Goal: Task Accomplishment & Management: Complete application form

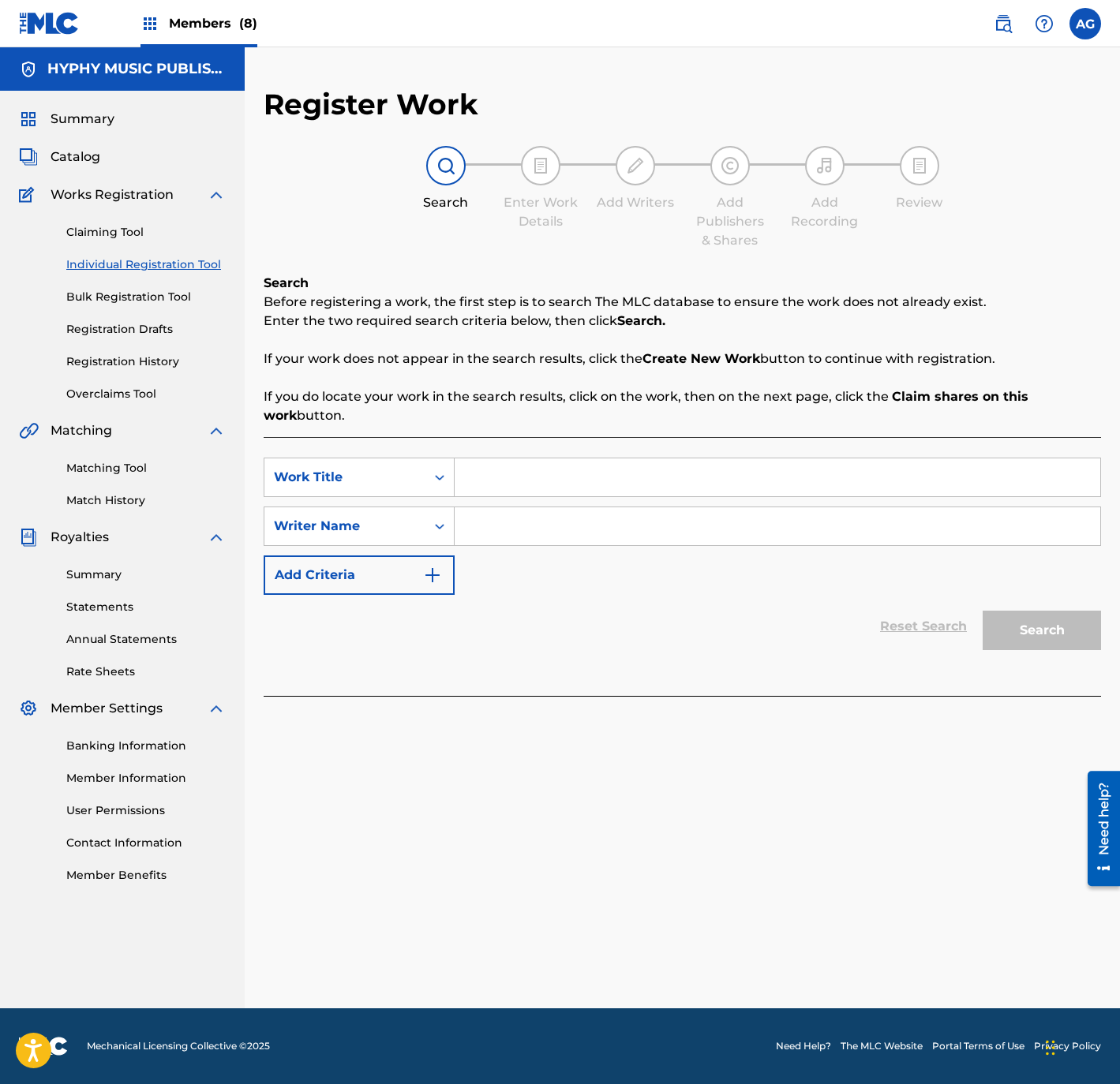
click at [509, 477] on input "Search Form" at bounding box center [777, 478] width 646 height 38
paste input "VIVO COMO ME GUSTA"
type input "VIVO COMO ME GUSTA"
click at [610, 526] on input "Search Form" at bounding box center [777, 527] width 646 height 38
paste input "[PERSON_NAME] [PERSON_NAME]"
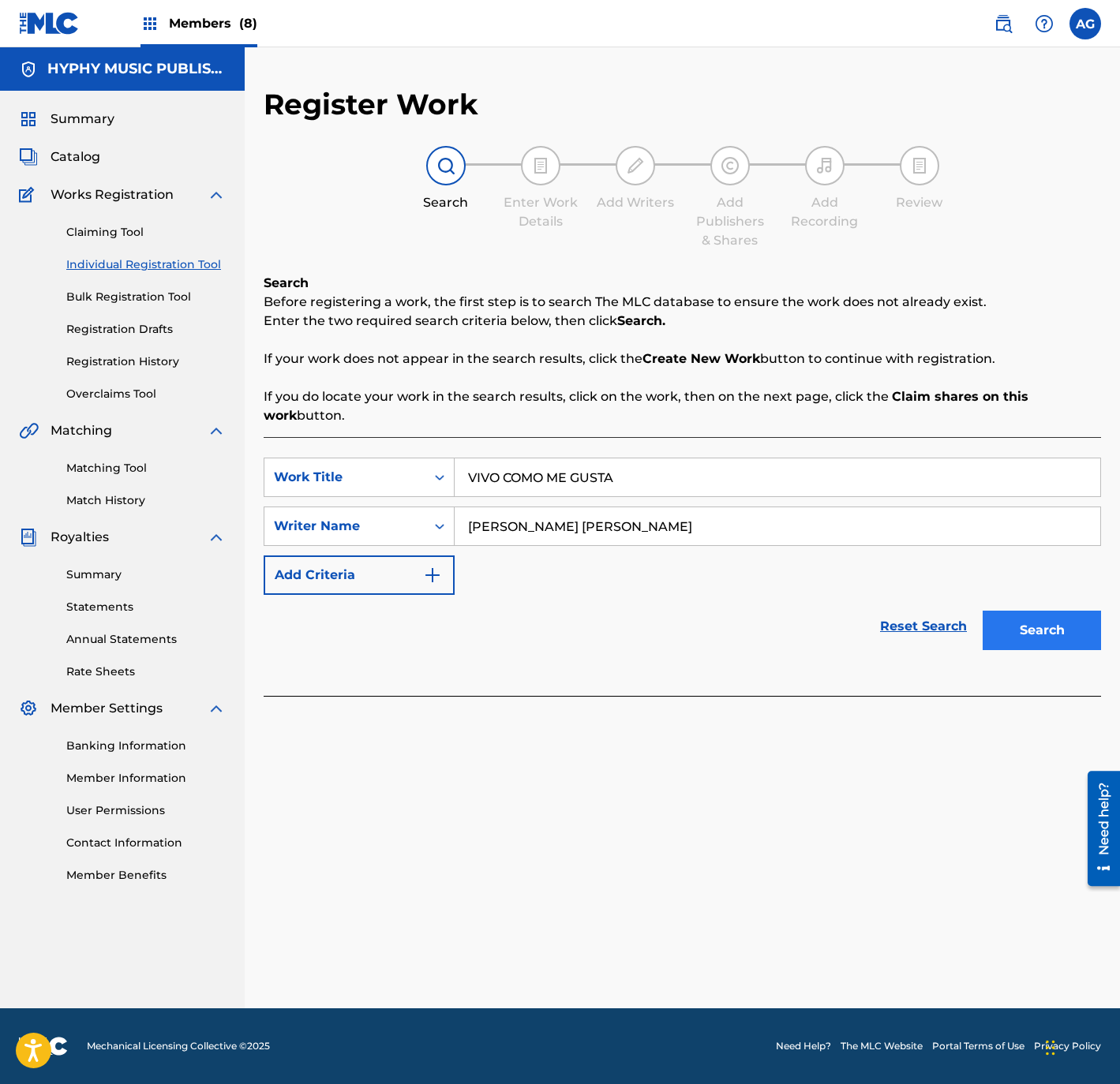
type input "[PERSON_NAME] [PERSON_NAME]"
click at [1051, 613] on button "Search" at bounding box center [1041, 630] width 118 height 39
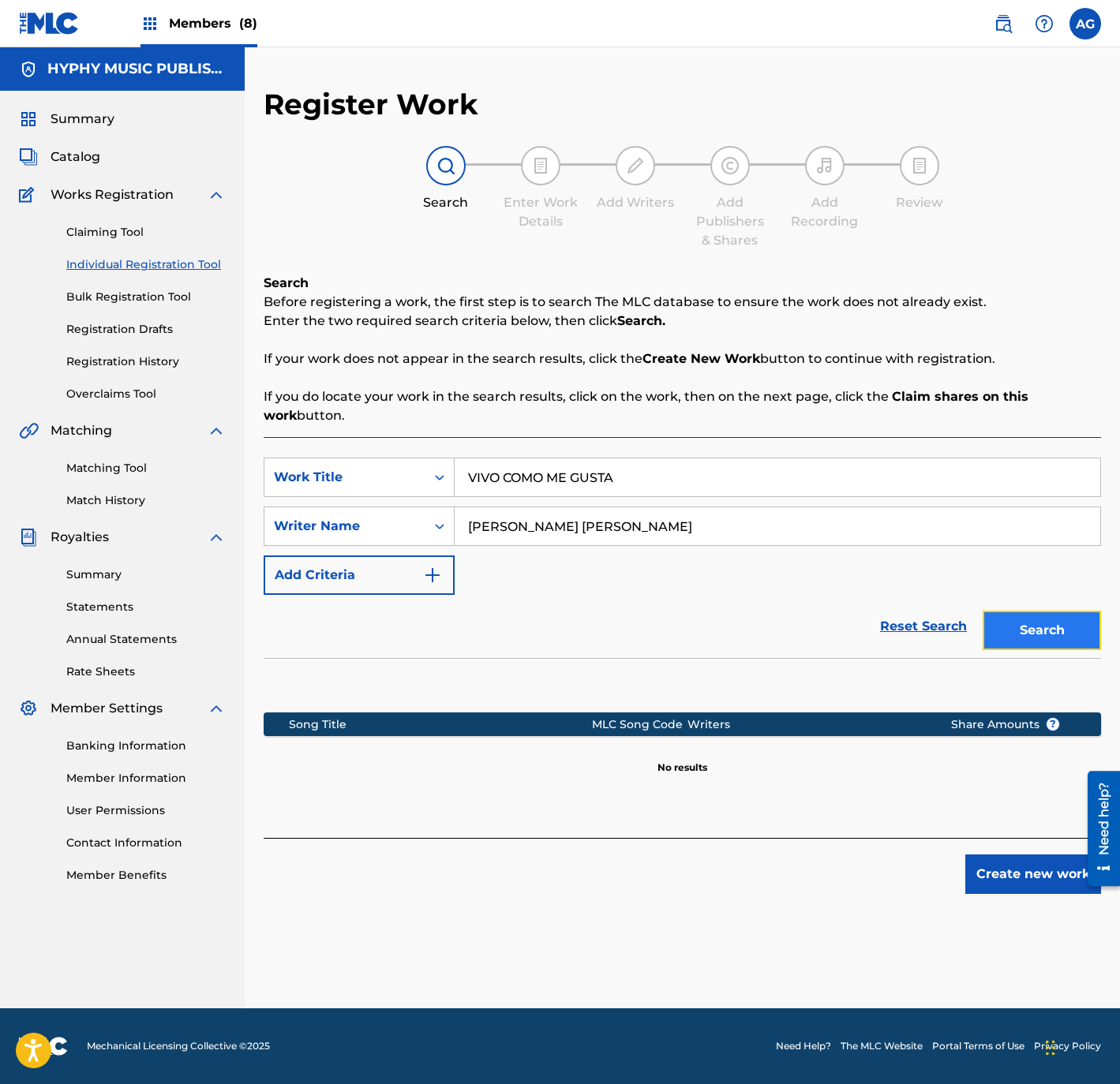
click at [1052, 638] on button "Search" at bounding box center [1041, 630] width 118 height 39
click at [1044, 884] on button "Create new work" at bounding box center [1032, 874] width 135 height 39
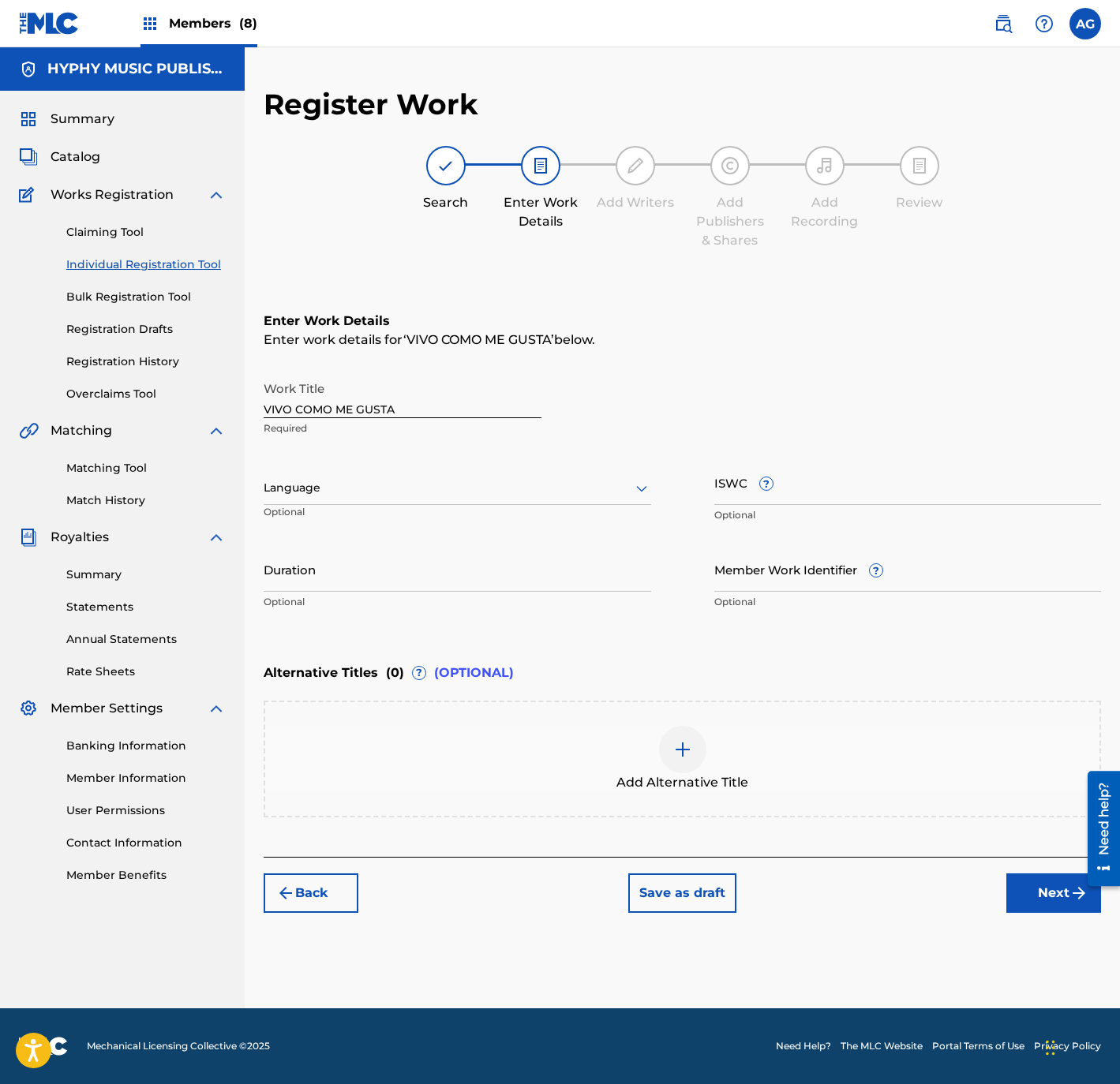
drag, startPoint x: 422, startPoint y: 482, endPoint x: 414, endPoint y: 495, distance: 15.3
click at [421, 483] on div at bounding box center [457, 488] width 387 height 20
click at [387, 552] on div "Spanish" at bounding box center [457, 558] width 386 height 35
click at [396, 583] on input "Duration" at bounding box center [457, 570] width 387 height 45
type input "02:16"
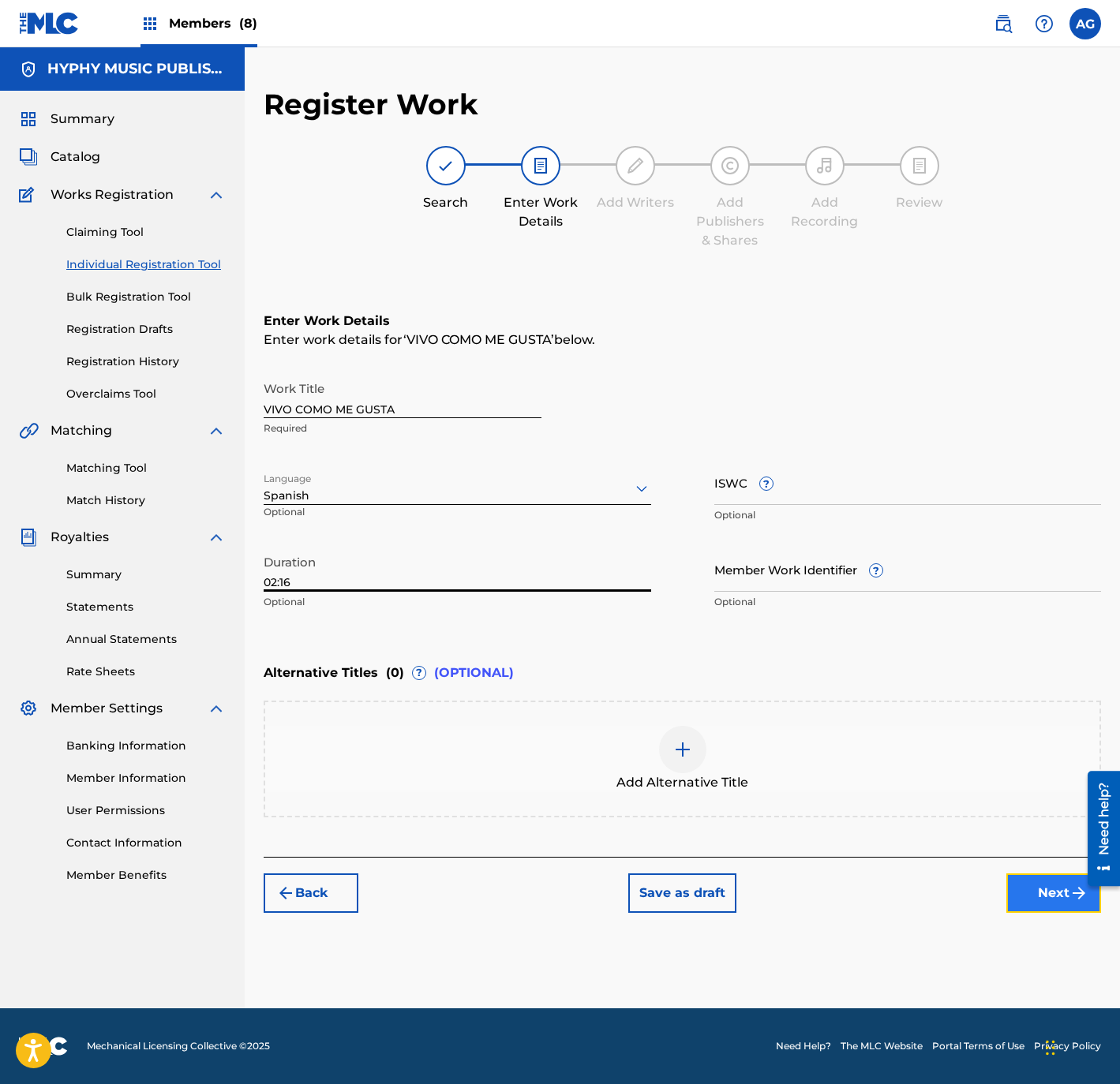
click at [1054, 899] on button "Next" at bounding box center [1054, 893] width 94 height 39
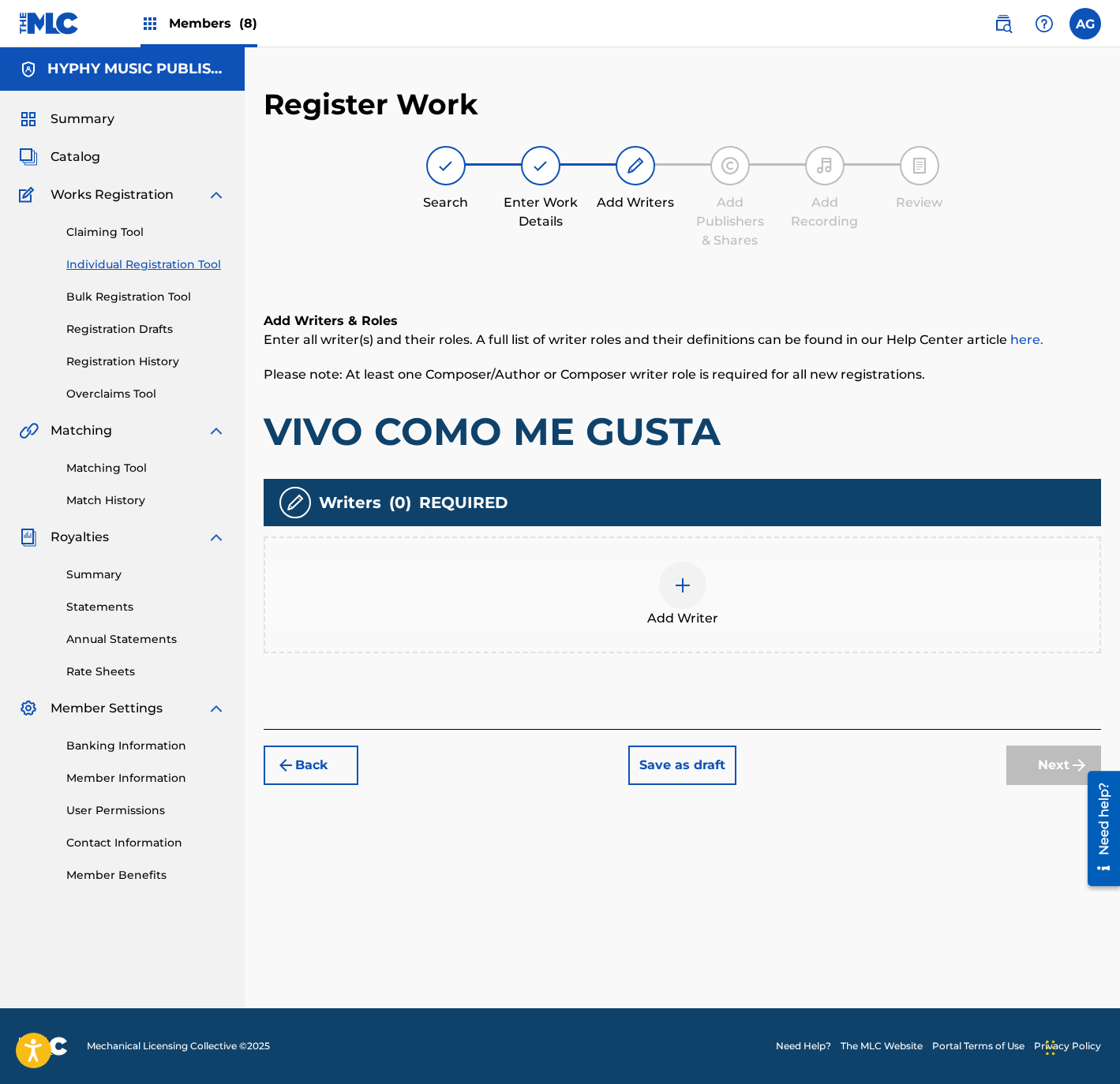
click at [715, 588] on div "Add Writer" at bounding box center [682, 594] width 834 height 66
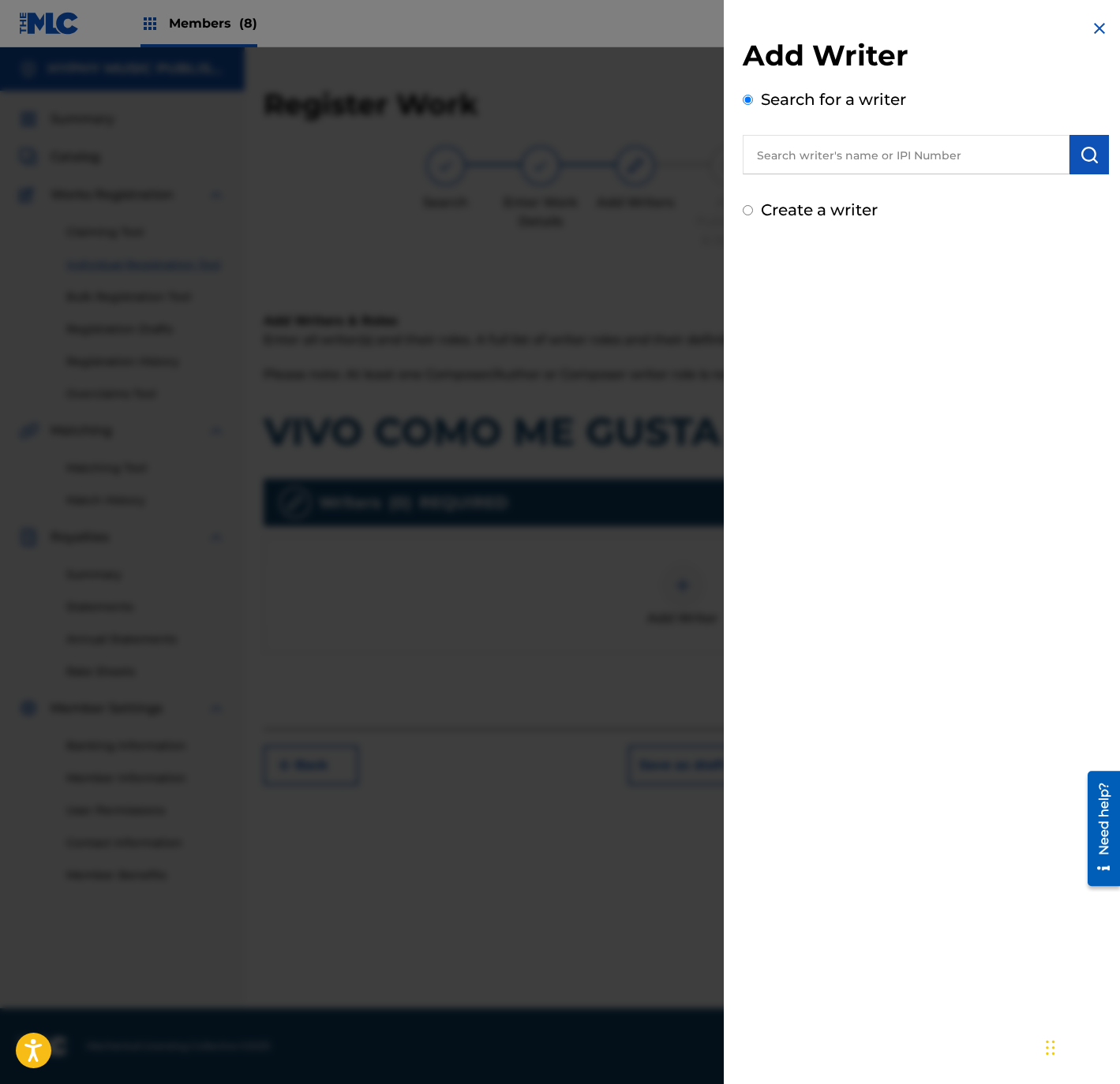
click at [846, 162] on input "text" at bounding box center [906, 154] width 327 height 39
paste input "[PERSON_NAME] [PERSON_NAME]"
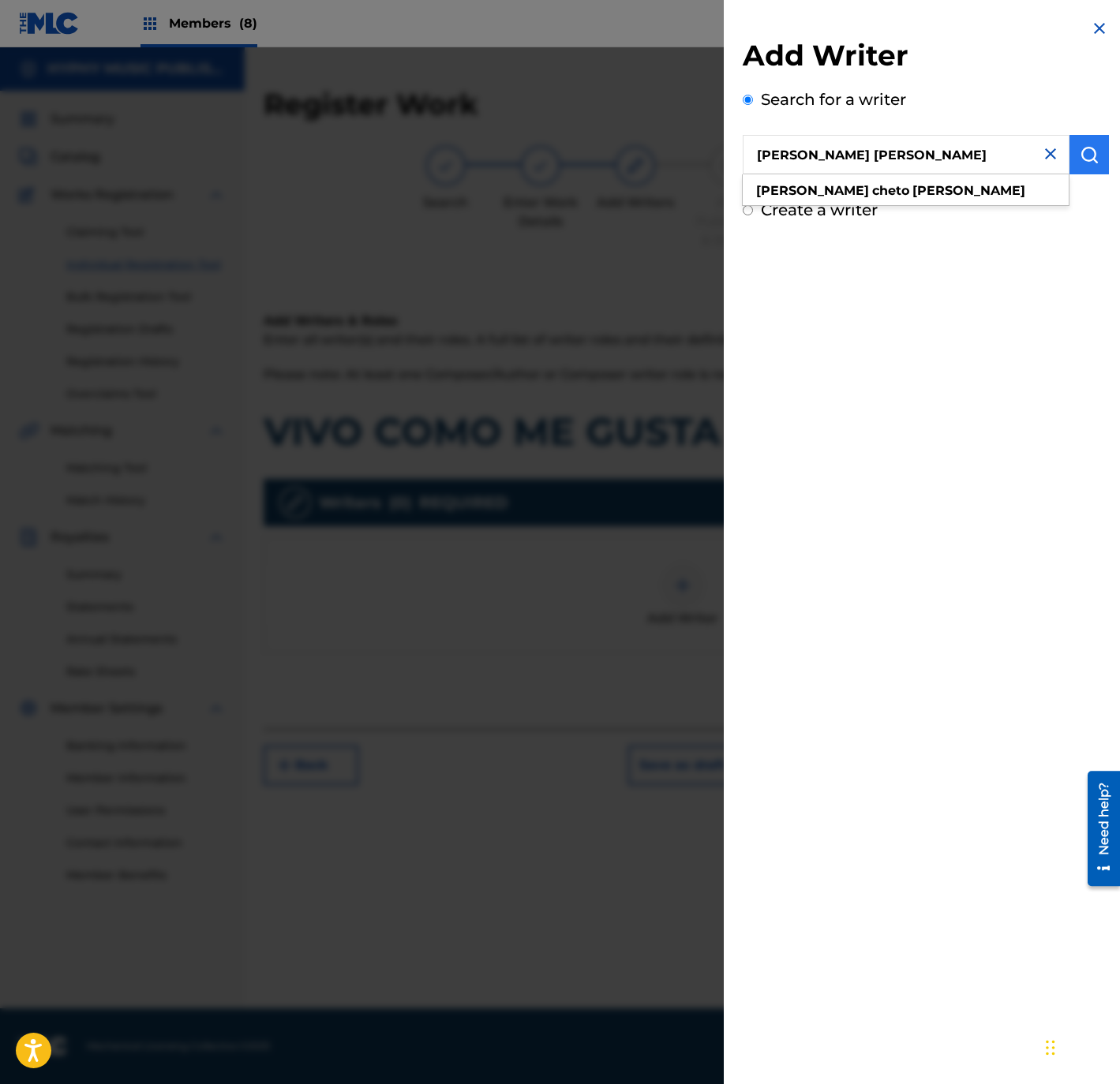
type input "[PERSON_NAME] [PERSON_NAME]"
click at [1073, 154] on button "submit" at bounding box center [1088, 154] width 39 height 39
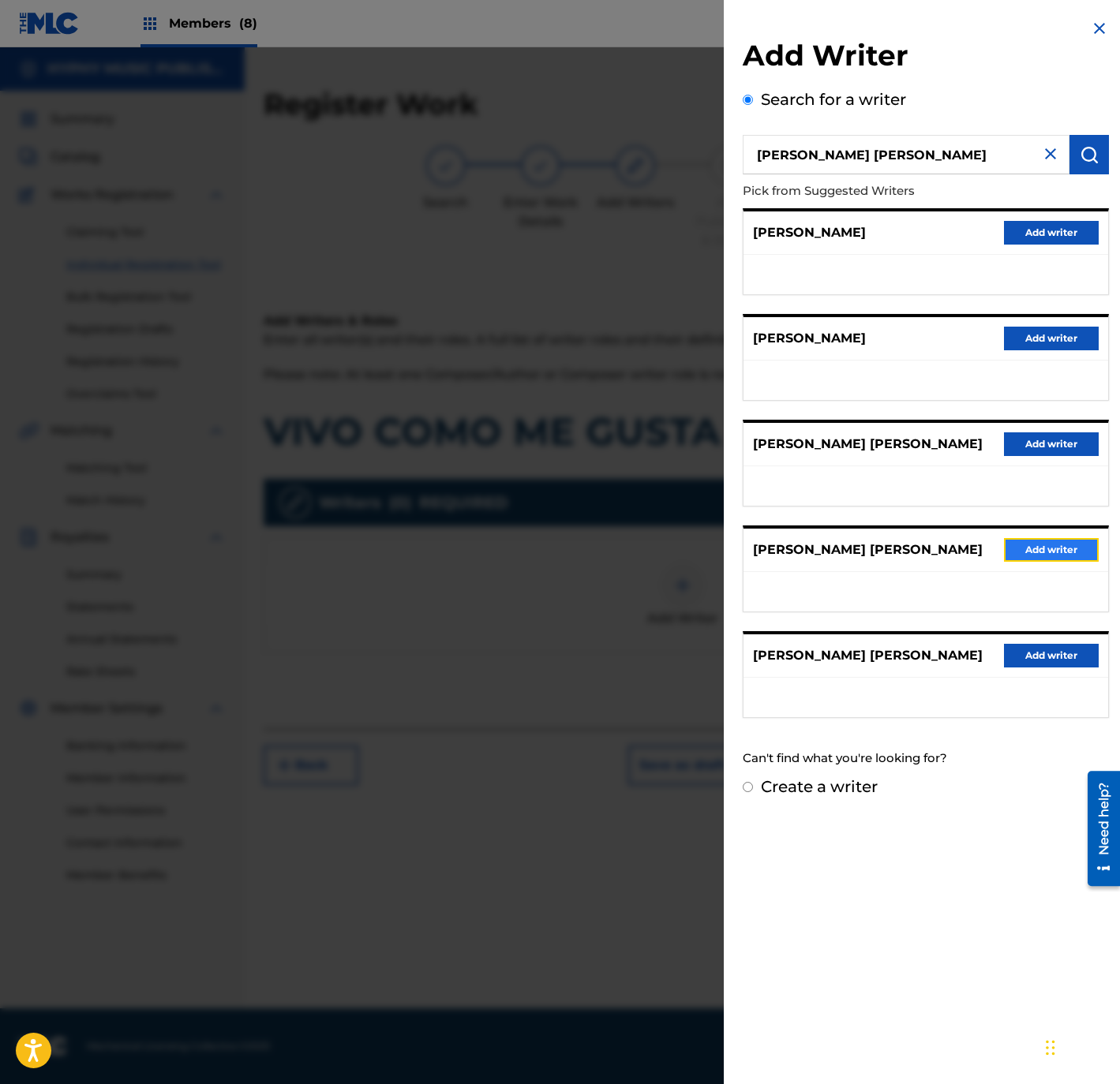
click at [1037, 555] on button "Add writer" at bounding box center [1051, 550] width 94 height 24
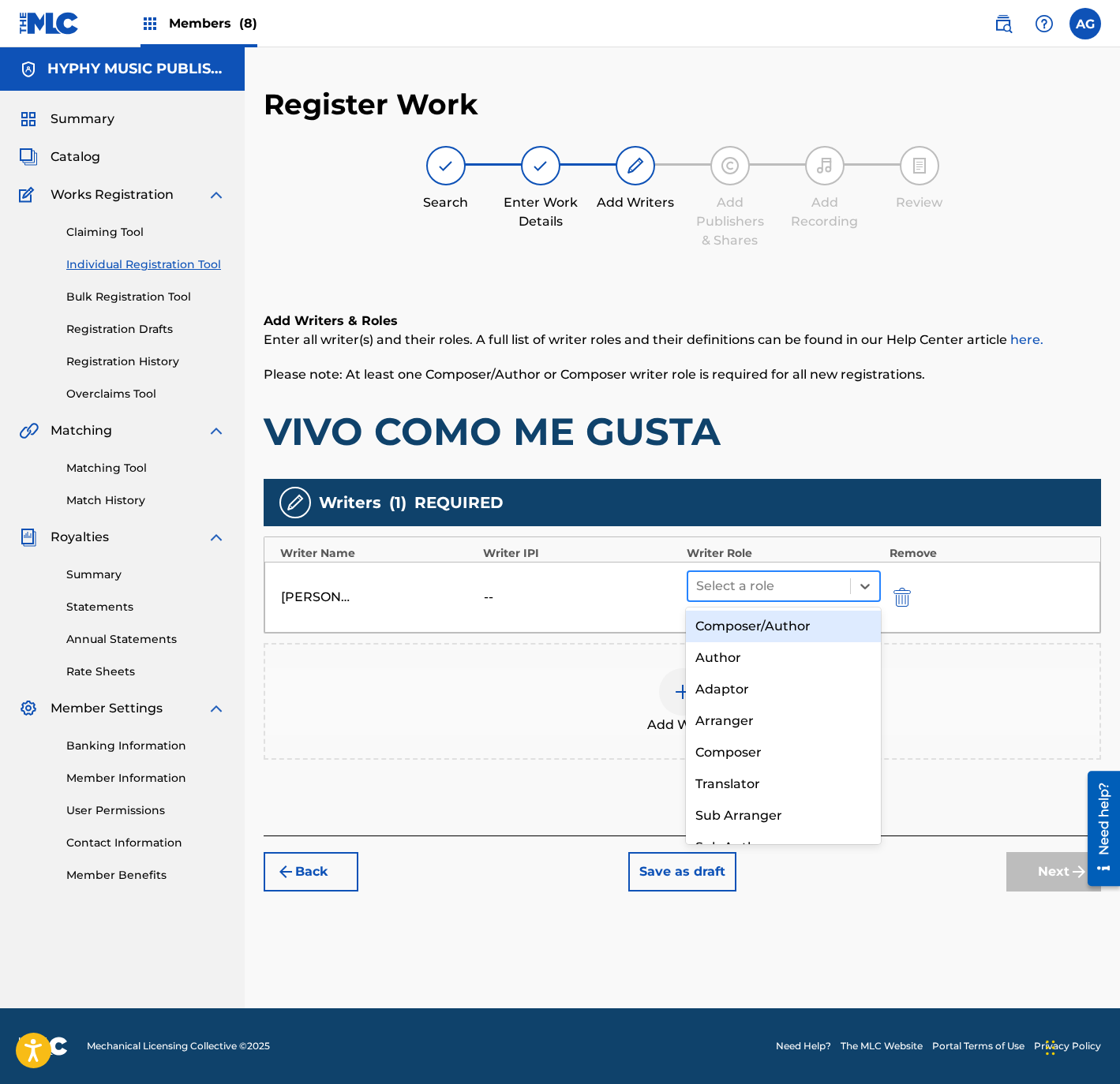
click at [766, 583] on div at bounding box center [769, 586] width 147 height 22
click at [758, 630] on div "Composer/Author" at bounding box center [783, 626] width 194 height 32
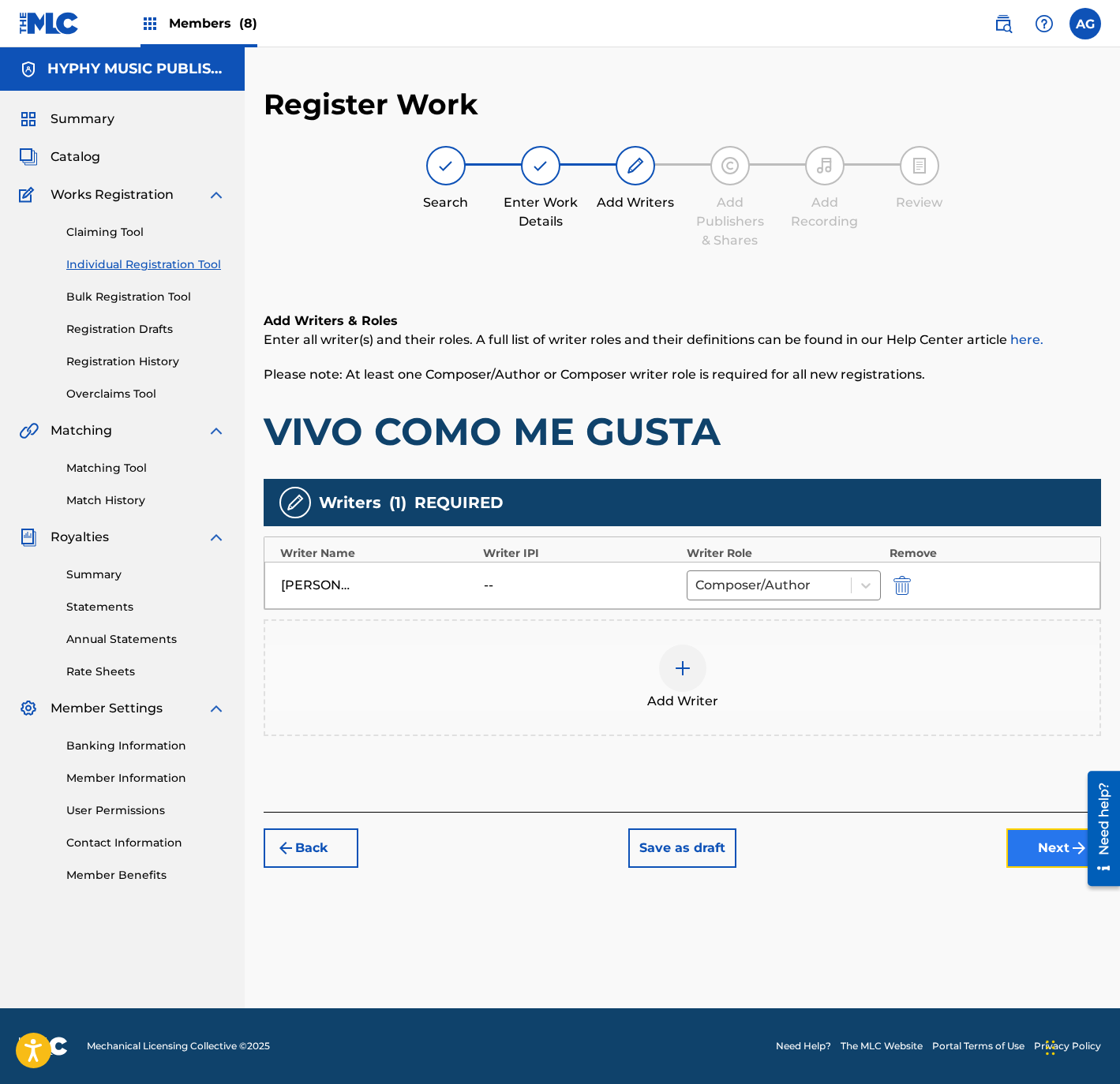
click at [1033, 839] on button "Next" at bounding box center [1054, 848] width 94 height 39
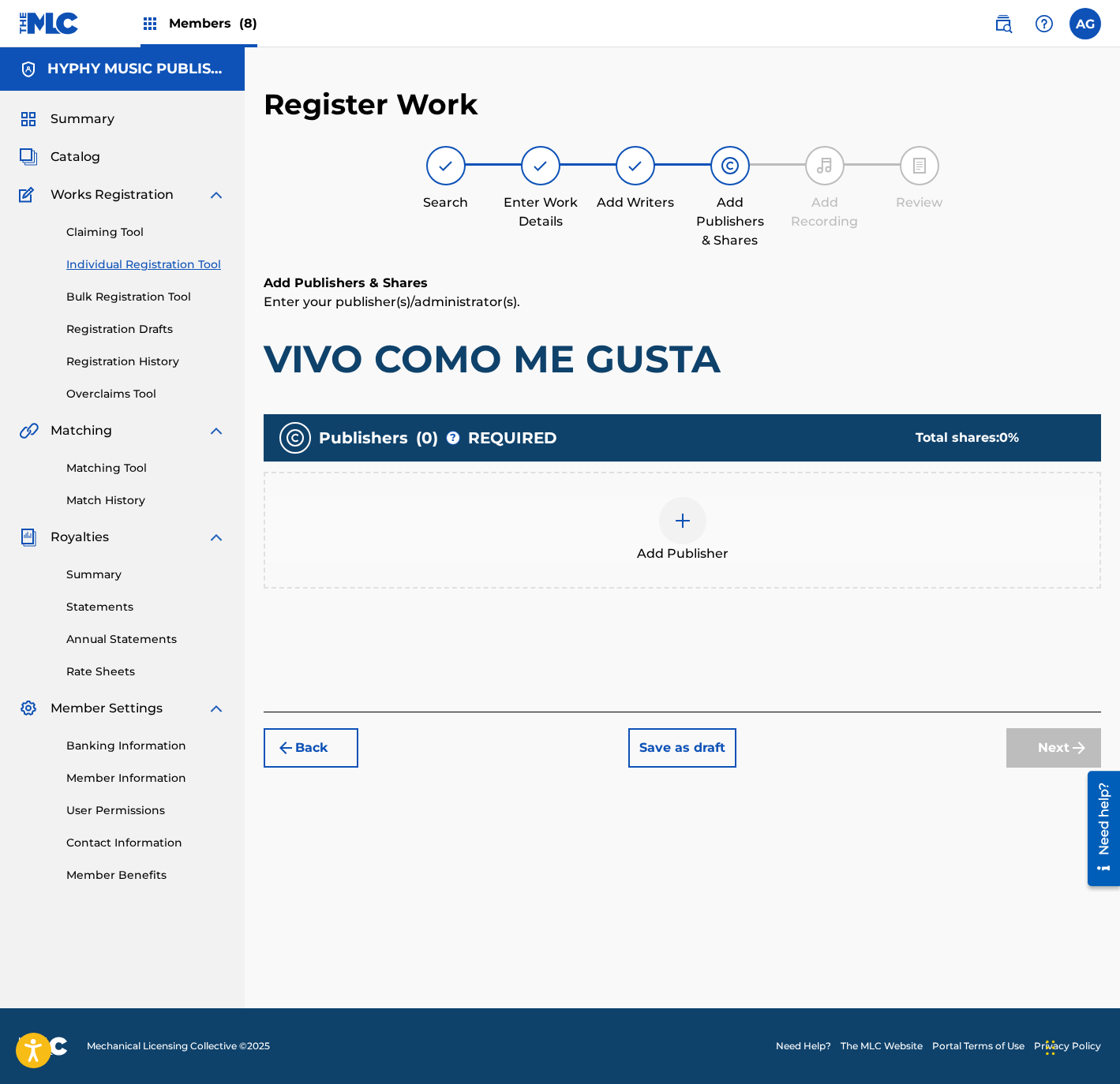
click at [713, 524] on div "Add Publisher" at bounding box center [682, 530] width 834 height 66
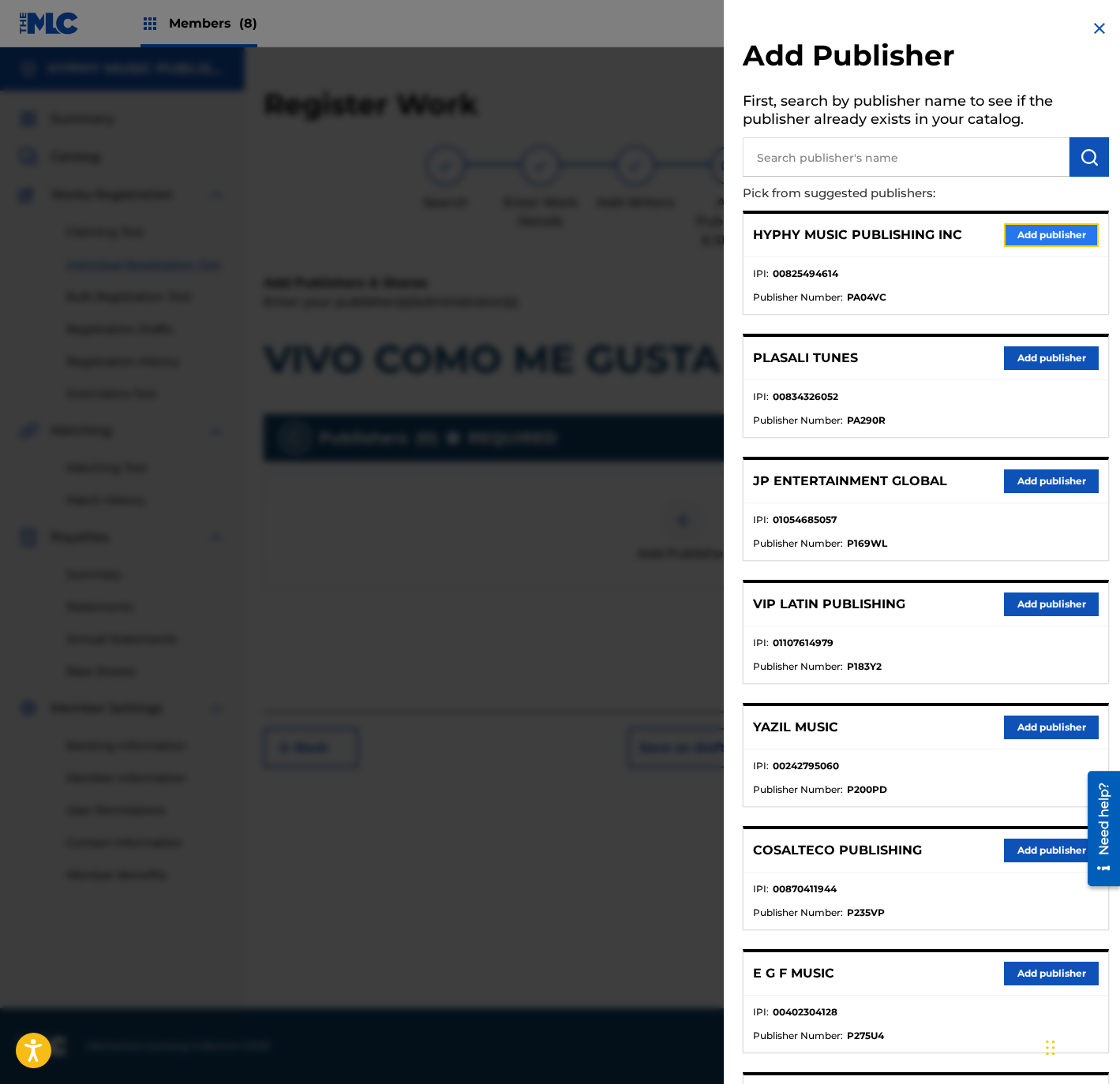
click at [1027, 227] on button "Add publisher" at bounding box center [1051, 235] width 94 height 24
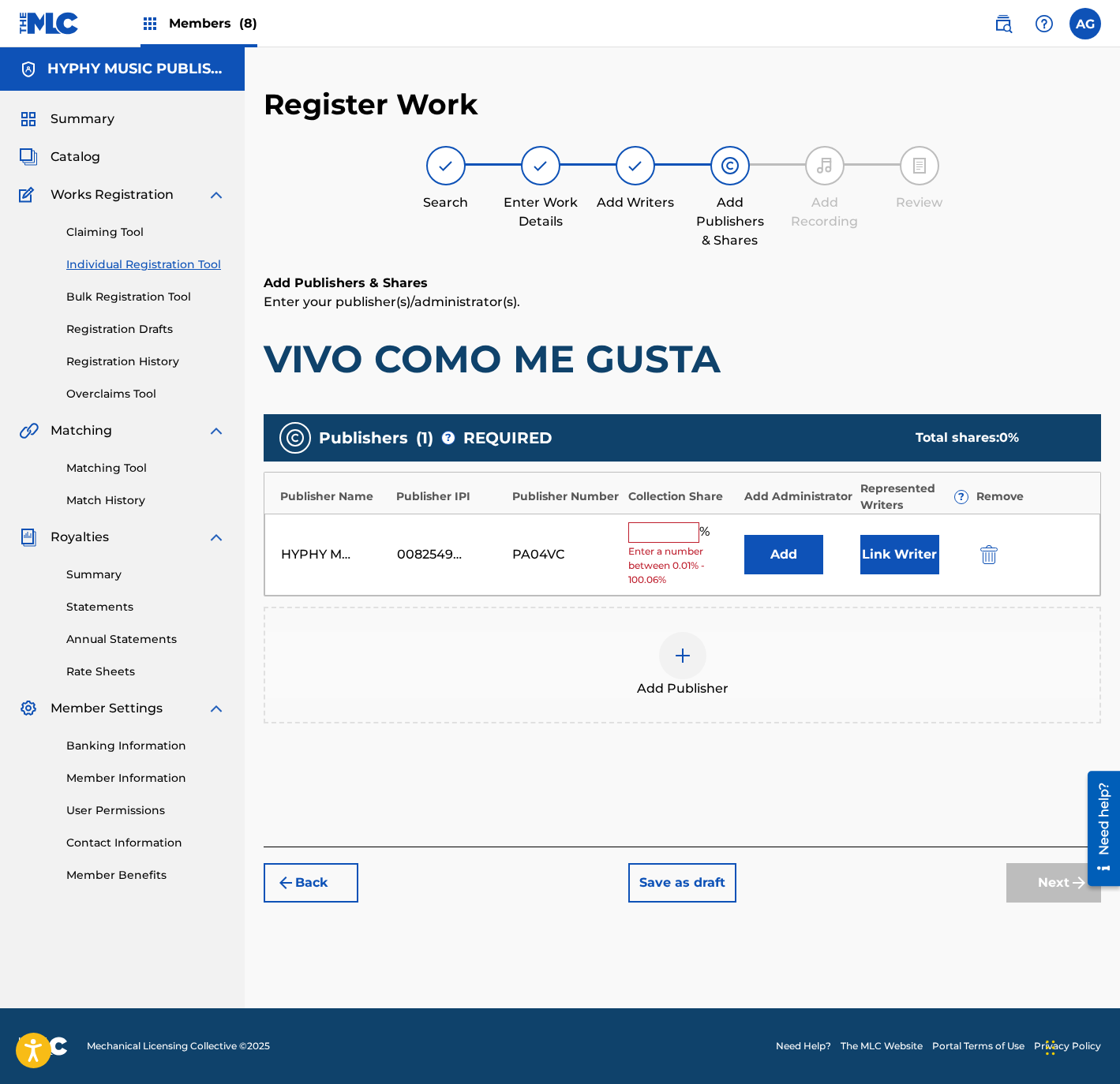
click at [638, 535] on input "text" at bounding box center [663, 532] width 71 height 21
type input "100"
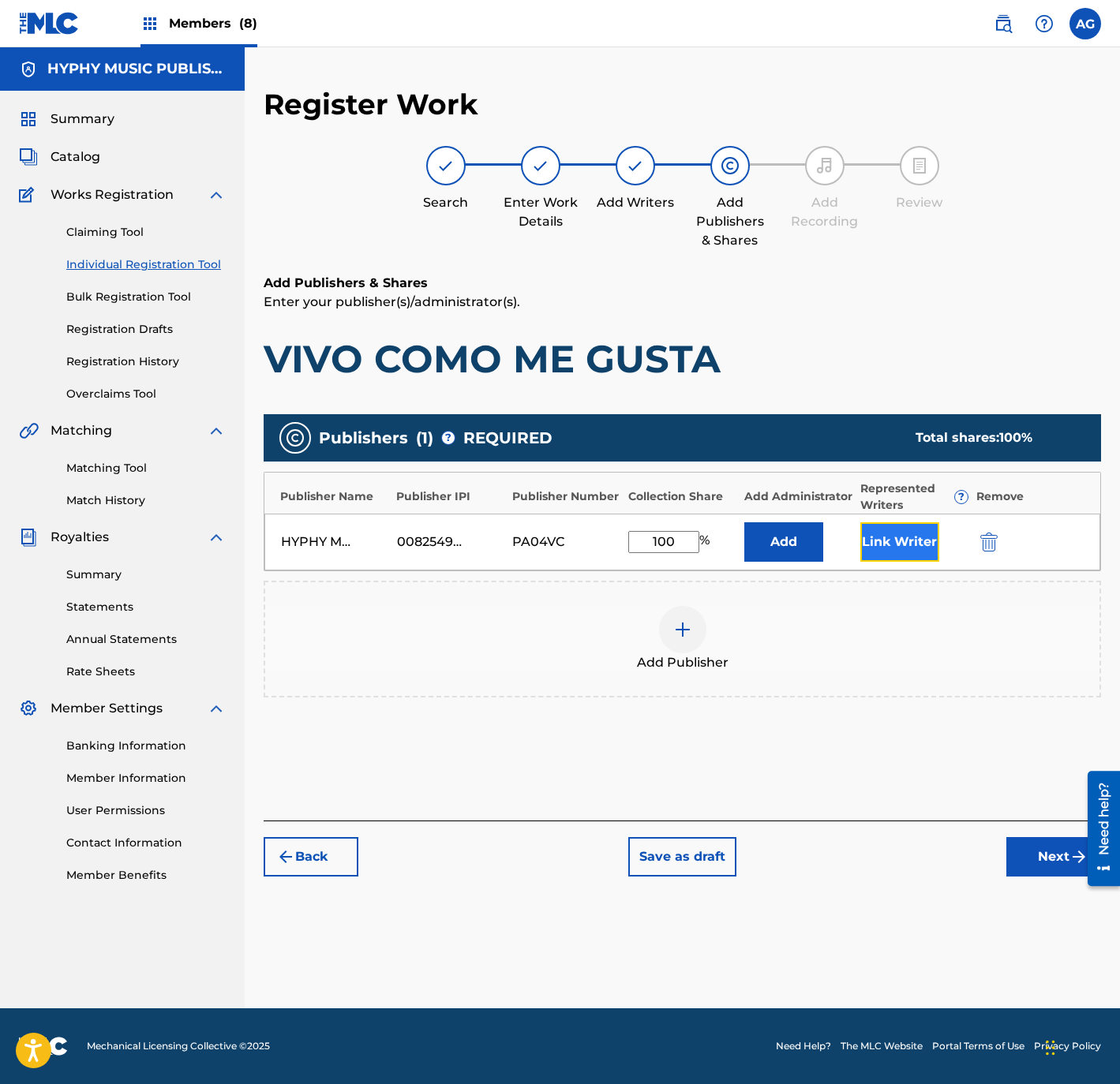
click at [892, 550] on button "Link Writer" at bounding box center [899, 542] width 79 height 39
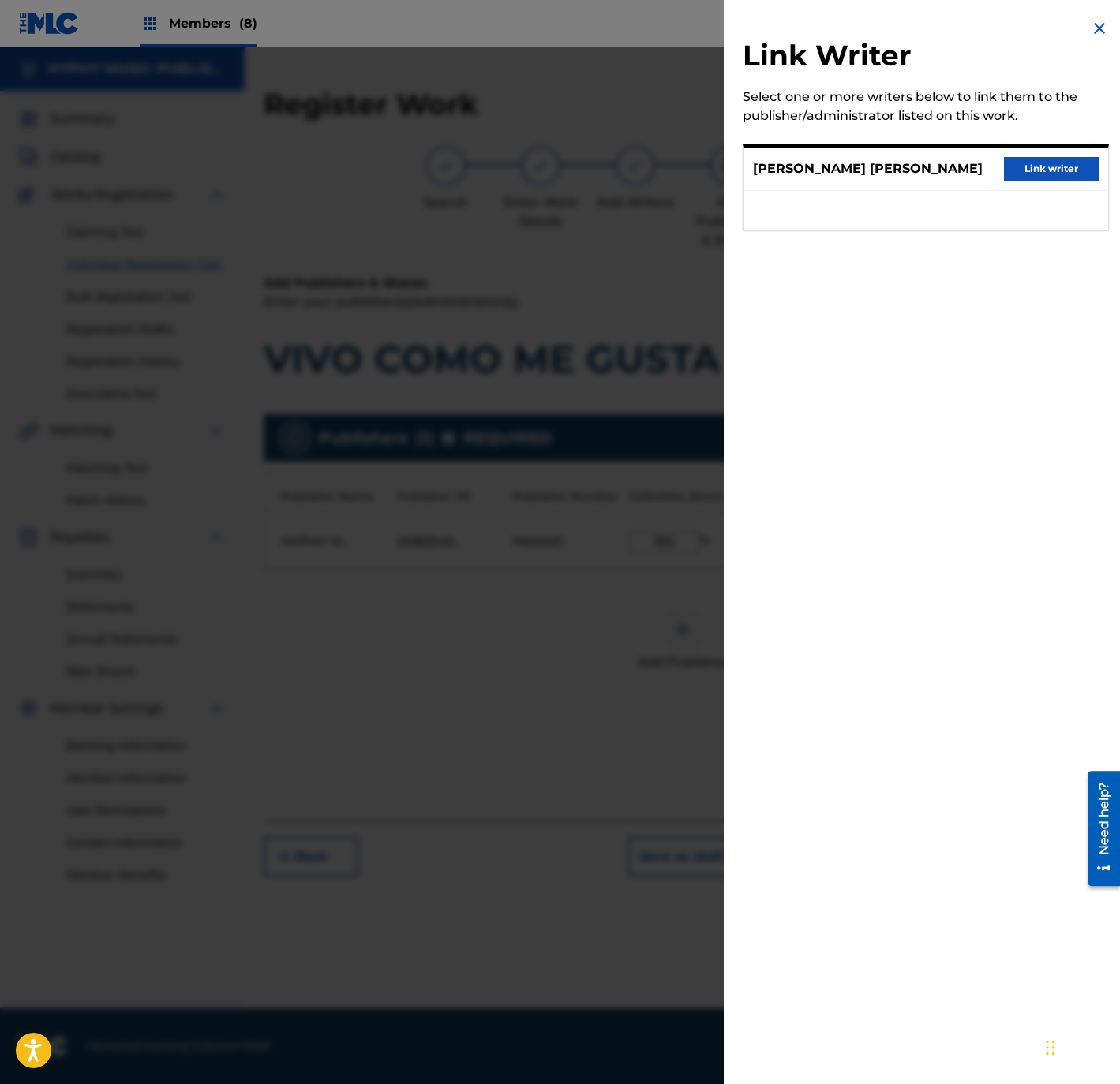
click at [1044, 183] on div "[PERSON_NAME] [PERSON_NAME] Link writer" at bounding box center [925, 169] width 364 height 44
click at [1042, 175] on button "Link writer" at bounding box center [1051, 169] width 94 height 24
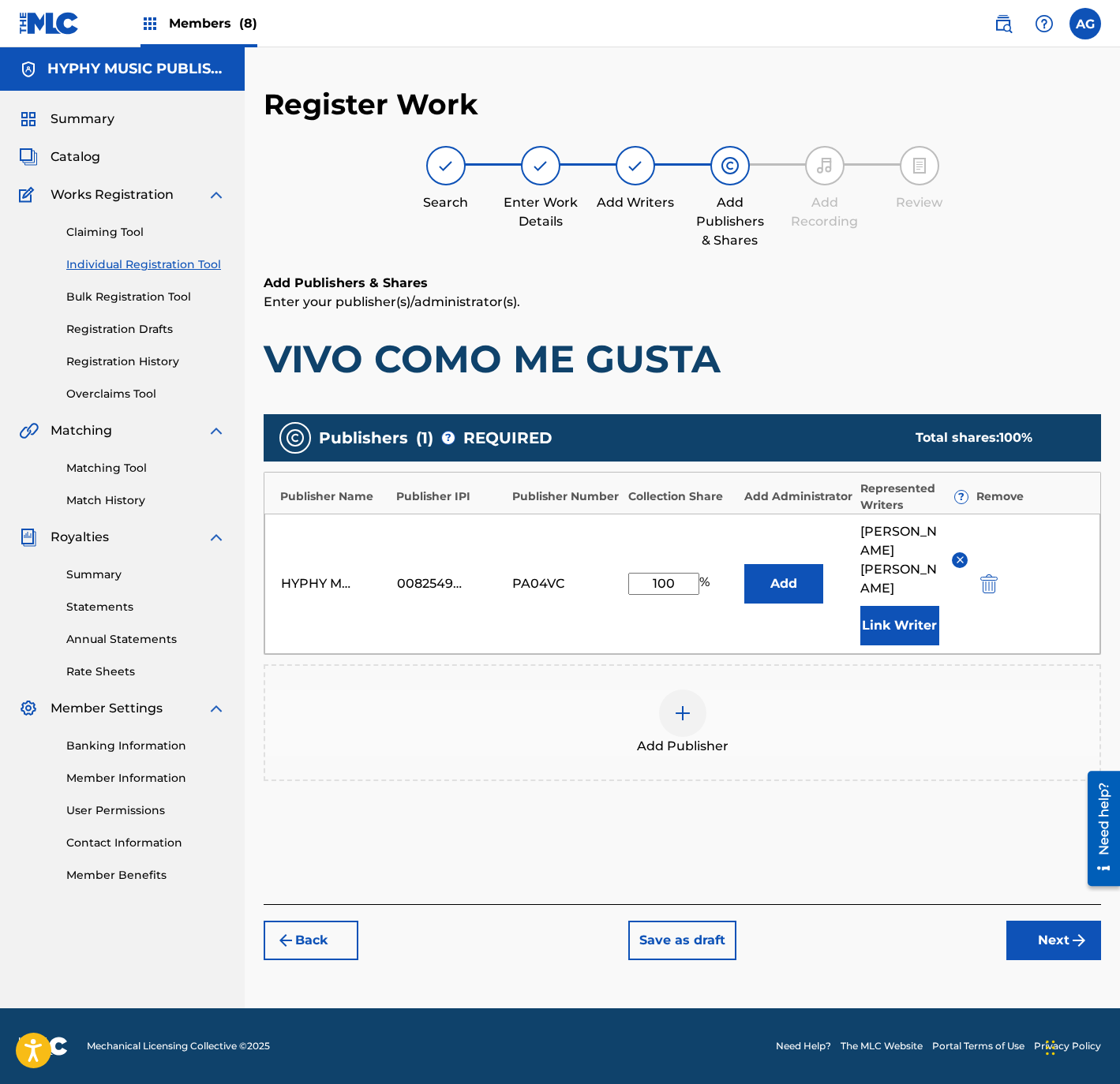
drag, startPoint x: 945, startPoint y: 840, endPoint x: 968, endPoint y: 895, distance: 59.6
click at [1008, 912] on div "Back Save as draft Next" at bounding box center [682, 932] width 838 height 56
click at [1018, 921] on button "Next" at bounding box center [1054, 940] width 94 height 39
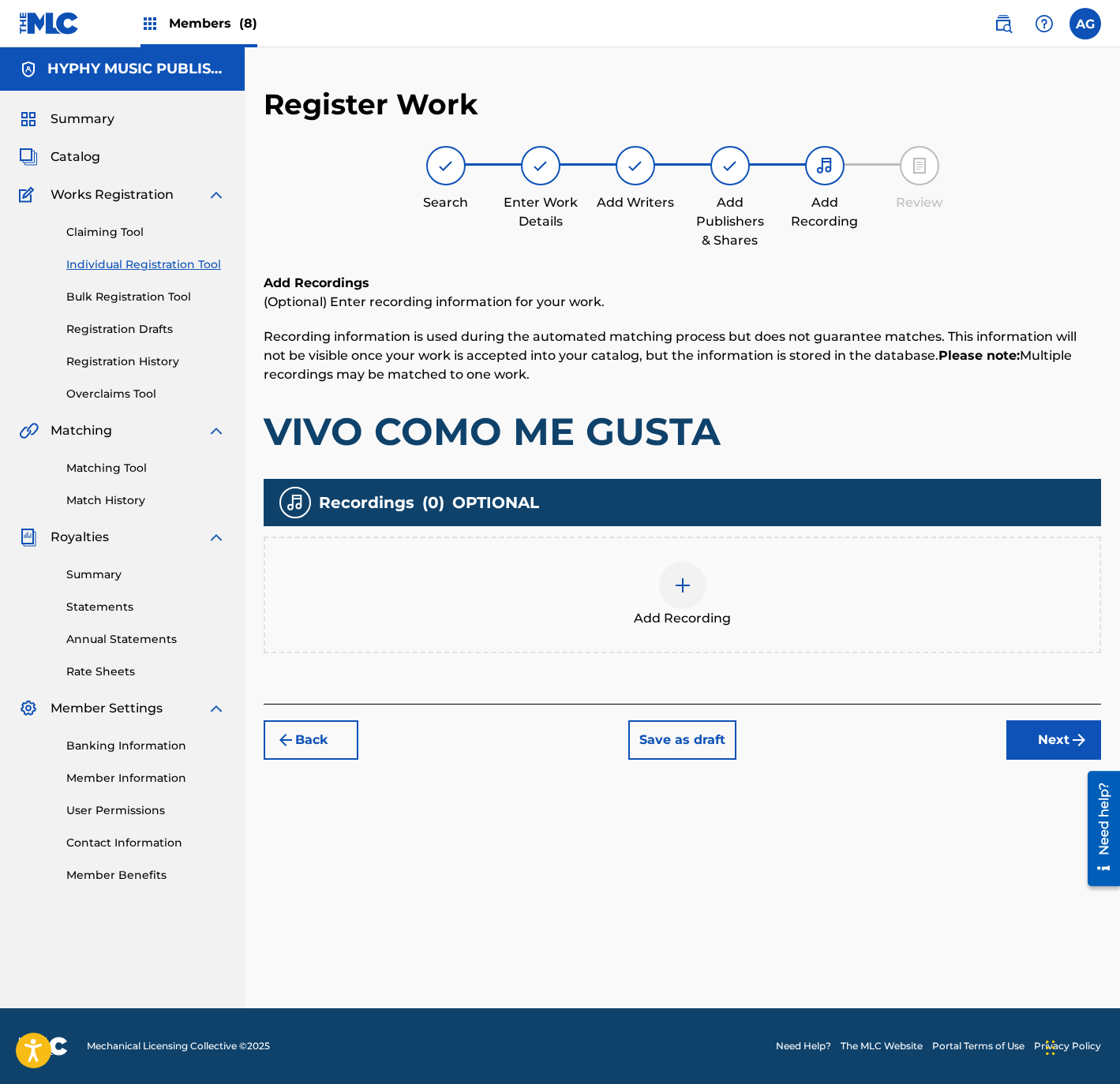
click at [651, 604] on div "Add Recording" at bounding box center [682, 594] width 834 height 66
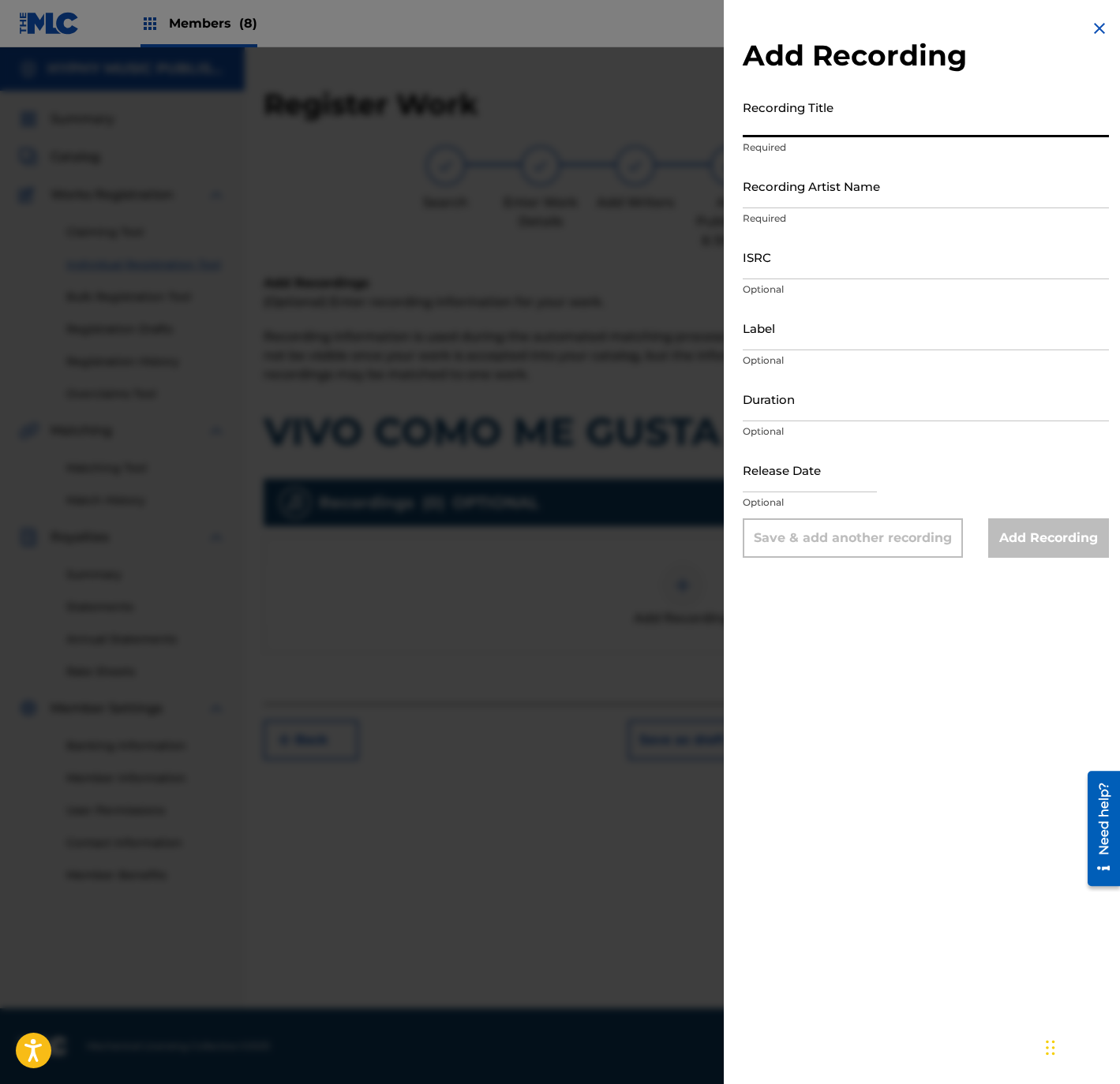
click at [914, 97] on input "Recording Title" at bounding box center [925, 115] width 366 height 45
paste input "Vivo Como Me Gusta"
type input "Vivo Como Me Gusta"
click at [758, 173] on input "Recording Artist Name" at bounding box center [925, 186] width 366 height 45
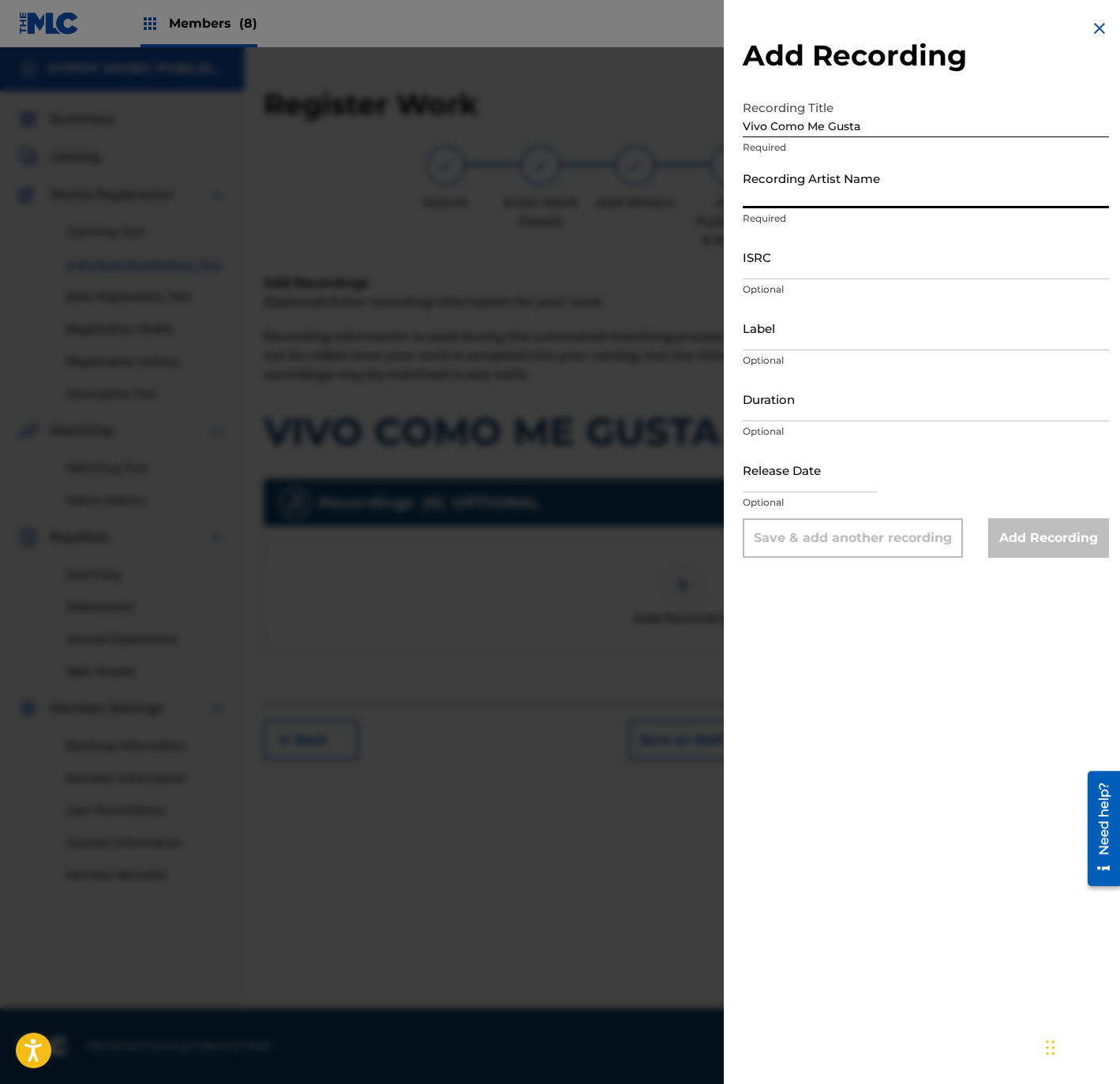
paste input "Los Zafiros del Norte"
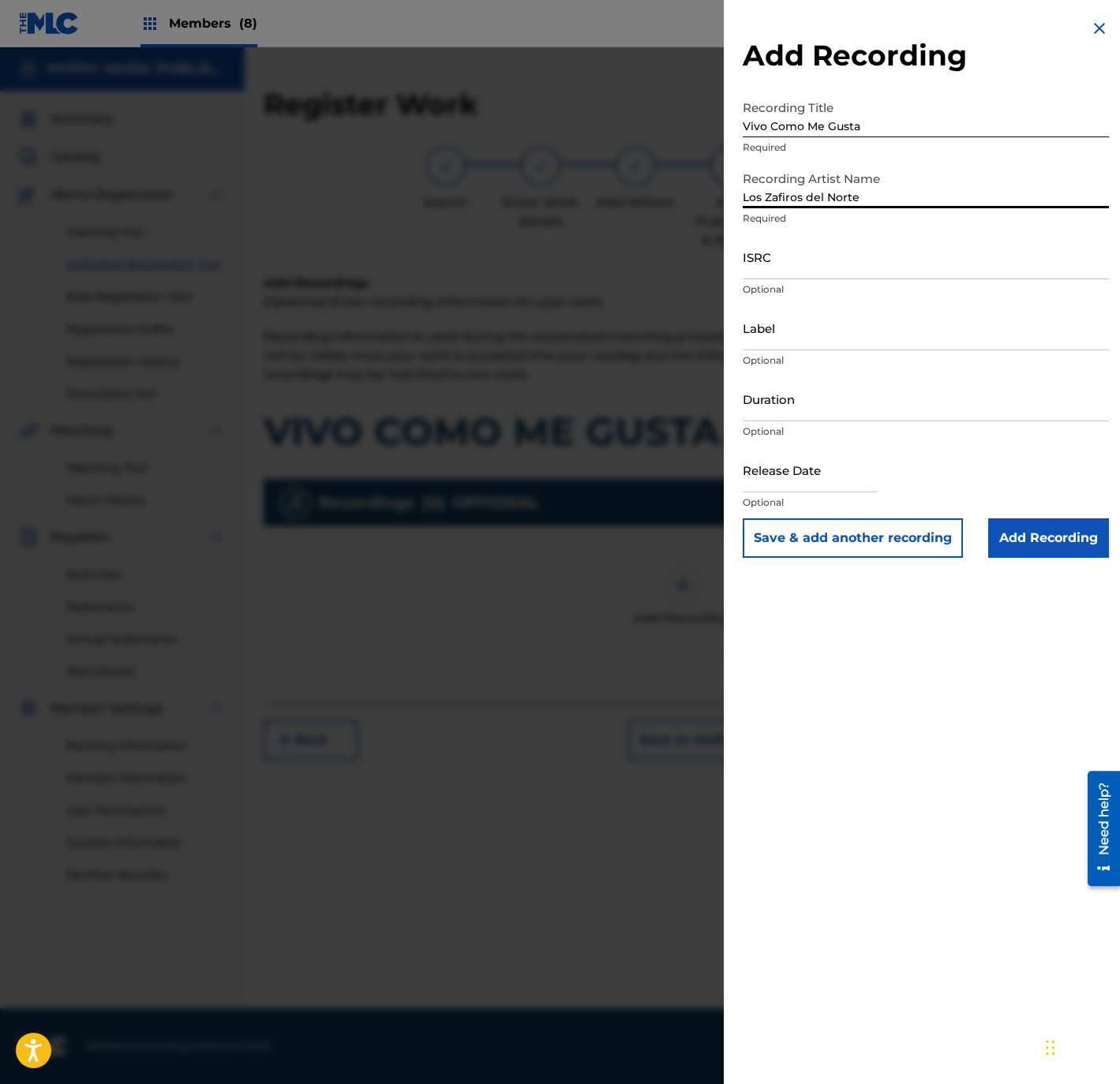
type input "Los Zafiros del Norte"
click at [841, 251] on input "ISRC" at bounding box center [925, 257] width 366 height 45
paste input "QMFMF2464515"
type input "QMFMF2464515"
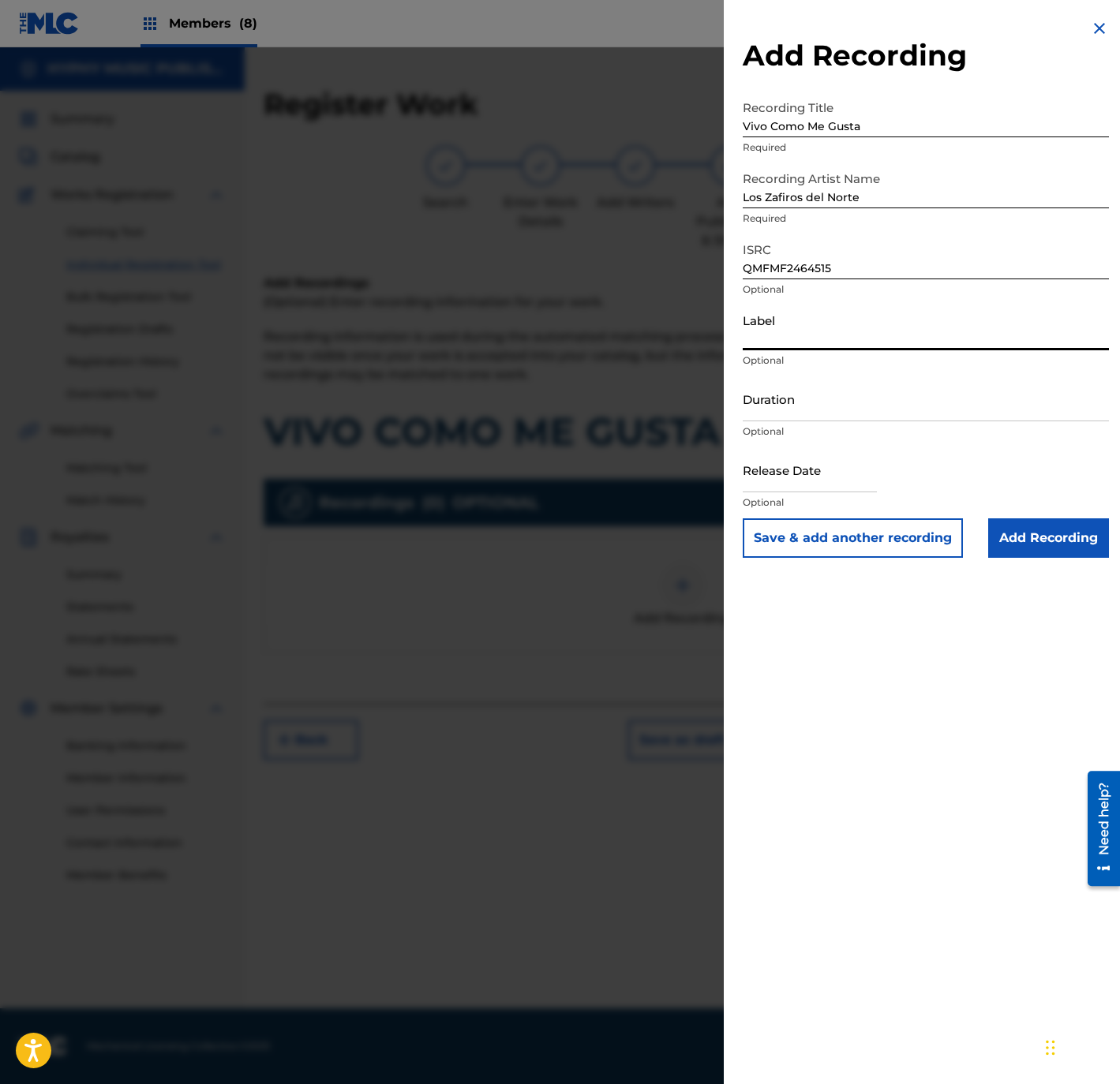
click at [796, 339] on input "Label" at bounding box center [925, 328] width 366 height 45
paste input "Gente Humilde Music"
type input "Gente Humilde Music"
drag, startPoint x: 818, startPoint y: 407, endPoint x: 827, endPoint y: 405, distance: 9.2
click at [818, 405] on input "Duration" at bounding box center [925, 399] width 366 height 45
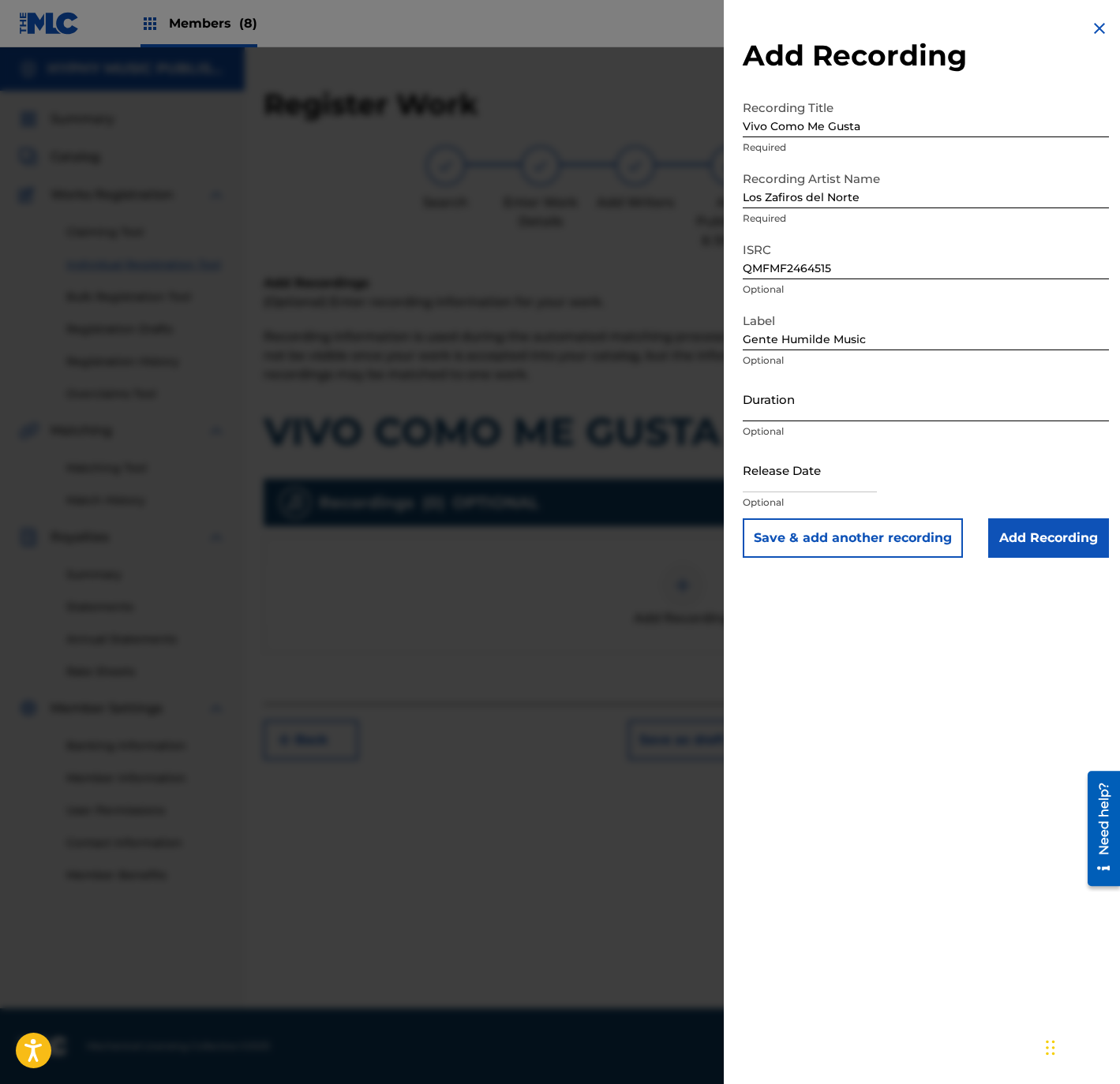
paste input "2:16"
type input "02:16"
select select "8"
select select "2025"
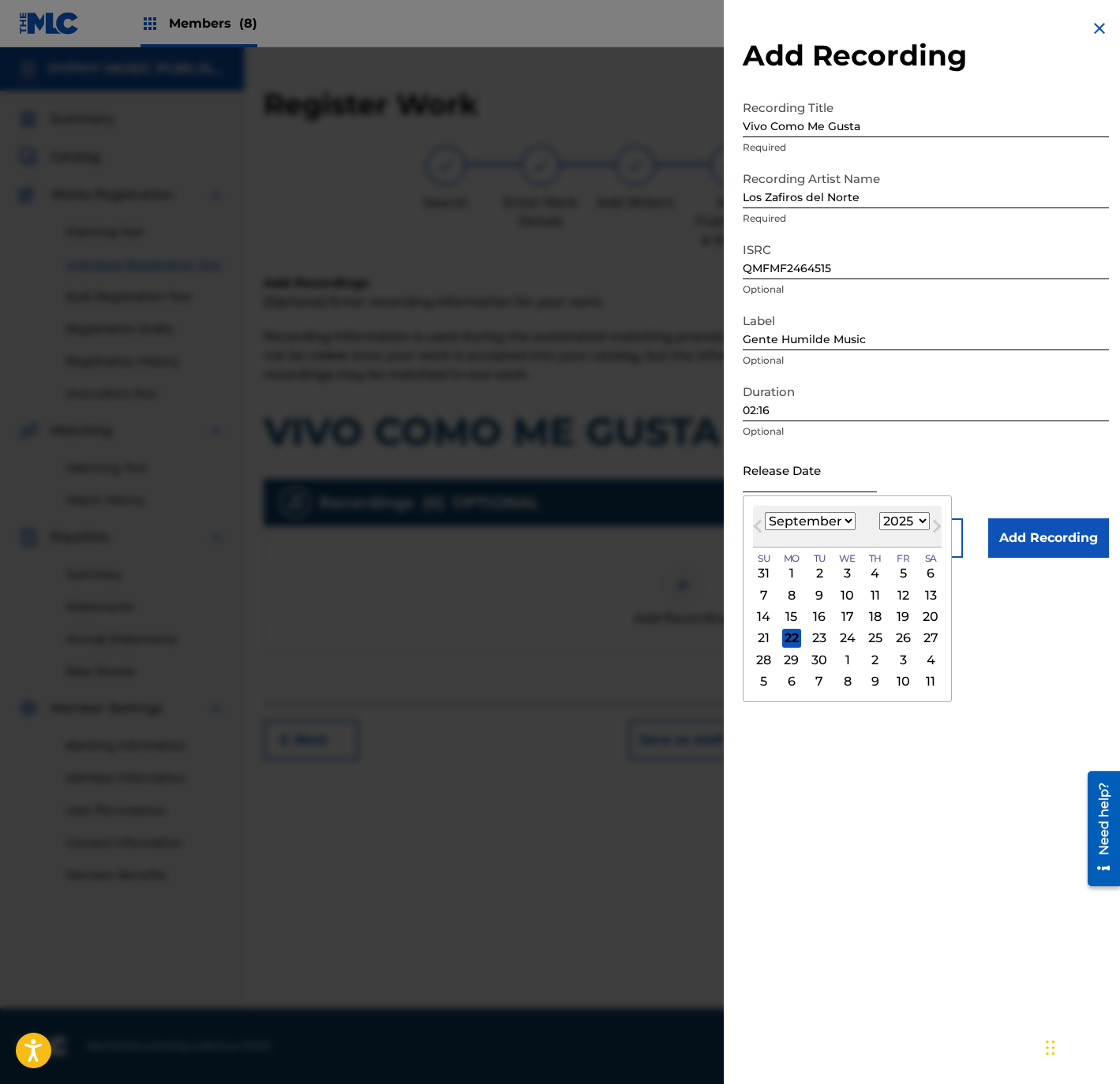
drag, startPoint x: 782, startPoint y: 489, endPoint x: 782, endPoint y: 474, distance: 15.0
click at [782, 489] on input "text" at bounding box center [809, 471] width 134 height 45
click at [756, 520] on button "Previous Month" at bounding box center [758, 530] width 25 height 25
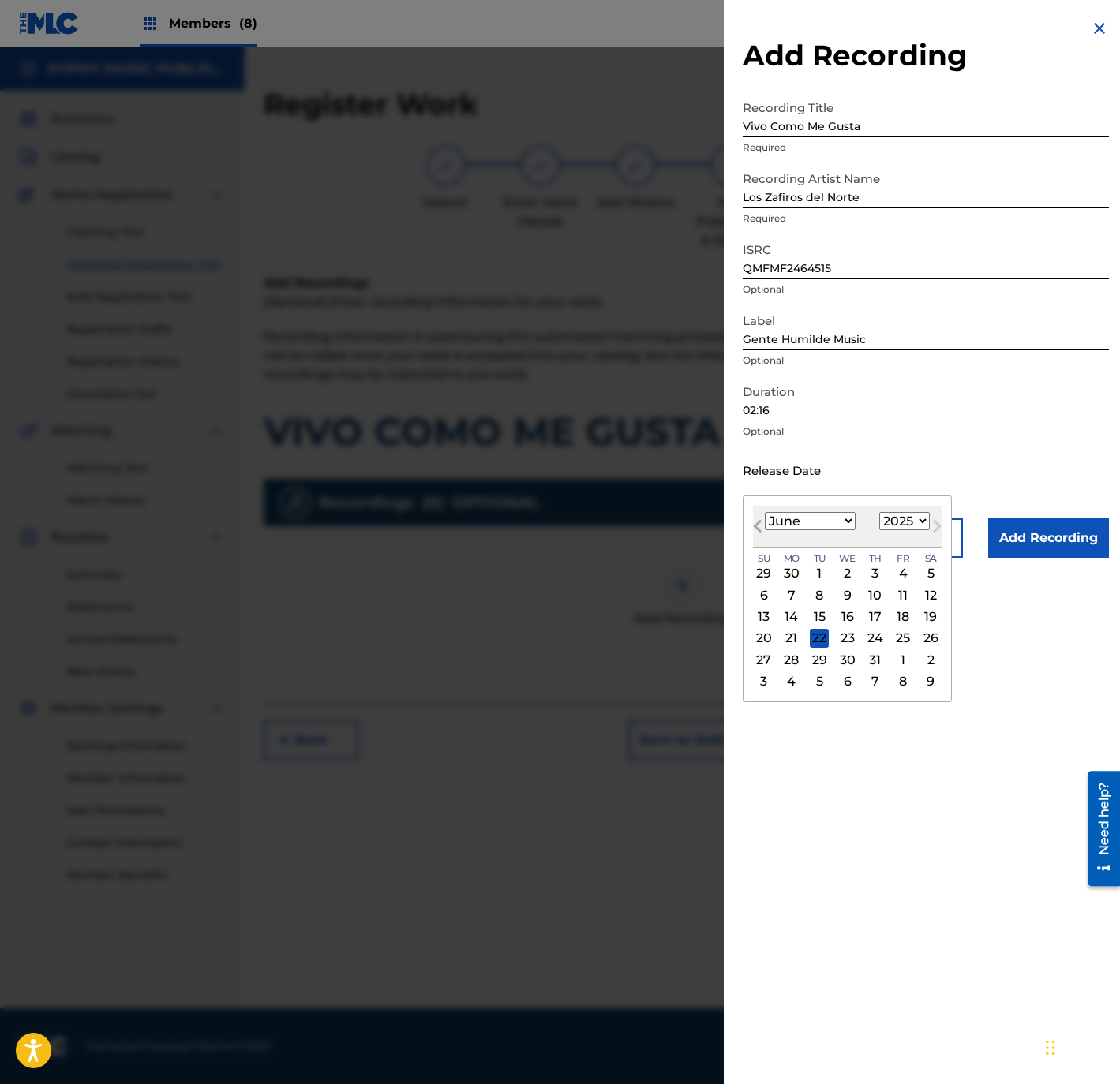
click at [756, 520] on button "Previous Month" at bounding box center [758, 530] width 25 height 25
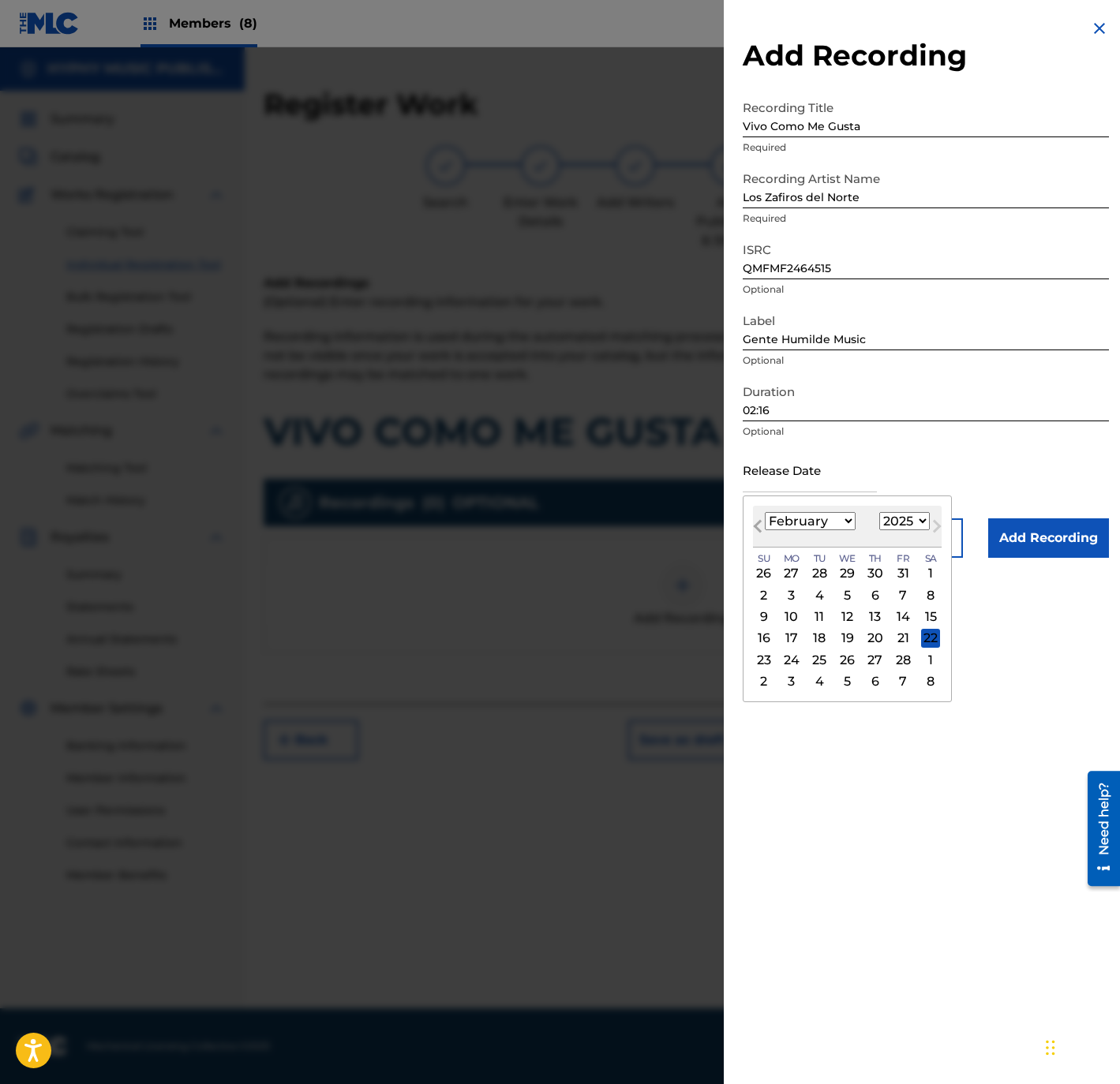
select select "0"
click at [912, 576] on div "3" at bounding box center [902, 573] width 19 height 19
type input "[DATE]"
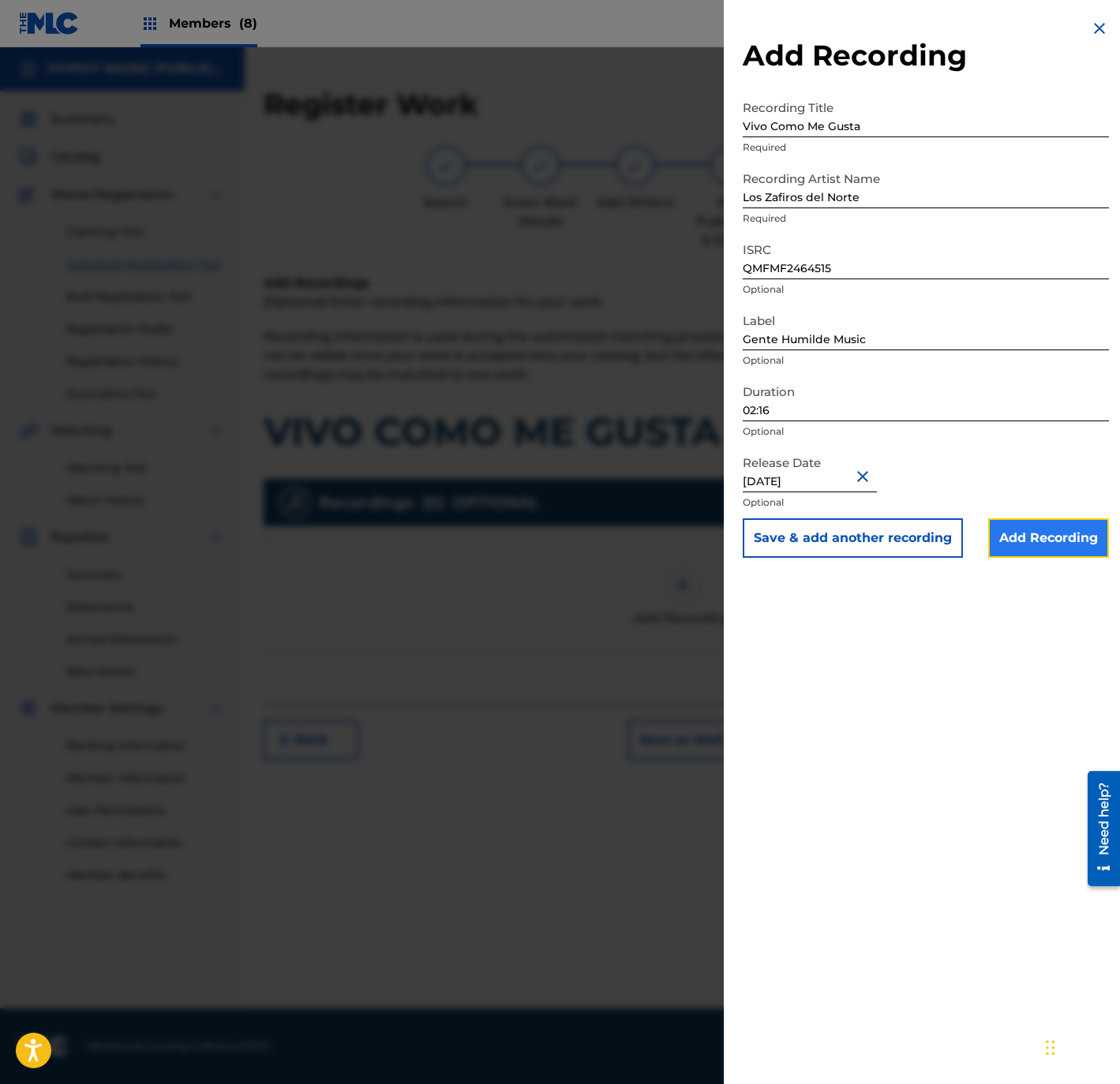
click at [1071, 552] on input "Add Recording" at bounding box center [1048, 538] width 121 height 39
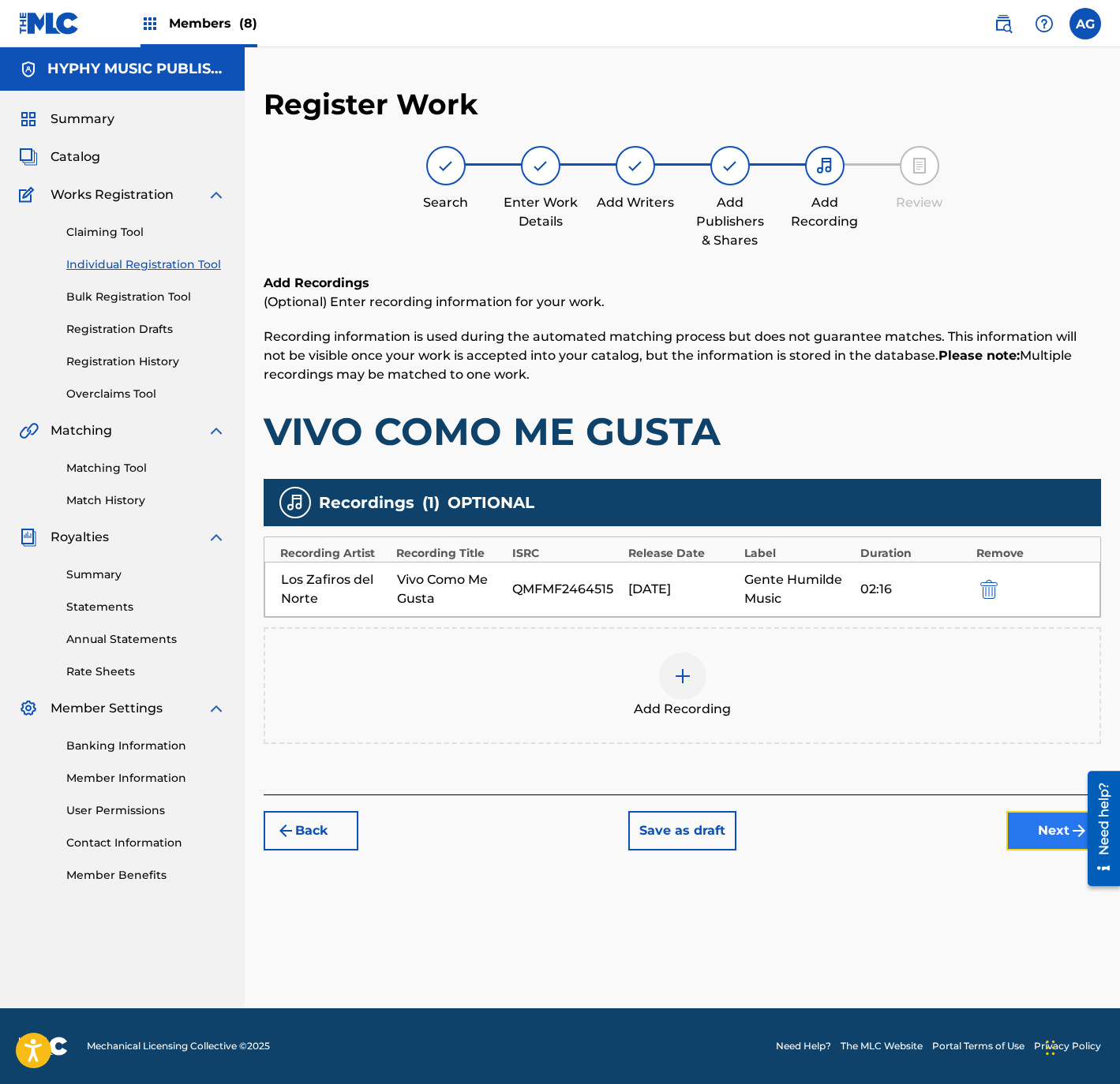
click at [1020, 834] on button "Next" at bounding box center [1054, 830] width 94 height 39
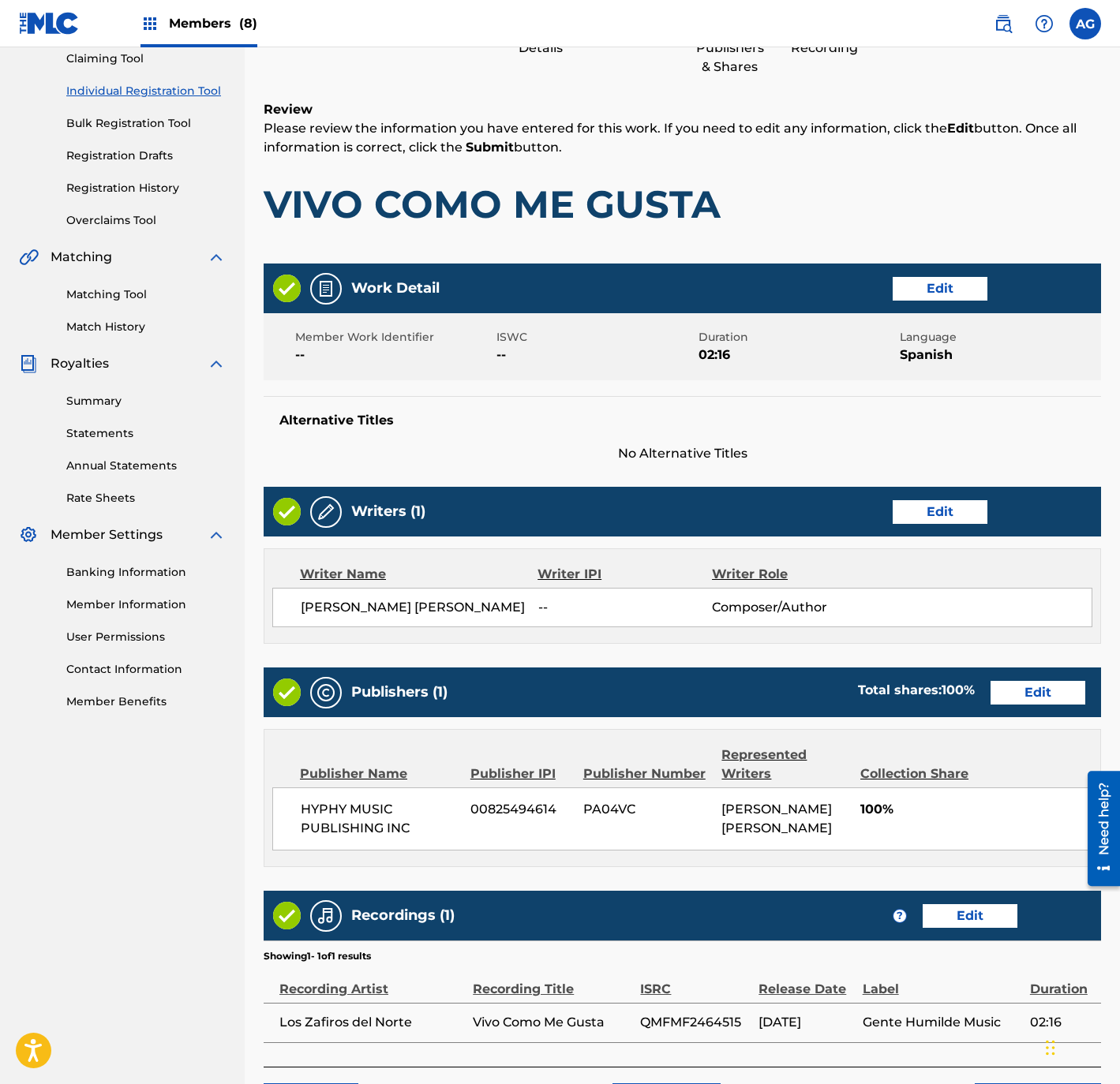
scroll to position [292, 0]
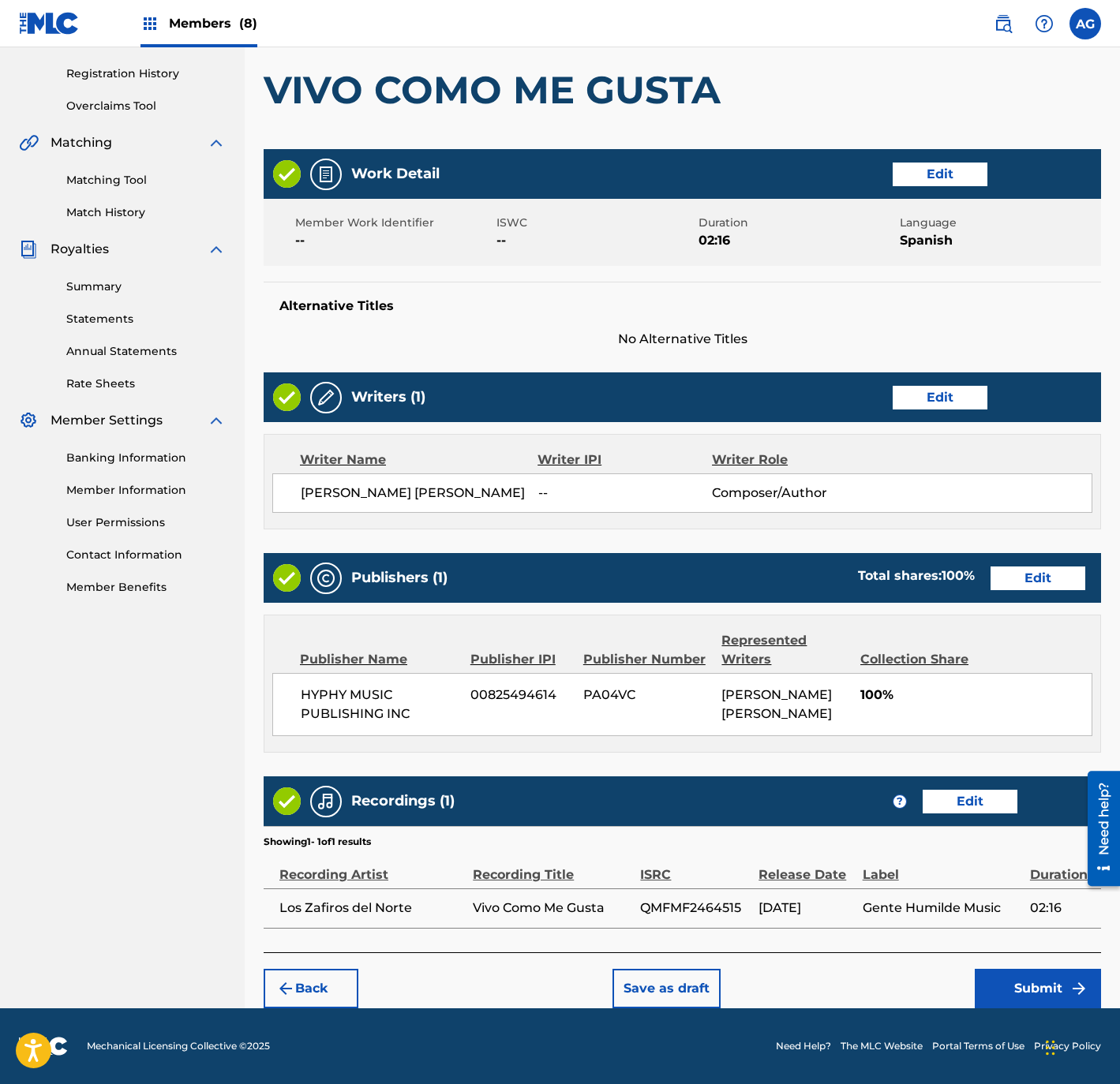
drag, startPoint x: 748, startPoint y: 417, endPoint x: 803, endPoint y: 721, distance: 308.9
click at [1009, 990] on button "Submit" at bounding box center [1037, 989] width 126 height 39
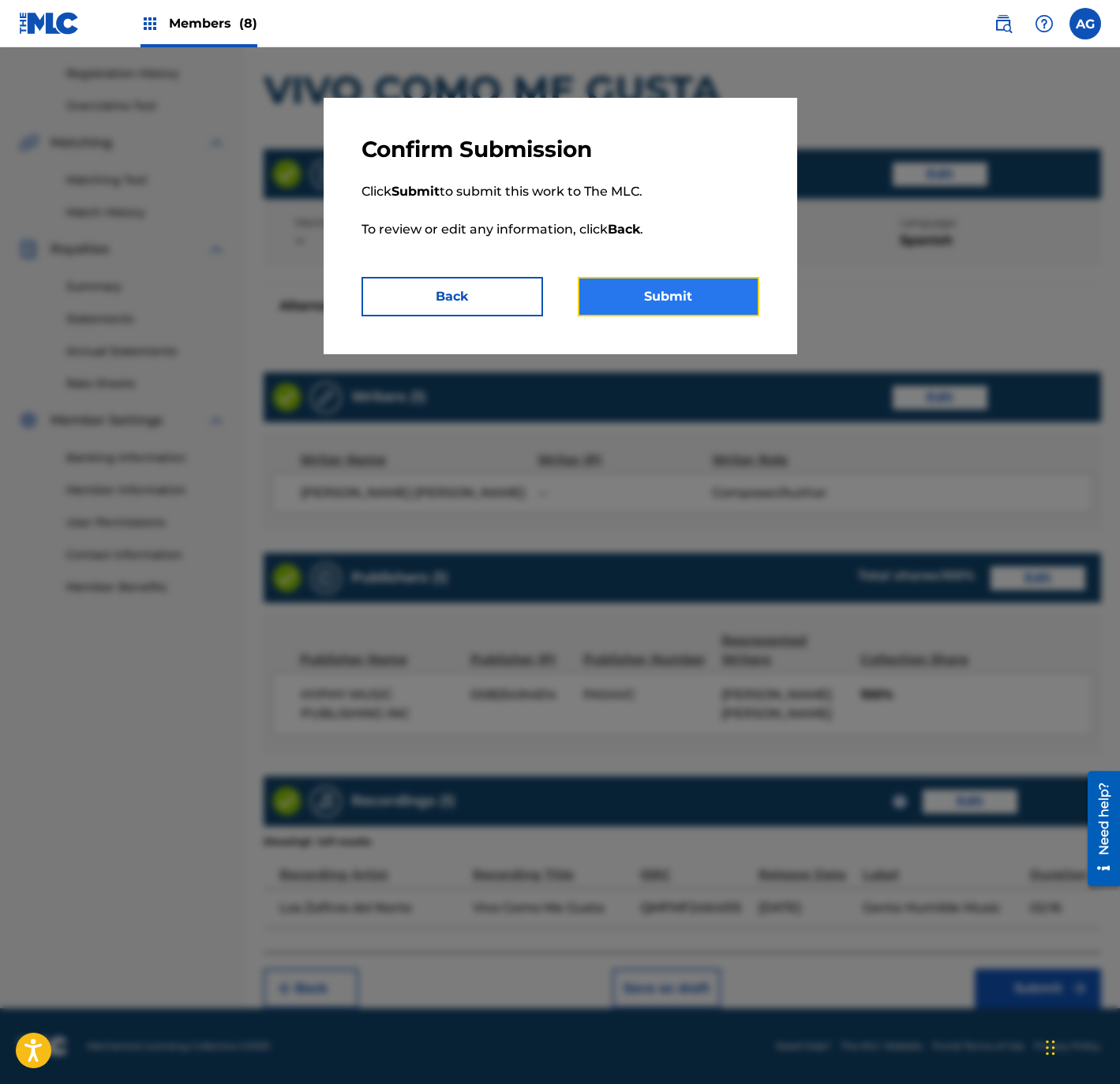
click at [642, 292] on button "Submit" at bounding box center [669, 296] width 182 height 39
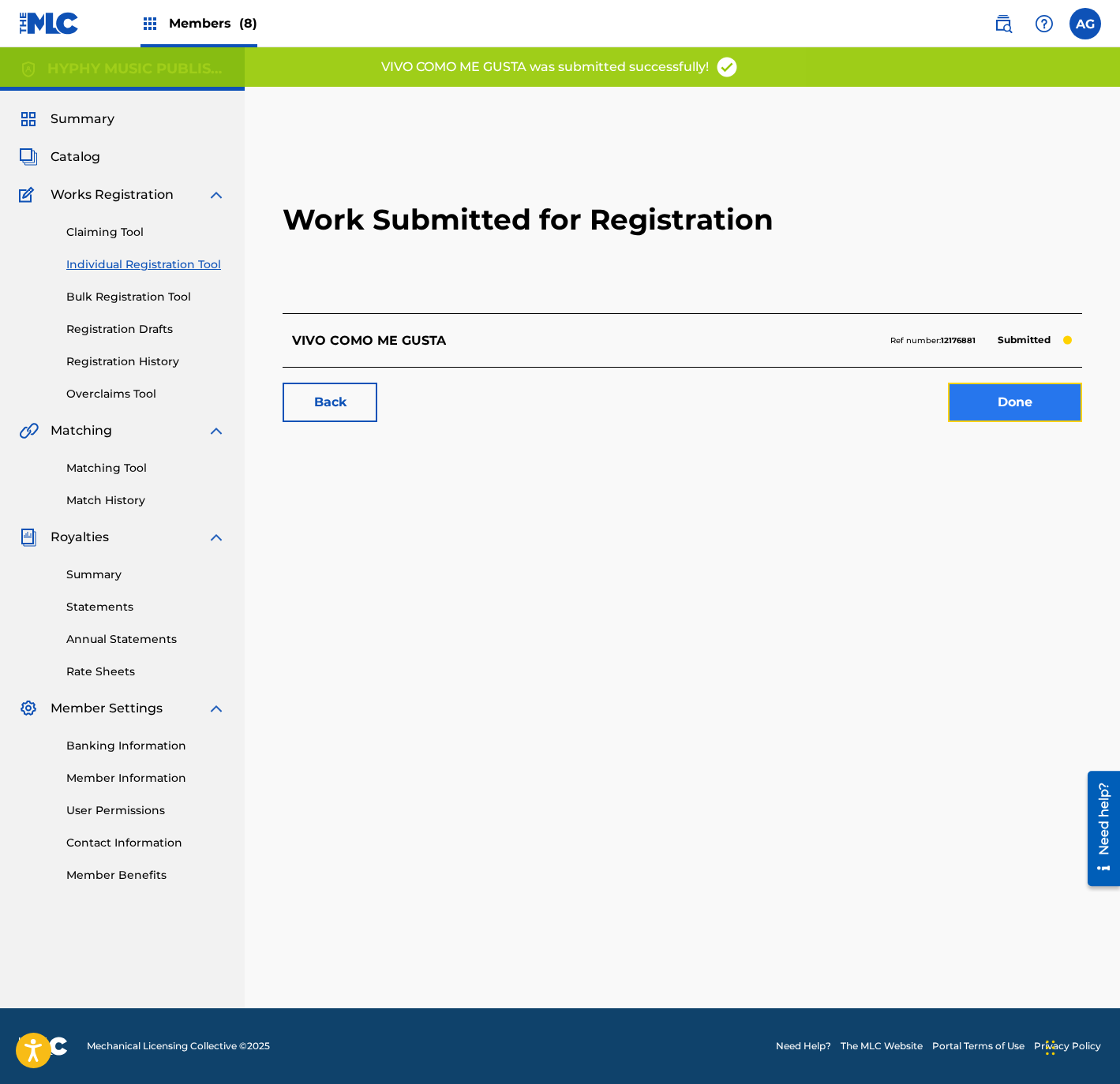
click at [1009, 388] on link "Done" at bounding box center [1015, 402] width 134 height 39
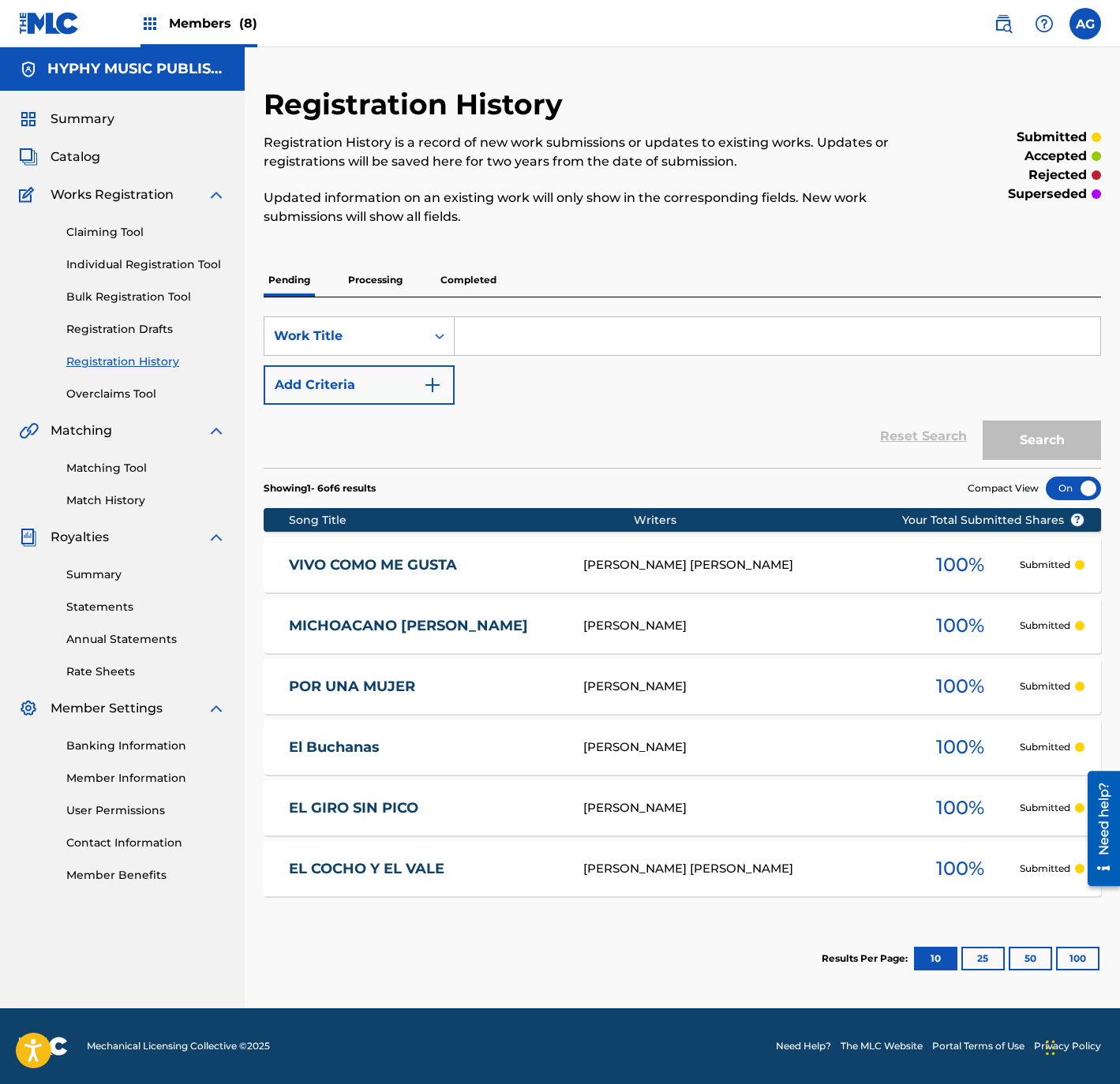
click at [183, 254] on div "Claiming Tool Individual Registration Tool Bulk Registration Tool Registration …" at bounding box center [123, 303] width 207 height 198
click at [162, 263] on link "Individual Registration Tool" at bounding box center [145, 264] width 159 height 16
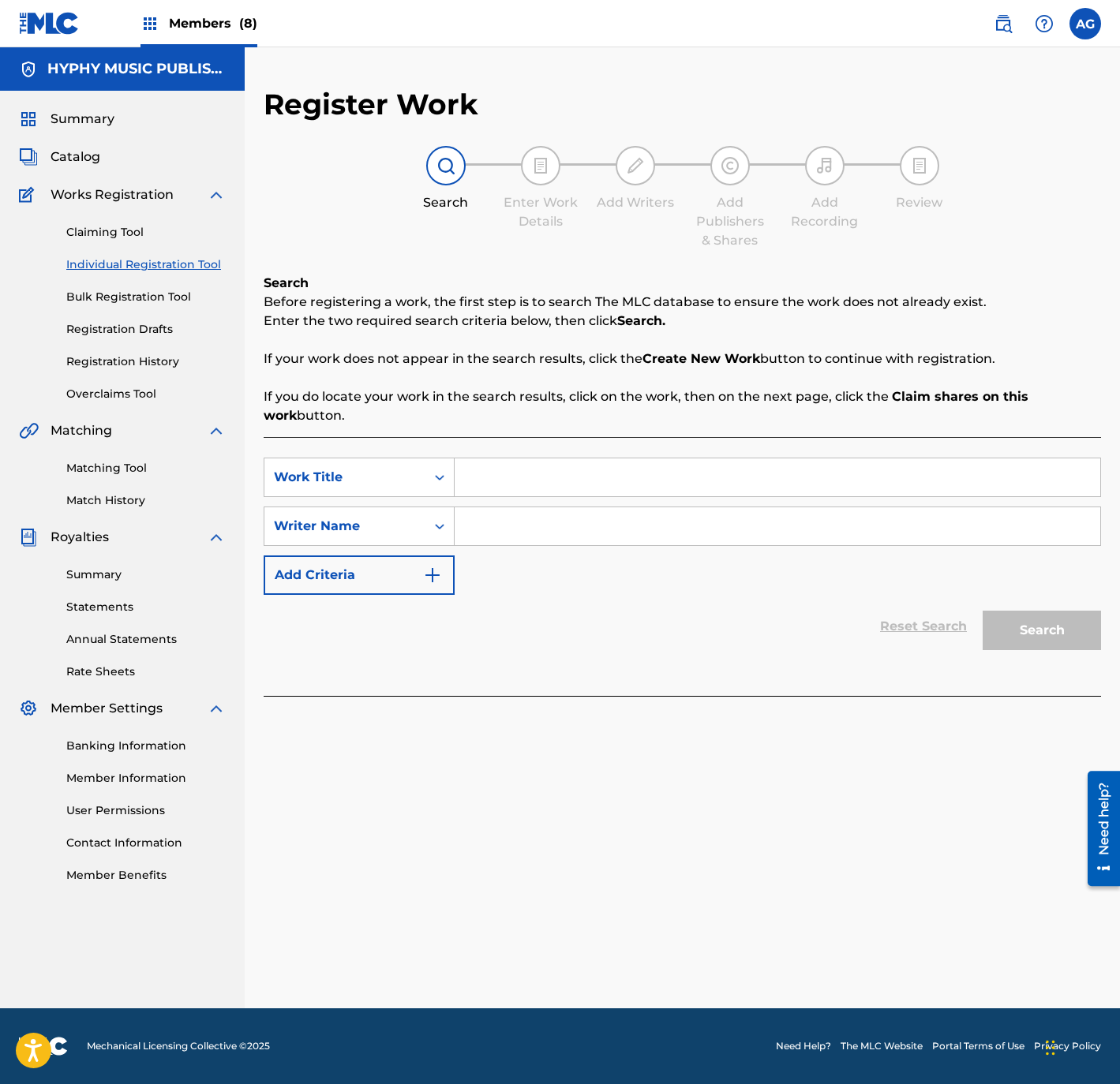
click at [623, 472] on input "Search Form" at bounding box center [777, 478] width 646 height 38
paste input "RECORDANDO A MI PADRE"
type input "RECORDANDO A MI PADRE"
click at [571, 514] on input "Search Form" at bounding box center [777, 527] width 646 height 38
click at [647, 531] on input "Search Form" at bounding box center [777, 527] width 646 height 38
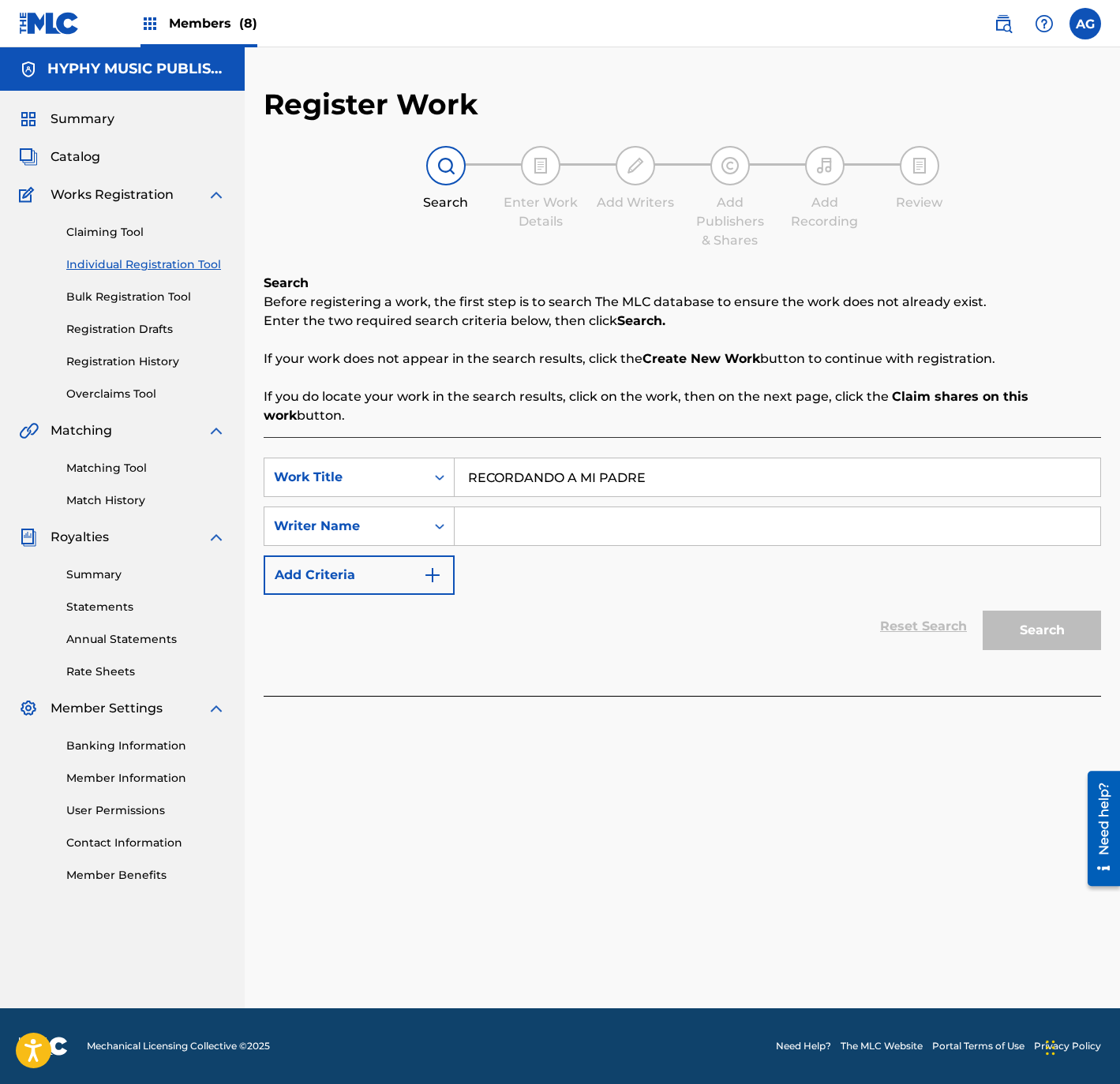
paste input "[PERSON_NAME] [PERSON_NAME]"
type input "[PERSON_NAME] [PERSON_NAME]"
click at [1037, 612] on button "Search" at bounding box center [1041, 630] width 118 height 39
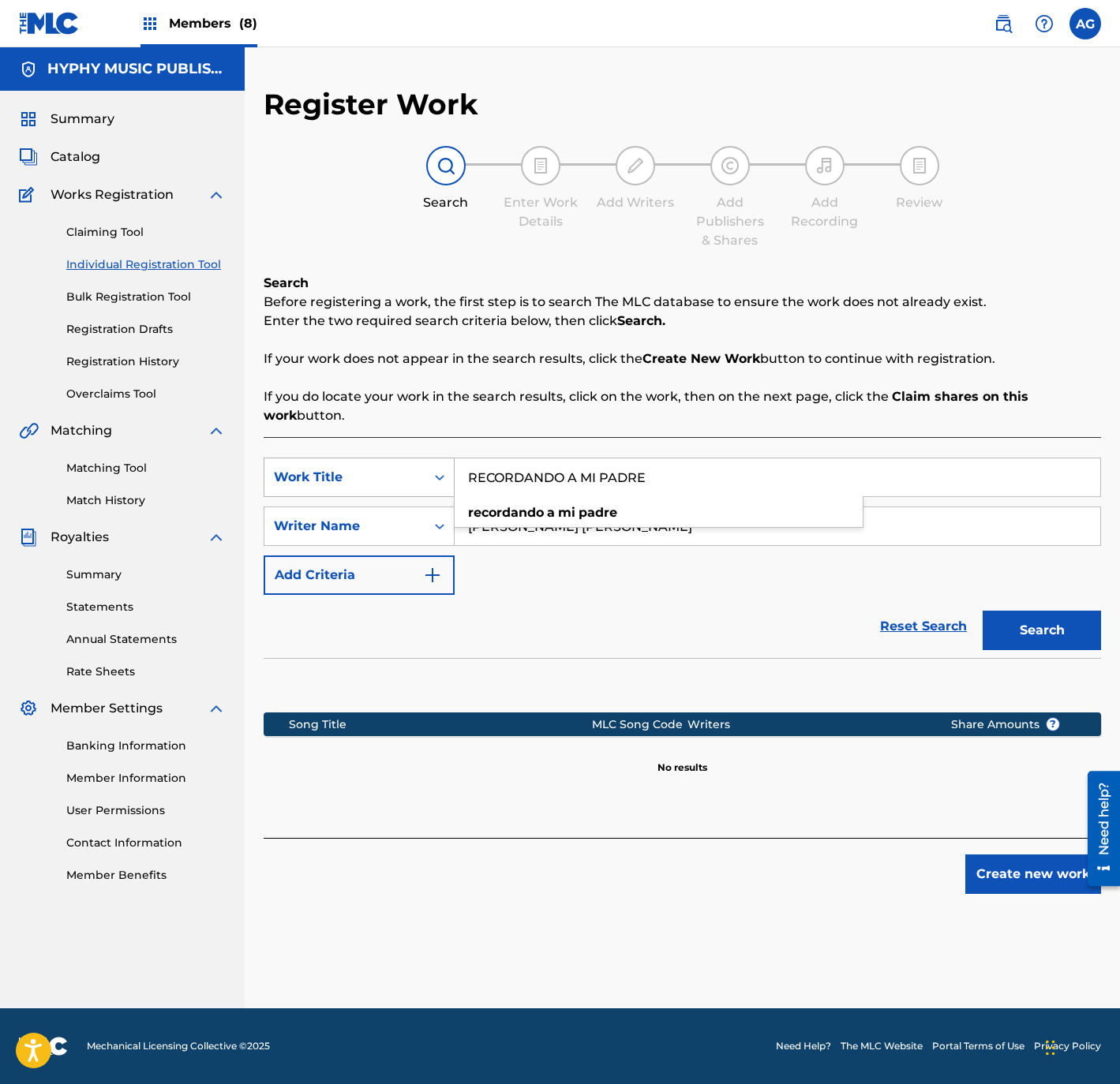
drag, startPoint x: 672, startPoint y: 483, endPoint x: 356, endPoint y: 476, distance: 316.1
click at [356, 476] on div "SearchWithCriteriafddae7c7-237e-4218-b4fe-12d8d72b825f Work Title RECORDANDO A …" at bounding box center [682, 477] width 838 height 39
click at [597, 657] on div "SearchWithCriteriafddae7c7-237e-4218-b4fe-12d8d72b825f Work Title RECORDANDO A …" at bounding box center [682, 637] width 838 height 401
click at [1051, 628] on button "Search" at bounding box center [1041, 630] width 118 height 39
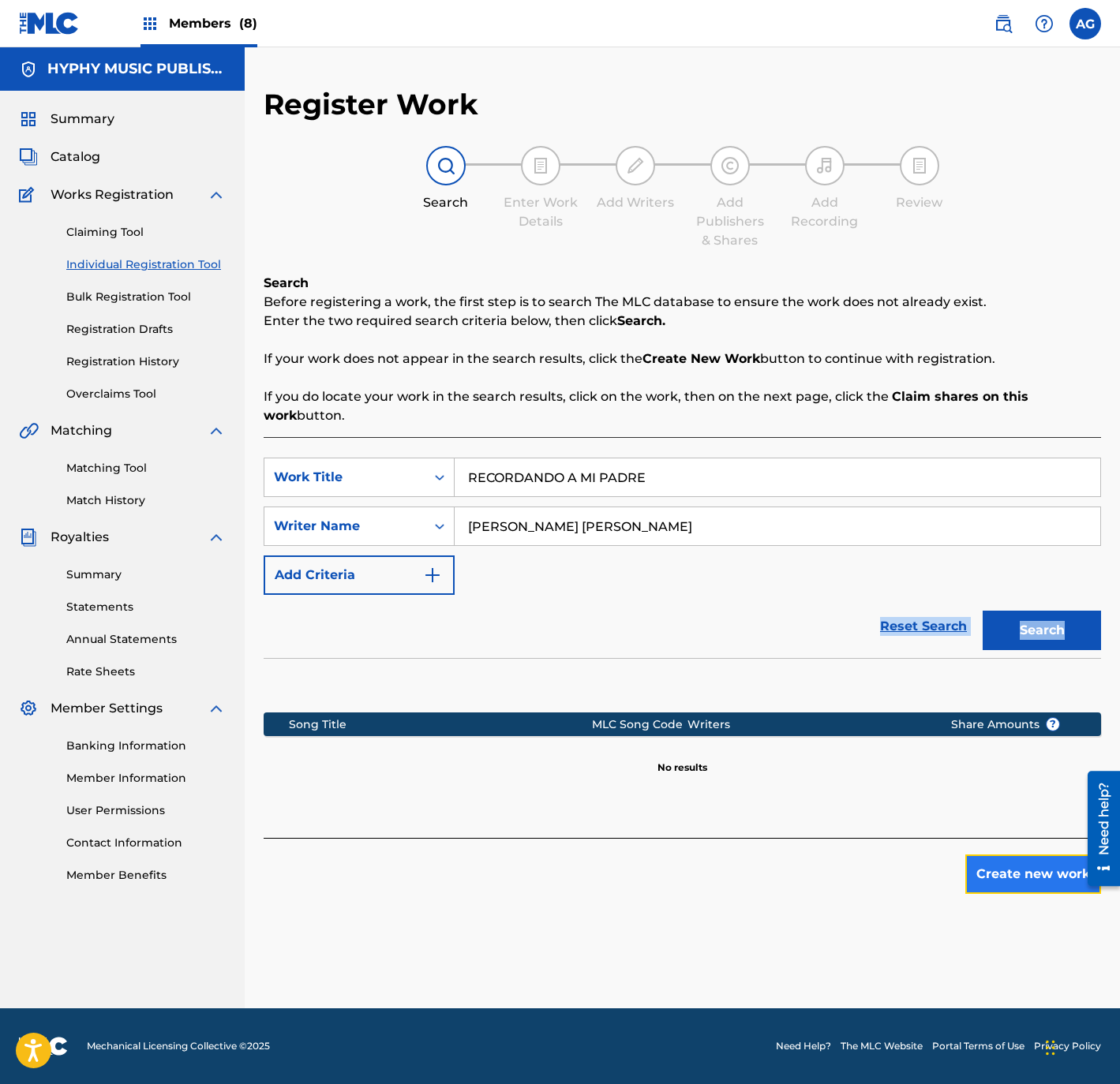
click at [1001, 888] on button "Create new work" at bounding box center [1032, 874] width 135 height 39
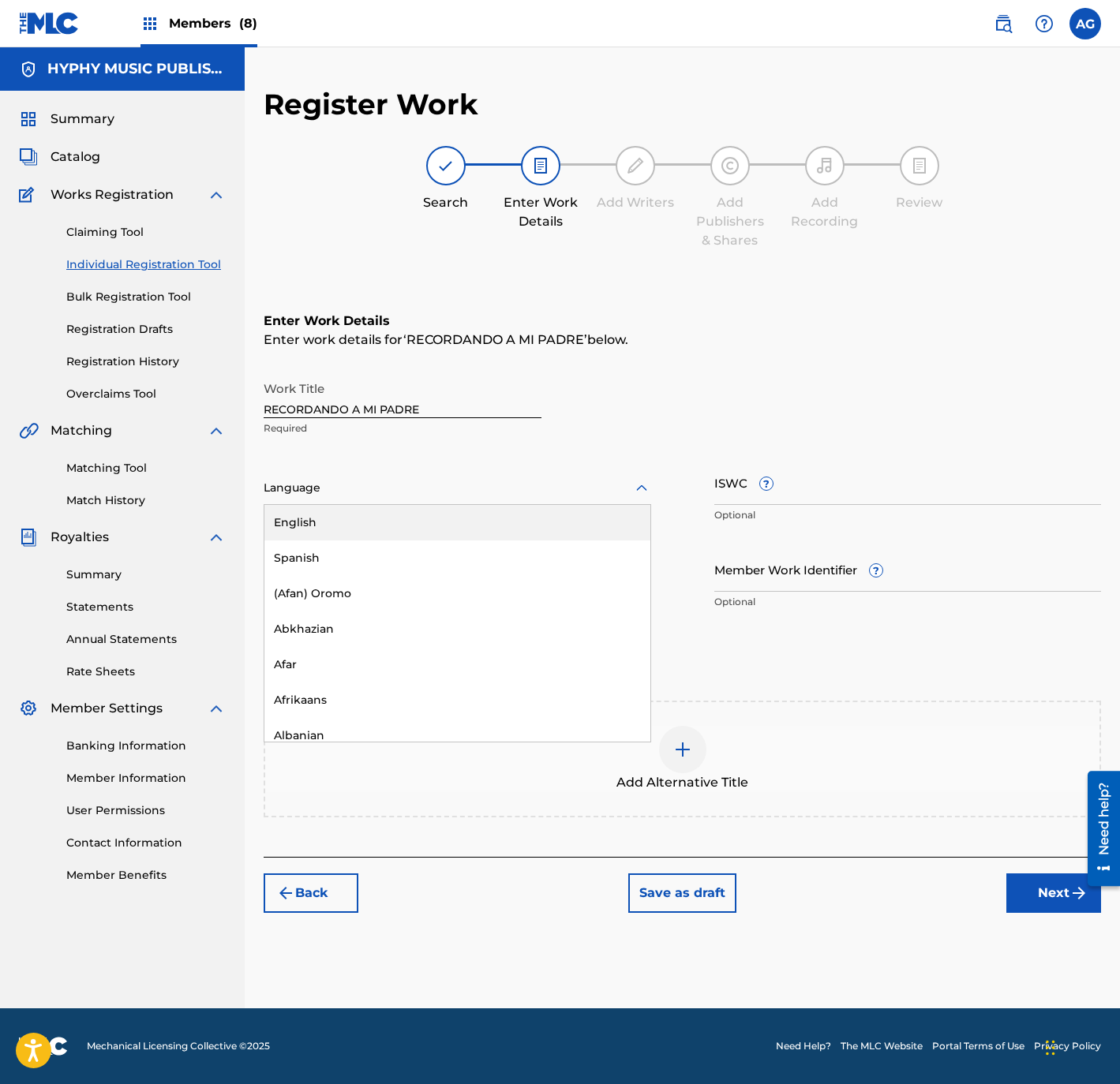
click at [343, 493] on div at bounding box center [457, 488] width 387 height 20
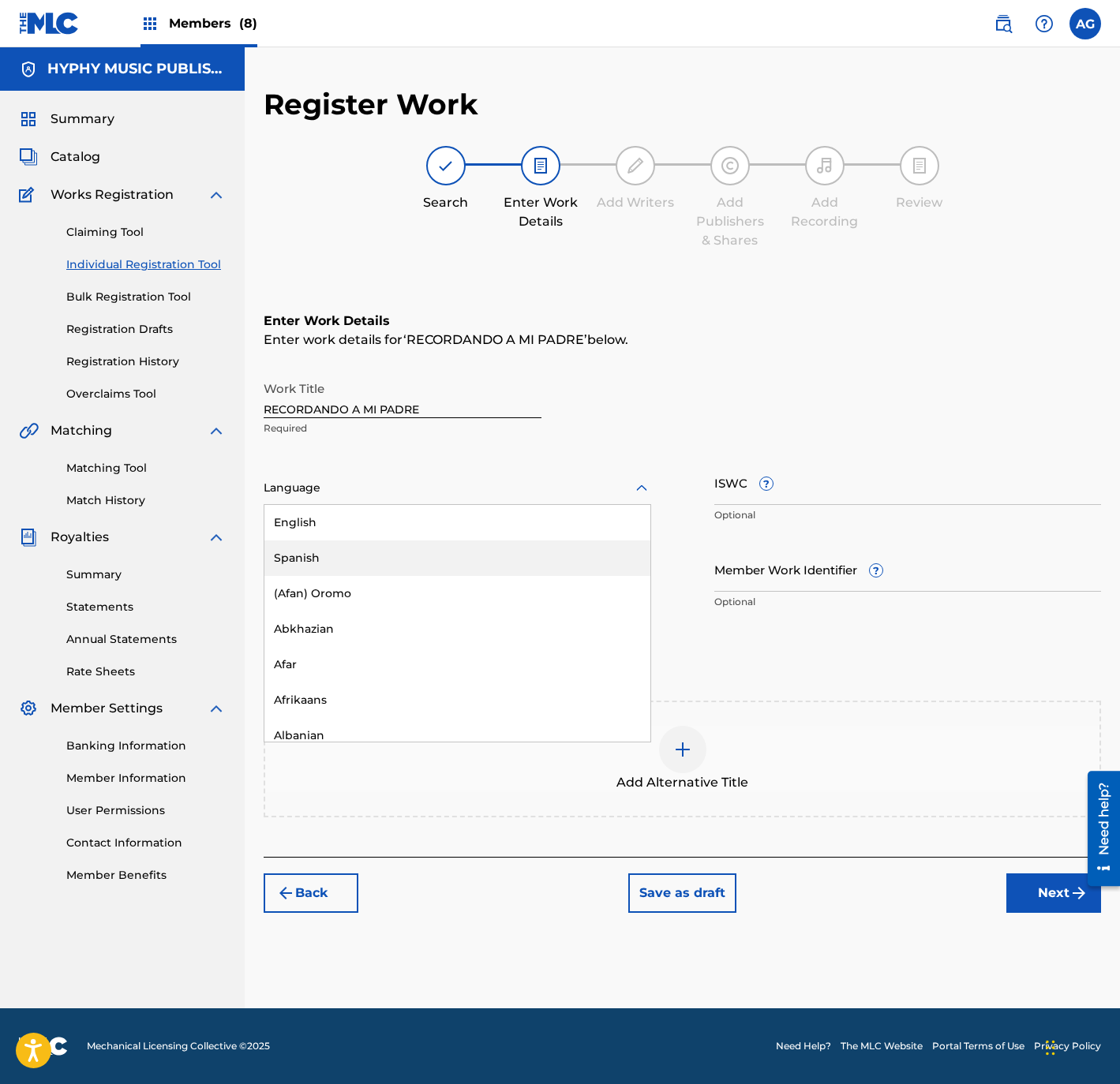
click at [352, 563] on div "Spanish" at bounding box center [457, 558] width 386 height 35
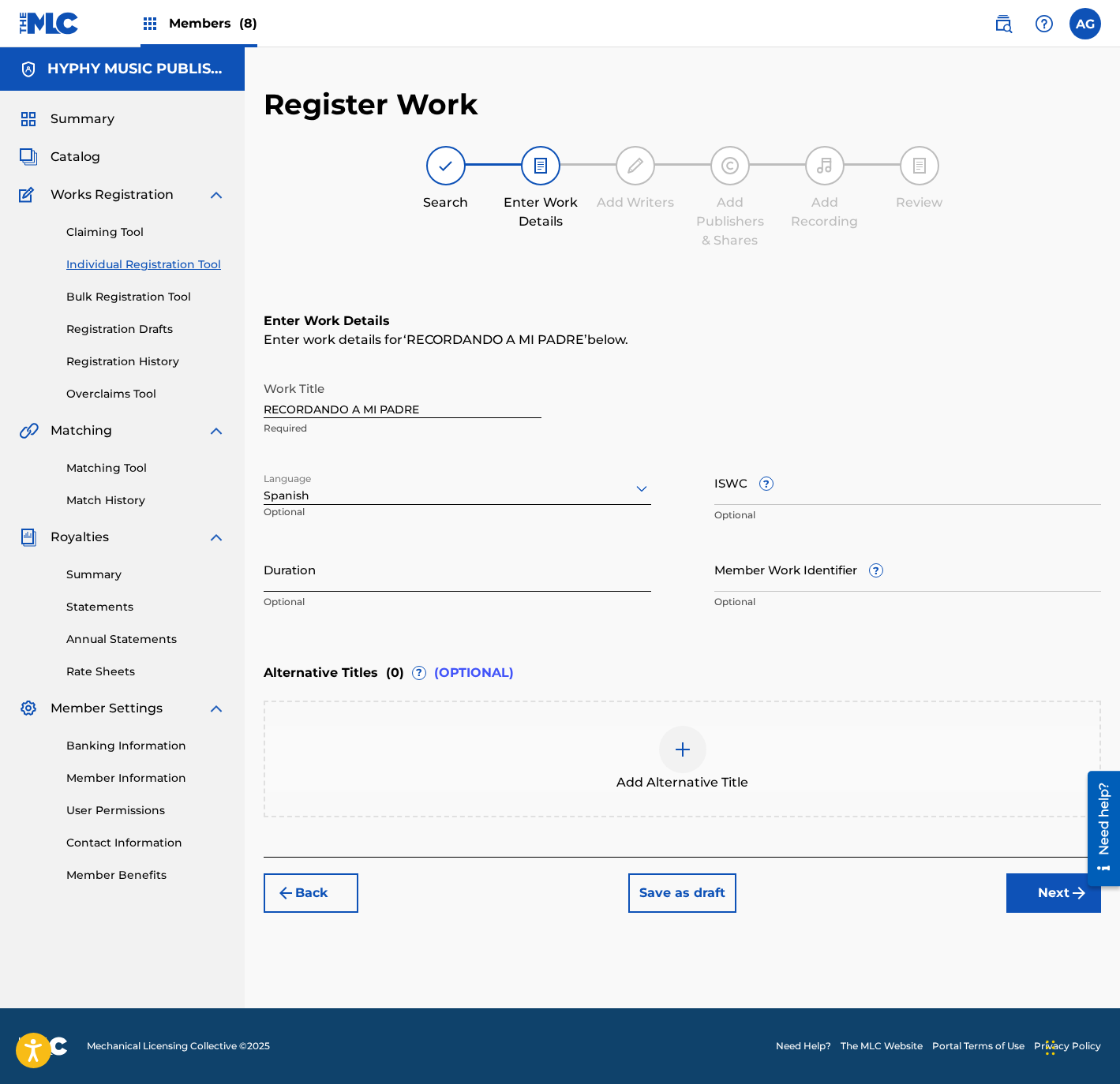
click at [383, 576] on input "Duration" at bounding box center [457, 570] width 387 height 45
type input "02:31"
click at [1051, 881] on button "Next" at bounding box center [1054, 893] width 94 height 39
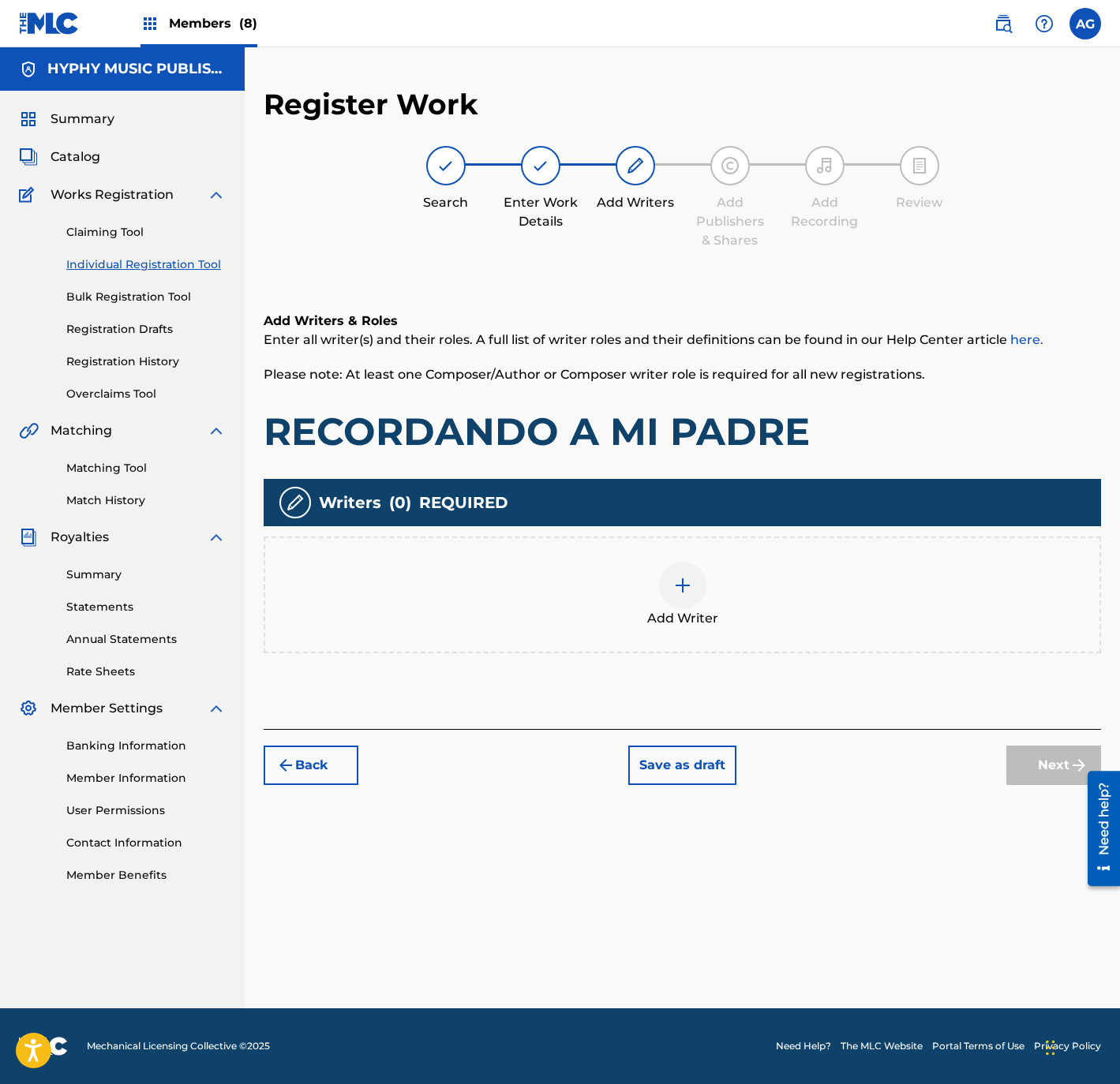
click at [770, 585] on div "Add Writer" at bounding box center [682, 594] width 834 height 66
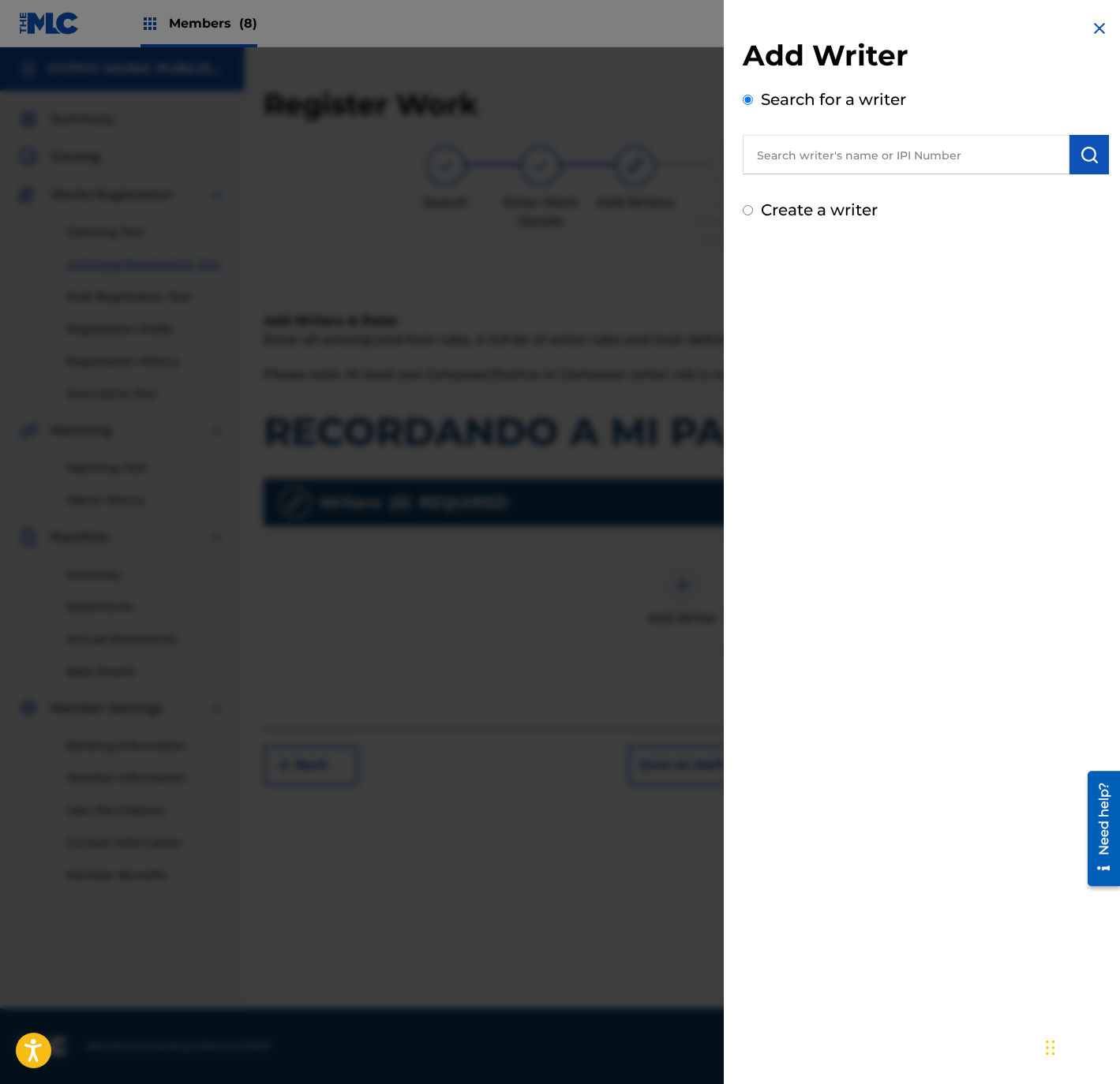
click at [829, 154] on input "text" at bounding box center [906, 154] width 327 height 39
paste input "[PERSON_NAME] [PERSON_NAME]"
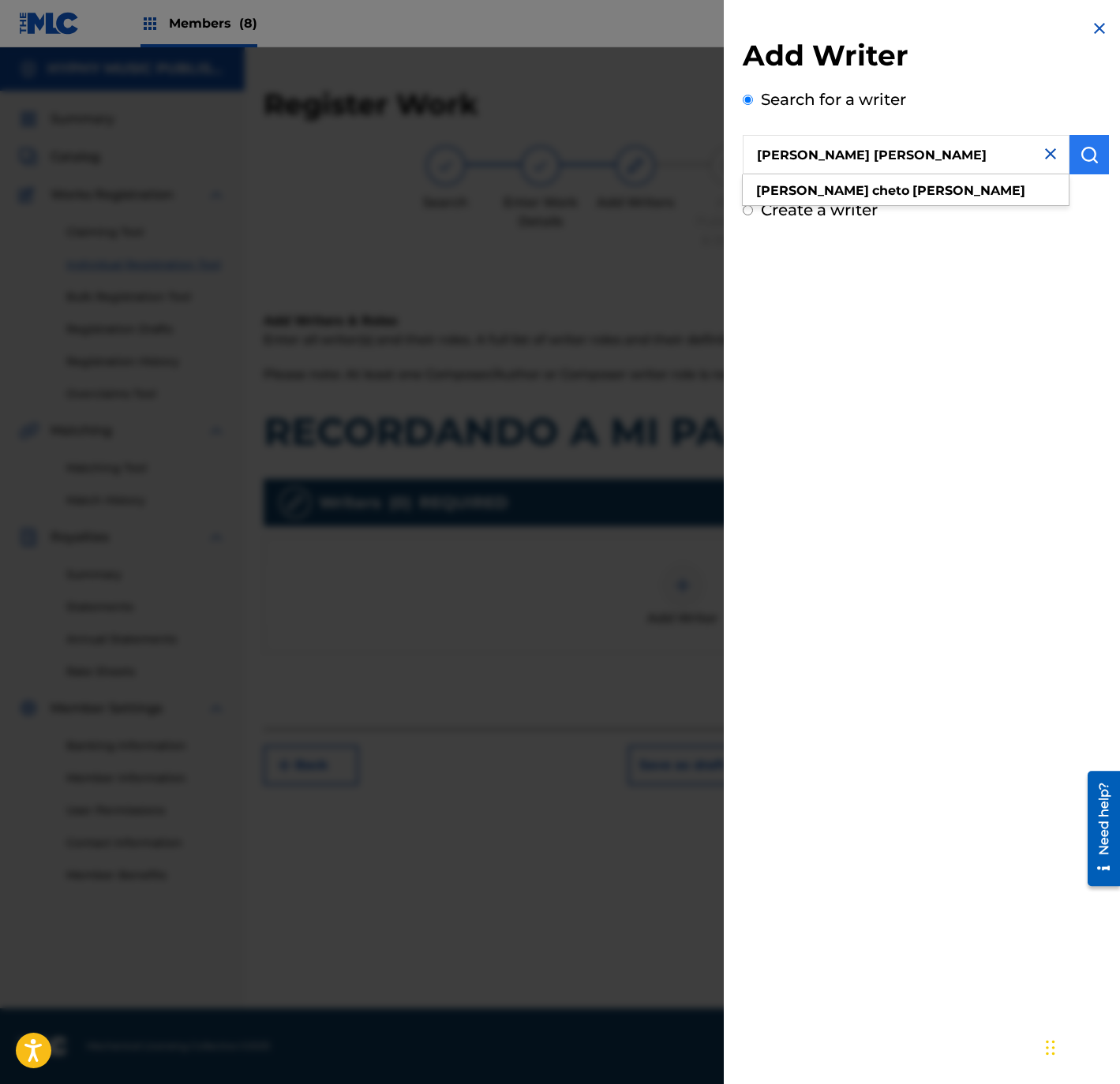
type input "[PERSON_NAME] [PERSON_NAME]"
click at [1079, 153] on img "submit" at bounding box center [1088, 154] width 19 height 19
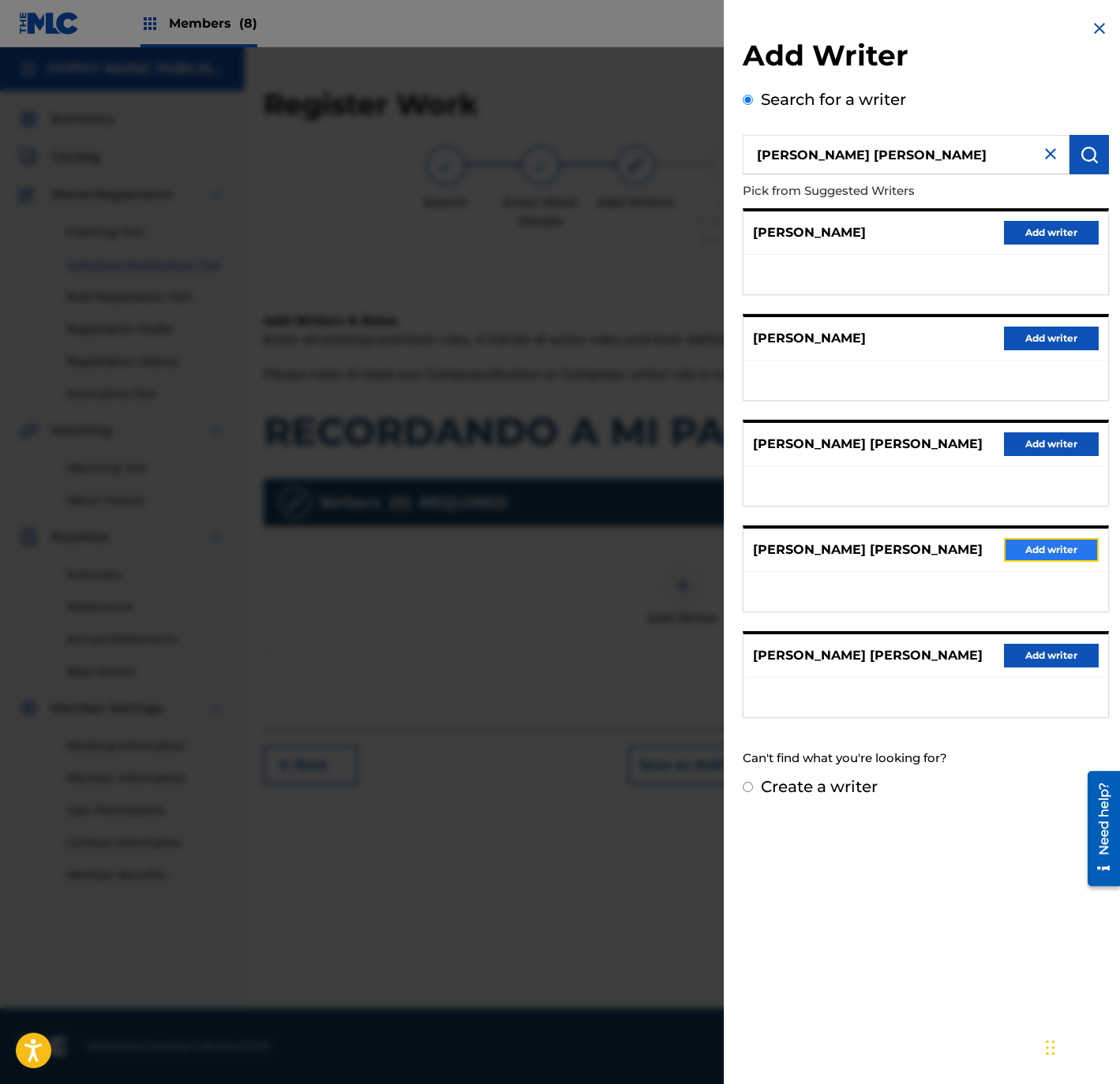
click at [1024, 545] on button "Add writer" at bounding box center [1051, 550] width 94 height 24
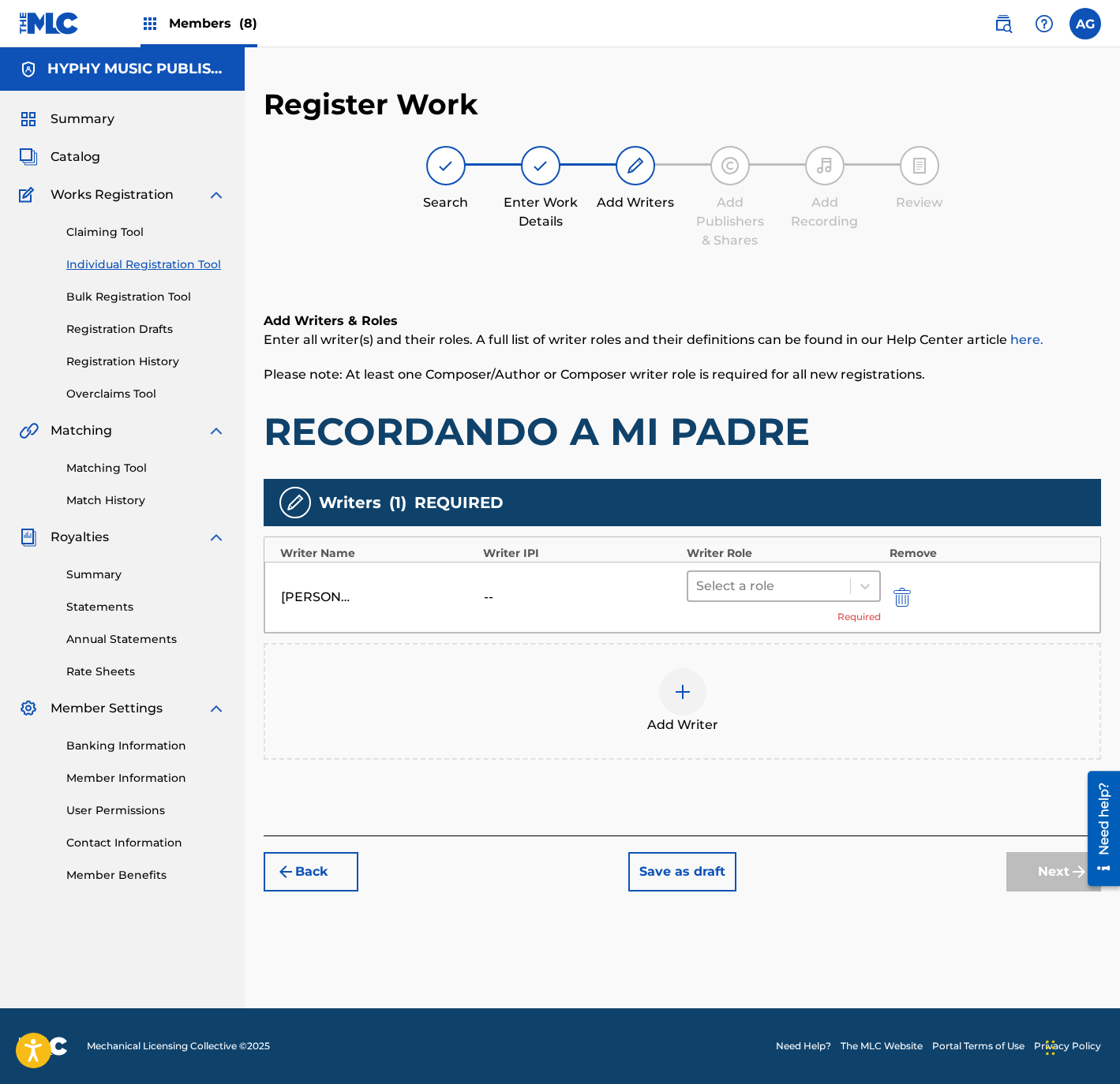
click at [738, 573] on div "Select a role" at bounding box center [768, 586] width 163 height 28
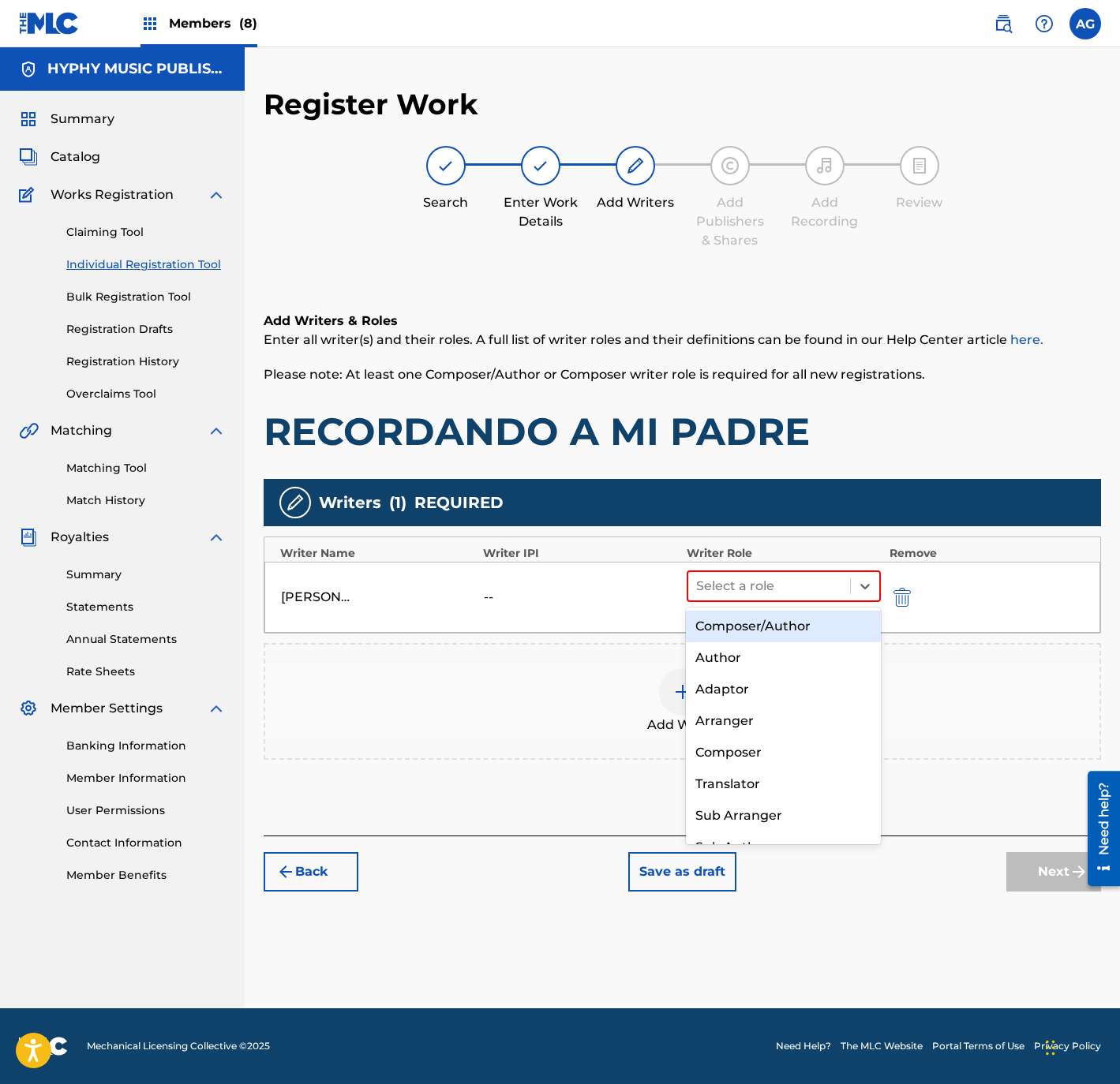
click at [746, 626] on div "Composer/Author" at bounding box center [783, 626] width 194 height 32
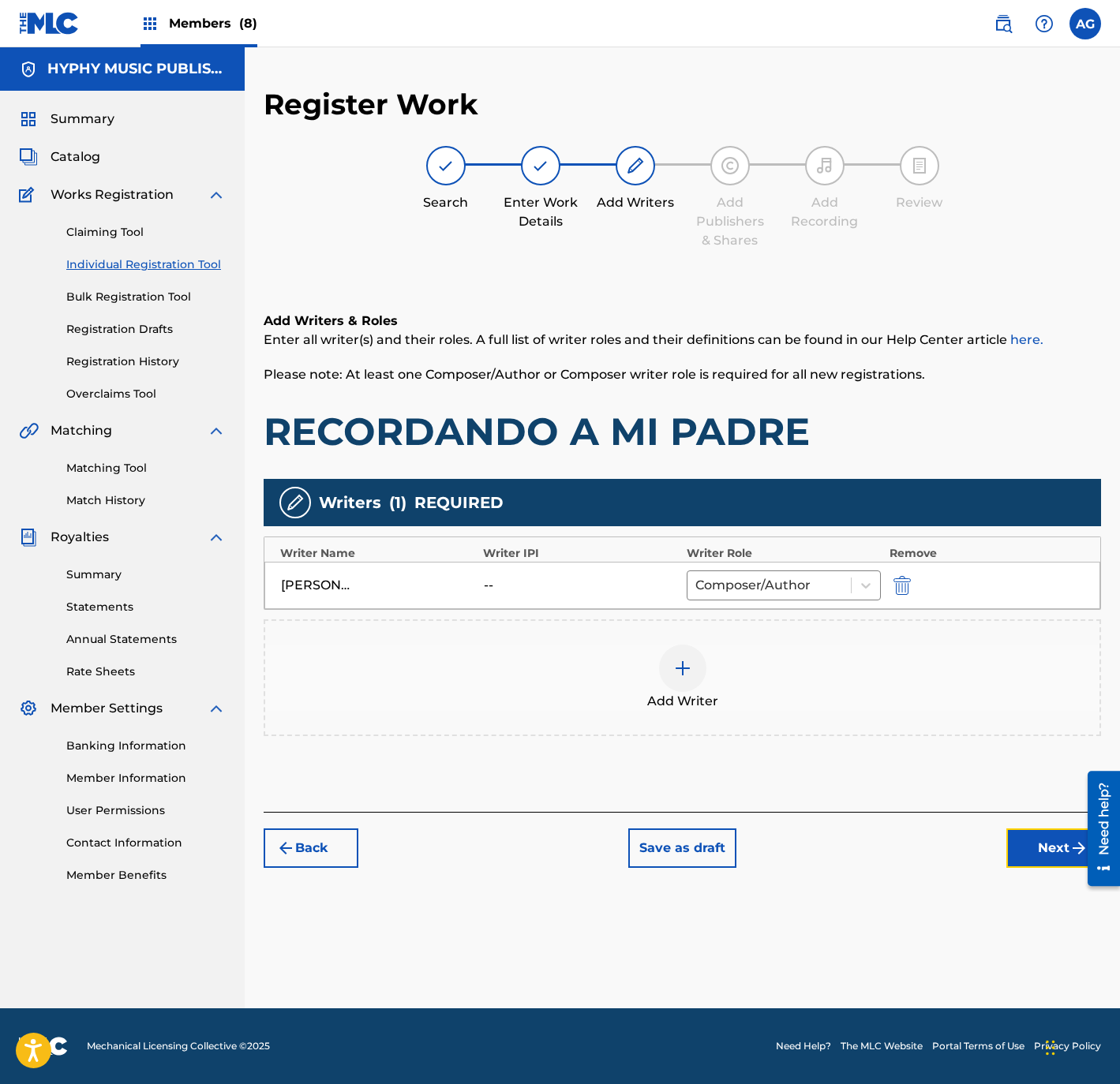
click at [1030, 841] on button "Next" at bounding box center [1054, 848] width 94 height 39
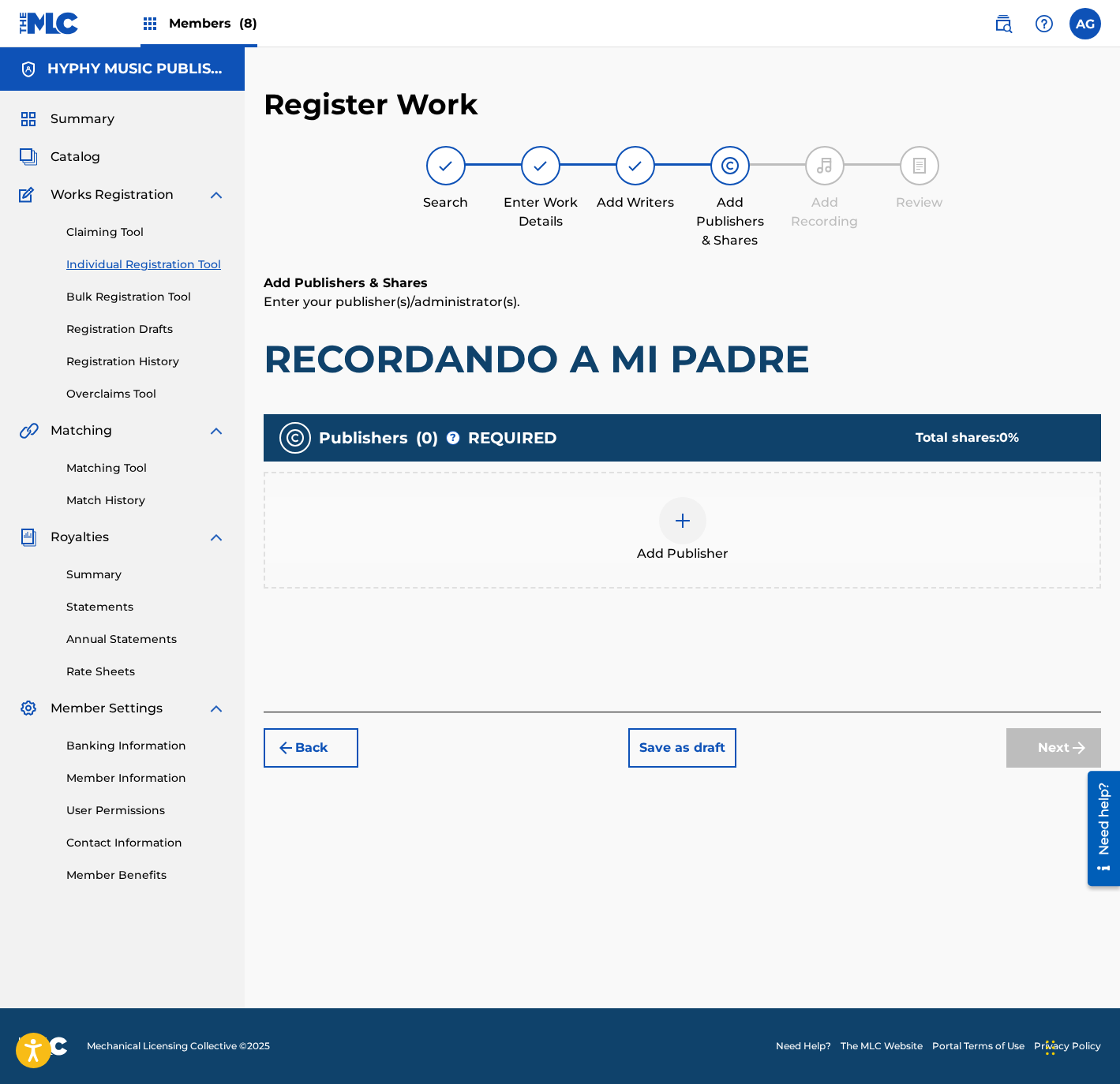
click at [753, 523] on div "Add Publisher" at bounding box center [682, 530] width 834 height 66
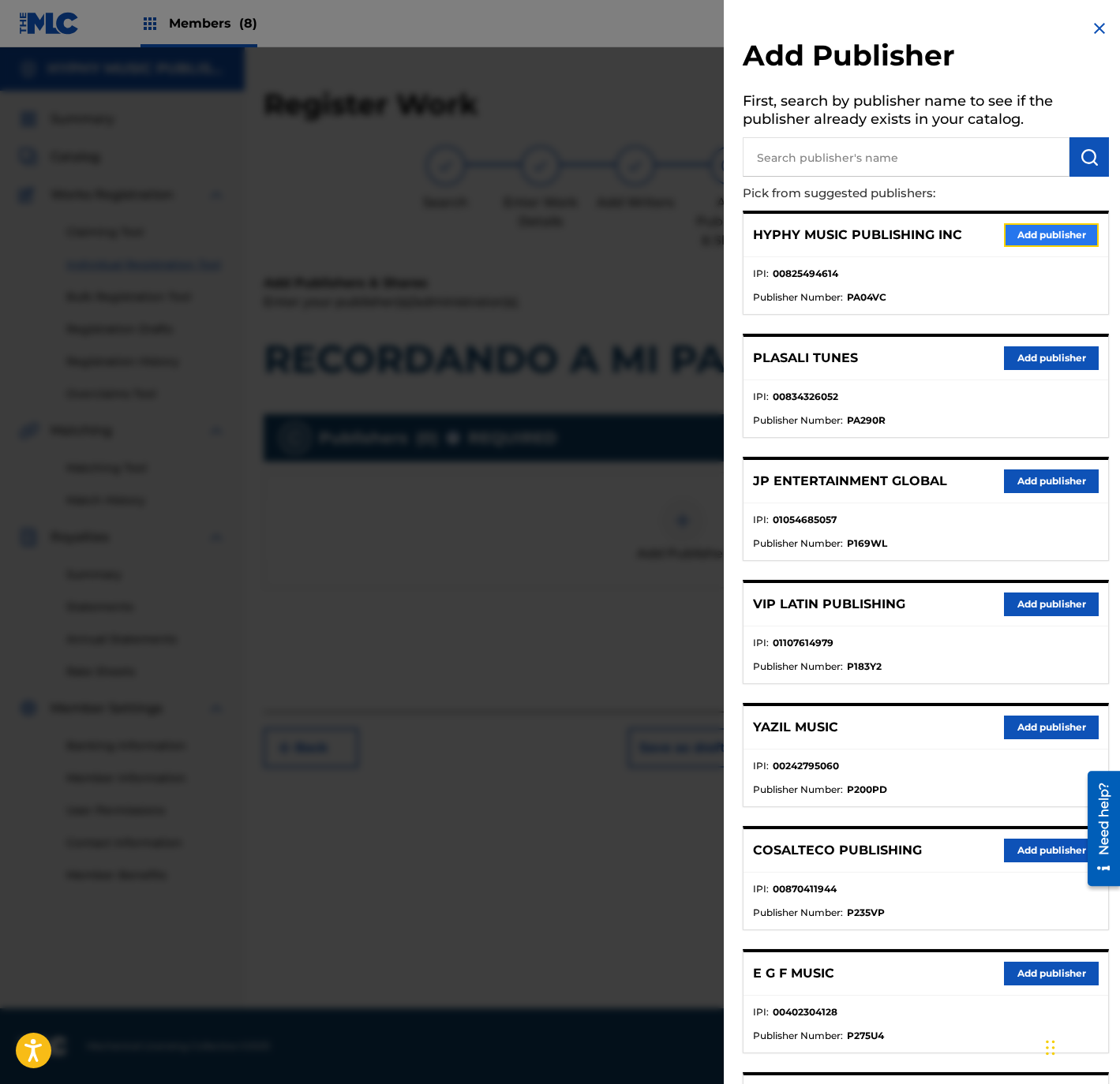
click at [1048, 224] on button "Add publisher" at bounding box center [1051, 235] width 94 height 24
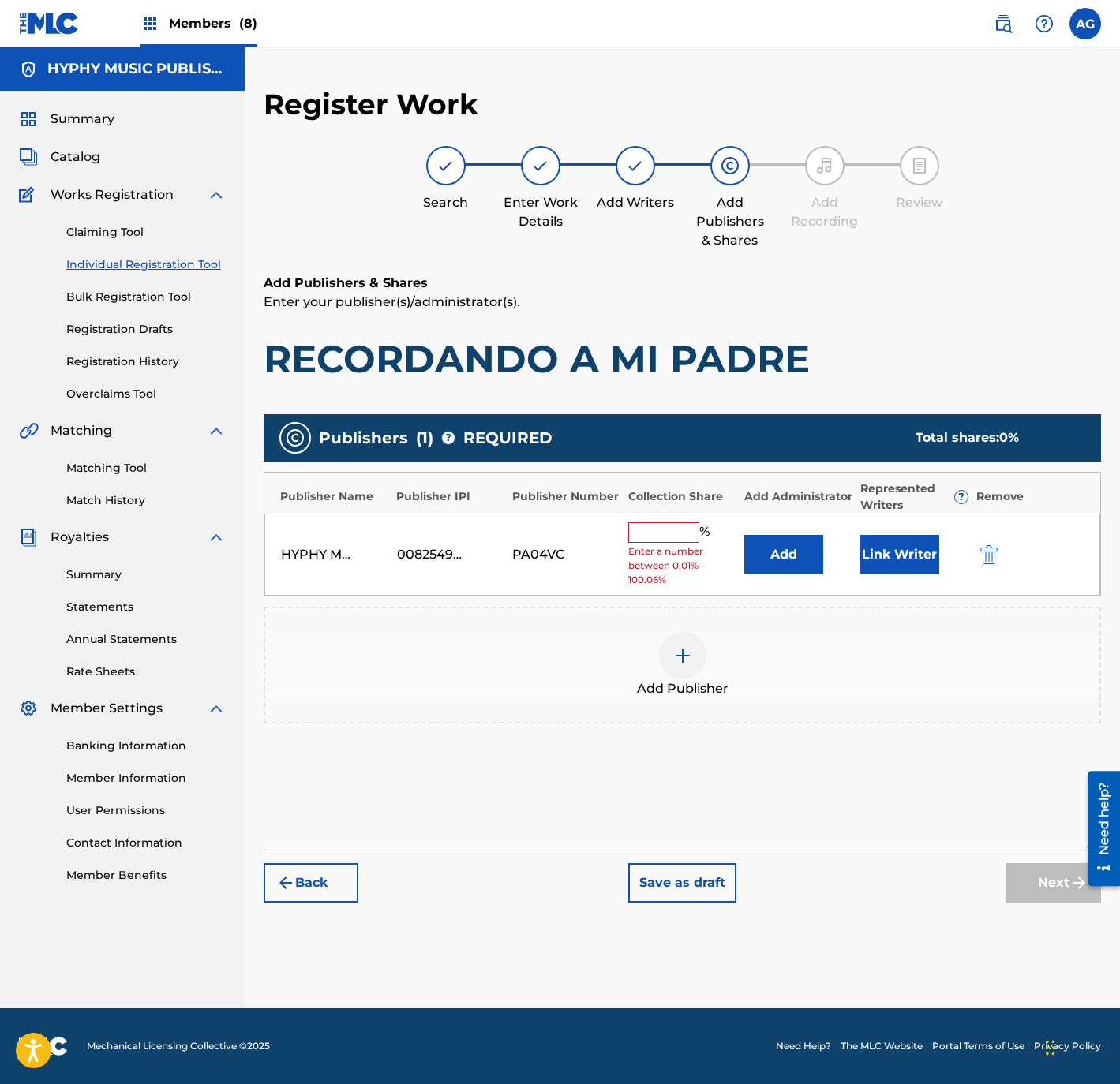
click at [677, 531] on input "text" at bounding box center [663, 532] width 71 height 21
type input "100"
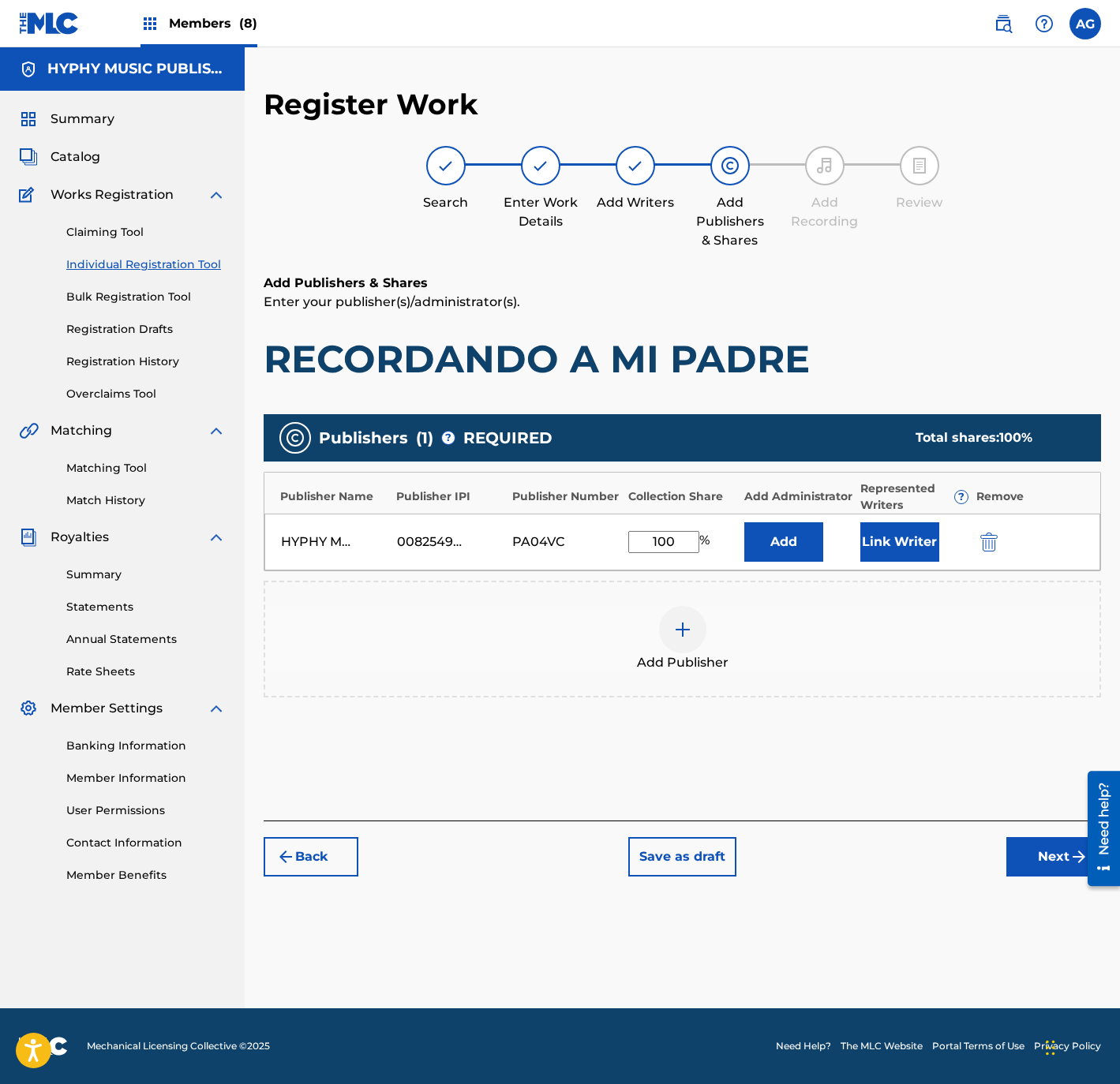
click at [964, 528] on div "Link Writer" at bounding box center [914, 542] width 108 height 39
click at [921, 528] on button "Link Writer" at bounding box center [899, 542] width 79 height 39
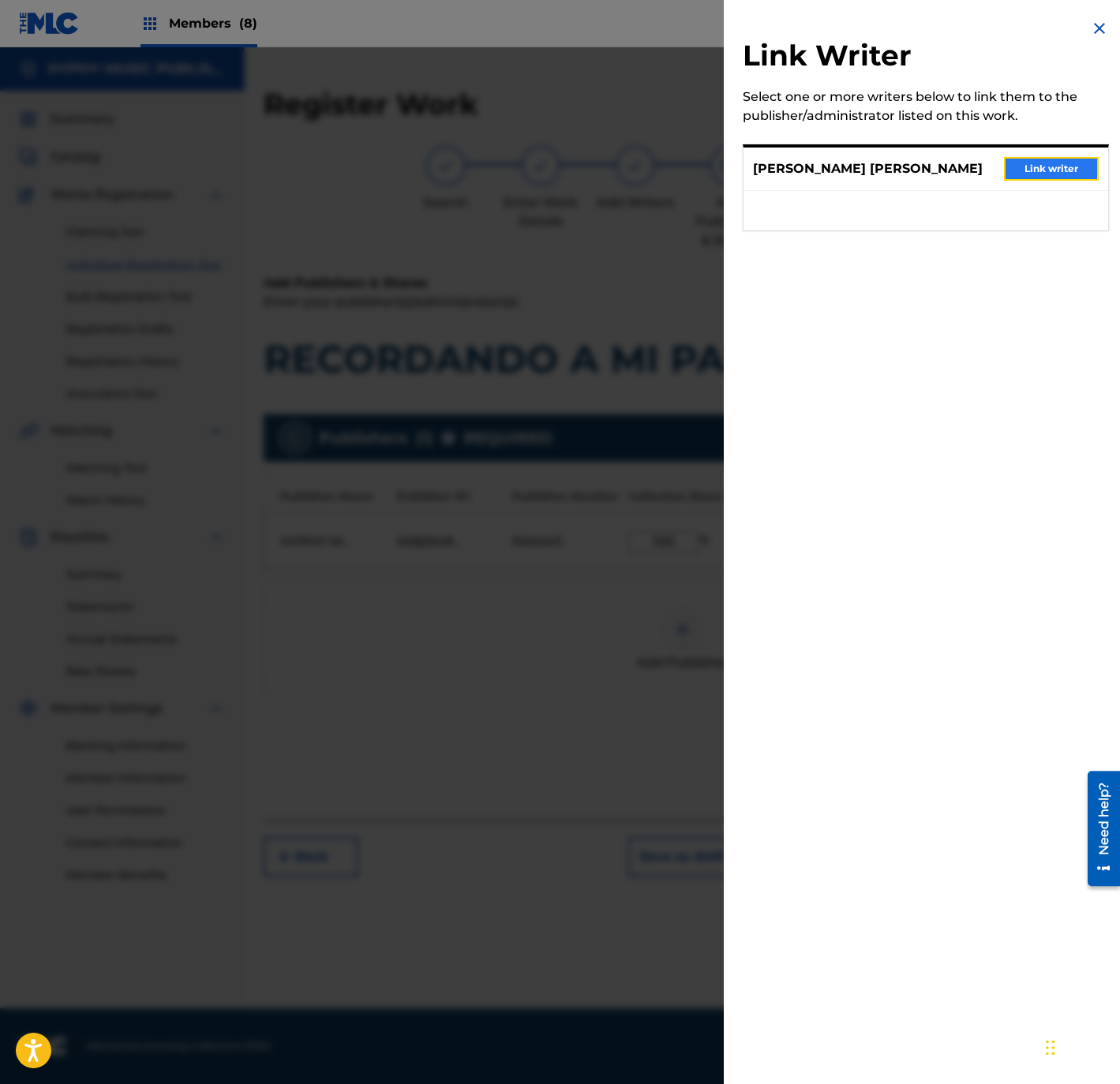
click at [1012, 171] on button "Link writer" at bounding box center [1051, 169] width 94 height 24
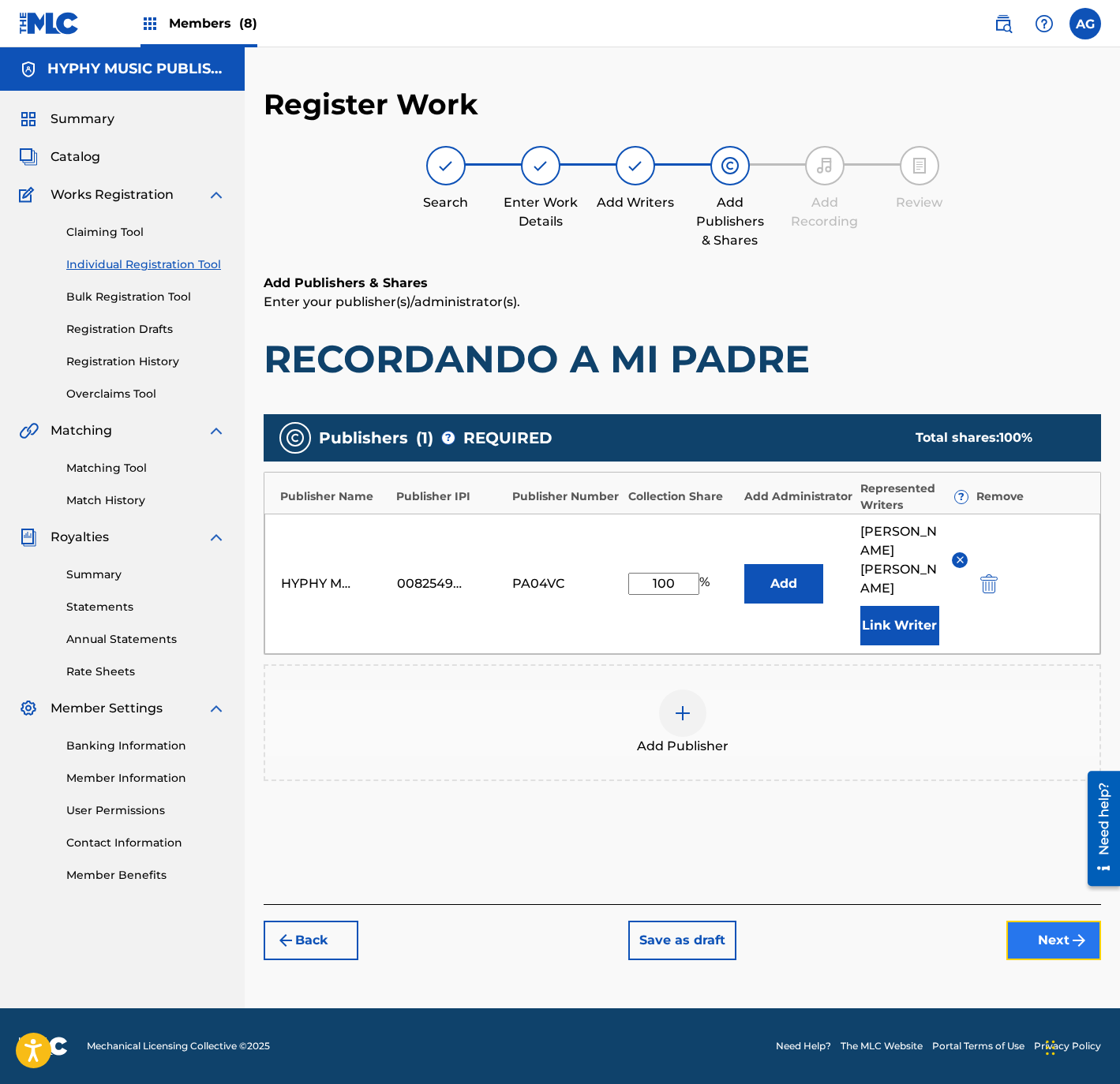
click at [1069, 931] on img "submit" at bounding box center [1078, 940] width 19 height 19
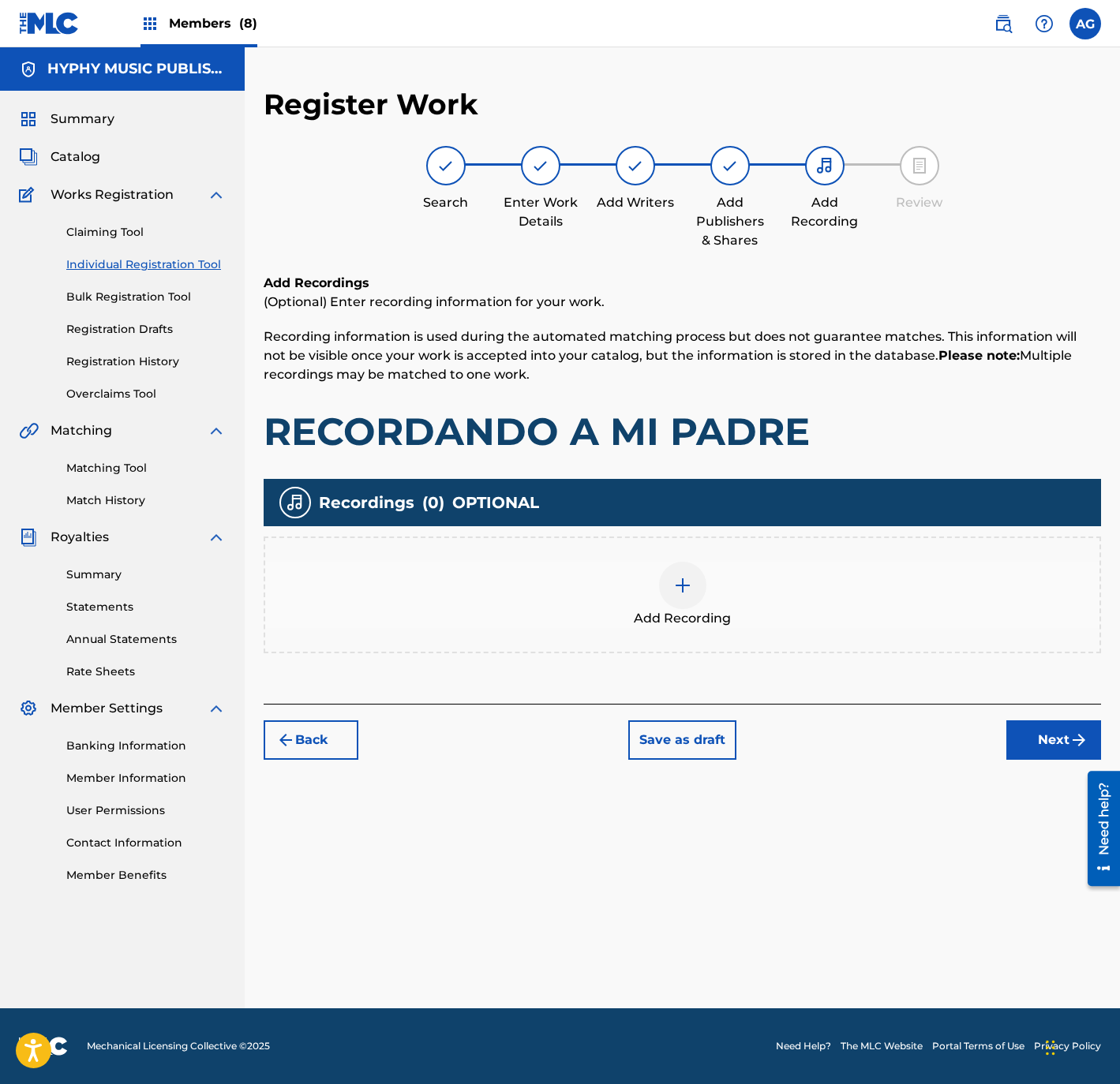
click at [767, 623] on div "Add Recording" at bounding box center [682, 594] width 834 height 66
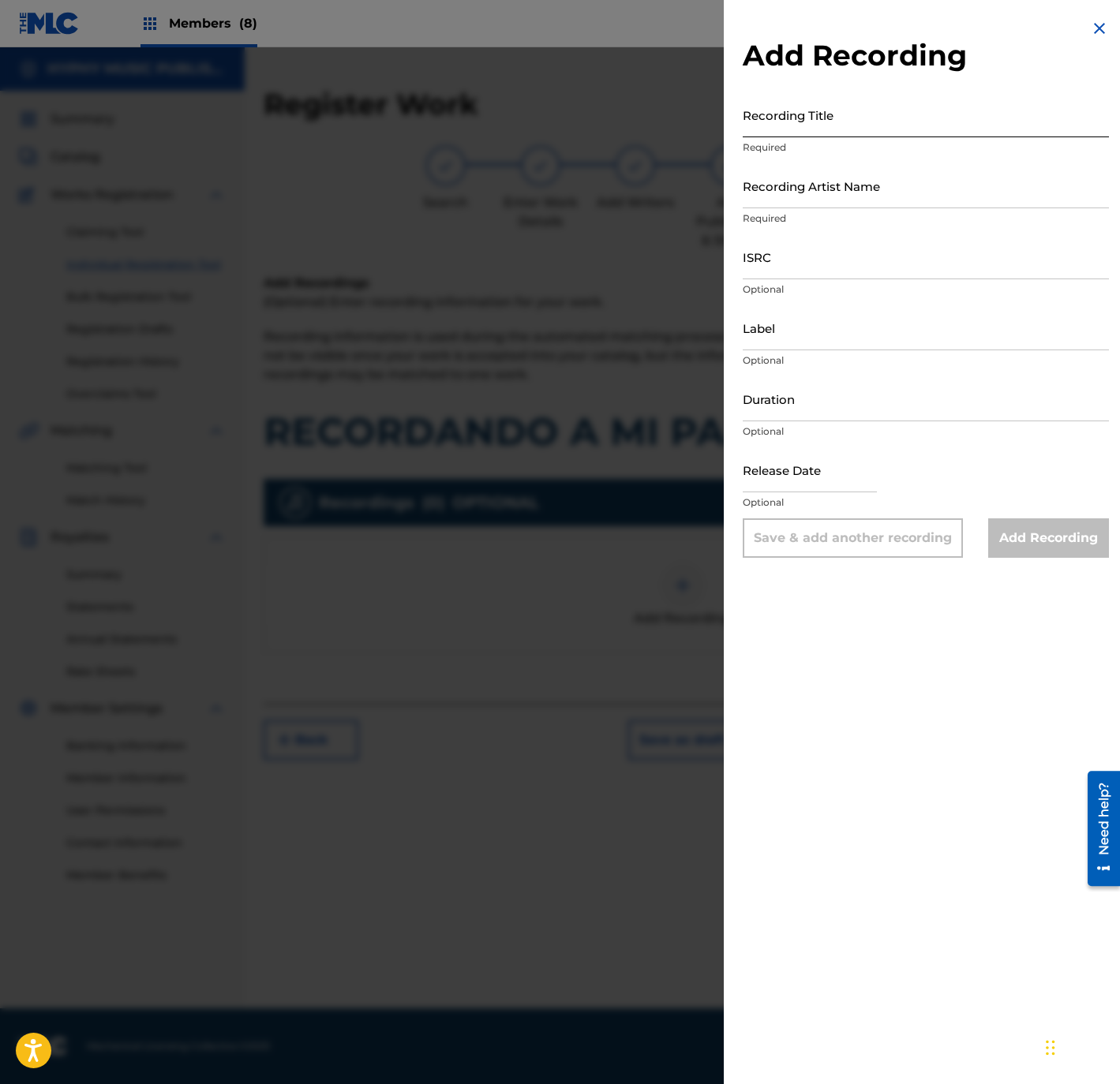
click at [800, 124] on input "Recording Title" at bounding box center [925, 115] width 366 height 45
paste input "Recordando a Mi Padre"
type input "Recordando a Mi Padre"
click at [821, 207] on div "Recording Artist Name Required" at bounding box center [925, 199] width 366 height 71
click at [820, 199] on input "Recording Artist Name" at bounding box center [925, 186] width 366 height 45
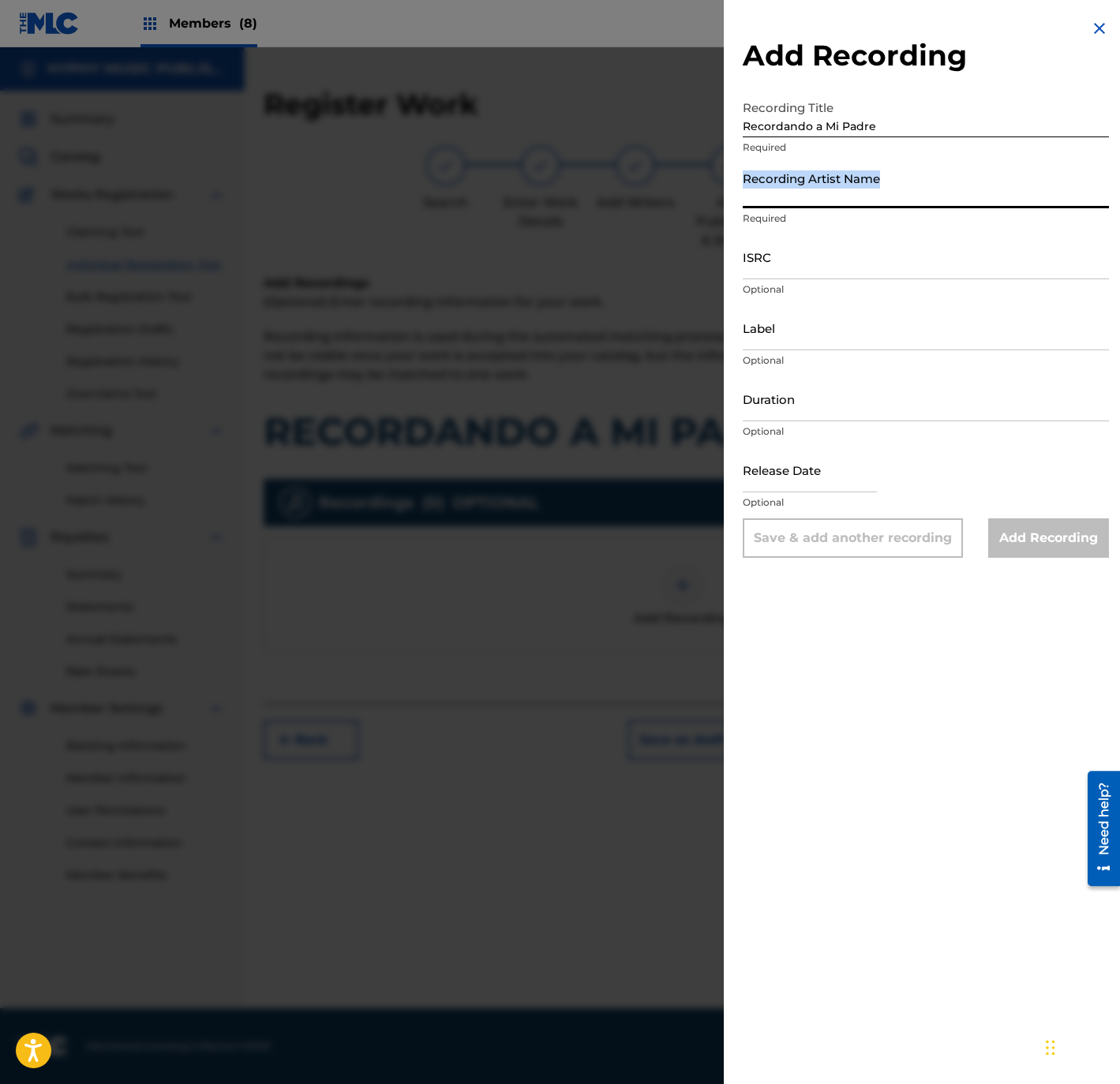
click at [800, 180] on input "Recording Artist Name" at bounding box center [925, 186] width 366 height 45
click at [794, 192] on input "Recording Artist Name" at bounding box center [925, 186] width 366 height 45
paste input "Los Zafiros del Norte"
type input "Los Zafiros del Norte"
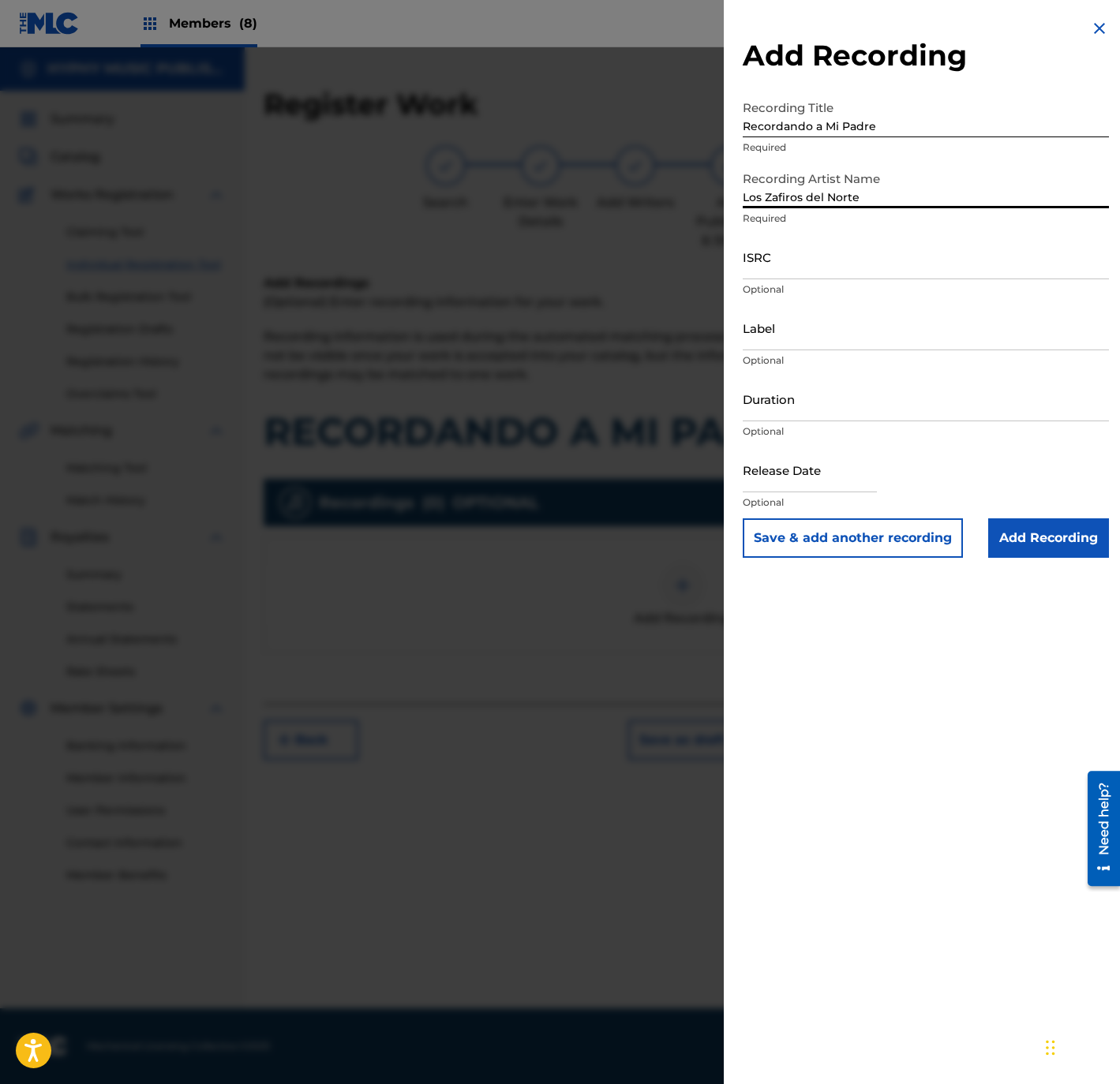
type input "Gente Humilde Music"
type input "[DATE]"
type input "Los Zafiros del Norte"
click at [774, 255] on input "ISRC" at bounding box center [925, 257] width 366 height 45
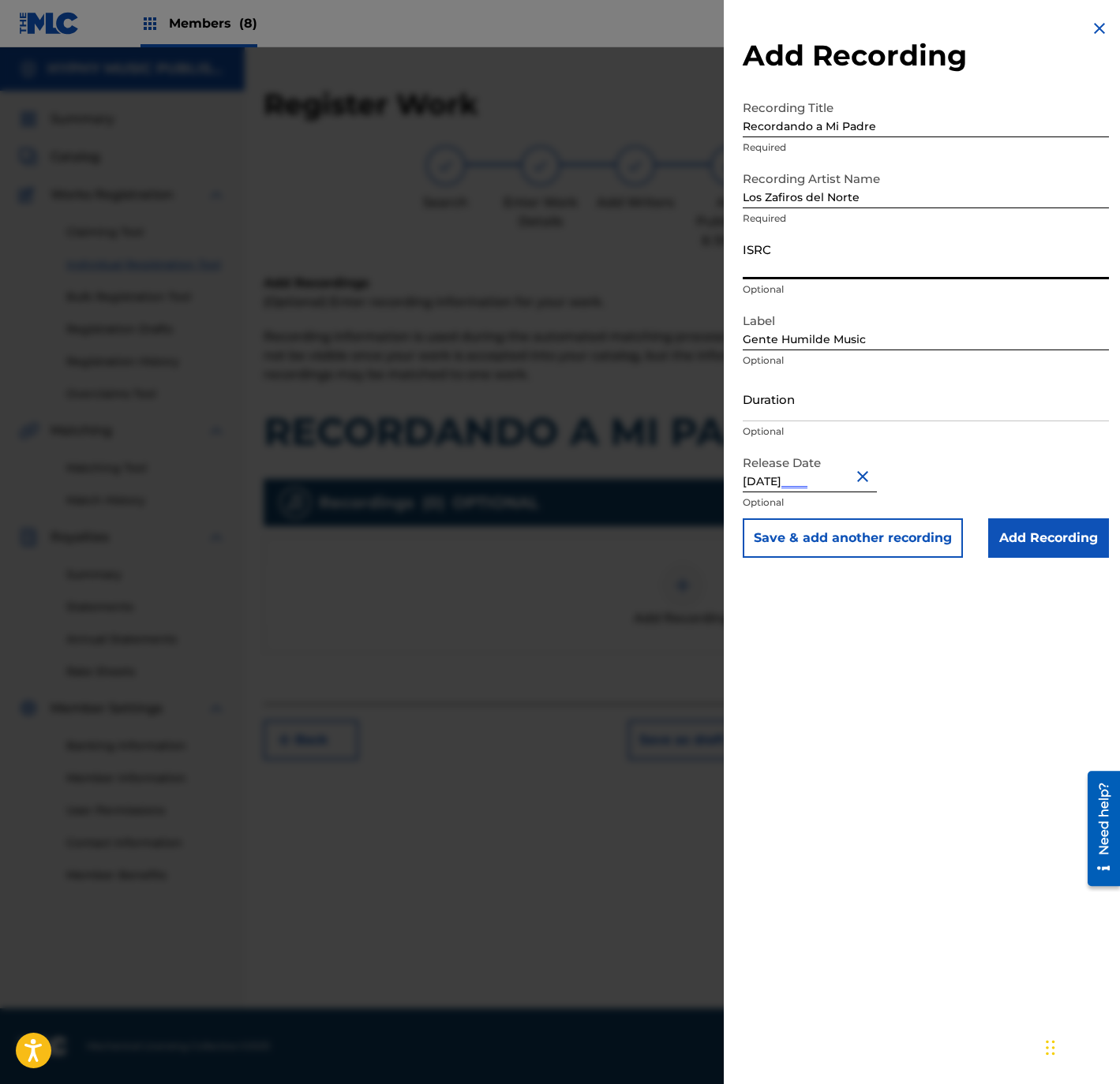
paste input "QMFMF2464516"
type input "QMFMF2464516"
click at [758, 405] on input "Duration" at bounding box center [925, 399] width 366 height 45
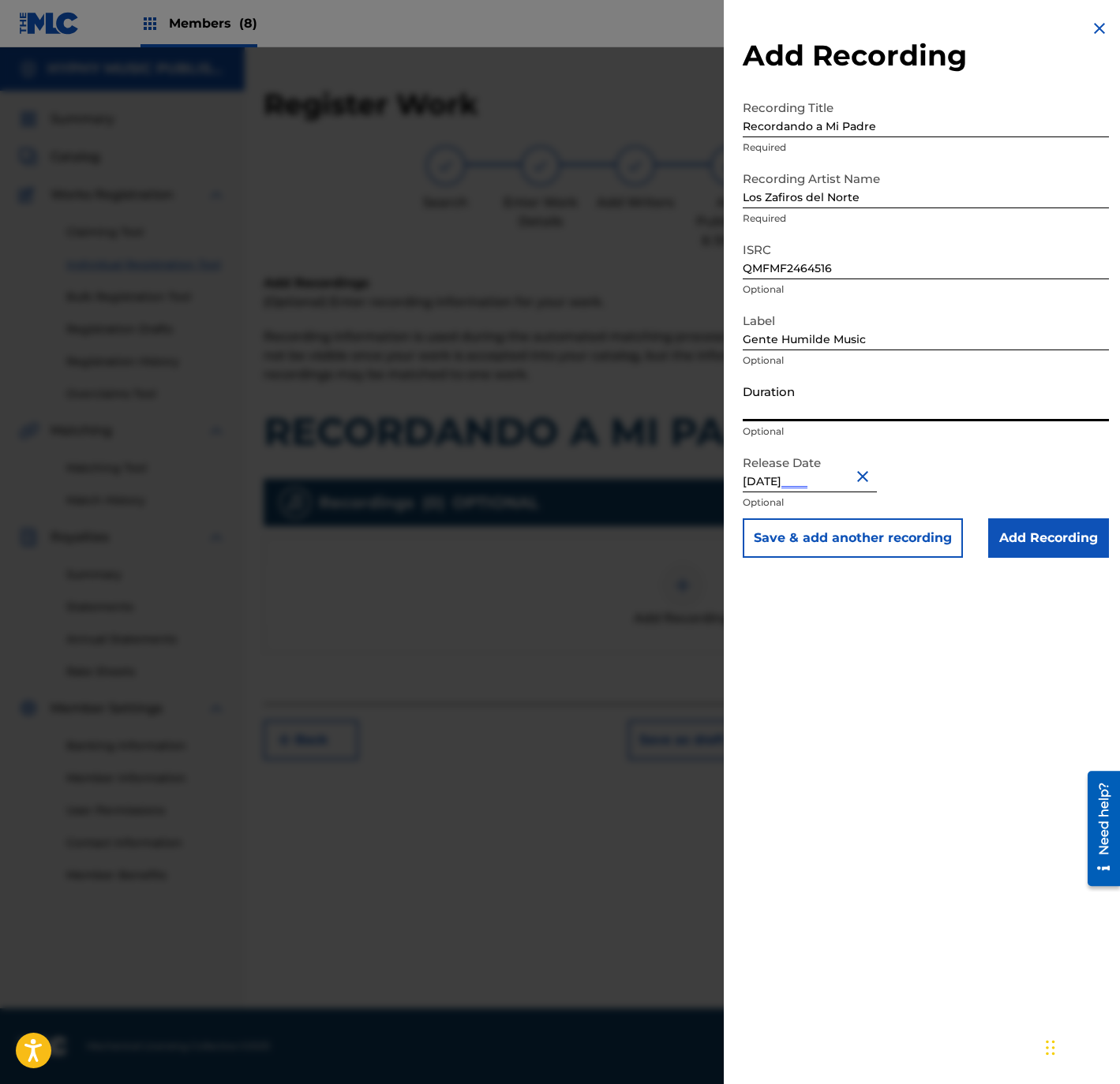
paste input "2:31"
type input "02:31"
click at [1056, 542] on input "Add Recording" at bounding box center [1048, 538] width 121 height 39
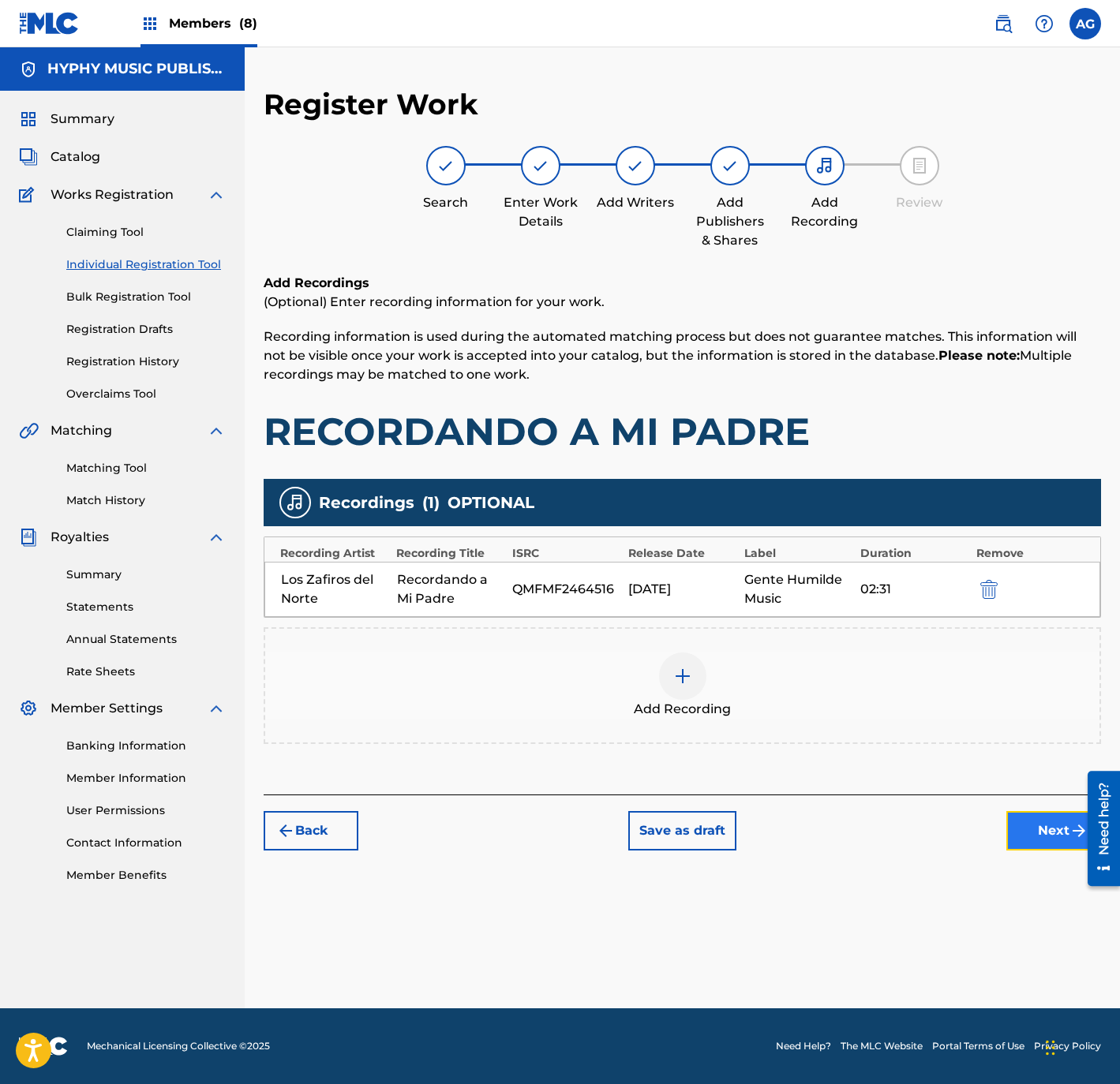
click at [1018, 837] on button "Next" at bounding box center [1054, 830] width 94 height 39
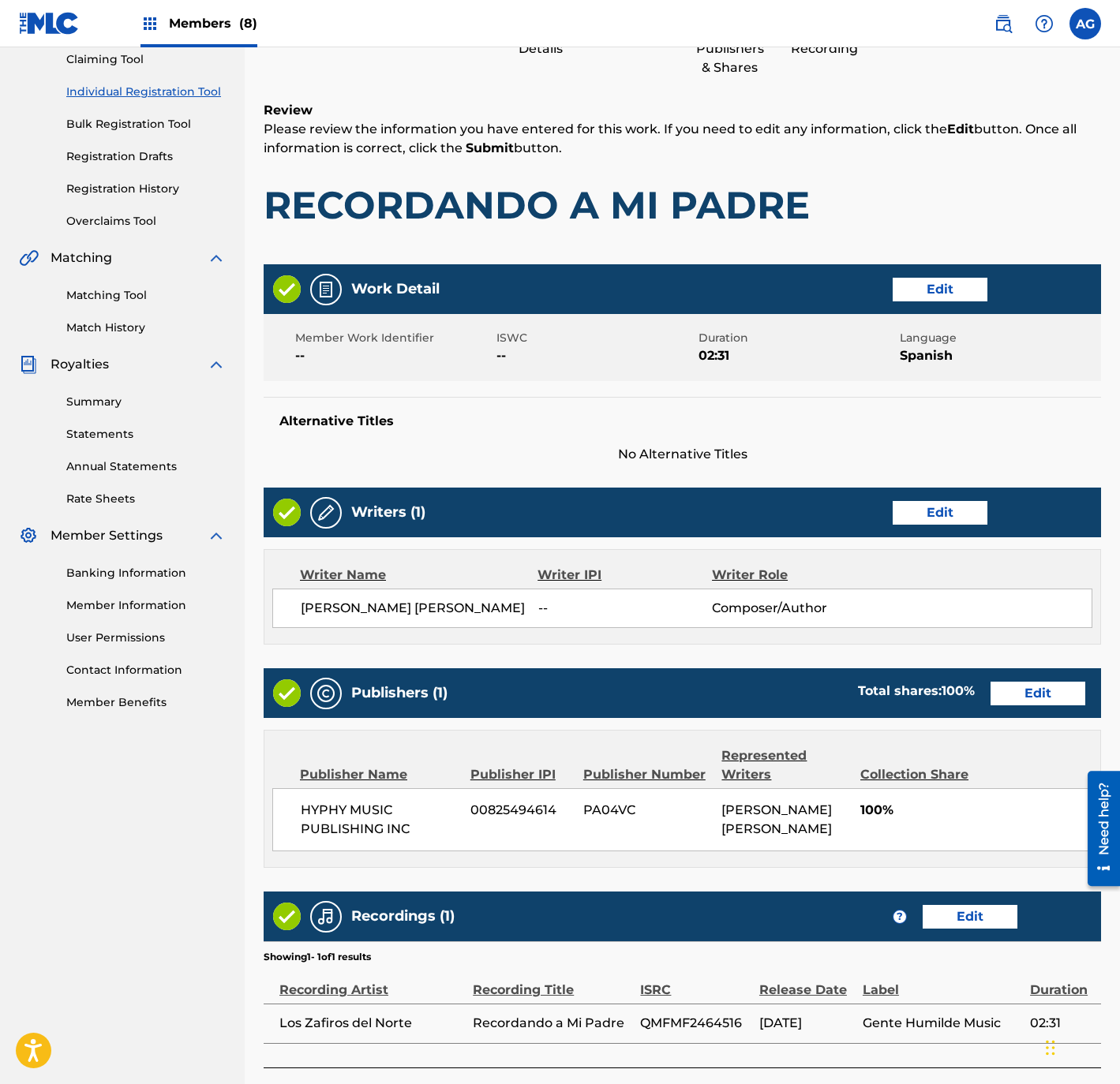
scroll to position [292, 0]
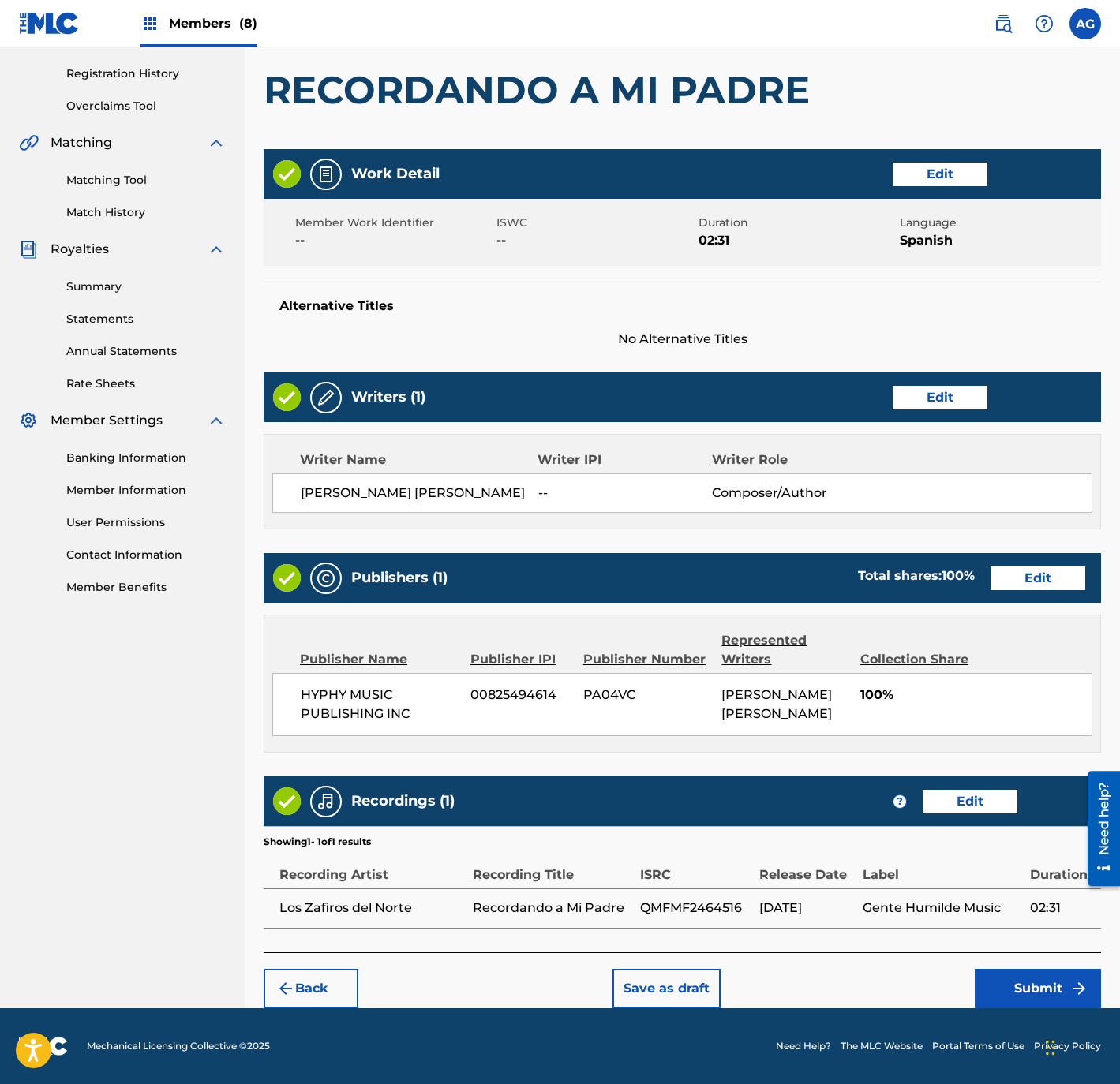
drag, startPoint x: 403, startPoint y: 609, endPoint x: 445, endPoint y: 815, distance: 210.2
click at [1000, 982] on button "Submit" at bounding box center [1037, 989] width 126 height 39
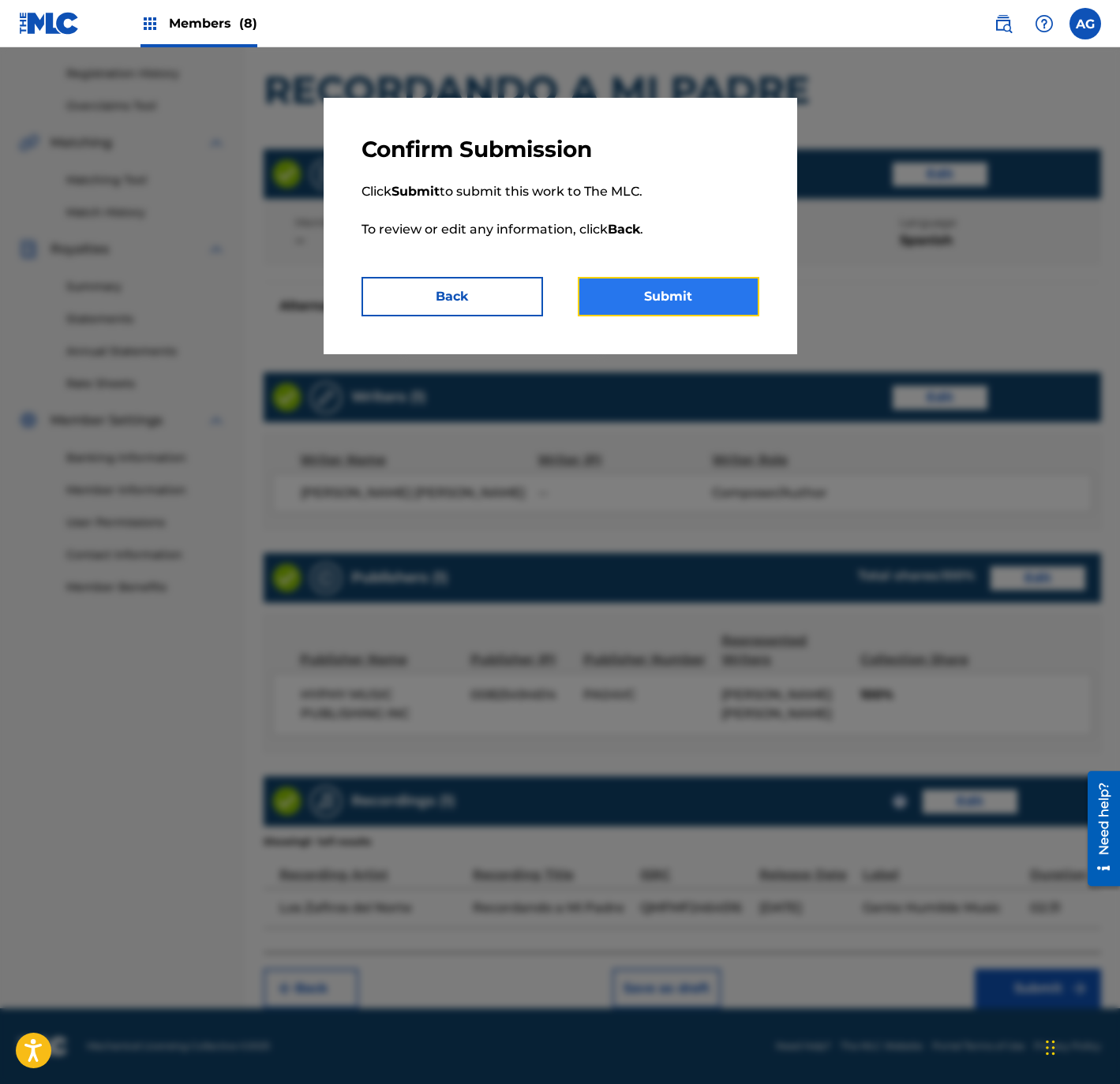
click at [720, 299] on button "Submit" at bounding box center [669, 296] width 182 height 39
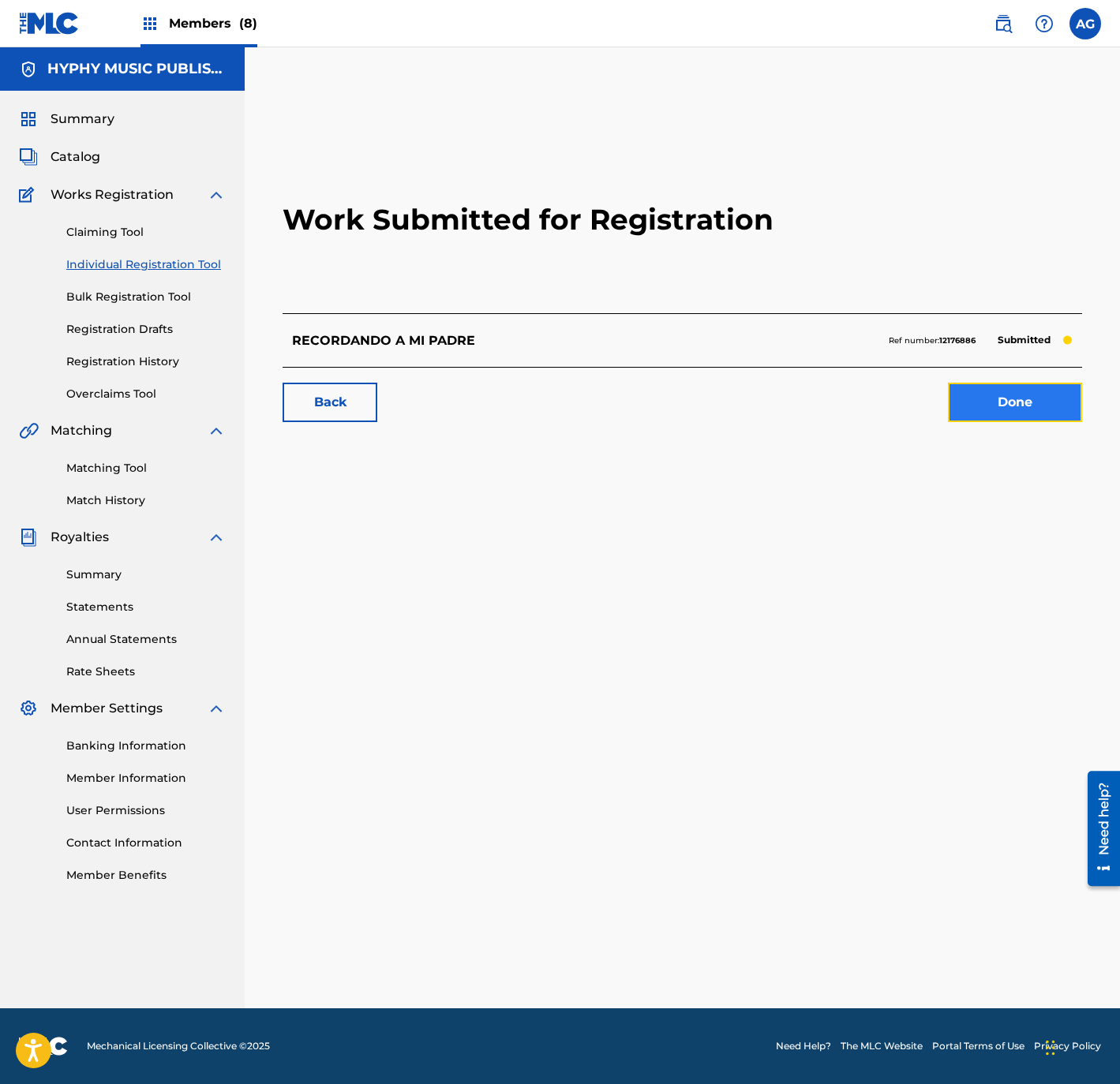
click at [1016, 400] on link "Done" at bounding box center [1015, 402] width 134 height 39
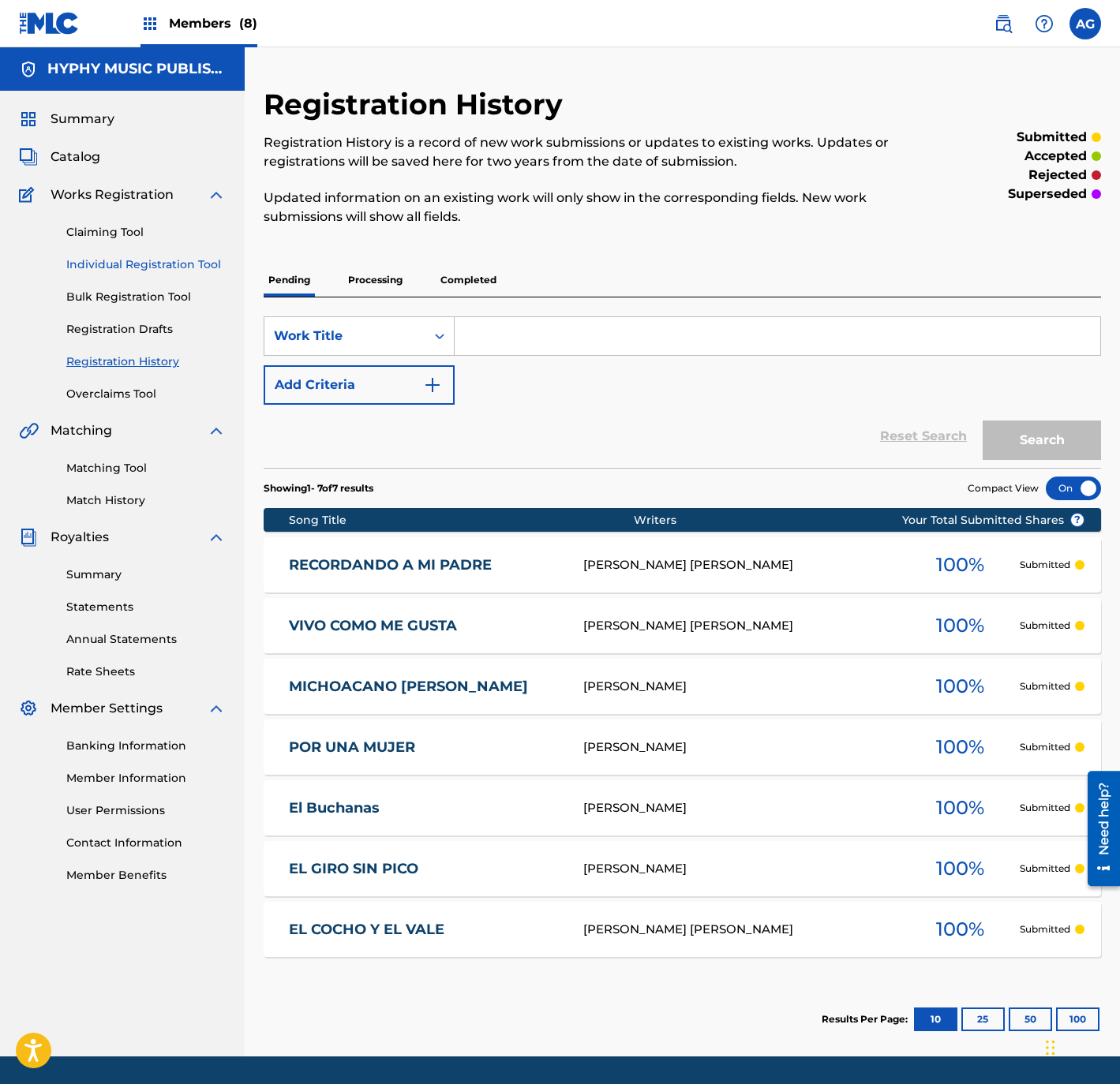
click at [188, 264] on link "Individual Registration Tool" at bounding box center [145, 264] width 159 height 16
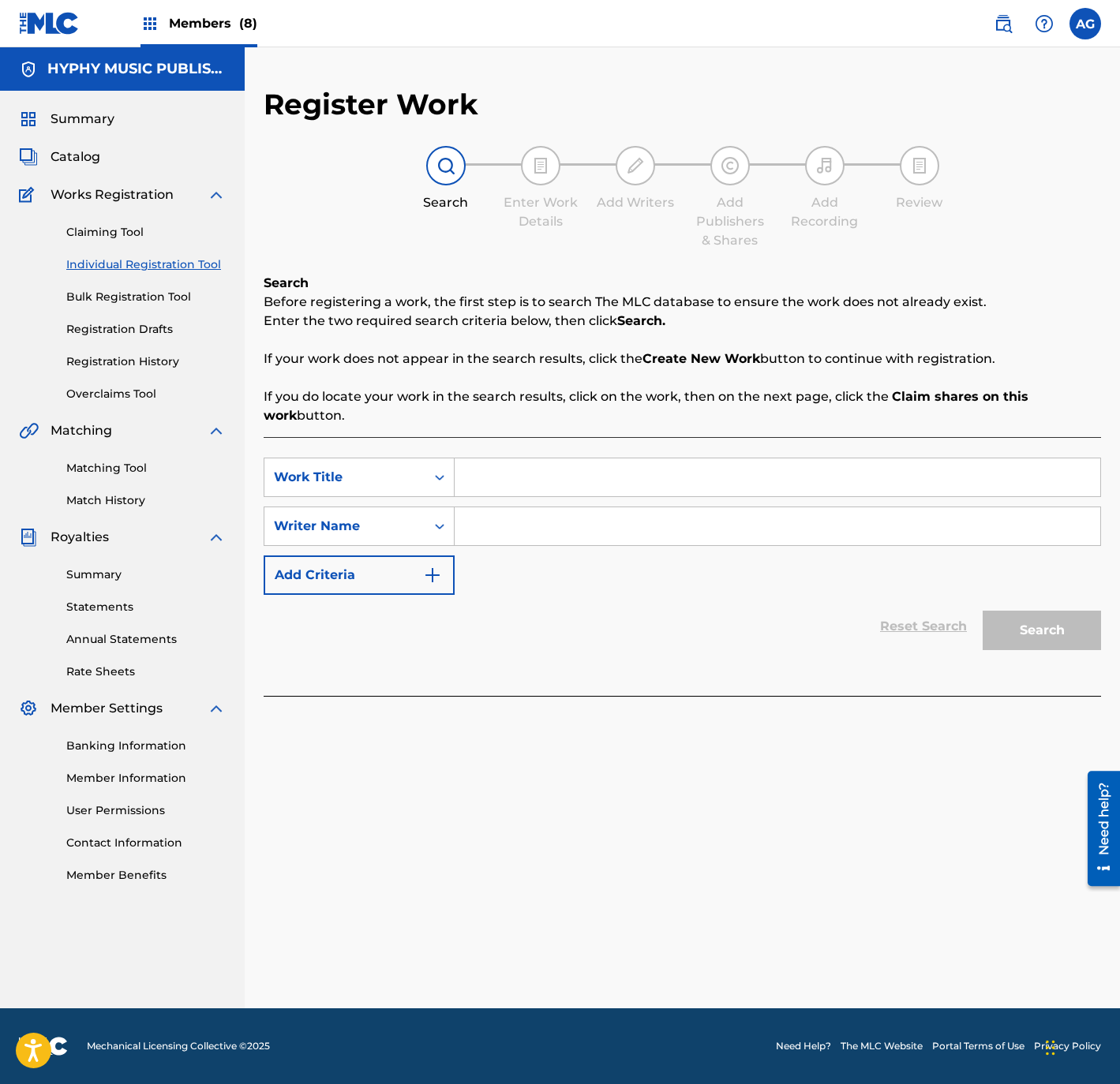
click at [501, 472] on input "Search Form" at bounding box center [777, 478] width 646 height 38
paste input "[PERSON_NAME] DEL AMIGO"
type input "[PERSON_NAME] DEL AMIGO"
click at [590, 532] on input "Search Form" at bounding box center [777, 527] width 646 height 38
paste input "[PERSON_NAME]"
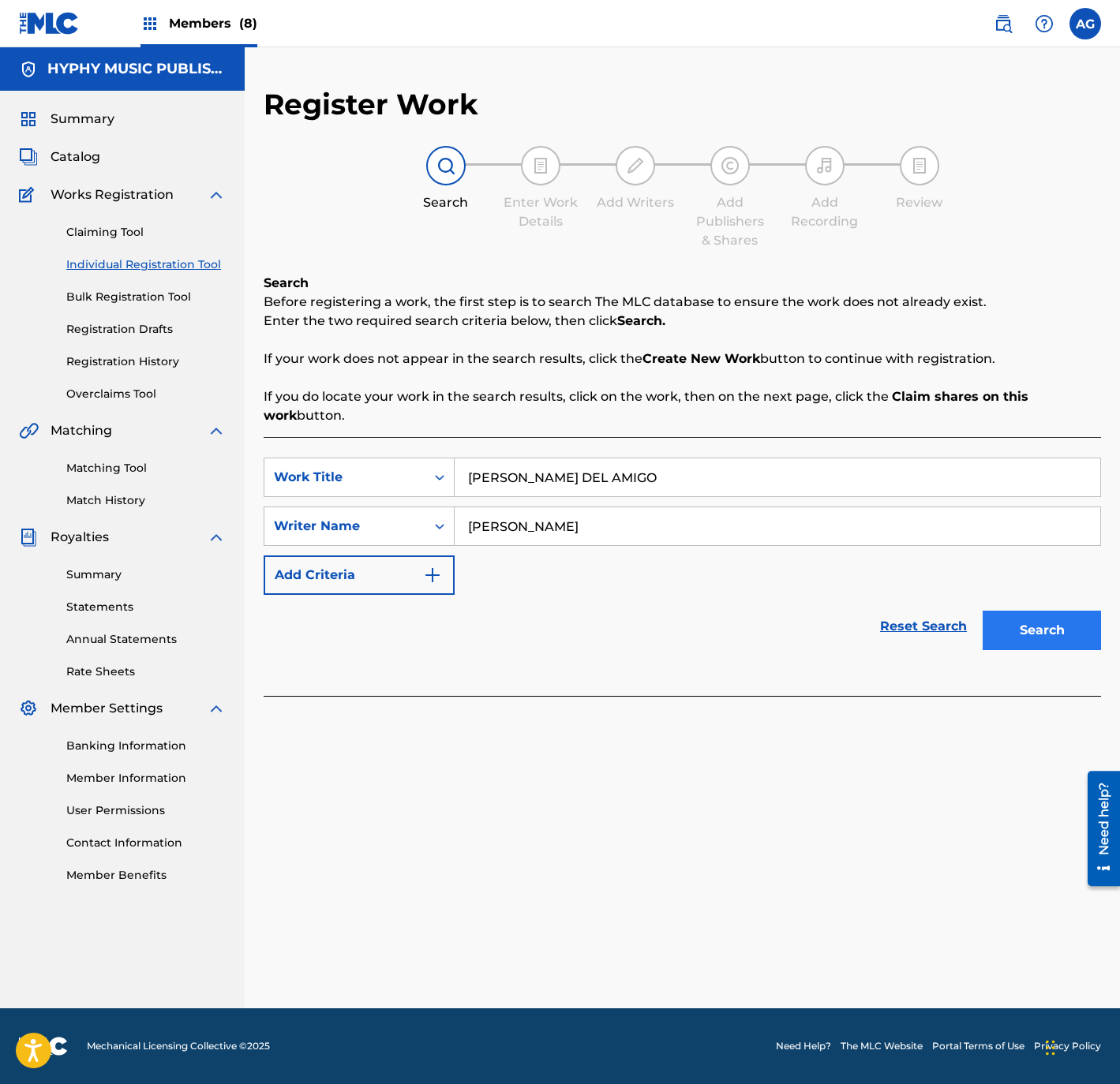
type input "[PERSON_NAME]"
click at [1035, 622] on button "Search" at bounding box center [1041, 630] width 118 height 39
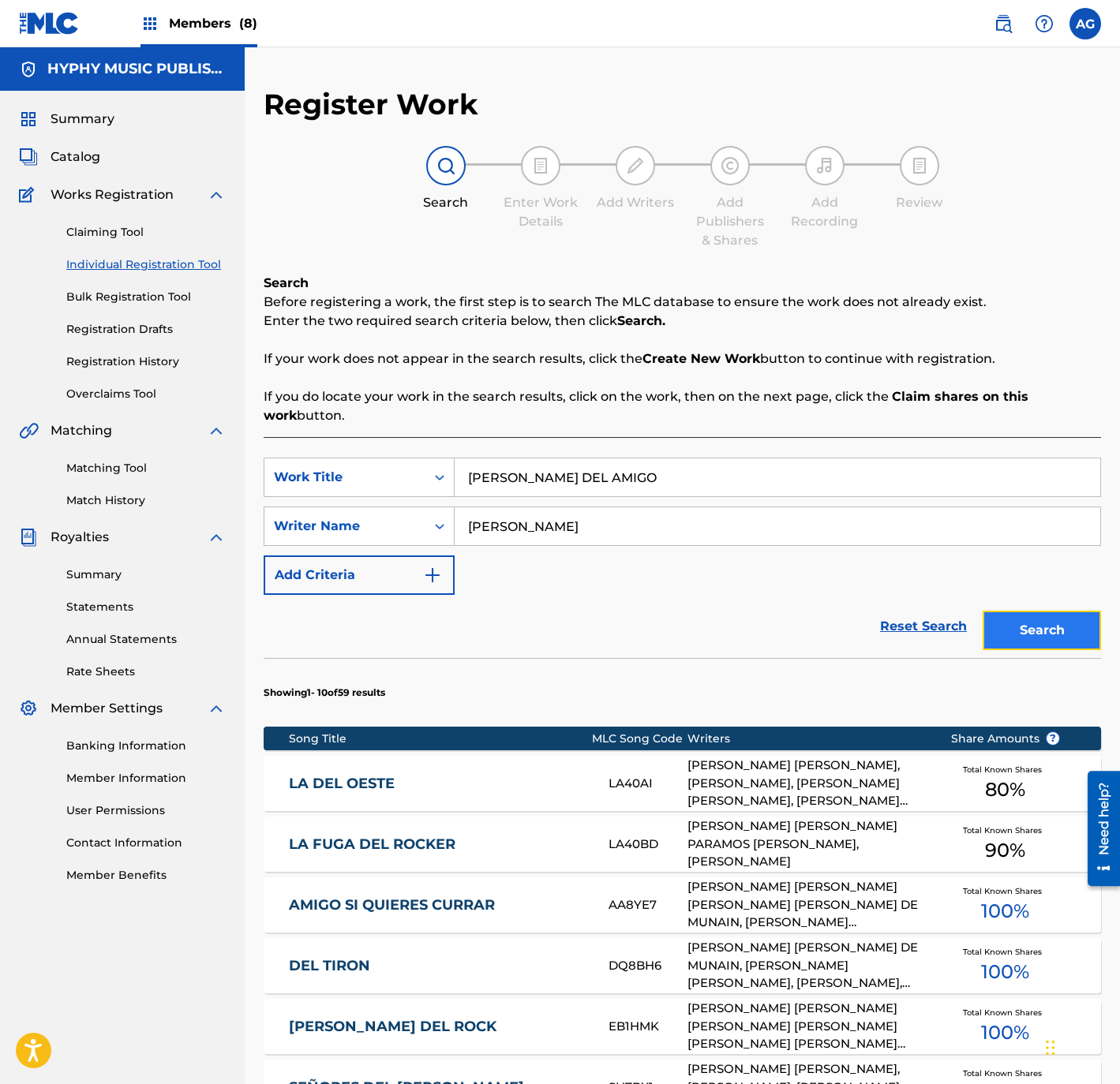
click at [1037, 644] on button "Search" at bounding box center [1041, 630] width 118 height 39
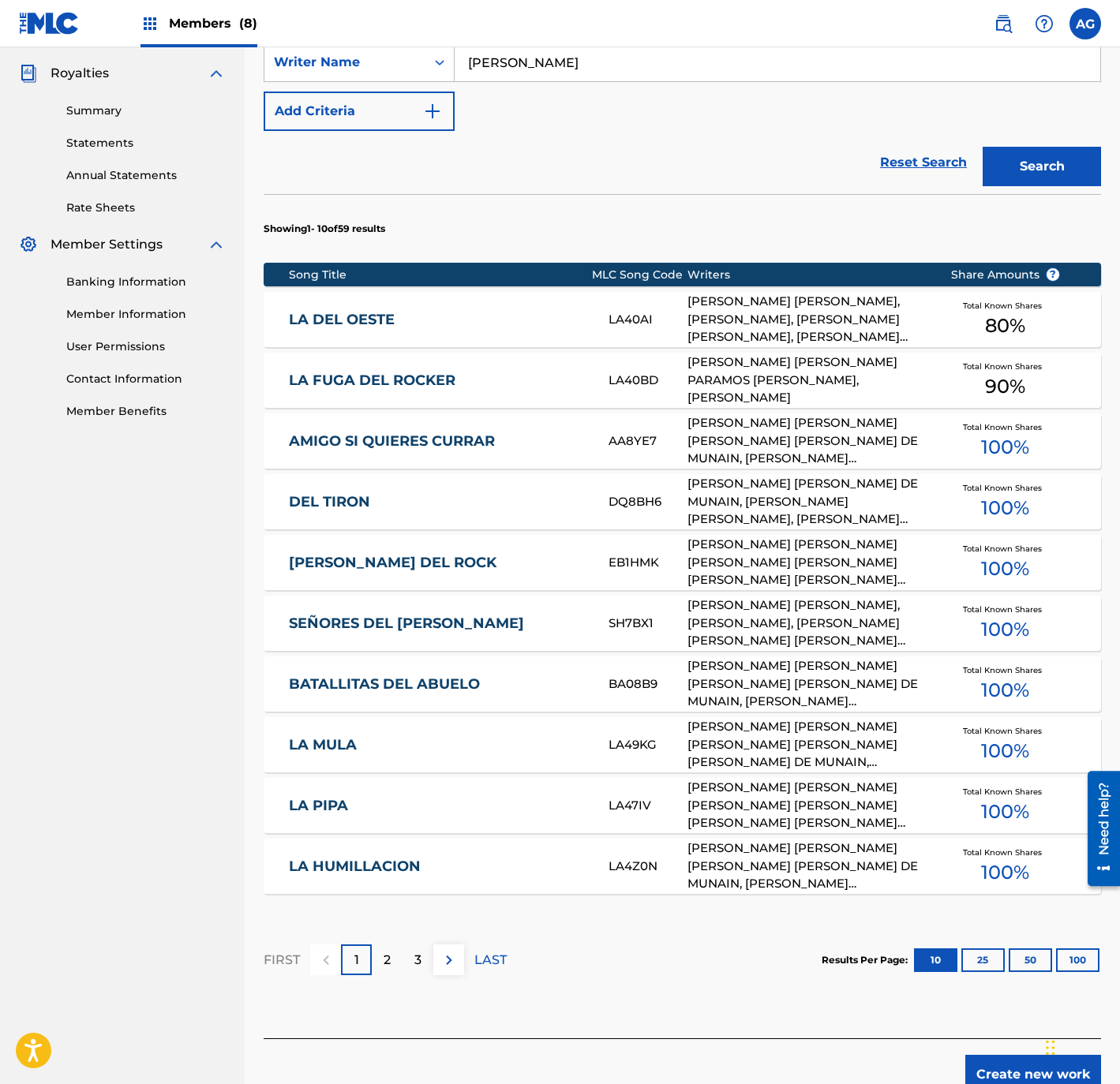
scroll to position [550, 0]
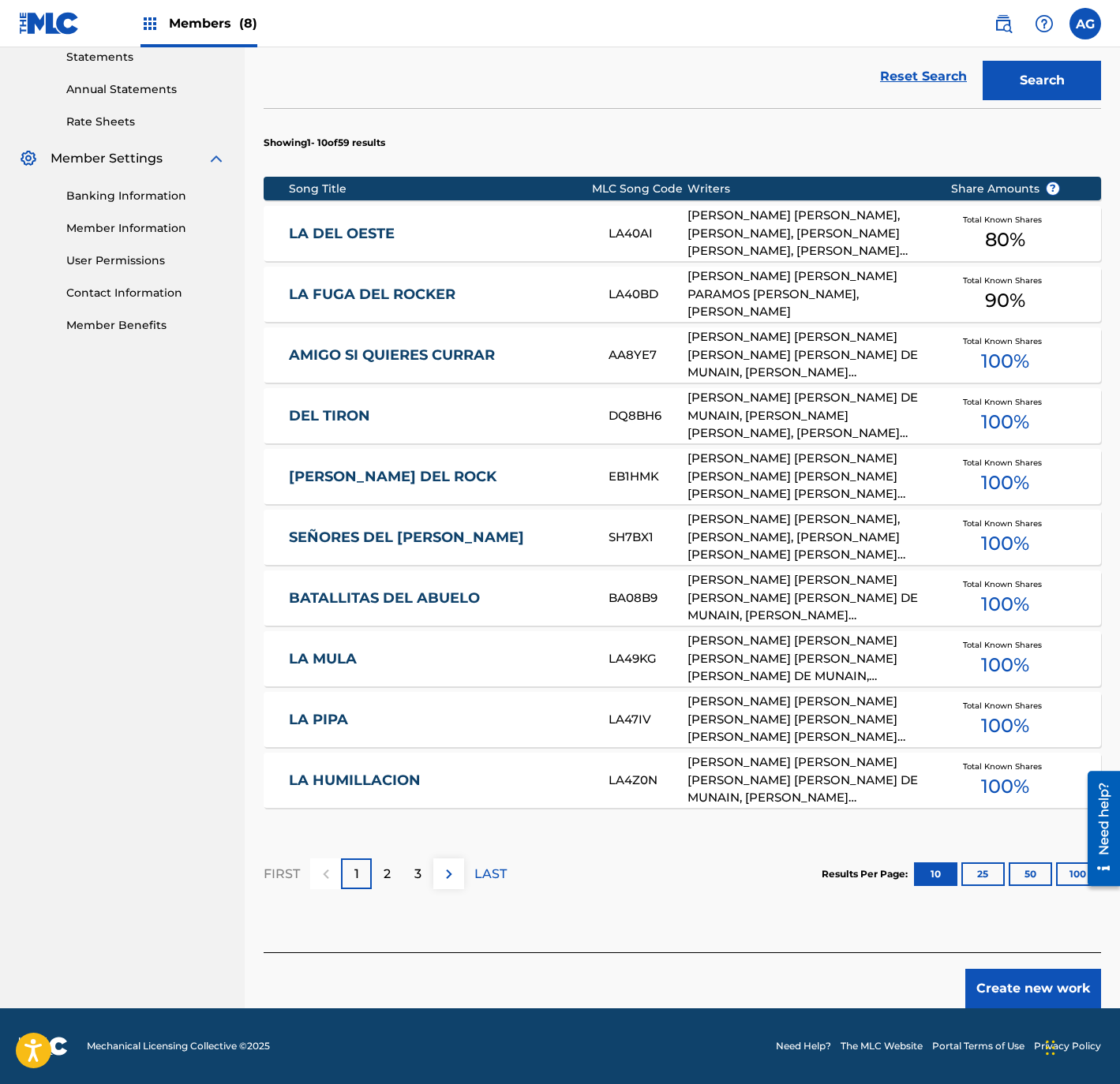
drag, startPoint x: 688, startPoint y: 612, endPoint x: 758, endPoint y: 822, distance: 221.4
drag, startPoint x: 1001, startPoint y: 990, endPoint x: 994, endPoint y: 976, distance: 15.7
click at [999, 988] on button "Create new work" at bounding box center [1032, 989] width 135 height 39
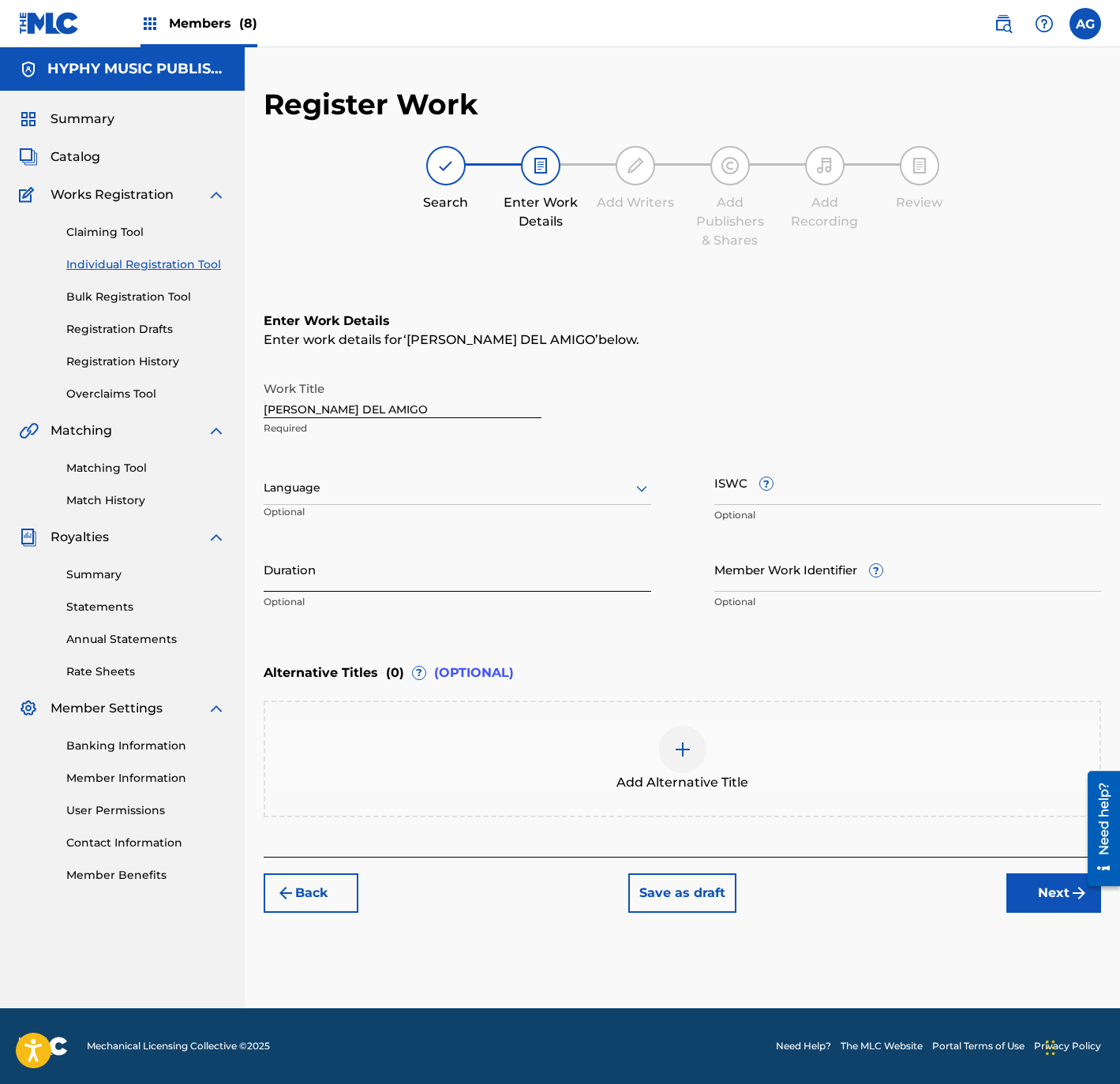
scroll to position [0, 0]
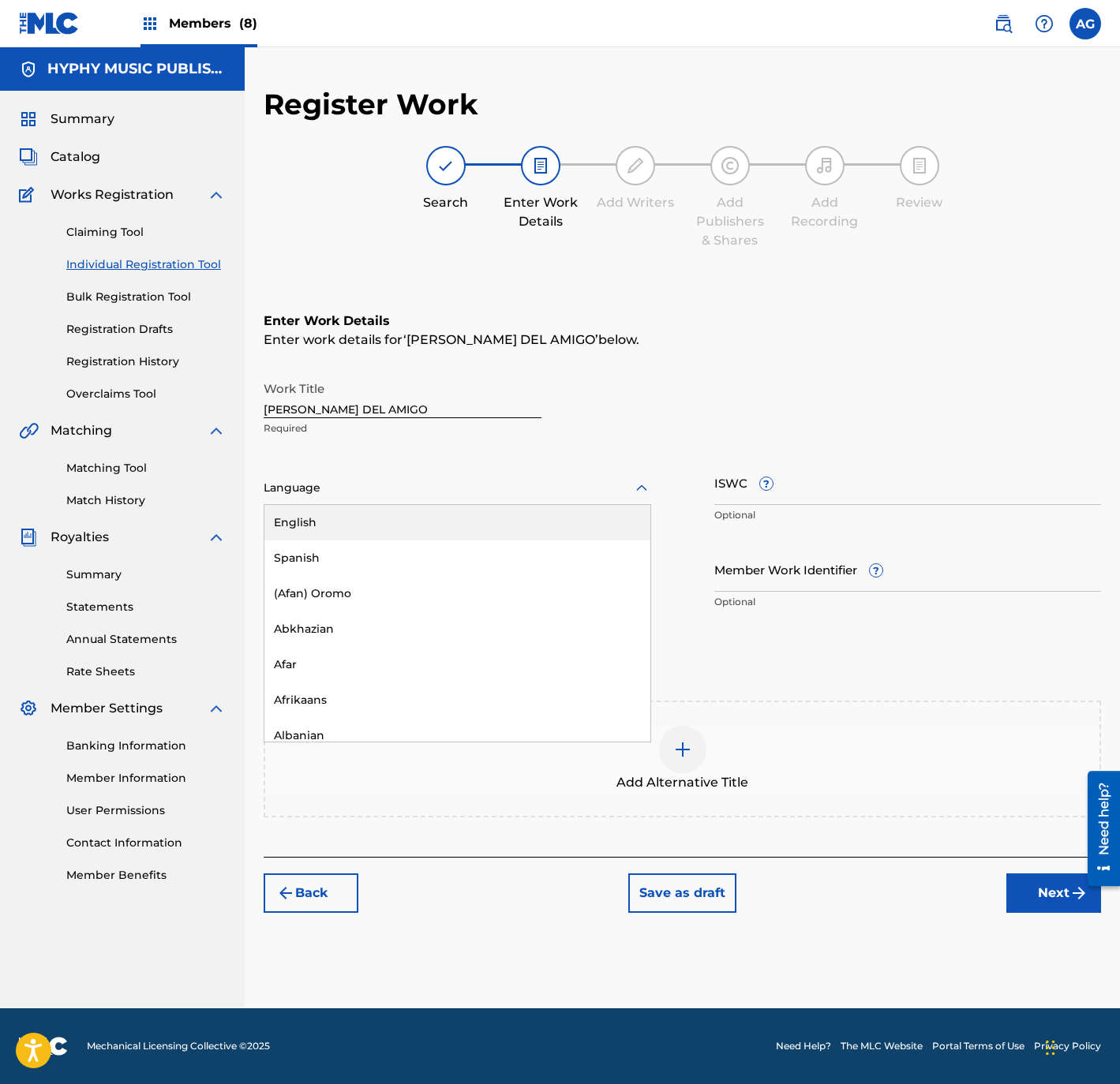
click at [430, 501] on div "Language" at bounding box center [457, 488] width 387 height 33
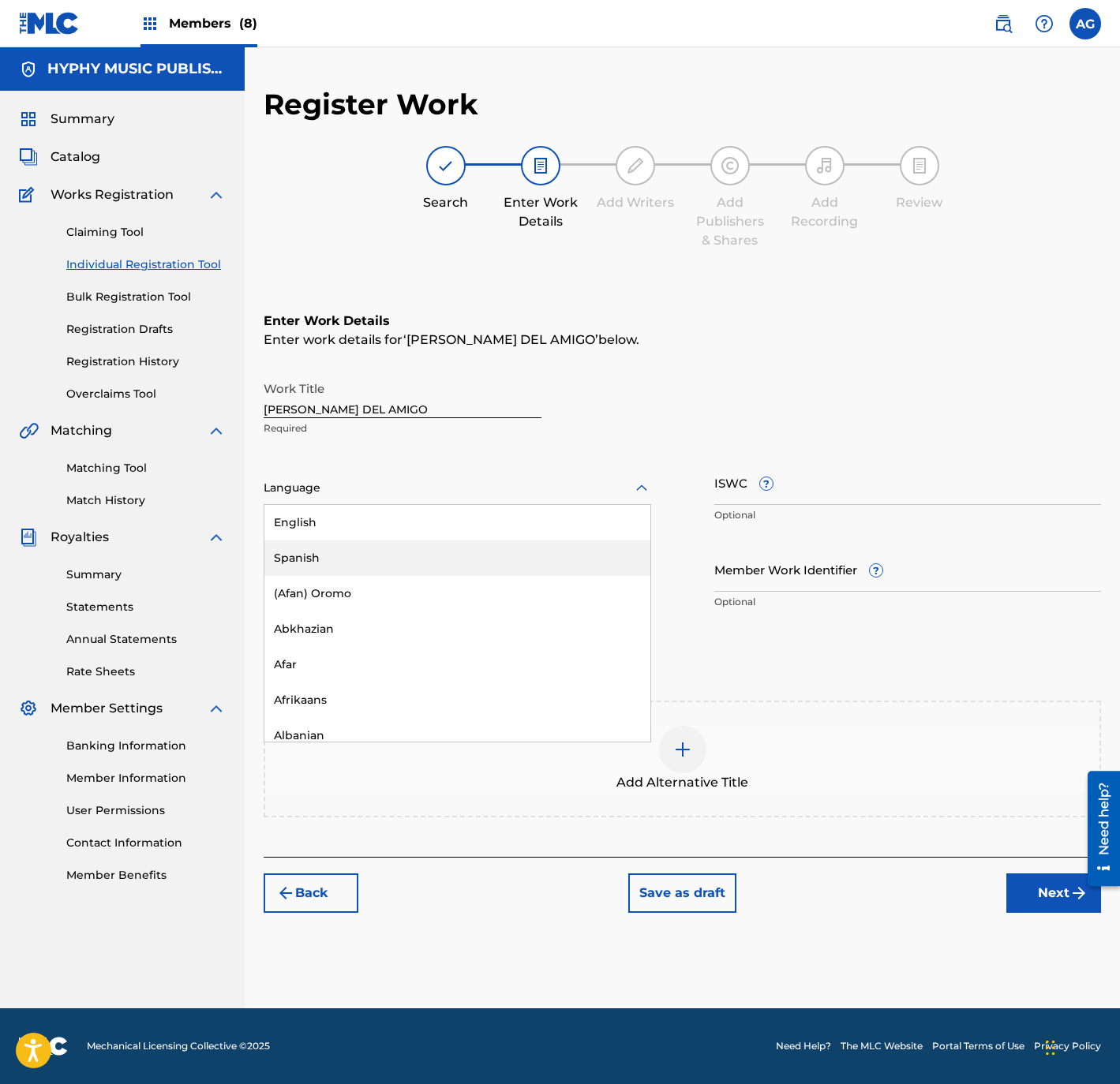
click at [399, 556] on div "Spanish" at bounding box center [457, 558] width 386 height 35
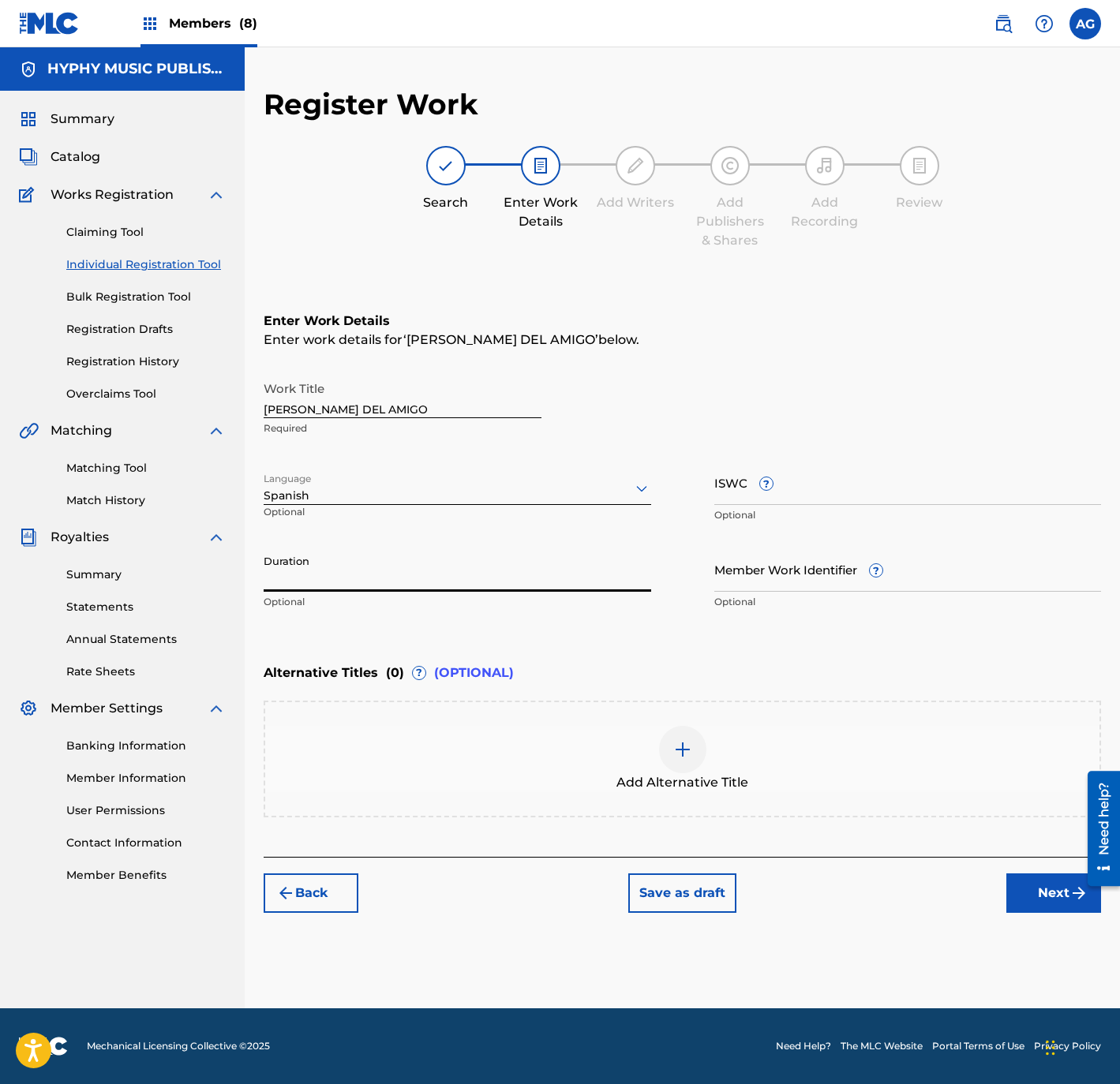
drag, startPoint x: 415, startPoint y: 571, endPoint x: 421, endPoint y: 562, distance: 10.8
click at [415, 571] on input "Duration" at bounding box center [457, 570] width 387 height 45
type input "02:50"
click at [1016, 874] on button "Next" at bounding box center [1054, 893] width 94 height 39
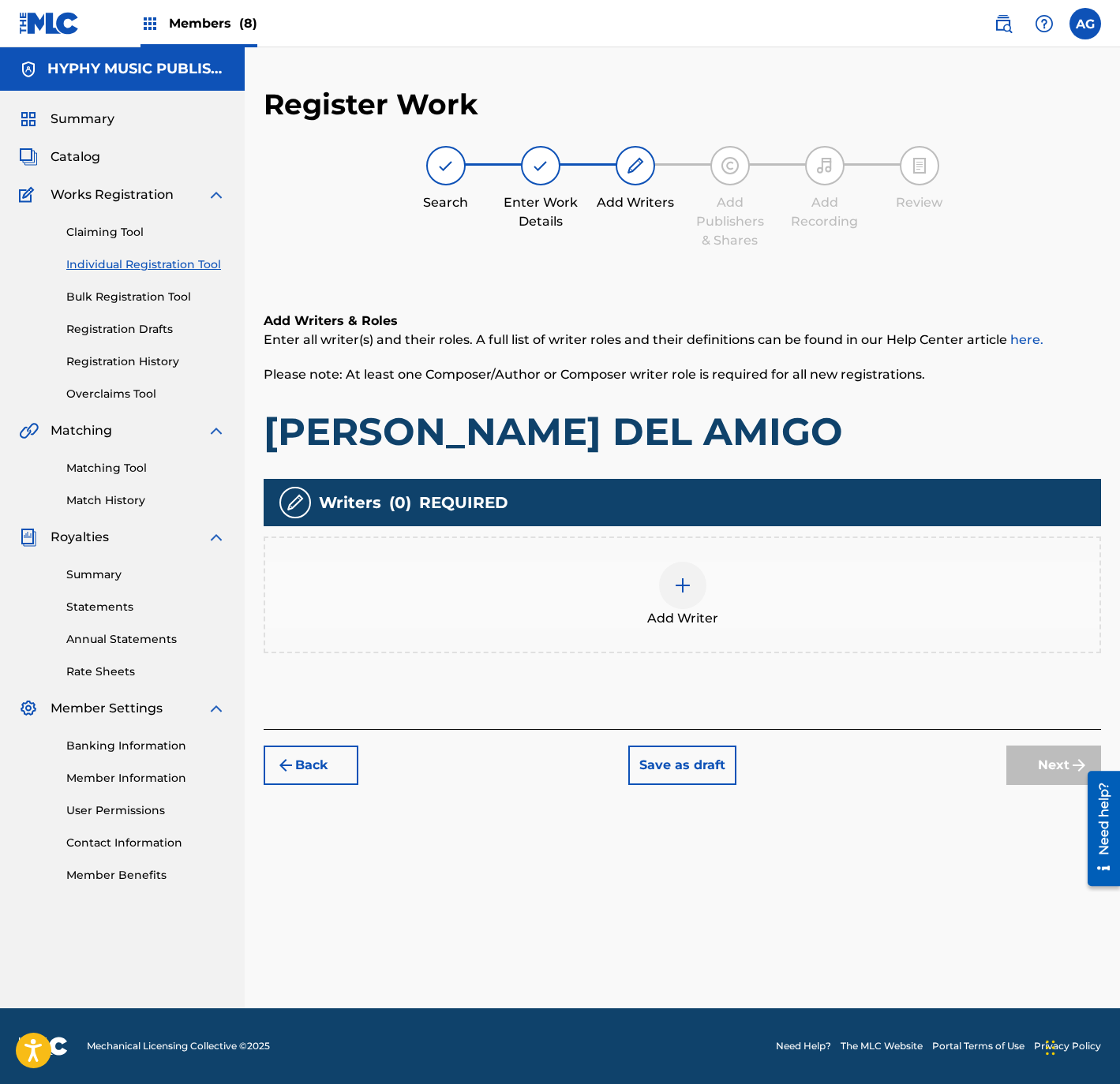
click at [677, 579] on img at bounding box center [682, 585] width 19 height 19
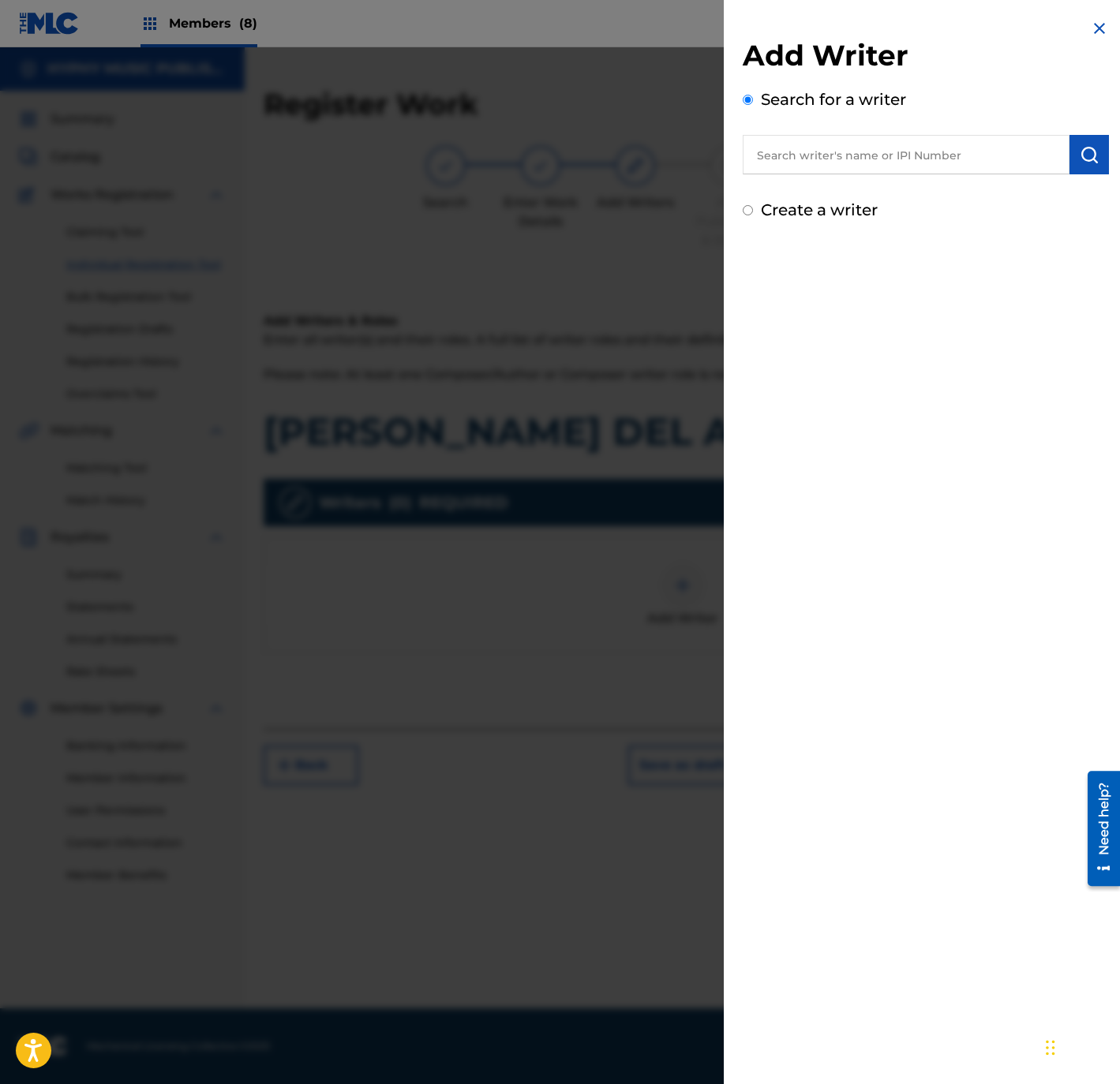
click at [884, 152] on input "text" at bounding box center [906, 154] width 327 height 39
paste input "[PERSON_NAME]"
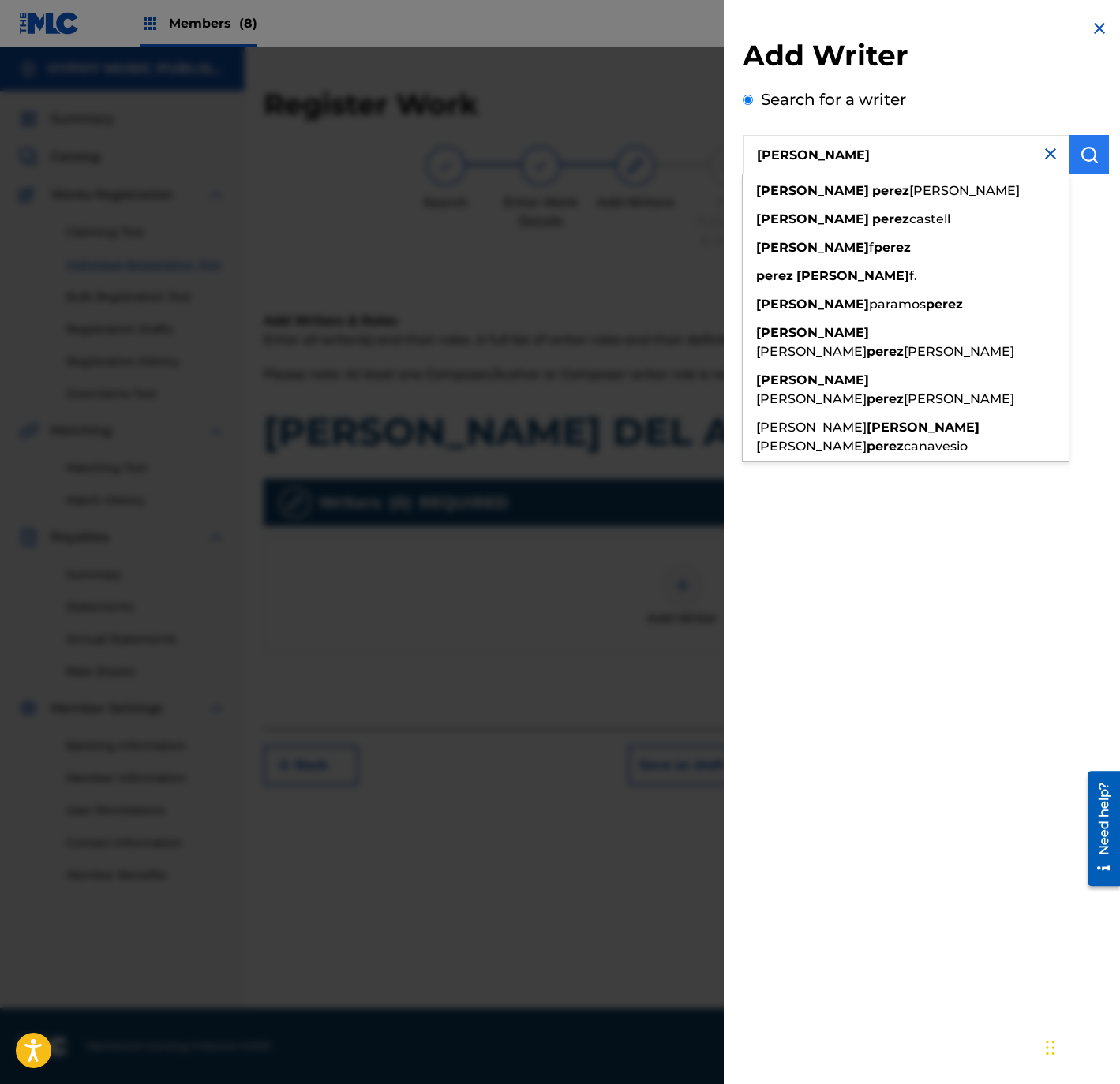
type input "[PERSON_NAME]"
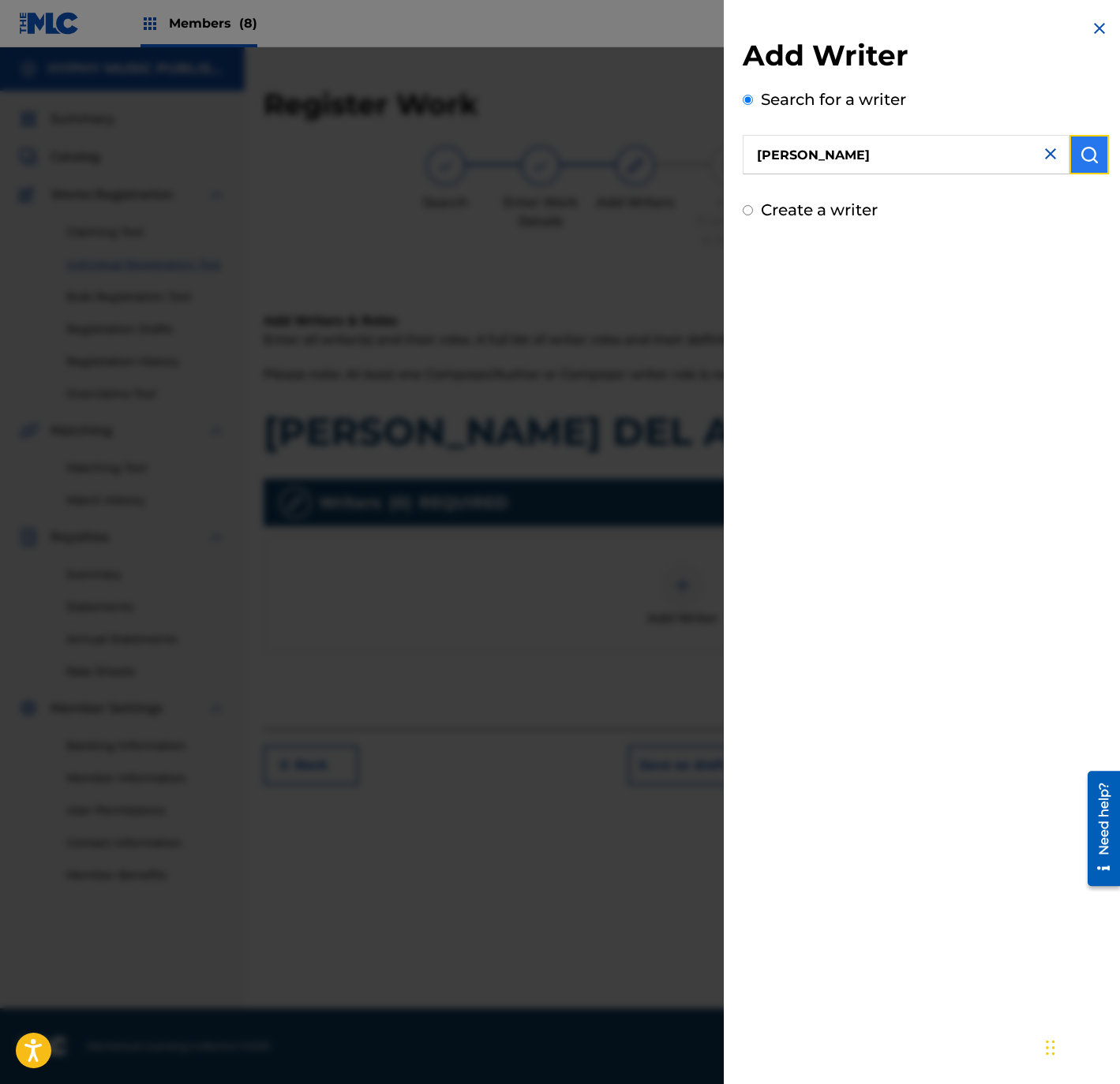
click at [1091, 161] on img "submit" at bounding box center [1088, 154] width 19 height 19
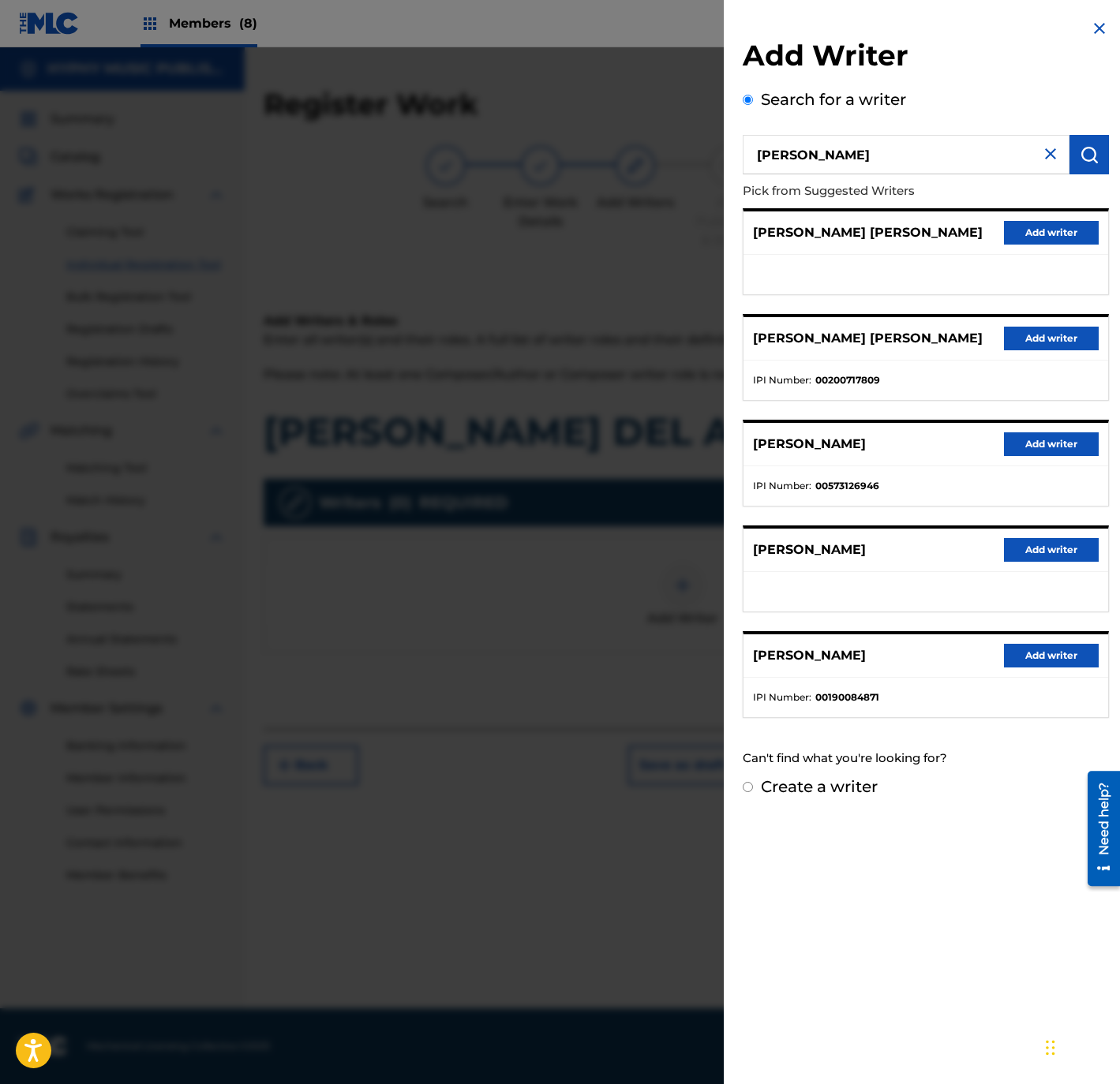
click at [815, 793] on label "Create a writer" at bounding box center [818, 787] width 117 height 19
radio input "true"
click at [753, 792] on input "Create a writer" at bounding box center [747, 787] width 10 height 10
radio input "false"
radio input "true"
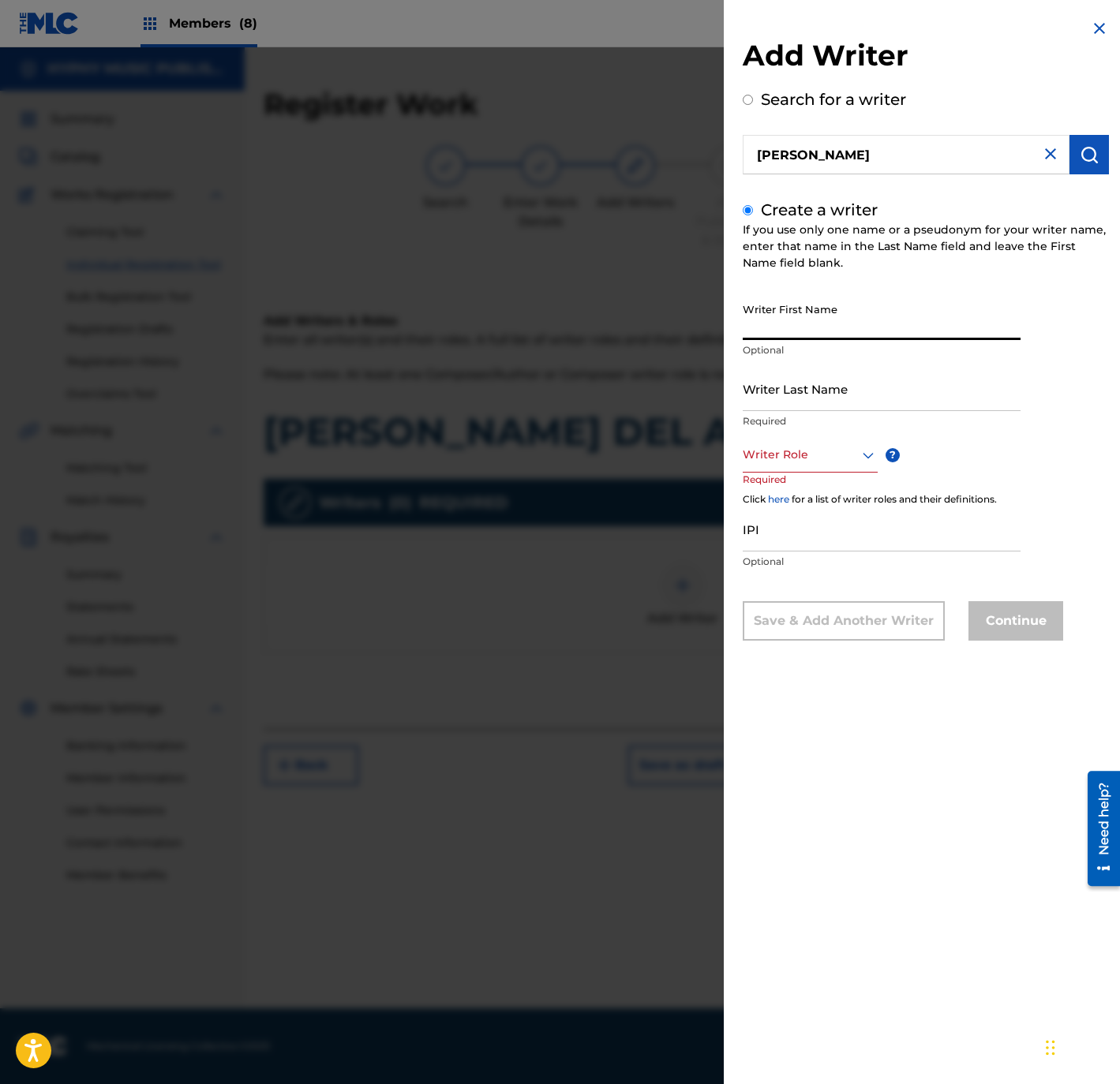
click at [772, 321] on input "Writer First Name" at bounding box center [881, 318] width 278 height 45
paste input "[PERSON_NAME]"
type input "[PERSON_NAME]"
click at [777, 389] on input "Writer Last Name" at bounding box center [881, 389] width 278 height 45
paste input "[PERSON_NAME]"
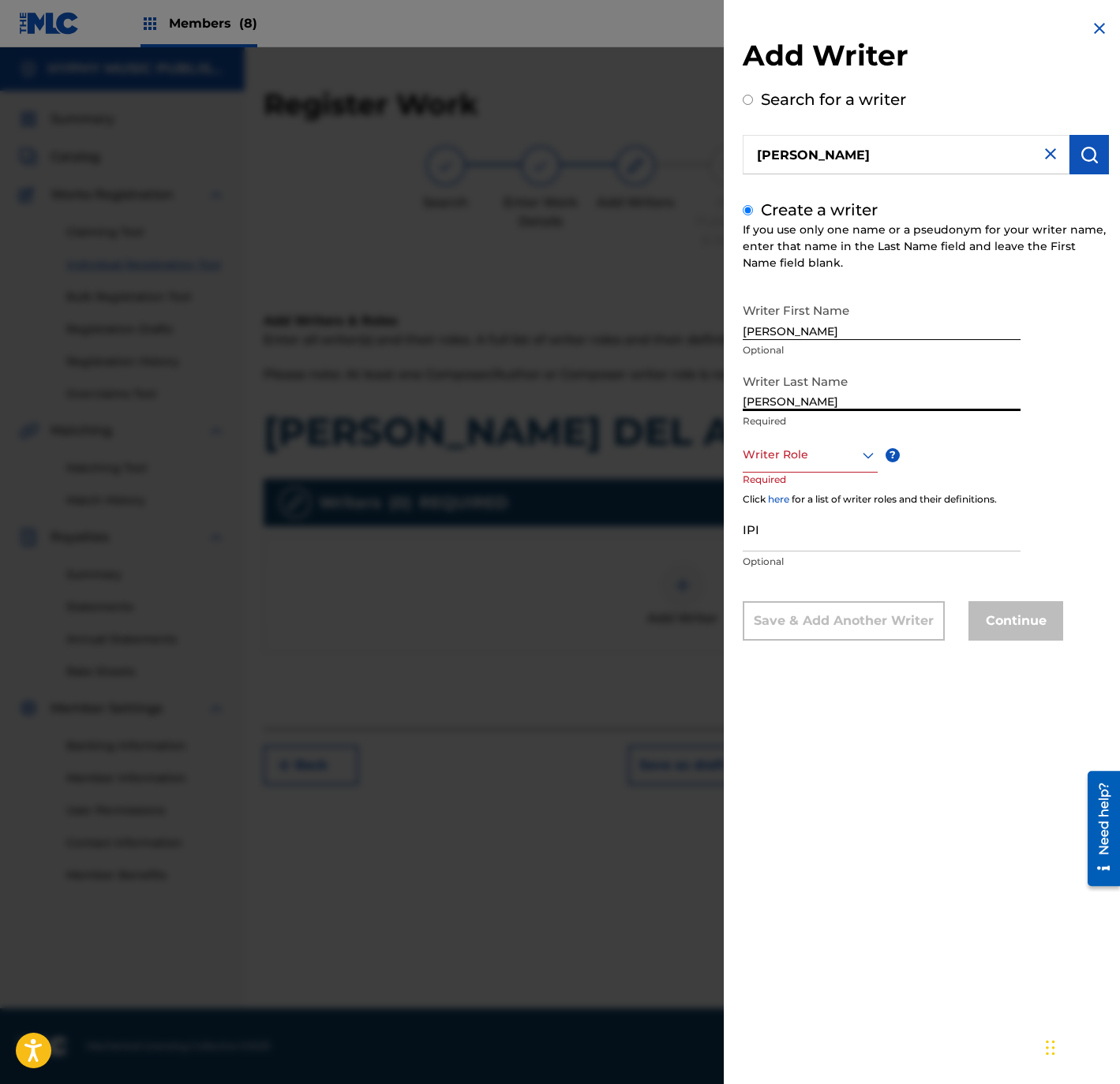
type input "[PERSON_NAME]"
drag, startPoint x: 801, startPoint y: 329, endPoint x: 1216, endPoint y: 299, distance: 416.1
click at [1119, 299] on html "Accessibility Screen-Reader Guide, Feedback, and Issue Reporting | New window C…" at bounding box center [560, 542] width 1120 height 1084
type input "[PERSON_NAME]"
drag, startPoint x: 800, startPoint y: 405, endPoint x: 661, endPoint y: 407, distance: 139.0
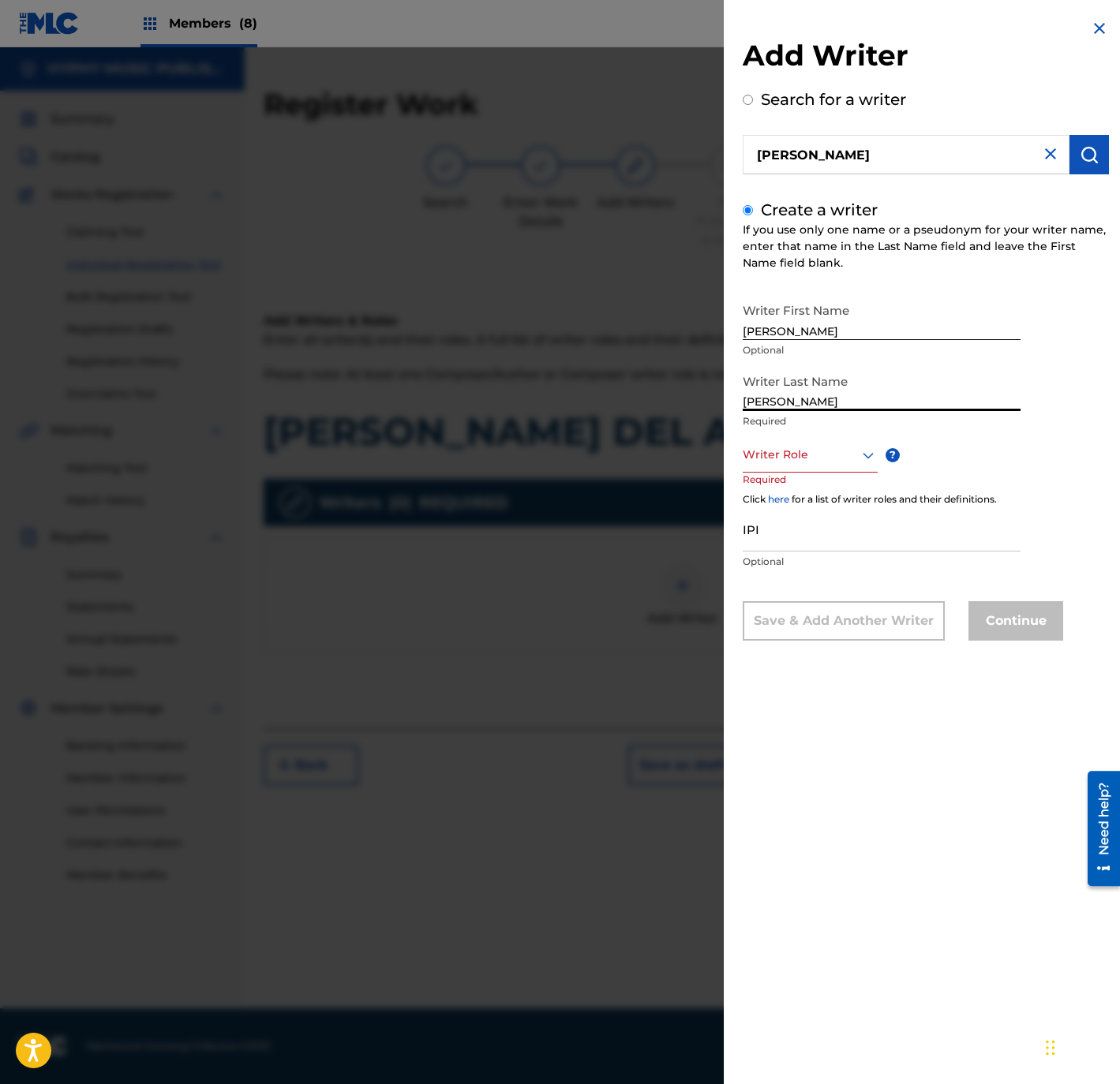
click at [661, 407] on div "Add Writer Search for a writer [PERSON_NAME] Create a writer If you use only on…" at bounding box center [560, 565] width 1120 height 1037
type input "[PERSON_NAME]"
click at [814, 455] on div at bounding box center [809, 455] width 135 height 20
click at [821, 483] on div "Composer/Author" at bounding box center [809, 490] width 134 height 35
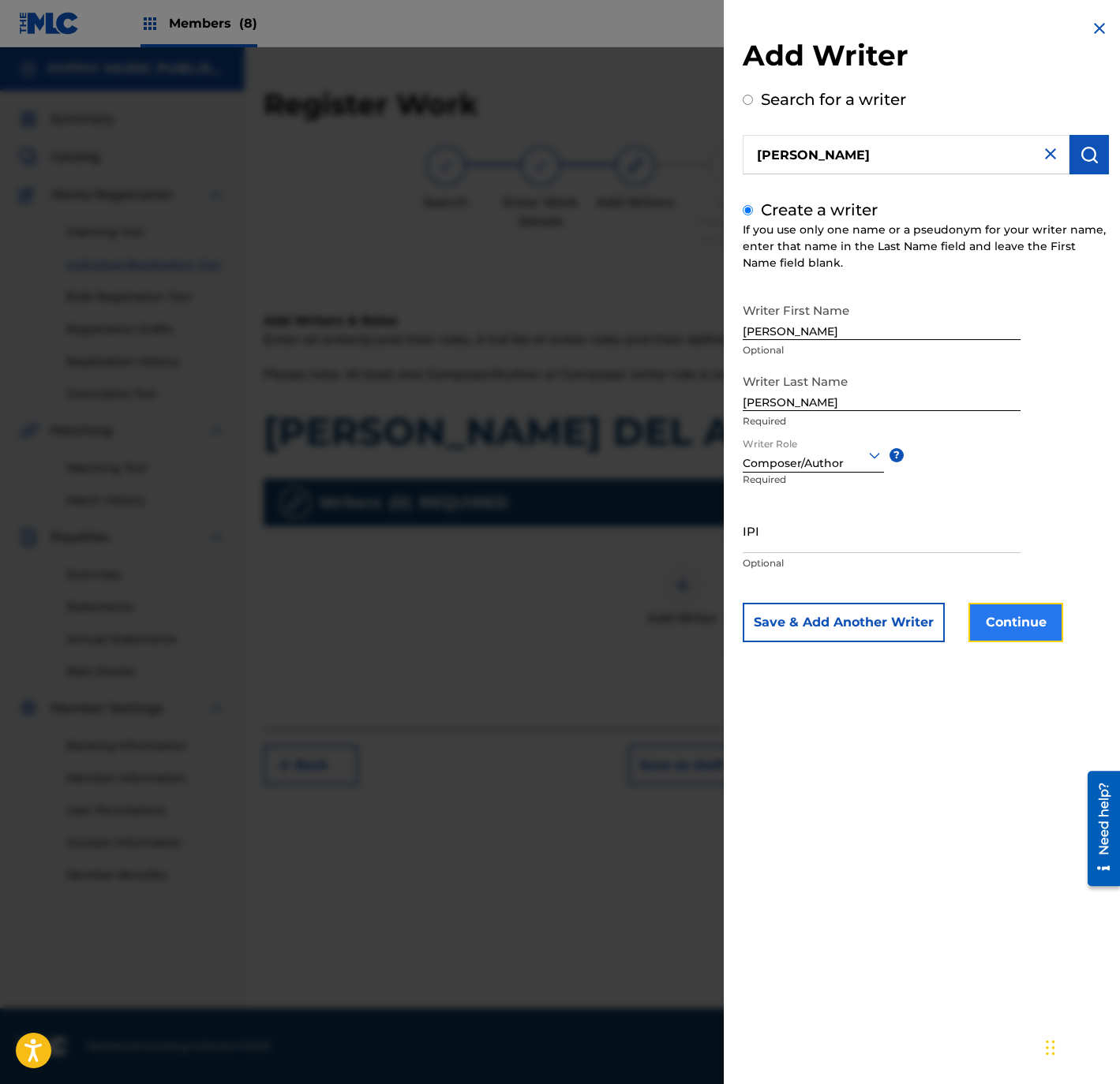
click at [977, 622] on button "Continue" at bounding box center [1016, 622] width 94 height 39
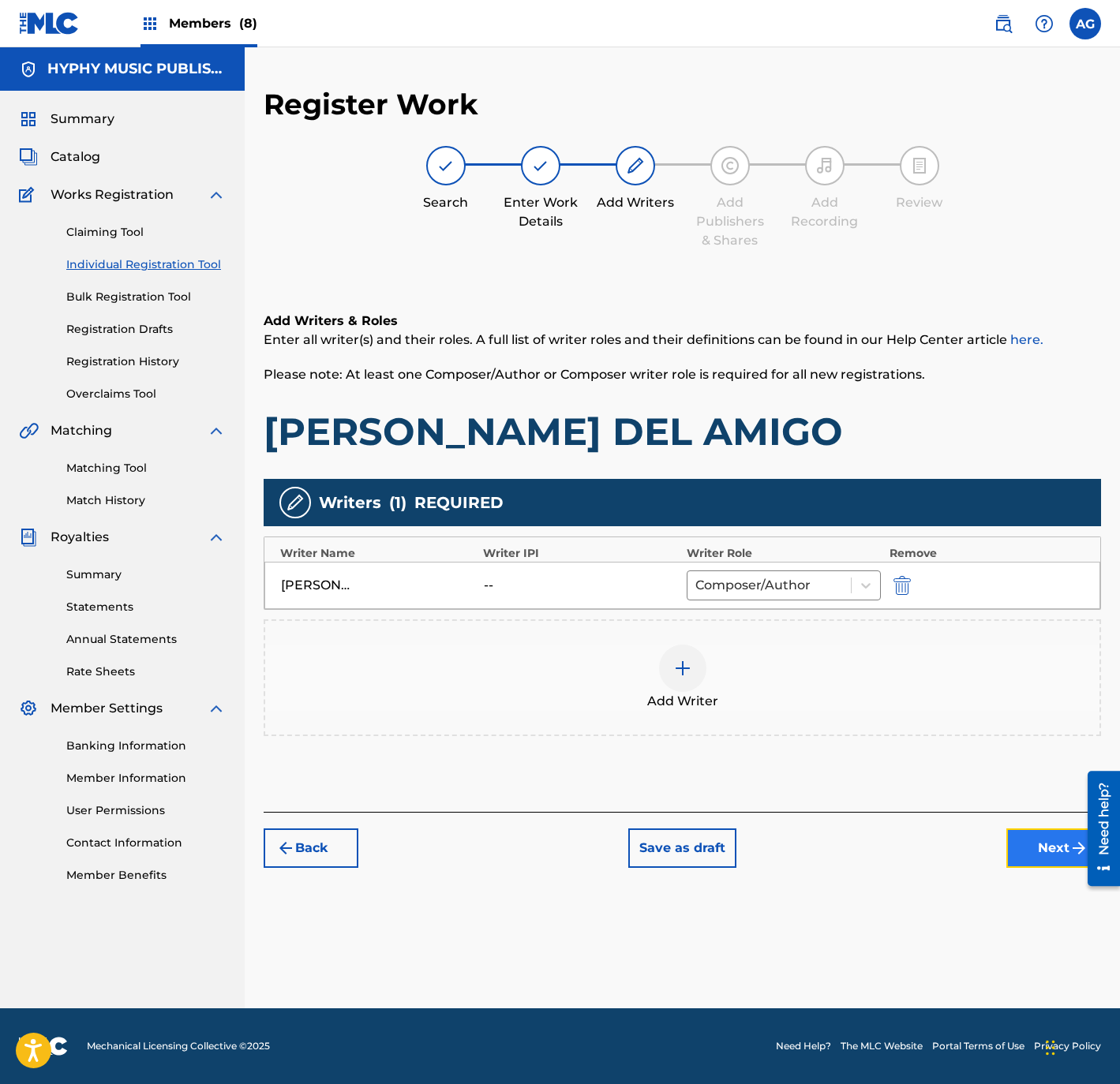
click at [1036, 844] on button "Next" at bounding box center [1054, 848] width 94 height 39
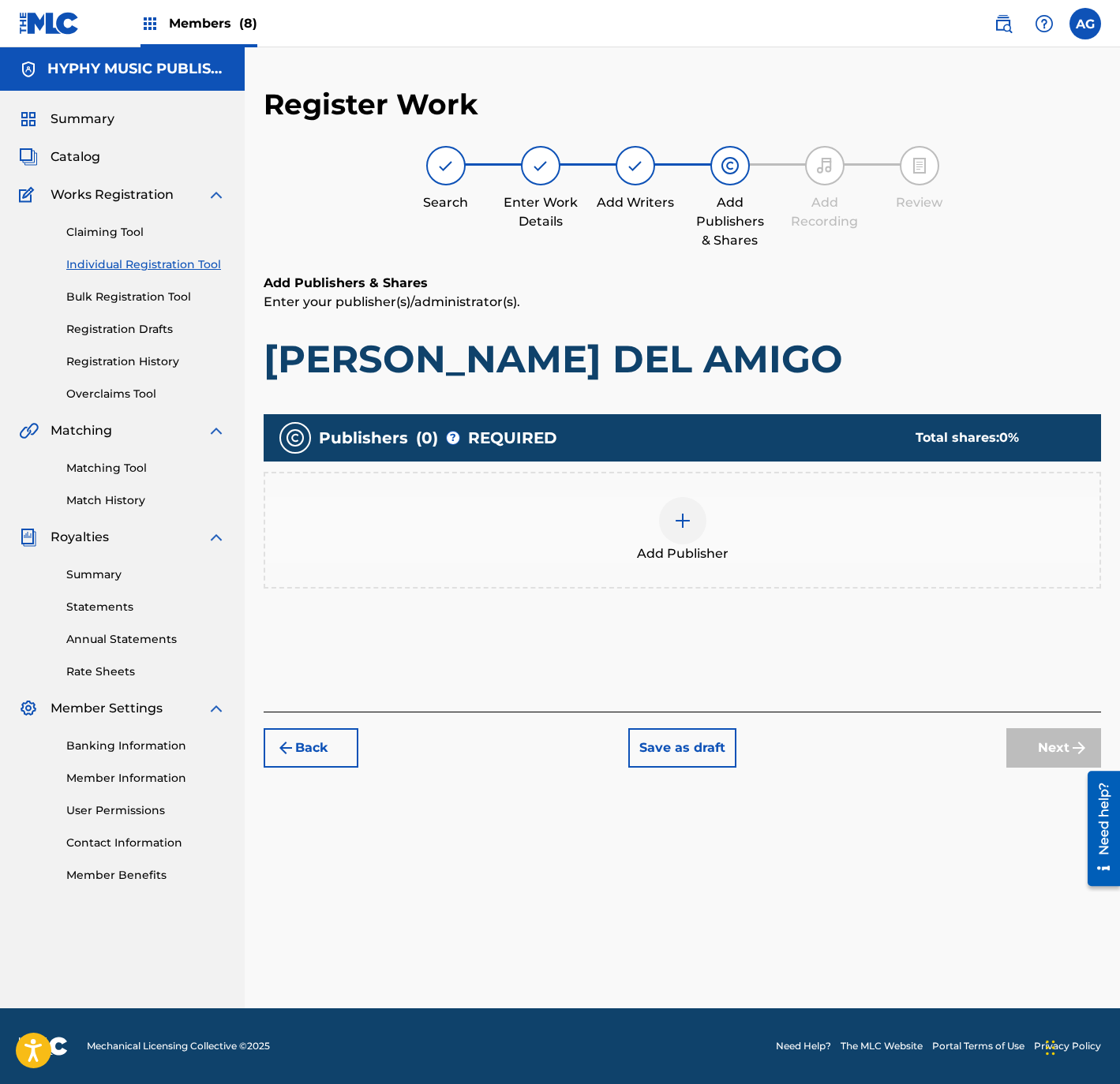
click at [680, 524] on div "Add Publisher" at bounding box center [682, 530] width 834 height 66
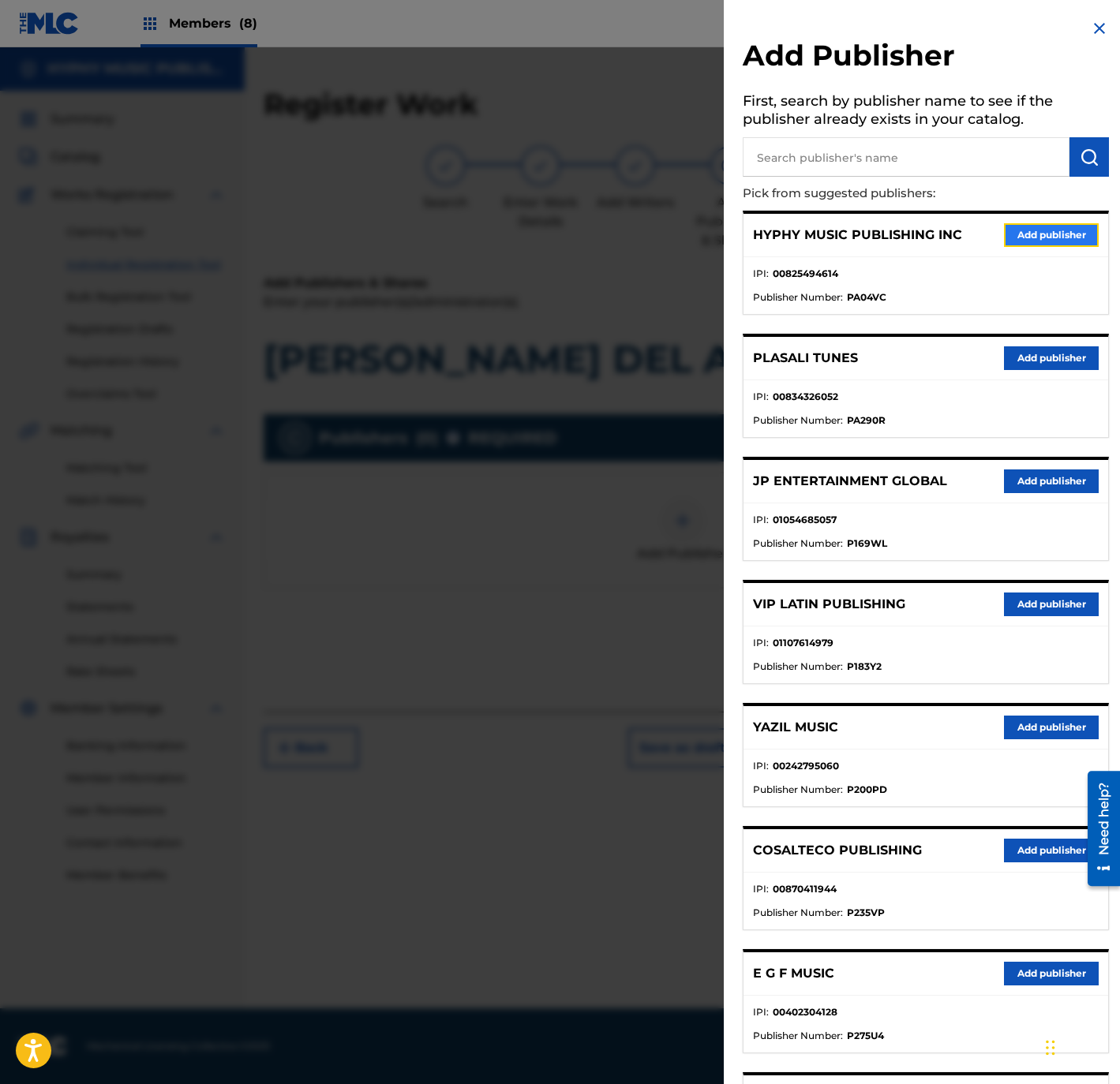
click at [1037, 224] on button "Add publisher" at bounding box center [1051, 235] width 94 height 24
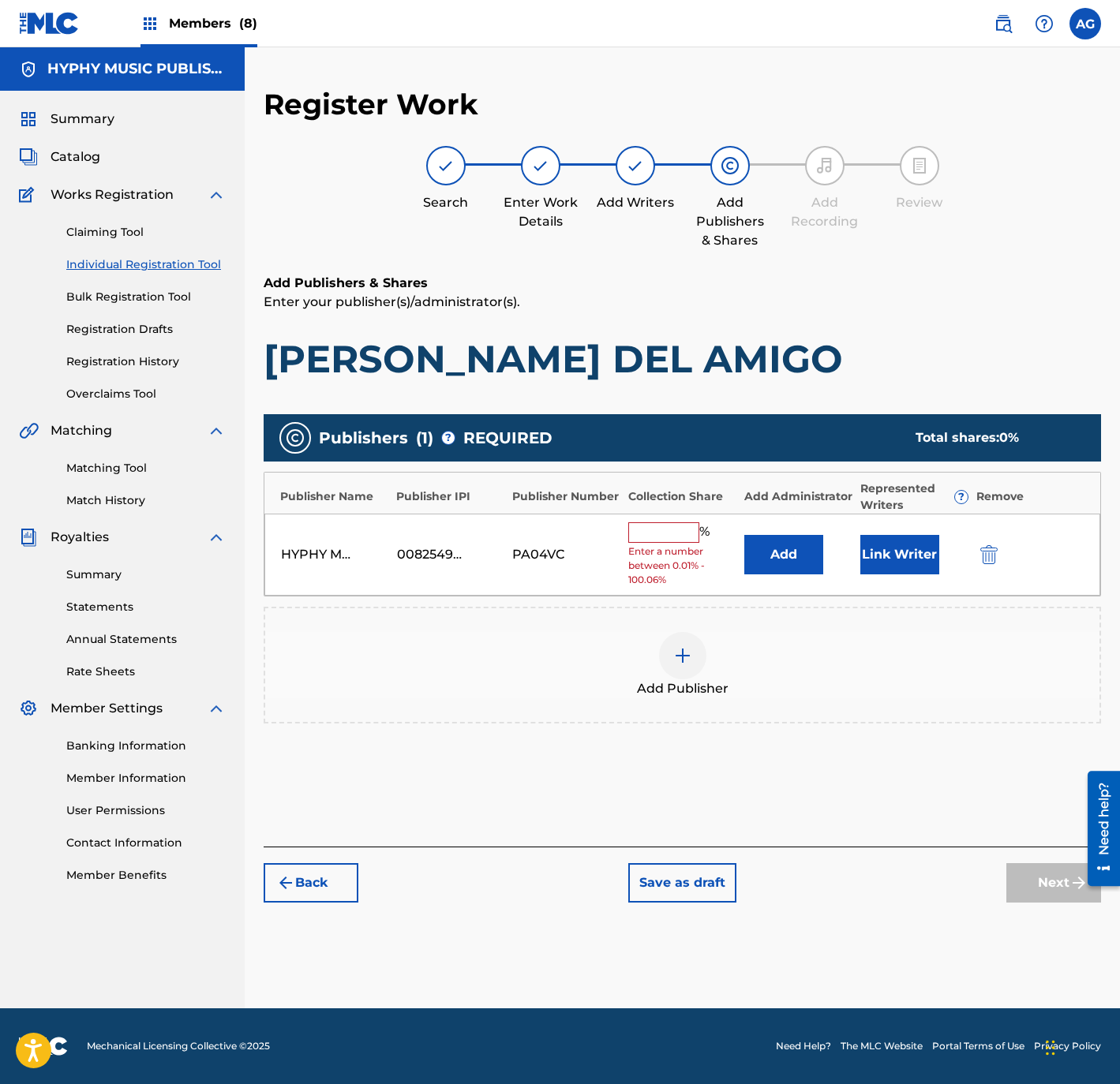
click at [651, 523] on input "text" at bounding box center [663, 532] width 71 height 21
type input "100"
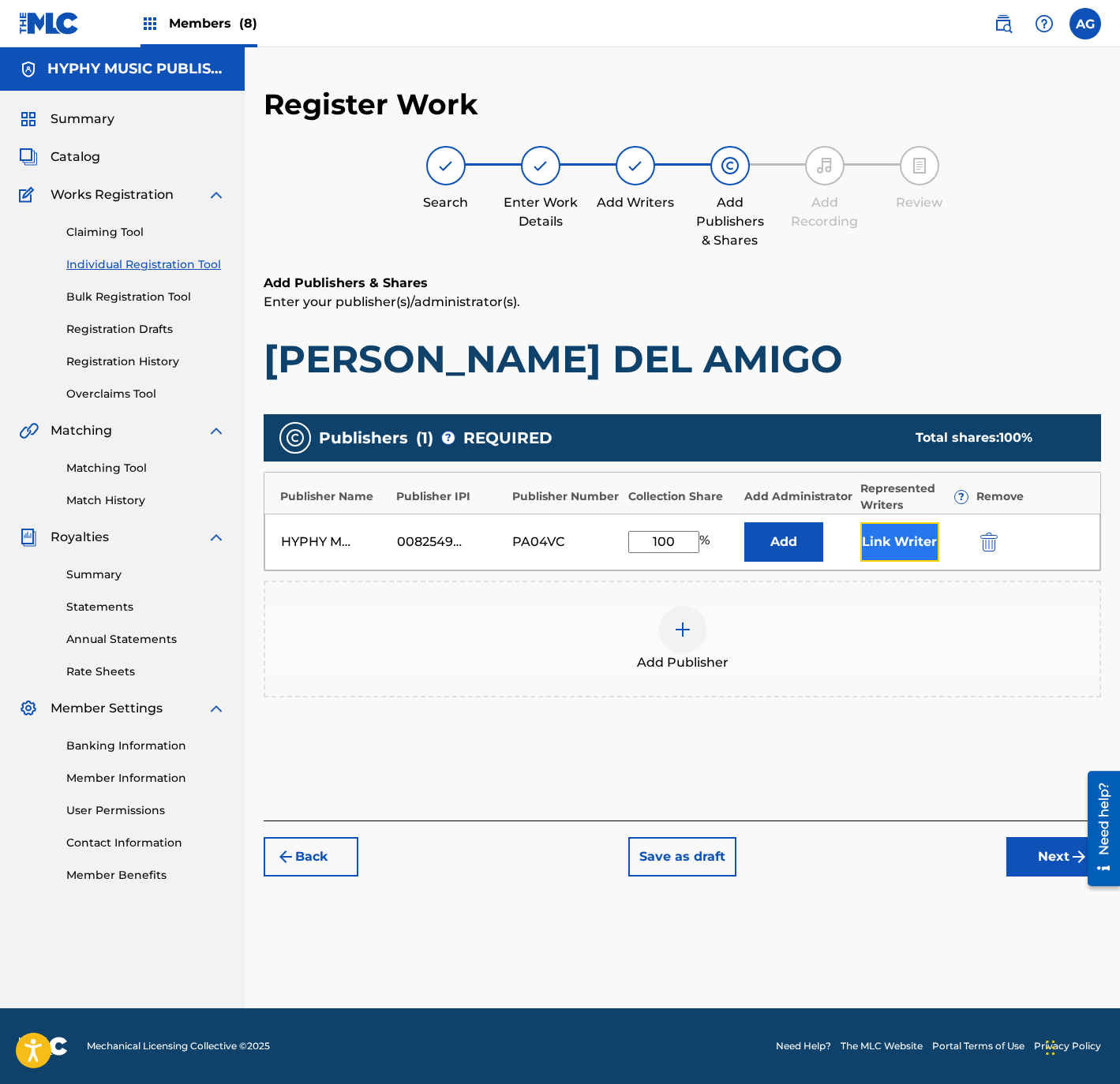
click at [898, 556] on button "Link Writer" at bounding box center [899, 542] width 79 height 39
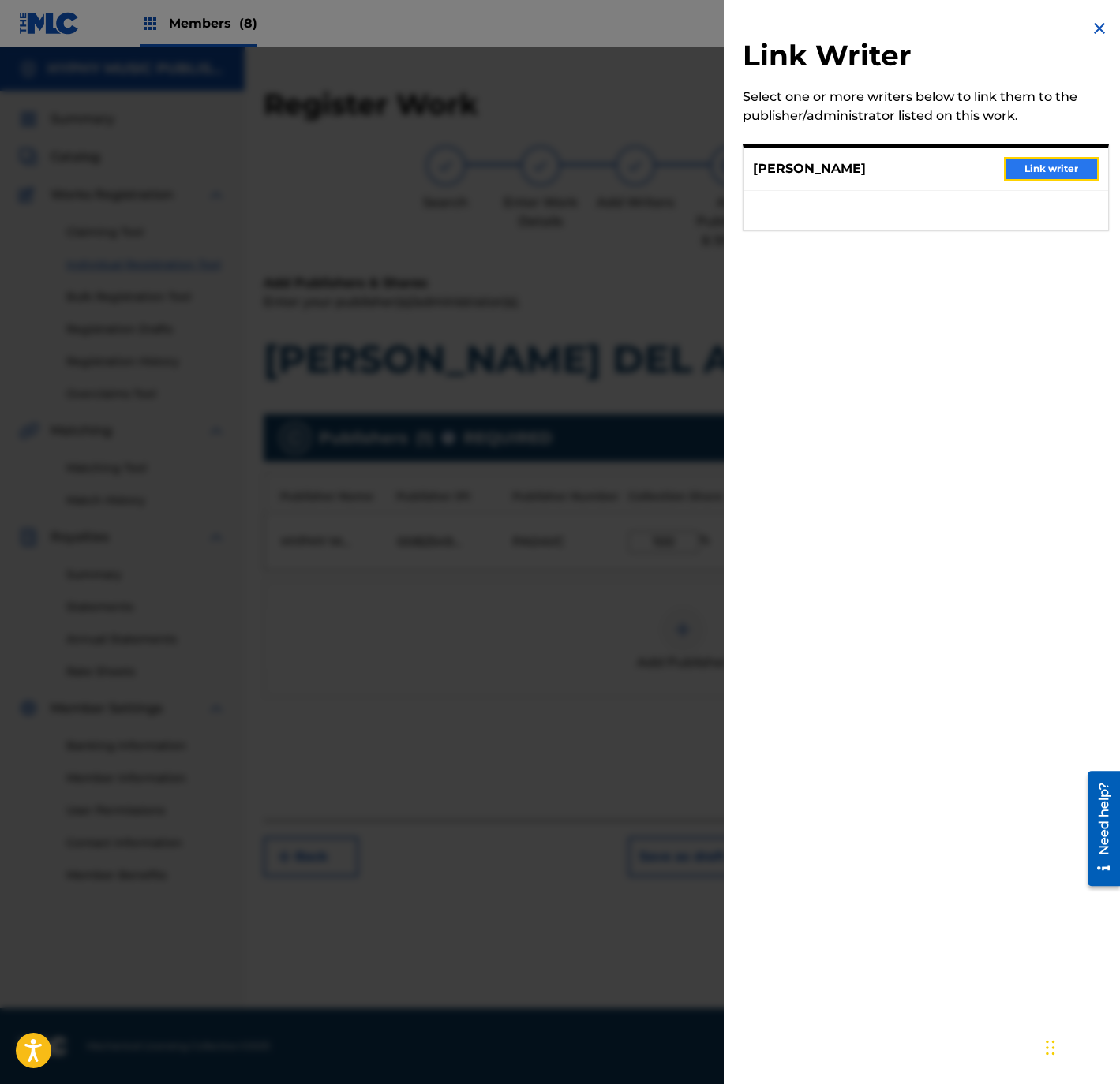
click at [1063, 165] on button "Link writer" at bounding box center [1051, 169] width 94 height 24
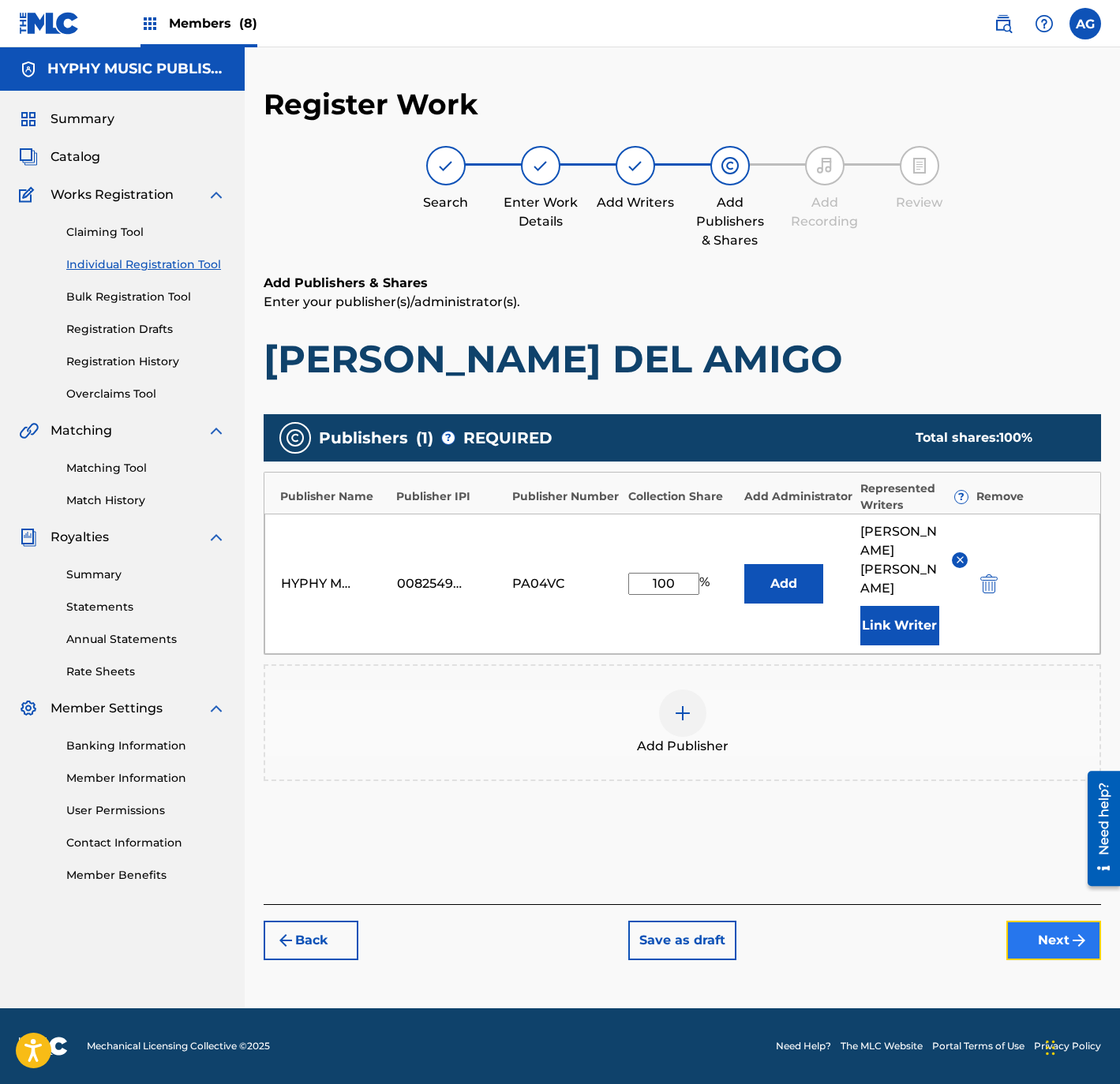
click at [1028, 921] on button "Next" at bounding box center [1054, 940] width 94 height 39
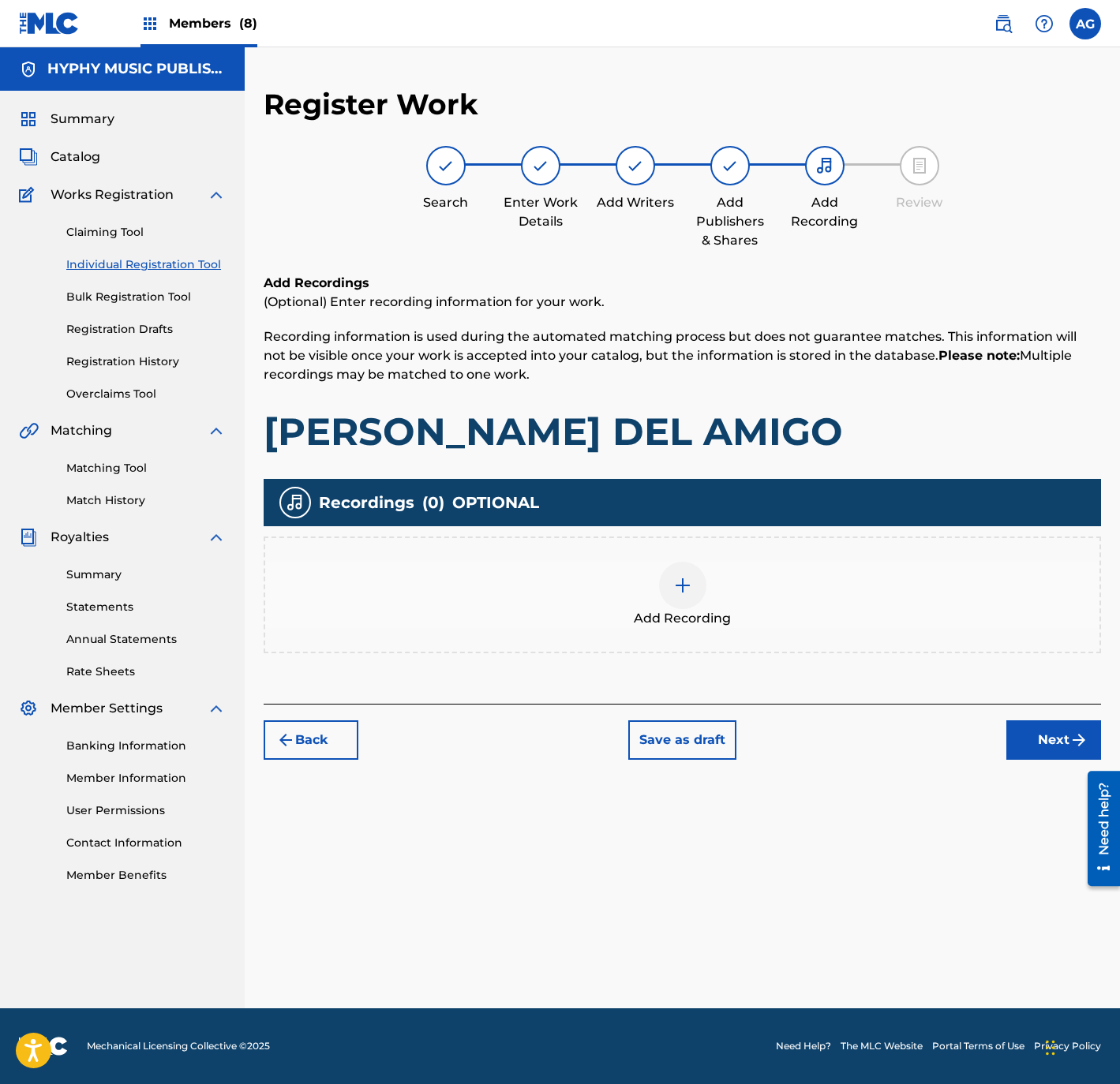
click at [675, 592] on img at bounding box center [682, 585] width 19 height 19
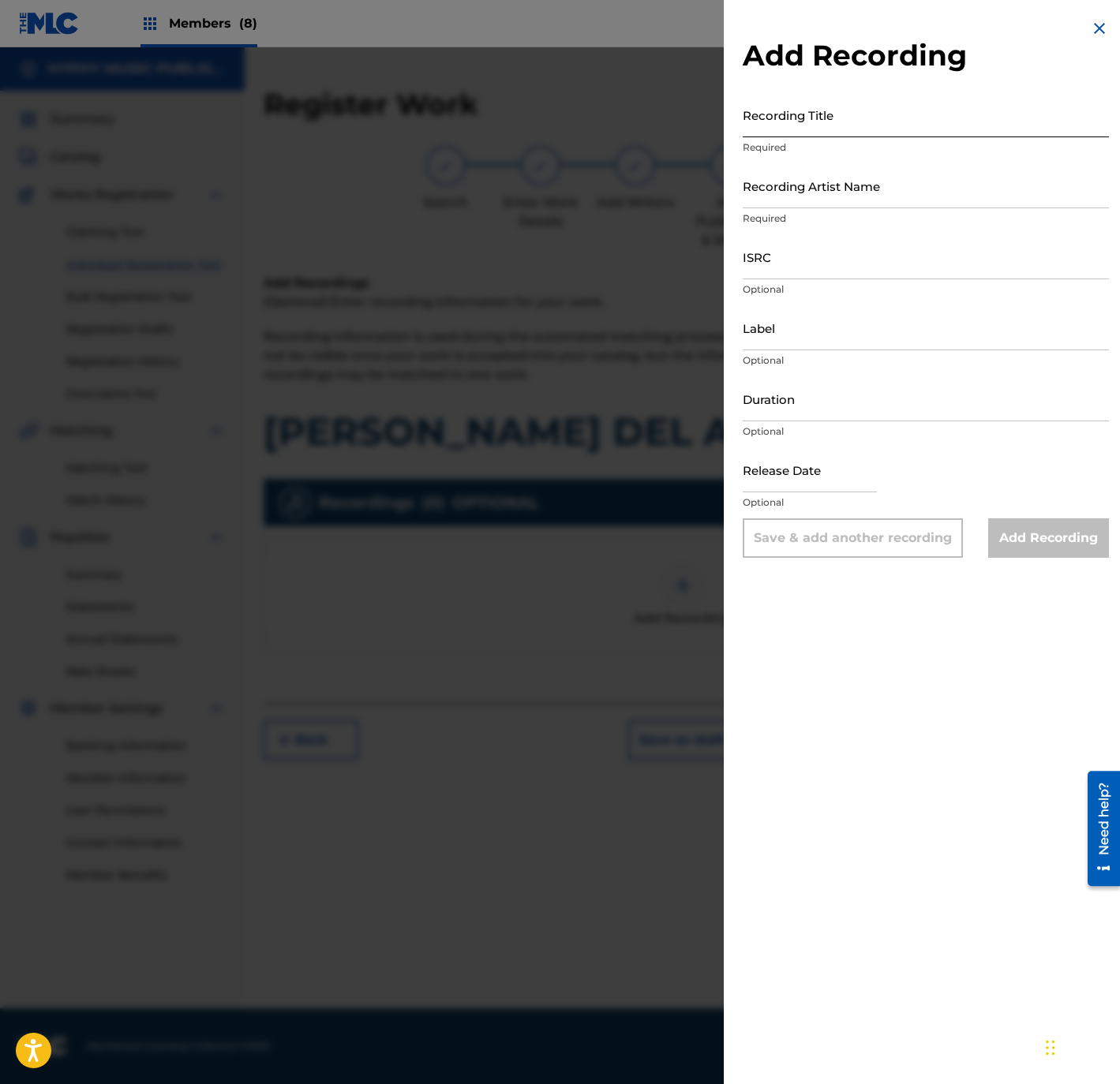
click at [857, 114] on input "Recording Title" at bounding box center [925, 115] width 366 height 45
paste input "[PERSON_NAME] del Amigo"
type input "[PERSON_NAME] del Amigo"
drag, startPoint x: 903, startPoint y: 190, endPoint x: 970, endPoint y: 197, distance: 67.4
click at [903, 190] on input "Recording Artist Name" at bounding box center [925, 186] width 366 height 45
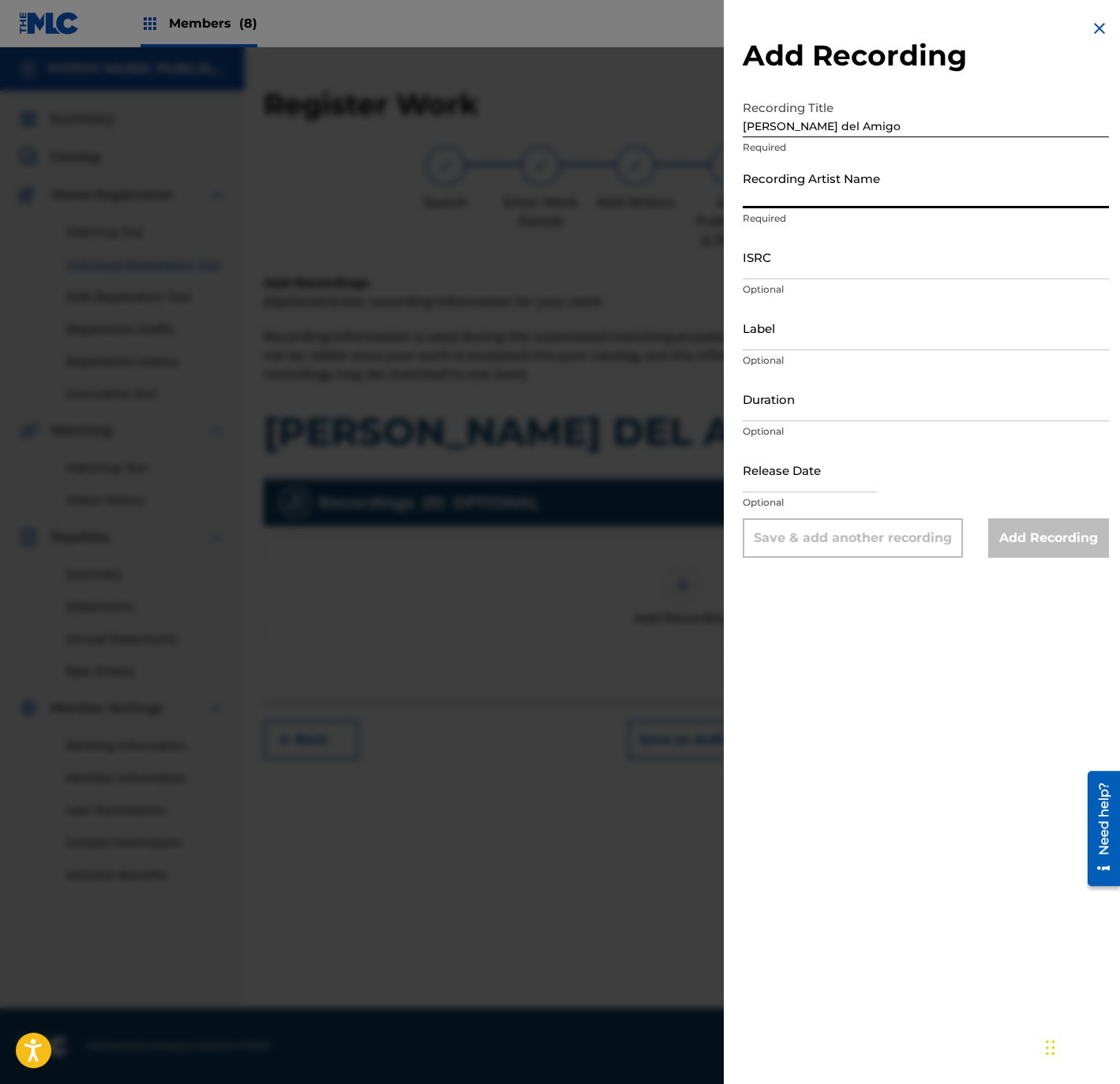
paste input "Los Zafiros del Norte"
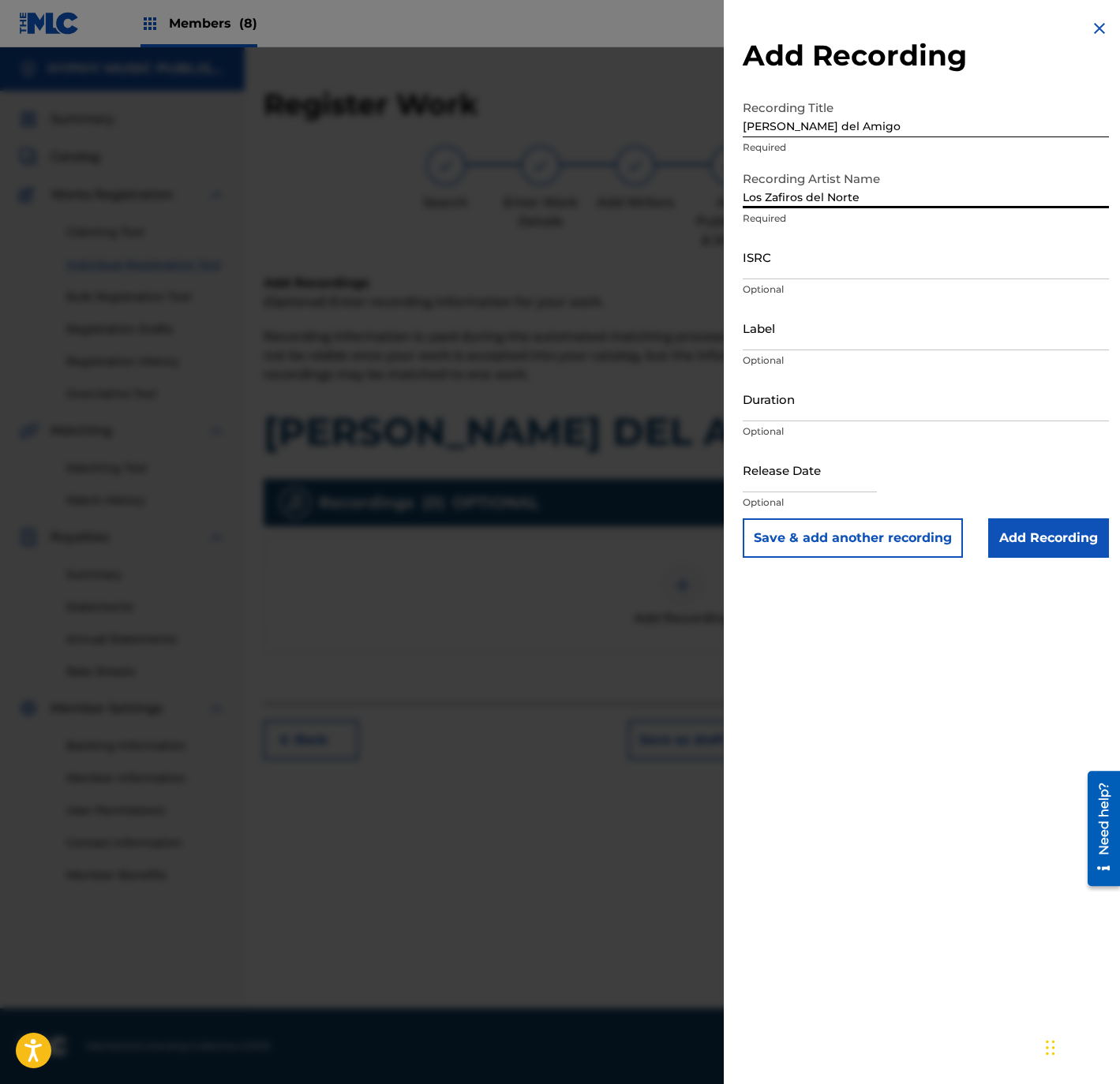
type input "Los Zafiros del Norte"
click at [845, 268] on input "ISRC" at bounding box center [925, 257] width 366 height 45
paste input "QMFMF2464517"
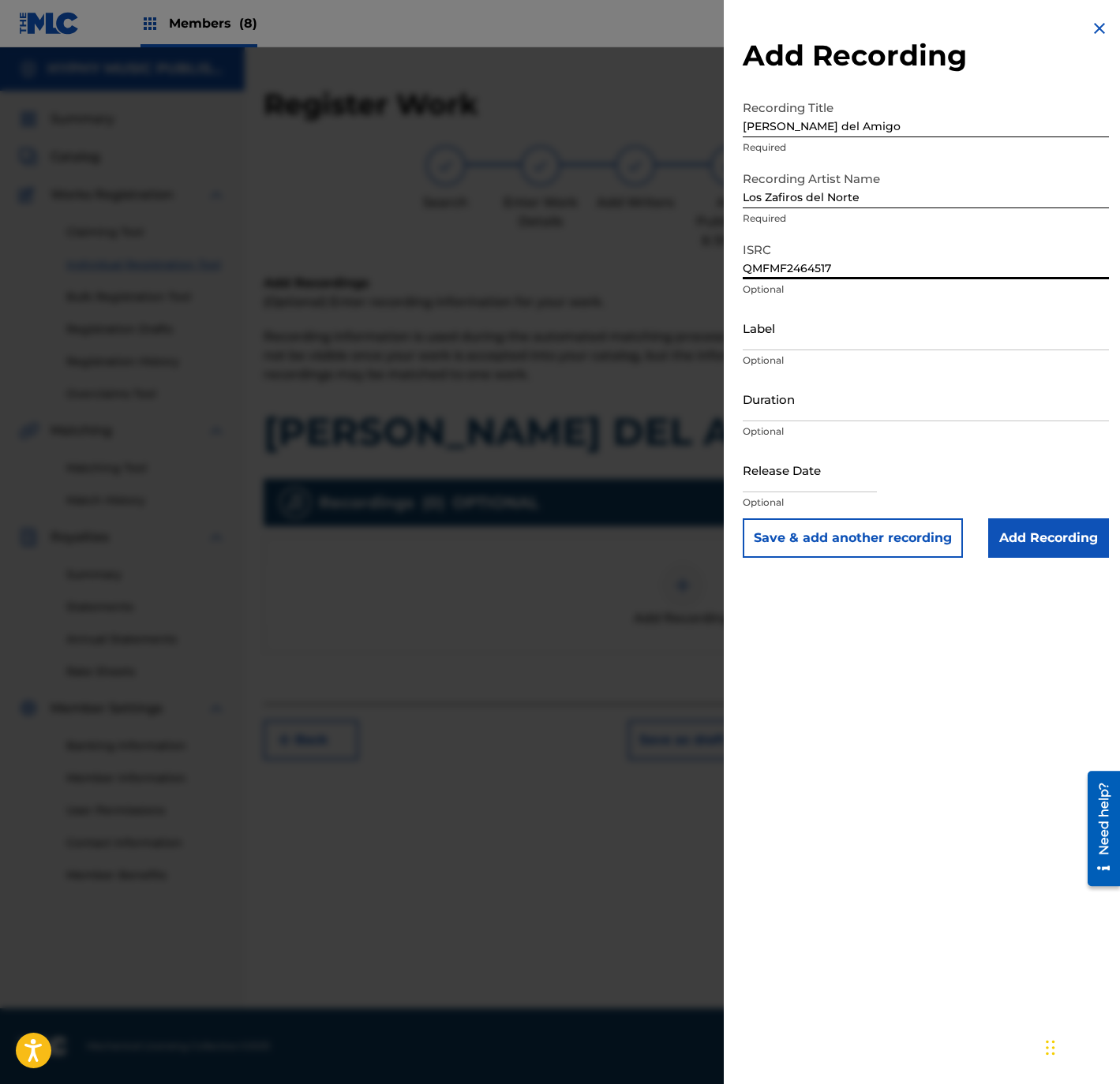
type input "QMFMF2464517"
click at [924, 308] on input "Label" at bounding box center [925, 328] width 366 height 45
paste input "Gente Humilde Music"
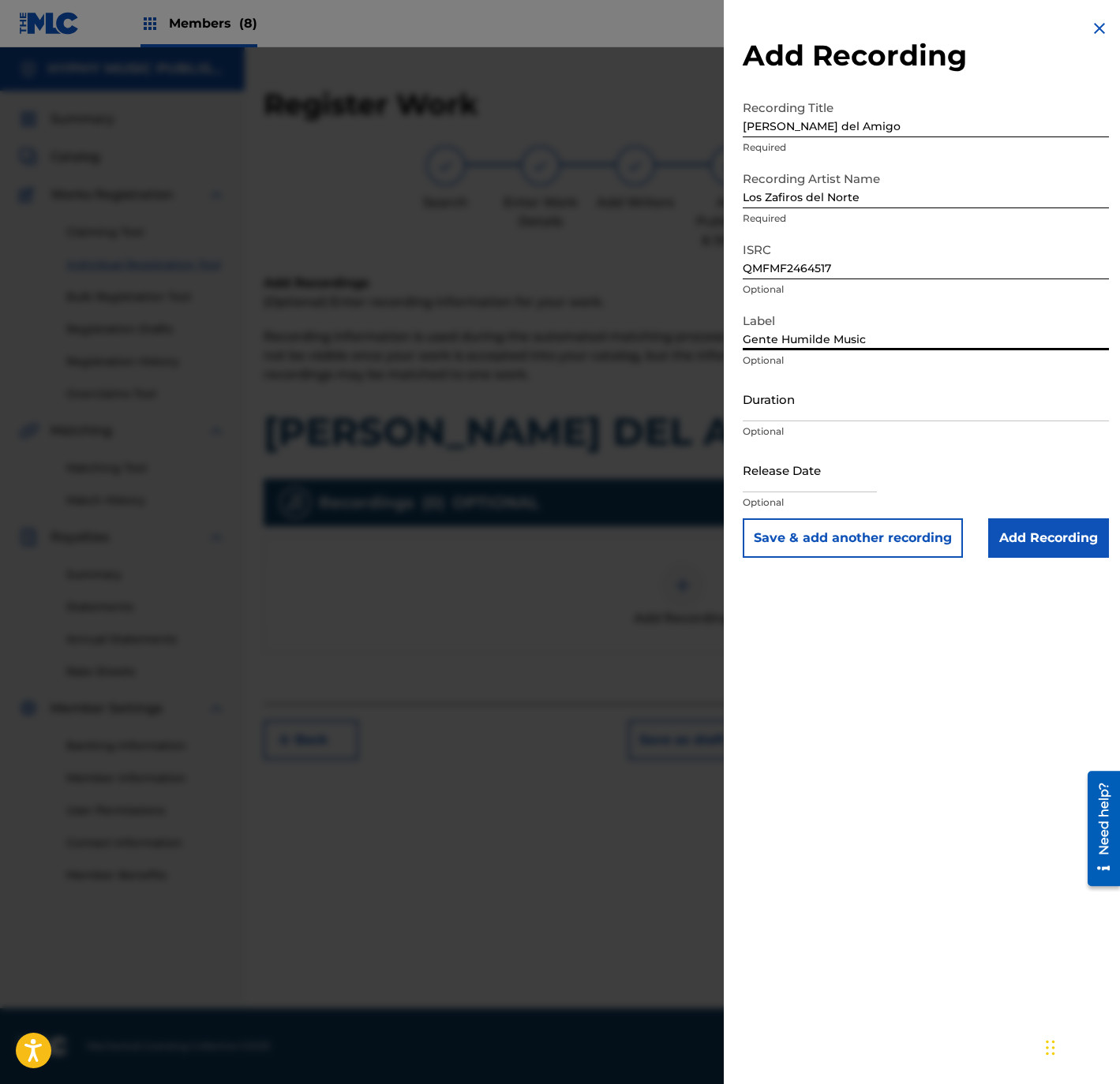
type input "Gente Humilde Music"
click at [825, 408] on input "Duration" at bounding box center [925, 399] width 366 height 45
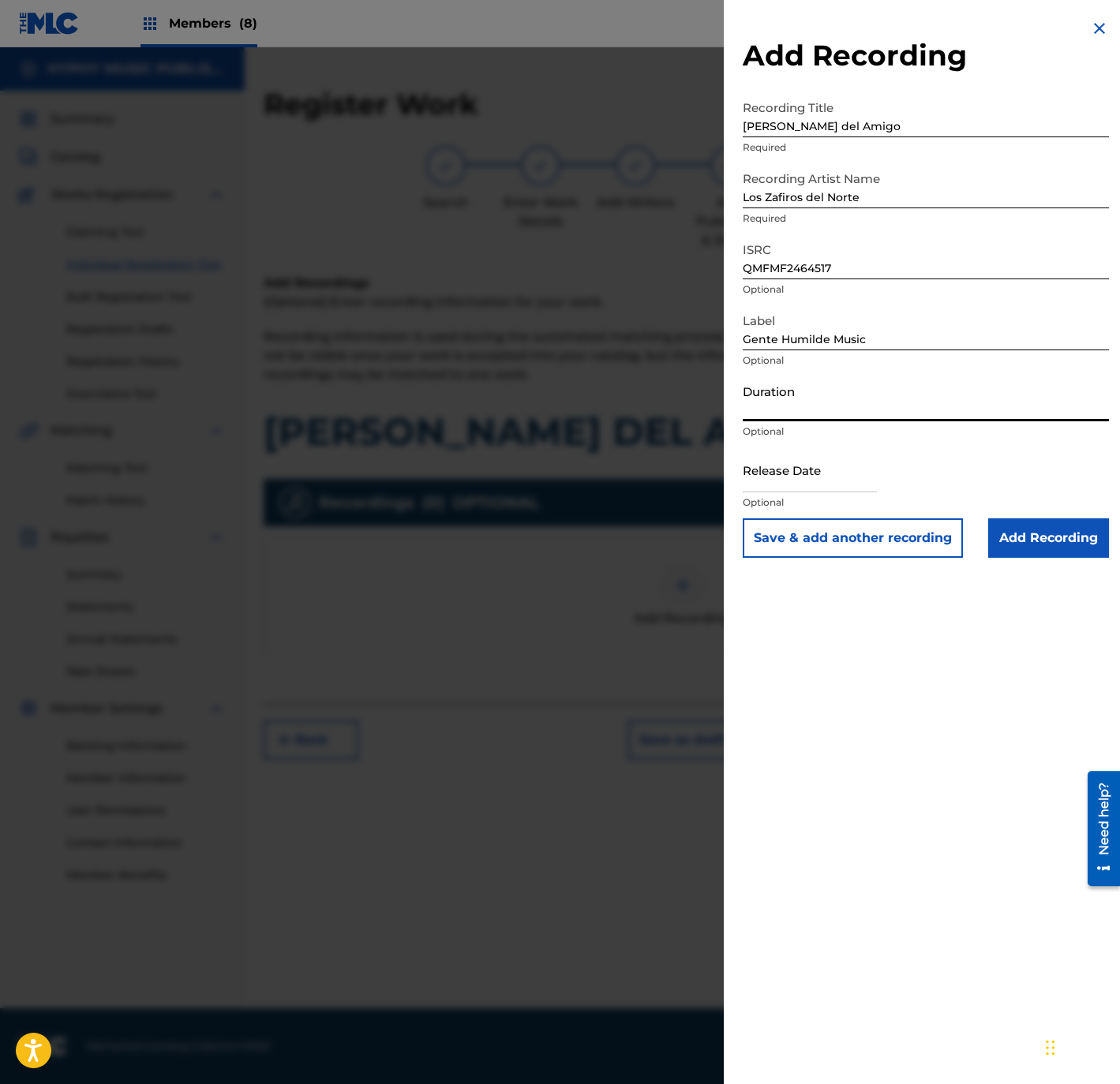
paste input "2:50"
type input "02:50"
select select "8"
select select "2025"
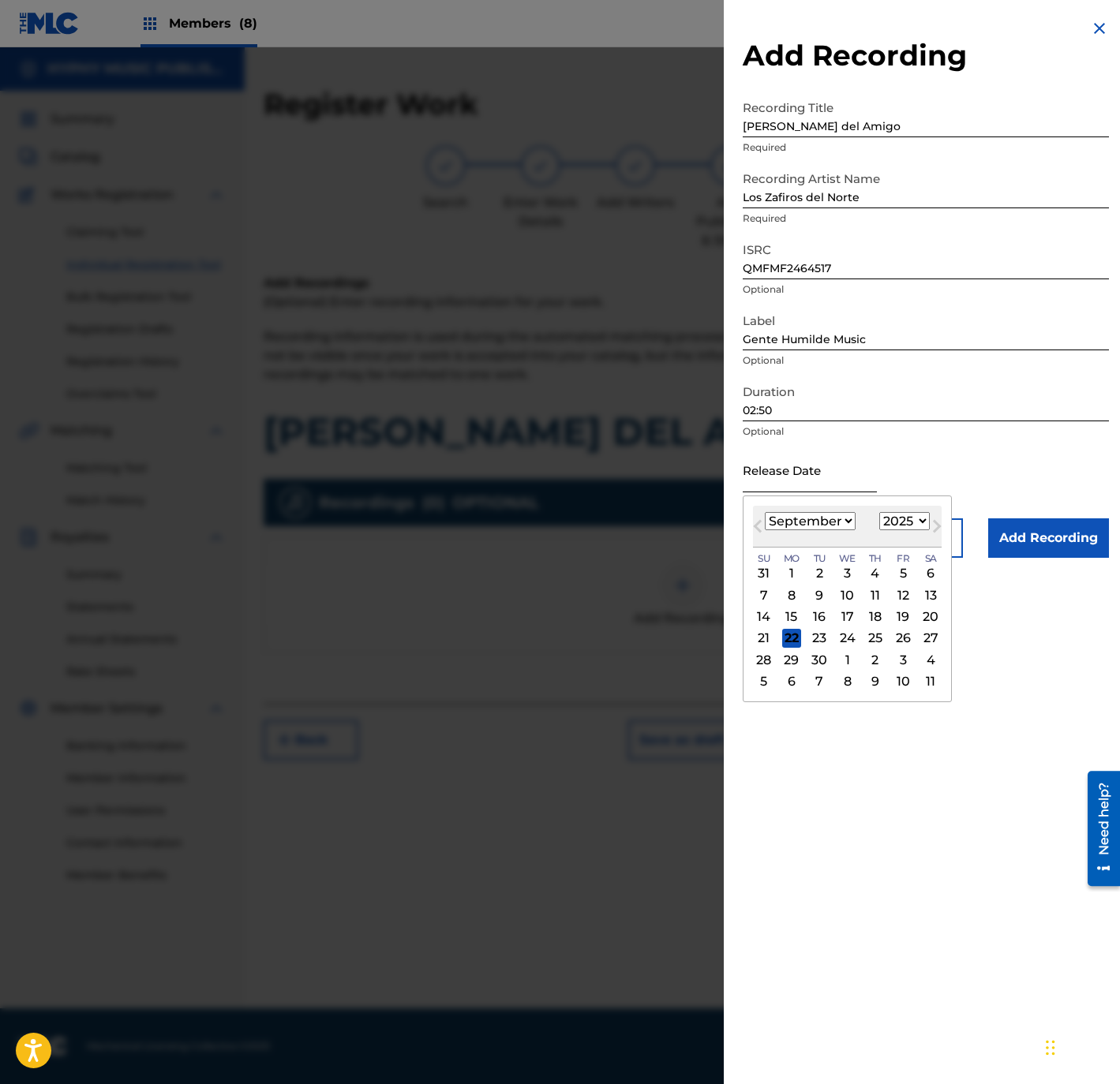
click at [826, 472] on input "text" at bounding box center [809, 471] width 134 height 45
click at [759, 521] on span "Previous Month" at bounding box center [759, 529] width 0 height 24
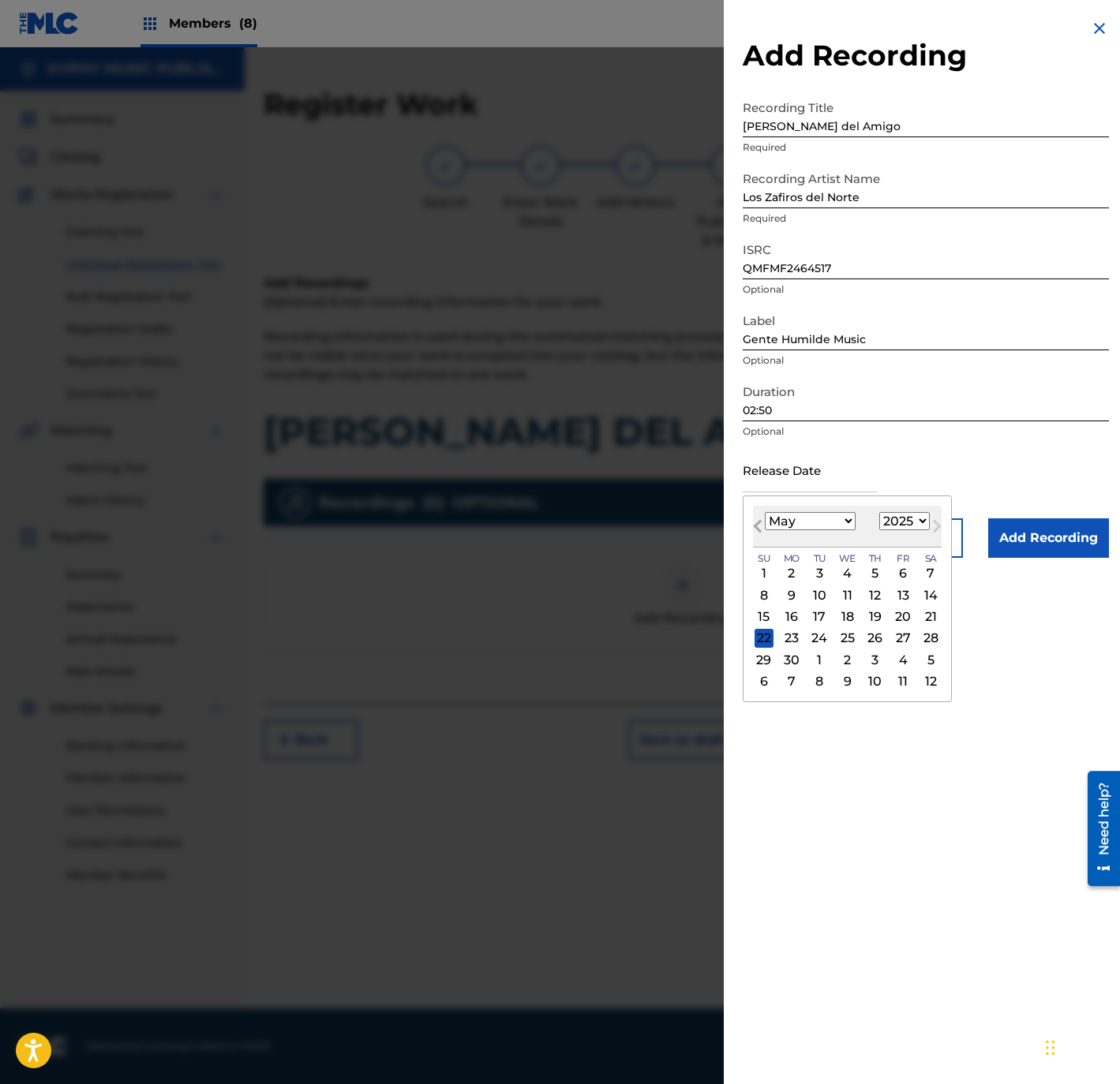
click at [759, 521] on span "Previous Month" at bounding box center [759, 529] width 0 height 24
select select "0"
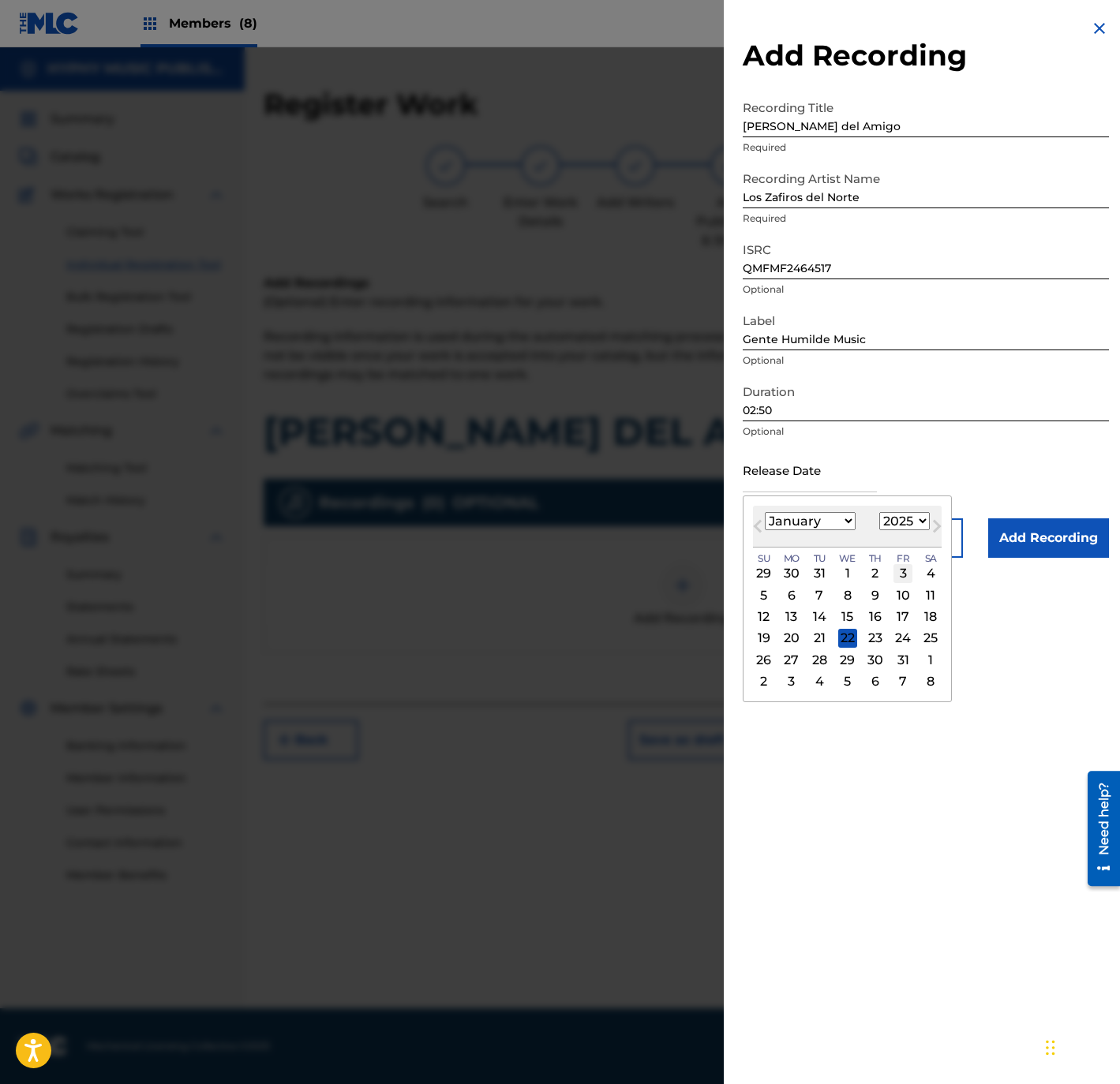
click at [912, 575] on div "3" at bounding box center [902, 573] width 19 height 19
type input "[DATE]"
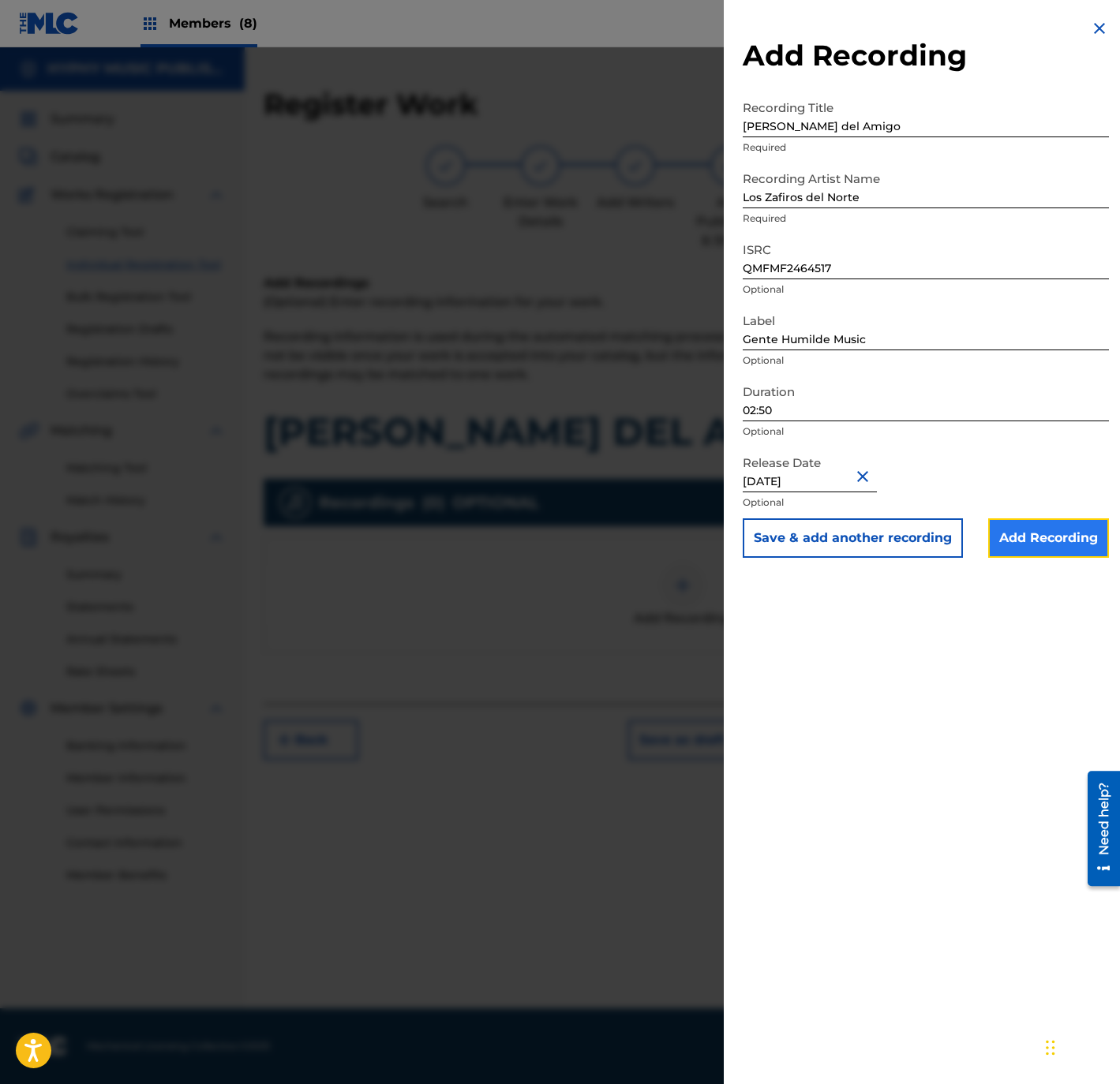
click at [1025, 554] on input "Add Recording" at bounding box center [1048, 538] width 121 height 39
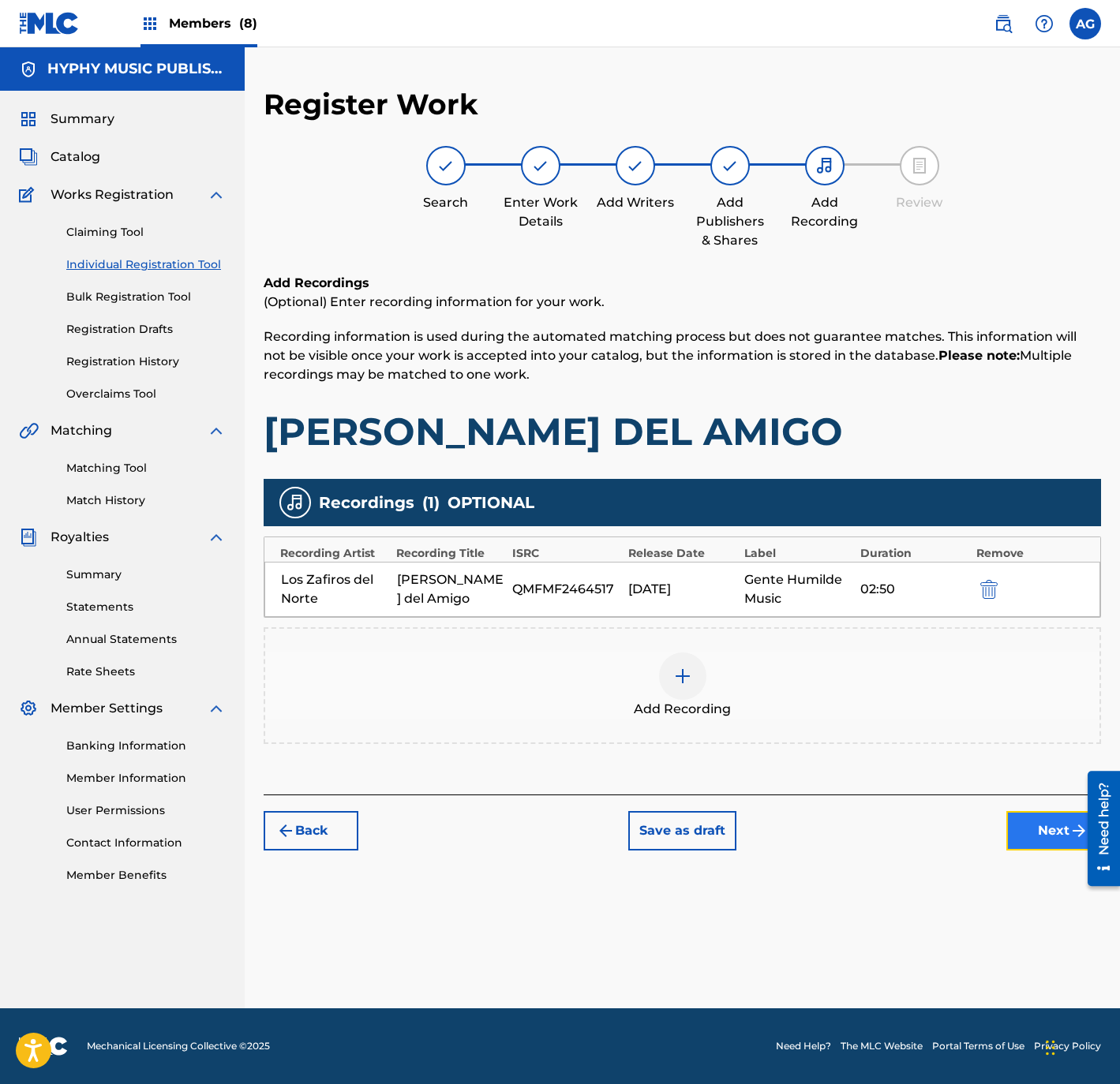
click at [1018, 843] on button "Next" at bounding box center [1054, 830] width 94 height 39
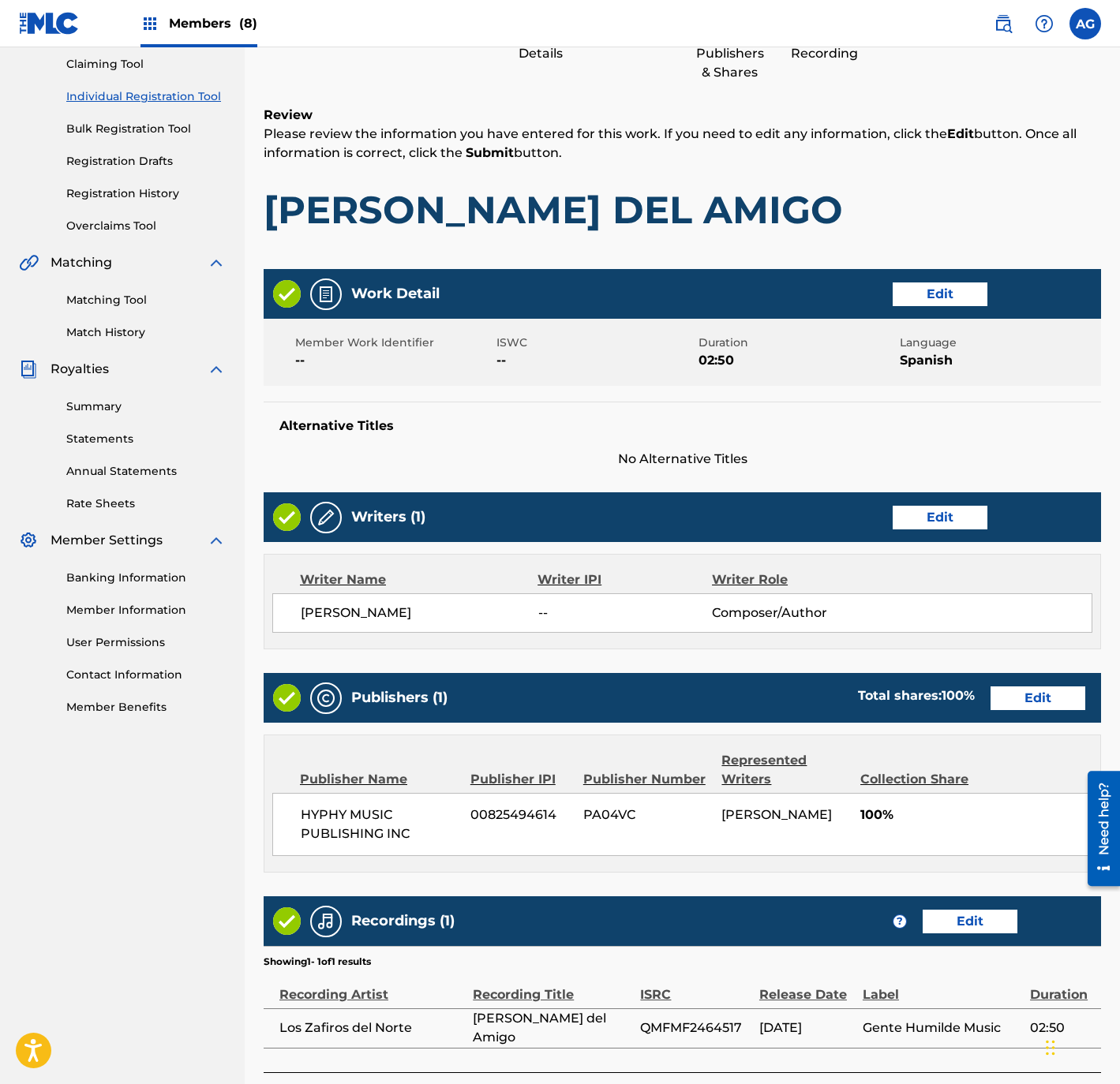
scroll to position [292, 0]
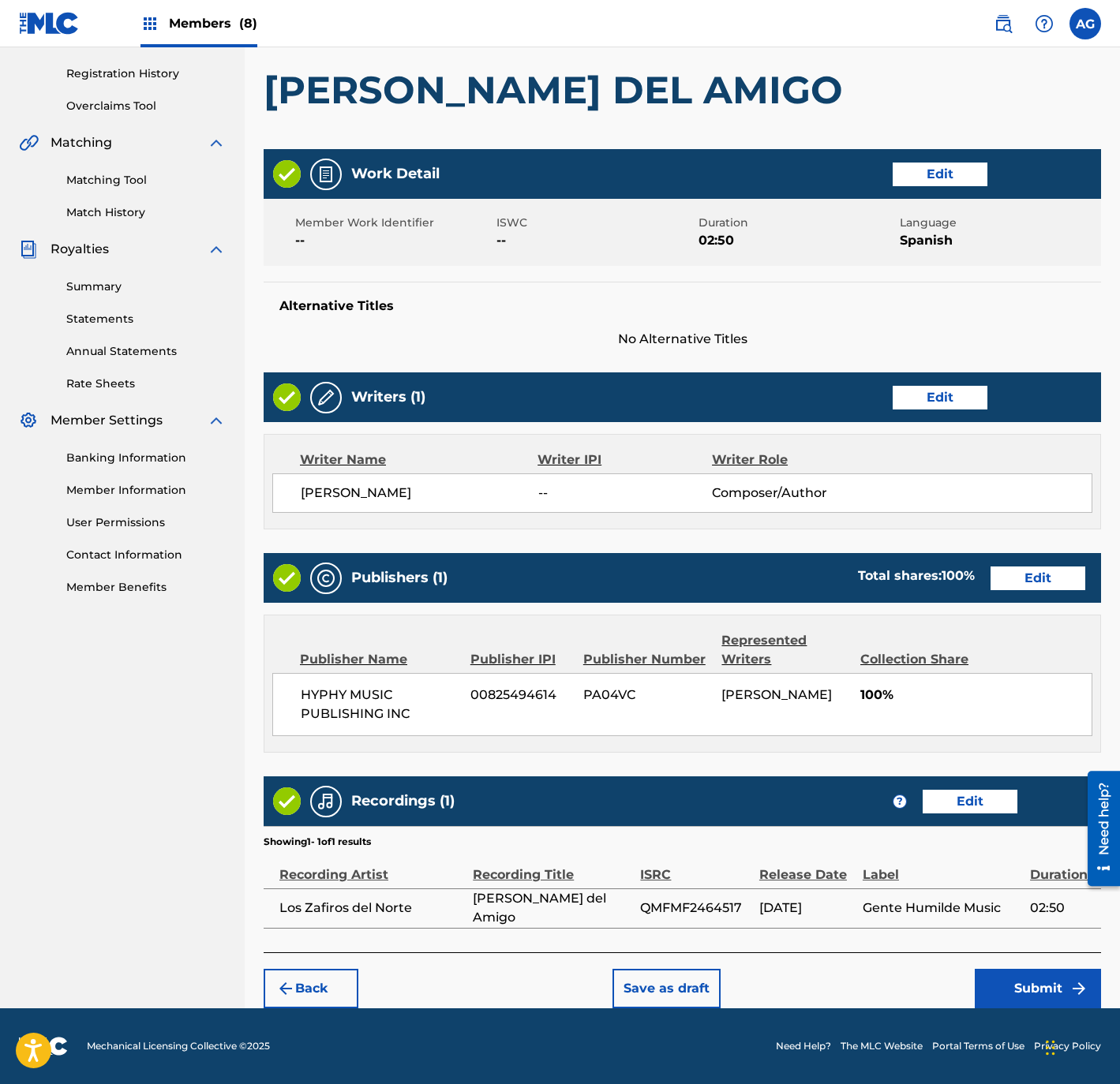
drag, startPoint x: 796, startPoint y: 557, endPoint x: 803, endPoint y: 761, distance: 204.1
click at [994, 974] on button "Submit" at bounding box center [1037, 989] width 126 height 39
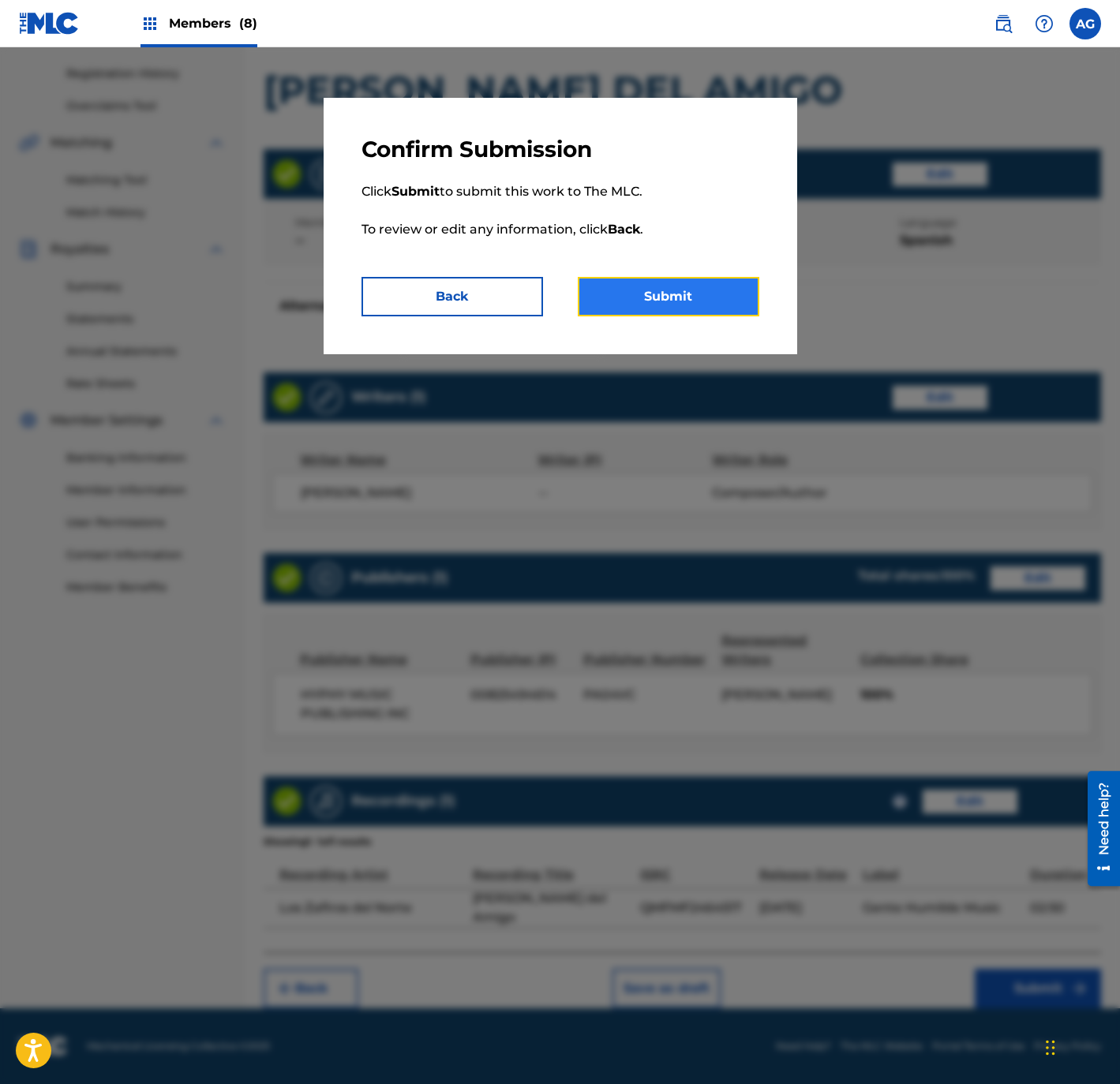
click at [694, 294] on button "Submit" at bounding box center [669, 296] width 182 height 39
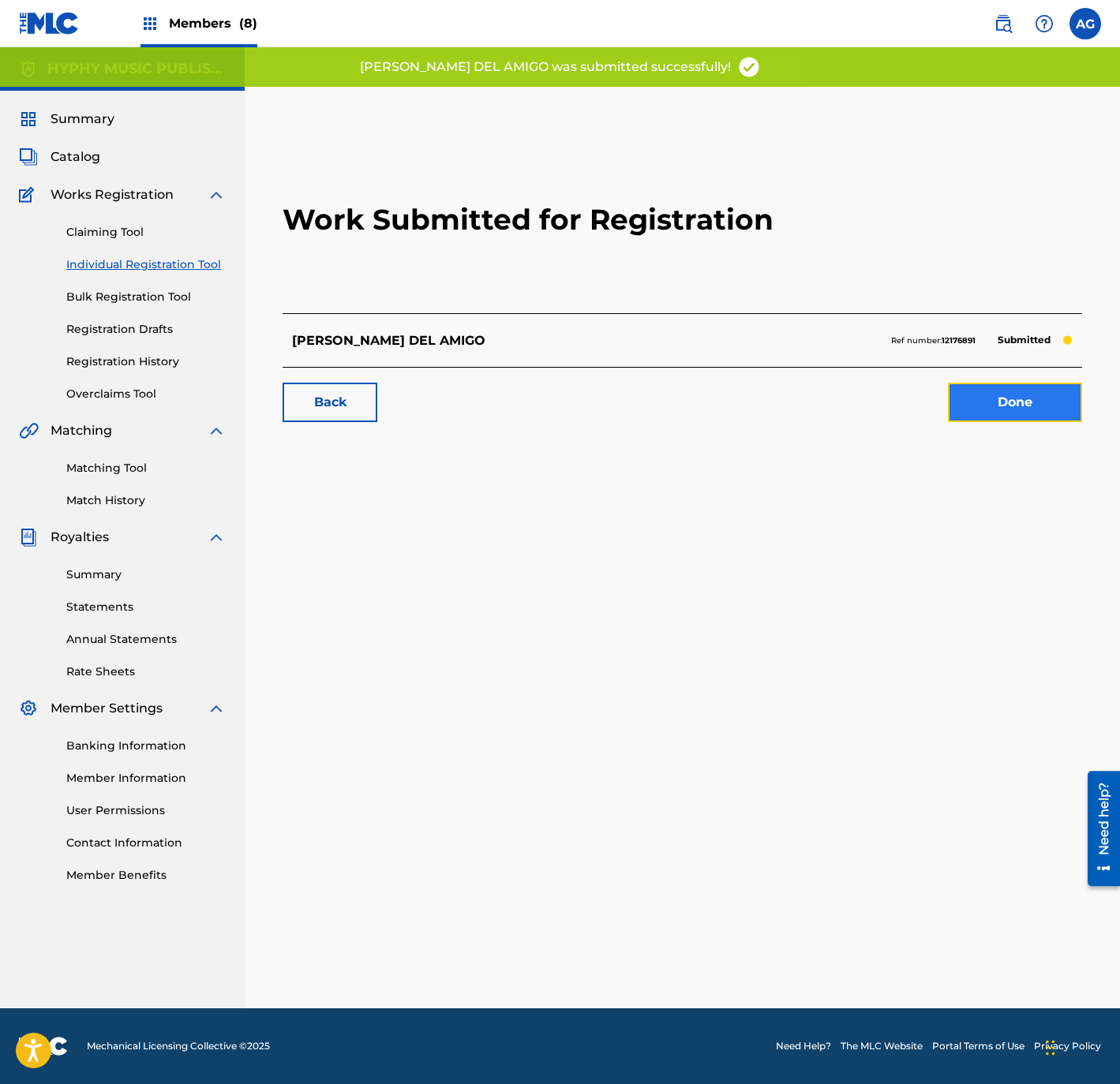
click at [1048, 399] on link "Done" at bounding box center [1015, 402] width 134 height 39
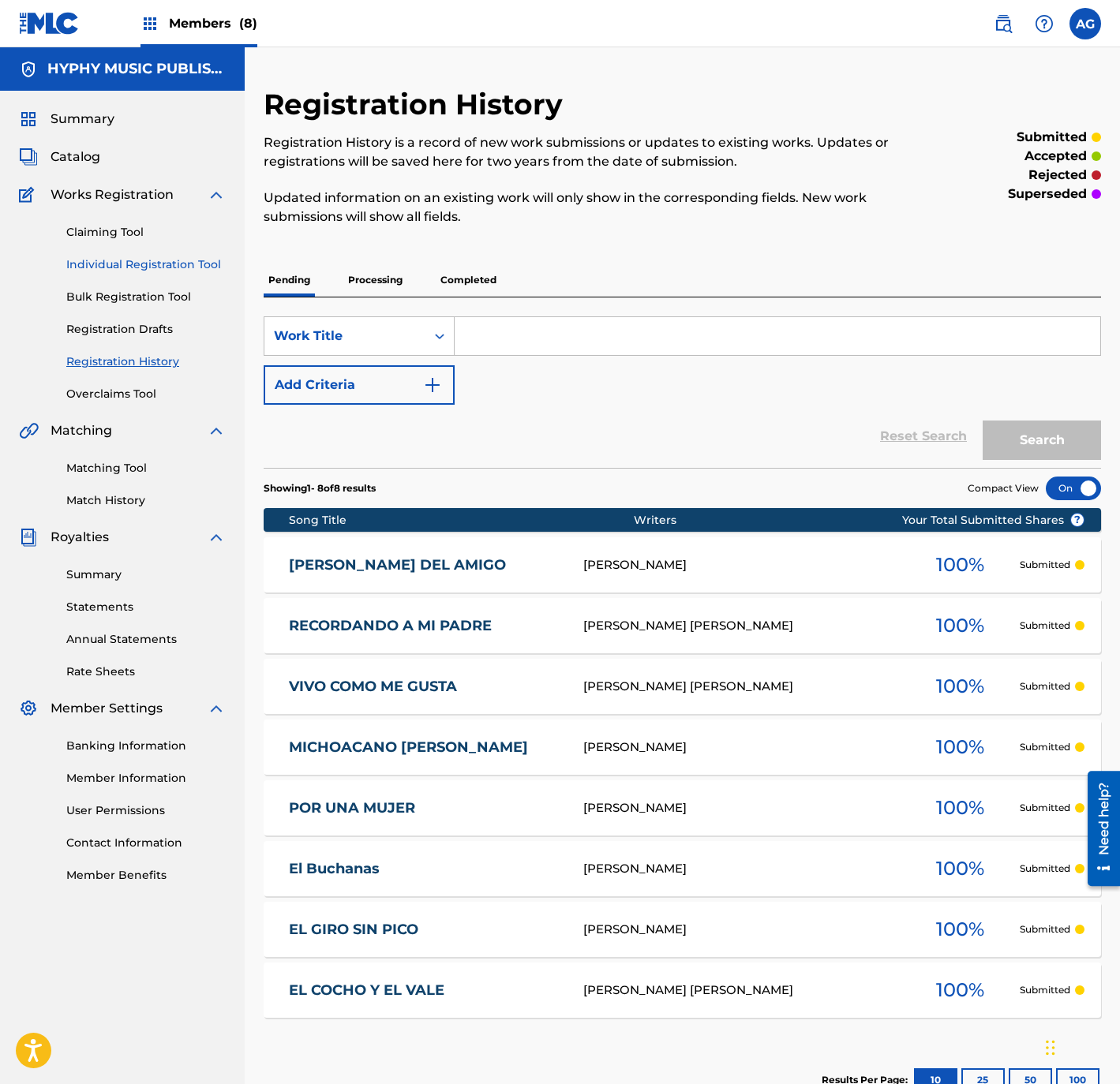
click at [202, 270] on link "Individual Registration Tool" at bounding box center [145, 264] width 159 height 16
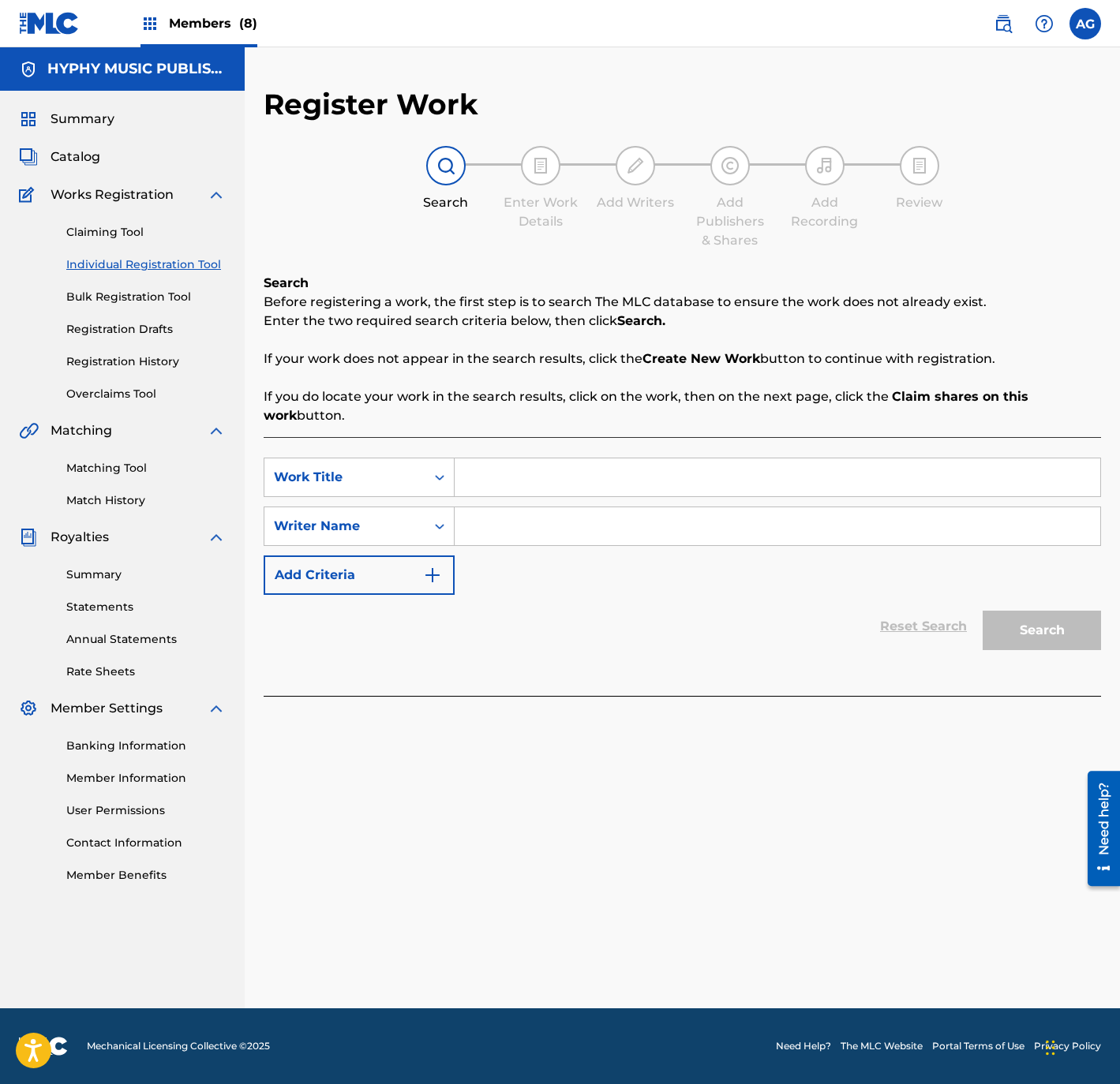
click at [507, 486] on input "Search Form" at bounding box center [777, 478] width 646 height 38
paste input "MI ULTIMA VOLUNTAD"
type input "MI ULTIMA VOLUNTAD"
click at [519, 538] on input "Search Form" at bounding box center [777, 527] width 646 height 38
click at [501, 536] on input "Search Form" at bounding box center [777, 527] width 646 height 38
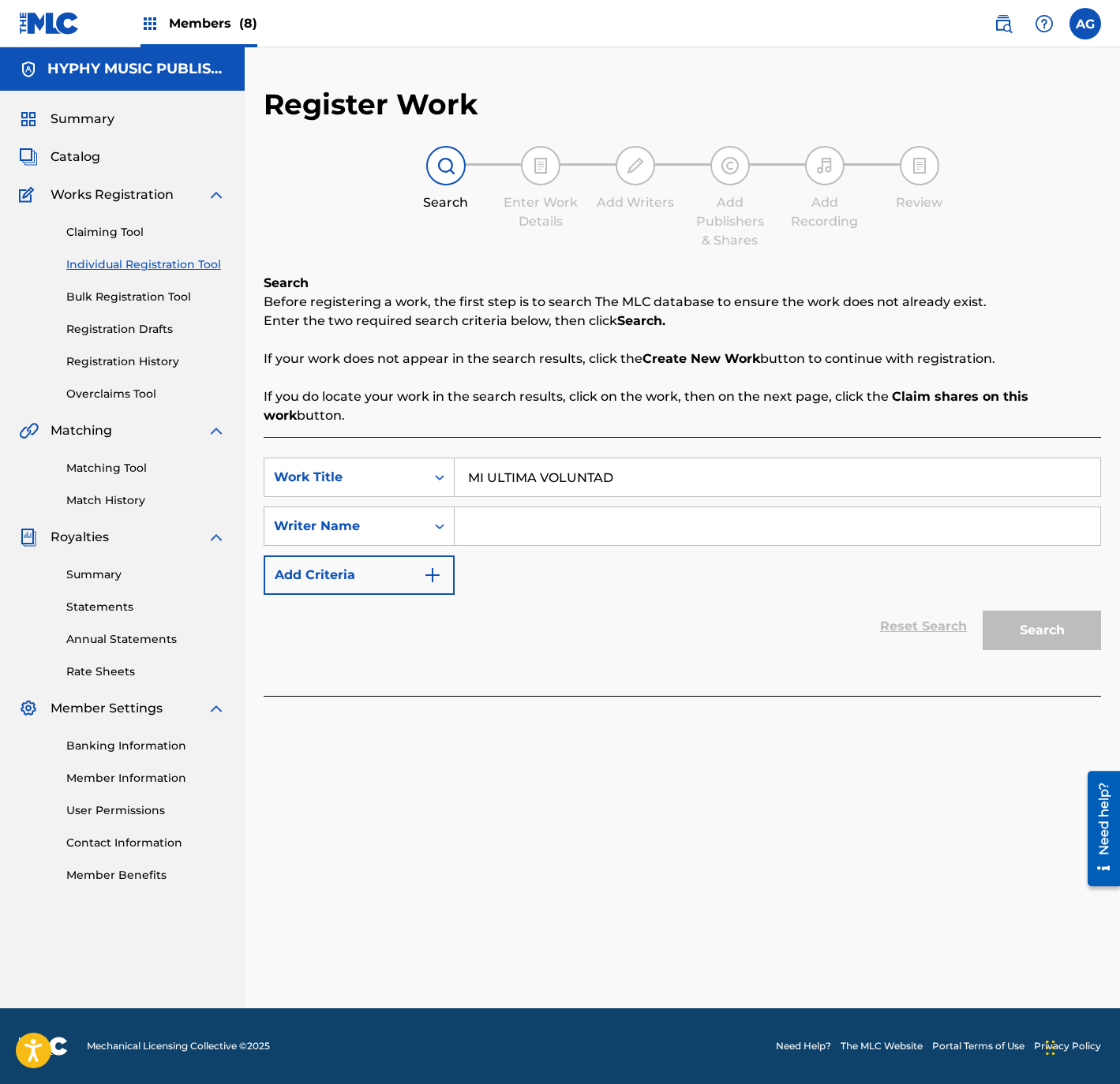
paste input "[PERSON_NAME]"
type input "[PERSON_NAME]"
click at [1095, 634] on button "Search" at bounding box center [1041, 630] width 118 height 39
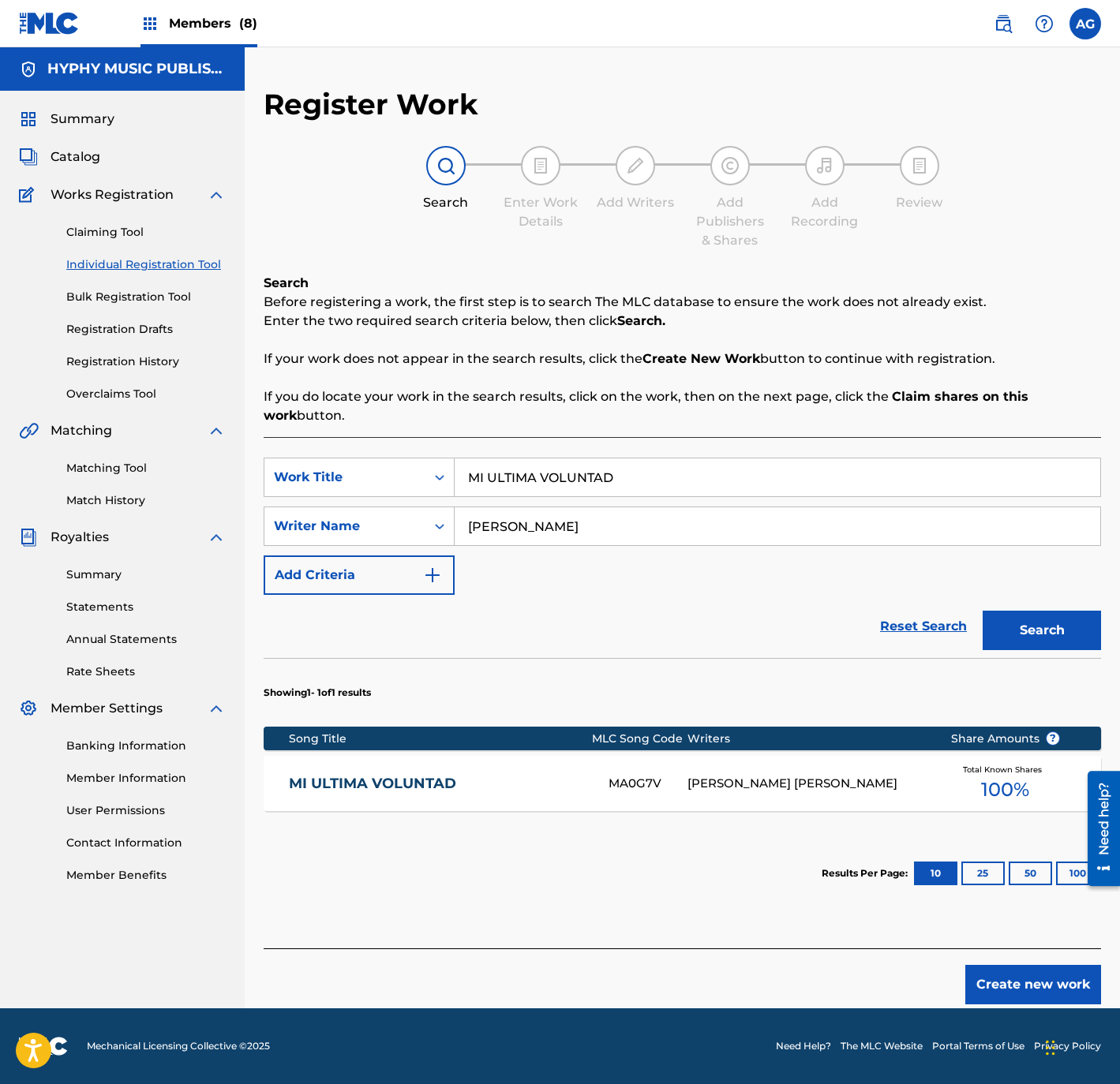
click at [651, 790] on div "MA0G7V" at bounding box center [649, 784] width 80 height 18
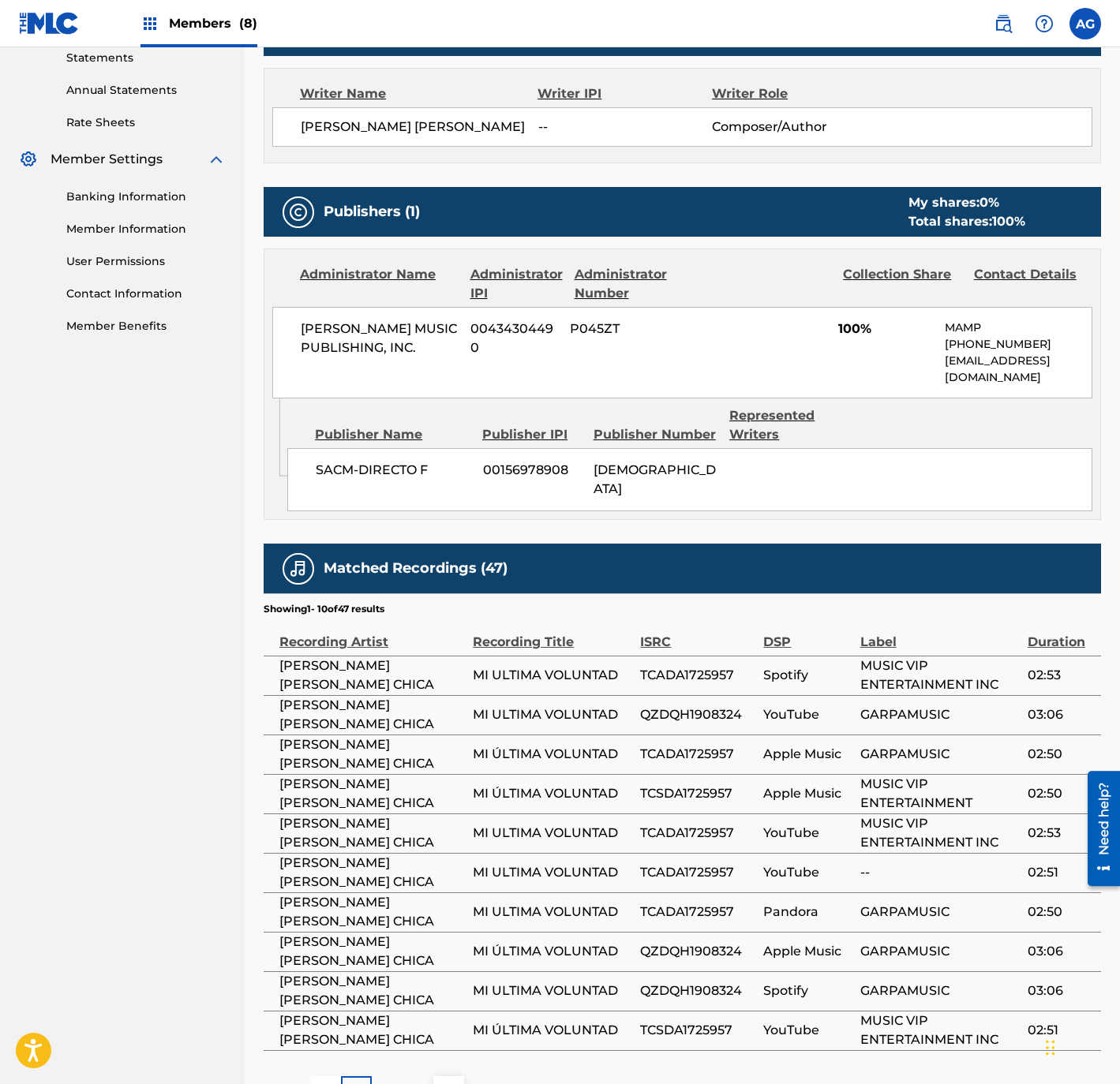
scroll to position [697, 0]
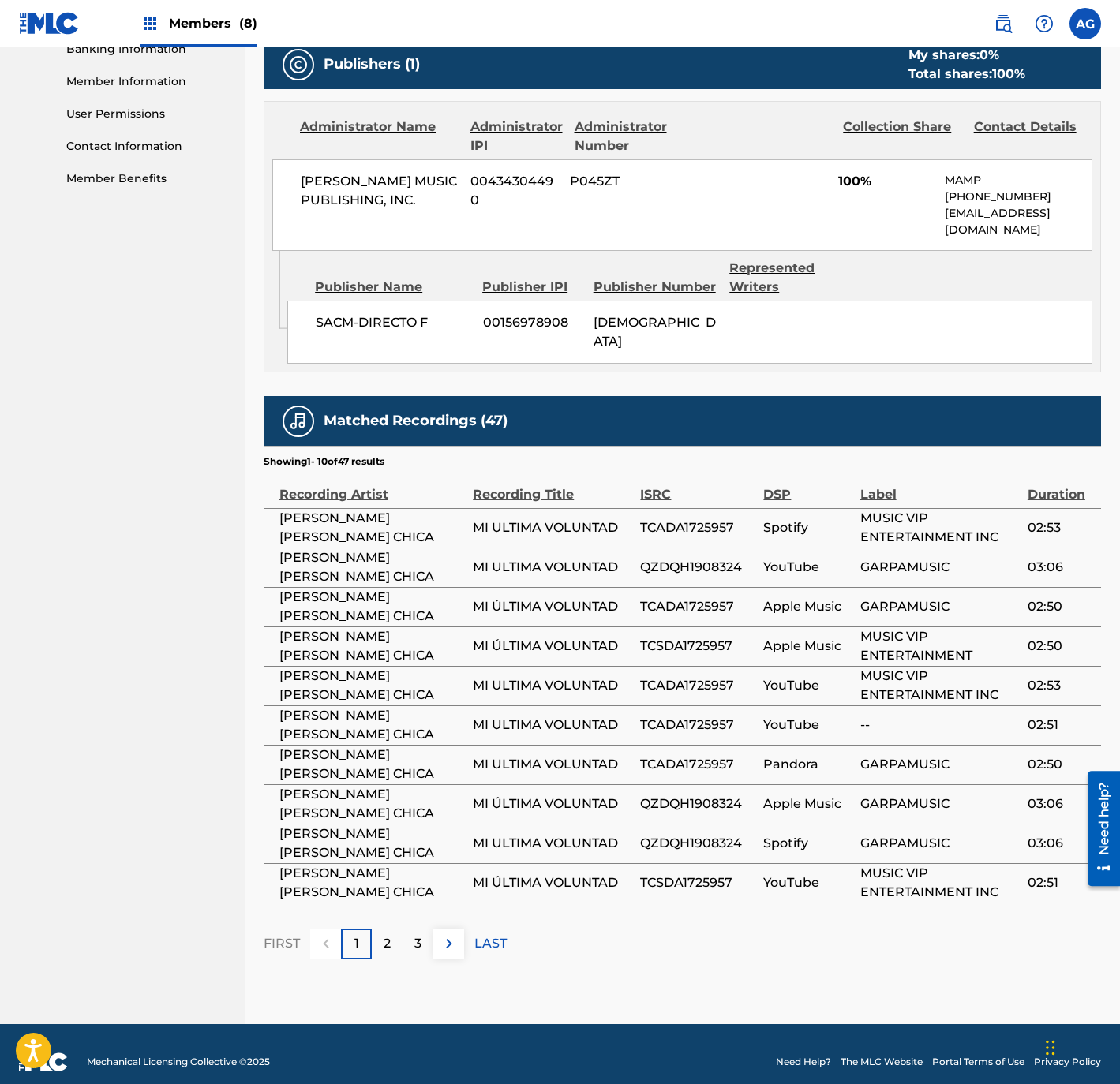
drag, startPoint x: 358, startPoint y: 722, endPoint x: 372, endPoint y: 852, distance: 130.8
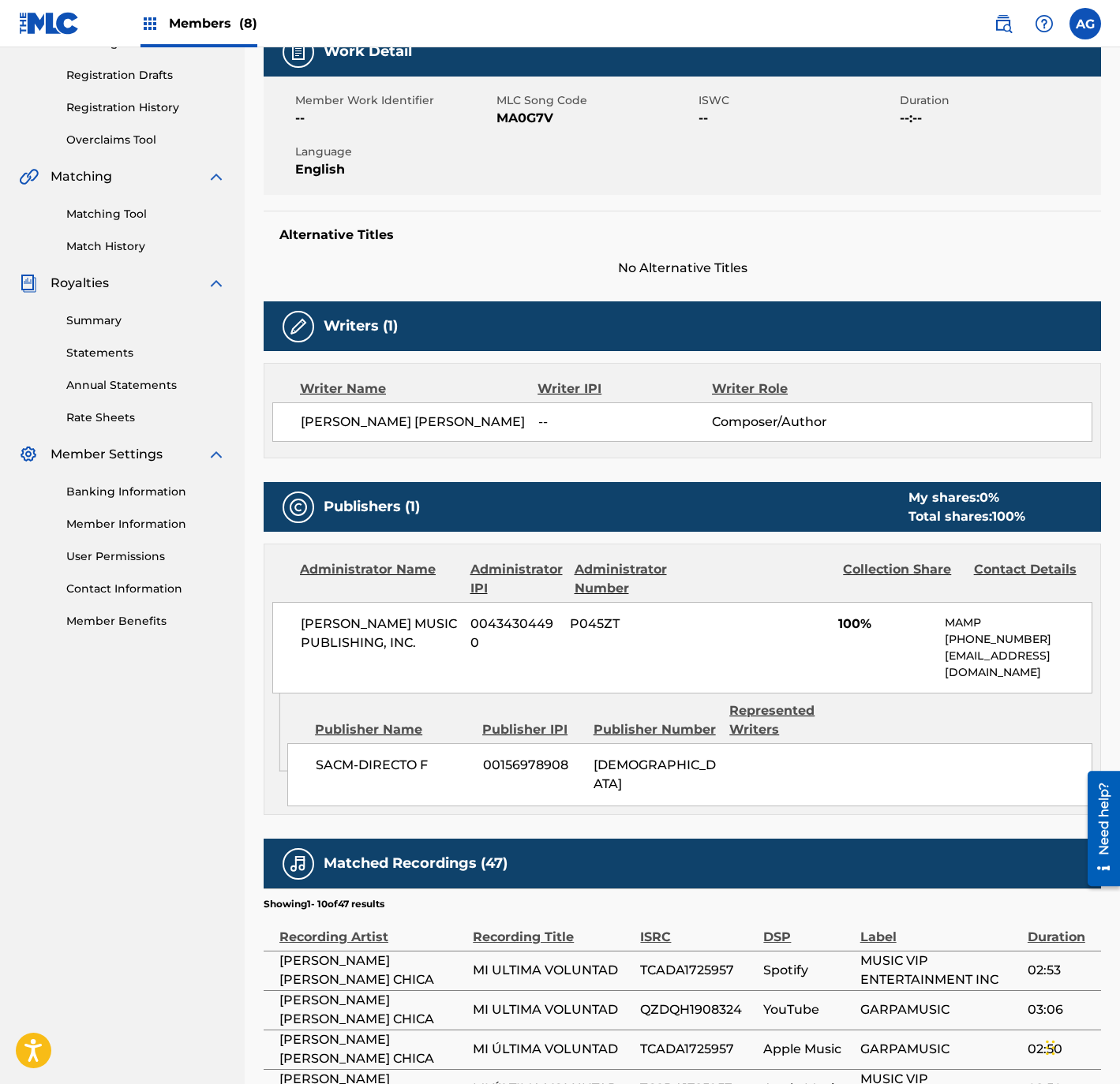
scroll to position [103, 0]
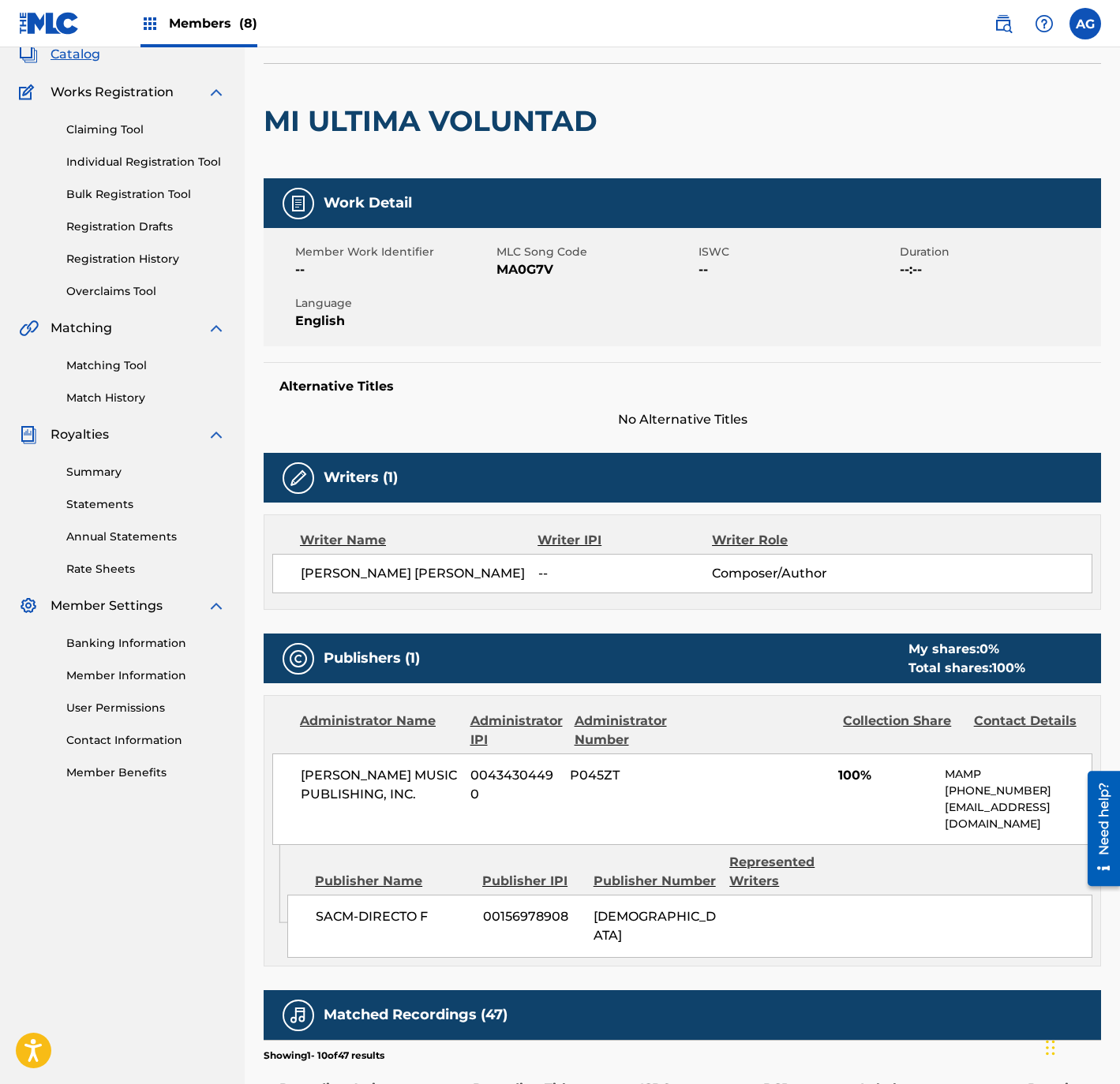
drag, startPoint x: 180, startPoint y: 754, endPoint x: 192, endPoint y: 661, distance: 93.8
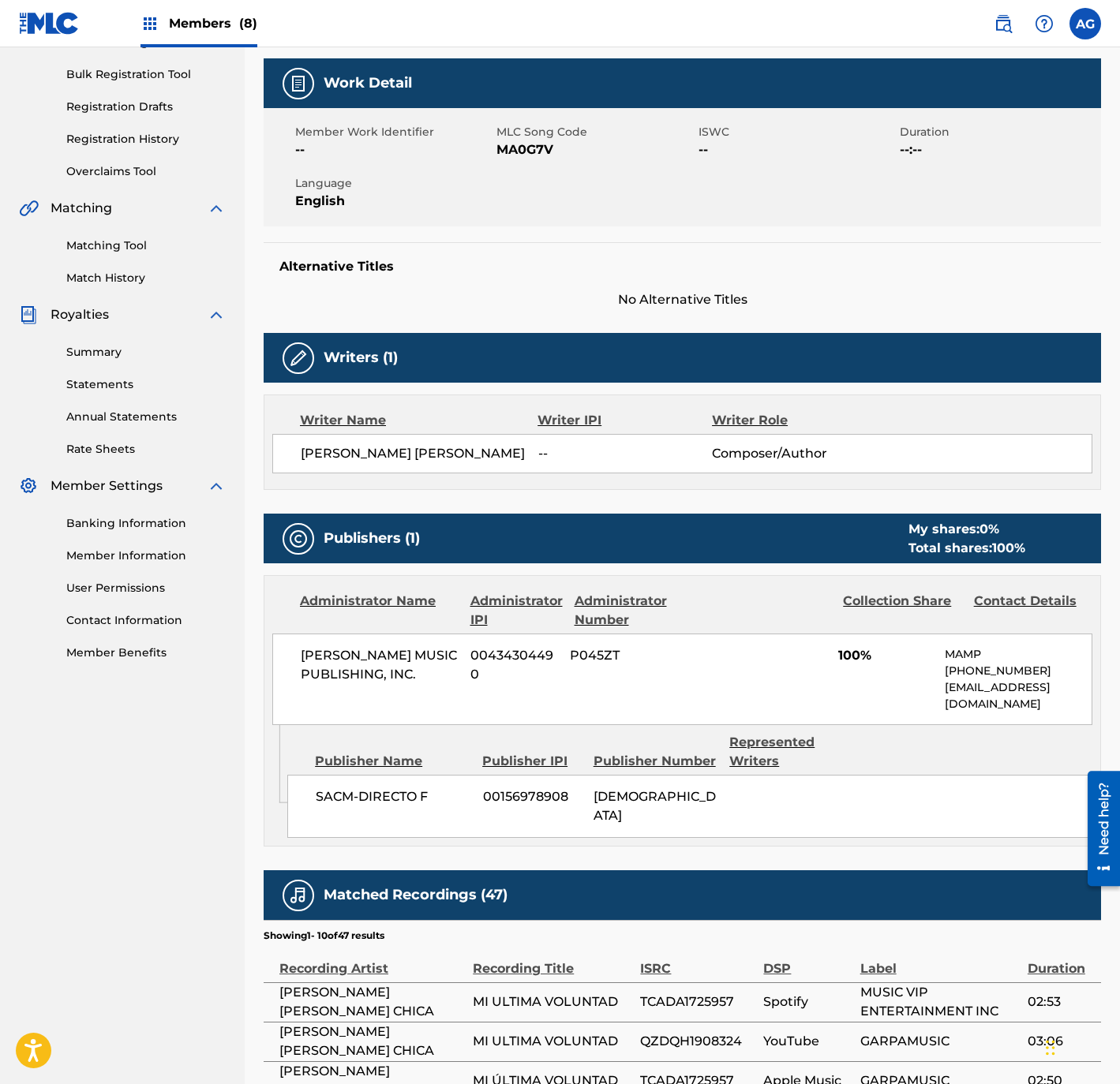
drag, startPoint x: 696, startPoint y: 490, endPoint x: 699, endPoint y: 542, distance: 52.1
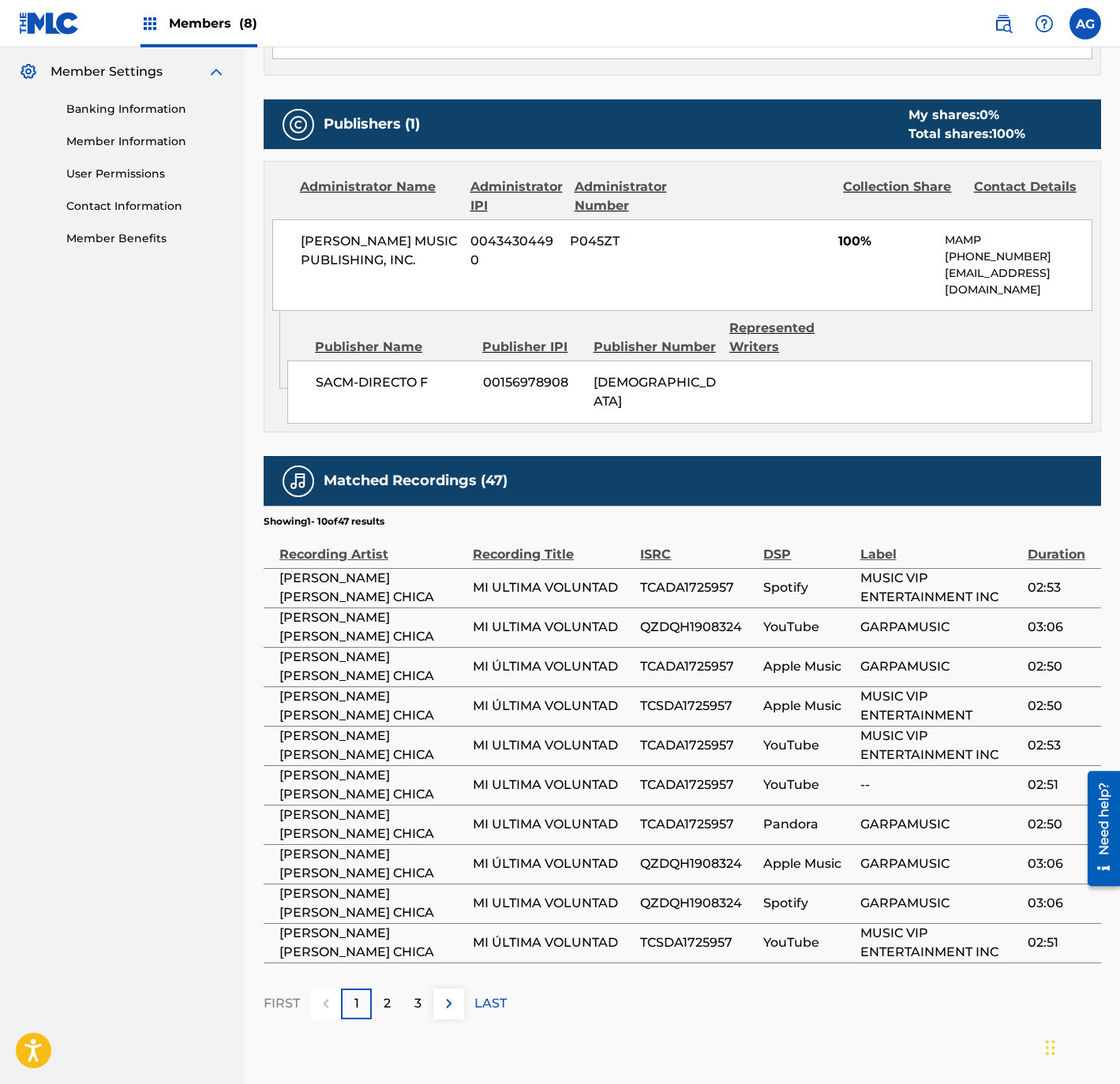
drag, startPoint x: 694, startPoint y: 535, endPoint x: 692, endPoint y: 573, distance: 38.1
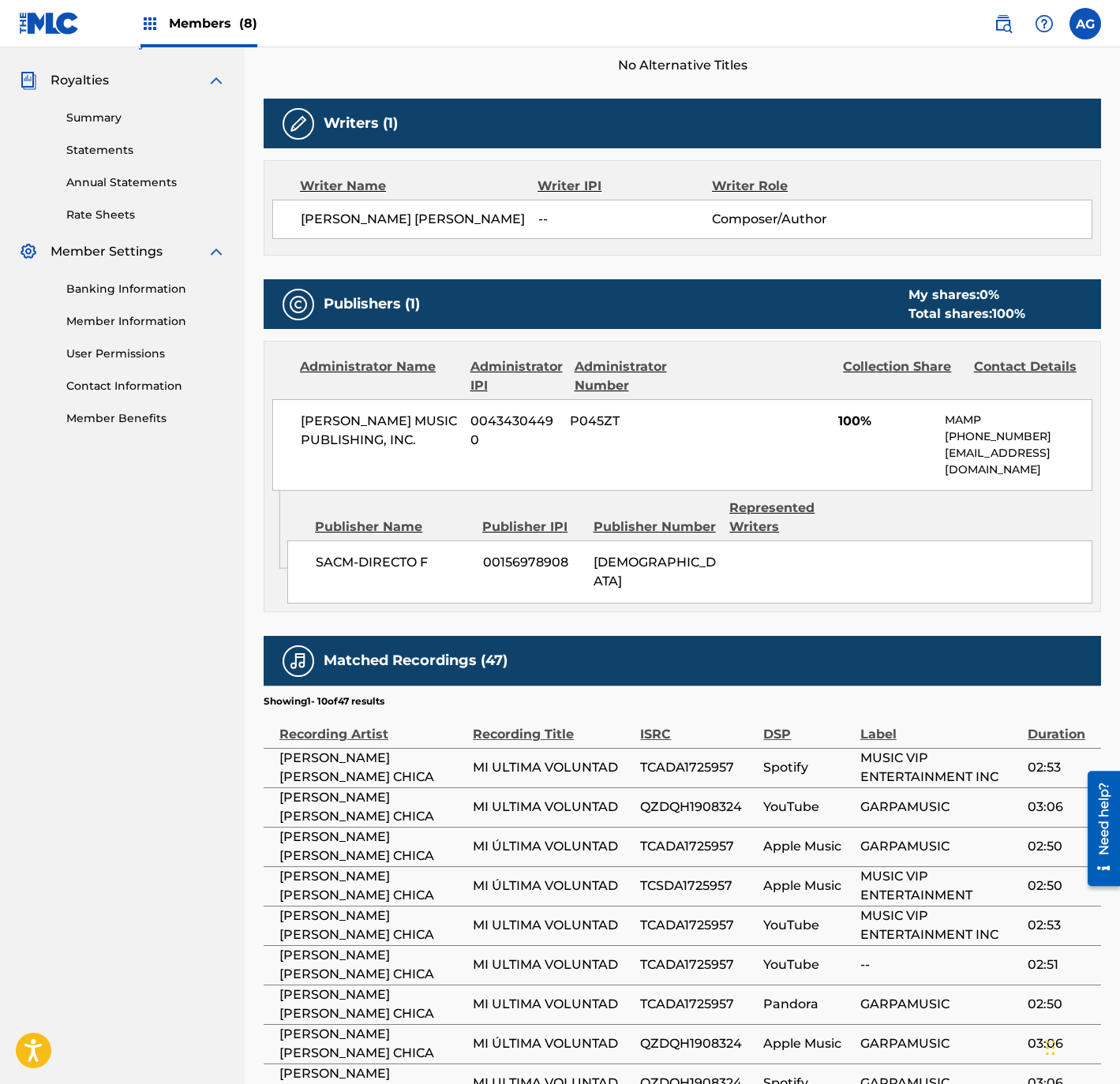
scroll to position [0, 0]
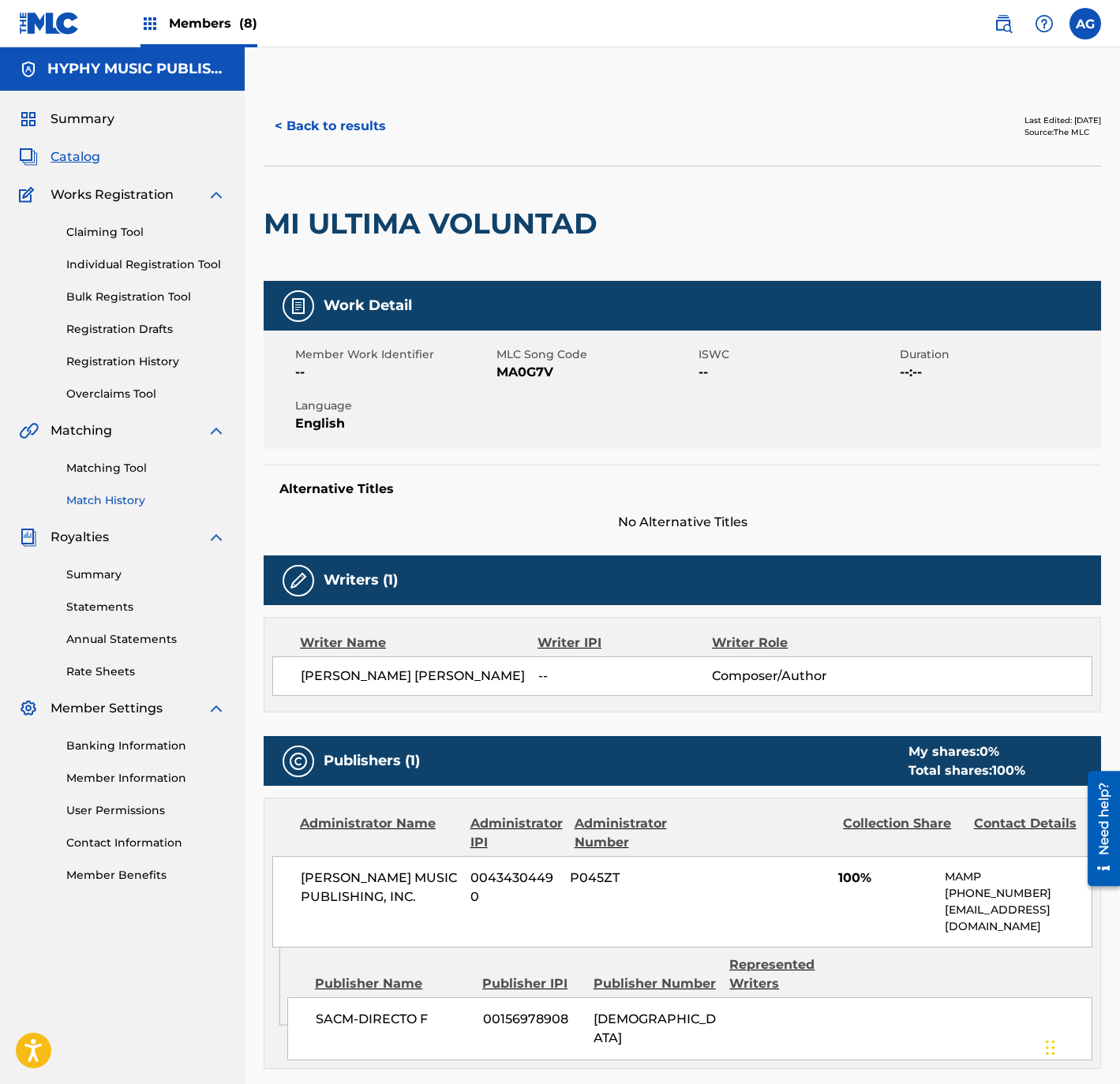
drag, startPoint x: 143, startPoint y: 677, endPoint x: 165, endPoint y: 491, distance: 187.3
drag, startPoint x: 731, startPoint y: 445, endPoint x: 728, endPoint y: 458, distance: 13.3
click at [728, 454] on div "Work Detail Member Work Identifier -- MLC Song Code MA0G7V ISWC -- Duration --:…" at bounding box center [682, 406] width 838 height 251
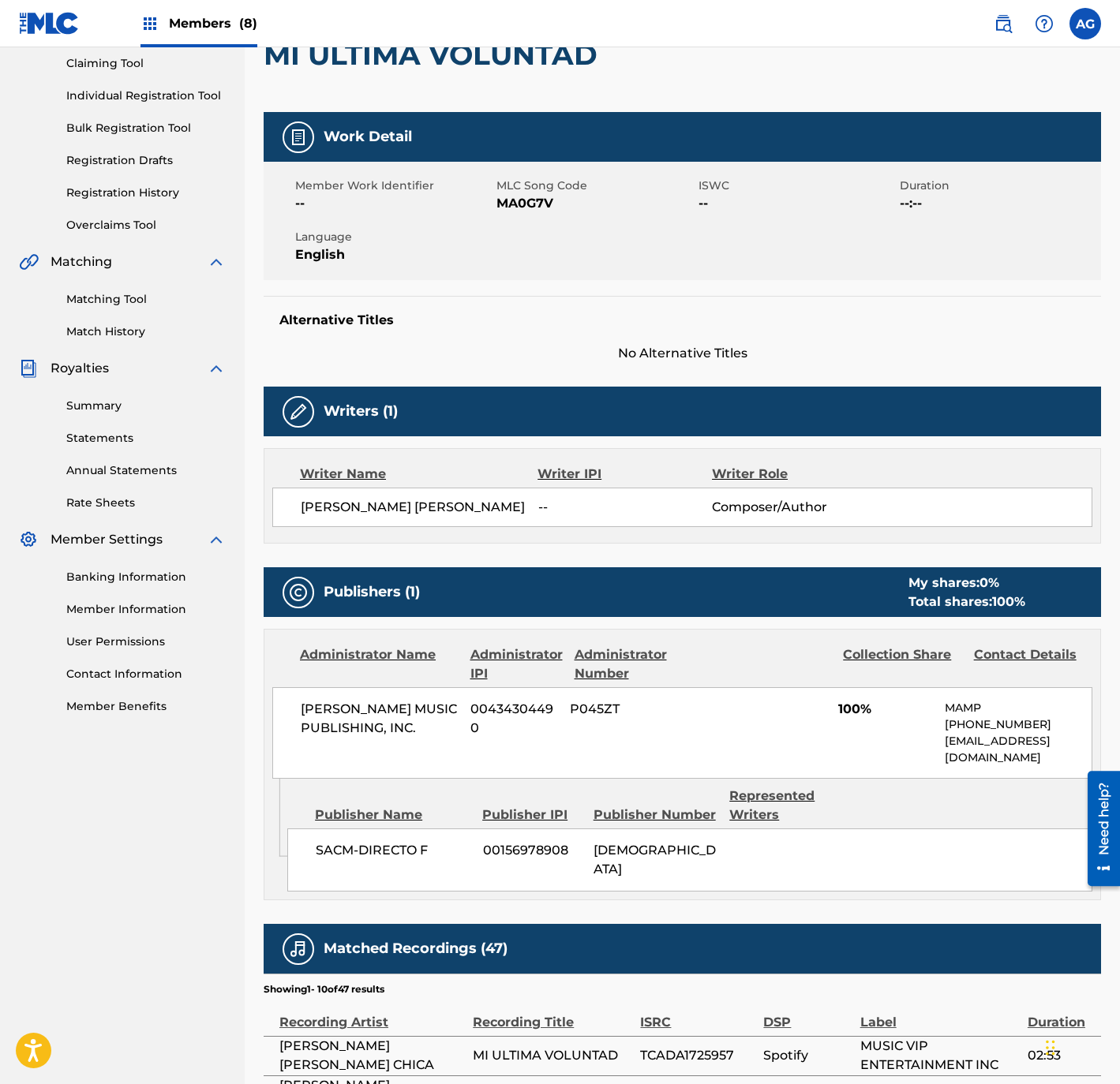
scroll to position [697, 0]
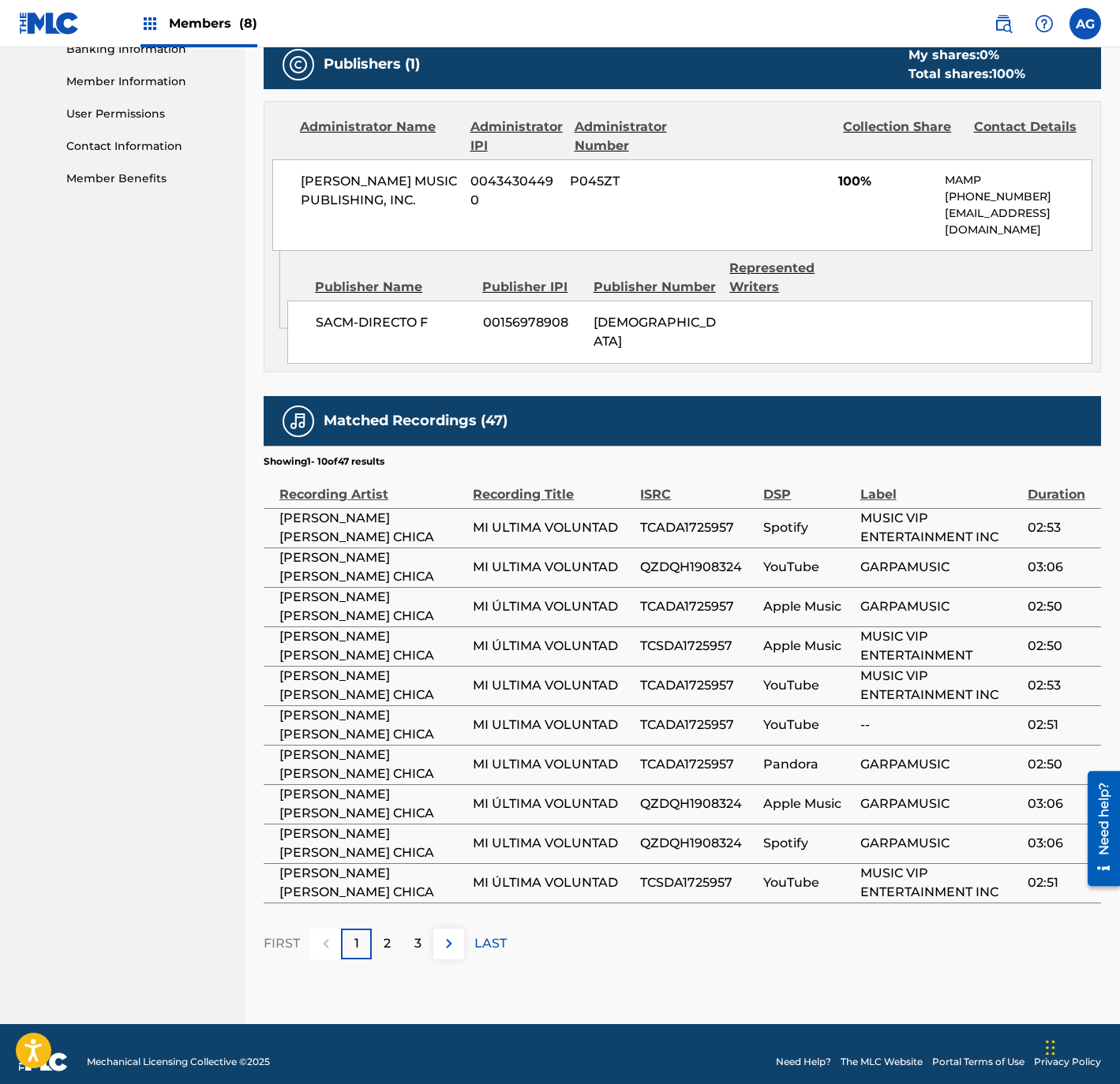
drag, startPoint x: 728, startPoint y: 458, endPoint x: 708, endPoint y: 822, distance: 364.5
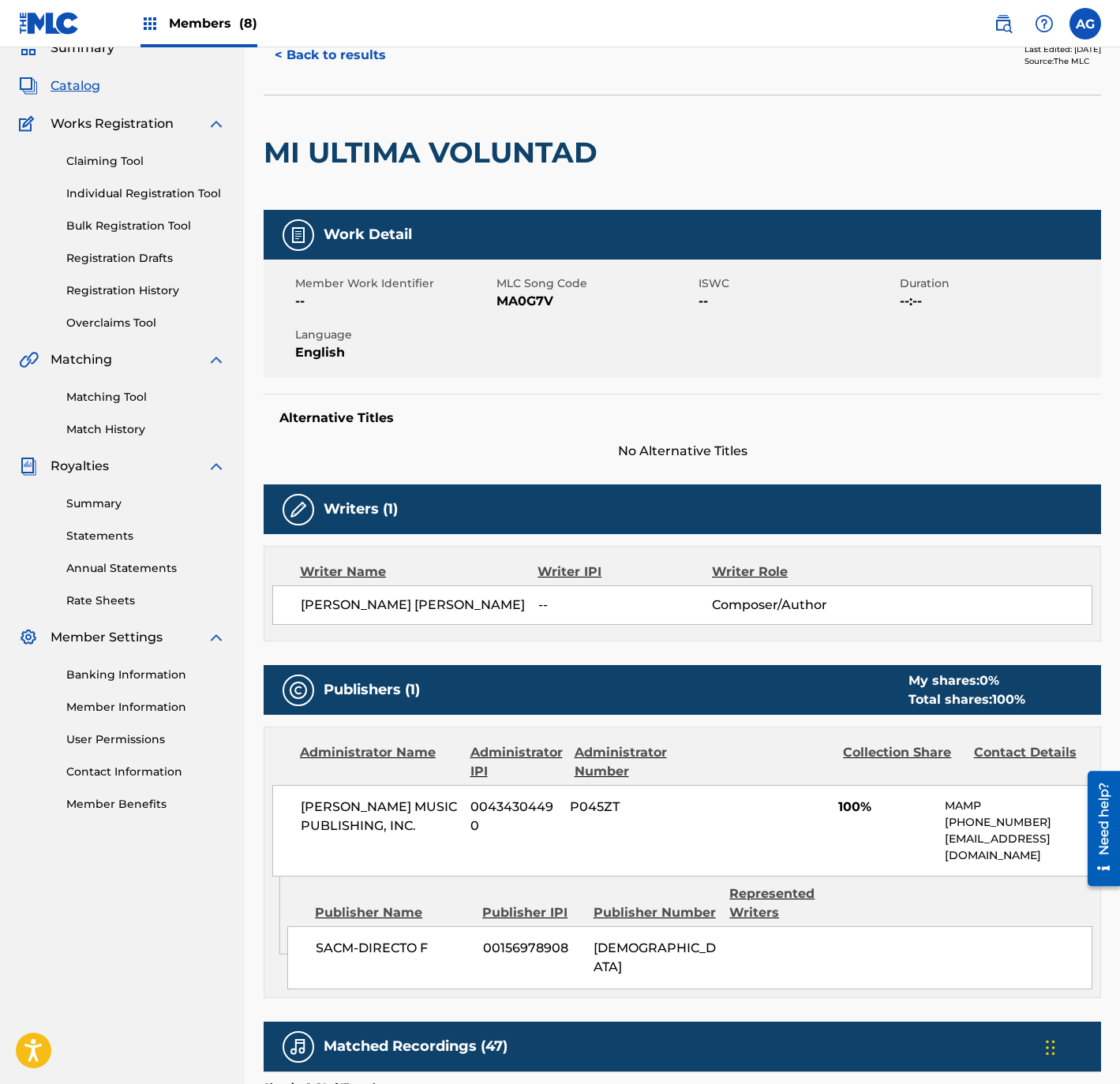
scroll to position [0, 0]
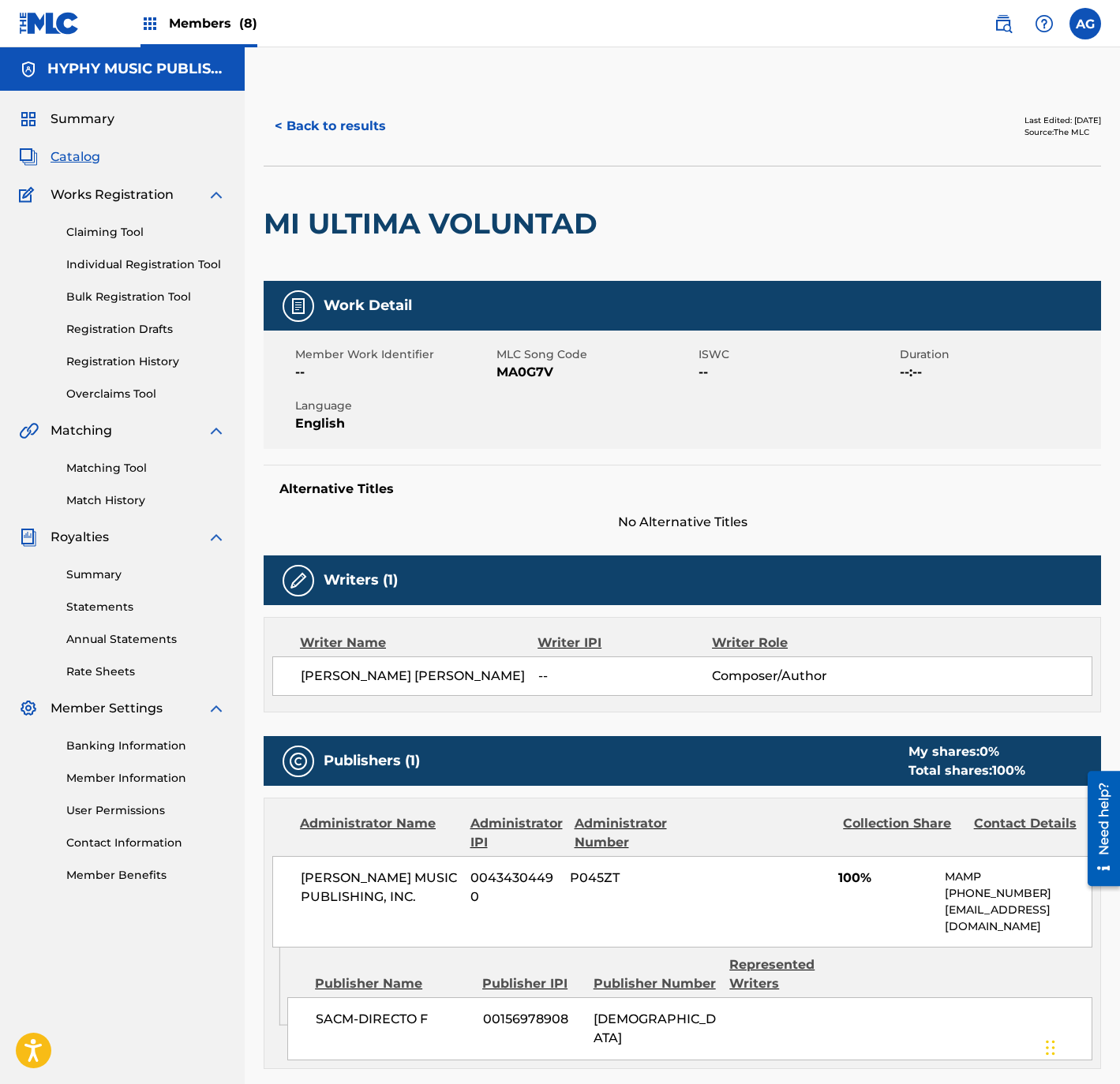
drag, startPoint x: 664, startPoint y: 938, endPoint x: 657, endPoint y: 772, distance: 166.1
click at [133, 262] on link "Individual Registration Tool" at bounding box center [145, 264] width 159 height 16
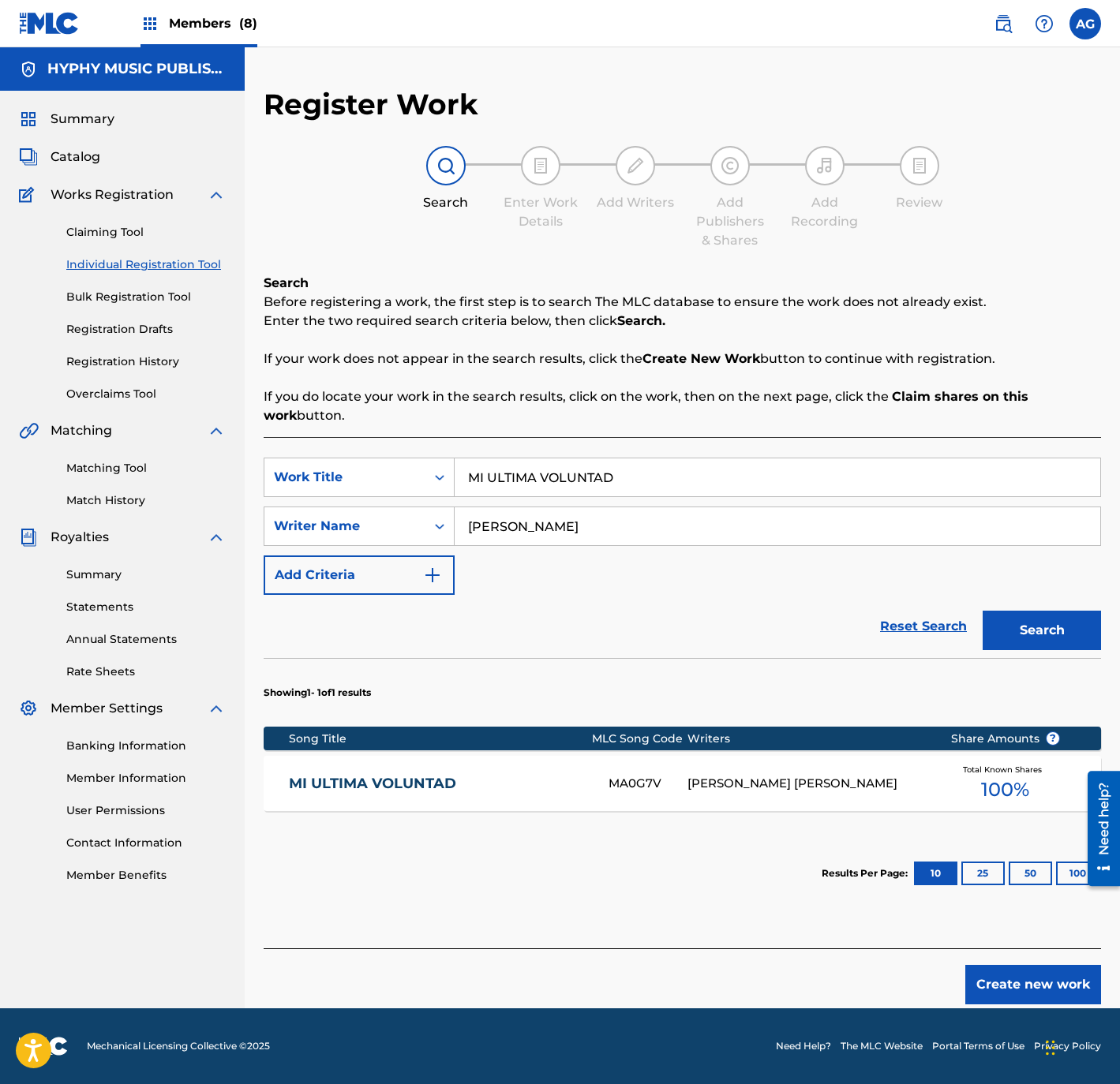
drag, startPoint x: 355, startPoint y: 482, endPoint x: 162, endPoint y: 482, distance: 193.0
click at [162, 482] on main "HYPHY MUSIC PUBLISHING INC Summary Catalog Works Registration Claiming Tool Ind…" at bounding box center [560, 528] width 1120 height 961
paste input "LAS CRITICAS"
type input "LAS CRITICAS"
drag, startPoint x: 709, startPoint y: 526, endPoint x: 408, endPoint y: 529, distance: 301.0
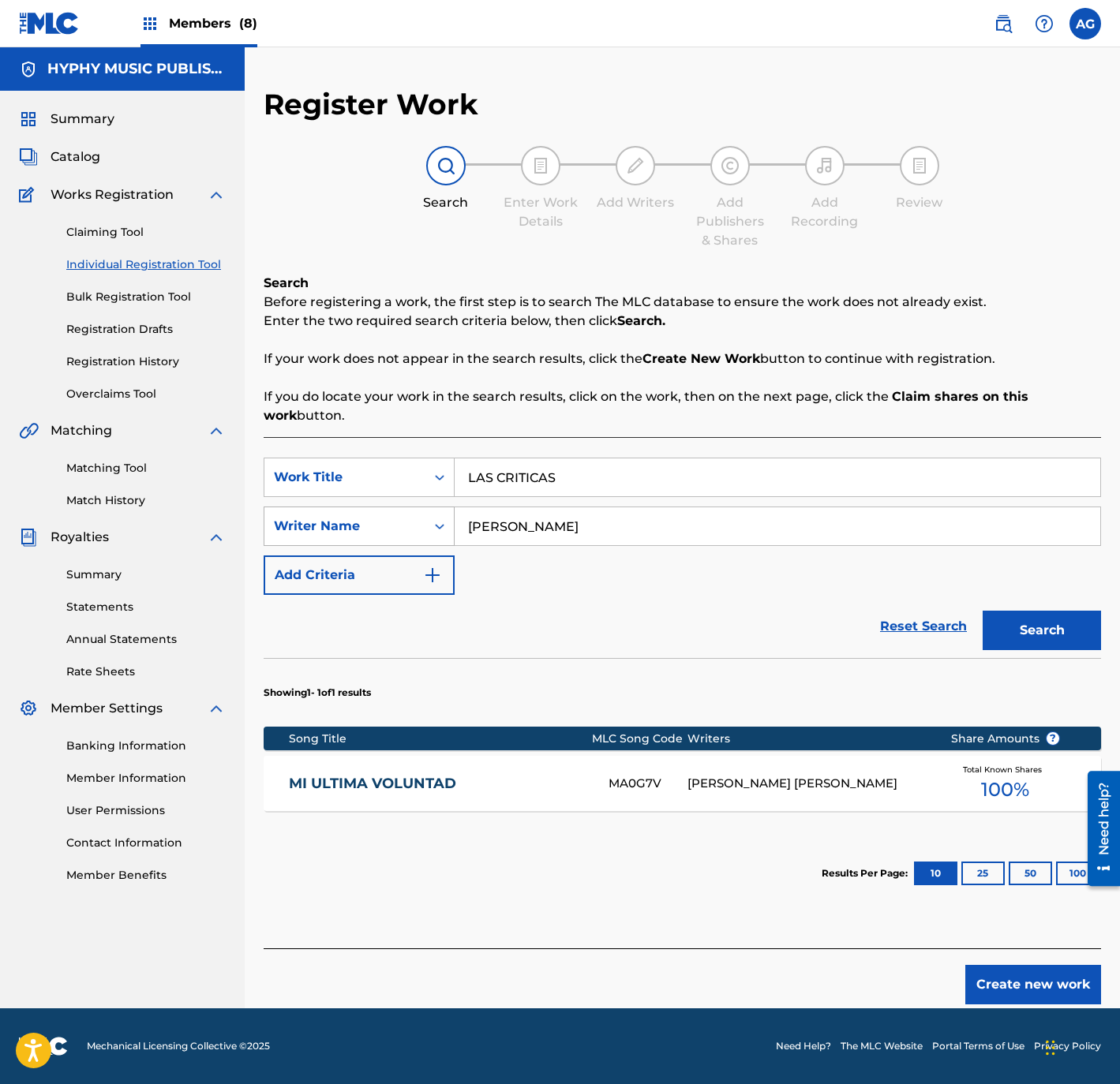
click at [305, 526] on div "SearchWithCriteria70ee0f69-10e8-4d85-a115-fe14e77fb0a7 Writer Name [PERSON_NAME]" at bounding box center [682, 526] width 838 height 39
paste input "[PERSON_NAME]"
type input "[PERSON_NAME]"
click at [1111, 621] on div "Register Work Search Enter Work Details Add Writers Add Publishers & Shares Add…" at bounding box center [681, 548] width 875 height 922
click at [1052, 625] on button "Search" at bounding box center [1041, 630] width 118 height 39
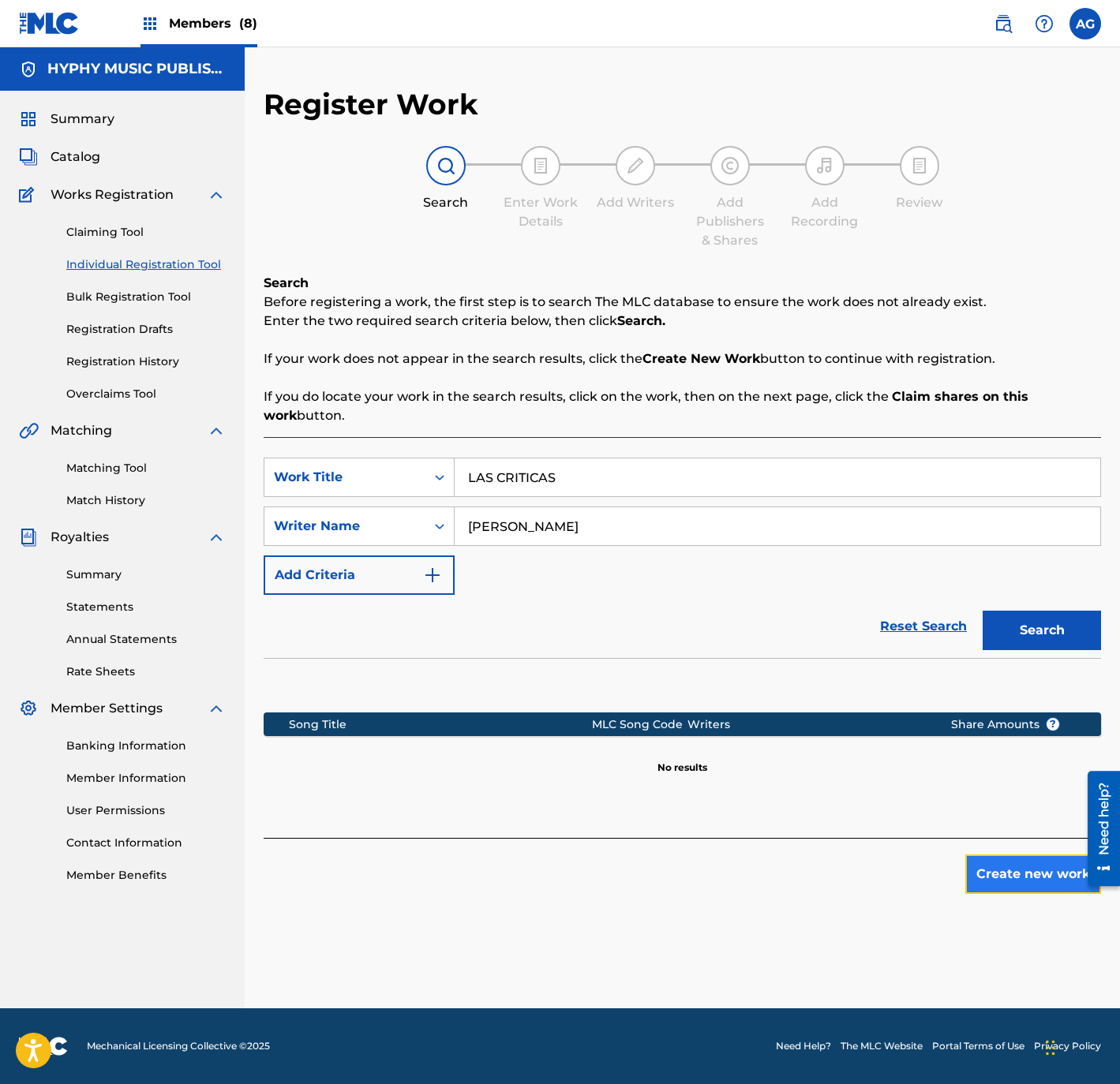
click at [1028, 871] on button "Create new work" at bounding box center [1032, 874] width 135 height 39
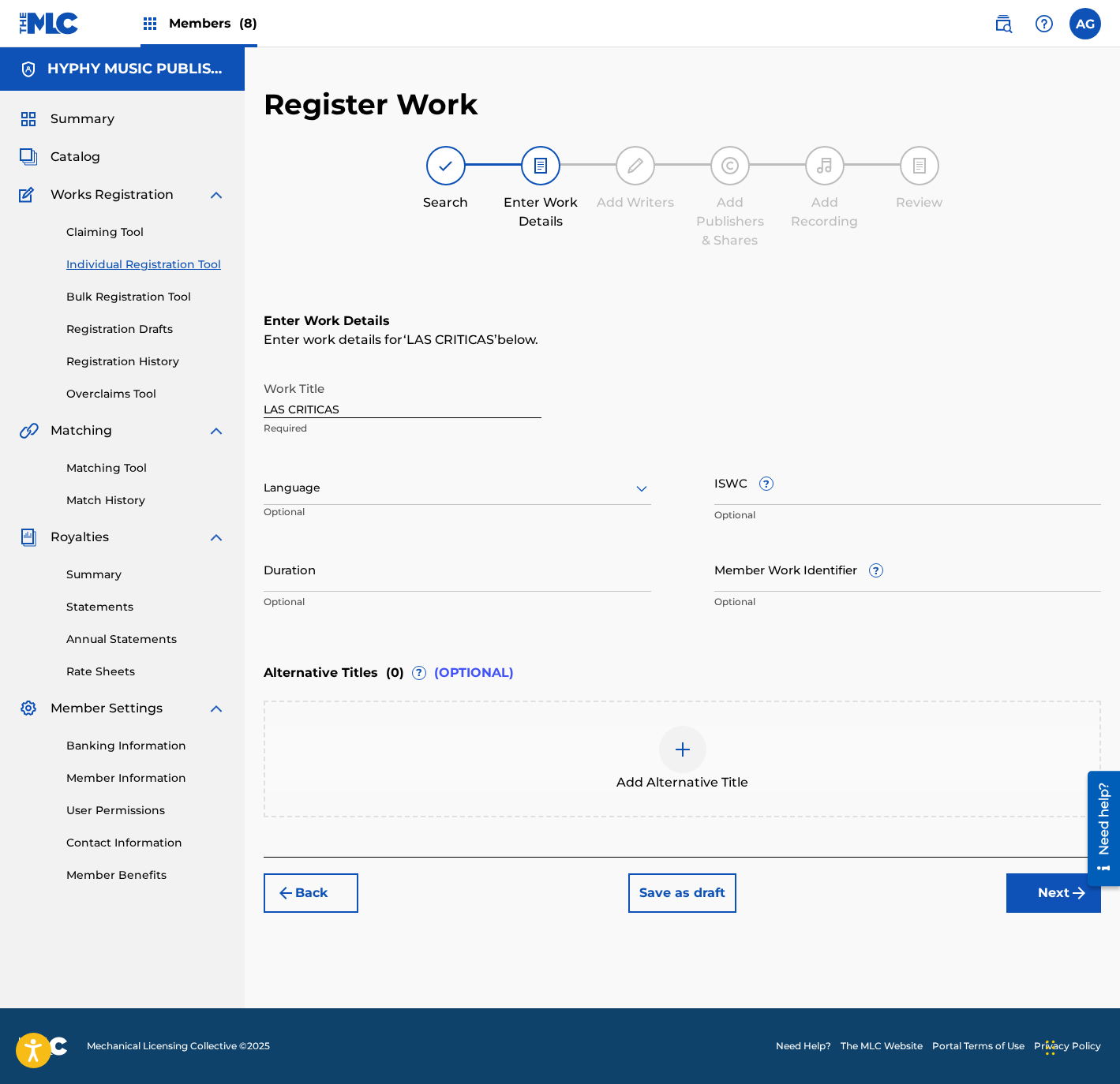
click at [454, 488] on div at bounding box center [457, 488] width 387 height 20
click at [448, 552] on div "Spanish" at bounding box center [457, 558] width 386 height 35
click at [407, 600] on p "Optional" at bounding box center [457, 602] width 387 height 15
click at [405, 585] on input "Duration" at bounding box center [457, 570] width 387 height 45
type input "03:07"
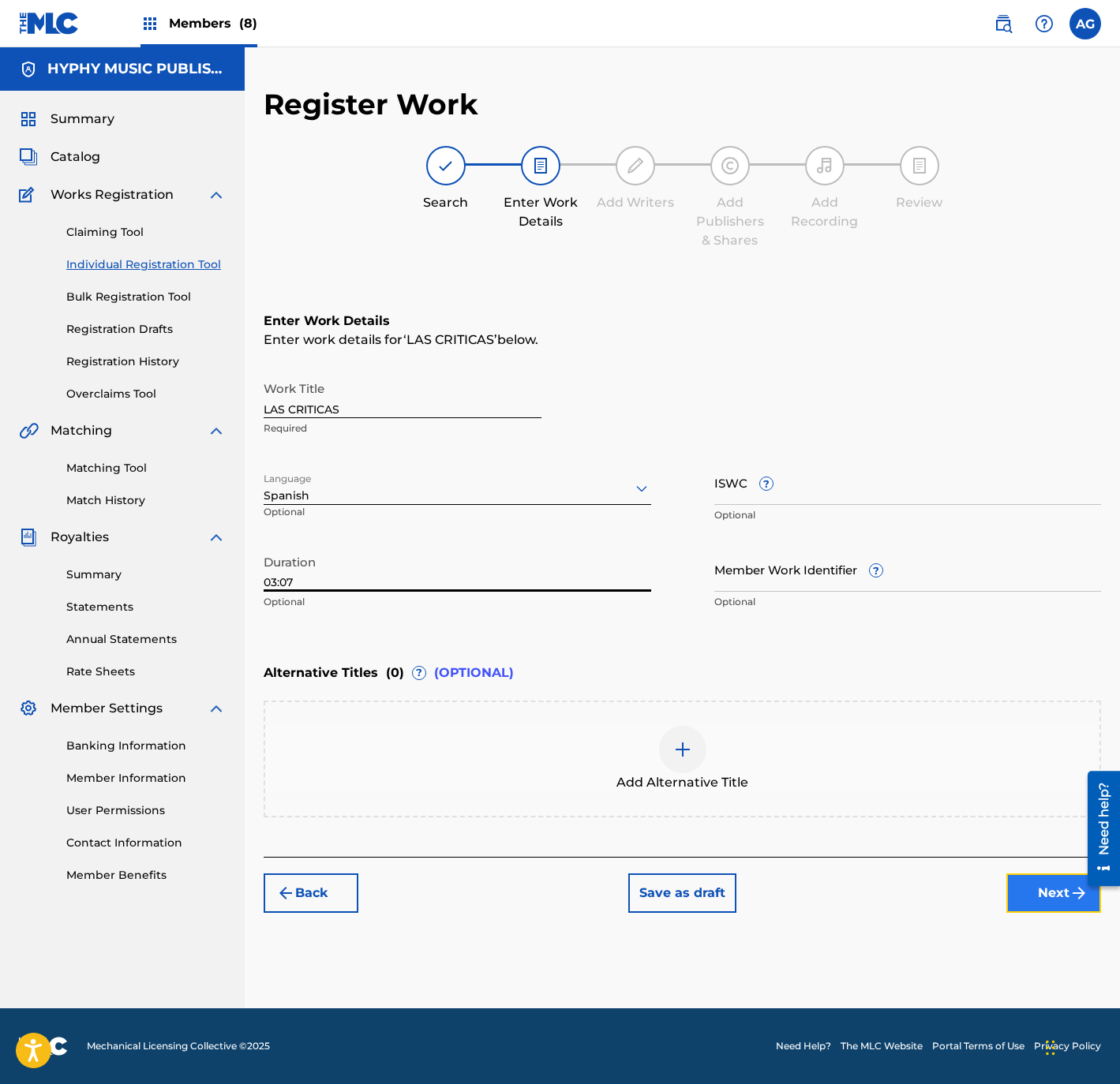
click at [1063, 904] on button "Next" at bounding box center [1054, 893] width 94 height 39
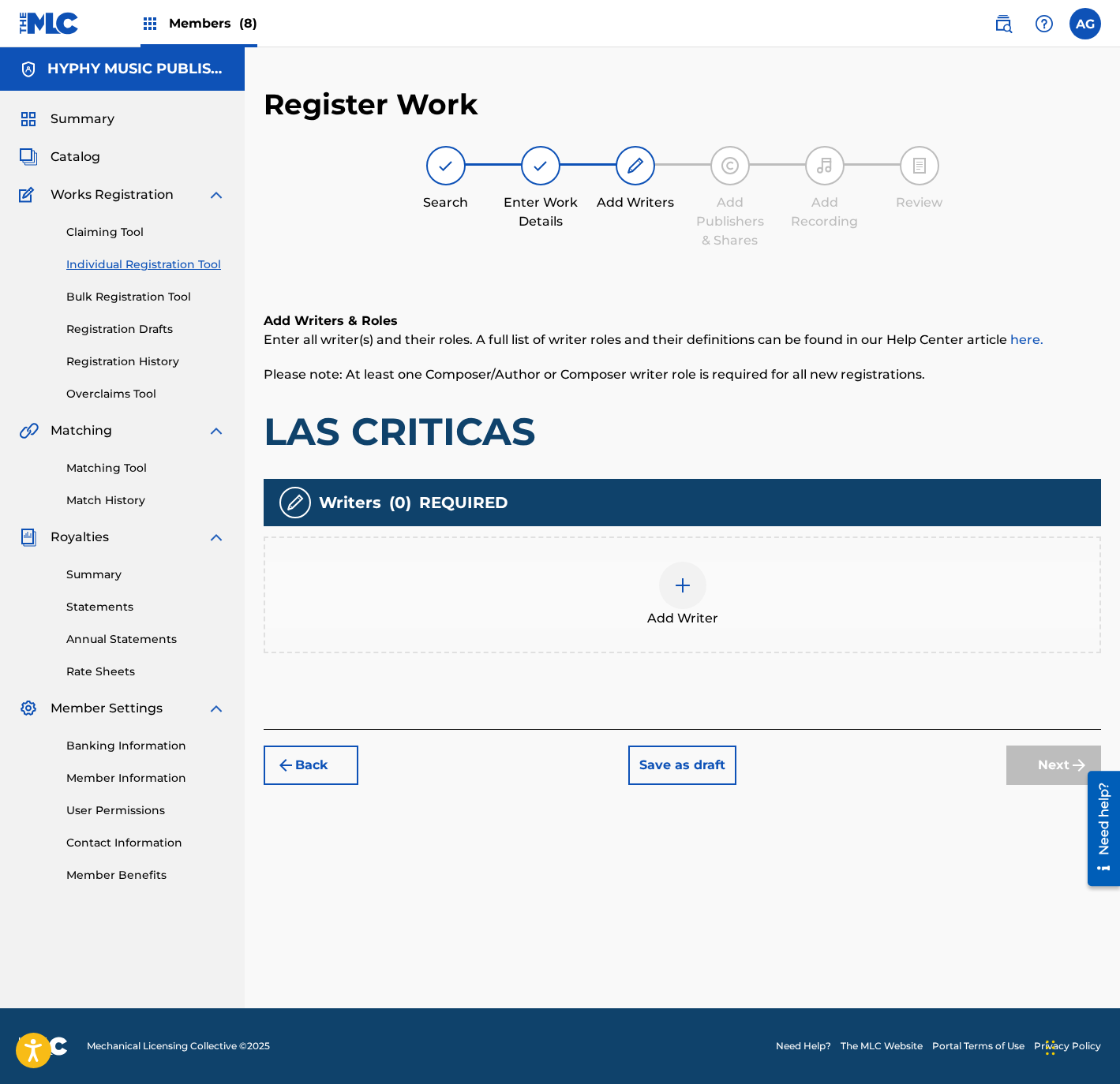
click at [637, 556] on div "Add Writer" at bounding box center [682, 595] width 838 height 117
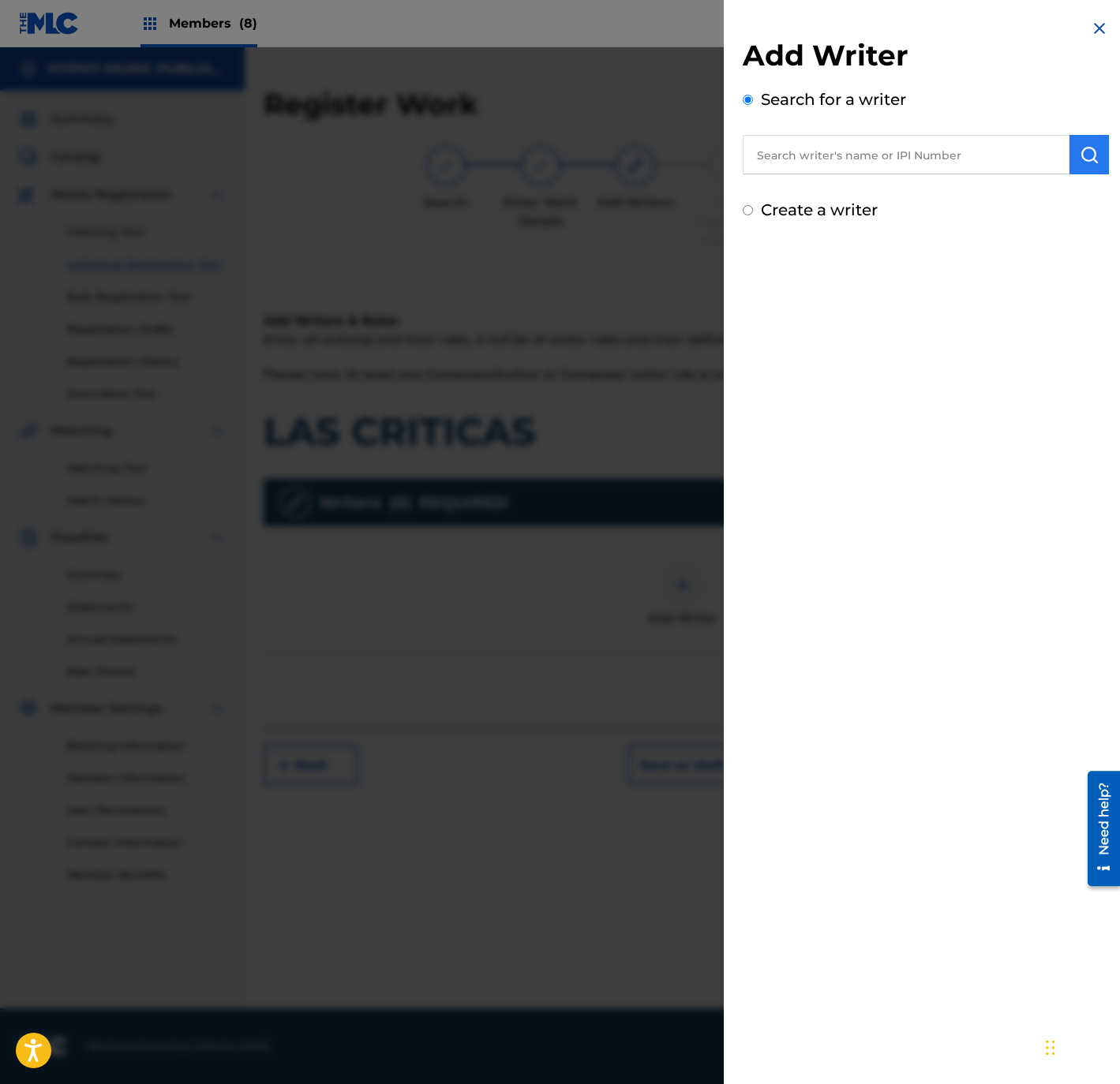
drag, startPoint x: 954, startPoint y: 156, endPoint x: 1084, endPoint y: 145, distance: 130.5
click at [954, 156] on input "text" at bounding box center [906, 154] width 327 height 39
paste input "[PERSON_NAME]"
type input "[PERSON_NAME]"
click at [1084, 145] on img "submit" at bounding box center [1088, 154] width 19 height 19
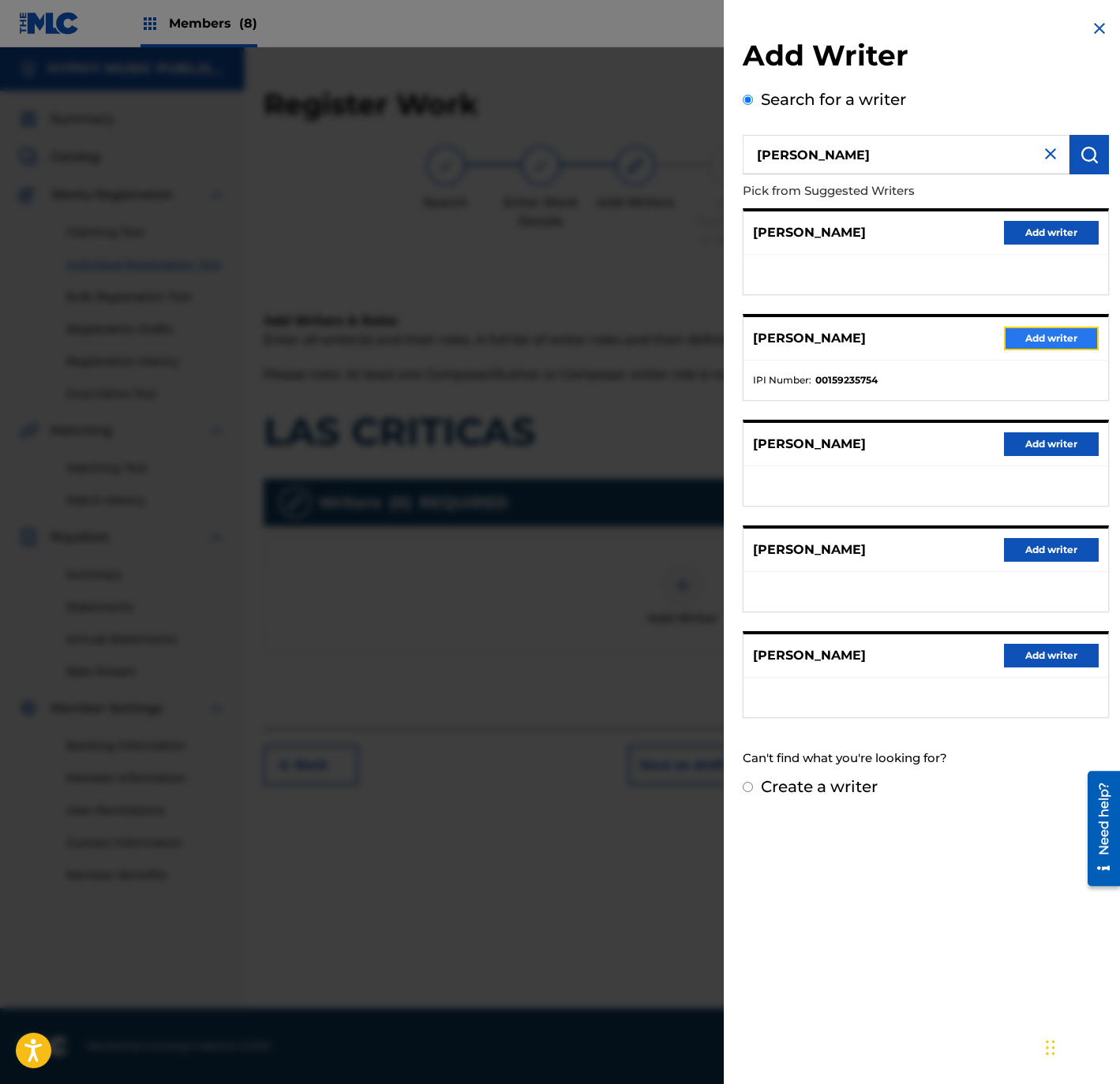
click at [1047, 332] on button "Add writer" at bounding box center [1051, 339] width 94 height 24
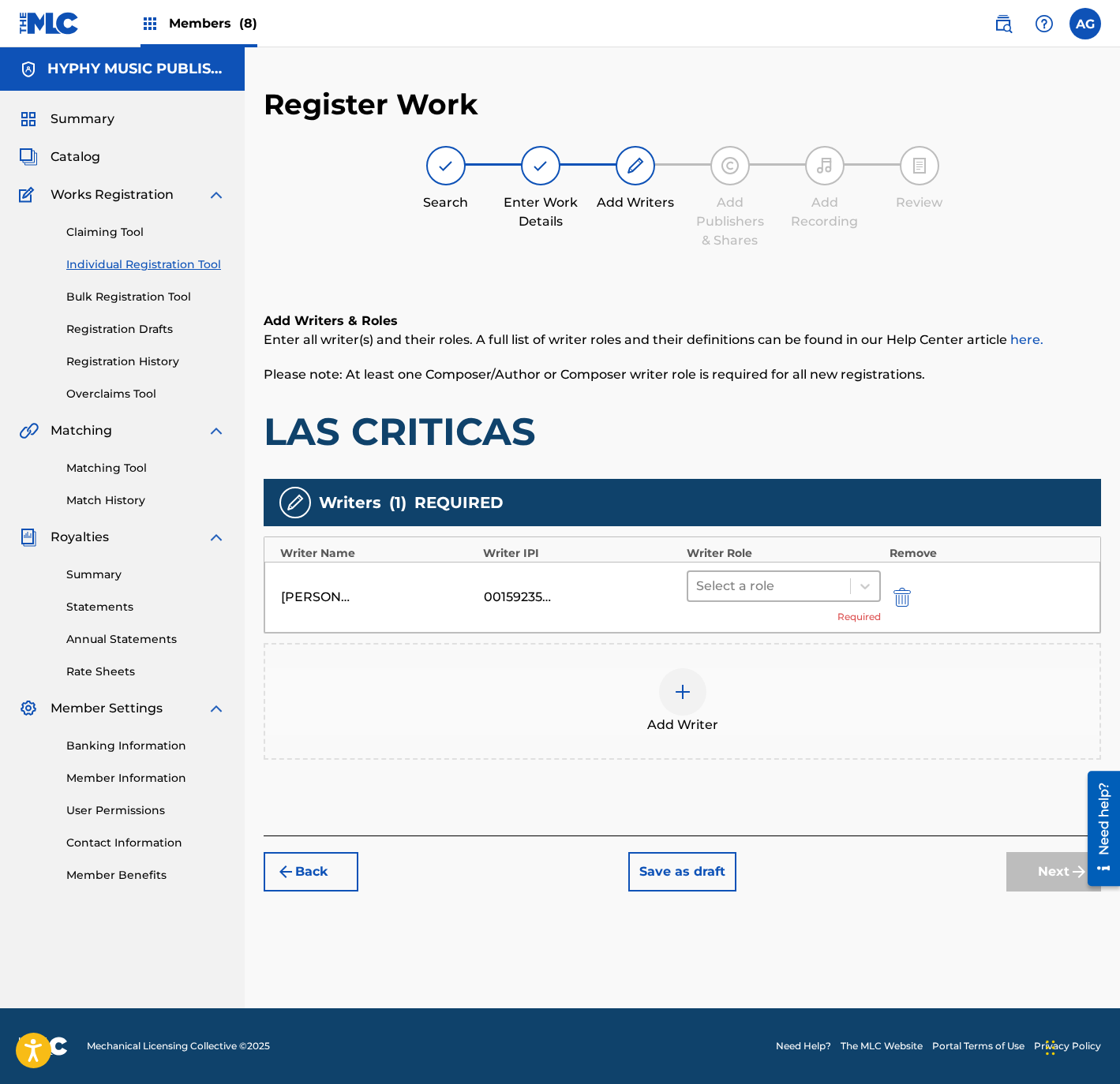
click at [793, 595] on div at bounding box center [769, 586] width 147 height 22
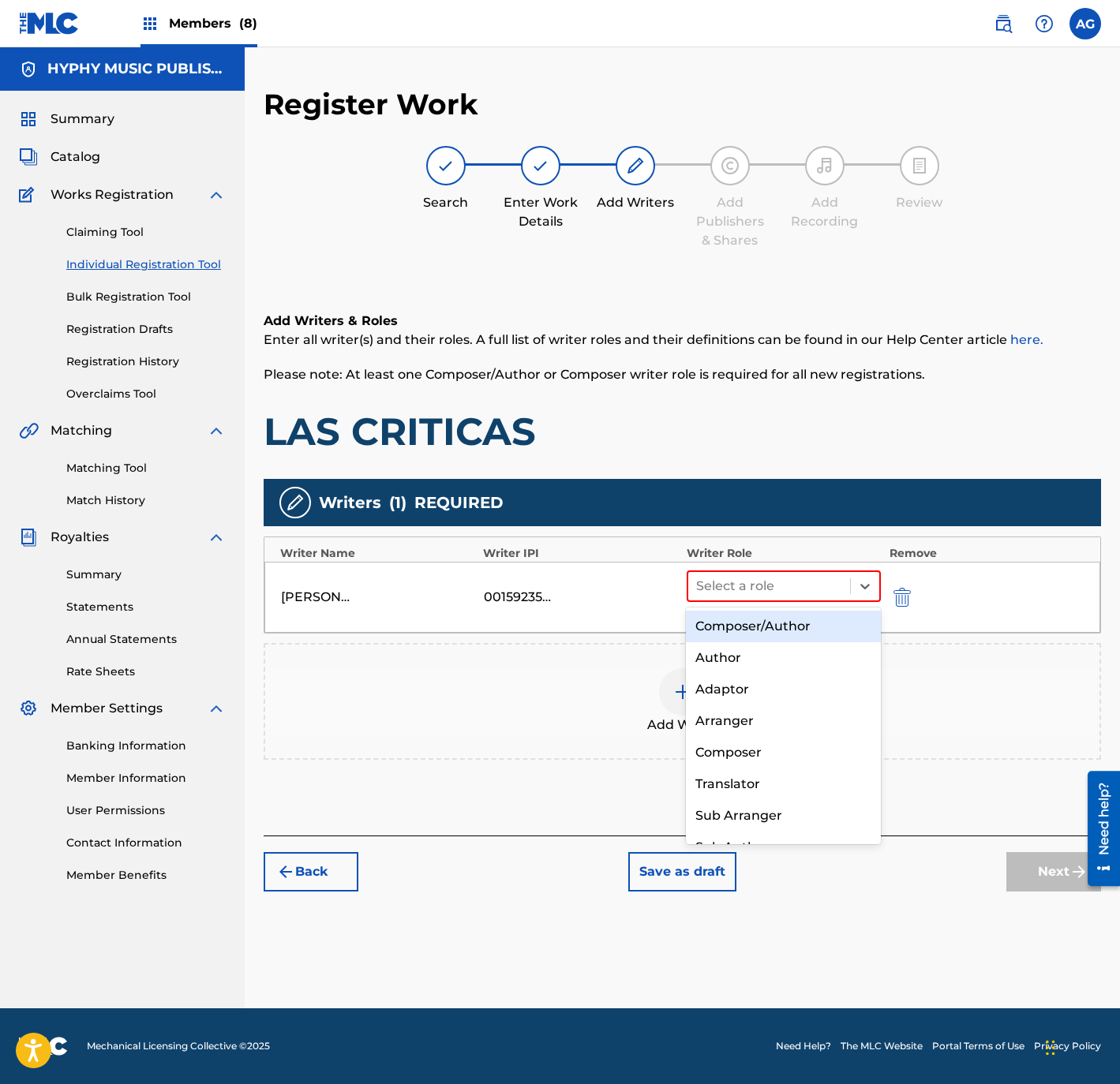
click at [787, 632] on div "Composer/Author" at bounding box center [783, 626] width 194 height 32
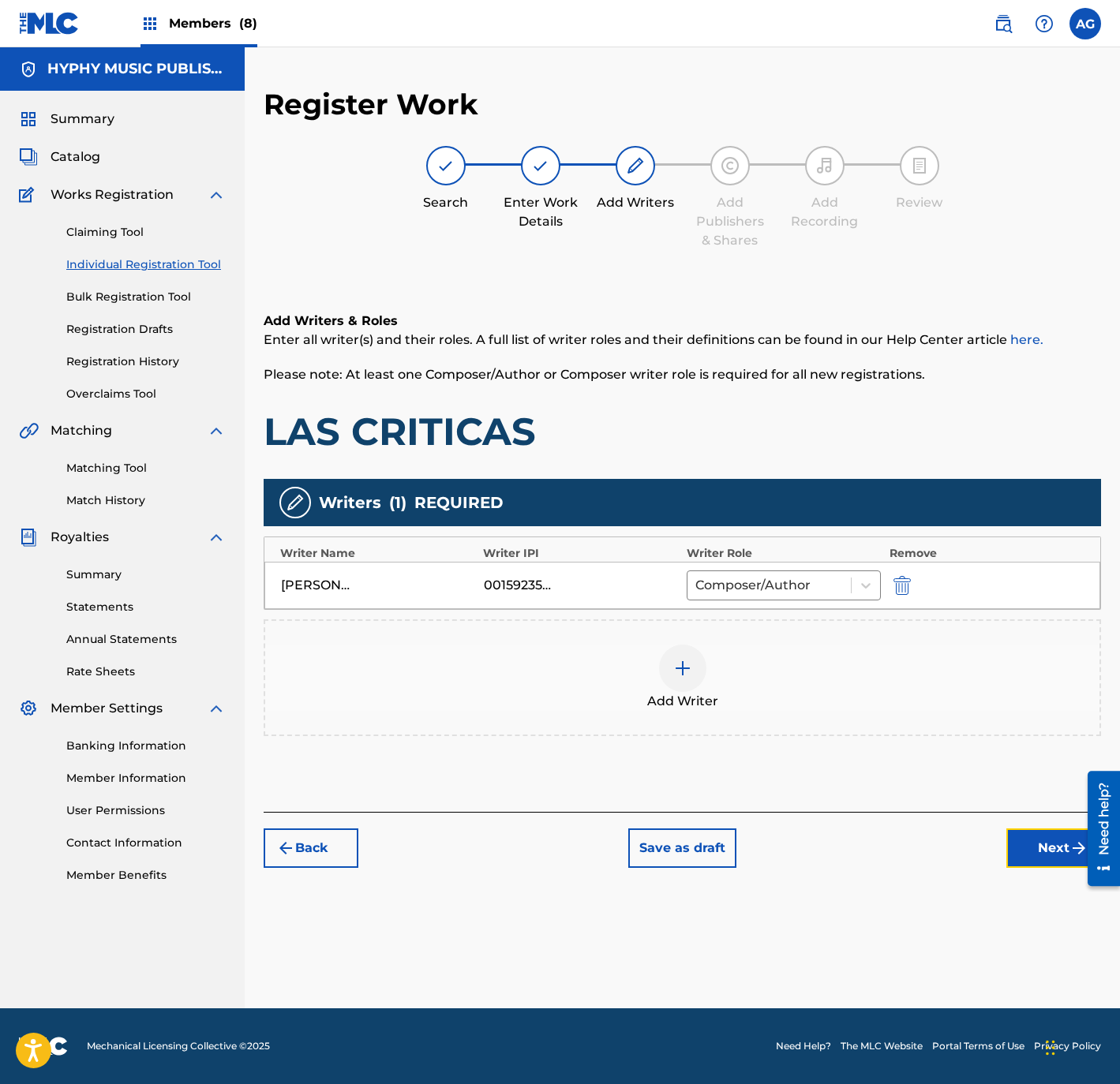
click at [1030, 841] on button "Next" at bounding box center [1054, 848] width 94 height 39
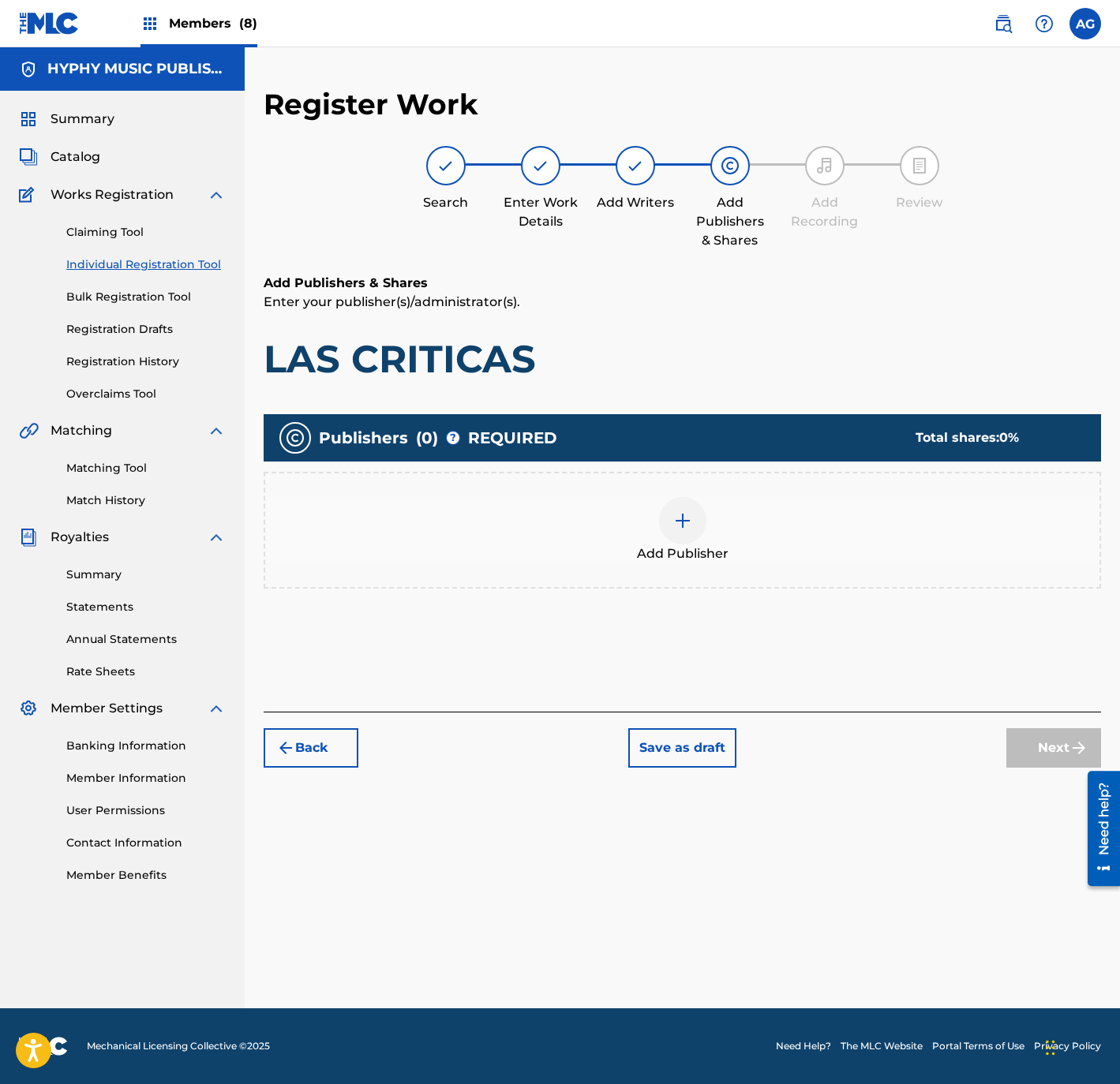
click at [729, 490] on div "Add Publisher" at bounding box center [682, 530] width 838 height 117
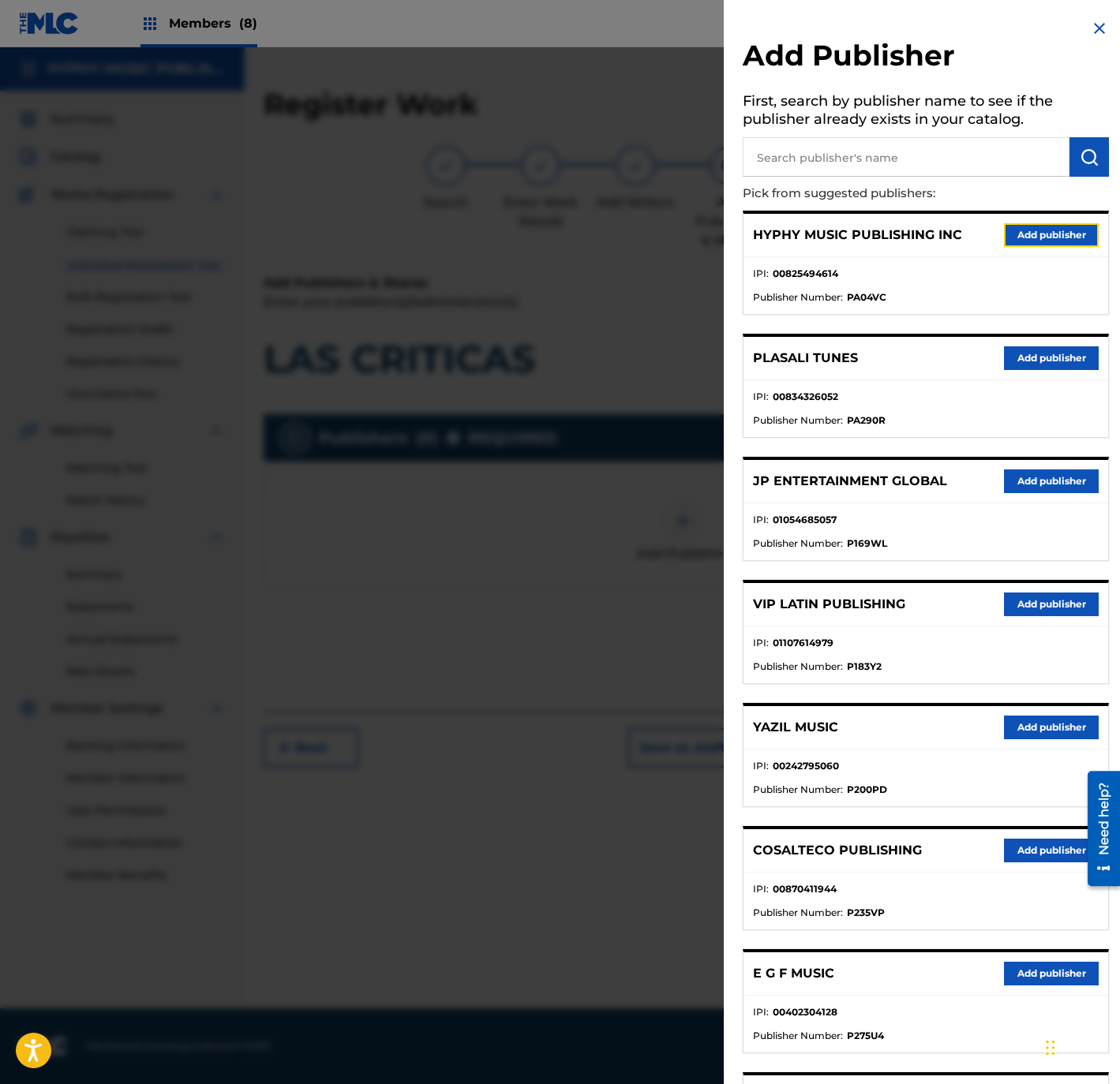
click at [1004, 231] on button "Add publisher" at bounding box center [1051, 235] width 94 height 24
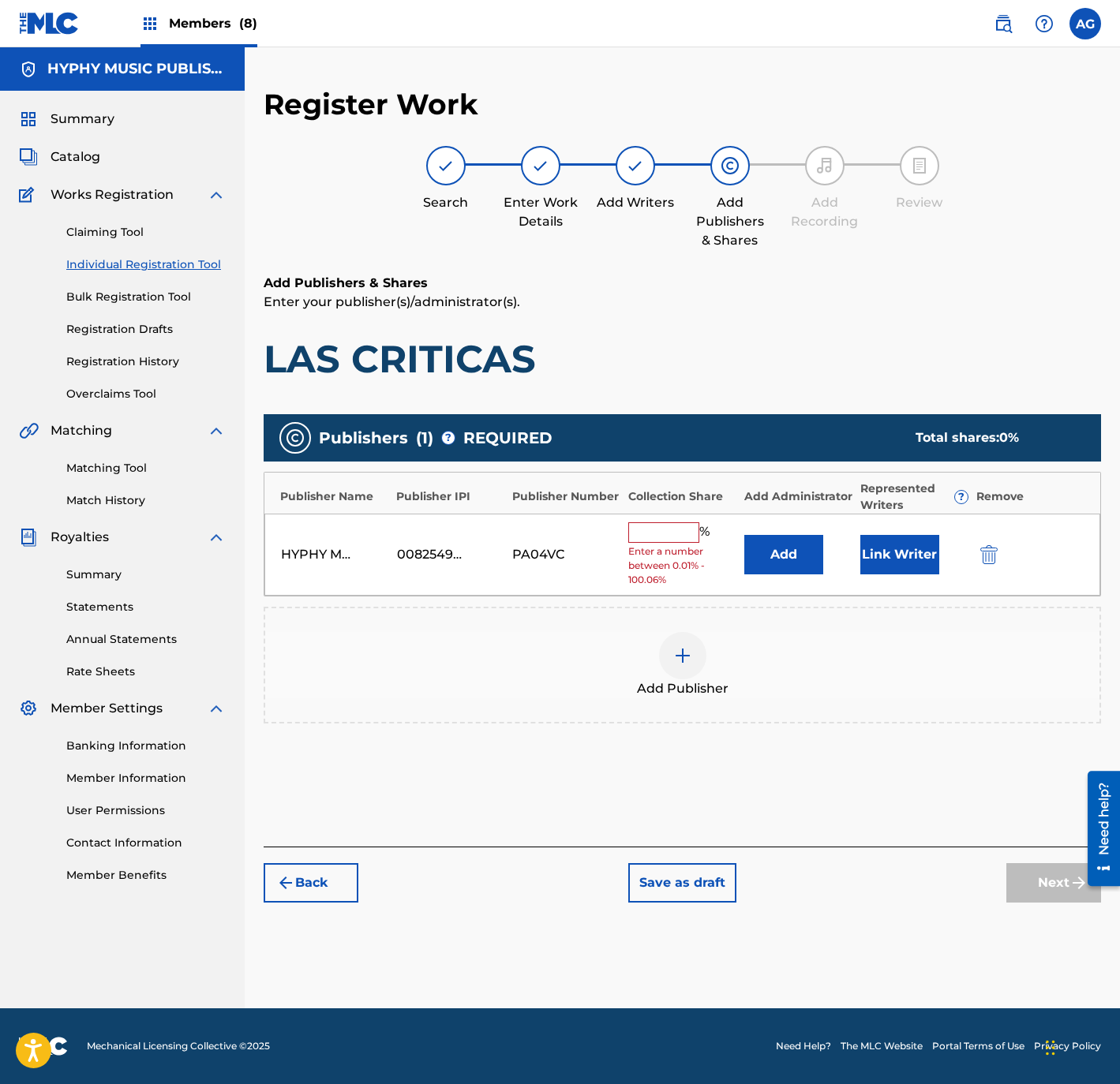
click at [682, 526] on input "text" at bounding box center [663, 532] width 71 height 21
type input "100"
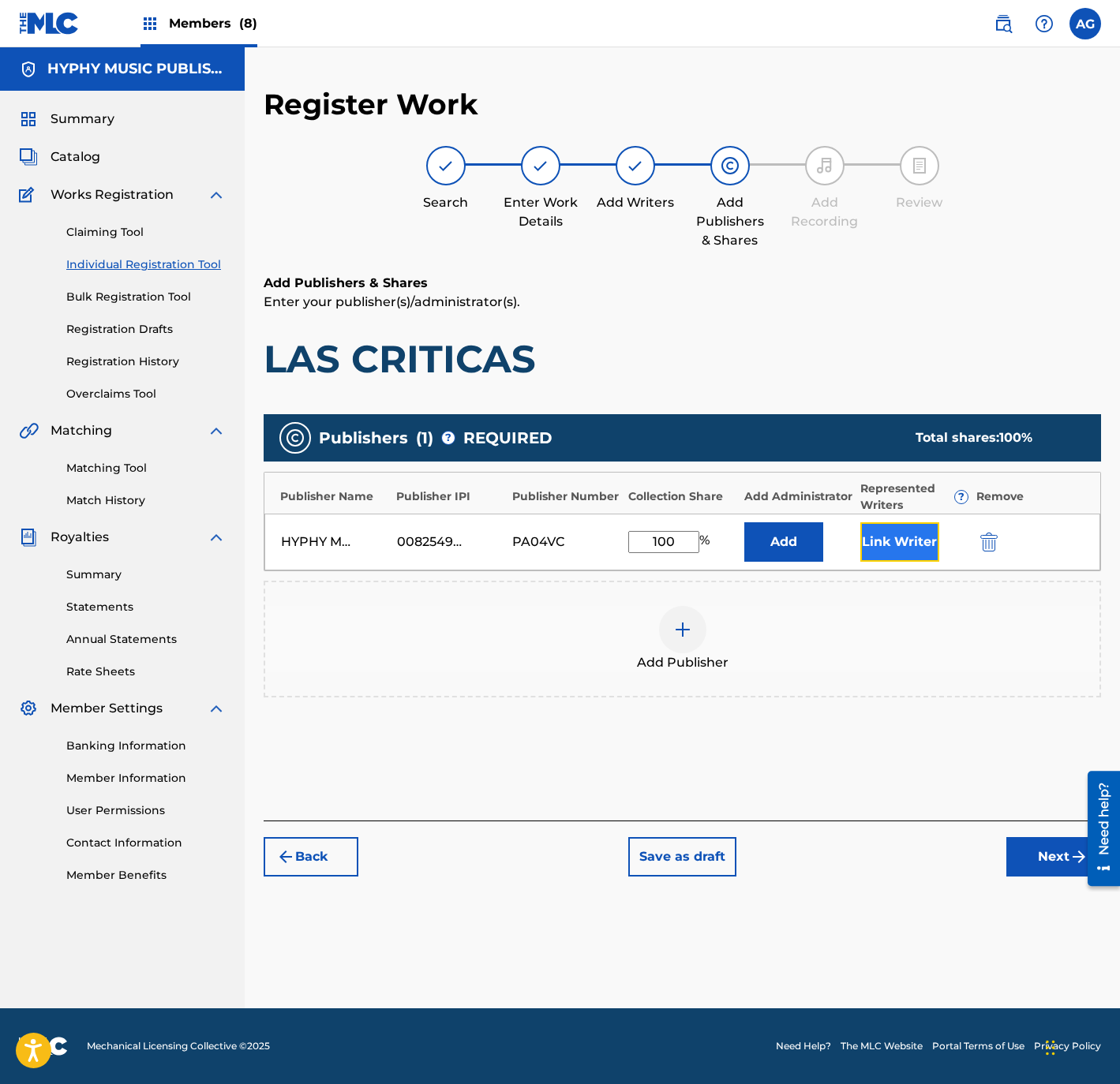
click at [898, 547] on button "Link Writer" at bounding box center [899, 542] width 79 height 39
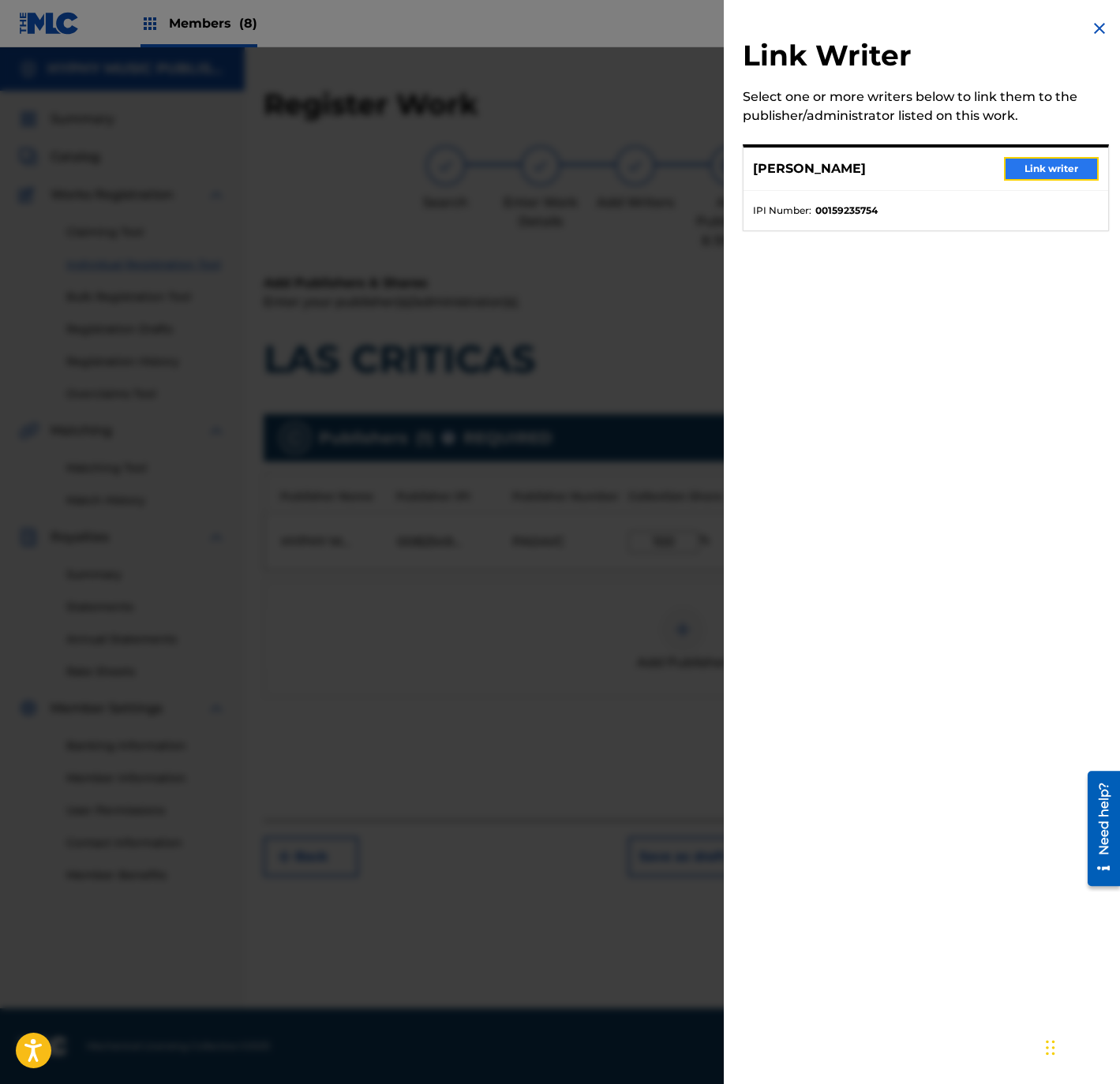
click at [1033, 164] on button "Link writer" at bounding box center [1051, 169] width 94 height 24
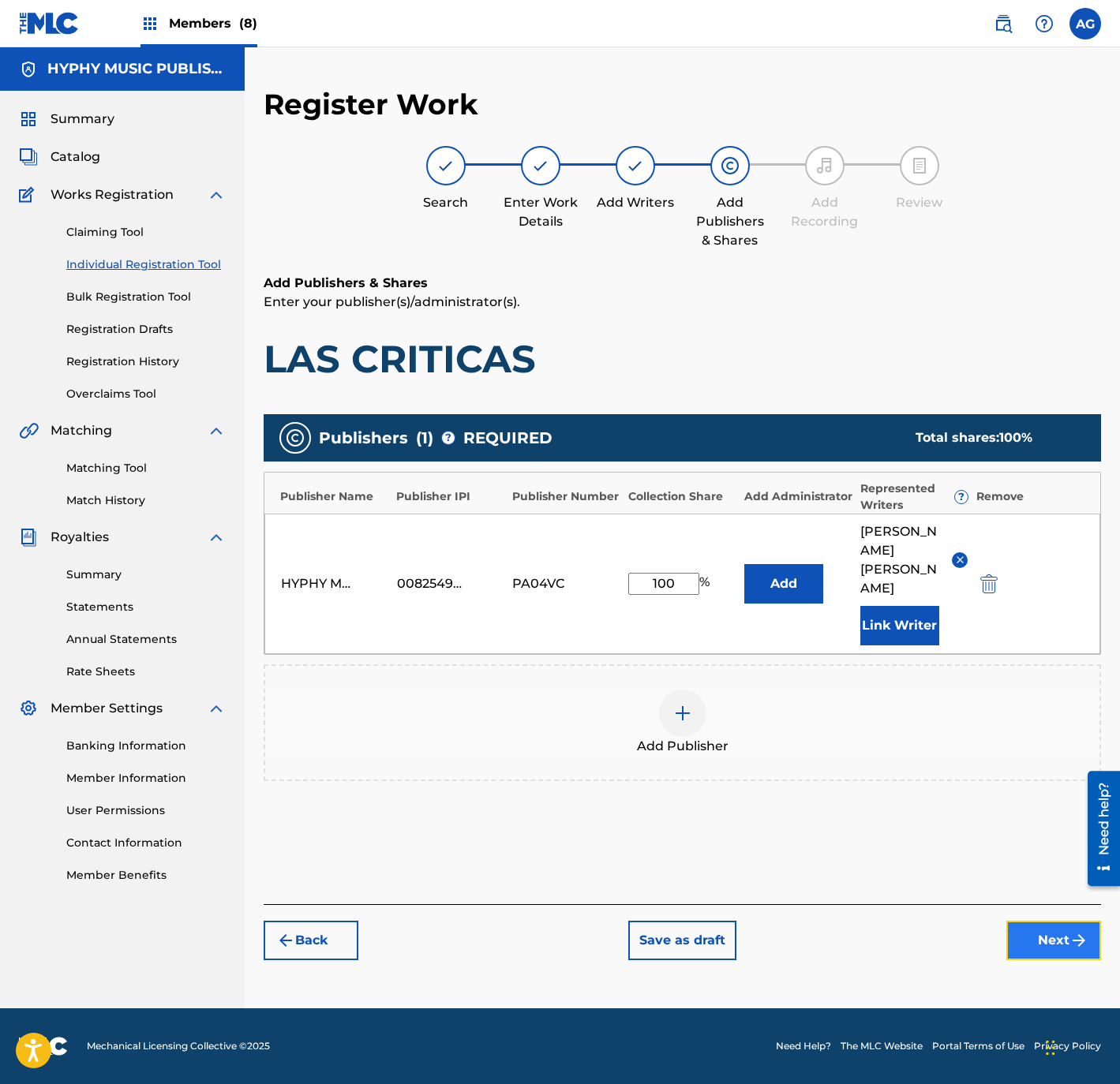
click at [1063, 921] on button "Next" at bounding box center [1054, 940] width 94 height 39
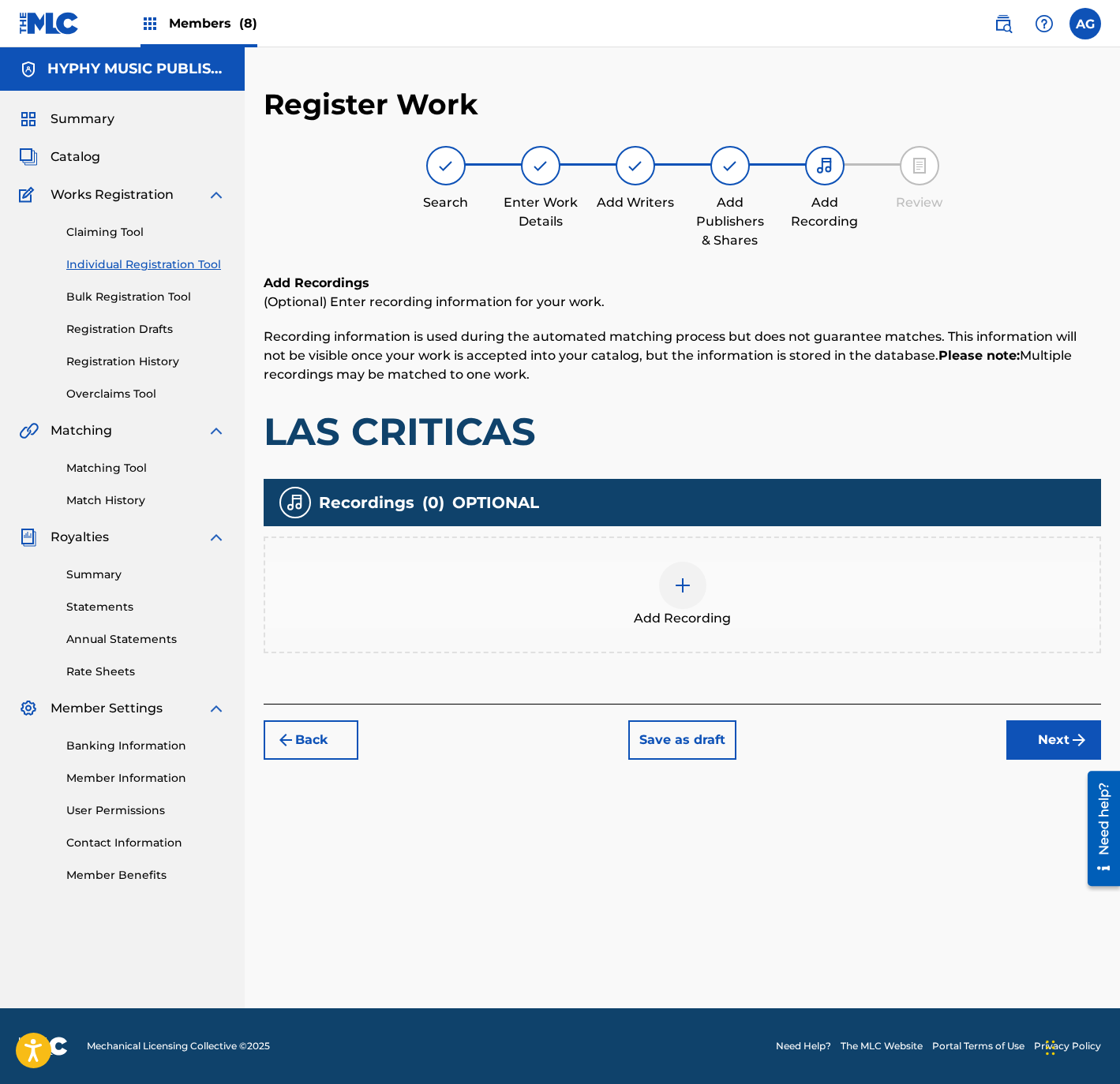
click at [647, 604] on div "Add Recording" at bounding box center [682, 594] width 834 height 66
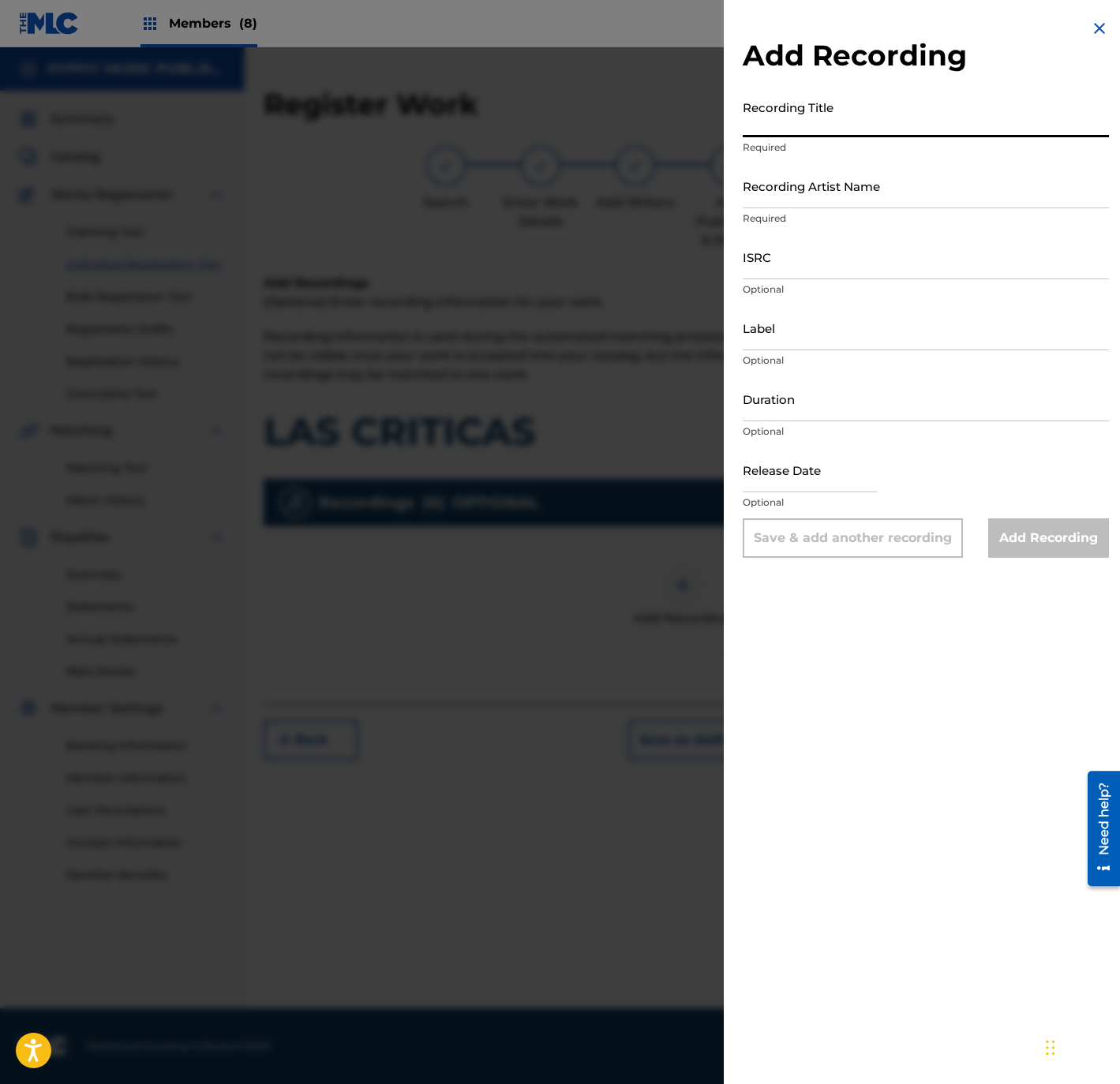
click at [857, 105] on input "Recording Title" at bounding box center [925, 115] width 366 height 45
paste input "Las Criticas"
type input "Las Criticas"
click at [848, 214] on p "Required" at bounding box center [925, 219] width 366 height 15
click at [832, 202] on input "Recording Artist Name" at bounding box center [925, 186] width 366 height 45
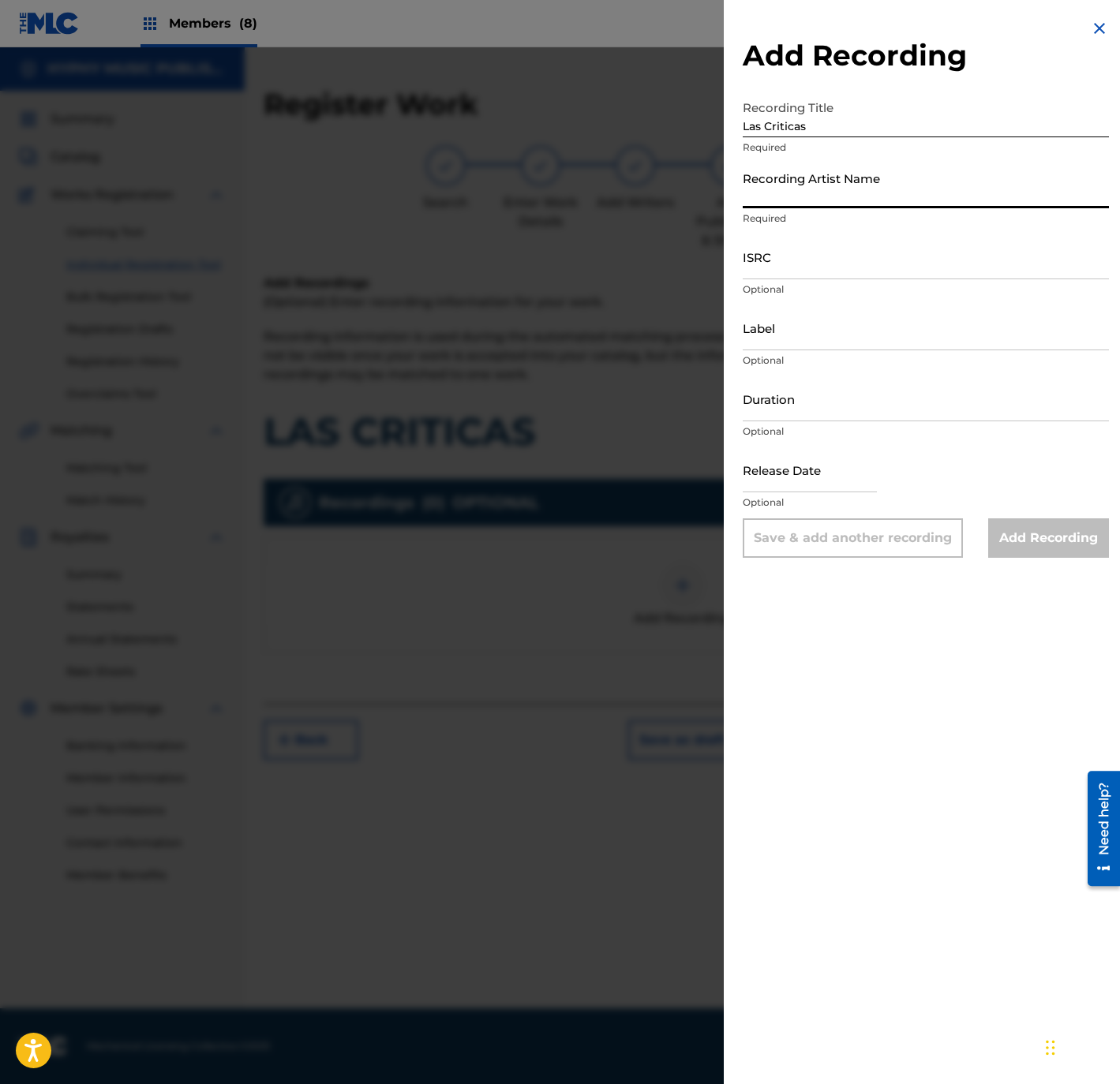
paste input "Los Zafiros del Norte"
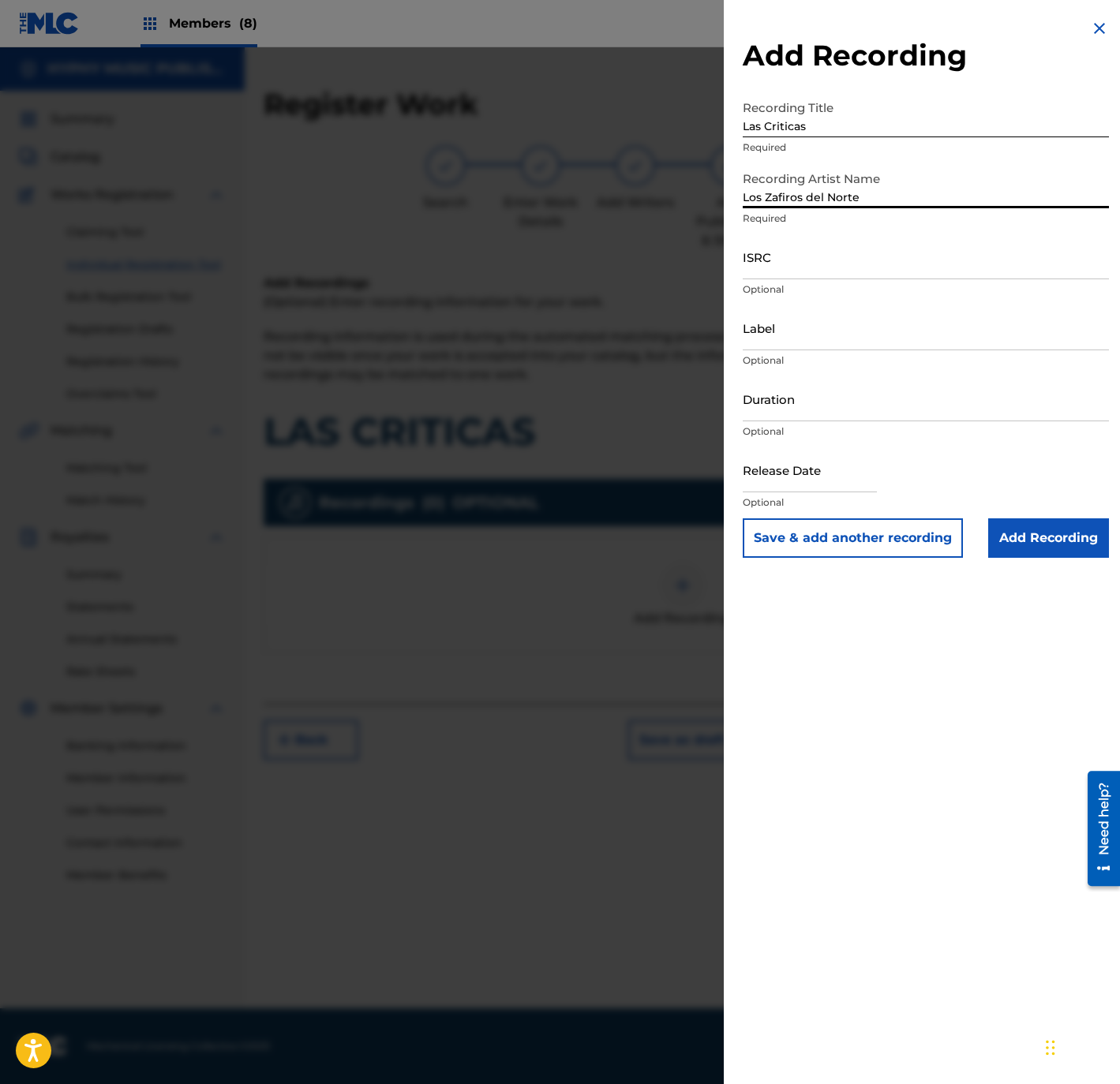
type input "Los Zafiros del Norte"
click at [826, 264] on input "ISRC" at bounding box center [925, 257] width 366 height 45
paste input "QMFMF2464507"
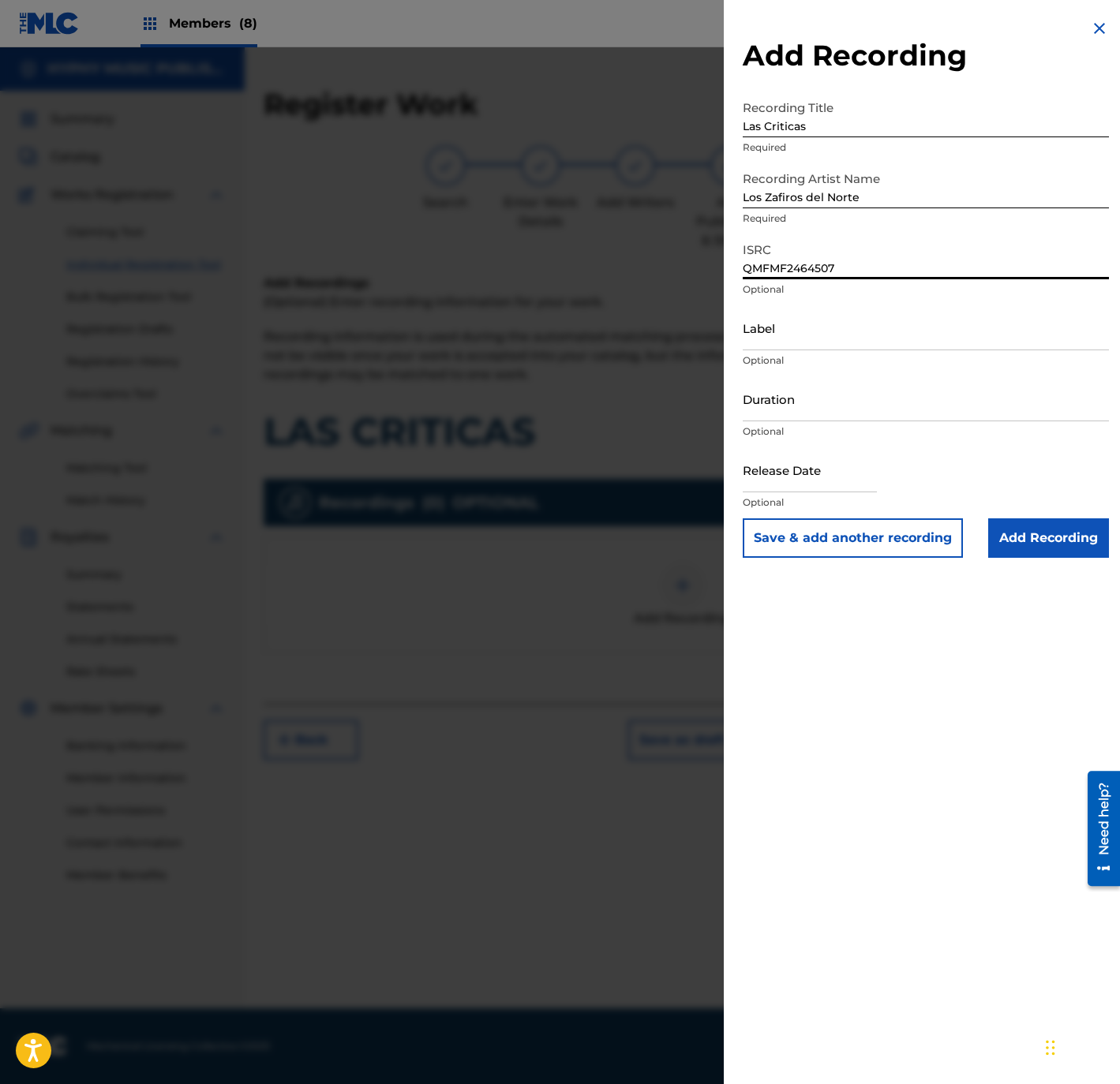
type input "QMFMF2464507"
click at [909, 333] on input "Label" at bounding box center [925, 328] width 366 height 45
paste input "Gente Humilde Music"
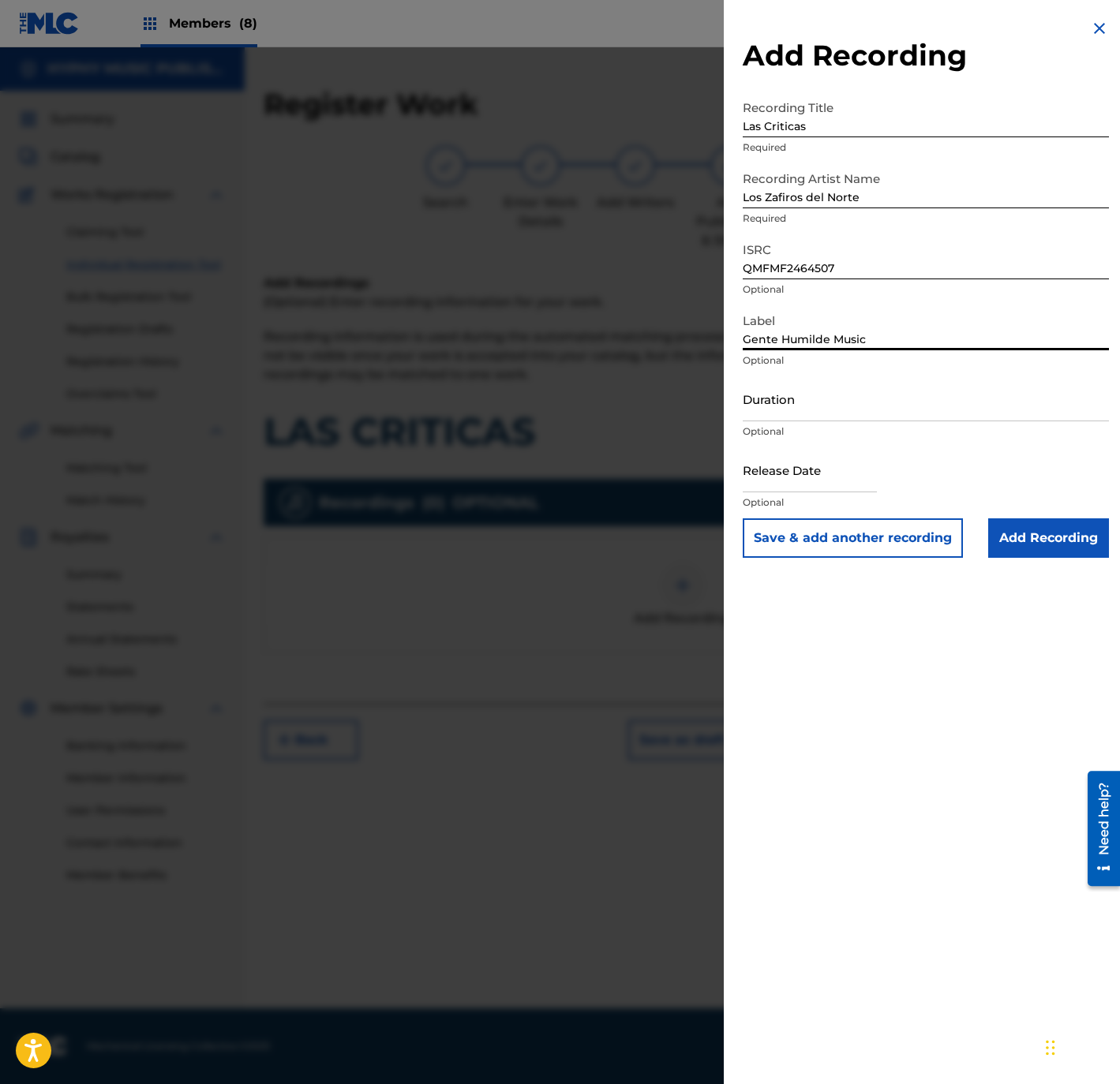
type input "Gente Humilde Music"
click at [942, 407] on input "Duration" at bounding box center [925, 399] width 366 height 45
paste input "3:07"
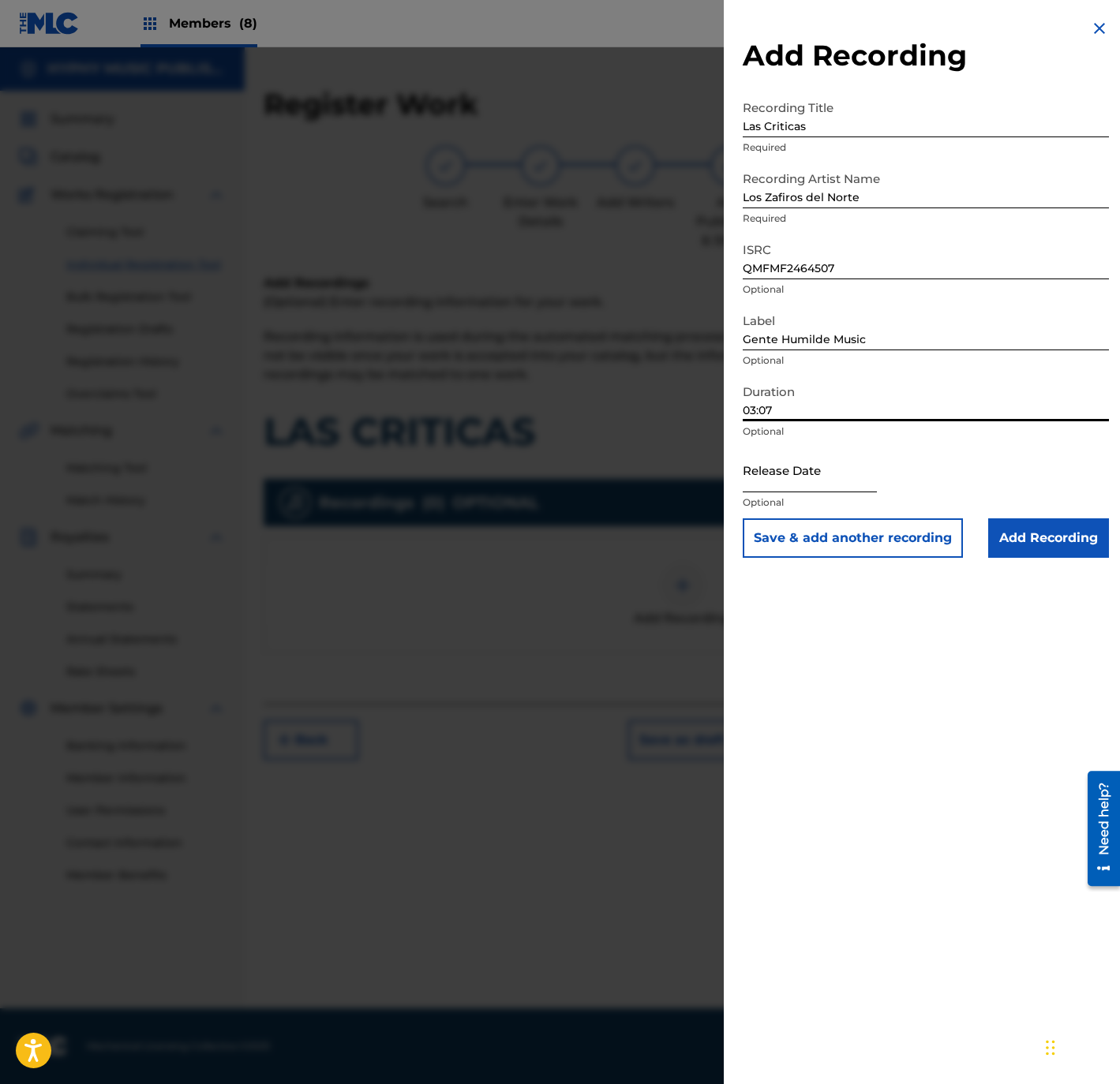
type input "03:07"
click at [846, 466] on input "text" at bounding box center [809, 471] width 134 height 45
select select "8"
select select "2025"
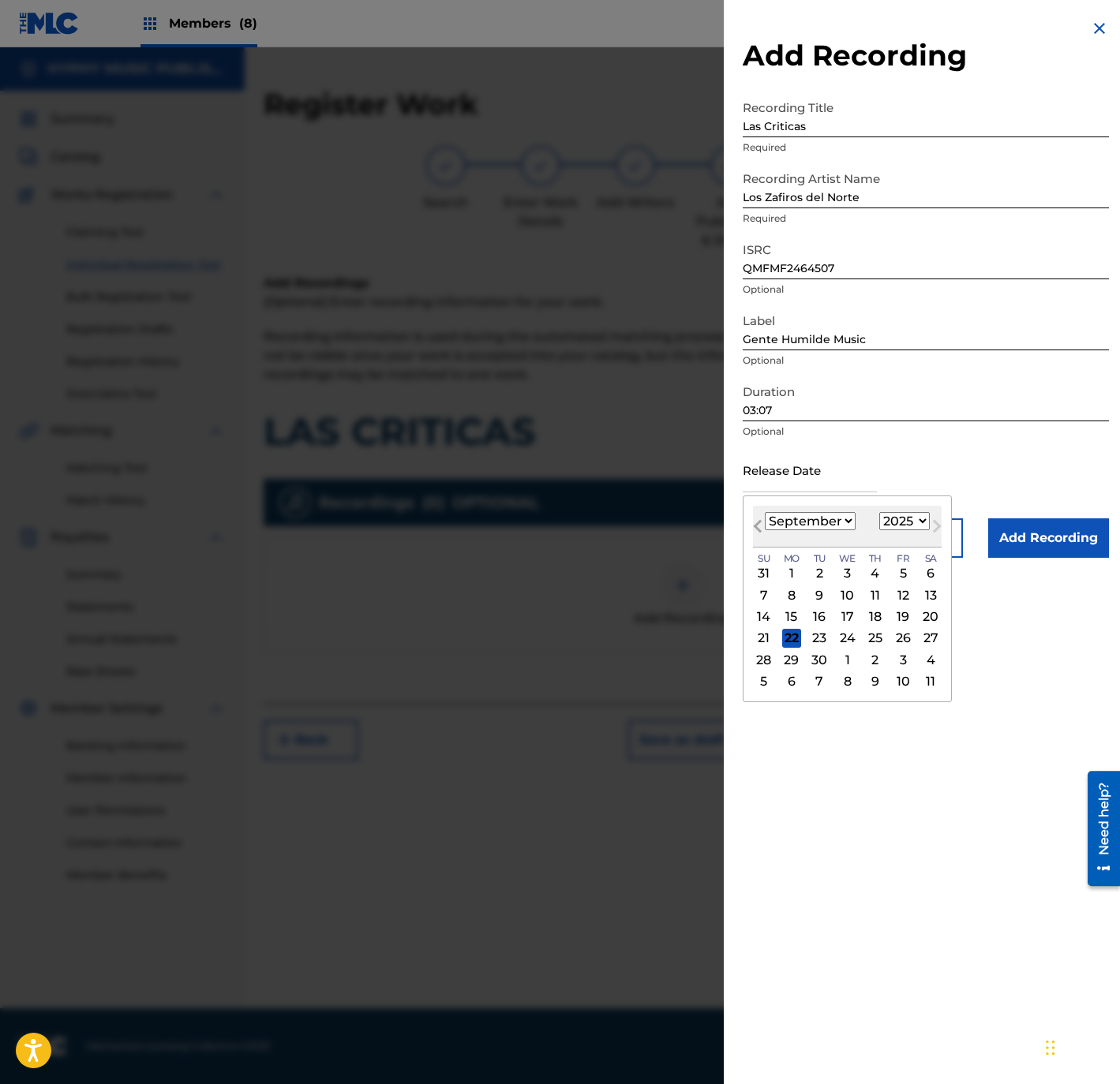
click at [748, 523] on button "Previous Month" at bounding box center [758, 530] width 25 height 25
click at [748, 524] on button "Previous Month" at bounding box center [758, 530] width 25 height 25
click at [750, 524] on button "Previous Month" at bounding box center [758, 530] width 25 height 25
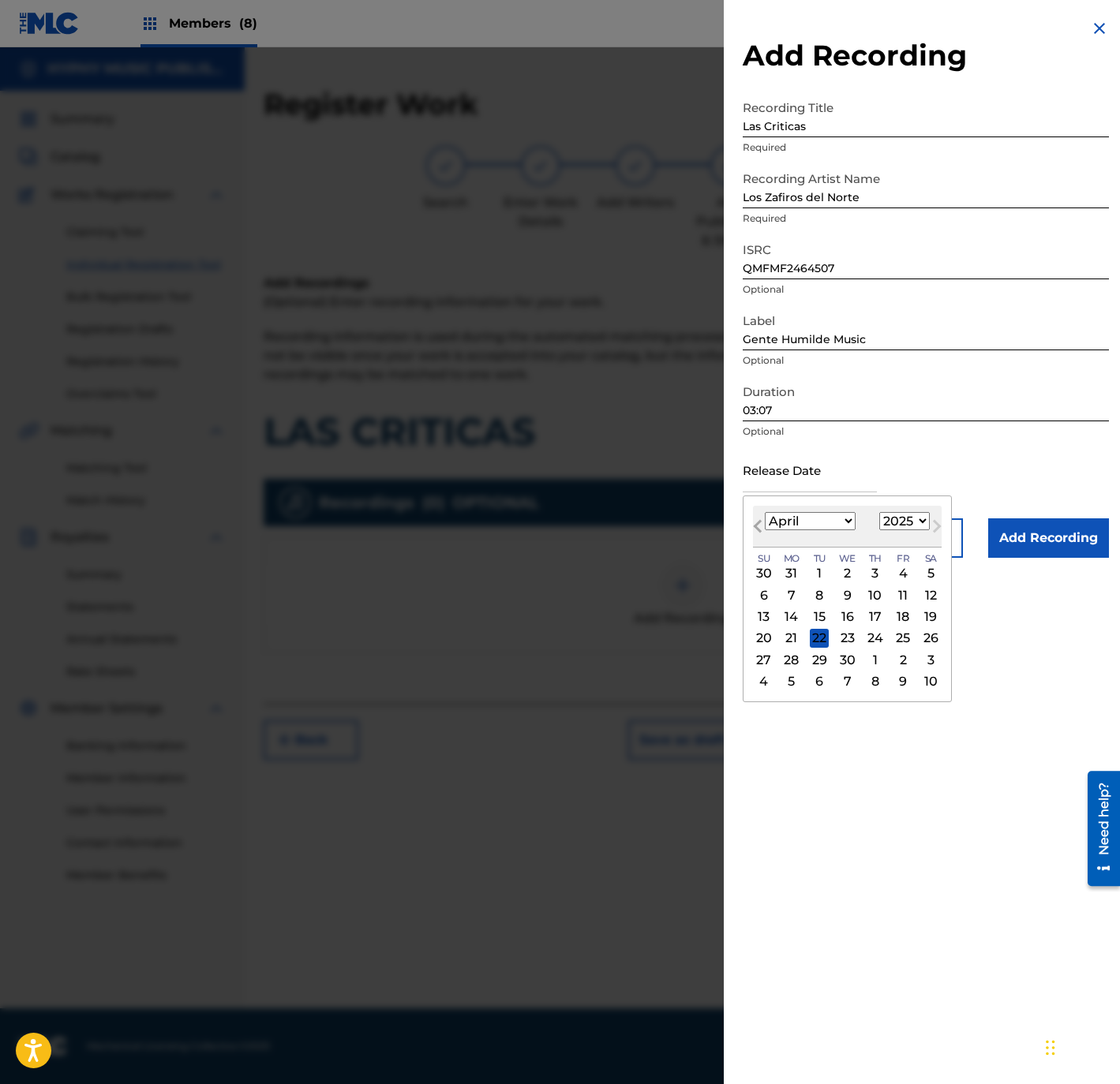
click at [750, 524] on button "Previous Month" at bounding box center [758, 530] width 25 height 25
select select "0"
click at [902, 568] on div "3" at bounding box center [902, 573] width 19 height 19
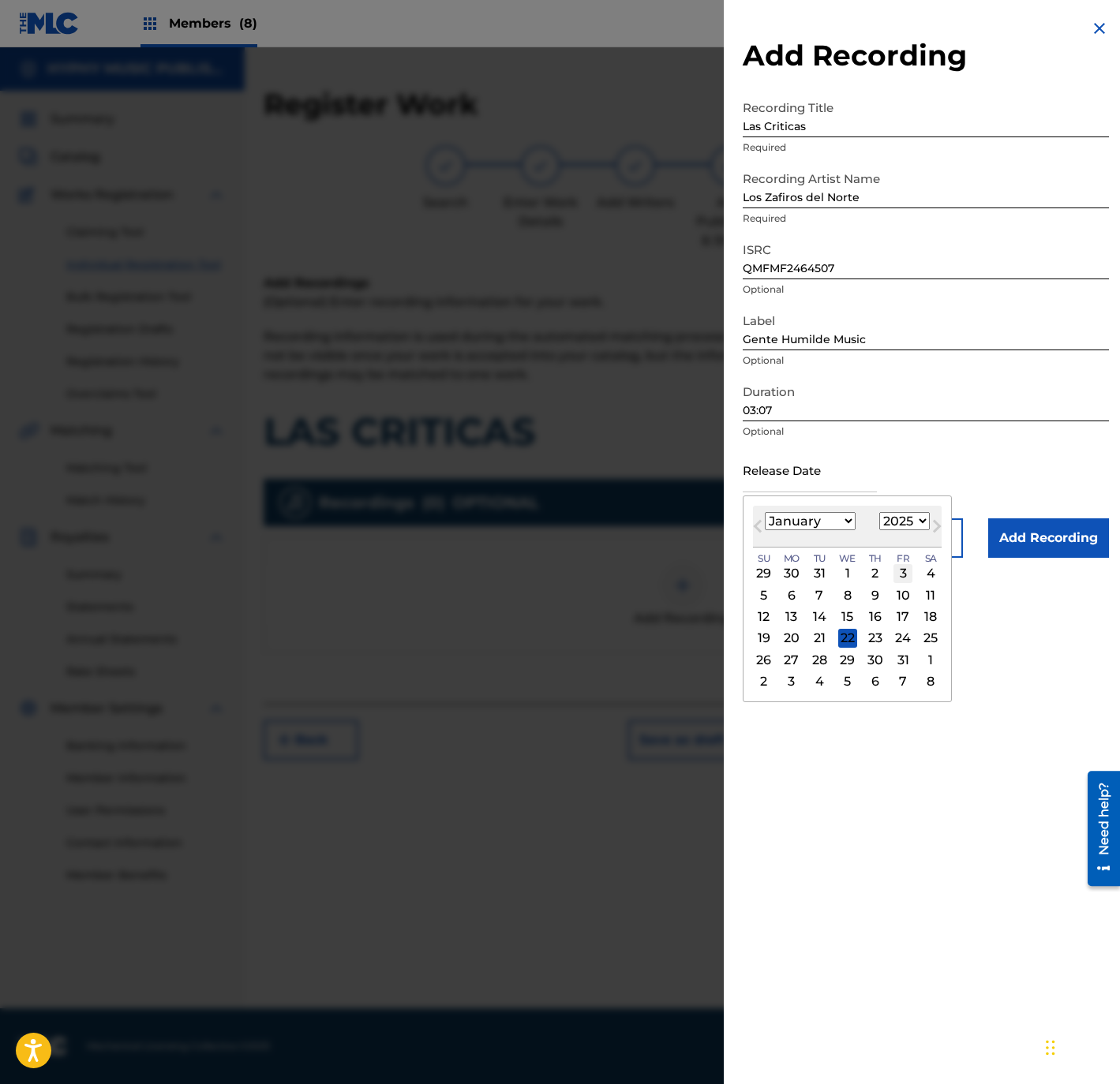
type input "[DATE]"
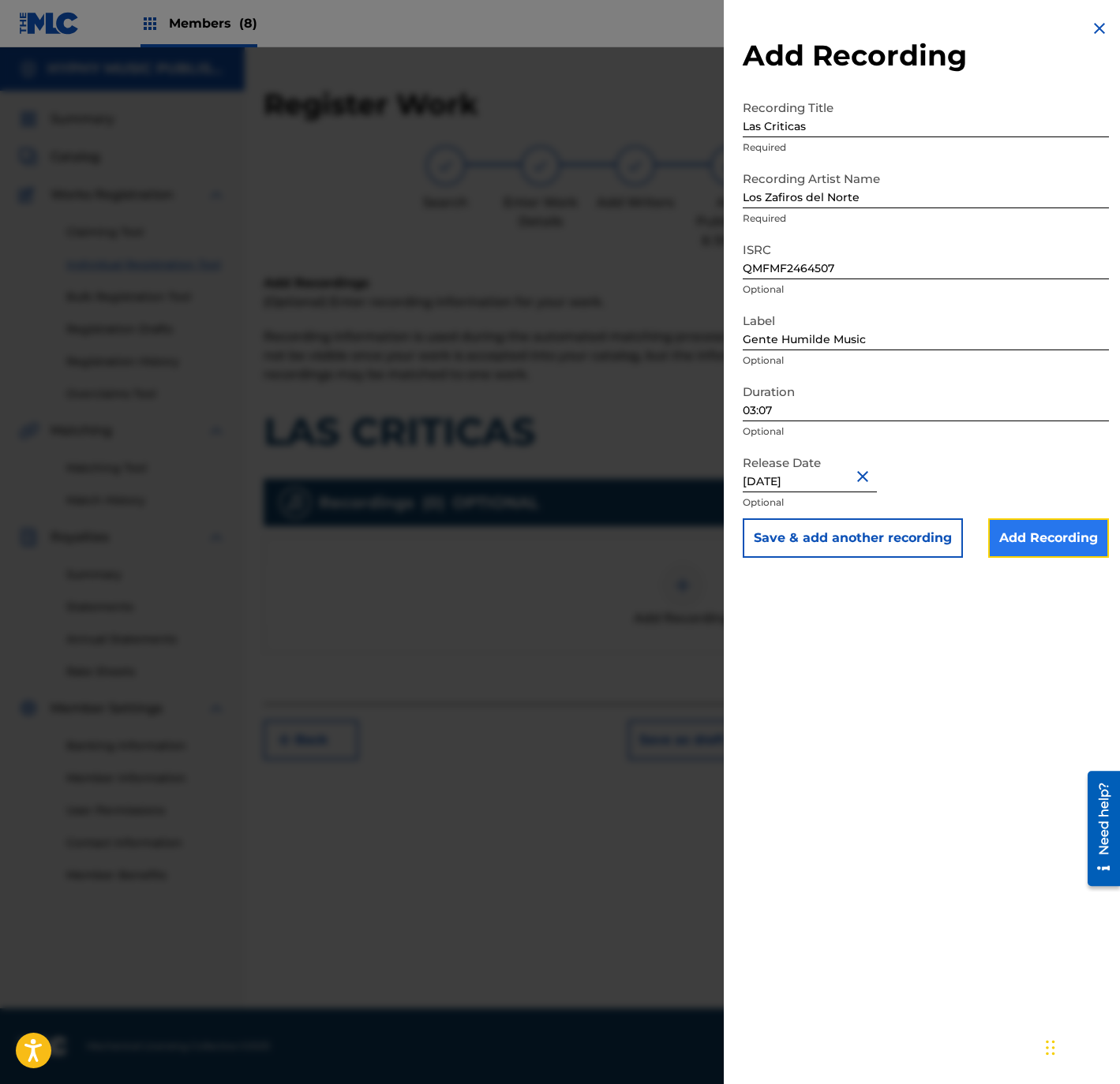
click at [1044, 542] on input "Add Recording" at bounding box center [1048, 538] width 121 height 39
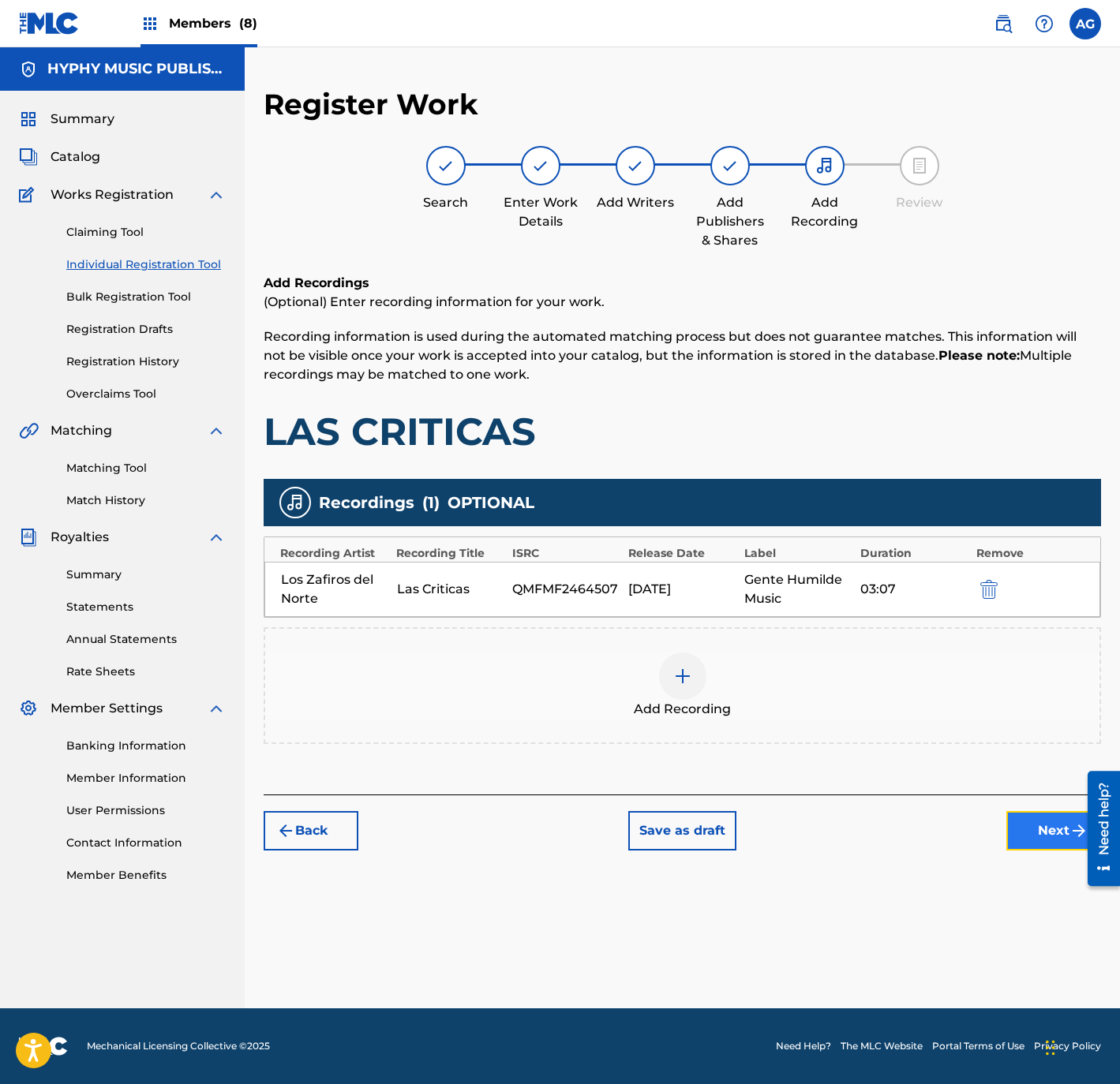
click at [1065, 837] on button "Next" at bounding box center [1054, 830] width 94 height 39
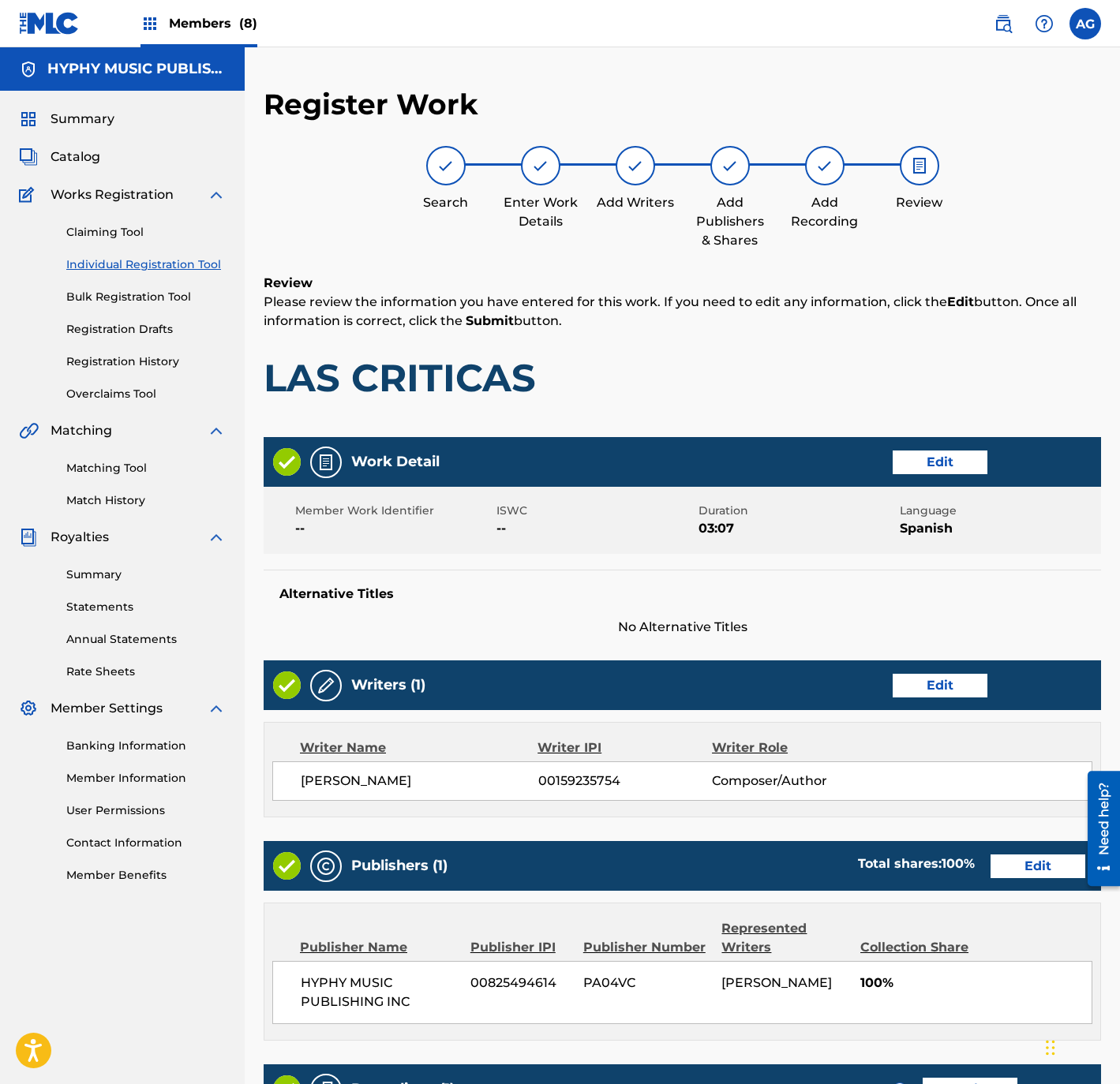
scroll to position [292, 0]
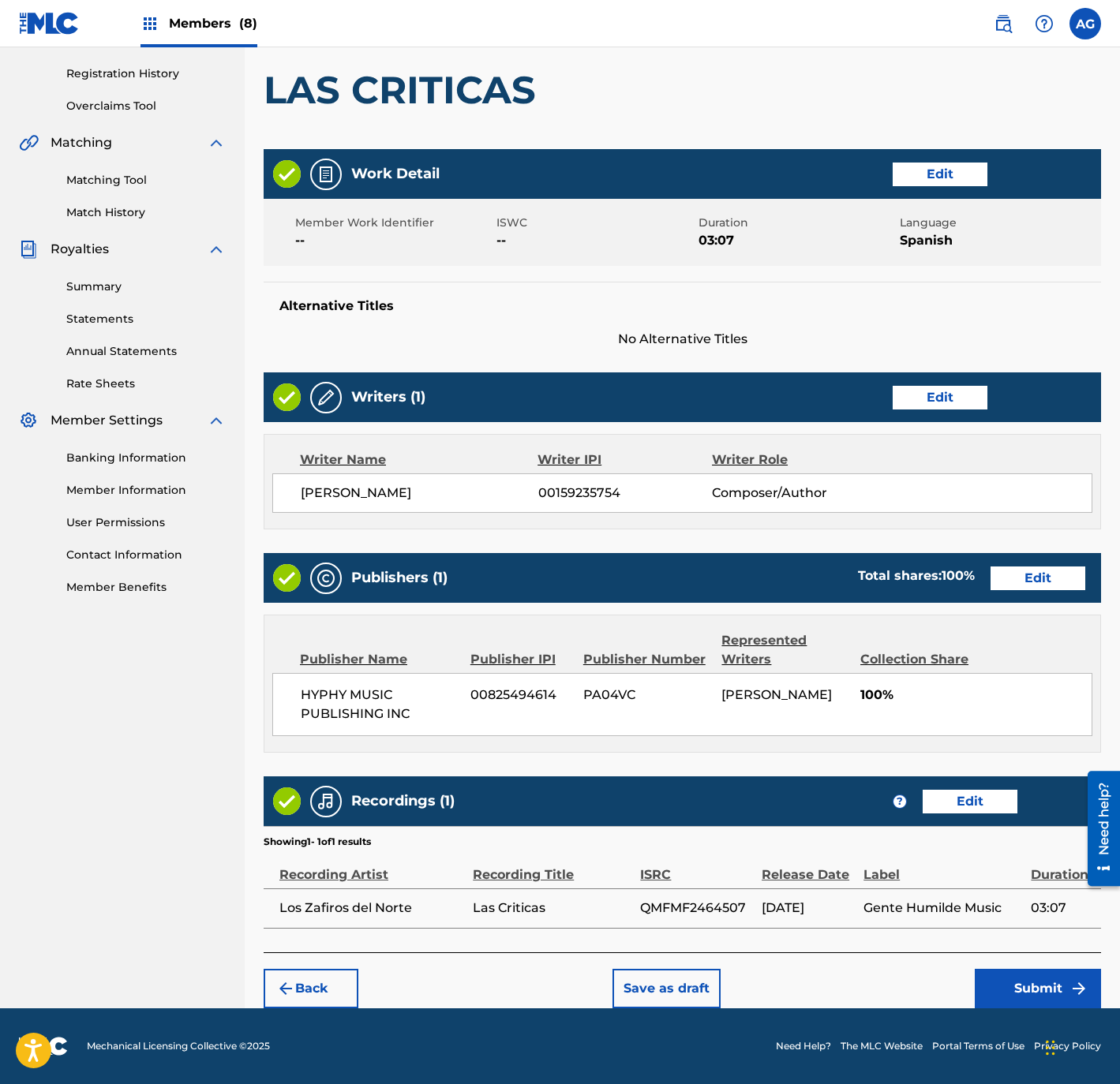
drag, startPoint x: 820, startPoint y: 552, endPoint x: 824, endPoint y: 879, distance: 327.0
click at [1014, 992] on button "Submit" at bounding box center [1037, 989] width 126 height 39
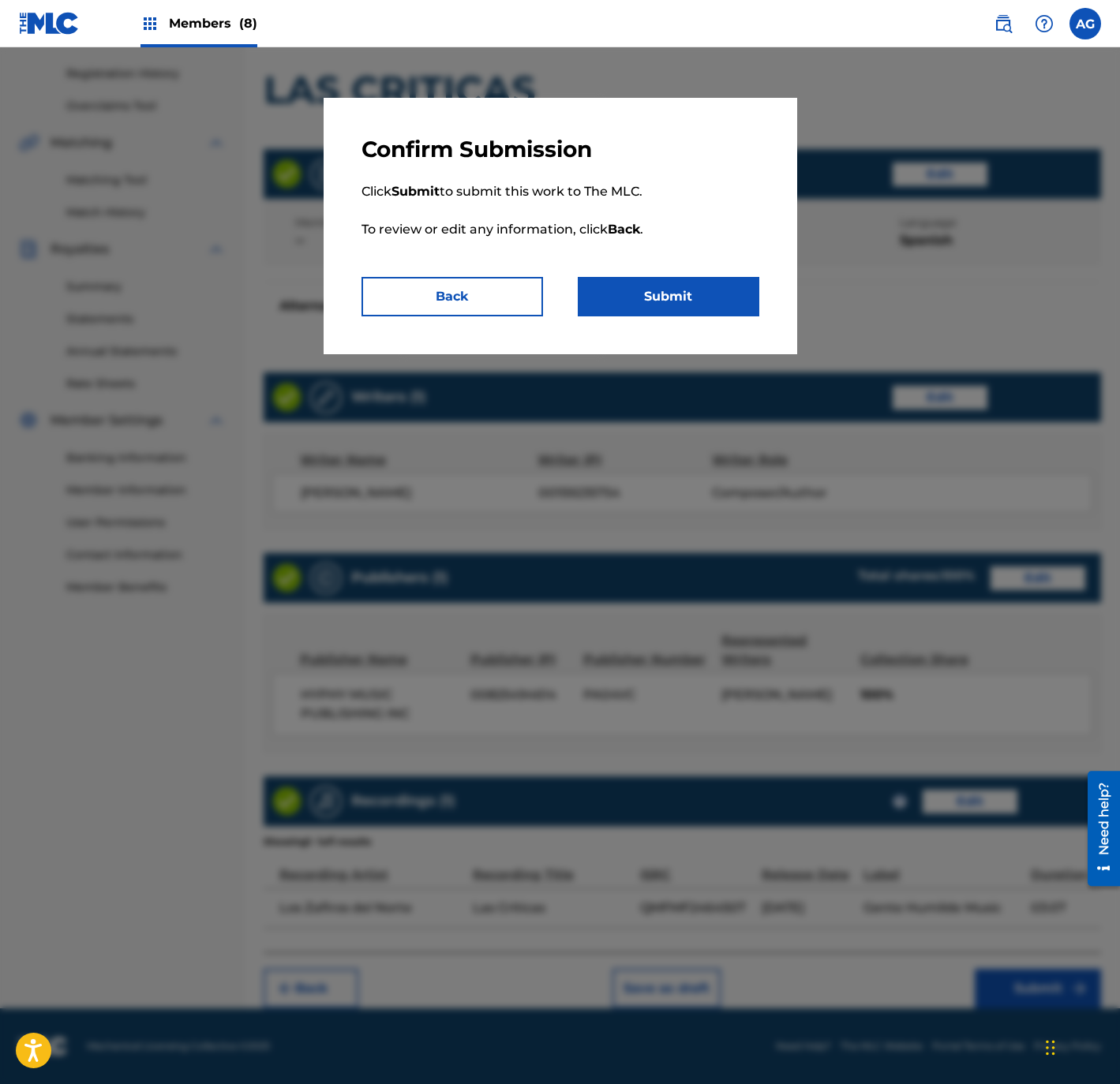
drag, startPoint x: 706, startPoint y: 265, endPoint x: 691, endPoint y: 284, distance: 24.2
click at [703, 265] on p "Click Submit to submit this work to The MLC. To review or edit any information,…" at bounding box center [560, 220] width 398 height 114
click at [691, 284] on button "Submit" at bounding box center [669, 296] width 182 height 39
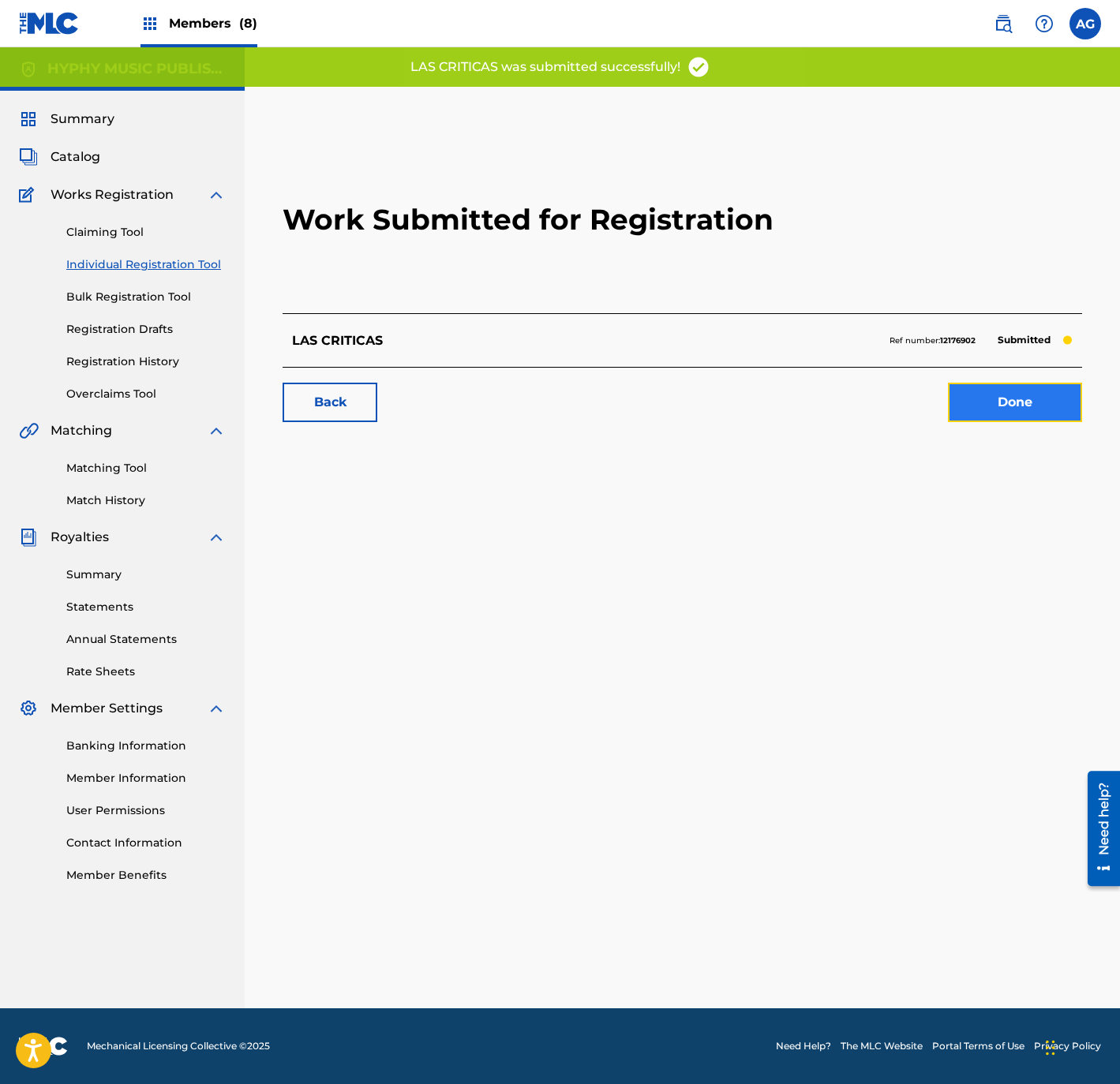
click at [987, 399] on link "Done" at bounding box center [1015, 402] width 134 height 39
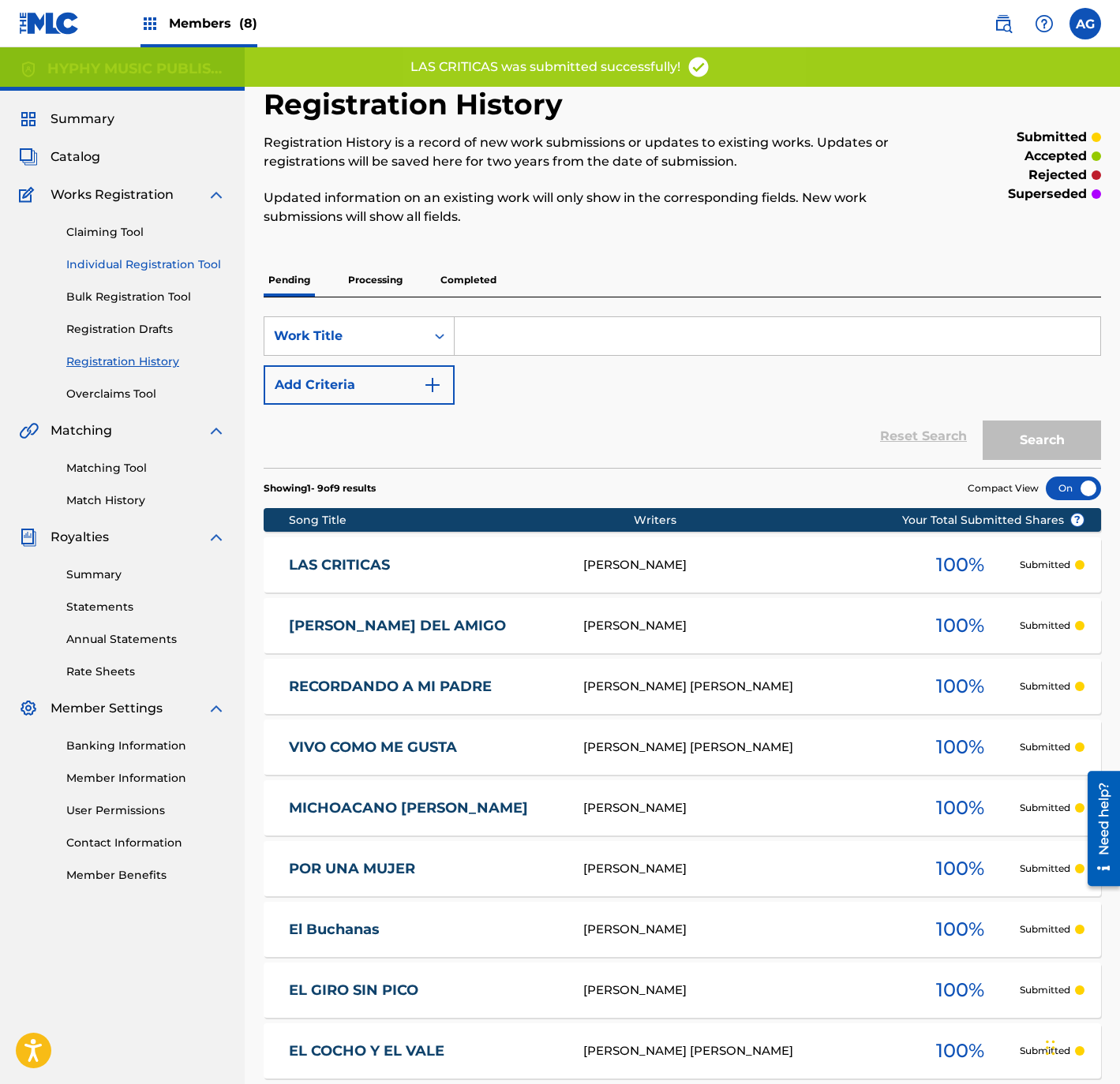
click at [200, 258] on link "Individual Registration Tool" at bounding box center [145, 264] width 159 height 16
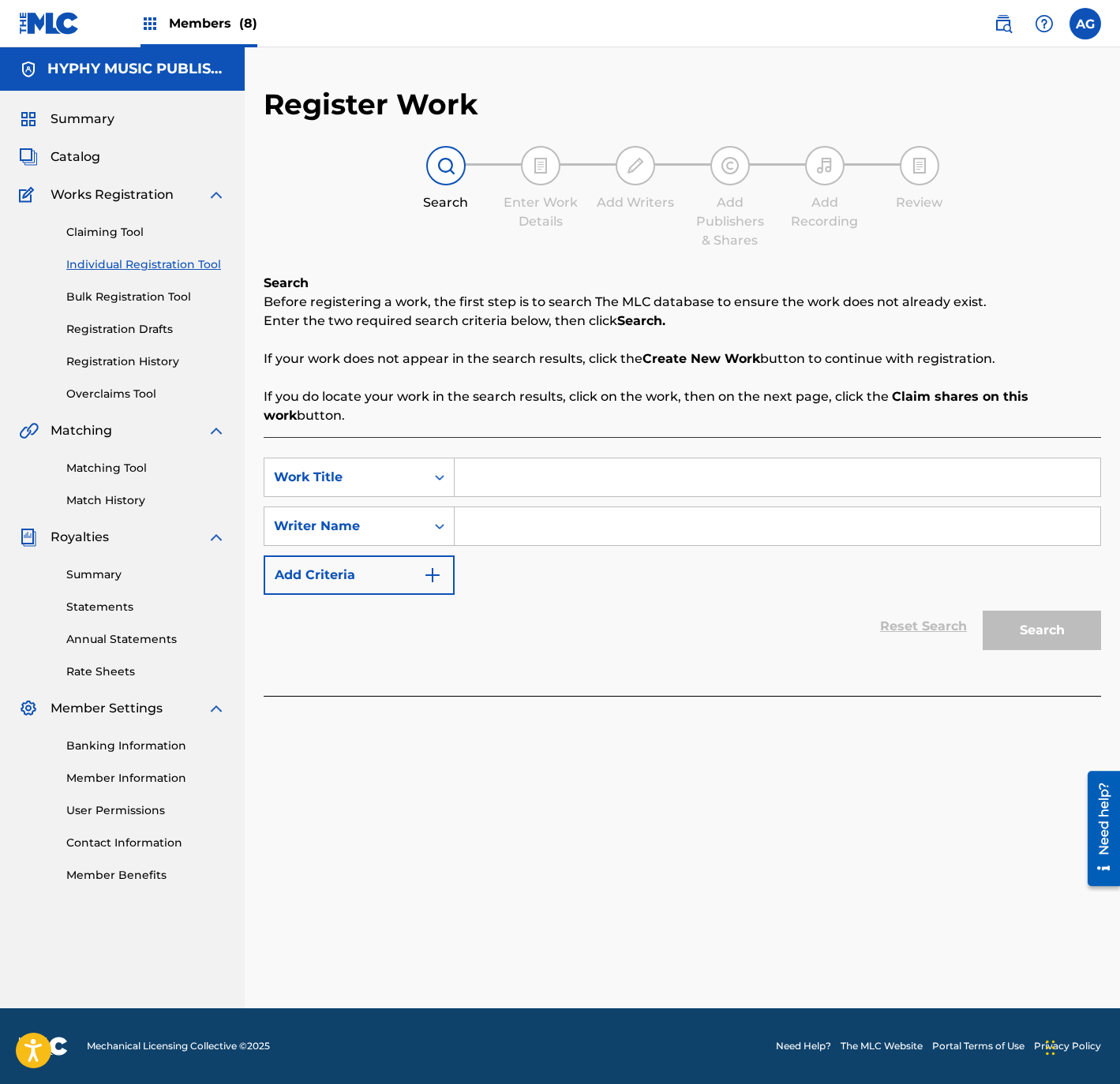
click at [571, 477] on input "Search Form" at bounding box center [777, 478] width 646 height 38
paste input "EL QUE PERSEVERA ALCANZA"
type input "EL QUE PERSEVERA ALCANZA"
drag, startPoint x: 568, startPoint y: 514, endPoint x: 570, endPoint y: 526, distance: 12.2
click at [570, 516] on input "Search Form" at bounding box center [777, 527] width 646 height 38
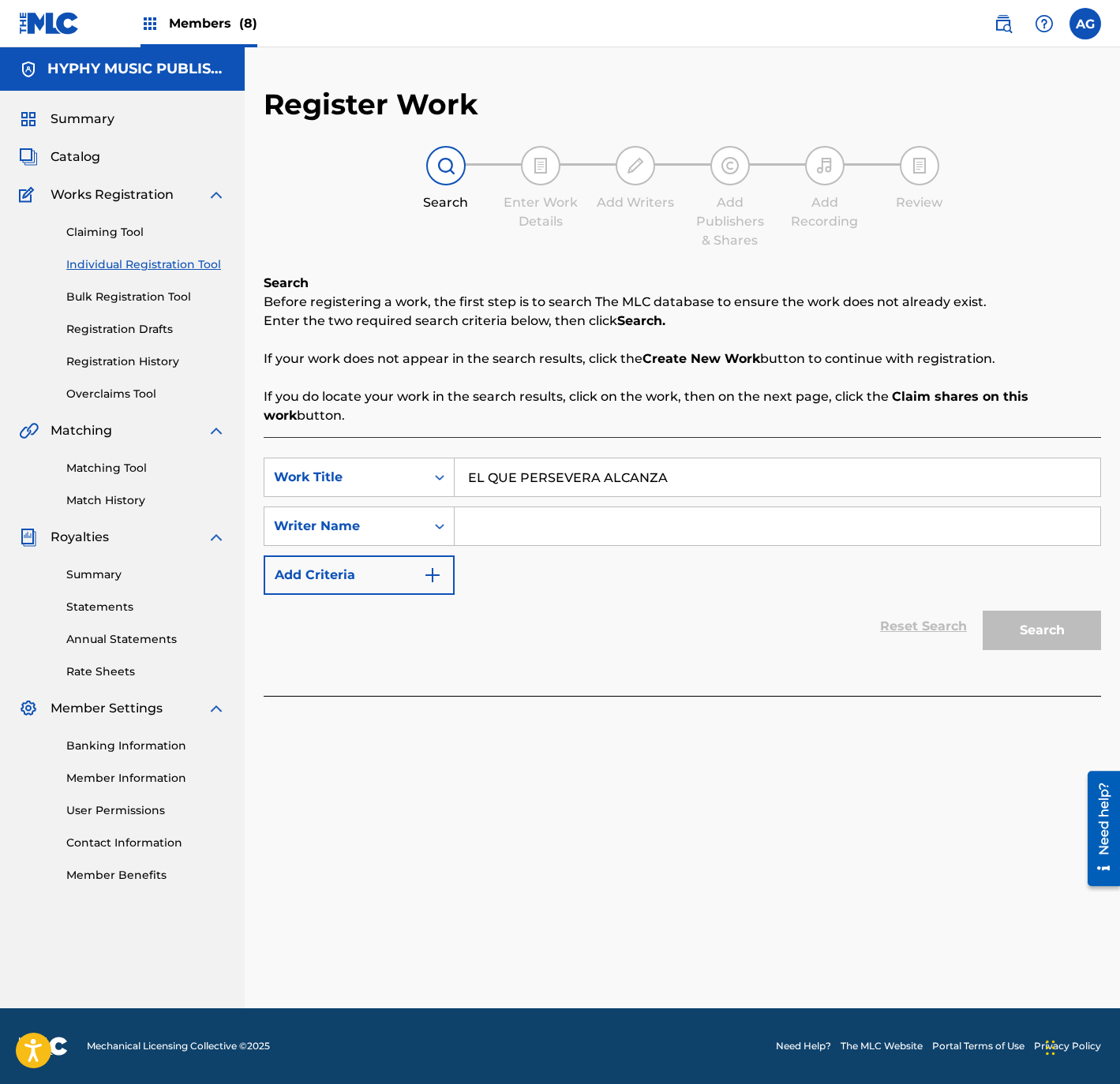
drag, startPoint x: 569, startPoint y: 536, endPoint x: 579, endPoint y: 540, distance: 10.8
click at [570, 538] on input "Search Form" at bounding box center [777, 527] width 646 height 38
click at [610, 523] on input "Search Form" at bounding box center [777, 527] width 646 height 38
type input "H"
click at [982, 611] on button "Search" at bounding box center [1041, 630] width 118 height 39
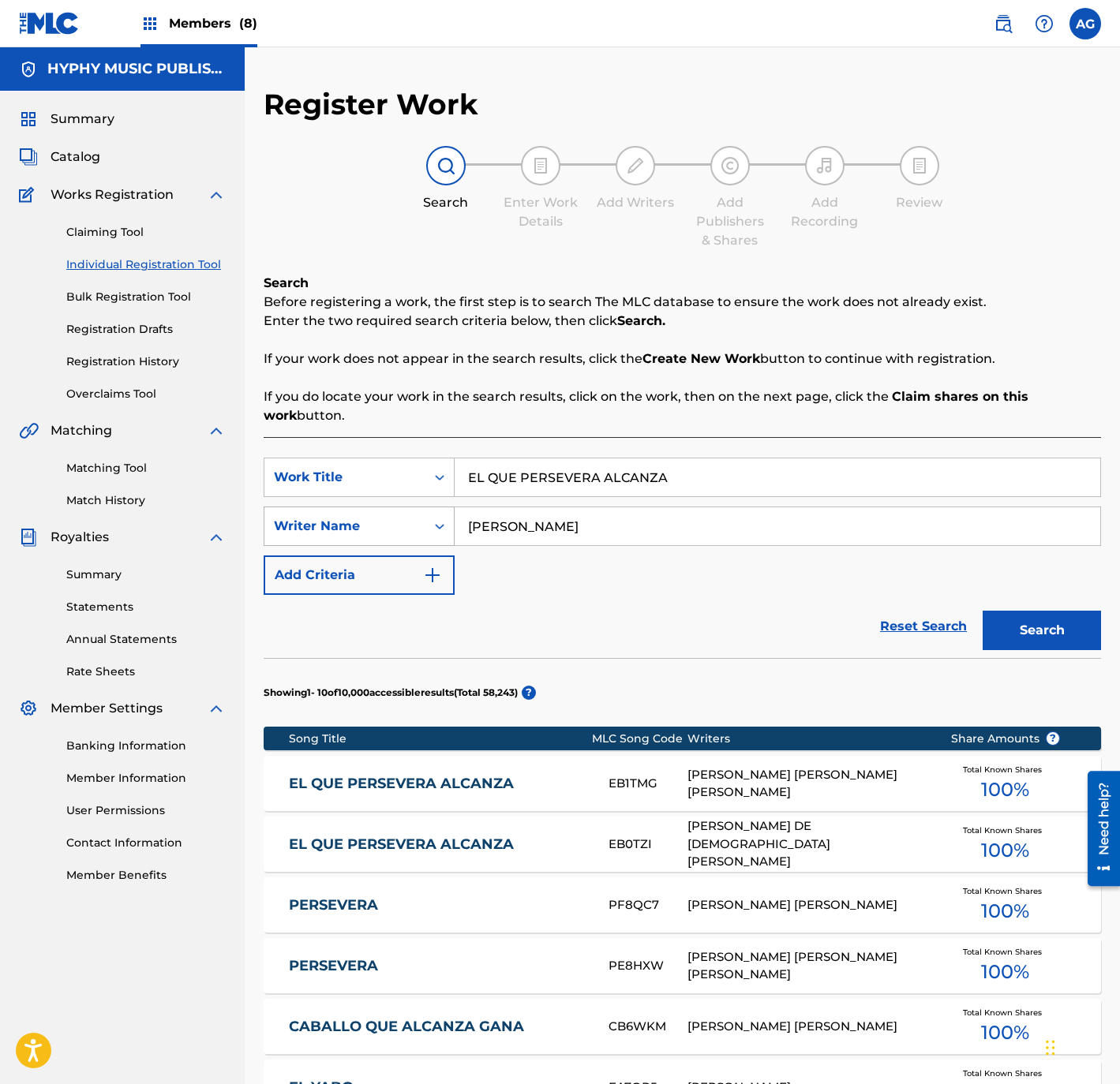
drag, startPoint x: 597, startPoint y: 541, endPoint x: 430, endPoint y: 532, distance: 167.2
click at [430, 532] on div "SearchWithCriteria70ee0f69-10e8-4d85-a115-fe14e77fb0a7 Writer Name [PERSON_NAME]" at bounding box center [682, 526] width 838 height 39
paste input "BELLO AGUILLON"
type input "[PERSON_NAME]"
click at [1056, 613] on div "Search" at bounding box center [1037, 626] width 126 height 63
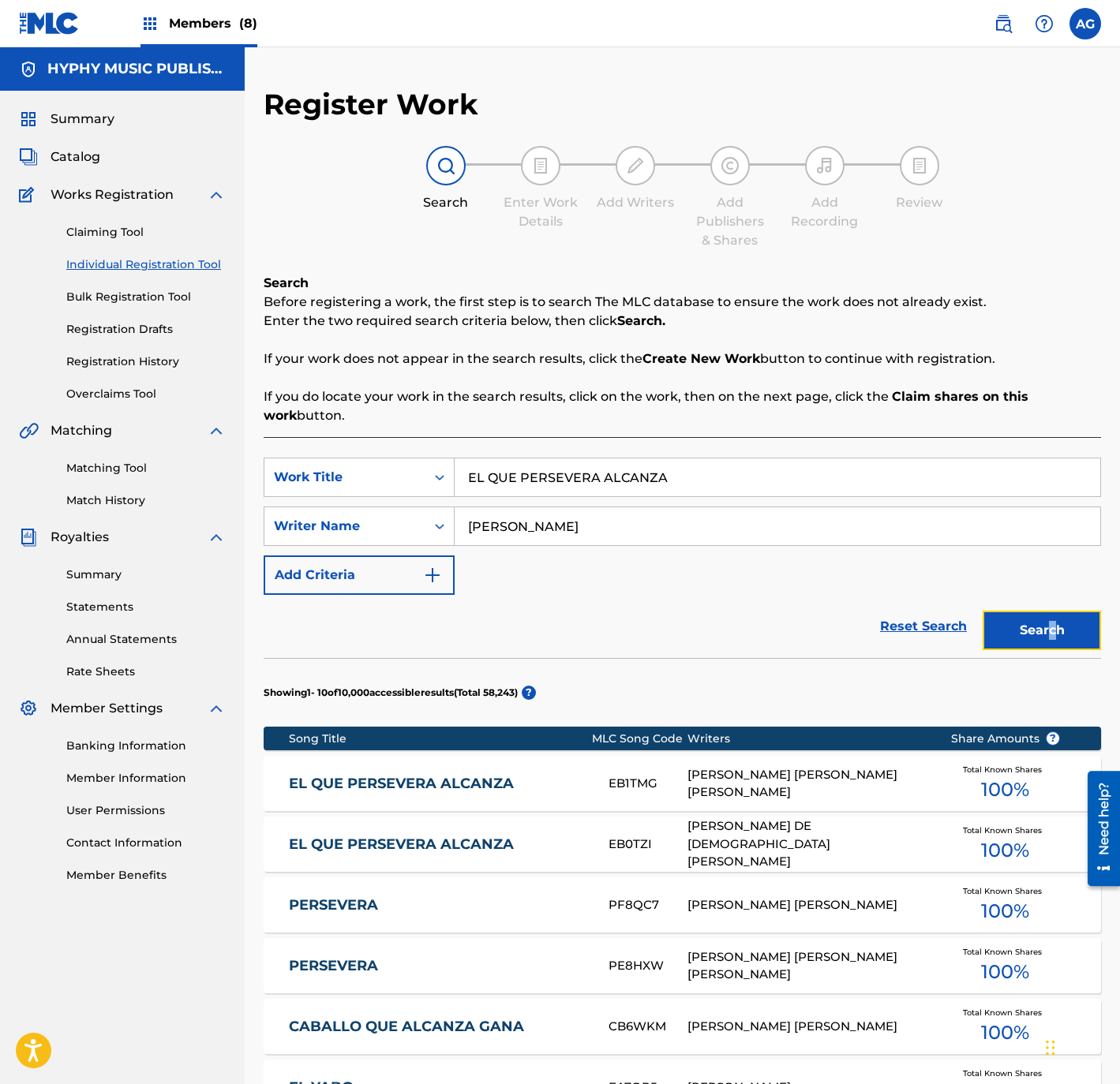
drag, startPoint x: 1056, startPoint y: 613, endPoint x: 1047, endPoint y: 618, distance: 10.3
click at [1058, 616] on button "Search" at bounding box center [1041, 630] width 118 height 39
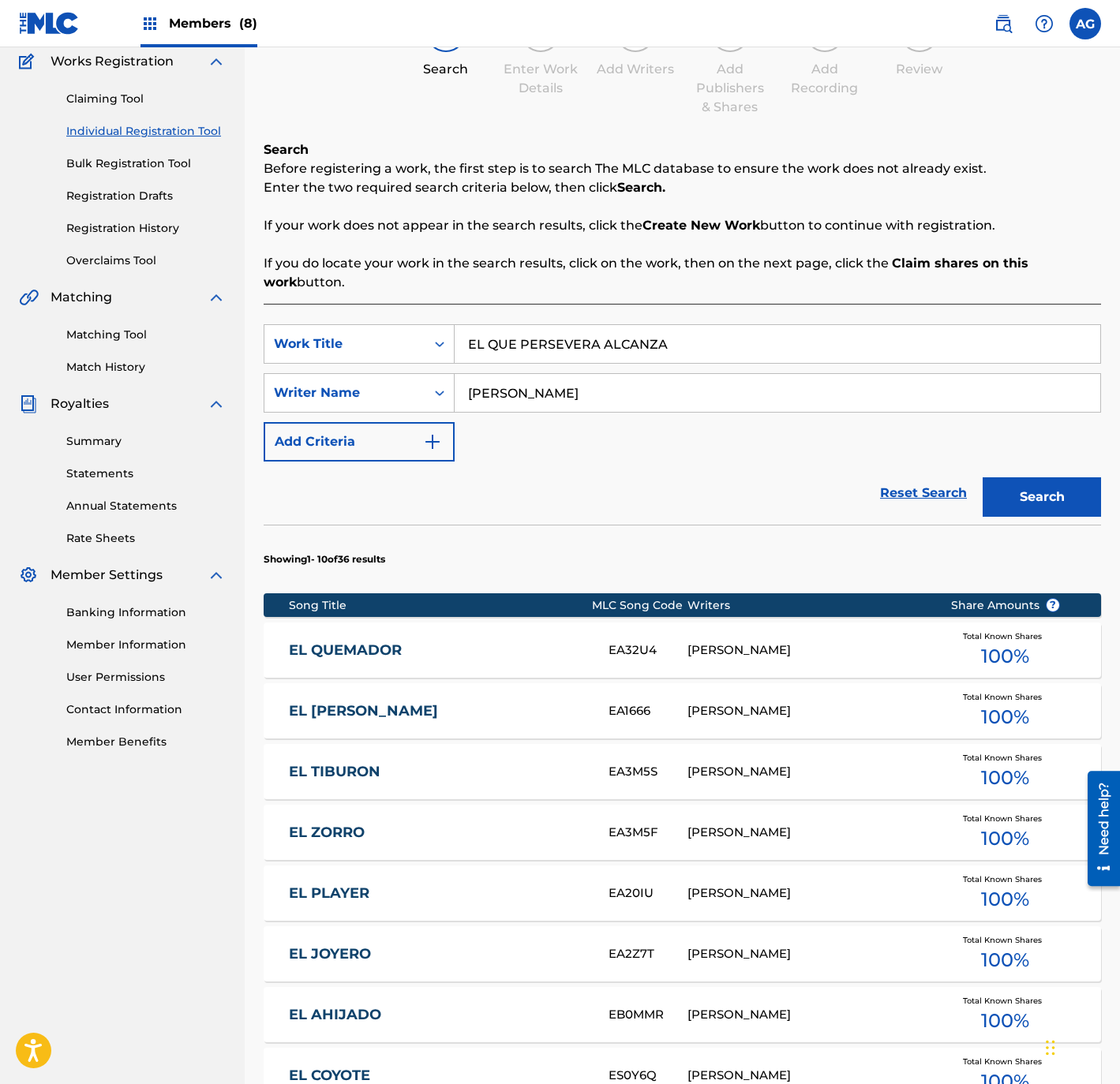
scroll to position [550, 0]
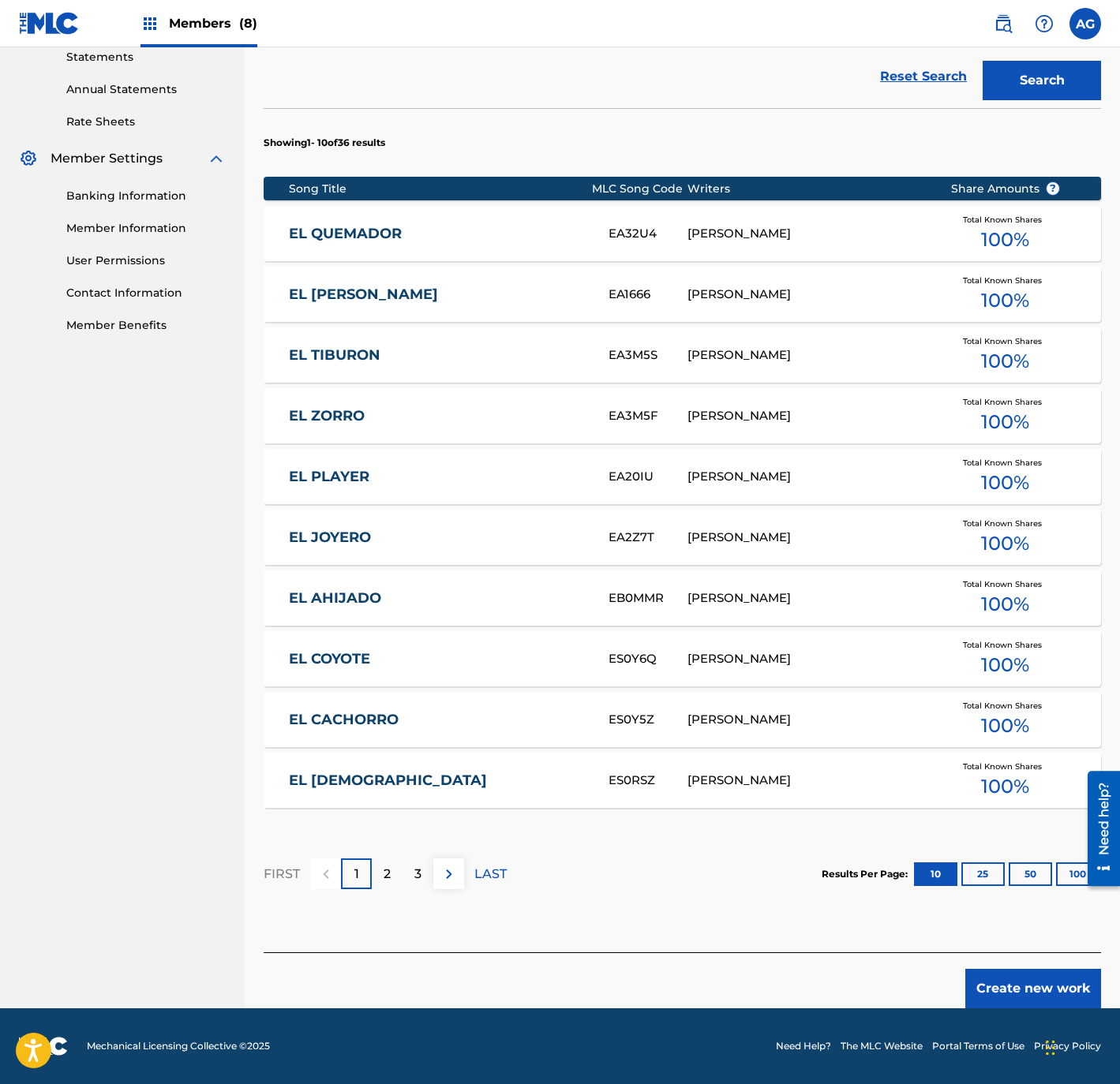
drag, startPoint x: 824, startPoint y: 616, endPoint x: 843, endPoint y: 869, distance: 253.7
click at [1024, 976] on button "Create new work" at bounding box center [1032, 989] width 135 height 39
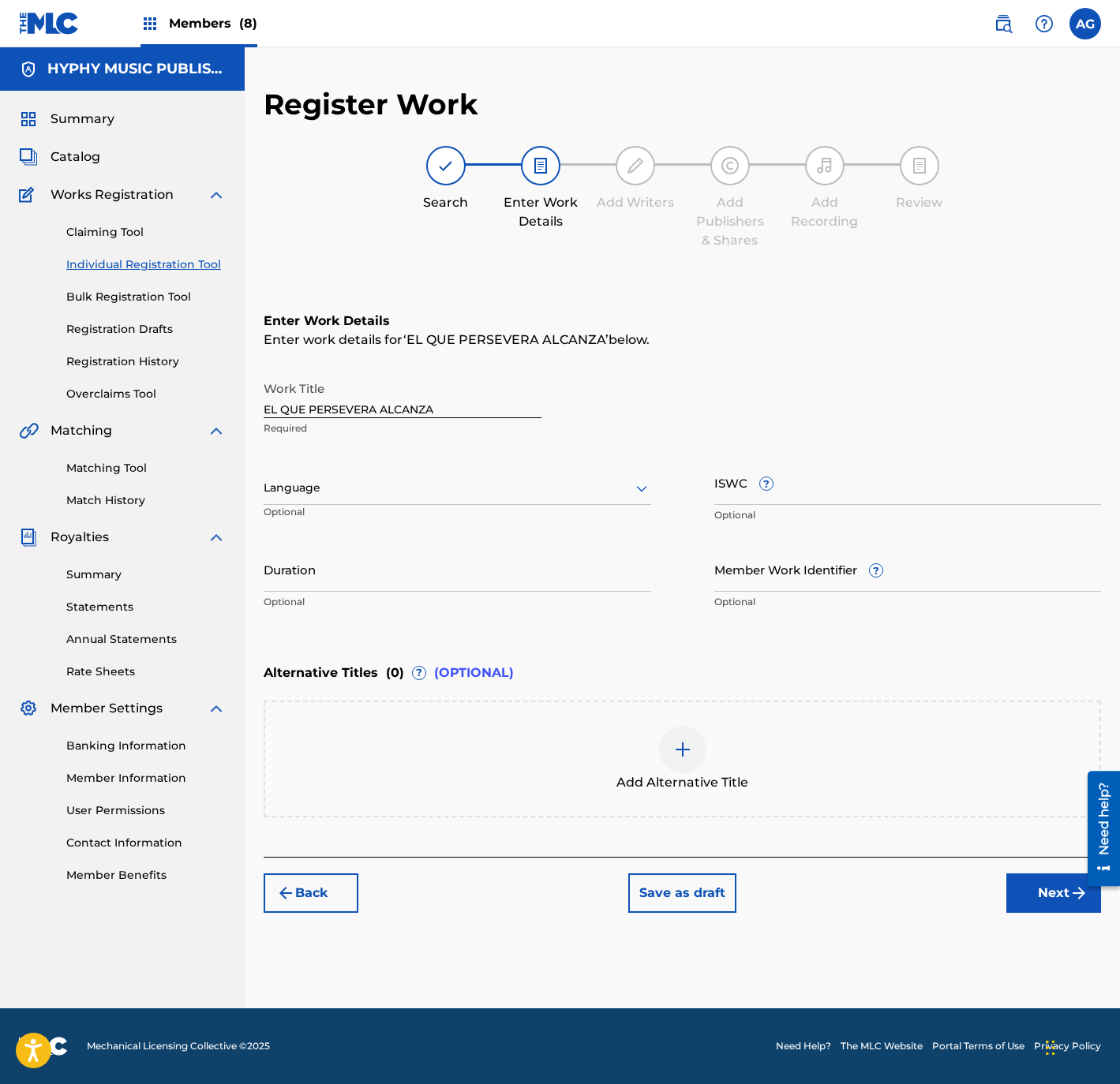
click at [418, 462] on div "Work Title EL QUE PERSEVERA ALCANZA Required Language Optional ISWC ? Optional …" at bounding box center [682, 495] width 838 height 244
click at [401, 483] on div at bounding box center [457, 488] width 387 height 20
drag, startPoint x: 370, startPoint y: 547, endPoint x: 370, endPoint y: 560, distance: 13.0
click at [370, 548] on div "Spanish" at bounding box center [457, 558] width 386 height 35
click at [363, 585] on input "Duration" at bounding box center [457, 570] width 387 height 45
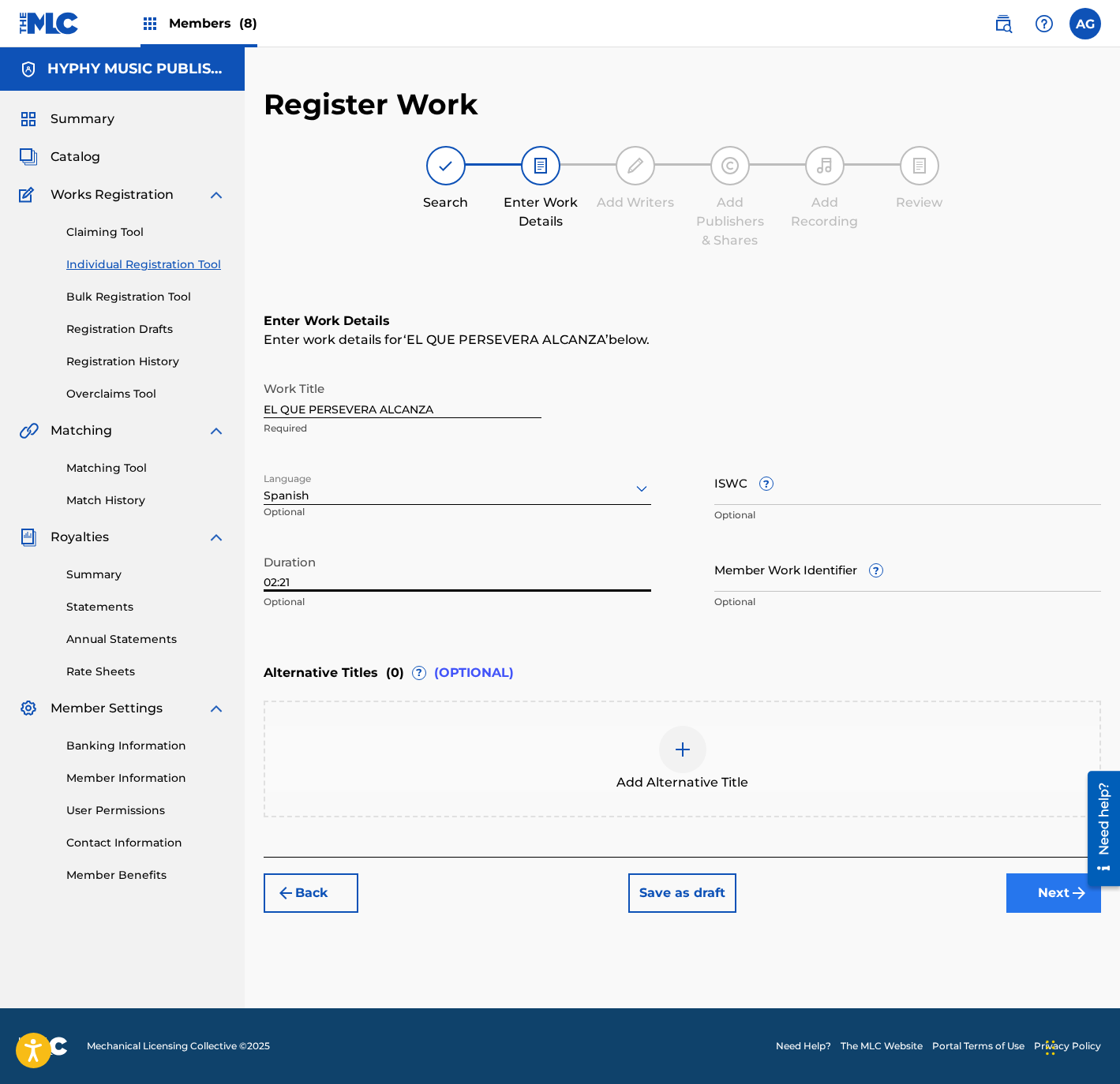
type input "02:21"
click at [1056, 892] on button "Next" at bounding box center [1054, 893] width 94 height 39
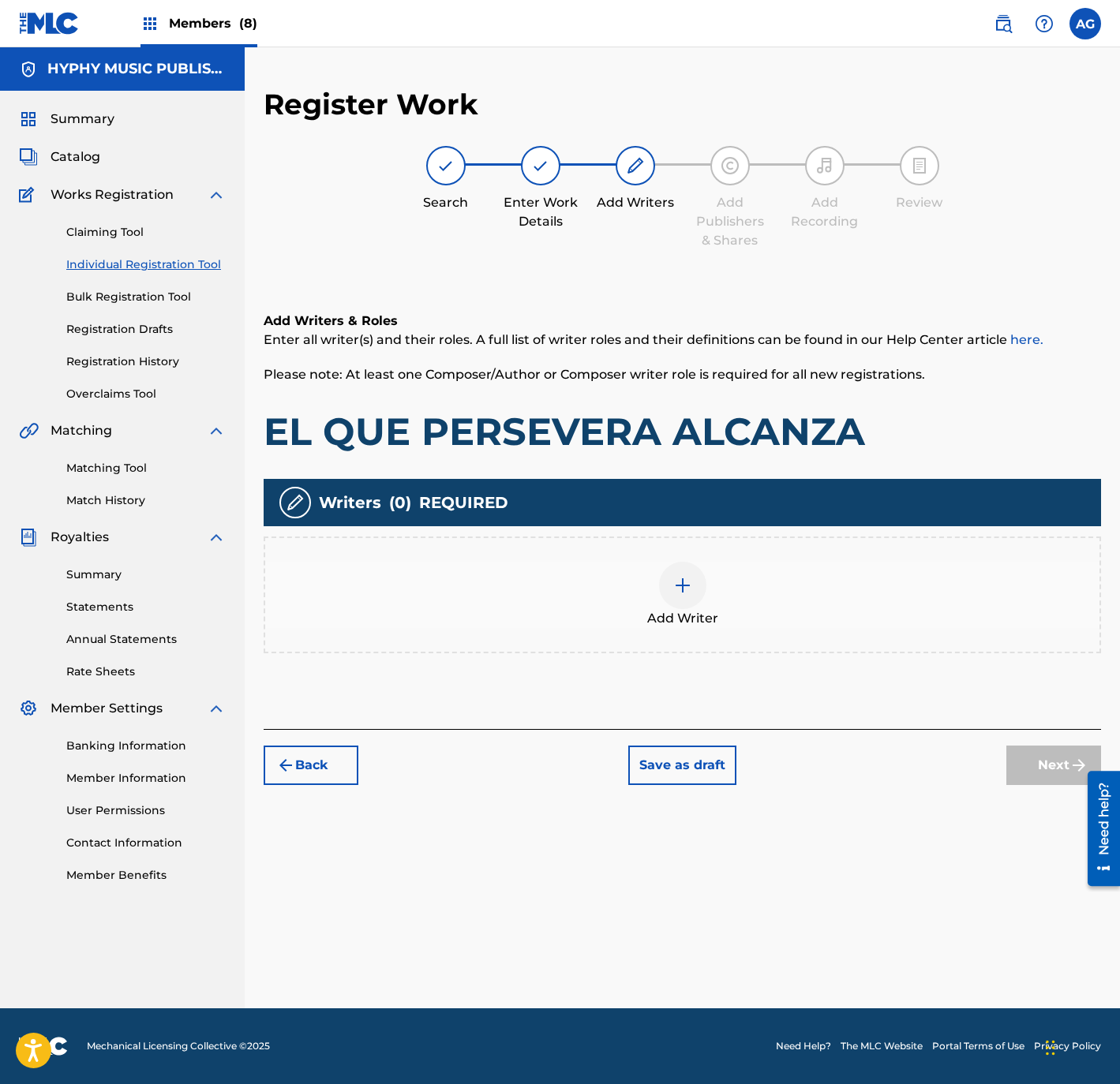
click at [720, 616] on div "Add Writer" at bounding box center [682, 594] width 834 height 66
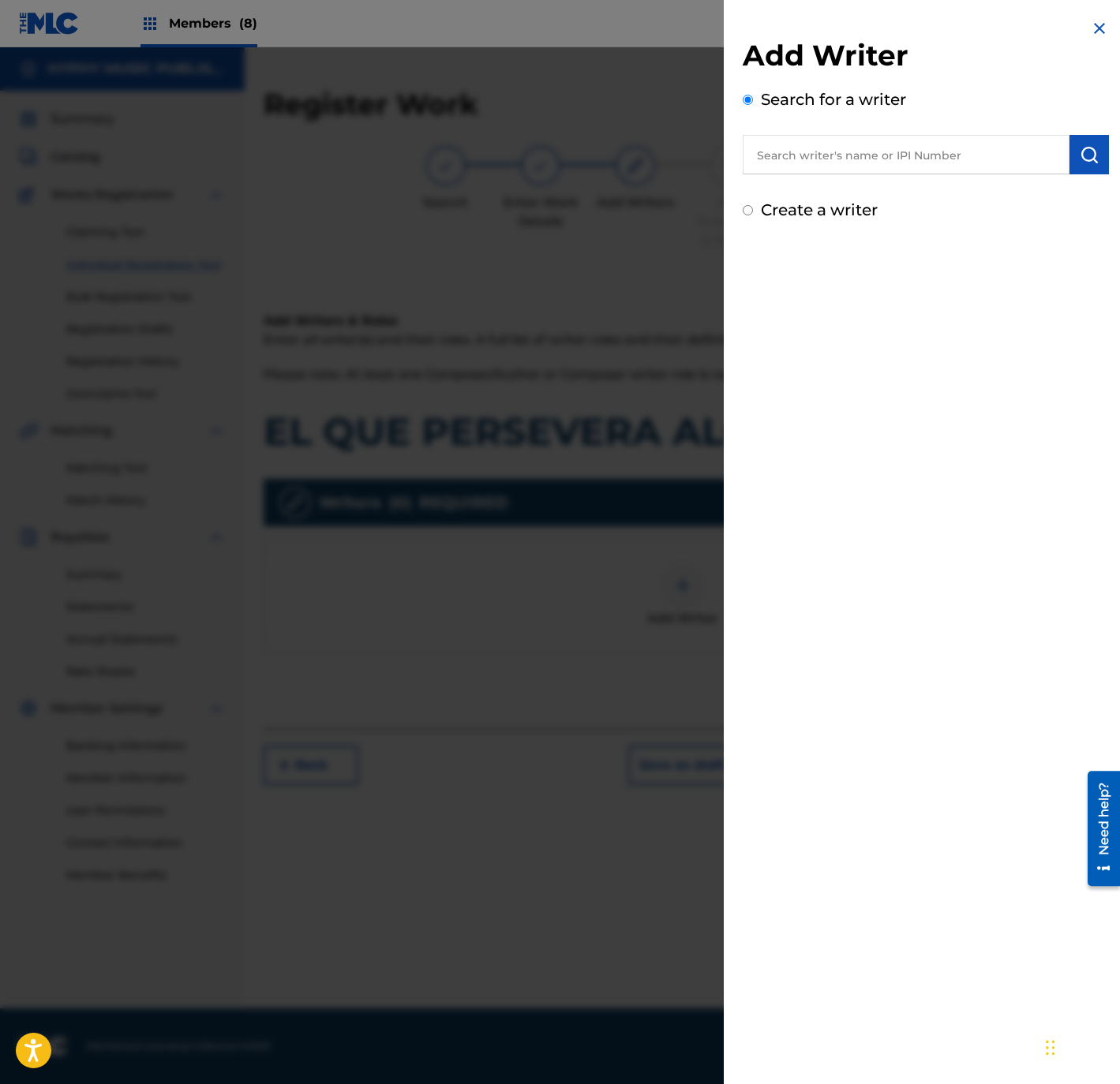
click at [815, 156] on input "text" at bounding box center [906, 154] width 327 height 39
paste input "[PERSON_NAME]"
type input "[PERSON_NAME]"
click at [1094, 161] on img "submit" at bounding box center [1088, 154] width 19 height 19
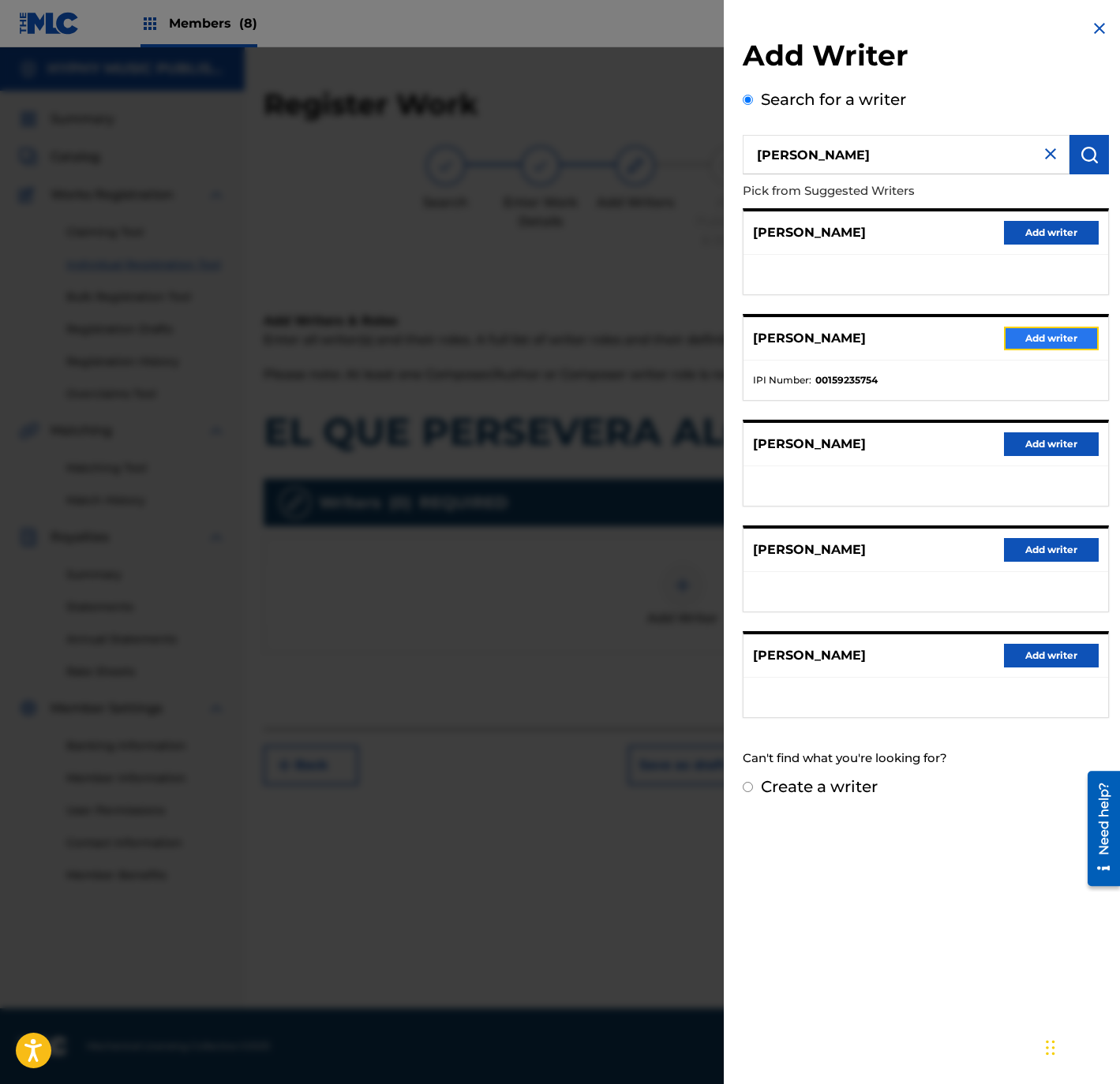
click at [1014, 327] on button "Add writer" at bounding box center [1051, 339] width 94 height 24
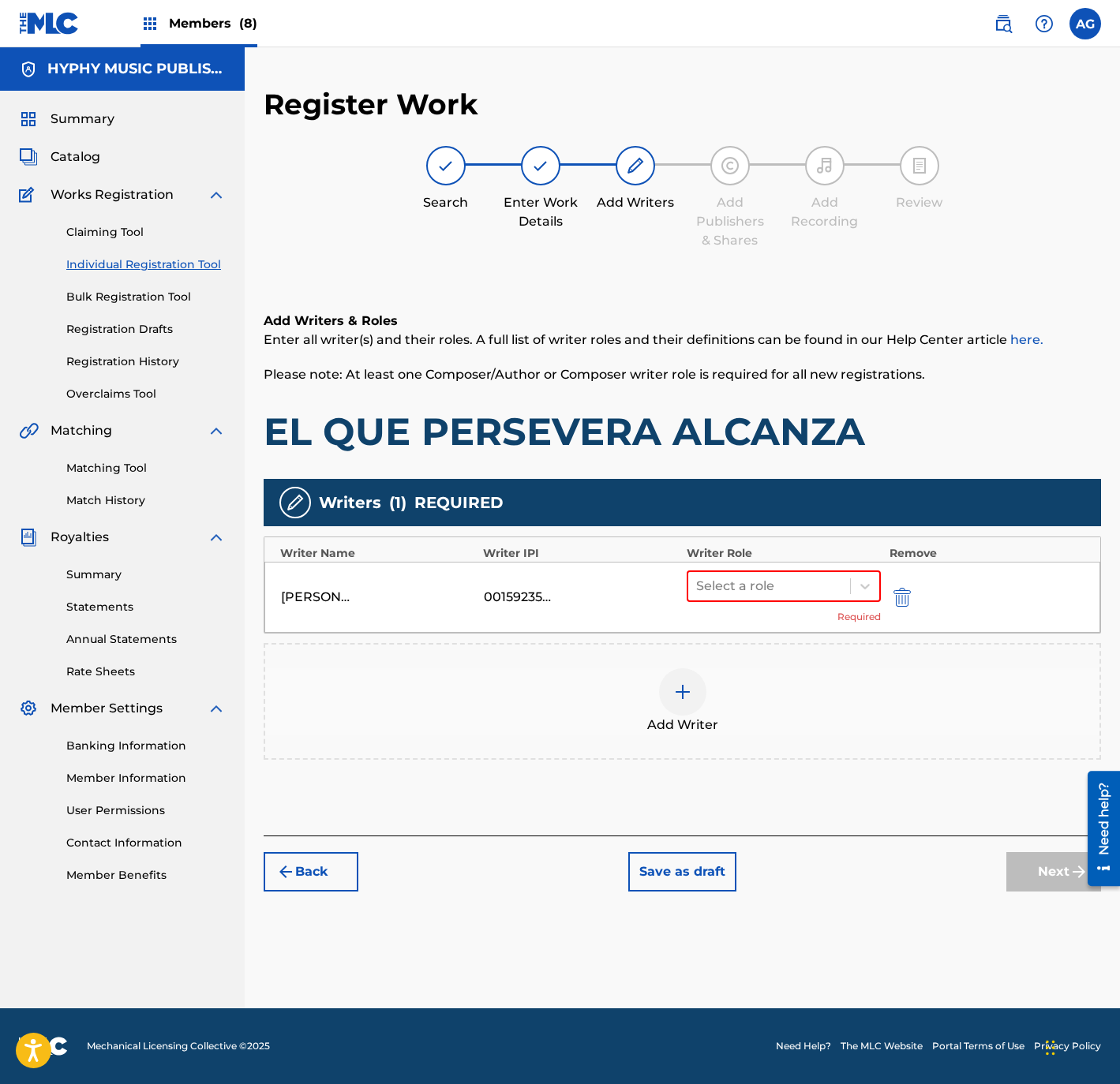
click at [779, 599] on div "Select a role" at bounding box center [768, 586] width 163 height 28
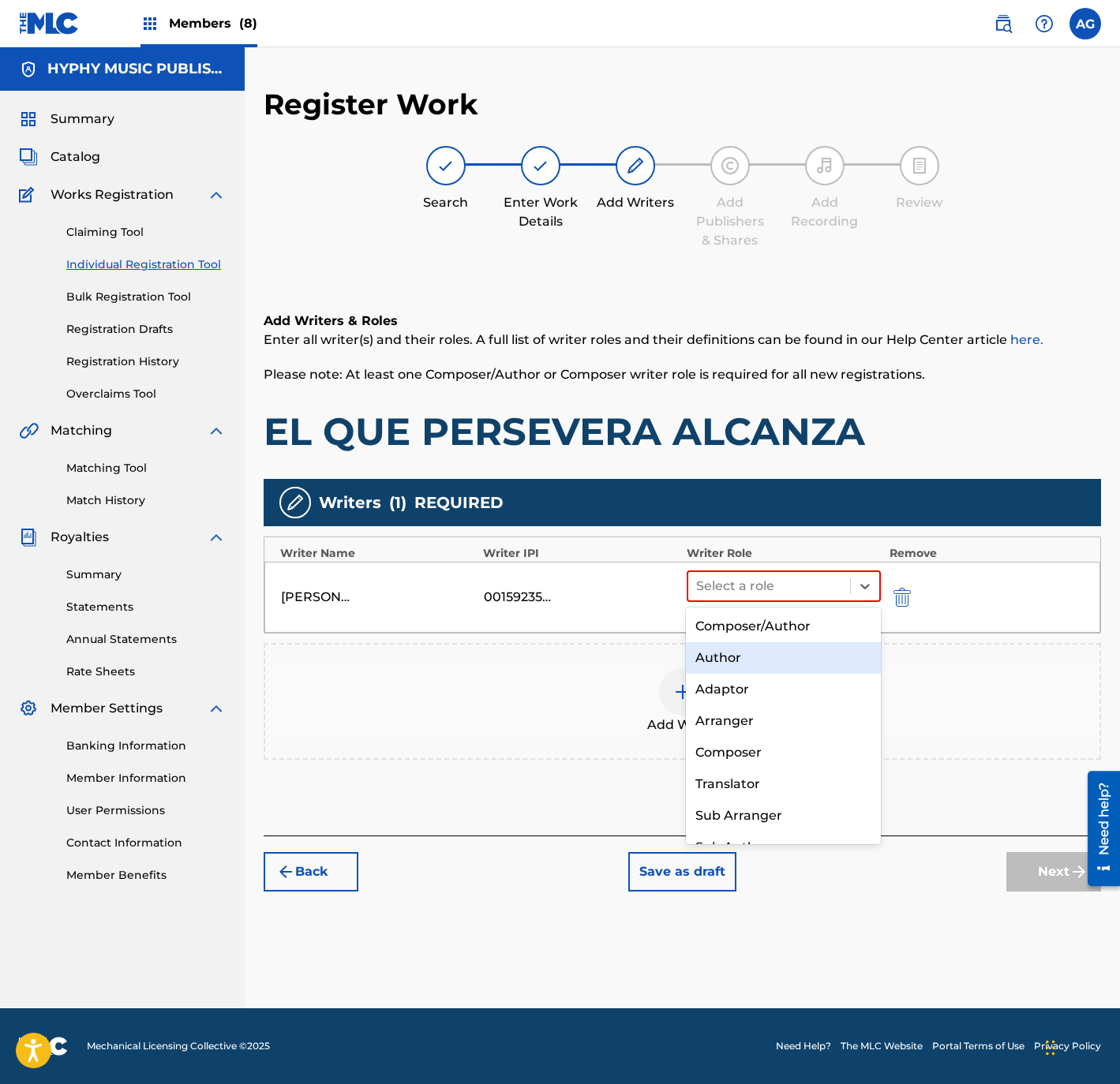
click at [778, 642] on div "Author" at bounding box center [783, 658] width 194 height 32
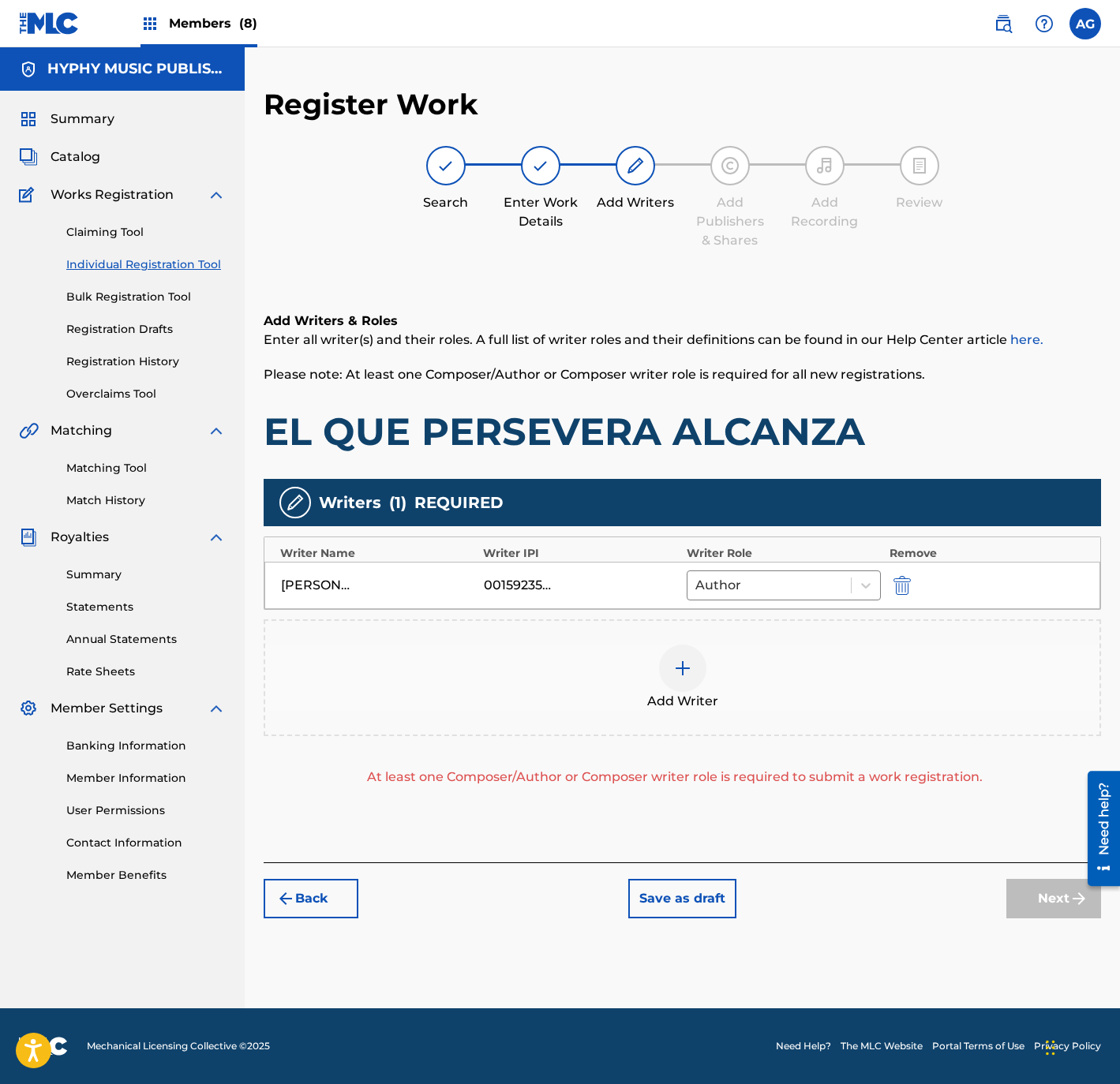
click at [778, 607] on div "[PERSON_NAME] 00159235754 Author" at bounding box center [682, 585] width 836 height 47
click at [775, 600] on div "Author" at bounding box center [769, 585] width 164 height 28
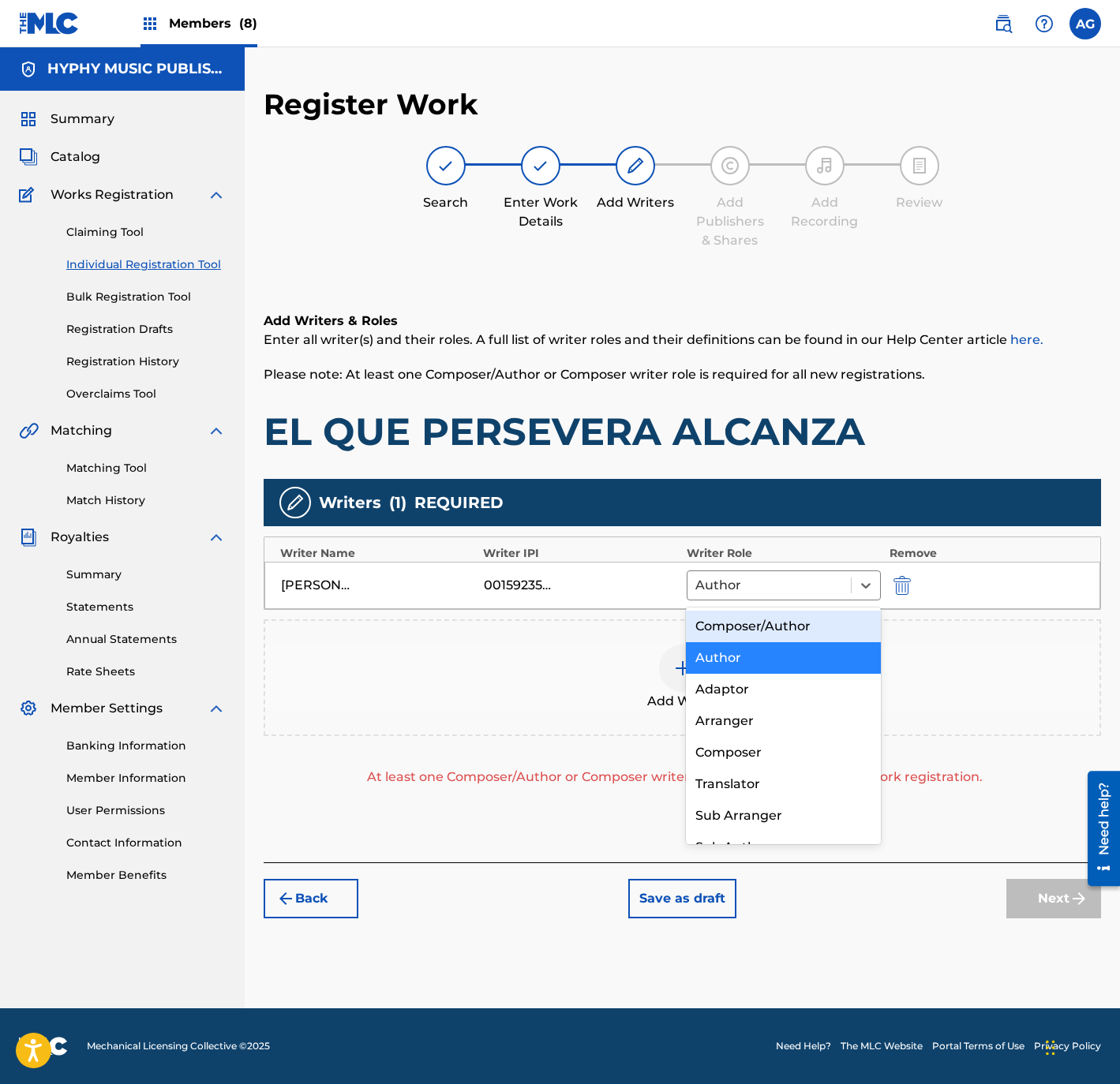
click at [768, 630] on div "Composer/Author" at bounding box center [783, 626] width 194 height 32
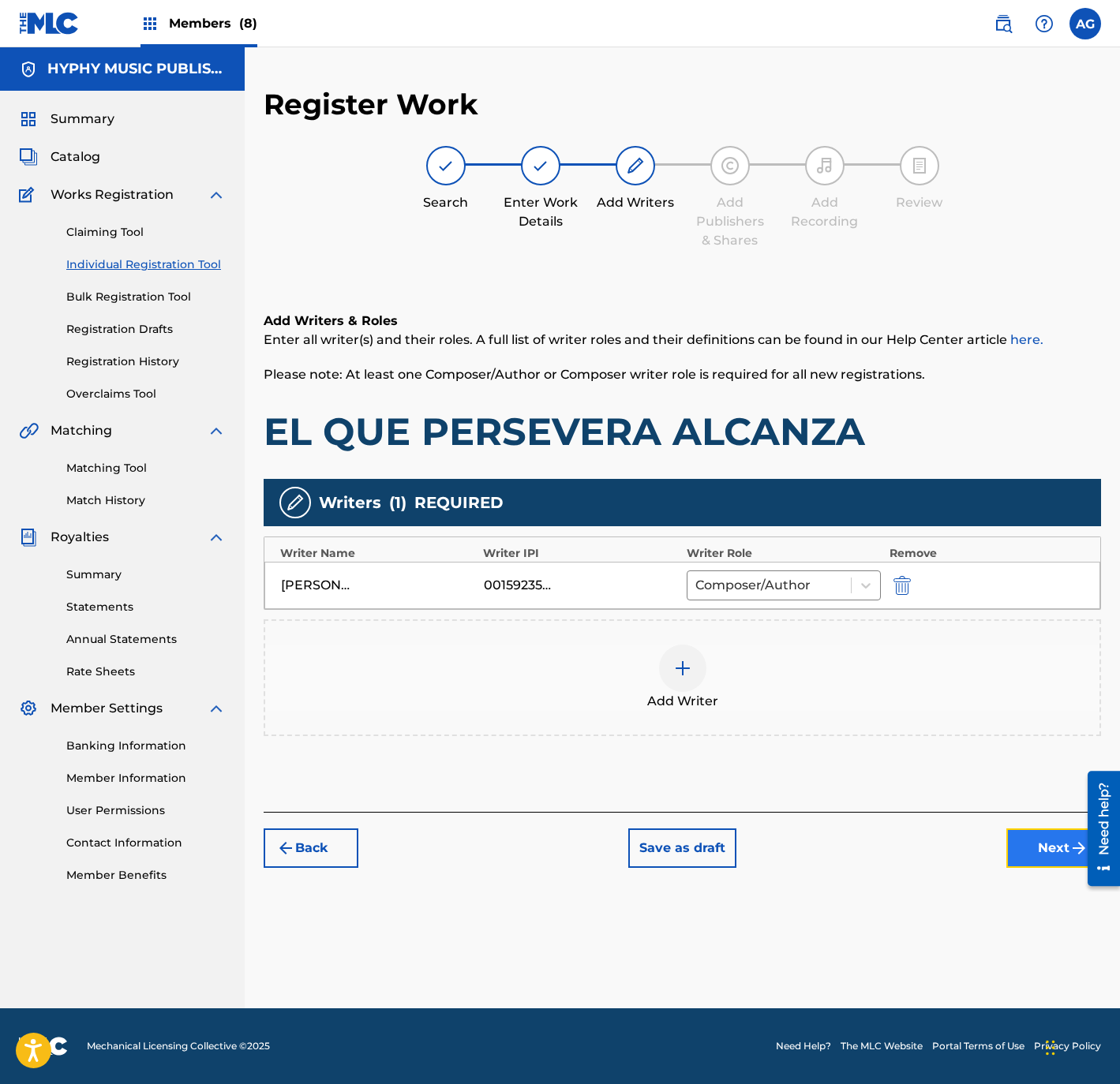
click at [1042, 848] on button "Next" at bounding box center [1054, 848] width 94 height 39
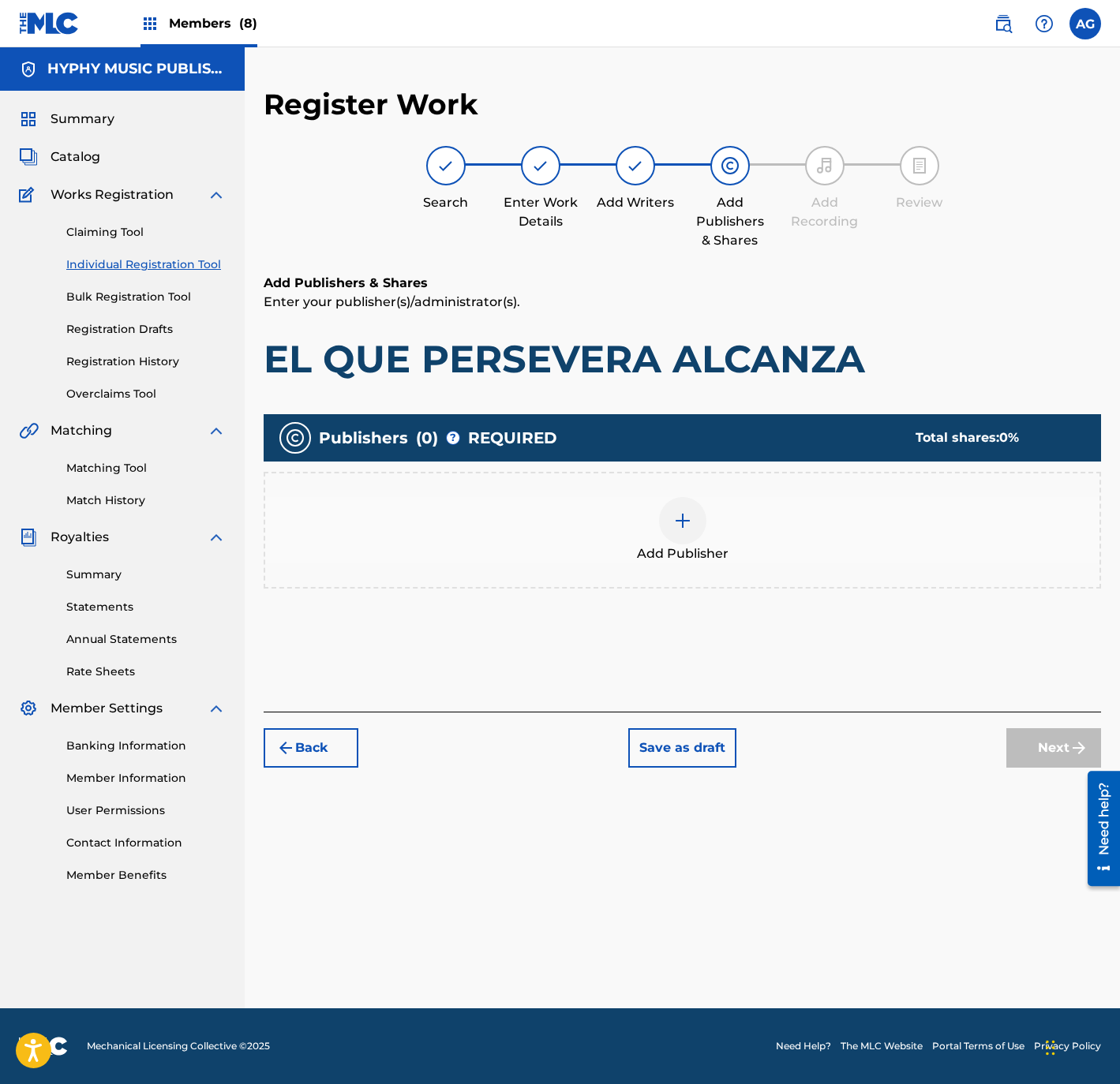
click at [657, 526] on div "Add Publisher" at bounding box center [682, 530] width 834 height 66
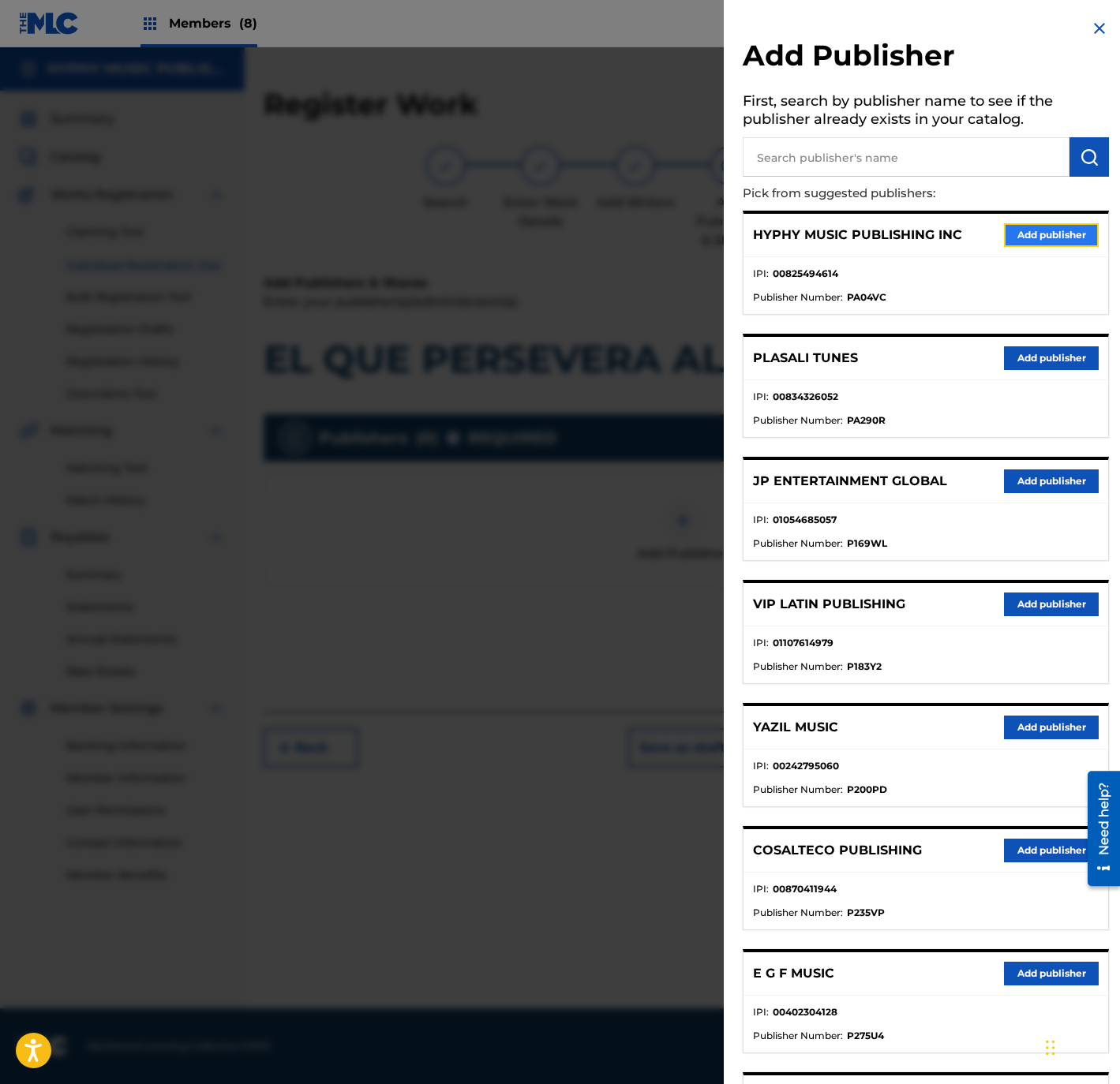
click at [1021, 225] on button "Add publisher" at bounding box center [1051, 235] width 94 height 24
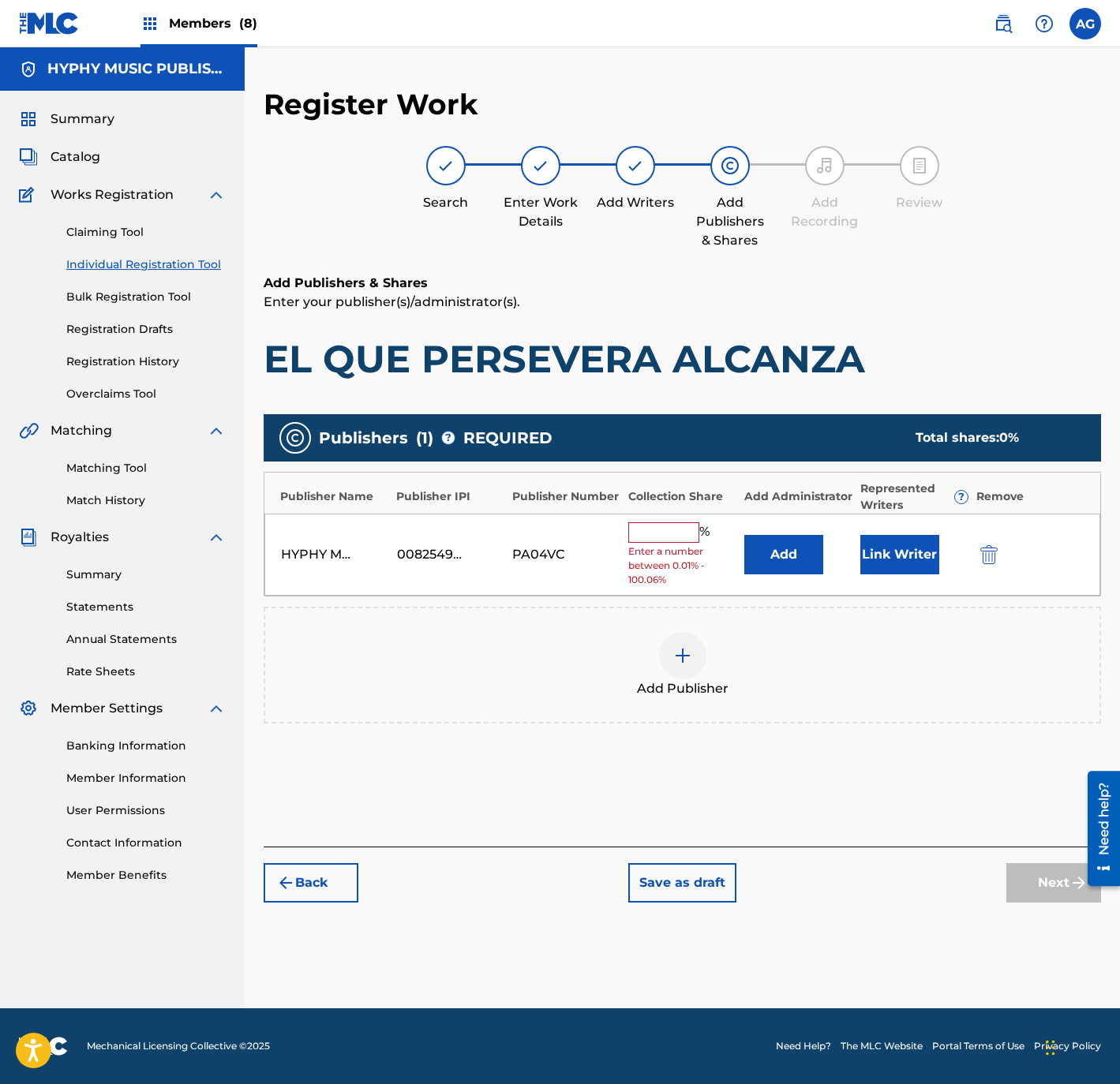
click at [673, 540] on input "text" at bounding box center [663, 532] width 71 height 21
type input "100"
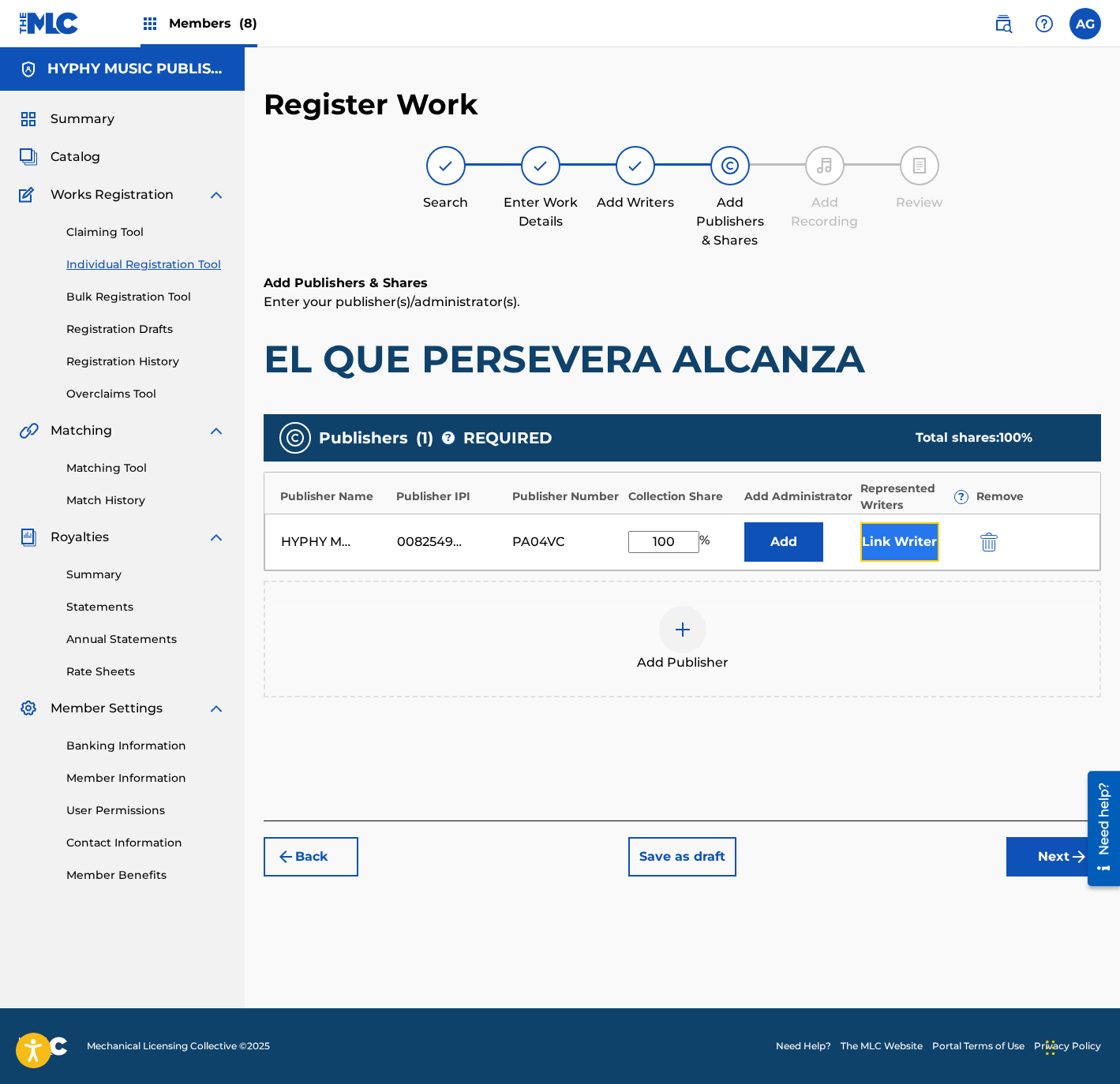
click at [899, 526] on button "Link Writer" at bounding box center [899, 542] width 79 height 39
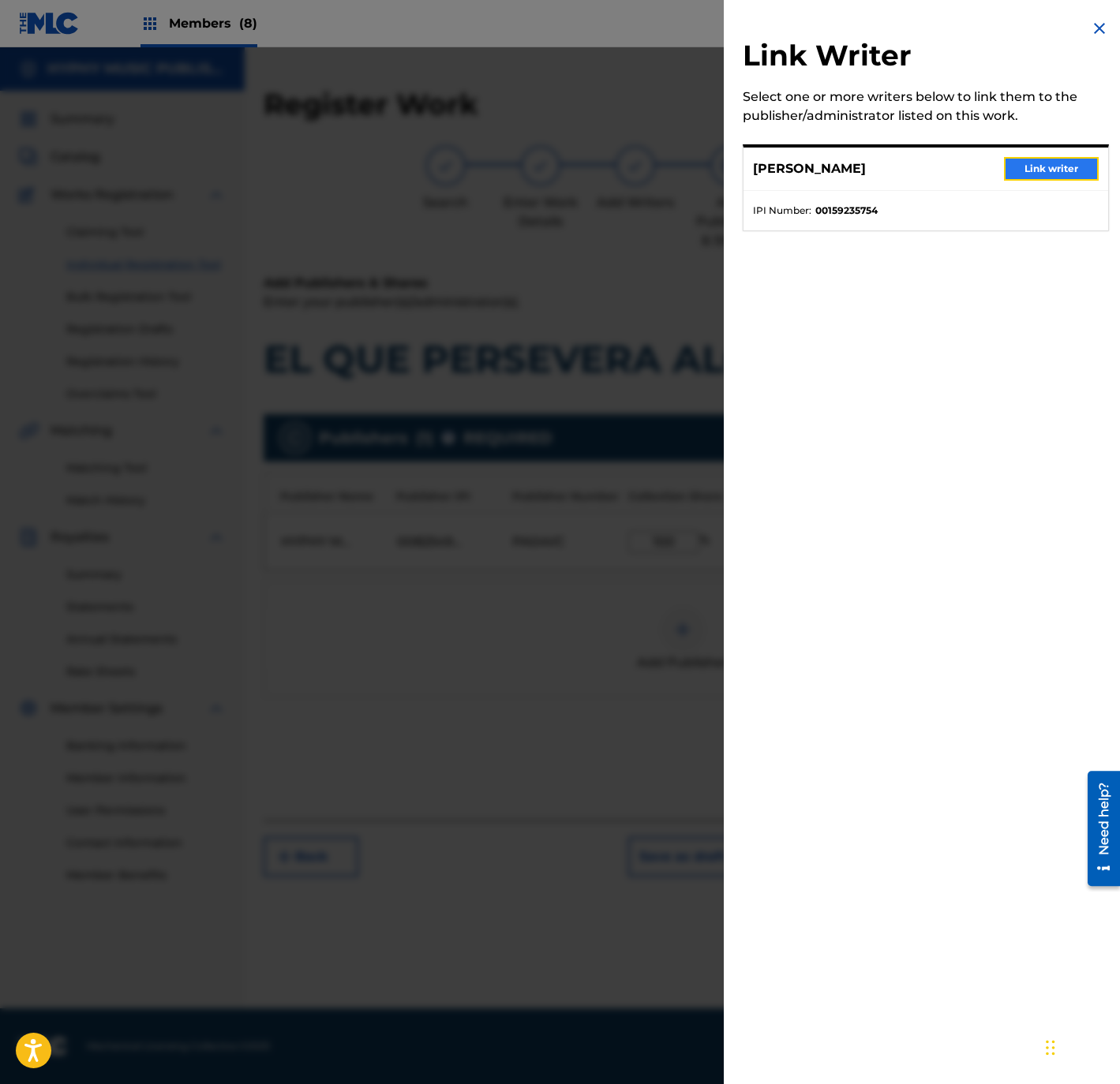
click at [1004, 165] on button "Link writer" at bounding box center [1051, 169] width 94 height 24
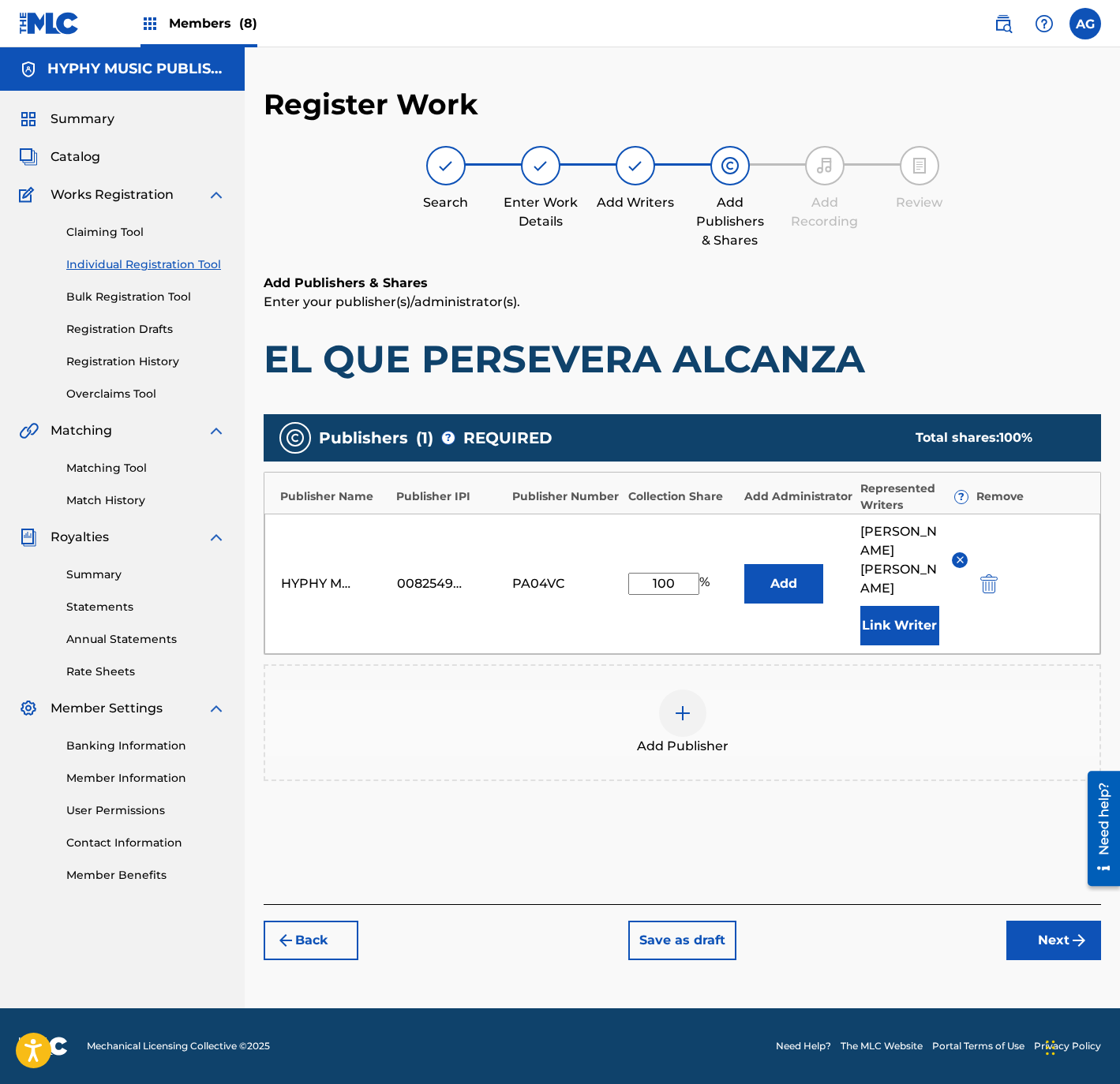
drag, startPoint x: 850, startPoint y: 721, endPoint x: 950, endPoint y: 846, distance: 160.1
click at [1059, 922] on button "Next" at bounding box center [1054, 940] width 94 height 39
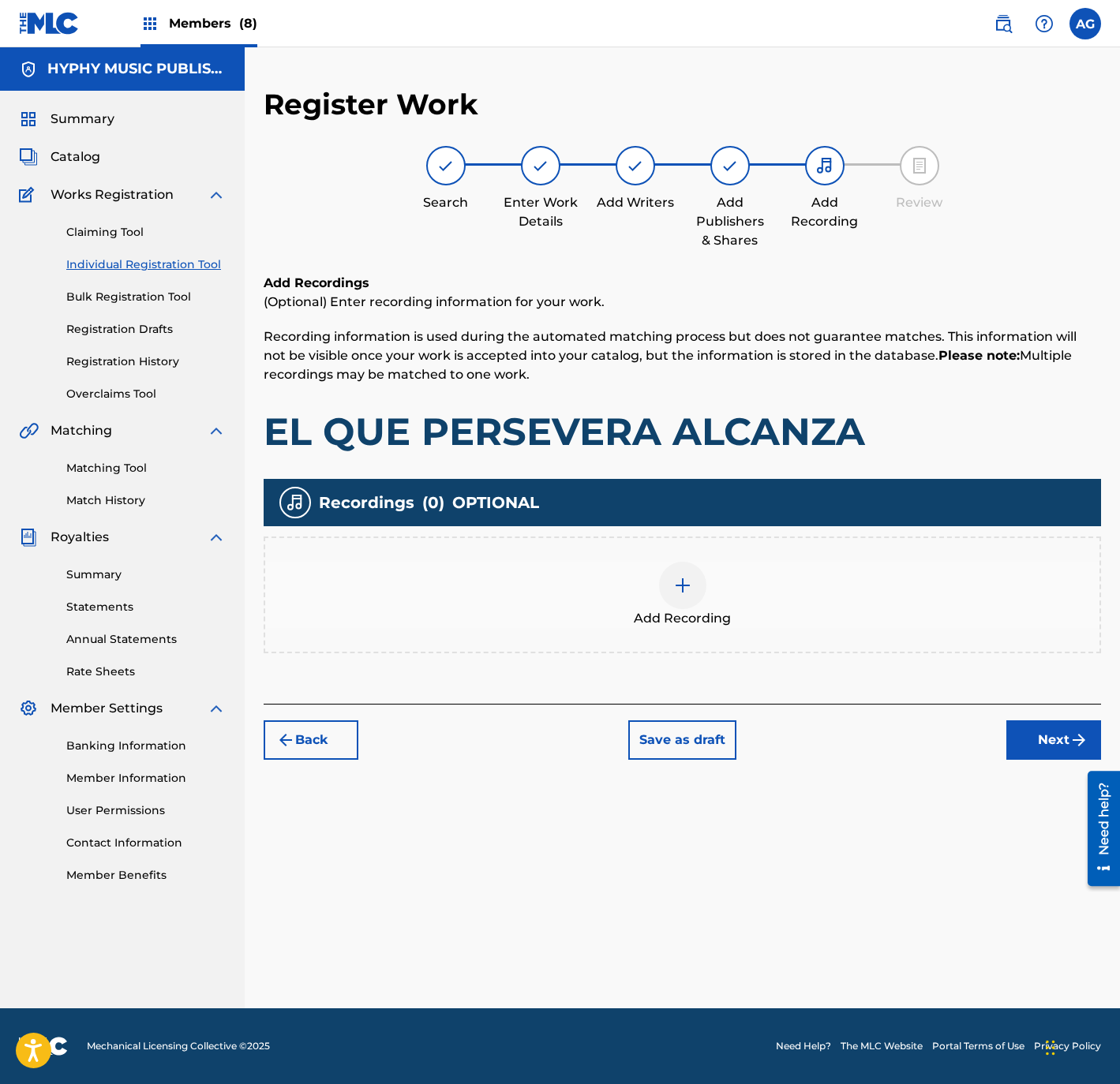
click at [768, 582] on div "Add Recording" at bounding box center [682, 594] width 834 height 66
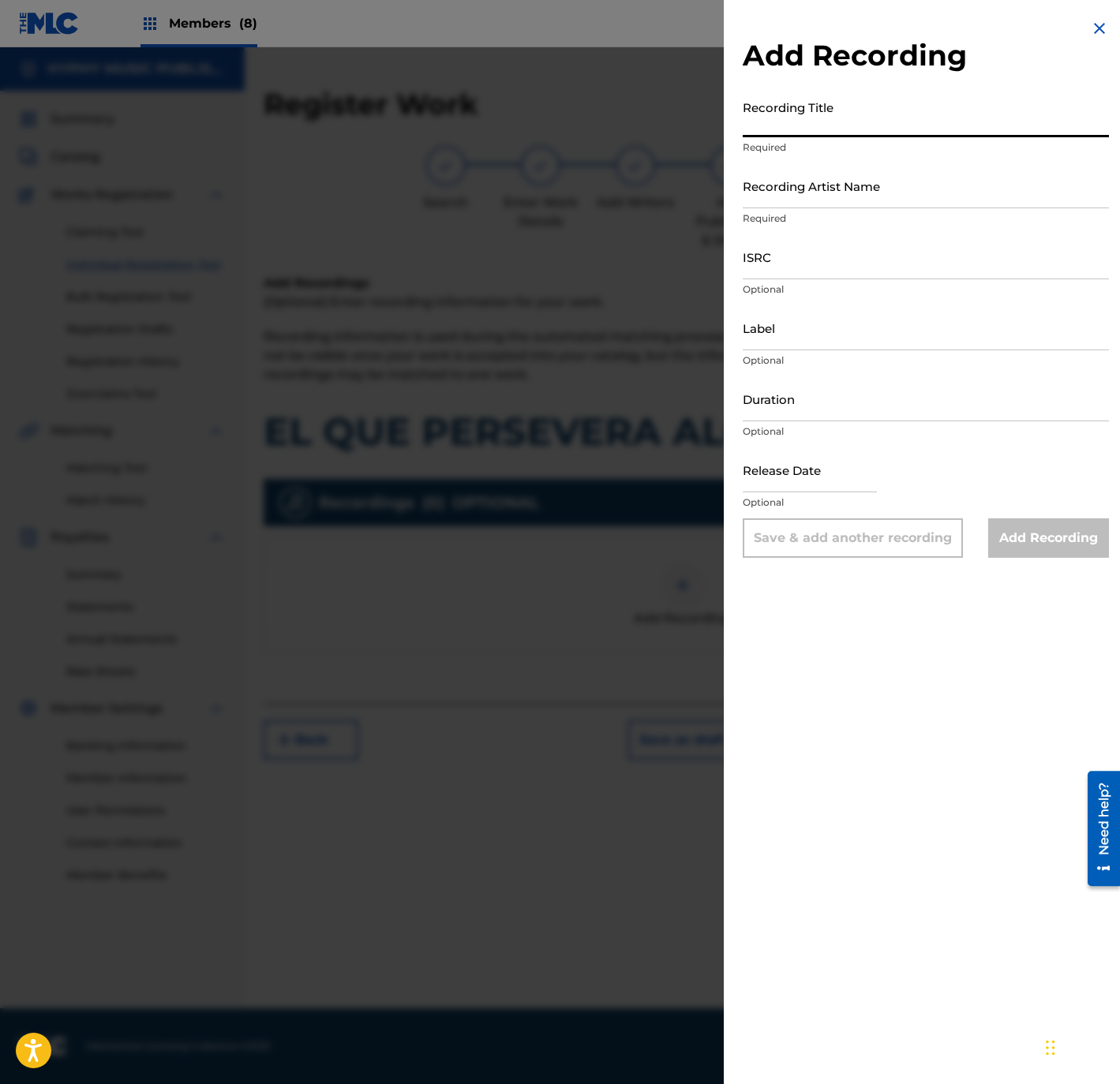
click at [878, 118] on input "Recording Title" at bounding box center [925, 115] width 366 height 45
paste input "El Que Persevera Alcanza"
type input "El Que Persevera Alcanza"
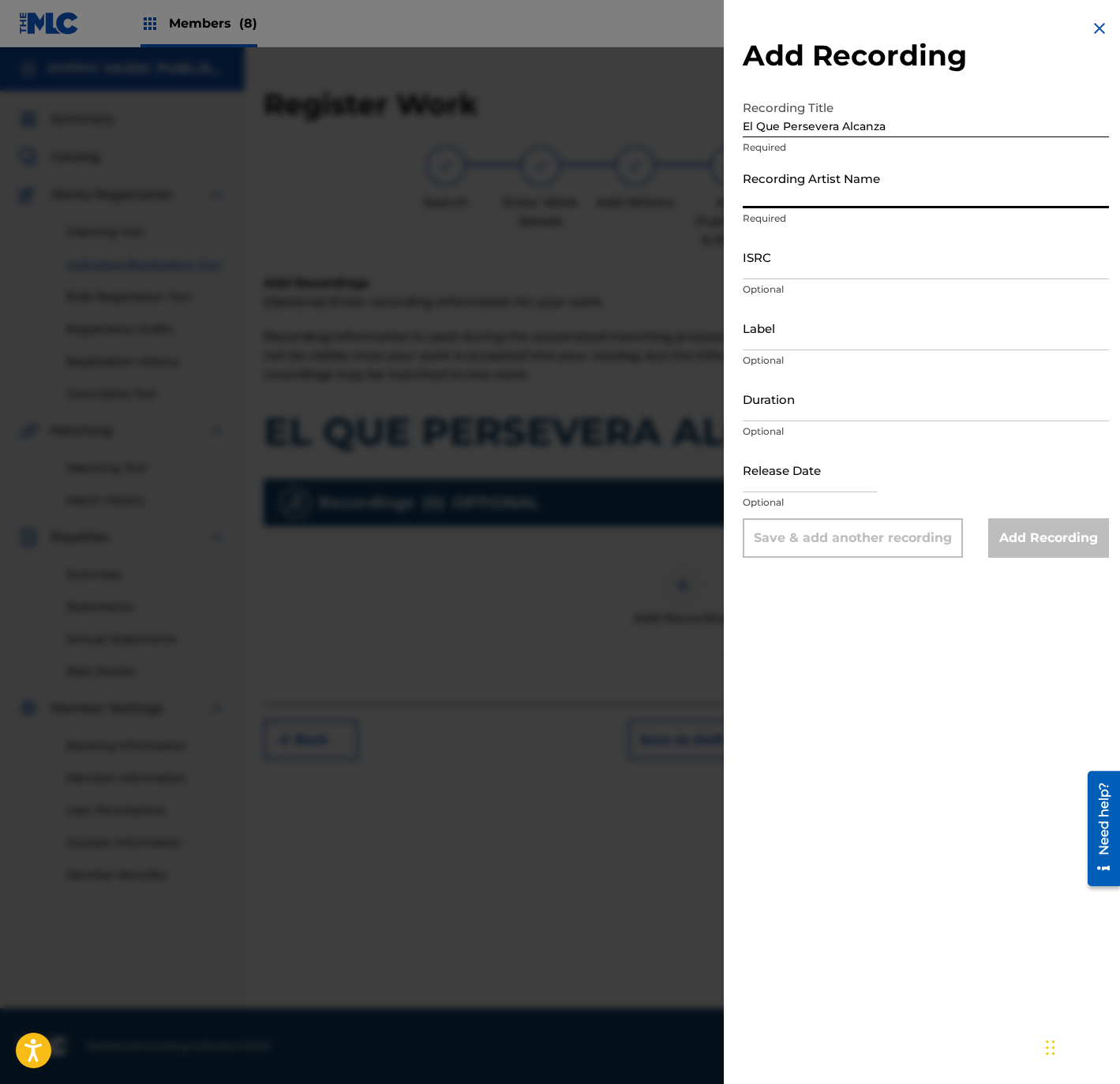
drag, startPoint x: 905, startPoint y: 197, endPoint x: 919, endPoint y: 197, distance: 14.0
click at [905, 197] on input "Recording Artist Name" at bounding box center [925, 186] width 366 height 45
paste input "Los Zafiros del Norte"
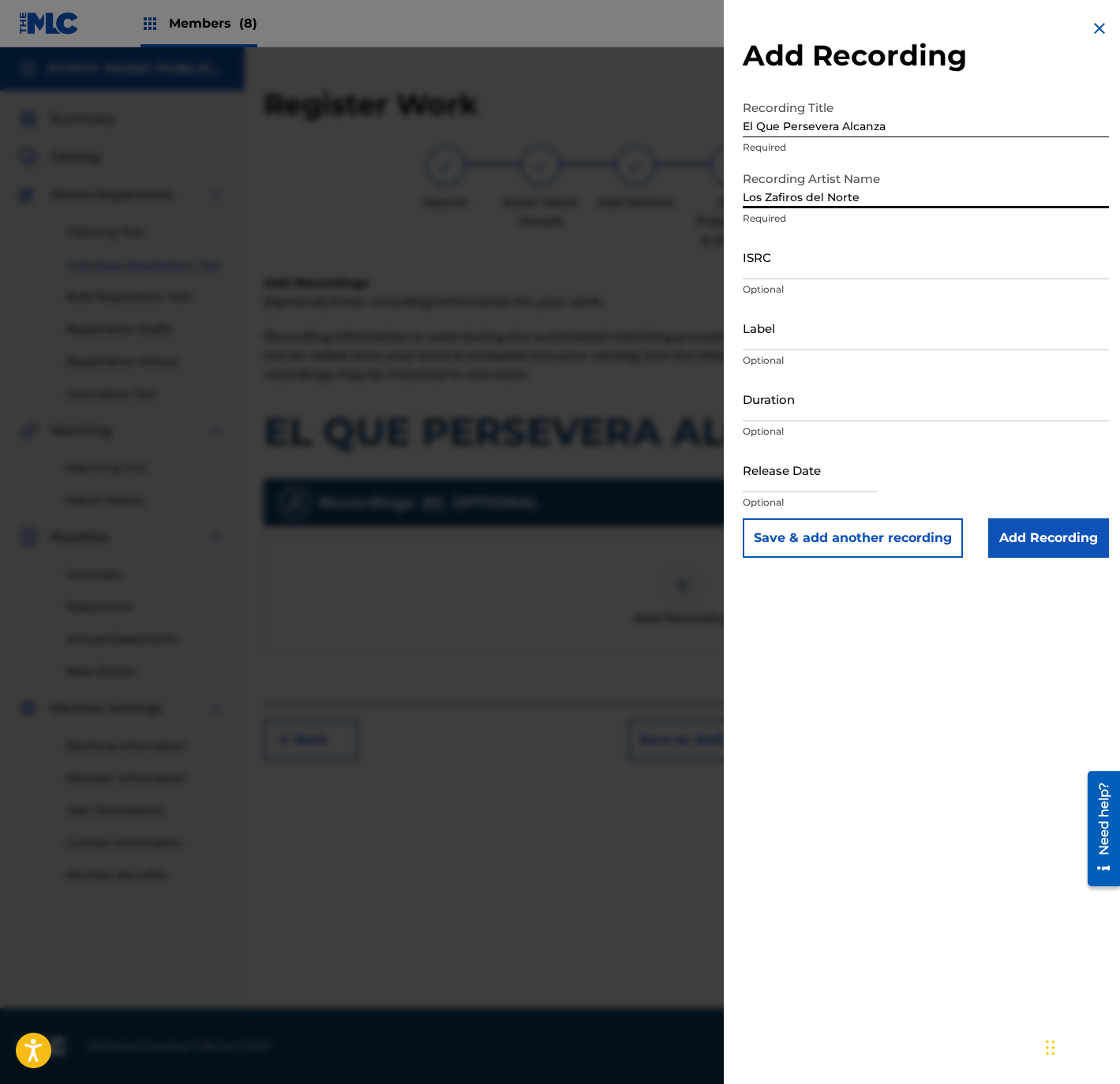
type input "Los Zafiros del Norte"
click at [820, 249] on input "ISRC" at bounding box center [925, 257] width 366 height 45
paste input "QMFMF2464510"
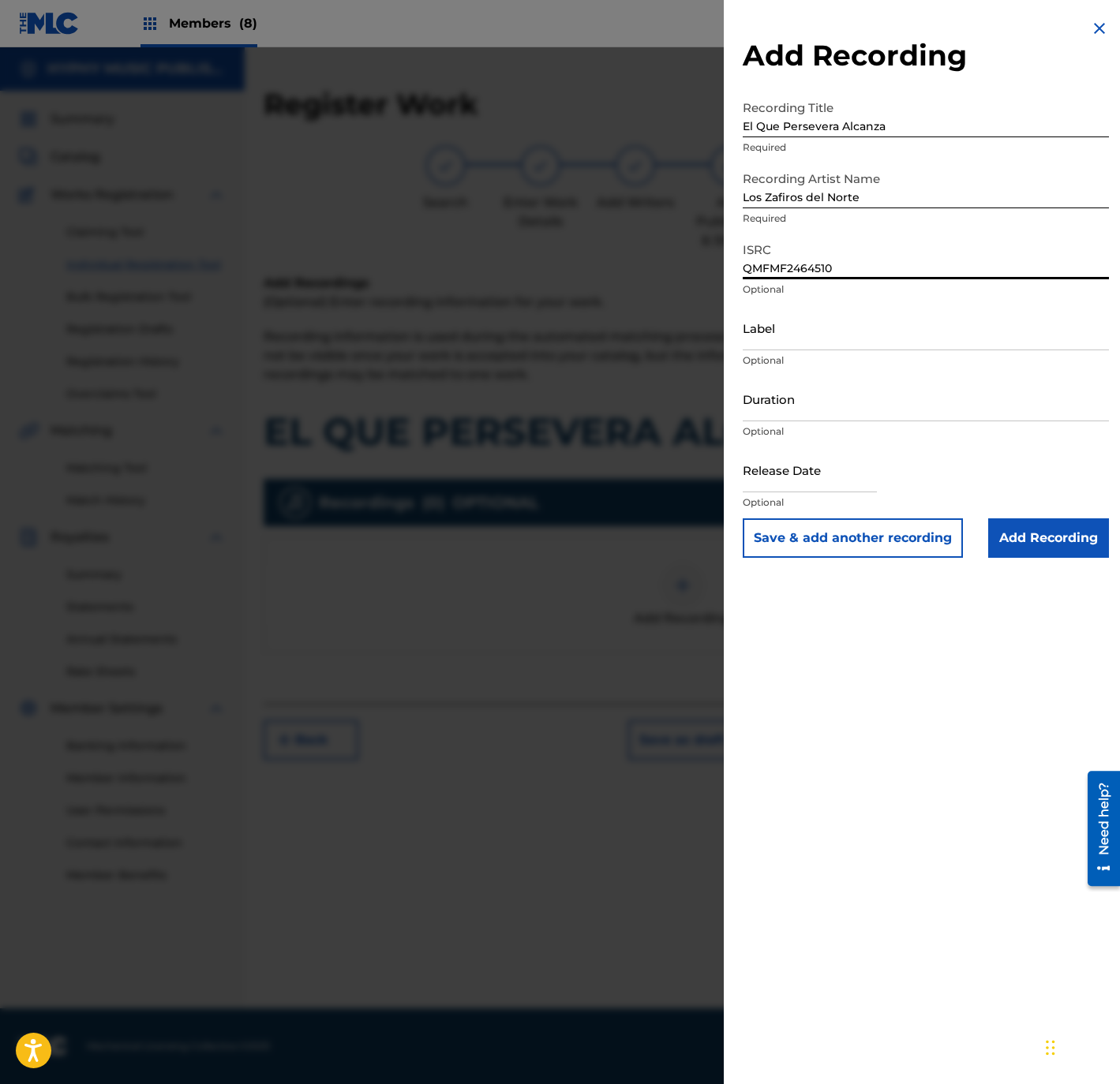
type input "QMFMF2464510"
click at [796, 344] on input "Label" at bounding box center [925, 328] width 366 height 45
paste input "Gente Humilde Music"
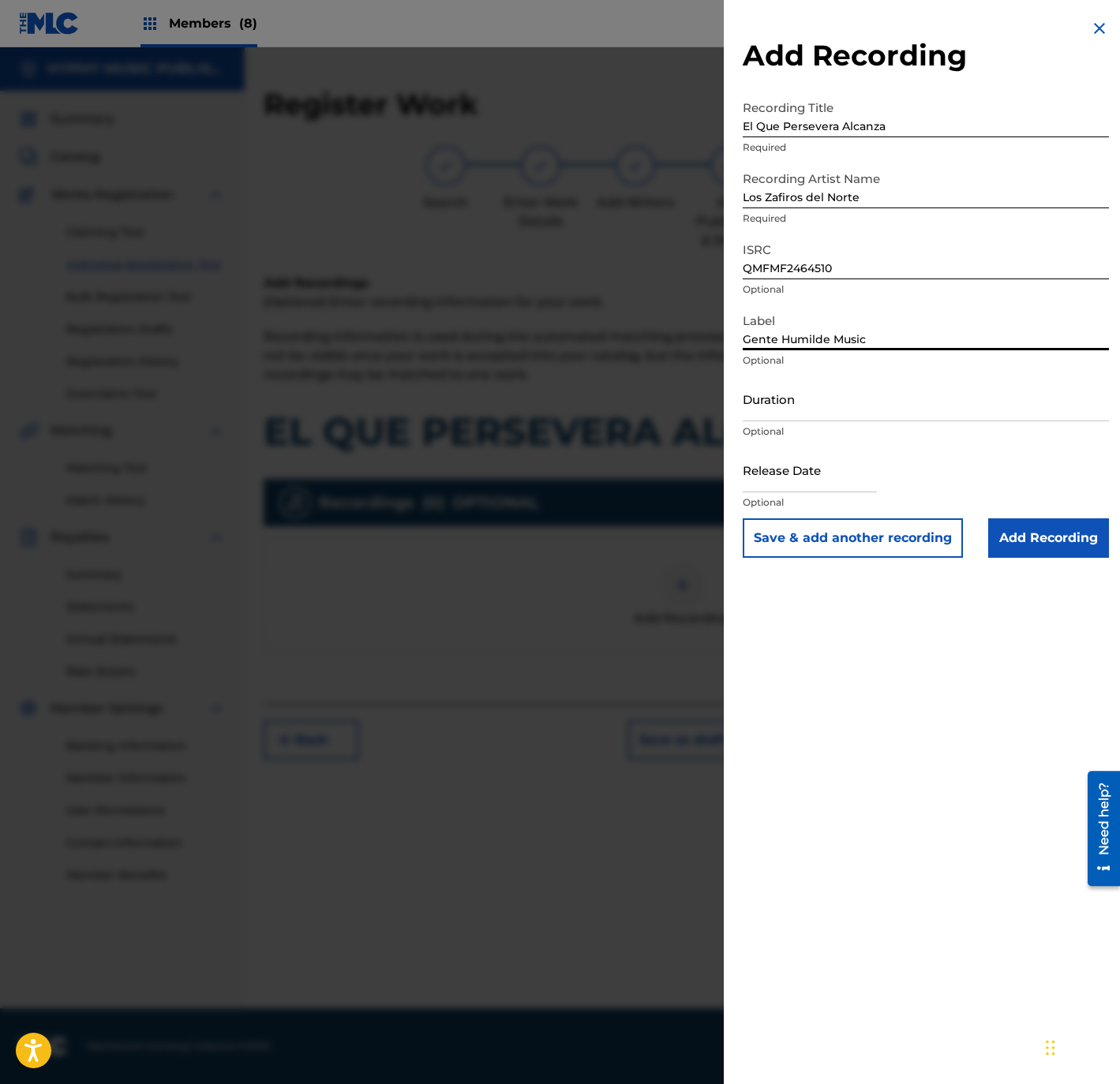
type input "Gente Humilde Music"
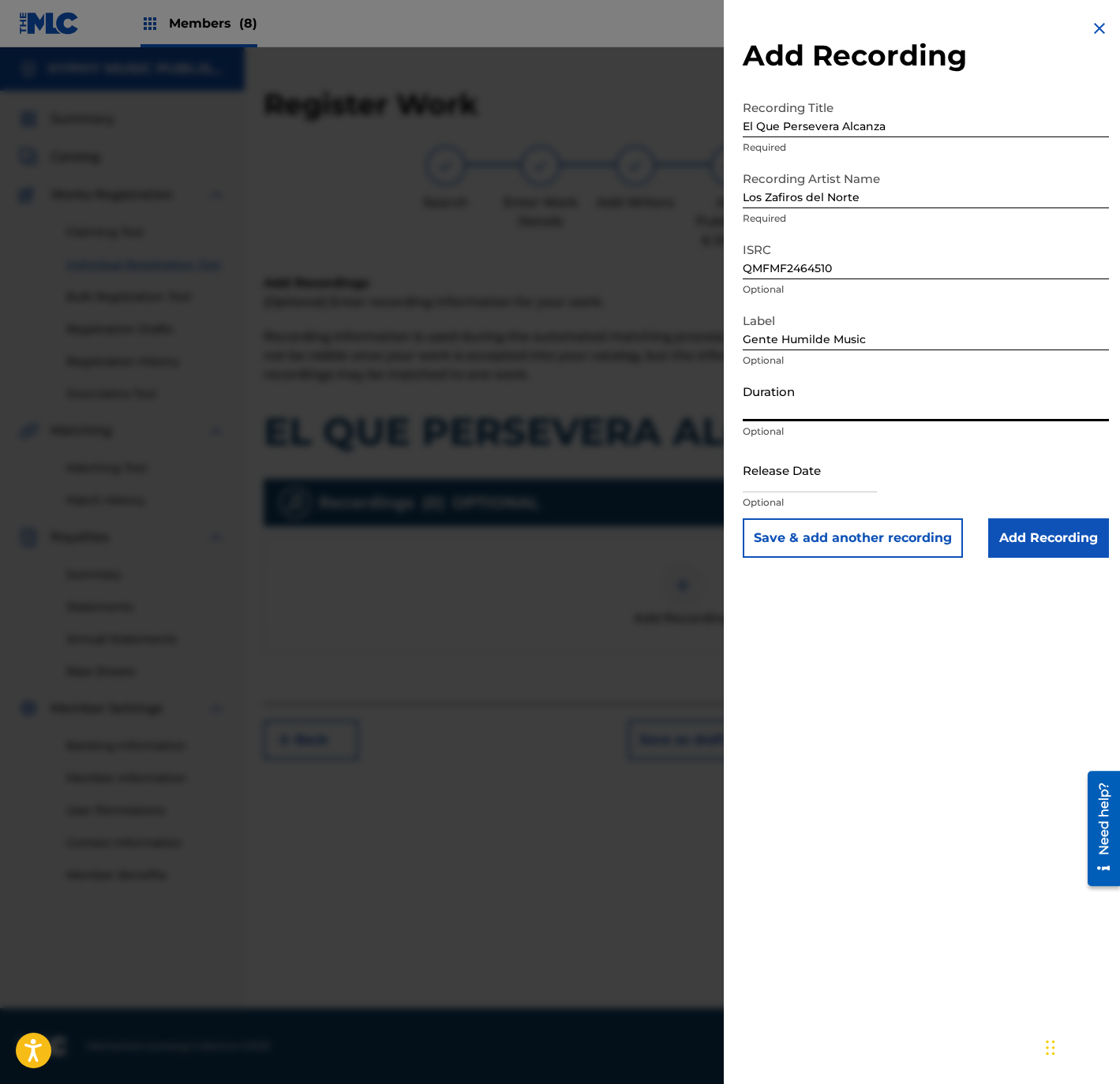
click at [813, 413] on input "Duration" at bounding box center [925, 399] width 366 height 45
paste input "2:21"
type input "02:21"
click at [791, 497] on p "Optional" at bounding box center [925, 502] width 366 height 15
click at [774, 479] on input "text" at bounding box center [809, 471] width 134 height 45
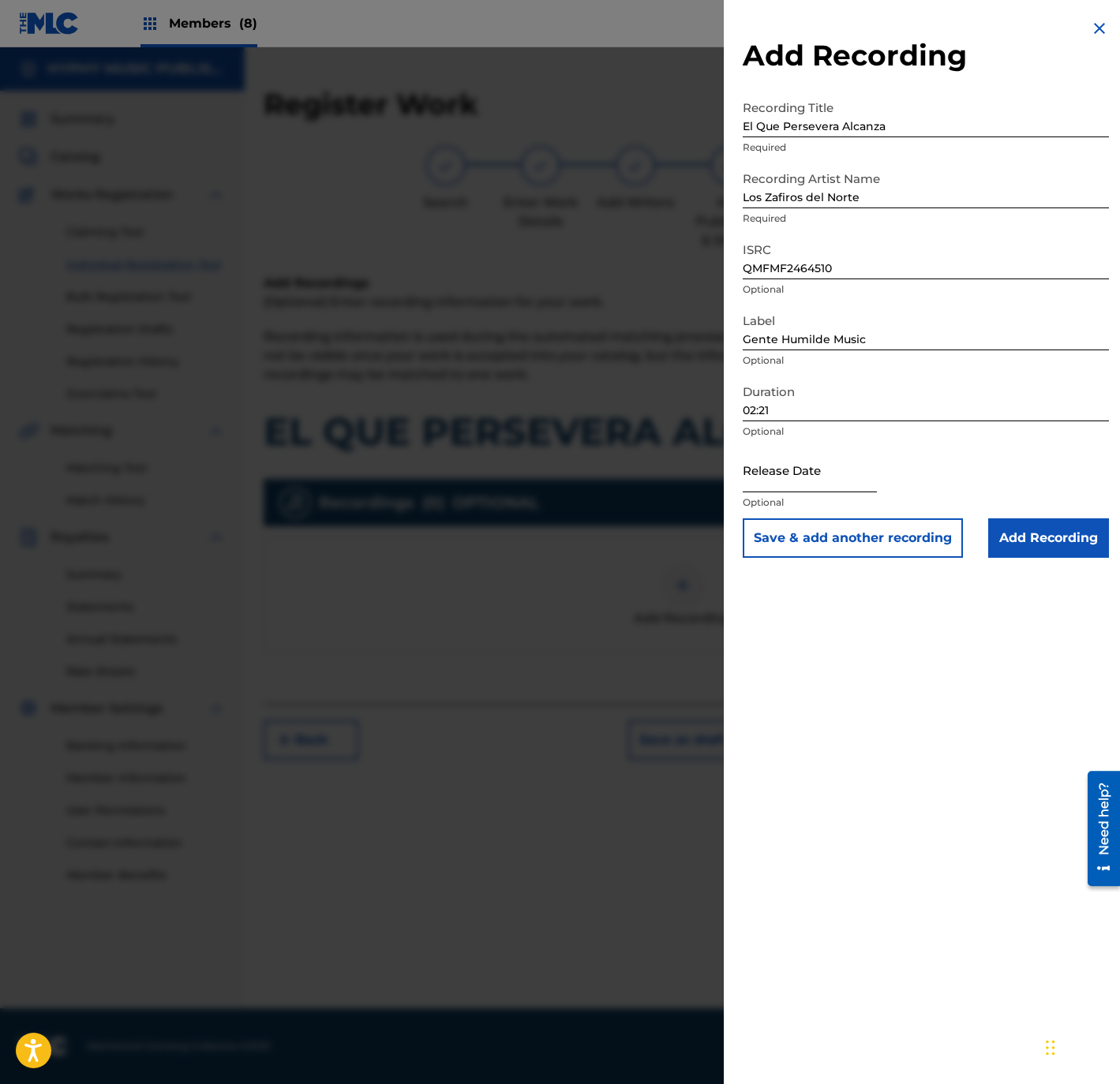
select select "8"
select select "2025"
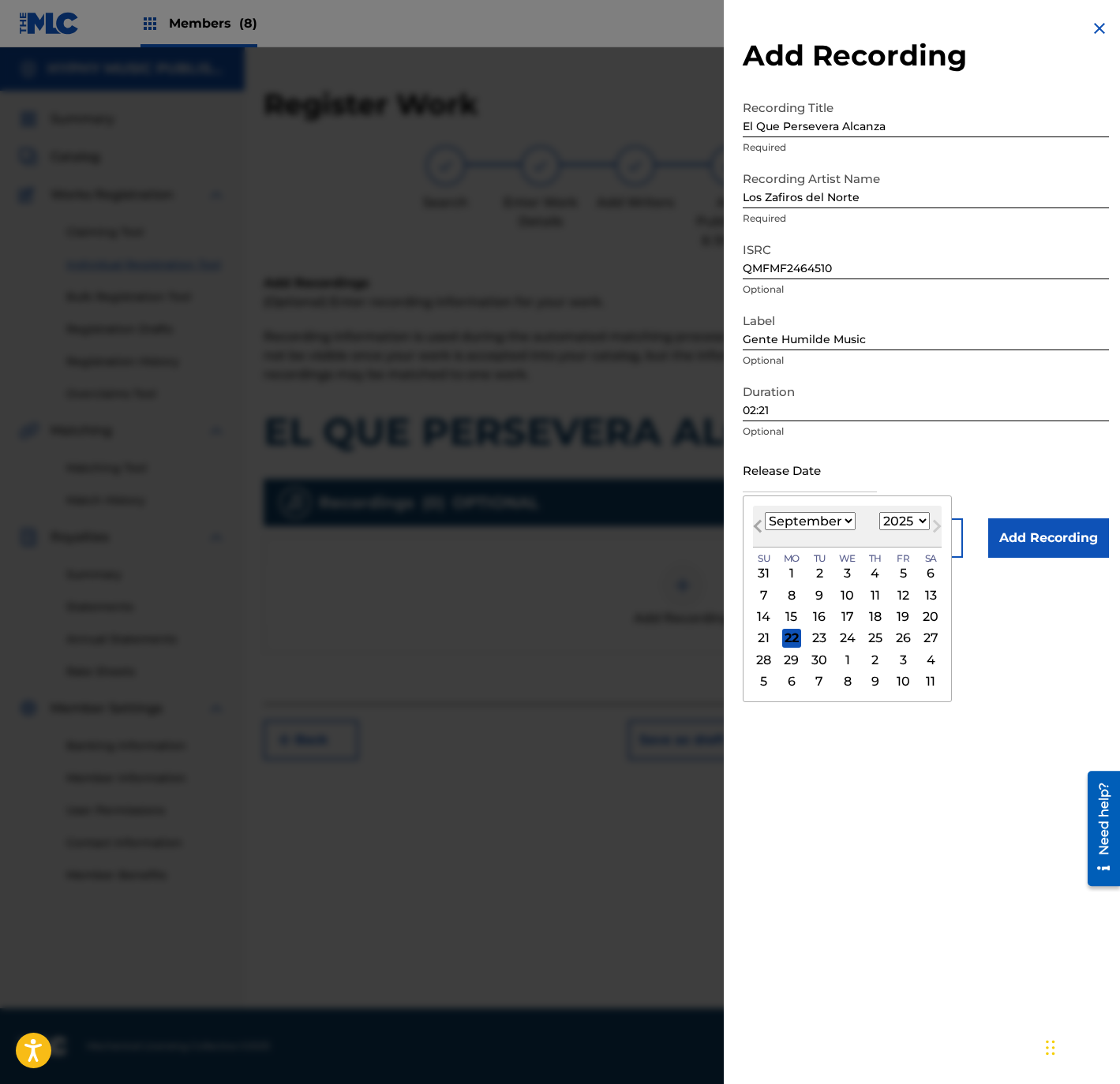
click at [769, 522] on button "Previous Month" at bounding box center [758, 530] width 25 height 25
click at [769, 523] on div "[DATE] Previous Month Next Month August [DATE] February March April May June Ju…" at bounding box center [847, 610] width 209 height 229
click at [767, 523] on button "Previous Month" at bounding box center [758, 530] width 25 height 25
click at [759, 520] on span "Previous Month" at bounding box center [759, 529] width 0 height 24
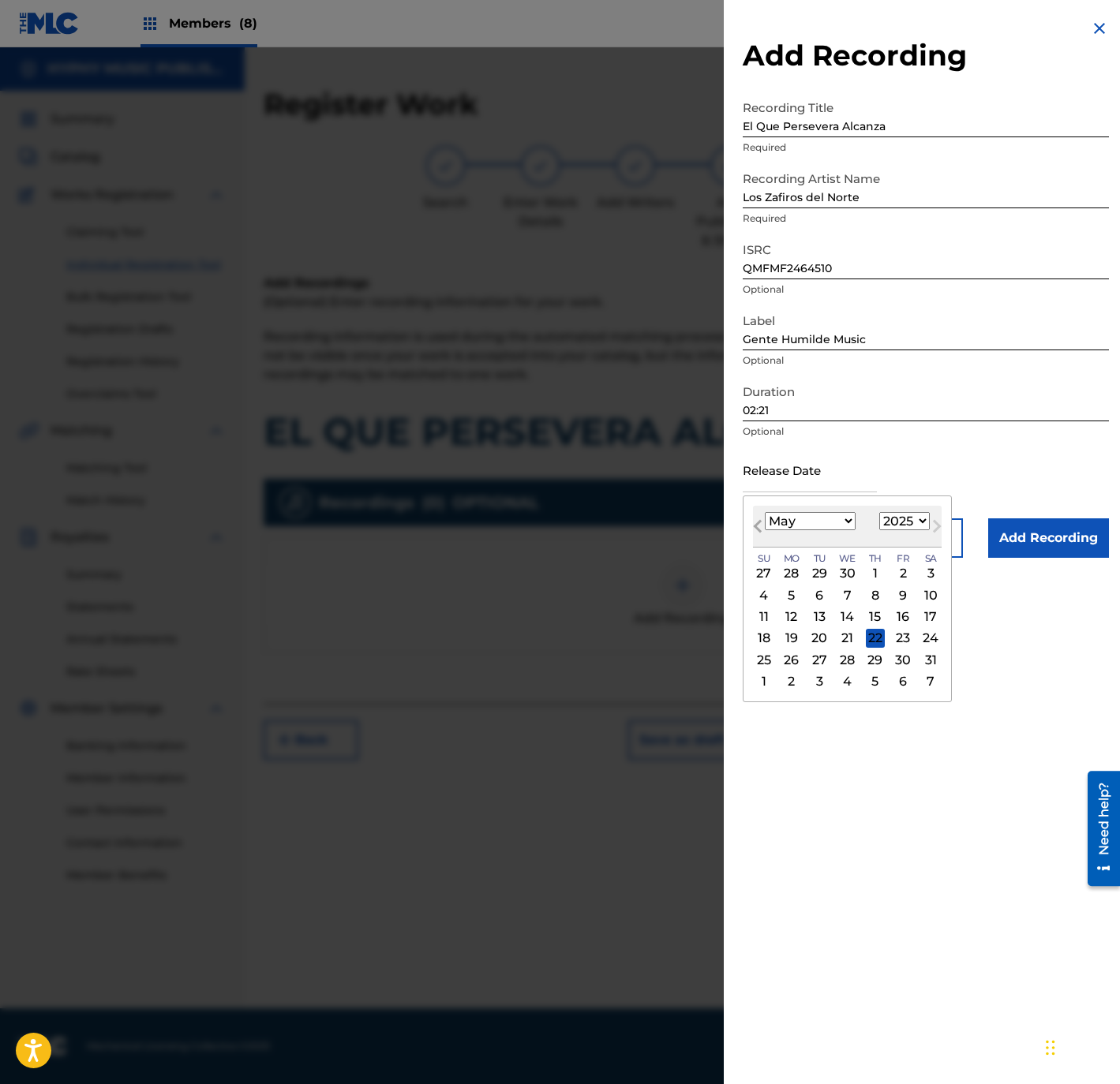
click at [759, 520] on span "Previous Month" at bounding box center [759, 529] width 0 height 24
select select "0"
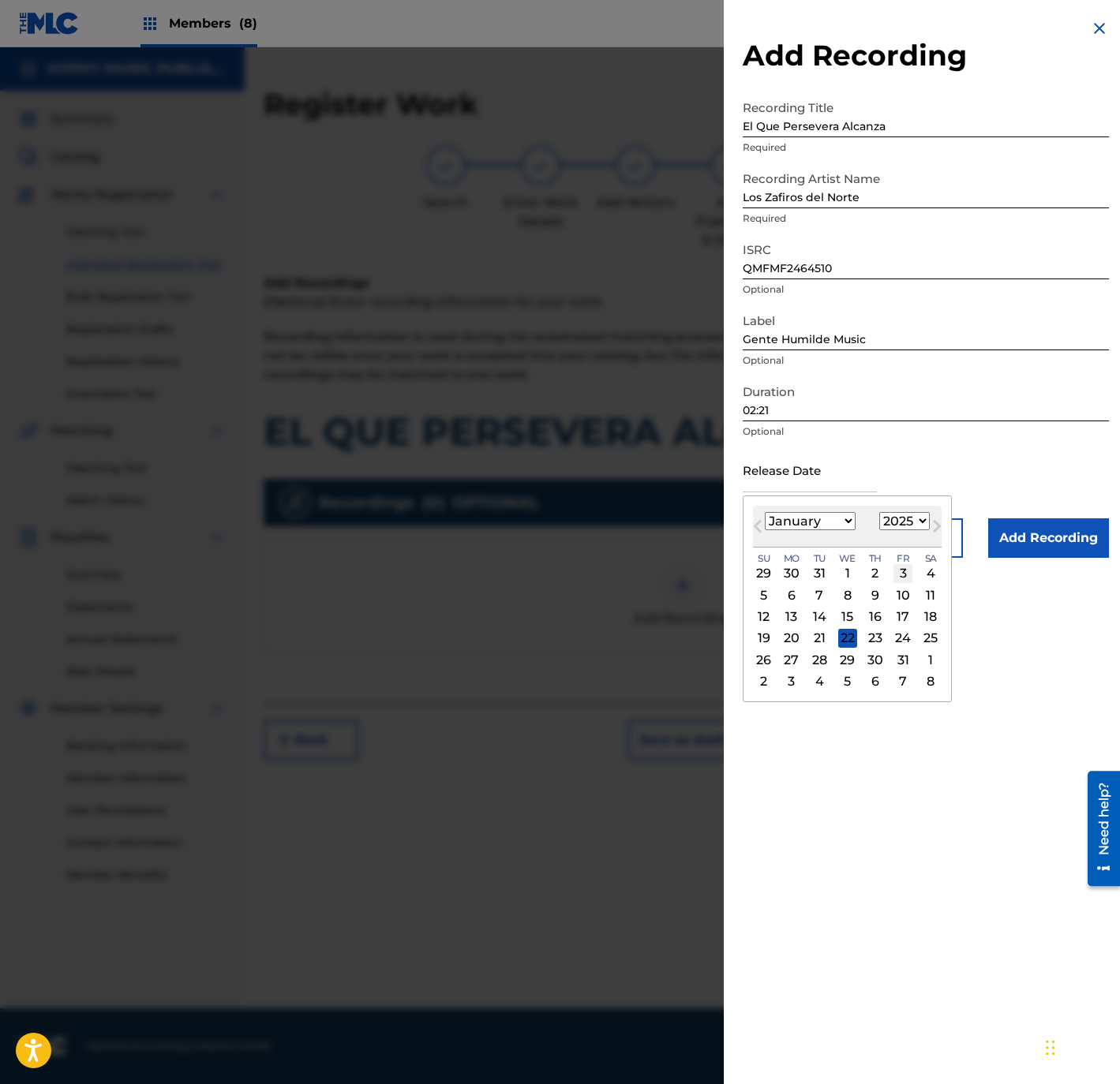
click at [912, 567] on div "3" at bounding box center [902, 573] width 19 height 19
type input "[DATE]"
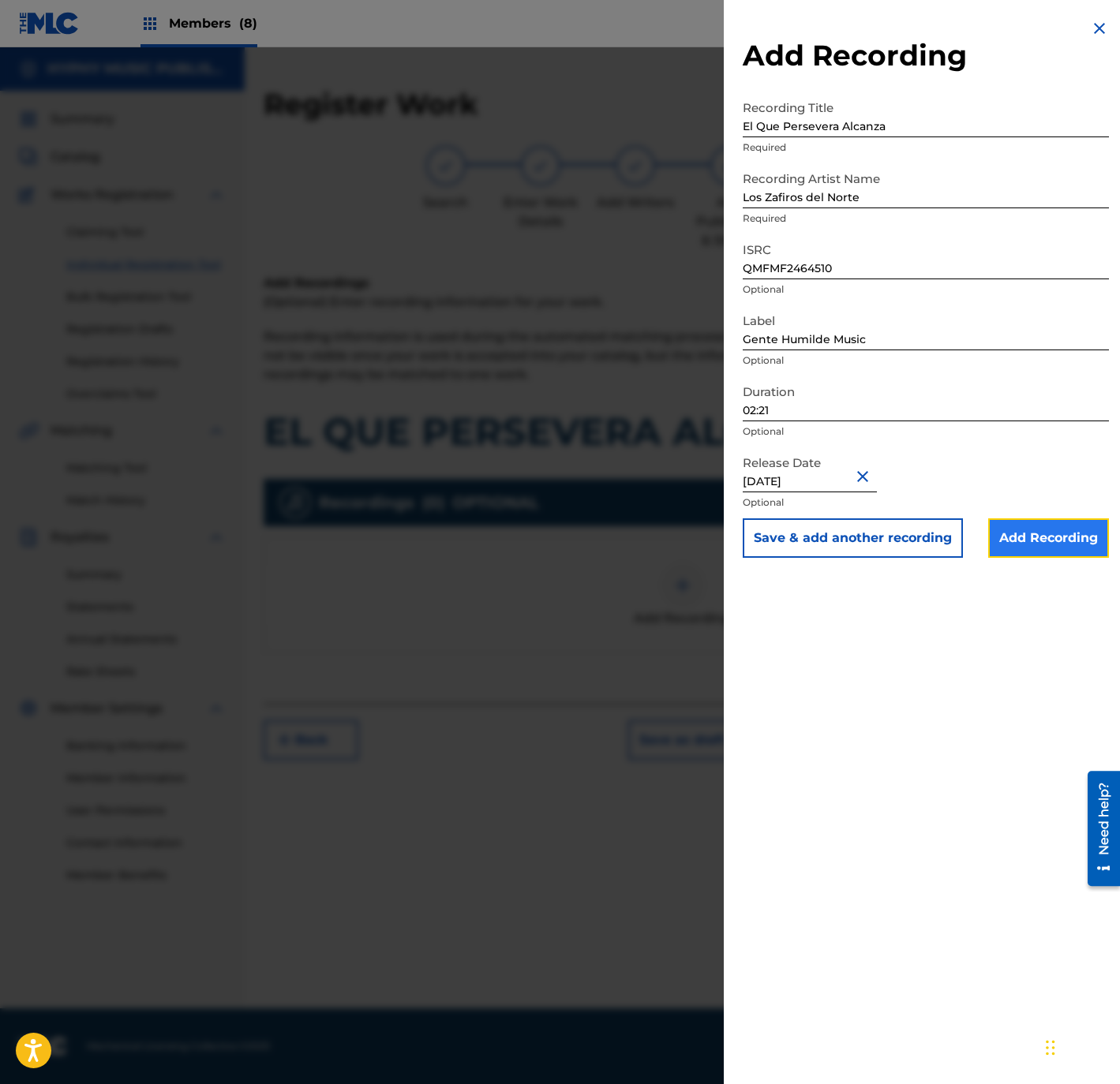
click at [1058, 552] on input "Add Recording" at bounding box center [1048, 538] width 121 height 39
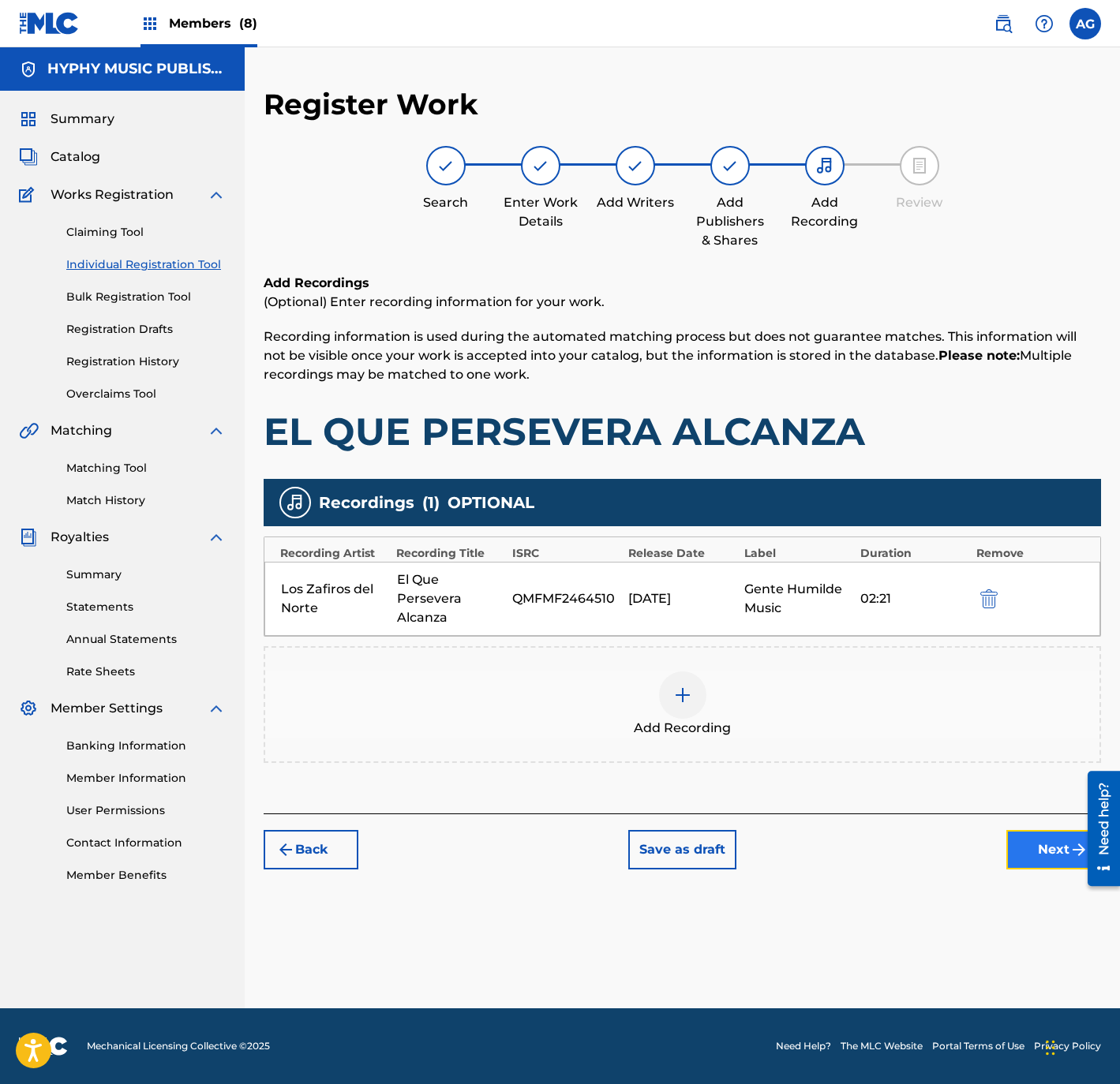
click at [1042, 844] on button "Next" at bounding box center [1054, 850] width 94 height 39
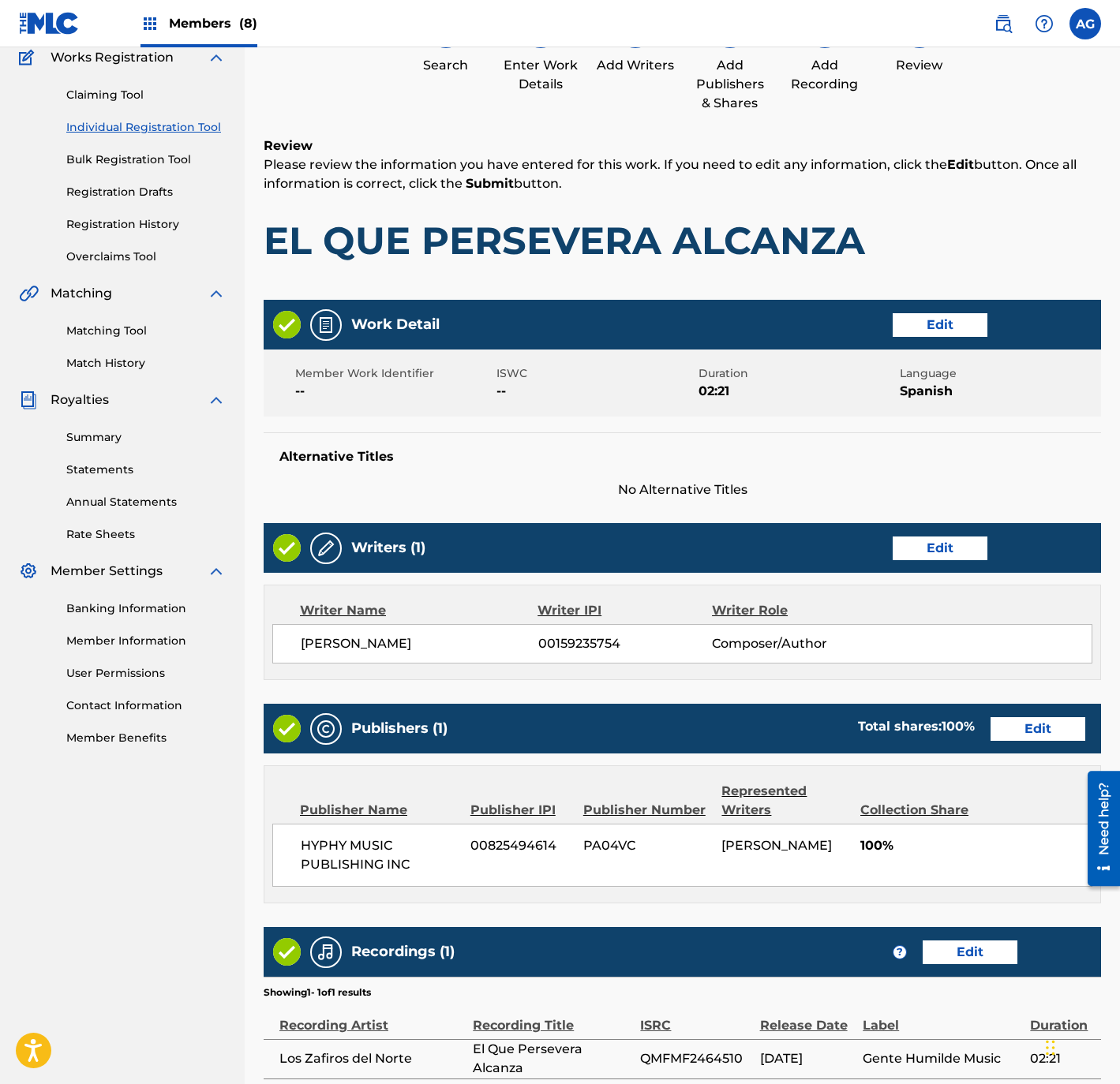
scroll to position [292, 0]
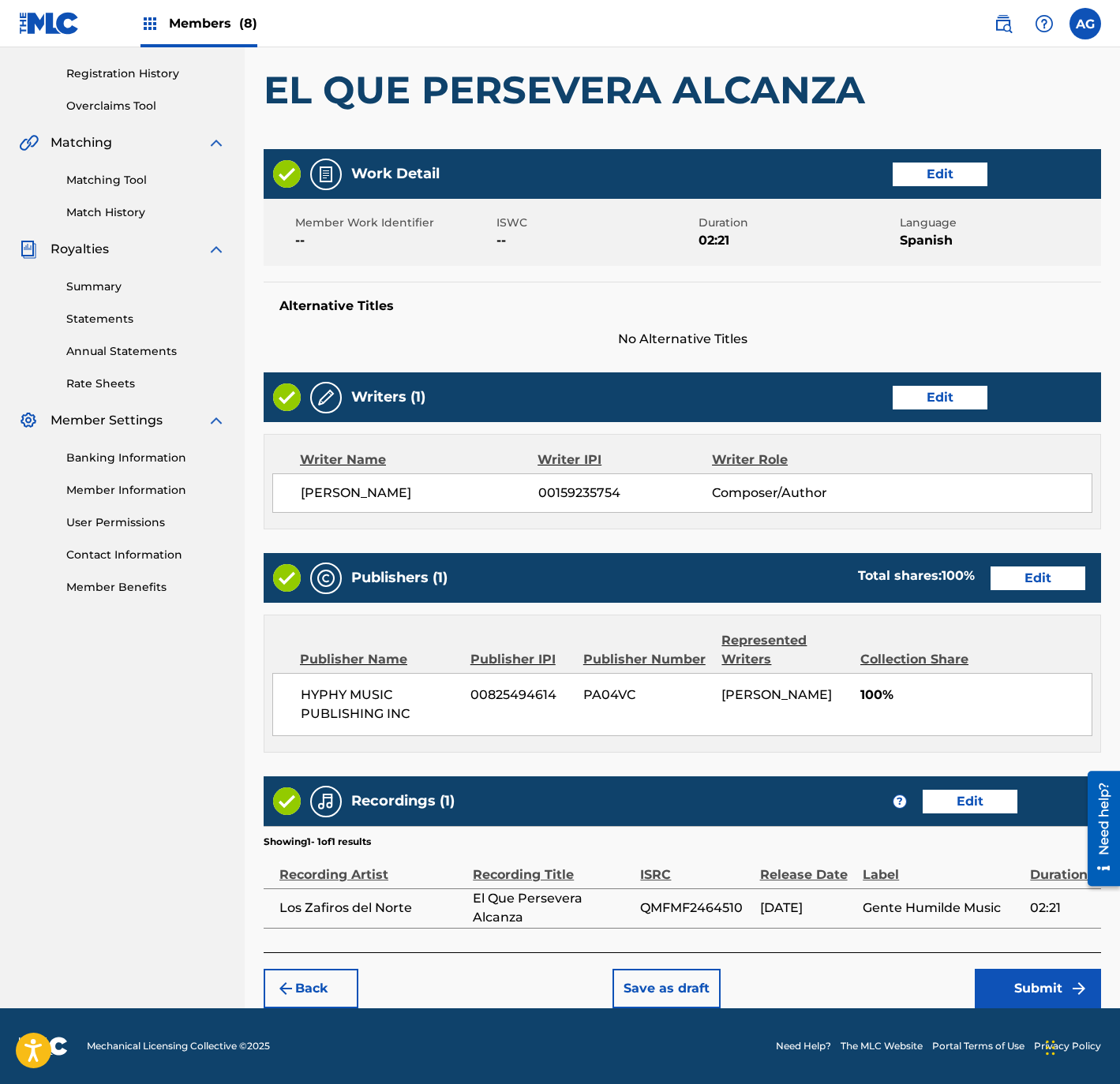
drag, startPoint x: 841, startPoint y: 600, endPoint x: 820, endPoint y: 841, distance: 241.9
click at [997, 978] on button "Submit" at bounding box center [1037, 989] width 126 height 39
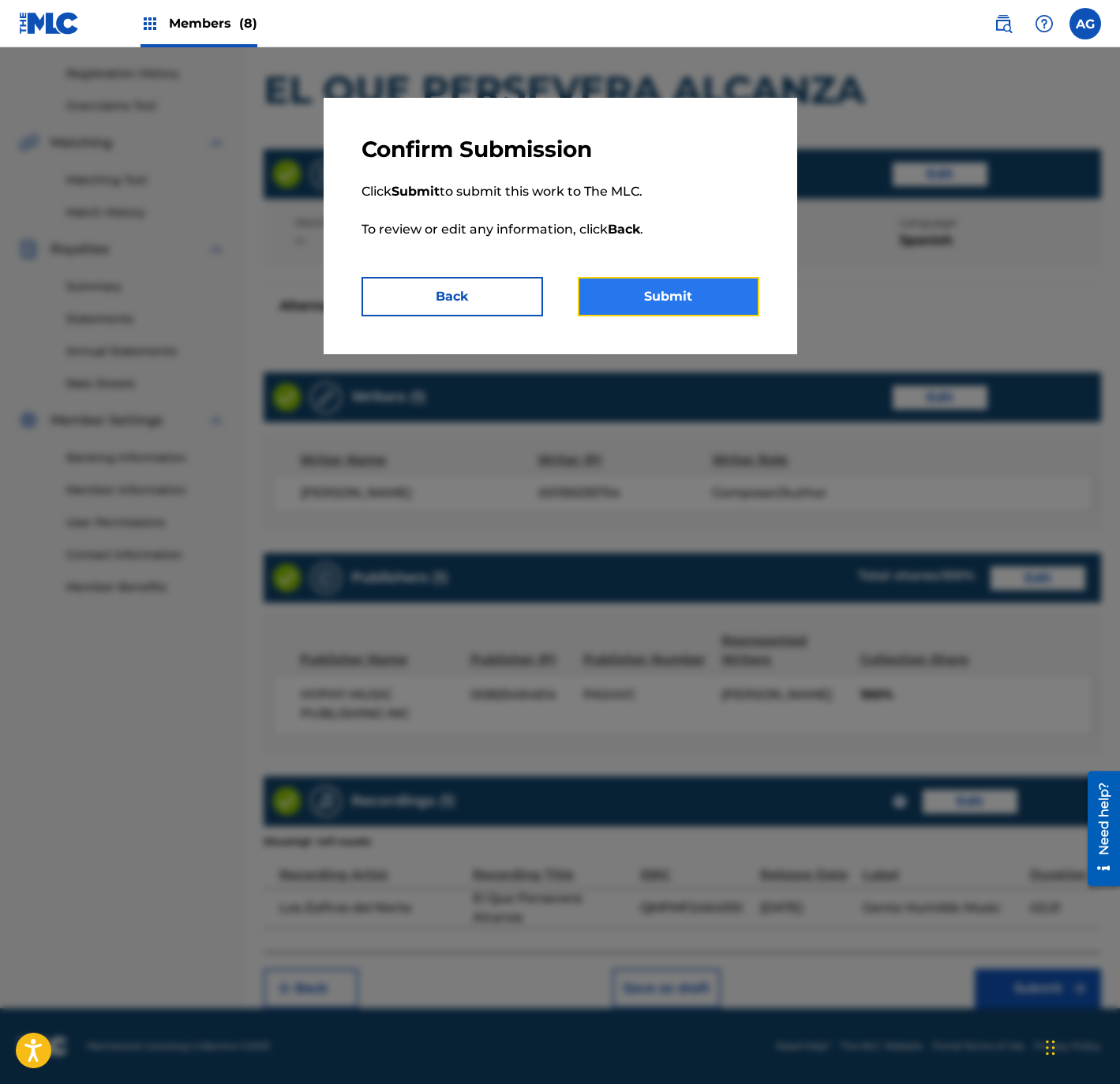
click at [706, 280] on button "Submit" at bounding box center [669, 296] width 182 height 39
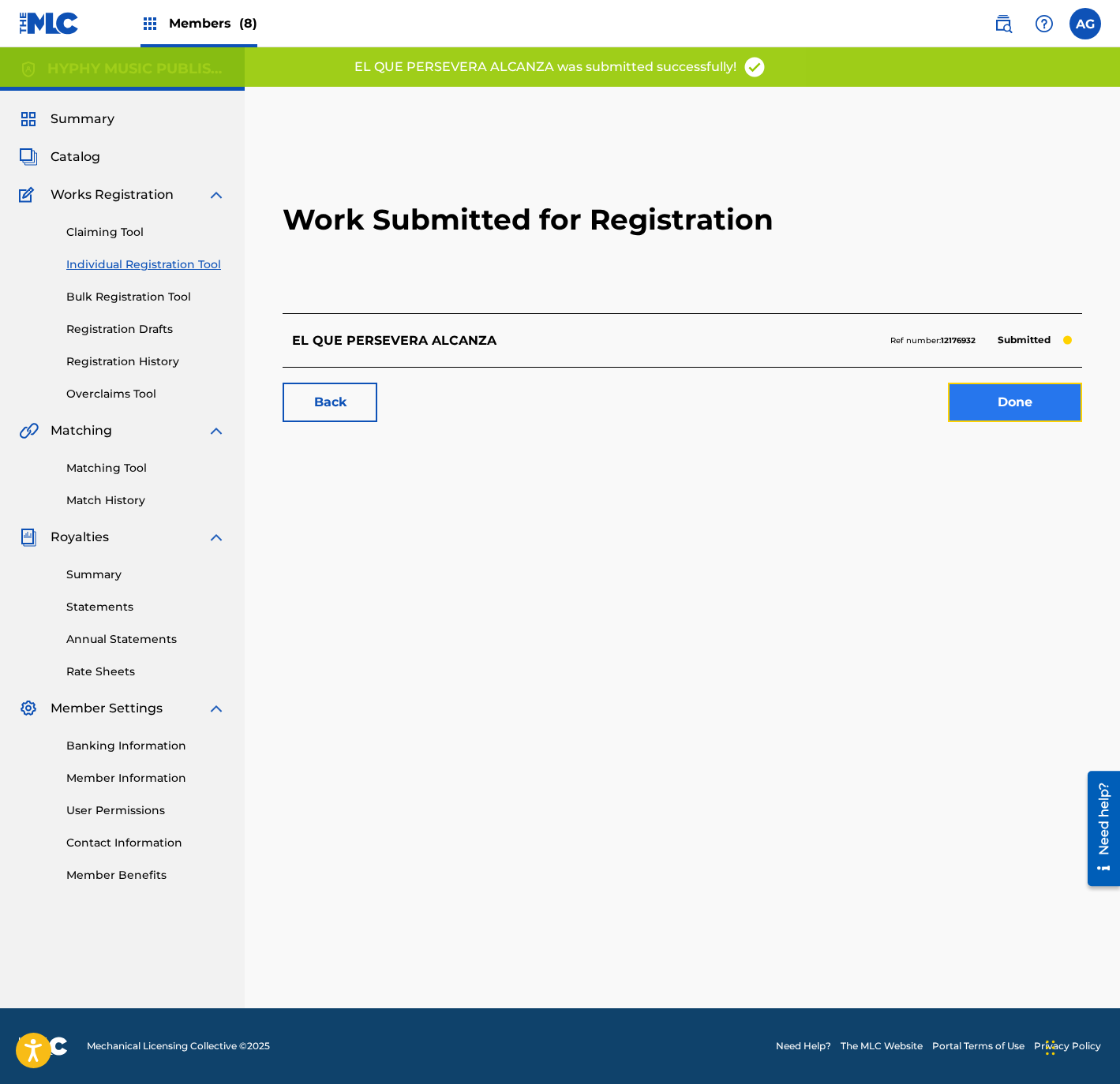
click at [1035, 387] on link "Done" at bounding box center [1015, 402] width 134 height 39
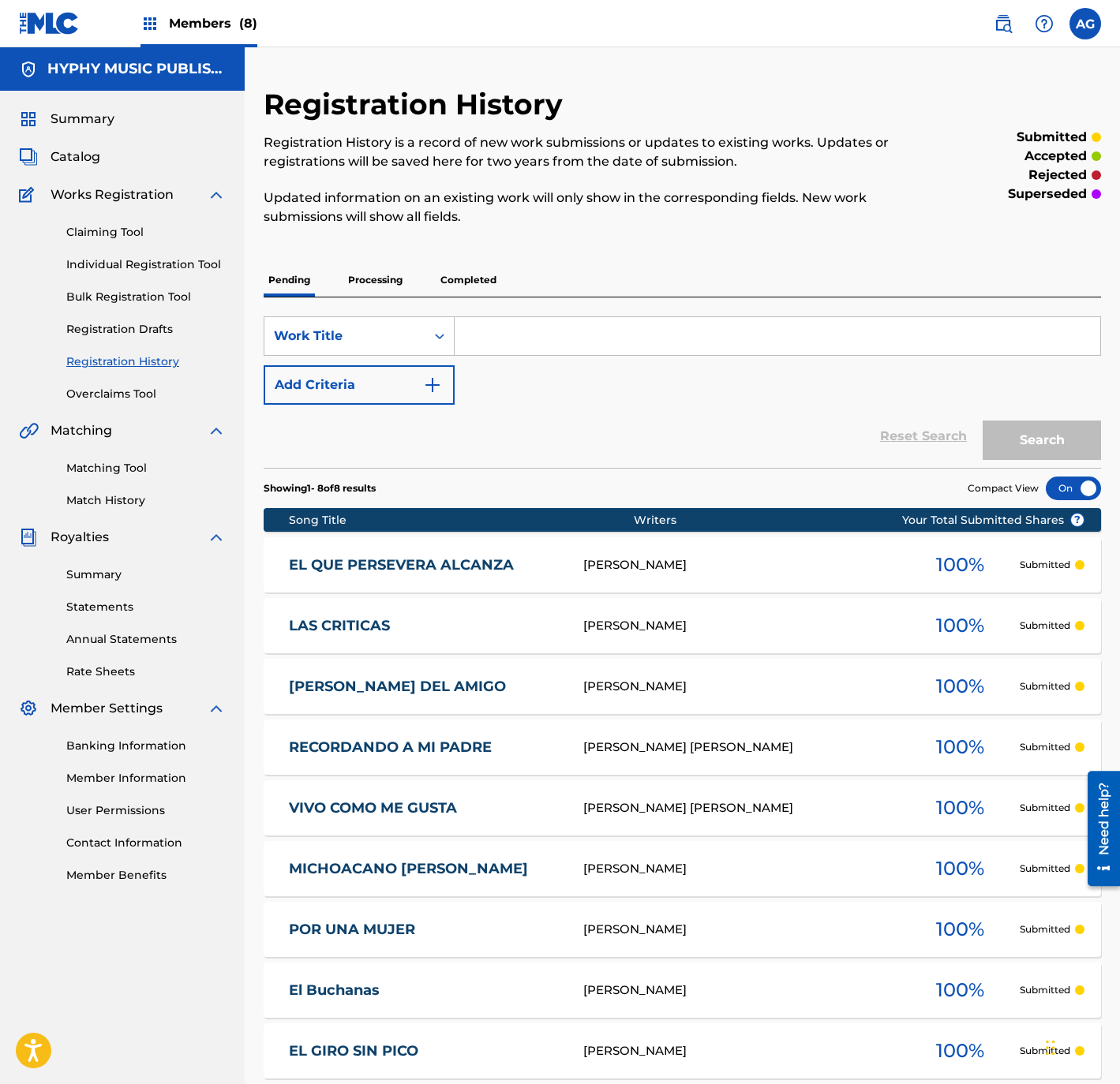
click at [171, 254] on div "Claiming Tool Individual Registration Tool Bulk Registration Tool Registration …" at bounding box center [123, 303] width 207 height 198
click at [173, 273] on div "Claiming Tool Individual Registration Tool Bulk Registration Tool Registration …" at bounding box center [123, 303] width 207 height 198
click at [171, 263] on link "Individual Registration Tool" at bounding box center [145, 264] width 159 height 16
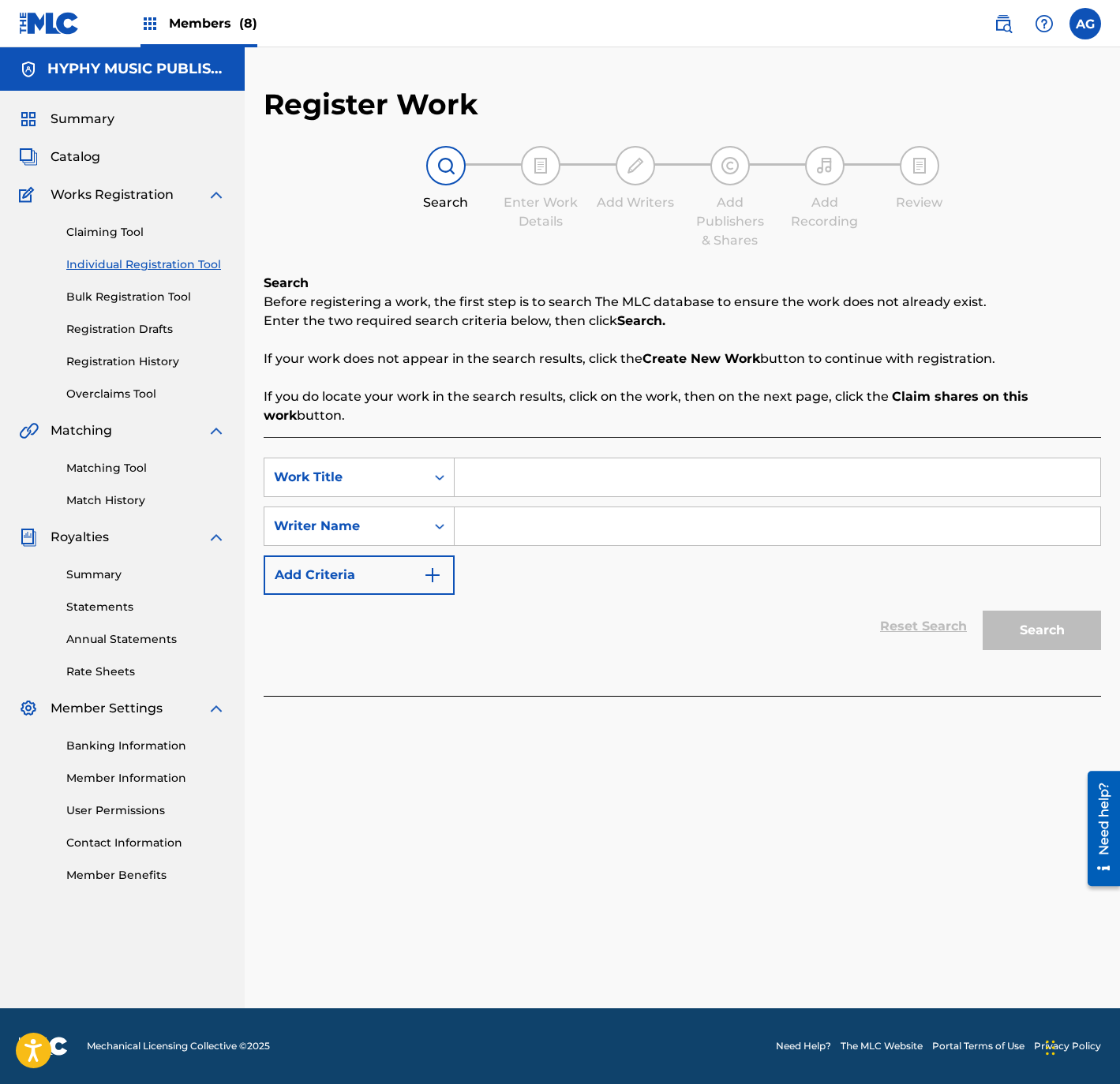
click at [556, 482] on input "Search Form" at bounding box center [777, 478] width 646 height 38
paste input "LOS CONSEJOS DEL VIEJO"
type input "LOS CONSEJOS DEL VIEJO"
click at [657, 547] on div "SearchWithCriteriafddae7c7-237e-4218-b4fe-12d8d72b825f Work Title LOS CONSEJOS …" at bounding box center [682, 526] width 838 height 137
click at [653, 538] on input "Search Form" at bounding box center [777, 527] width 646 height 38
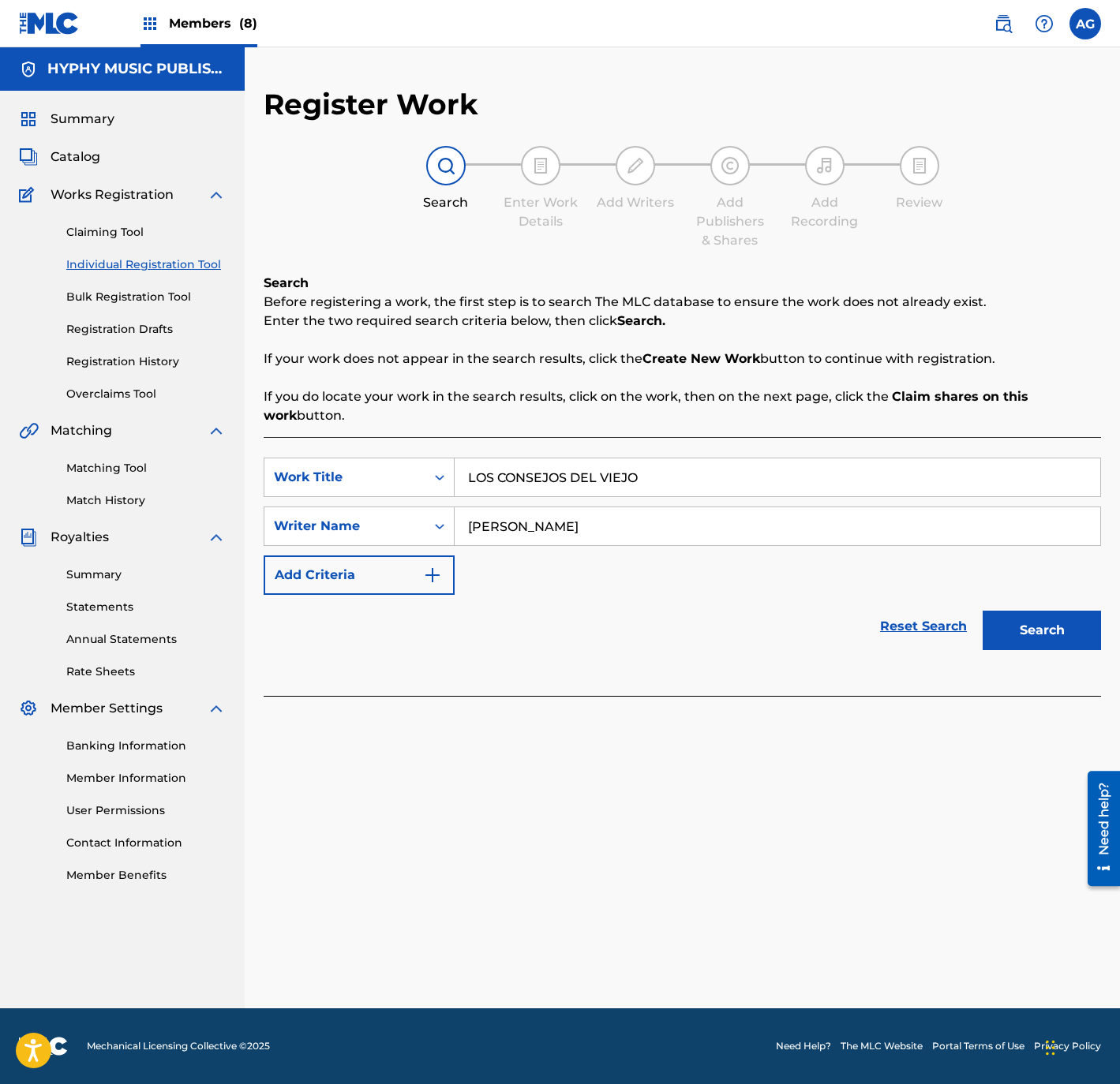
type input "[PERSON_NAME]"
click at [982, 611] on button "Search" at bounding box center [1041, 630] width 118 height 39
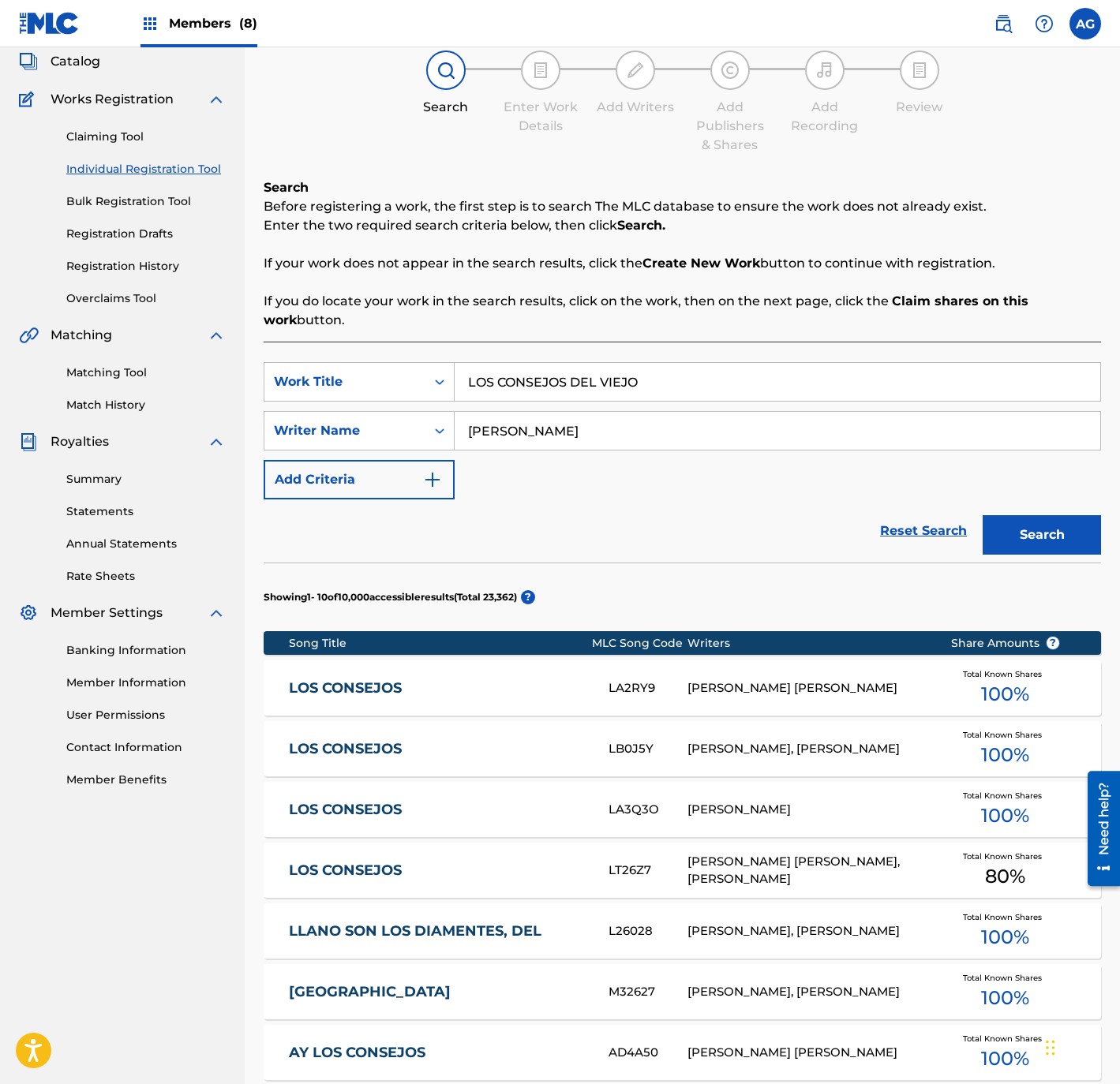
drag, startPoint x: 692, startPoint y: 647, endPoint x: 703, endPoint y: 682, distance: 36.7
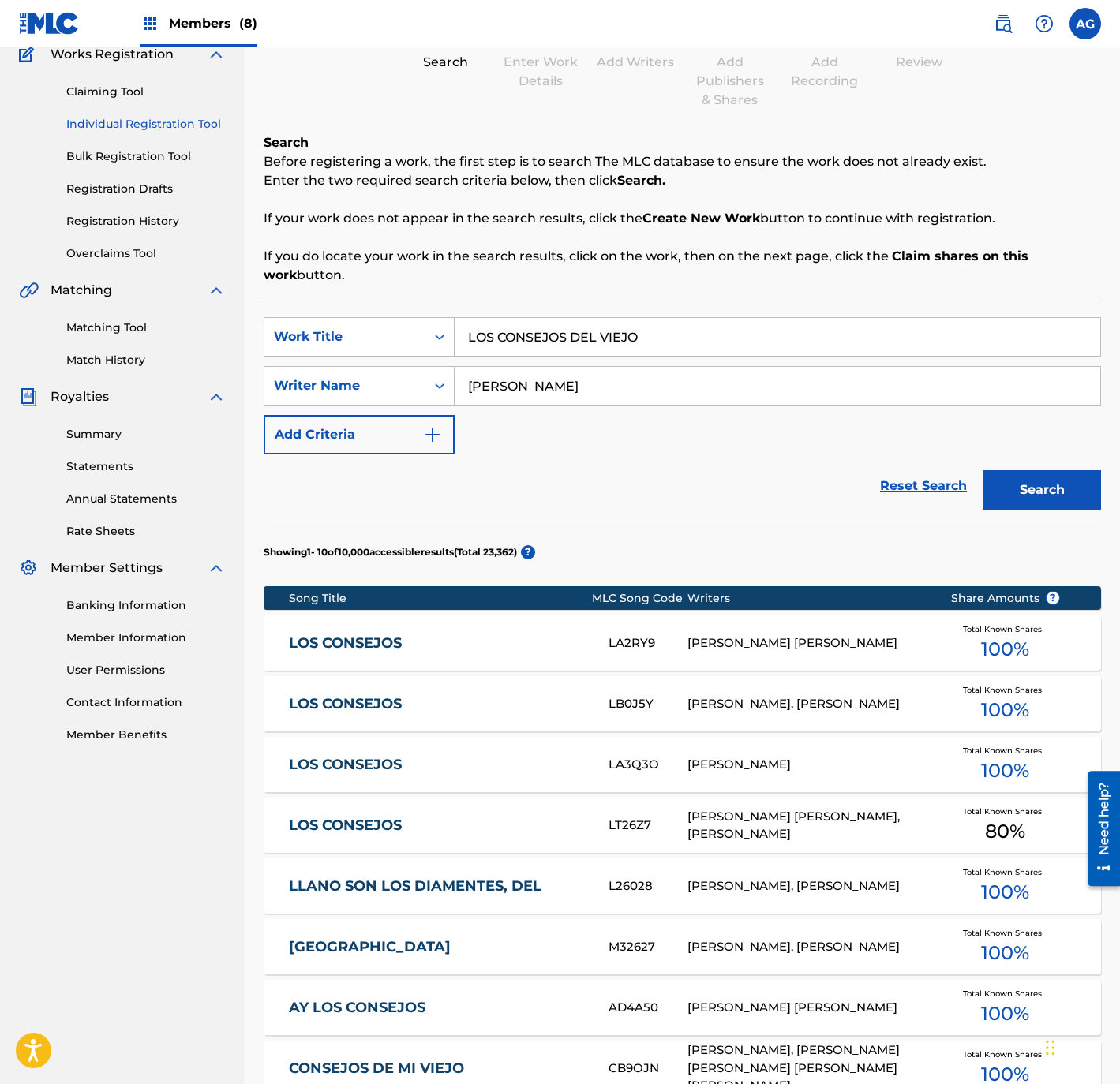
scroll to position [550, 0]
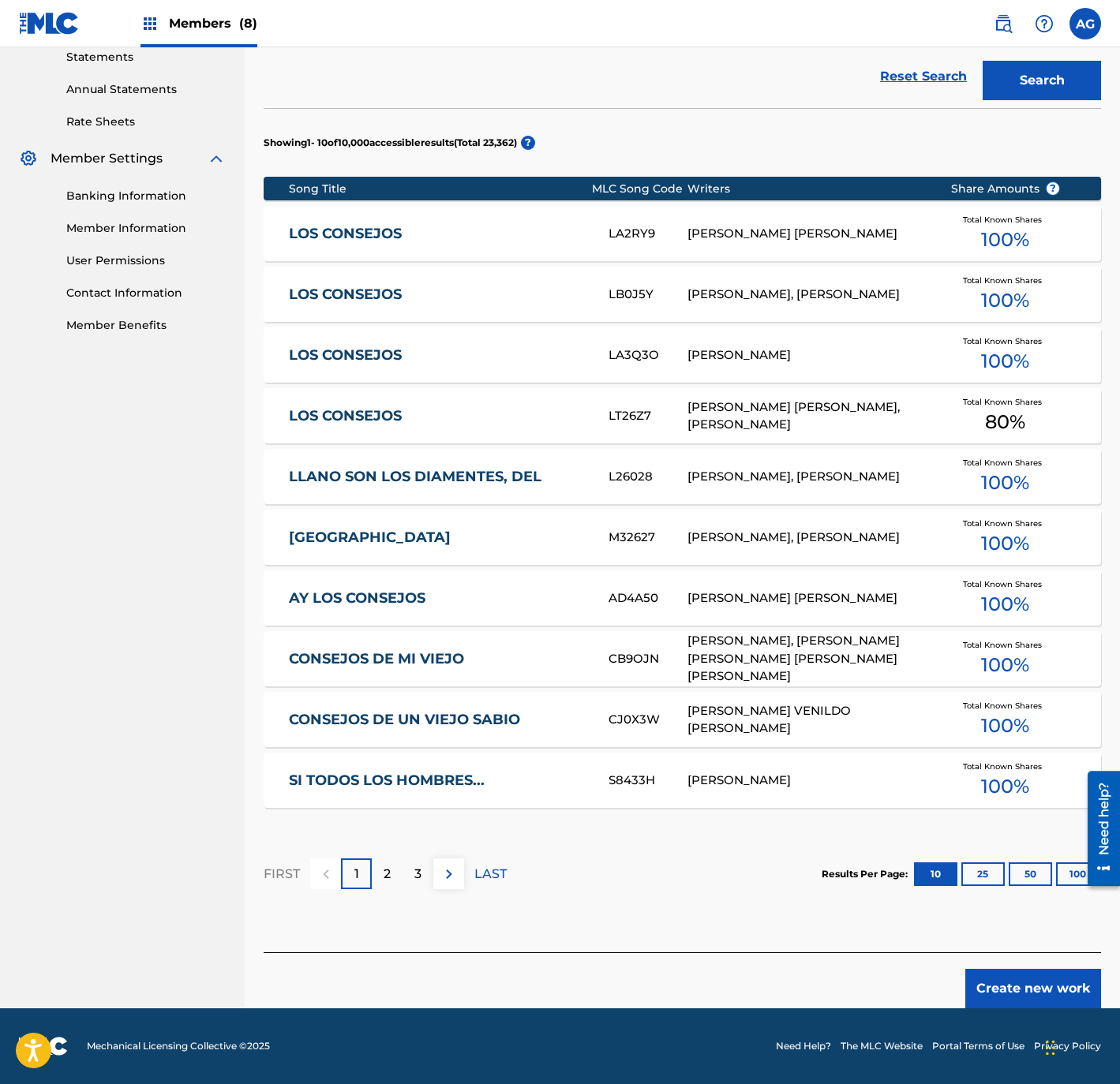
drag, startPoint x: 654, startPoint y: 597, endPoint x: 668, endPoint y: 787, distance: 190.5
click at [1002, 983] on button "Create new work" at bounding box center [1032, 989] width 135 height 39
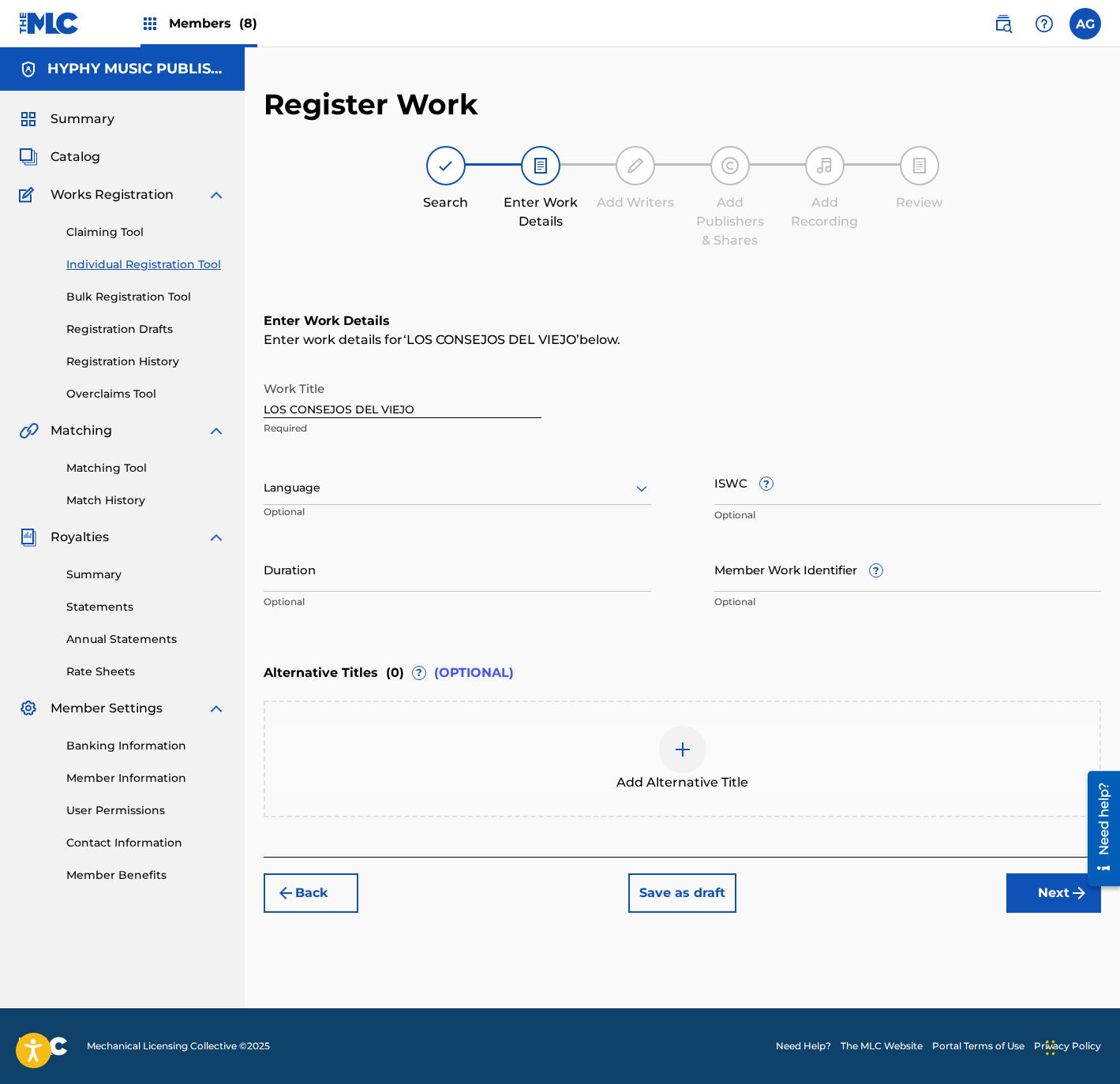
scroll to position [0, 0]
click at [384, 522] on p "Optional" at bounding box center [325, 518] width 124 height 26
click at [363, 490] on div at bounding box center [457, 488] width 387 height 20
click at [374, 552] on div "Spanish" at bounding box center [457, 558] width 386 height 35
click at [363, 576] on input "Duration" at bounding box center [457, 570] width 387 height 45
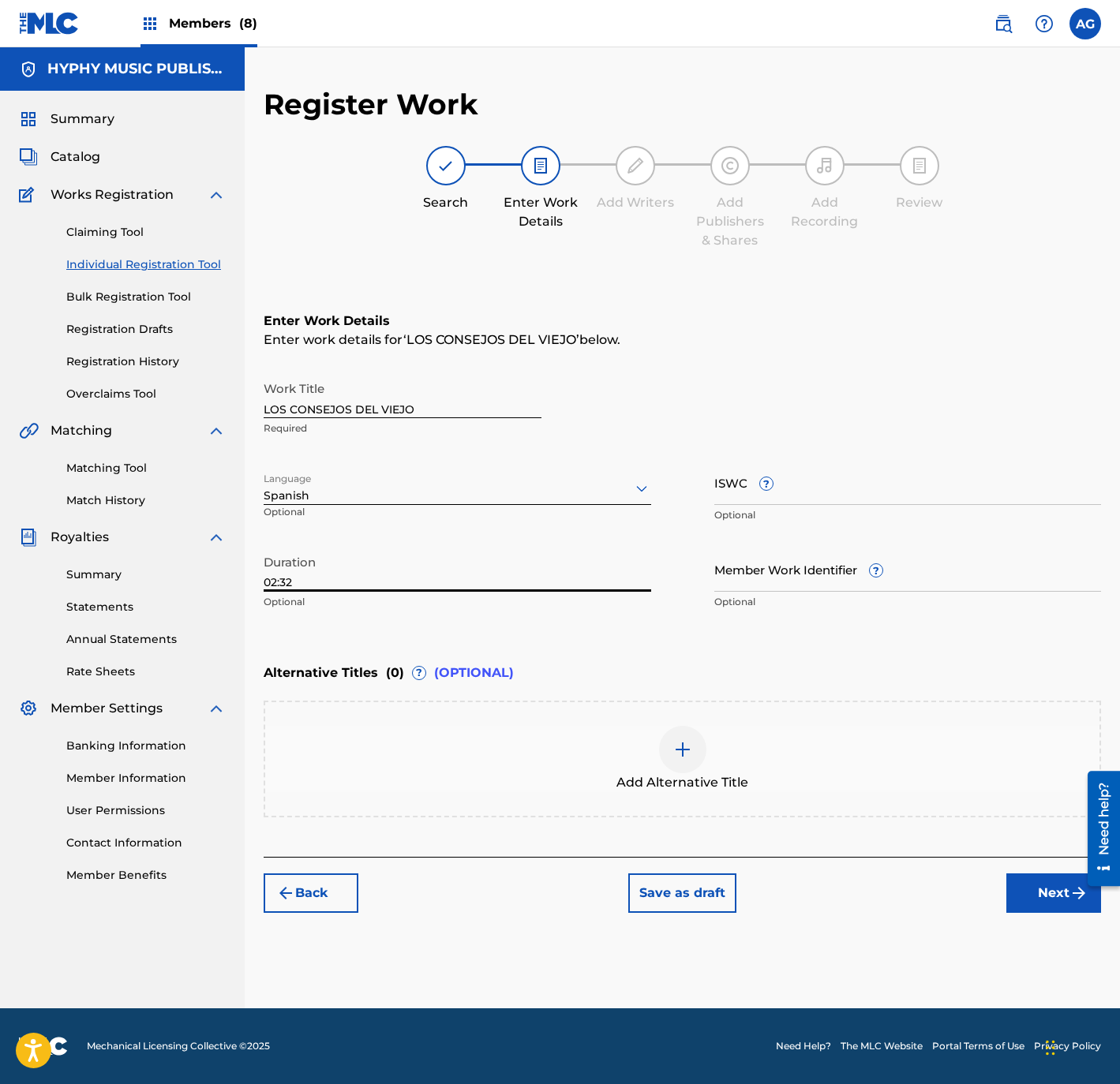
type input "02:32"
click at [1036, 895] on button "Next" at bounding box center [1054, 893] width 94 height 39
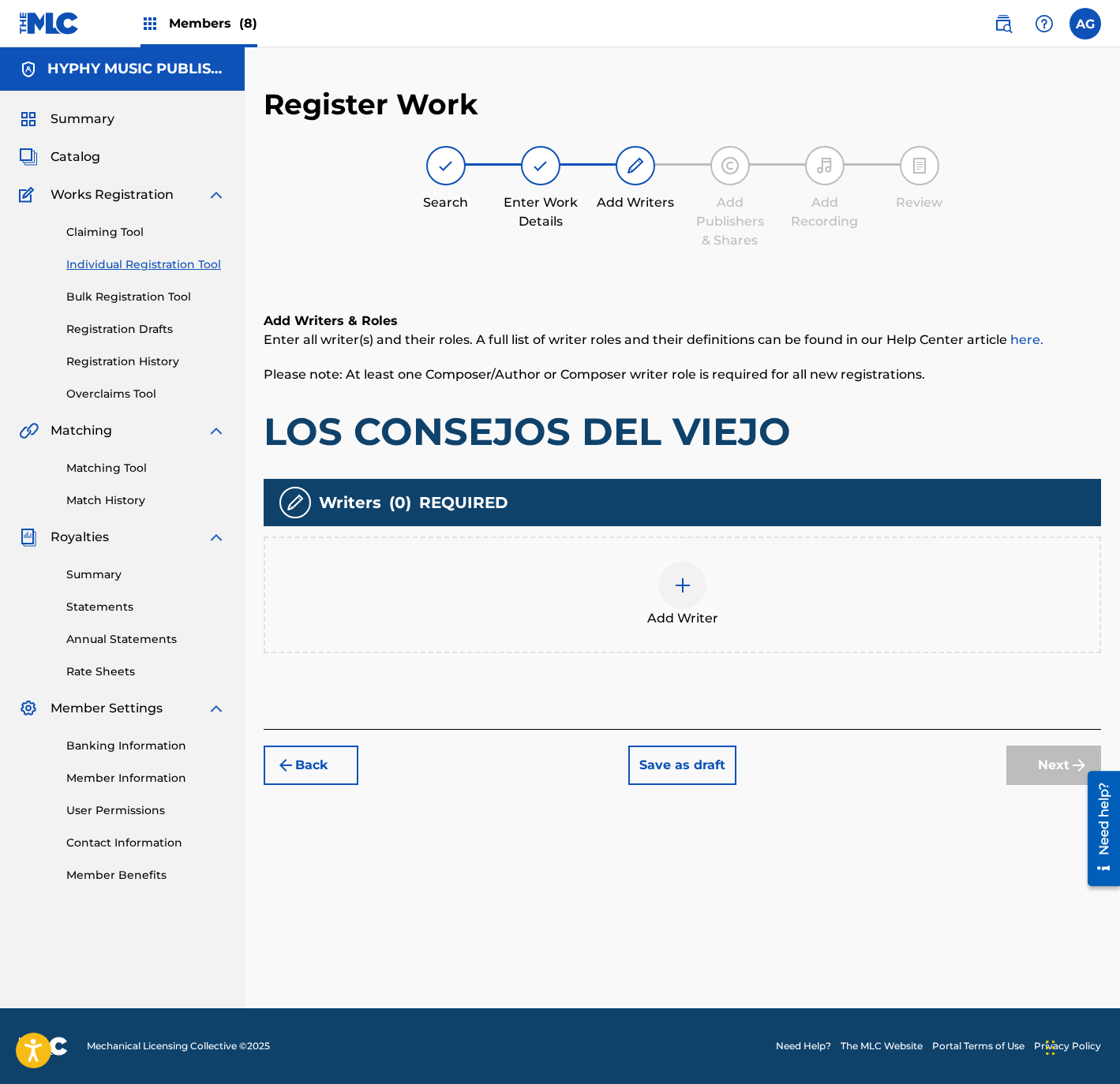
click at [677, 618] on span "Add Writer" at bounding box center [682, 619] width 71 height 19
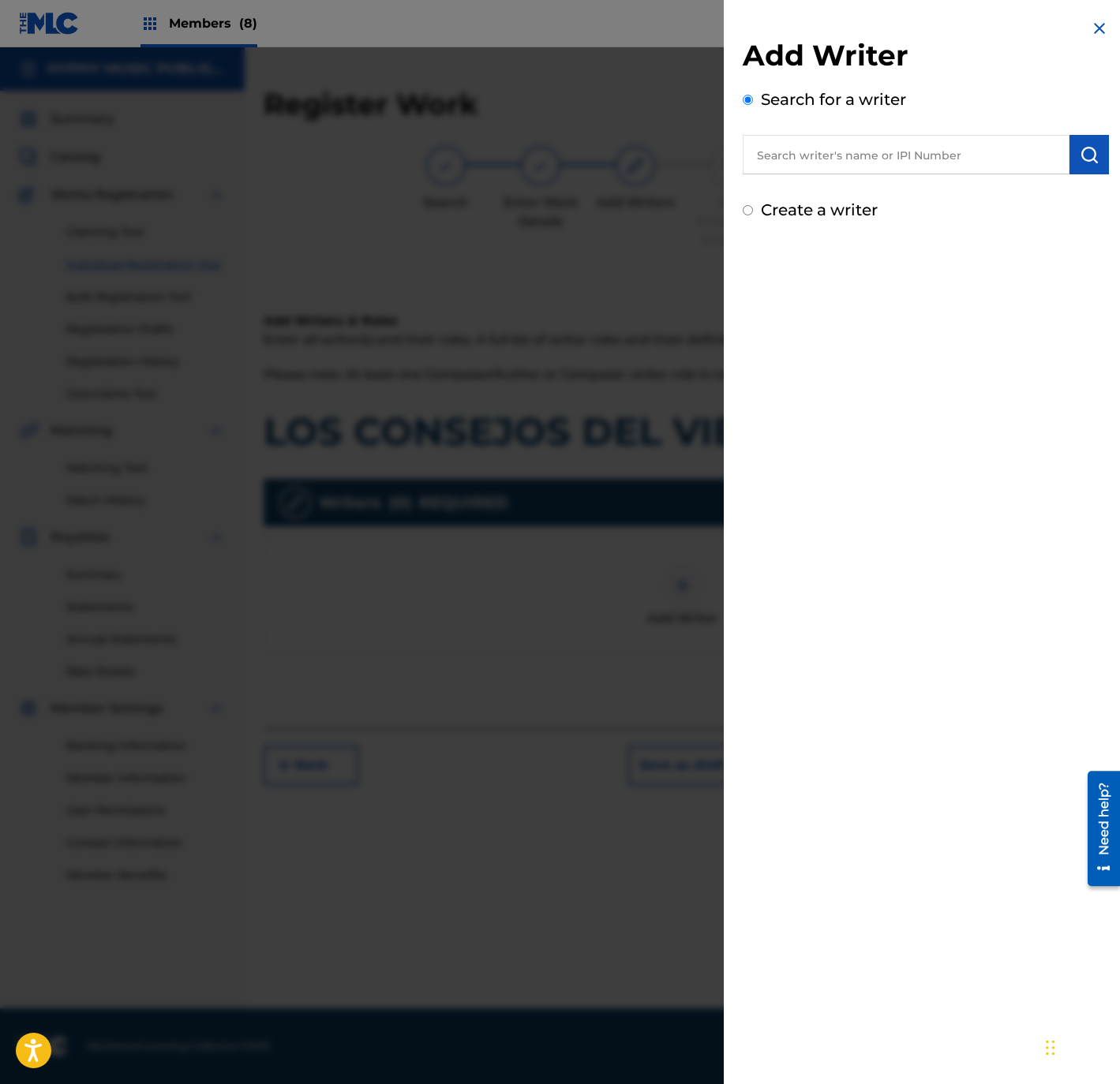
click at [897, 130] on div "Search for a writer" at bounding box center [925, 131] width 366 height 87
drag, startPoint x: 921, startPoint y: 147, endPoint x: 978, endPoint y: 152, distance: 57.2
click at [923, 149] on input "text" at bounding box center [906, 154] width 327 height 39
paste input "[PERSON_NAME]"
type input "[PERSON_NAME]"
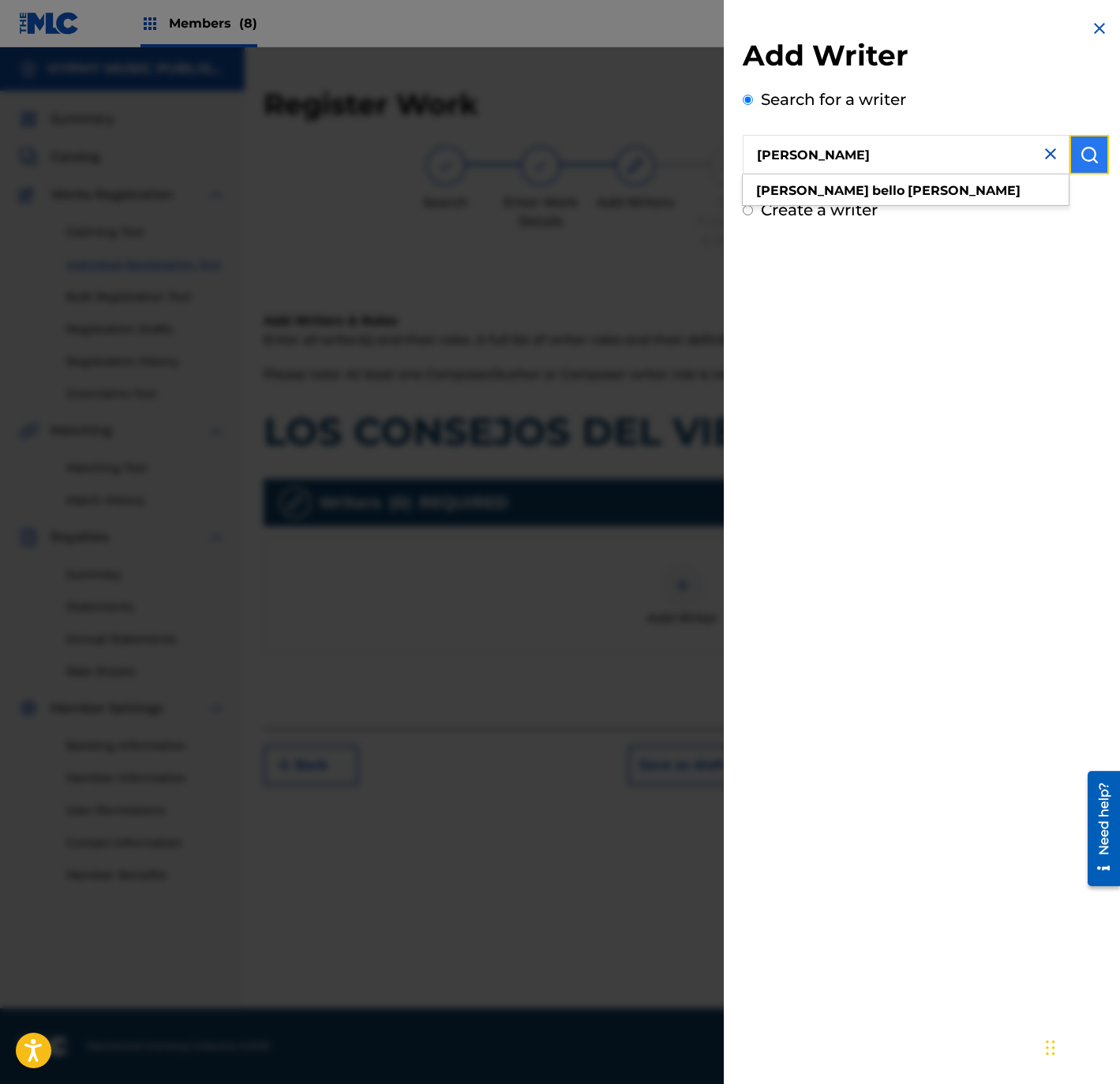
click at [1098, 162] on button "submit" at bounding box center [1088, 154] width 39 height 39
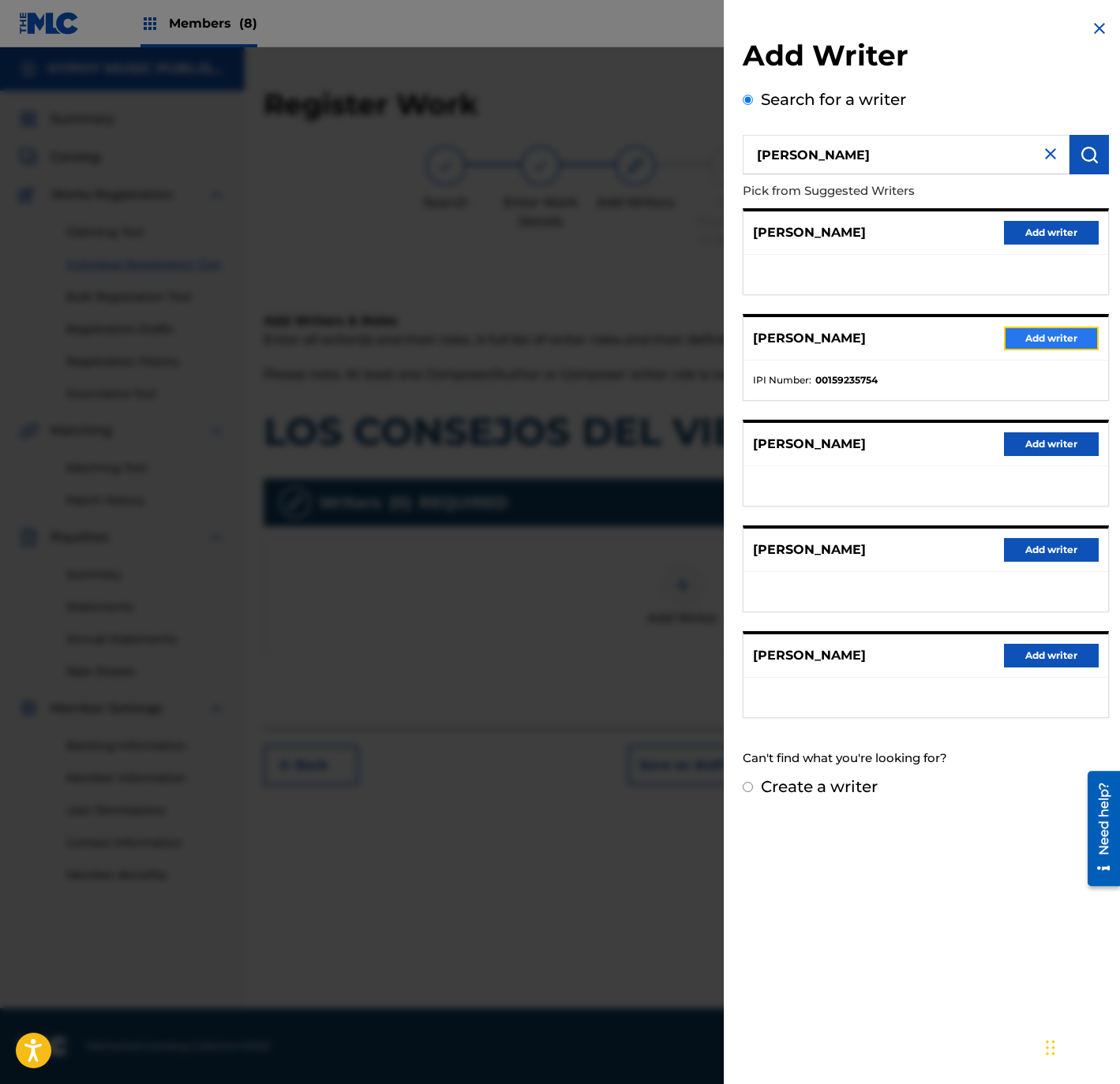
click at [1054, 342] on button "Add writer" at bounding box center [1051, 339] width 94 height 24
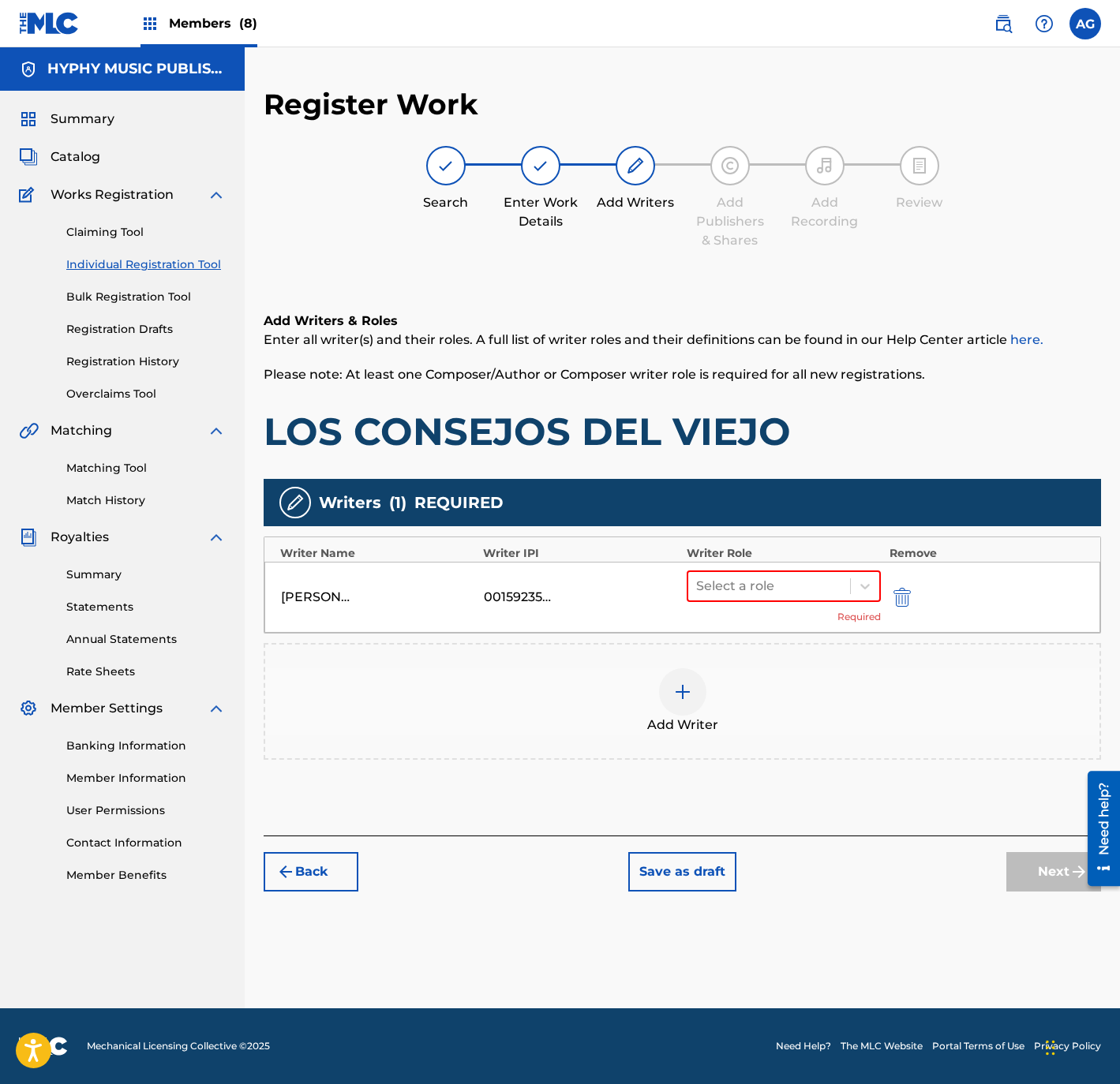
click at [836, 604] on div "Select a role Required" at bounding box center [784, 597] width 195 height 54
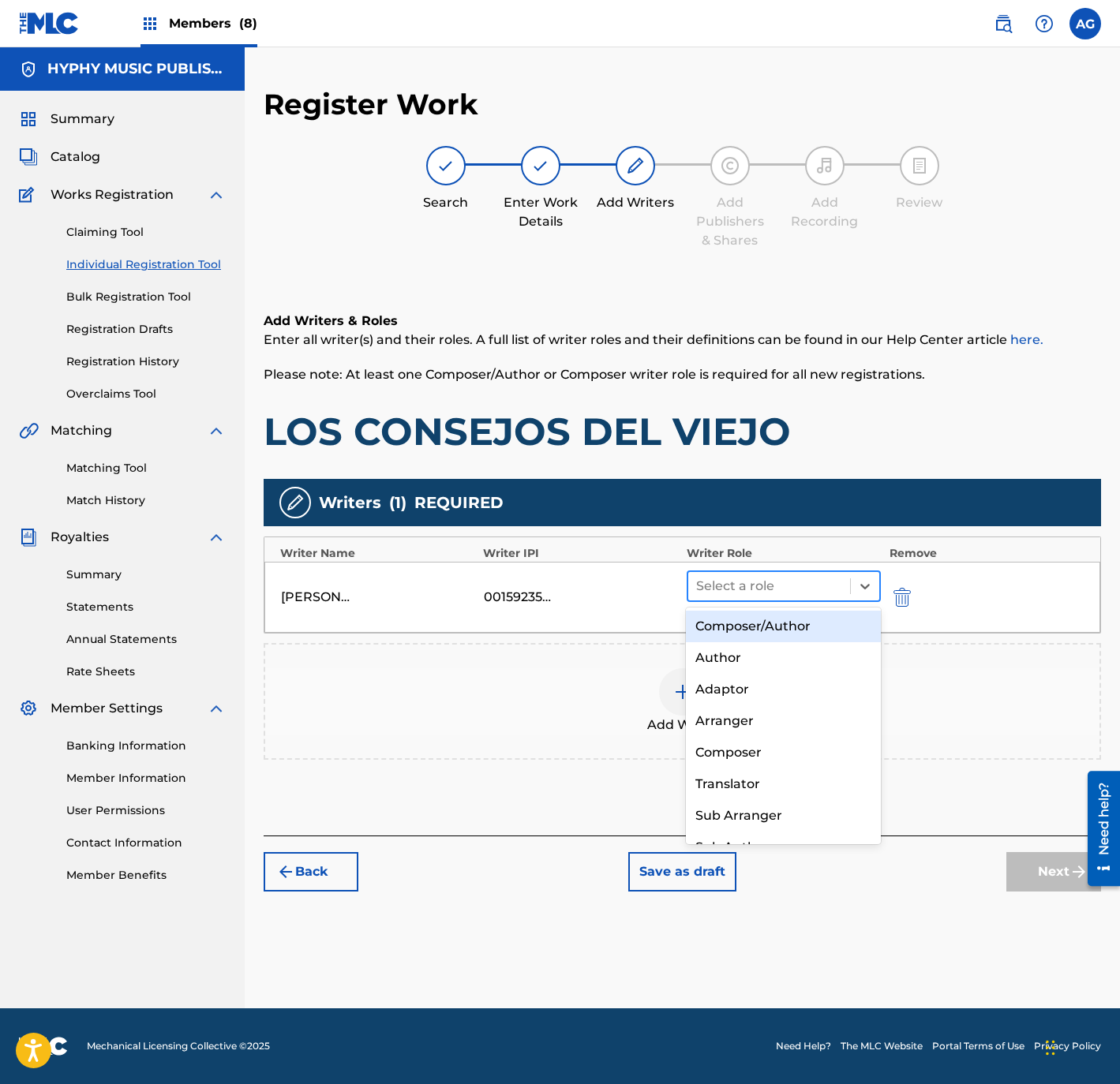
click at [756, 583] on div at bounding box center [769, 586] width 147 height 22
click at [753, 613] on div "Composer/Author" at bounding box center [783, 626] width 194 height 32
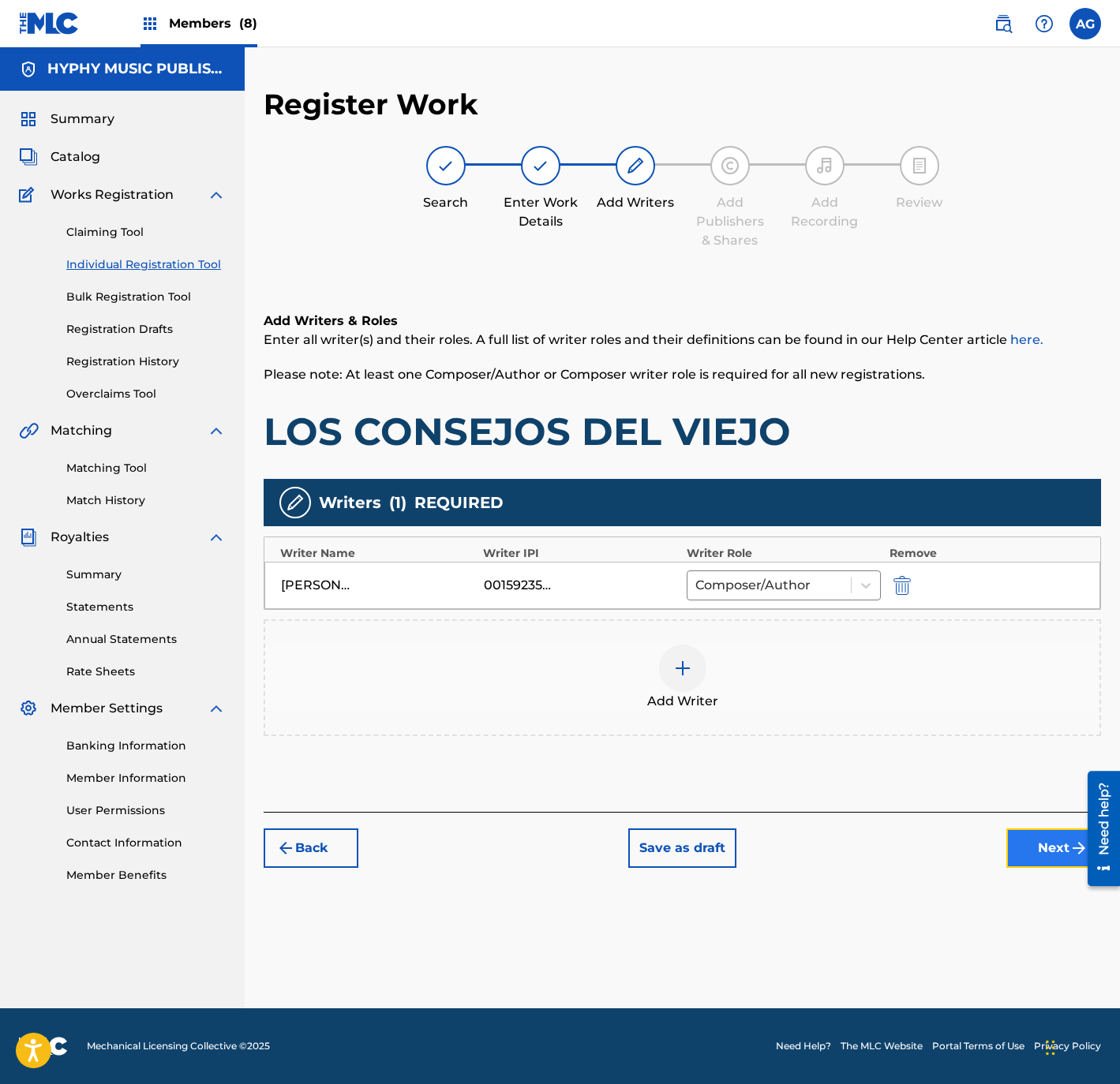
click at [1054, 849] on button "Next" at bounding box center [1054, 848] width 94 height 39
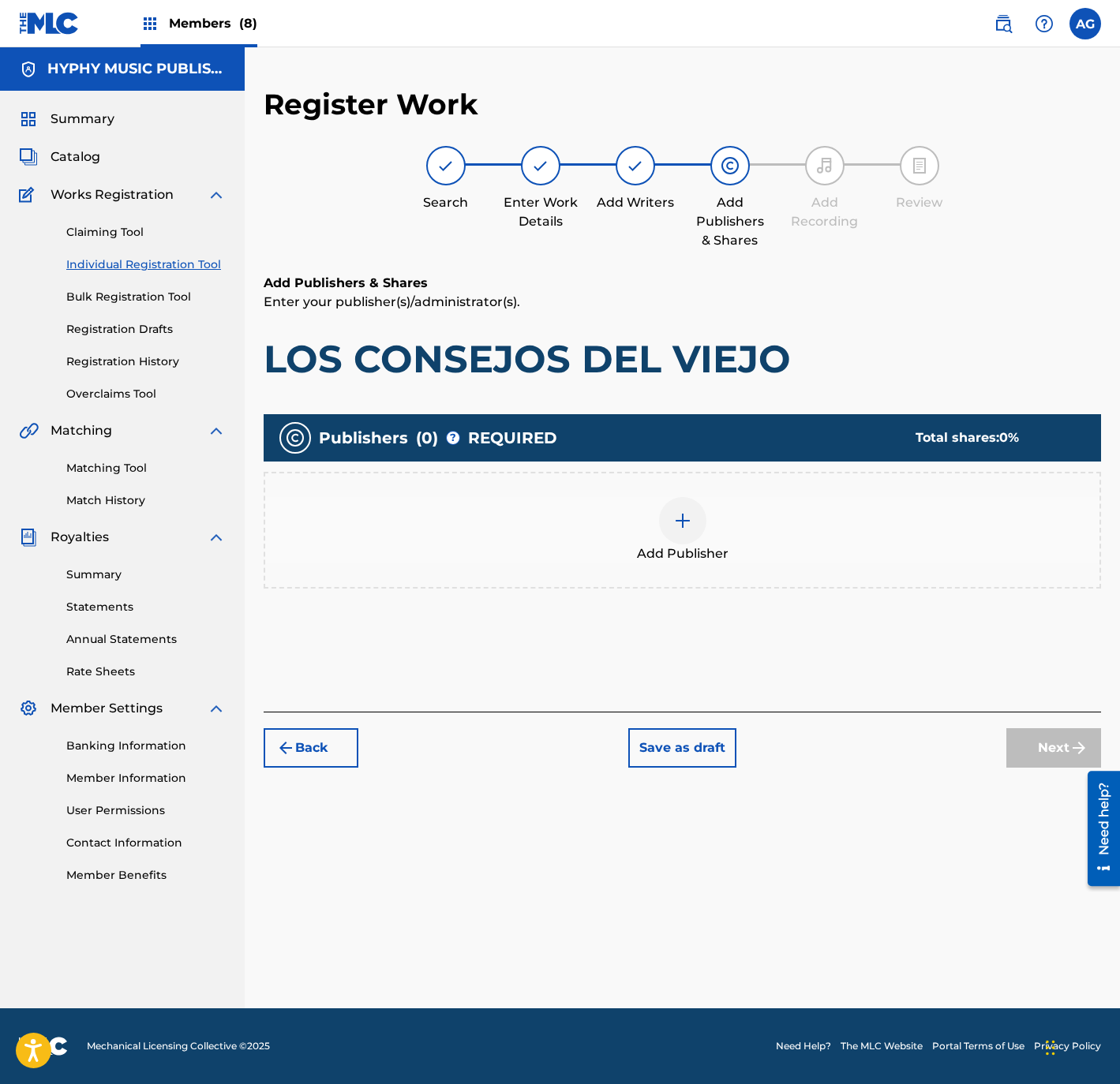
click at [684, 540] on div at bounding box center [682, 521] width 47 height 47
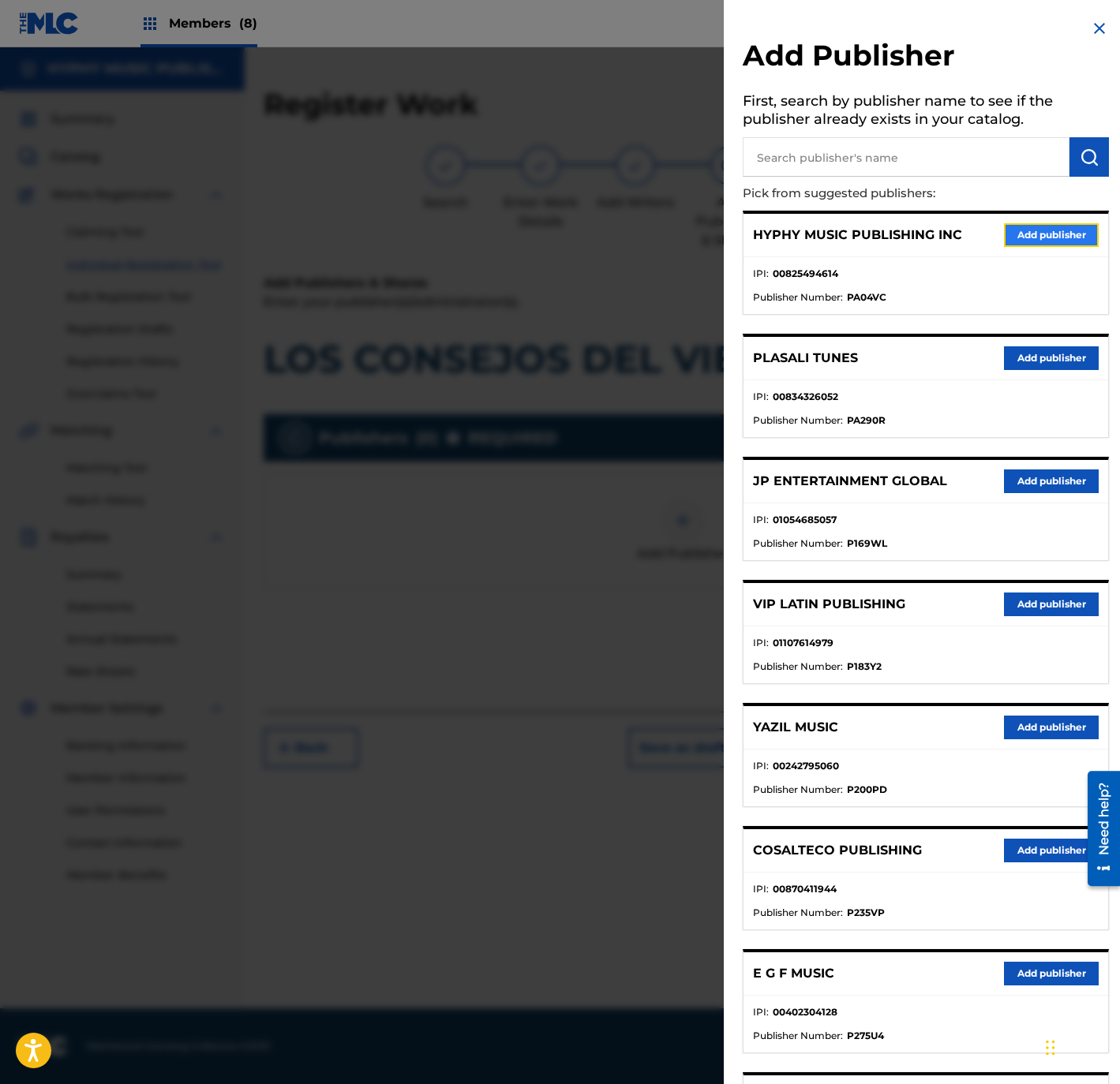
click at [1009, 225] on button "Add publisher" at bounding box center [1051, 235] width 94 height 24
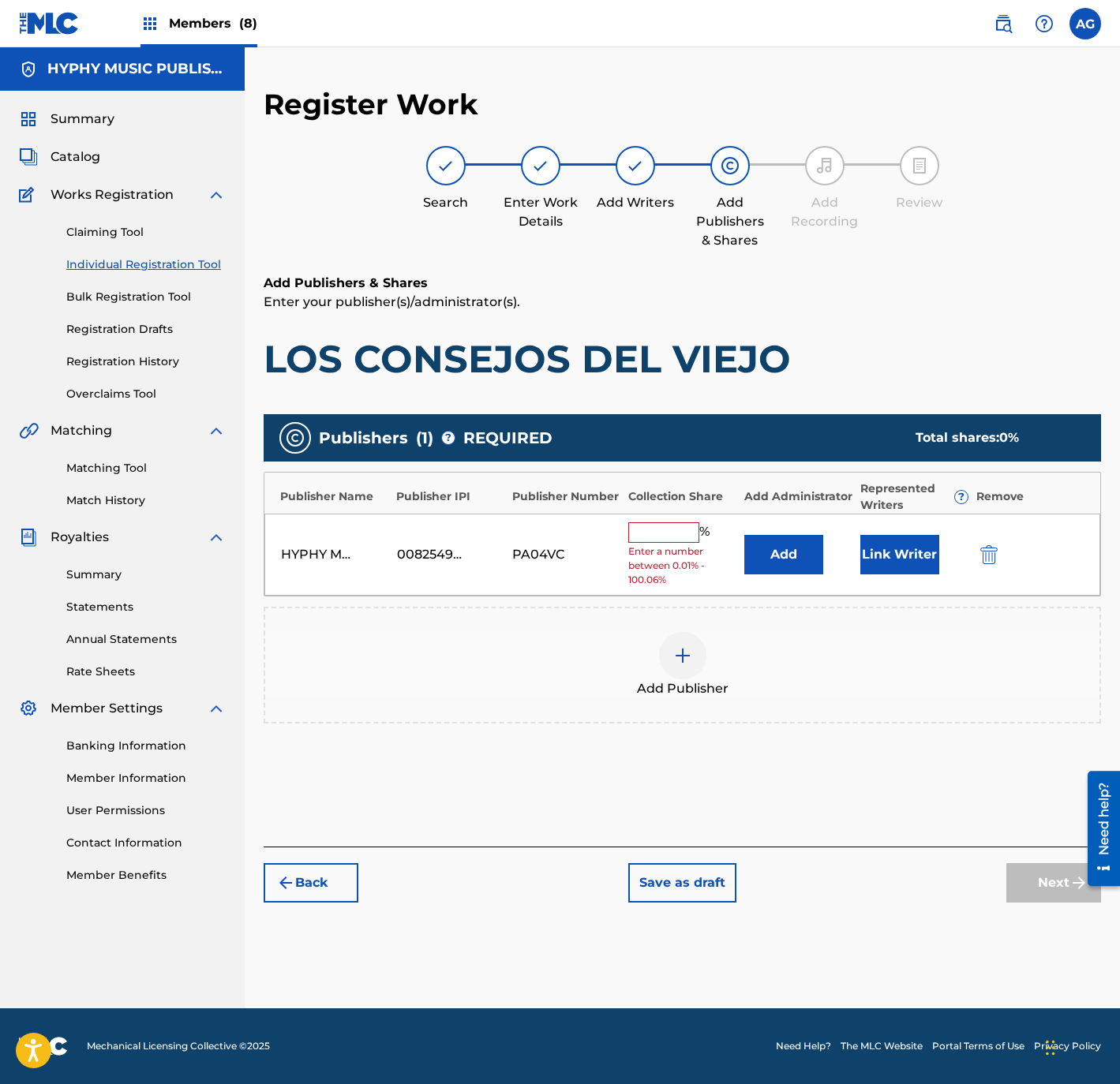
click at [647, 531] on input "text" at bounding box center [663, 532] width 71 height 21
type input "100"
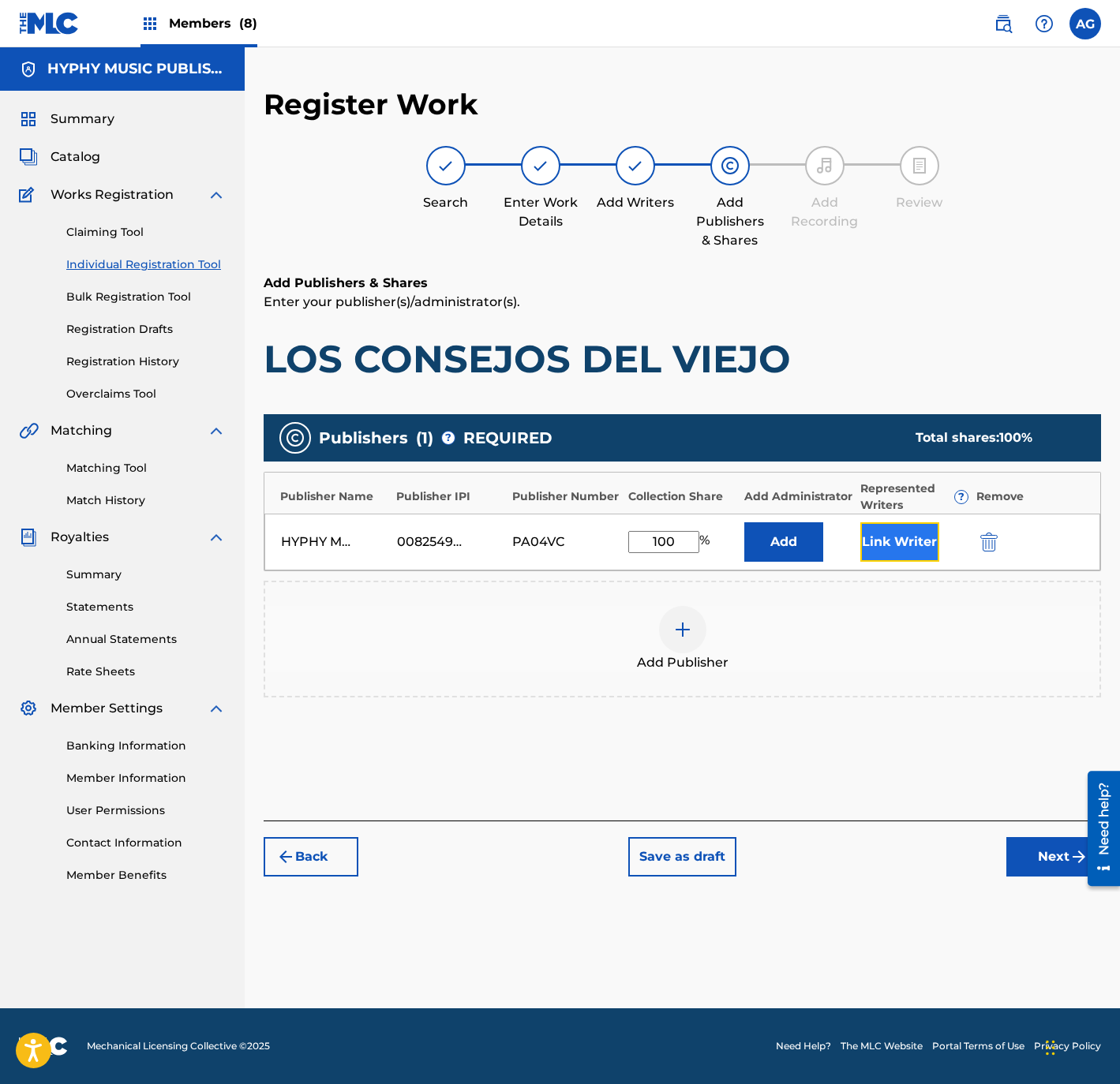
click at [874, 538] on button "Link Writer" at bounding box center [899, 542] width 79 height 39
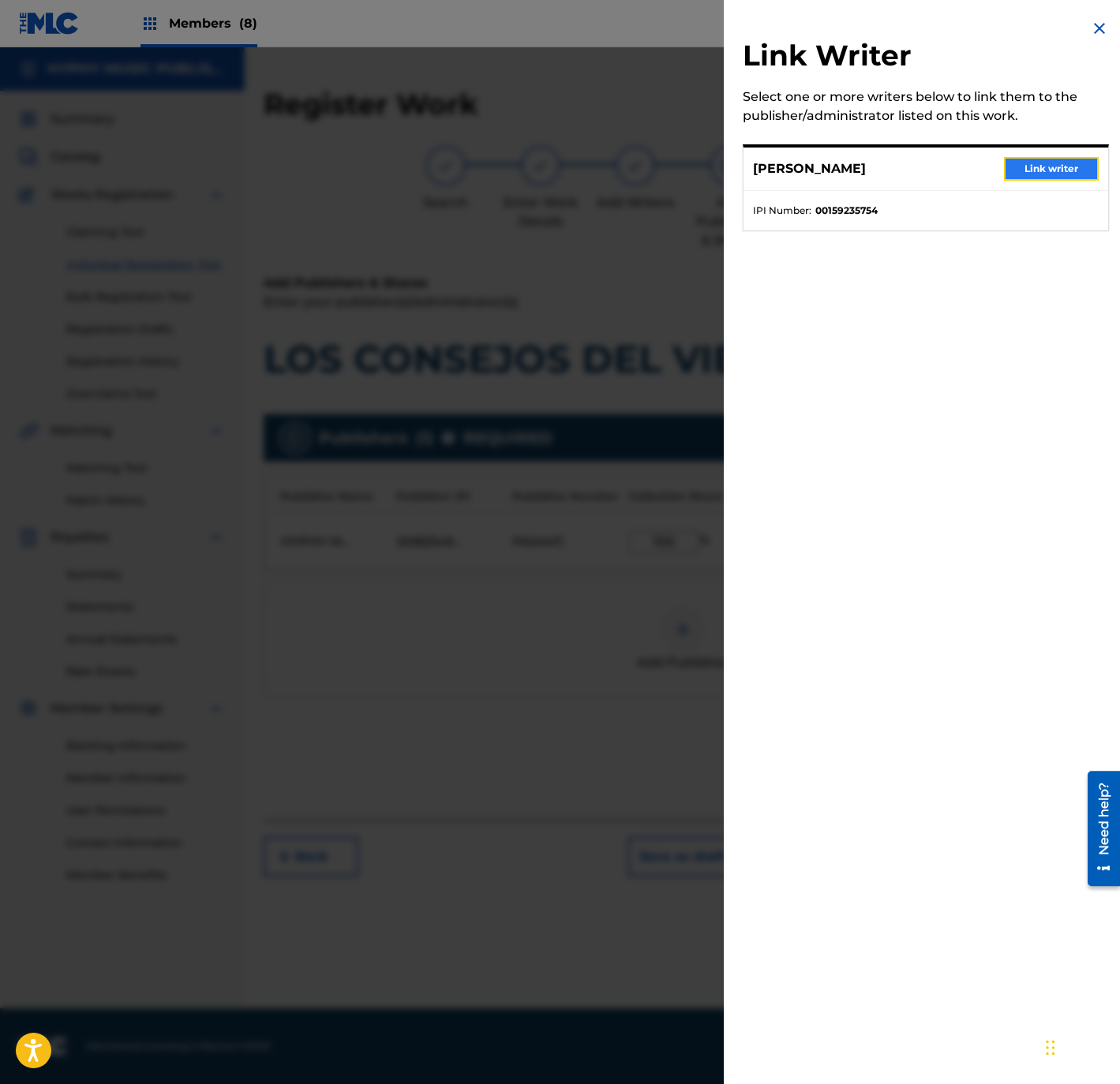
click at [1027, 175] on button "Link writer" at bounding box center [1051, 169] width 94 height 24
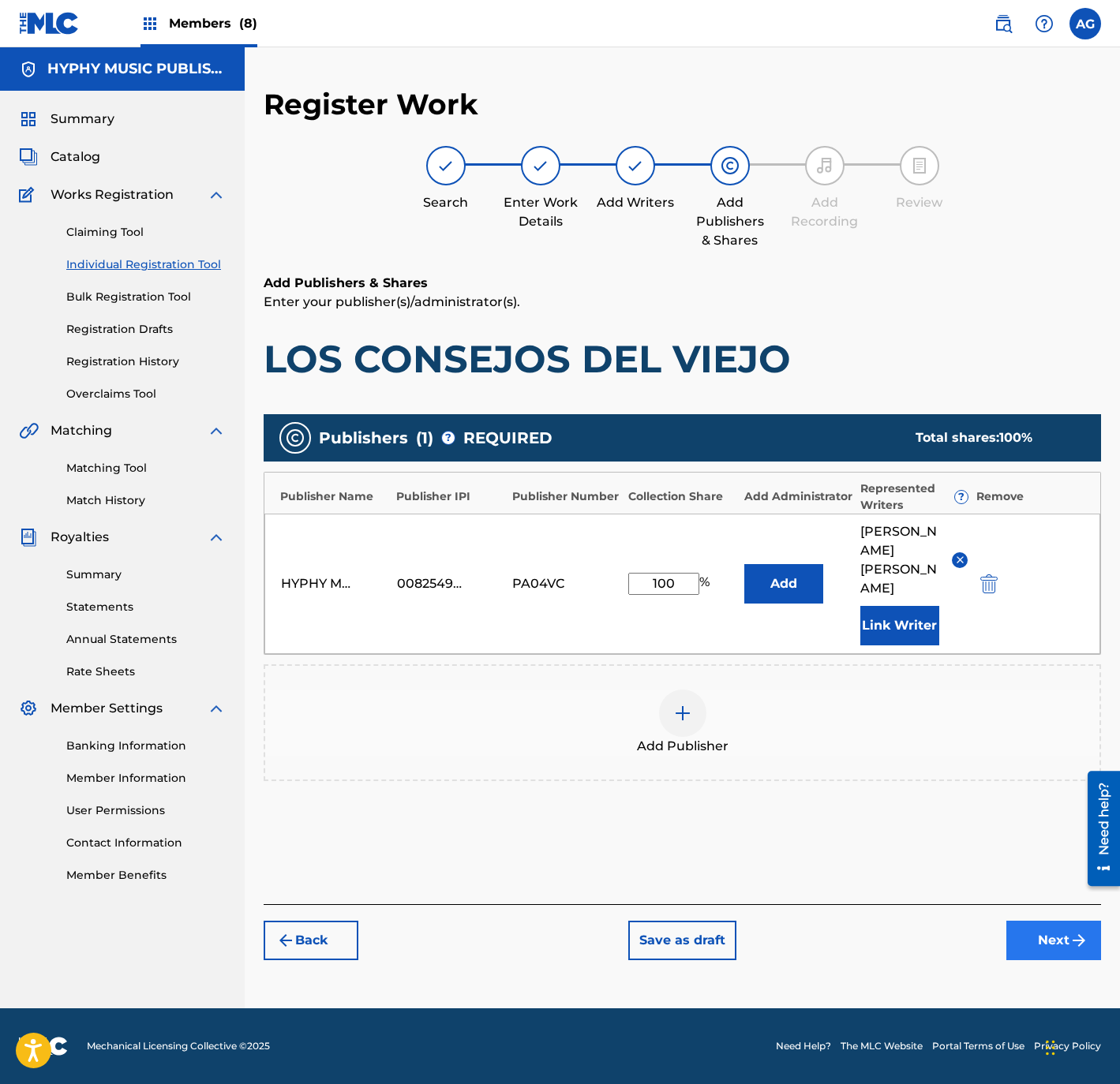
drag, startPoint x: 1056, startPoint y: 961, endPoint x: 1042, endPoint y: 935, distance: 29.5
click at [1054, 961] on div "Register Work Search Enter Work Details Add Writers Add Publishers & Shares Add…" at bounding box center [681, 548] width 875 height 922
click at [1032, 921] on button "Next" at bounding box center [1054, 940] width 94 height 39
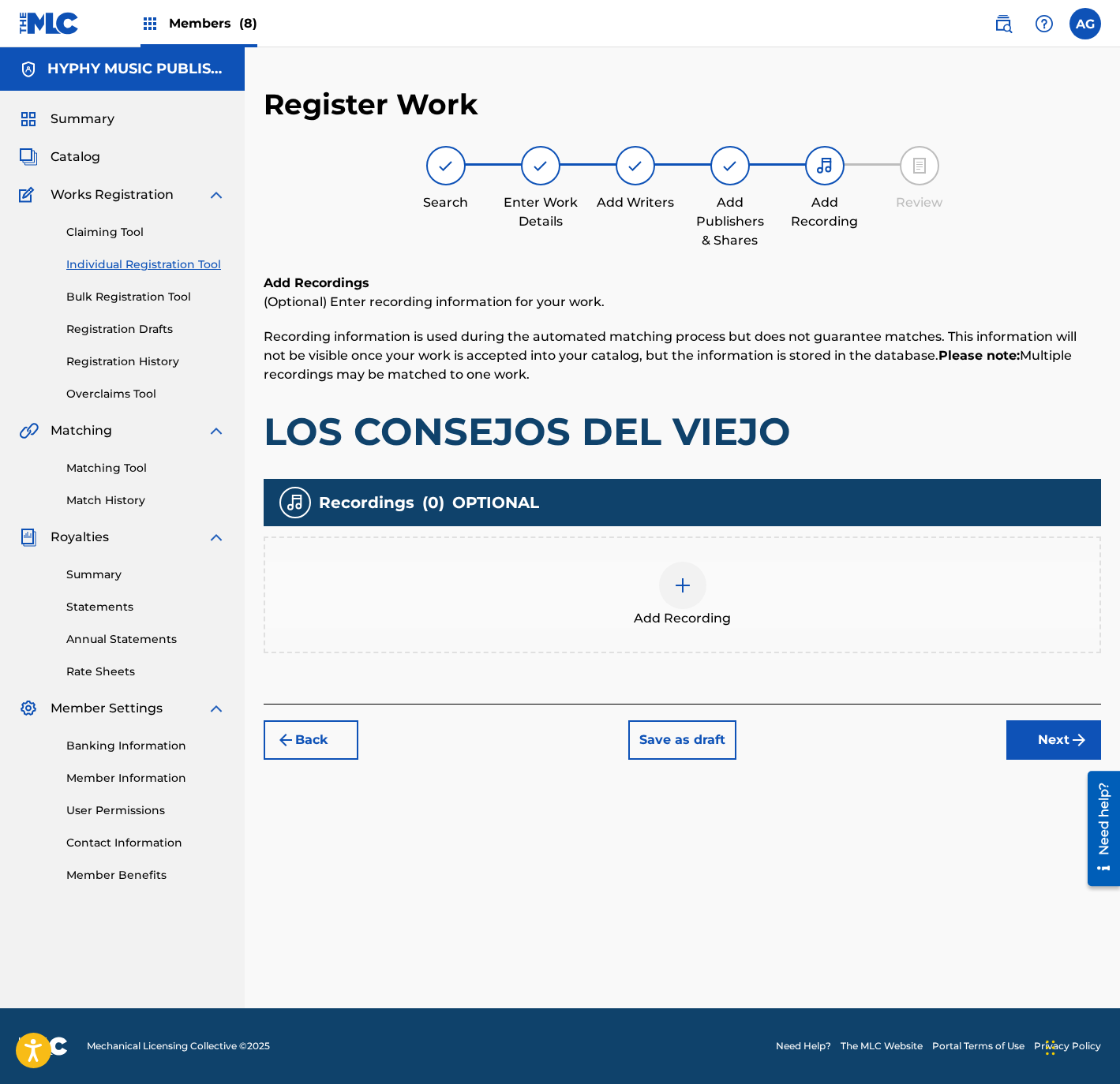
click at [649, 612] on span "Add Recording" at bounding box center [682, 619] width 97 height 19
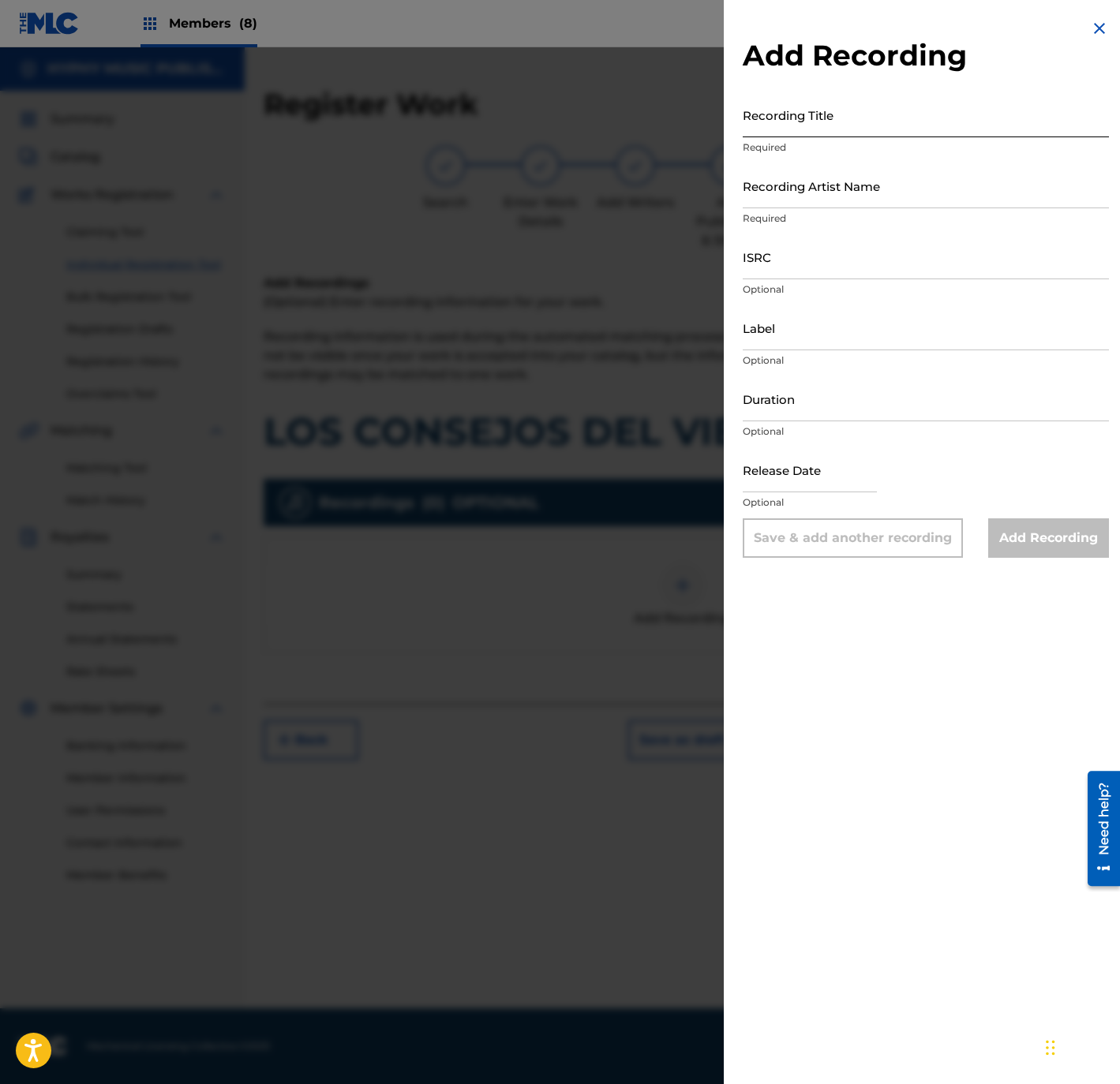
click at [844, 119] on input "Recording Title" at bounding box center [925, 115] width 366 height 45
paste input "Los Consejos del Viejo"
type input "Los Consejos del Viejo"
click at [892, 193] on input "Recording Artist Name" at bounding box center [925, 186] width 366 height 45
paste input "Los Zafiros del Norte"
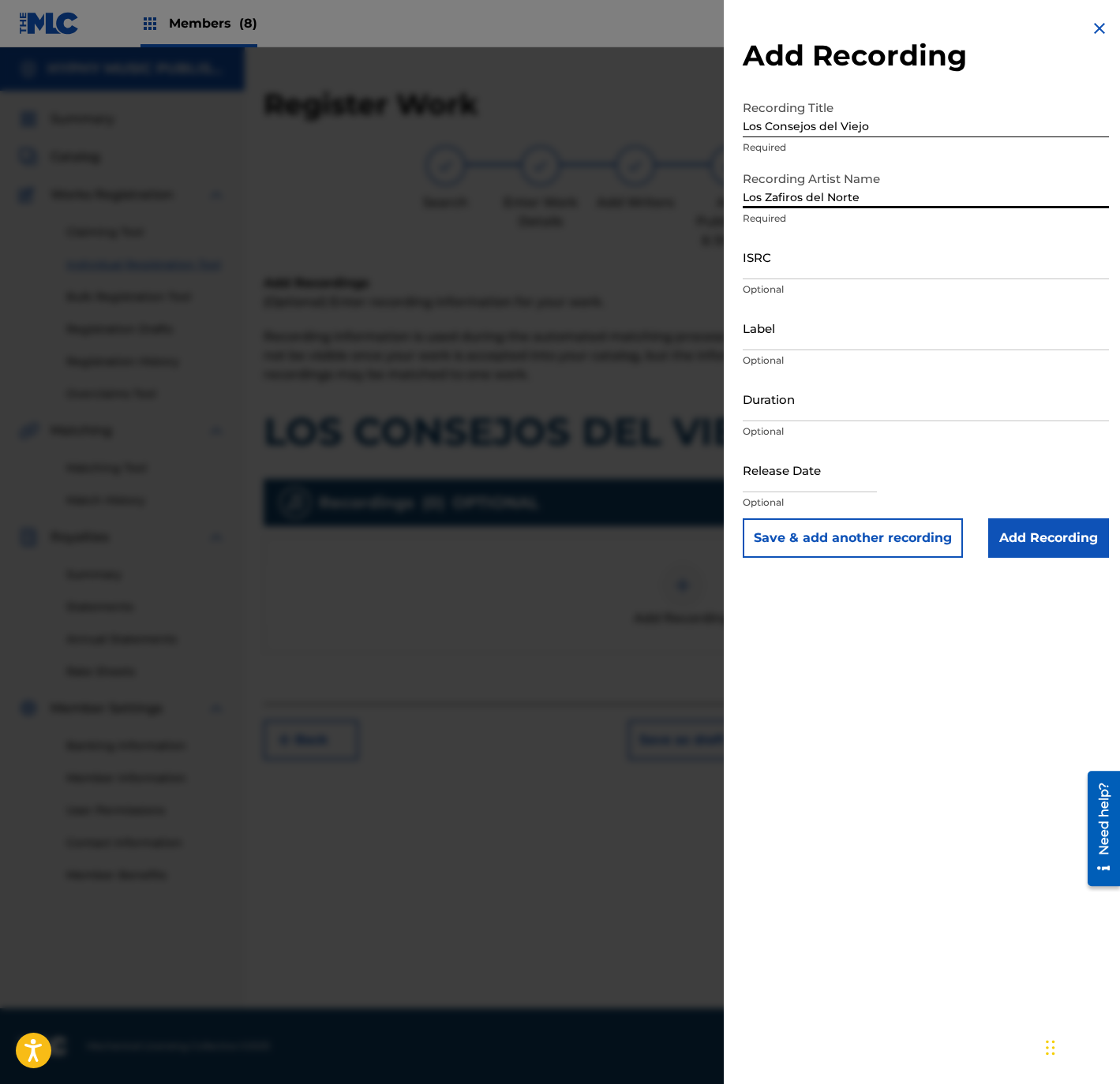
type input "Los Zafiros del Norte"
click at [751, 252] on input "ISRC" at bounding box center [925, 257] width 366 height 45
paste input "QMFMF2464514"
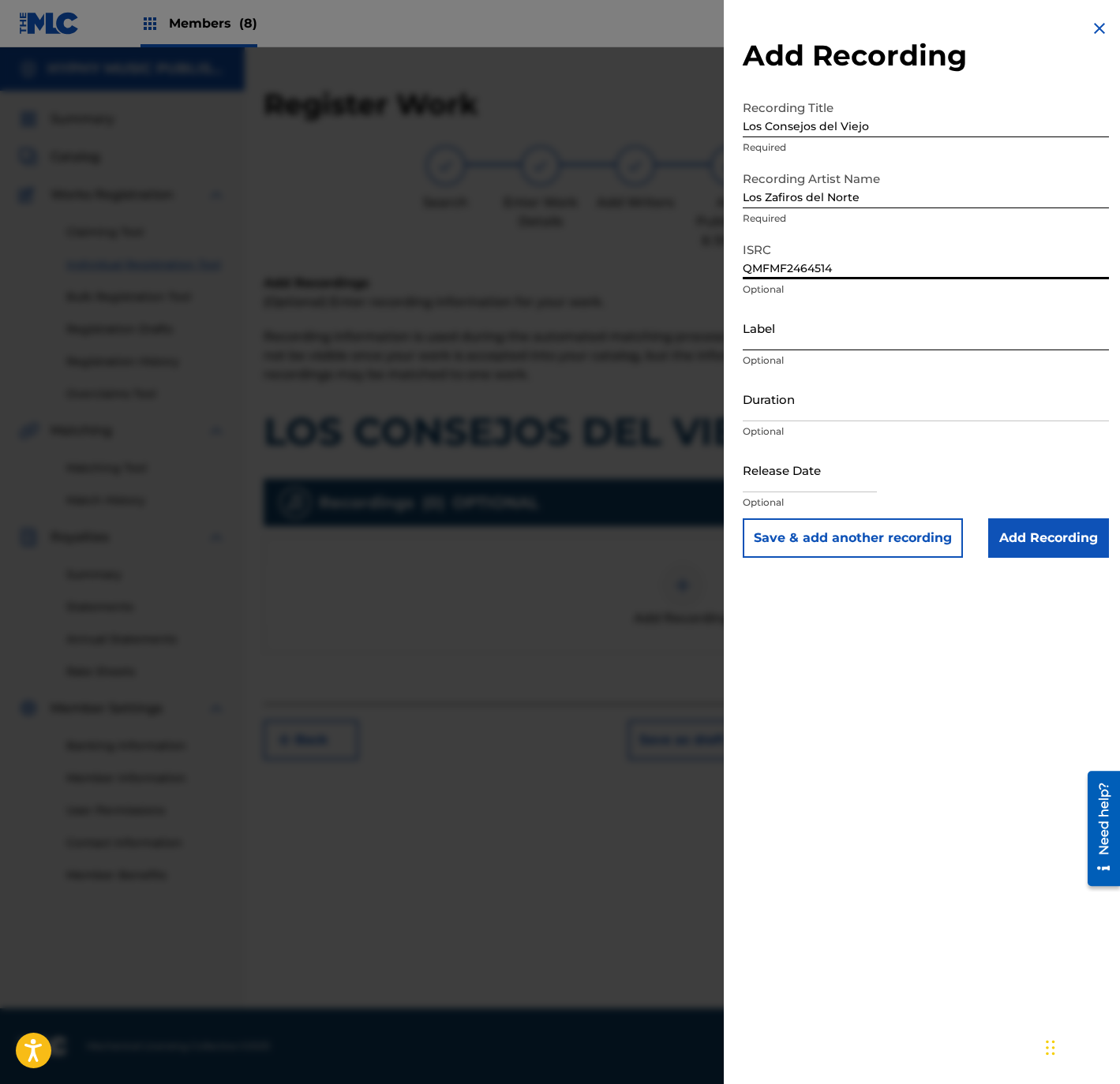
type input "QMFMF2464514"
click at [981, 327] on input "Label" at bounding box center [925, 328] width 366 height 45
paste input "Gente Humilde Music"
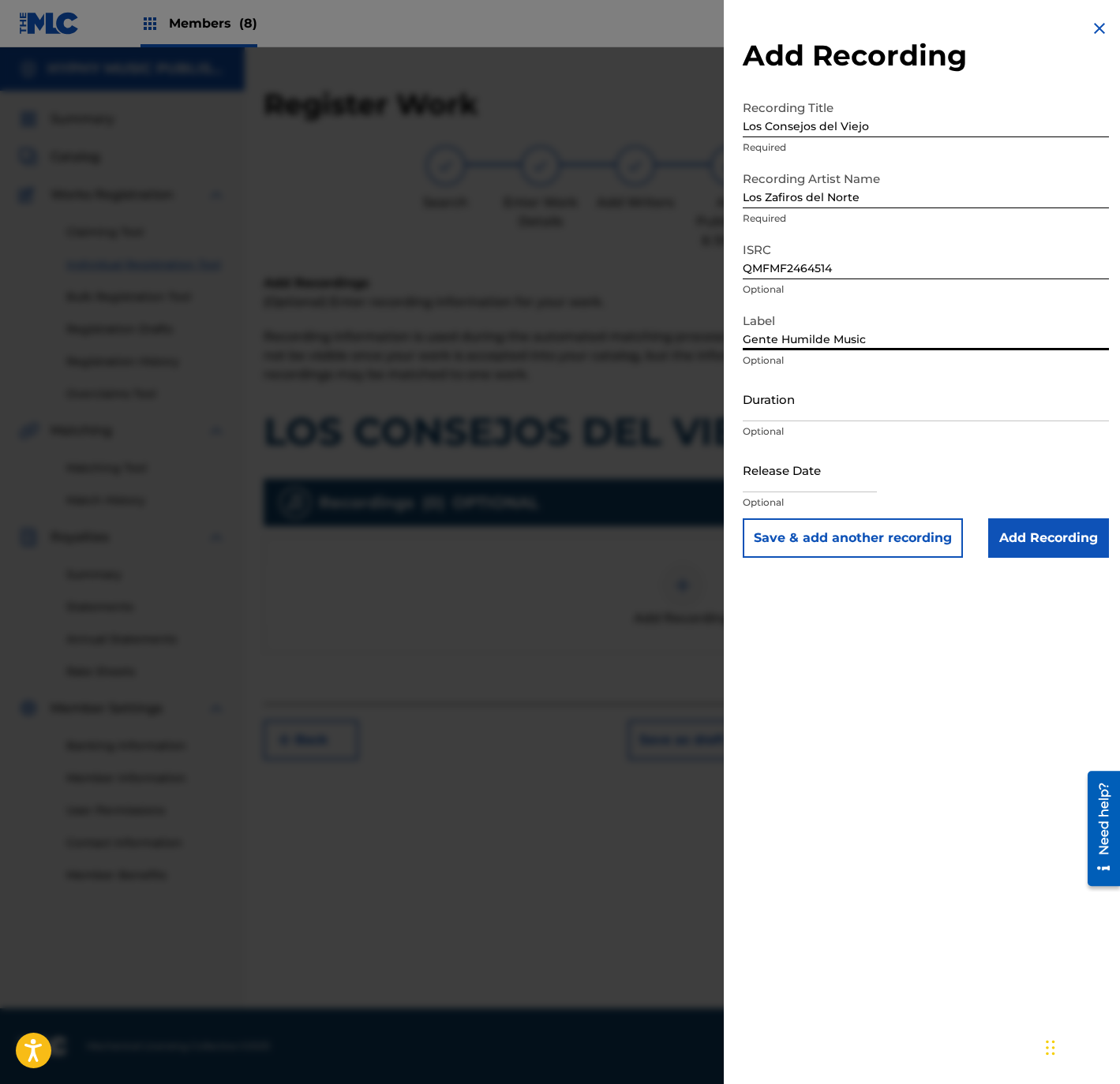
type input "Gente Humilde Music"
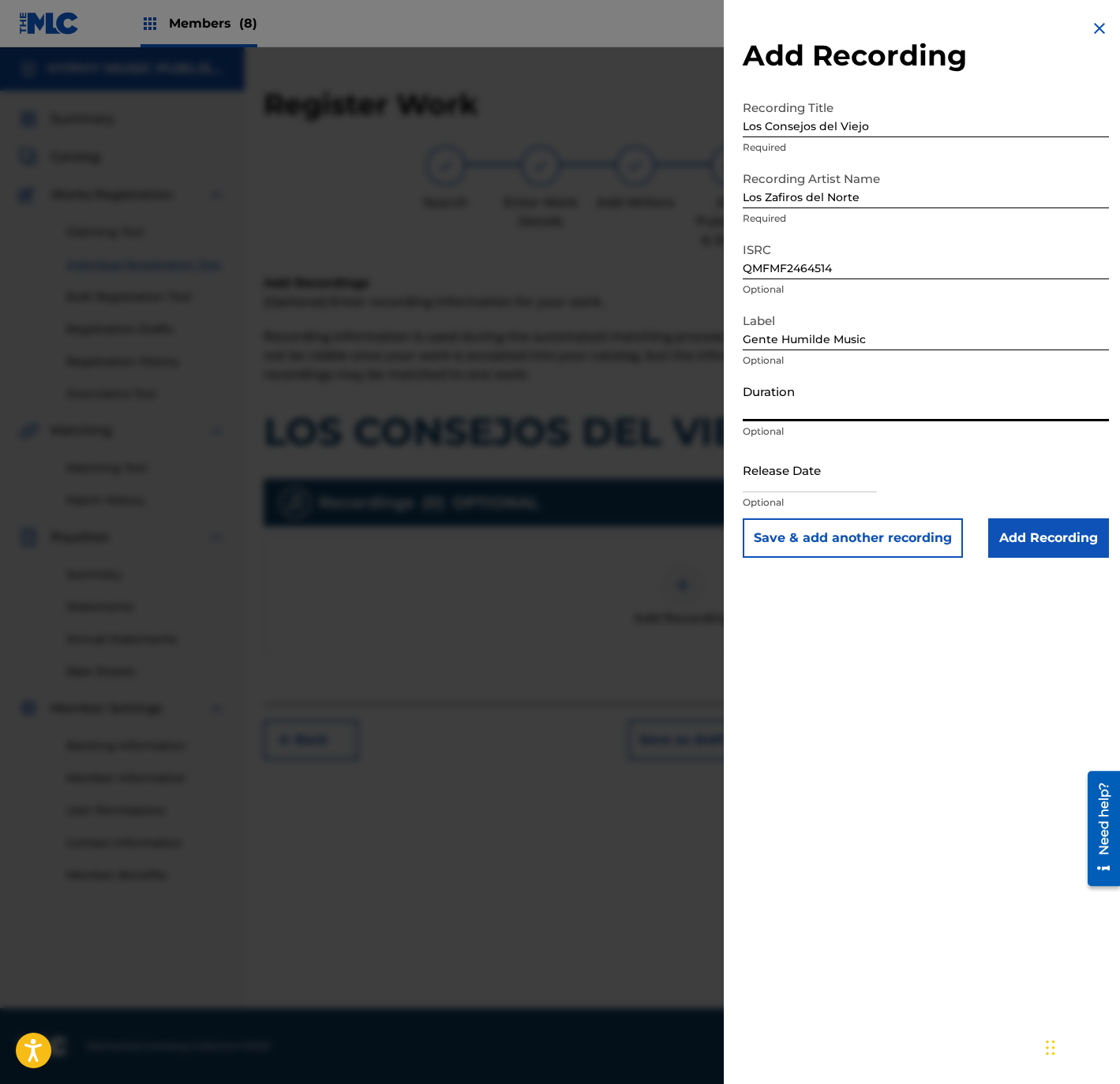
click at [828, 407] on input "Duration" at bounding box center [925, 399] width 366 height 45
paste input "2:32"
type input "02:32"
click at [844, 477] on input "text" at bounding box center [809, 471] width 134 height 45
select select "8"
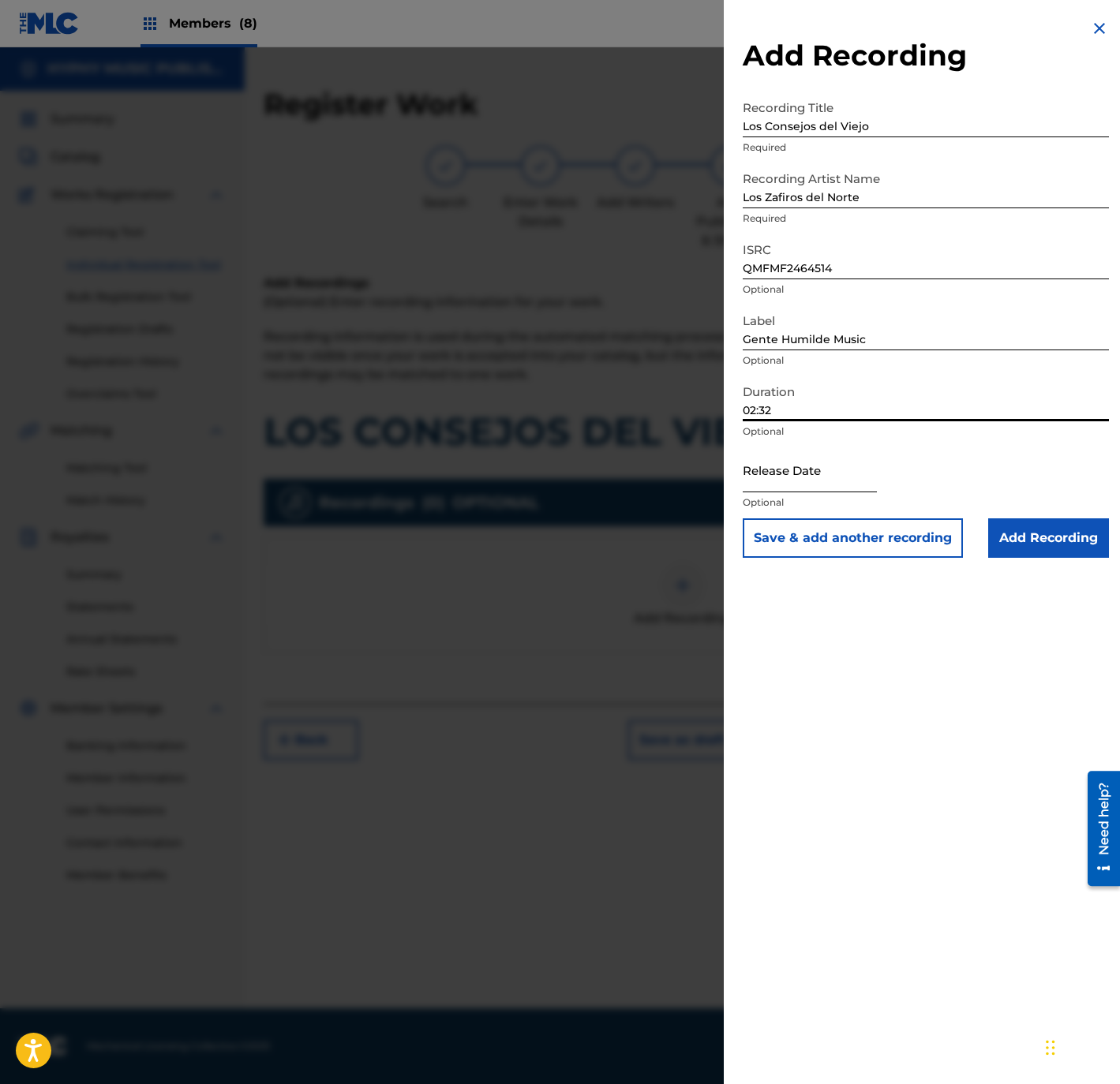
select select "2025"
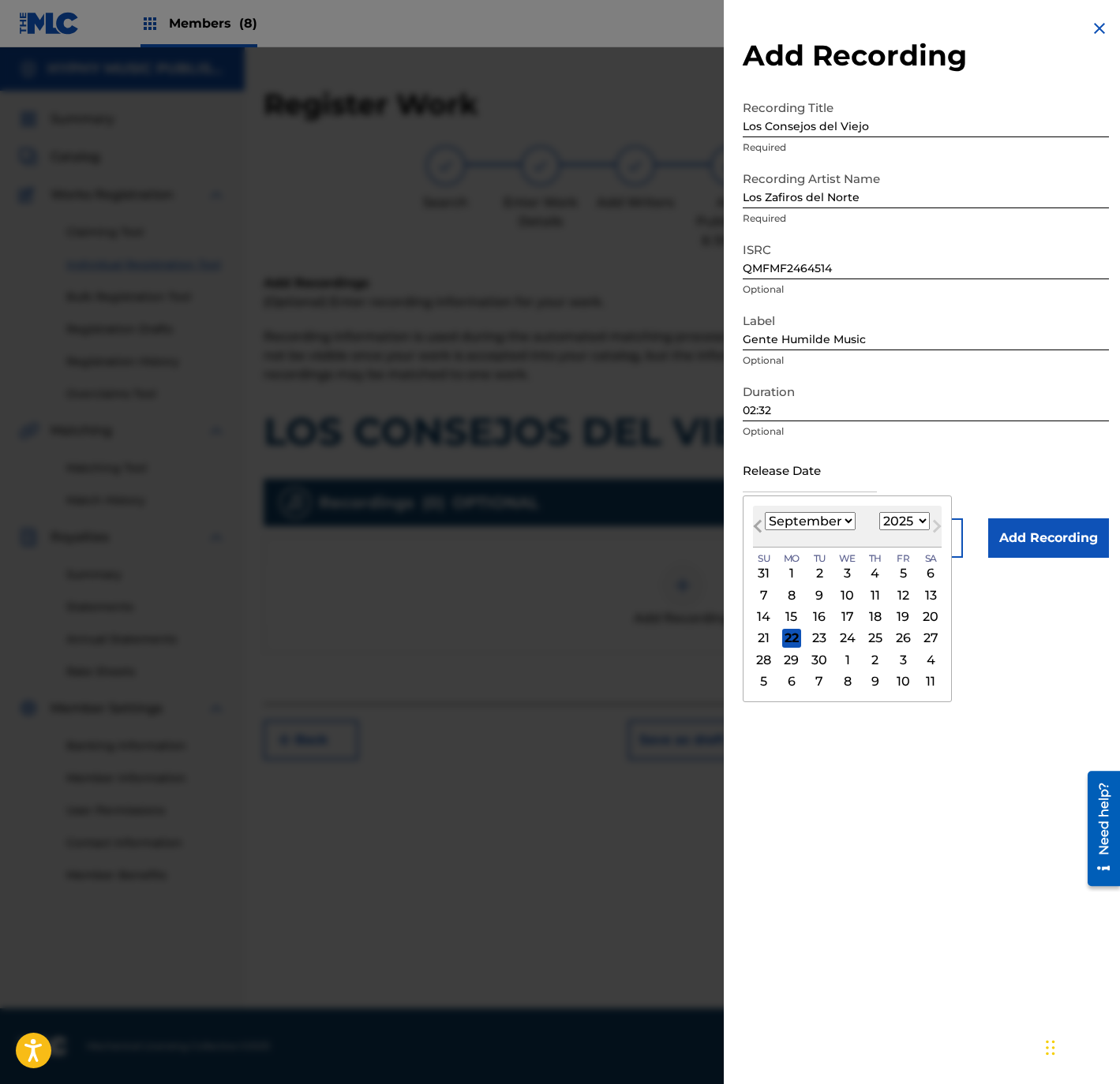
click at [758, 517] on button "Previous Month" at bounding box center [758, 530] width 25 height 25
click at [758, 519] on button "Previous Month" at bounding box center [758, 530] width 25 height 25
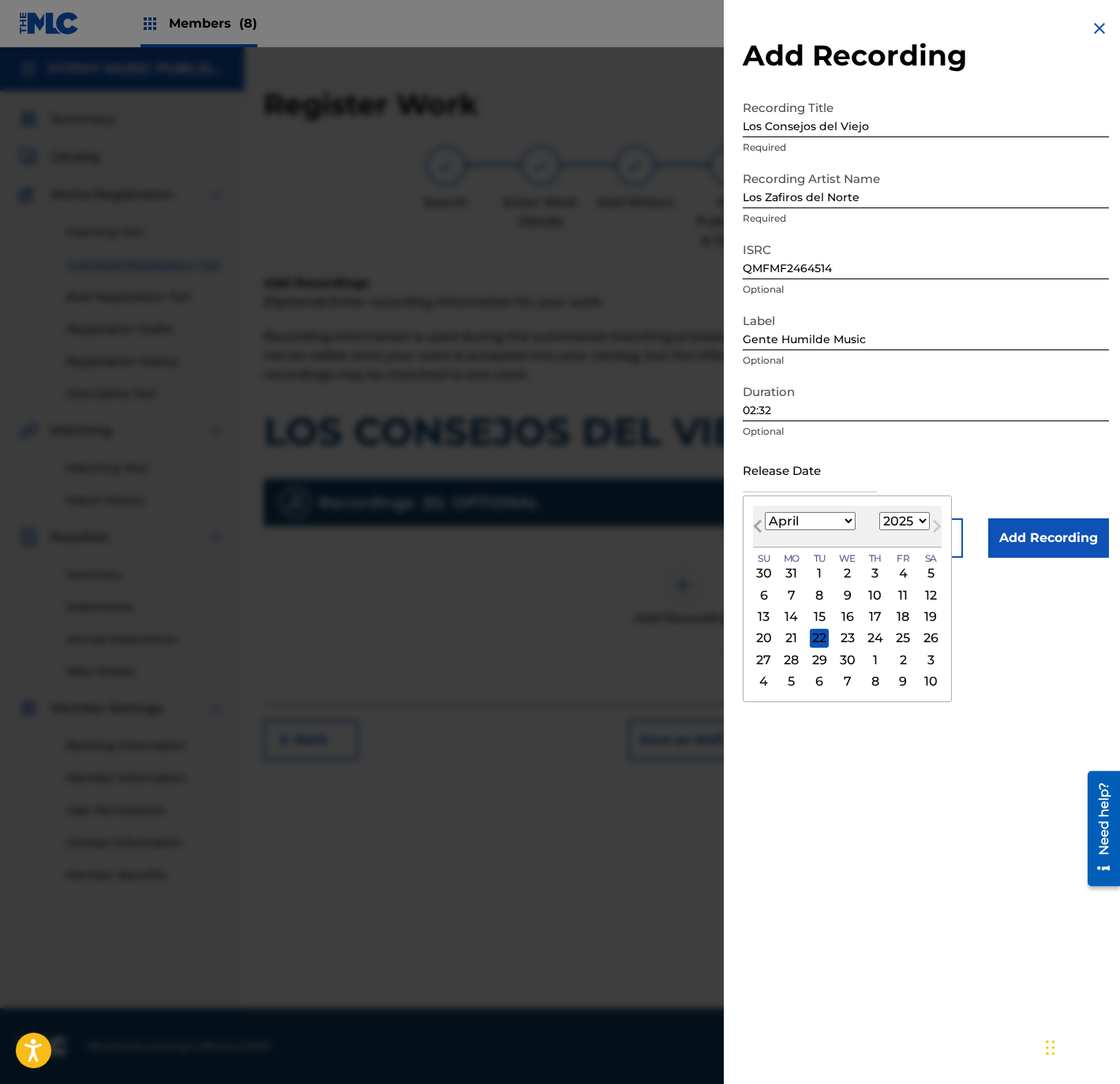
click at [758, 519] on button "Previous Month" at bounding box center [758, 530] width 25 height 25
select select "0"
click at [907, 572] on div "3" at bounding box center [902, 573] width 19 height 19
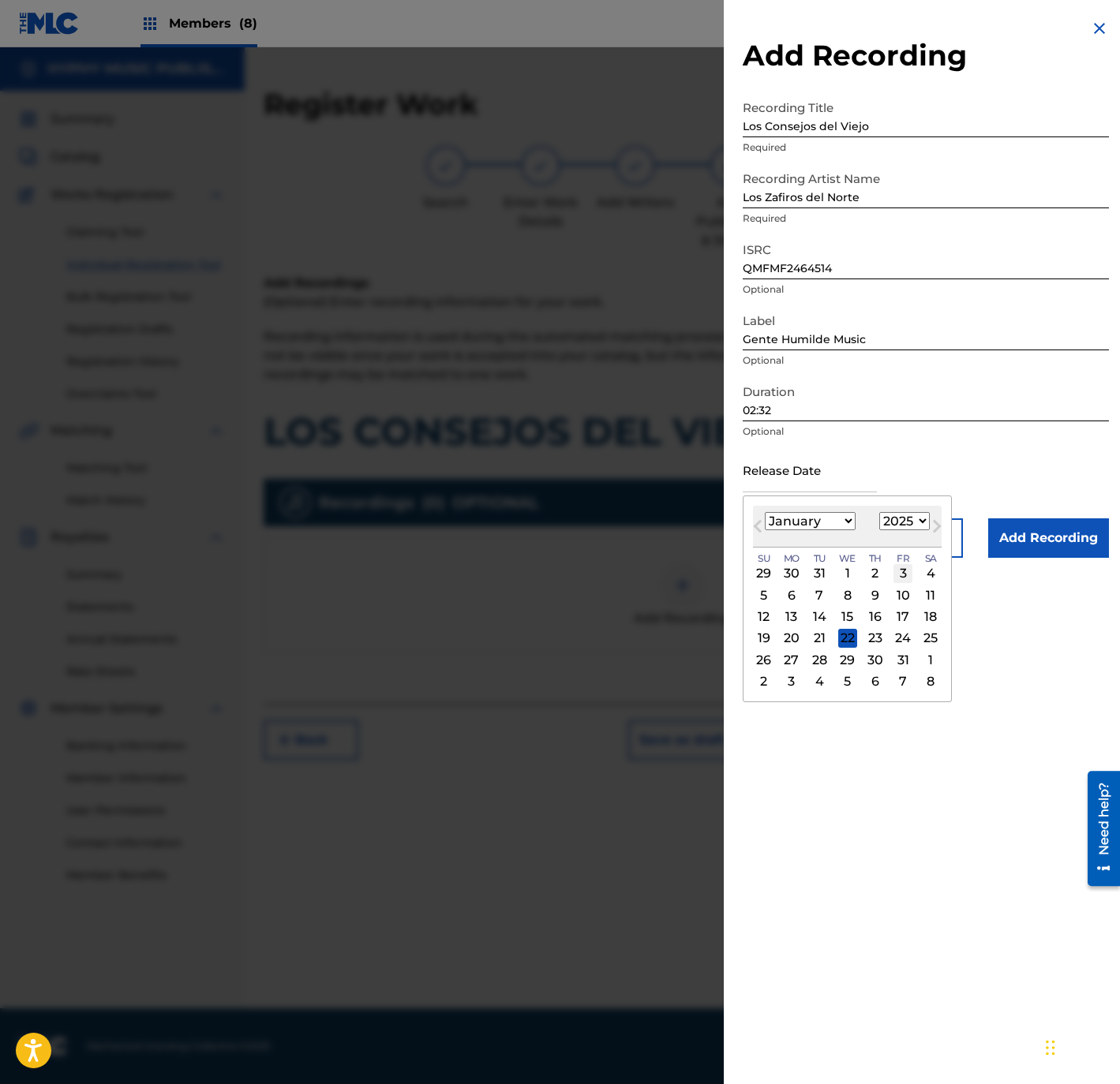
type input "[DATE]"
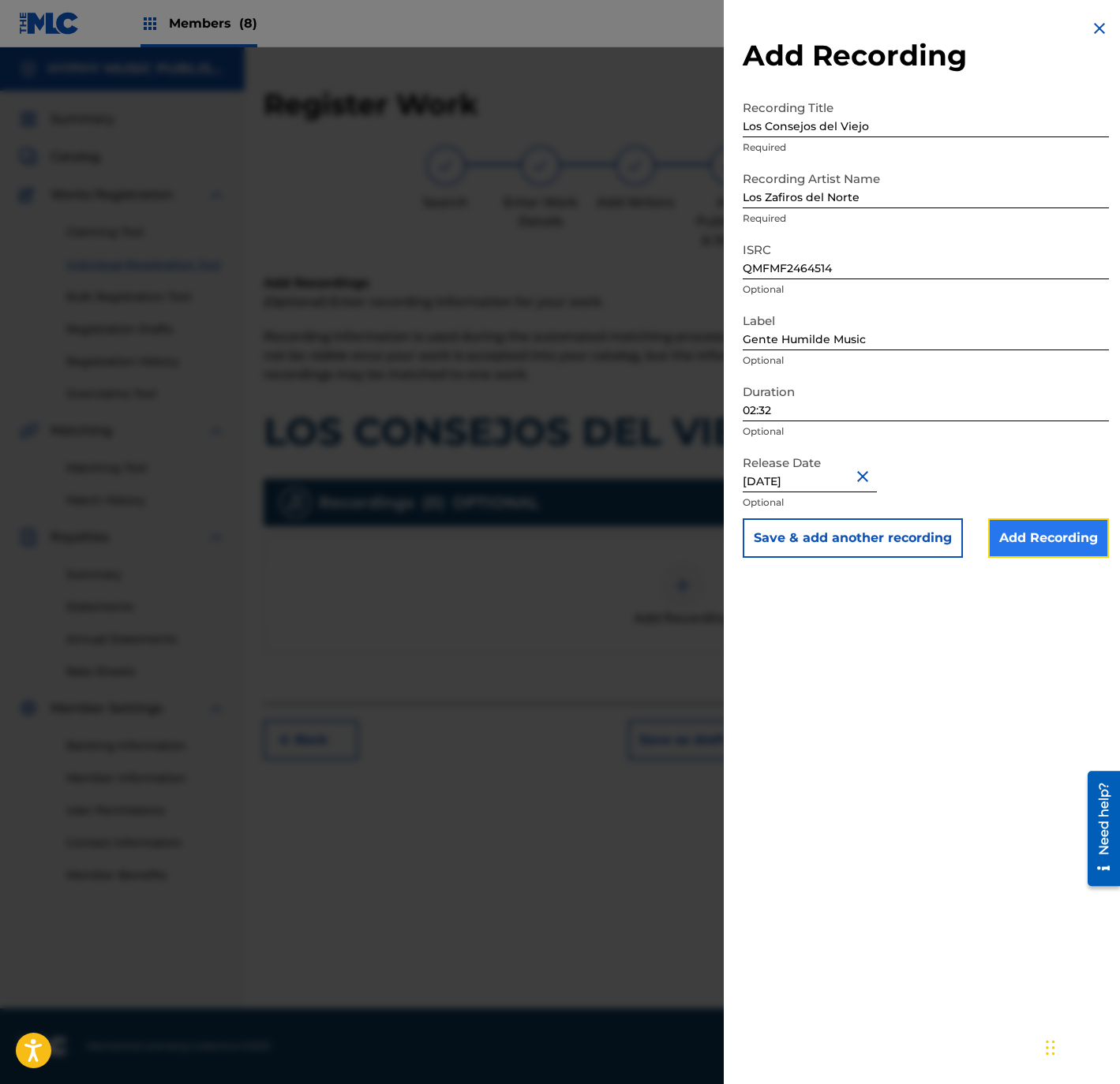
click at [1037, 548] on input "Add Recording" at bounding box center [1048, 538] width 121 height 39
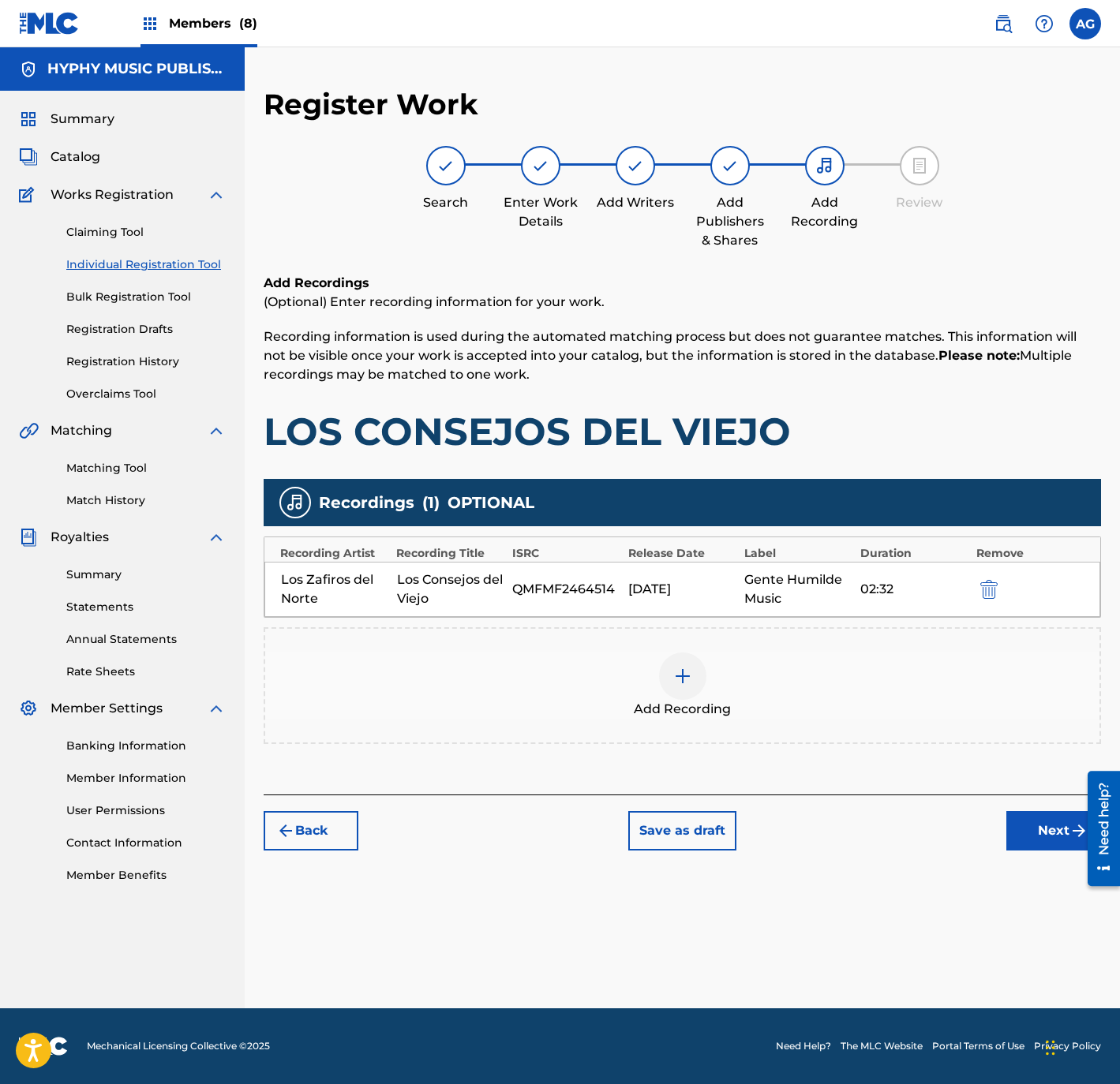
click at [1036, 856] on div "Register Work Search Enter Work Details Add Writers Add Publishers & Shares Add…" at bounding box center [681, 548] width 875 height 922
click at [1026, 830] on button "Next" at bounding box center [1054, 830] width 94 height 39
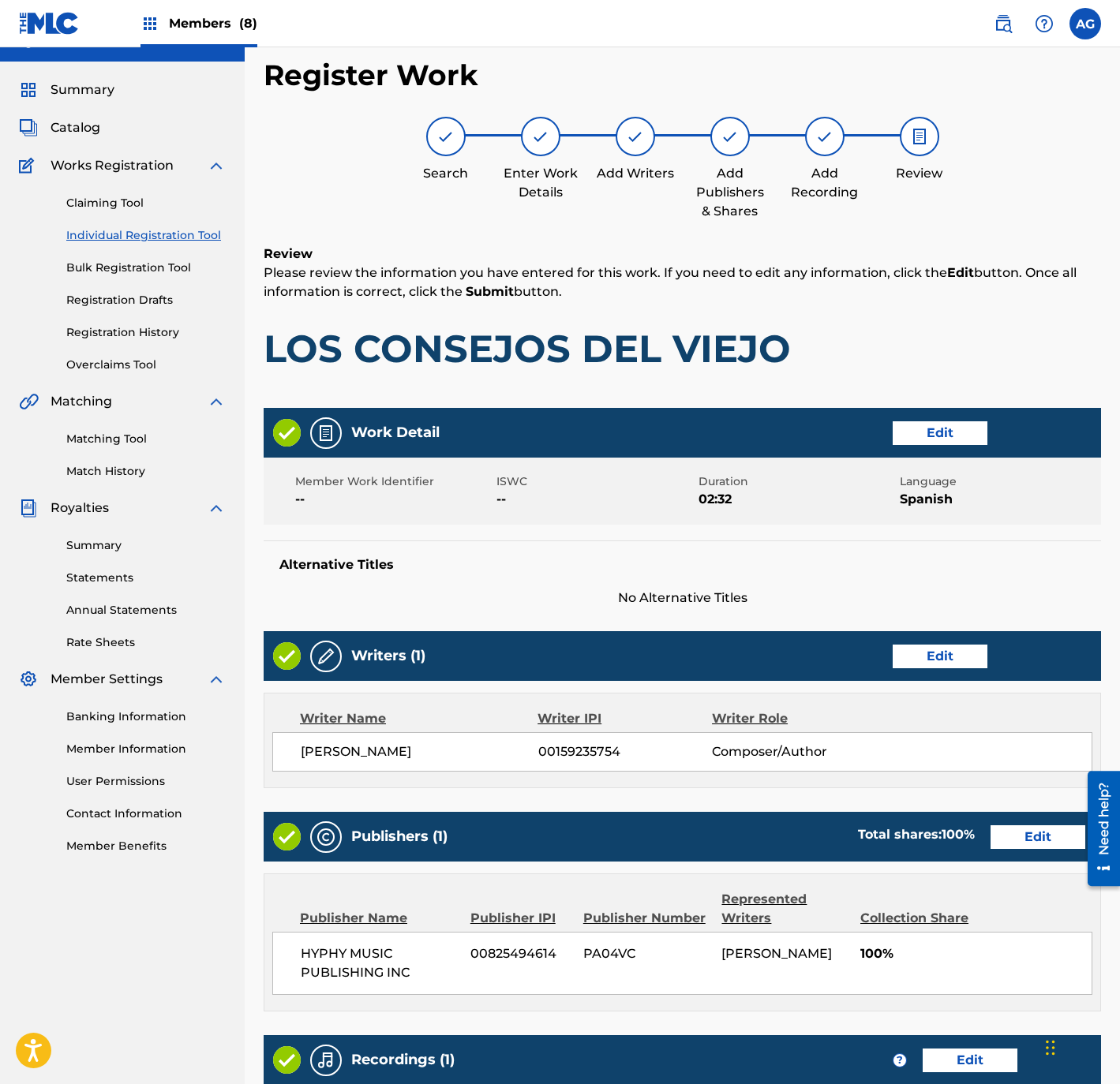
scroll to position [292, 0]
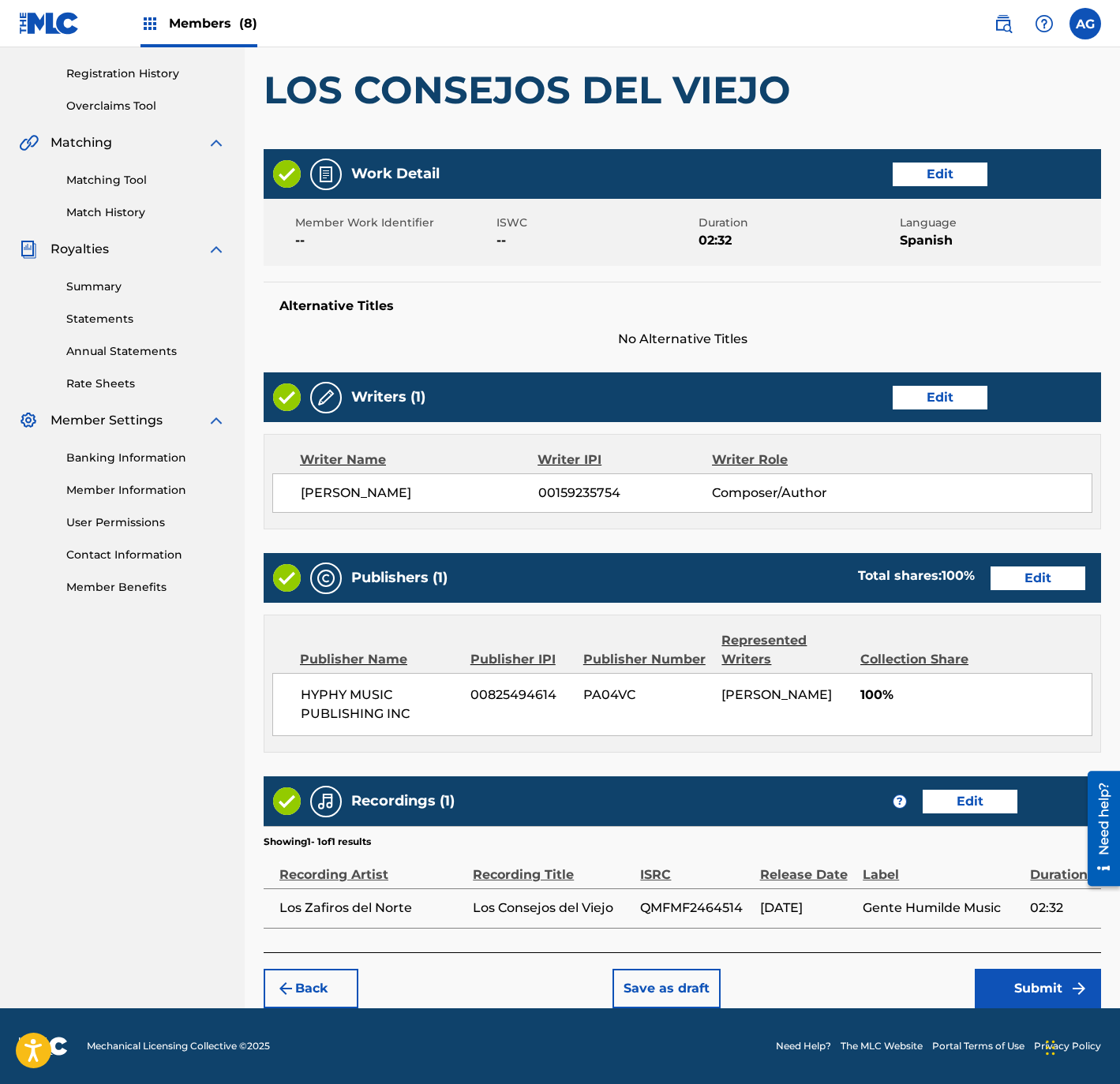
drag, startPoint x: 822, startPoint y: 688, endPoint x: 829, endPoint y: 883, distance: 195.1
click at [1027, 967] on div "Back Save as draft Submit" at bounding box center [682, 980] width 838 height 56
click at [1002, 983] on button "Submit" at bounding box center [1037, 989] width 126 height 39
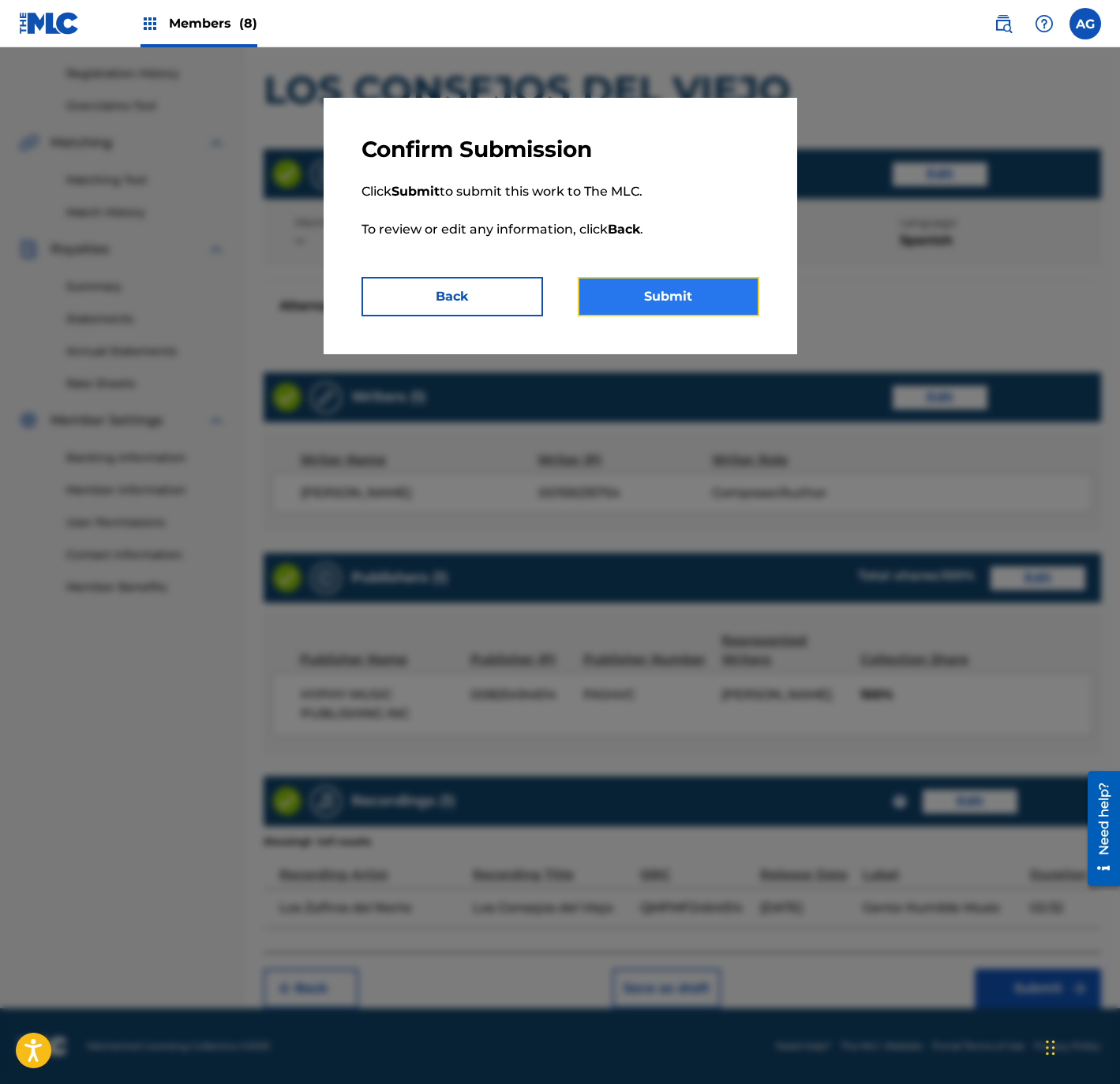
click at [694, 280] on button "Submit" at bounding box center [669, 296] width 182 height 39
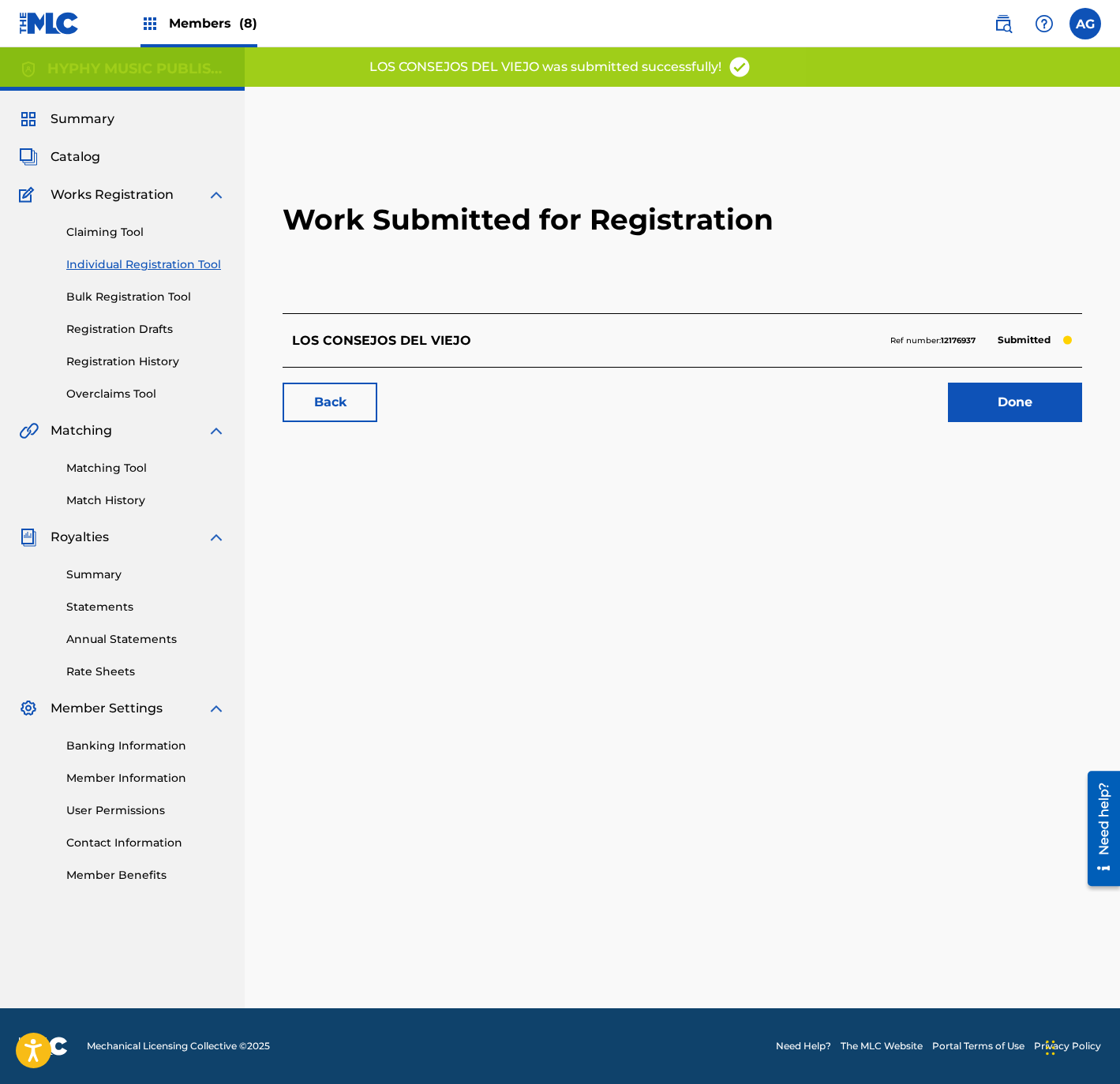
click at [1000, 374] on div "Back Done" at bounding box center [682, 394] width 799 height 55
click at [1004, 410] on link "Done" at bounding box center [1015, 402] width 134 height 39
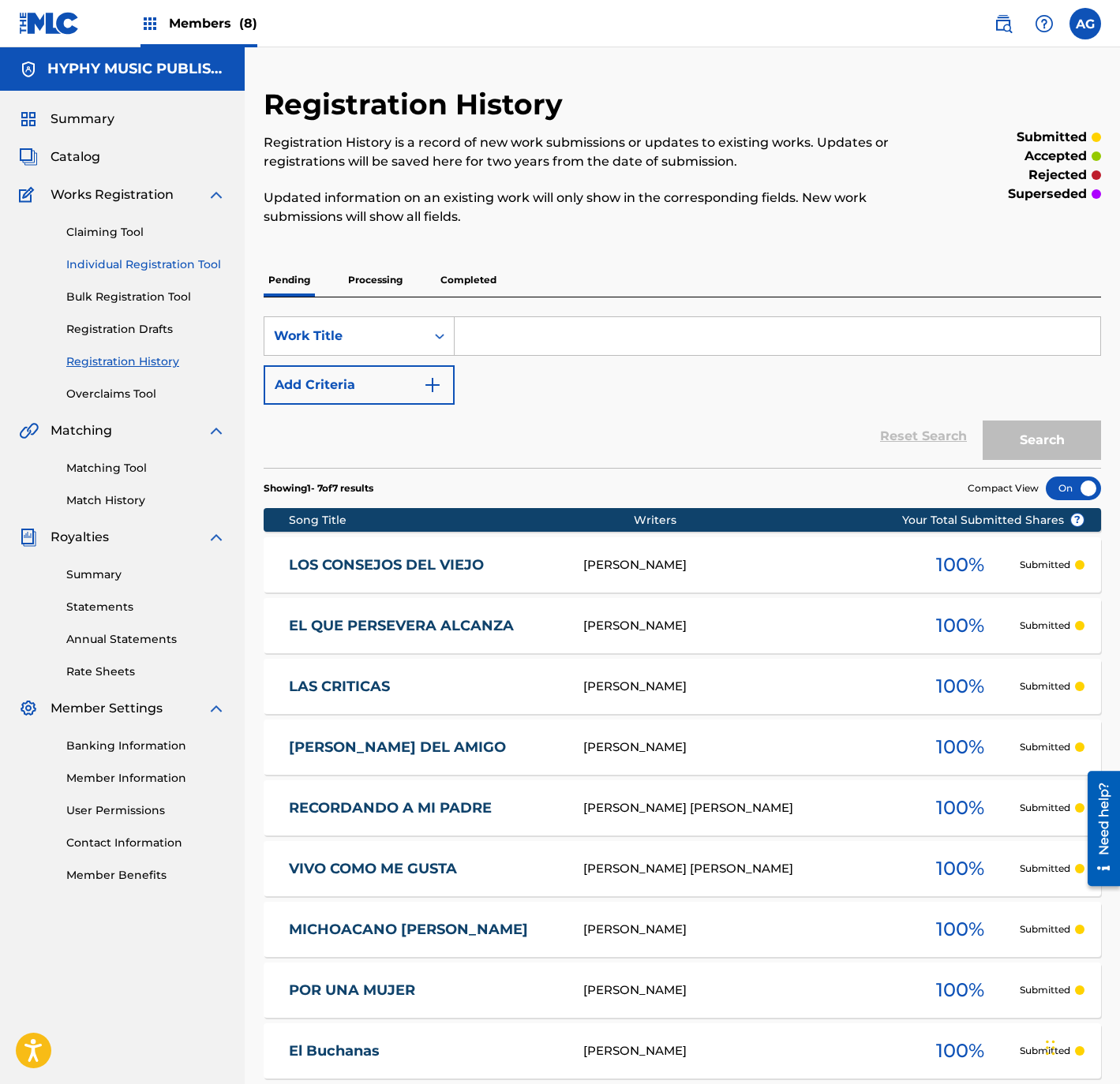
click at [197, 256] on link "Individual Registration Tool" at bounding box center [145, 264] width 159 height 16
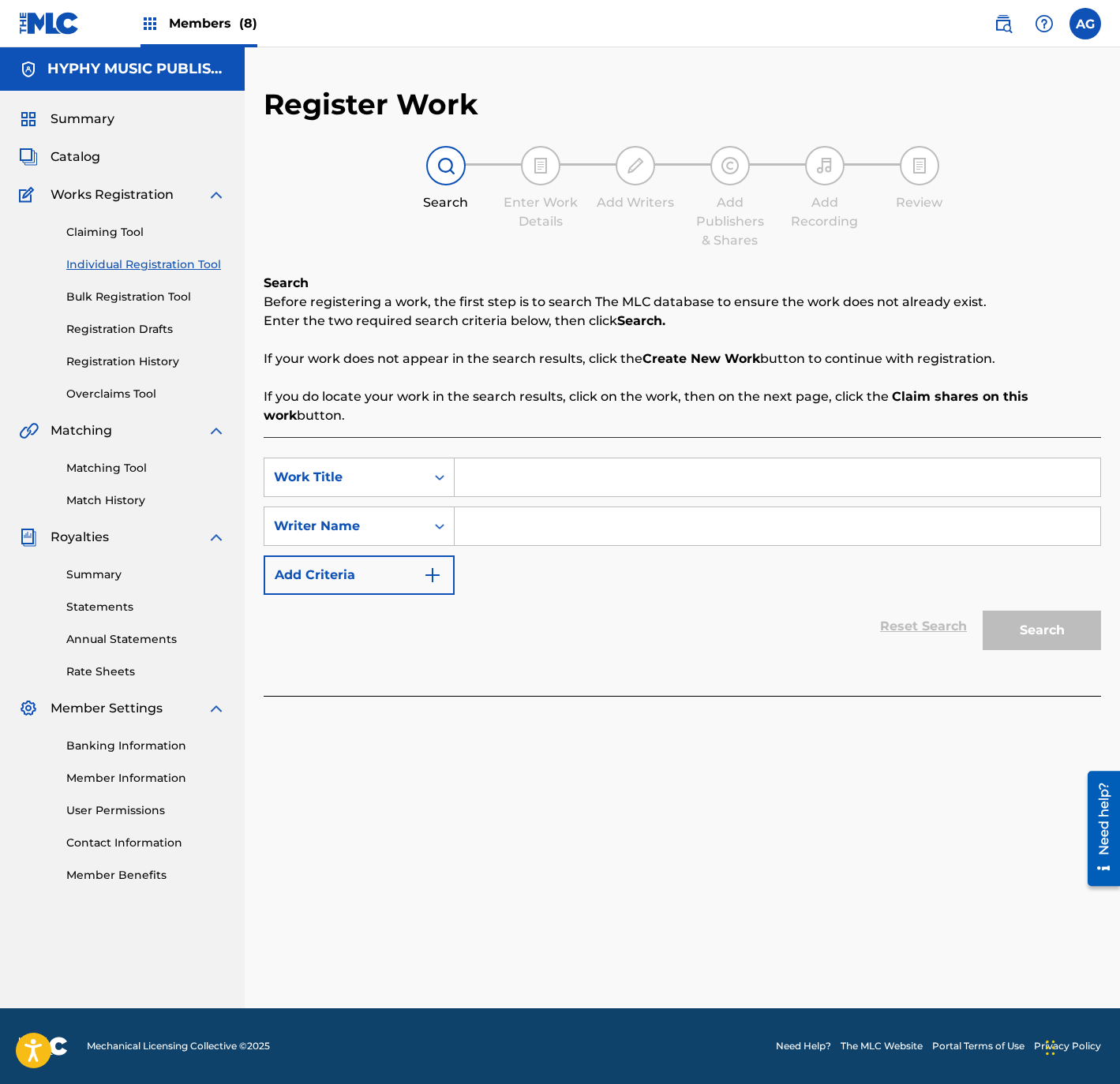
click at [616, 479] on input "Search Form" at bounding box center [777, 478] width 646 height 38
paste input "[PERSON_NAME]"
type input "[PERSON_NAME]"
click at [676, 531] on input "Search Form" at bounding box center [777, 527] width 646 height 38
type input "[PERSON_NAME]"
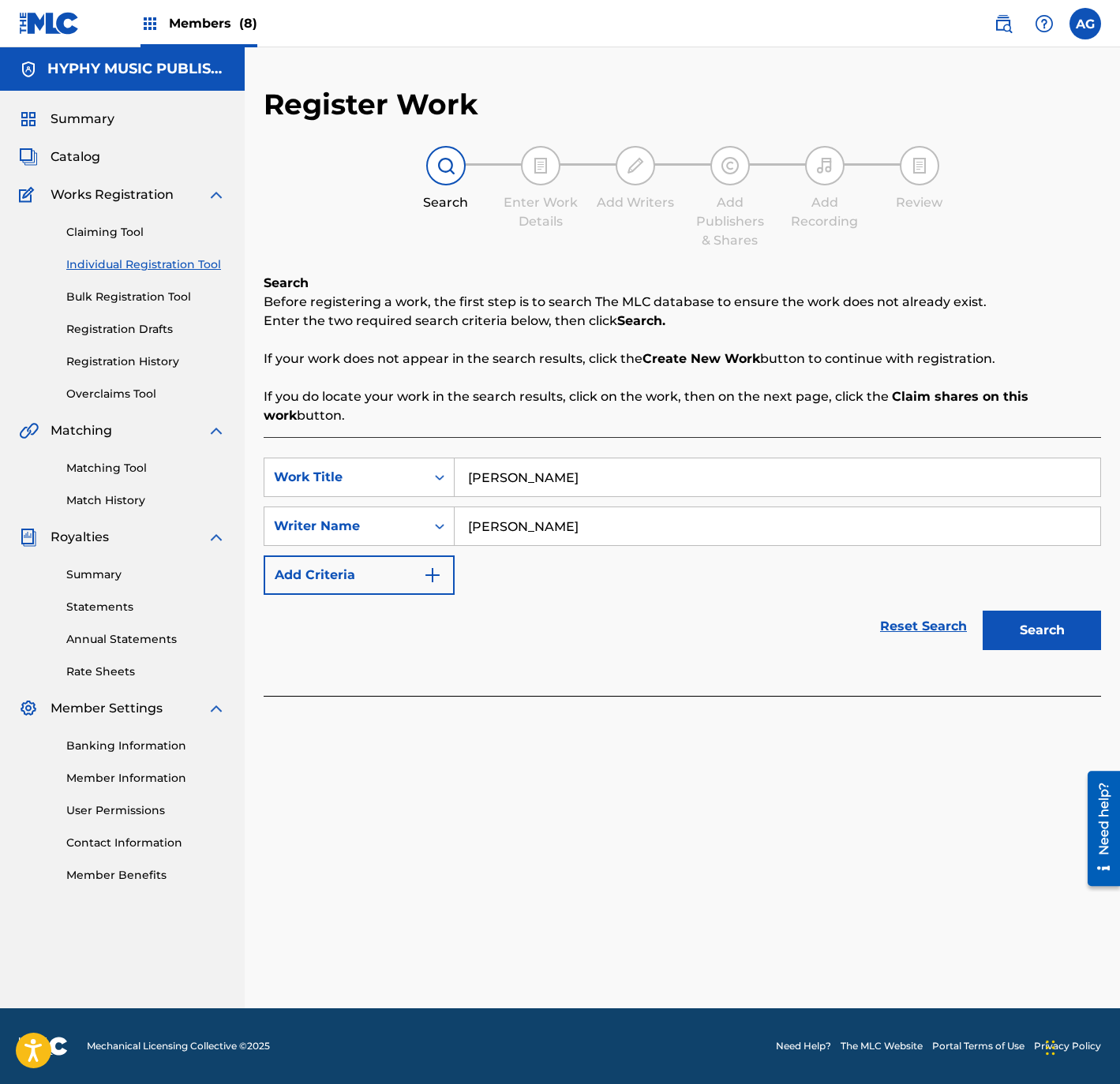
click at [982, 611] on button "Search" at bounding box center [1041, 630] width 118 height 39
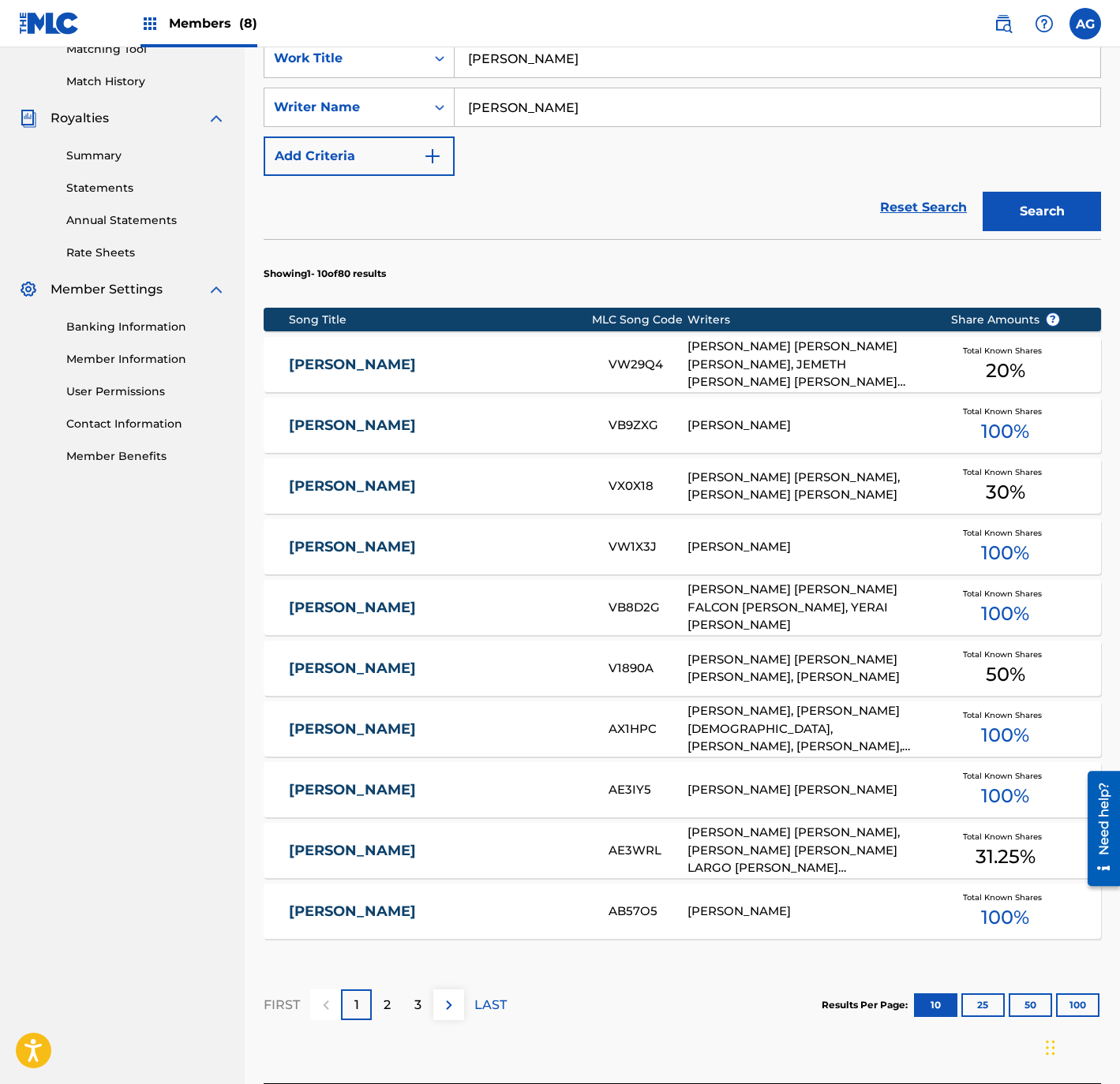
drag, startPoint x: 684, startPoint y: 512, endPoint x: 712, endPoint y: 711, distance: 201.0
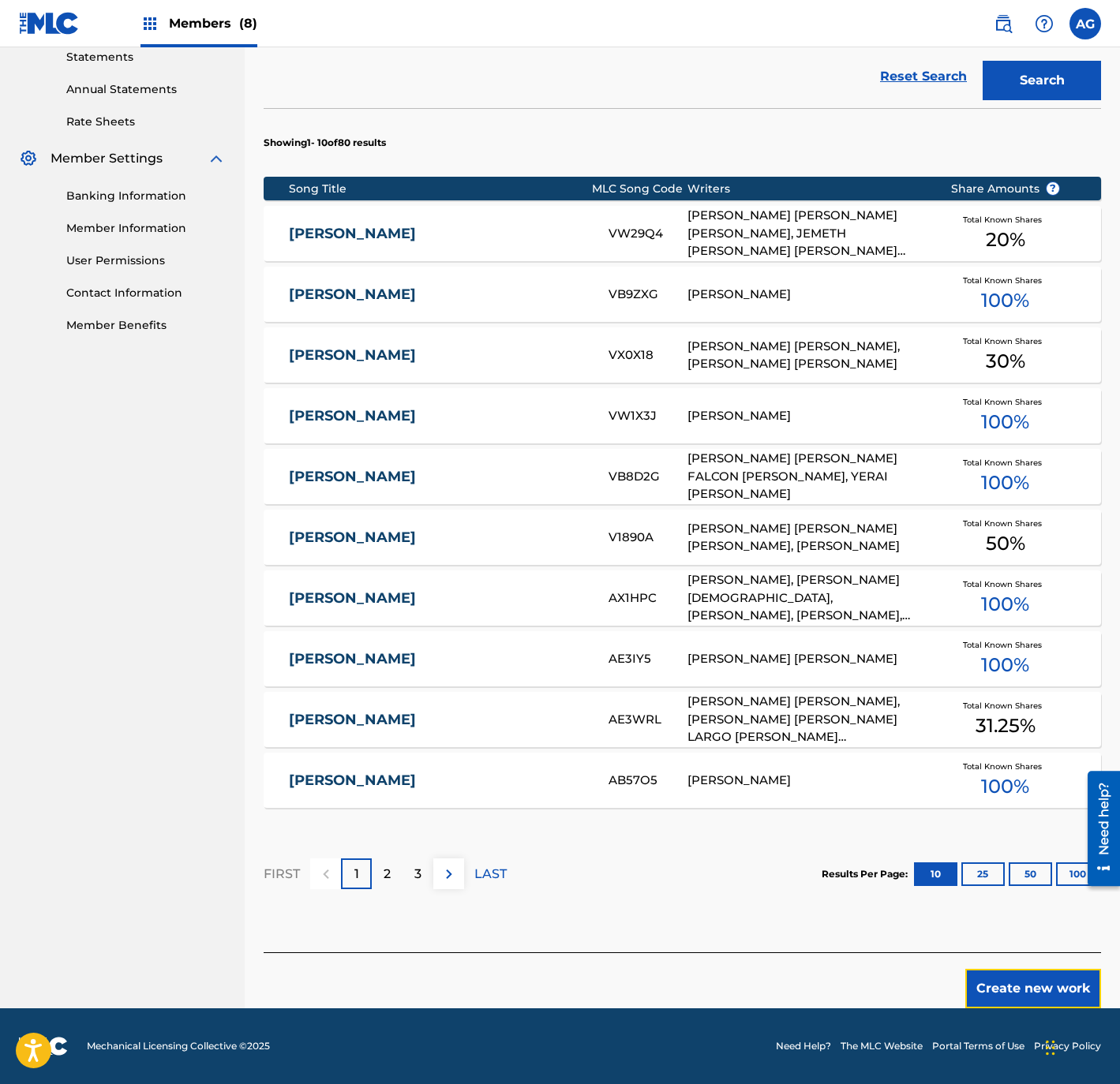
click at [1024, 994] on button "Create new work" at bounding box center [1032, 989] width 135 height 39
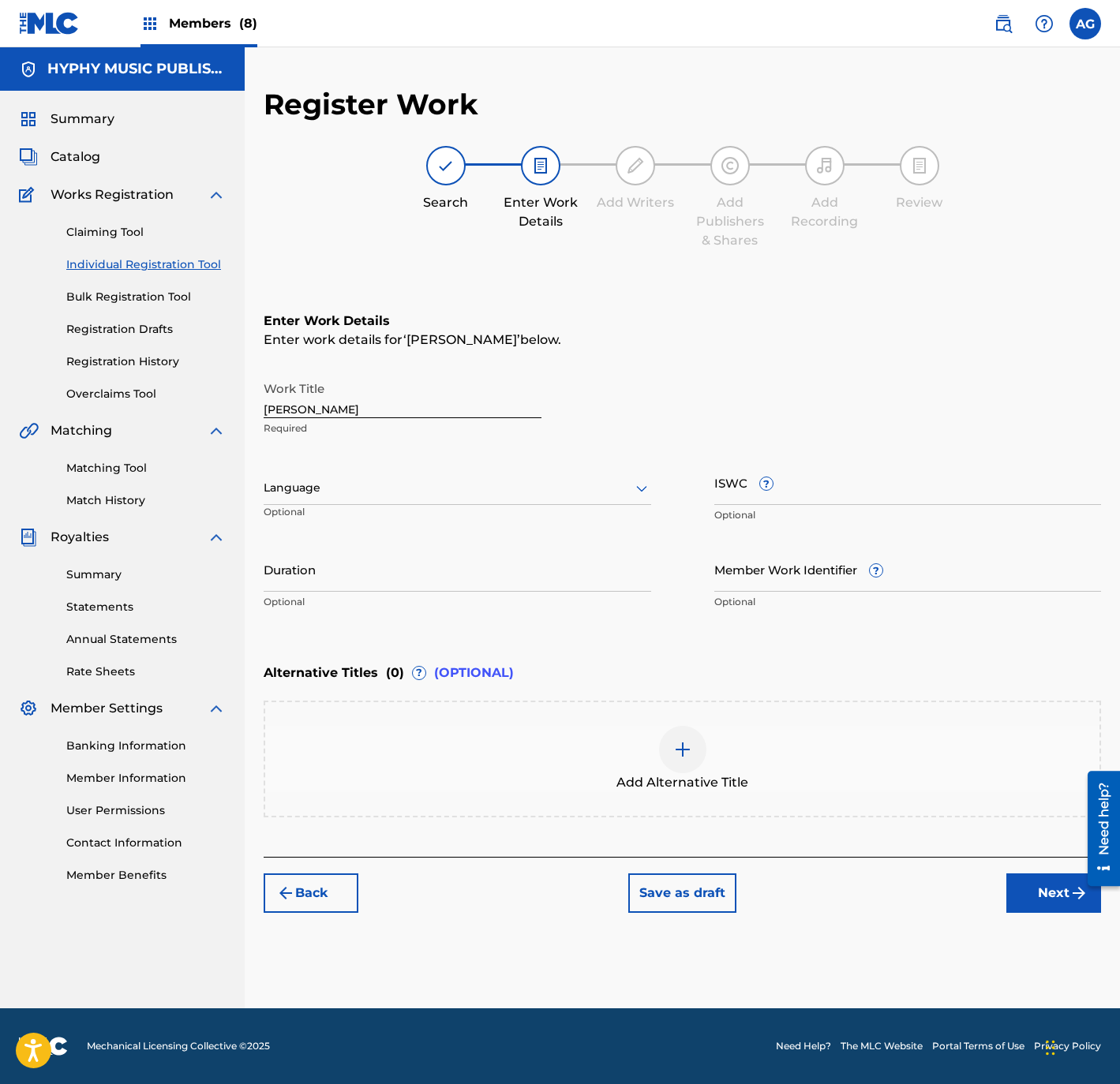
scroll to position [0, 0]
click at [389, 474] on div "Language" at bounding box center [457, 488] width 387 height 33
click at [363, 541] on div "Spanish" at bounding box center [457, 558] width 386 height 35
click at [445, 583] on input "Duration" at bounding box center [457, 570] width 387 height 45
type input "03:09"
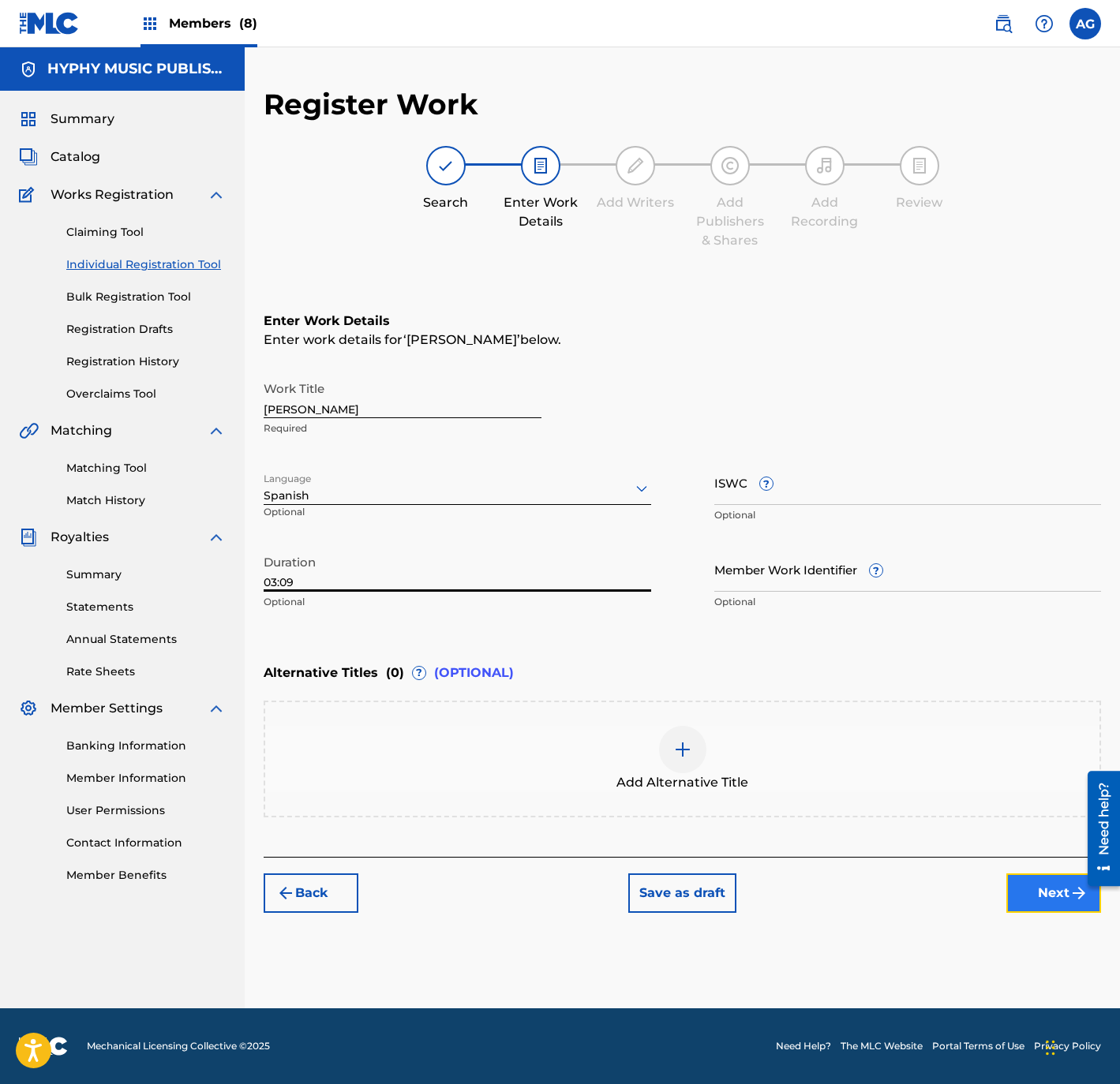
click at [1049, 892] on button "Next" at bounding box center [1054, 893] width 94 height 39
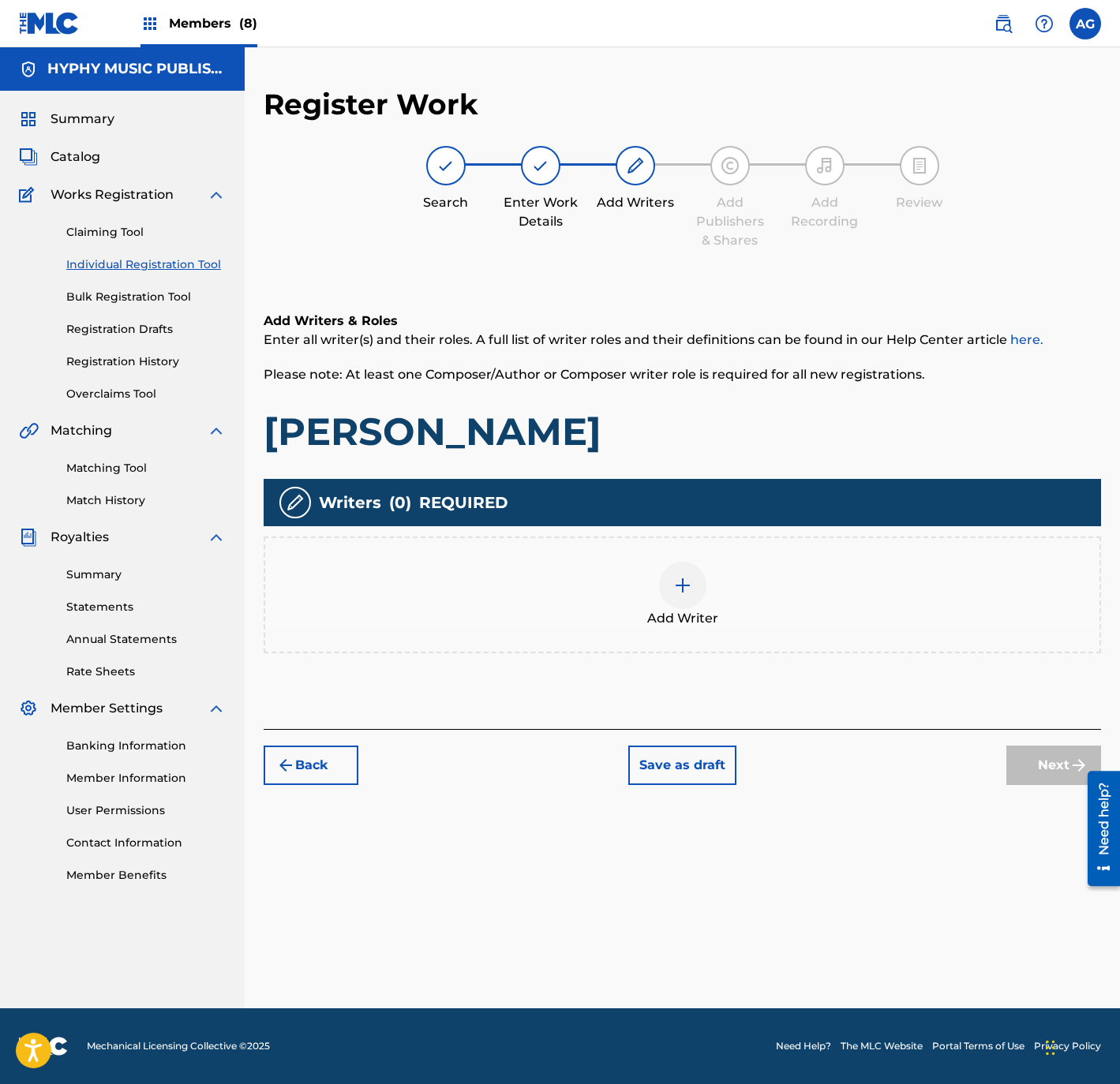
click at [601, 610] on div "Add Writer" at bounding box center [682, 594] width 834 height 66
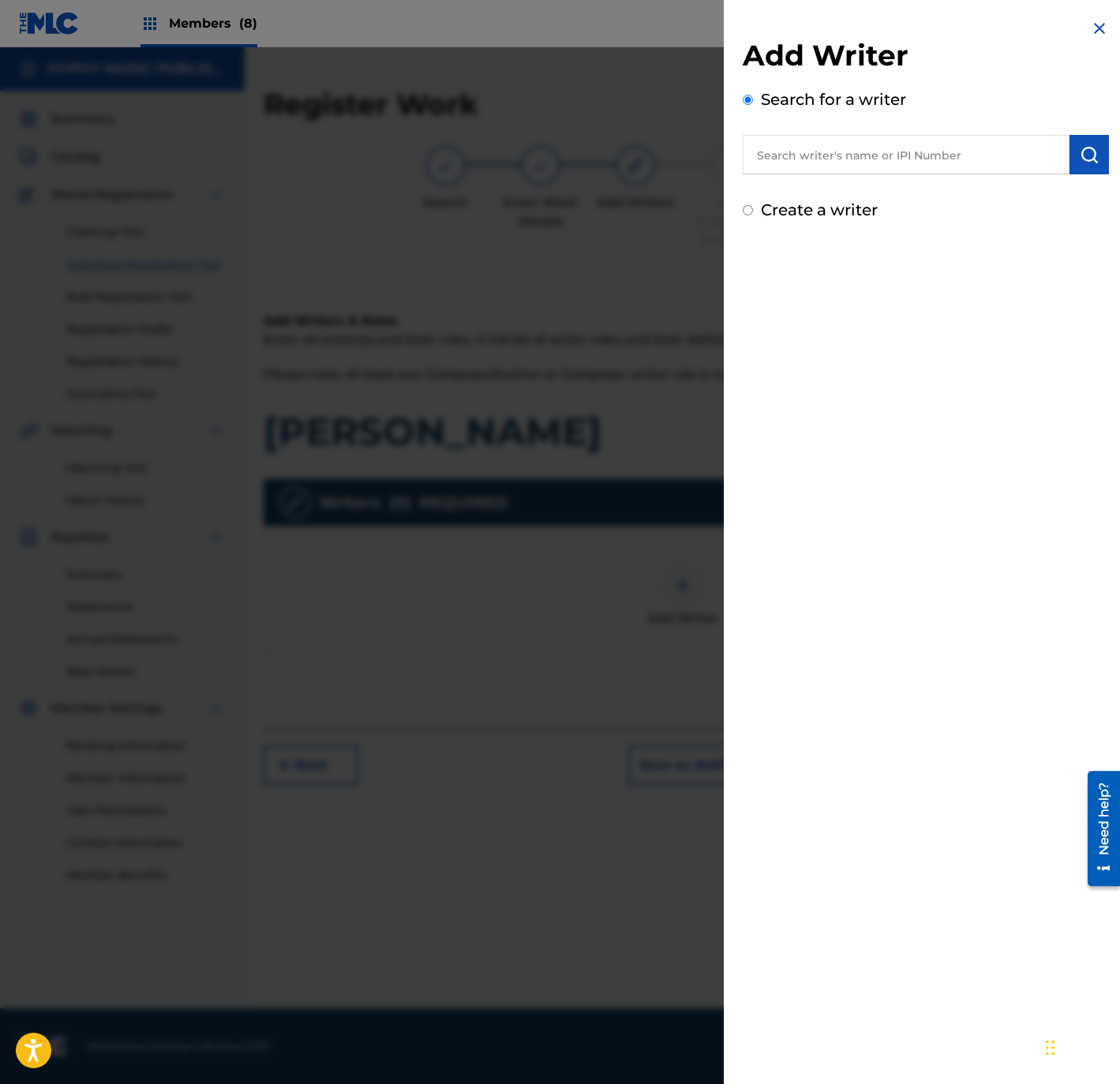
click at [904, 164] on input "text" at bounding box center [906, 154] width 327 height 39
paste input "[PERSON_NAME]"
type input "[PERSON_NAME]"
click at [1092, 162] on img "submit" at bounding box center [1088, 154] width 19 height 19
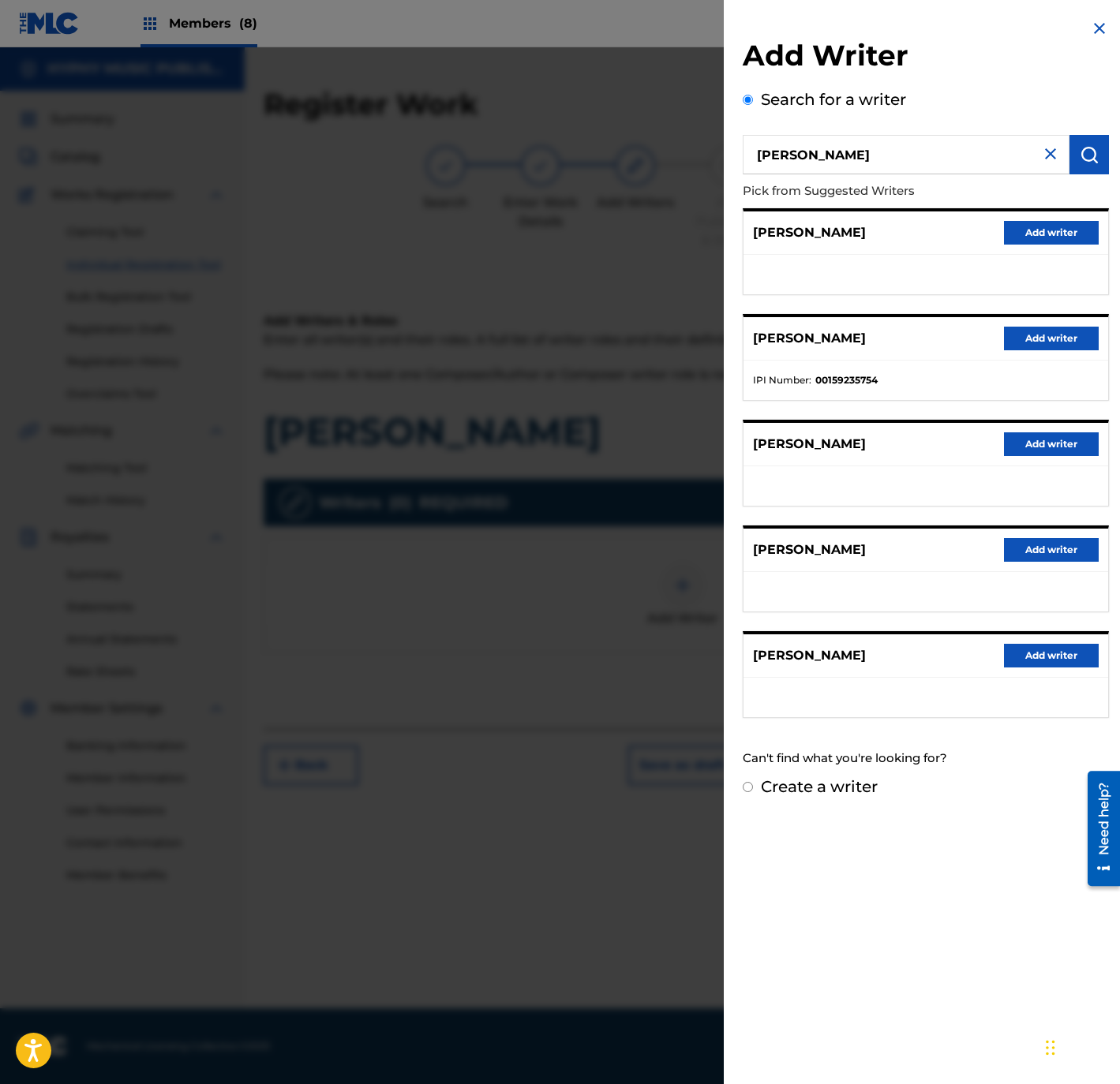
click at [1061, 317] on div "[PERSON_NAME] Add writer" at bounding box center [925, 339] width 364 height 44
click at [1063, 330] on button "Add writer" at bounding box center [1051, 339] width 94 height 24
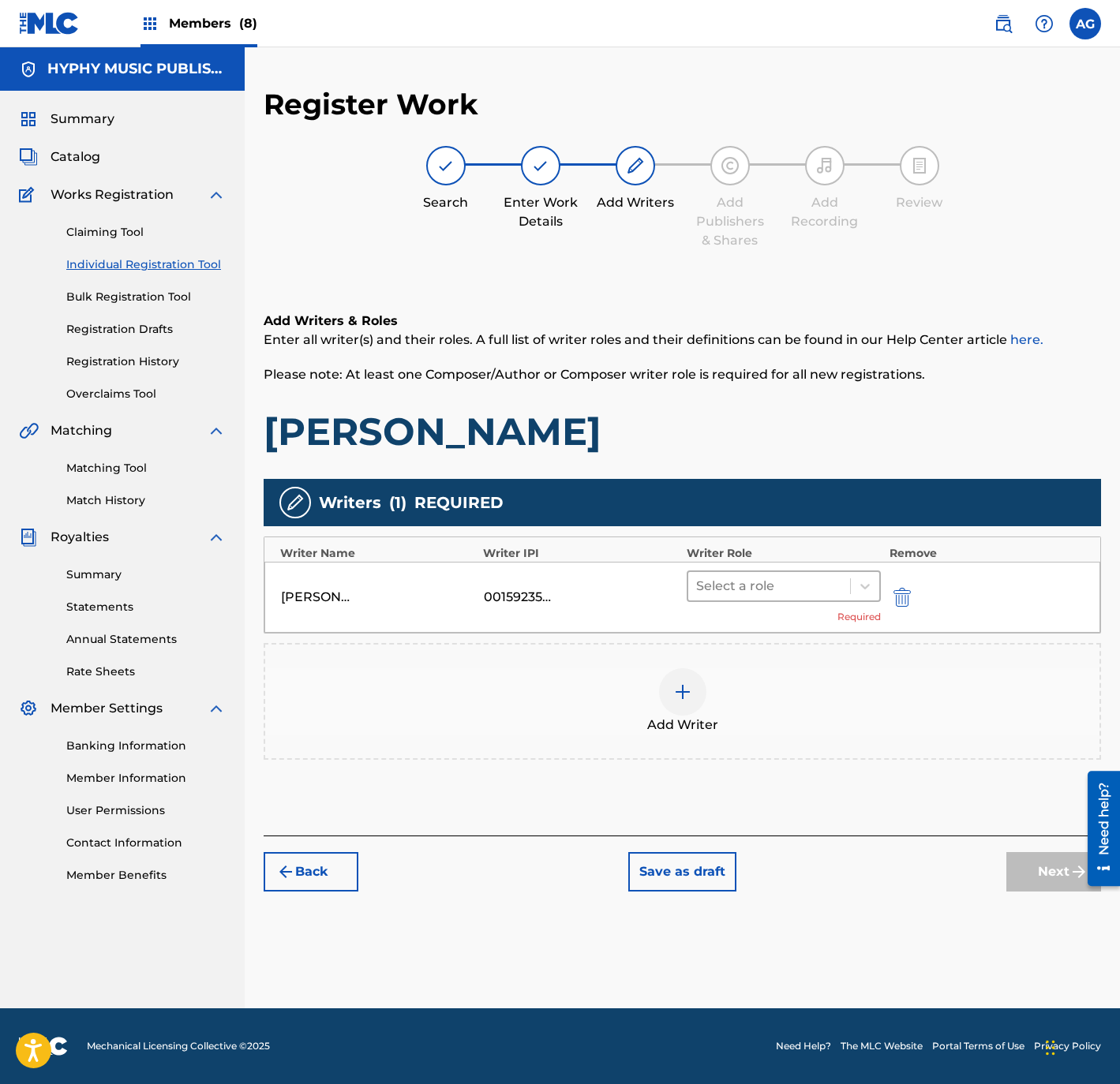
click at [793, 585] on div at bounding box center [769, 586] width 147 height 22
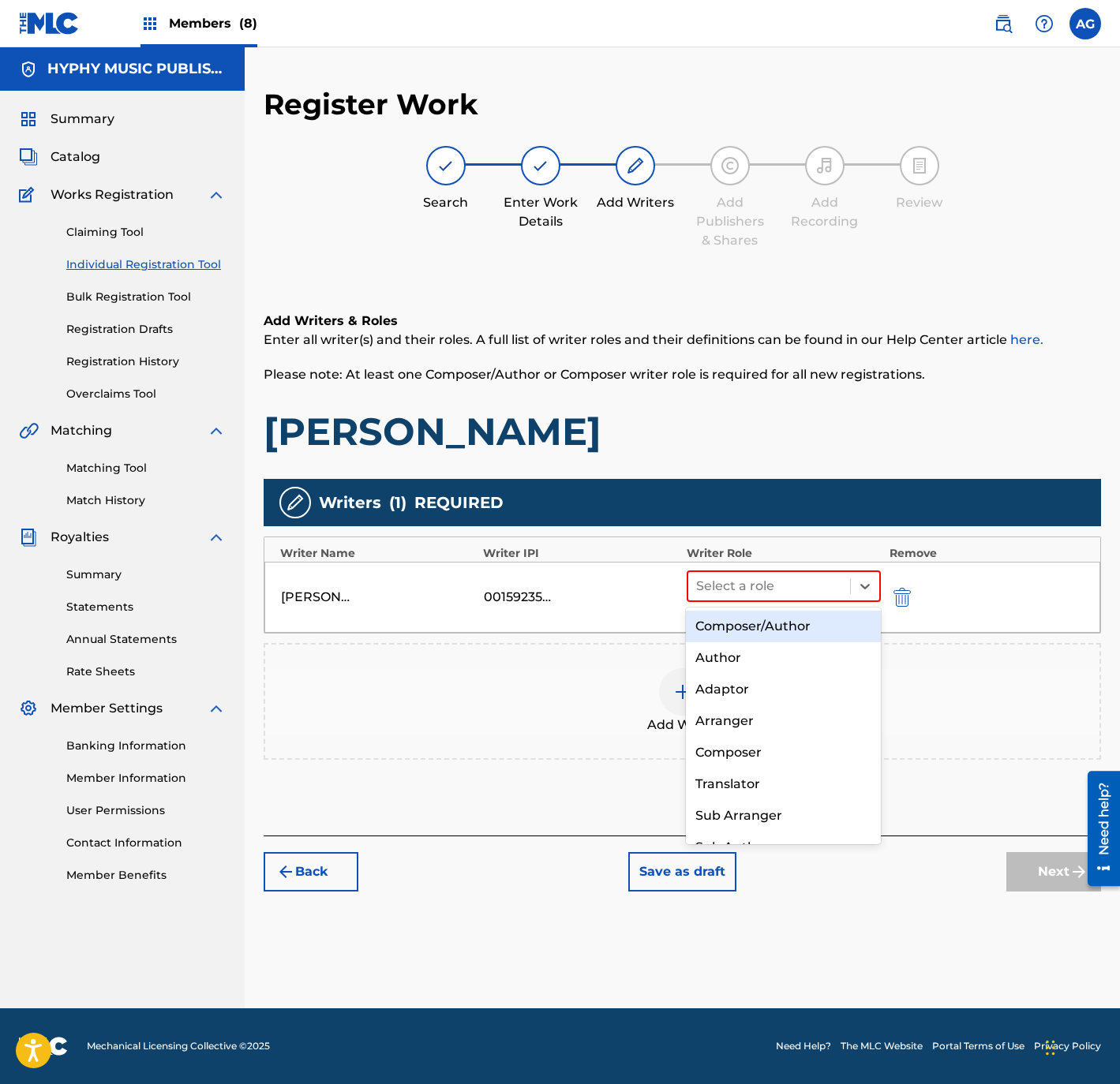
click at [774, 623] on div "Composer/Author" at bounding box center [783, 626] width 194 height 32
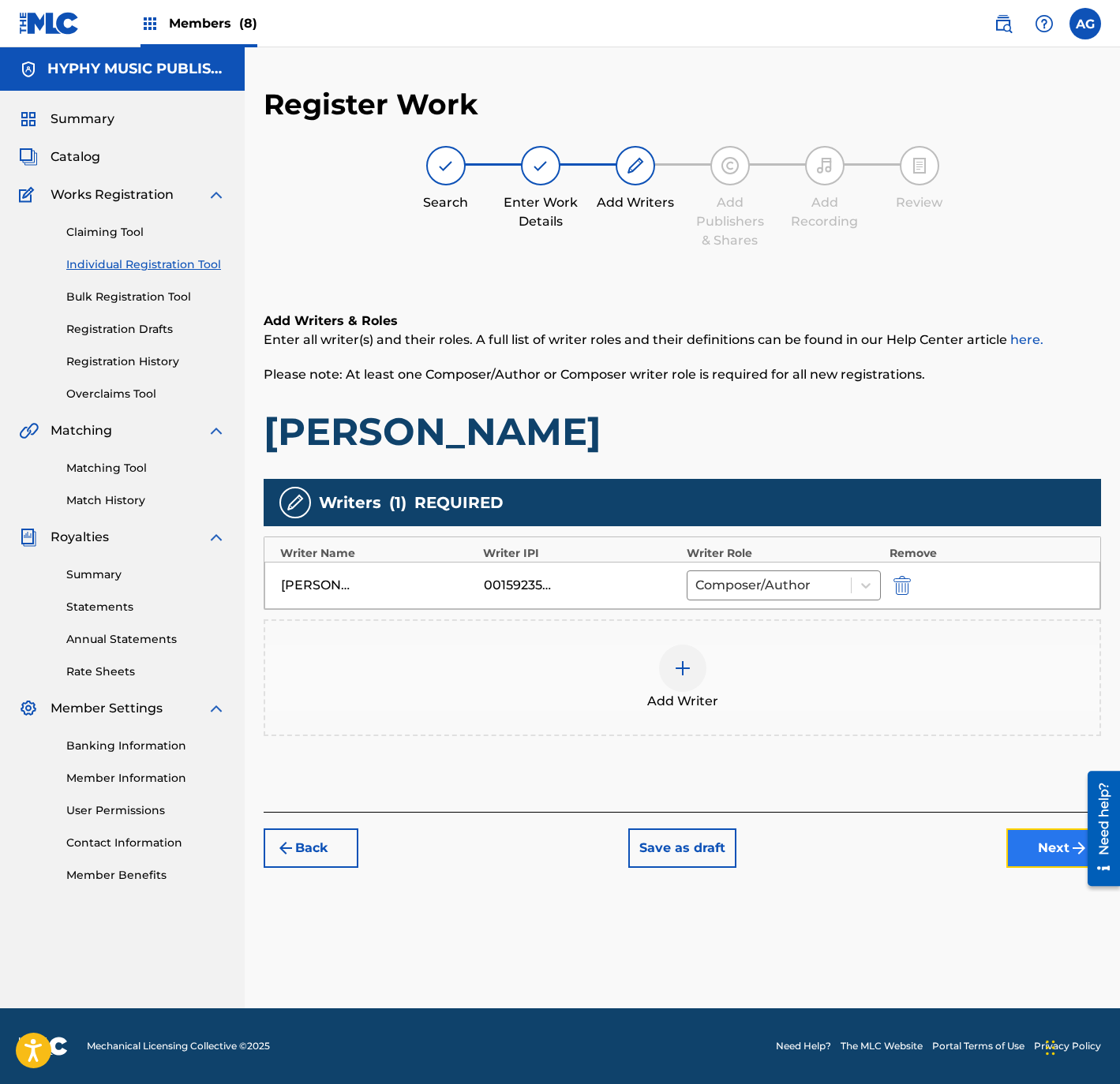
click at [1048, 836] on button "Next" at bounding box center [1054, 848] width 94 height 39
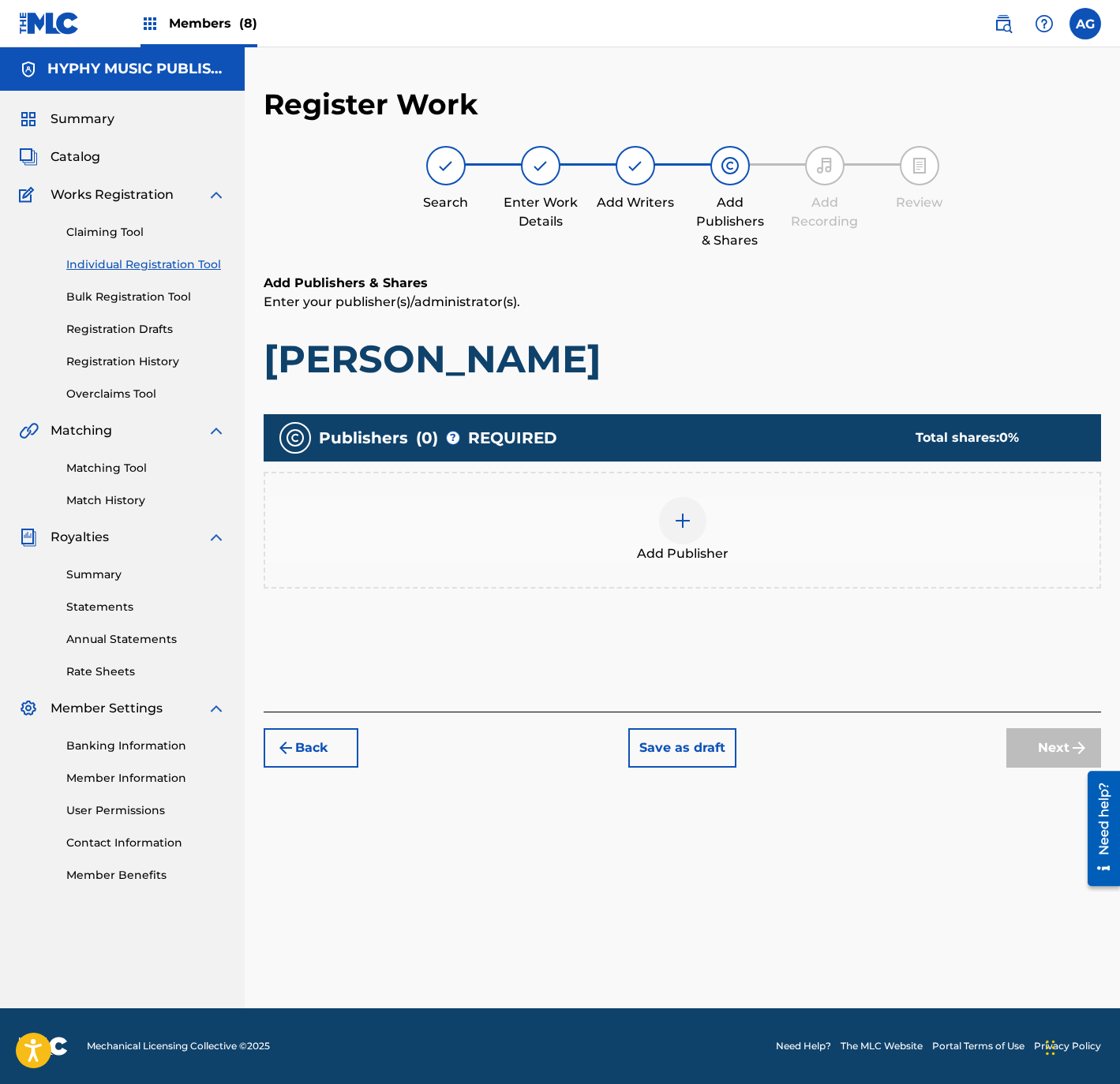
click at [668, 513] on div at bounding box center [682, 521] width 47 height 47
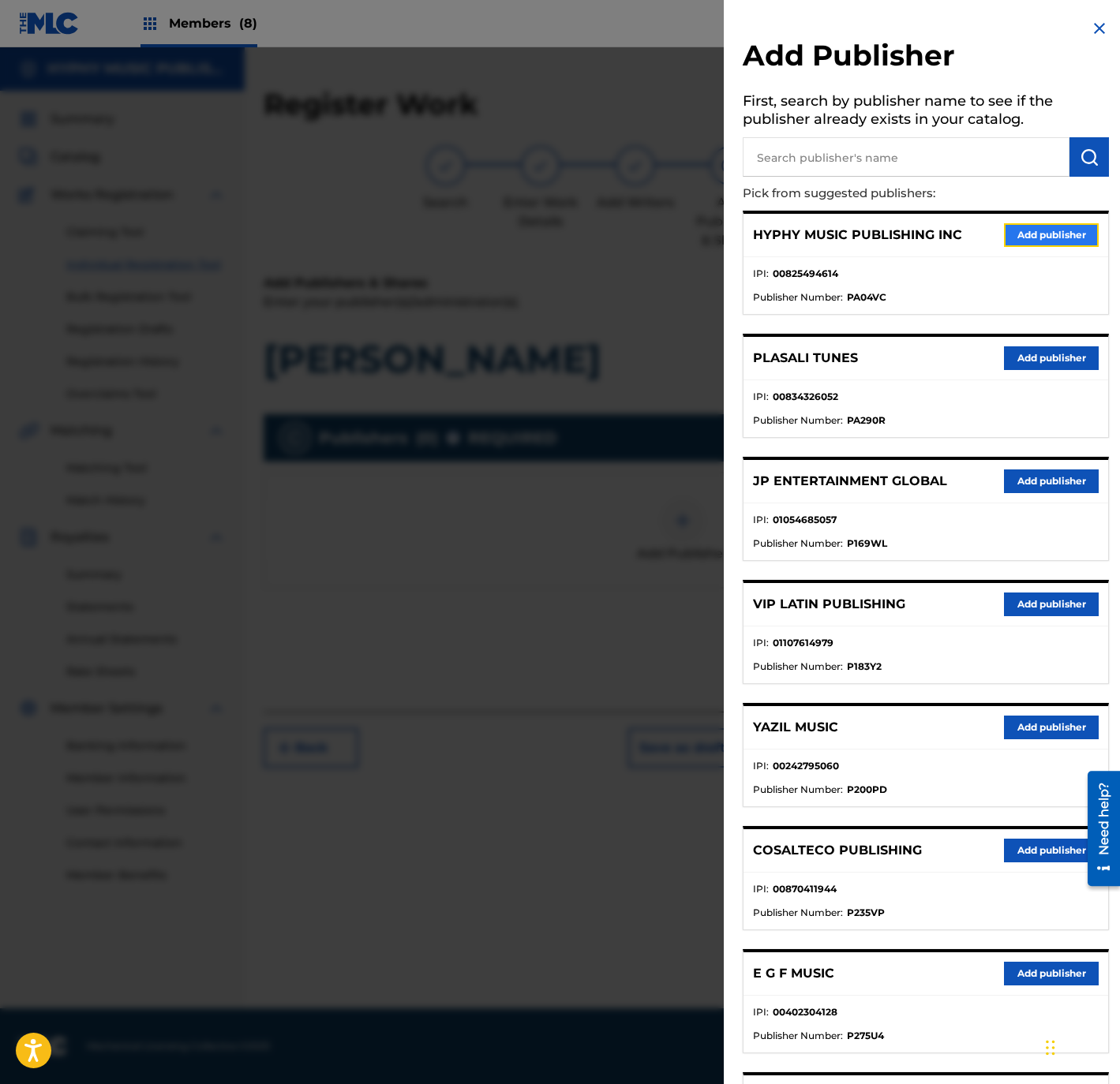
click at [1035, 234] on button "Add publisher" at bounding box center [1051, 235] width 94 height 24
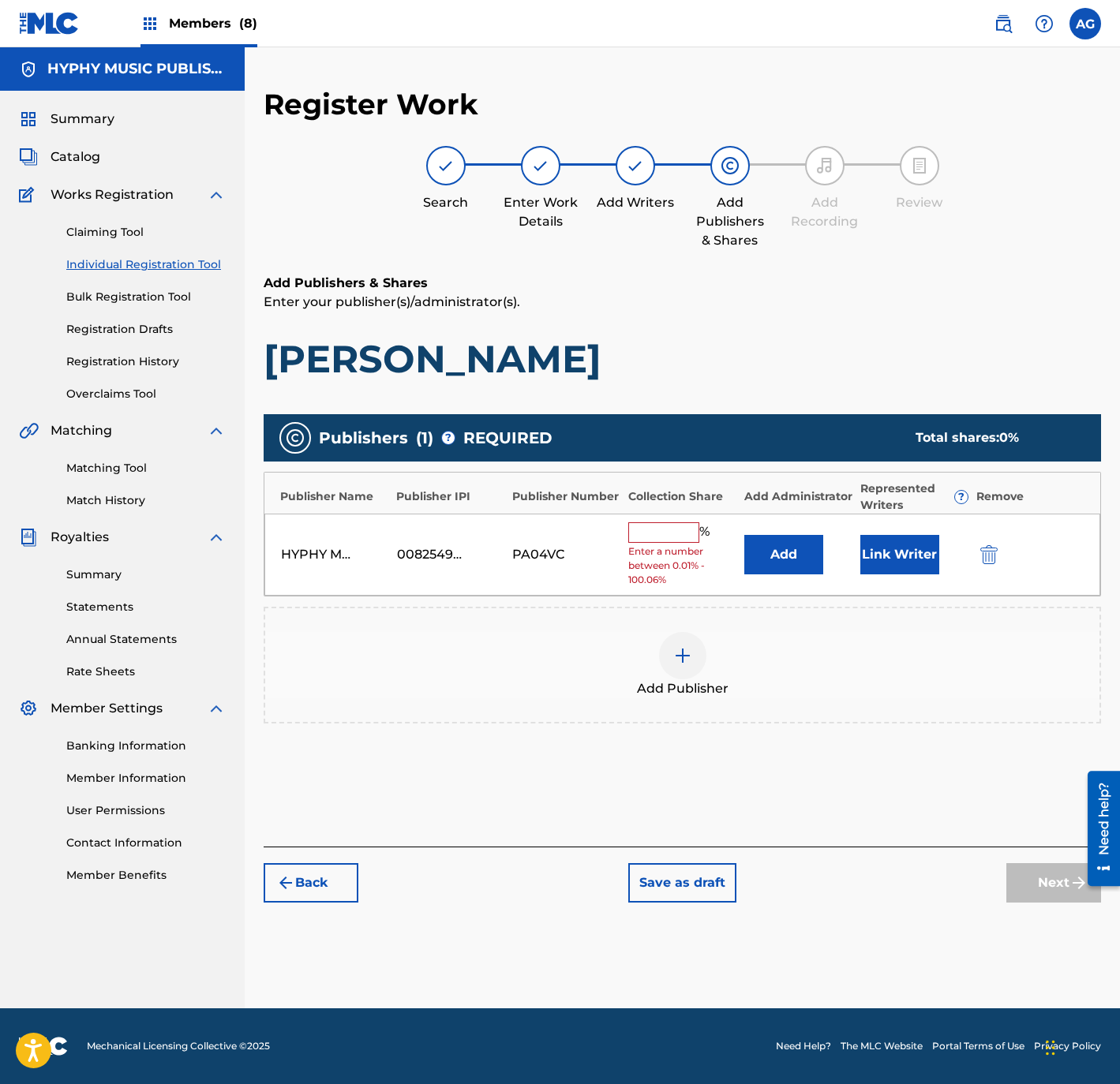
click at [601, 529] on div "HYPHY MUSIC PUBLISHING INC 00825494614 PA04VC % Enter a number between 0.01% - …" at bounding box center [682, 554] width 836 height 83
click at [632, 529] on input "text" at bounding box center [663, 532] width 71 height 21
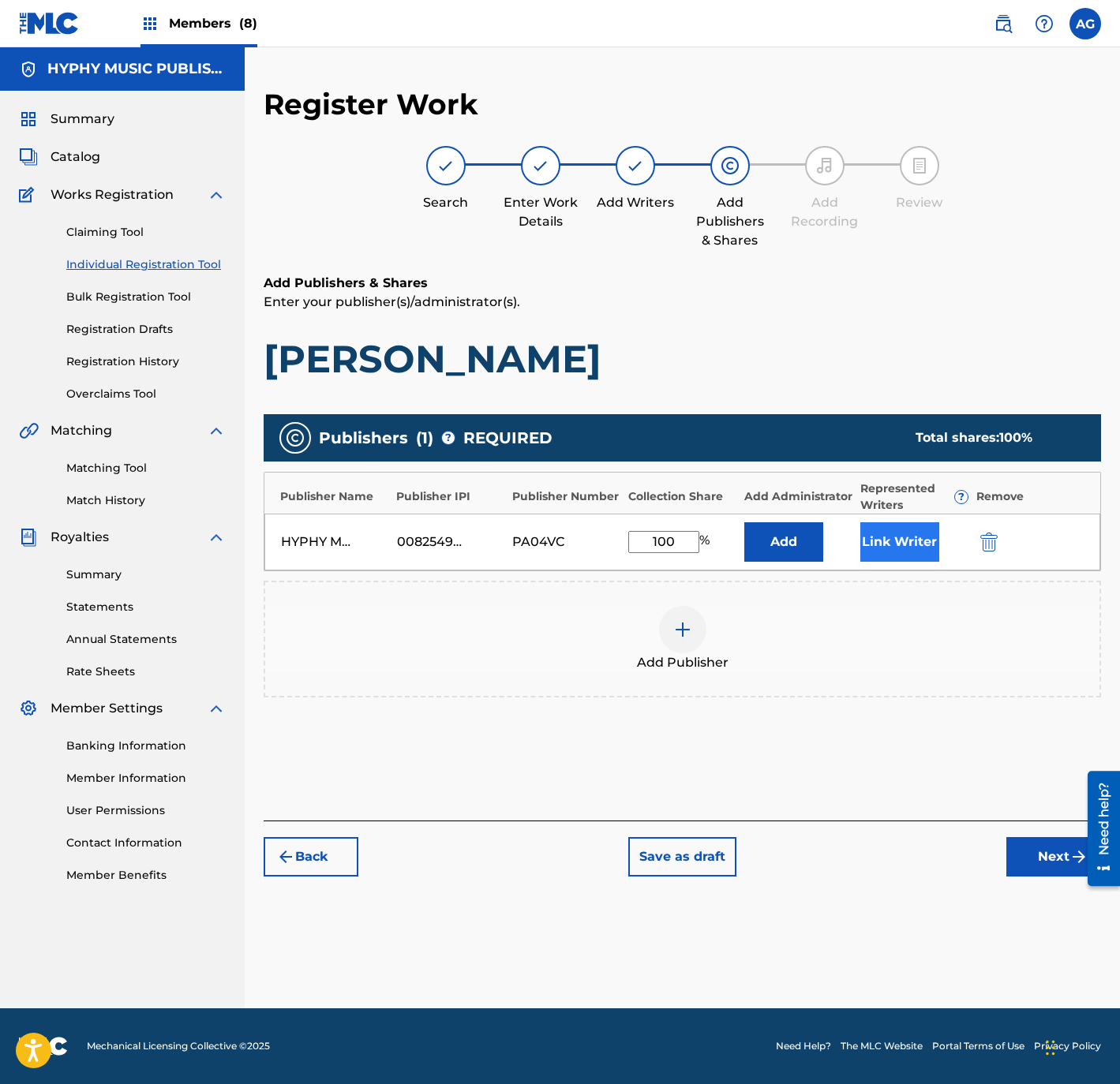
type input "100"
click at [902, 548] on button "Link Writer" at bounding box center [899, 542] width 79 height 39
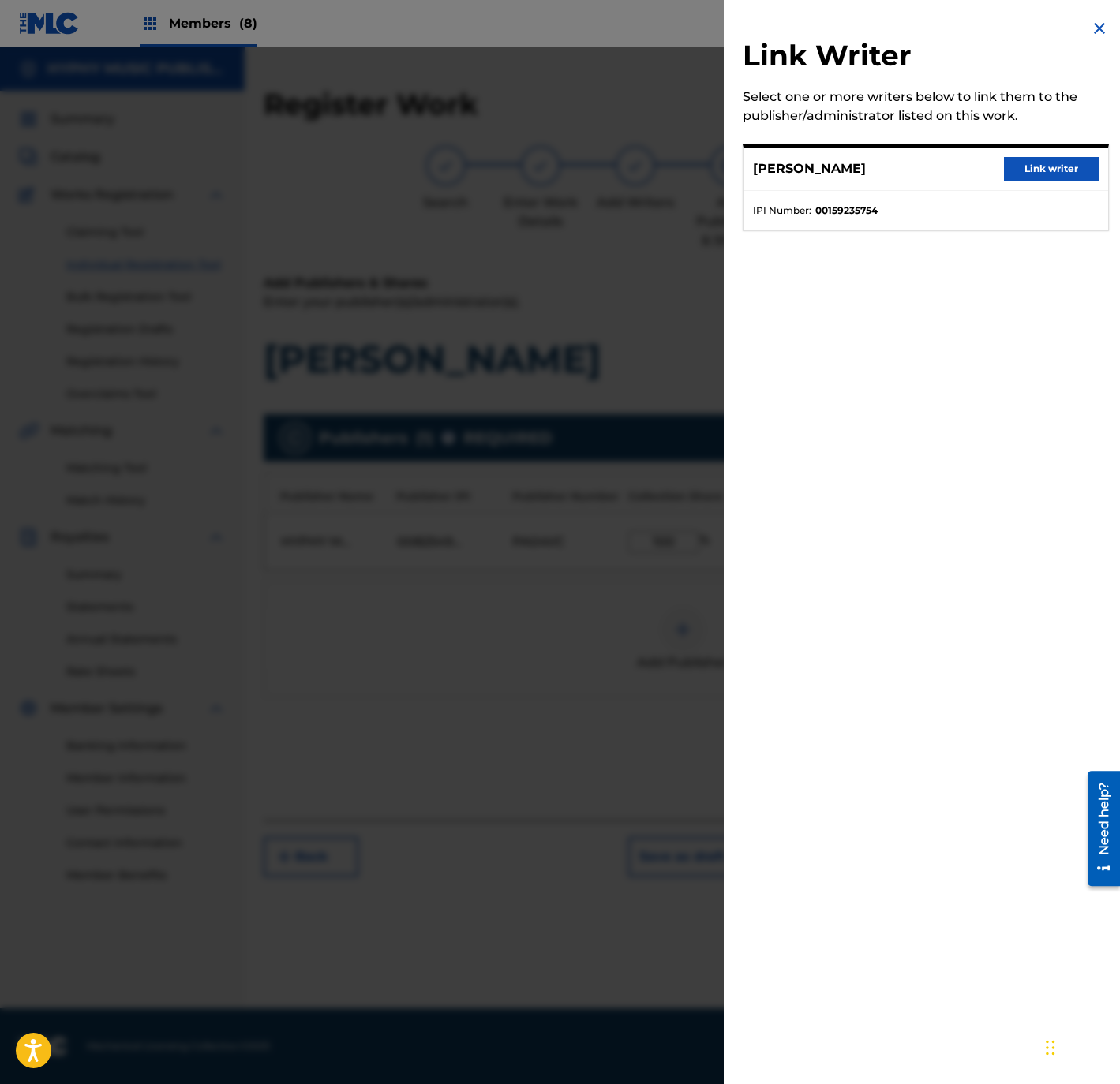
click at [1052, 147] on div "[PERSON_NAME] Link writer" at bounding box center [925, 169] width 364 height 44
click at [1056, 171] on button "Link writer" at bounding box center [1051, 169] width 94 height 24
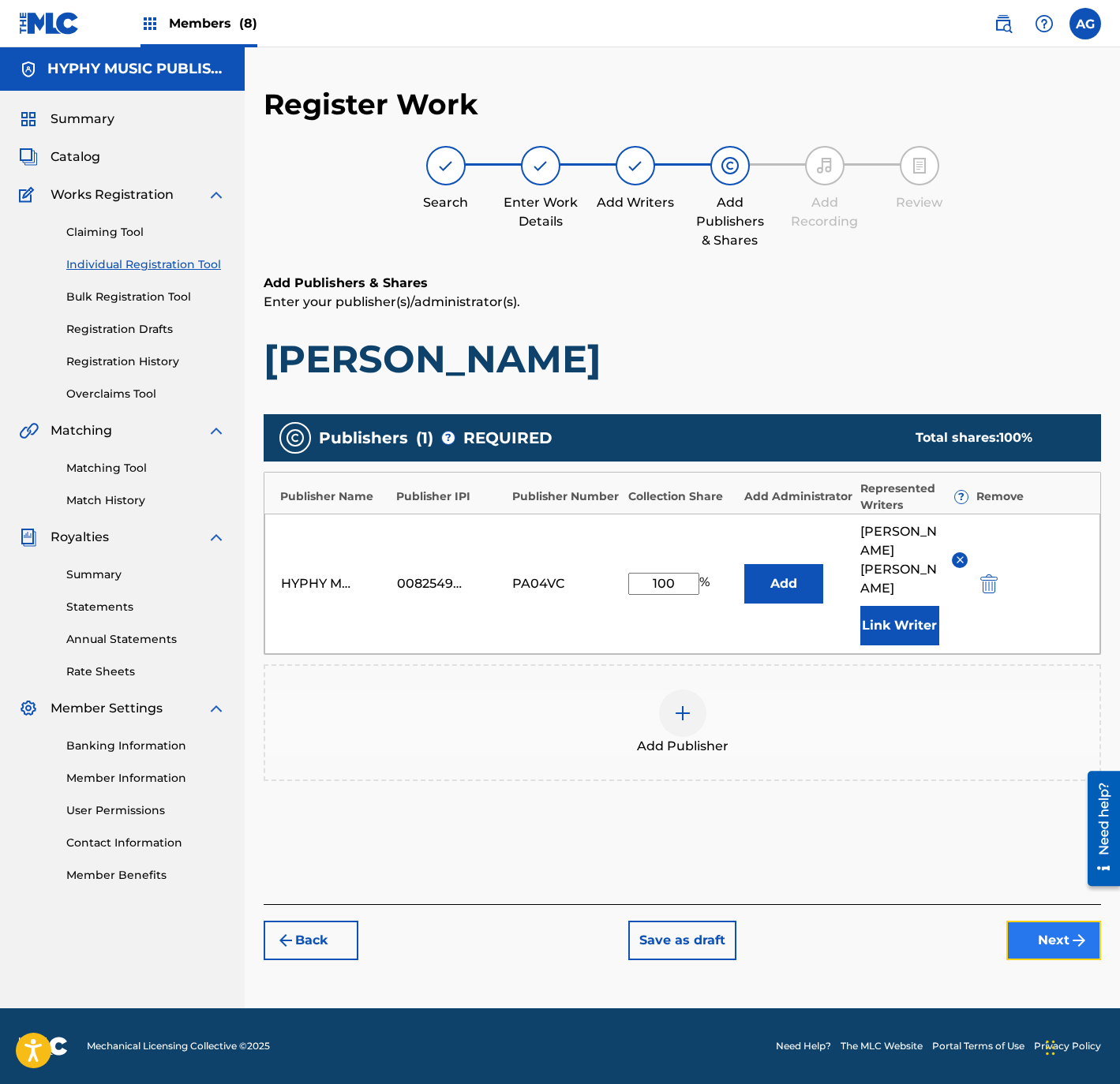
click at [1028, 921] on button "Next" at bounding box center [1054, 940] width 94 height 39
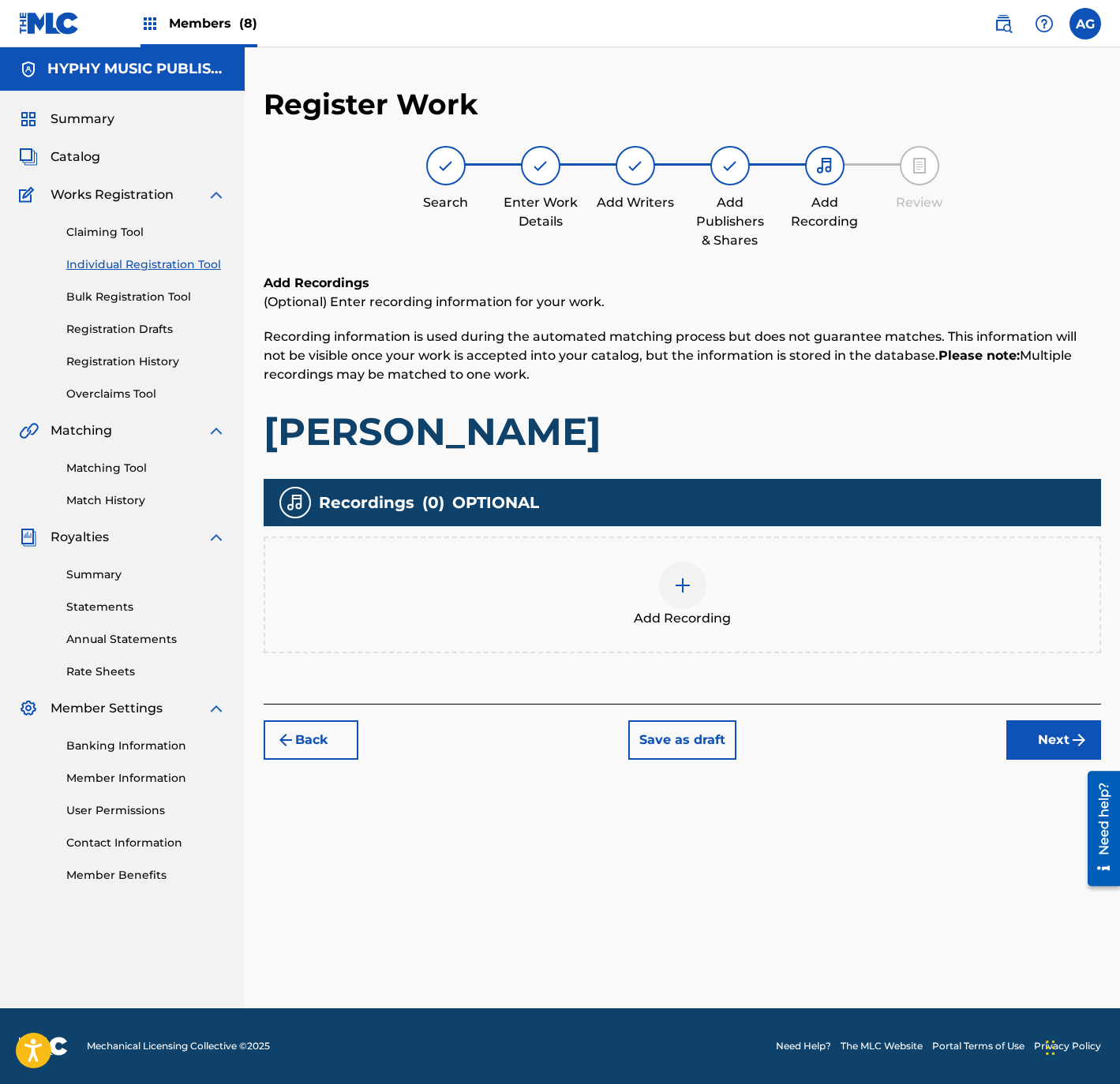
click at [741, 640] on div "Add Recording" at bounding box center [682, 595] width 838 height 117
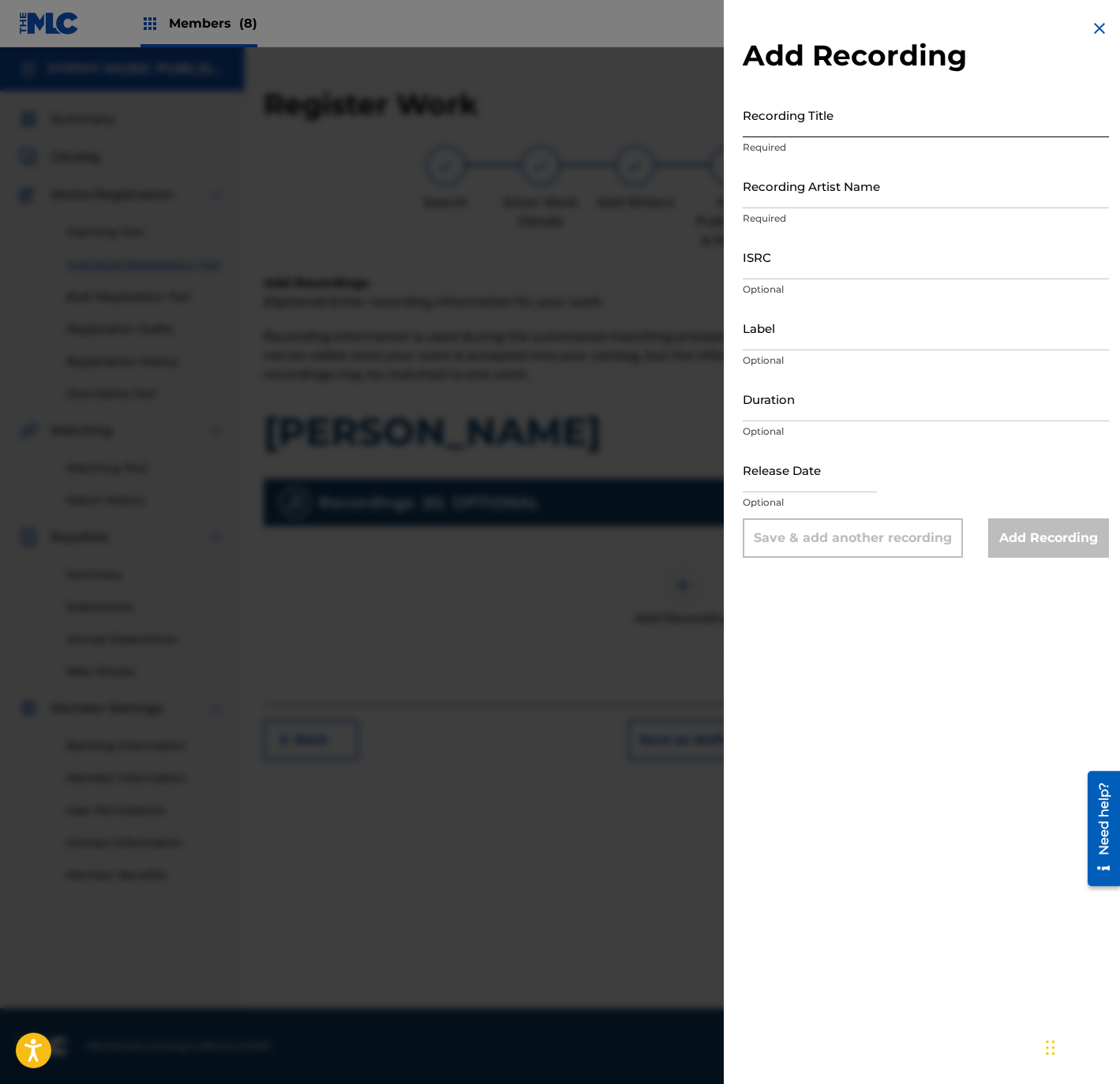
click at [810, 112] on input "Recording Title" at bounding box center [925, 115] width 366 height 45
paste input "[PERSON_NAME]"
type input "[PERSON_NAME]"
click at [897, 184] on input "Recording Artist Name" at bounding box center [925, 186] width 366 height 45
paste input "Los Zafiros del Norte"
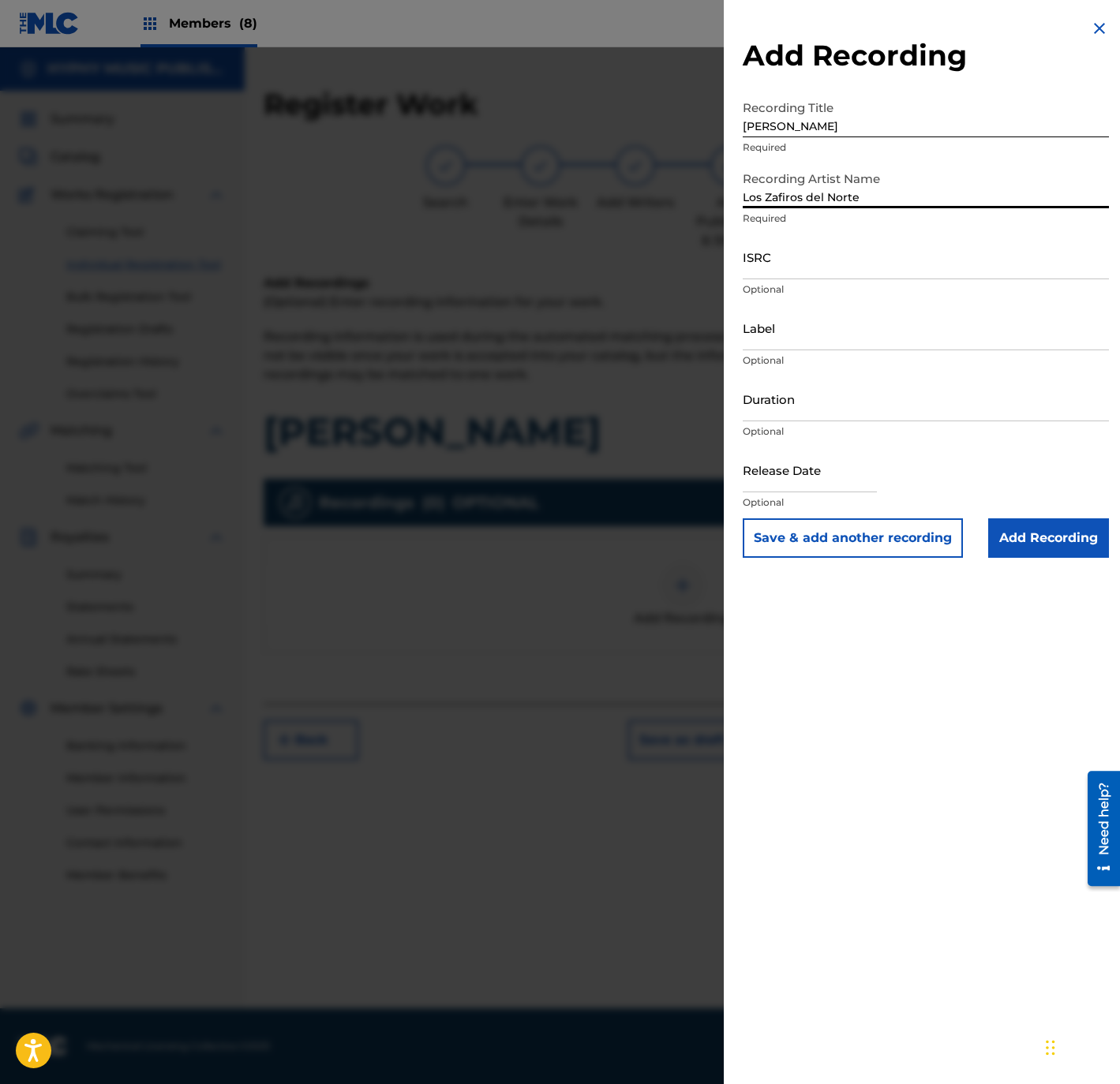
type input "Los Zafiros del Norte"
click at [825, 283] on p "Optional" at bounding box center [925, 290] width 366 height 15
click at [817, 271] on input "ISRC" at bounding box center [925, 257] width 366 height 45
paste input "QMFMF2464518"
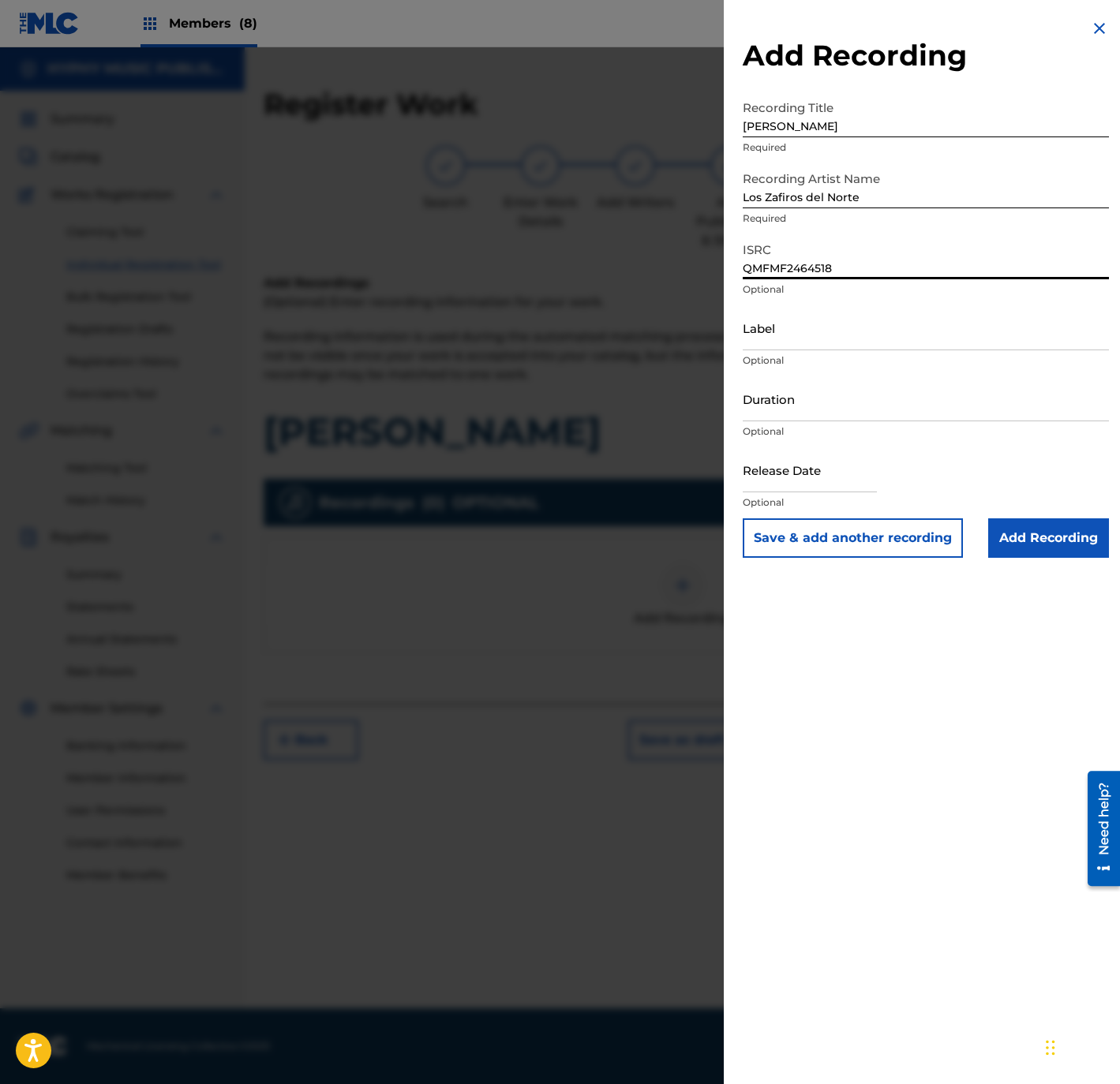
type input "QMFMF2464518"
click at [846, 323] on input "Label" at bounding box center [925, 328] width 366 height 45
paste input "Gente Humilde Music"
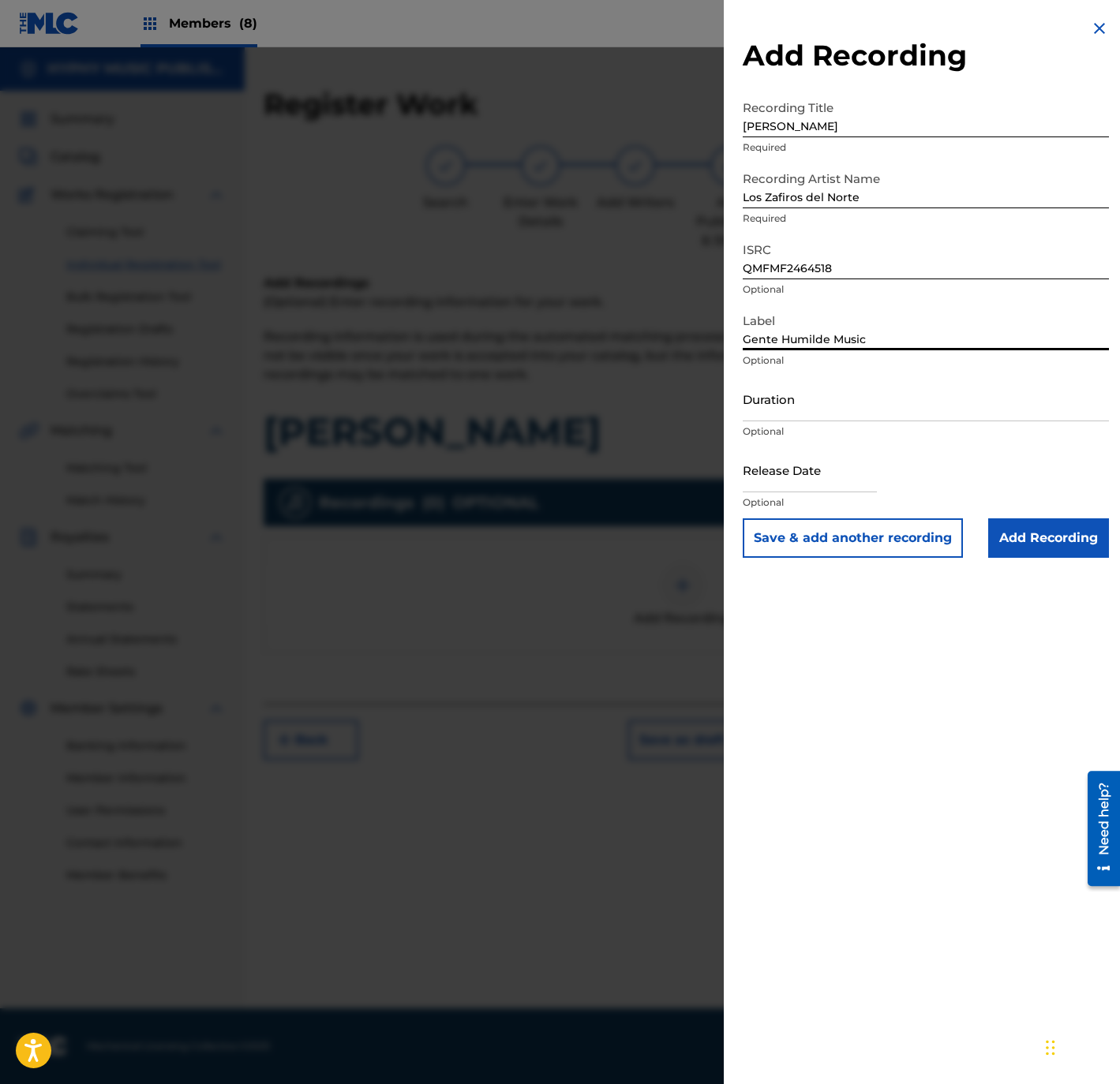
type input "Gente Humilde Music"
click at [786, 395] on input "Duration" at bounding box center [925, 399] width 366 height 45
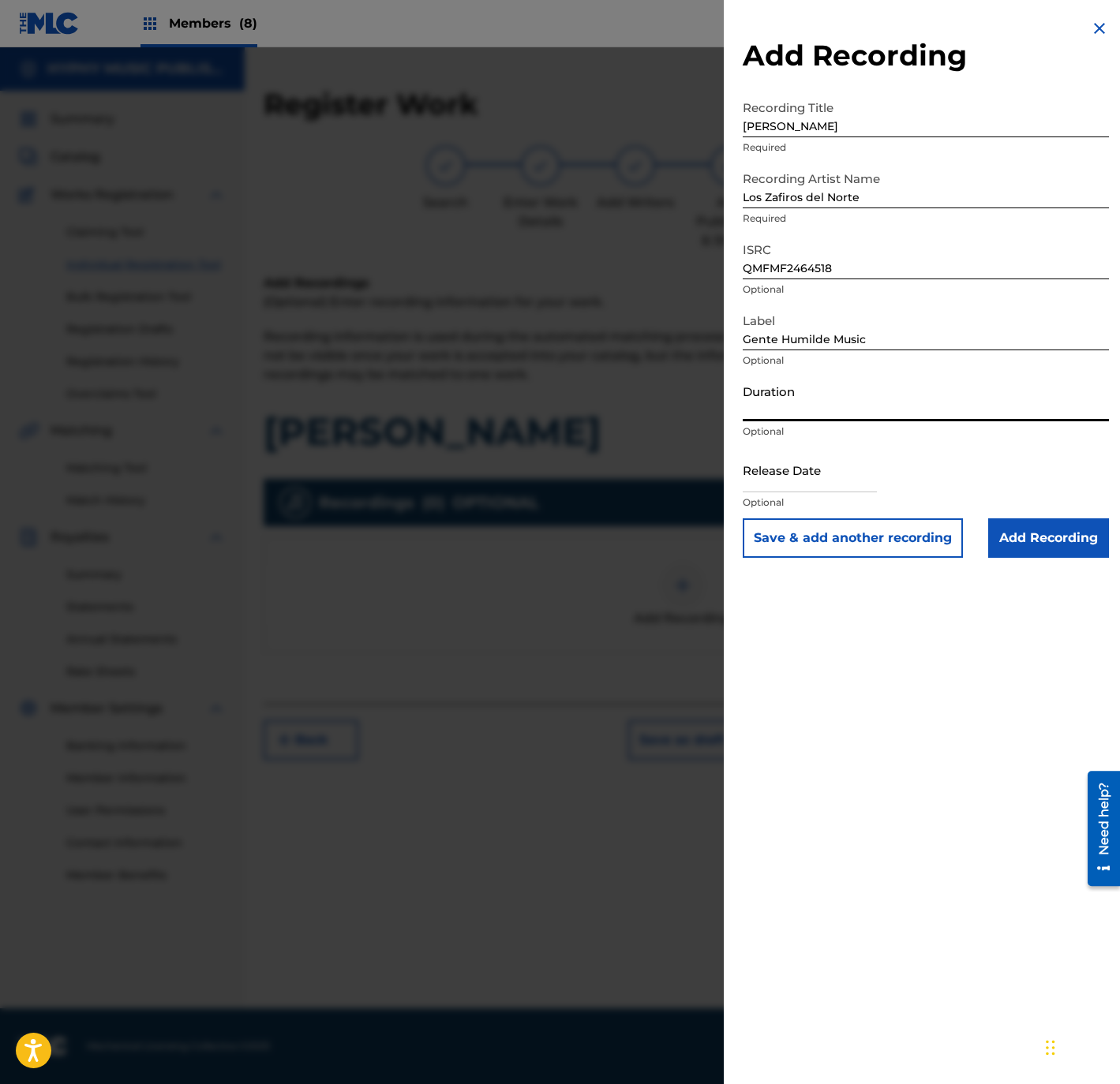
paste input "3:09"
type input "03:09"
click at [770, 470] on input "text" at bounding box center [809, 471] width 134 height 45
select select "8"
select select "2025"
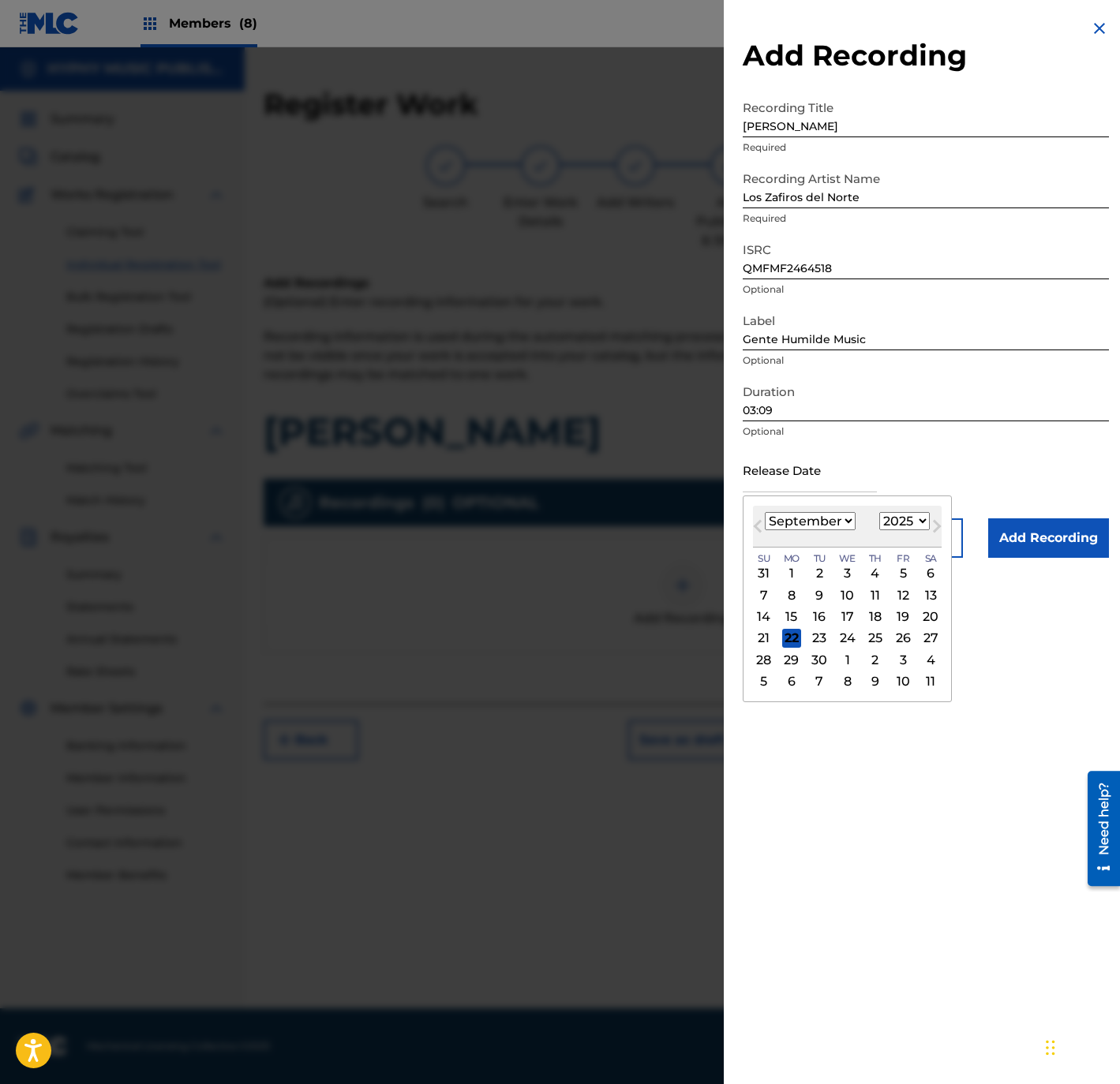
click at [762, 514] on div "January February March April May June July August September October November [D…" at bounding box center [847, 522] width 189 height 19
click at [763, 514] on div "January February March April May June July August September October November [D…" at bounding box center [847, 522] width 189 height 19
click at [759, 516] on div "Previous Month Next Month [DATE] January February March April May June July Aug…" at bounding box center [847, 599] width 209 height 207
drag, startPoint x: 758, startPoint y: 519, endPoint x: 750, endPoint y: 523, distance: 8.9
click at [750, 523] on button "Previous Month" at bounding box center [758, 530] width 25 height 25
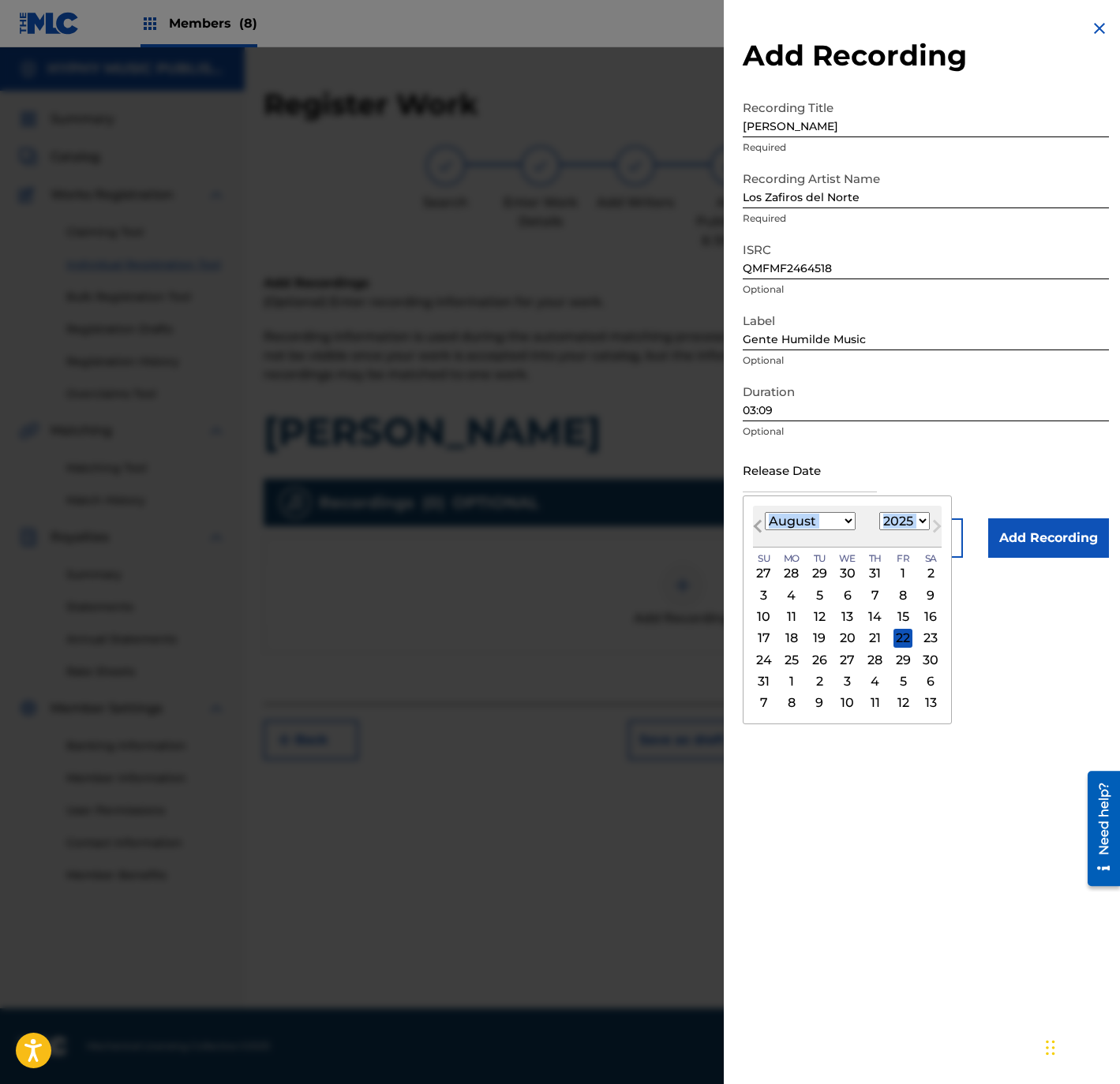
click at [751, 523] on button "Previous Month" at bounding box center [758, 530] width 25 height 25
click at [753, 523] on button "Previous Month" at bounding box center [758, 530] width 25 height 25
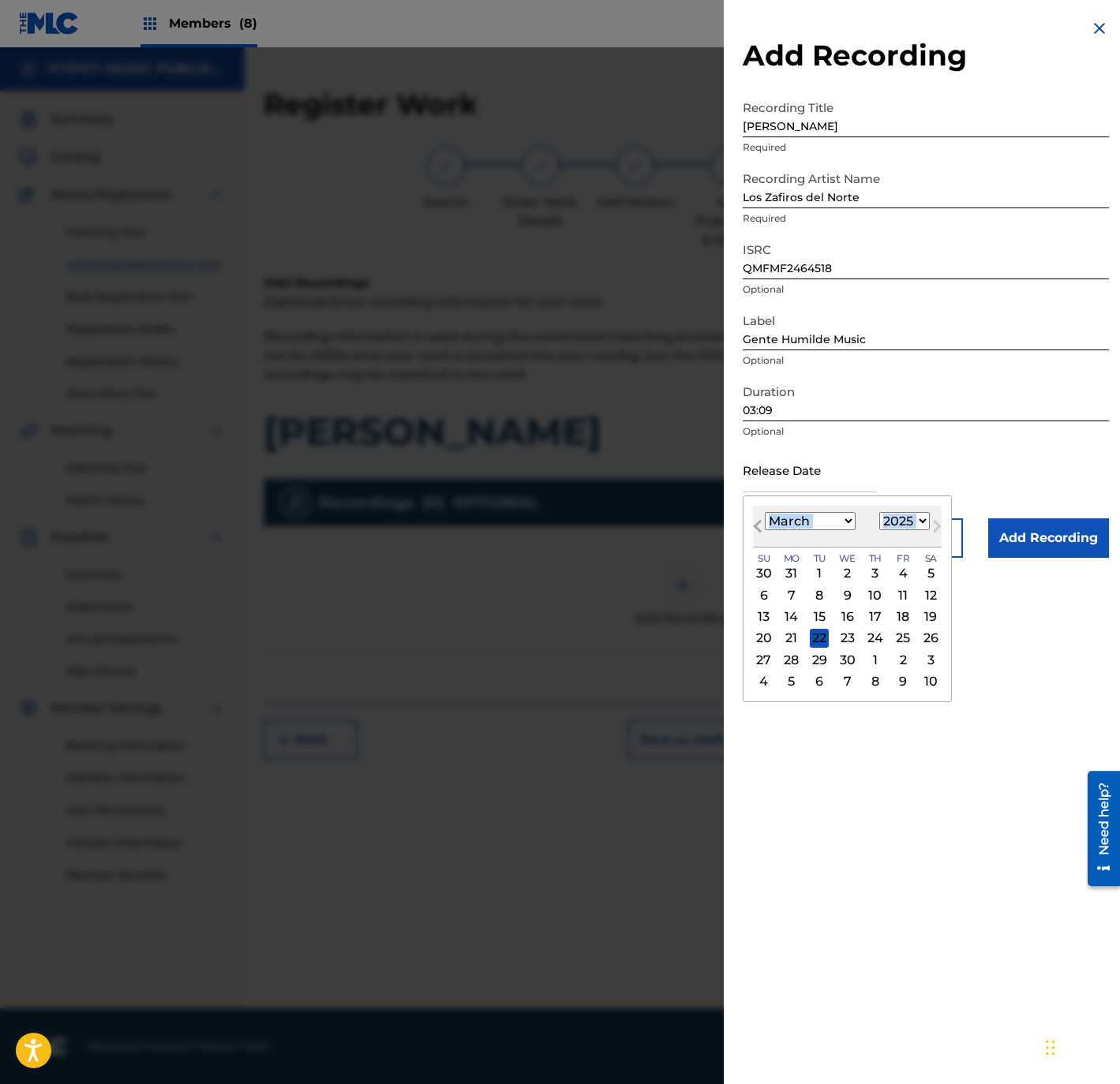
click at [753, 523] on button "Previous Month" at bounding box center [758, 530] width 25 height 25
select select "11"
select select "2024"
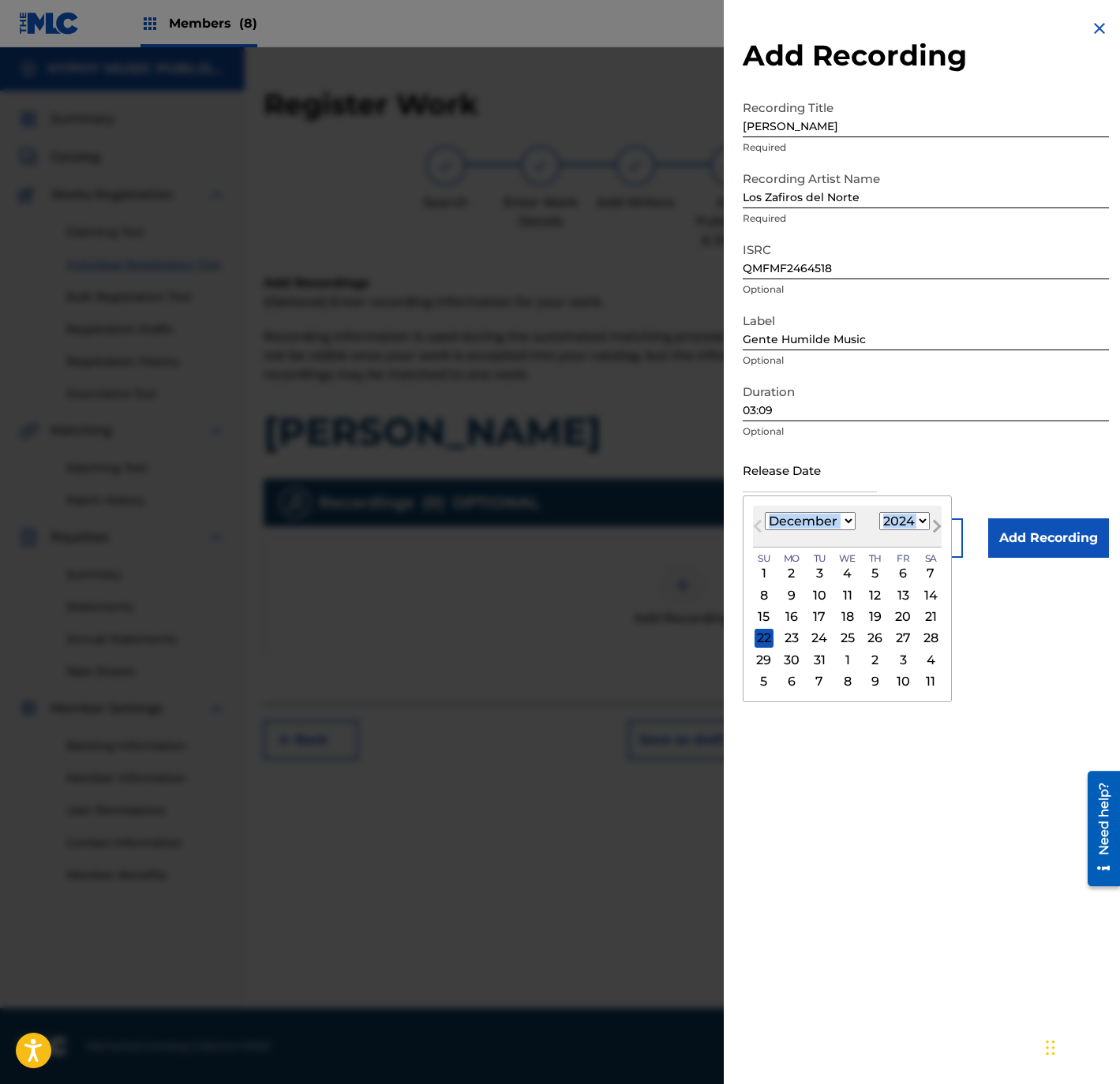
click at [947, 528] on button "Next Month" at bounding box center [937, 530] width 25 height 25
select select "0"
select select "2025"
click at [911, 568] on div "3" at bounding box center [902, 573] width 19 height 19
type input "[DATE]"
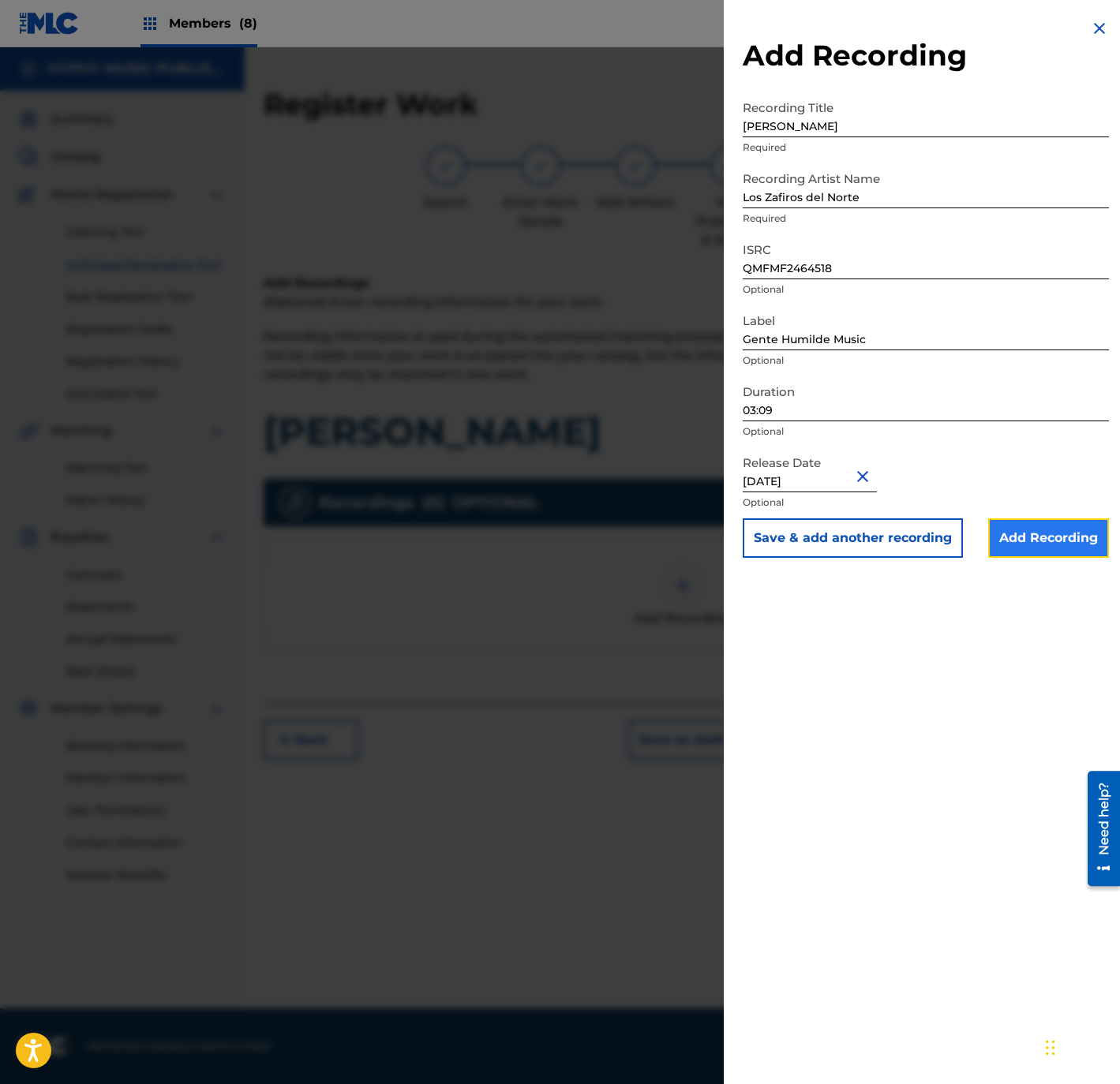
click at [1018, 535] on input "Add Recording" at bounding box center [1048, 538] width 121 height 39
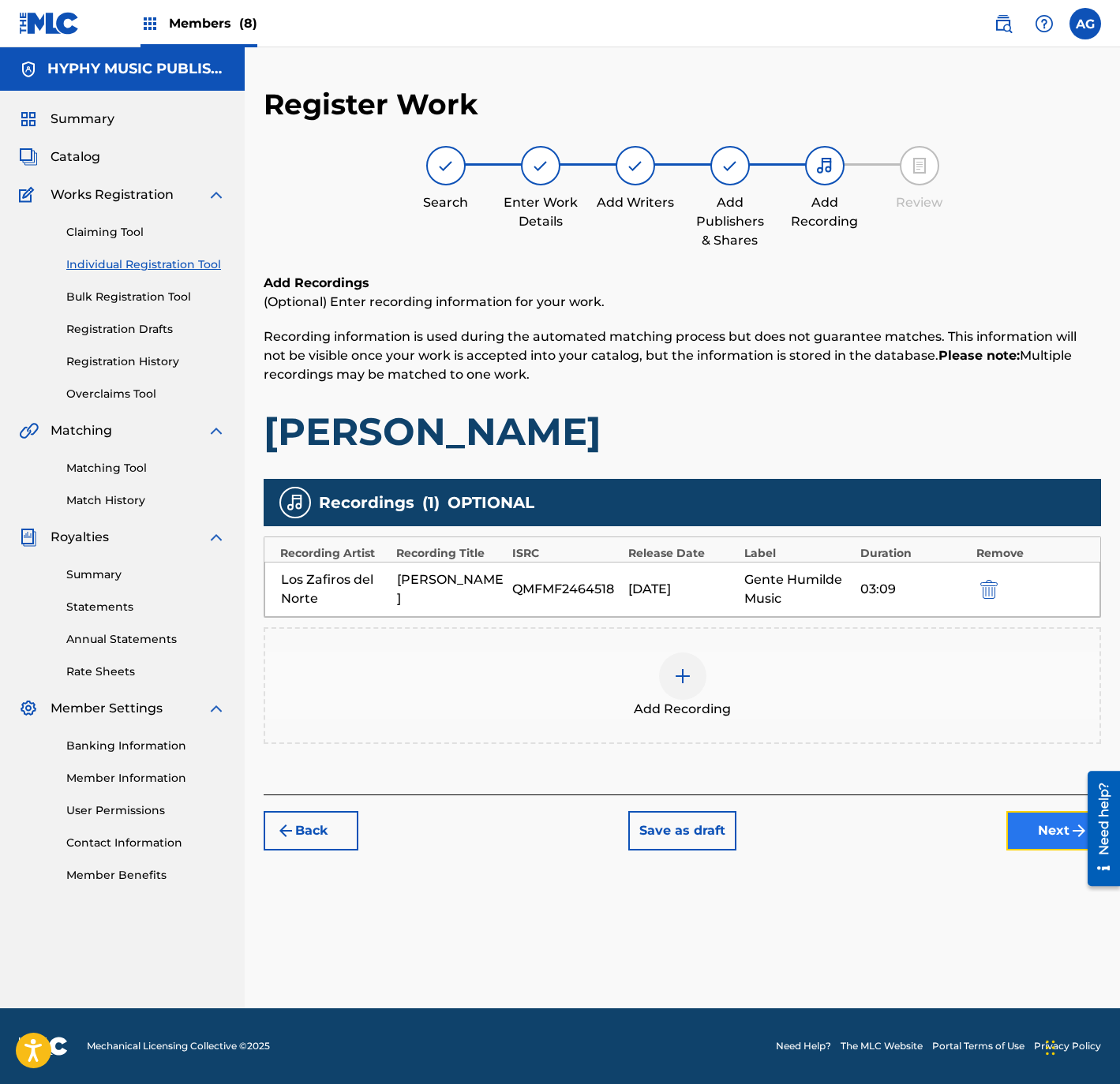
click at [1030, 817] on button "Next" at bounding box center [1054, 830] width 94 height 39
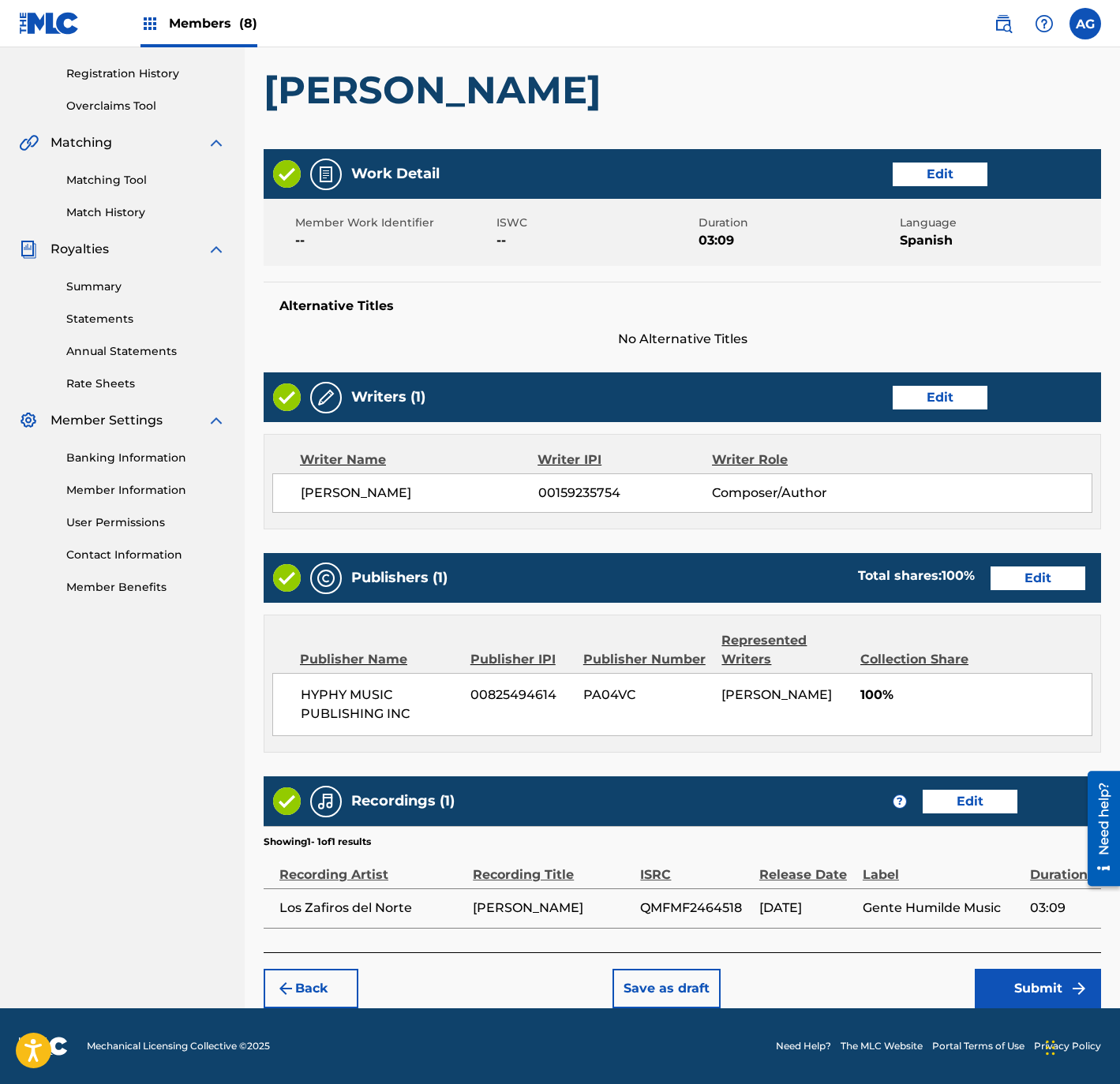
drag, startPoint x: 561, startPoint y: 670, endPoint x: 927, endPoint y: 896, distance: 430.2
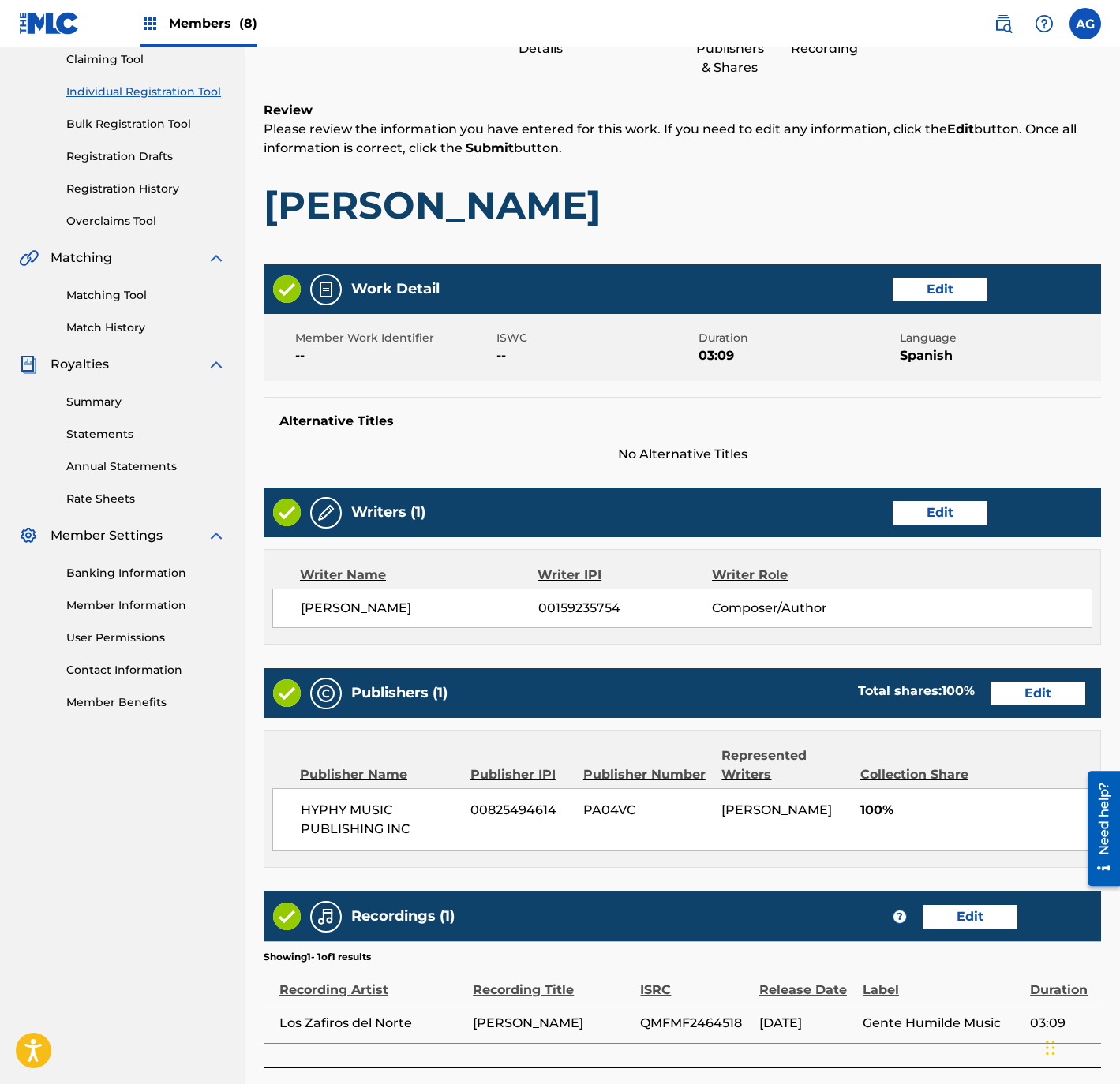
scroll to position [292, 0]
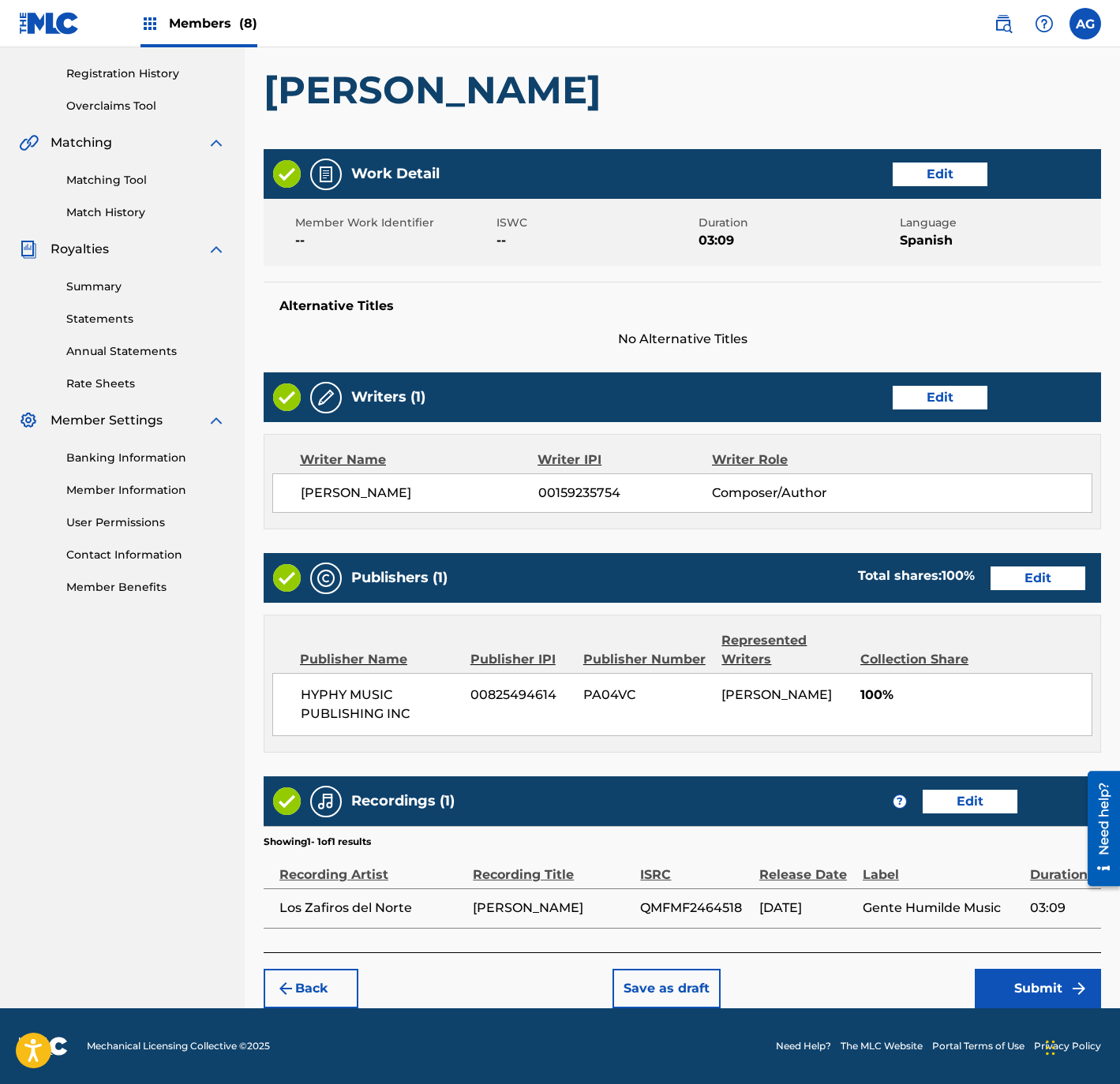
drag, startPoint x: 796, startPoint y: 853, endPoint x: 887, endPoint y: 967, distance: 145.9
click at [1051, 982] on button "Submit" at bounding box center [1037, 989] width 126 height 39
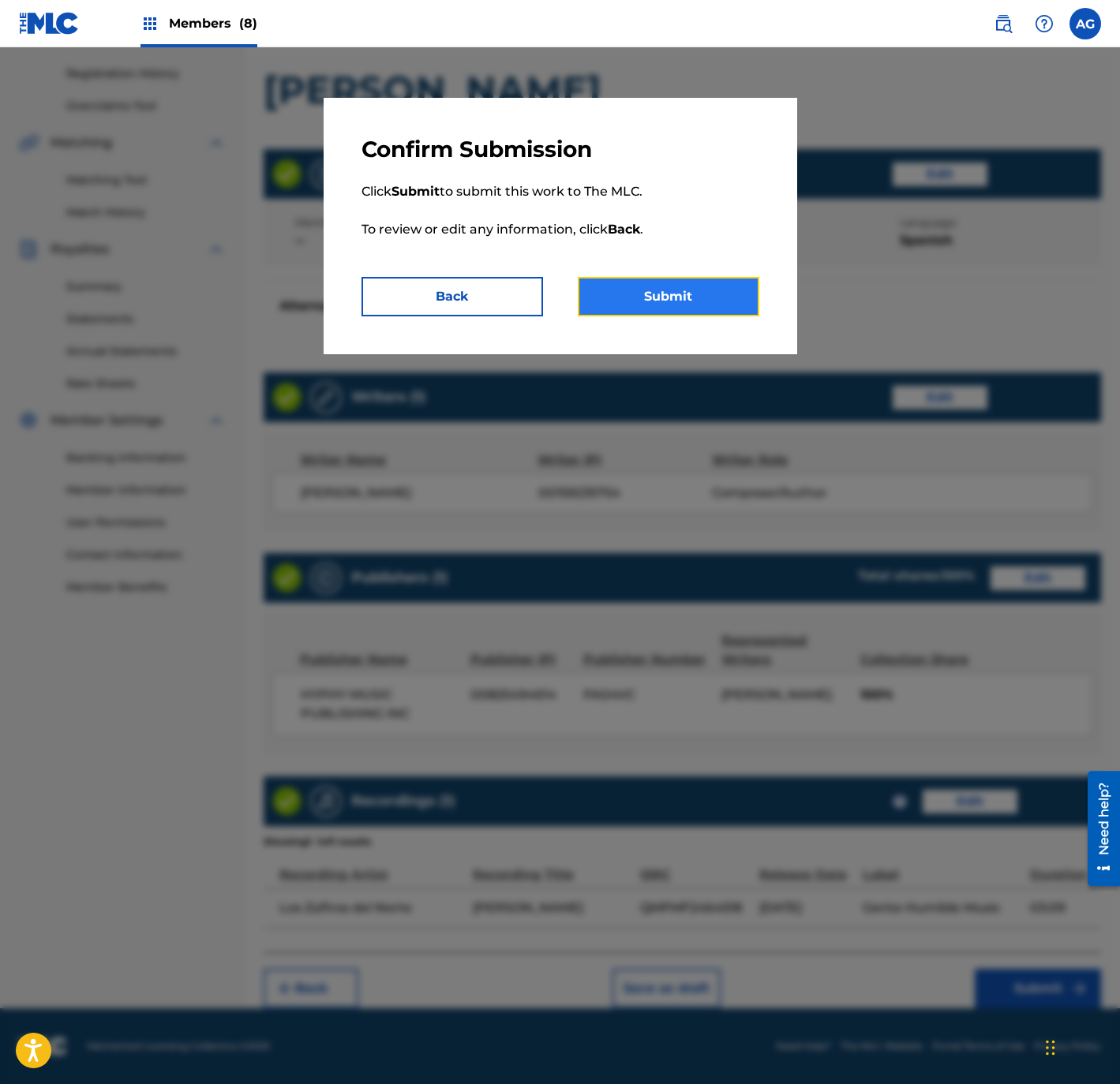
click at [651, 284] on button "Submit" at bounding box center [669, 296] width 182 height 39
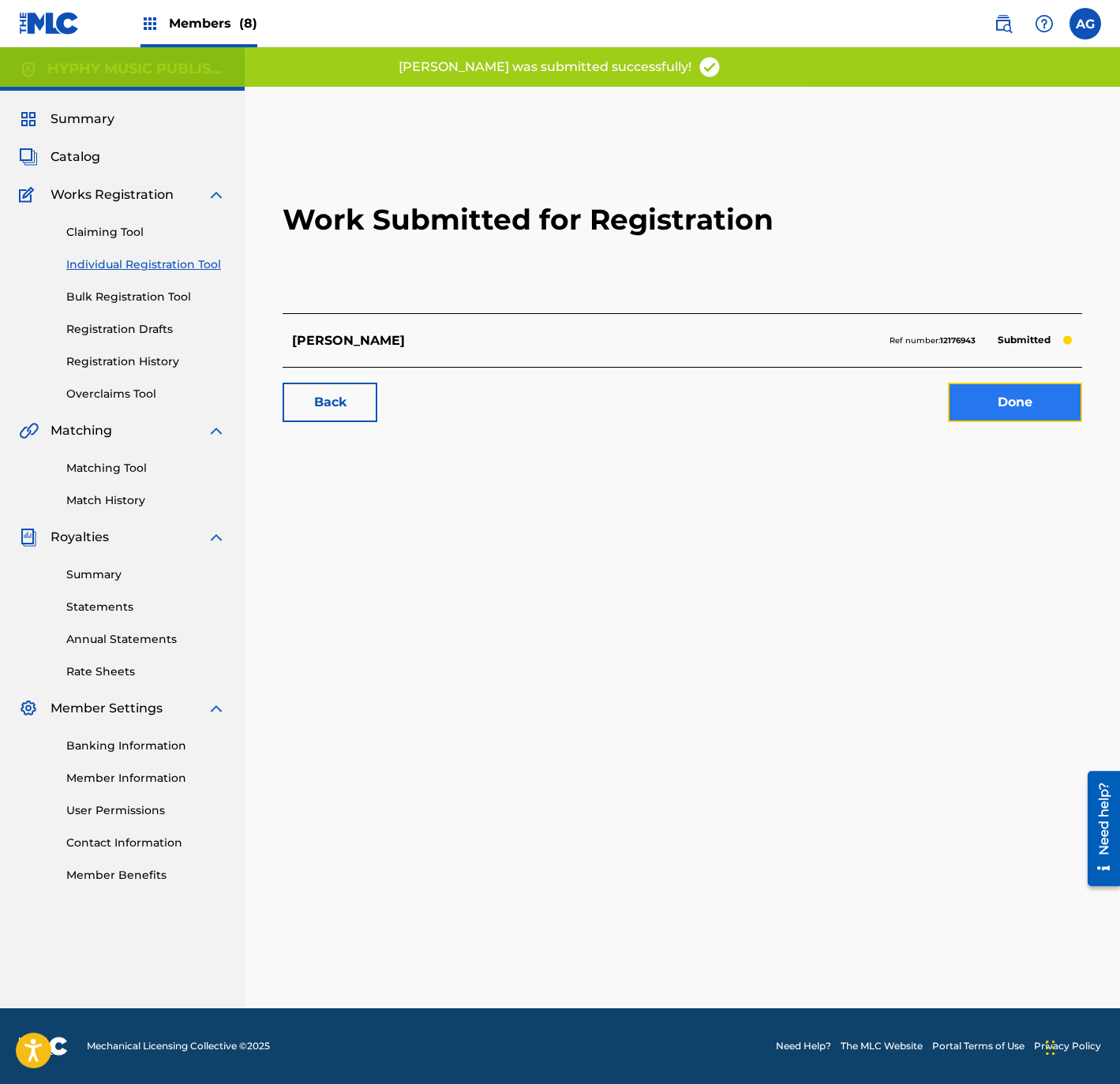
click at [970, 387] on link "Done" at bounding box center [1015, 402] width 134 height 39
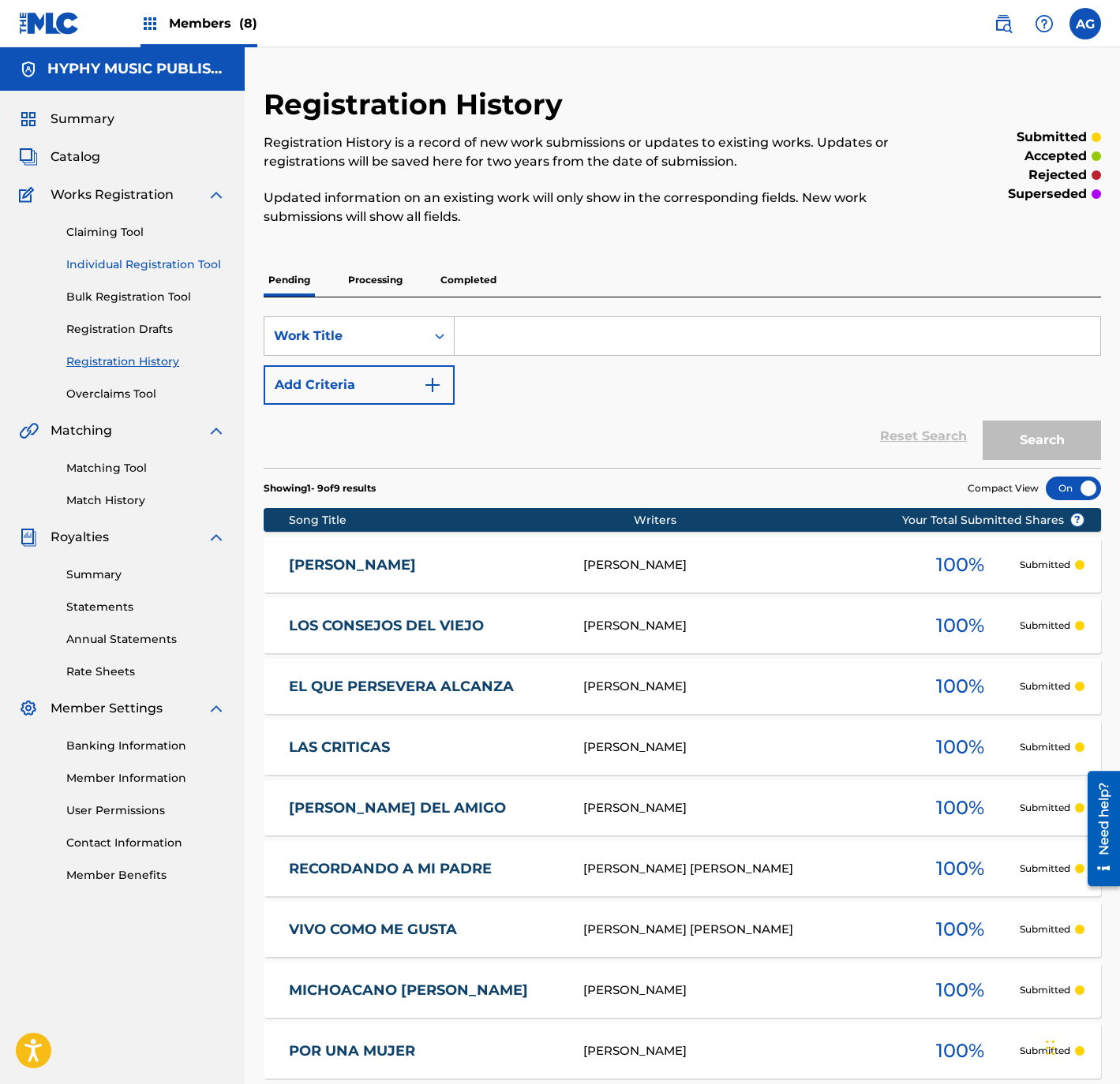
click at [154, 254] on div "Claiming Tool Individual Registration Tool Bulk Registration Tool Registration …" at bounding box center [123, 303] width 207 height 198
click at [154, 259] on link "Individual Registration Tool" at bounding box center [145, 264] width 159 height 16
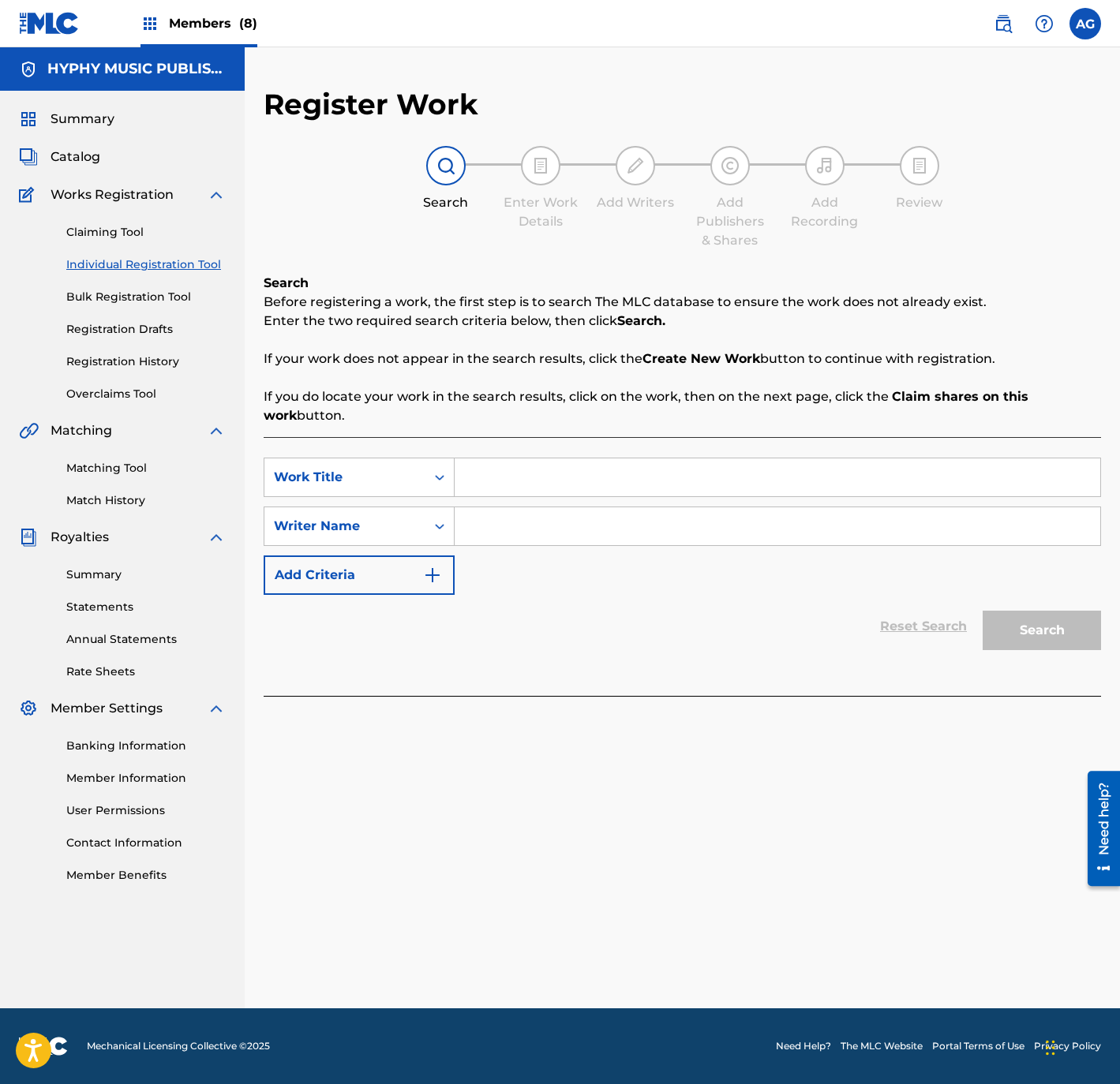
click at [666, 486] on input "Search Form" at bounding box center [777, 478] width 646 height 38
paste input "EL CACHANAS"
type input "EL CACHANAS"
click at [544, 535] on input "Search Form" at bounding box center [777, 527] width 646 height 38
paste input "[PERSON_NAME]"
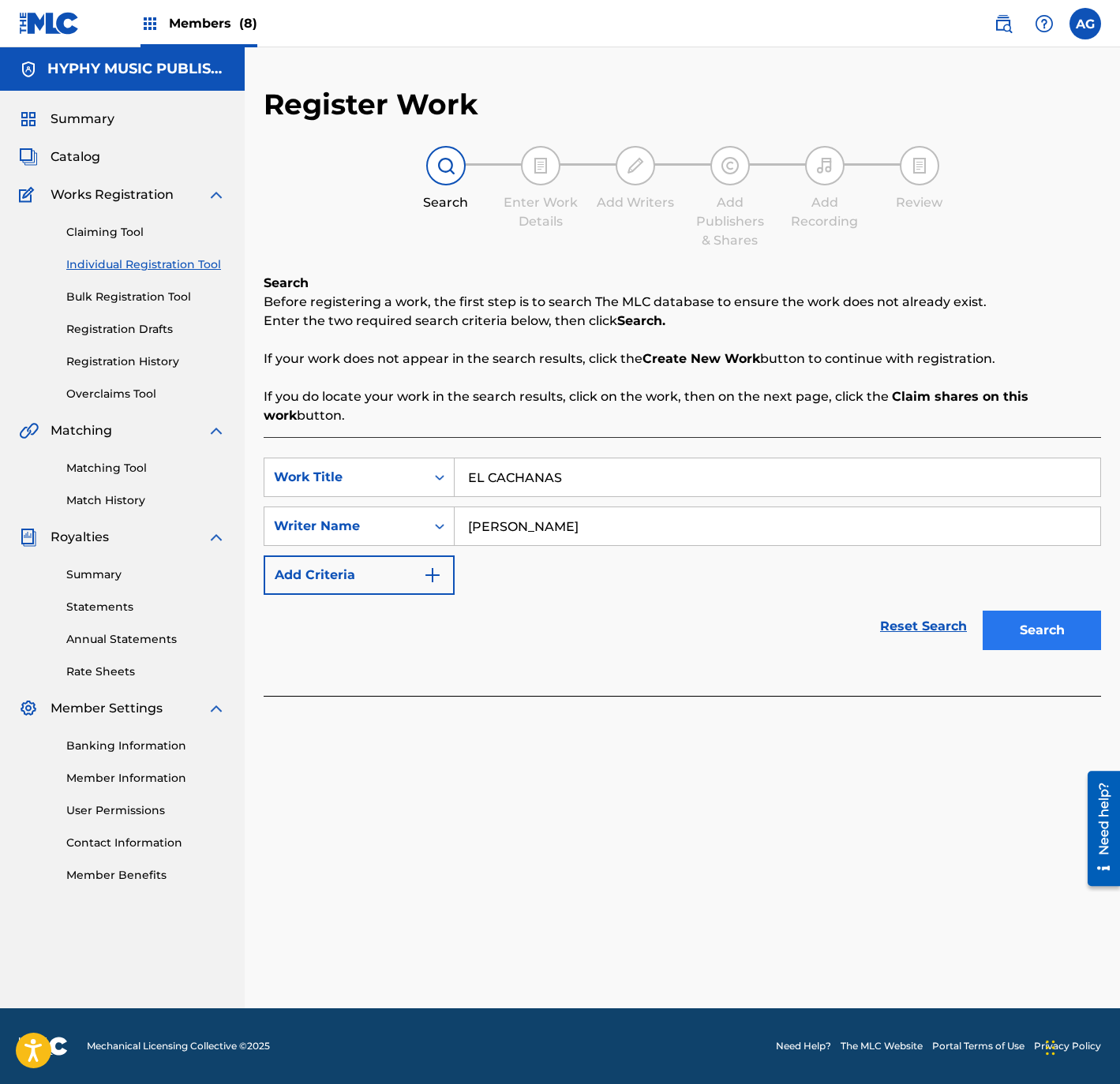
type input "[PERSON_NAME]"
click at [1048, 632] on button "Search" at bounding box center [1041, 630] width 118 height 39
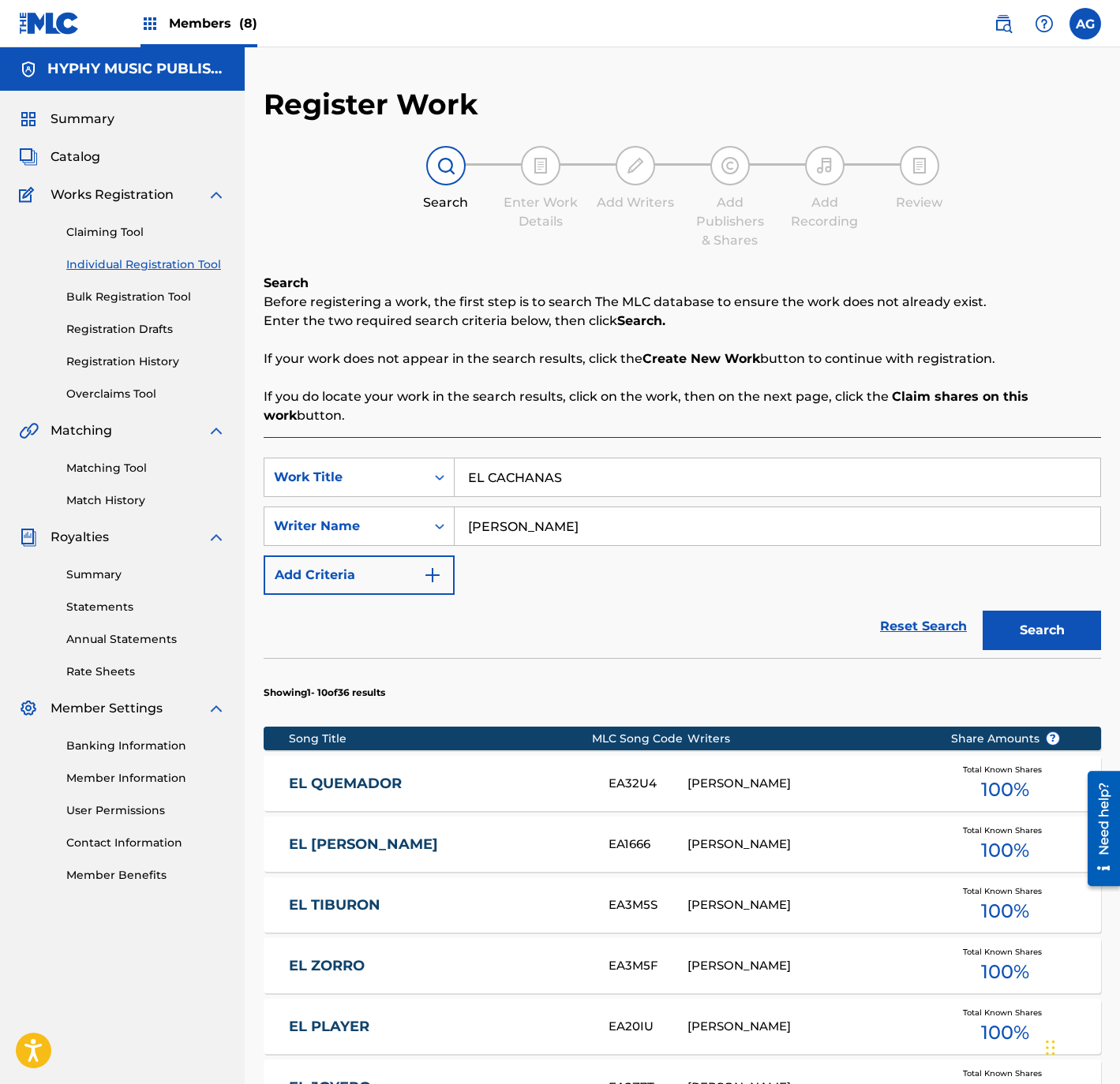
scroll to position [550, 0]
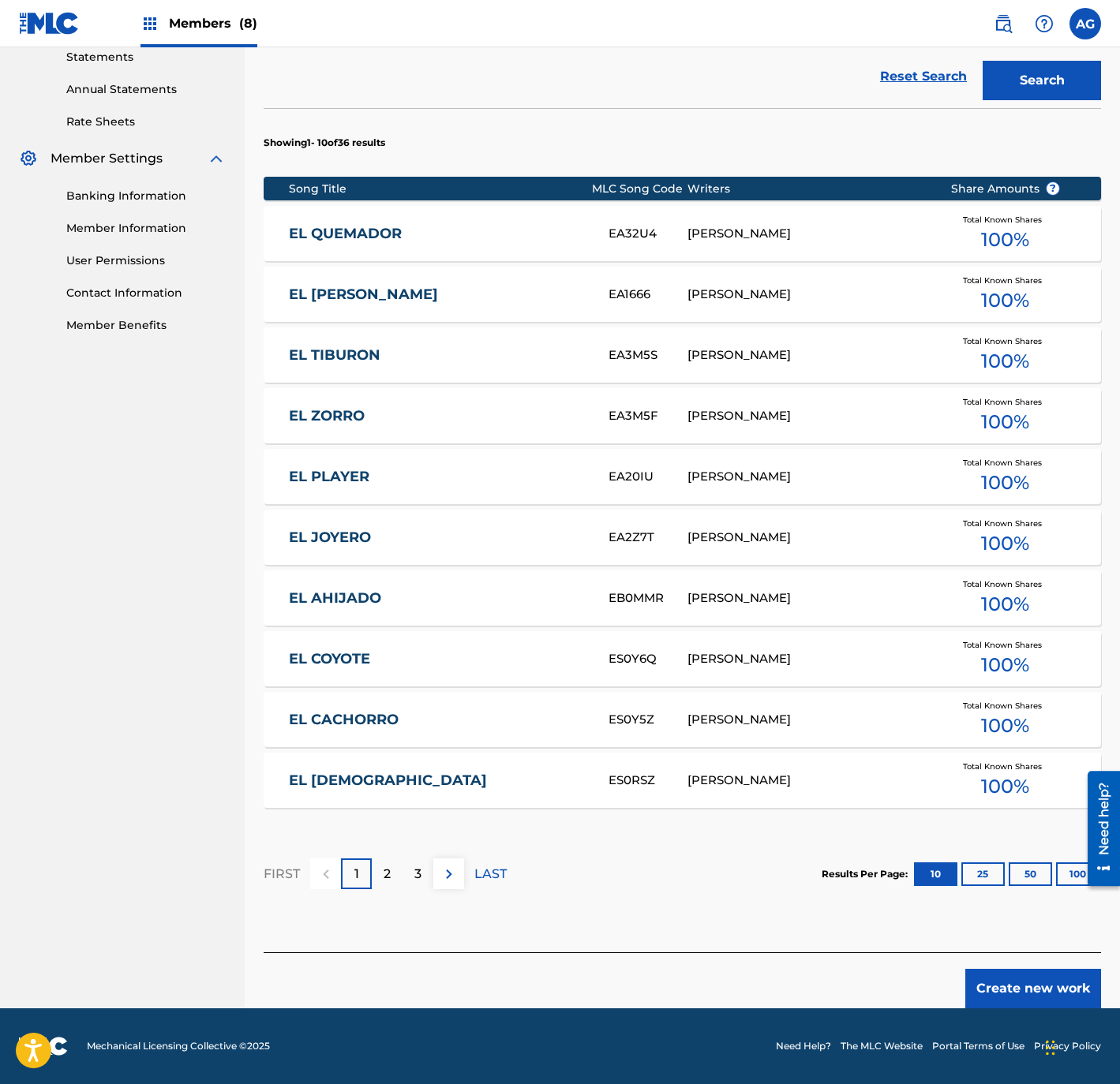
drag, startPoint x: 829, startPoint y: 650, endPoint x: 903, endPoint y: 908, distance: 268.4
click at [1023, 998] on button "Create new work" at bounding box center [1032, 989] width 135 height 39
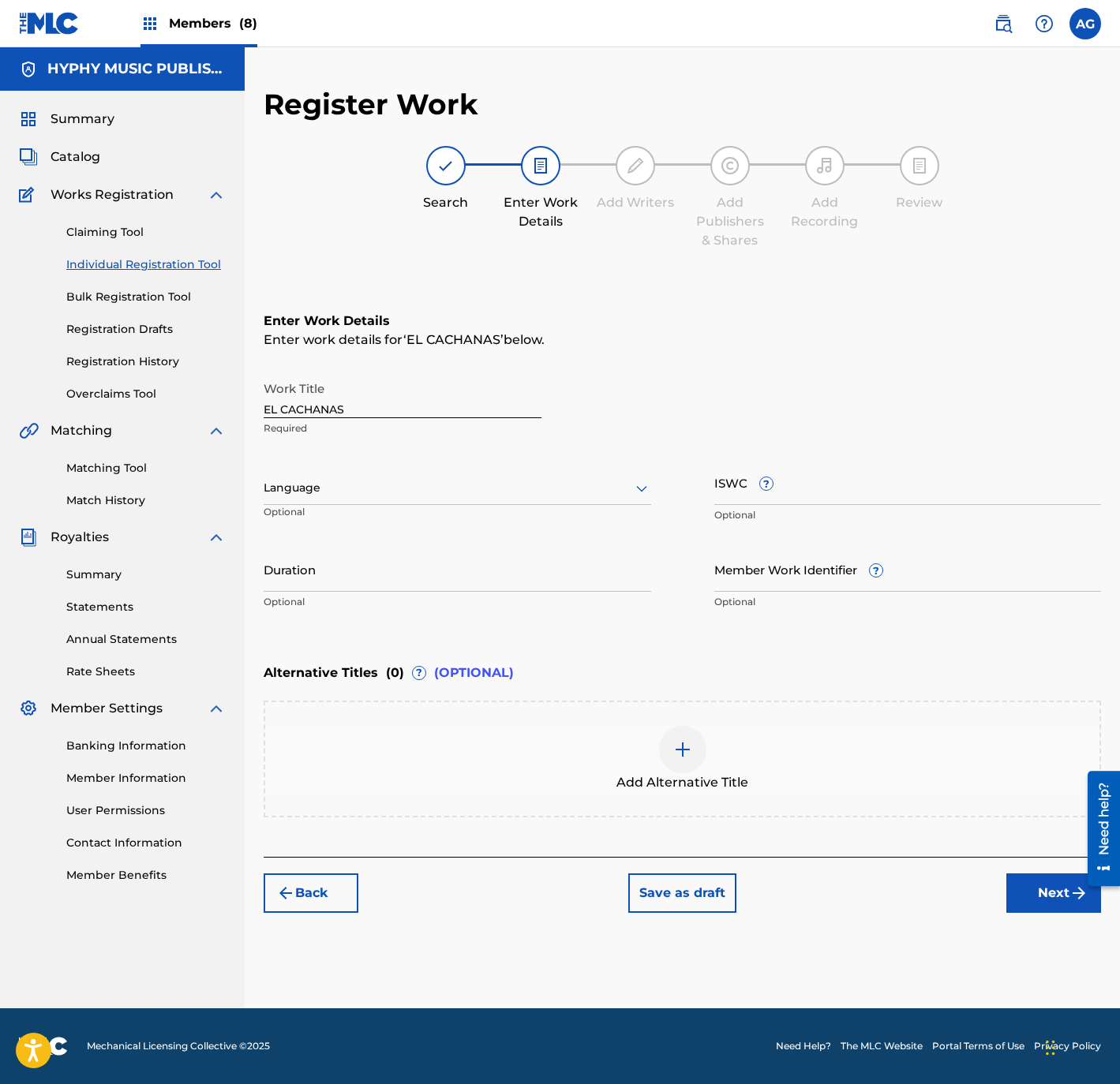
scroll to position [0, 0]
click at [372, 483] on div at bounding box center [457, 488] width 387 height 20
click at [357, 548] on div "Spanish" at bounding box center [457, 558] width 386 height 35
click at [362, 563] on input "Duration" at bounding box center [457, 570] width 387 height 45
type input "02:46"
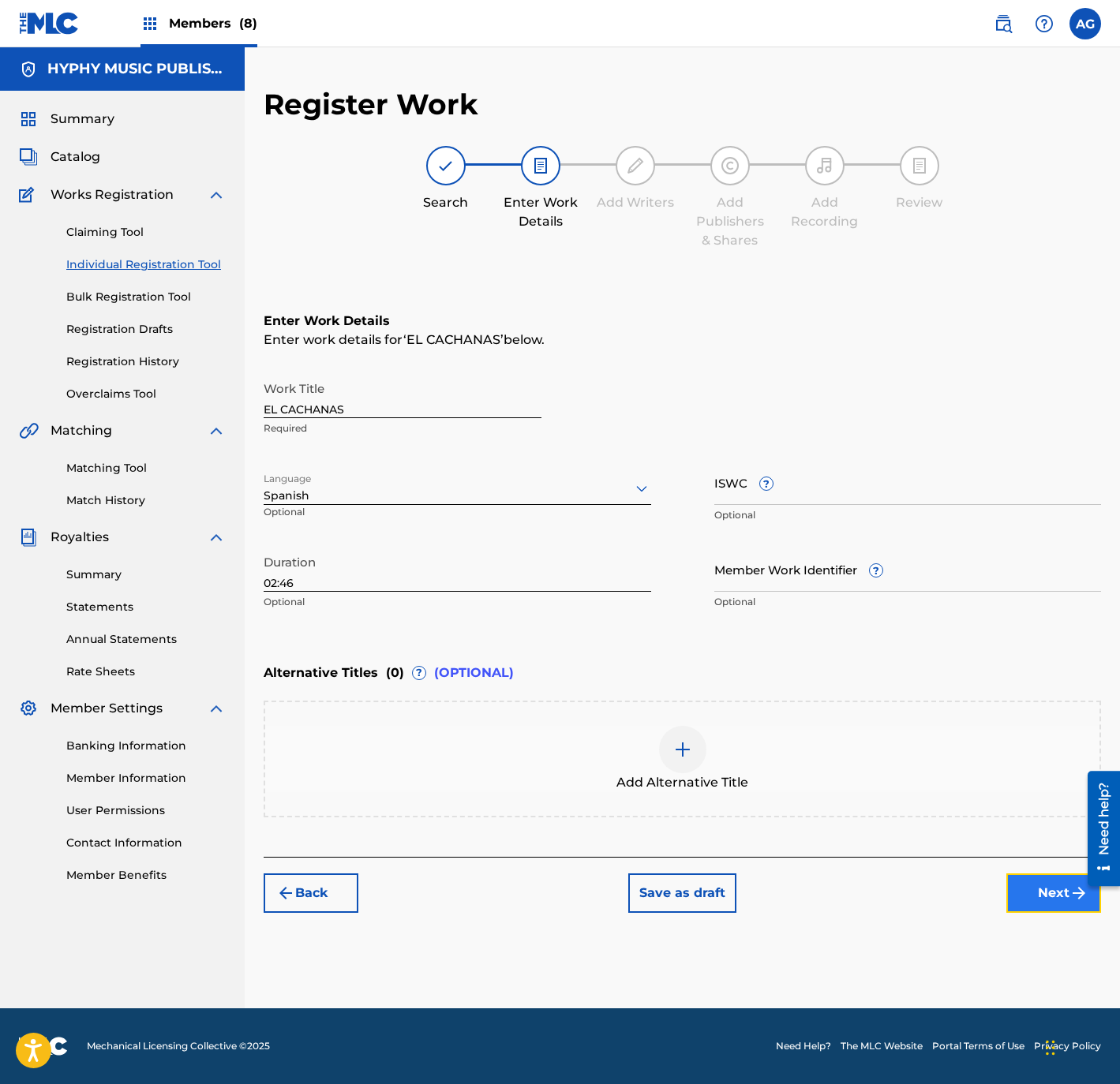
click at [1049, 889] on button "Next" at bounding box center [1054, 893] width 94 height 39
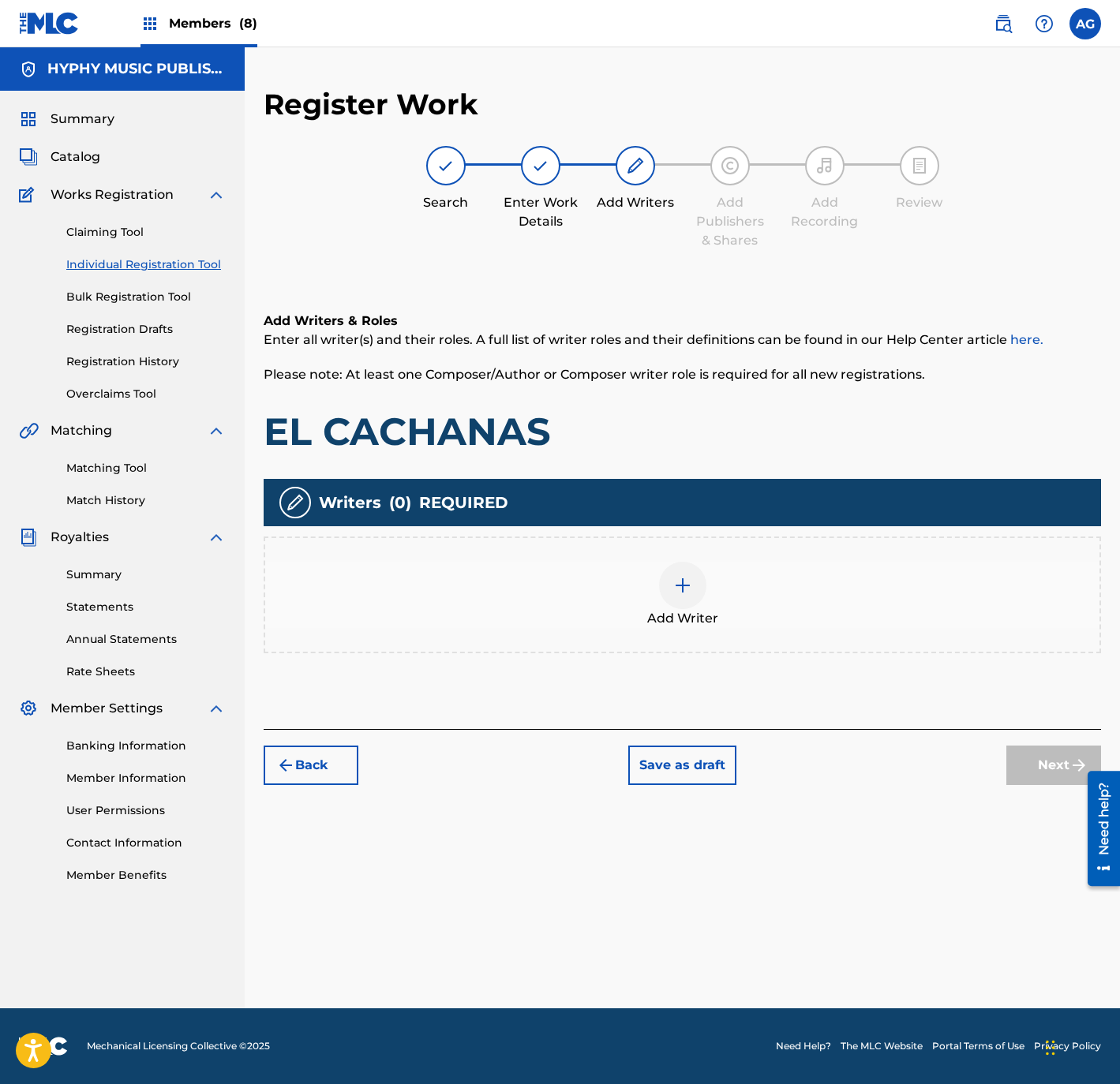
click at [669, 622] on span "Add Writer" at bounding box center [682, 619] width 71 height 19
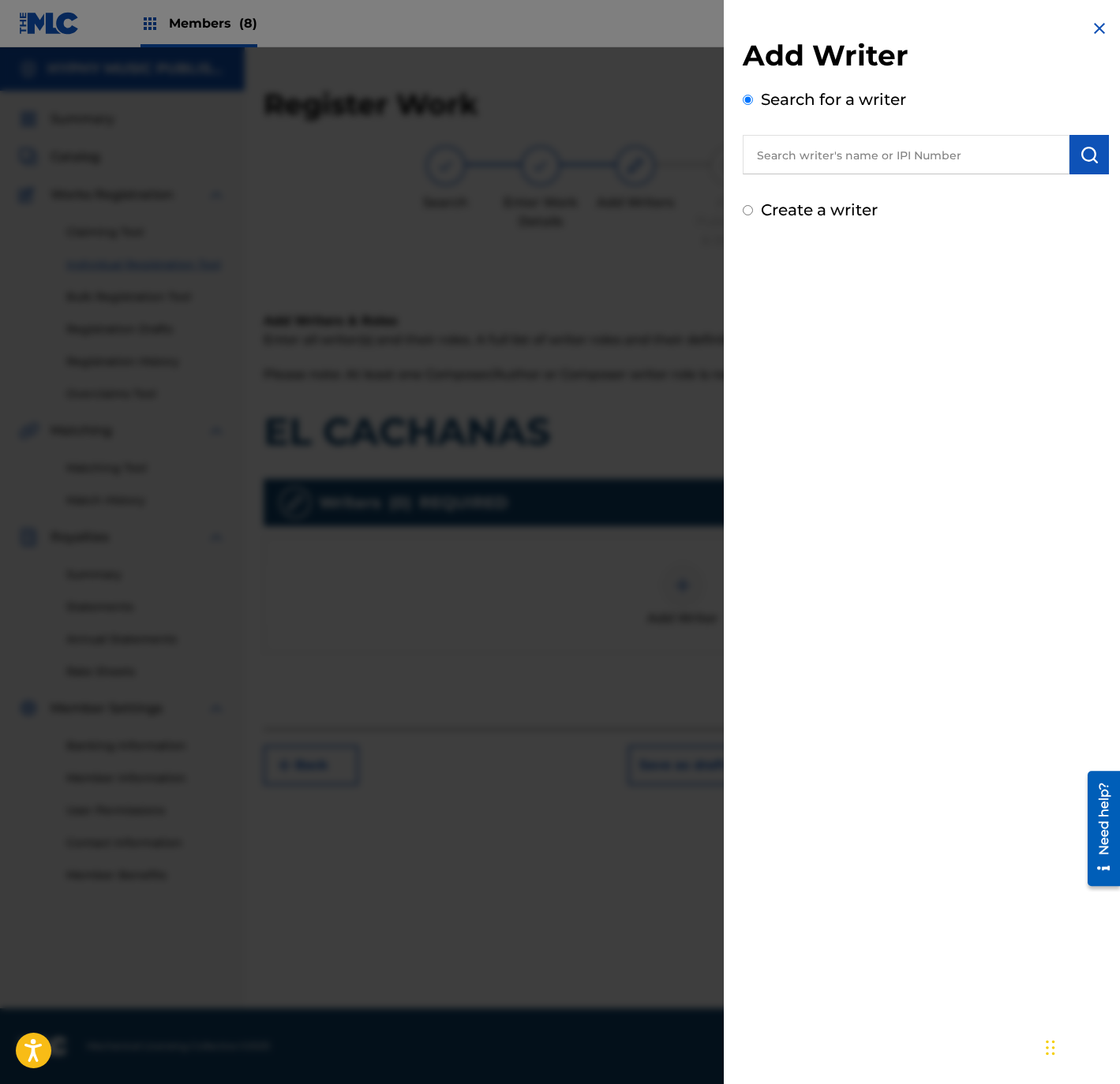
click at [927, 145] on input "text" at bounding box center [906, 154] width 327 height 39
paste input "[PERSON_NAME]"
type input "[PERSON_NAME]"
click at [1080, 156] on img "submit" at bounding box center [1088, 154] width 19 height 19
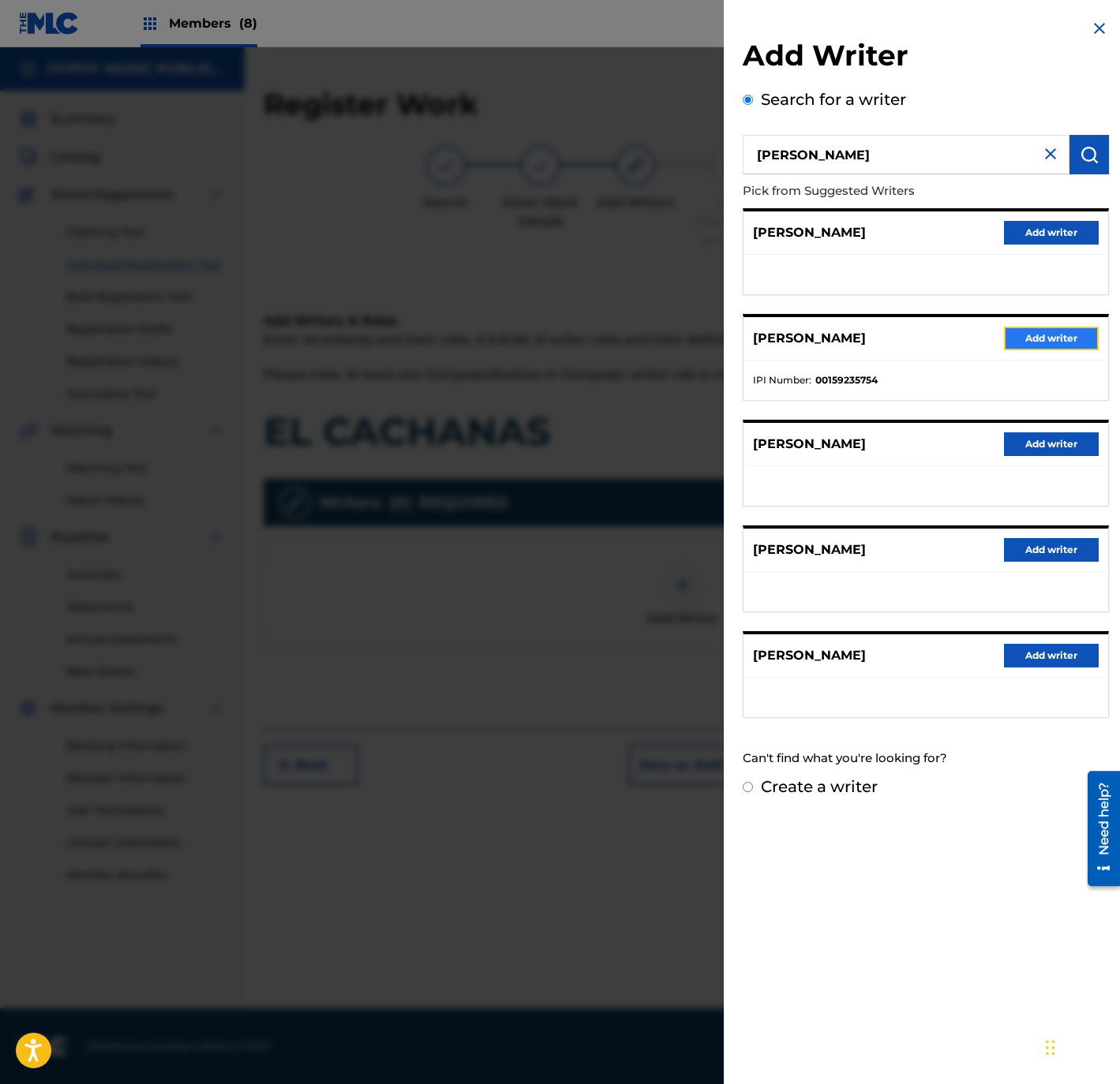
click at [1054, 327] on button "Add writer" at bounding box center [1051, 339] width 94 height 24
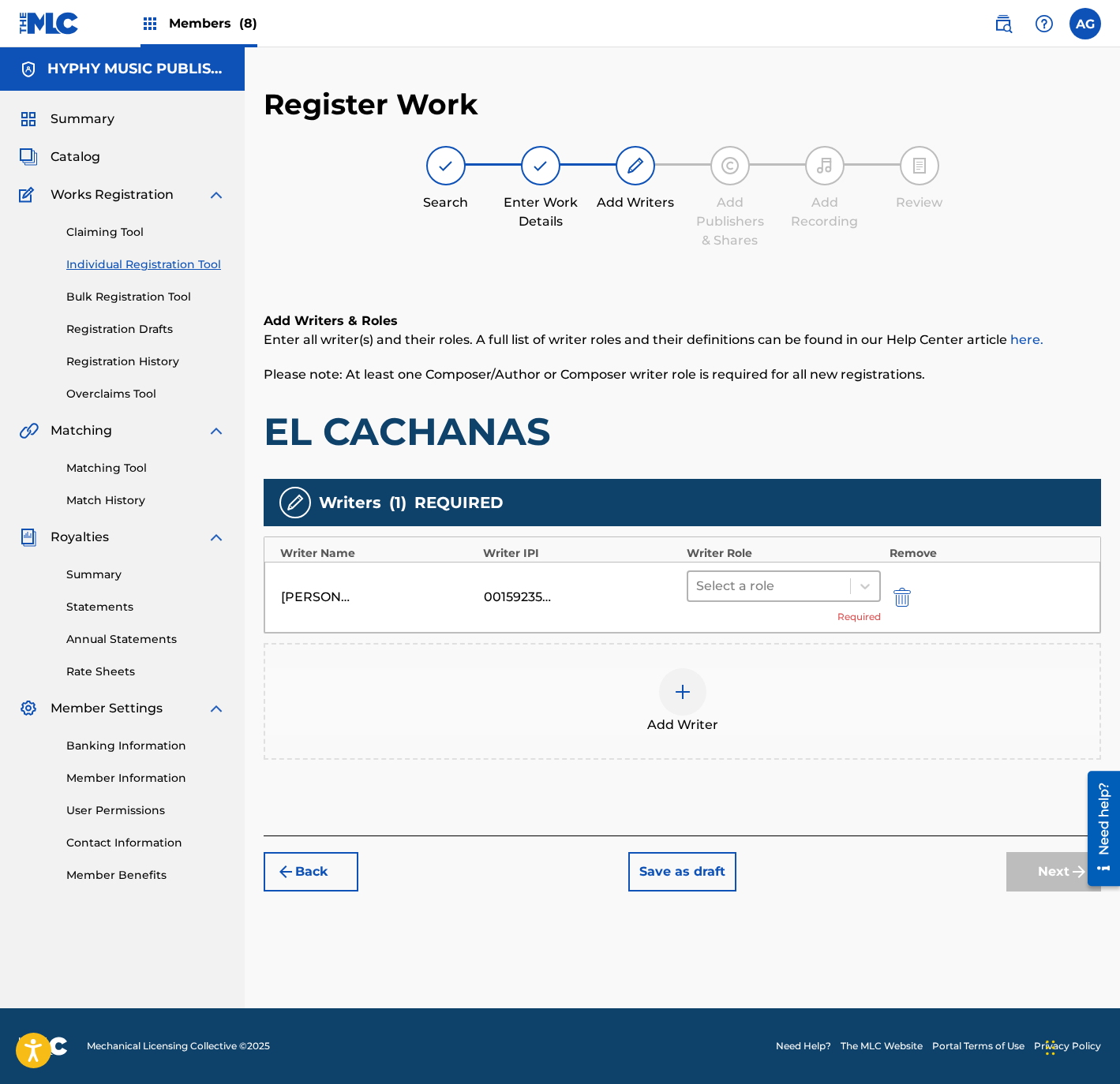
click at [756, 598] on div "Select a role" at bounding box center [768, 586] width 163 height 28
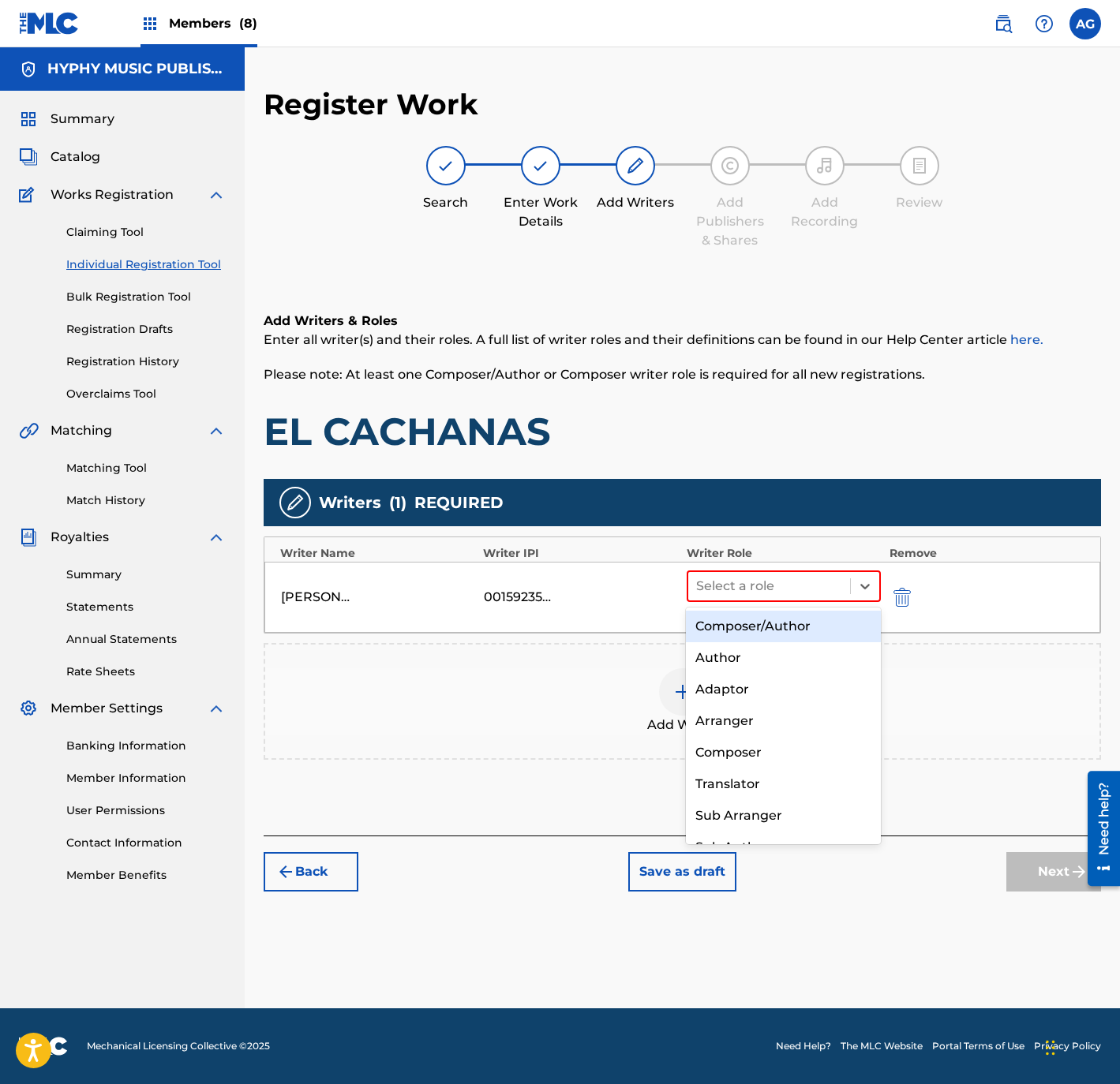
click at [750, 640] on div "Composer/Author" at bounding box center [783, 626] width 194 height 32
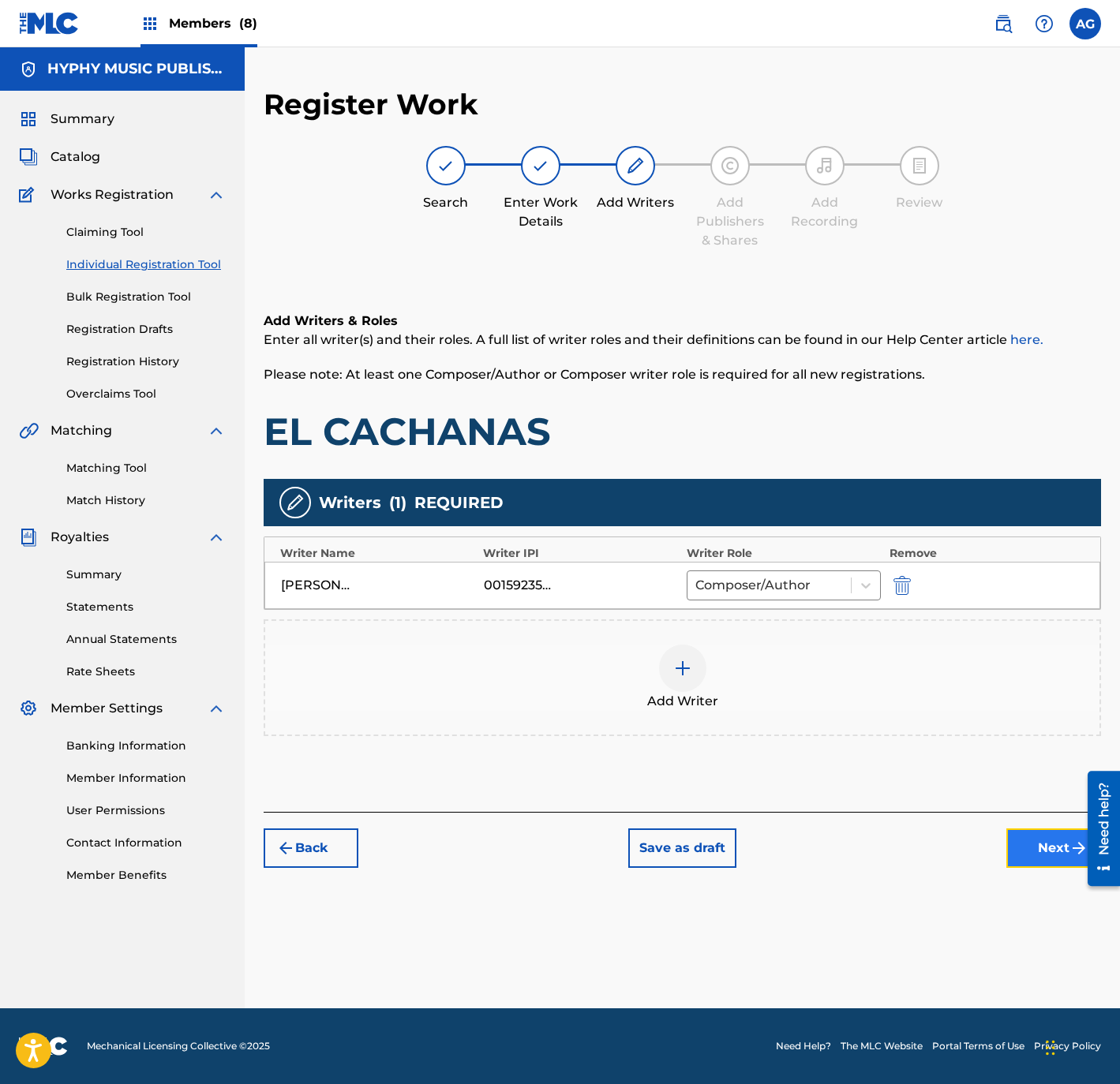
click at [1030, 860] on button "Next" at bounding box center [1054, 848] width 94 height 39
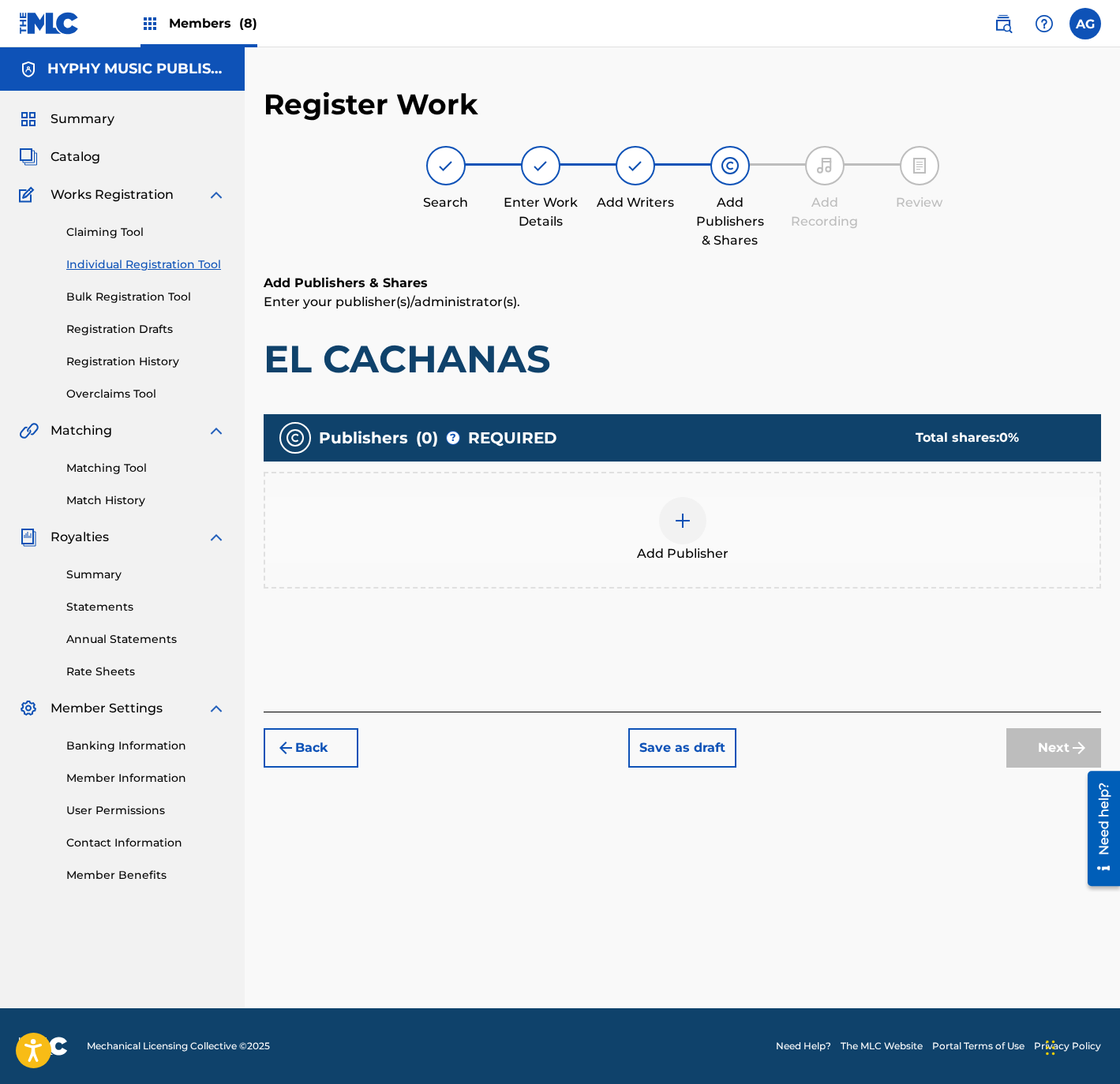
click at [658, 533] on div "Add Publisher" at bounding box center [682, 530] width 834 height 66
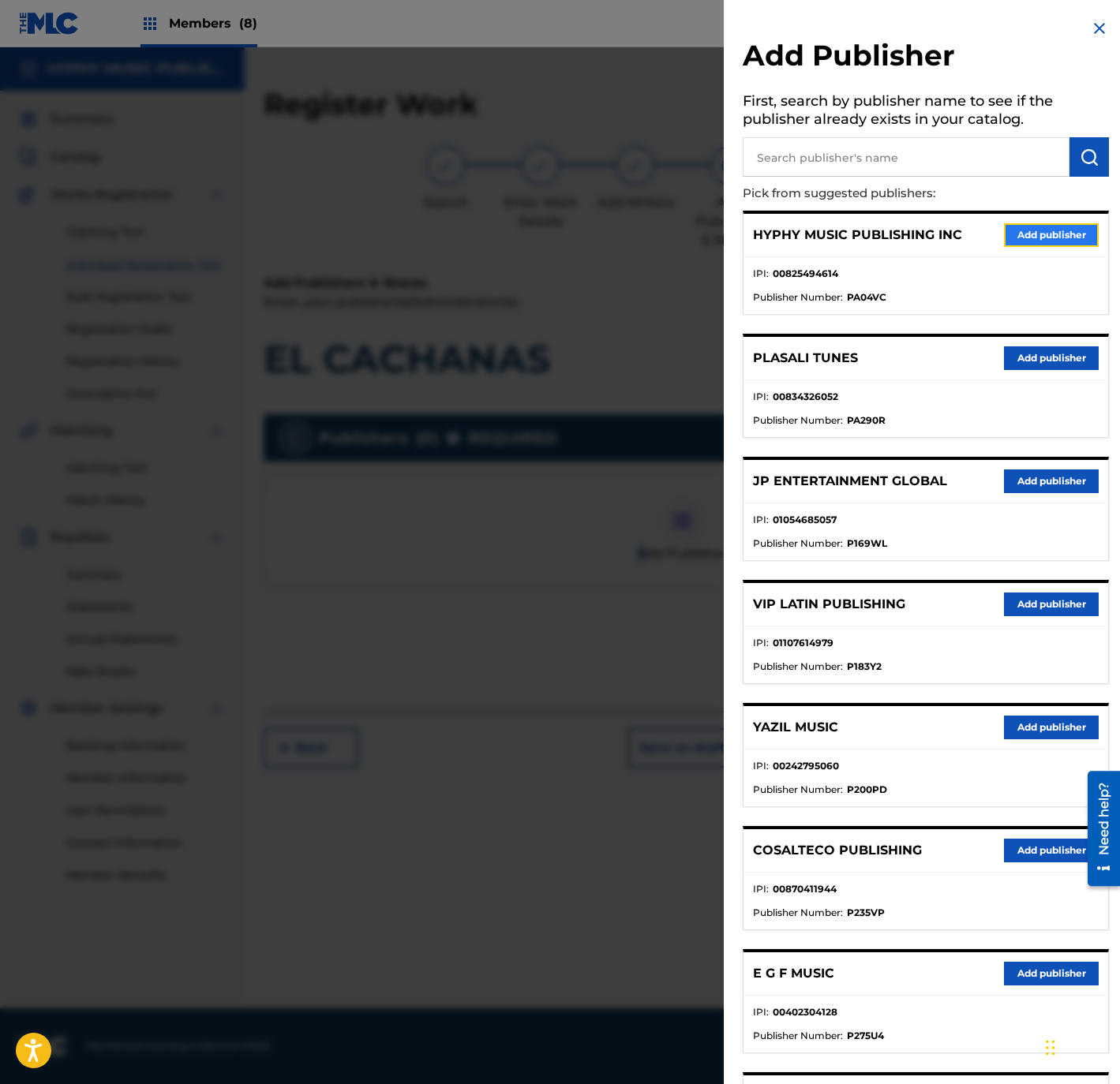
click at [1071, 235] on button "Add publisher" at bounding box center [1051, 235] width 94 height 24
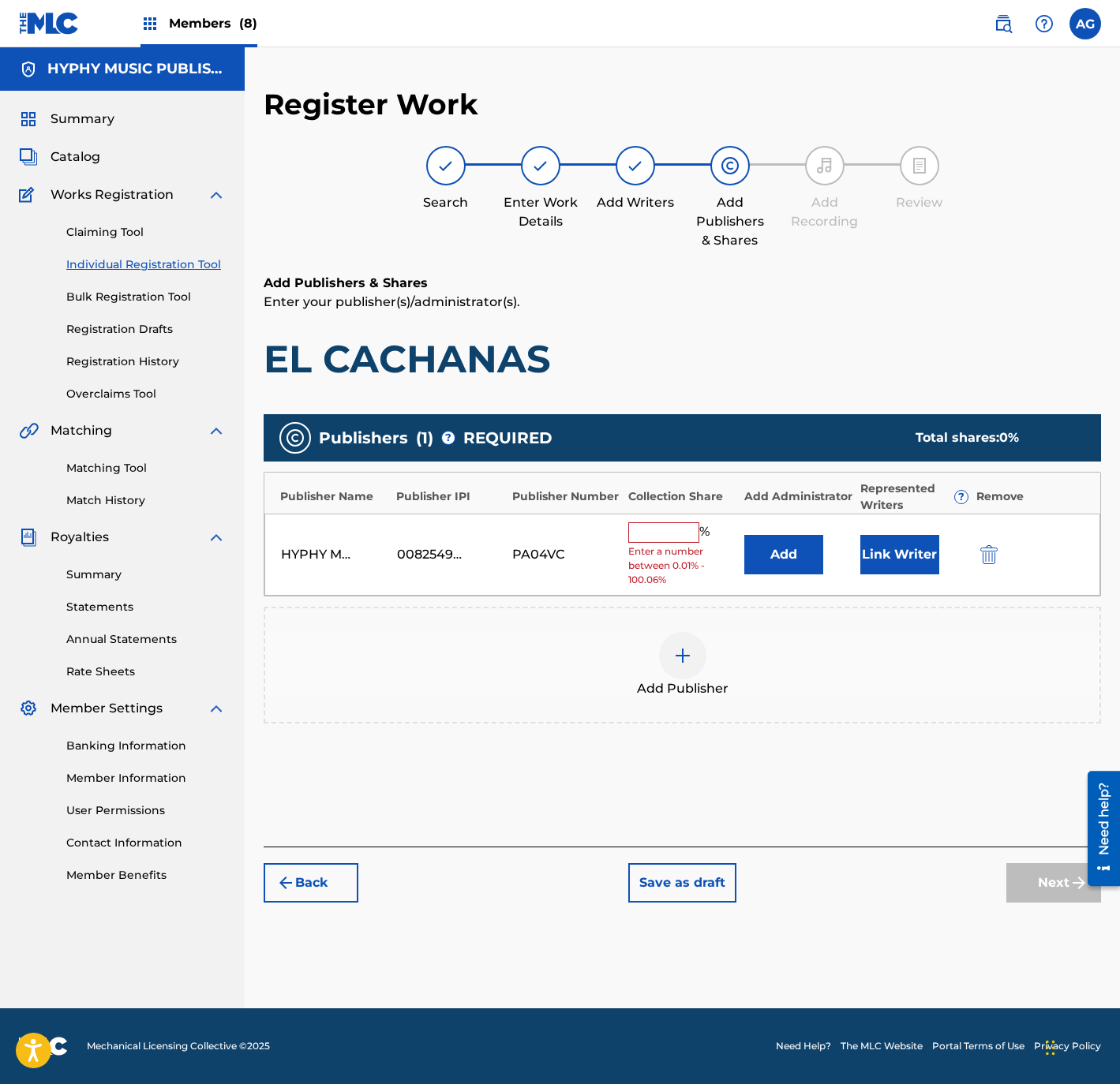
click at [682, 538] on input "text" at bounding box center [663, 532] width 71 height 21
type input "100"
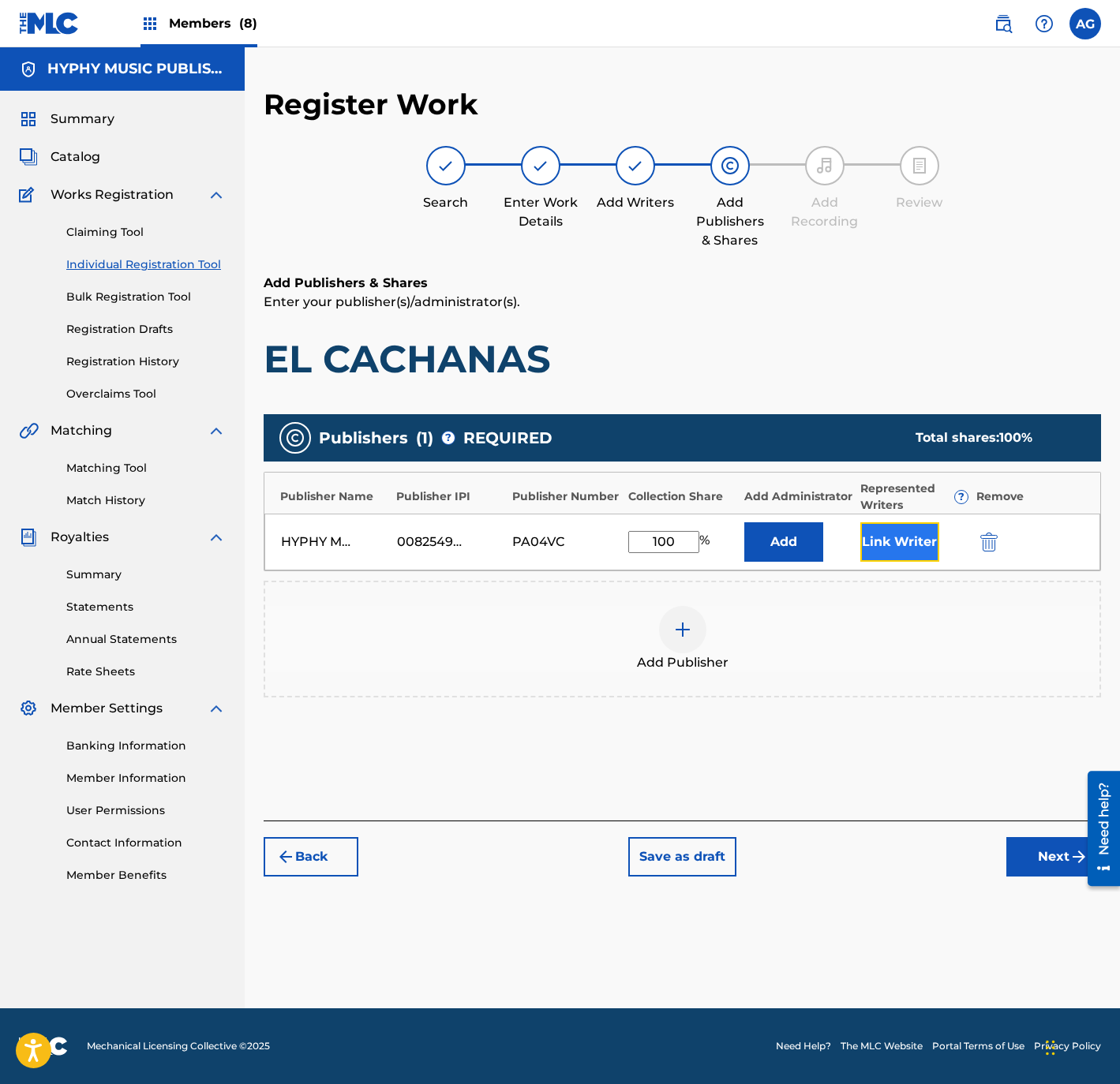
click at [903, 540] on button "Link Writer" at bounding box center [899, 542] width 79 height 39
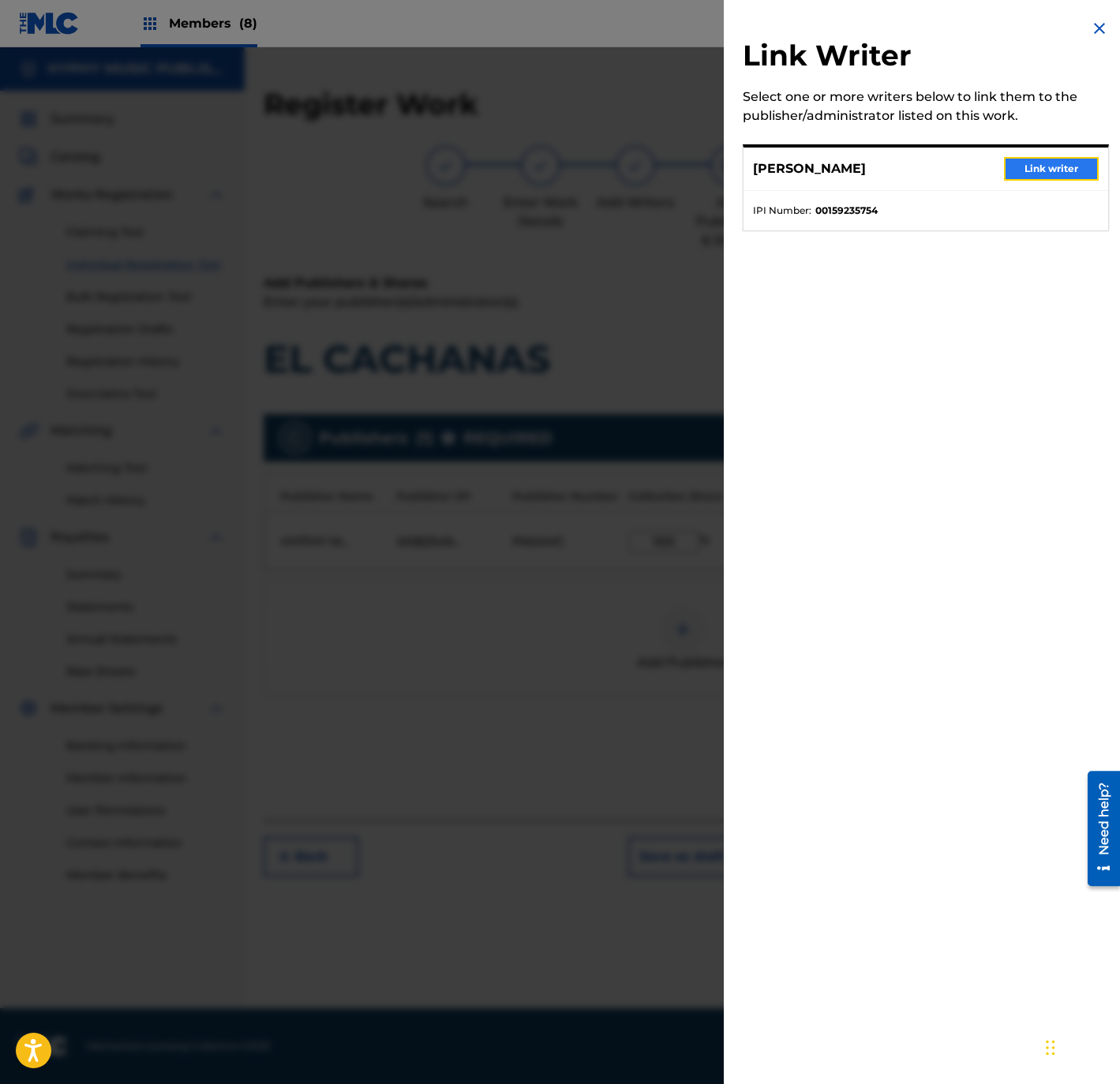
click at [1035, 165] on button "Link writer" at bounding box center [1051, 169] width 94 height 24
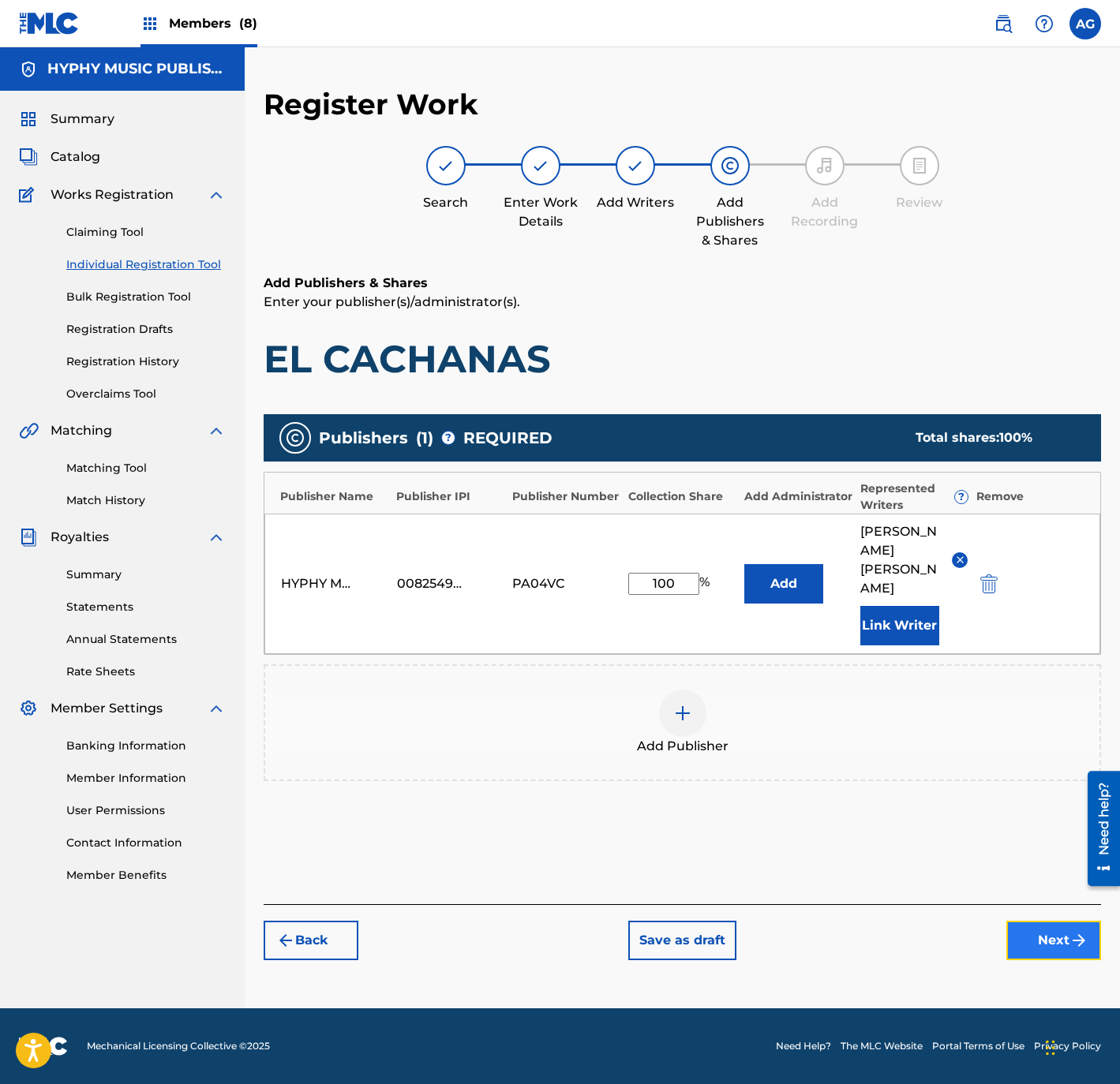
click at [1035, 921] on button "Next" at bounding box center [1054, 940] width 94 height 39
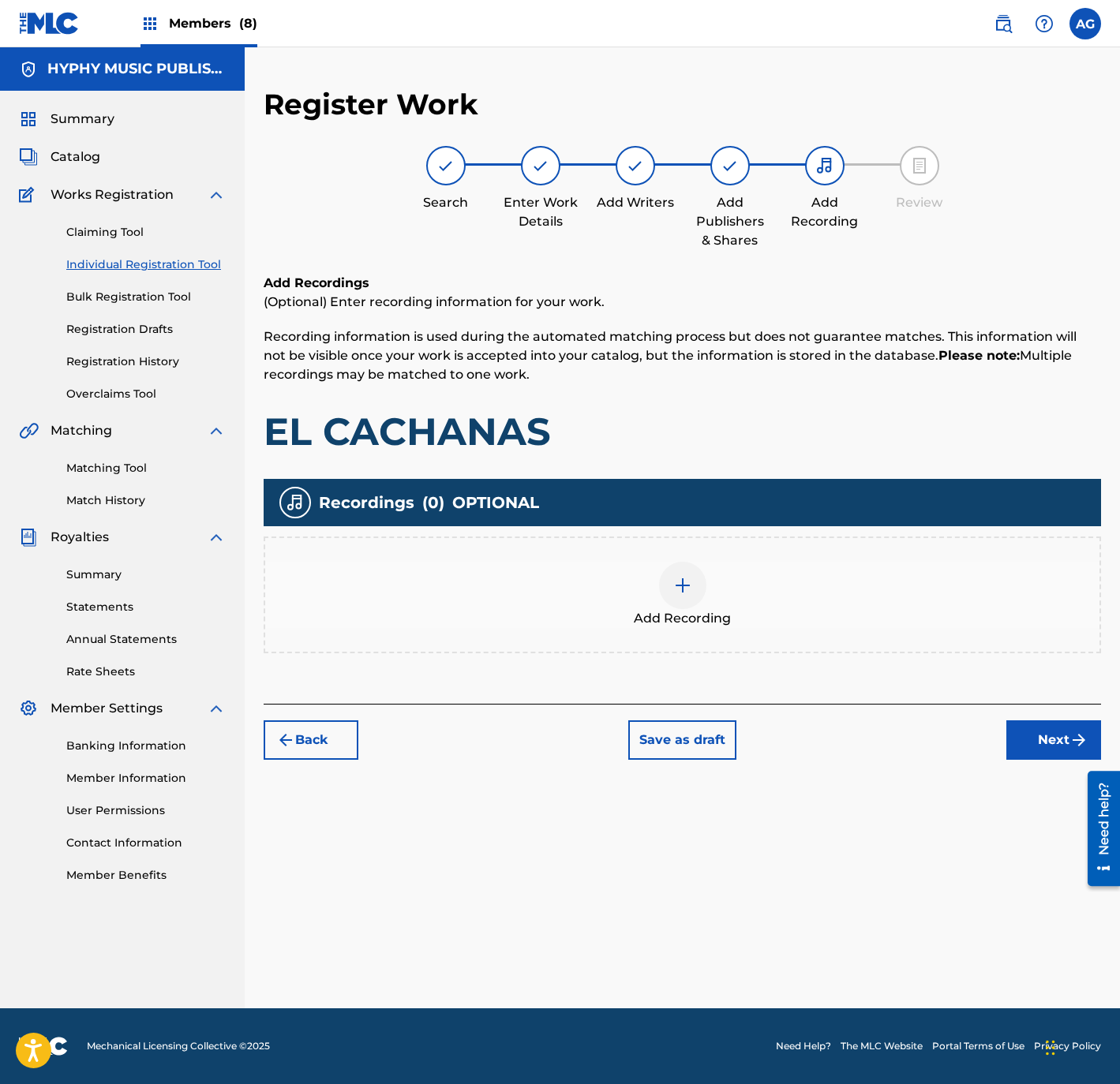
click at [696, 581] on div at bounding box center [682, 585] width 47 height 47
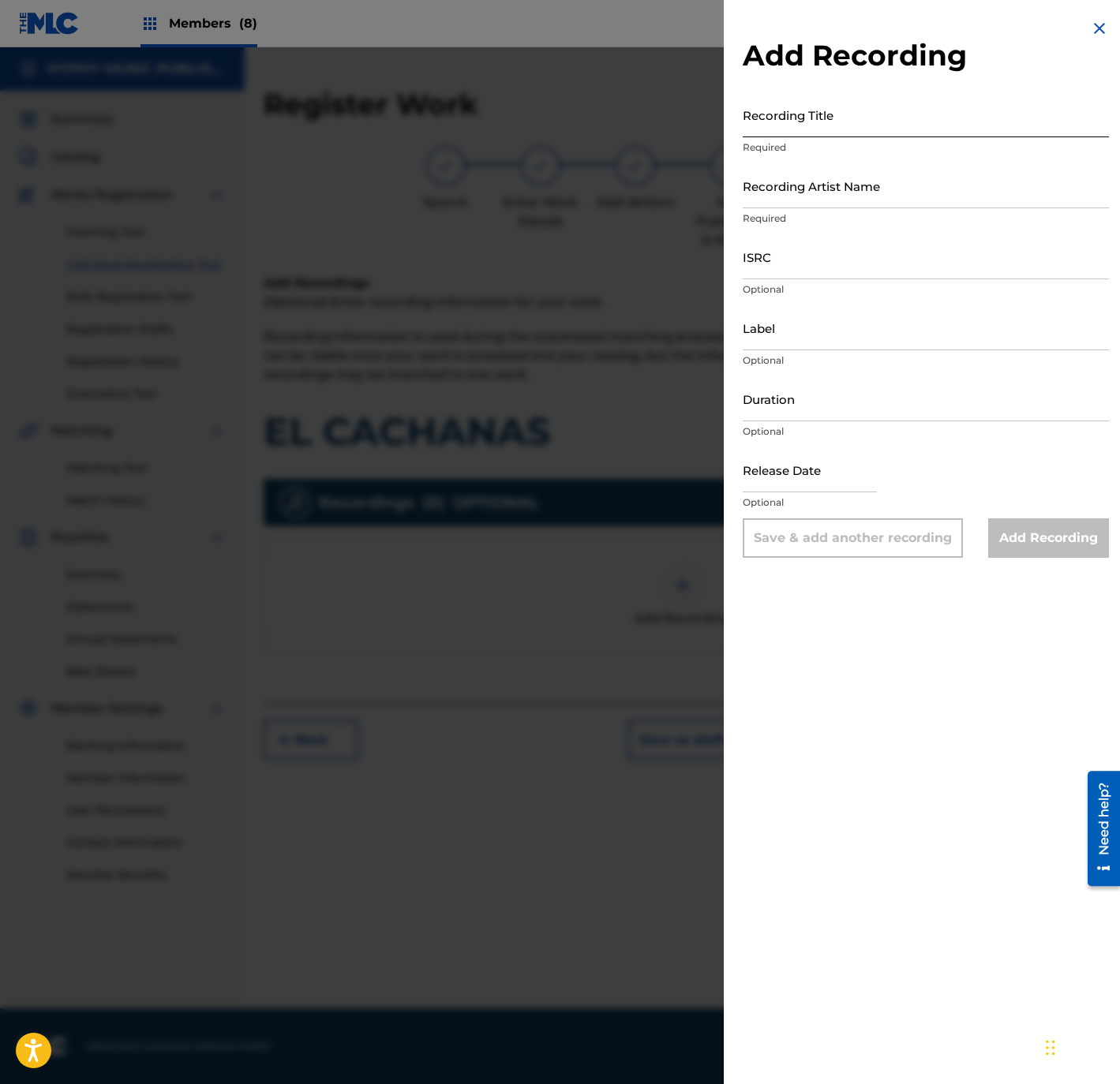
drag, startPoint x: 809, startPoint y: 121, endPoint x: 836, endPoint y: 129, distance: 28.2
click at [809, 121] on input "Recording Title" at bounding box center [925, 115] width 366 height 45
paste input "El Cachanas"
type input "El Cachanas"
drag, startPoint x: 789, startPoint y: 173, endPoint x: 852, endPoint y: 178, distance: 63.2
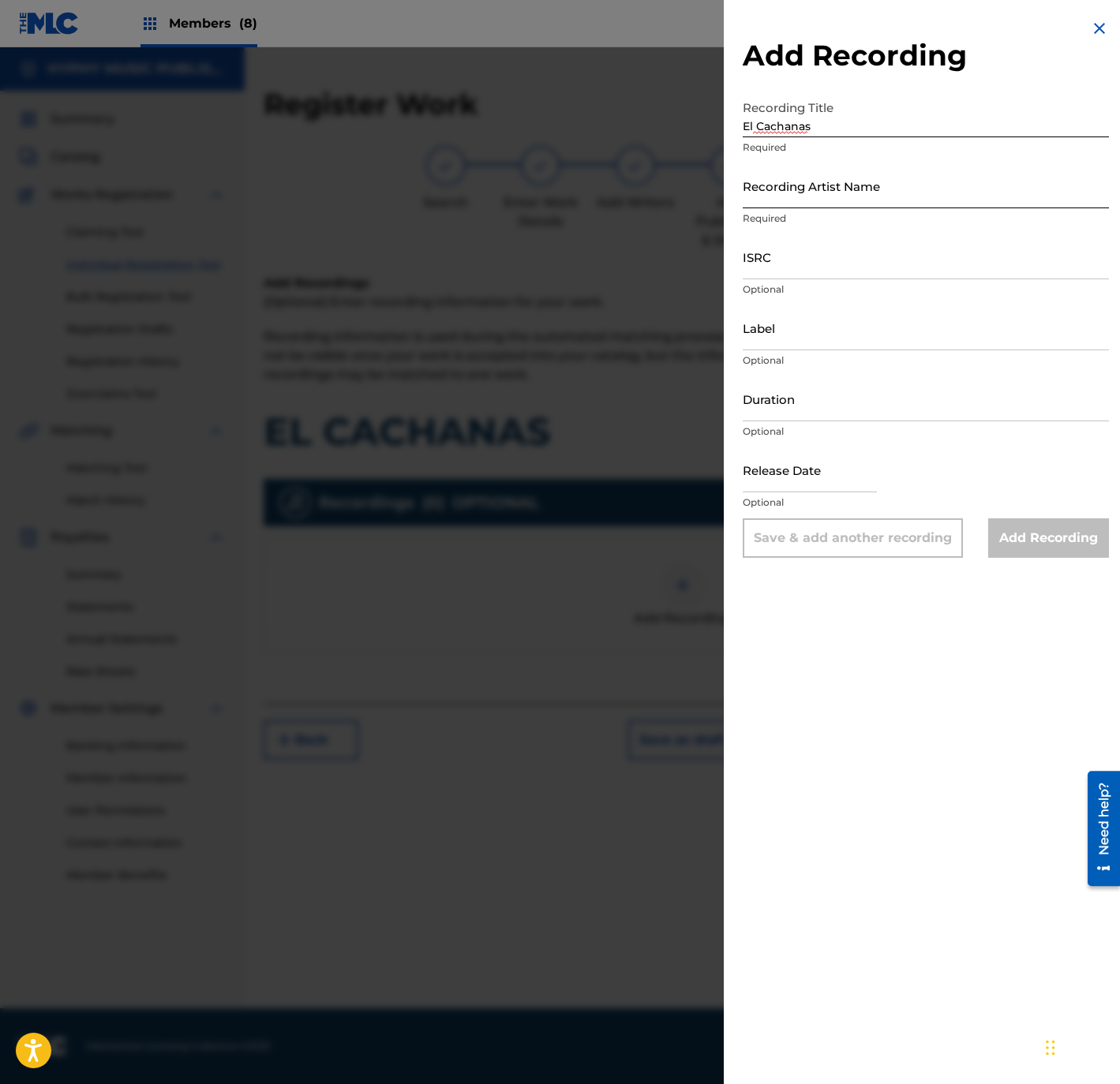
click at [791, 174] on input "Recording Artist Name" at bounding box center [925, 186] width 366 height 45
paste input "Los Zafiros del Norte"
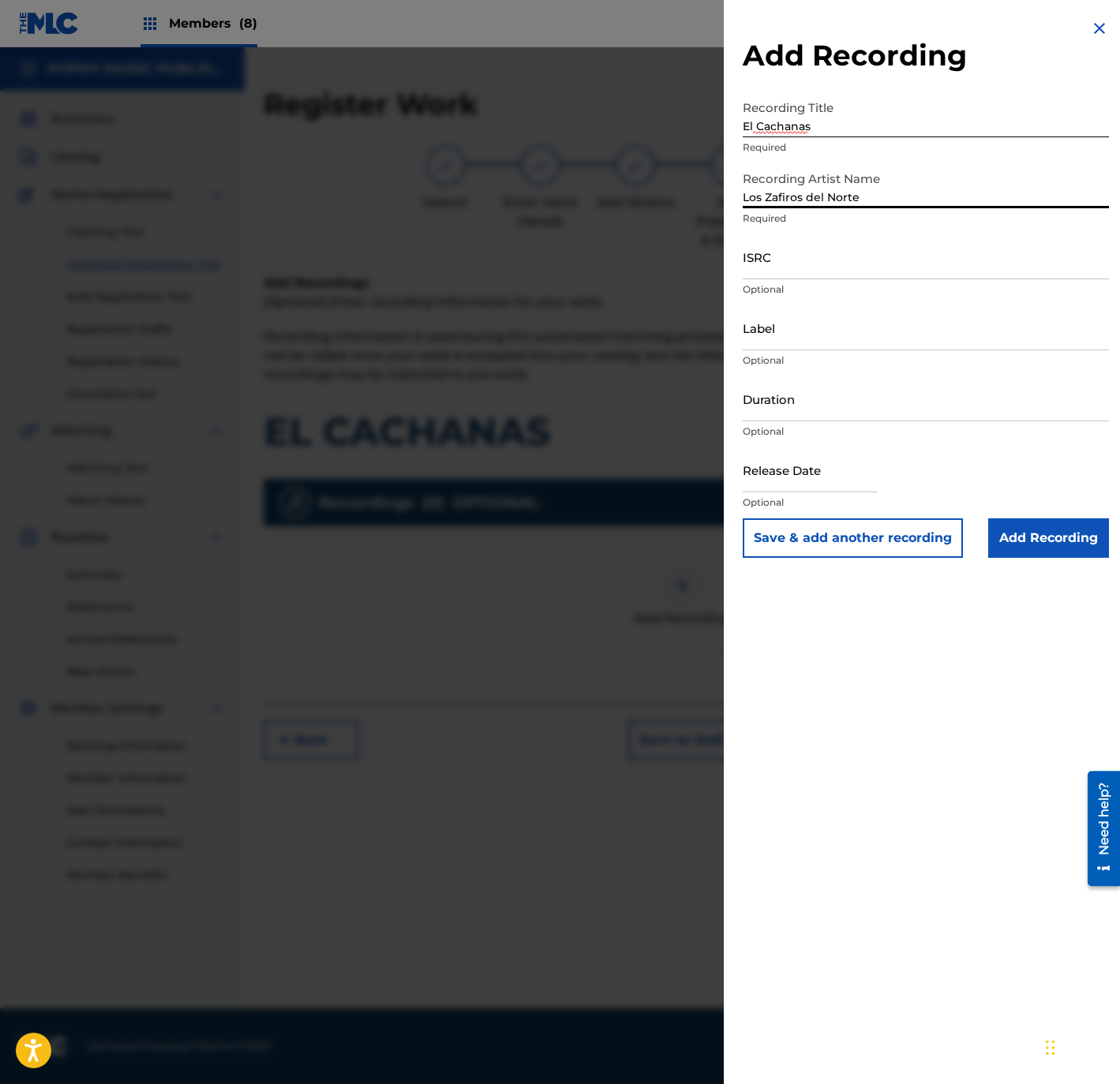
type input "Los Zafiros del Norte"
click at [887, 261] on input "ISRC" at bounding box center [925, 257] width 366 height 45
paste input "QMFMF2464519"
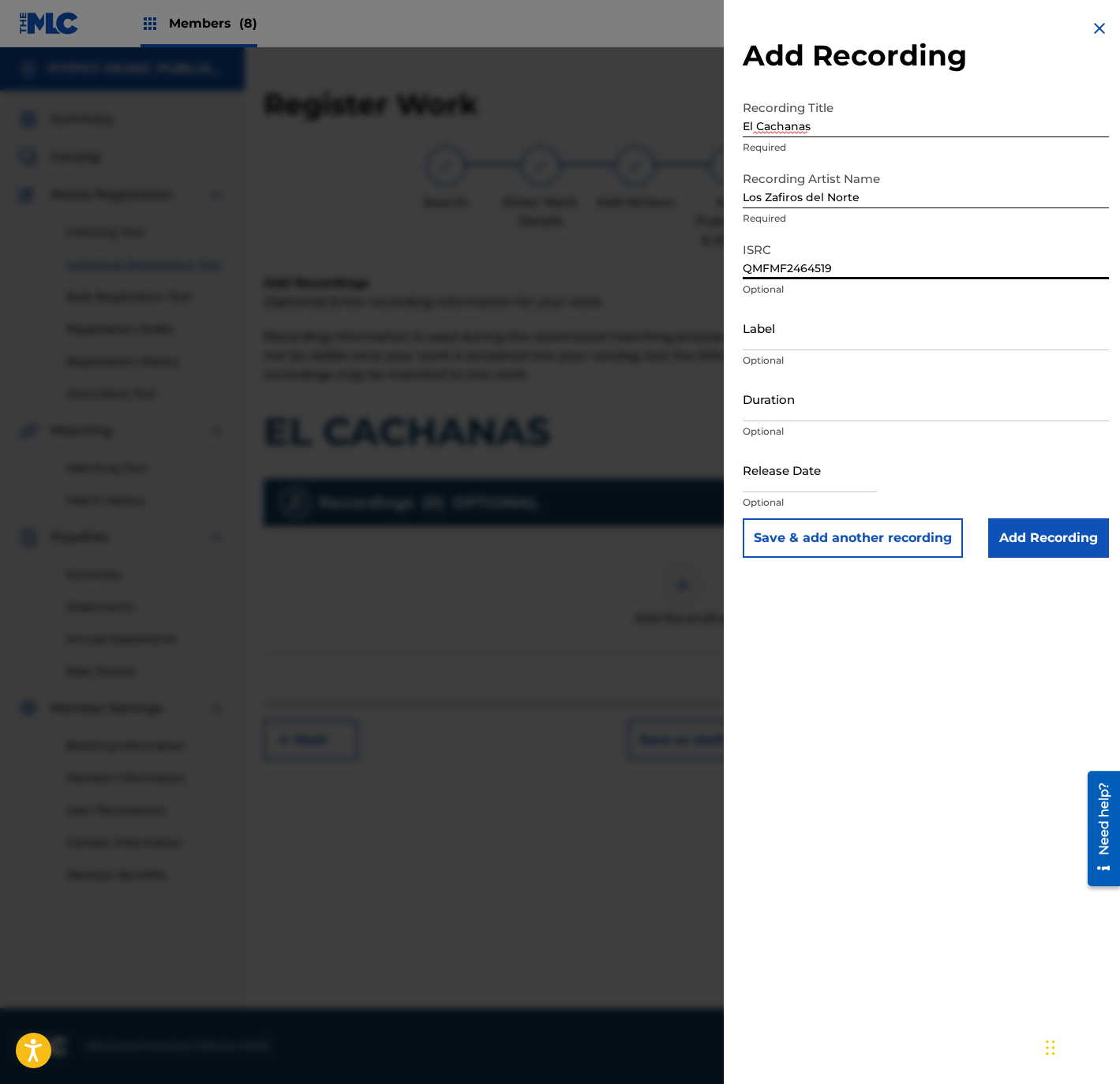
type input "QMFMF2464519"
click at [848, 399] on input "Duration" at bounding box center [925, 399] width 366 height 45
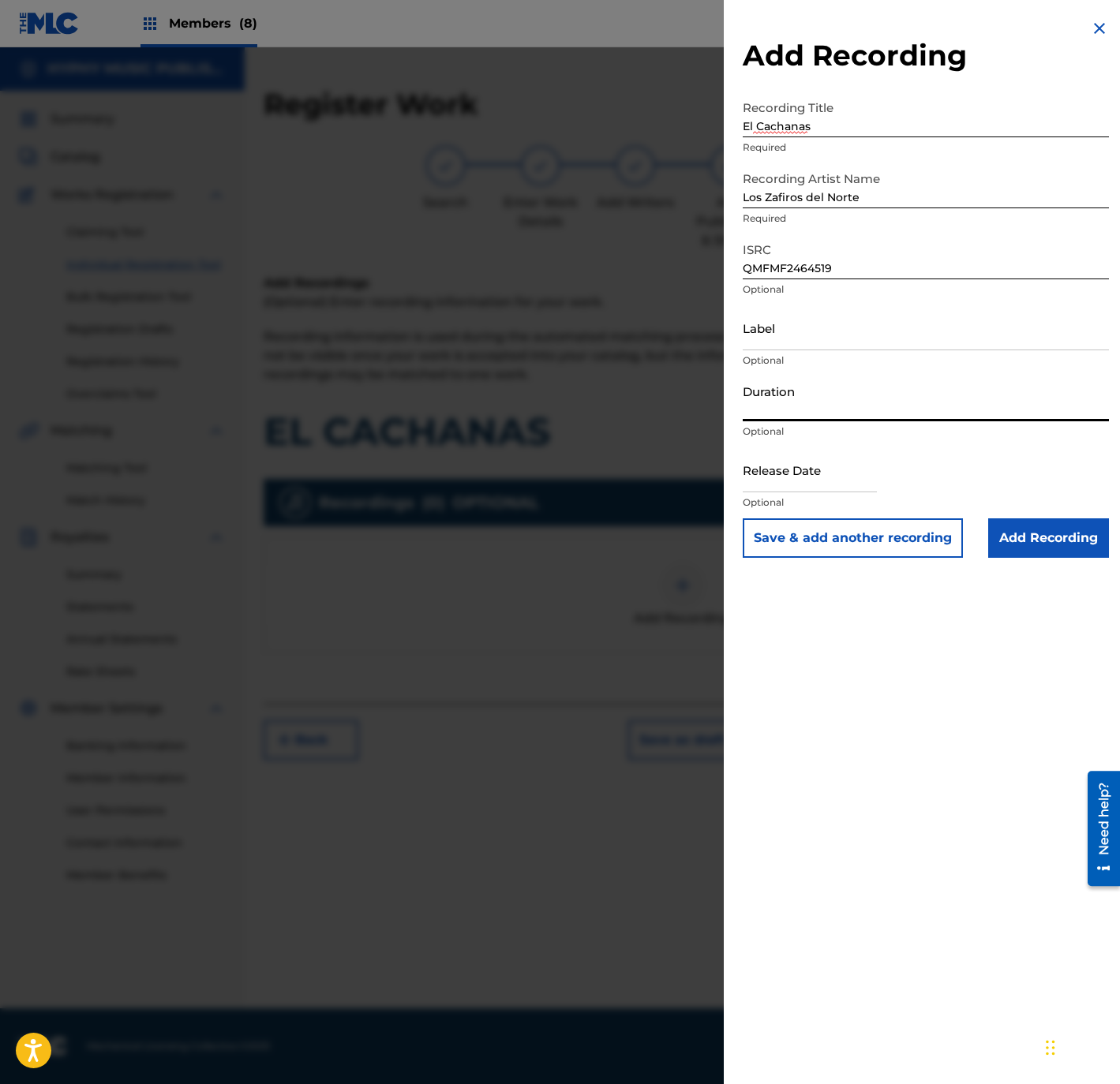
paste input "2:46"
type input "02:46"
click at [903, 327] on input "Label" at bounding box center [925, 328] width 366 height 45
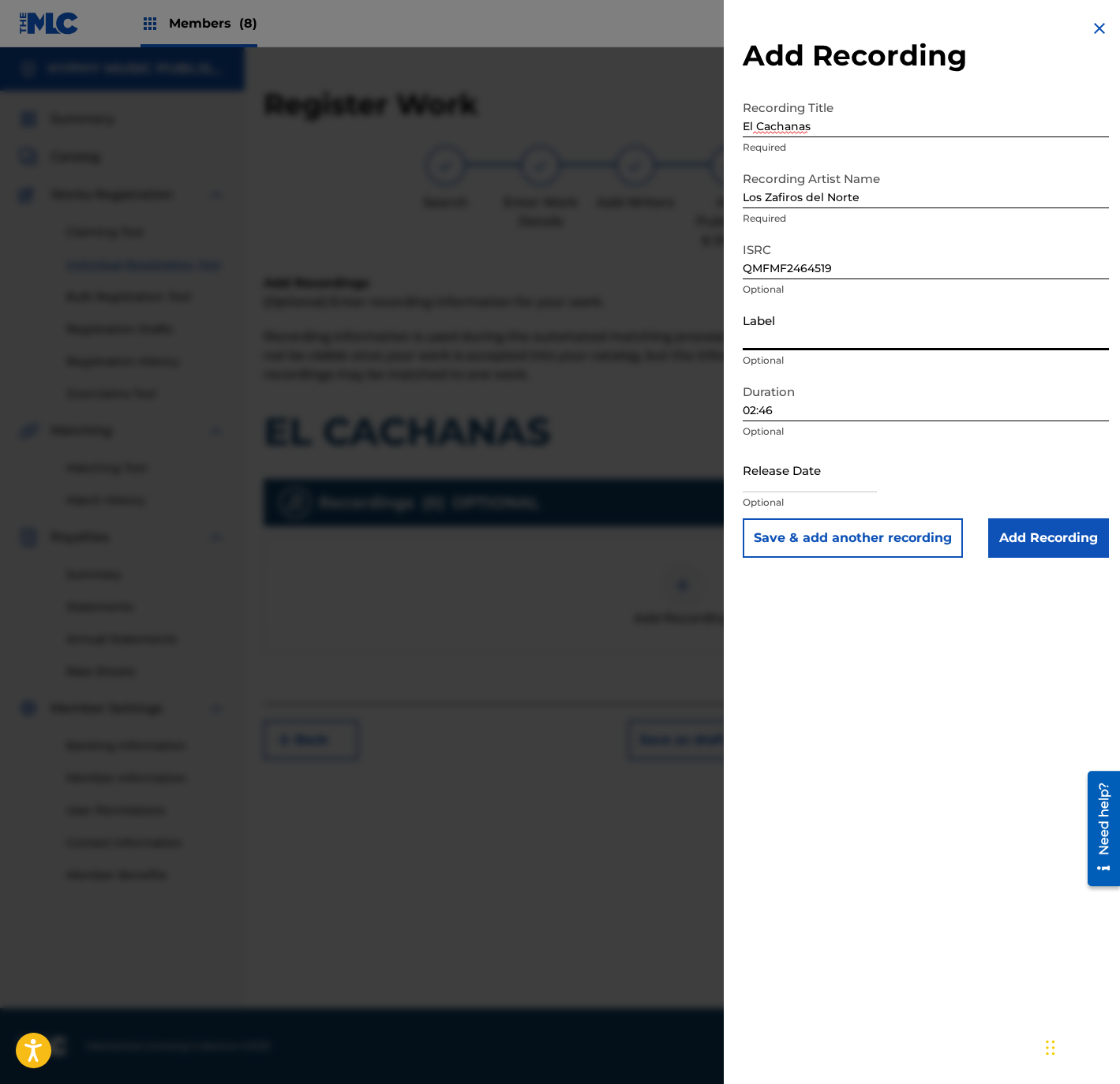
paste input "Gente Humilde Music"
type input "Gente Humilde Music"
drag, startPoint x: 846, startPoint y: 706, endPoint x: 846, endPoint y: 634, distance: 72.0
click at [846, 678] on div "Add Recording Recording Title El Cachanas Required Recording Artist Name Los Za…" at bounding box center [926, 542] width 404 height 1084
click at [753, 457] on input "text" at bounding box center [809, 471] width 134 height 45
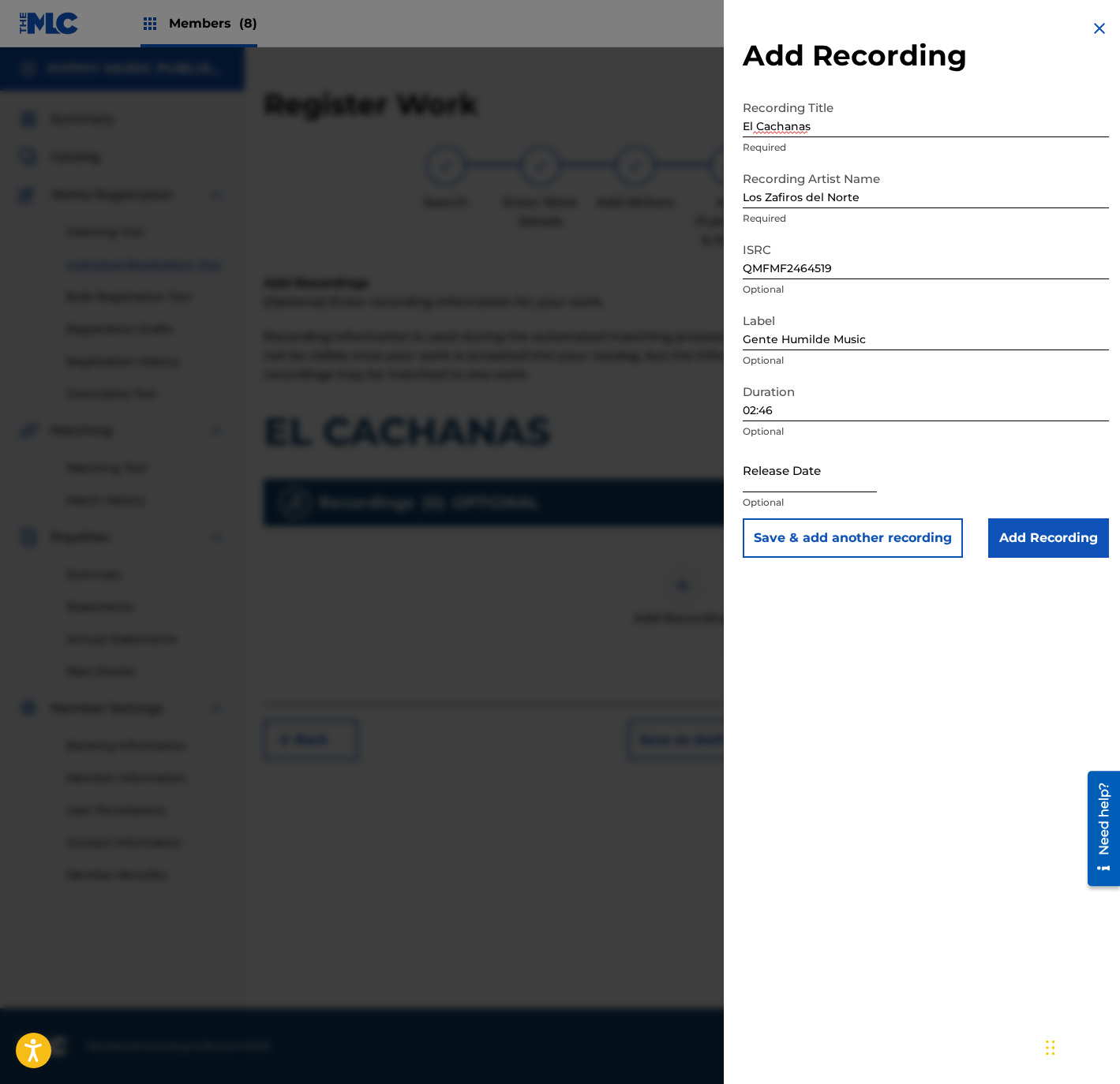
select select "8"
select select "2025"
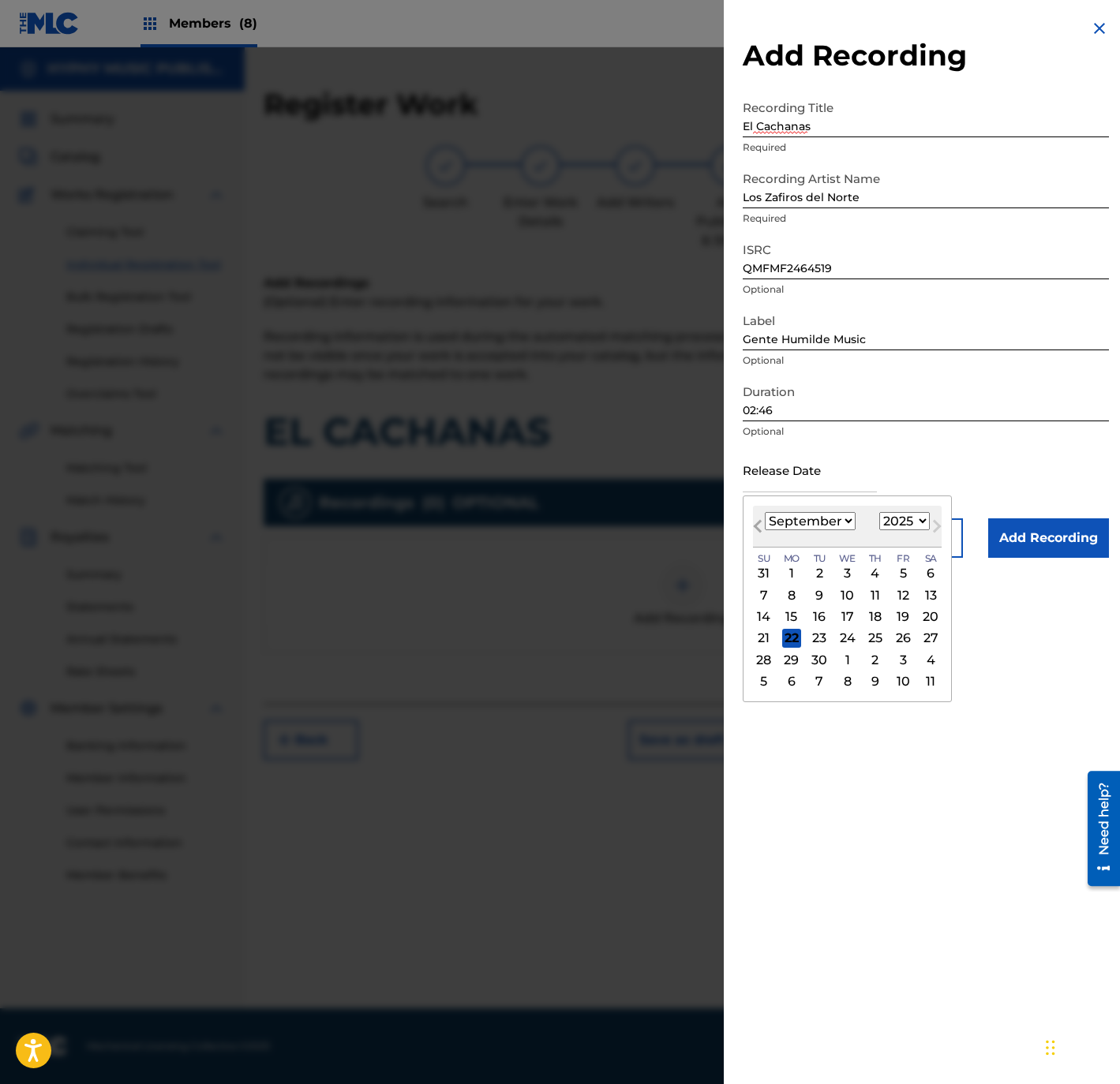
click at [759, 524] on span "Previous Month" at bounding box center [759, 529] width 0 height 24
click at [765, 523] on button "Previous Month" at bounding box center [758, 530] width 25 height 25
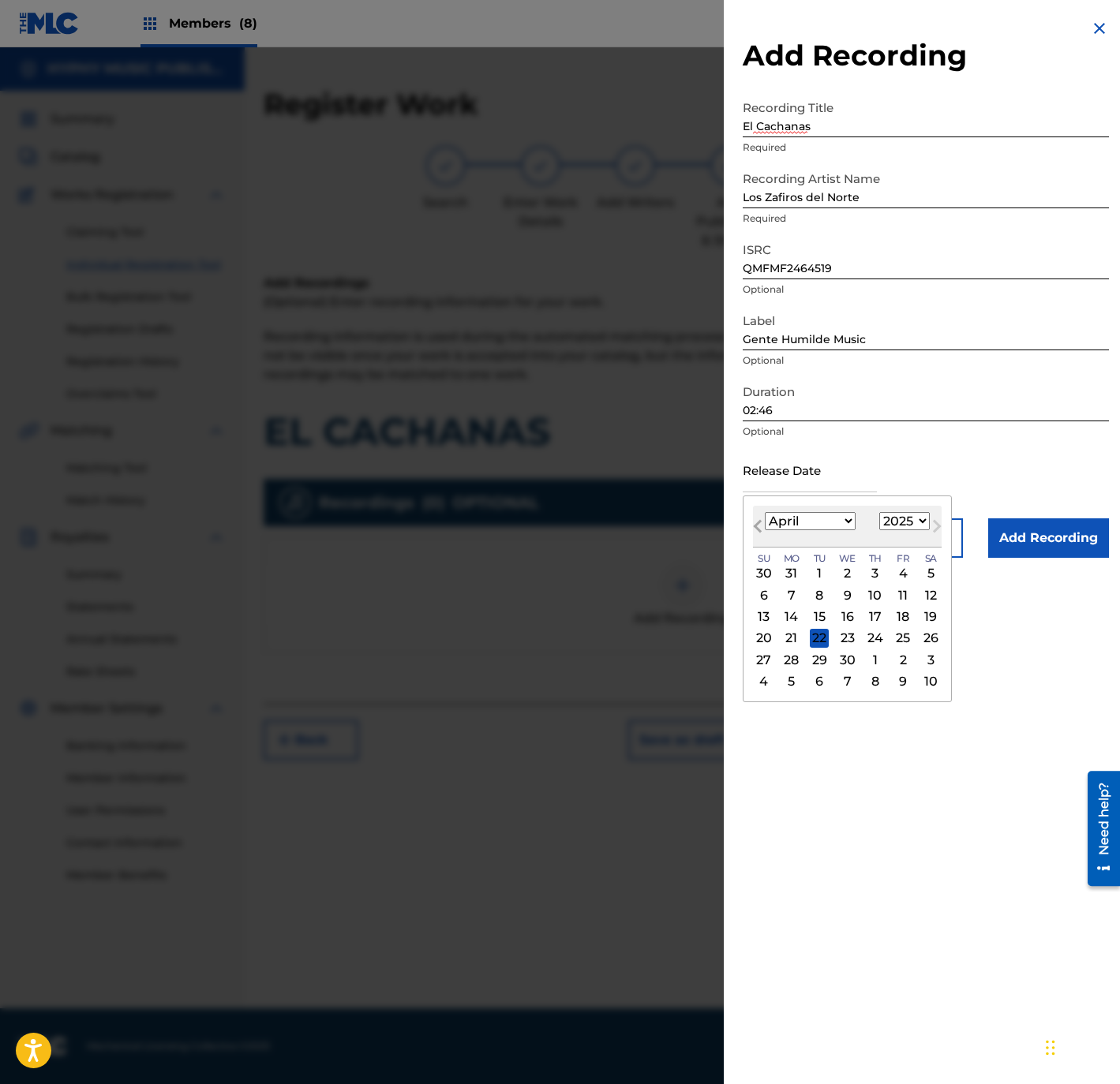
click at [765, 523] on button "Previous Month" at bounding box center [758, 530] width 25 height 25
select select "0"
click at [912, 573] on div "3" at bounding box center [902, 573] width 19 height 19
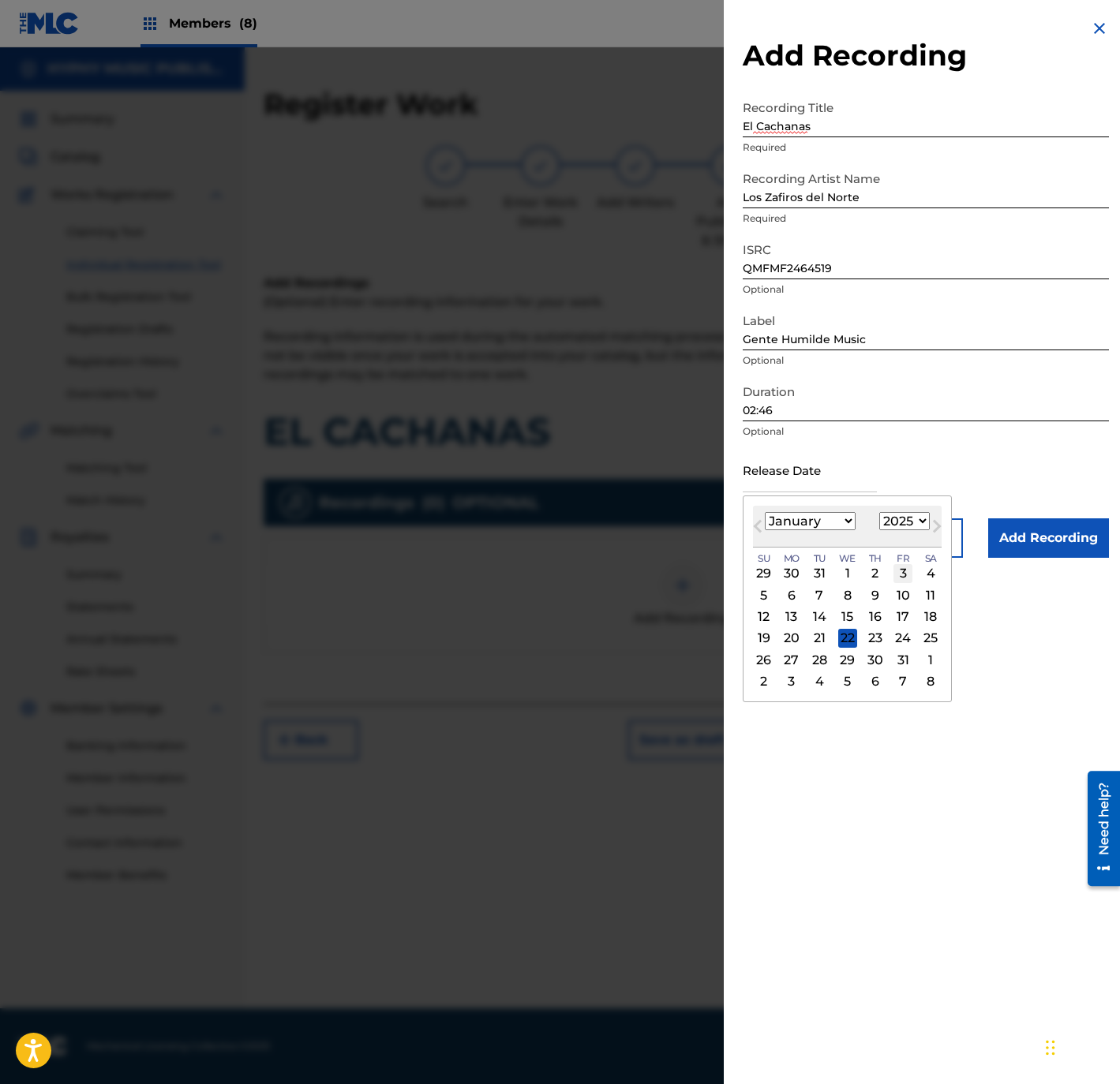
type input "[DATE]"
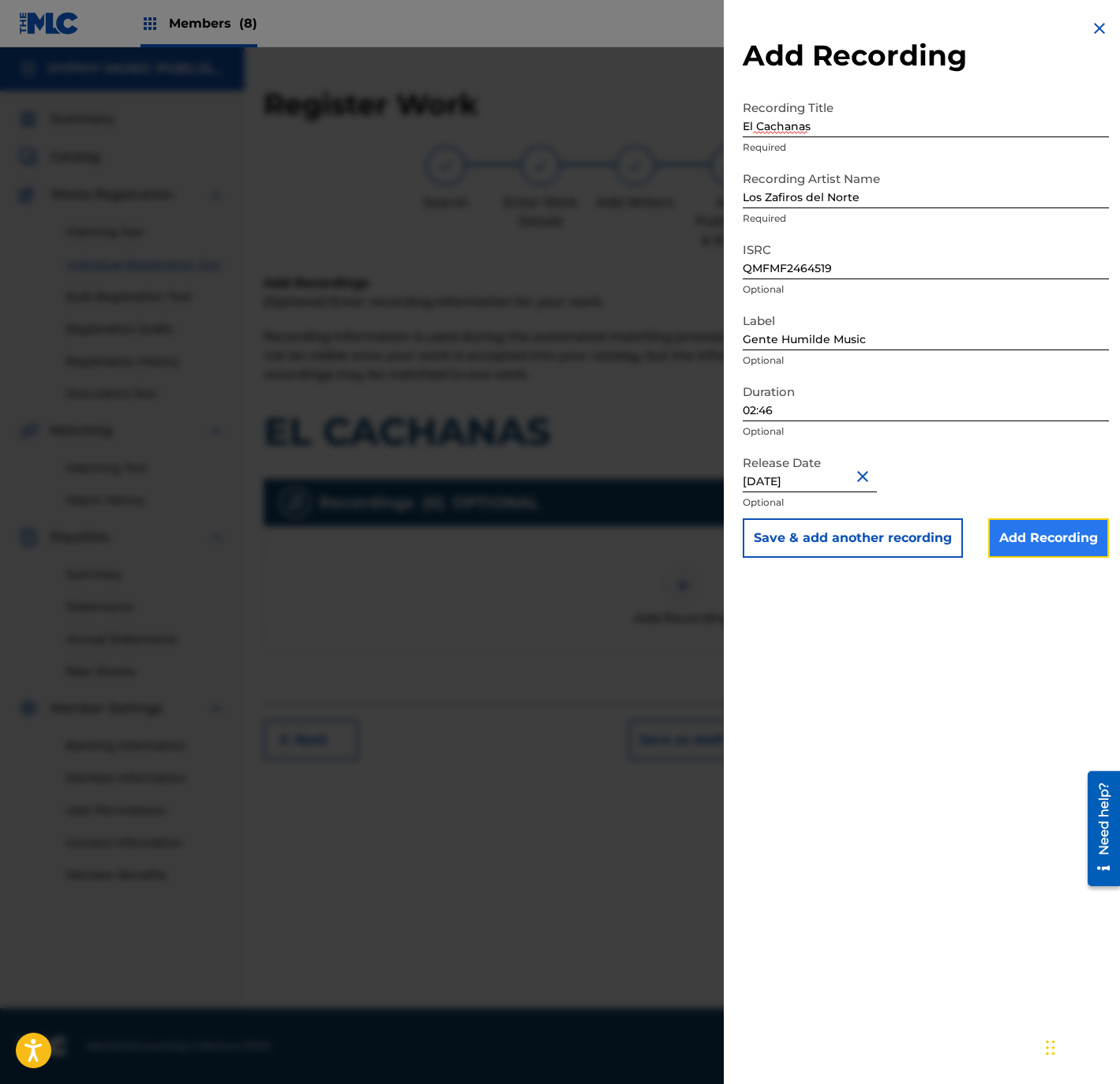
click at [1058, 541] on input "Add Recording" at bounding box center [1048, 538] width 121 height 39
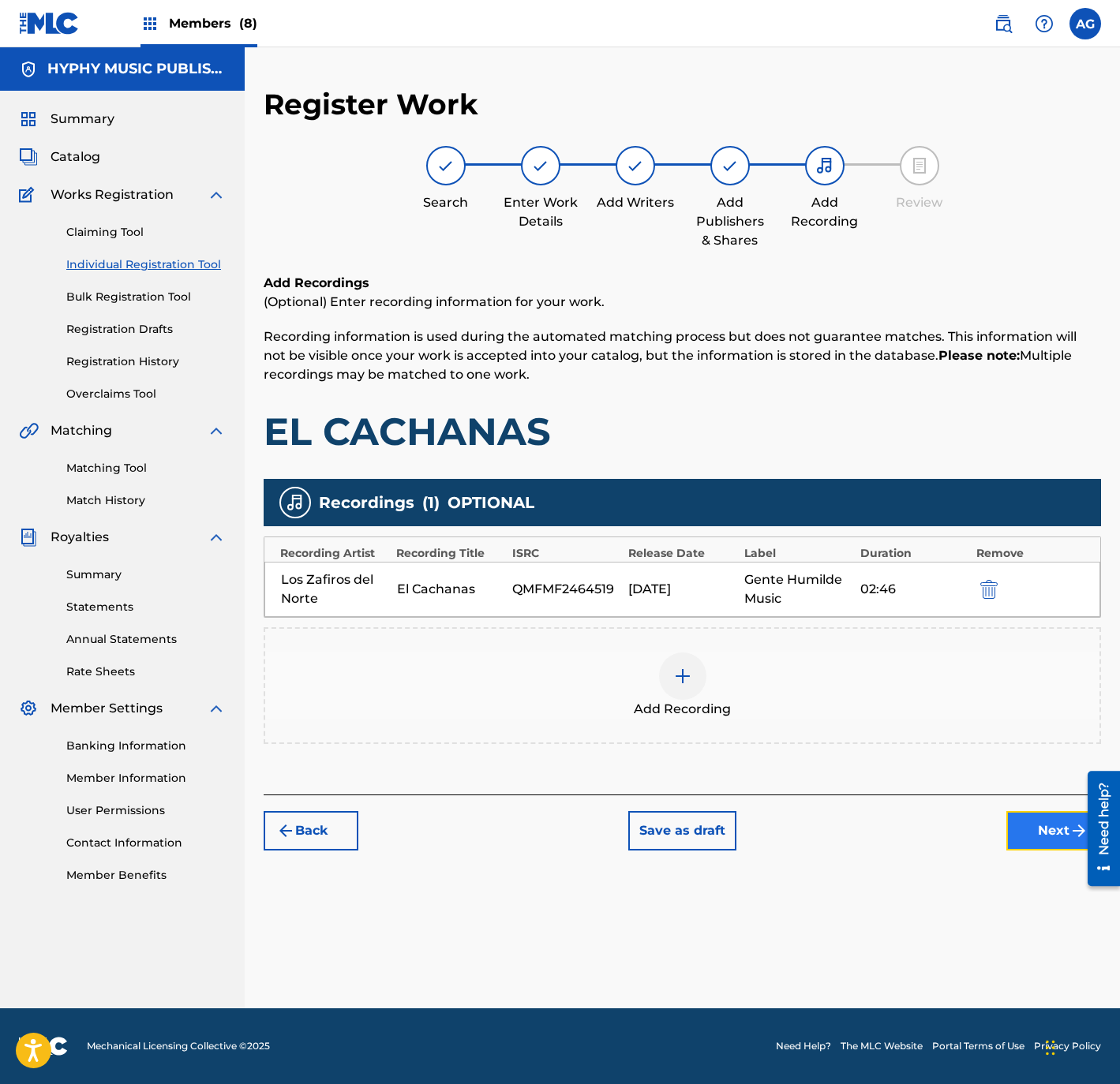
drag, startPoint x: 0, startPoint y: 64, endPoint x: 1072, endPoint y: 829, distance: 1317.0
click at [1072, 829] on img "submit" at bounding box center [1078, 830] width 19 height 19
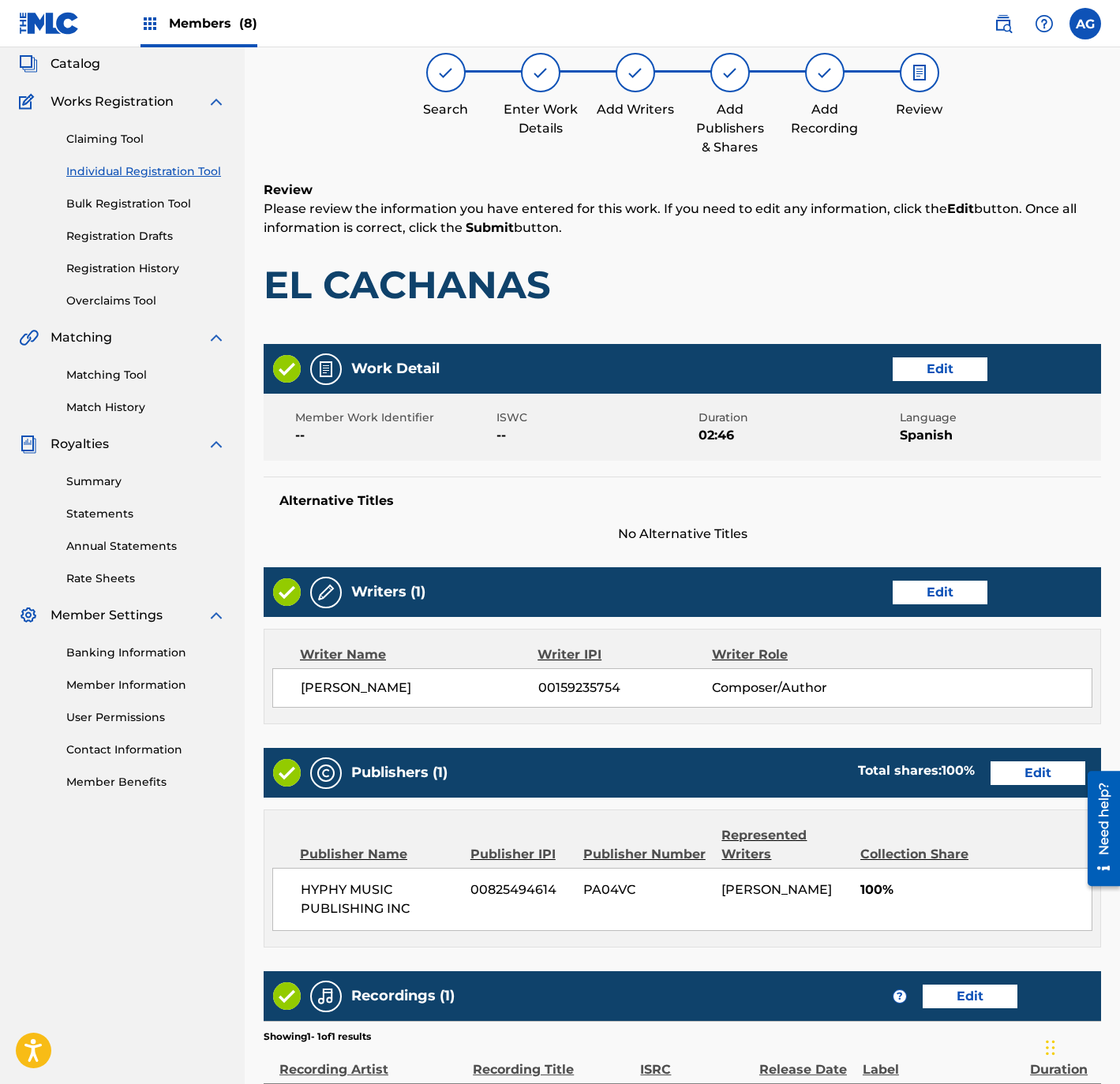
scroll to position [292, 0]
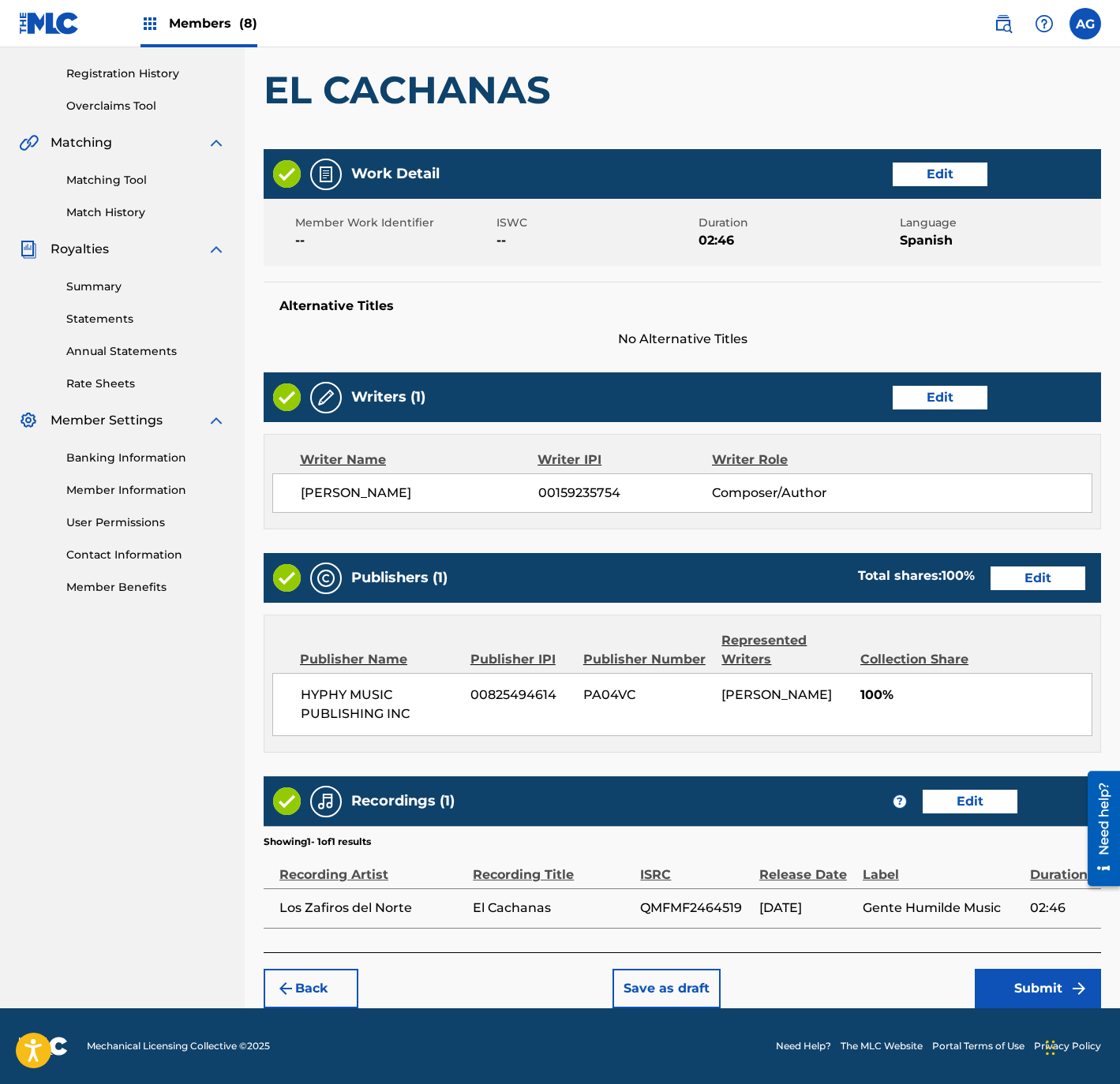
drag, startPoint x: 748, startPoint y: 493, endPoint x: 766, endPoint y: 787, distance: 294.6
click at [1011, 986] on button "Submit" at bounding box center [1037, 989] width 126 height 39
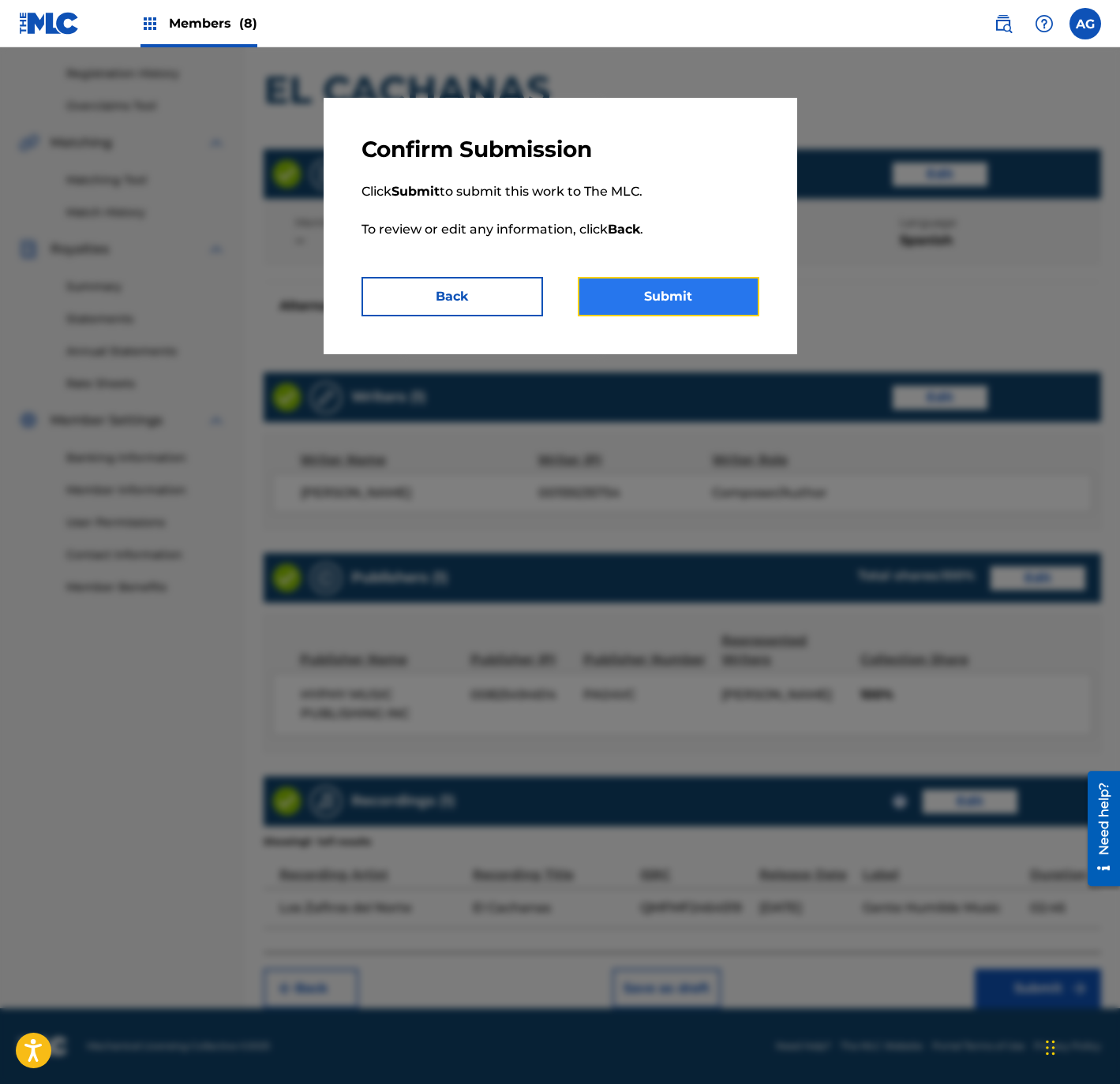
click at [694, 298] on button "Submit" at bounding box center [669, 296] width 182 height 39
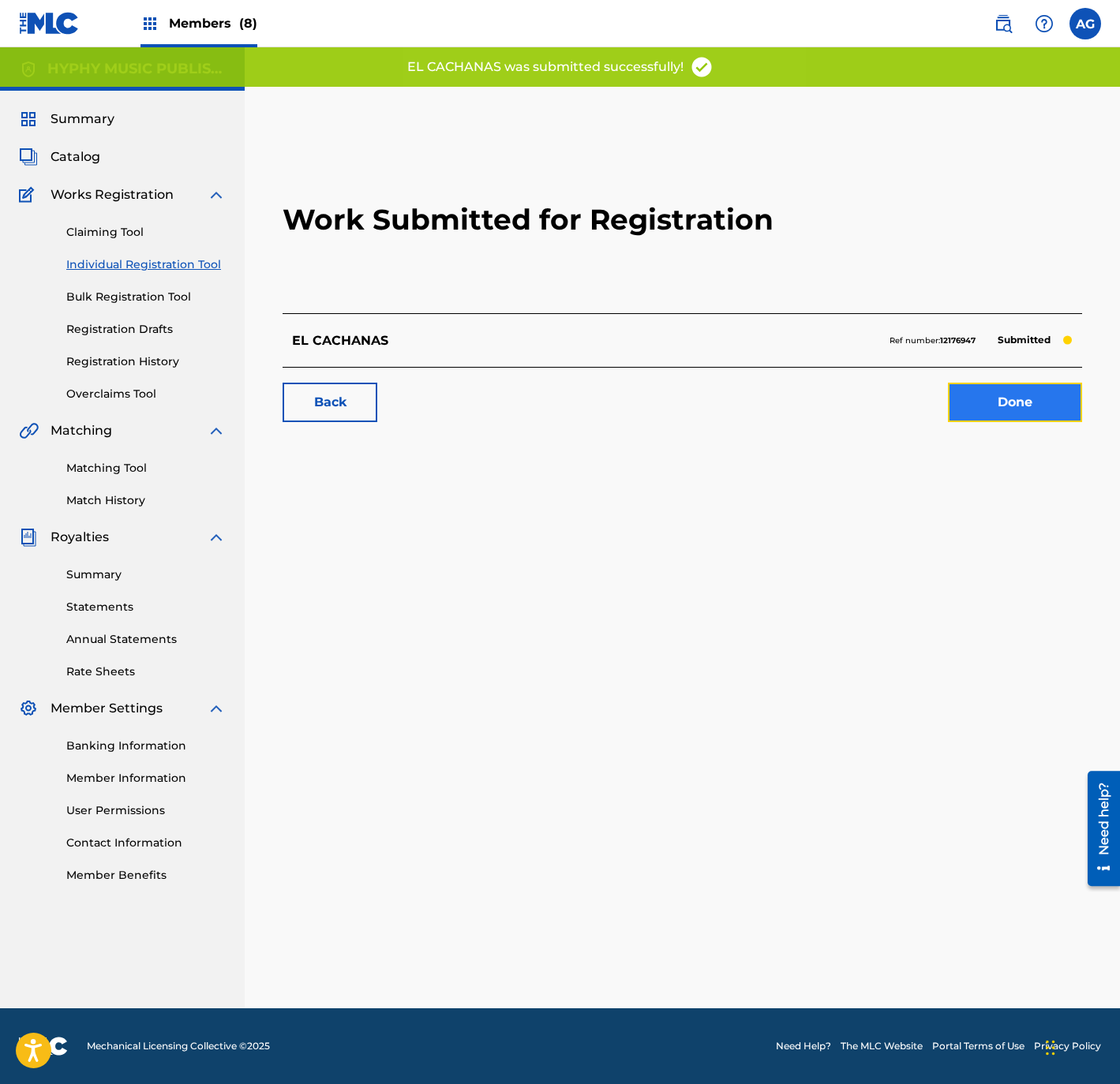
click at [1064, 401] on link "Done" at bounding box center [1015, 402] width 134 height 39
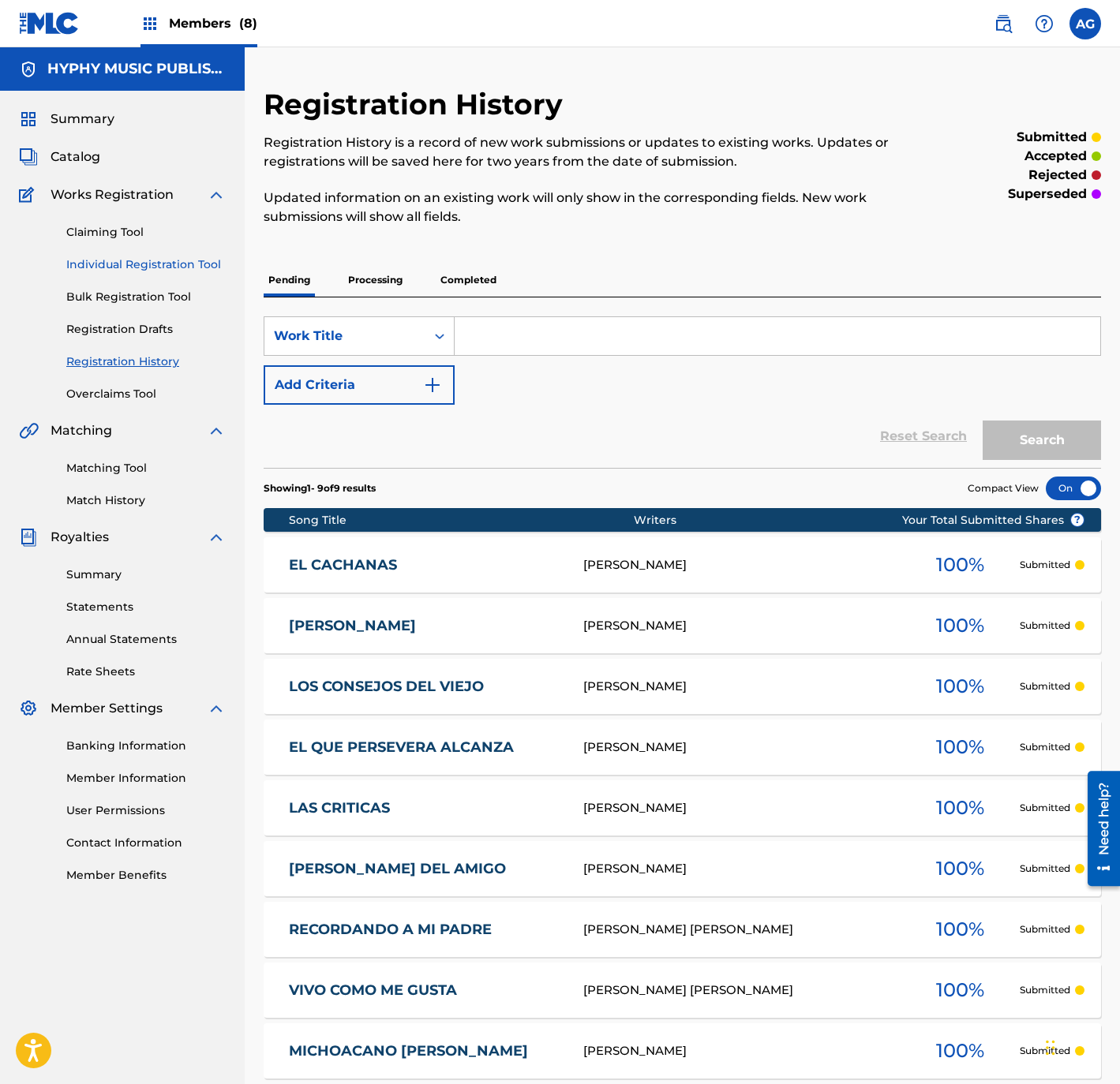
click at [109, 256] on link "Individual Registration Tool" at bounding box center [145, 264] width 159 height 16
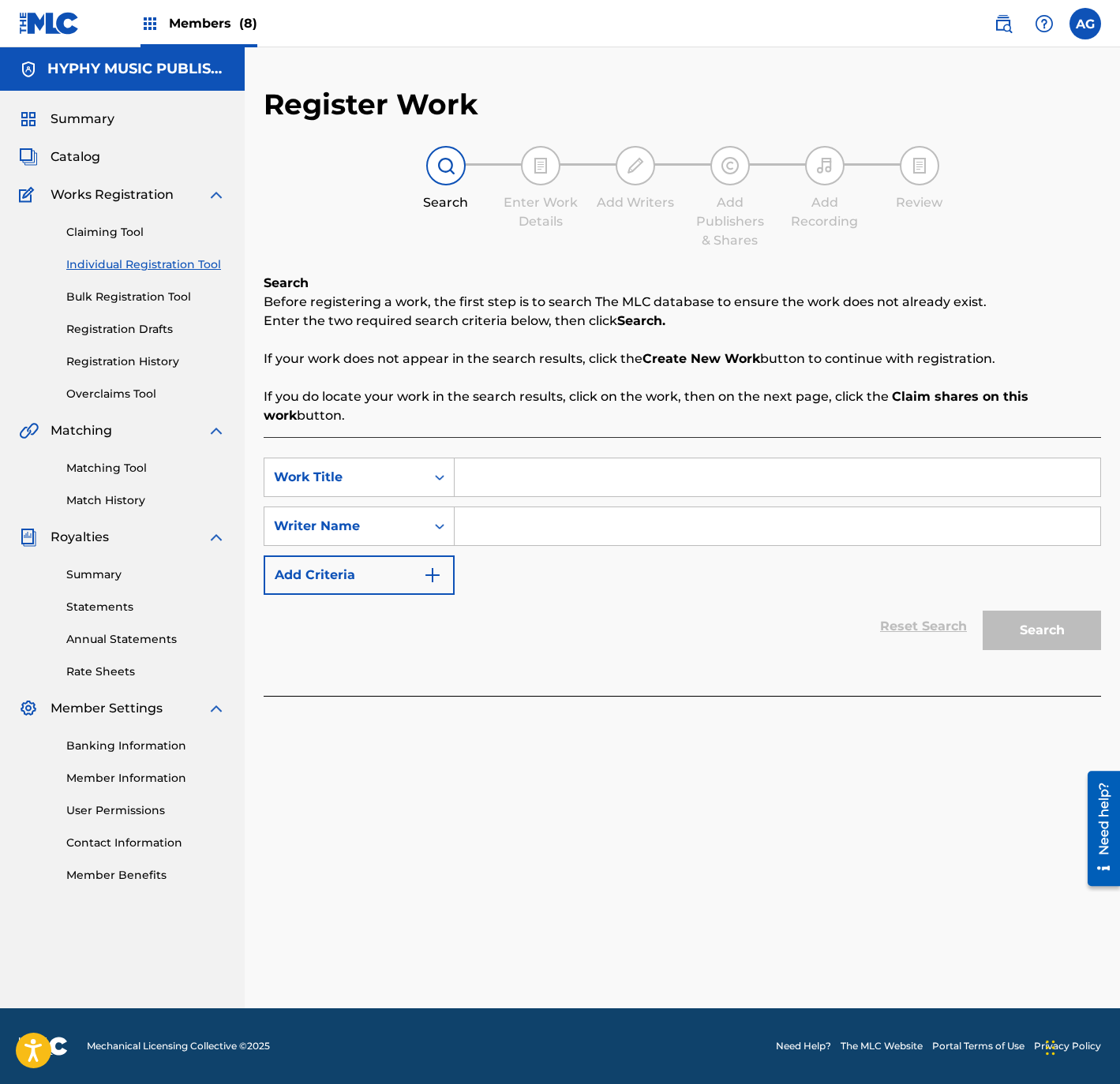
click at [609, 478] on input "Search Form" at bounding box center [777, 478] width 646 height 38
paste input "OJALA QUE LA VIDA ME ALCANZE"
type input "OJALA QUE LA VIDA ME ALCANZE"
click at [500, 532] on input "Search Form" at bounding box center [777, 527] width 646 height 38
paste input "[PERSON_NAME]"
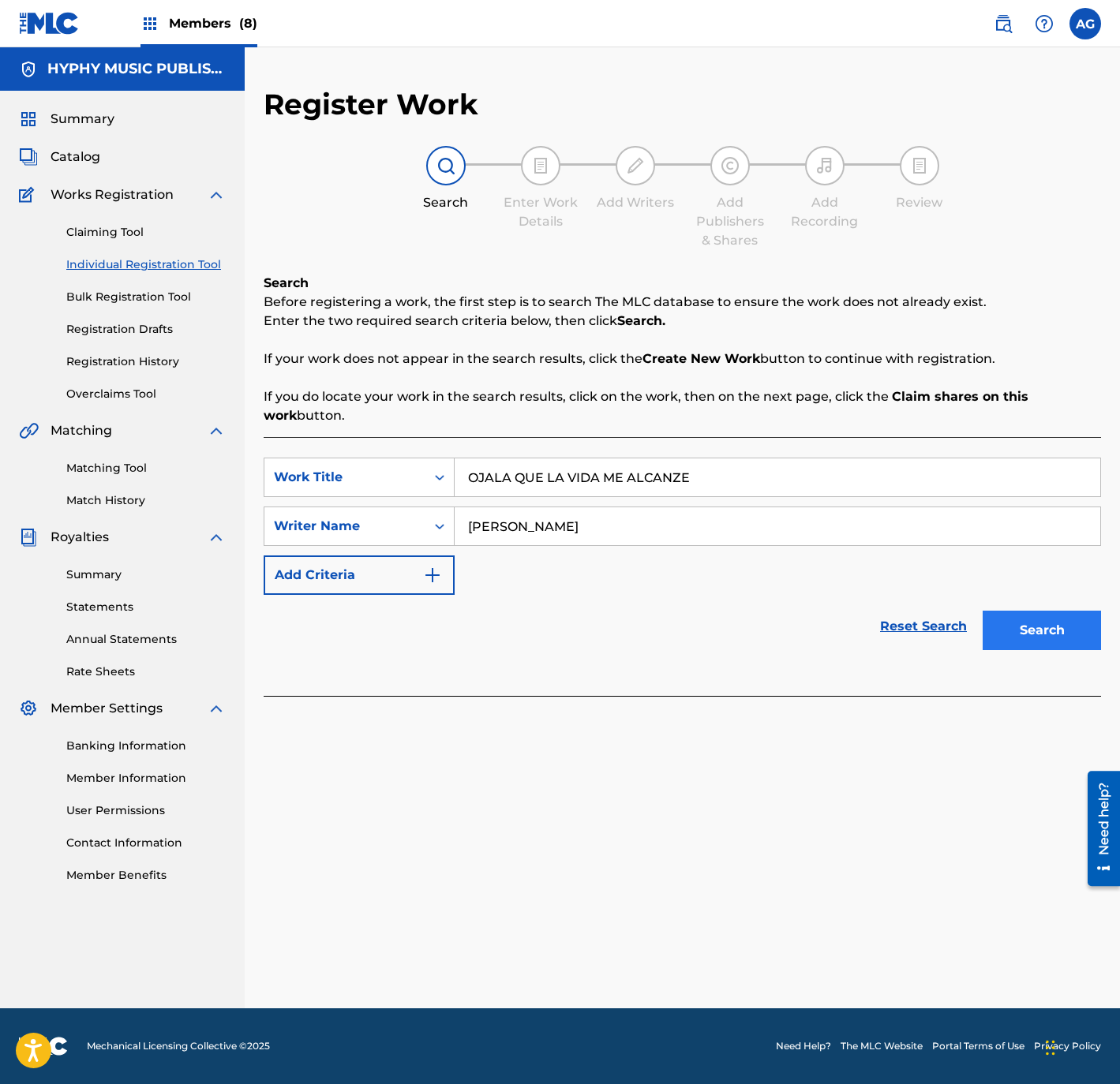
type input "[PERSON_NAME]"
click at [1056, 647] on button "Search" at bounding box center [1041, 630] width 118 height 39
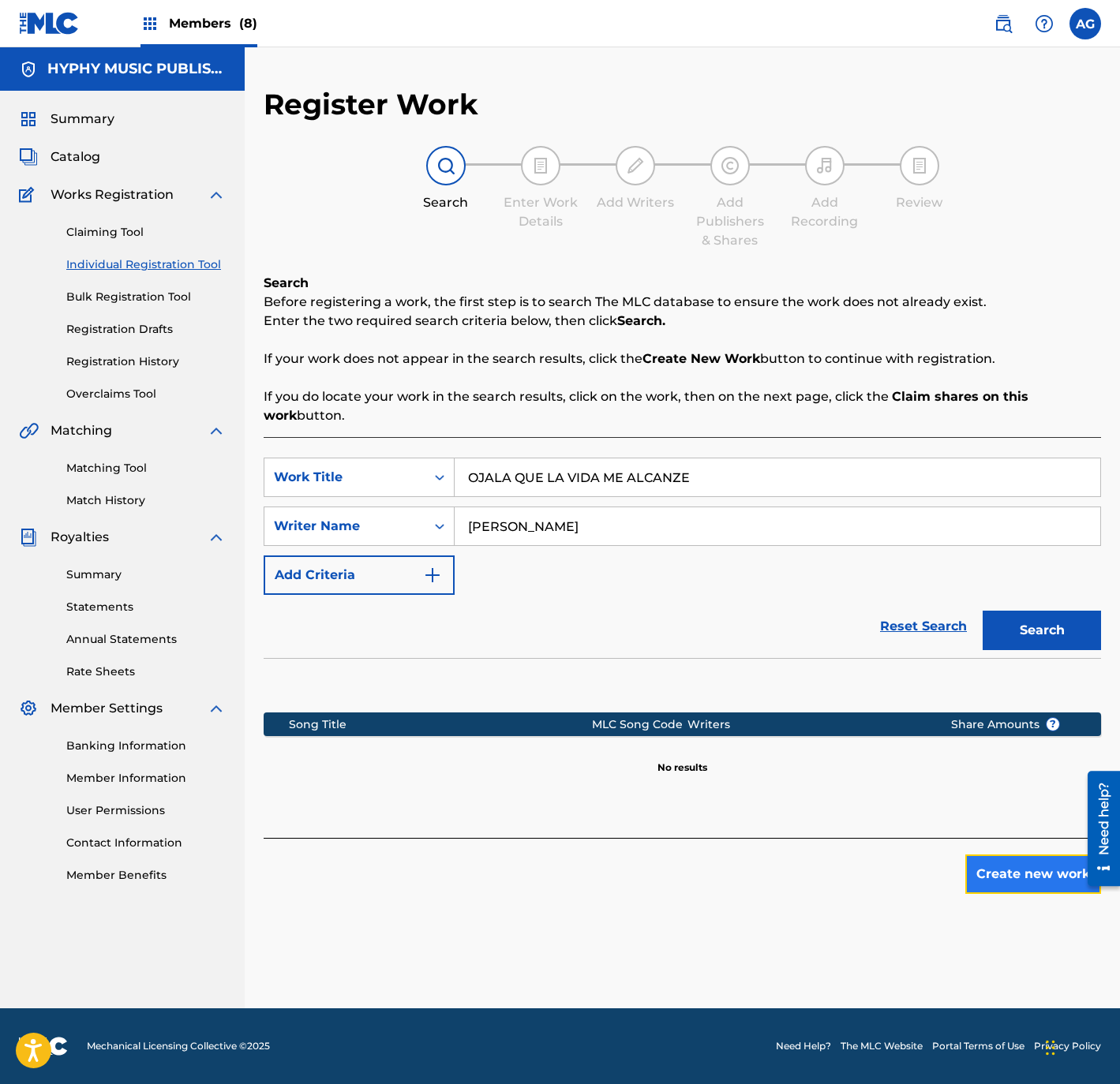
click at [1001, 880] on button "Create new work" at bounding box center [1032, 874] width 135 height 39
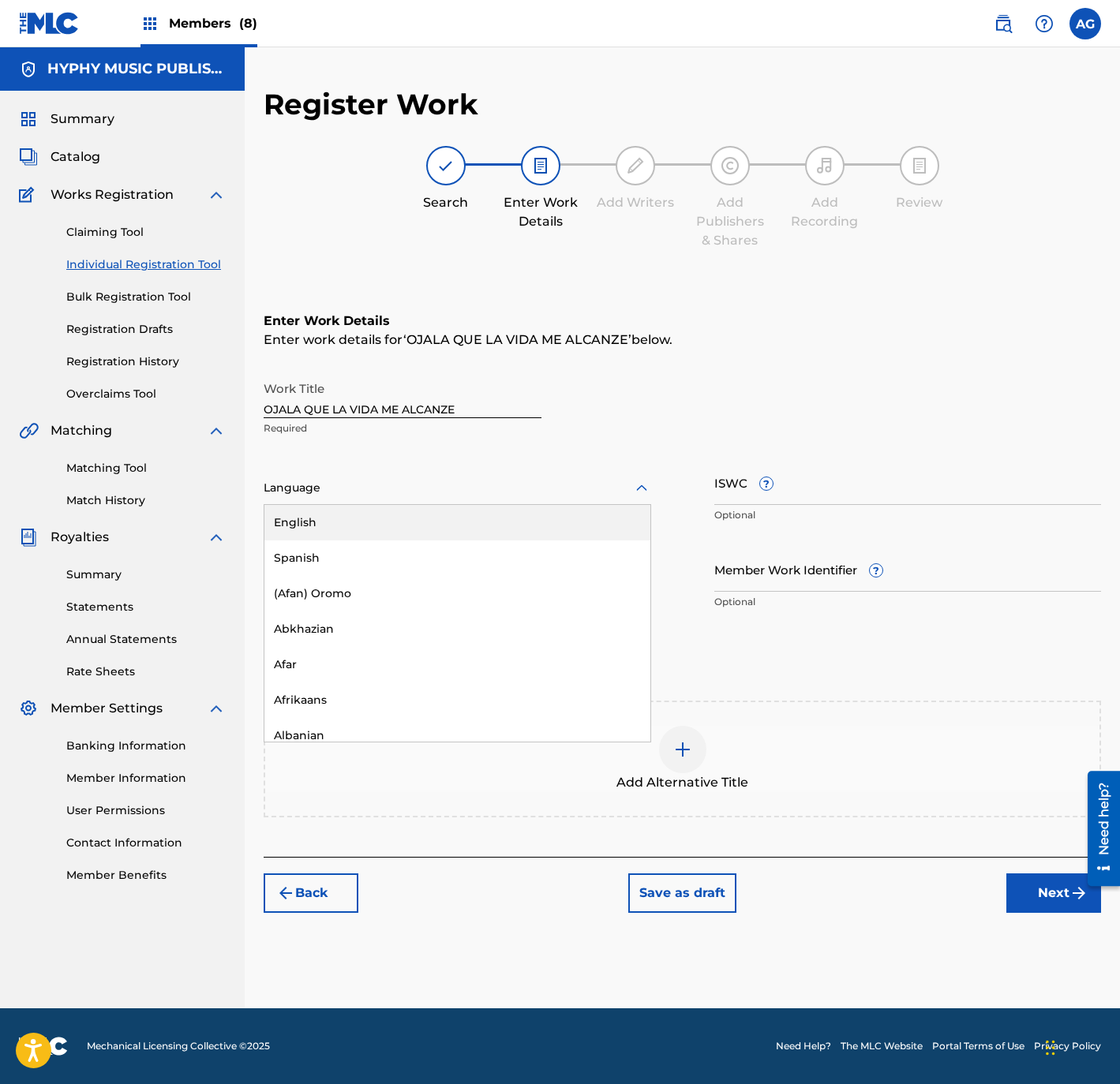
click at [441, 476] on div "Language" at bounding box center [457, 488] width 387 height 33
click at [384, 555] on div "Spanish" at bounding box center [457, 558] width 386 height 35
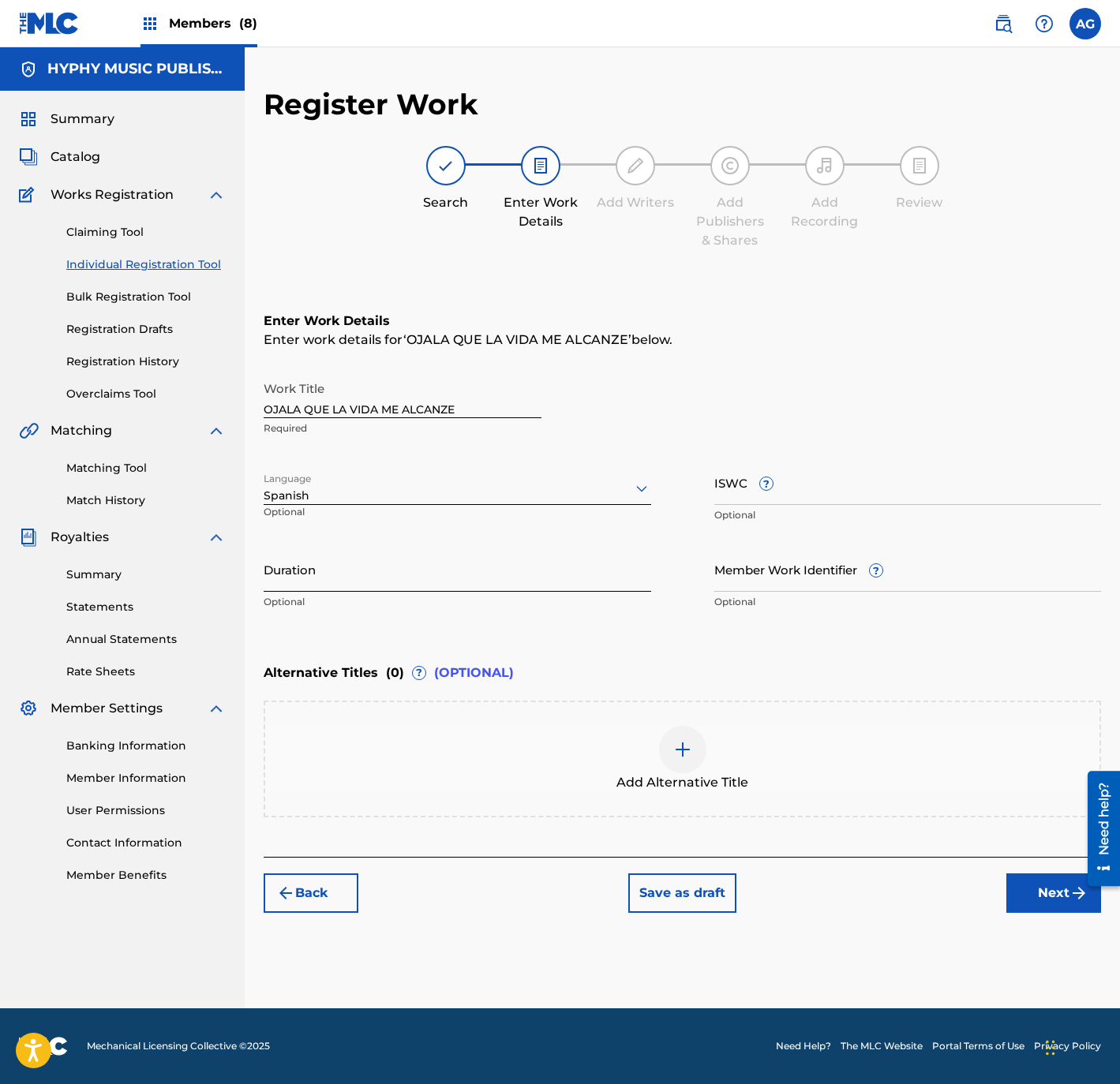
click at [502, 562] on input "Duration" at bounding box center [457, 570] width 387 height 45
paste input "3:15"
type input "03:15"
click at [1037, 880] on button "Next" at bounding box center [1054, 893] width 94 height 39
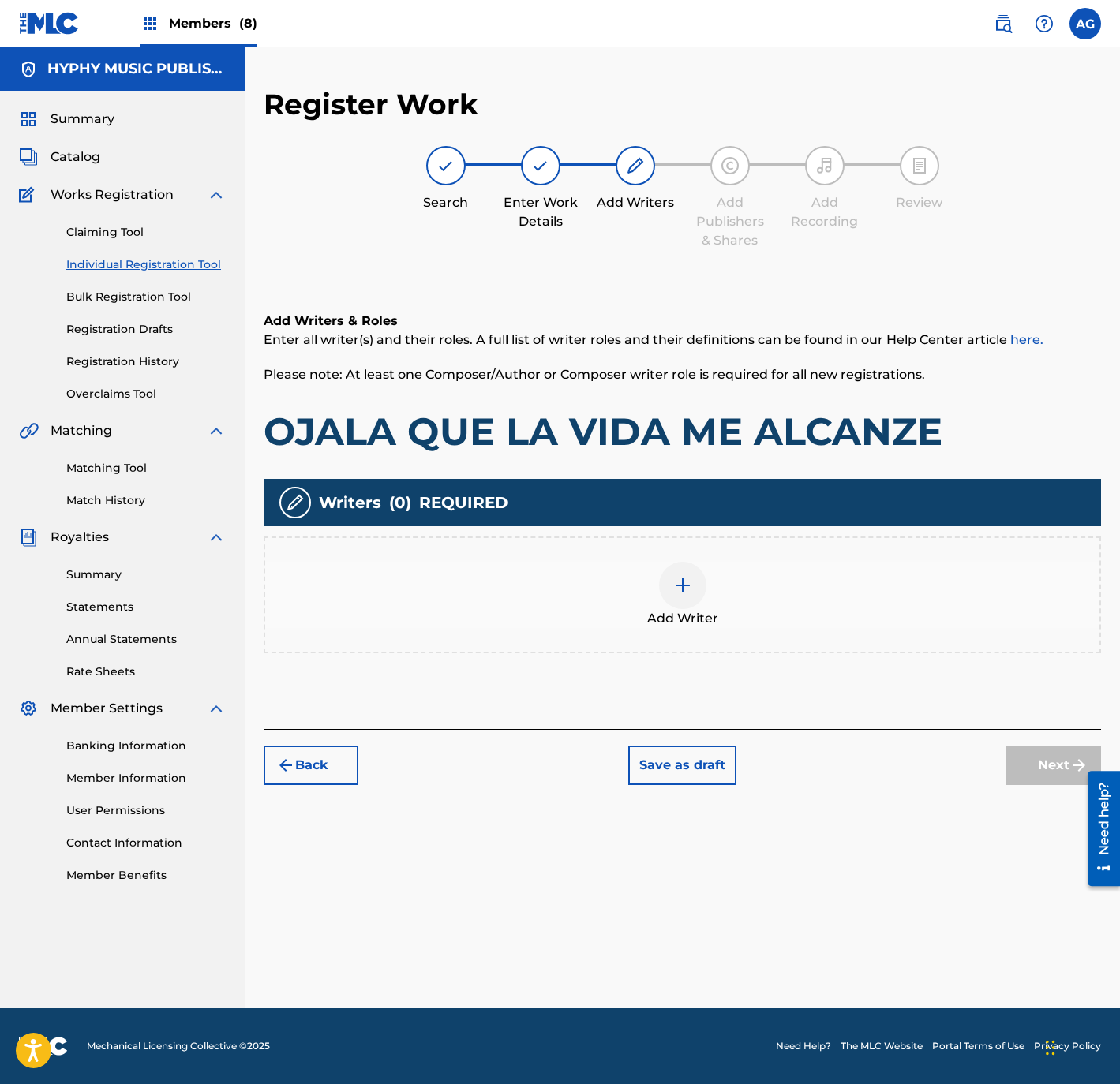
click at [682, 592] on img at bounding box center [682, 585] width 19 height 19
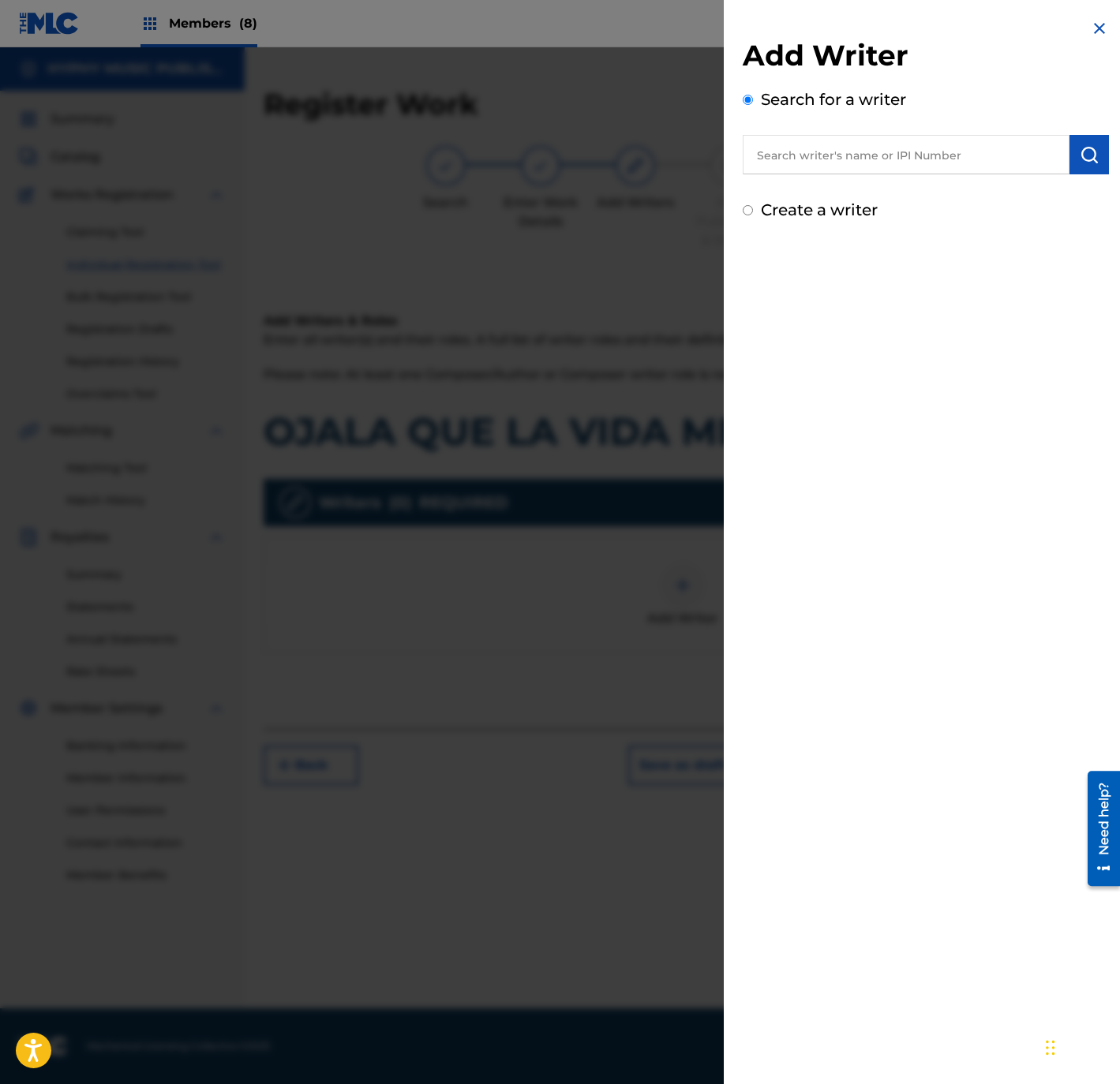
click at [964, 161] on input "text" at bounding box center [906, 154] width 327 height 39
paste input "[PERSON_NAME]"
type input "[PERSON_NAME]"
click at [1108, 157] on div "Add Writer Search for a writer [PERSON_NAME] Create a writer" at bounding box center [926, 120] width 404 height 241
click at [1096, 156] on button "submit" at bounding box center [1088, 154] width 39 height 39
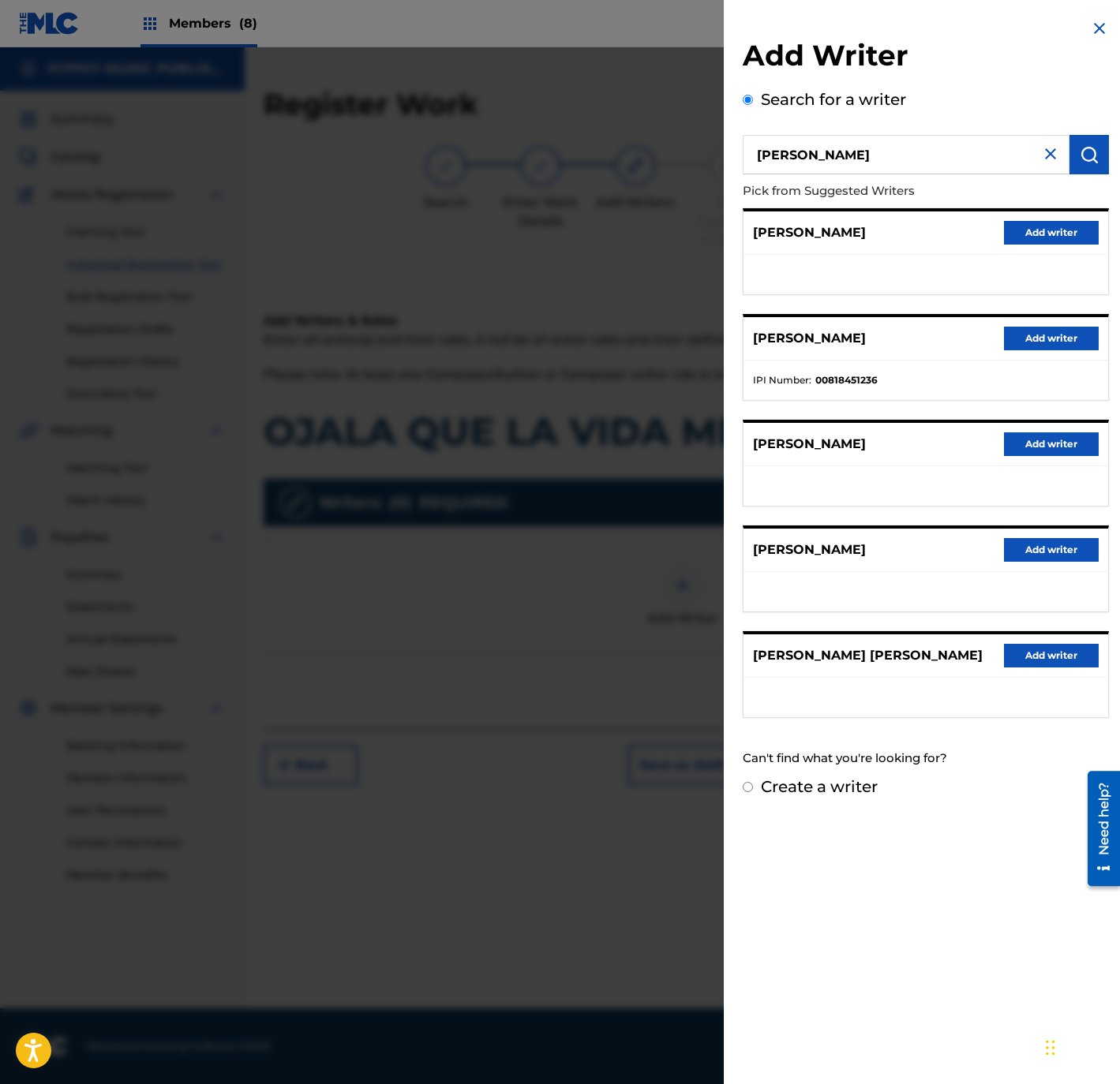
click at [844, 796] on div "Create a writer" at bounding box center [925, 787] width 366 height 24
click at [837, 782] on label "Create a writer" at bounding box center [818, 787] width 117 height 19
radio input "true"
click at [753, 782] on input "Create a writer" at bounding box center [747, 787] width 10 height 10
radio input "false"
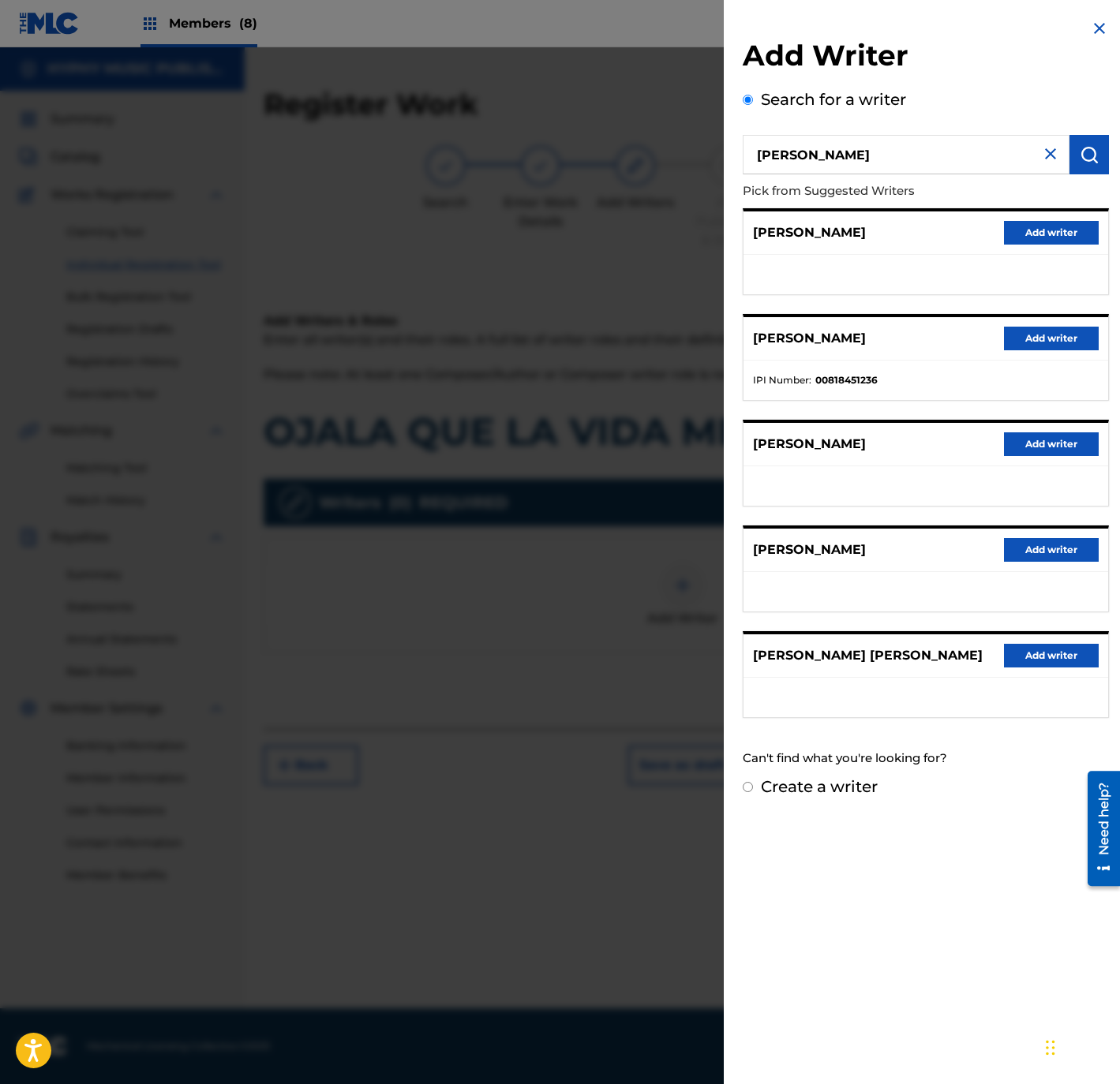
radio input "true"
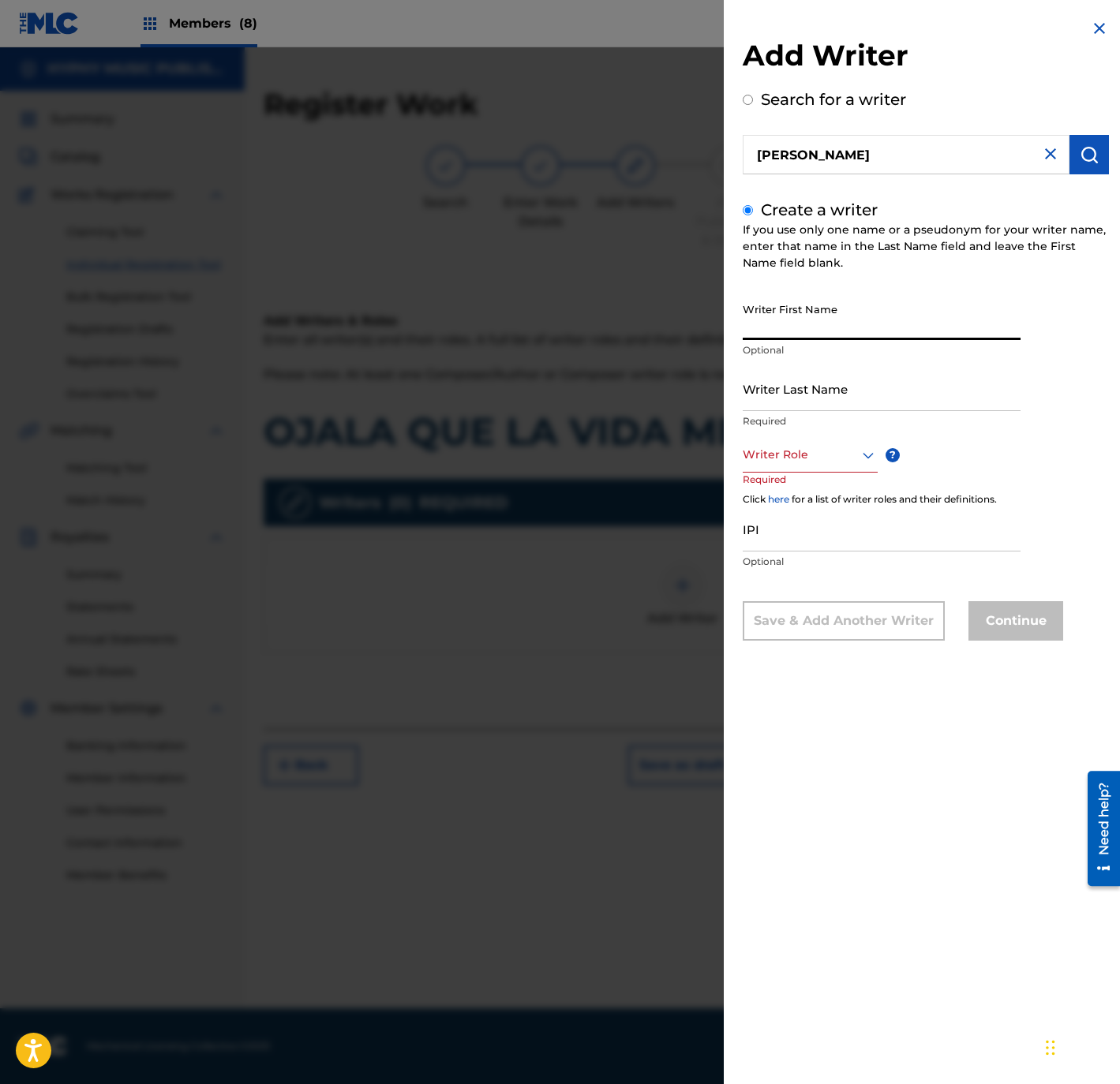
click at [826, 315] on input "Writer First Name" at bounding box center [881, 318] width 278 height 45
paste input "[PERSON_NAME]"
type input "[PERSON_NAME]"
click at [814, 400] on input "Writer Last Name" at bounding box center [881, 389] width 278 height 45
paste input "[PERSON_NAME]"
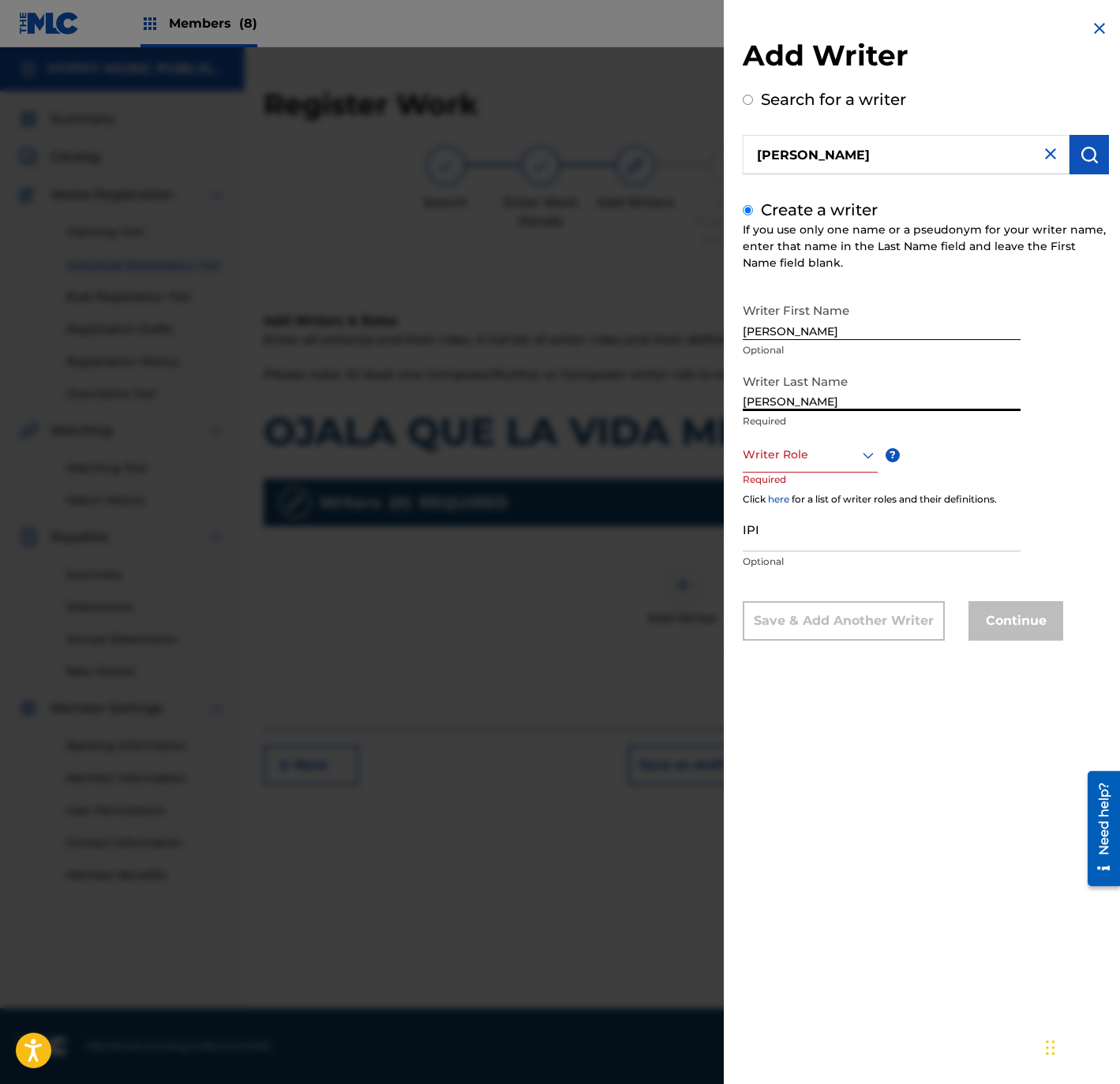
type input "[PERSON_NAME]"
click at [767, 325] on input "[PERSON_NAME]" at bounding box center [881, 318] width 278 height 45
drag, startPoint x: 772, startPoint y: 329, endPoint x: 1293, endPoint y: 310, distance: 521.3
click at [1119, 310] on html "Accessibility Screen-Reader Guide, Feedback, and Issue Reporting | New window C…" at bounding box center [560, 542] width 1120 height 1084
type input "[PERSON_NAME]"
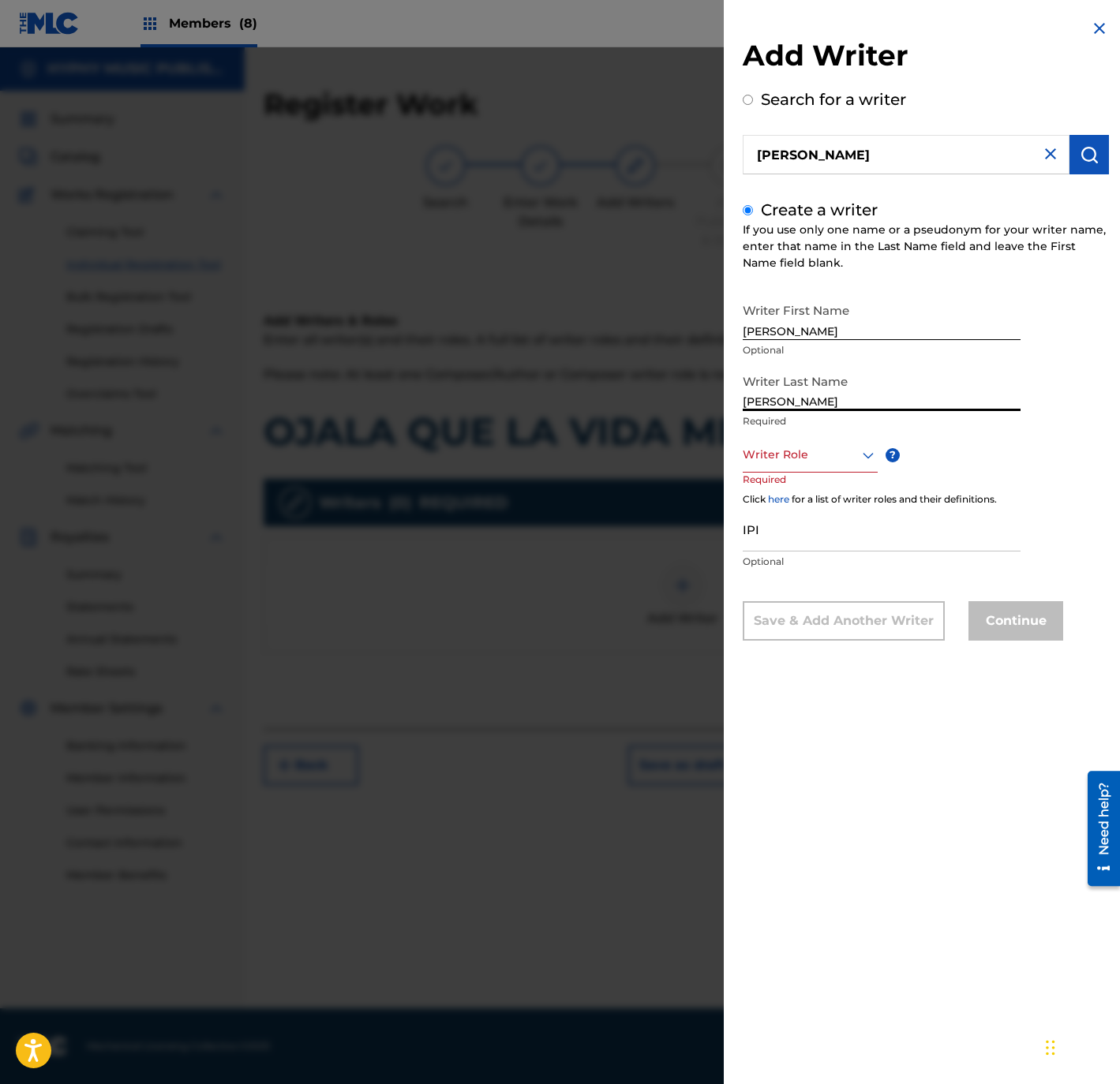
drag, startPoint x: 778, startPoint y: 393, endPoint x: 678, endPoint y: 415, distance: 102.4
click at [649, 399] on div "Add Writer Search for a writer [PERSON_NAME] Create a writer If you use only on…" at bounding box center [560, 565] width 1120 height 1037
type input "[PERSON_NAME]"
click at [772, 451] on div at bounding box center [809, 455] width 135 height 20
click at [787, 474] on div "Composer/Author" at bounding box center [809, 490] width 134 height 35
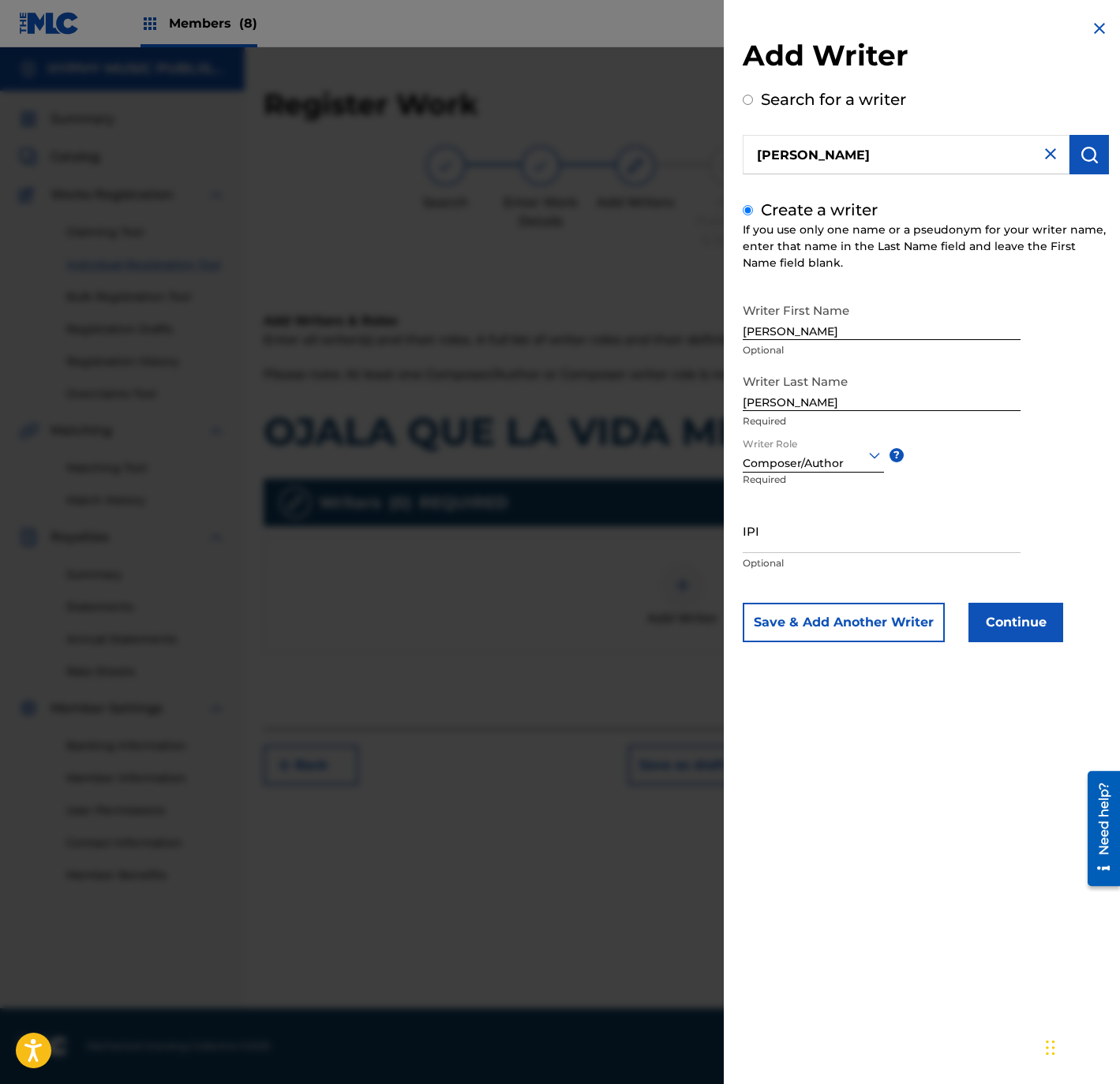
click at [1006, 599] on div "Writer First Name [PERSON_NAME] Optional Writer Last Name [PERSON_NAME] Require…" at bounding box center [925, 469] width 366 height 347
click at [1011, 619] on button "Continue" at bounding box center [1016, 622] width 94 height 39
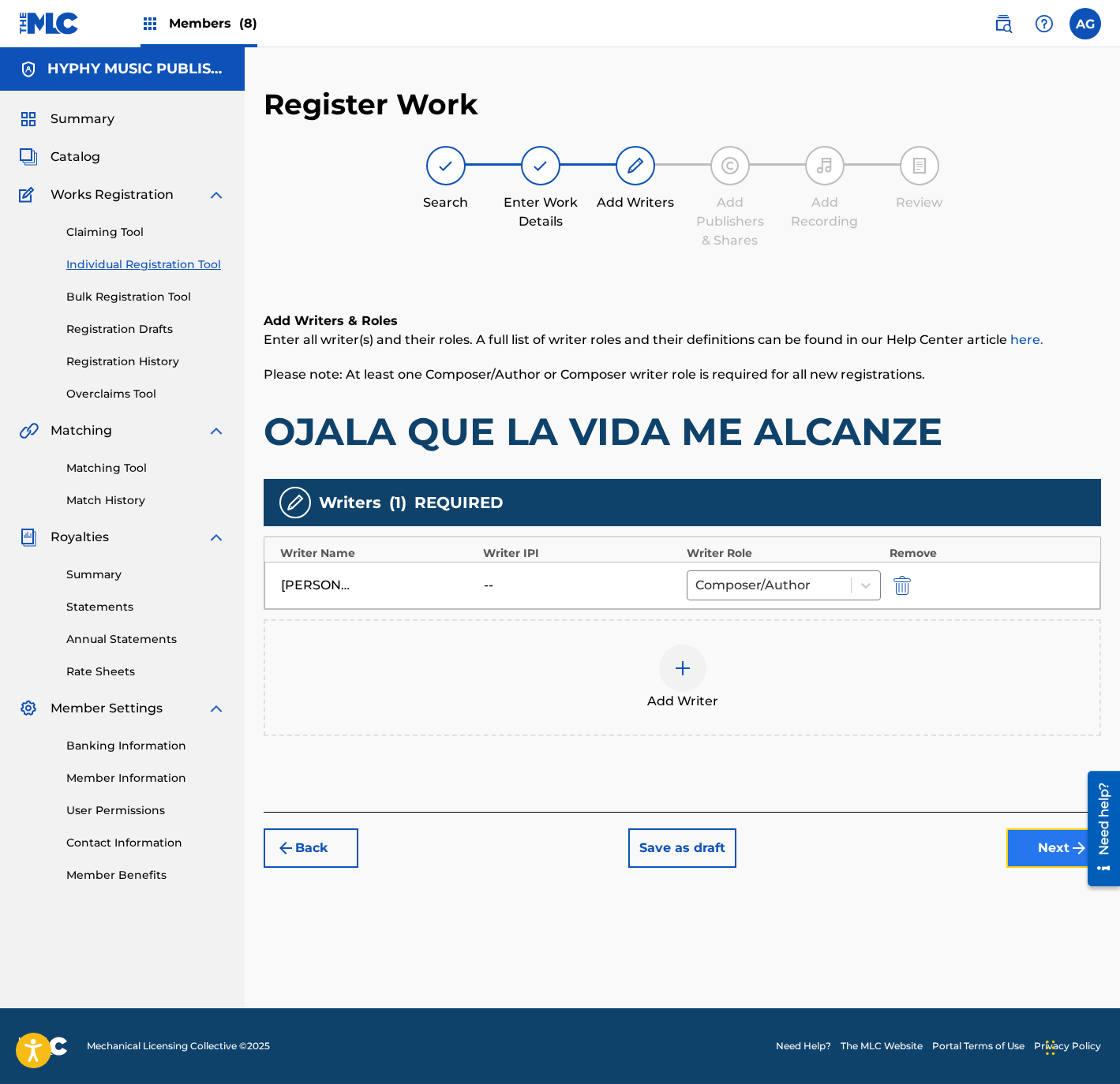
click at [1030, 836] on button "Next" at bounding box center [1054, 848] width 94 height 39
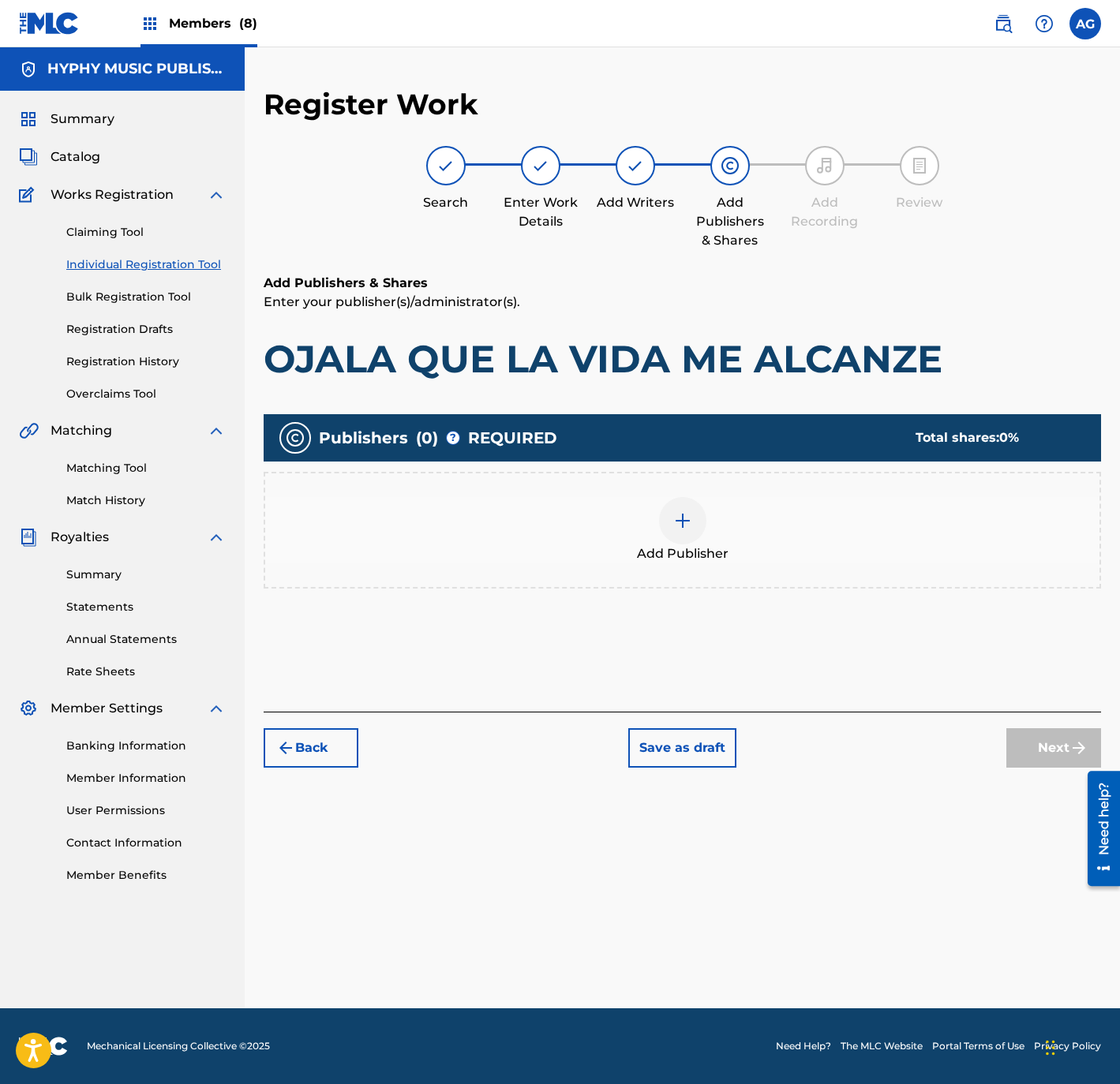
click at [689, 512] on img at bounding box center [682, 521] width 19 height 19
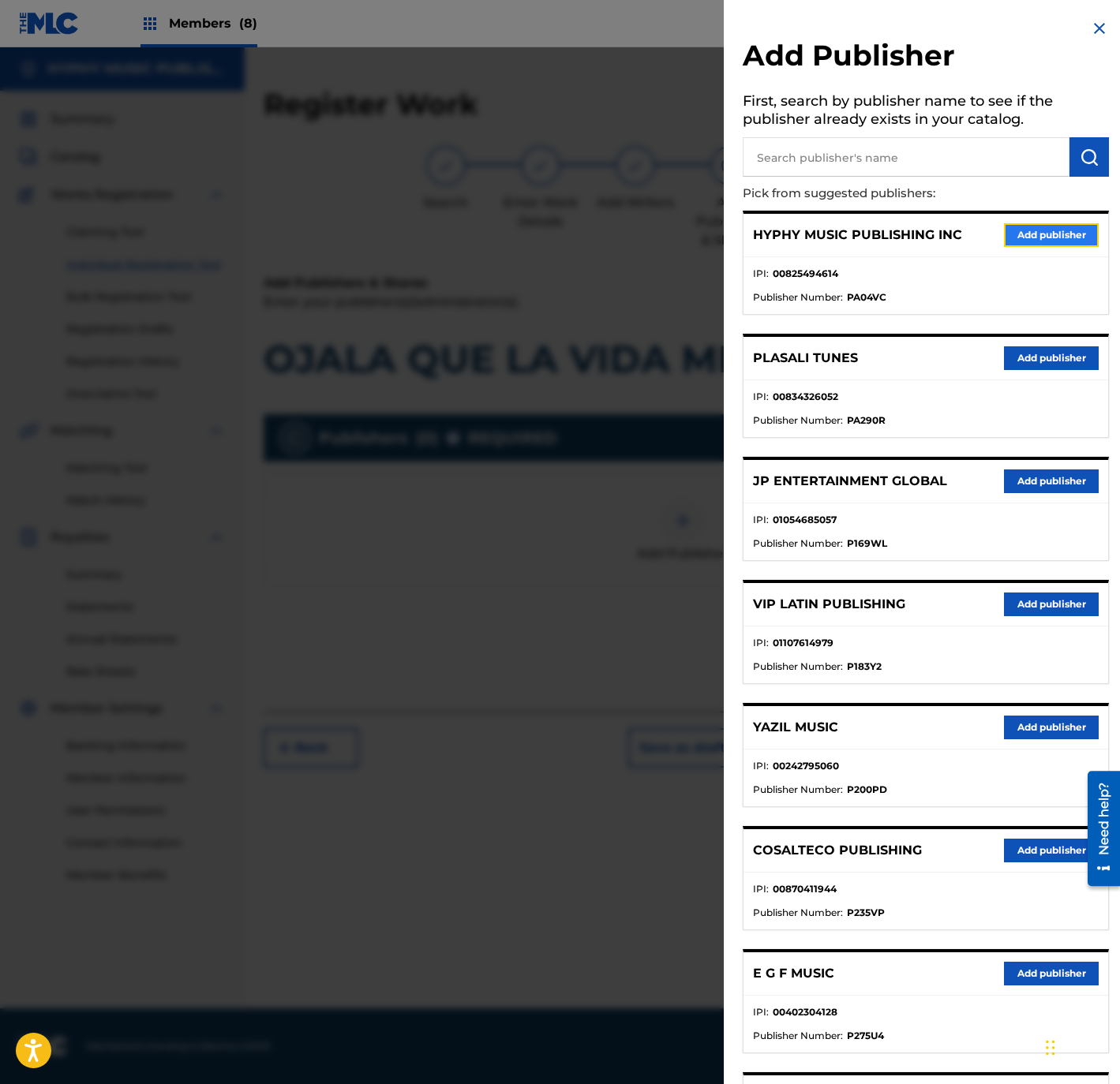
click at [1030, 228] on button "Add publisher" at bounding box center [1051, 235] width 94 height 24
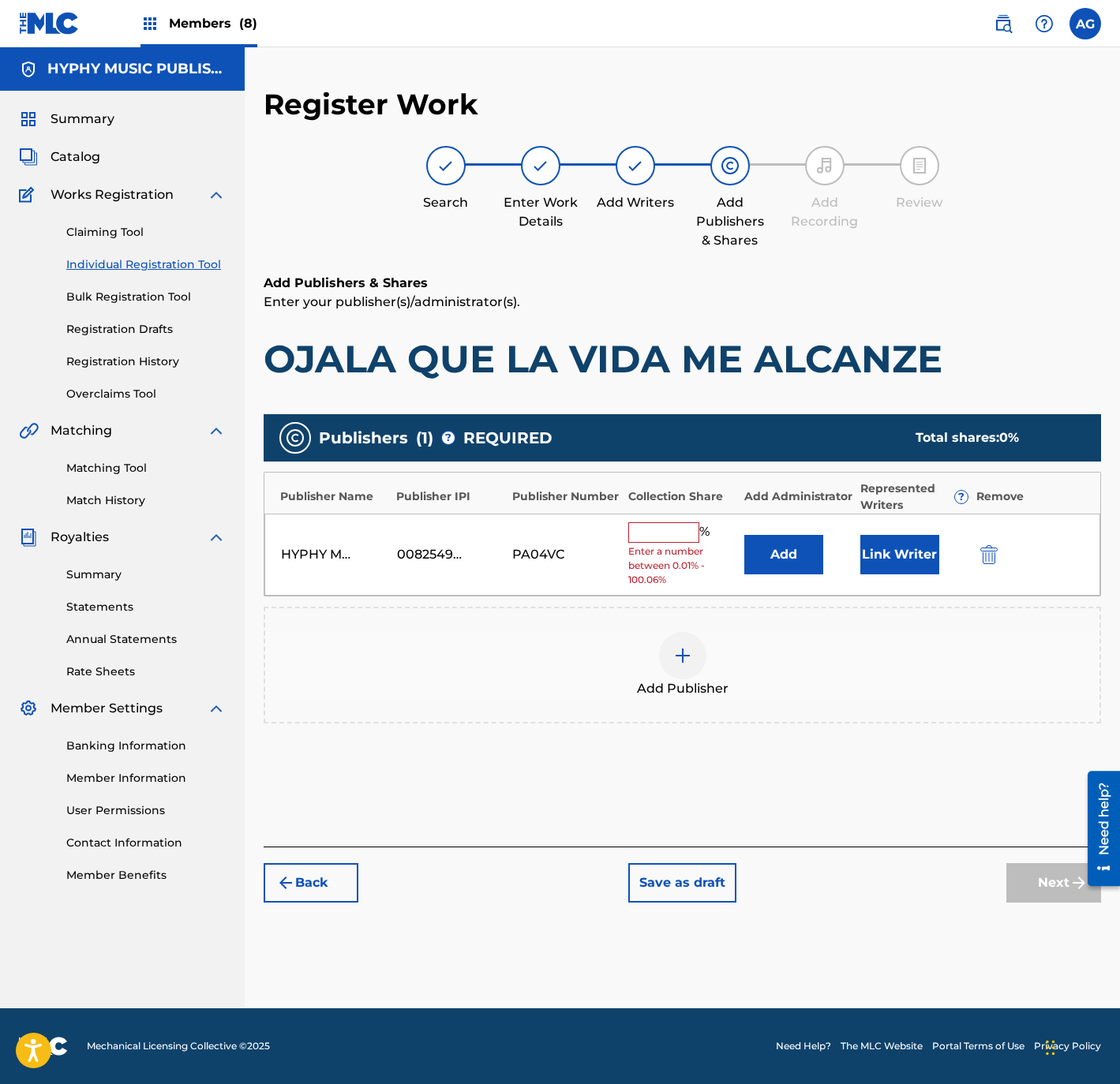
drag, startPoint x: 634, startPoint y: 529, endPoint x: 639, endPoint y: 535, distance: 7.8
click at [634, 529] on input "text" at bounding box center [663, 532] width 71 height 21
type input "100"
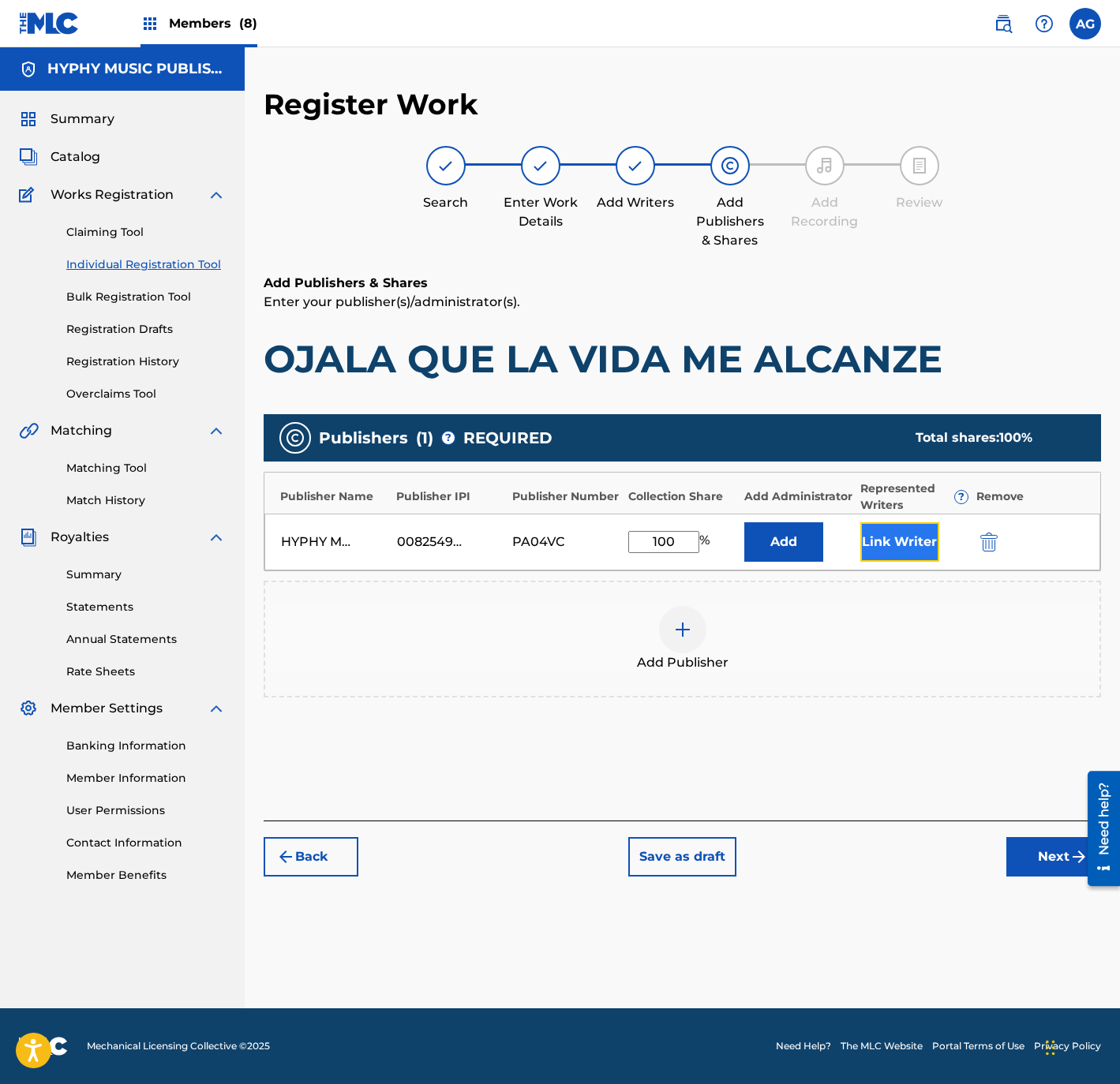
click at [892, 533] on button "Link Writer" at bounding box center [899, 542] width 79 height 39
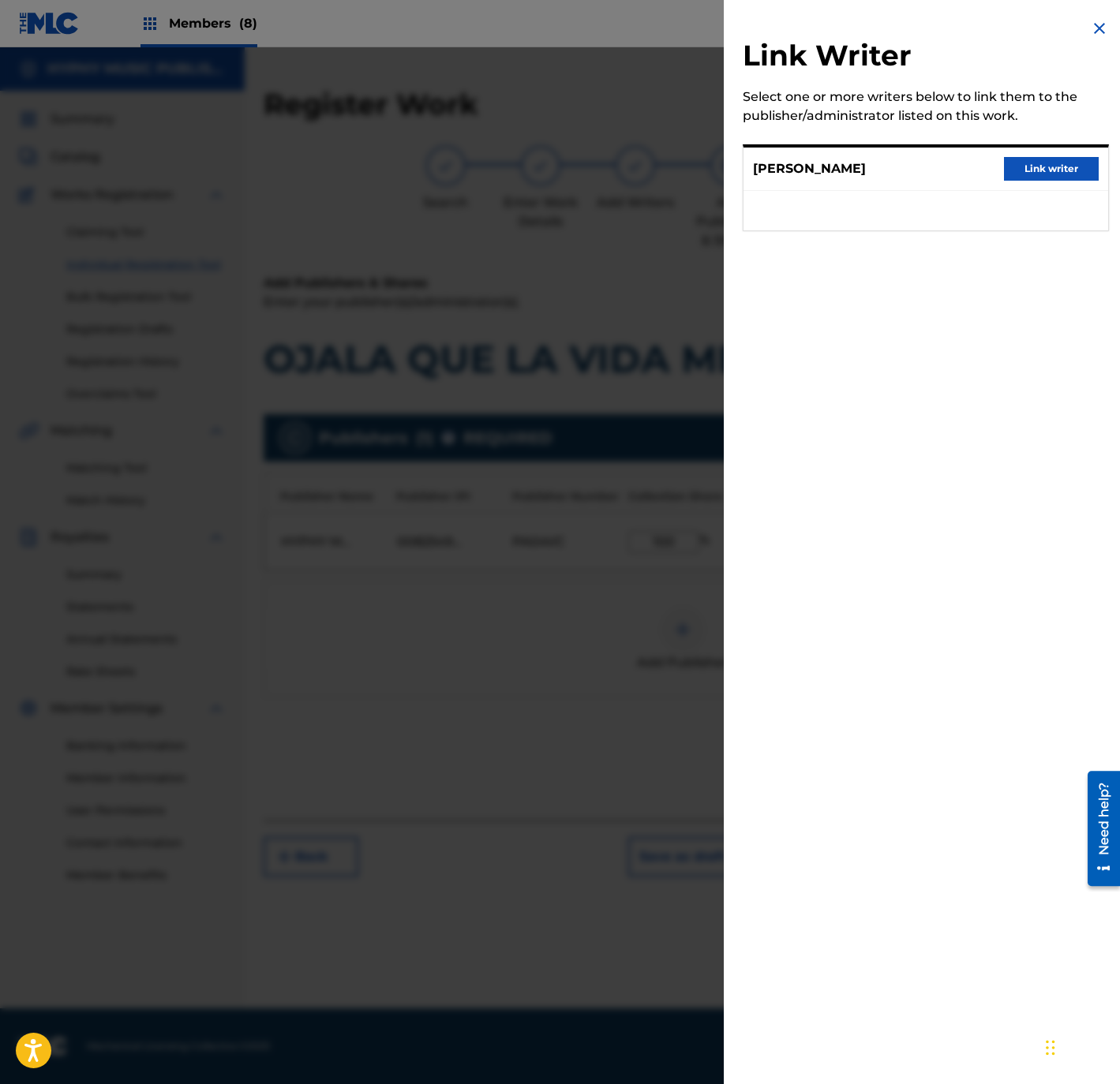
click at [1039, 154] on div "[PERSON_NAME] Link writer" at bounding box center [925, 169] width 364 height 44
click at [1036, 169] on button "Link writer" at bounding box center [1051, 169] width 94 height 24
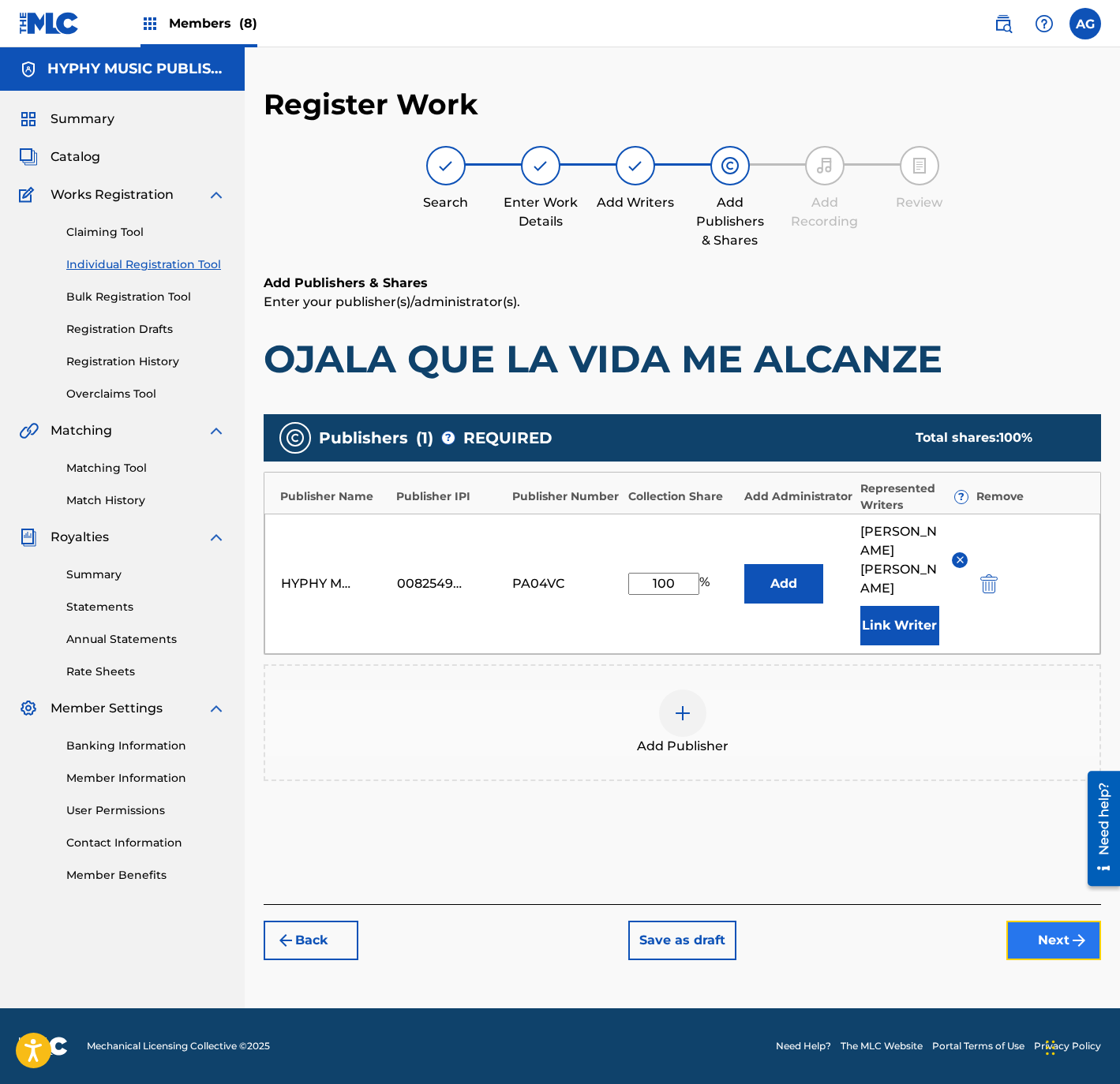
click at [1056, 921] on button "Next" at bounding box center [1054, 940] width 94 height 39
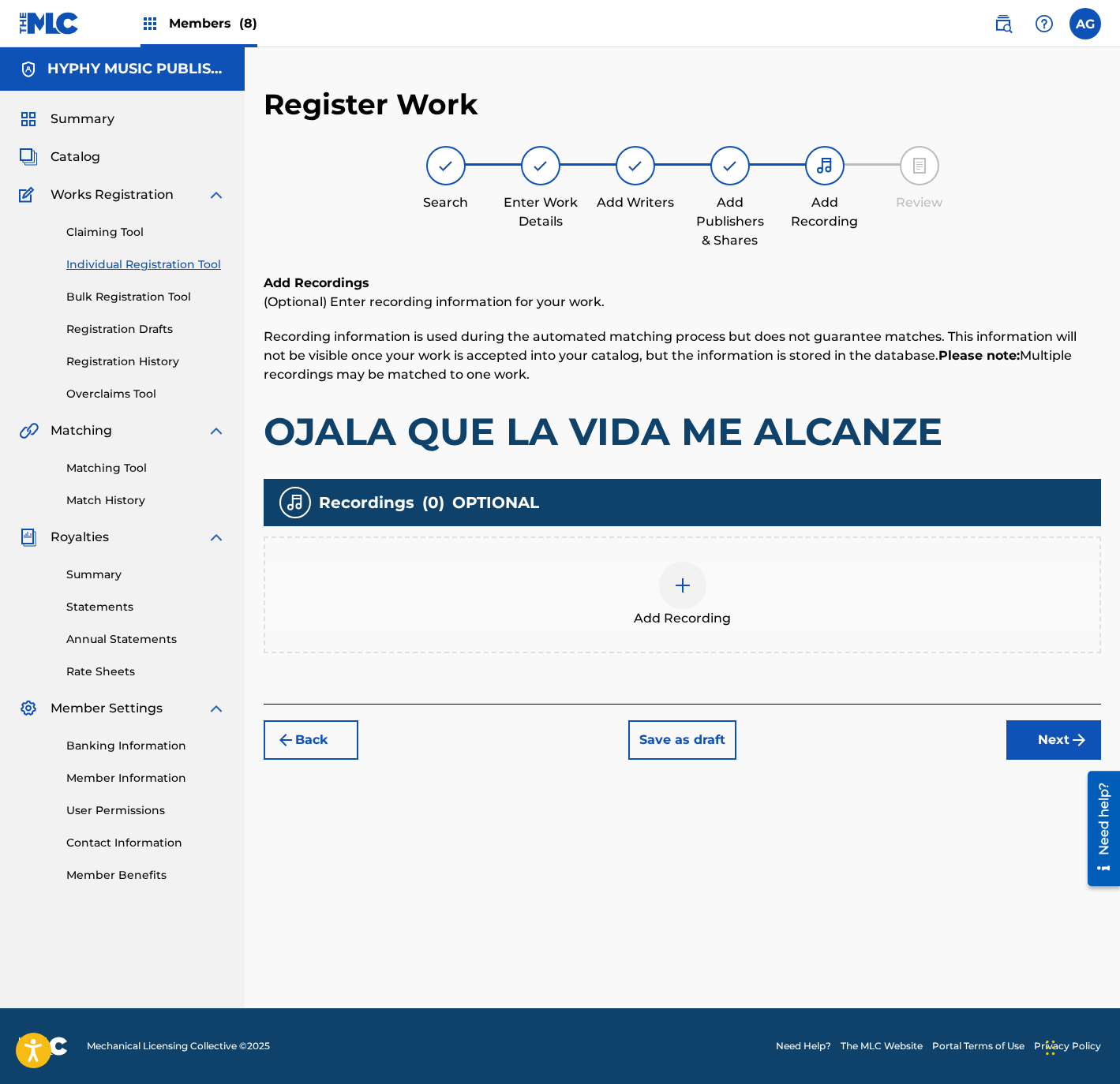
click at [738, 592] on div "Add Recording" at bounding box center [682, 594] width 834 height 66
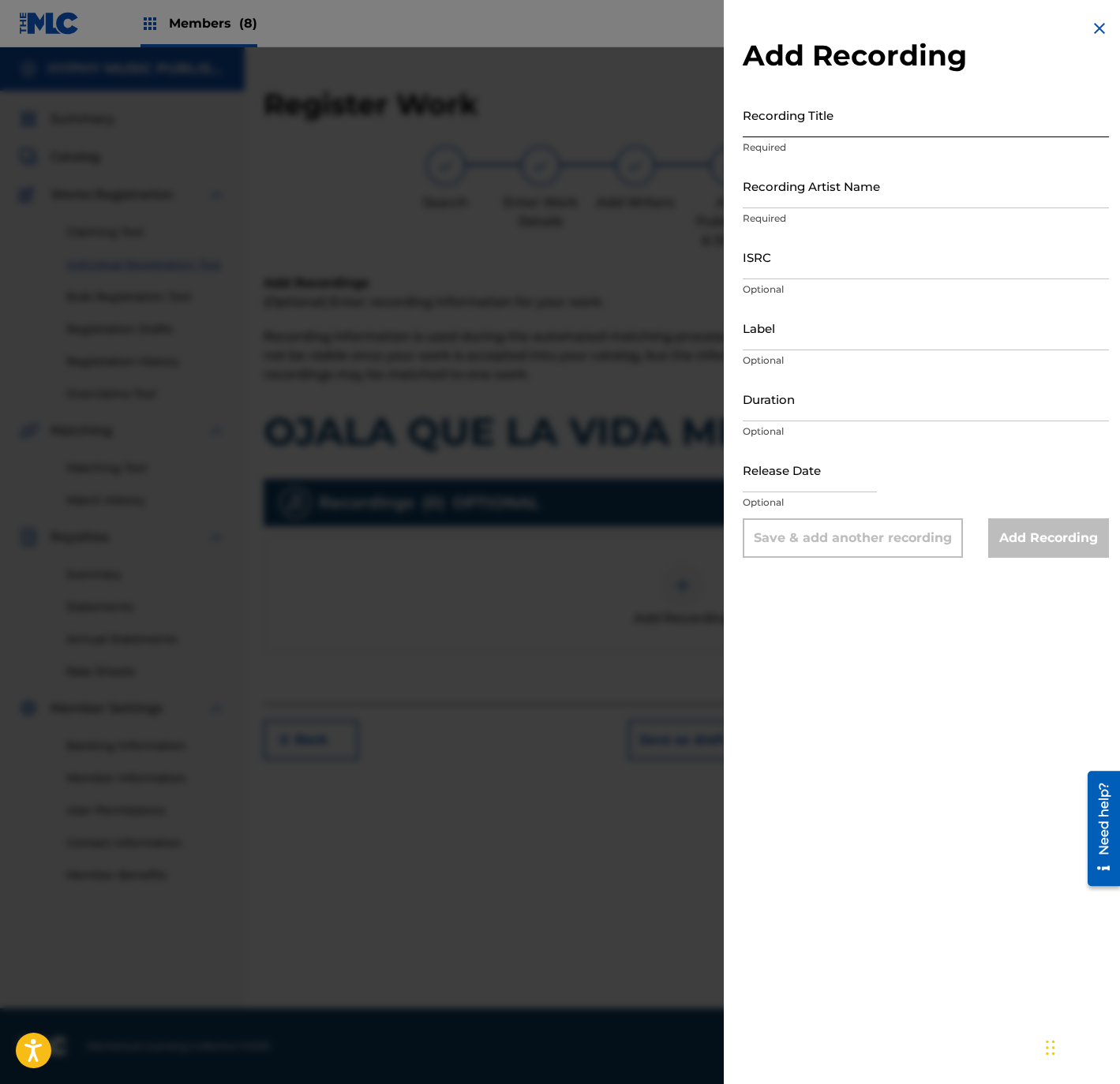
click at [878, 116] on input "Recording Title" at bounding box center [925, 115] width 366 height 45
paste input "[PERSON_NAME] Que La Vida Me Alcanze"
type input "[PERSON_NAME] Que La Vida Me Alcanze"
click at [808, 212] on p "Required" at bounding box center [925, 219] width 366 height 15
click at [808, 199] on input "Recording Artist Name" at bounding box center [925, 186] width 366 height 45
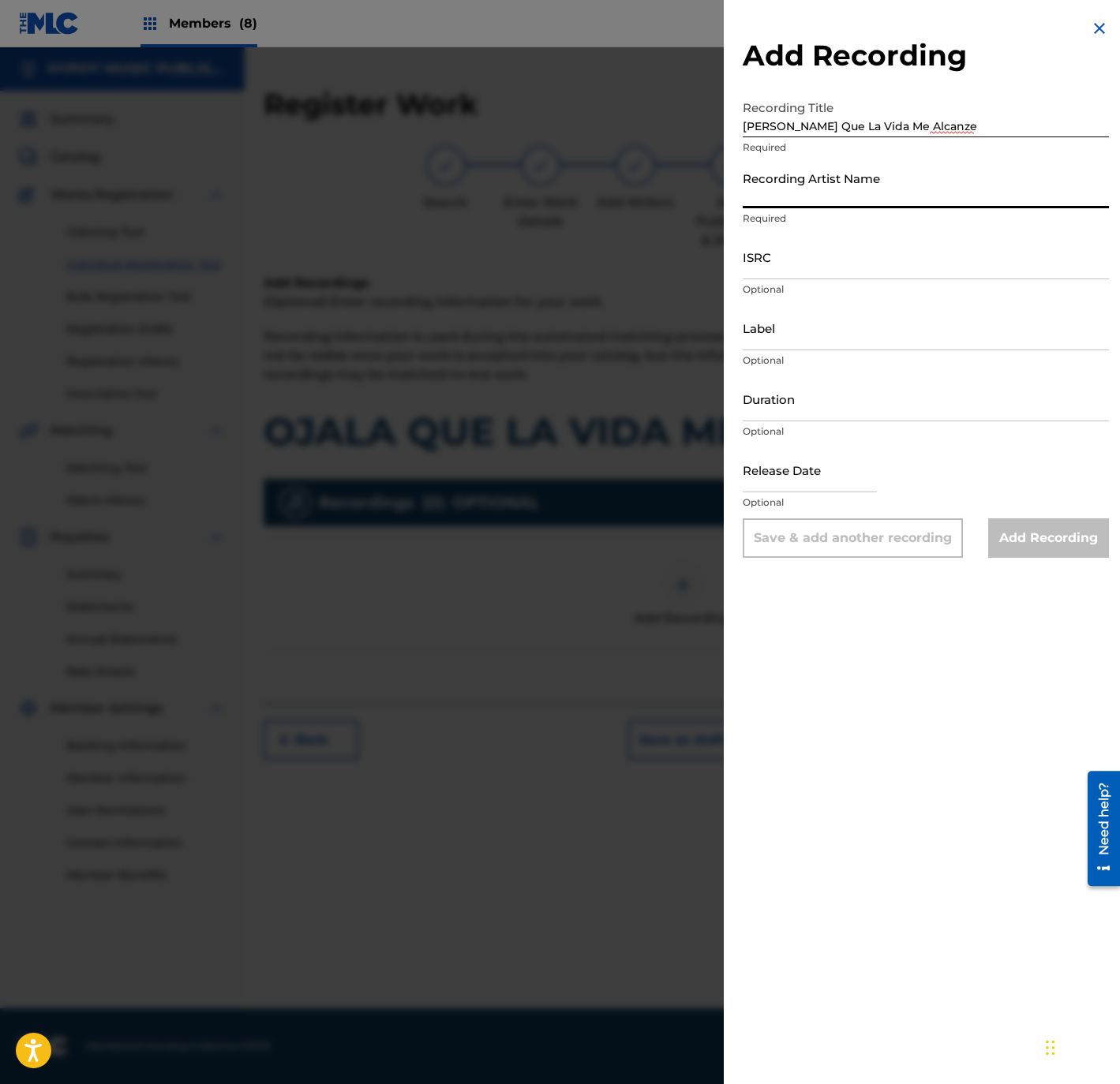
paste input "Los Zafiros del Norte"
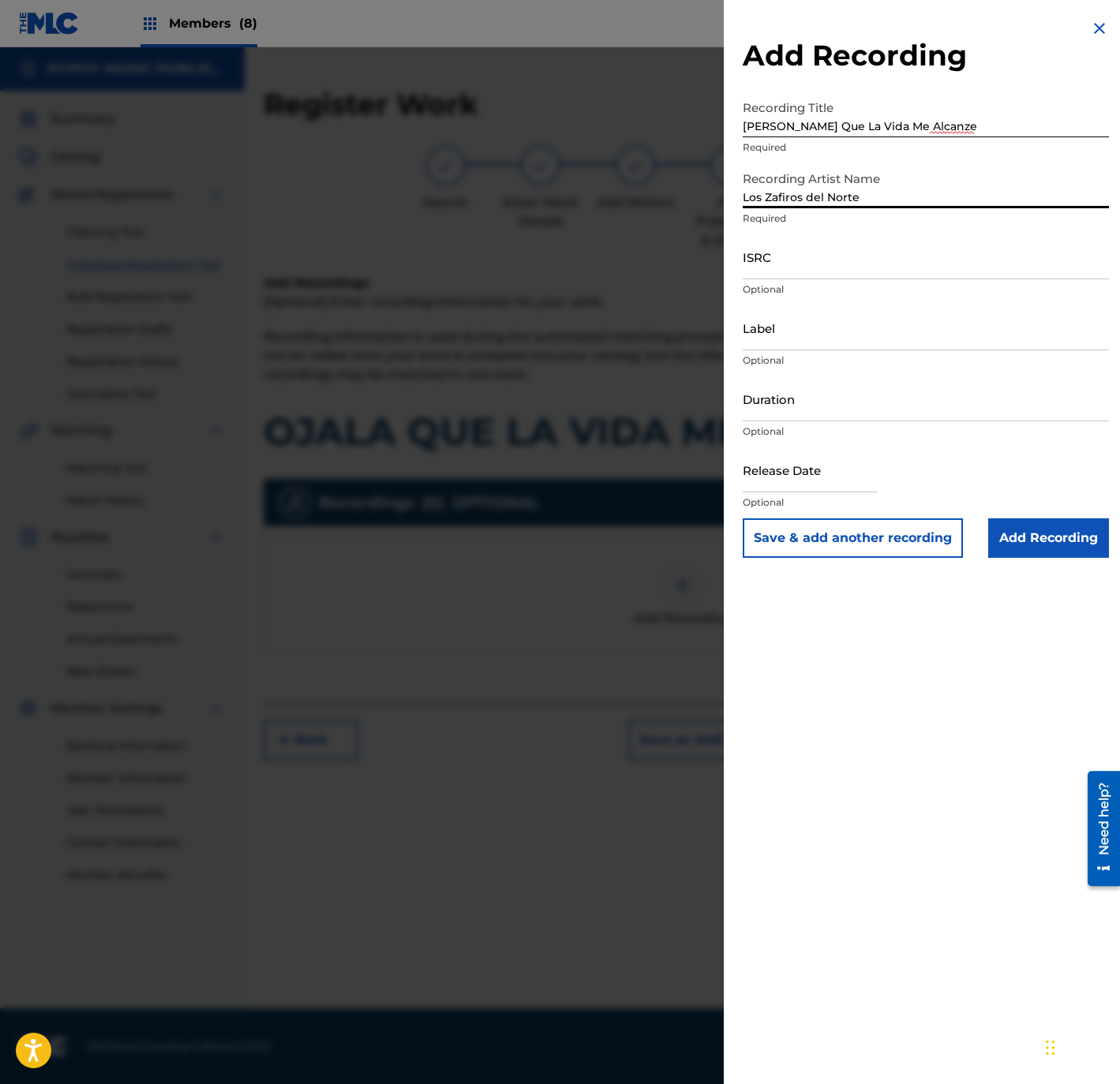
type input "Los Zafiros del Norte"
click at [790, 247] on input "ISRC" at bounding box center [925, 257] width 366 height 45
paste input "QMFMF2464513"
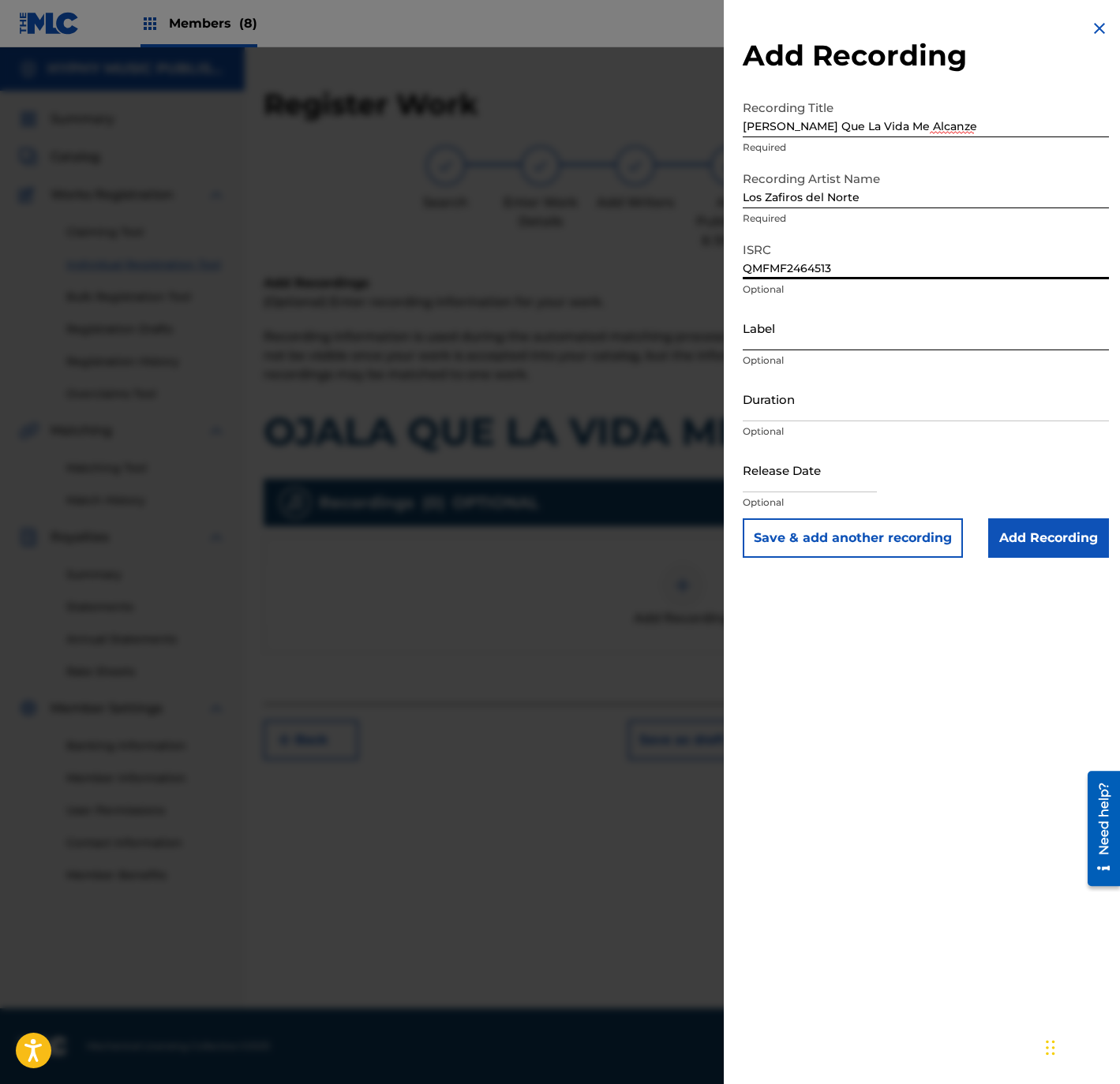
type input "QMFMF2464513"
click at [843, 337] on input "Label" at bounding box center [925, 328] width 366 height 45
paste input "Gente Humilde Music"
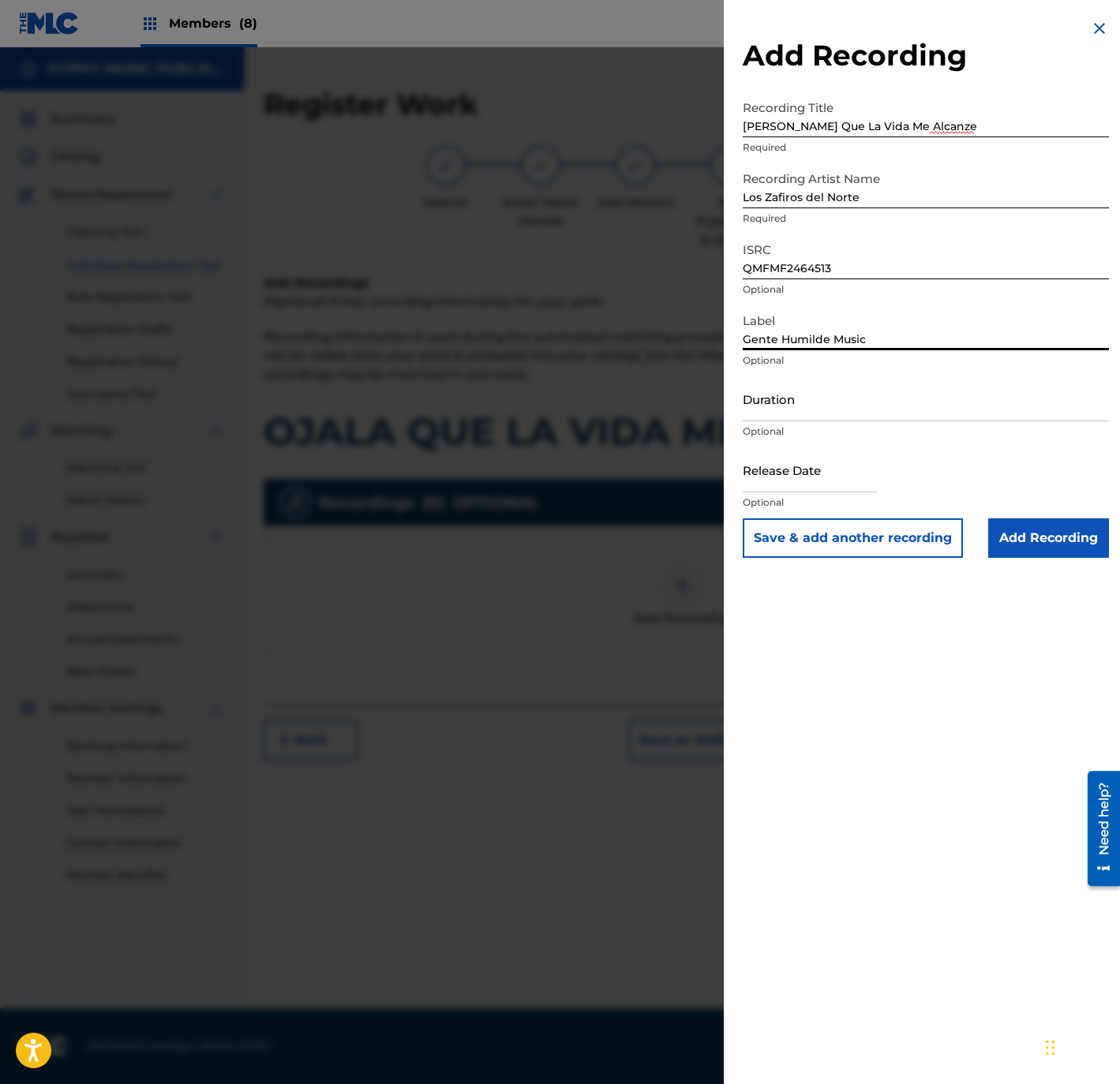
type input "Gente Humilde Music"
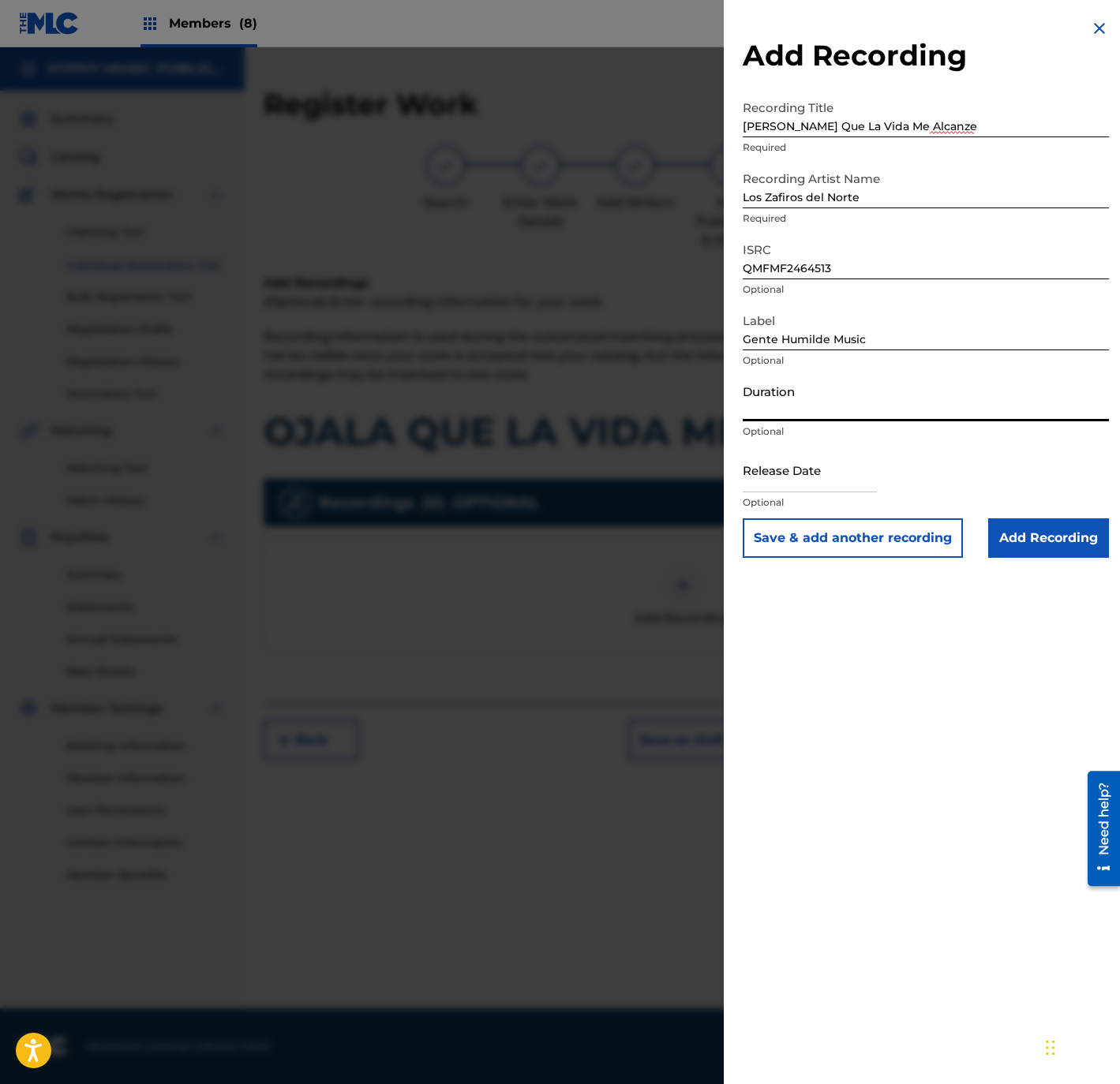
click at [942, 419] on input "Duration" at bounding box center [925, 399] width 366 height 45
paste input "3:15"
type input "03:15"
click at [845, 472] on input "text" at bounding box center [809, 471] width 134 height 45
select select "8"
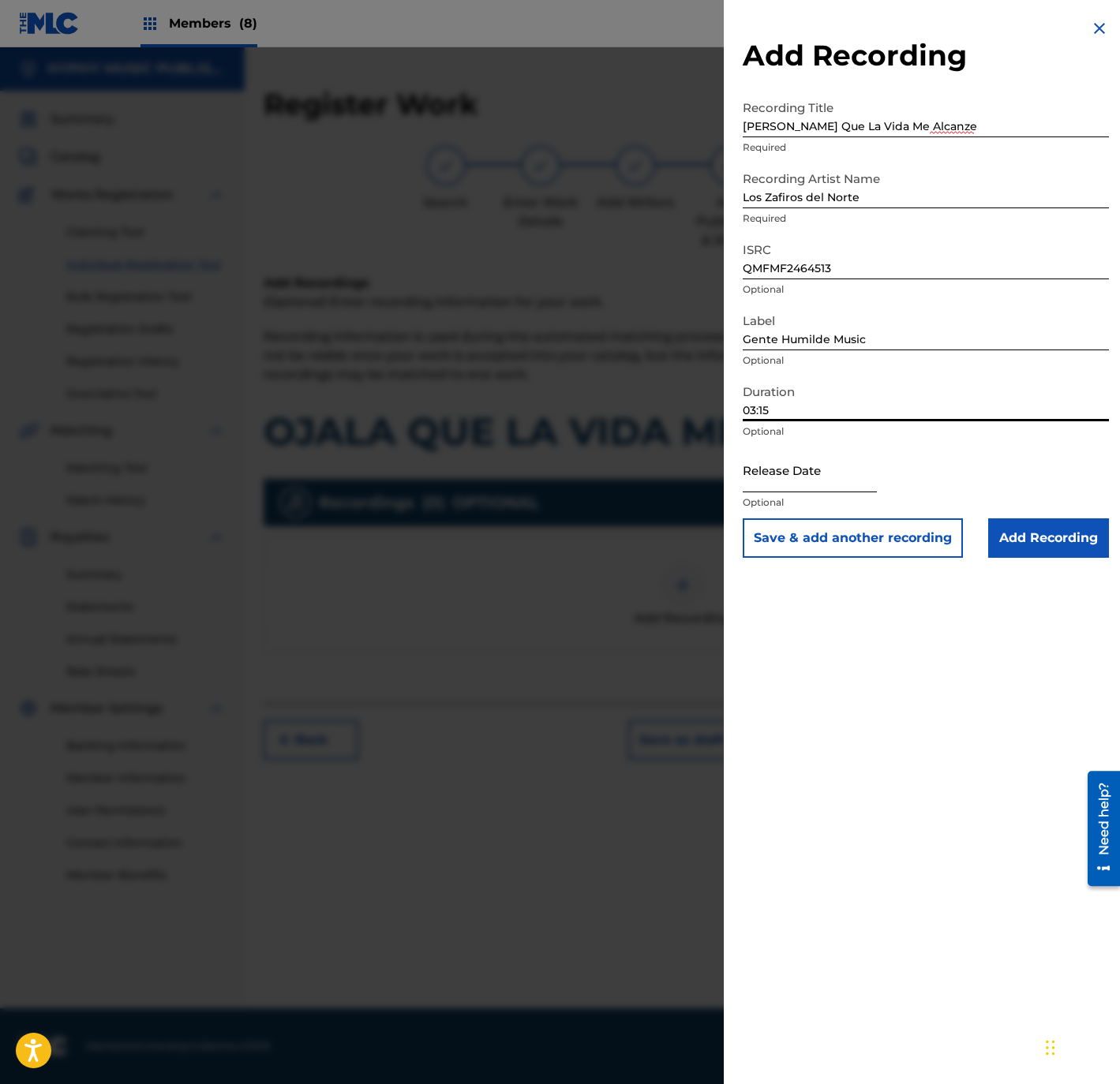
select select "2025"
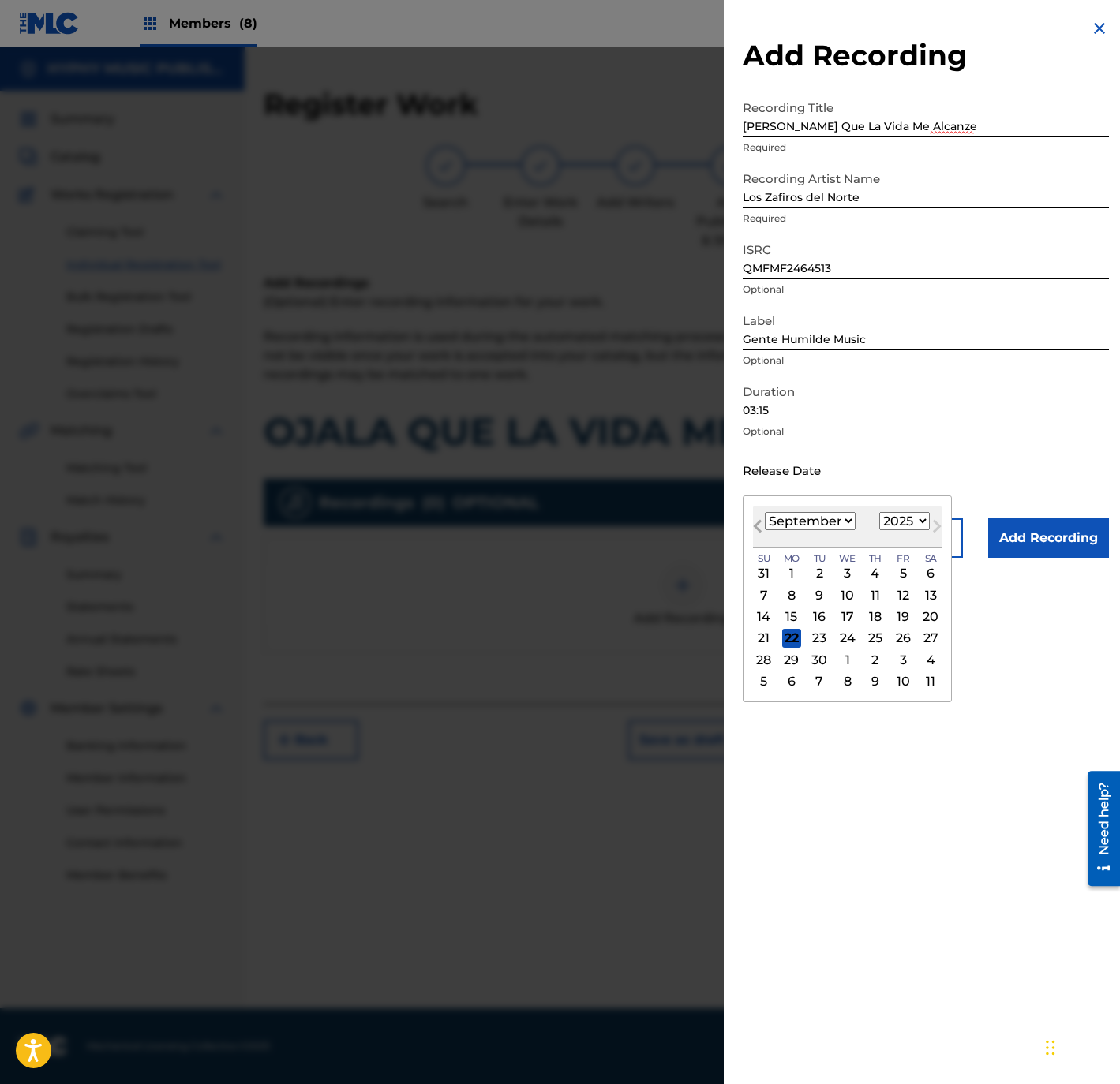
click at [766, 521] on button "Previous Month" at bounding box center [758, 530] width 25 height 25
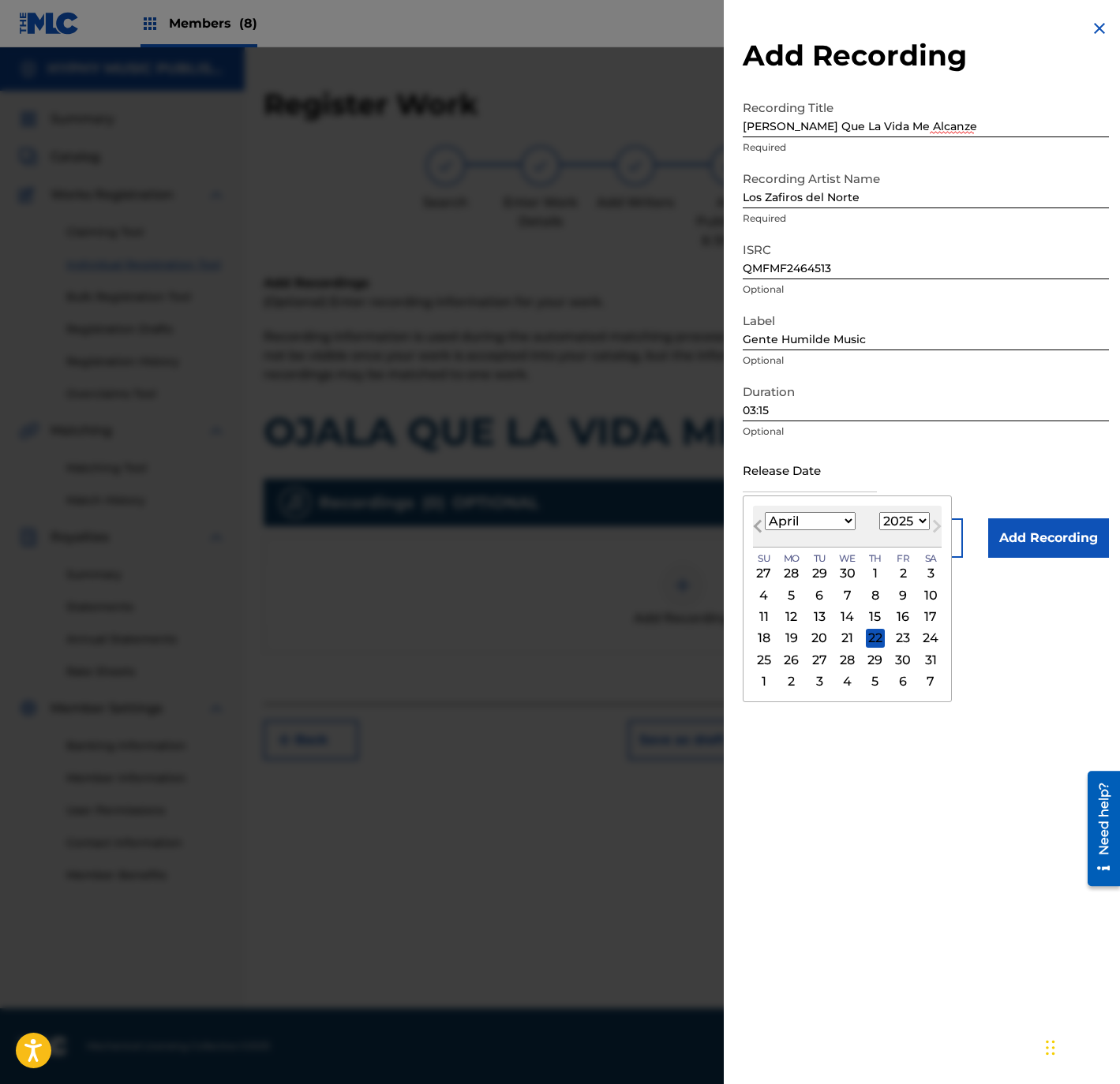
click at [766, 521] on button "Previous Month" at bounding box center [758, 530] width 25 height 25
select select "0"
click at [911, 571] on div "3" at bounding box center [902, 573] width 19 height 19
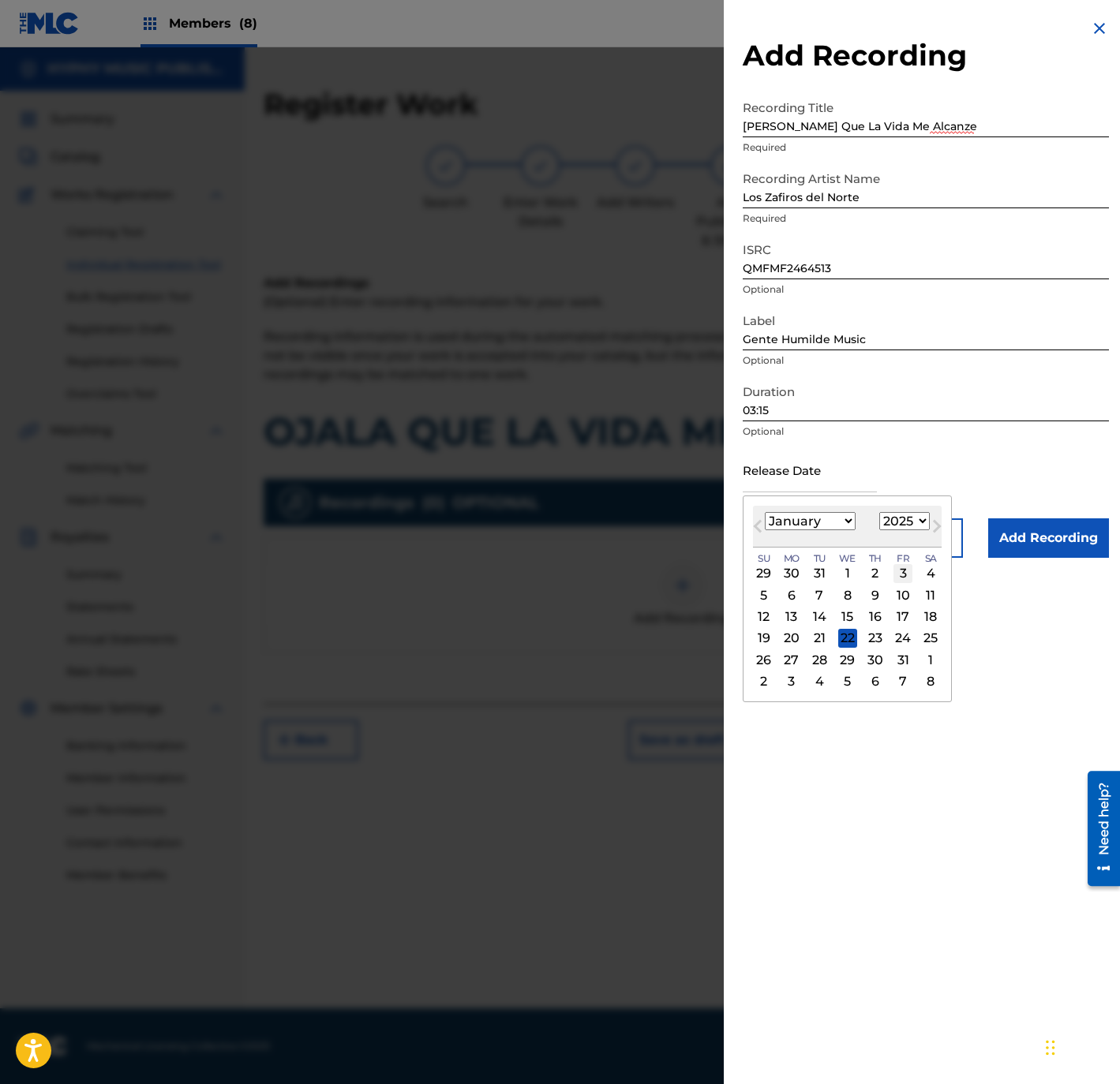
type input "[DATE]"
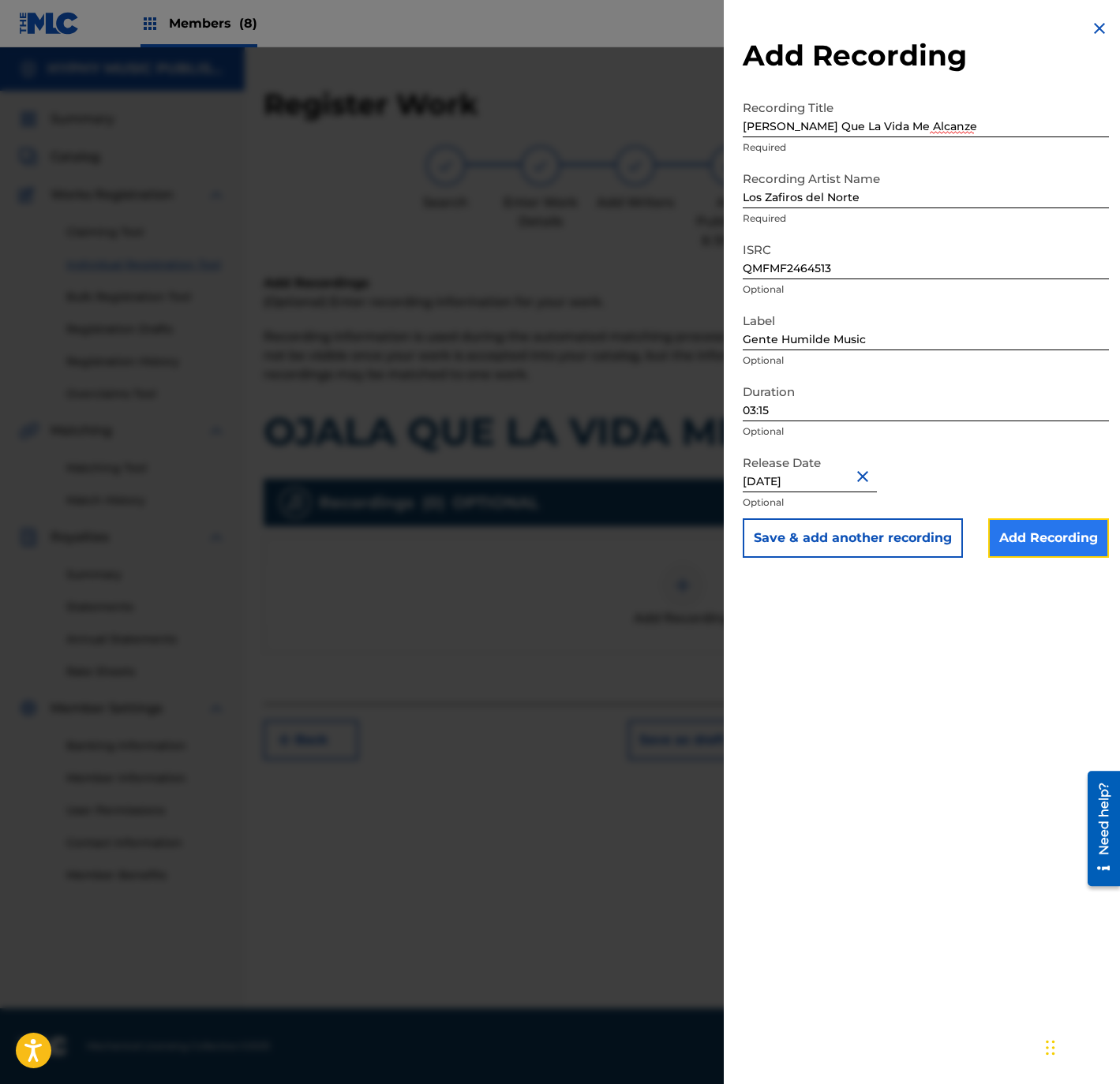
click at [1001, 535] on input "Add Recording" at bounding box center [1048, 538] width 121 height 39
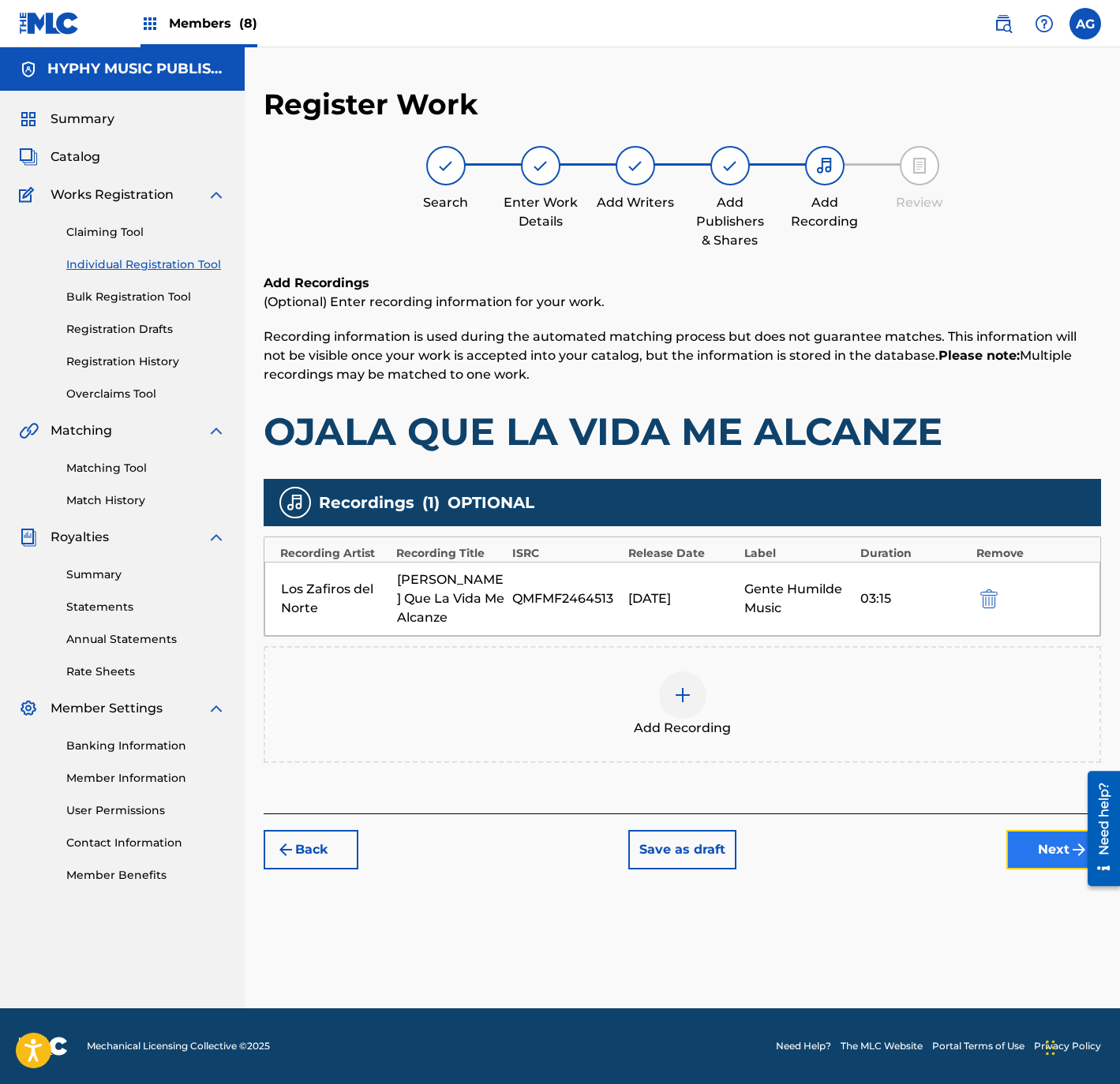
click at [1028, 830] on button "Next" at bounding box center [1054, 850] width 94 height 39
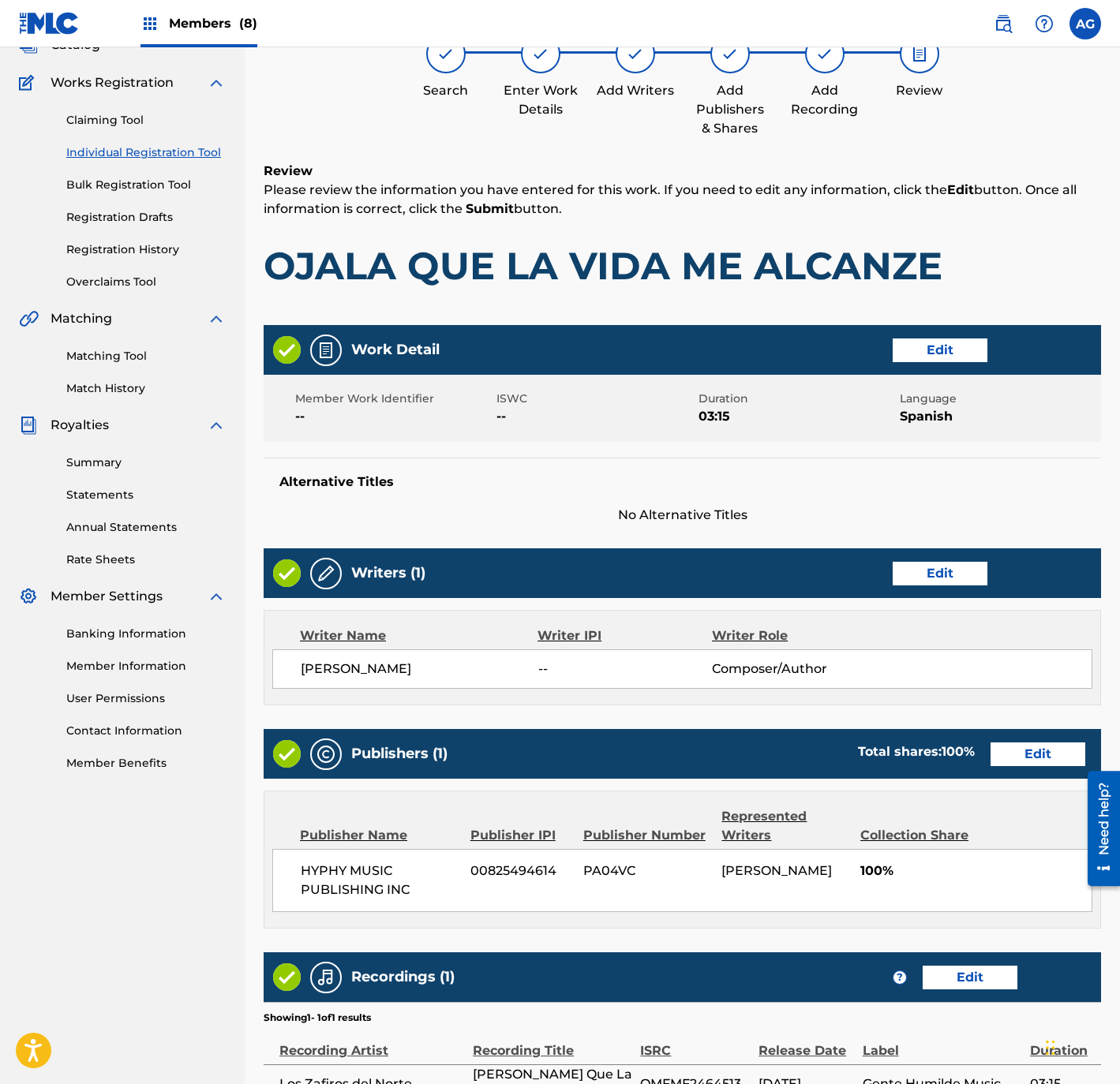
scroll to position [292, 0]
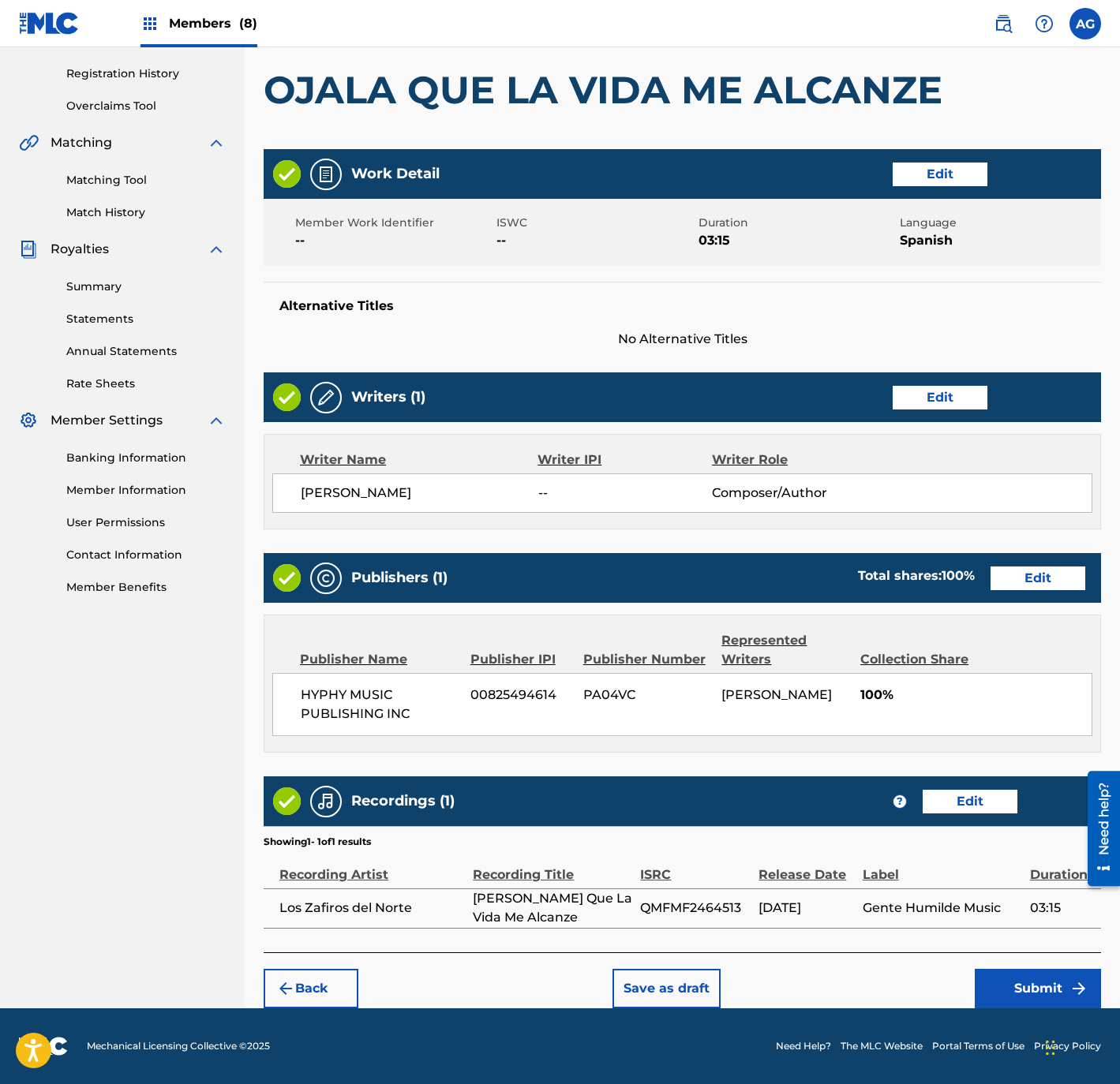
drag, startPoint x: 599, startPoint y: 454, endPoint x: 607, endPoint y: 728, distance: 274.1
click at [1018, 992] on button "Submit" at bounding box center [1037, 989] width 126 height 39
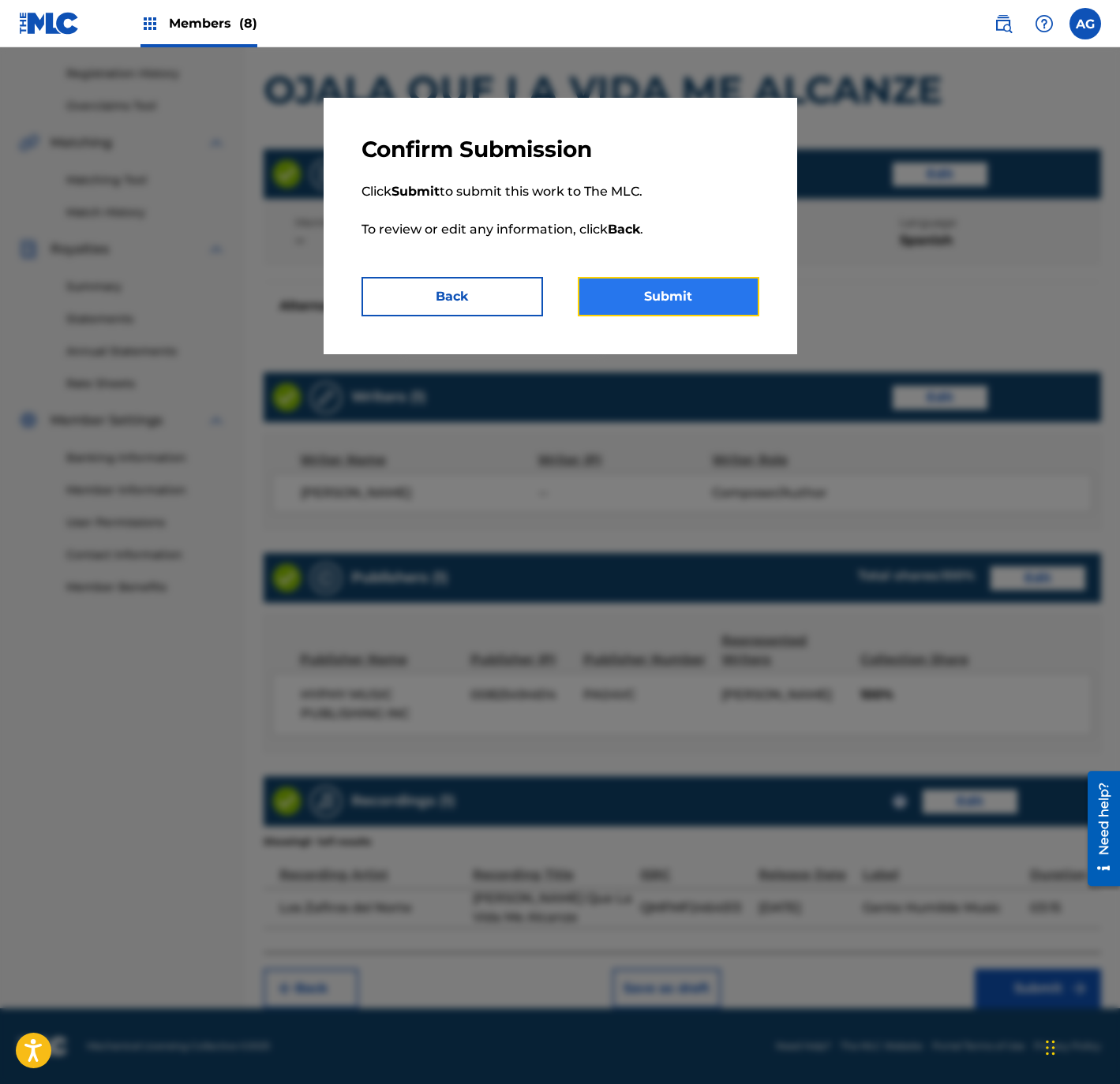
click at [682, 301] on button "Submit" at bounding box center [669, 296] width 182 height 39
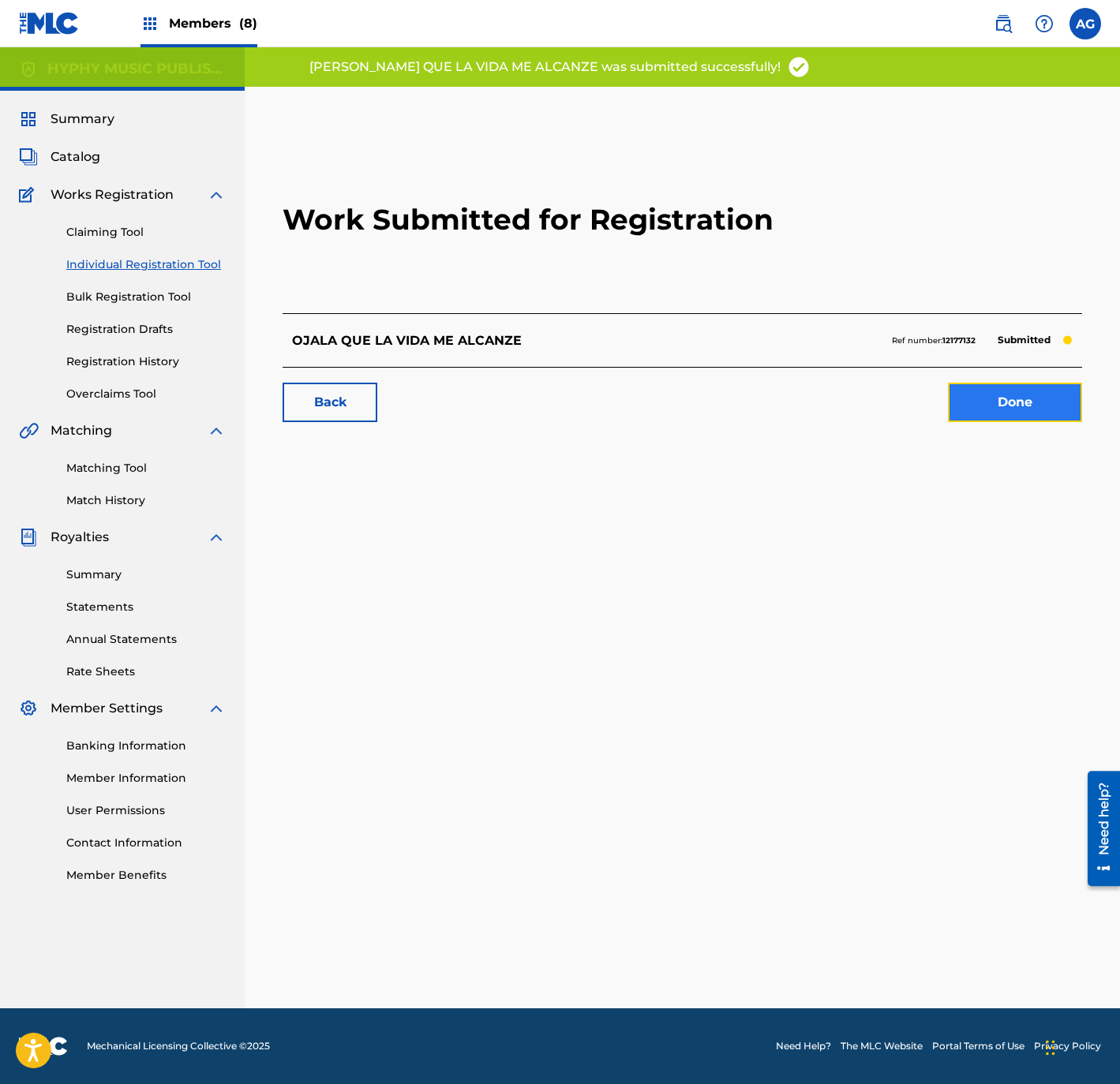
click at [1005, 408] on link "Done" at bounding box center [1015, 402] width 134 height 39
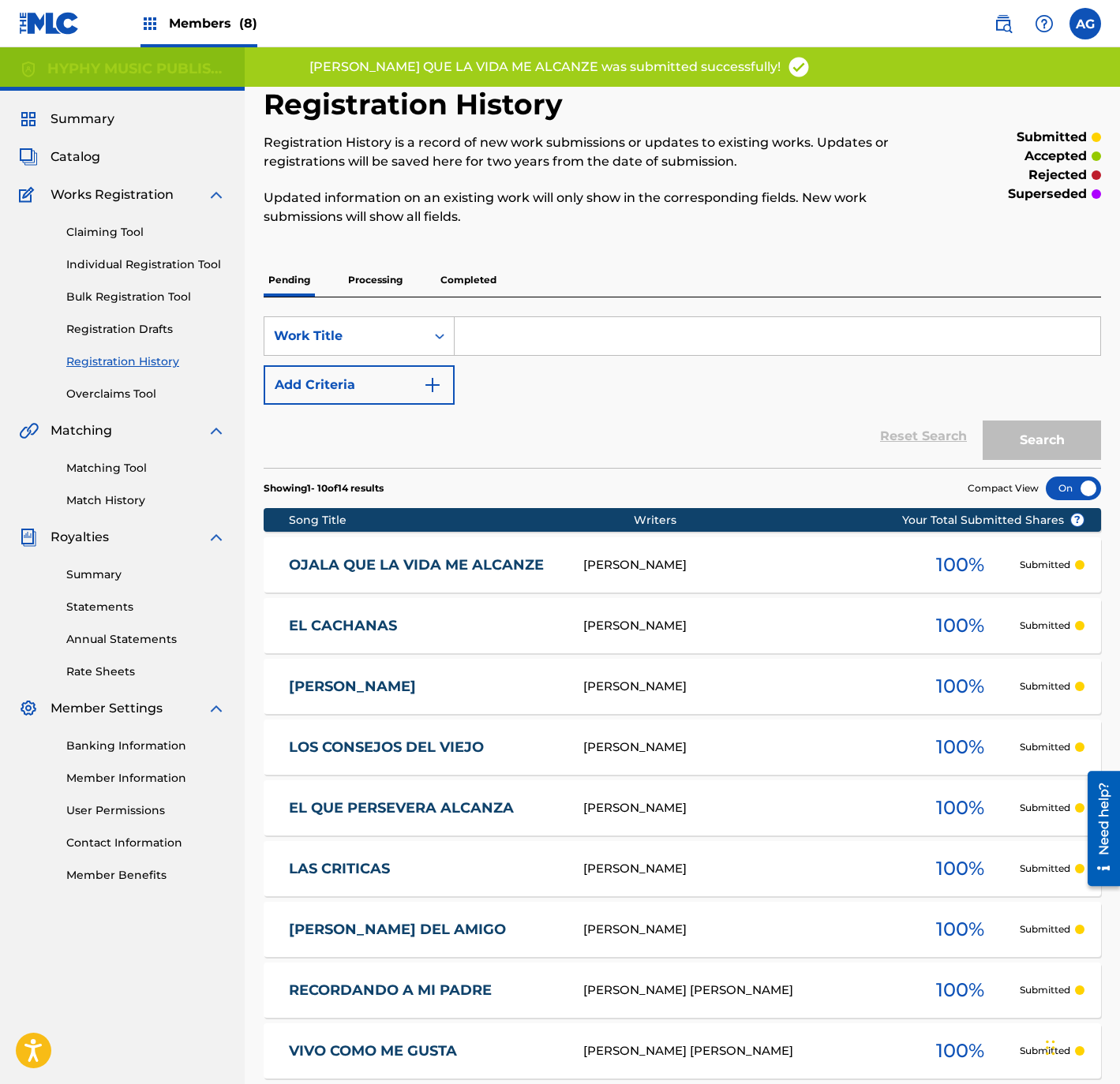
click at [199, 252] on div "Claiming Tool Individual Registration Tool Bulk Registration Tool Registration …" at bounding box center [123, 303] width 207 height 198
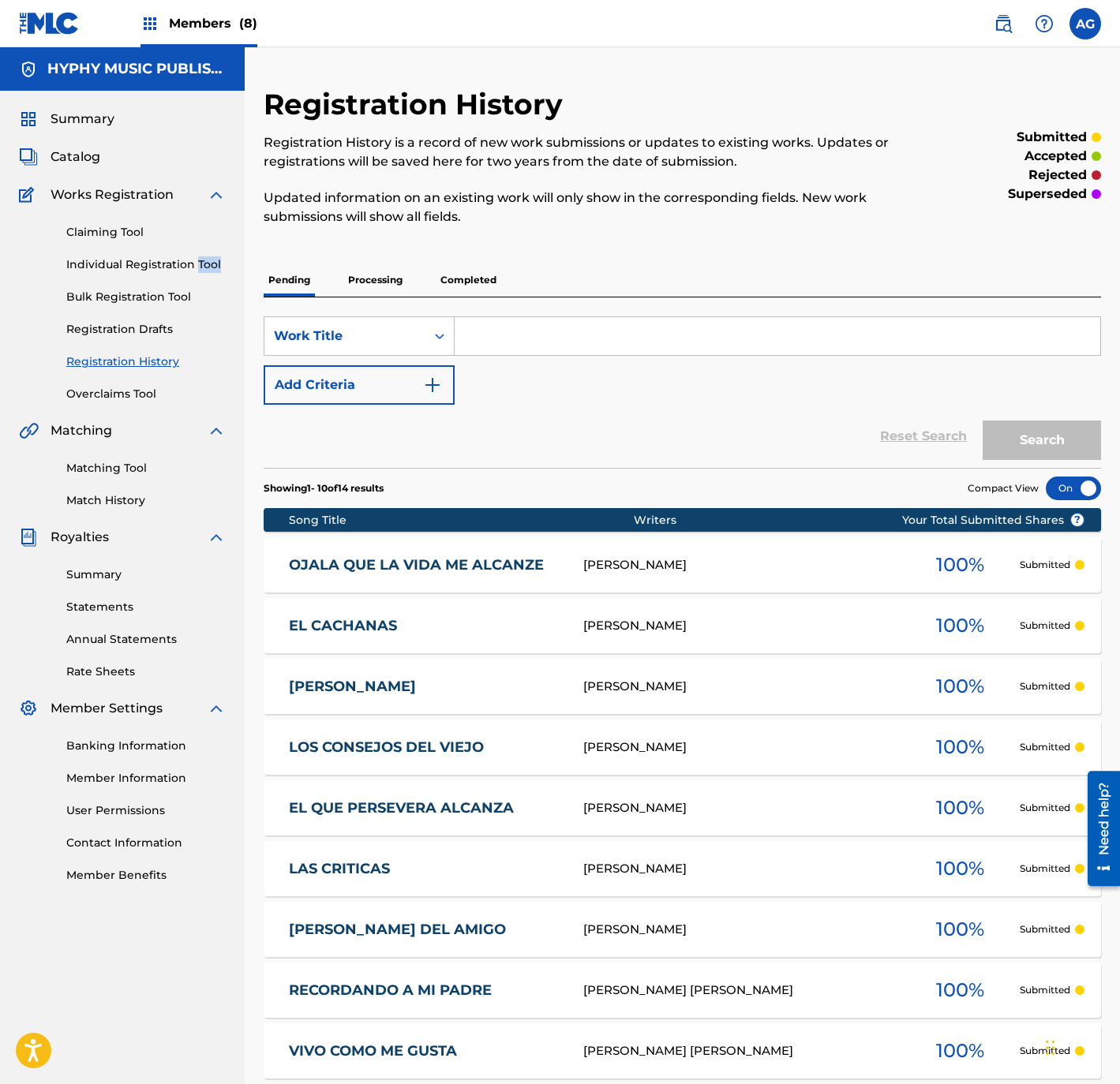
click at [199, 252] on div "Claiming Tool Individual Registration Tool Bulk Registration Tool Registration …" at bounding box center [123, 303] width 207 height 198
click at [147, 264] on link "Individual Registration Tool" at bounding box center [145, 264] width 159 height 16
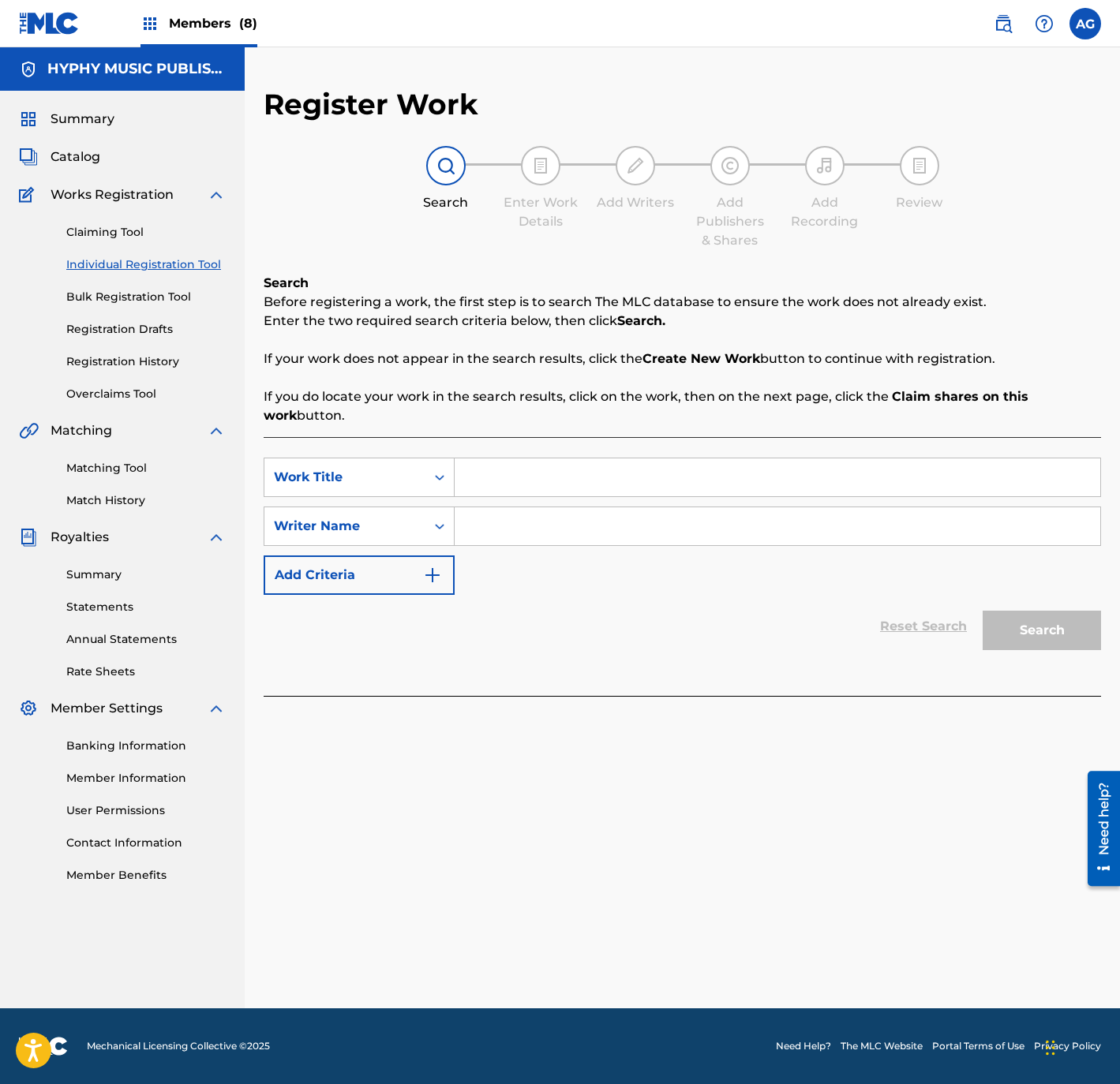
click at [595, 491] on input "Search Form" at bounding box center [777, 478] width 646 height 38
paste input "LOS VALORES DEL RANCHO"
type input "LOS VALORES DEL RANCHO"
drag, startPoint x: 602, startPoint y: 517, endPoint x: 966, endPoint y: 618, distance: 377.8
click at [602, 519] on input "Search Form" at bounding box center [777, 527] width 646 height 38
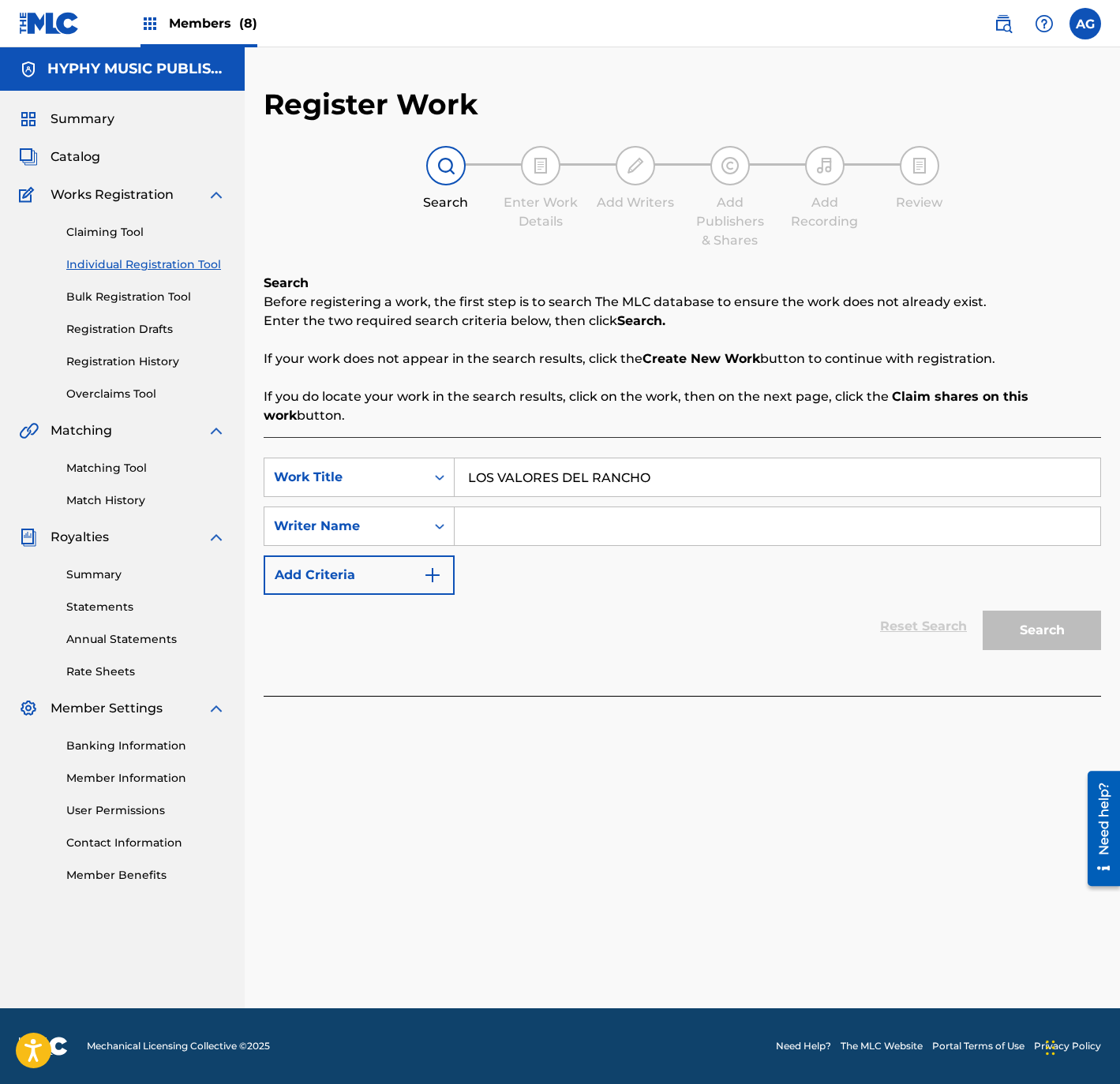
paste input "[PERSON_NAME] [PERSON_NAME]"
type input "[PERSON_NAME] [PERSON_NAME]"
click at [1058, 632] on button "Search" at bounding box center [1041, 630] width 118 height 39
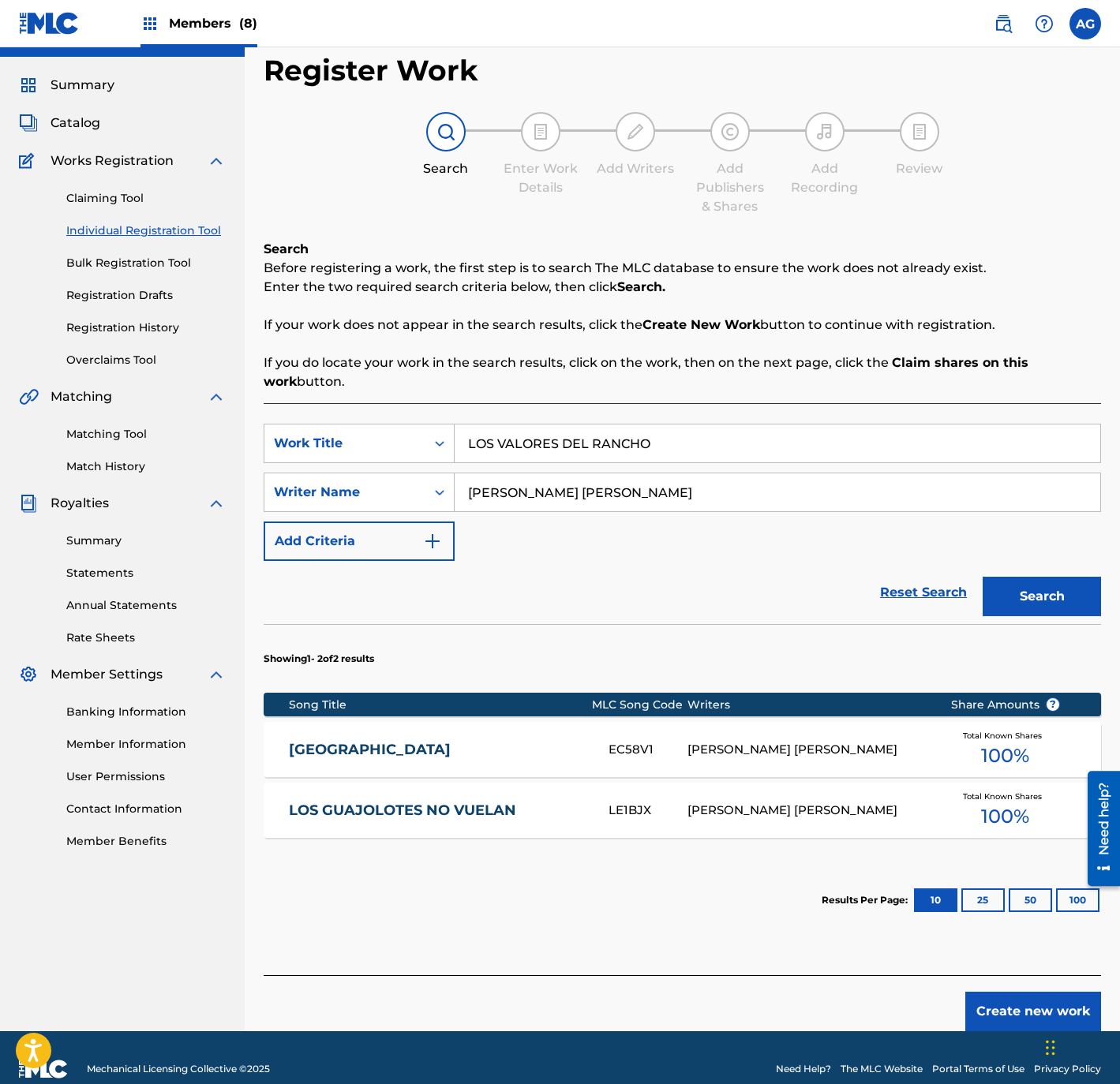
scroll to position [57, 0]
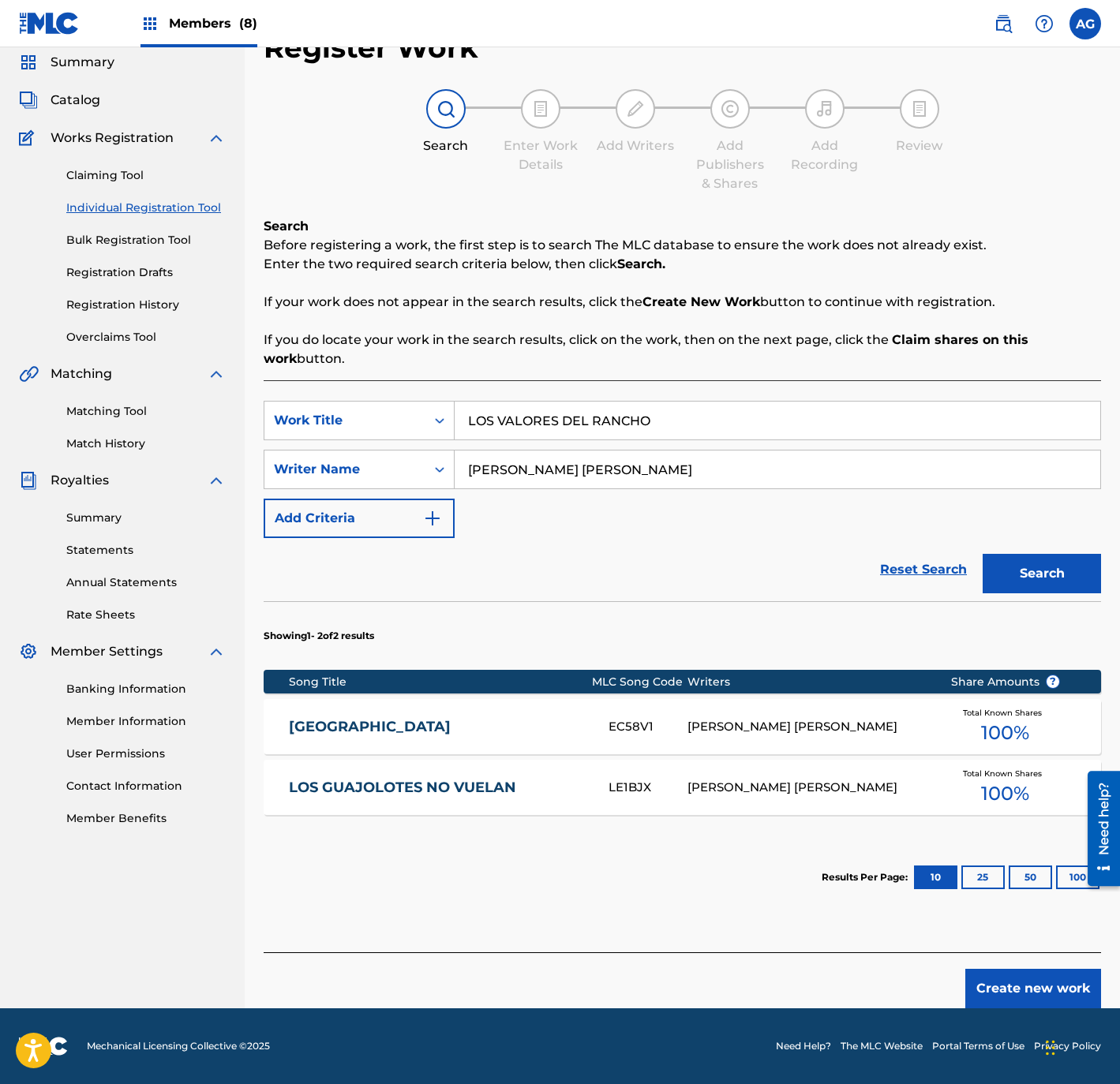
drag, startPoint x: 579, startPoint y: 713, endPoint x: 607, endPoint y: 848, distance: 137.9
click at [1020, 990] on button "Create new work" at bounding box center [1032, 989] width 135 height 39
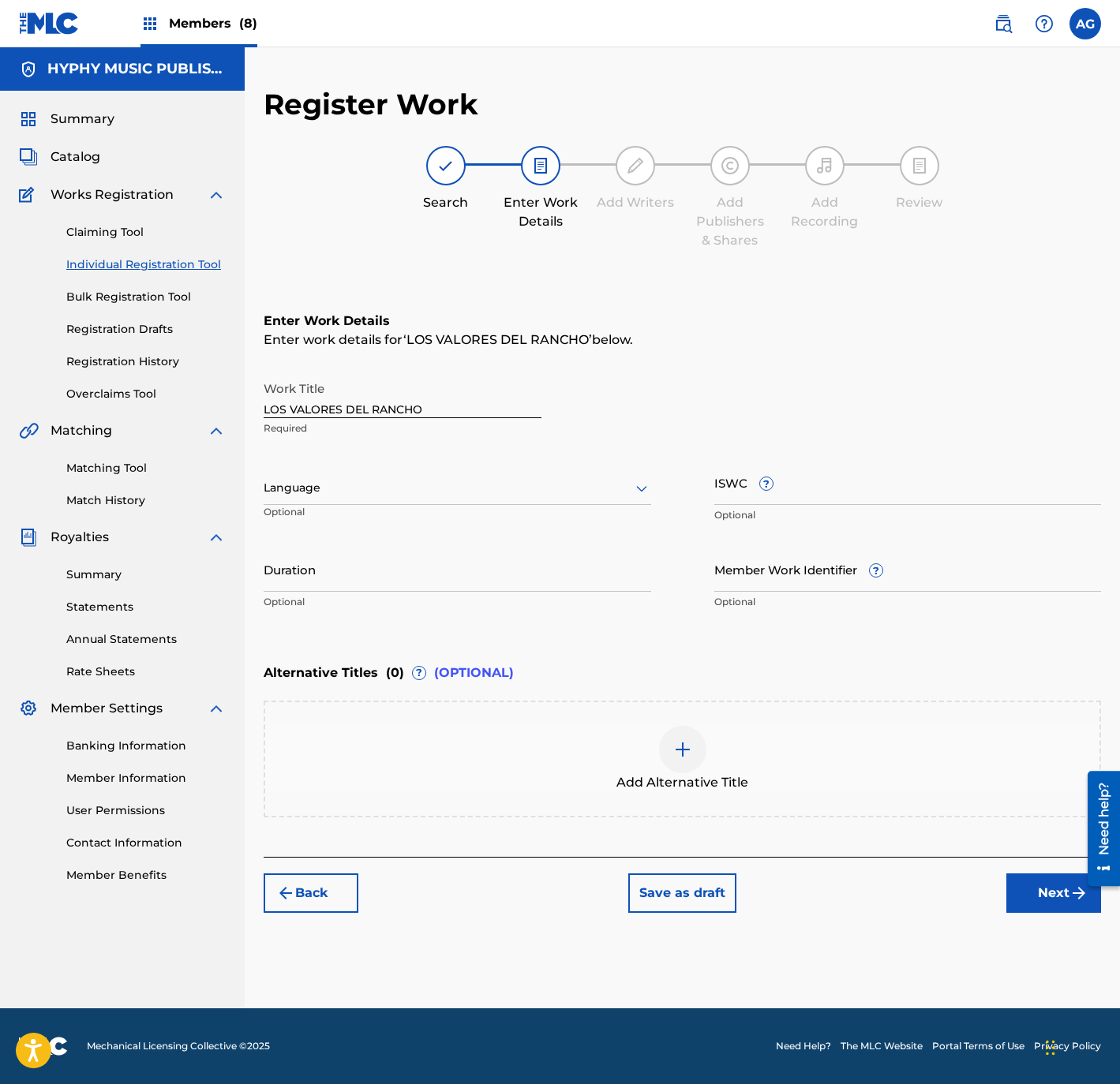
click at [360, 472] on div "Language Optional" at bounding box center [457, 495] width 387 height 71
click at [357, 502] on div "Language" at bounding box center [457, 488] width 387 height 33
click at [352, 541] on div "Spanish" at bounding box center [457, 558] width 386 height 35
click at [370, 581] on input "Duration" at bounding box center [457, 570] width 387 height 45
type input "02:36"
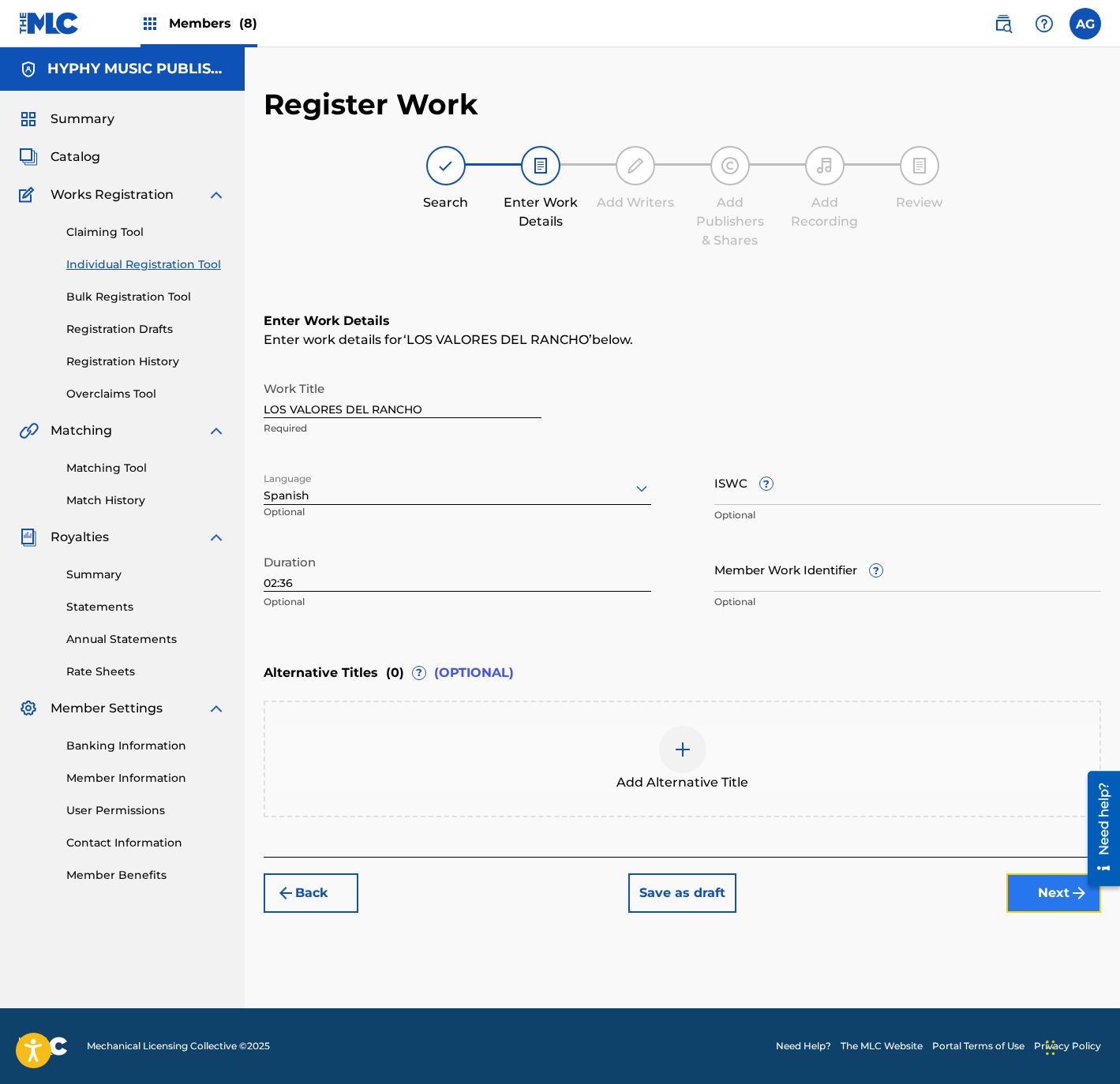
click at [1058, 892] on button "Next" at bounding box center [1054, 893] width 94 height 39
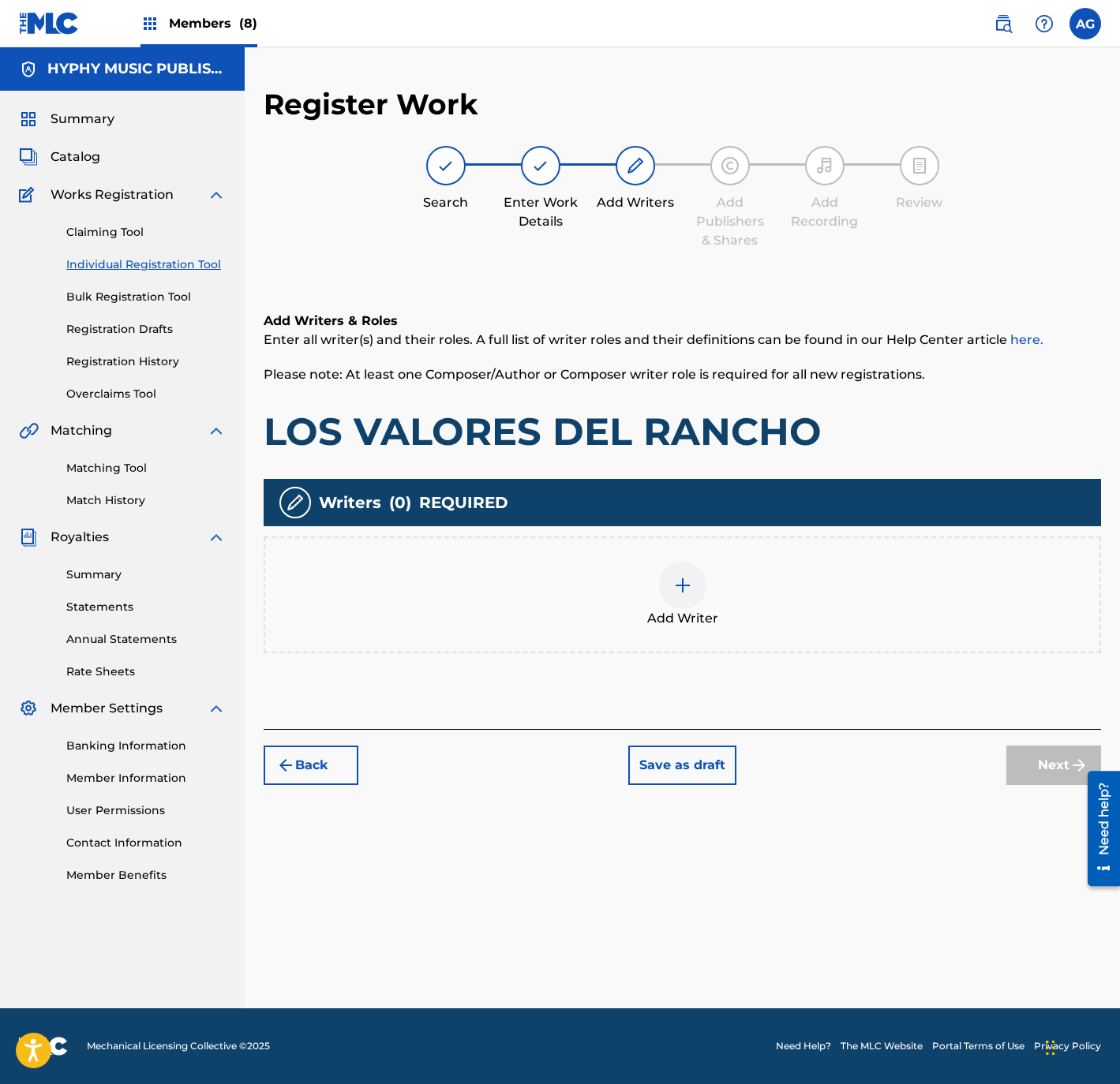
click at [800, 594] on div "Add Writer" at bounding box center [682, 594] width 834 height 66
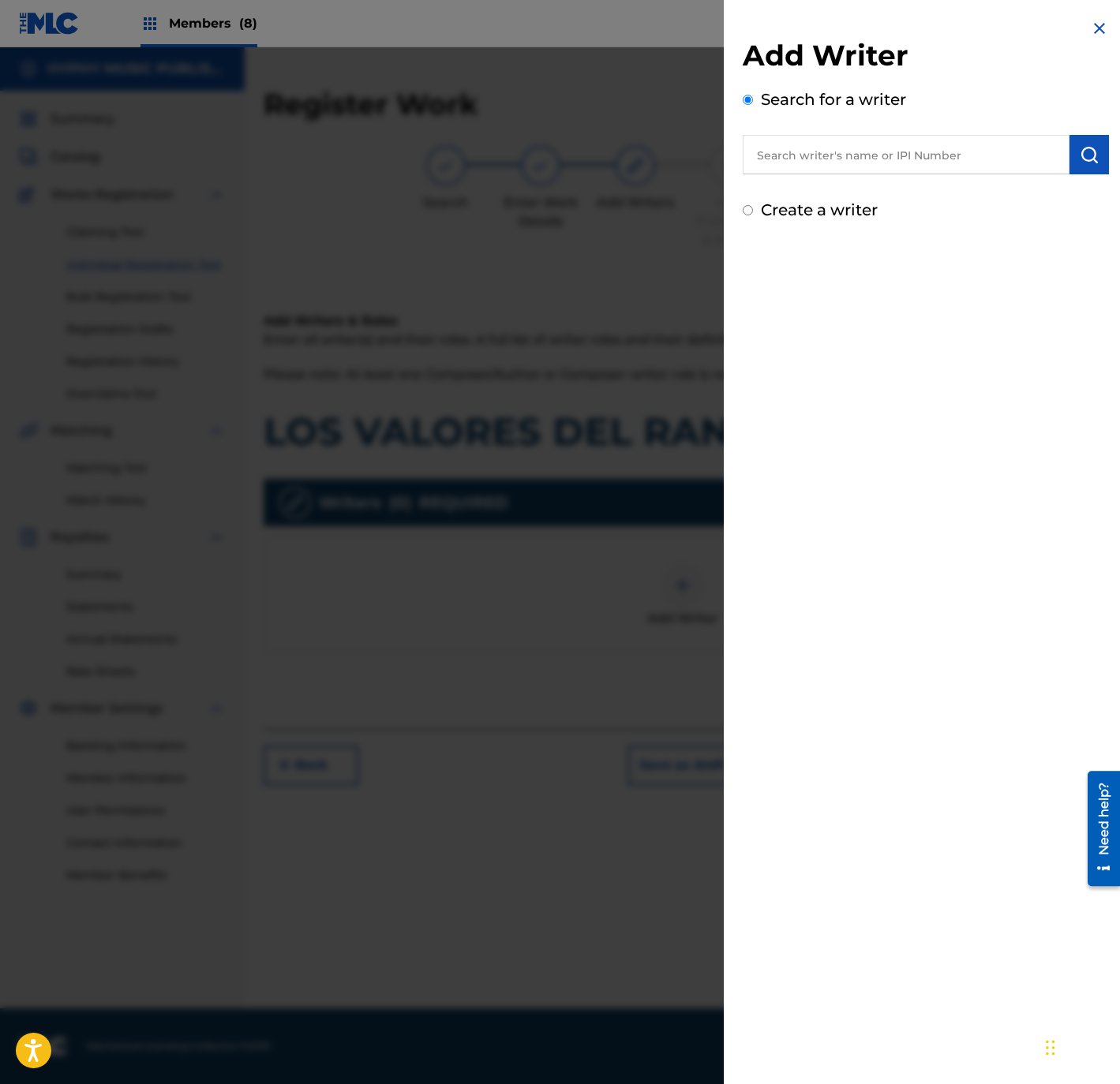
click at [827, 154] on input "text" at bounding box center [906, 154] width 327 height 39
paste input "[PERSON_NAME] [PERSON_NAME]"
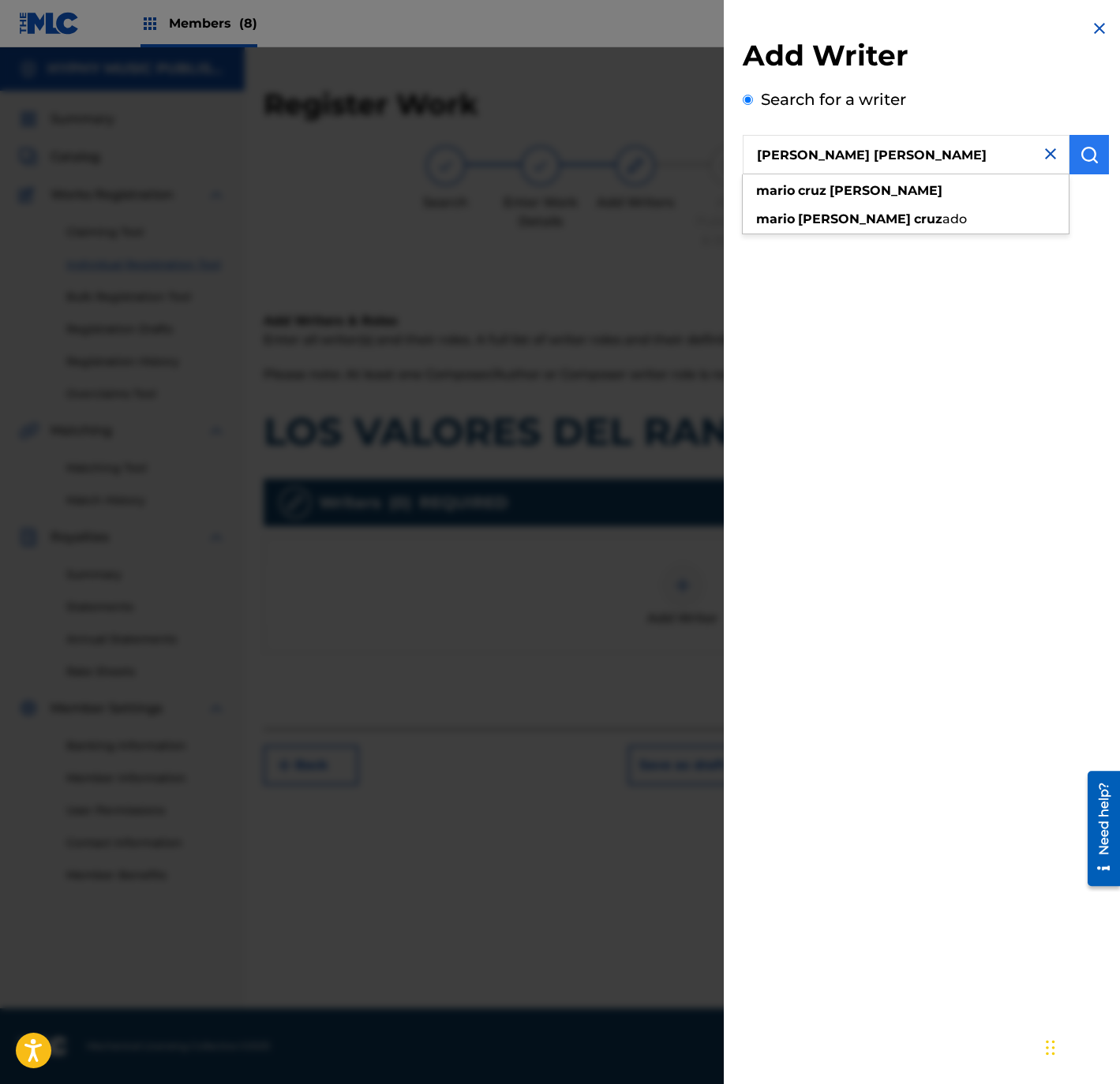
type input "[PERSON_NAME] [PERSON_NAME]"
click at [1086, 166] on button "submit" at bounding box center [1088, 154] width 39 height 39
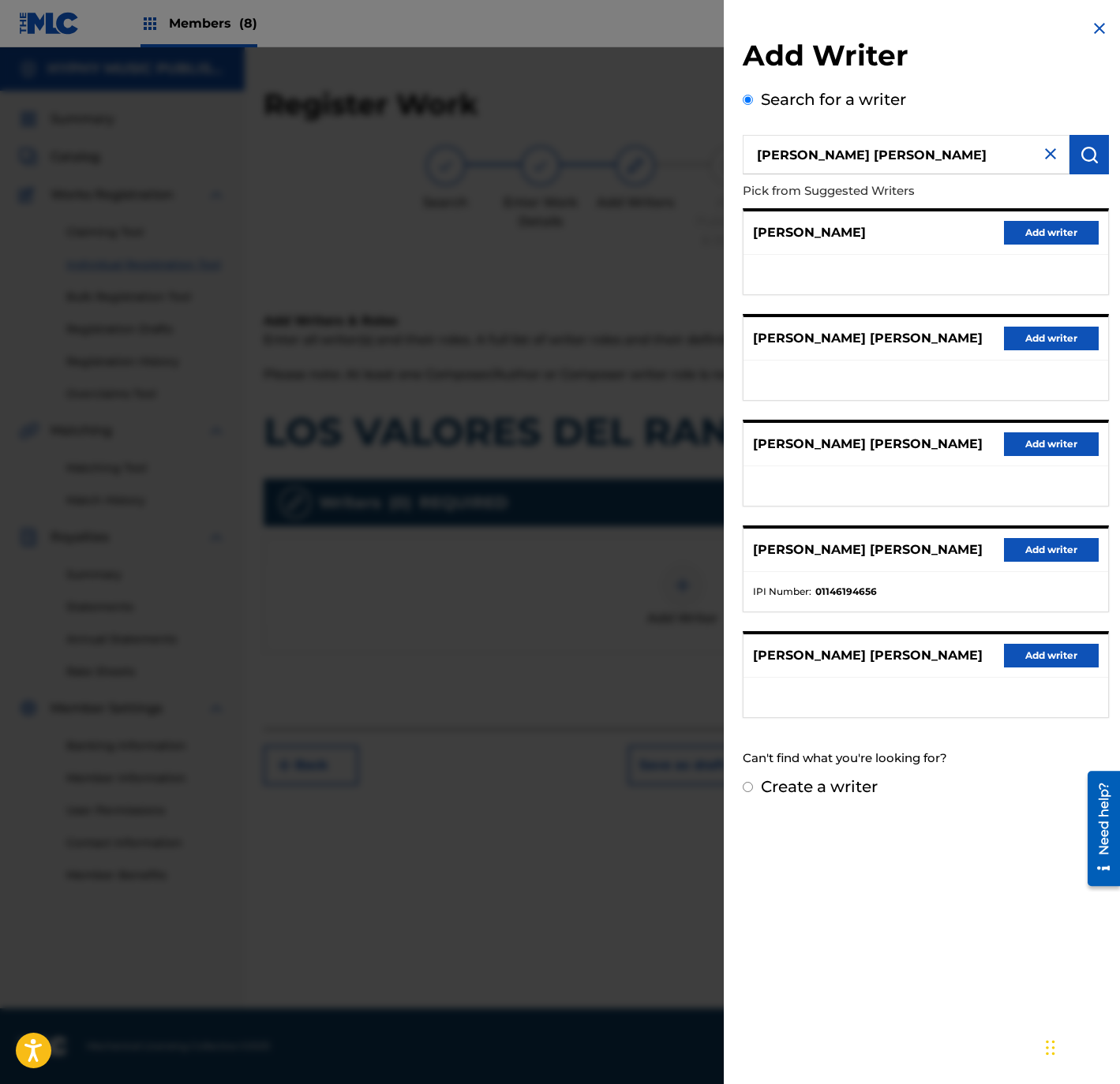
click at [1045, 323] on div "[PERSON_NAME] [PERSON_NAME] Add writer" at bounding box center [925, 339] width 364 height 44
click at [1054, 334] on button "Add writer" at bounding box center [1051, 339] width 94 height 24
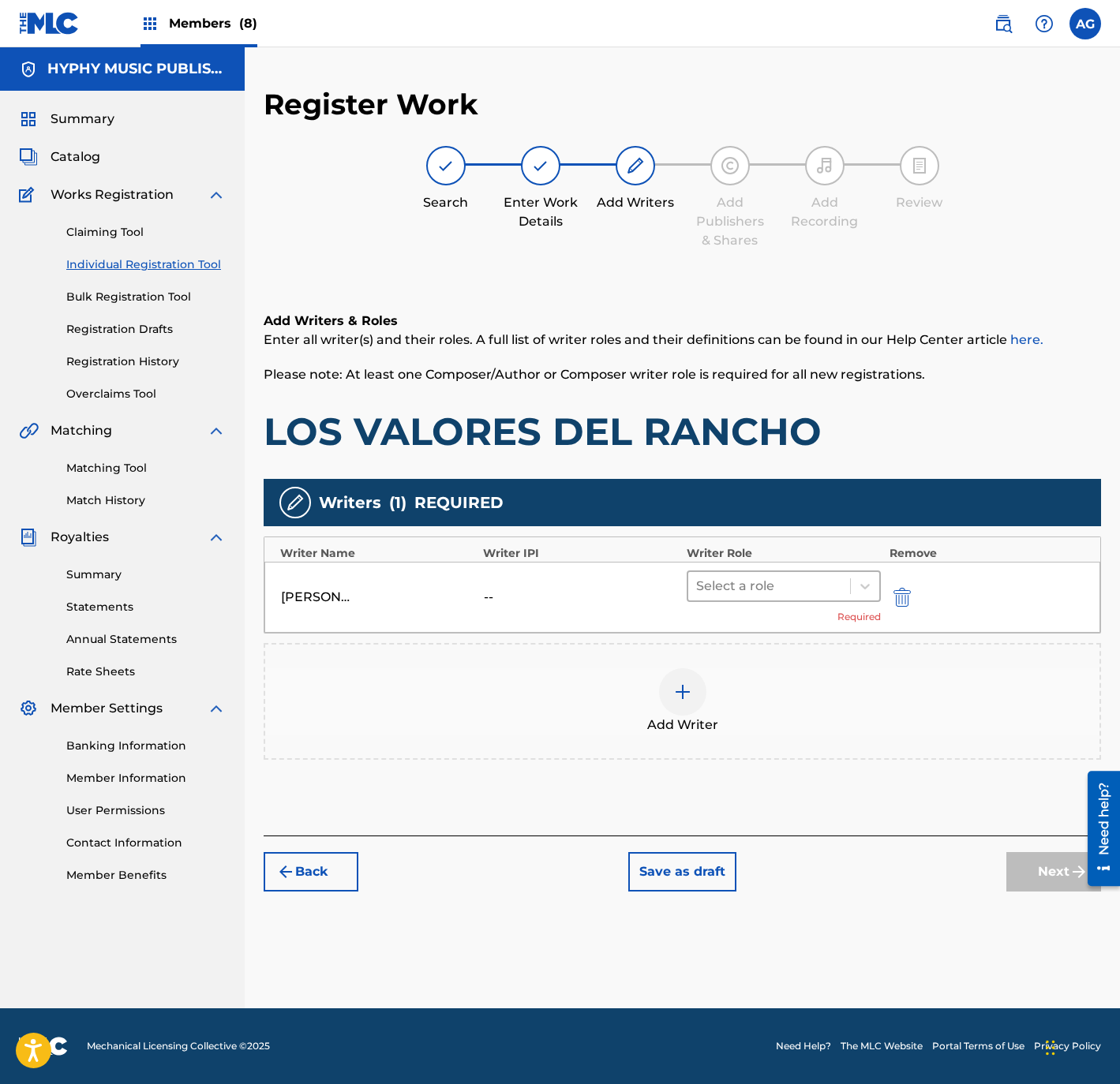
click at [739, 588] on div at bounding box center [769, 586] width 147 height 22
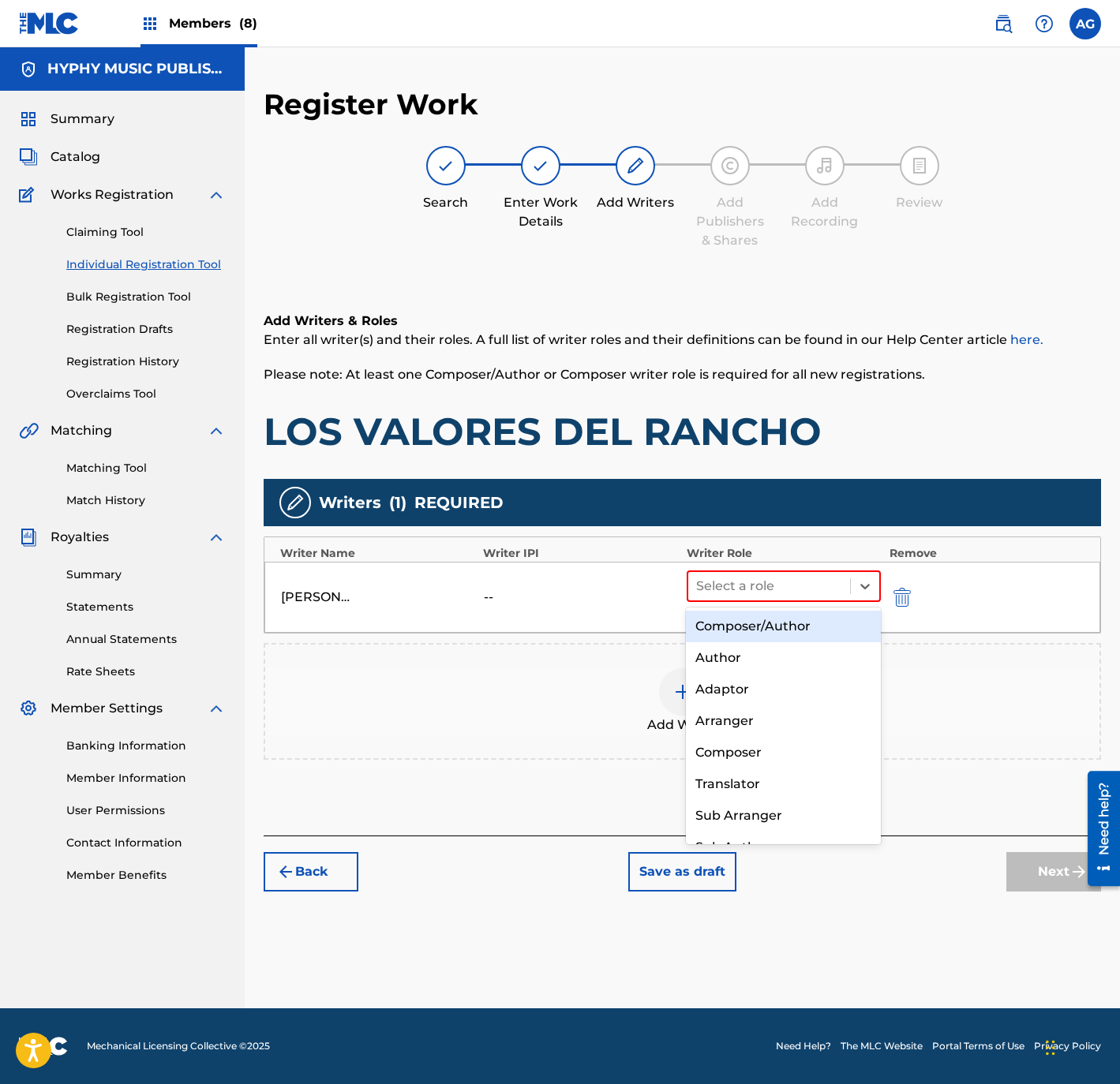
click at [750, 640] on div "Composer/Author" at bounding box center [783, 626] width 194 height 32
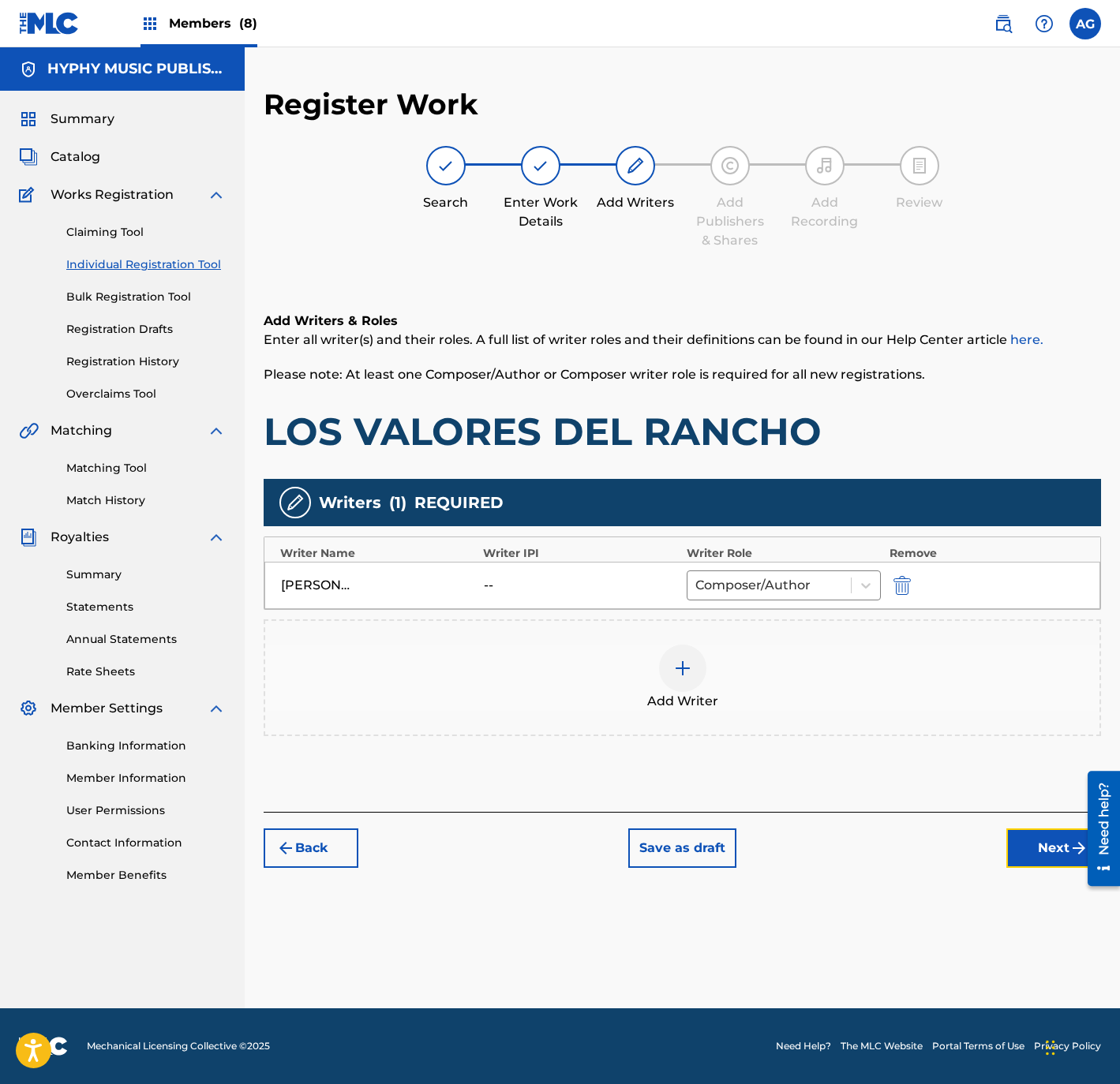
click at [1045, 846] on button "Next" at bounding box center [1054, 848] width 94 height 39
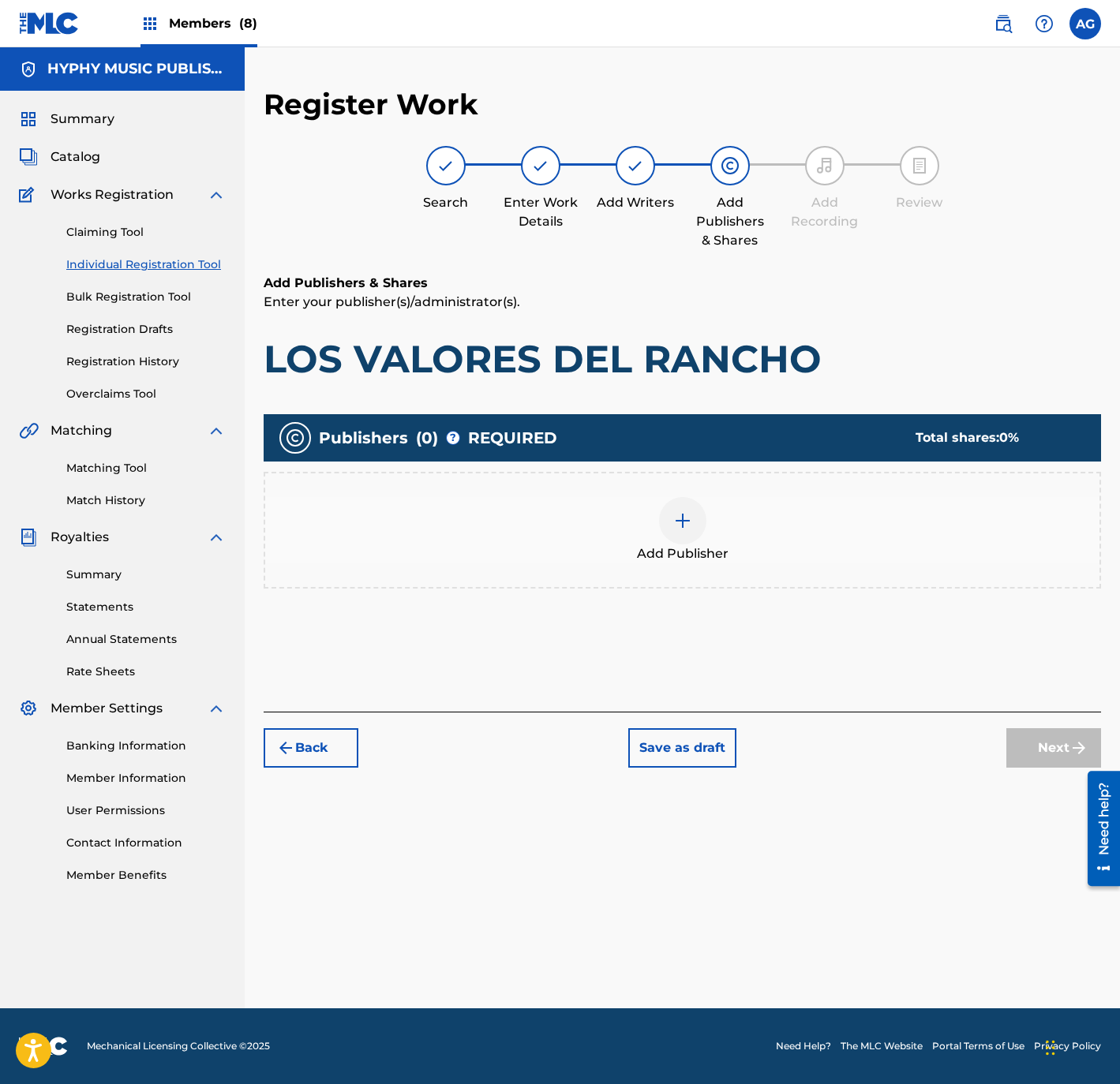
click at [708, 517] on div "Add Publisher" at bounding box center [682, 530] width 834 height 66
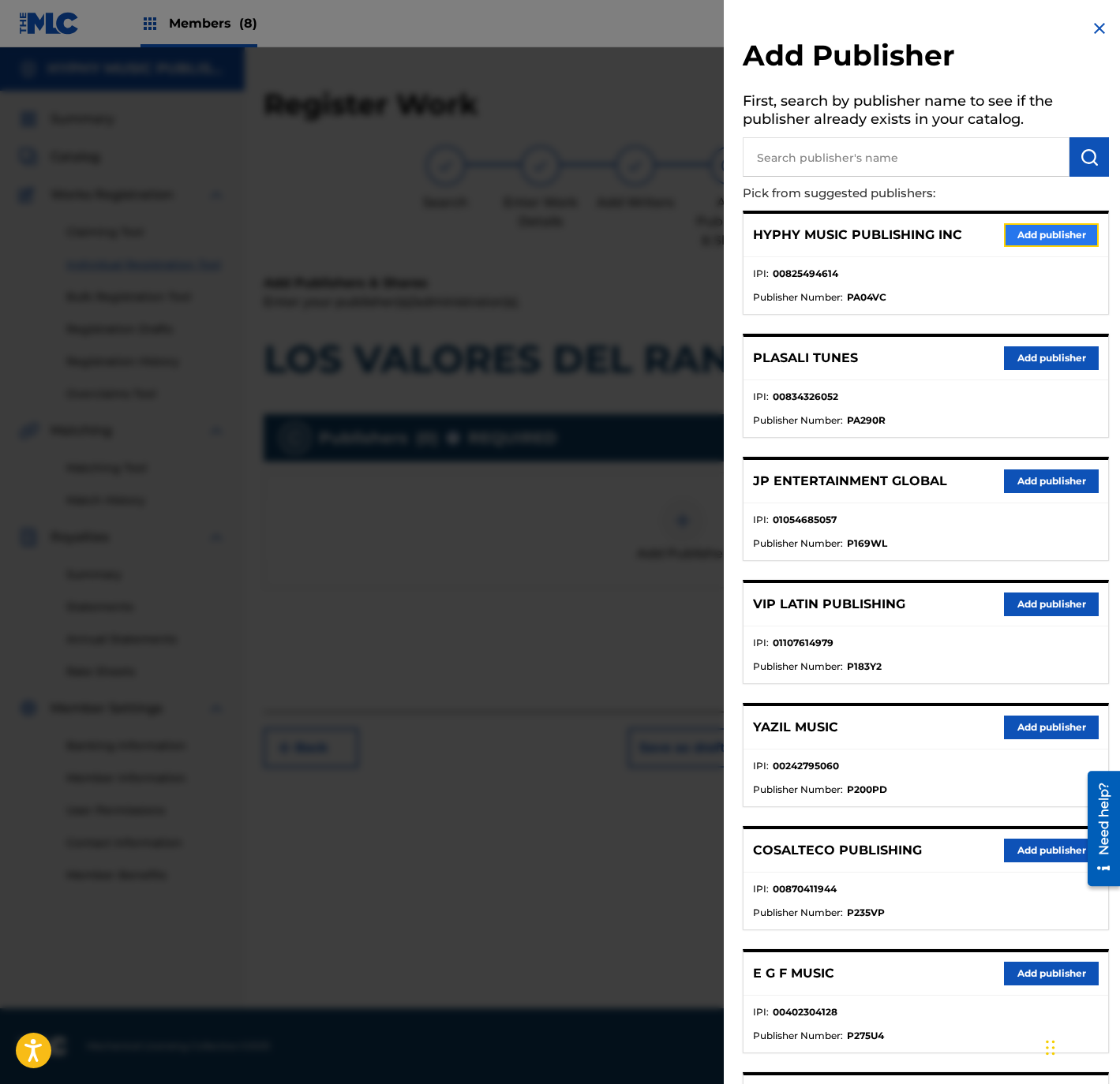
click at [1025, 228] on button "Add publisher" at bounding box center [1051, 235] width 94 height 24
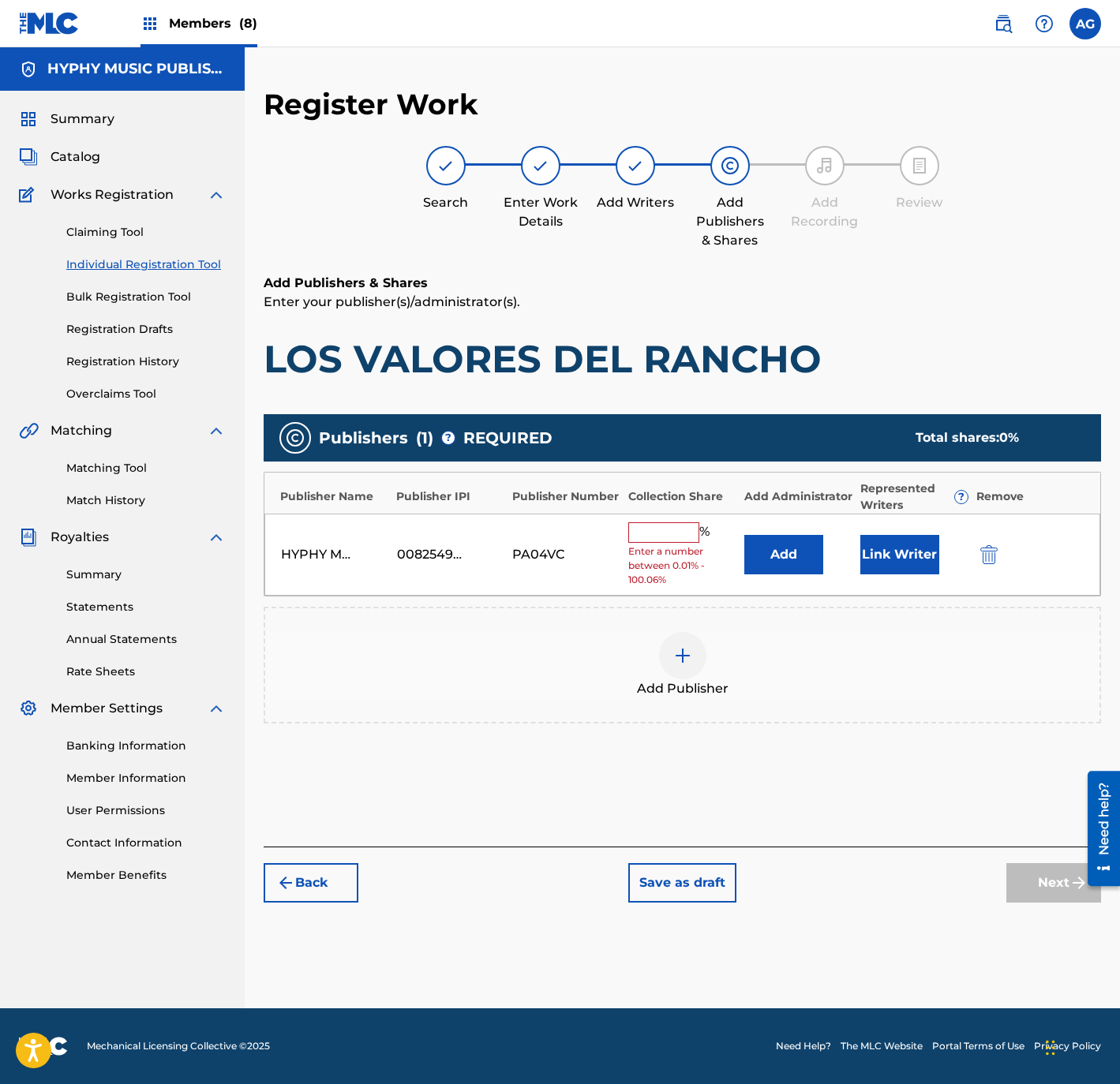
click at [644, 531] on input "text" at bounding box center [663, 532] width 71 height 21
type input "100"
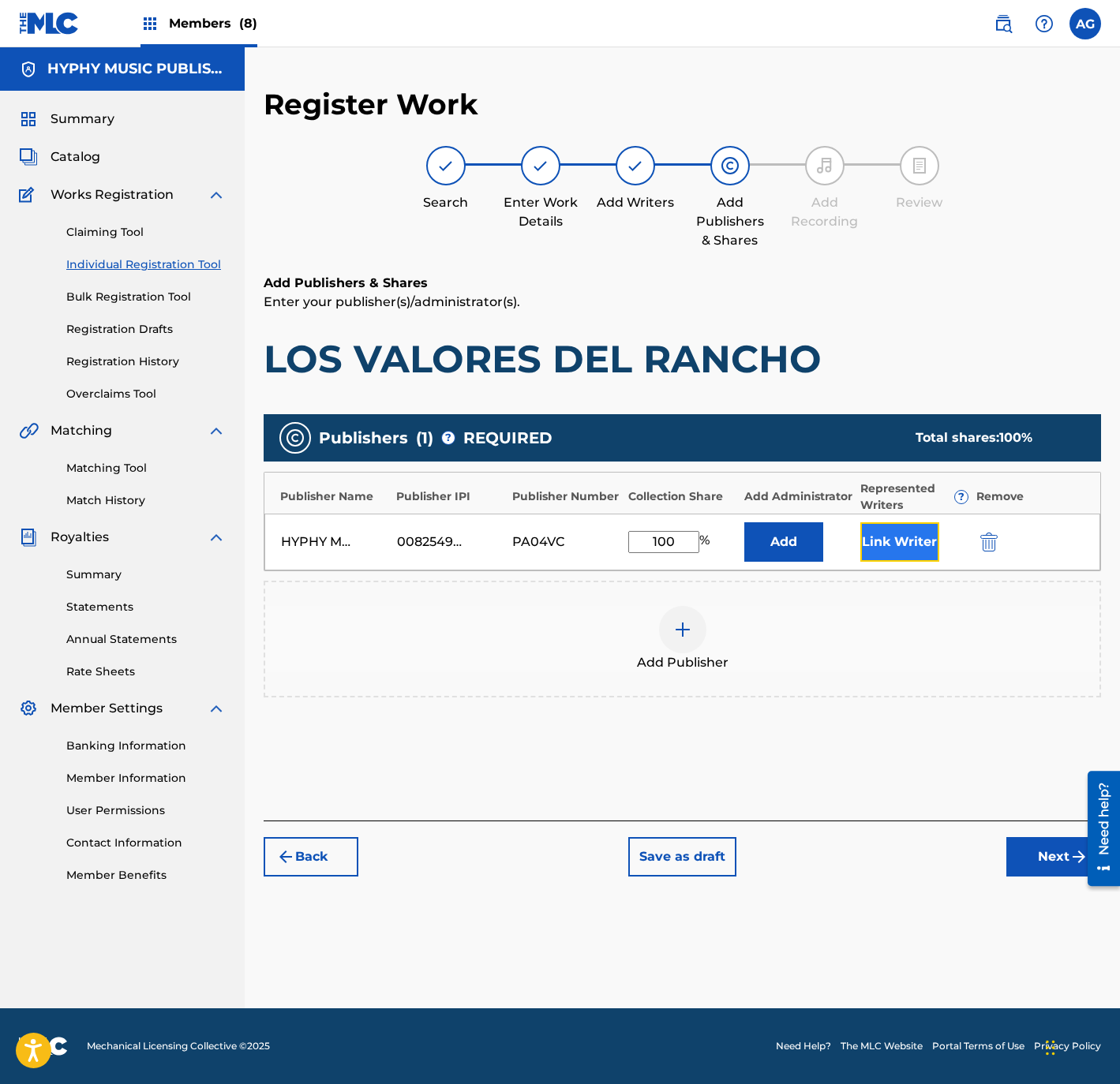
click at [893, 535] on button "Link Writer" at bounding box center [899, 542] width 79 height 39
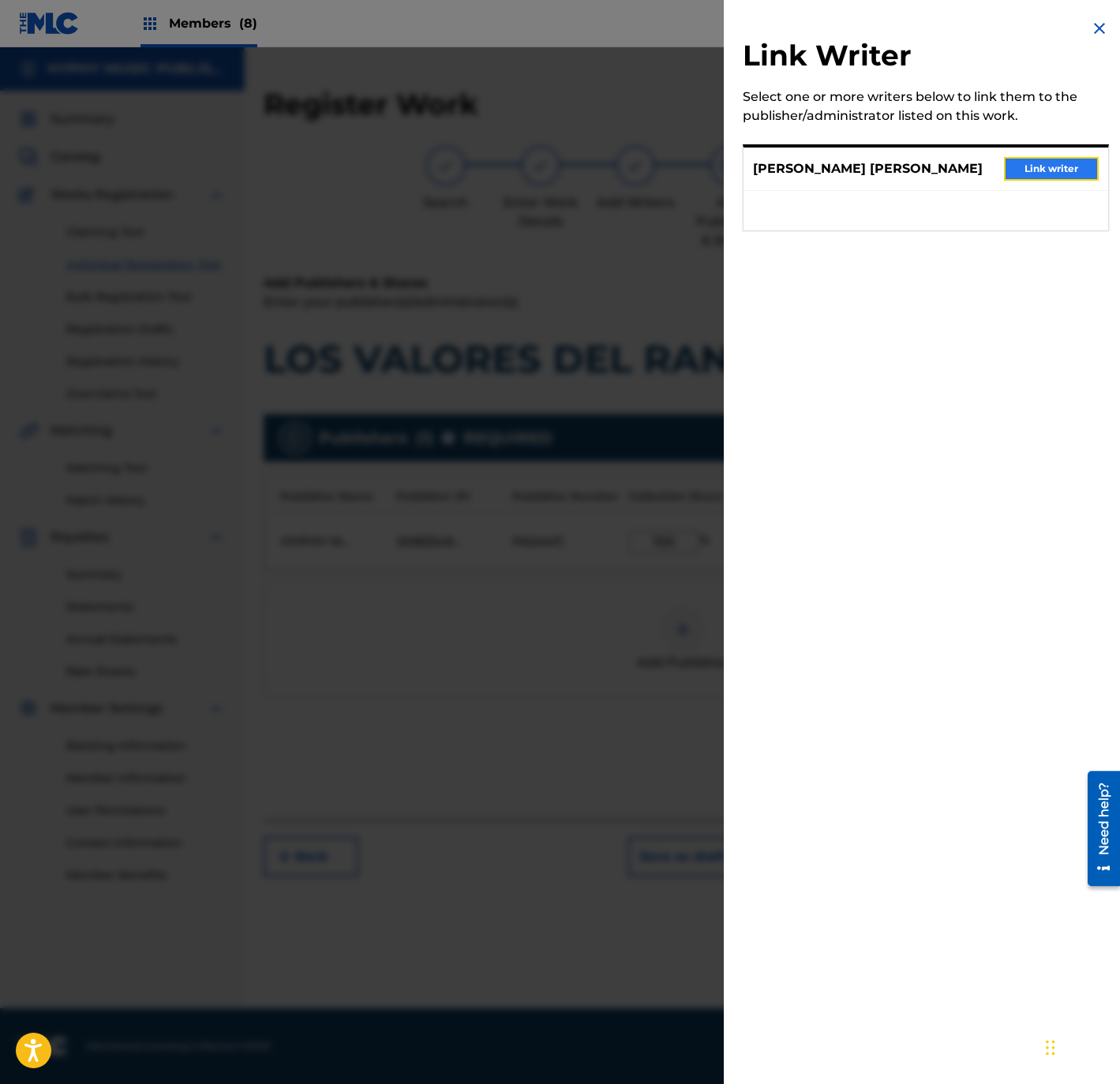
click at [1056, 164] on button "Link writer" at bounding box center [1051, 169] width 94 height 24
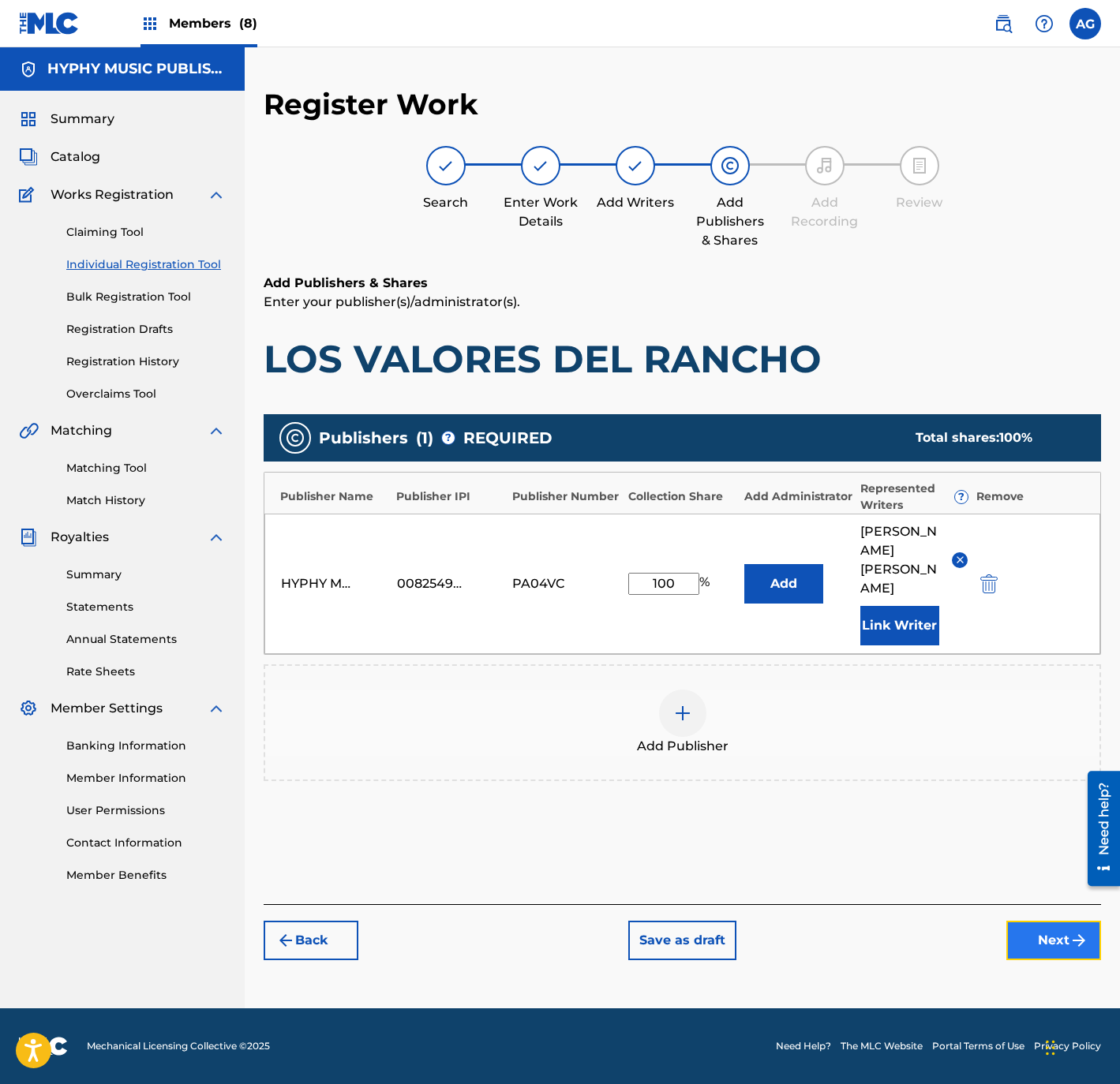
click at [1023, 921] on button "Next" at bounding box center [1054, 940] width 94 height 39
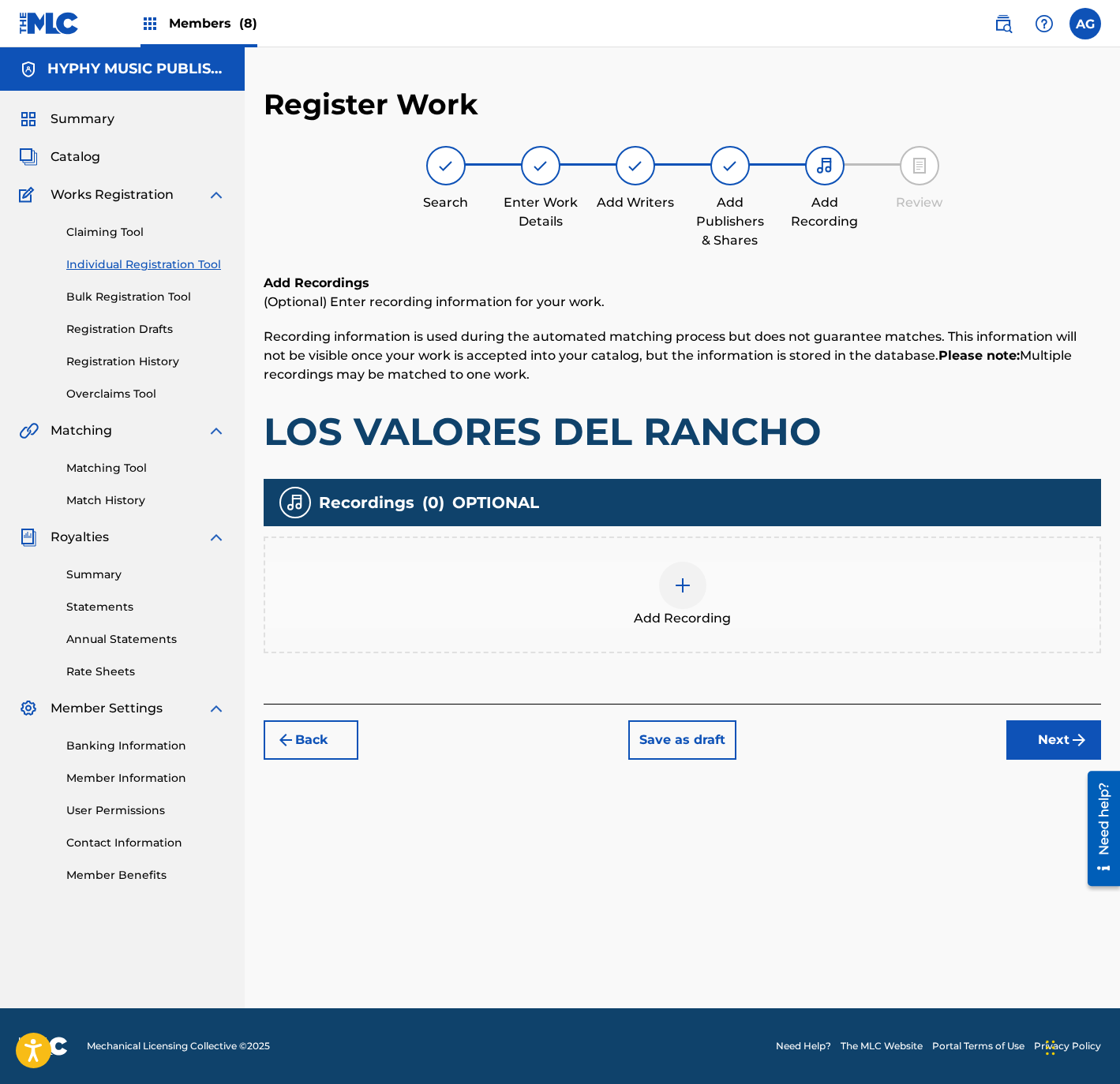
drag, startPoint x: 699, startPoint y: 610, endPoint x: 708, endPoint y: 606, distance: 9.8
click at [708, 606] on div "Add Recording" at bounding box center [682, 594] width 834 height 66
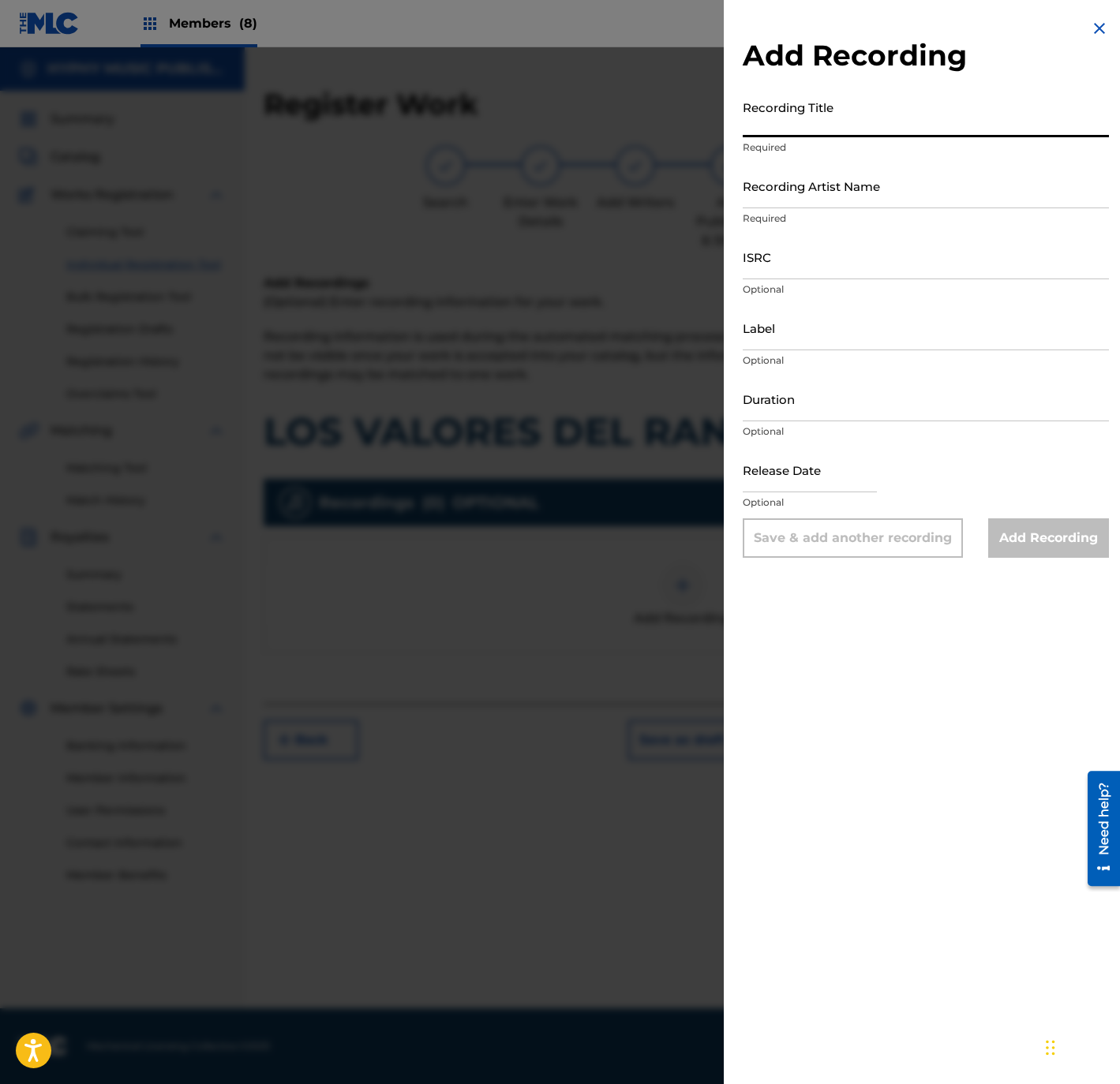
click at [874, 110] on input "Recording Title" at bounding box center [925, 115] width 366 height 45
paste input "Los Valores [GEOGRAPHIC_DATA]"
type input "Los Valores [GEOGRAPHIC_DATA]"
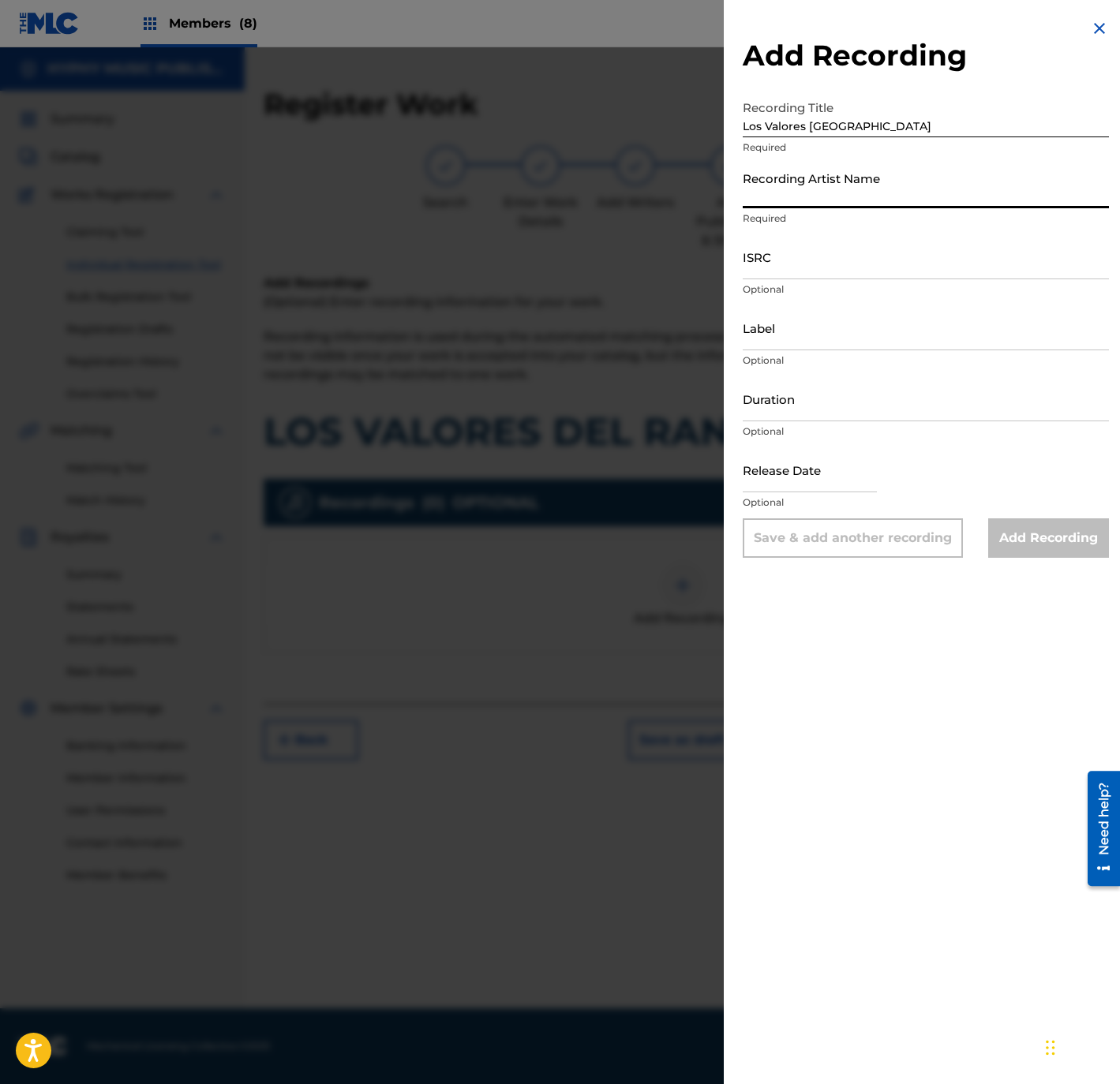
drag, startPoint x: 887, startPoint y: 185, endPoint x: 928, endPoint y: 199, distance: 43.3
click at [887, 185] on input "Recording Artist Name" at bounding box center [925, 186] width 366 height 45
paste input "Los Zafiros del Norte"
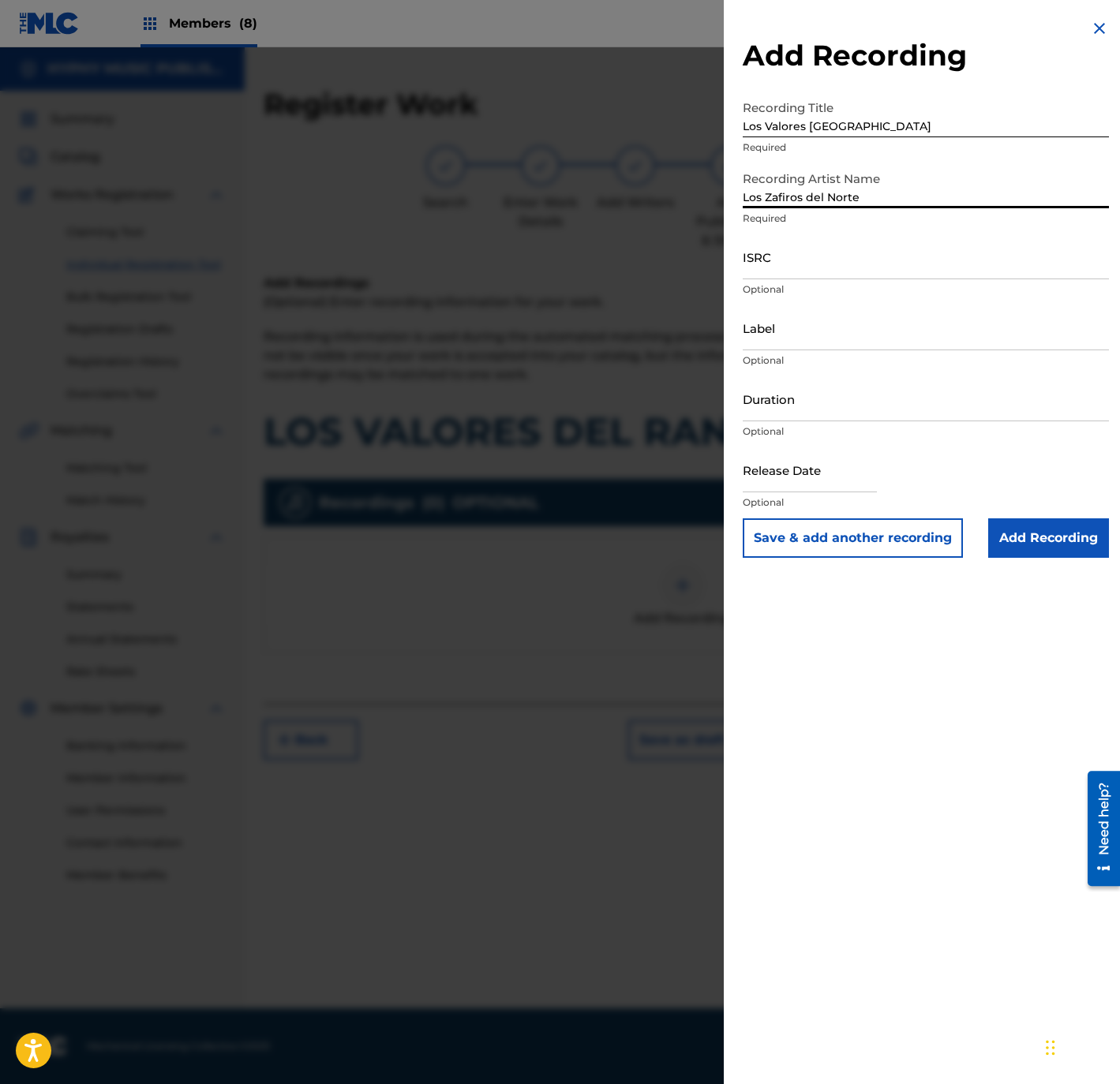
type input "Los Zafiros del Norte"
drag, startPoint x: 815, startPoint y: 255, endPoint x: 824, endPoint y: 286, distance: 32.3
click at [817, 256] on input "ISRC" at bounding box center [925, 257] width 366 height 45
paste input "QMFMF2464508"
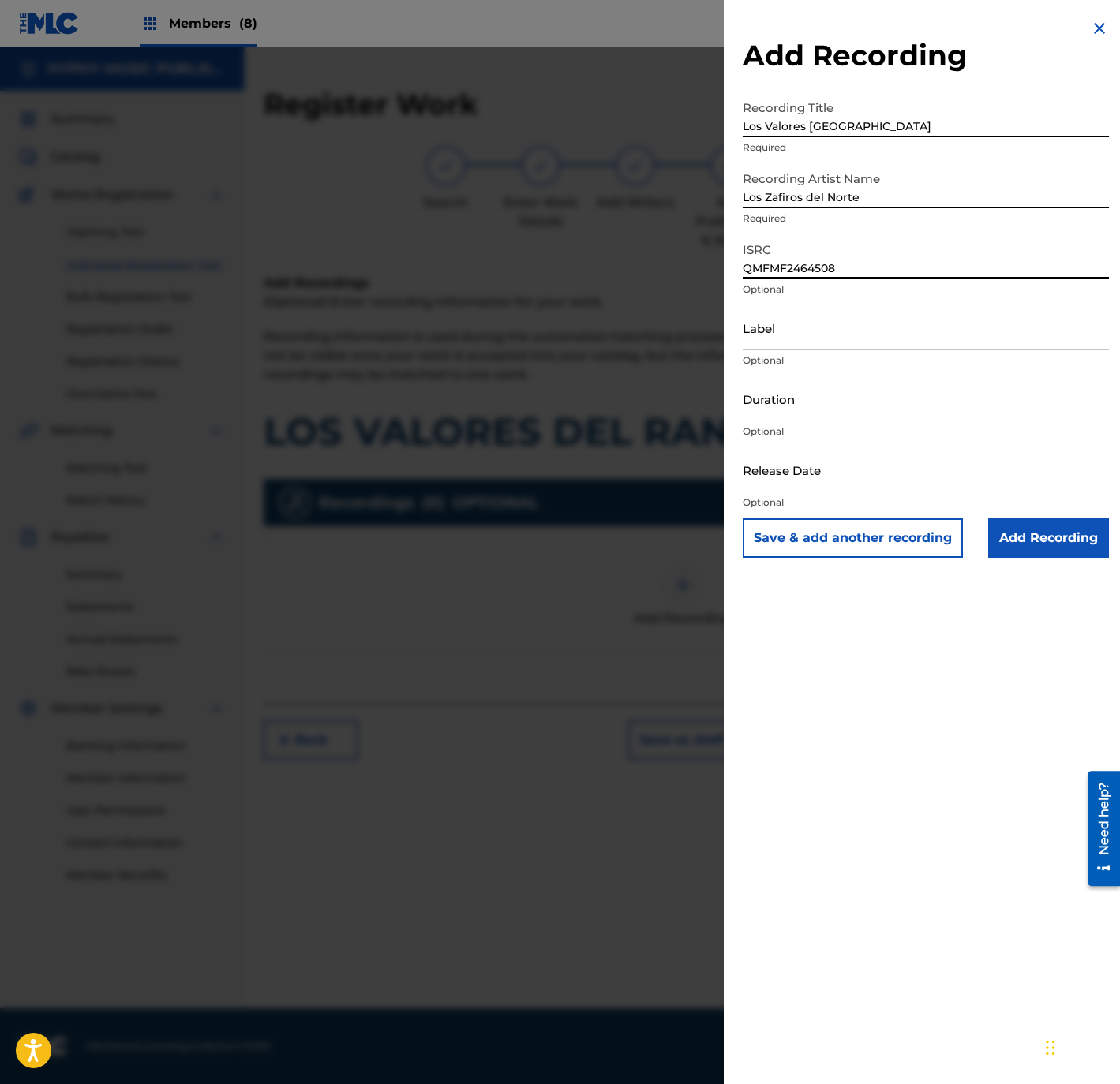
type input "QMFMF2464508"
click at [820, 334] on input "Label" at bounding box center [925, 328] width 366 height 45
paste input "Gente Humilde Music"
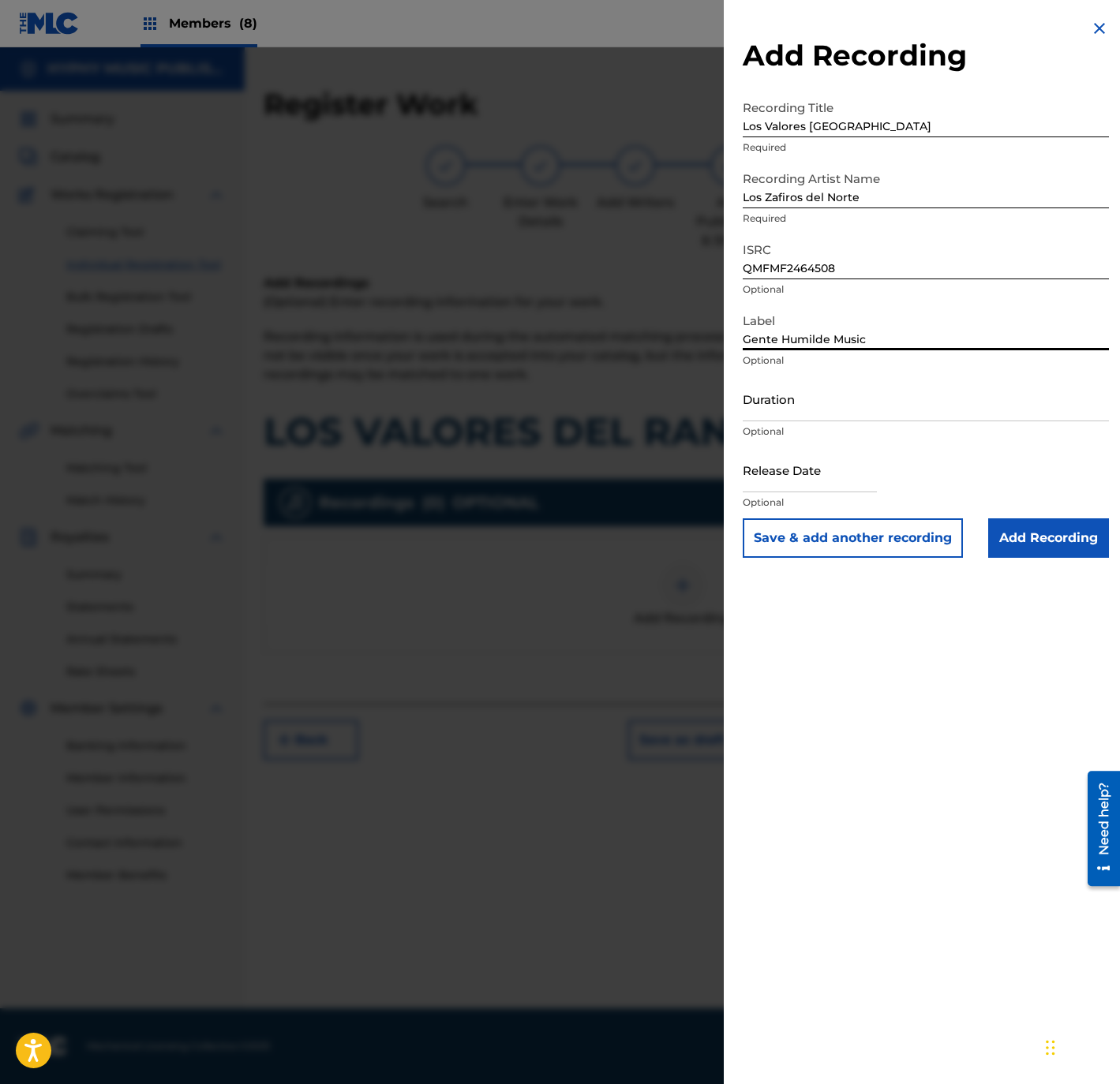
type input "Gente Humilde Music"
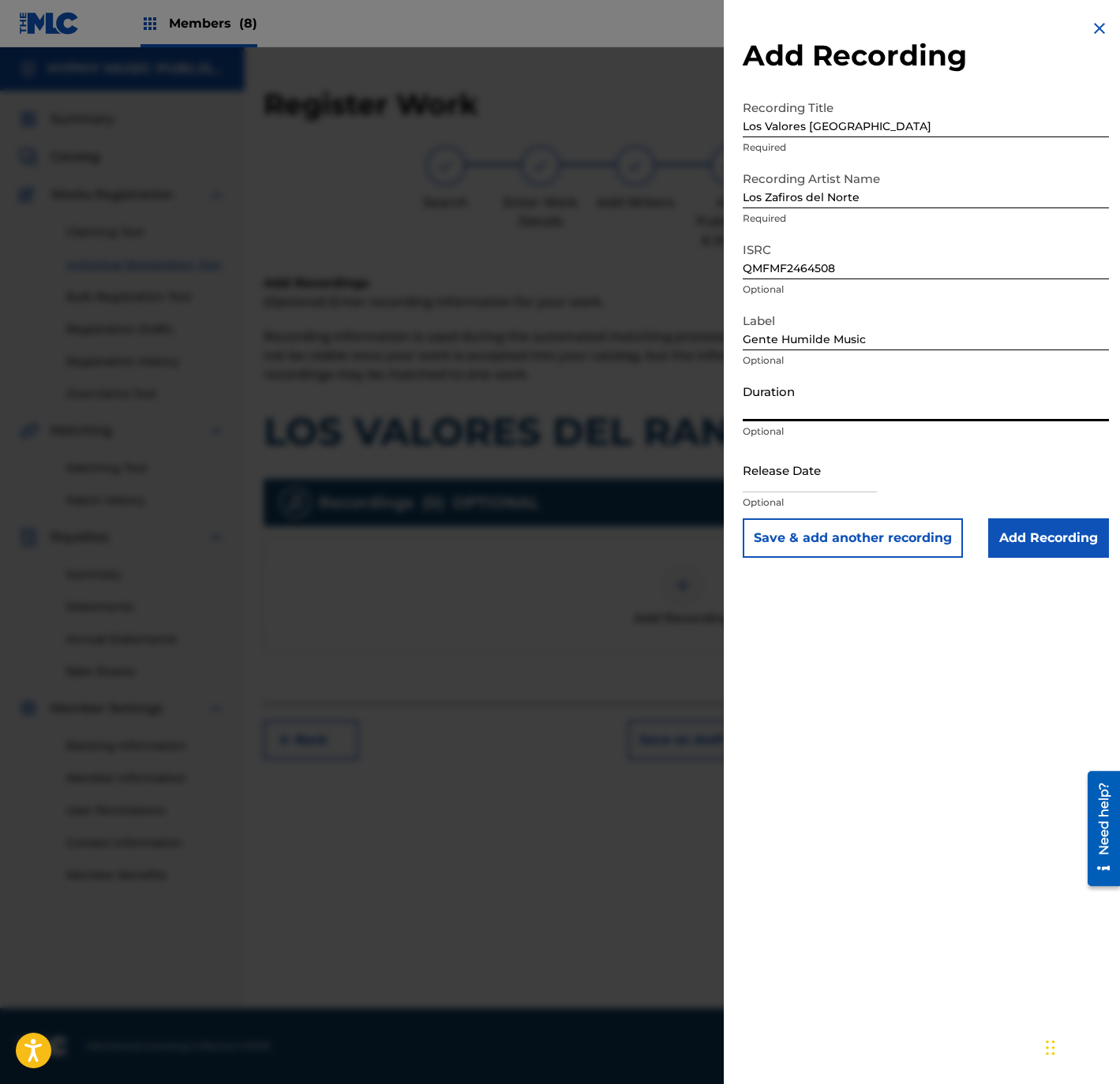
click at [898, 398] on input "Duration" at bounding box center [925, 399] width 366 height 45
paste input "2:36"
type input "02:36"
click at [809, 473] on input "text" at bounding box center [809, 471] width 134 height 45
select select "8"
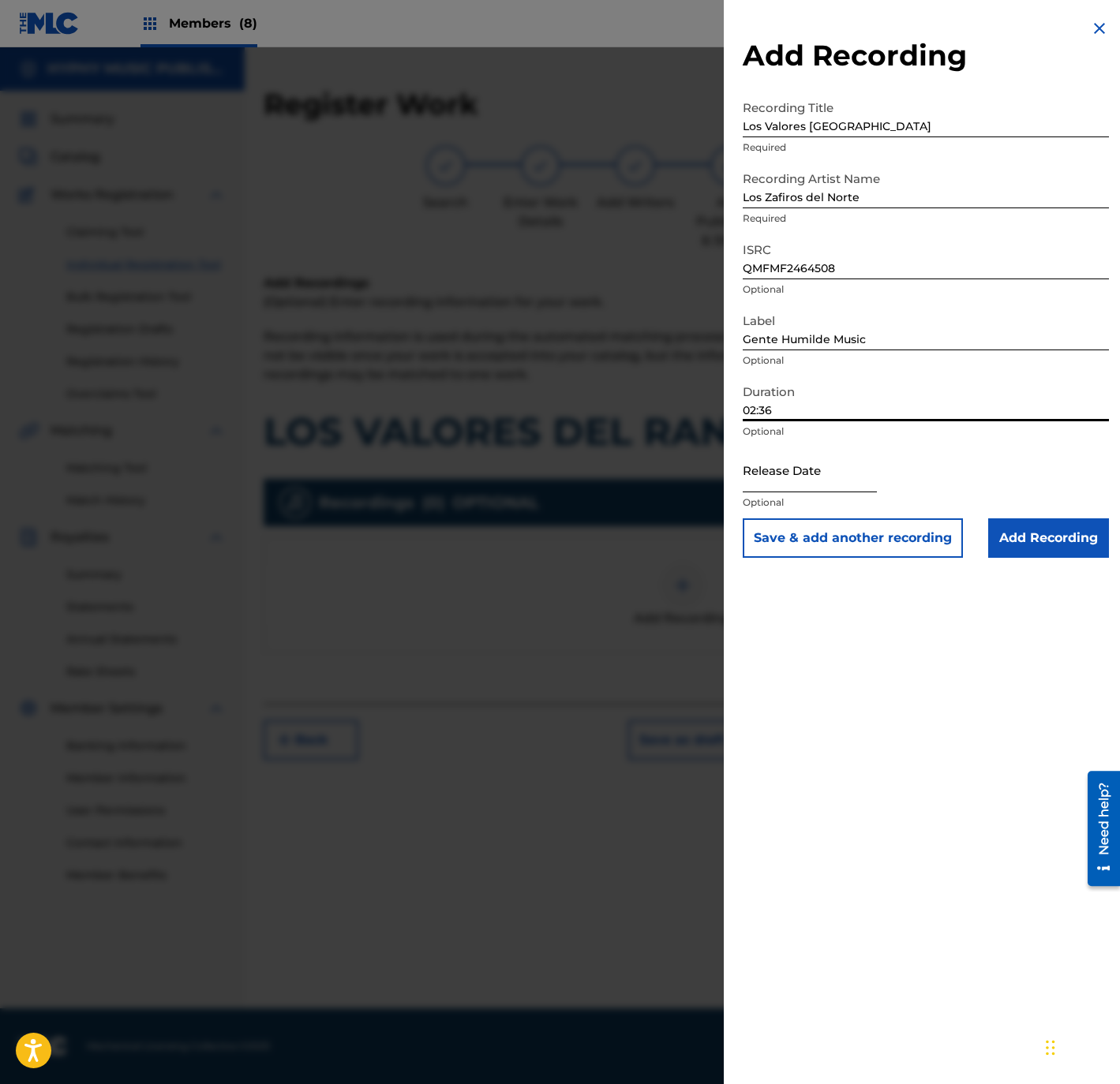
select select "2025"
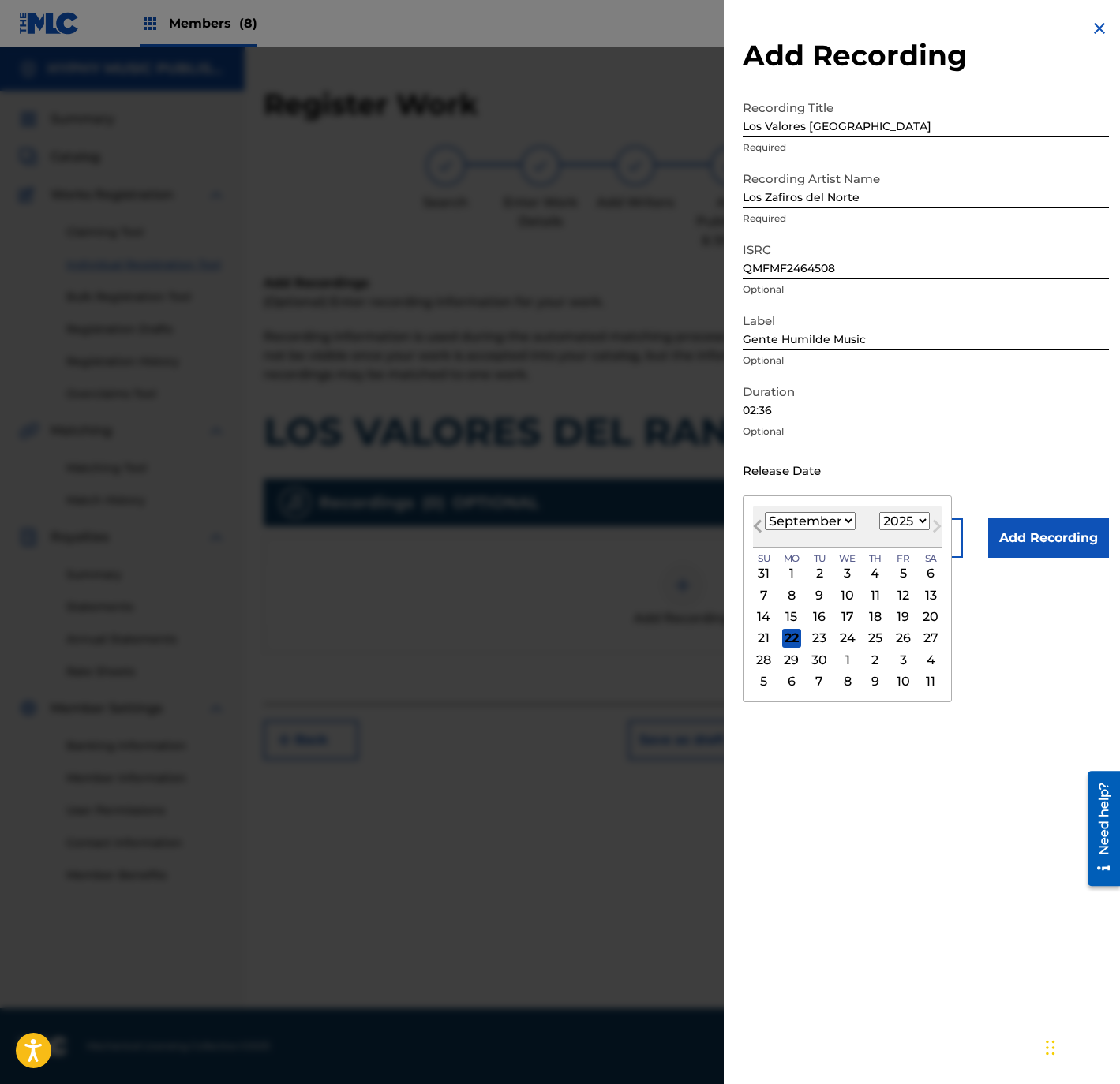
click at [748, 520] on button "Previous Month" at bounding box center [758, 530] width 25 height 25
click at [754, 520] on button "Previous Month" at bounding box center [758, 530] width 25 height 25
click at [753, 520] on button "Previous Month" at bounding box center [758, 530] width 25 height 25
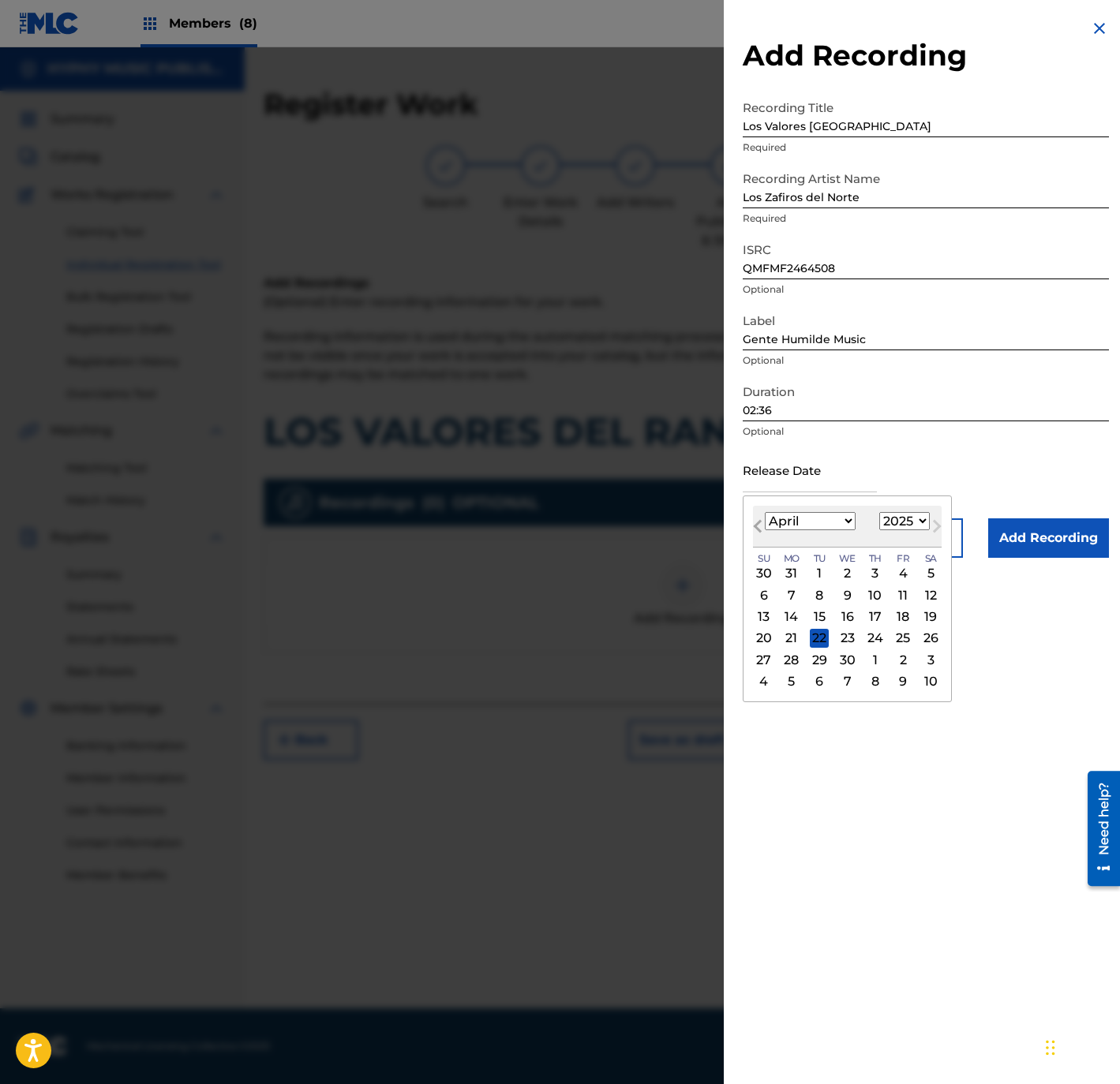
click at [753, 520] on button "Previous Month" at bounding box center [758, 530] width 25 height 25
select select "11"
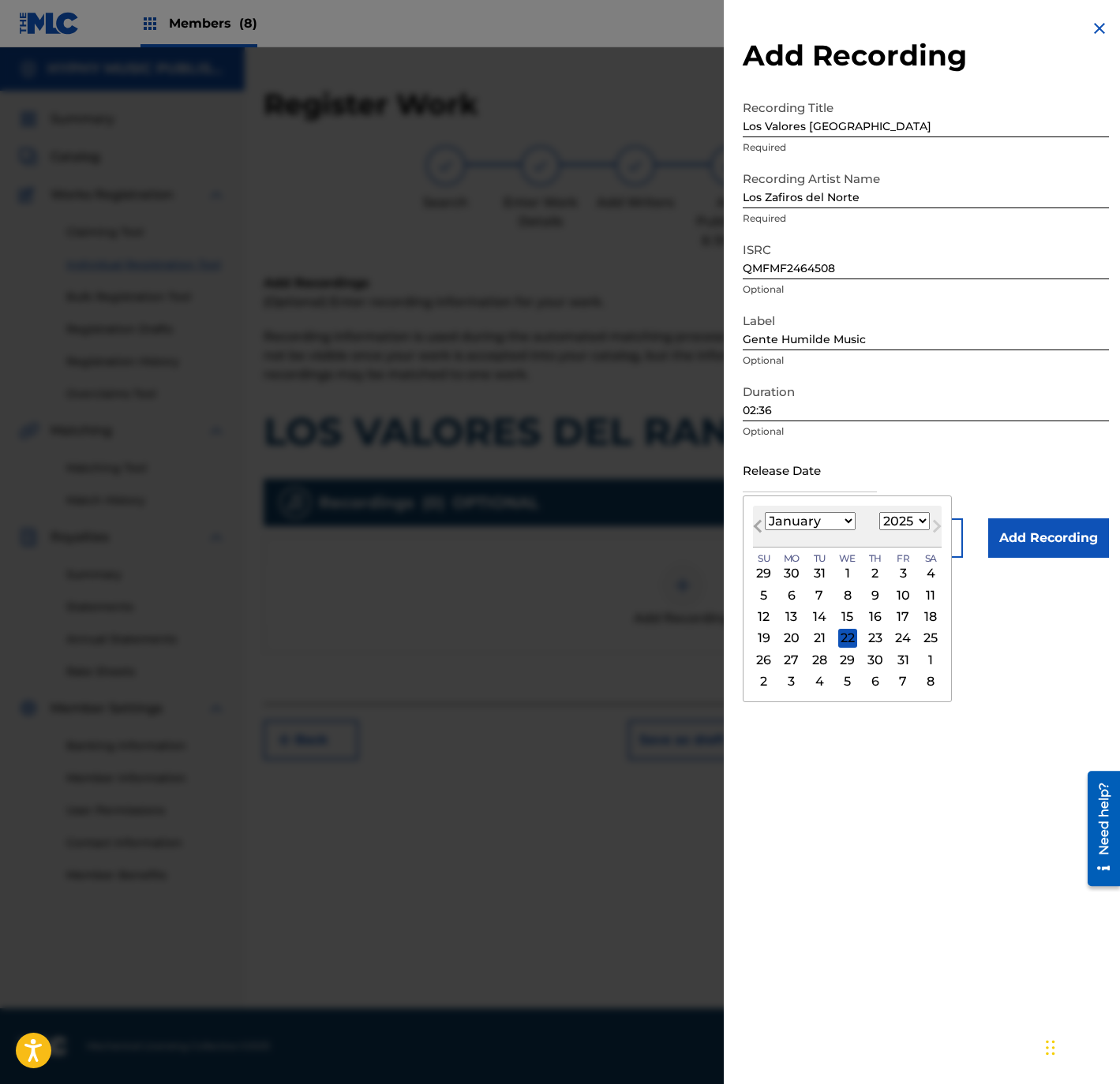
select select "2024"
click at [935, 524] on span "Next Month" at bounding box center [935, 529] width 0 height 24
select select "0"
select select "2025"
click at [912, 573] on div "3" at bounding box center [902, 573] width 19 height 19
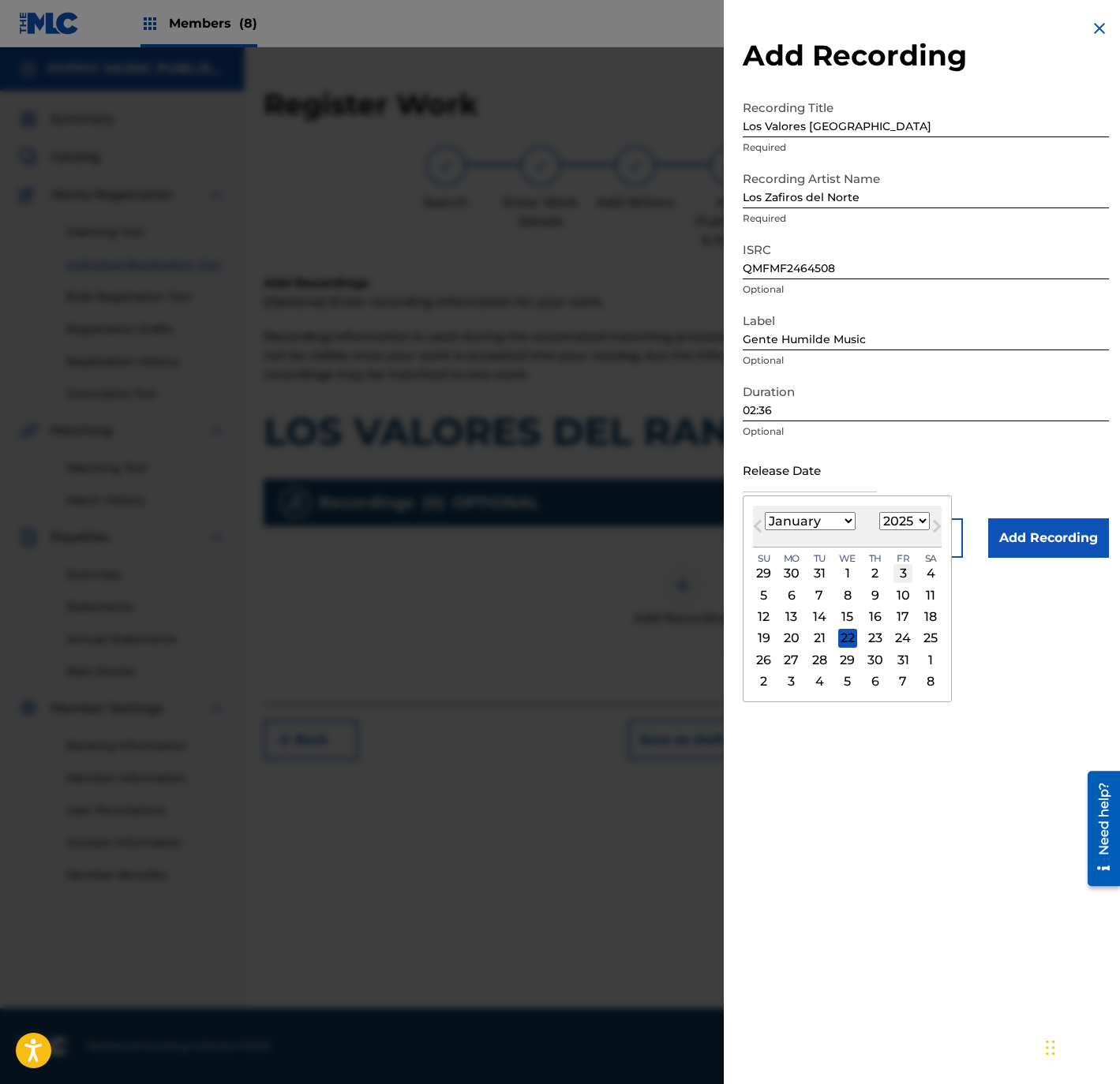
type input "[DATE]"
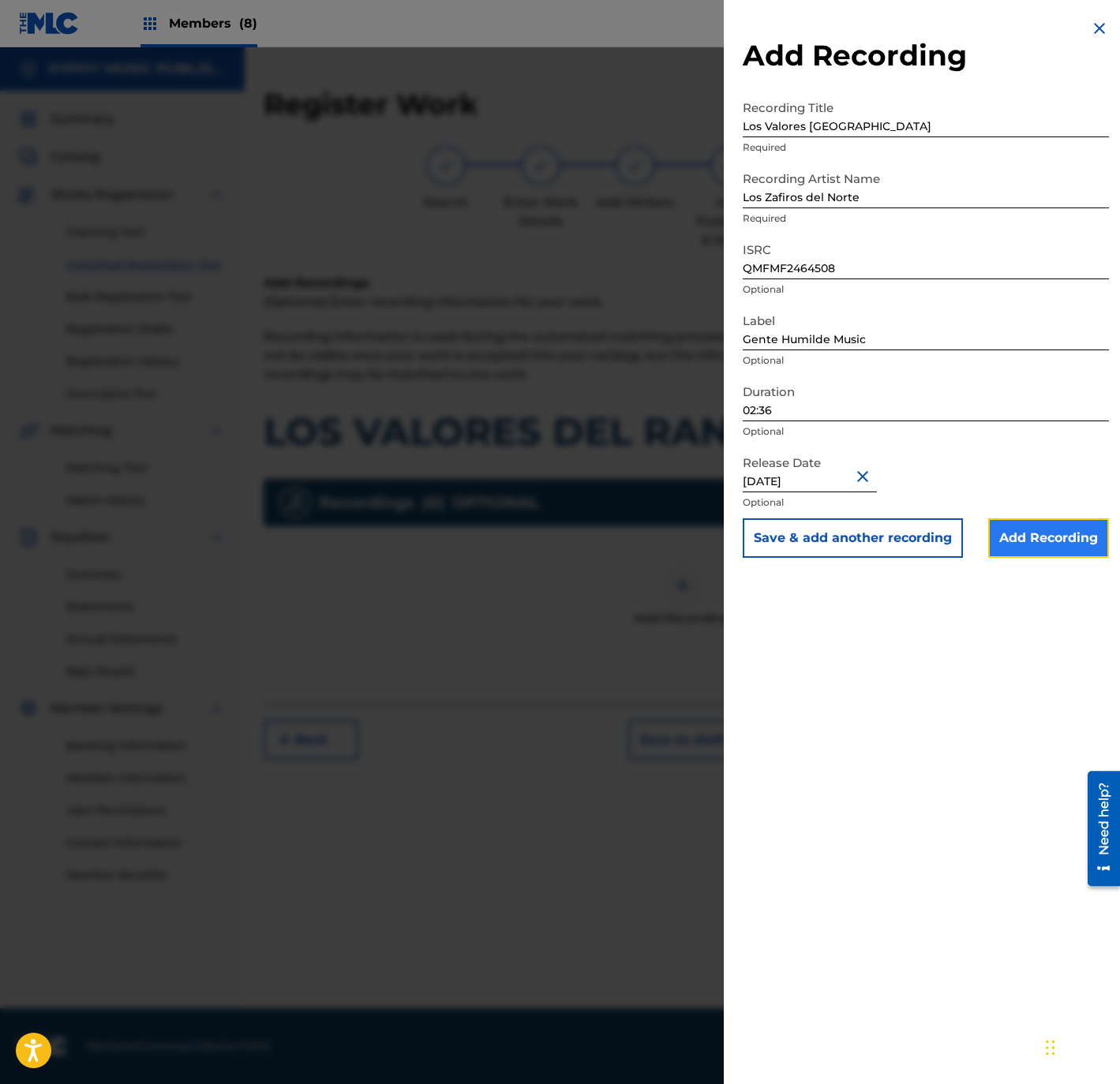
click at [1066, 544] on input "Add Recording" at bounding box center [1048, 538] width 121 height 39
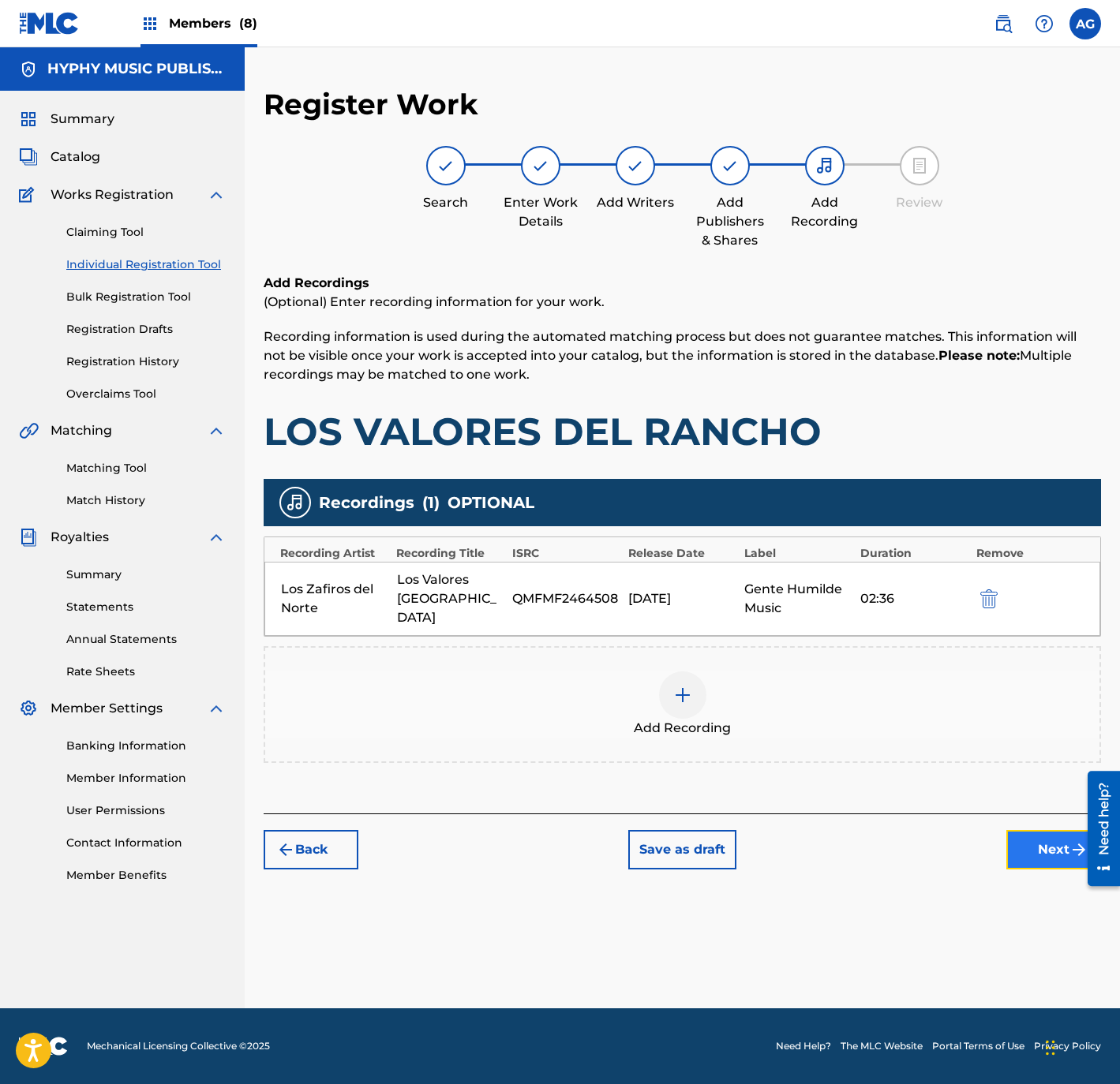
click at [1025, 838] on button "Next" at bounding box center [1054, 850] width 94 height 39
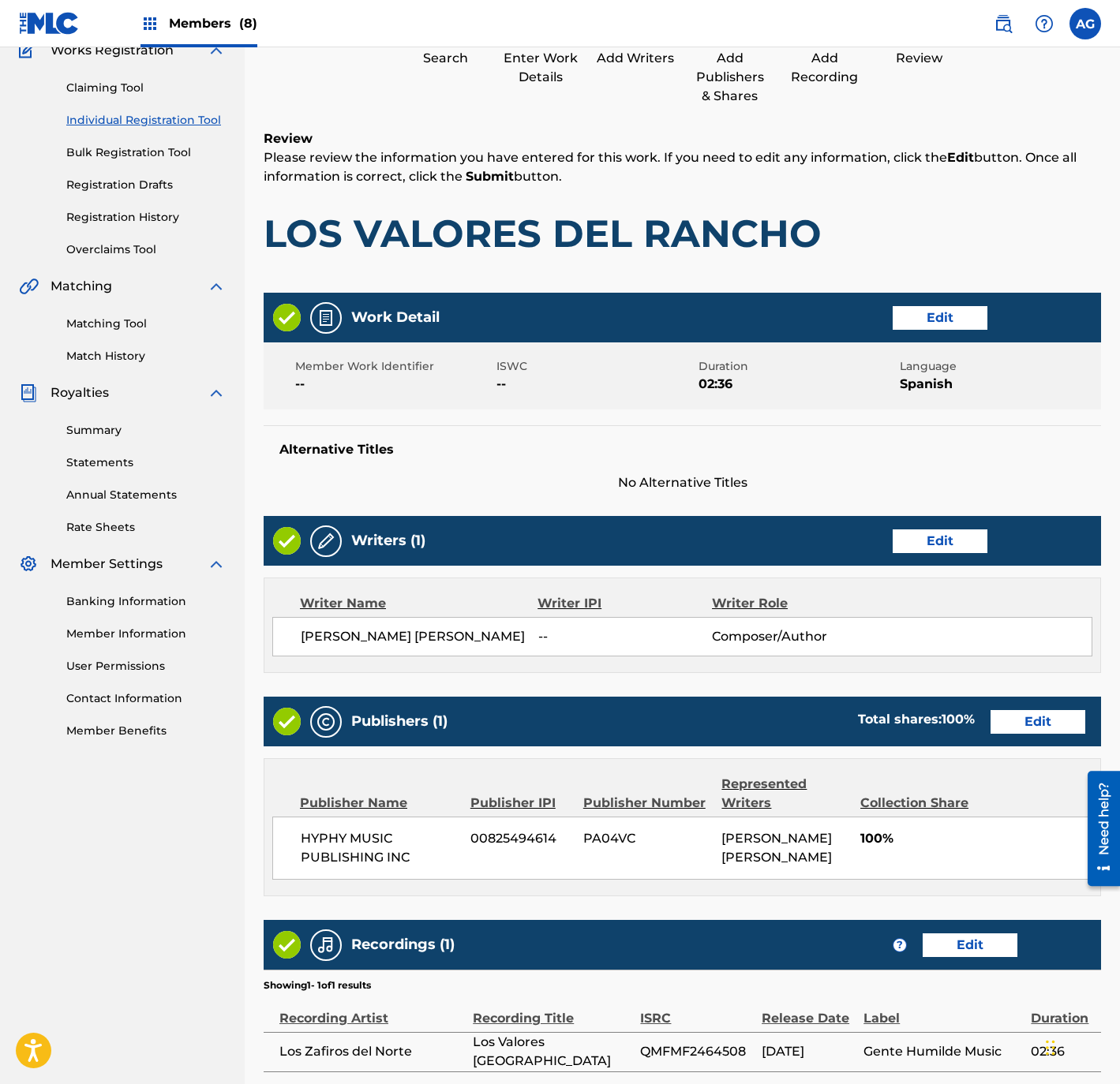
scroll to position [292, 0]
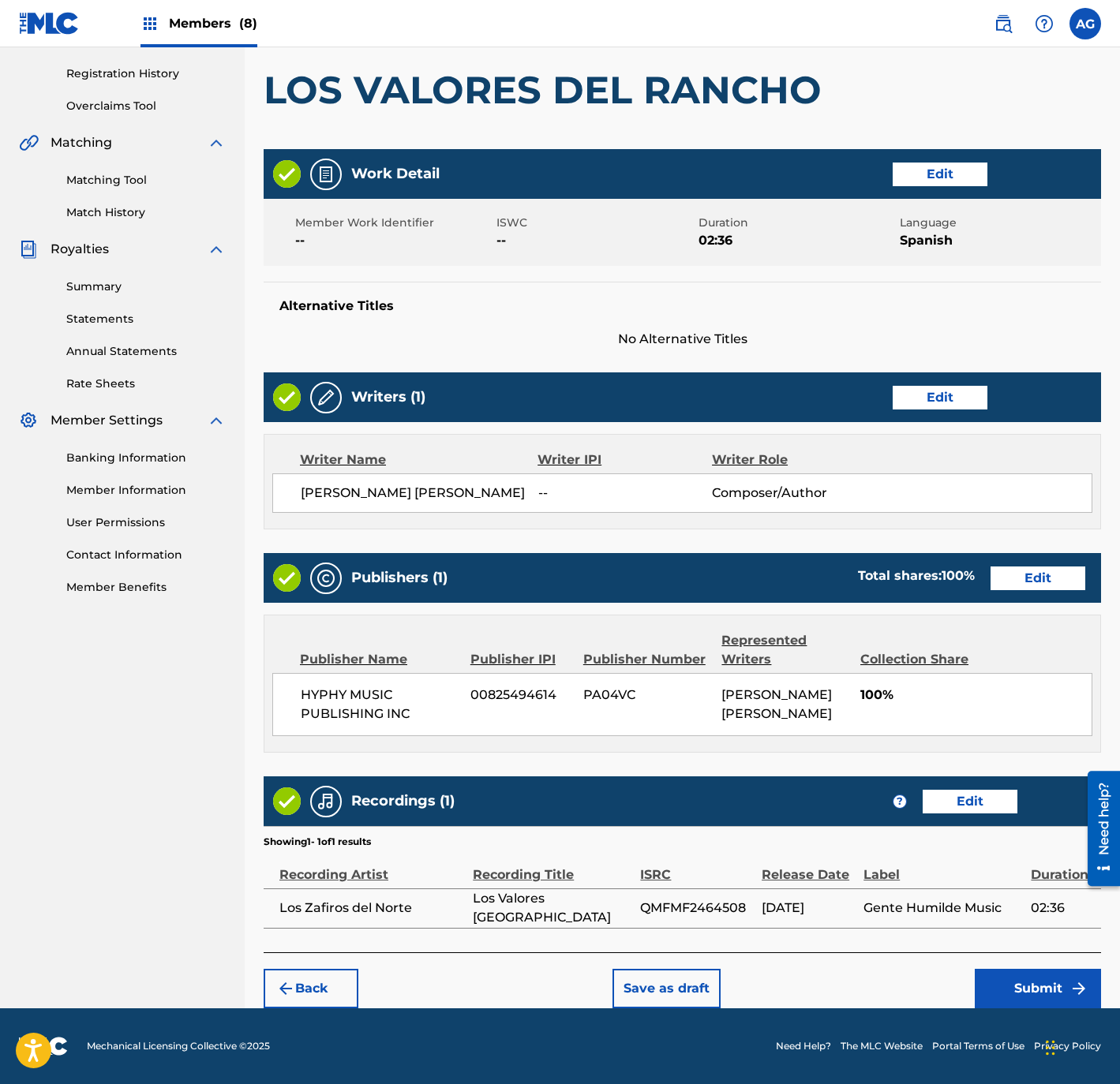
drag, startPoint x: 765, startPoint y: 618, endPoint x: 813, endPoint y: 844, distance: 231.0
click at [1023, 986] on button "Submit" at bounding box center [1037, 989] width 126 height 39
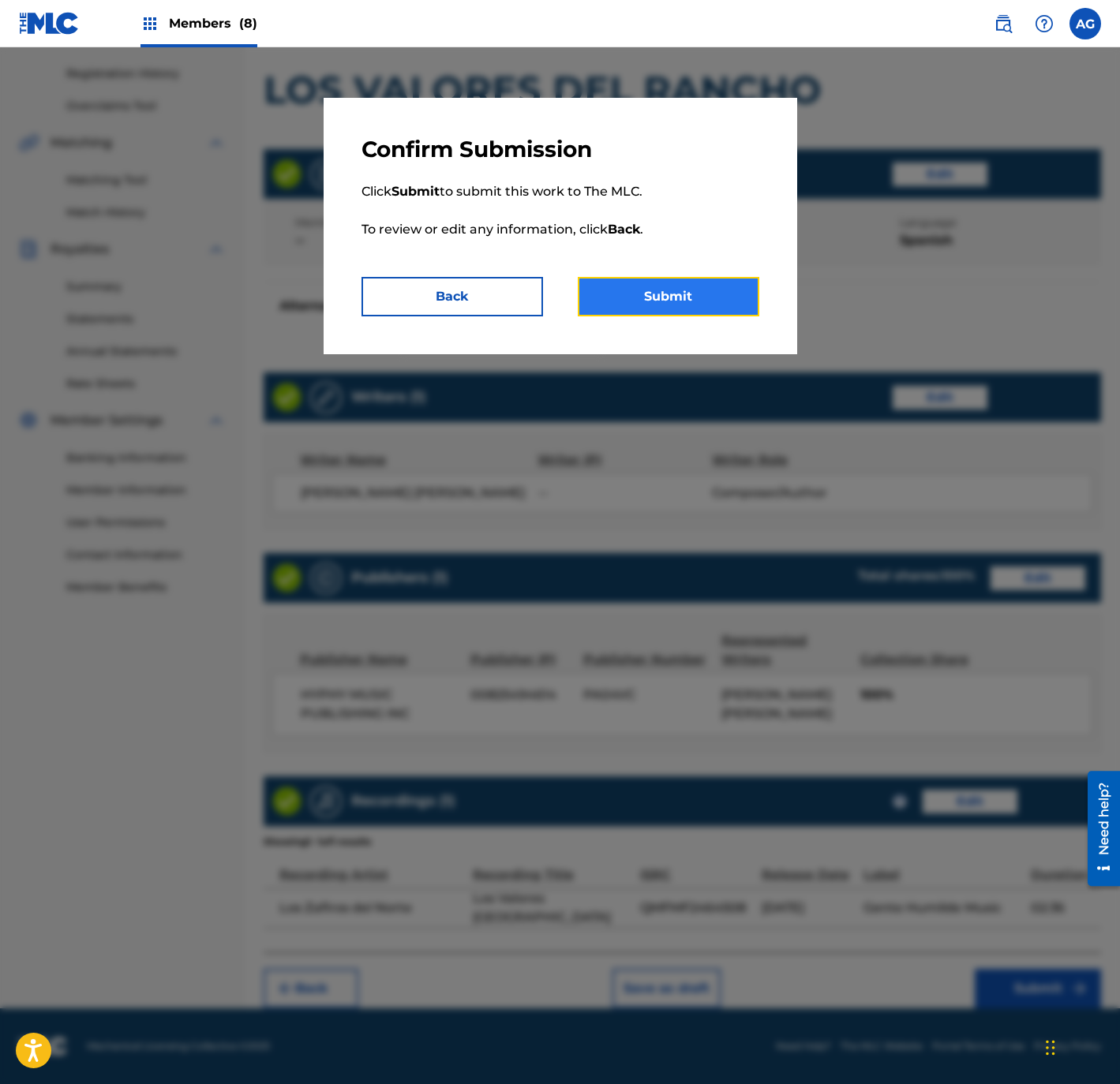
click at [713, 315] on button "Submit" at bounding box center [669, 296] width 182 height 39
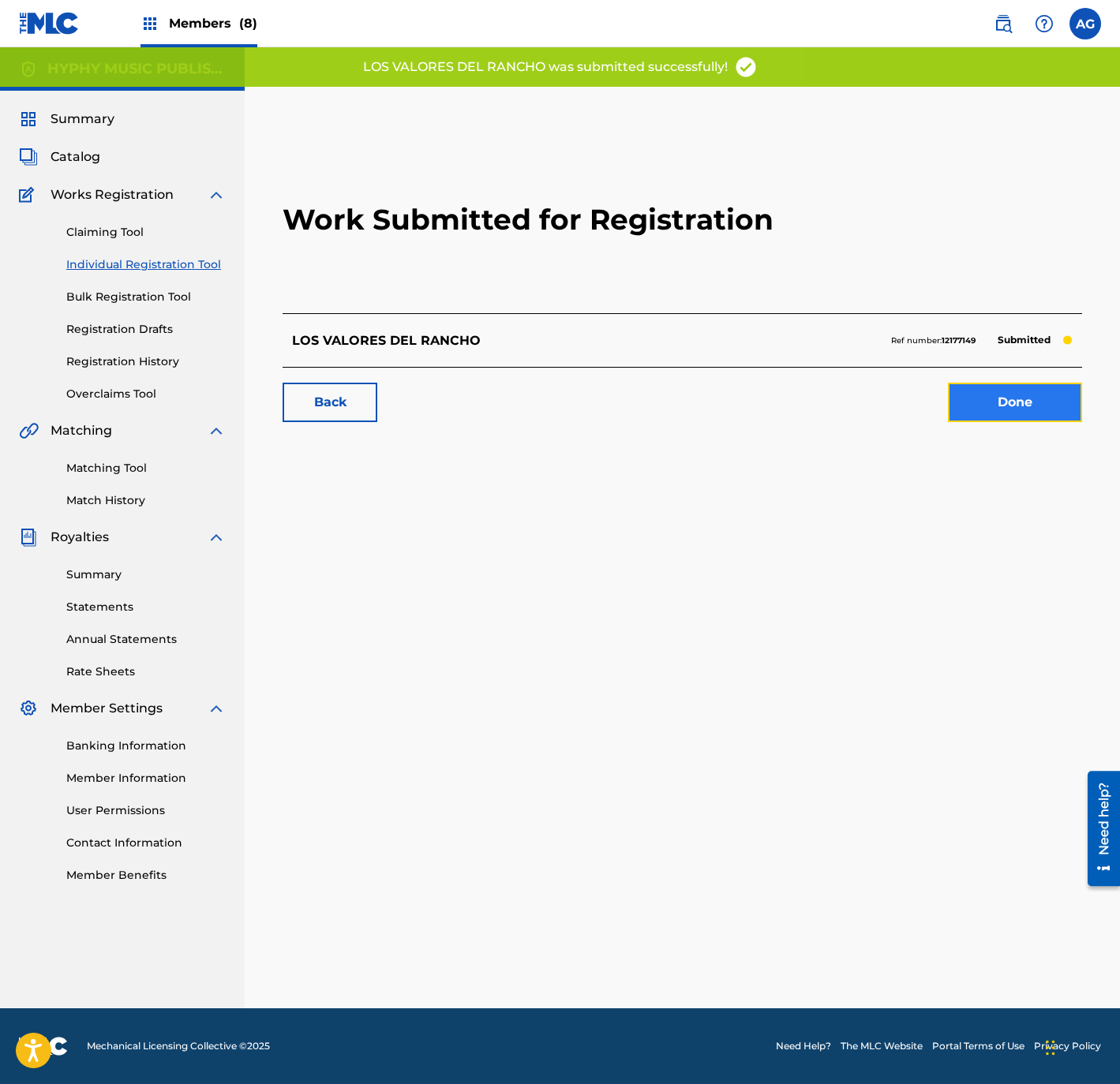
click at [1030, 405] on link "Done" at bounding box center [1015, 402] width 134 height 39
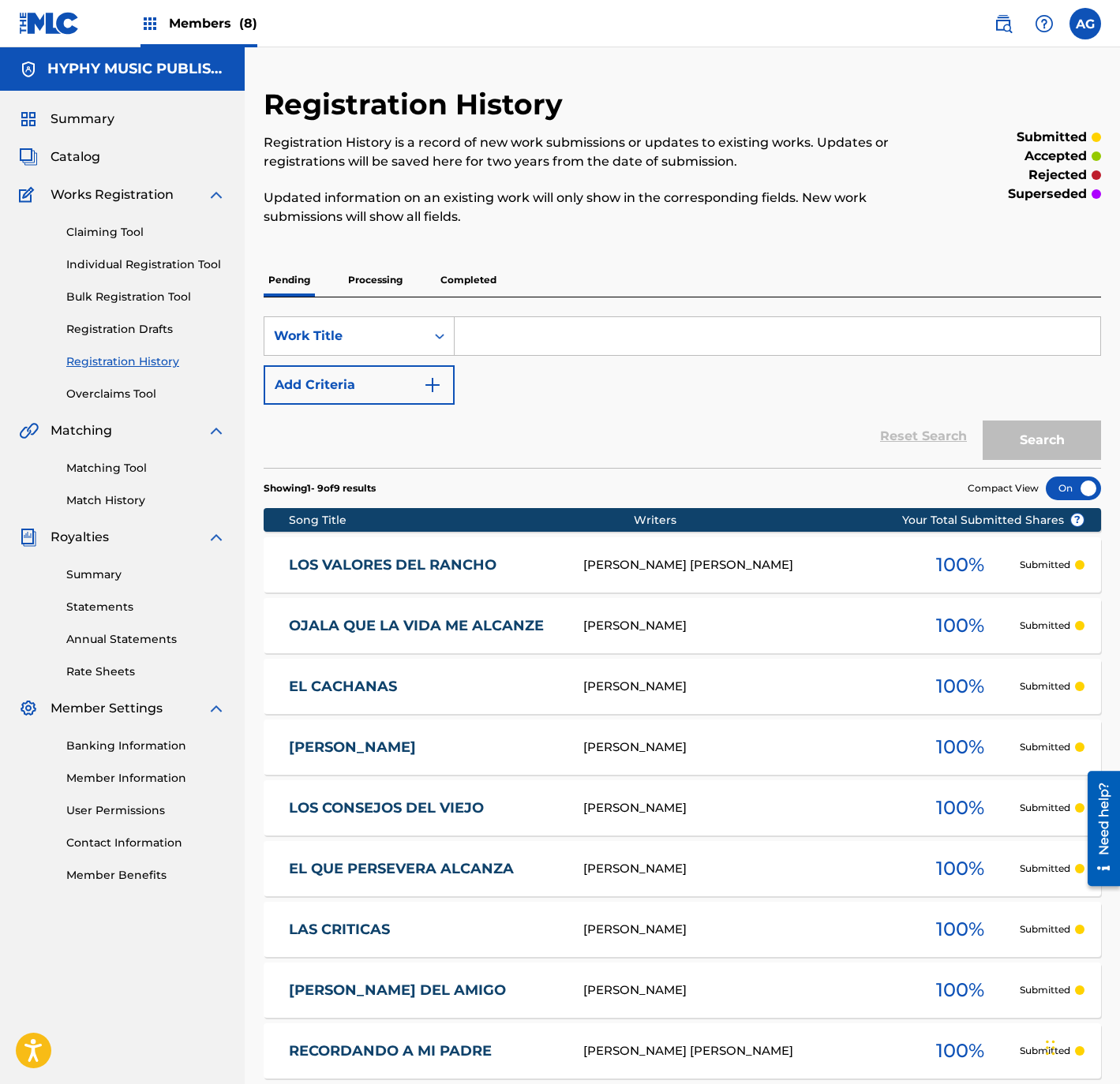
click at [189, 277] on div "Claiming Tool Individual Registration Tool Bulk Registration Tool Registration …" at bounding box center [123, 303] width 207 height 198
click at [183, 266] on link "Individual Registration Tool" at bounding box center [145, 264] width 159 height 16
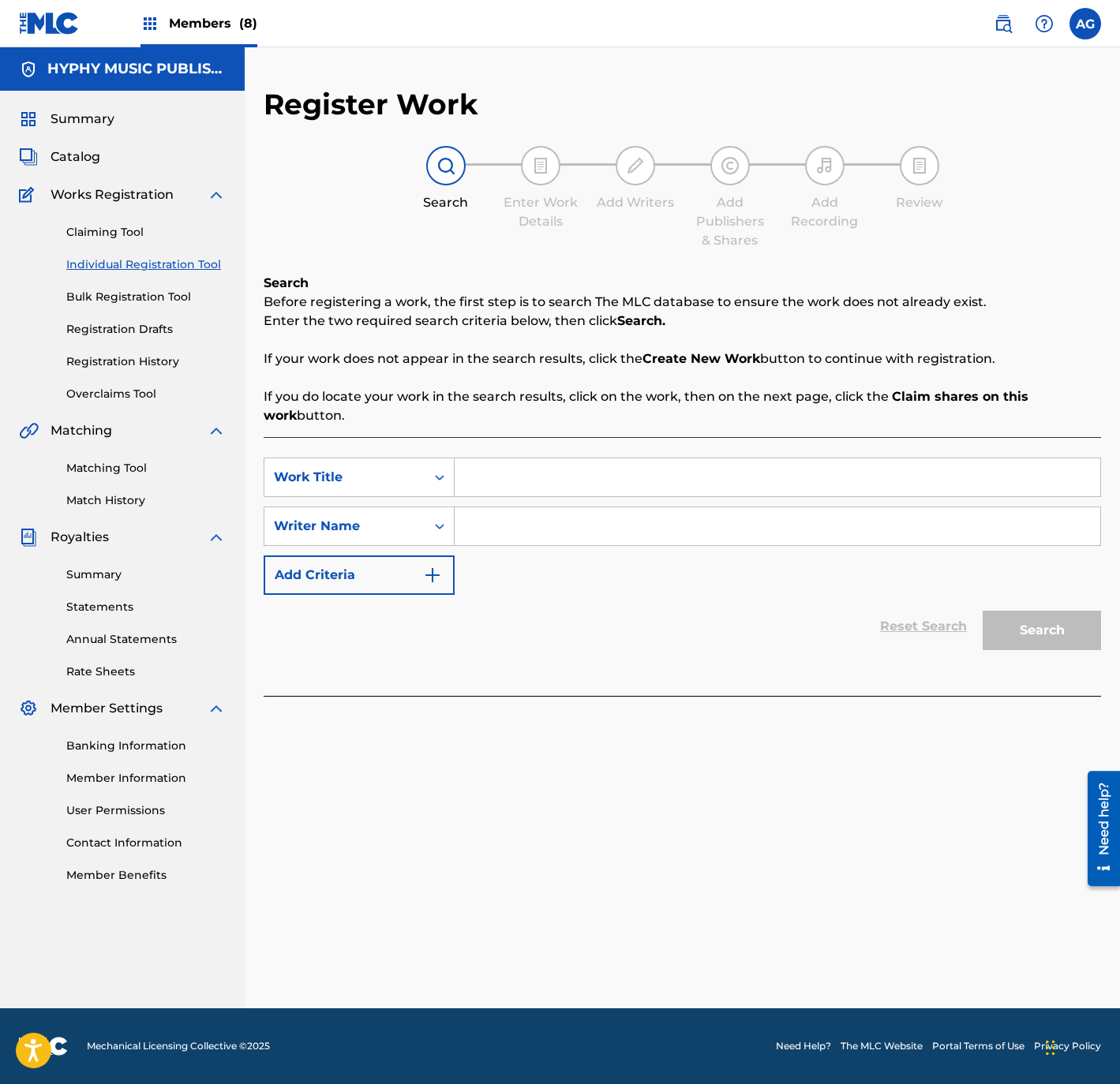
click at [704, 488] on input "Search Form" at bounding box center [777, 478] width 646 height 38
paste input "NO ME TOMEN POR [PERSON_NAME]"
type input "NO ME TOMEN POR [PERSON_NAME]"
click at [564, 538] on input "Search Form" at bounding box center [777, 527] width 646 height 38
click at [982, 611] on button "Search" at bounding box center [1041, 630] width 118 height 39
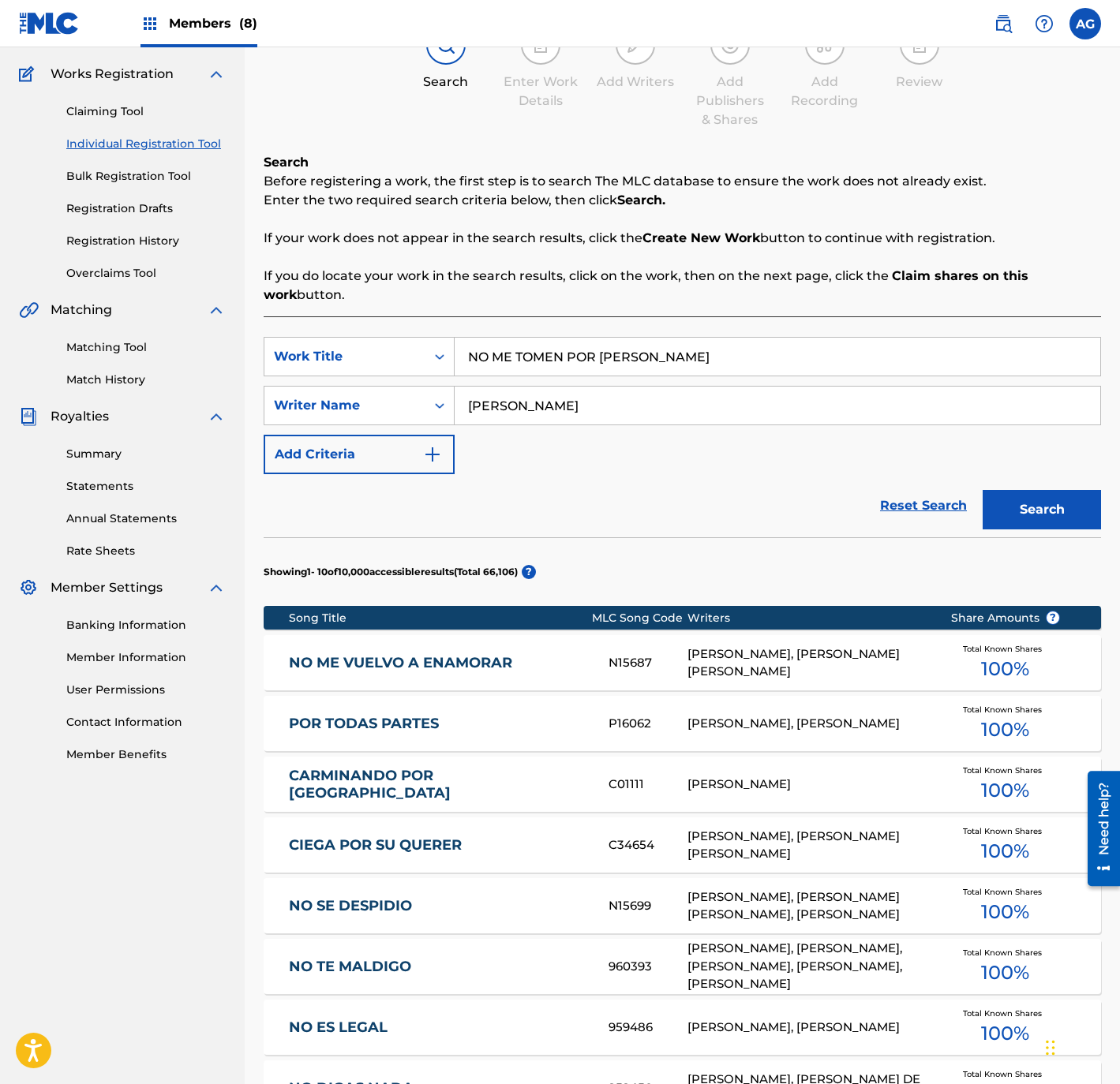
scroll to position [124, 0]
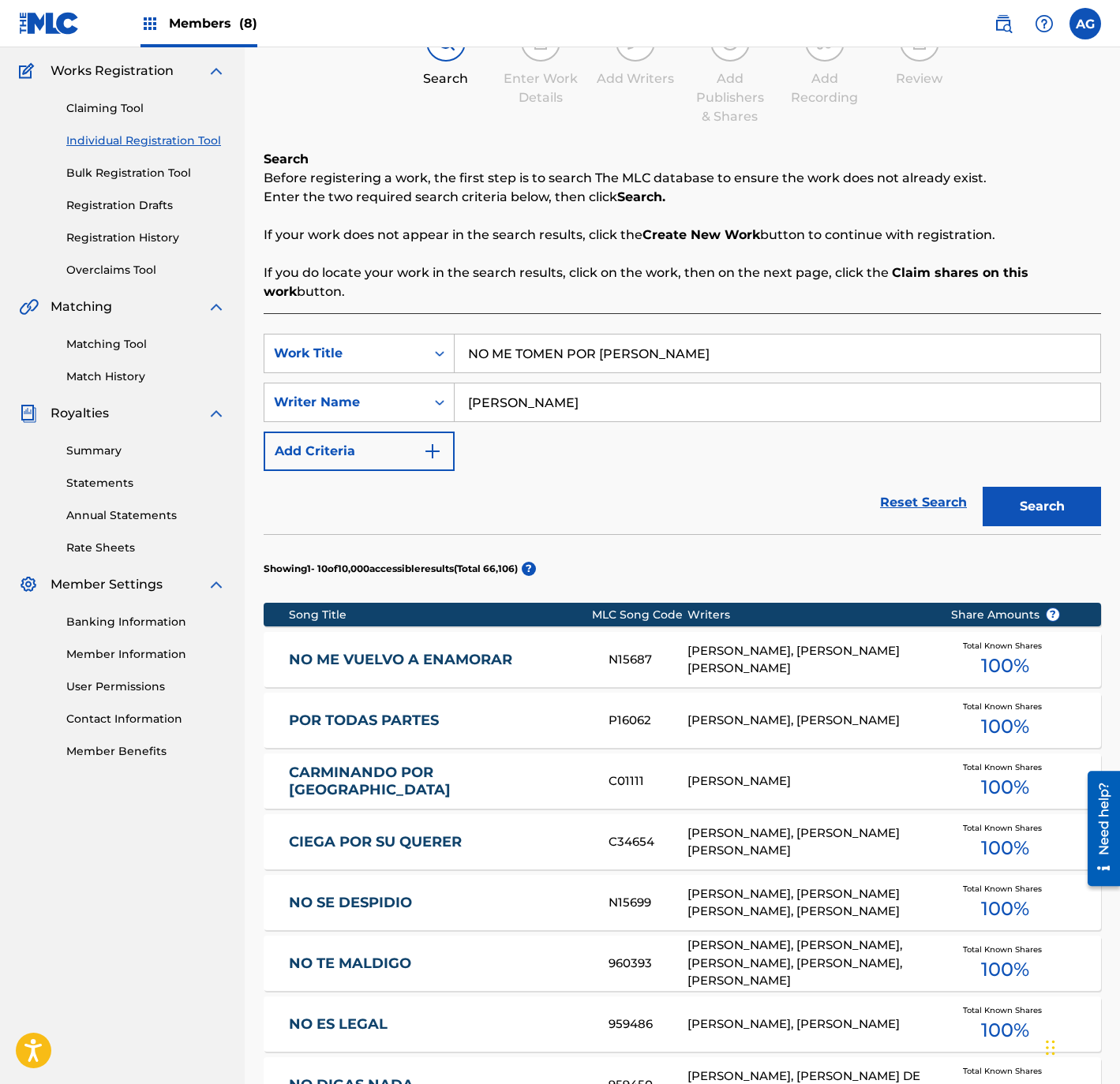
drag, startPoint x: 656, startPoint y: 626, endPoint x: 656, endPoint y: 646, distance: 20.0
drag, startPoint x: 606, startPoint y: 407, endPoint x: 345, endPoint y: 374, distance: 263.1
click at [309, 383] on div "SearchWithCriteria70ee0f69-10e8-4d85-a115-fe14e77fb0a7 Writer Name [PERSON_NAME]" at bounding box center [682, 402] width 838 height 39
paste input "[PERSON_NAME] [PERSON_NAME]"
type input "[PERSON_NAME] [PERSON_NAME]"
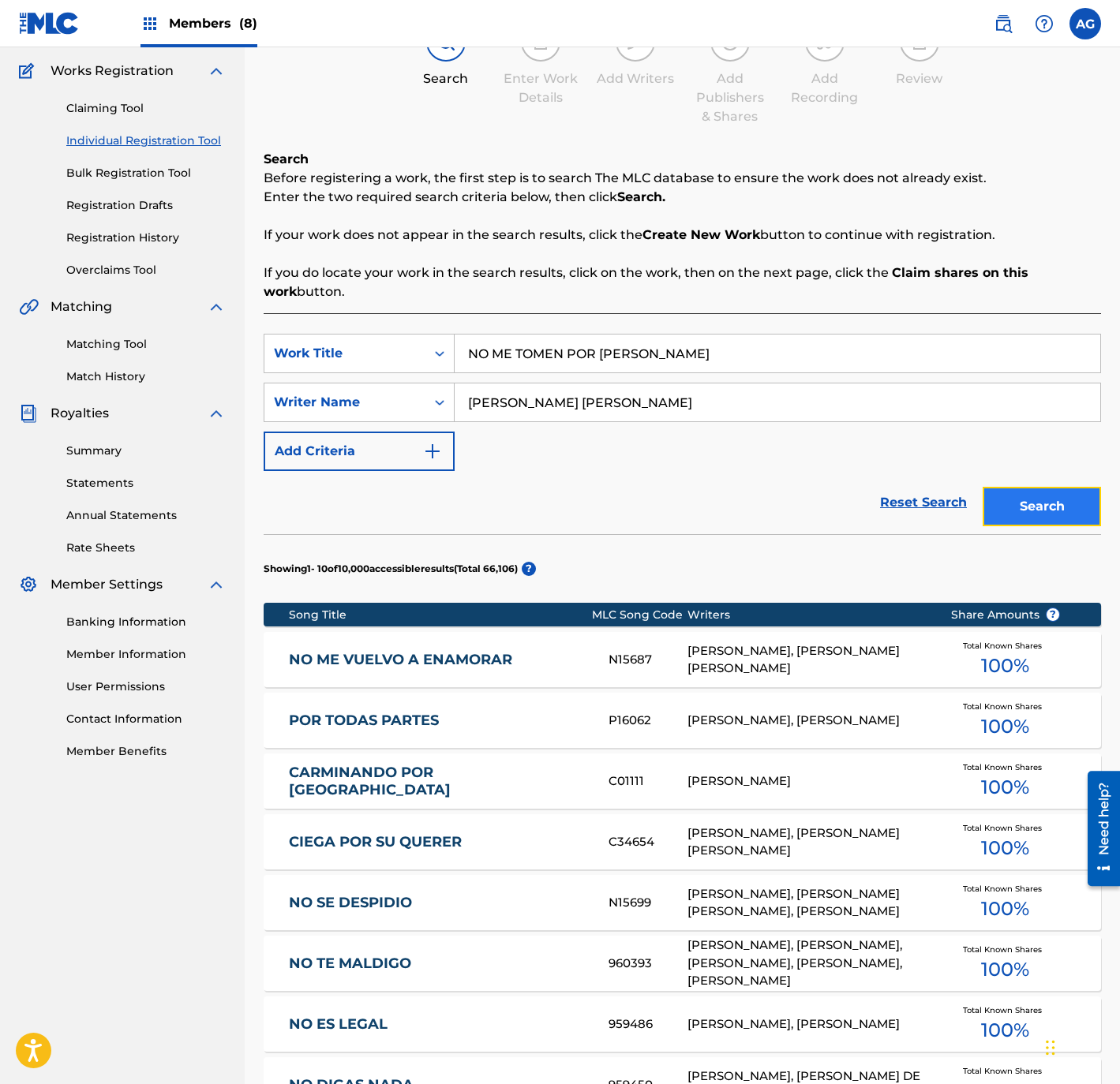
click at [1040, 497] on button "Search" at bounding box center [1041, 506] width 118 height 39
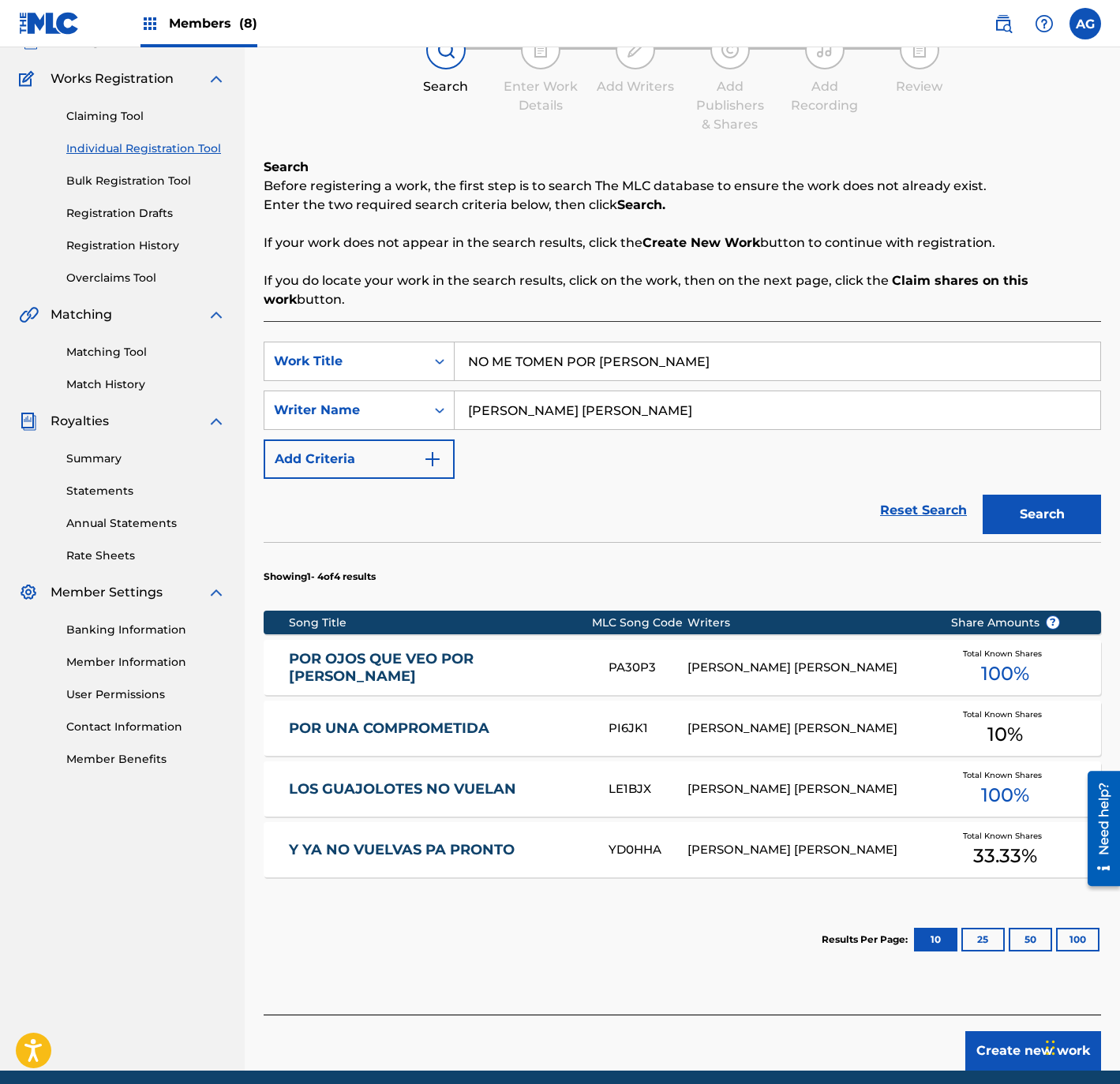
drag, startPoint x: 532, startPoint y: 699, endPoint x: 530, endPoint y: 748, distance: 49.0
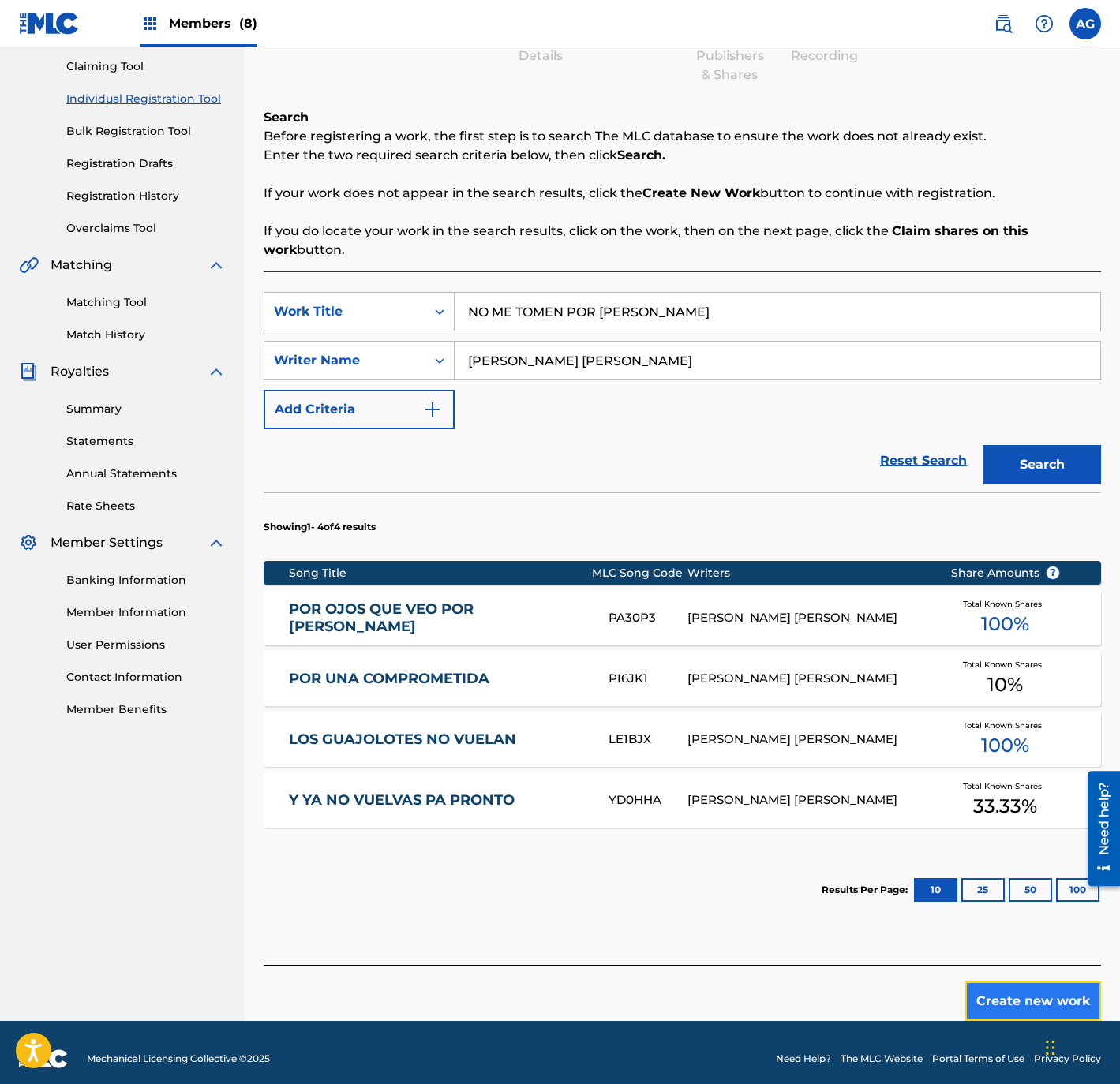
click at [1012, 998] on button "Create new work" at bounding box center [1032, 1001] width 135 height 39
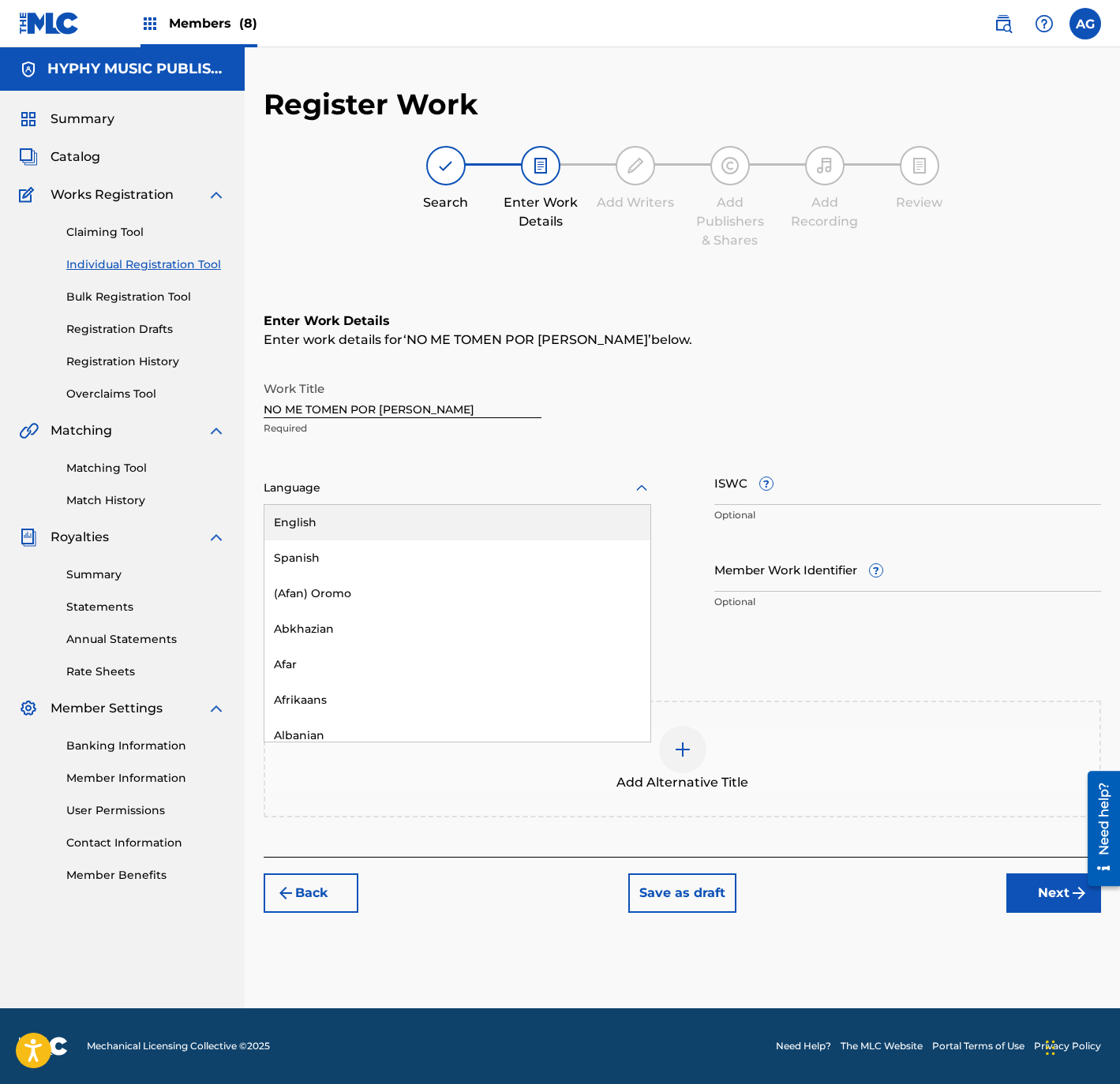
click at [481, 493] on div at bounding box center [457, 488] width 387 height 20
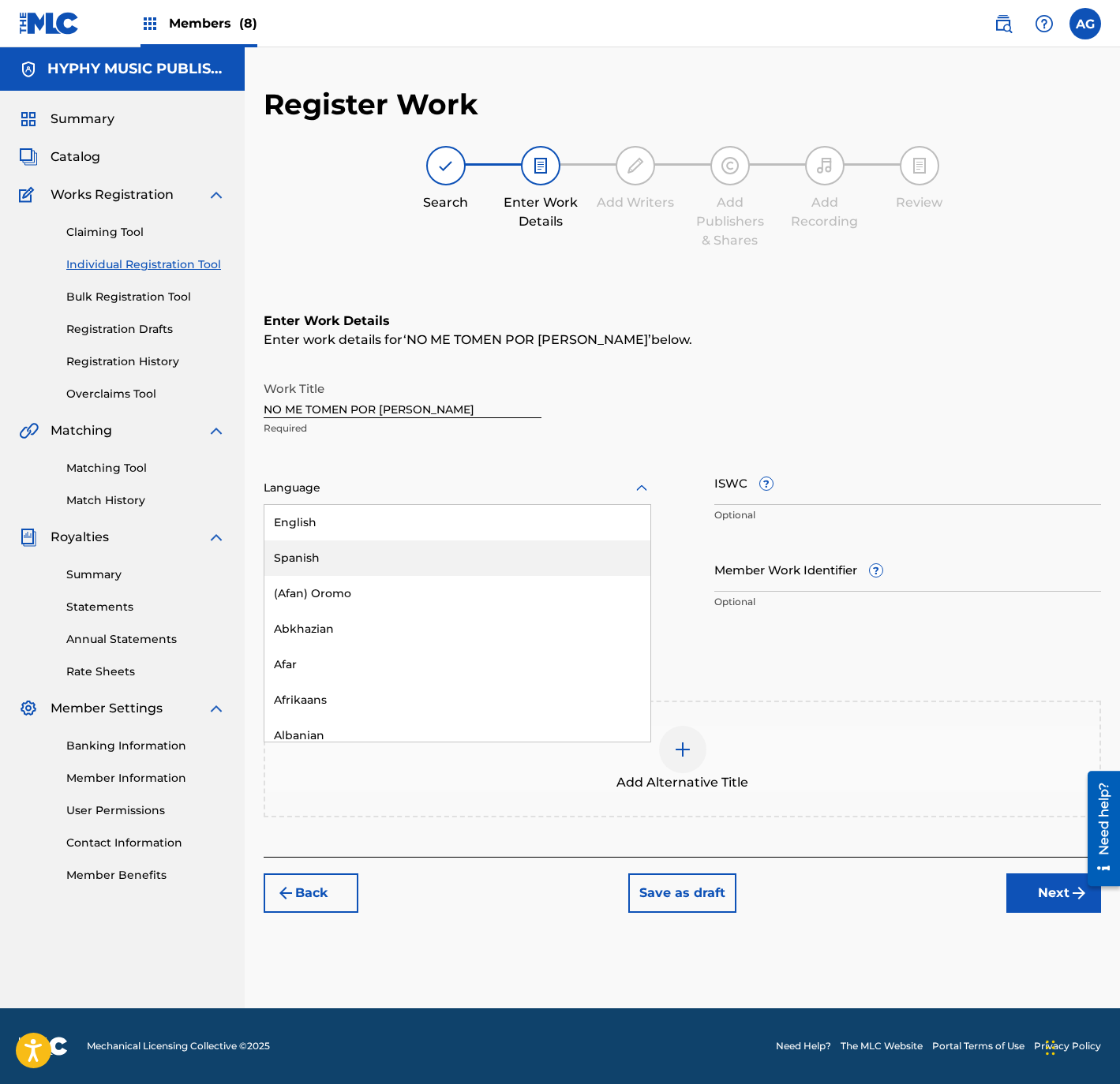
click at [476, 572] on div "Spanish" at bounding box center [457, 558] width 386 height 35
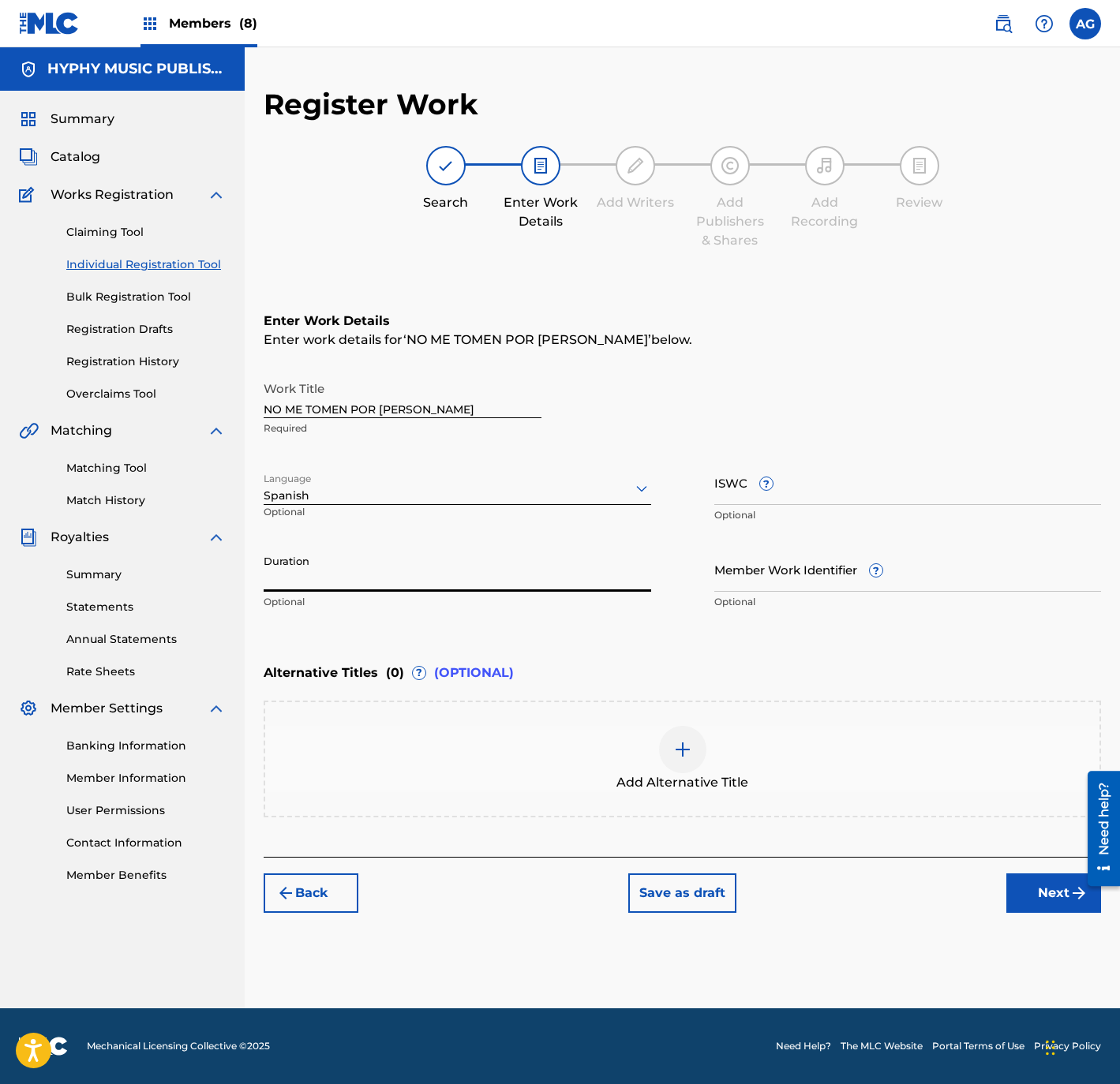
click at [455, 562] on input "Duration" at bounding box center [457, 570] width 387 height 45
type input "02:33"
click at [1023, 888] on button "Next" at bounding box center [1054, 893] width 94 height 39
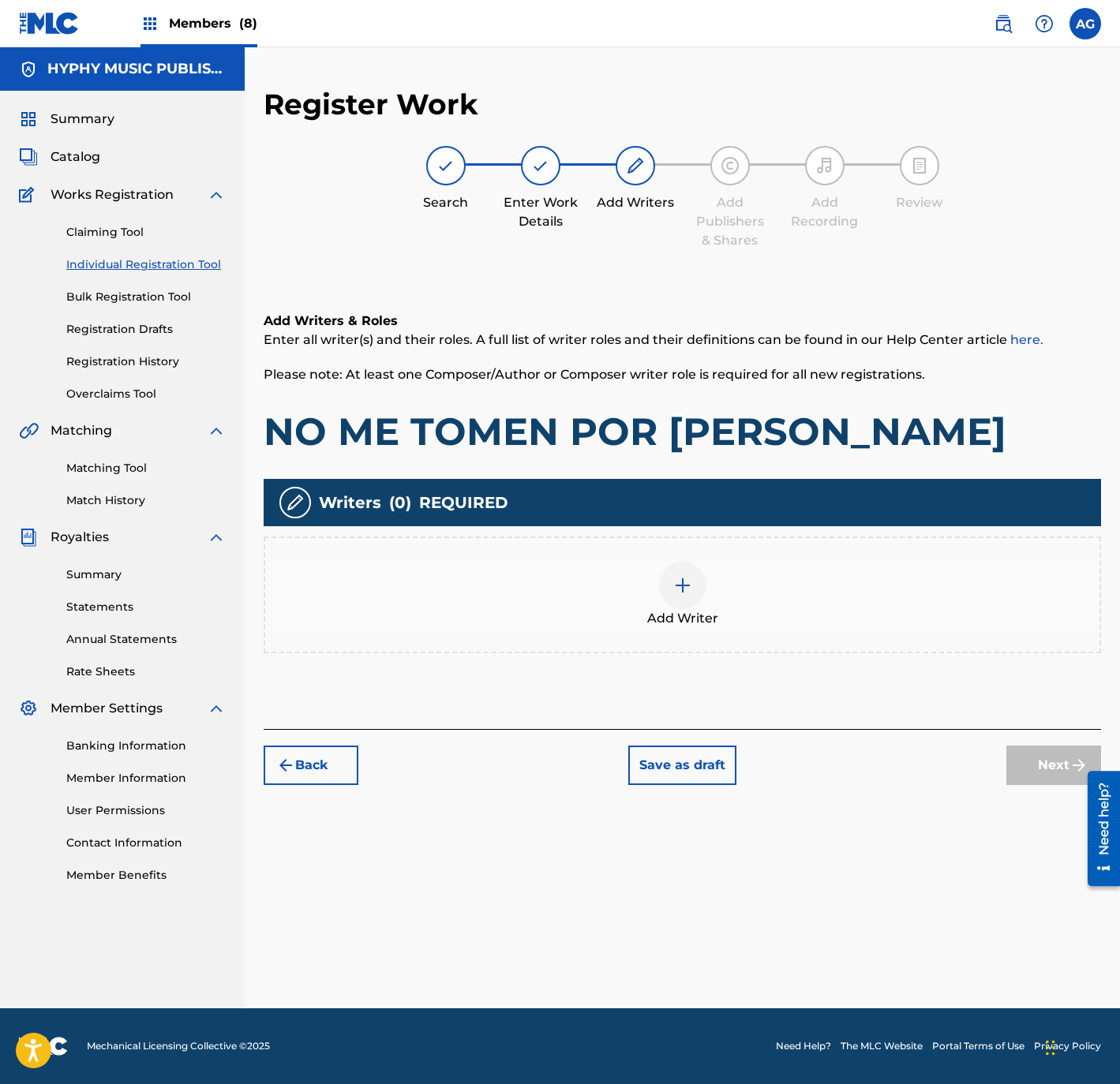
click at [738, 582] on div "Add Writer" at bounding box center [682, 594] width 834 height 66
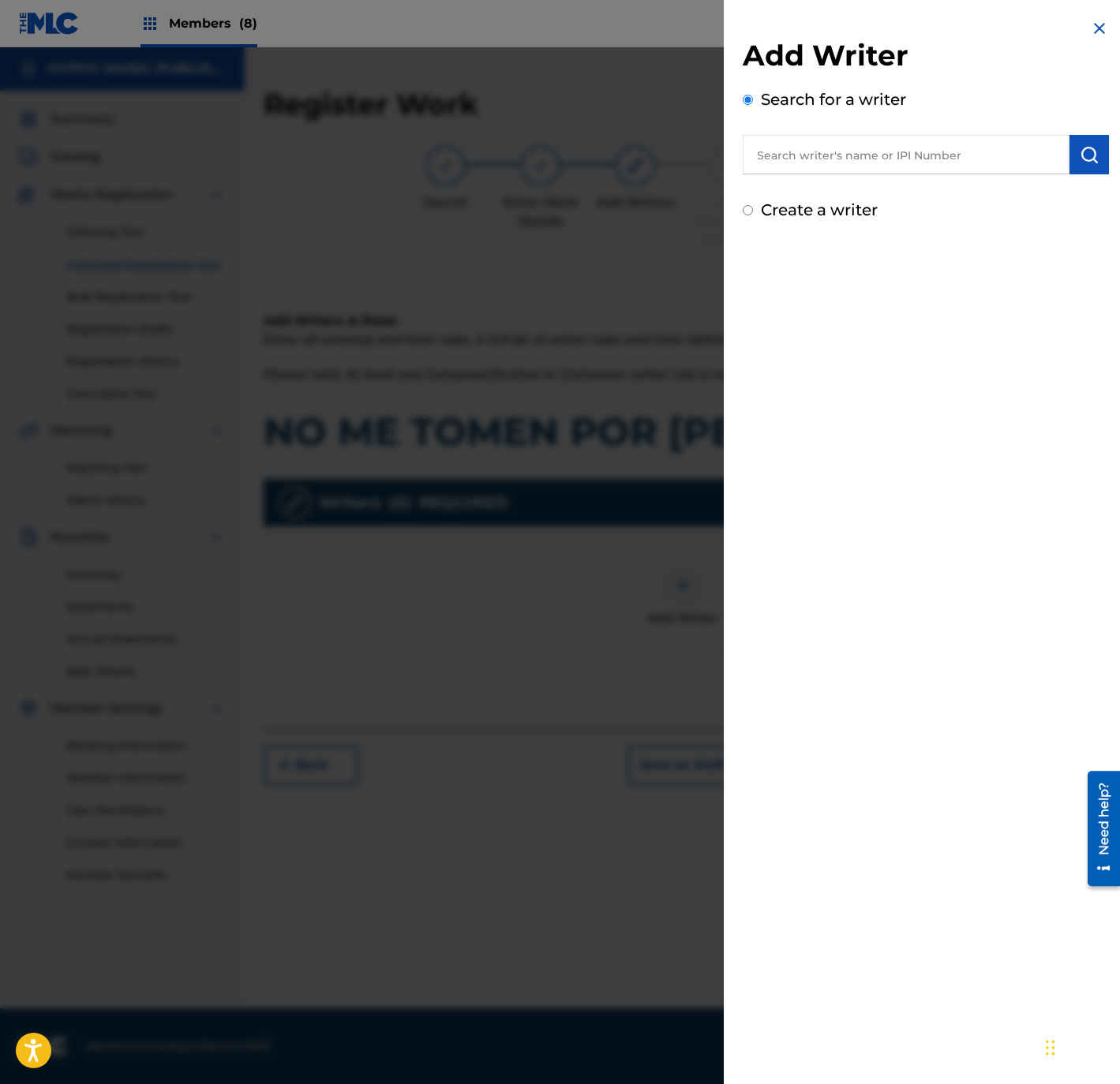
click at [911, 154] on input "text" at bounding box center [906, 154] width 327 height 39
paste input "[PERSON_NAME] [PERSON_NAME]"
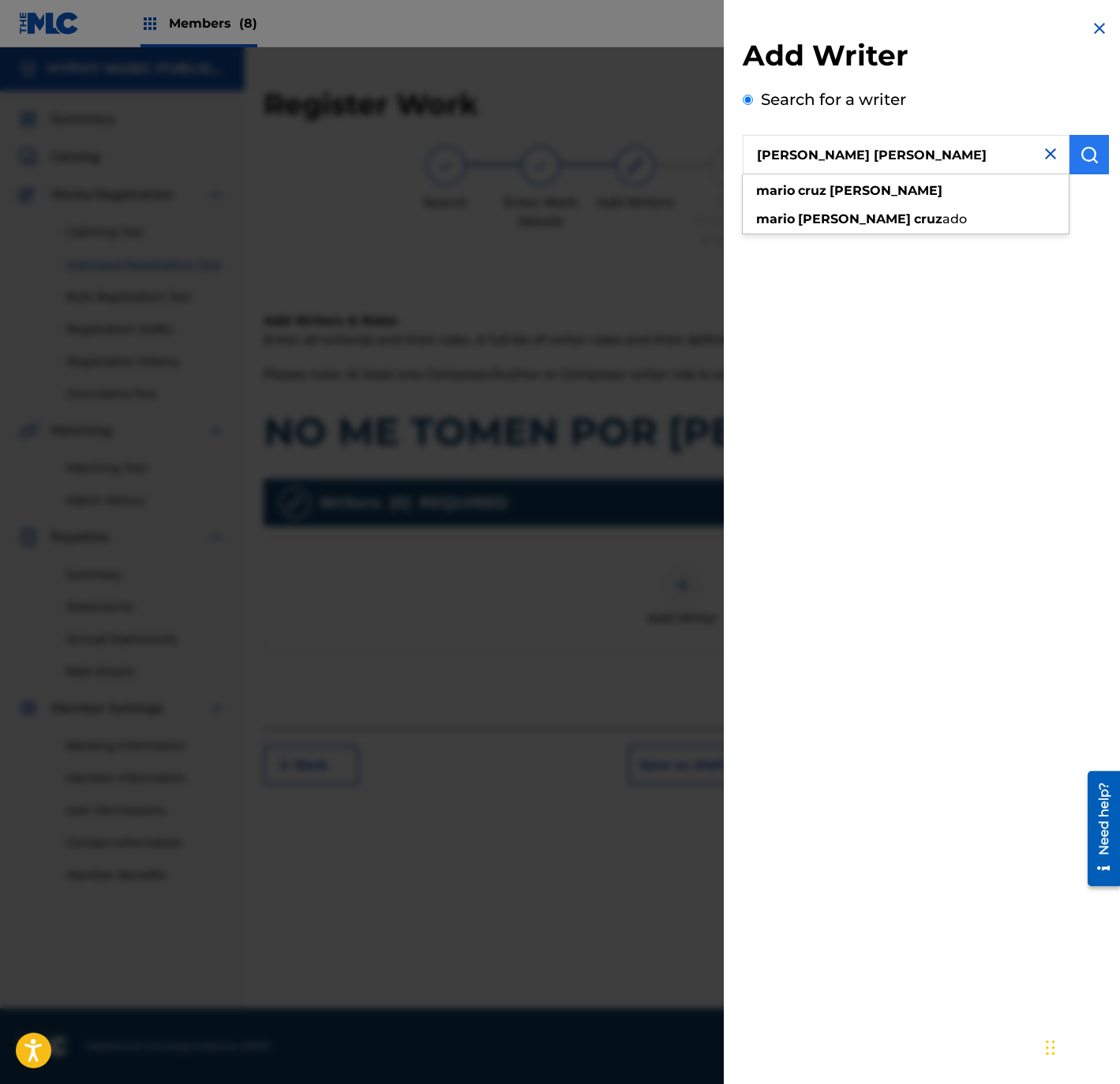
type input "[PERSON_NAME] [PERSON_NAME]"
click at [1090, 157] on img "submit" at bounding box center [1088, 154] width 19 height 19
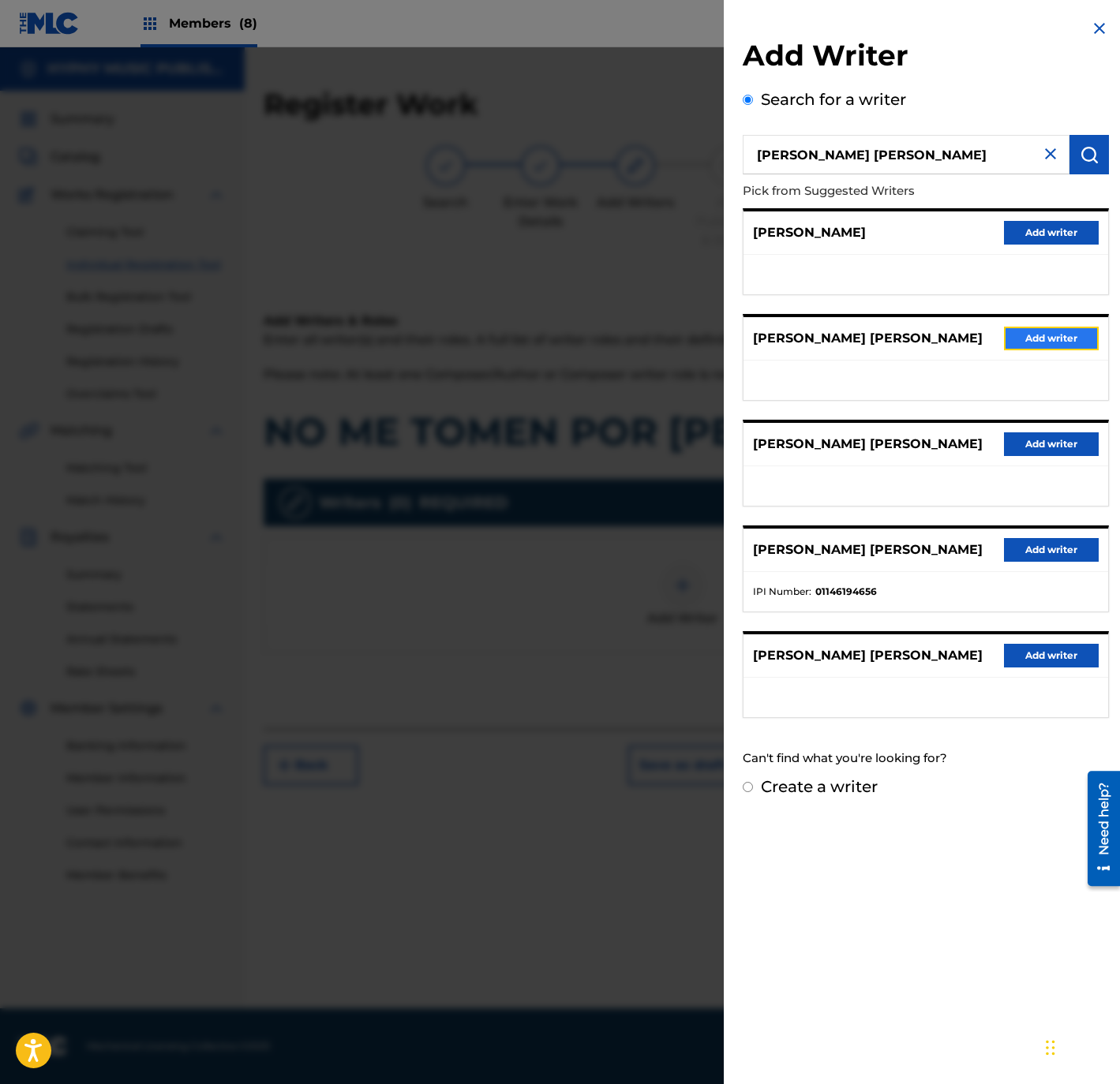
click at [1045, 337] on button "Add writer" at bounding box center [1051, 339] width 94 height 24
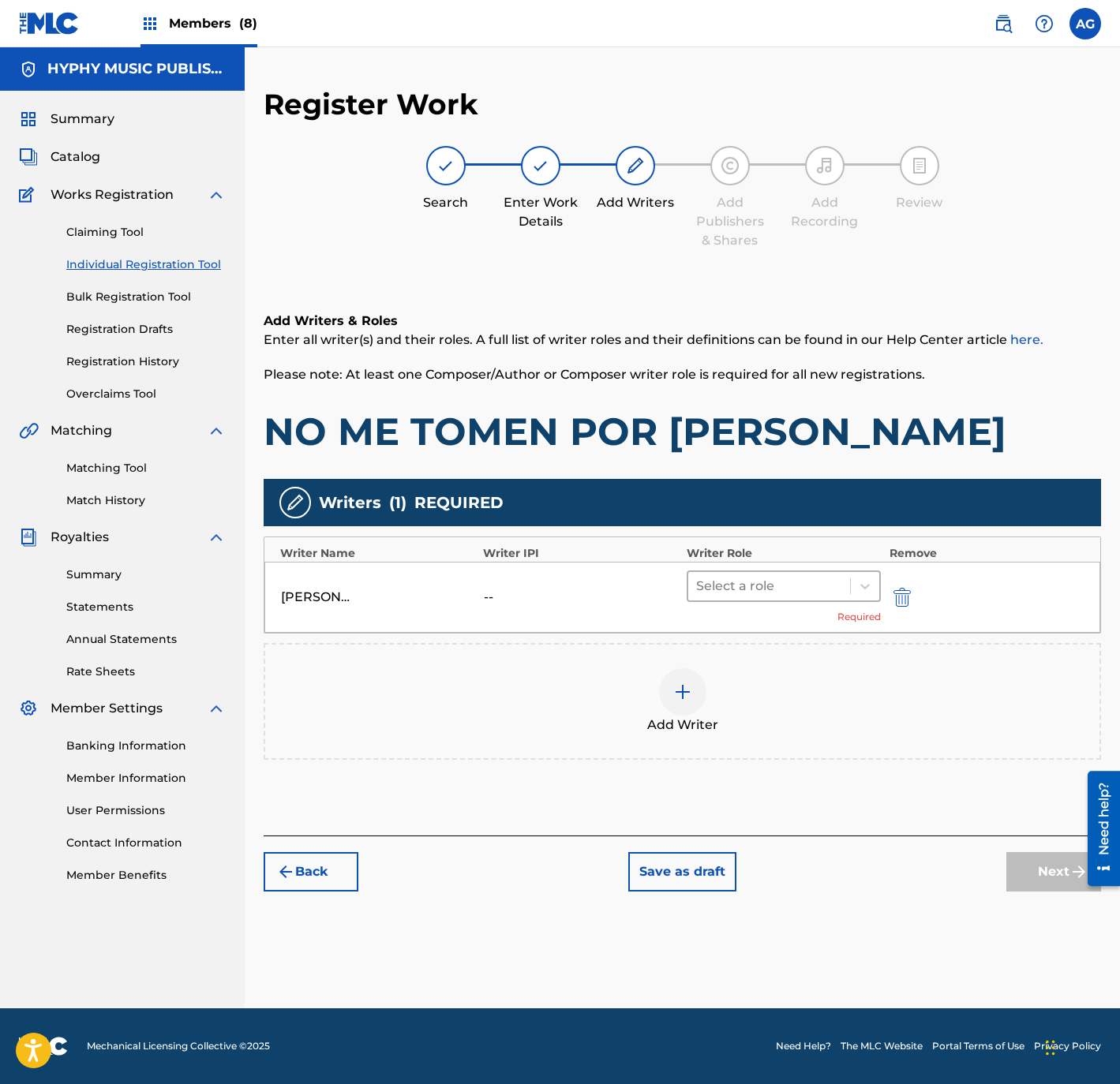
click at [822, 594] on div at bounding box center [769, 586] width 147 height 22
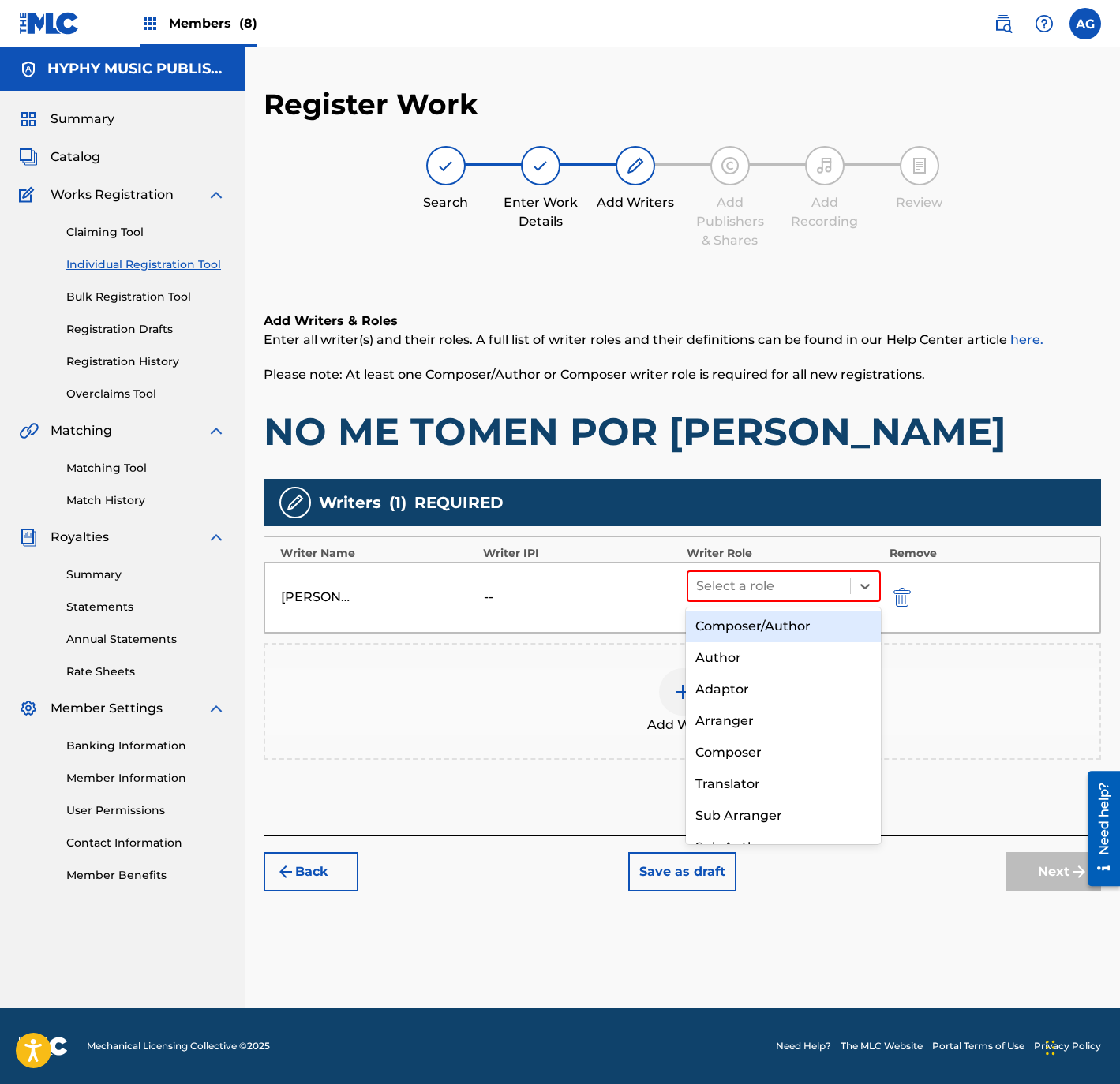
click at [815, 634] on div "Composer/Author" at bounding box center [783, 626] width 194 height 32
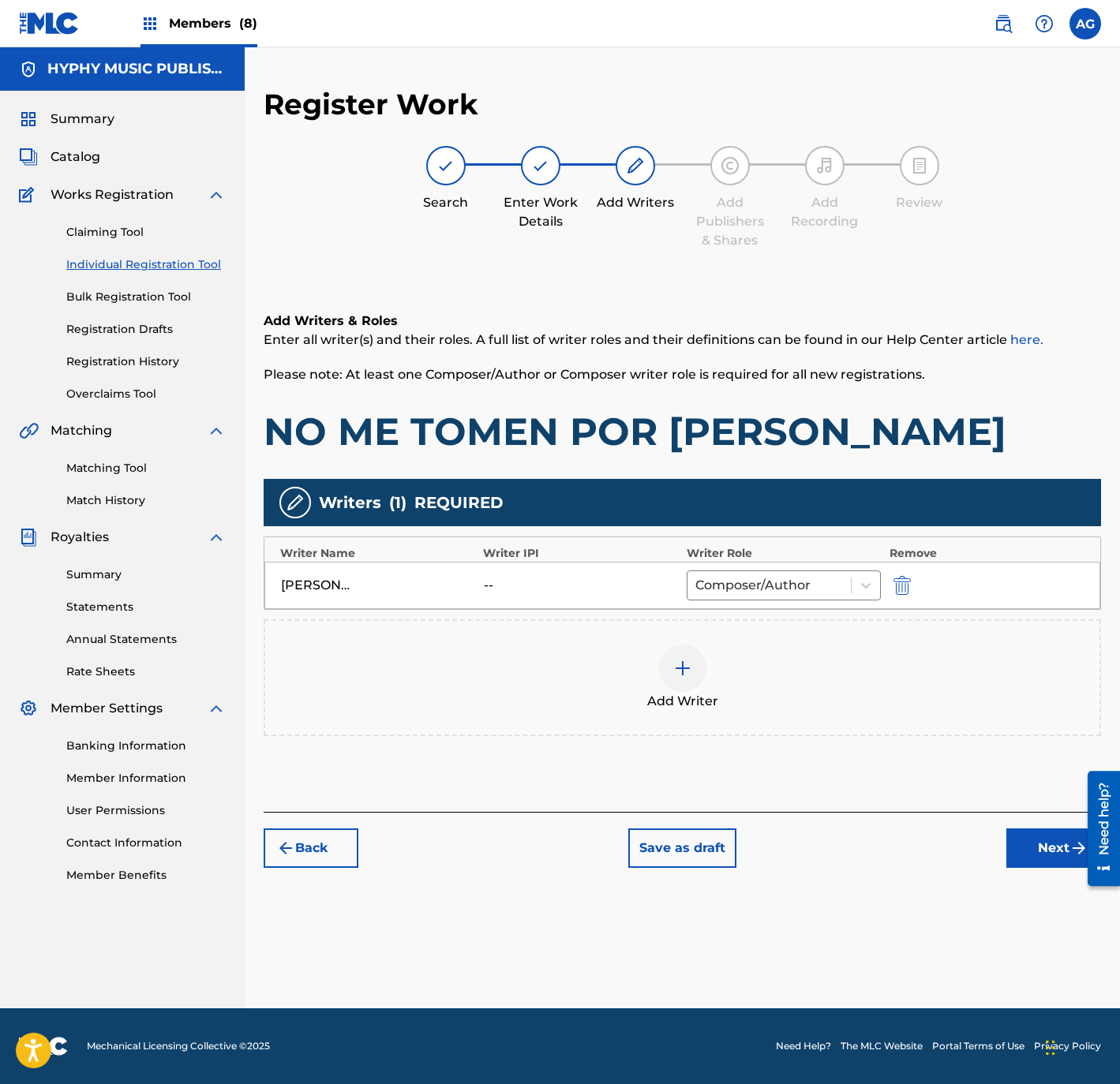
click at [1035, 870] on div "Register Work Search Enter Work Details Add Writers Add Publishers & Shares Add…" at bounding box center [681, 548] width 875 height 922
click at [1018, 839] on button "Next" at bounding box center [1054, 848] width 94 height 39
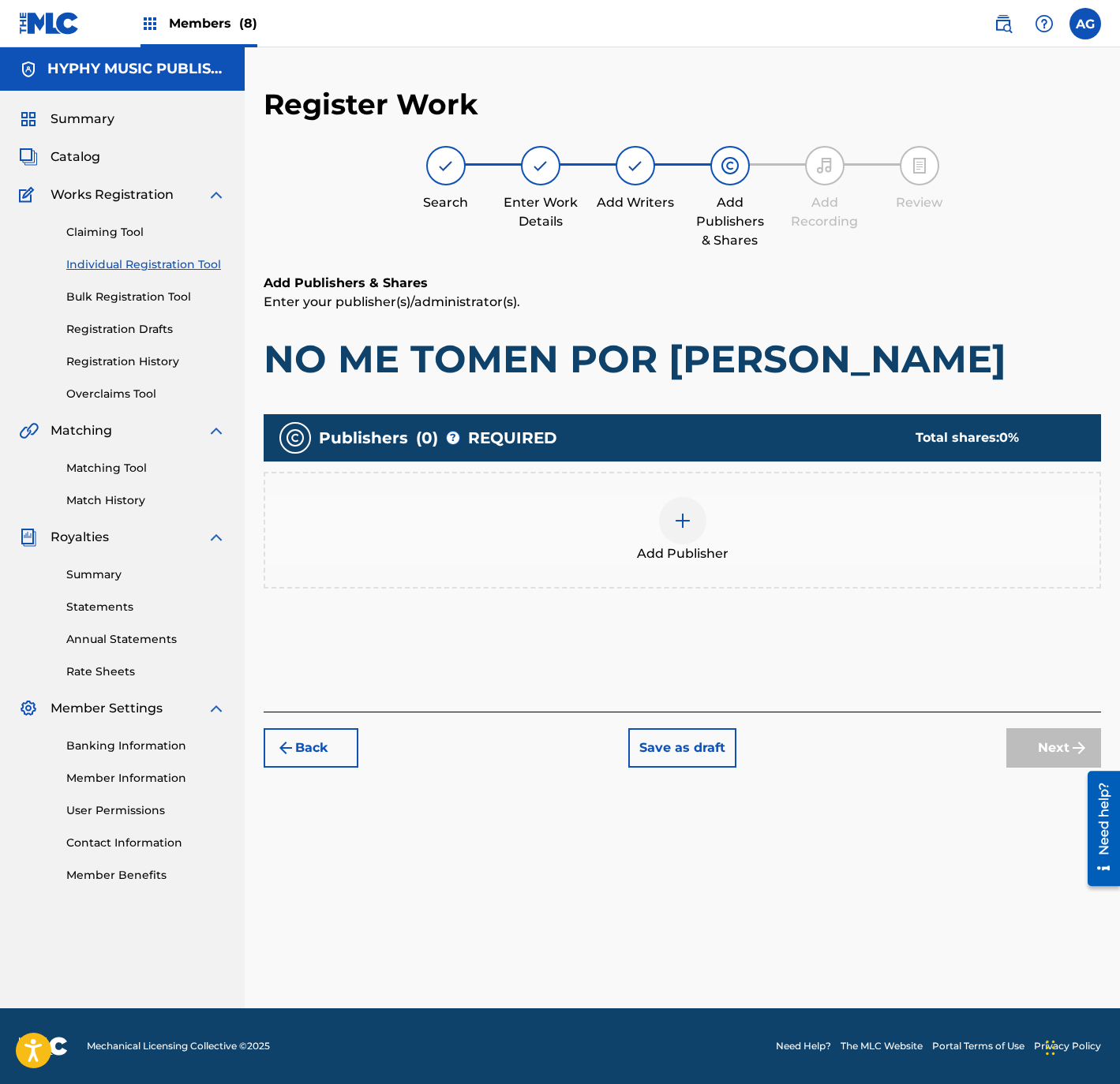
click at [784, 513] on div "Add Publisher" at bounding box center [682, 530] width 834 height 66
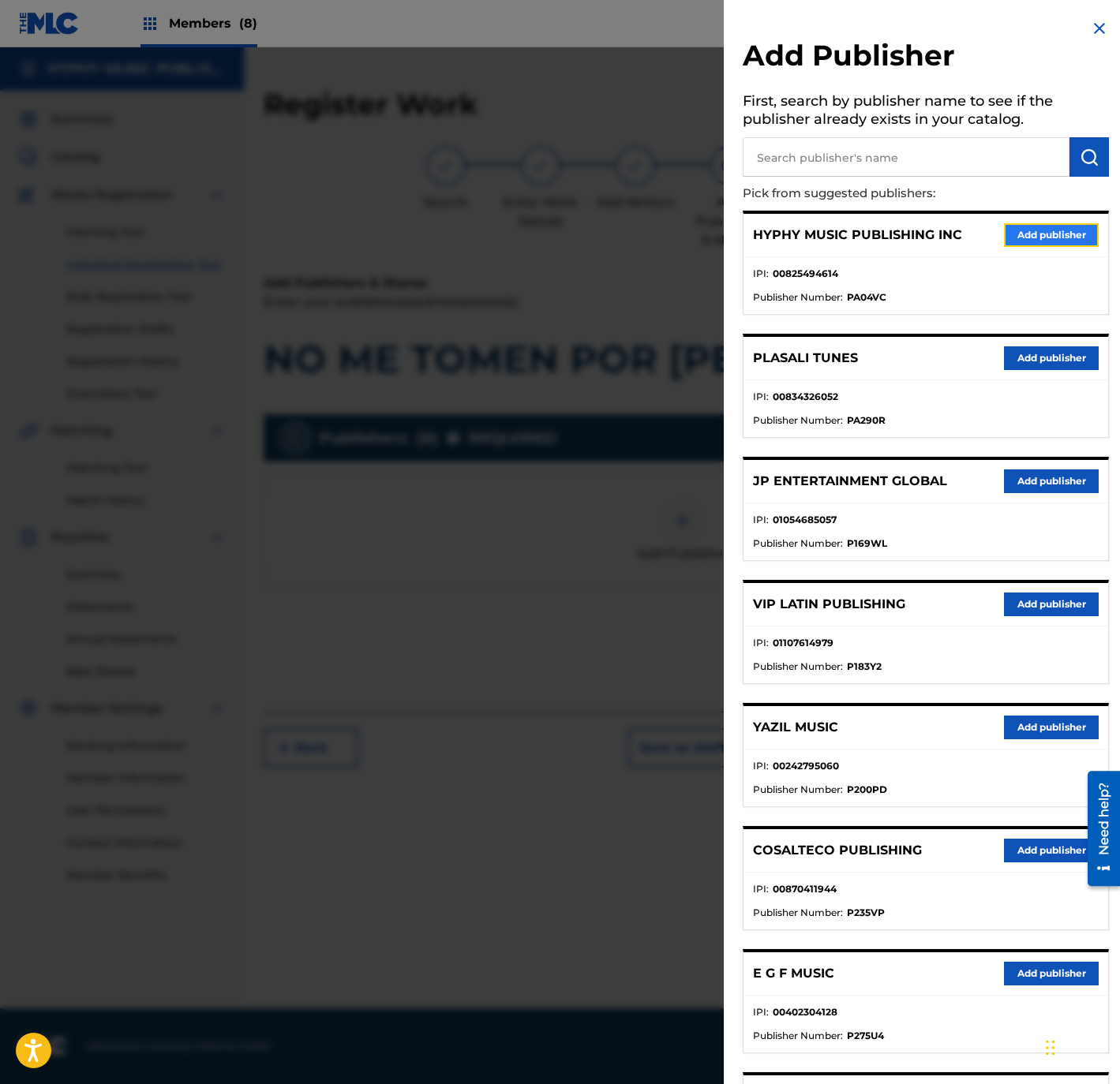
click at [1033, 225] on button "Add publisher" at bounding box center [1051, 235] width 94 height 24
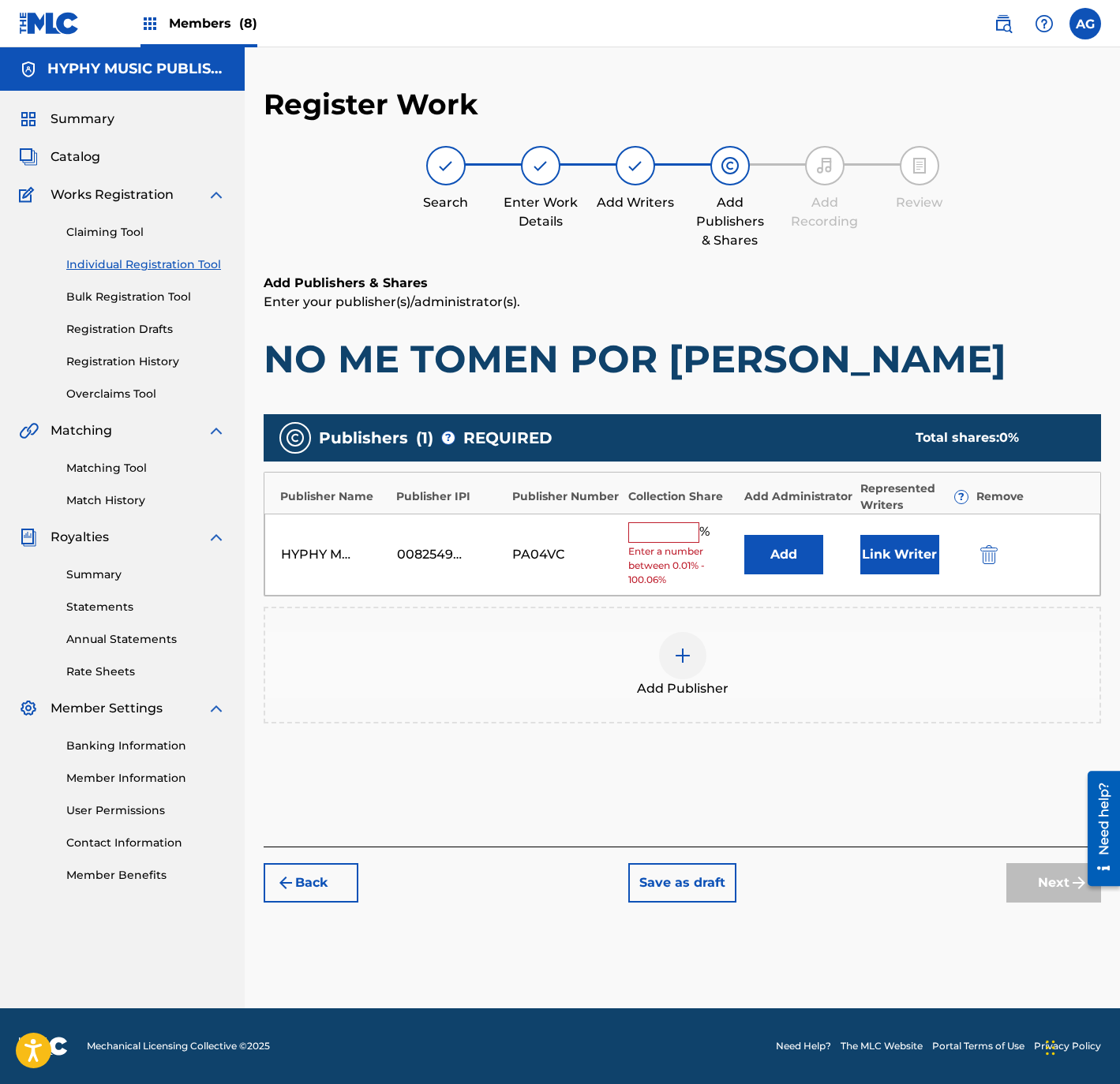
click at [658, 528] on input "text" at bounding box center [663, 532] width 71 height 21
type input "100"
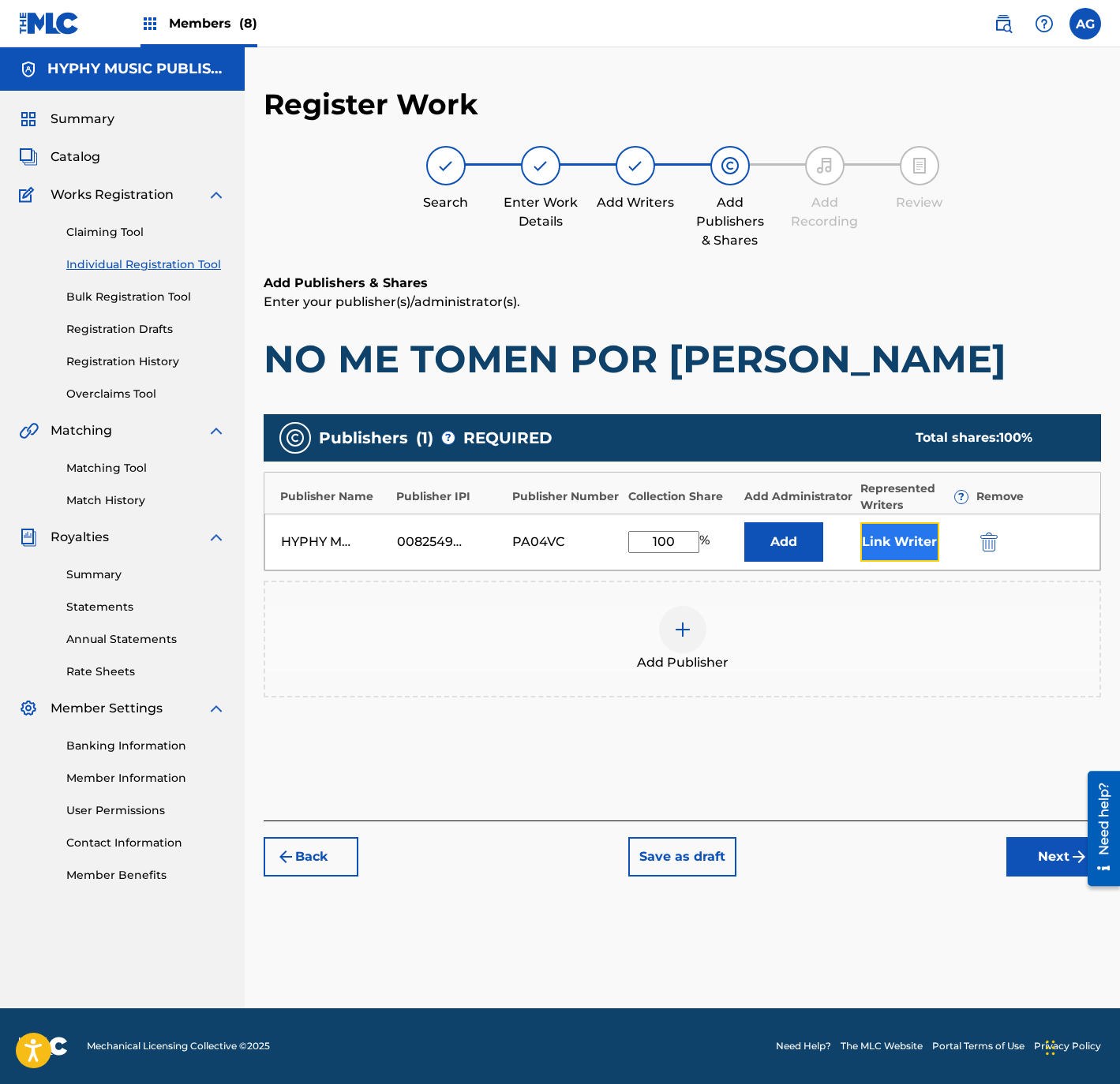
click at [921, 532] on button "Link Writer" at bounding box center [899, 542] width 79 height 39
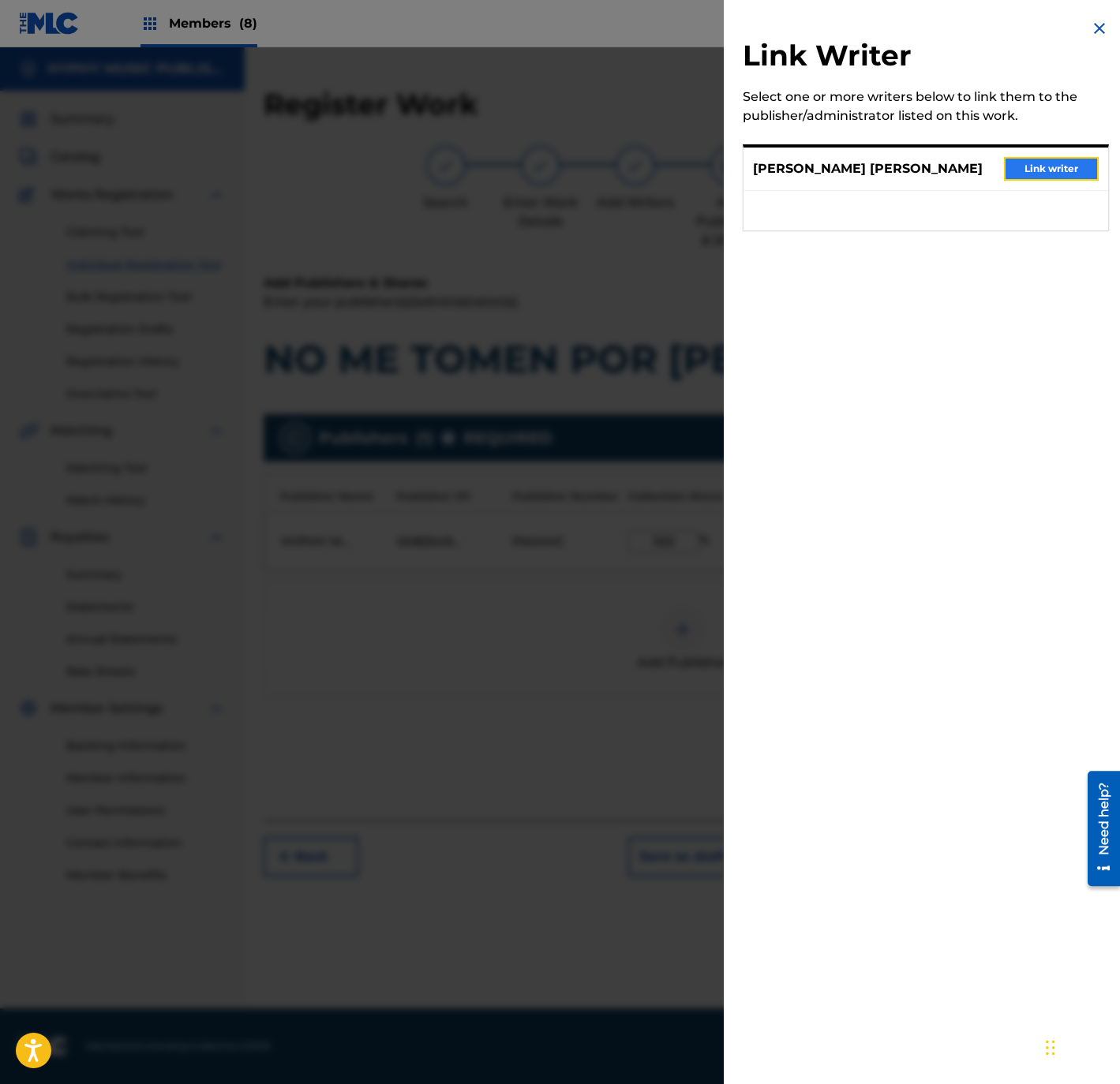
drag, startPoint x: 1033, startPoint y: 173, endPoint x: 966, endPoint y: 443, distance: 278.2
click at [1035, 171] on button "Link writer" at bounding box center [1051, 169] width 94 height 24
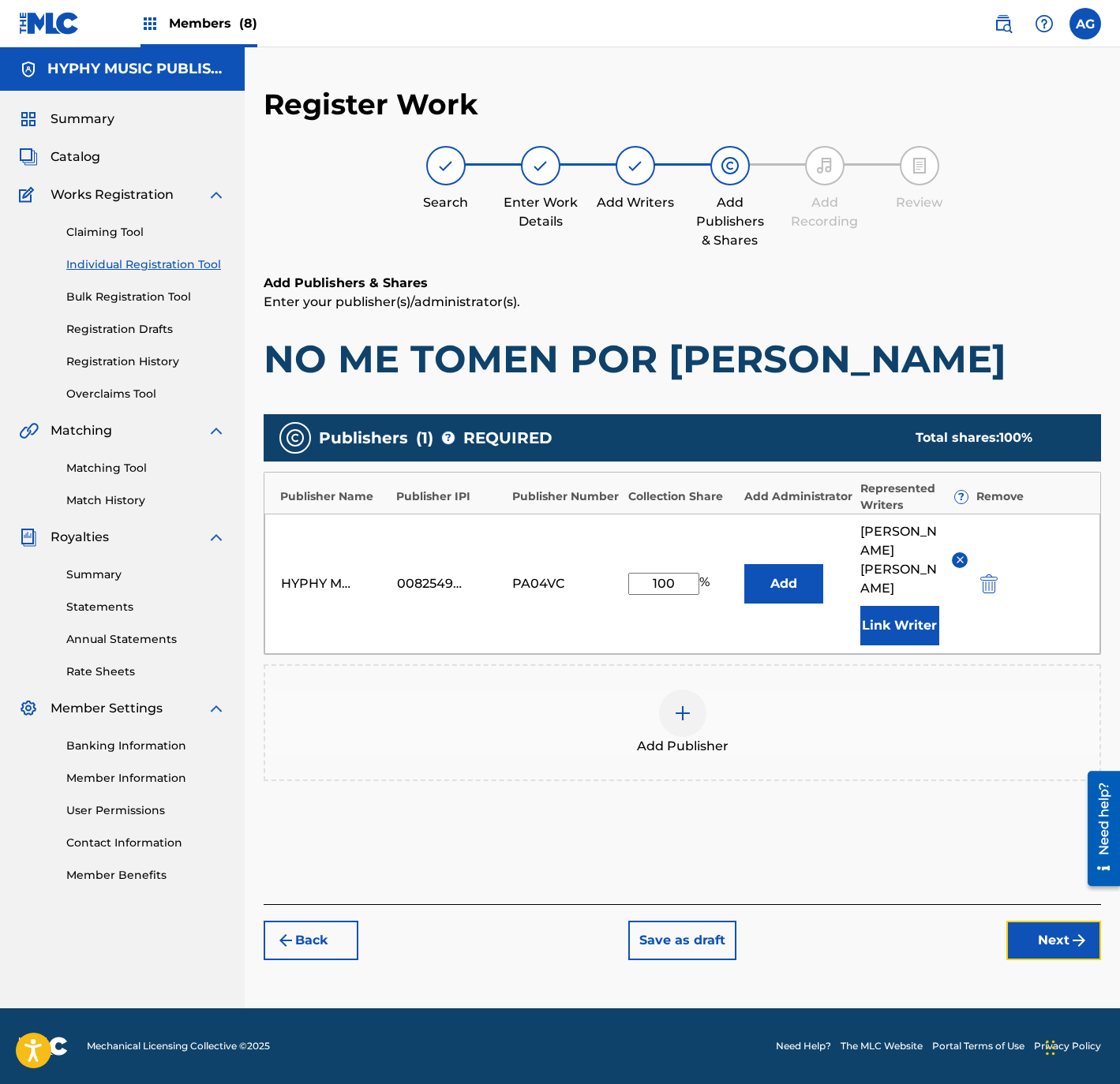
drag, startPoint x: 1036, startPoint y: 929, endPoint x: 987, endPoint y: 900, distance: 56.9
click at [1036, 929] on button "Next" at bounding box center [1054, 940] width 94 height 39
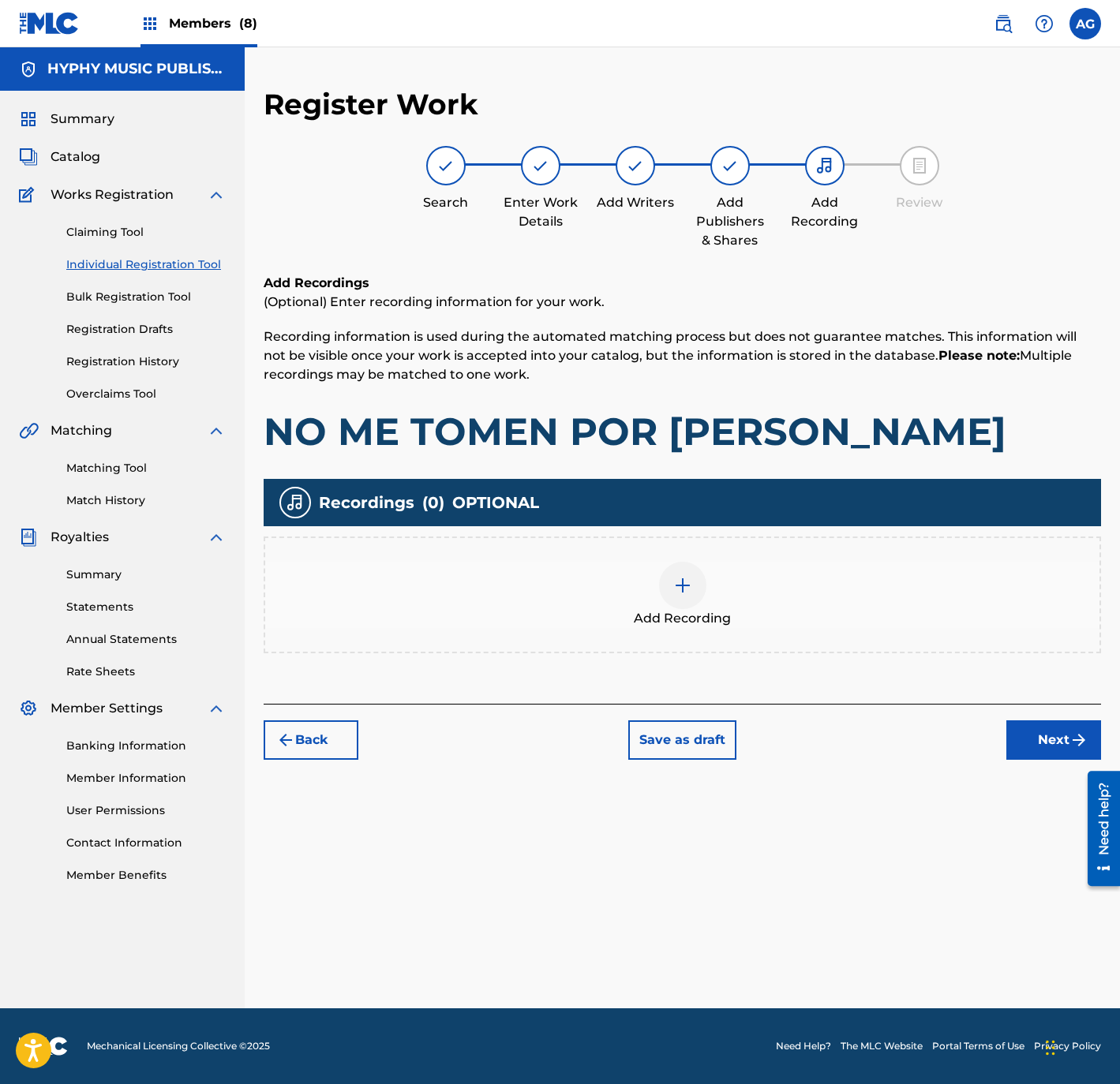
click at [711, 610] on span "Add Recording" at bounding box center [682, 619] width 97 height 19
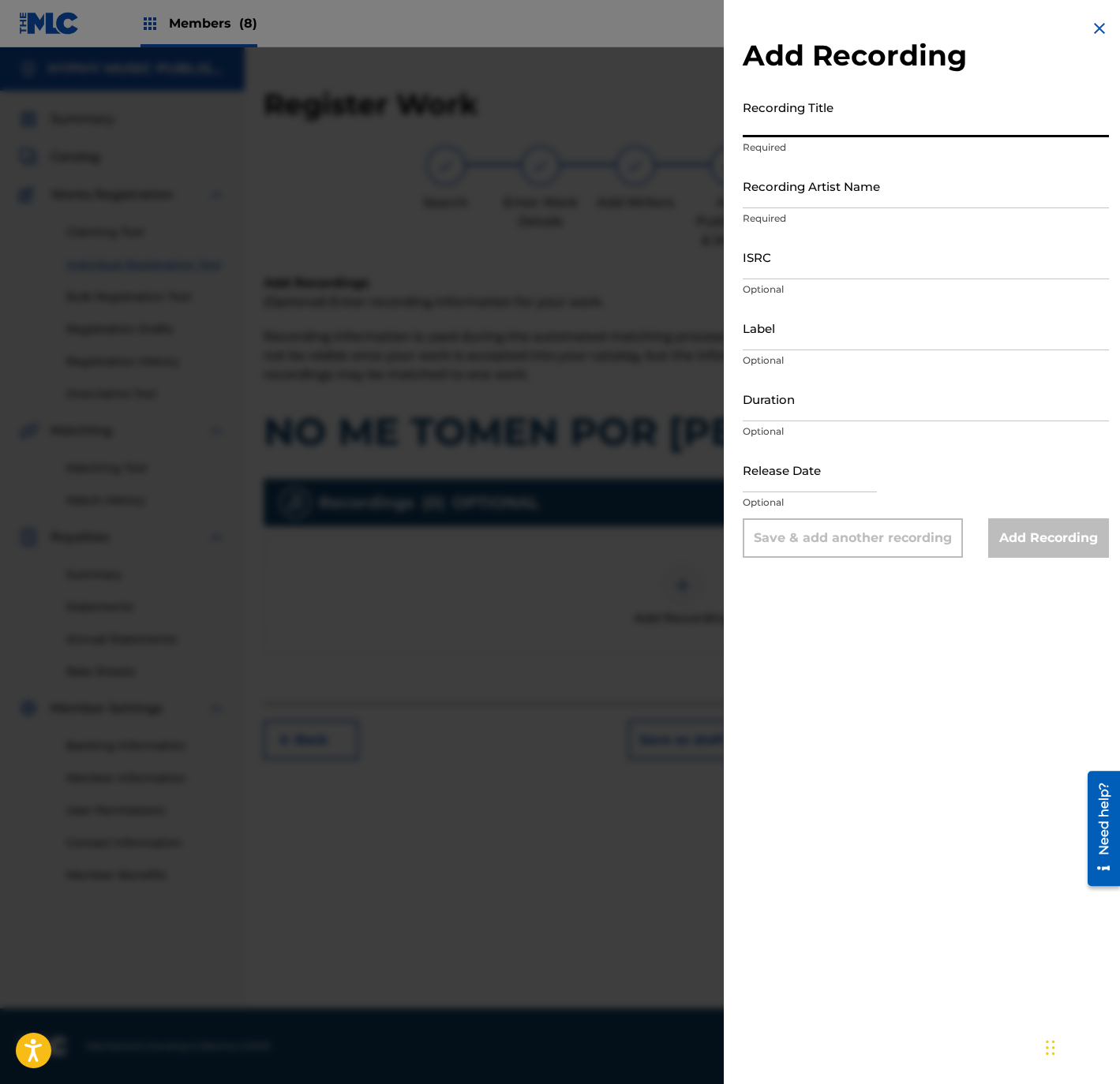
click at [921, 118] on input "Recording Title" at bounding box center [925, 115] width 366 height 45
paste input "No Me Tomen Por Mansito"
type input "No Me Tomen Por Mansito"
click at [860, 208] on div "Recording Artist Name Required" at bounding box center [925, 199] width 366 height 71
click at [855, 190] on input "Recording Artist Name" at bounding box center [925, 186] width 366 height 45
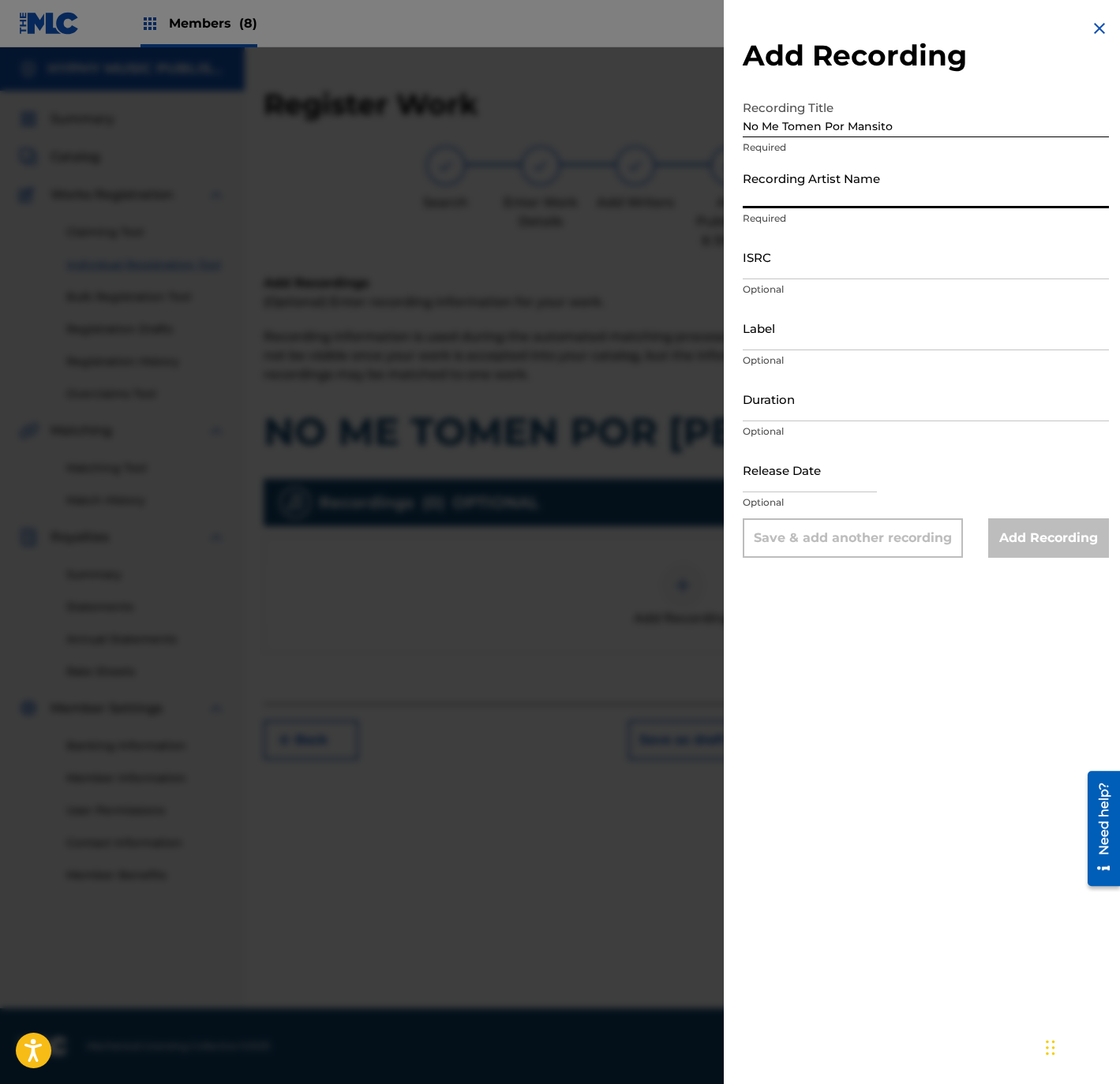
paste input "Los Zafiros del Norte"
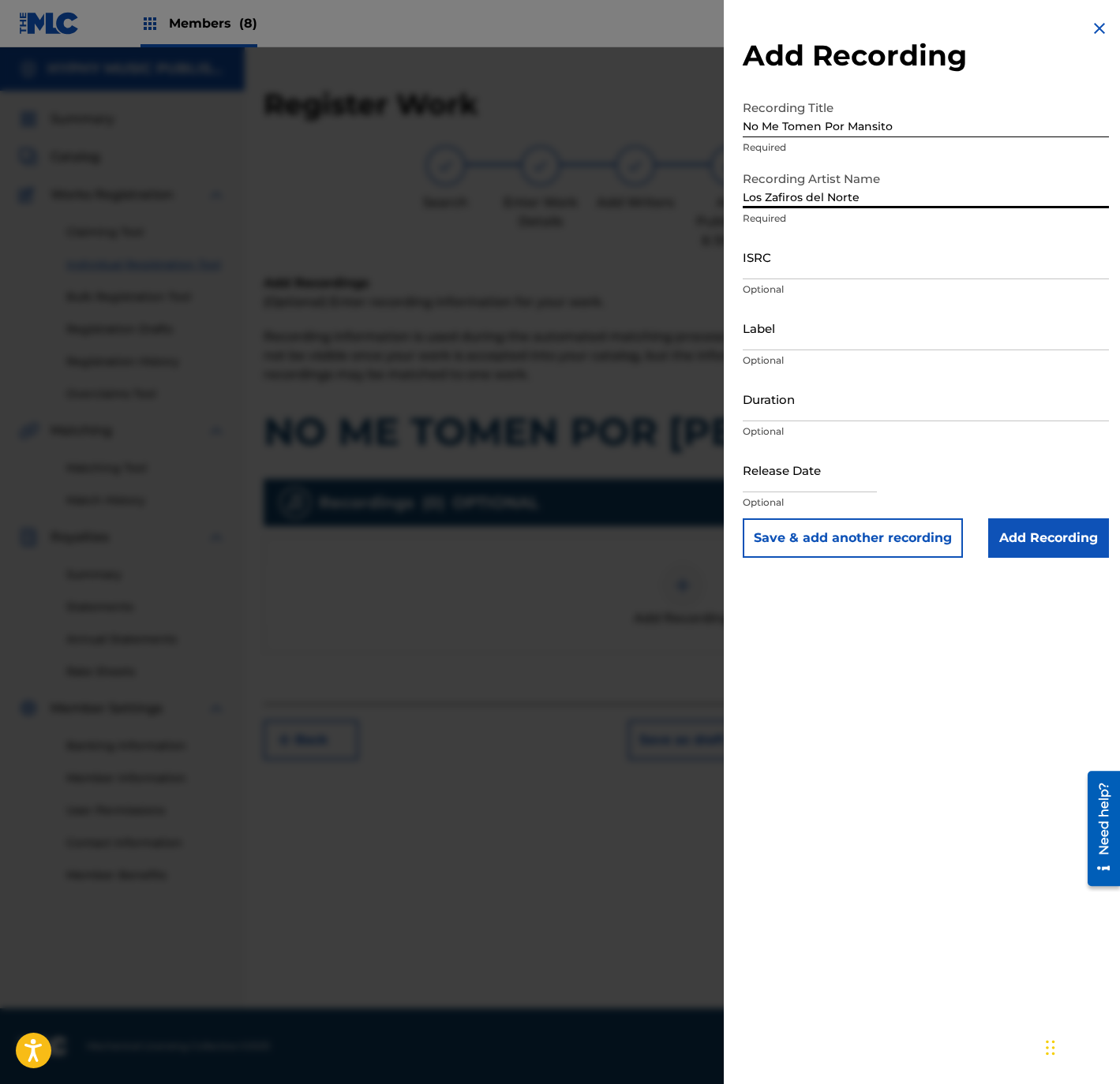
type input "Los Zafiros del Norte"
click at [884, 258] on input "ISRC" at bounding box center [925, 257] width 366 height 45
paste input "QMFMF2464512"
type input "QMFMF2464512"
click at [940, 337] on input "Label" at bounding box center [925, 328] width 366 height 45
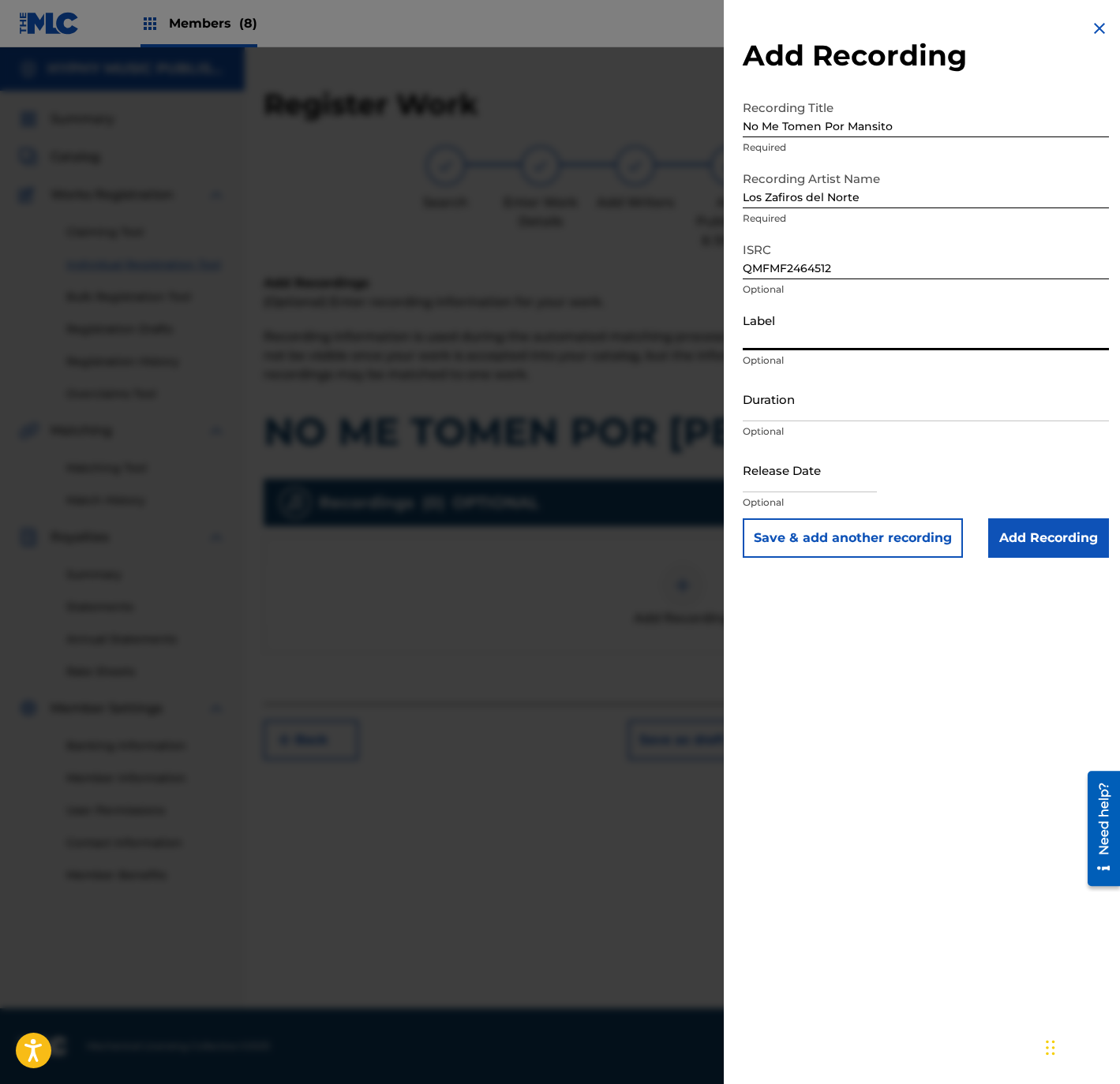
paste input "Gente Humilde Music"
type input "Gente Humilde Music"
click at [838, 388] on input "Duration" at bounding box center [925, 399] width 366 height 45
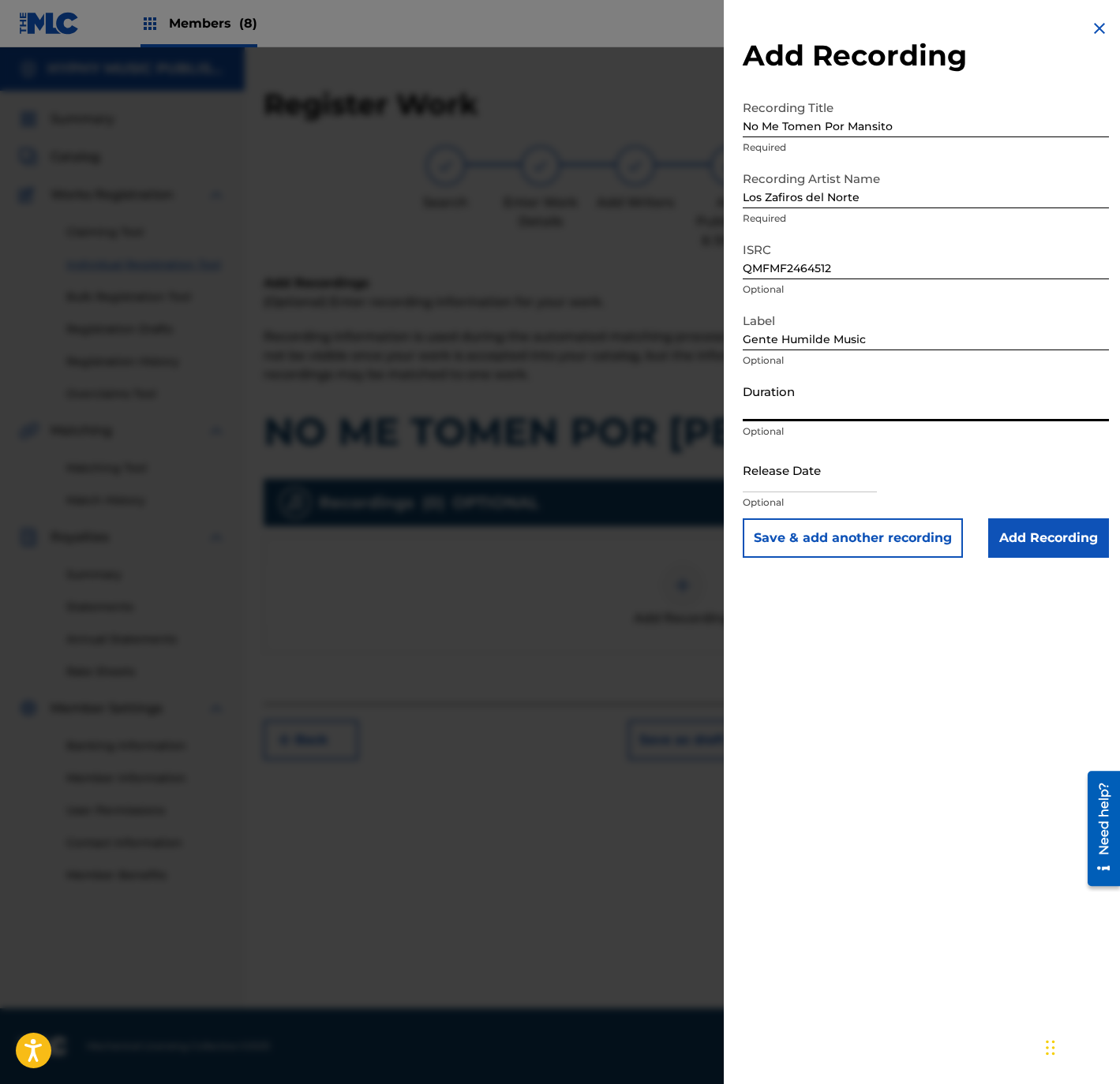
paste input "2:23"
type input "02:23"
select select "8"
select select "2025"
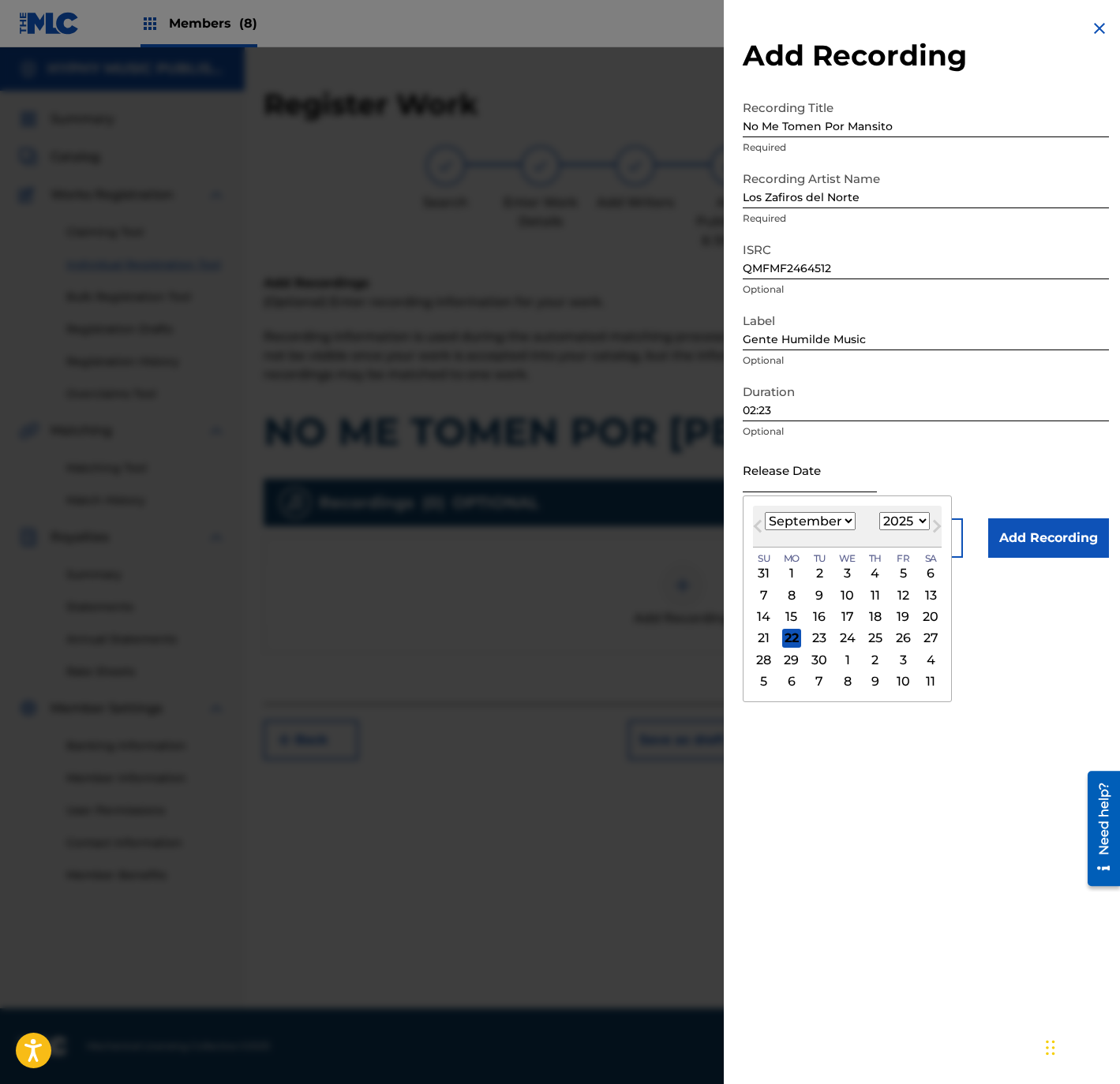
click at [820, 465] on input "text" at bounding box center [809, 471] width 134 height 45
click at [754, 521] on button "Previous Month" at bounding box center [758, 530] width 25 height 25
click at [754, 522] on button "Previous Month" at bounding box center [758, 530] width 25 height 25
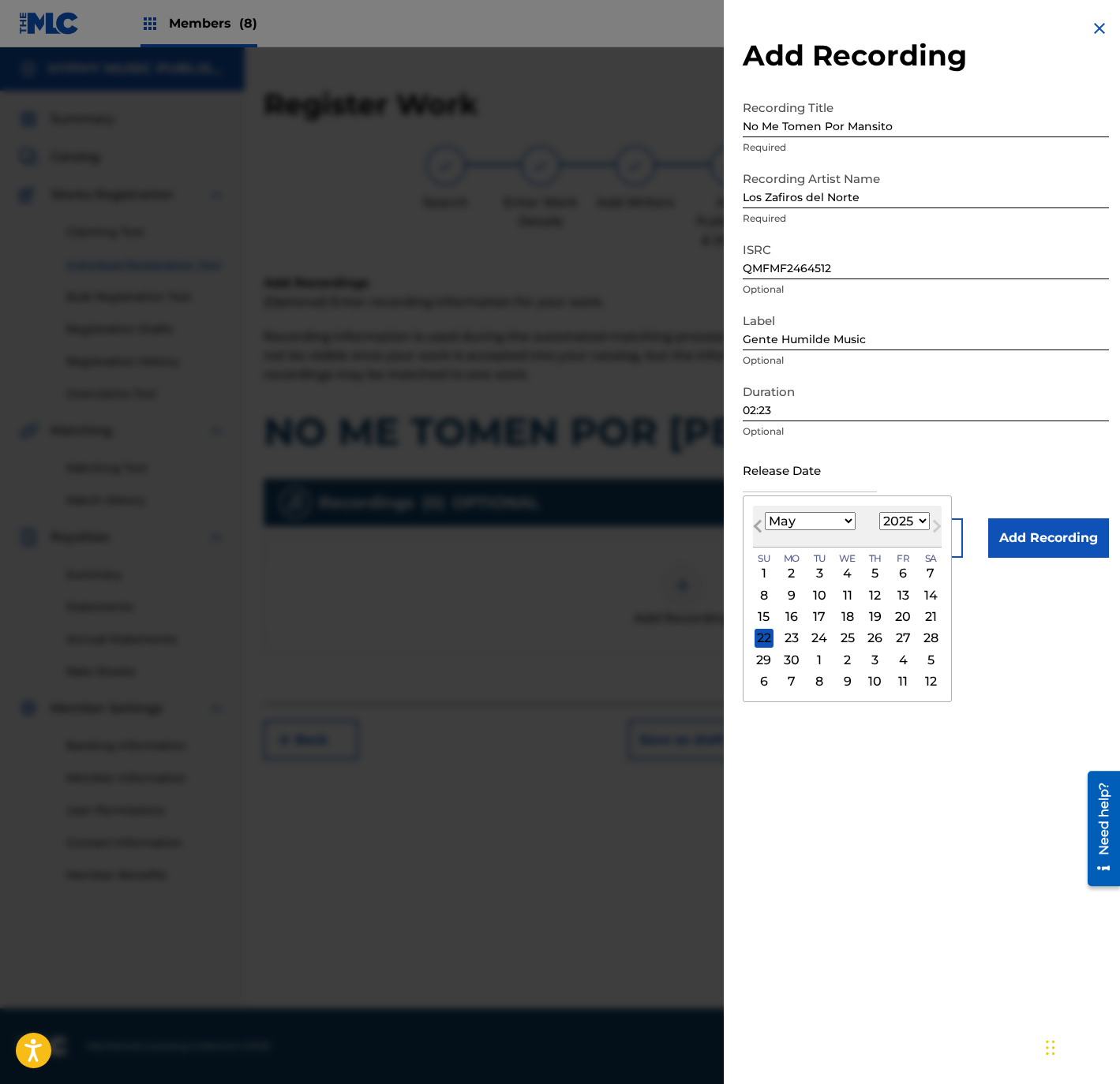
click at [754, 522] on button "Previous Month" at bounding box center [758, 530] width 25 height 25
select select "0"
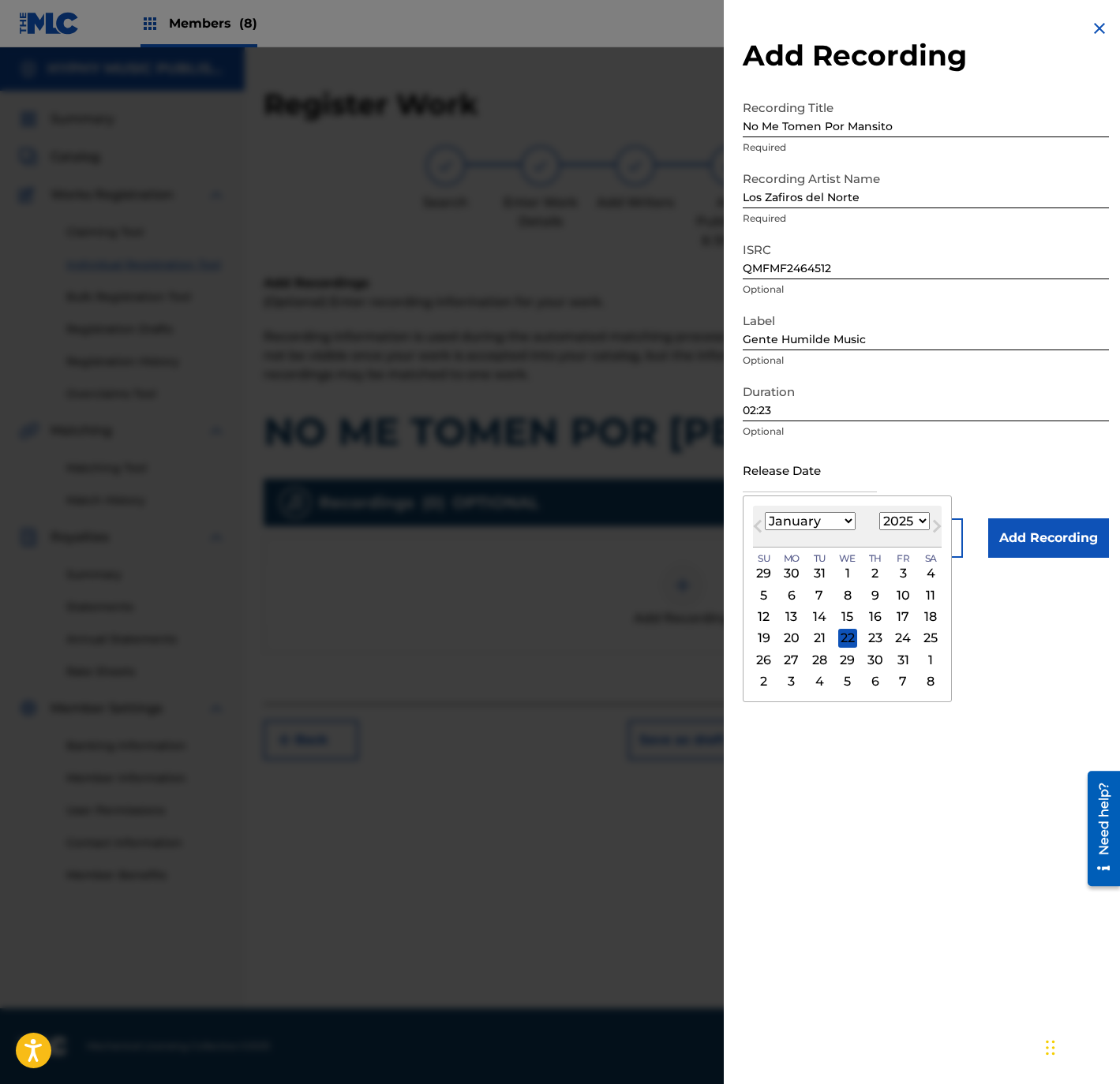
click at [912, 572] on div "3" at bounding box center [902, 573] width 19 height 19
type input "[DATE]"
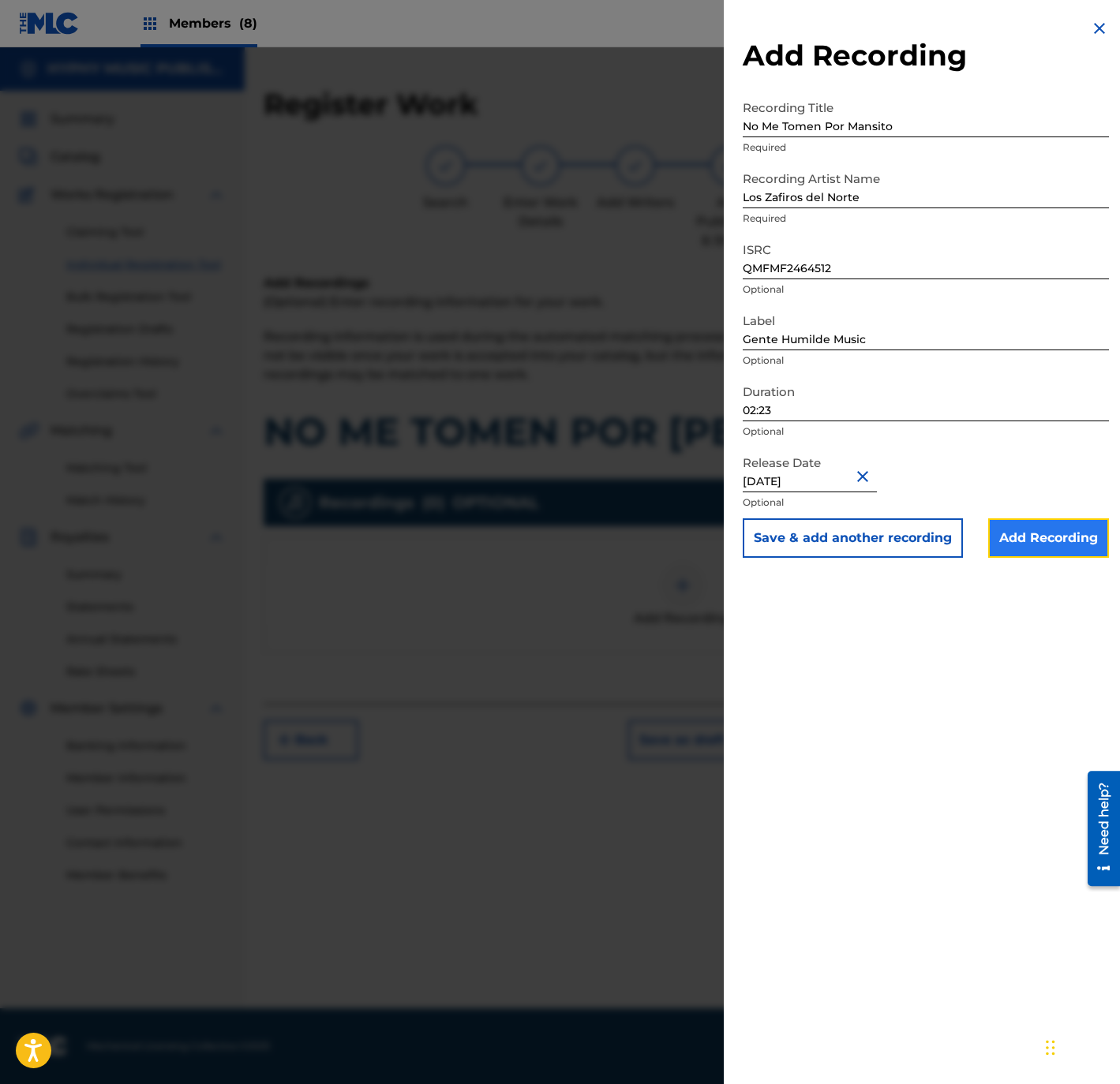
click at [1004, 542] on input "Add Recording" at bounding box center [1048, 538] width 121 height 39
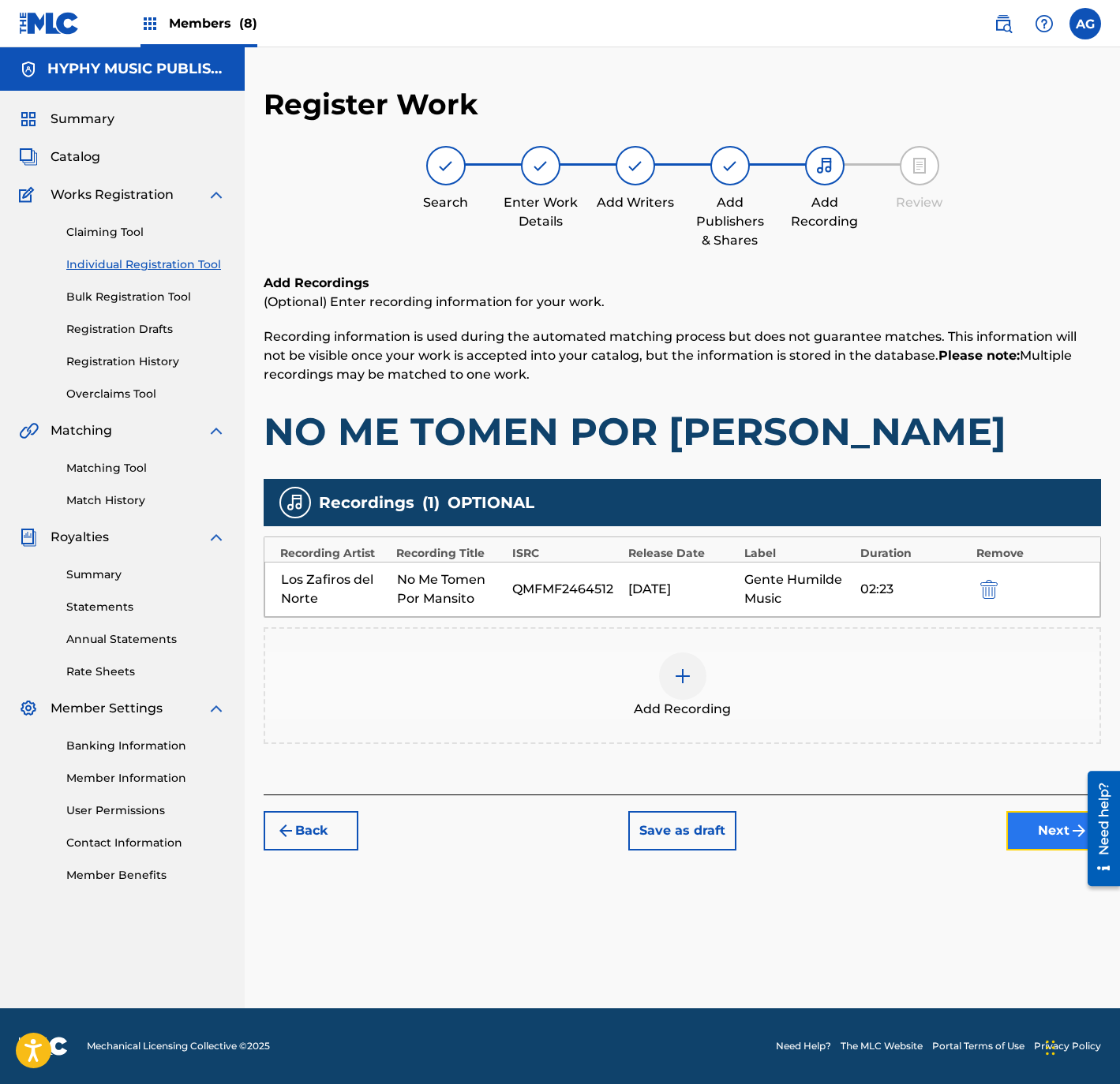
click at [1046, 821] on button "Next" at bounding box center [1054, 830] width 94 height 39
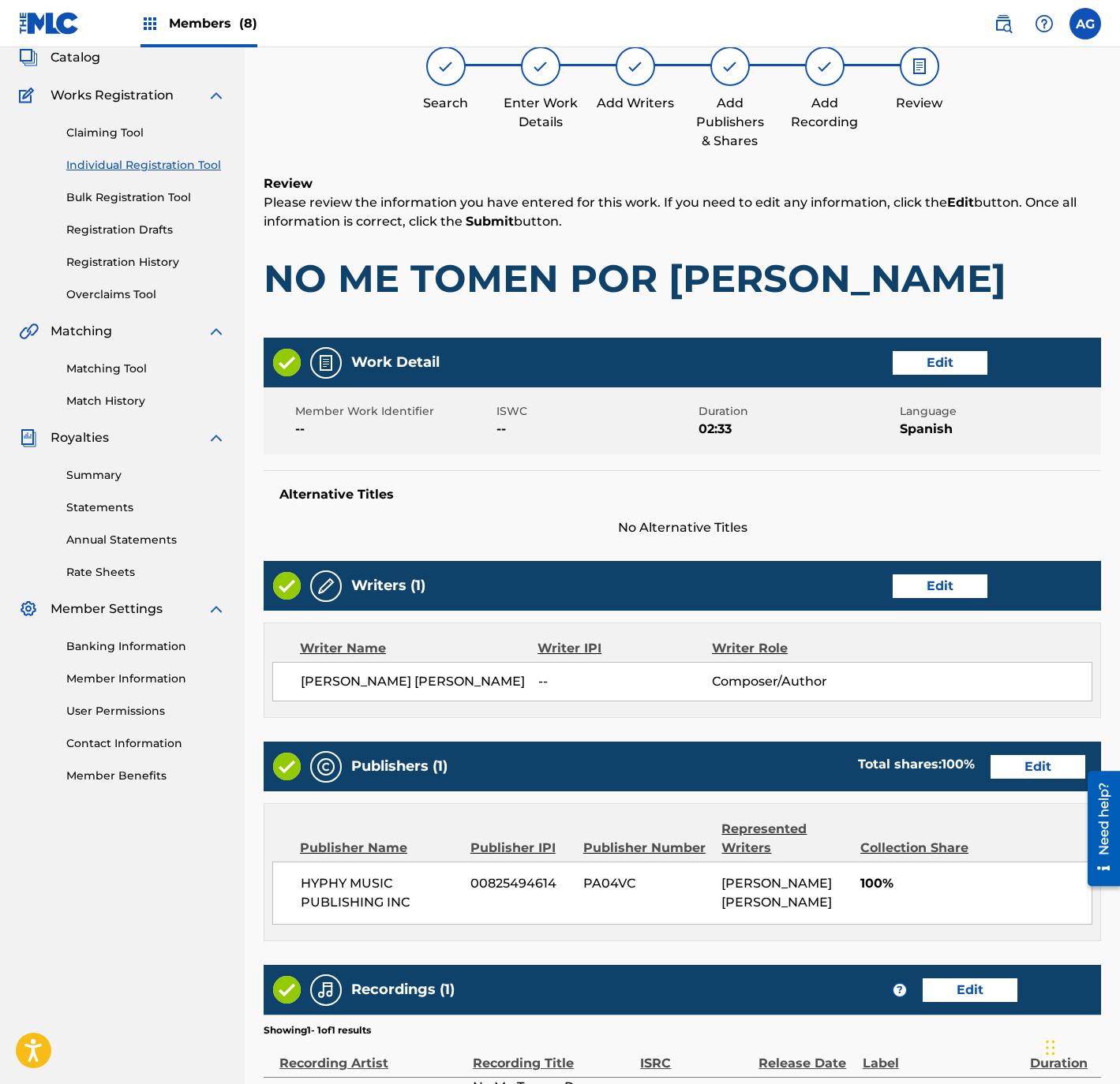
scroll to position [292, 0]
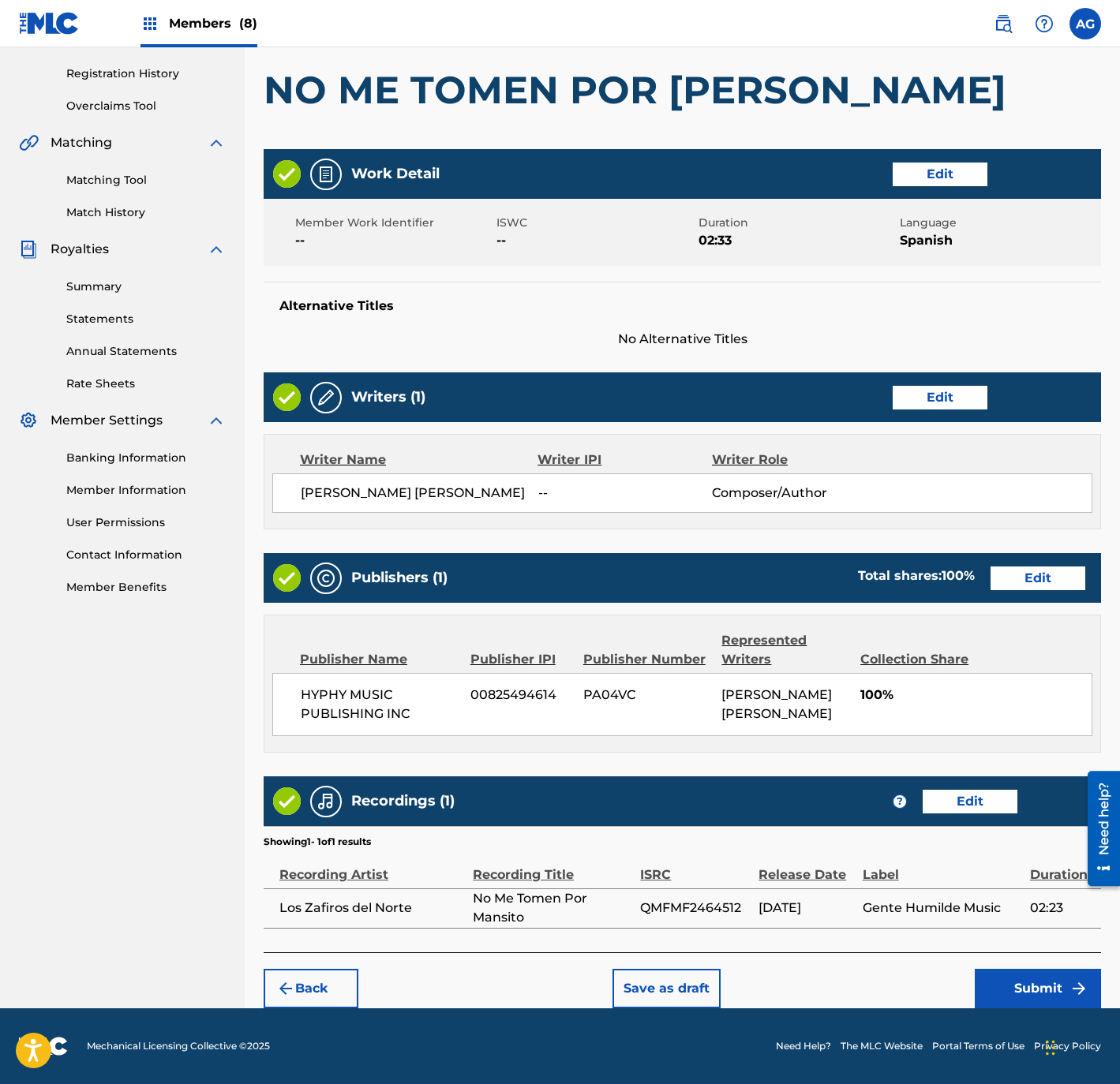
drag, startPoint x: 890, startPoint y: 568, endPoint x: 860, endPoint y: 888, distance: 321.4
click at [1018, 995] on button "Submit" at bounding box center [1037, 989] width 126 height 39
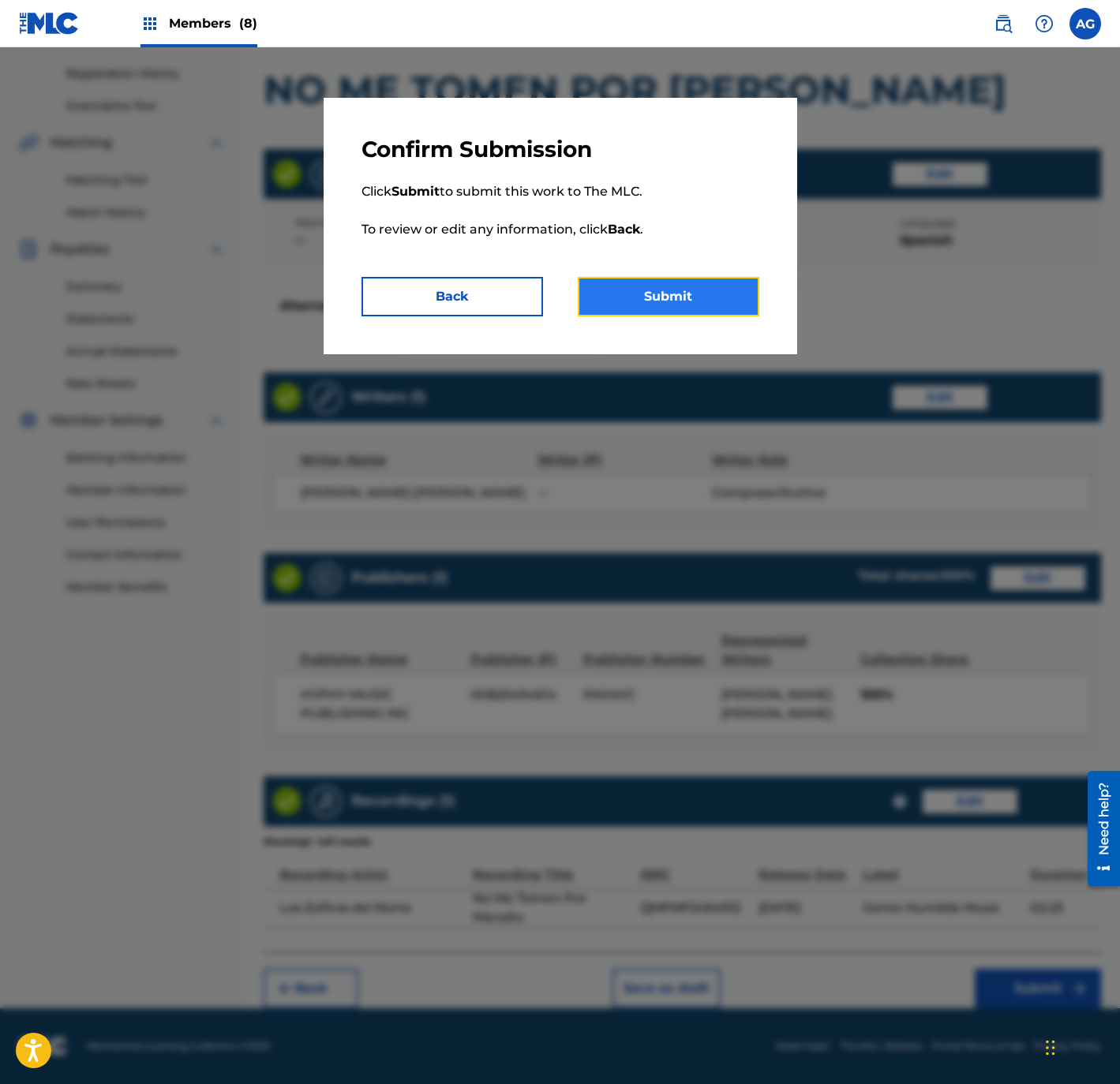
click at [746, 292] on button "Submit" at bounding box center [669, 296] width 182 height 39
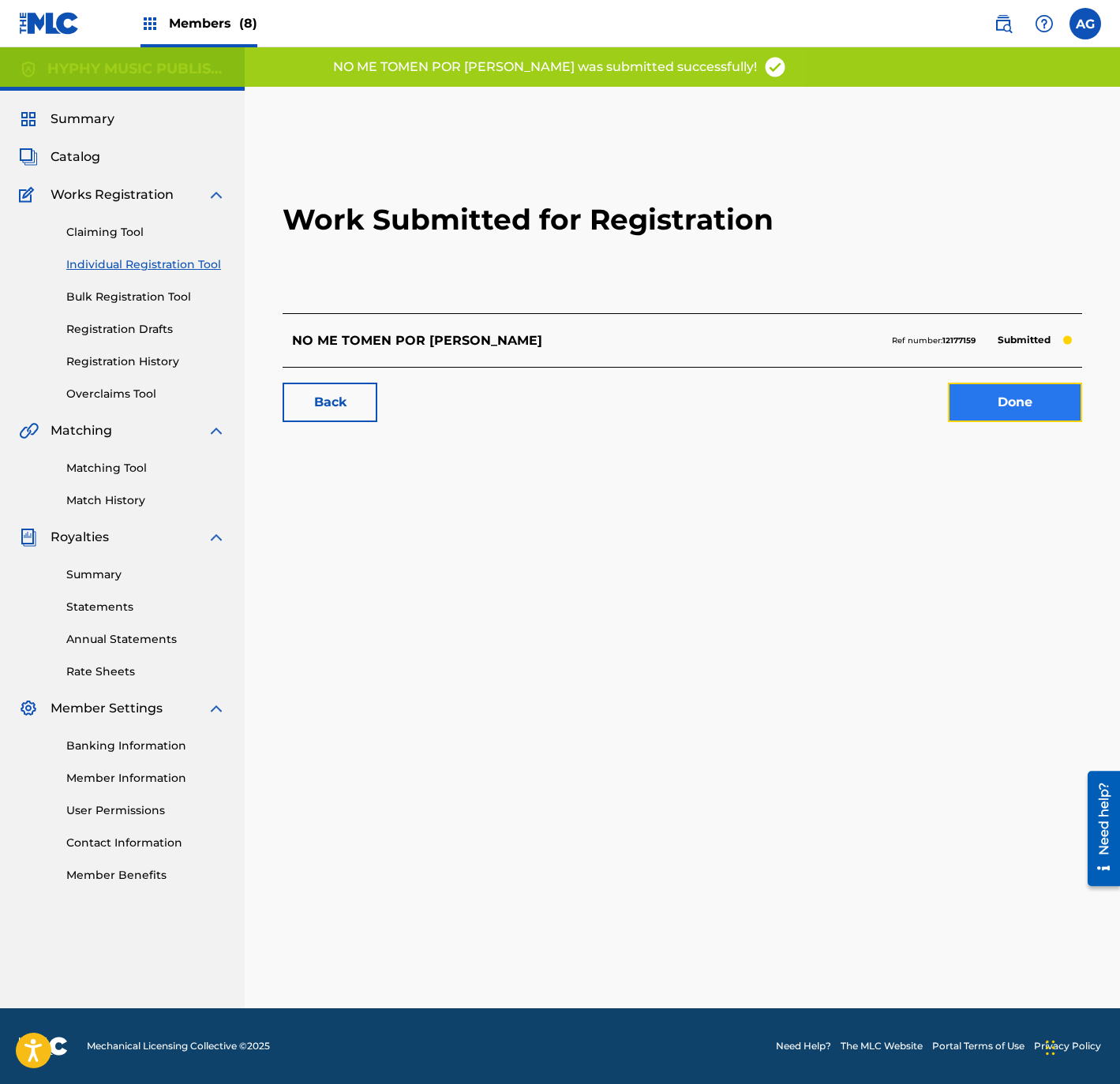
click at [1040, 413] on link "Done" at bounding box center [1015, 402] width 134 height 39
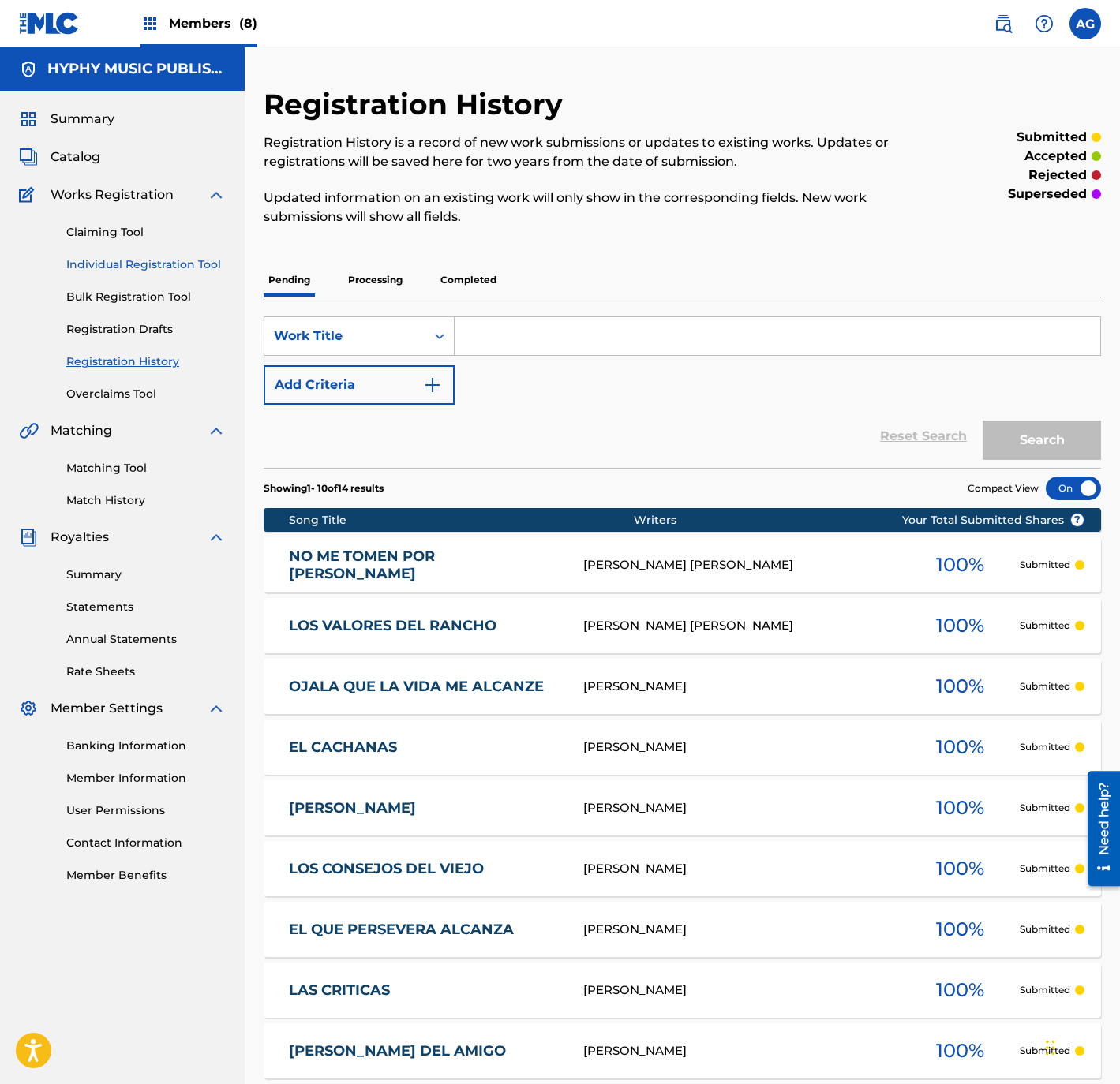
click at [87, 264] on link "Individual Registration Tool" at bounding box center [145, 264] width 159 height 16
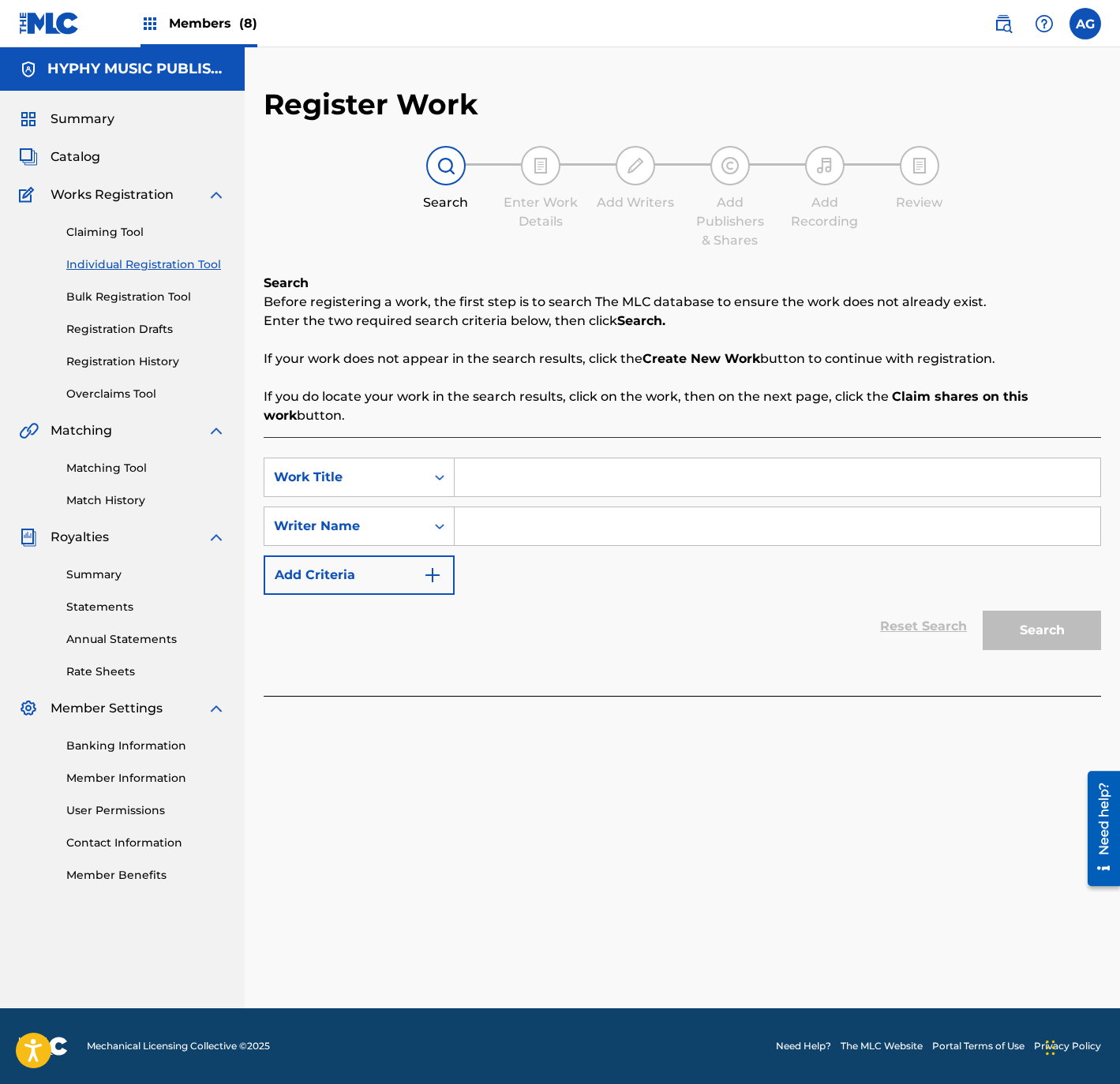
click at [524, 479] on input "Search Form" at bounding box center [777, 478] width 646 height 38
paste input "BOTAS CINTO Y SOMBRERO"
type input "BOTAS CINTO Y SOMBRERO"
click at [520, 526] on input "Search Form" at bounding box center [777, 527] width 646 height 38
click at [982, 611] on button "Search" at bounding box center [1041, 630] width 118 height 39
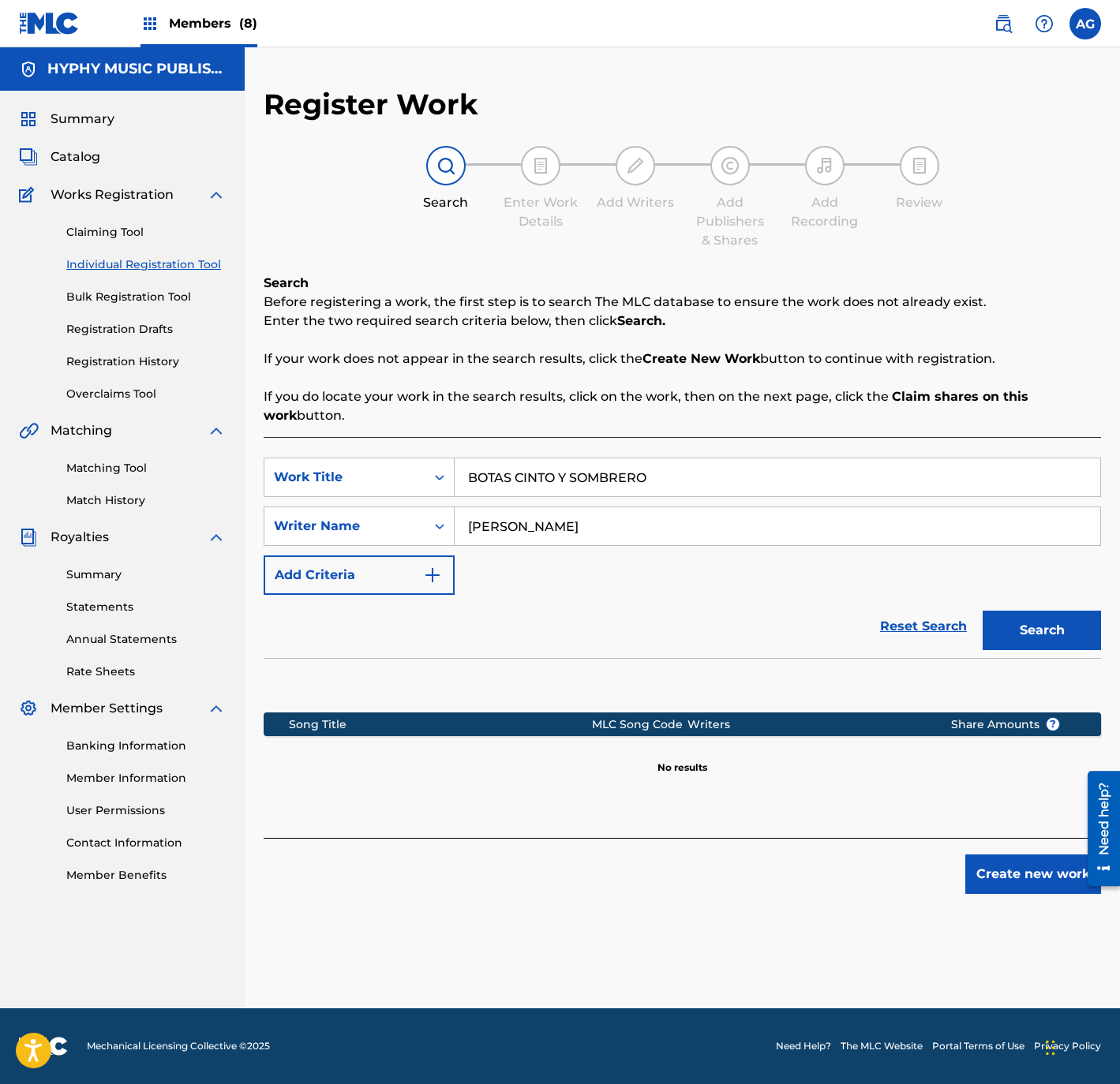
drag, startPoint x: 625, startPoint y: 522, endPoint x: 183, endPoint y: 526, distance: 442.0
click at [200, 532] on main "HYPHY MUSIC PUBLISHING INC Summary Catalog Works Registration Claiming Tool Ind…" at bounding box center [560, 528] width 1120 height 961
click at [982, 611] on button "Search" at bounding box center [1041, 630] width 118 height 39
type input "G"
type input "E"
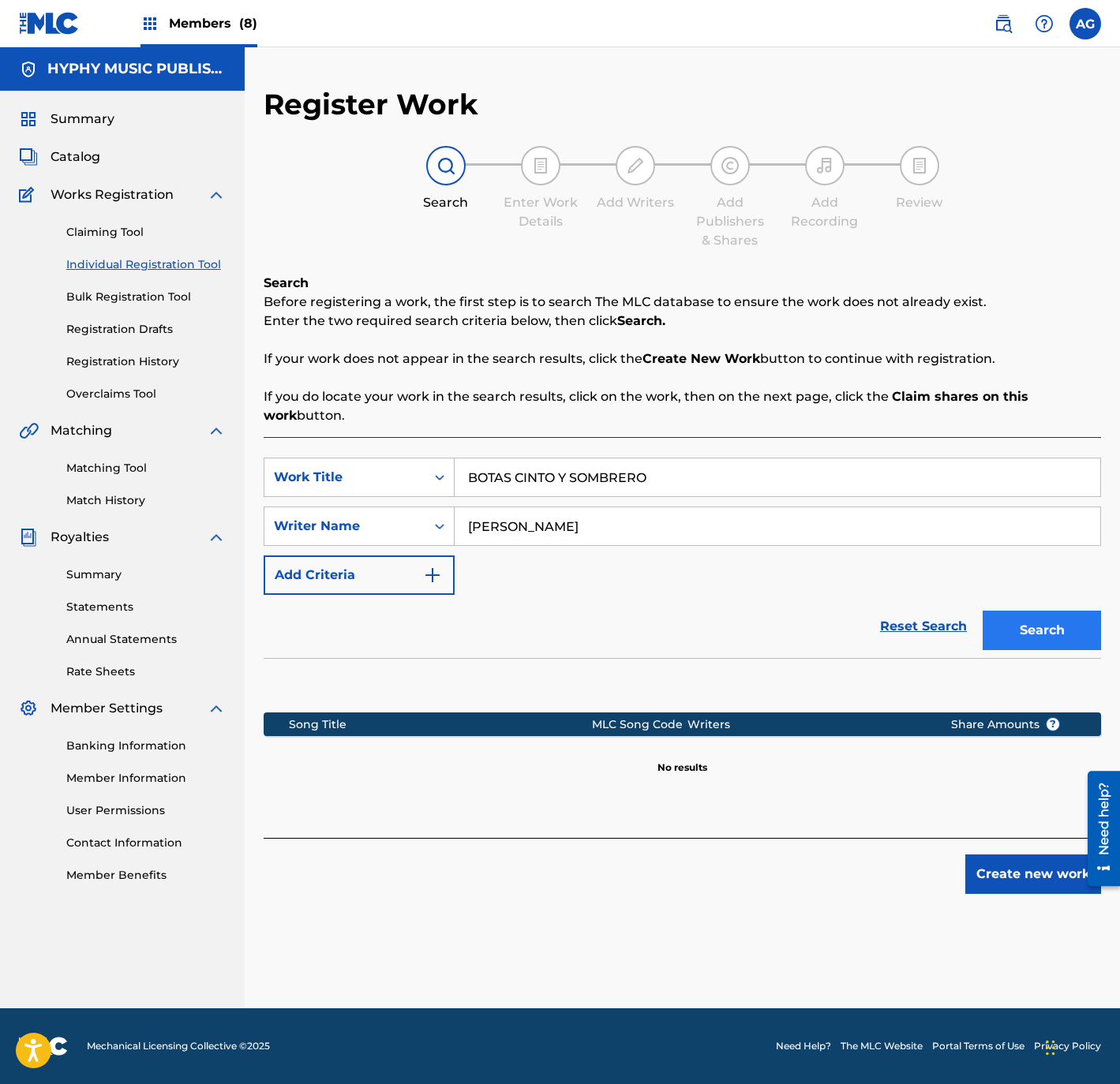
type input "[PERSON_NAME]"
click at [1020, 633] on button "Search" at bounding box center [1041, 630] width 118 height 39
click at [1018, 867] on button "Create new work" at bounding box center [1032, 874] width 135 height 39
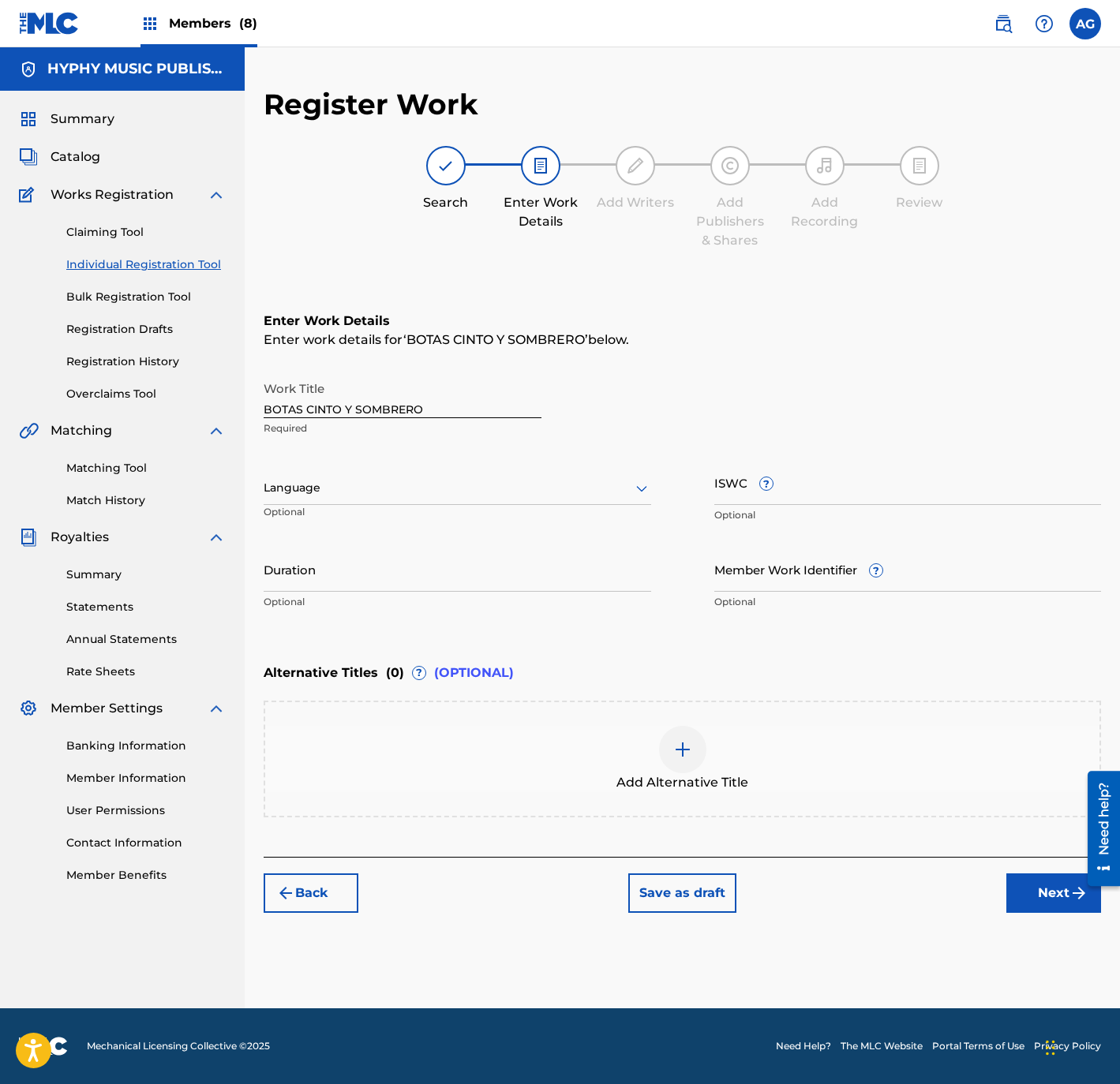
click at [493, 512] on div "Language Optional" at bounding box center [457, 495] width 387 height 71
click at [446, 510] on div "Language Optional" at bounding box center [457, 495] width 387 height 71
click at [424, 504] on div "153 results available. Use Up and Down to choose options, press Enter to select…" at bounding box center [457, 488] width 387 height 33
click at [364, 550] on div "Spanish" at bounding box center [457, 558] width 386 height 35
click at [443, 579] on input "Duration" at bounding box center [457, 570] width 387 height 45
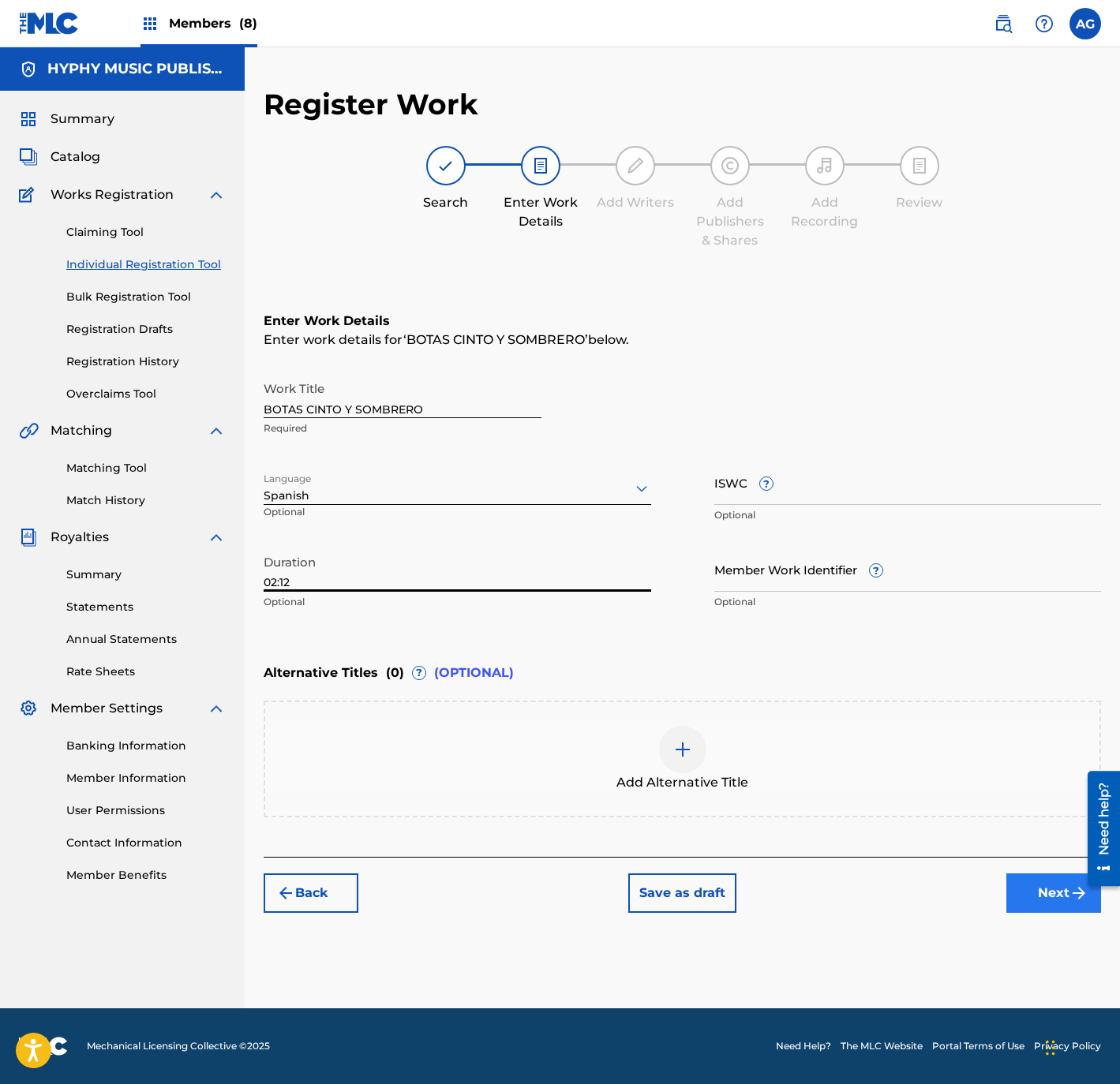
type input "02:12"
click at [1030, 884] on button "Next" at bounding box center [1054, 893] width 94 height 39
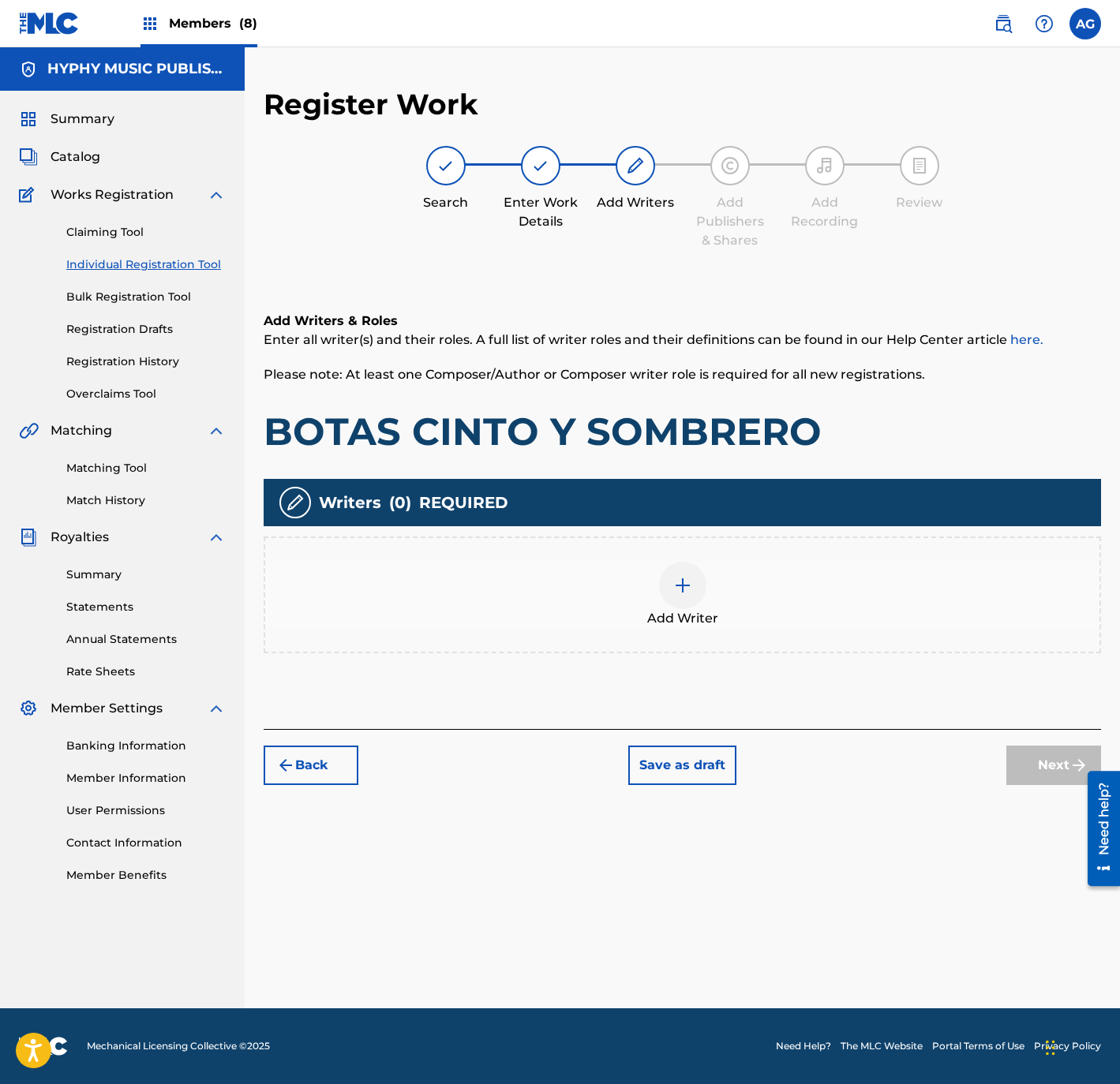
click at [758, 626] on div "Add Writer" at bounding box center [682, 594] width 834 height 66
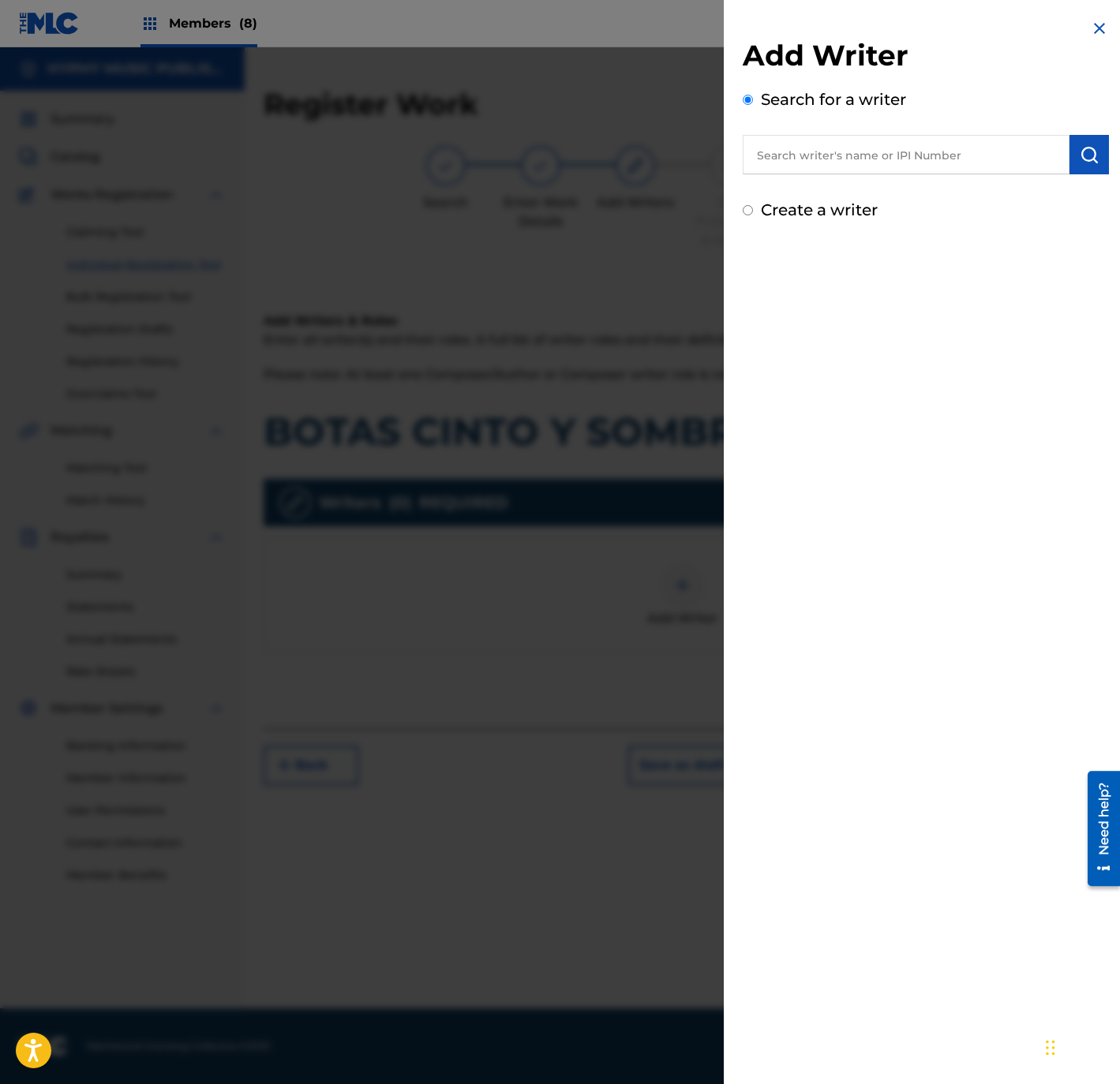
click at [828, 209] on label "Create a writer" at bounding box center [818, 210] width 117 height 19
radio input "true"
click at [753, 209] on input "Create a writer" at bounding box center [747, 210] width 10 height 10
radio input "false"
radio input "true"
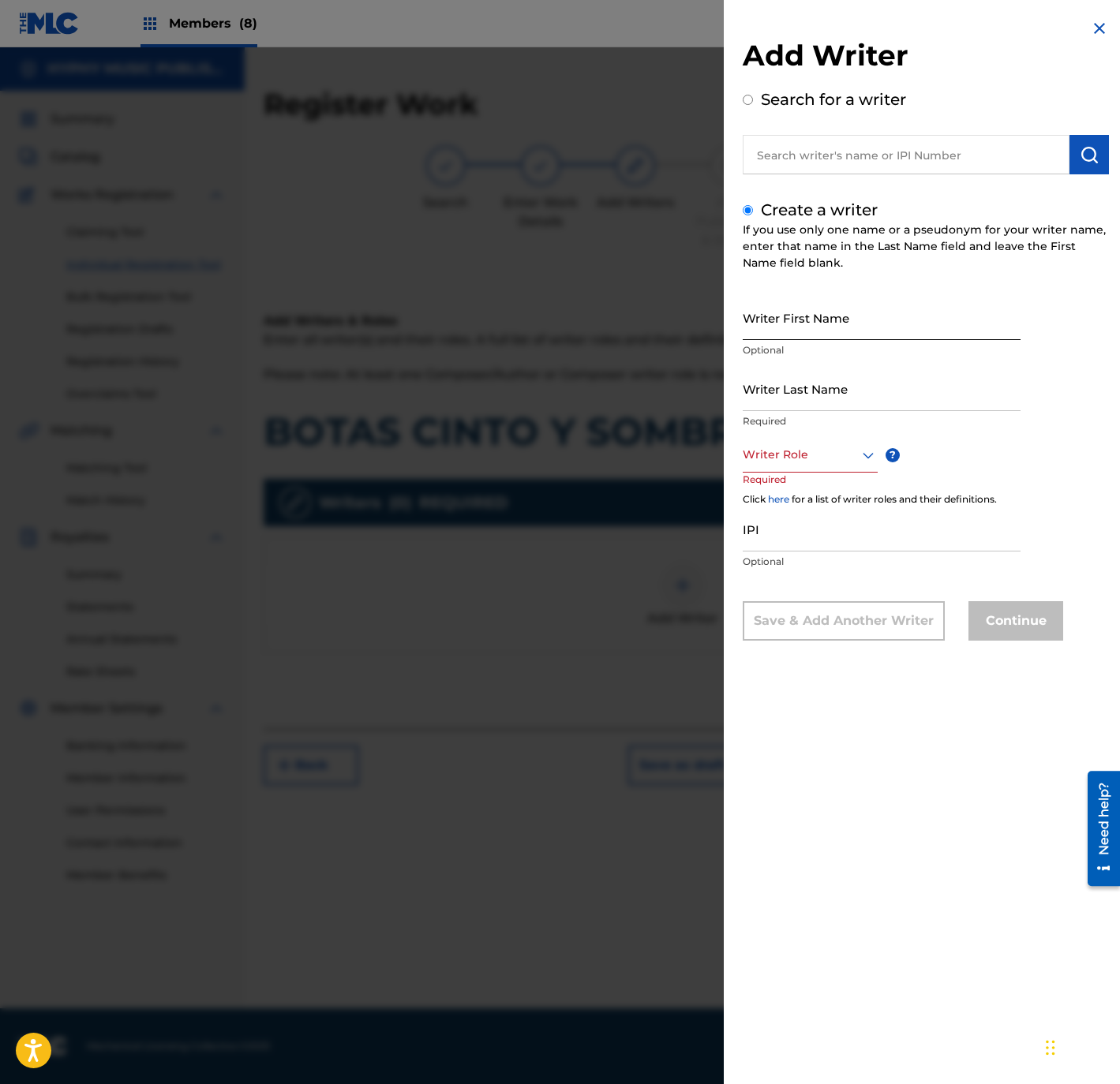
click at [841, 306] on input "Writer First Name" at bounding box center [881, 318] width 278 height 45
paste input "[PERSON_NAME]"
type input "[PERSON_NAME]"
click at [818, 392] on input "Writer Last Name" at bounding box center [881, 389] width 278 height 45
paste input "[PERSON_NAME]"
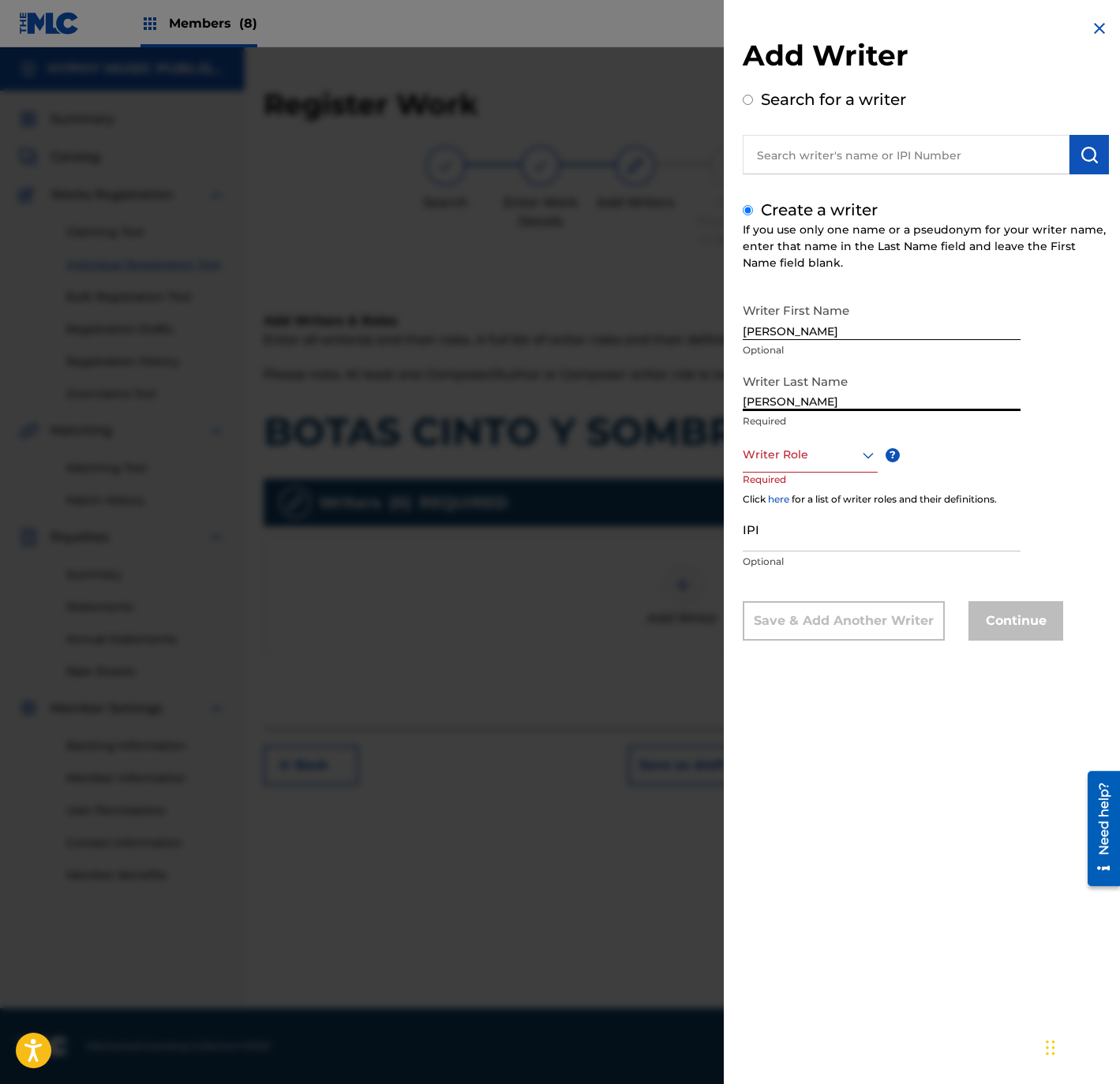
type input "[PERSON_NAME]"
drag, startPoint x: 784, startPoint y: 324, endPoint x: 1094, endPoint y: 322, distance: 310.0
click at [1092, 322] on div "Writer First Name [PERSON_NAME] Optional Writer Last Name [PERSON_NAME] Require…" at bounding box center [925, 468] width 366 height 345
type input "MEMO"
drag, startPoint x: 784, startPoint y: 408, endPoint x: 700, endPoint y: 407, distance: 84.0
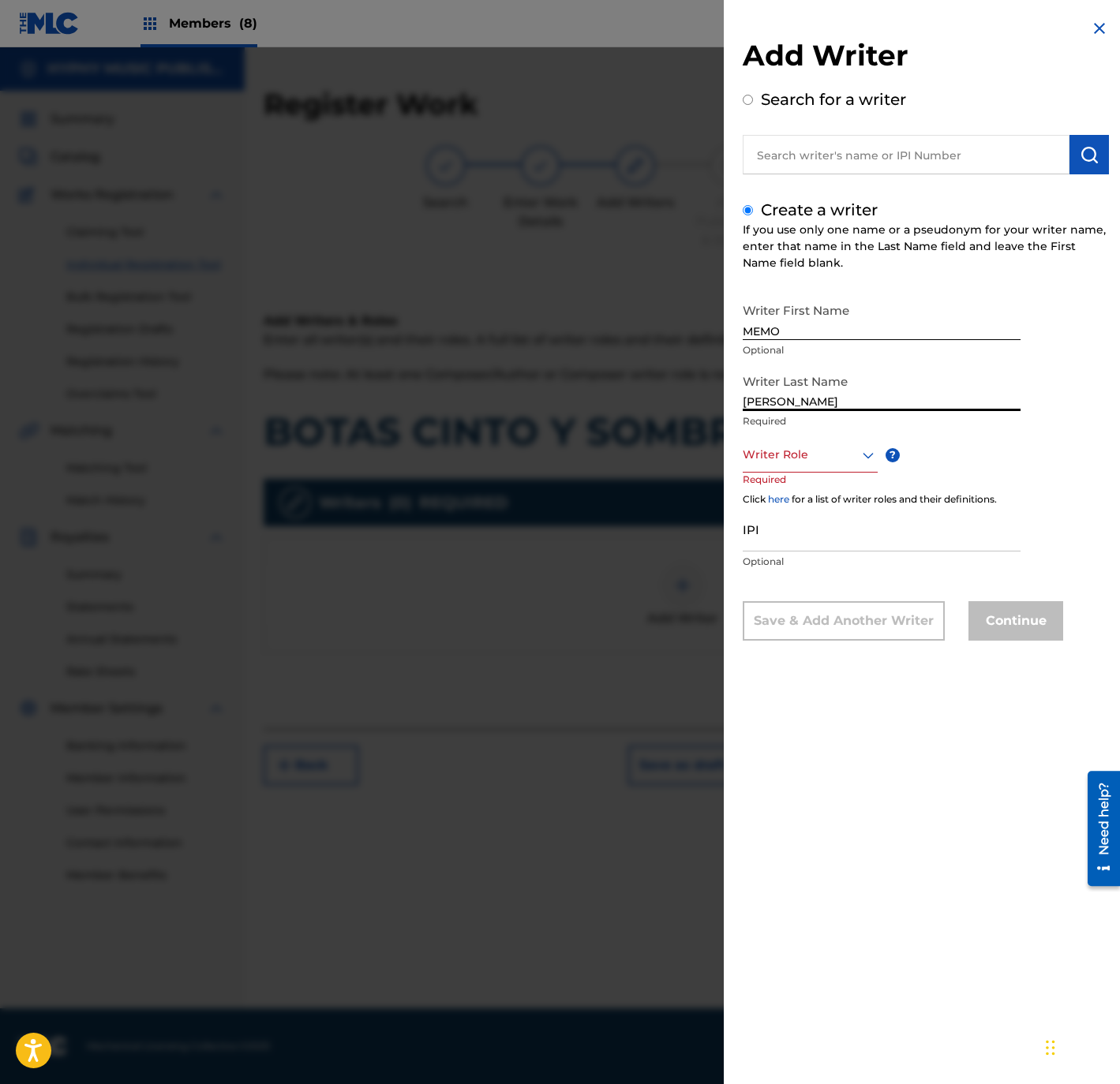
click at [700, 407] on div "Add Writer Search for a writer Create a writer If you use only one name or a ps…" at bounding box center [560, 565] width 1120 height 1037
type input "[PERSON_NAME]"
click at [791, 469] on div "Writer Role" at bounding box center [809, 454] width 135 height 35
click at [796, 493] on div "Composer/Author" at bounding box center [809, 490] width 134 height 35
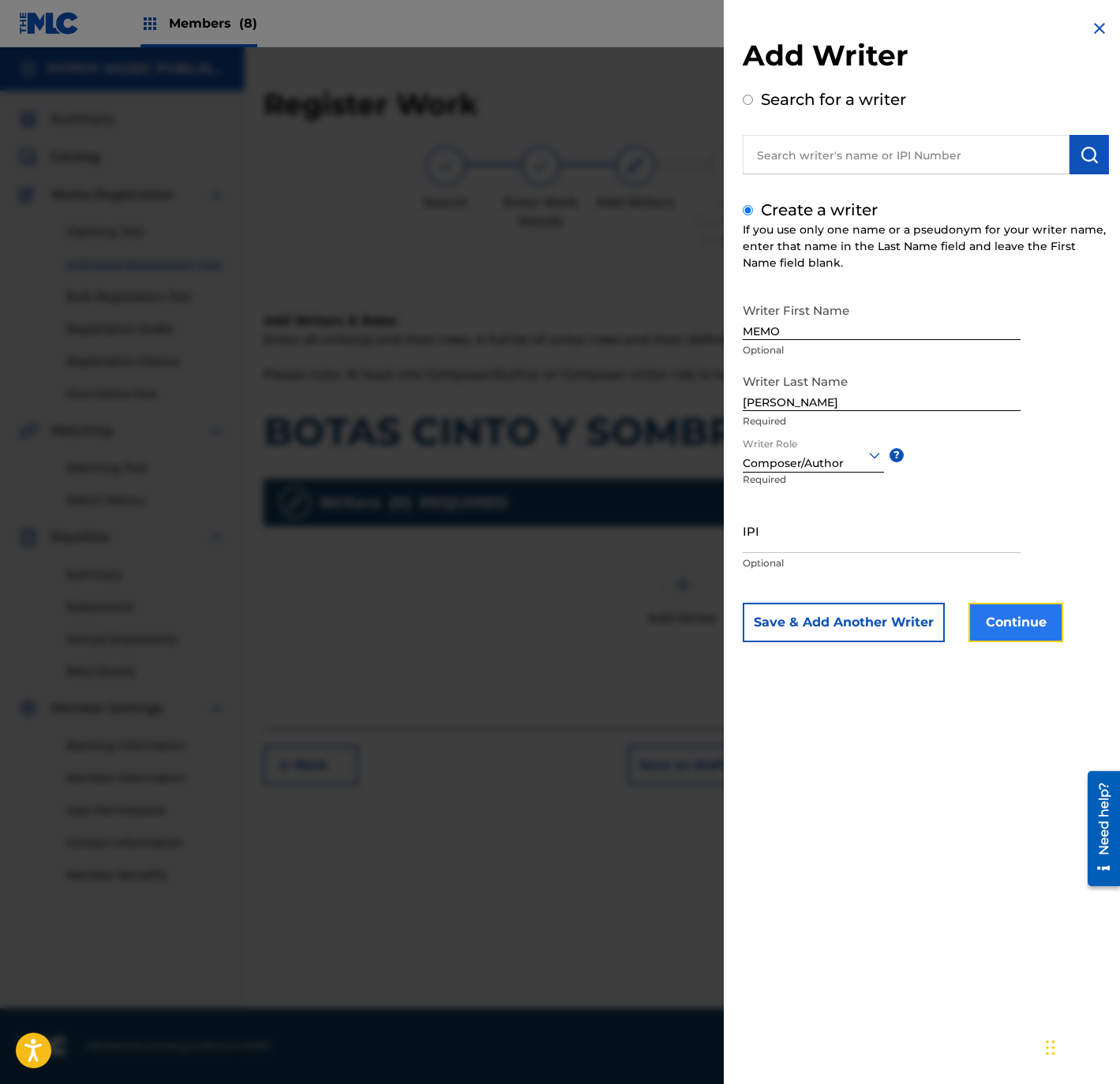
click at [981, 631] on button "Continue" at bounding box center [1016, 622] width 94 height 39
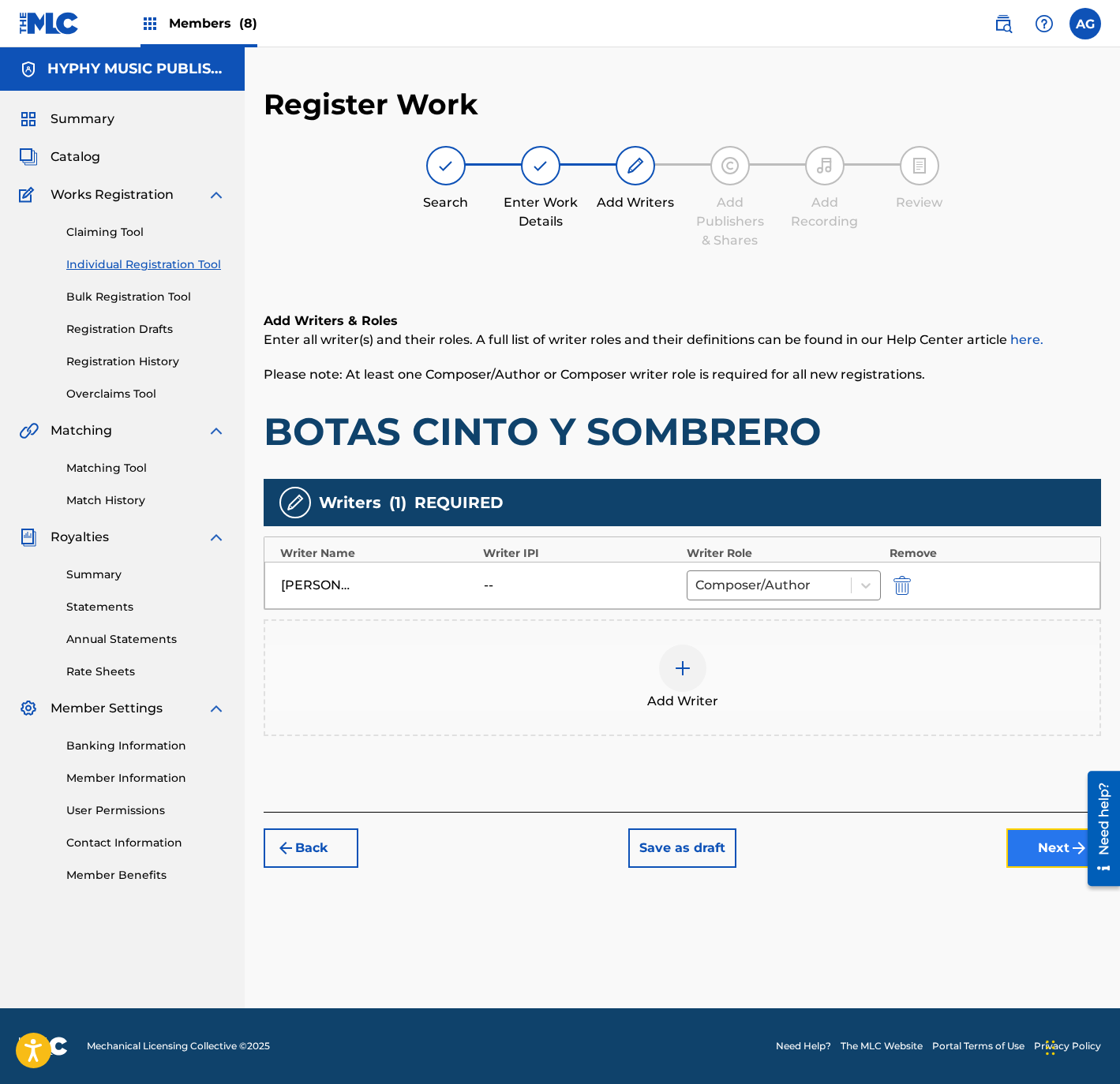
click at [1011, 844] on button "Next" at bounding box center [1054, 848] width 94 height 39
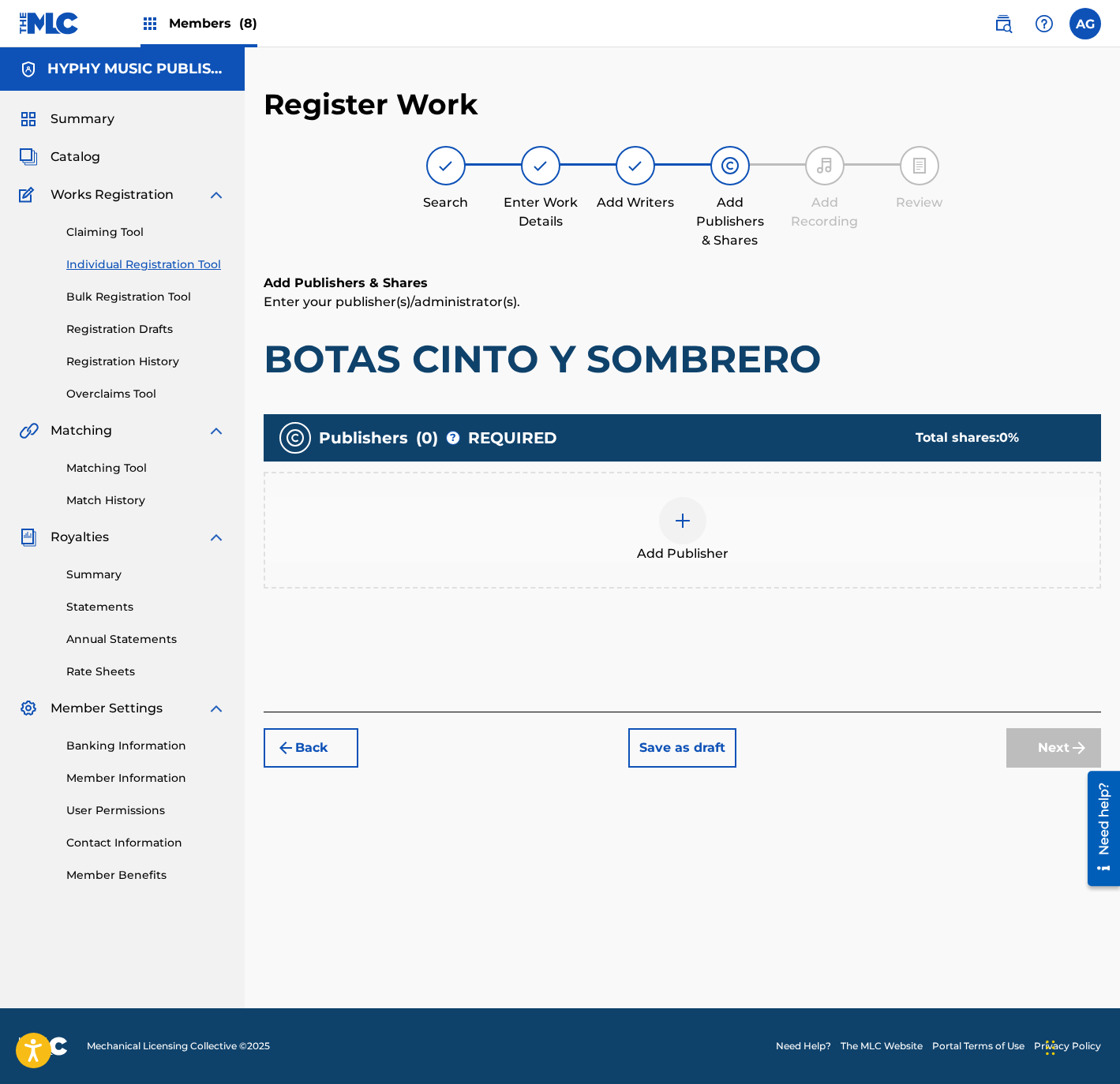
click at [661, 548] on span "Add Publisher" at bounding box center [682, 553] width 92 height 19
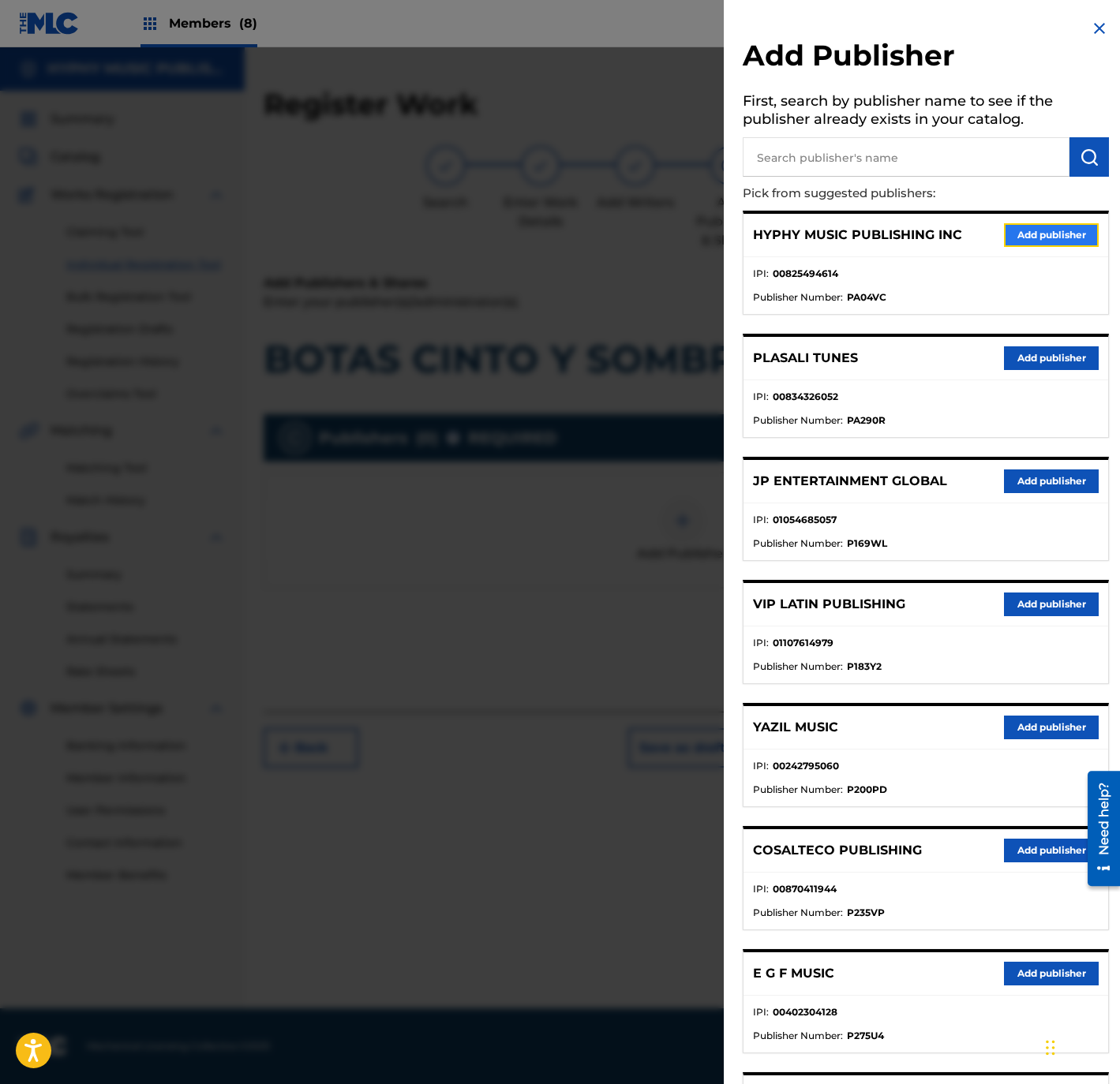
click at [1030, 228] on button "Add publisher" at bounding box center [1051, 235] width 94 height 24
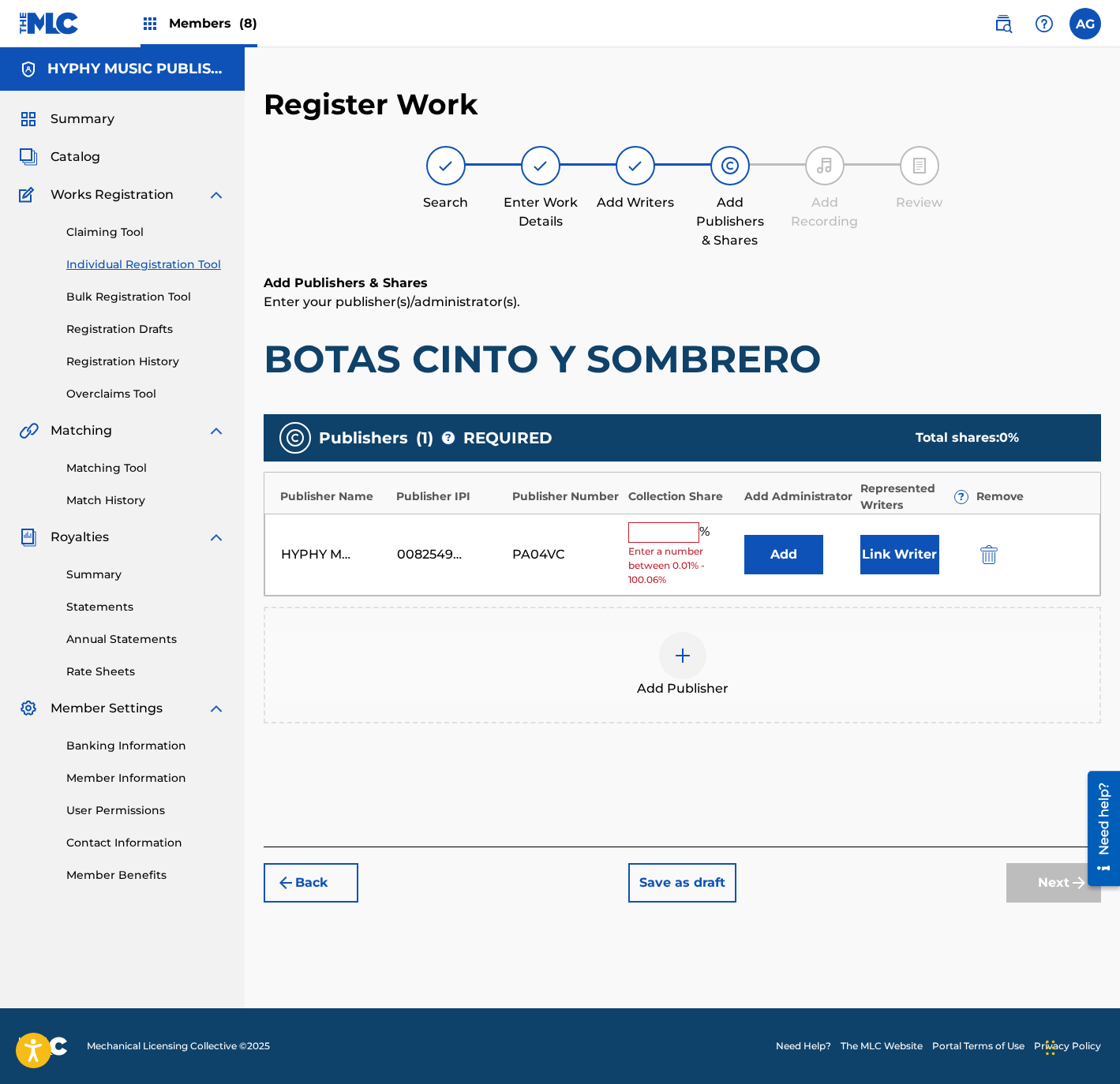
click at [689, 526] on input "text" at bounding box center [663, 532] width 71 height 21
type input "100"
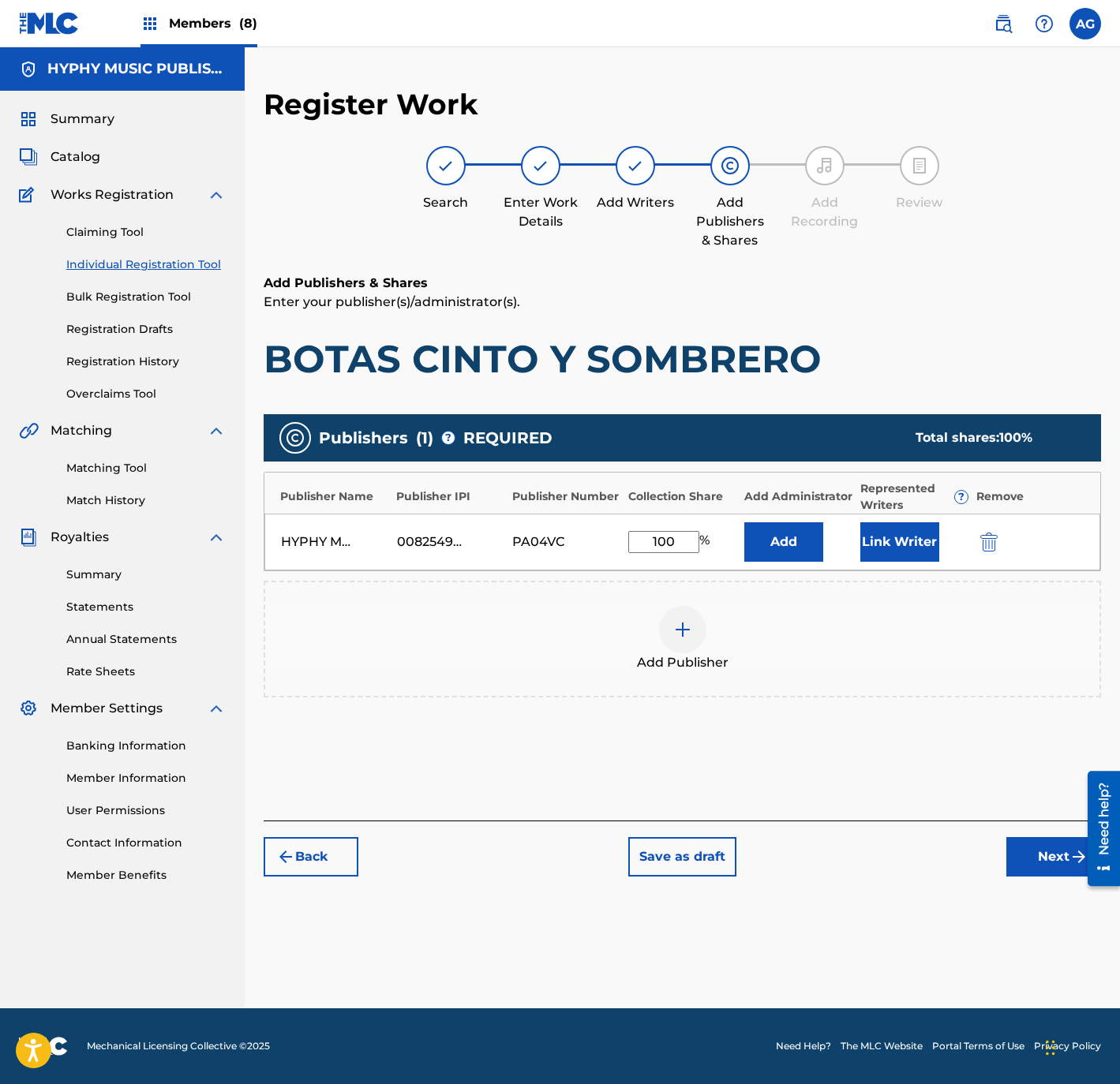
click at [910, 520] on div "HYPHY MUSIC PUBLISHING INC 00825494614 PA04VC 100 % Add Link Writer" at bounding box center [682, 542] width 836 height 57
click at [911, 528] on button "Link Writer" at bounding box center [899, 542] width 79 height 39
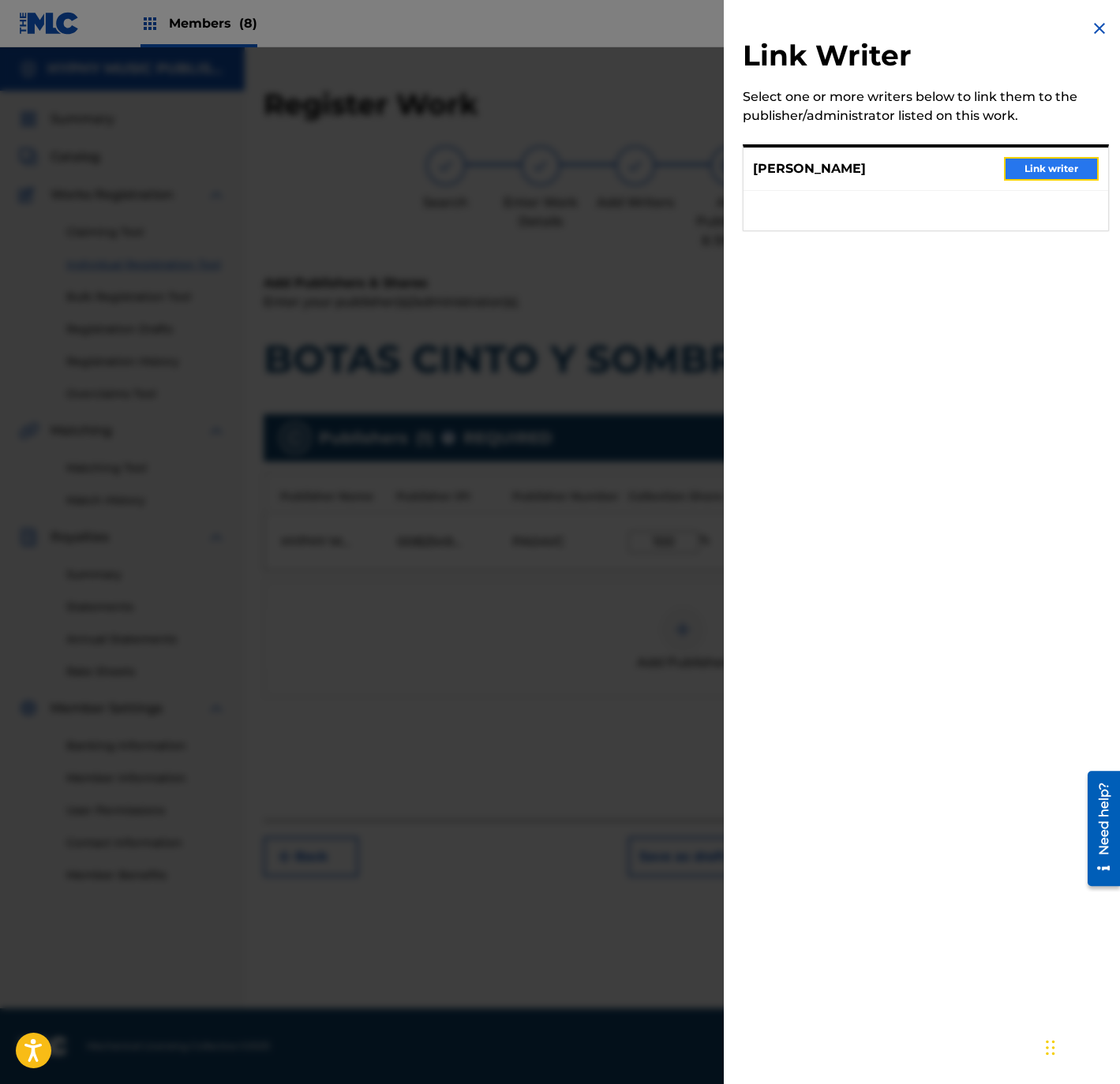
click at [1073, 176] on button "Link writer" at bounding box center [1051, 169] width 94 height 24
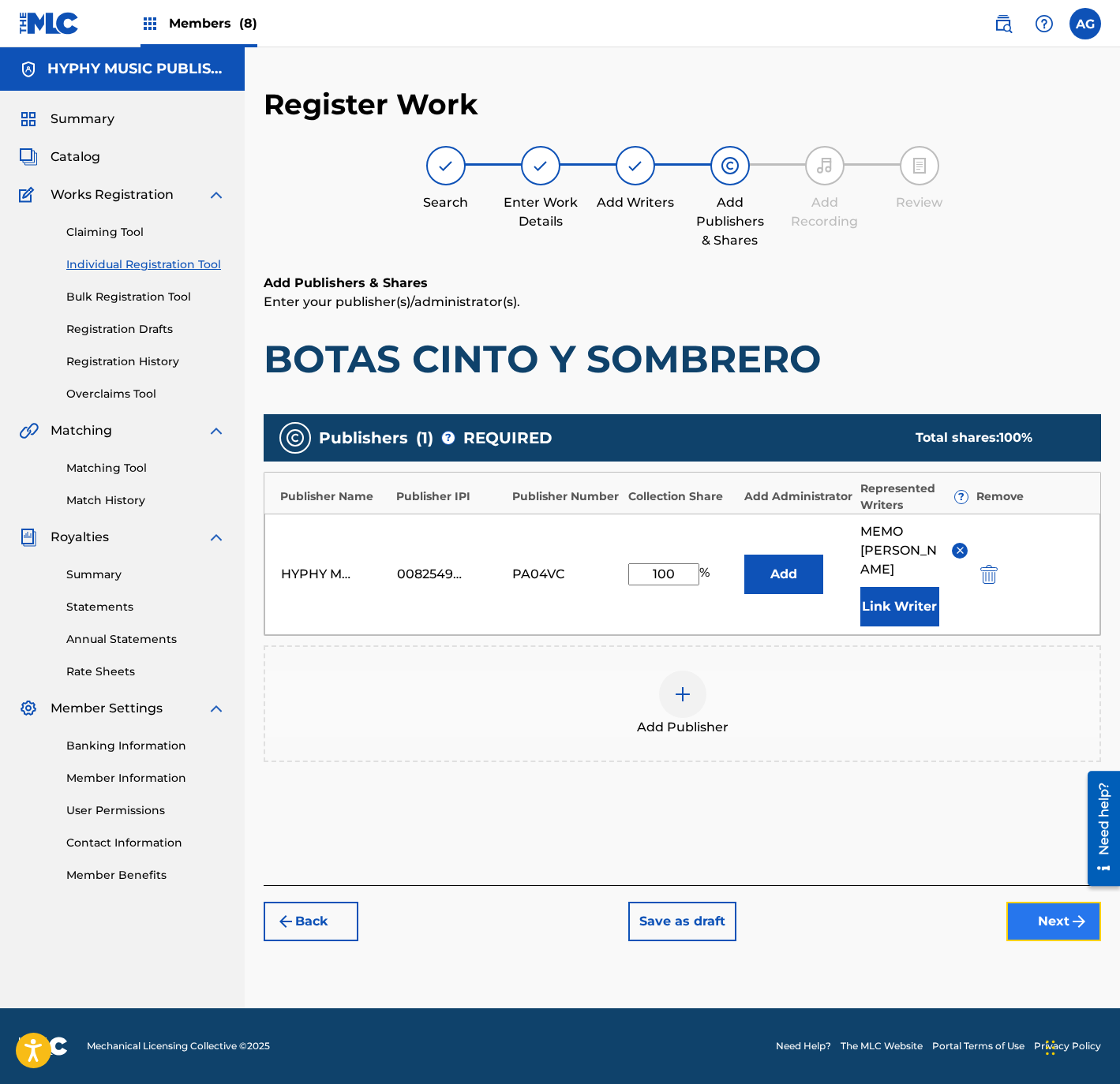
click at [1042, 904] on button "Next" at bounding box center [1054, 921] width 94 height 39
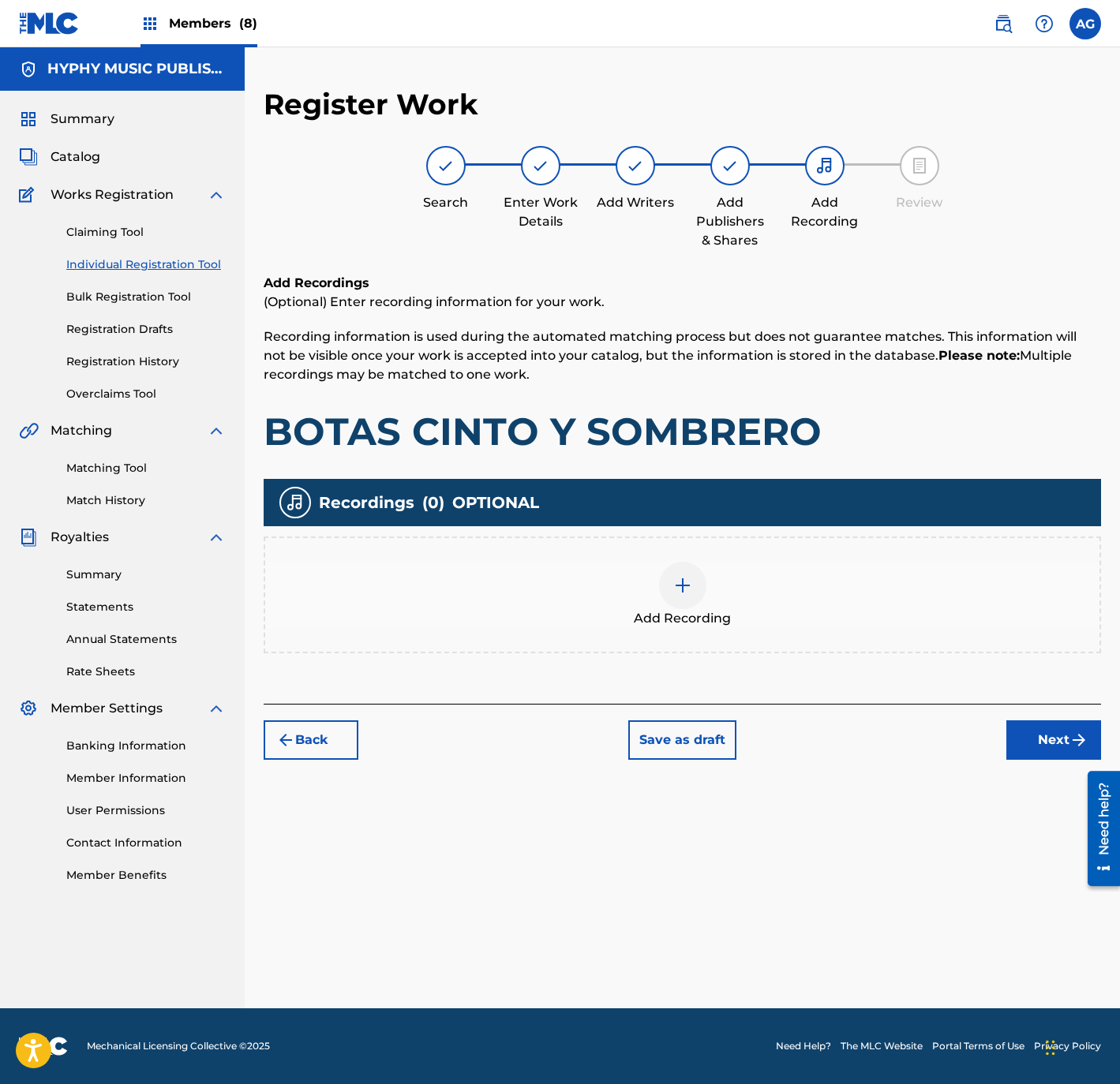
click at [724, 579] on div "Add Recording" at bounding box center [682, 594] width 834 height 66
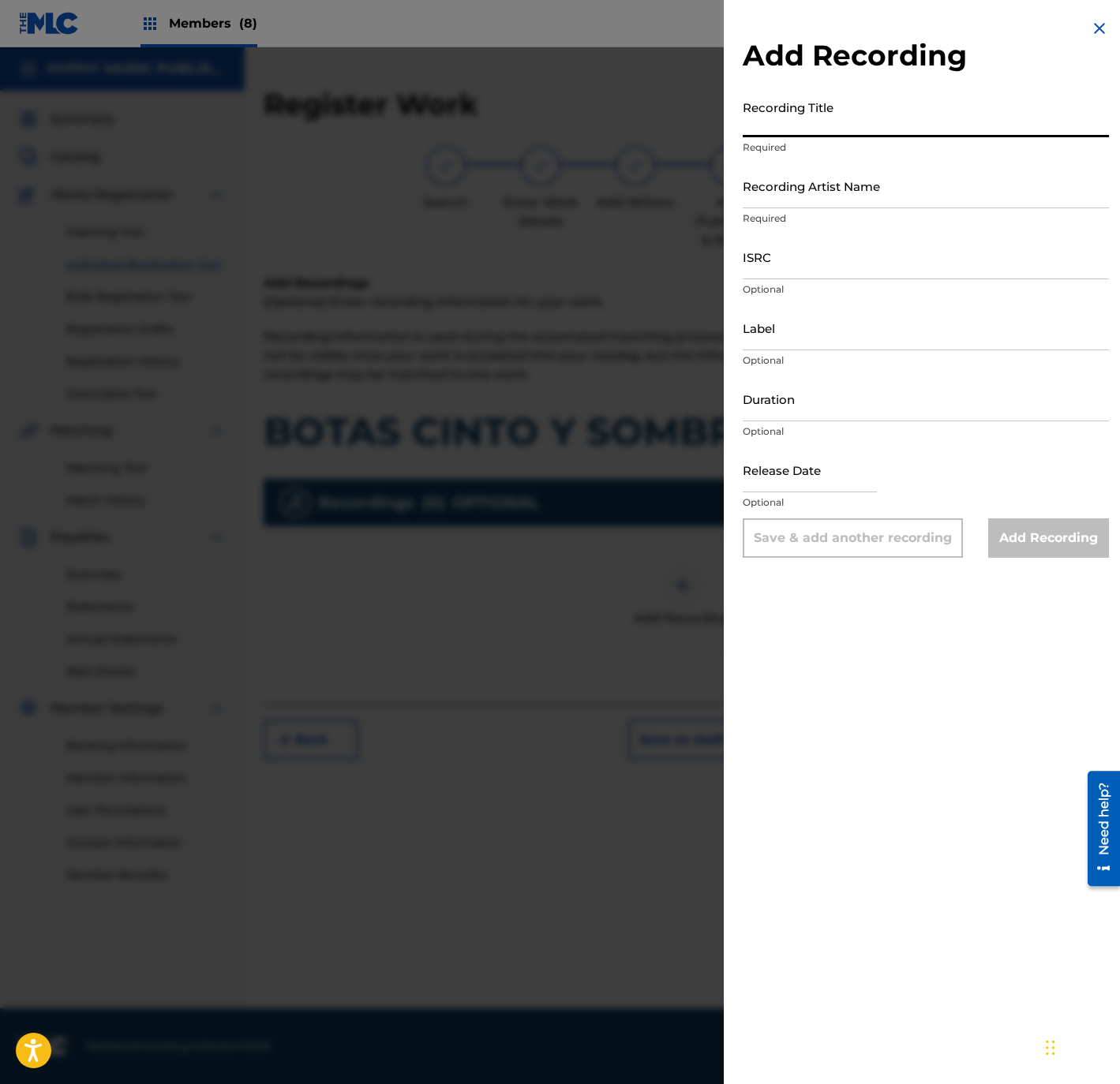
click at [899, 110] on input "Recording Title" at bounding box center [925, 115] width 366 height 45
paste input "Botas [PERSON_NAME] y Sombrero"
type input "Botas [PERSON_NAME] y Sombrero"
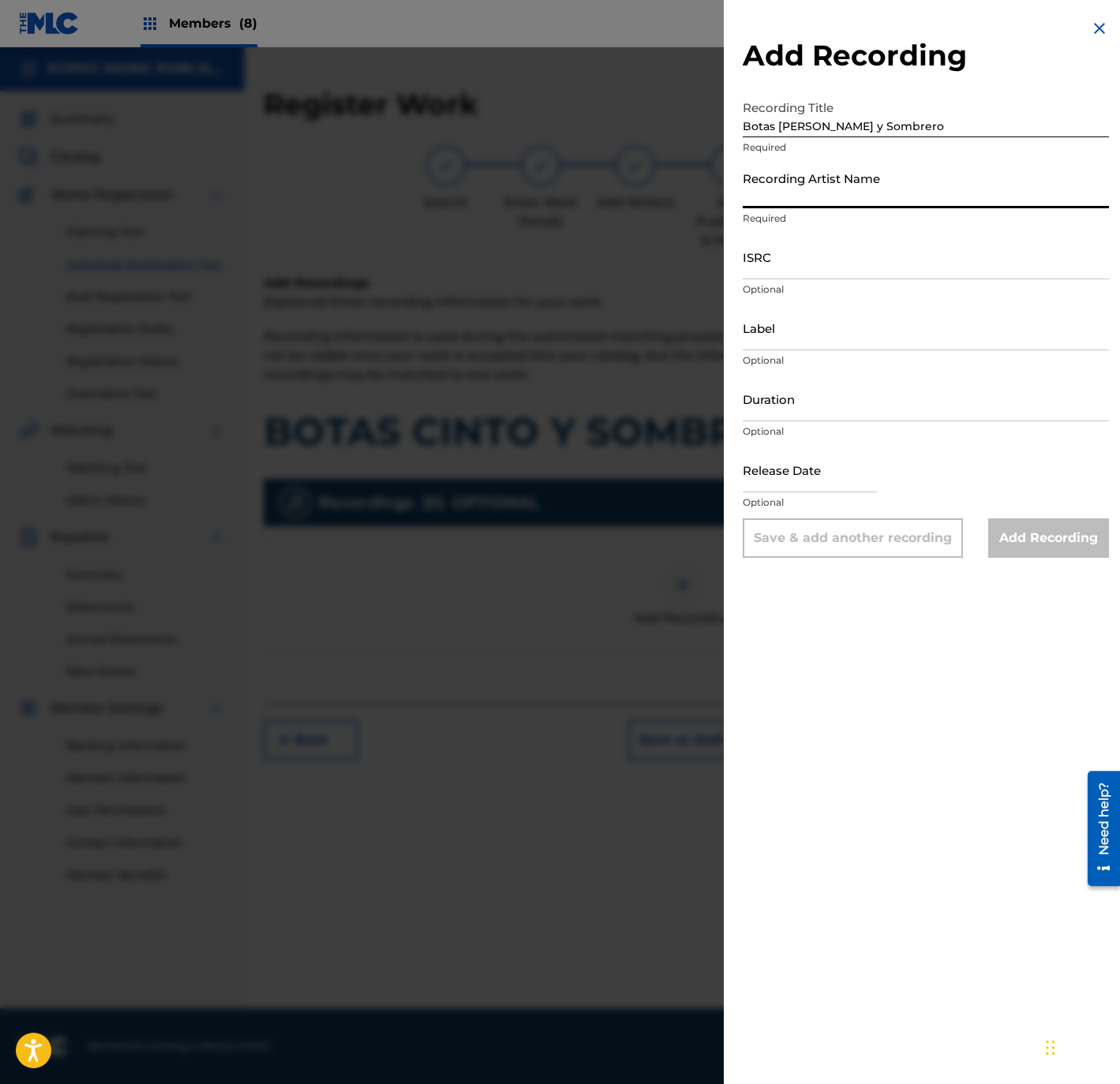
click at [891, 184] on input "Recording Artist Name" at bounding box center [925, 186] width 366 height 45
paste input "Los Zafiros del Norte"
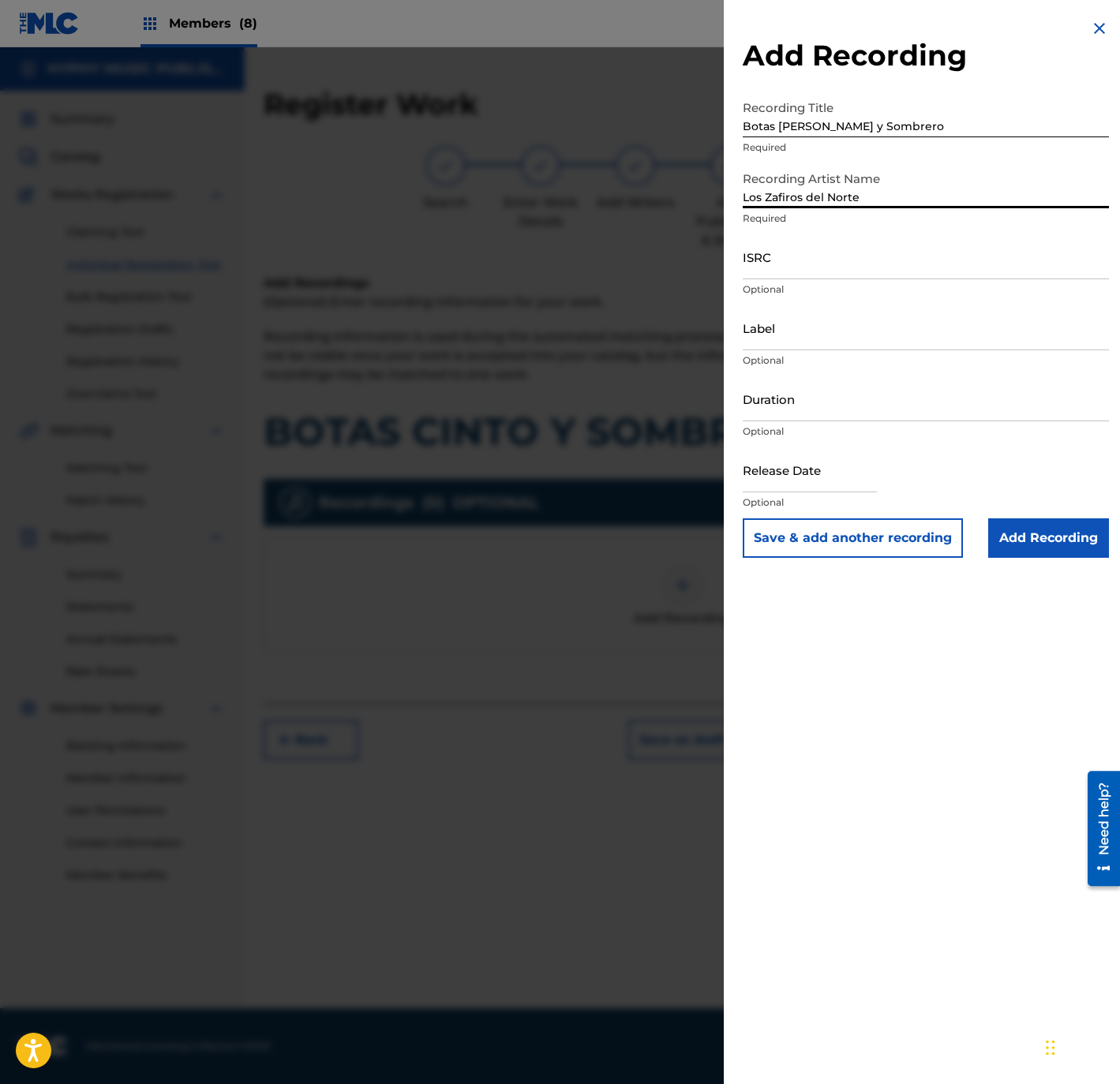
type input "Los Zafiros del Norte"
click at [846, 258] on input "ISRC" at bounding box center [925, 257] width 366 height 45
paste input "QMFMF2464509"
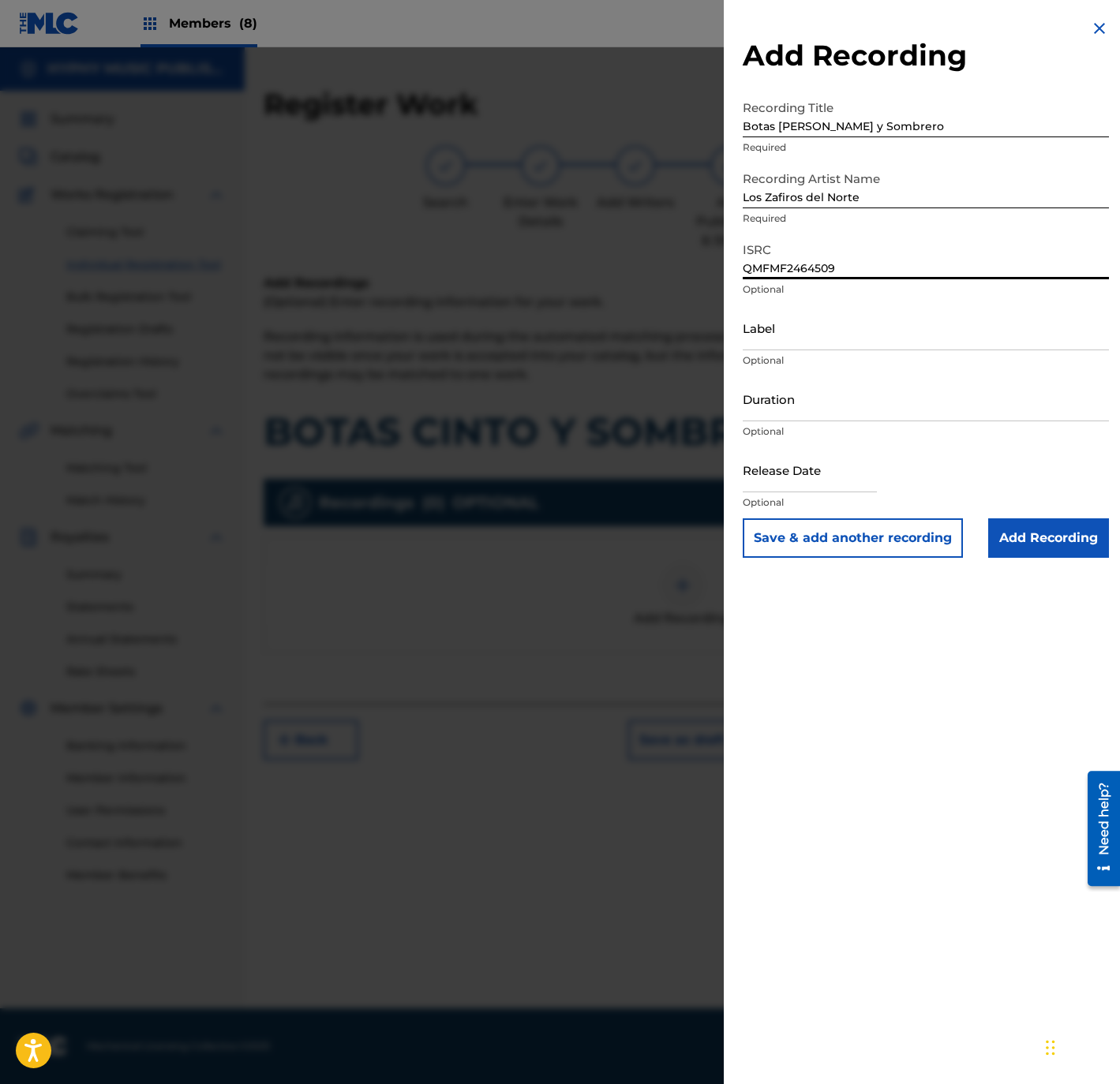
type input "QMFMF2464509"
click at [857, 341] on input "Label" at bounding box center [925, 328] width 366 height 45
paste input "Gente Humilde Music"
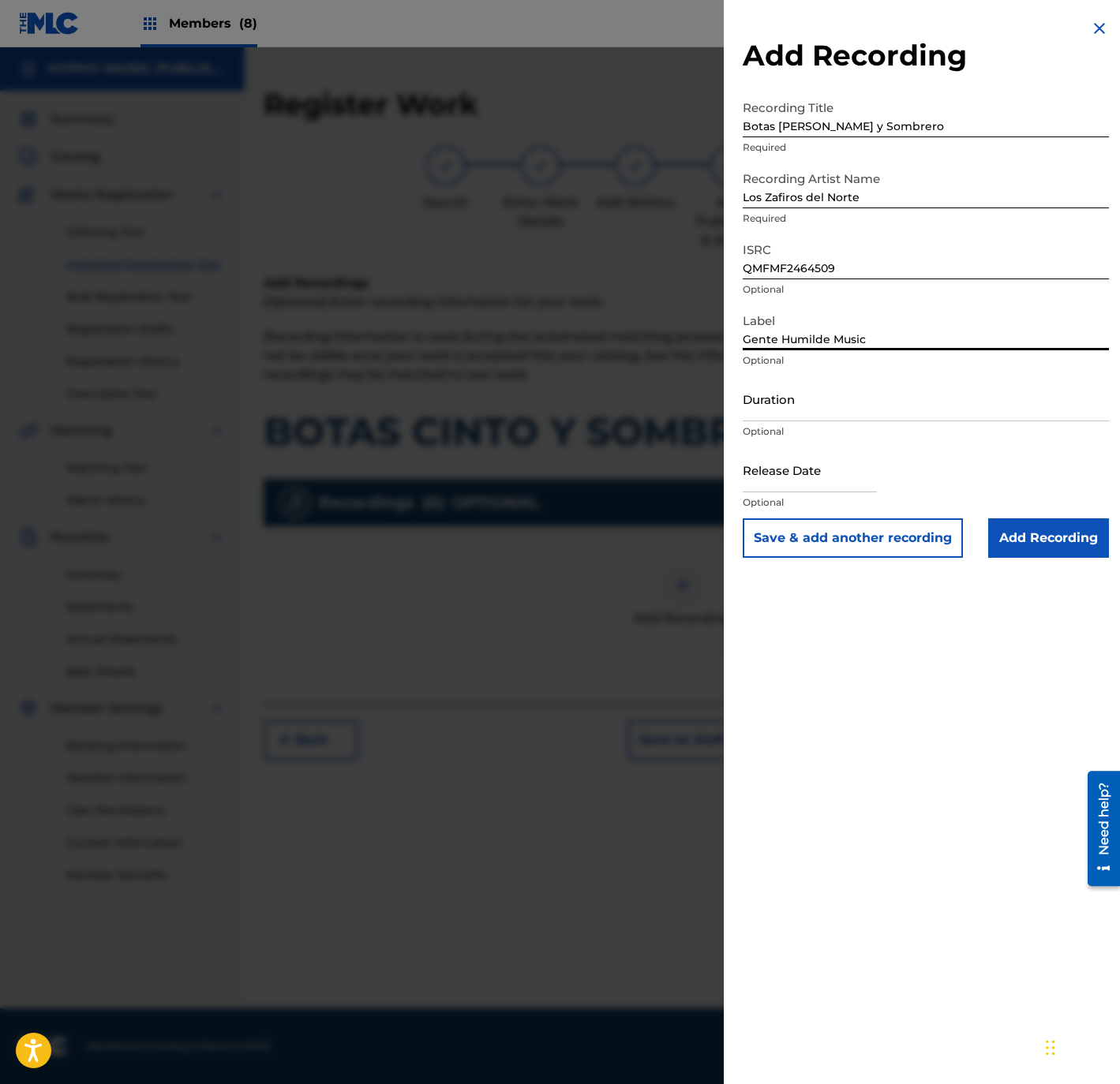
type input "Gente Humilde Music"
click at [878, 395] on input "Duration" at bounding box center [925, 399] width 366 height 45
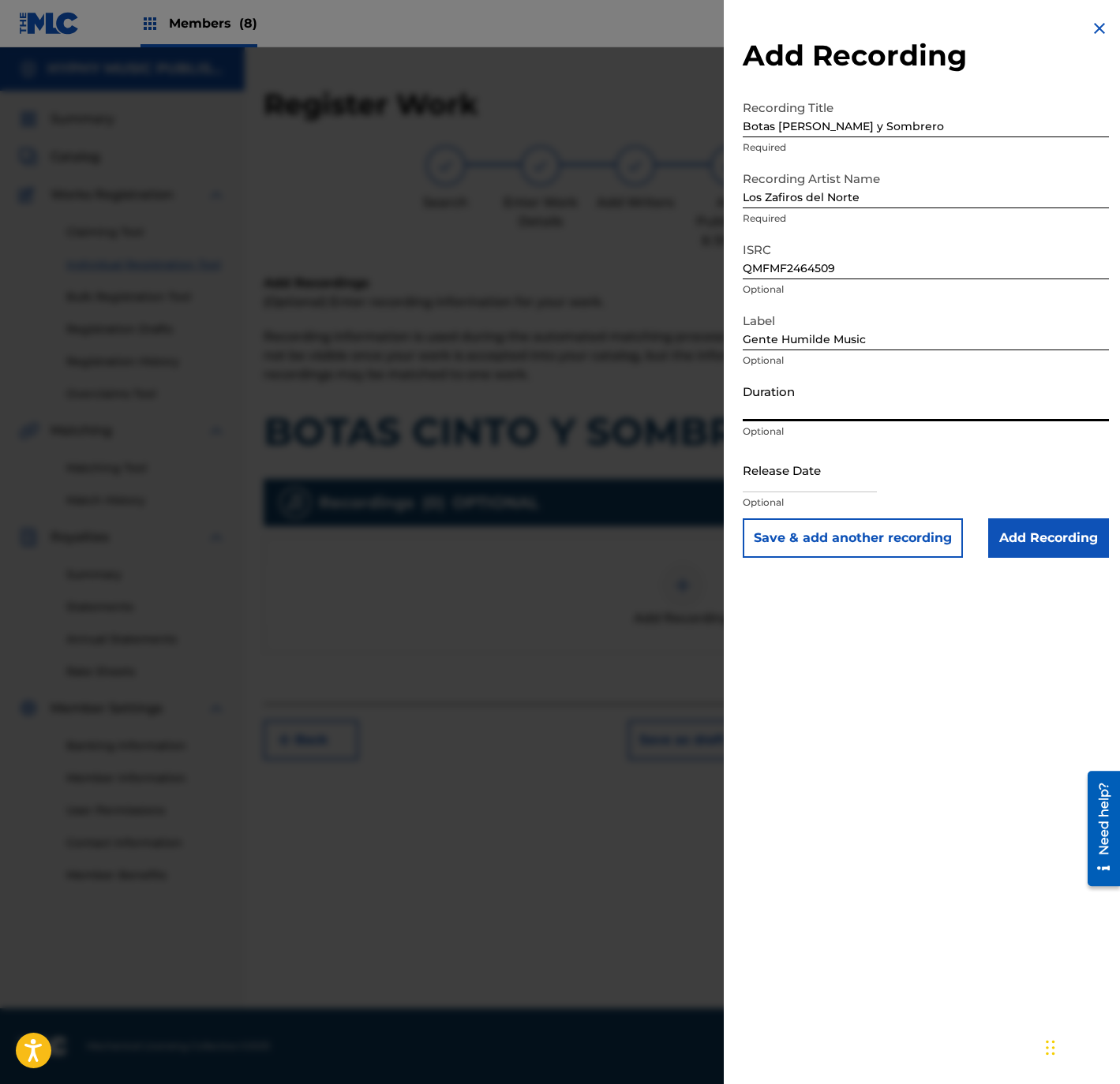
paste input "2:12"
type input "02:12"
select select "8"
select select "2025"
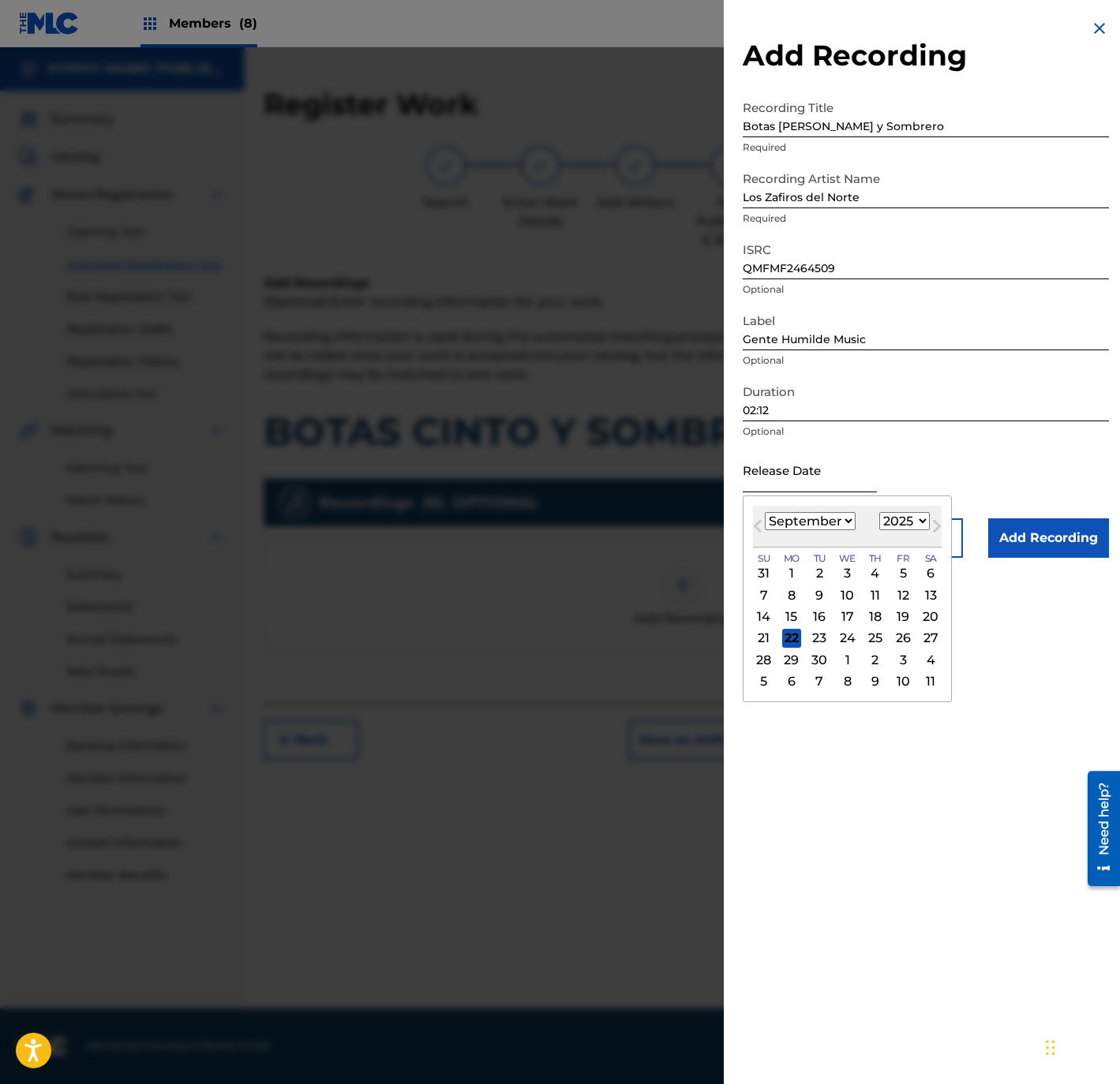
click at [850, 464] on input "text" at bounding box center [809, 471] width 134 height 45
click at [759, 520] on span "Previous Month" at bounding box center [759, 529] width 0 height 24
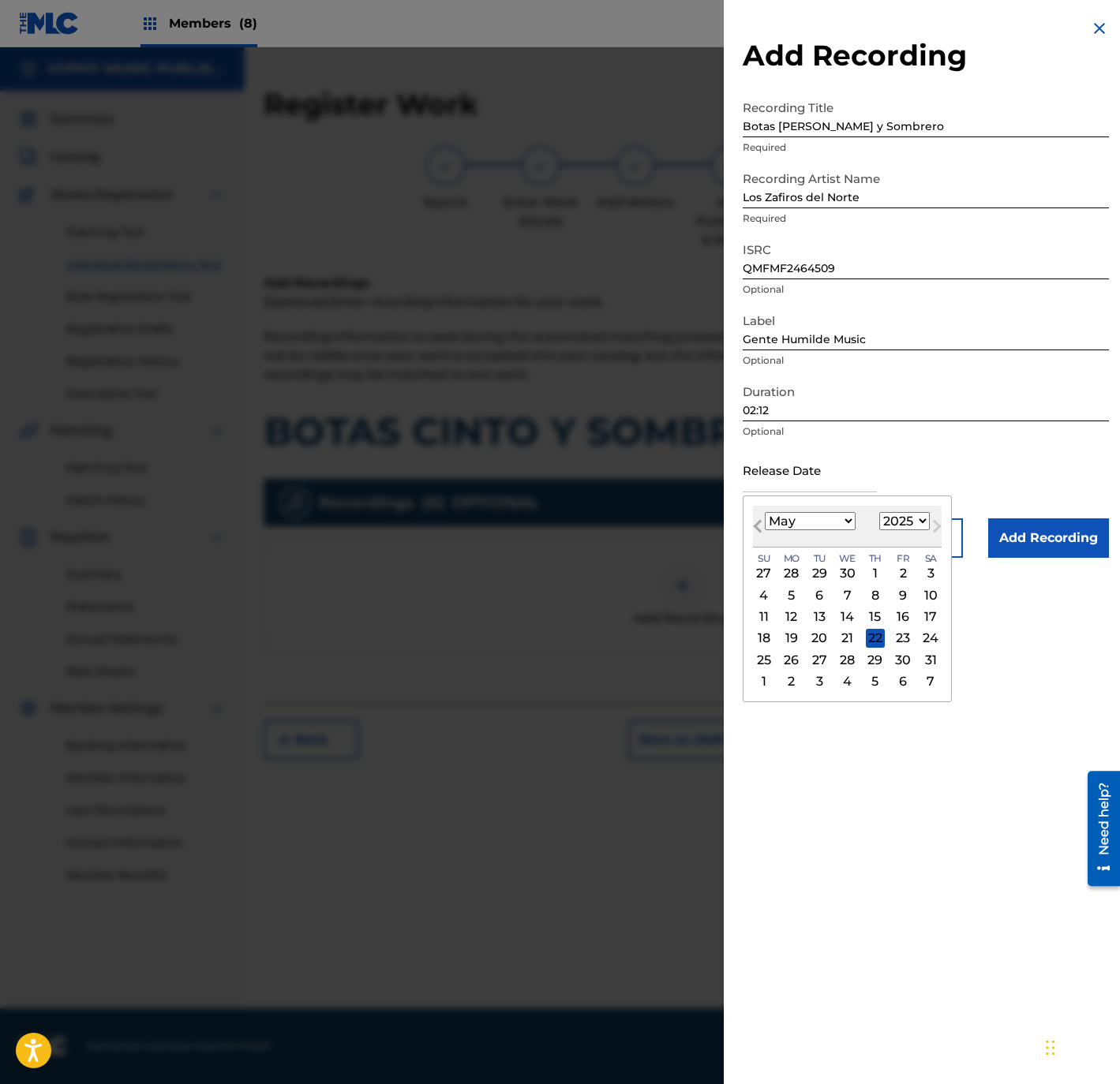
click at [759, 520] on span "Previous Month" at bounding box center [759, 529] width 0 height 24
select select "0"
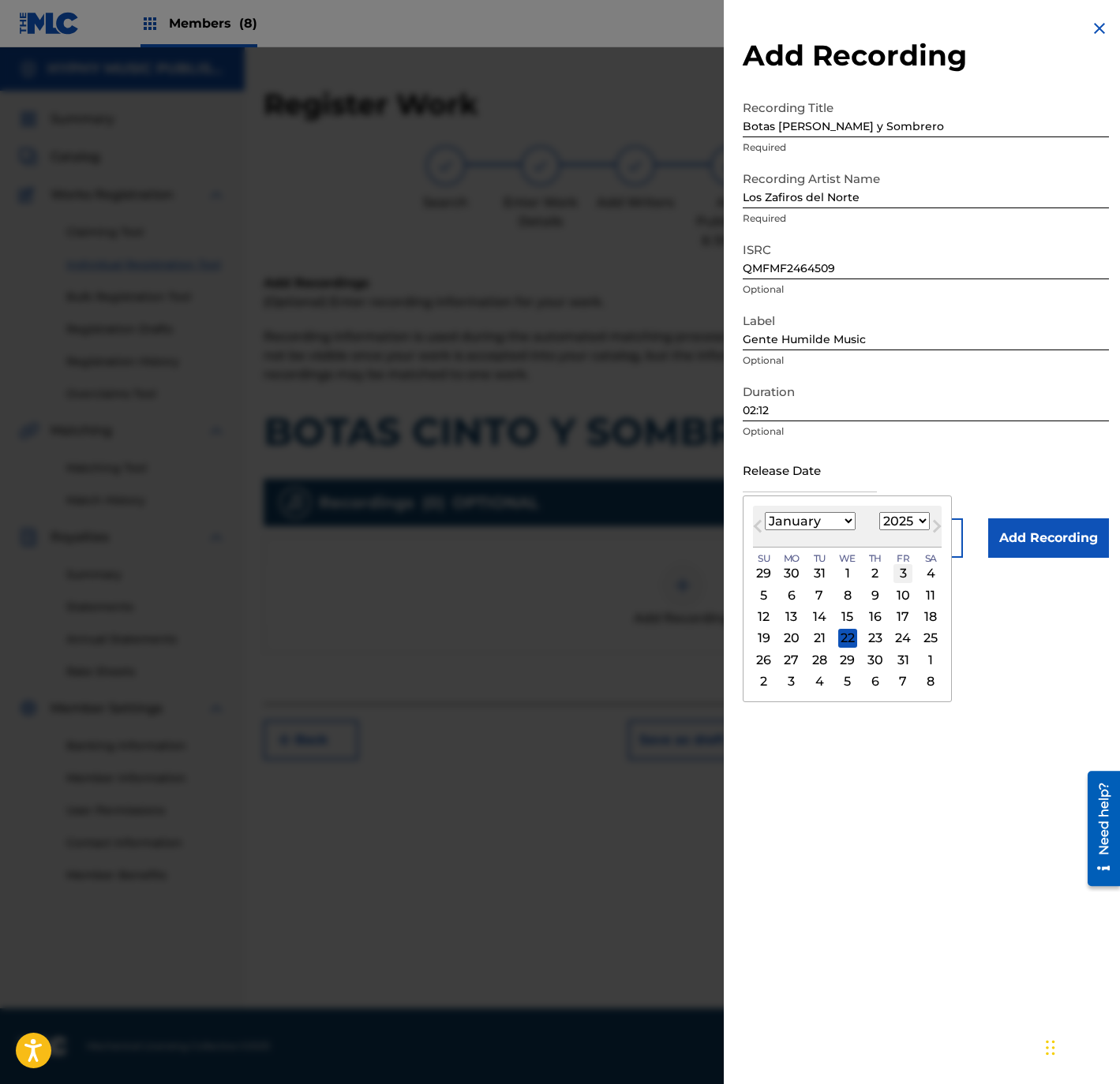
click at [912, 569] on div "3" at bounding box center [902, 573] width 19 height 19
type input "[DATE]"
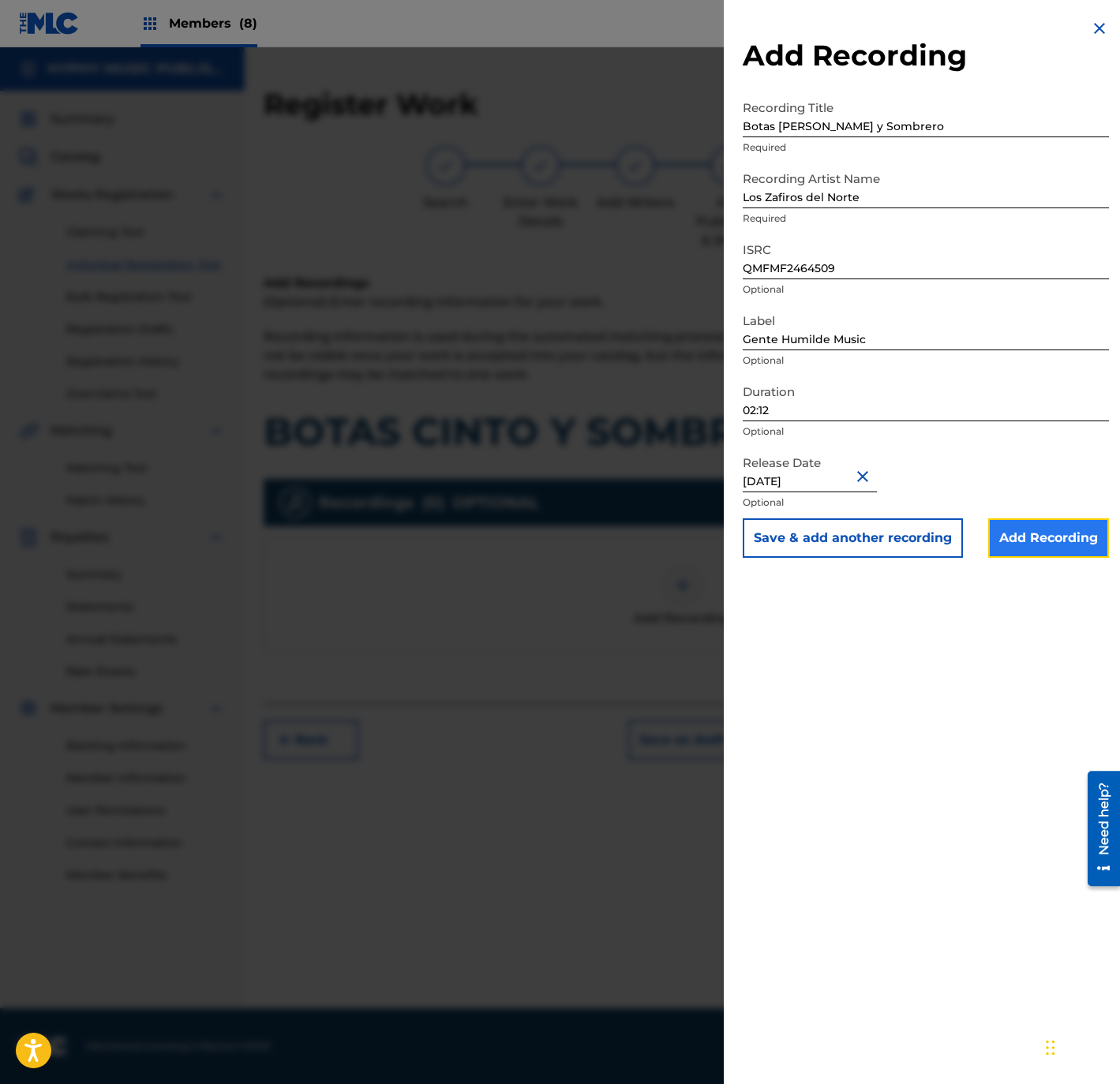
click at [1018, 547] on input "Add Recording" at bounding box center [1048, 538] width 121 height 39
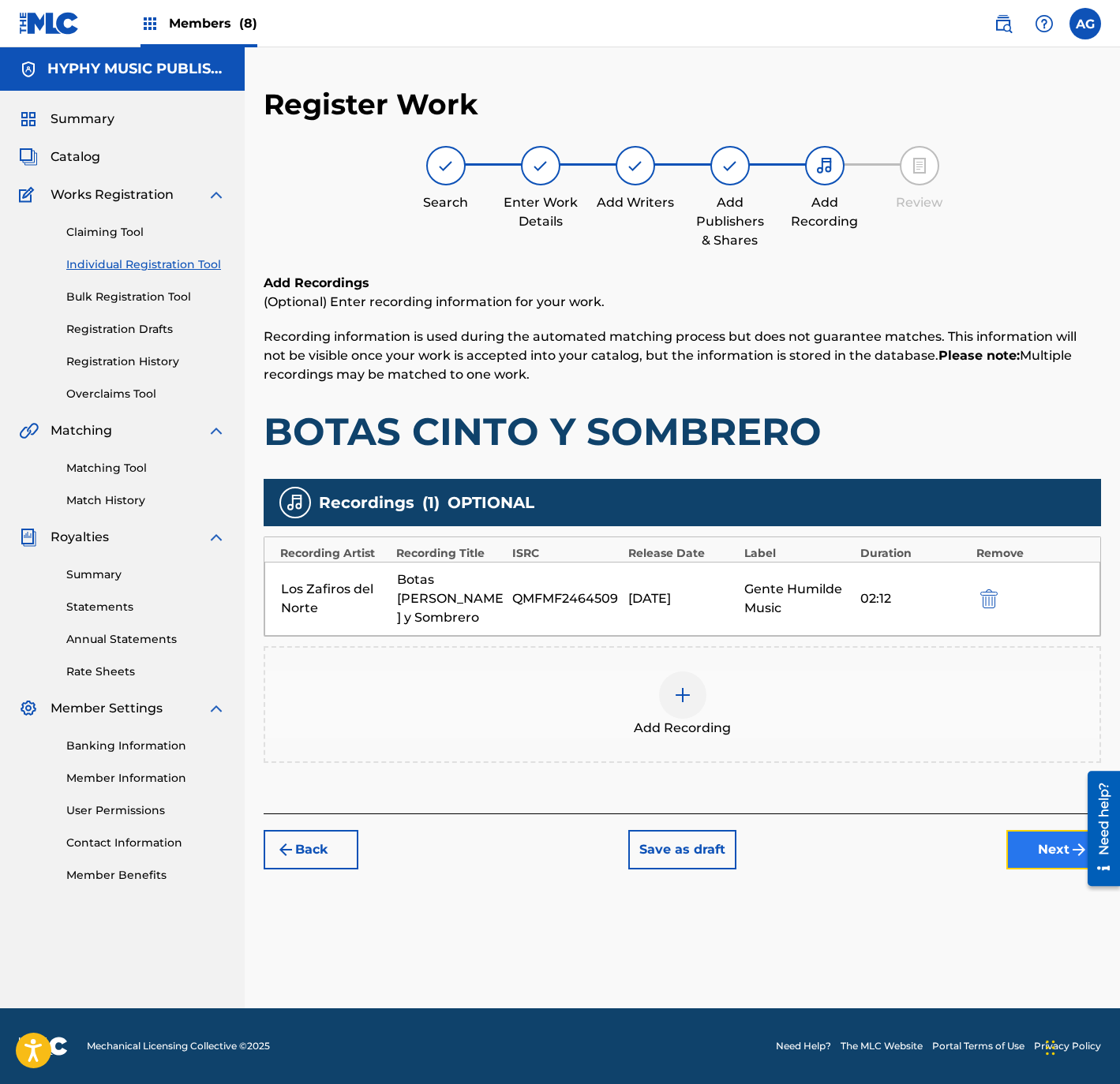
click at [1016, 830] on button "Next" at bounding box center [1054, 850] width 94 height 39
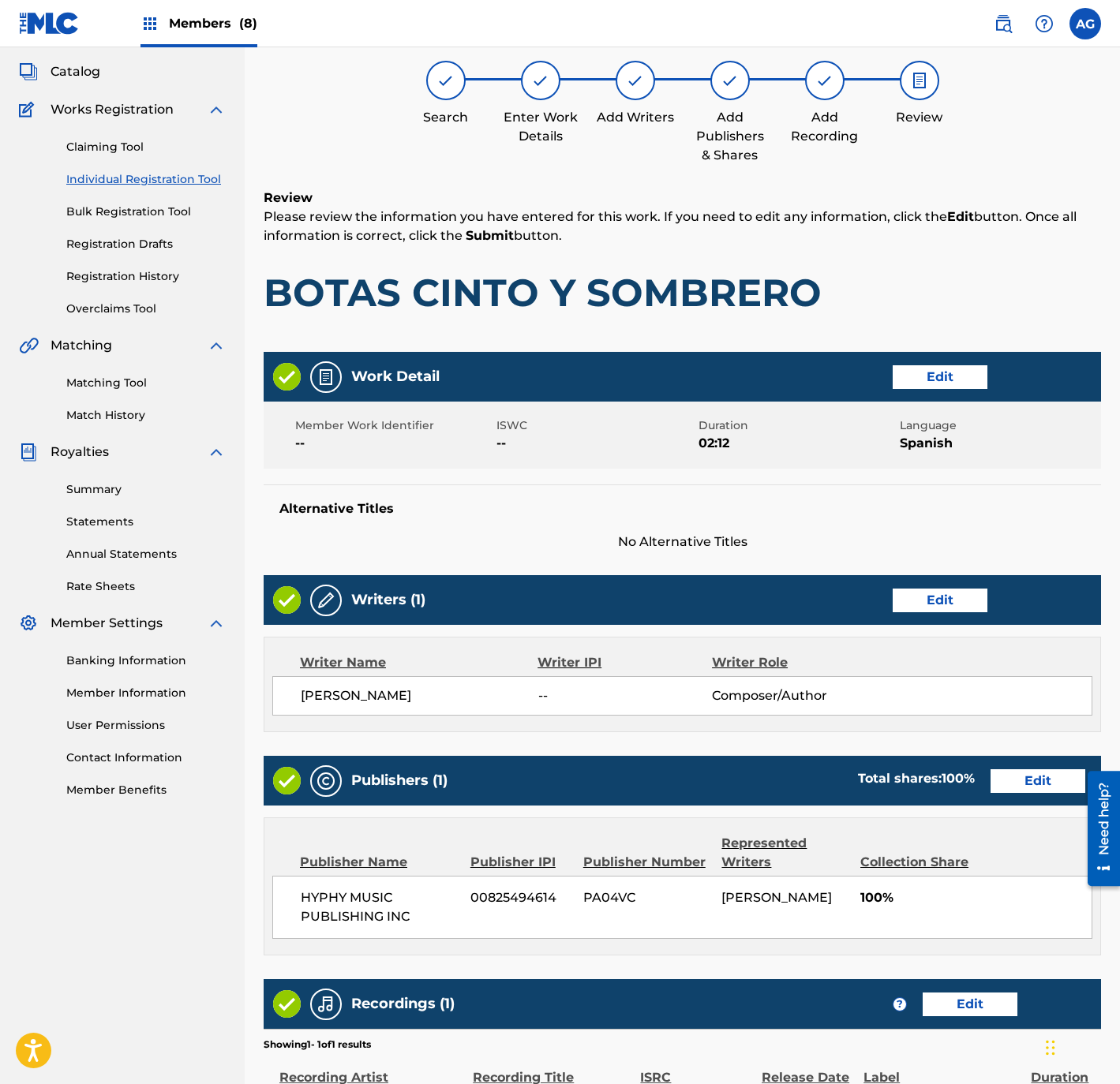
scroll to position [292, 0]
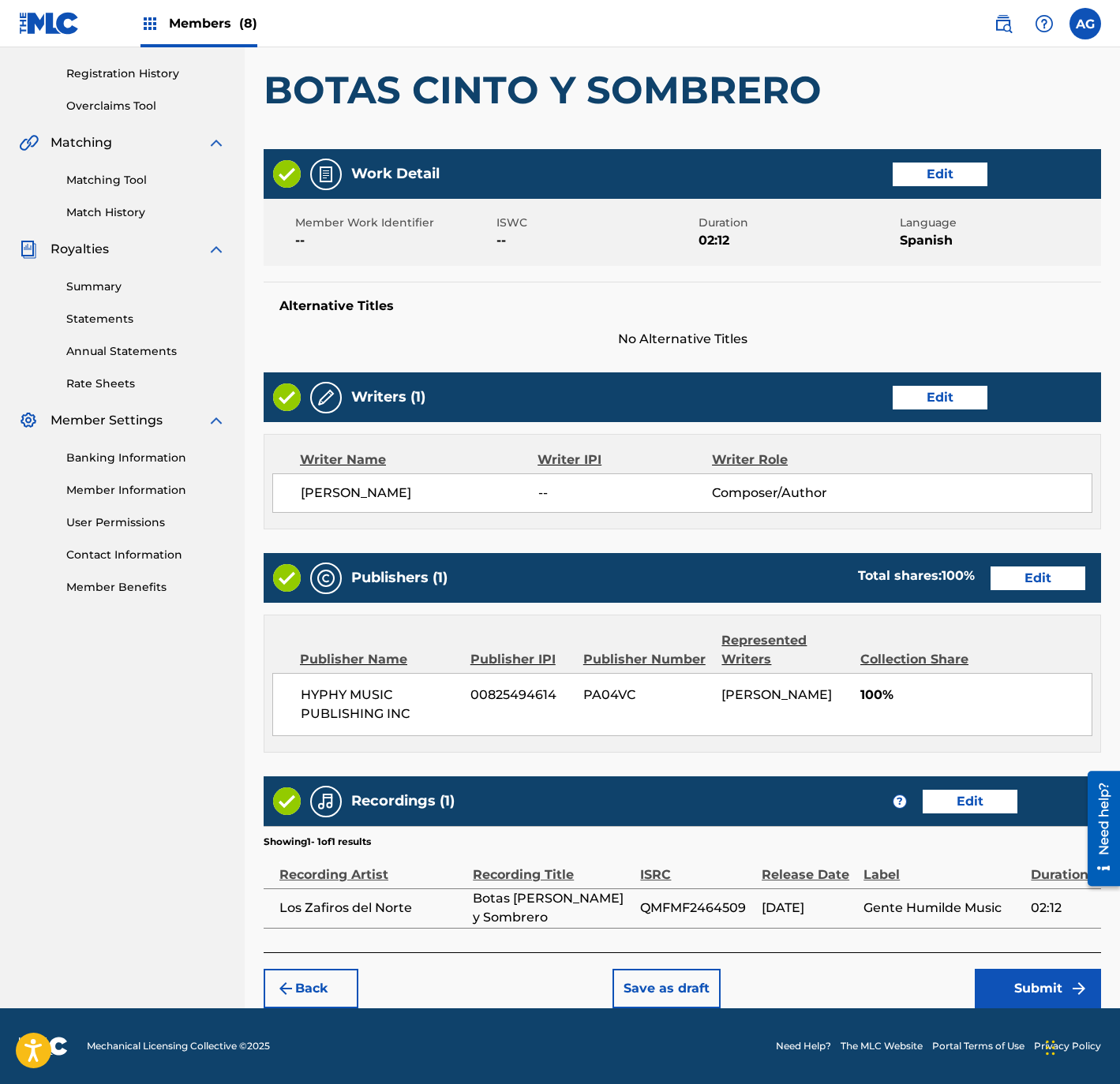
drag, startPoint x: 996, startPoint y: 753, endPoint x: 945, endPoint y: 964, distance: 217.1
click at [1001, 964] on div "Back Save as draft Submit" at bounding box center [682, 980] width 838 height 56
click at [994, 976] on button "Submit" at bounding box center [1037, 989] width 126 height 39
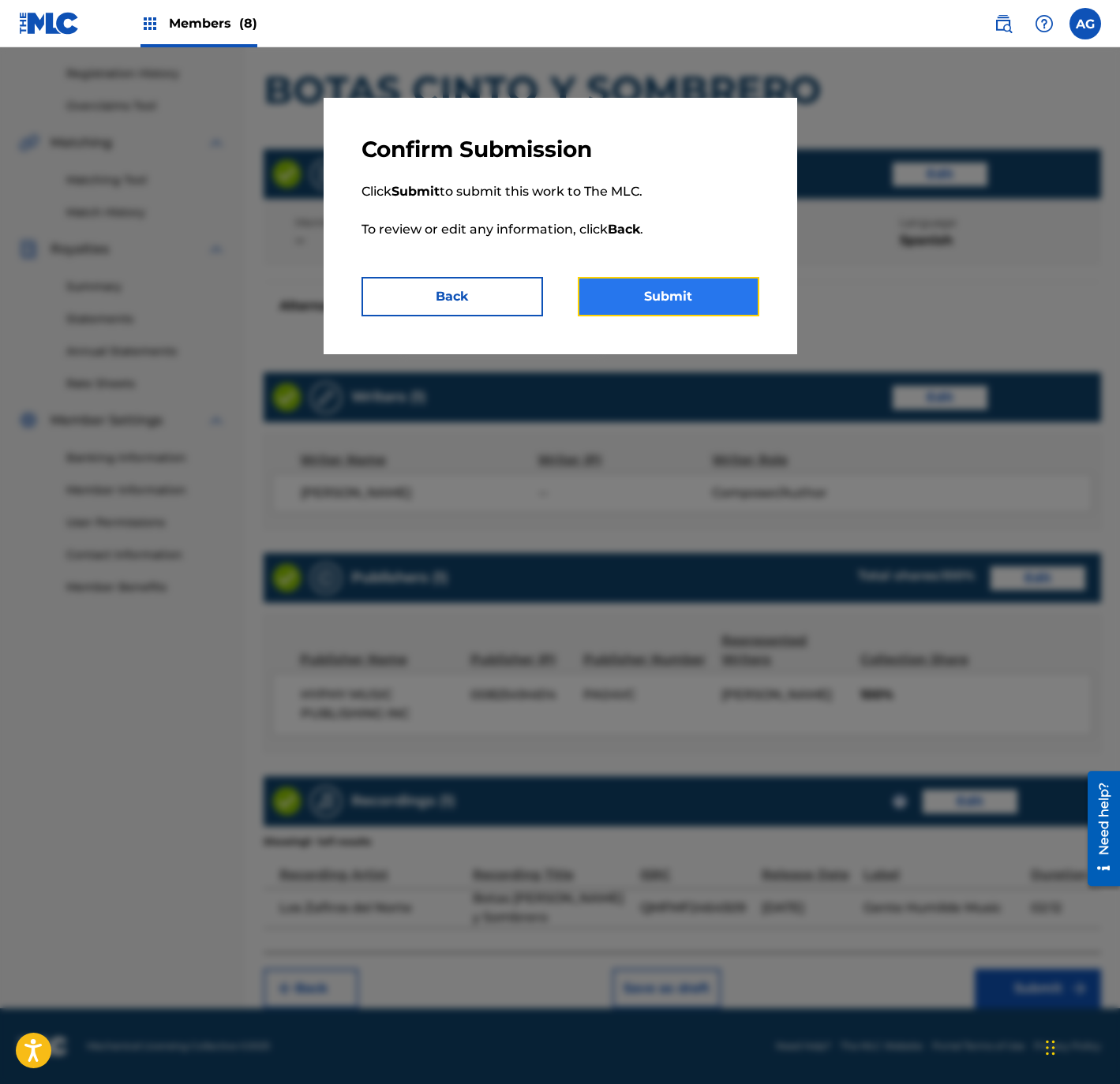
click at [665, 296] on button "Submit" at bounding box center [669, 296] width 182 height 39
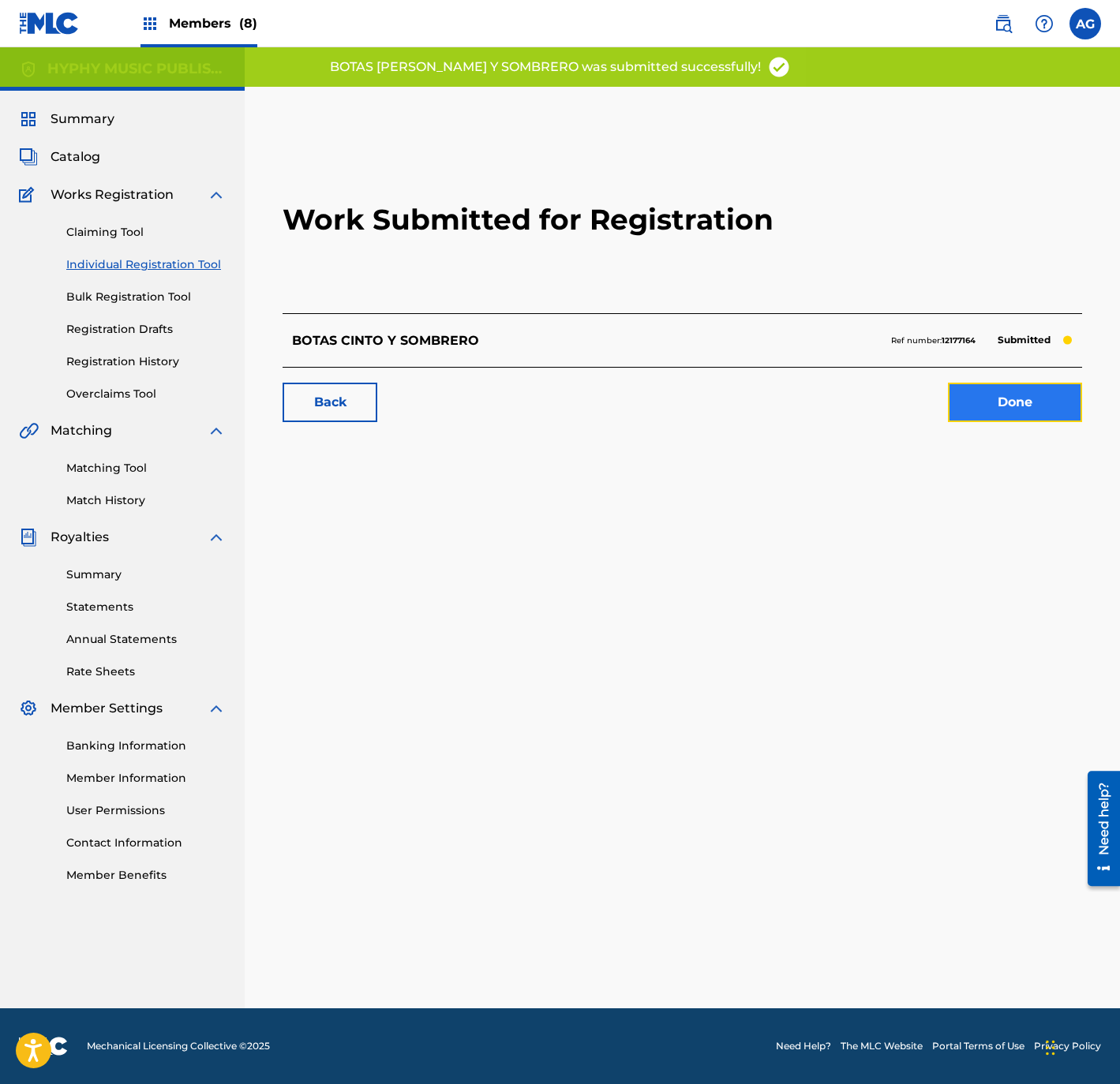
click at [981, 413] on link "Done" at bounding box center [1015, 402] width 134 height 39
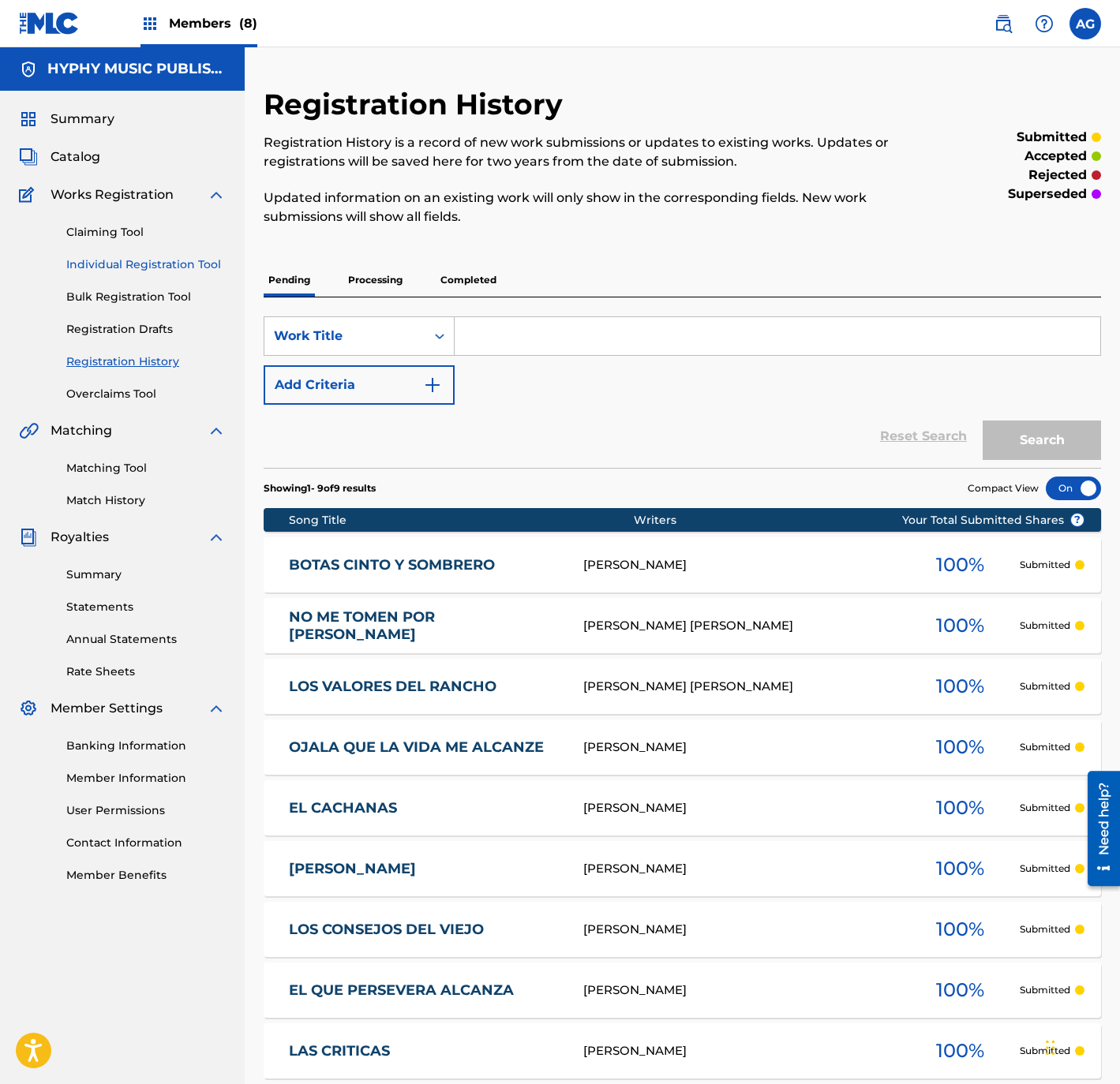
click at [162, 261] on link "Individual Registration Tool" at bounding box center [145, 264] width 159 height 16
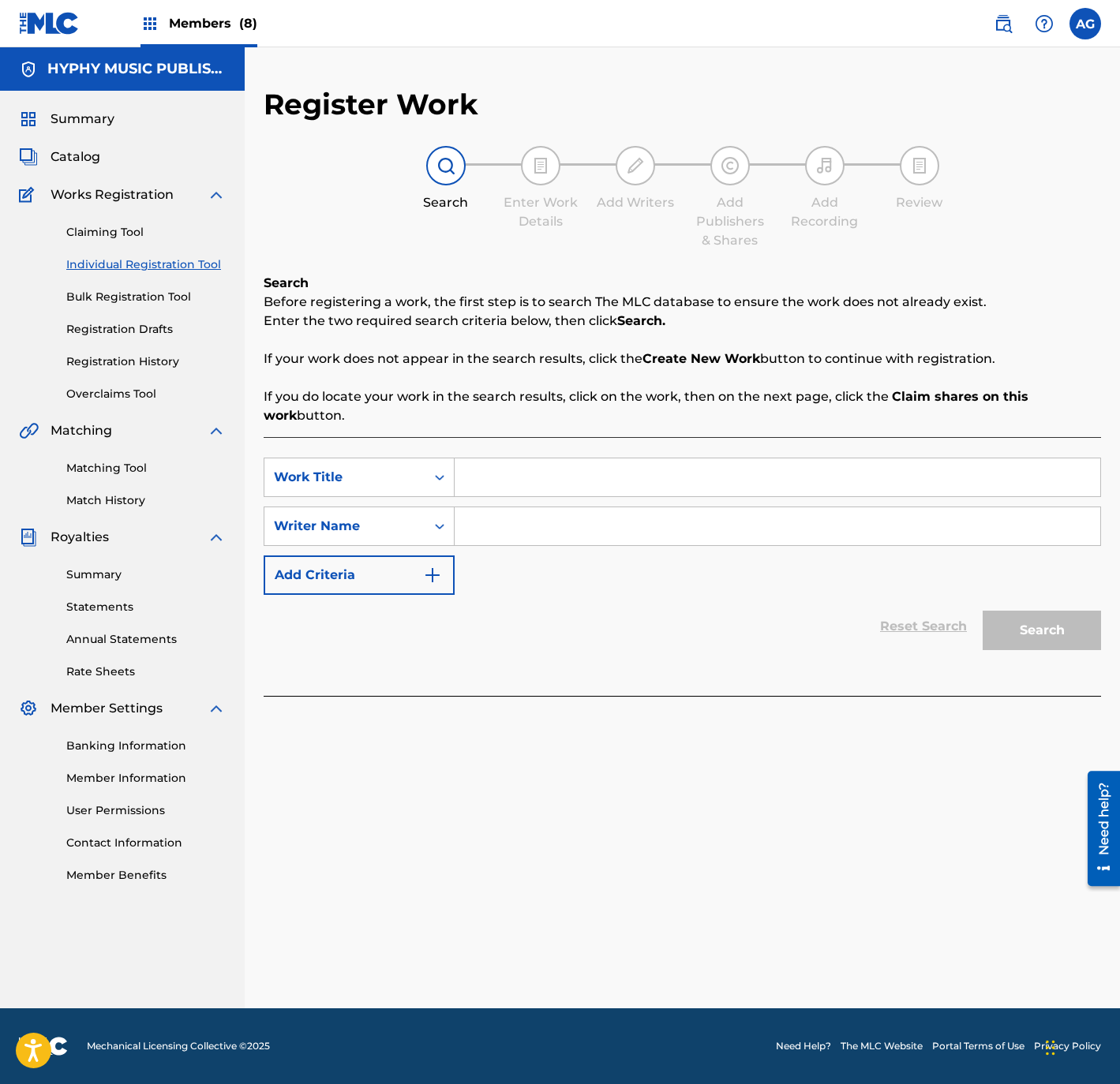
click at [658, 481] on input "Search Form" at bounding box center [777, 478] width 646 height 38
paste
type input "EL COMPA DE [PERSON_NAME]"
click at [560, 528] on input "Search Form" at bounding box center [777, 527] width 646 height 38
drag, startPoint x: 500, startPoint y: 538, endPoint x: 580, endPoint y: 535, distance: 80.1
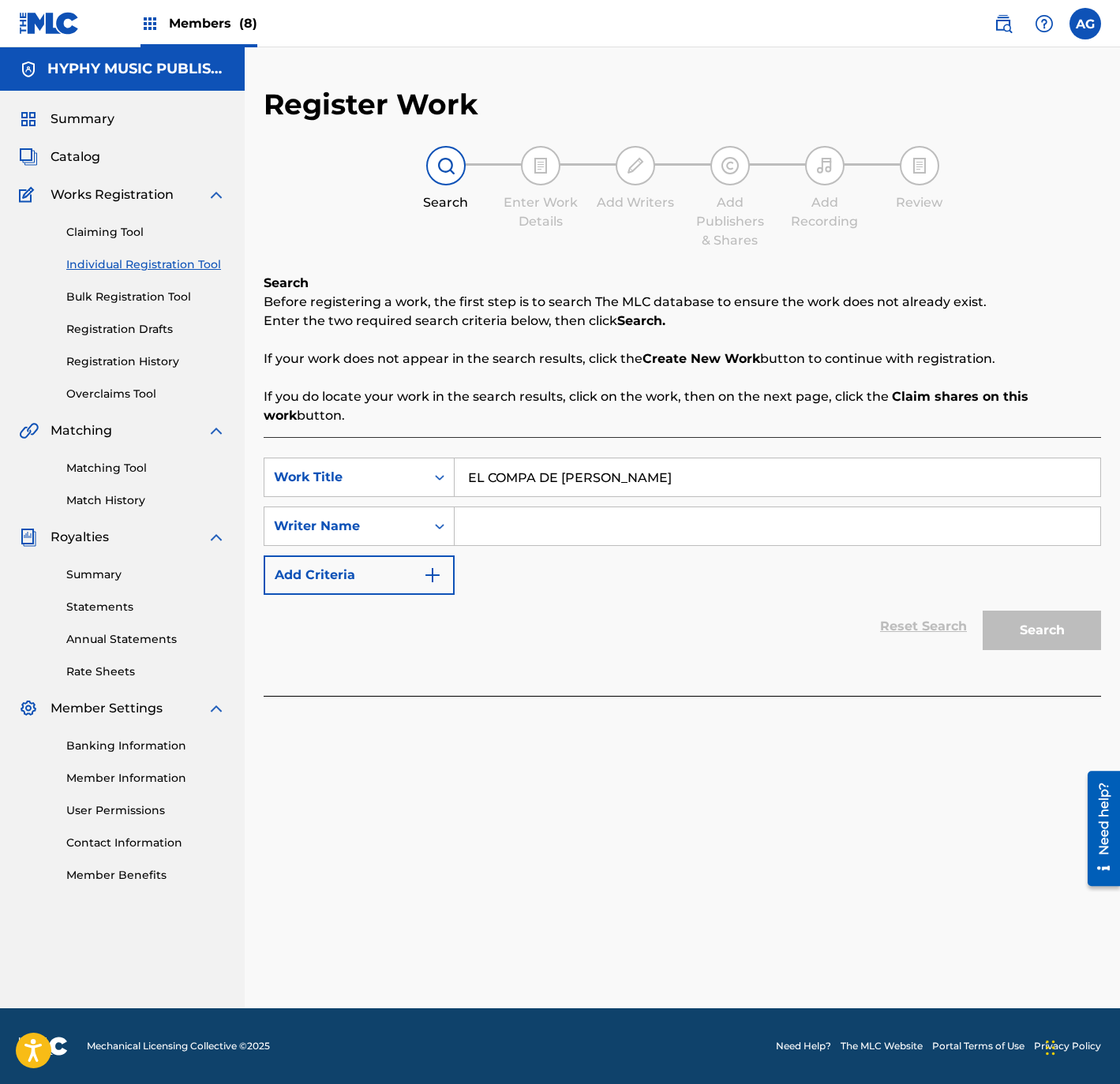
click at [501, 538] on input "Search Form" at bounding box center [777, 527] width 646 height 38
type input "[PERSON_NAME]"
click at [1095, 633] on button "Search" at bounding box center [1041, 630] width 118 height 39
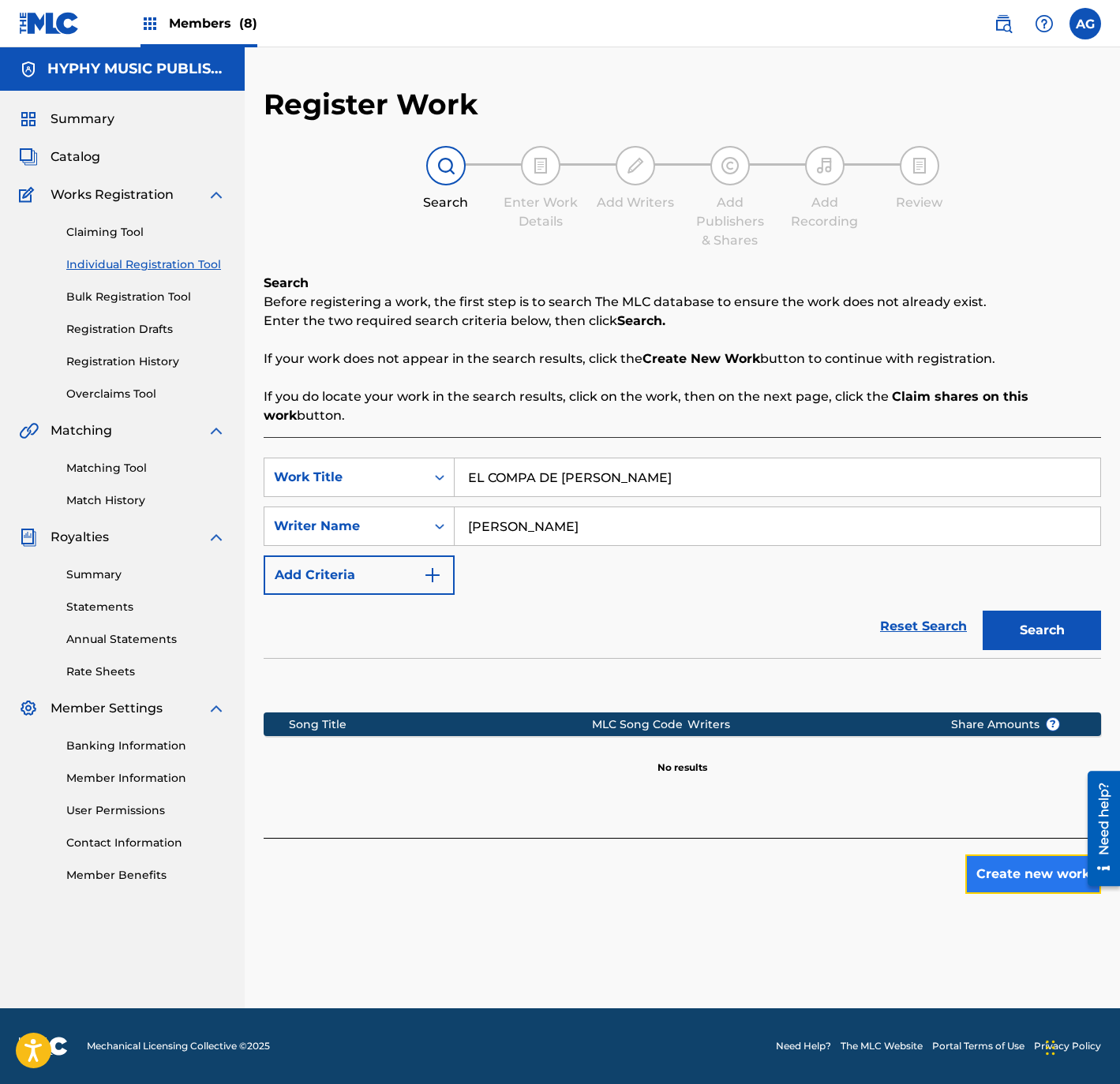
click at [1014, 876] on button "Create new work" at bounding box center [1032, 874] width 135 height 39
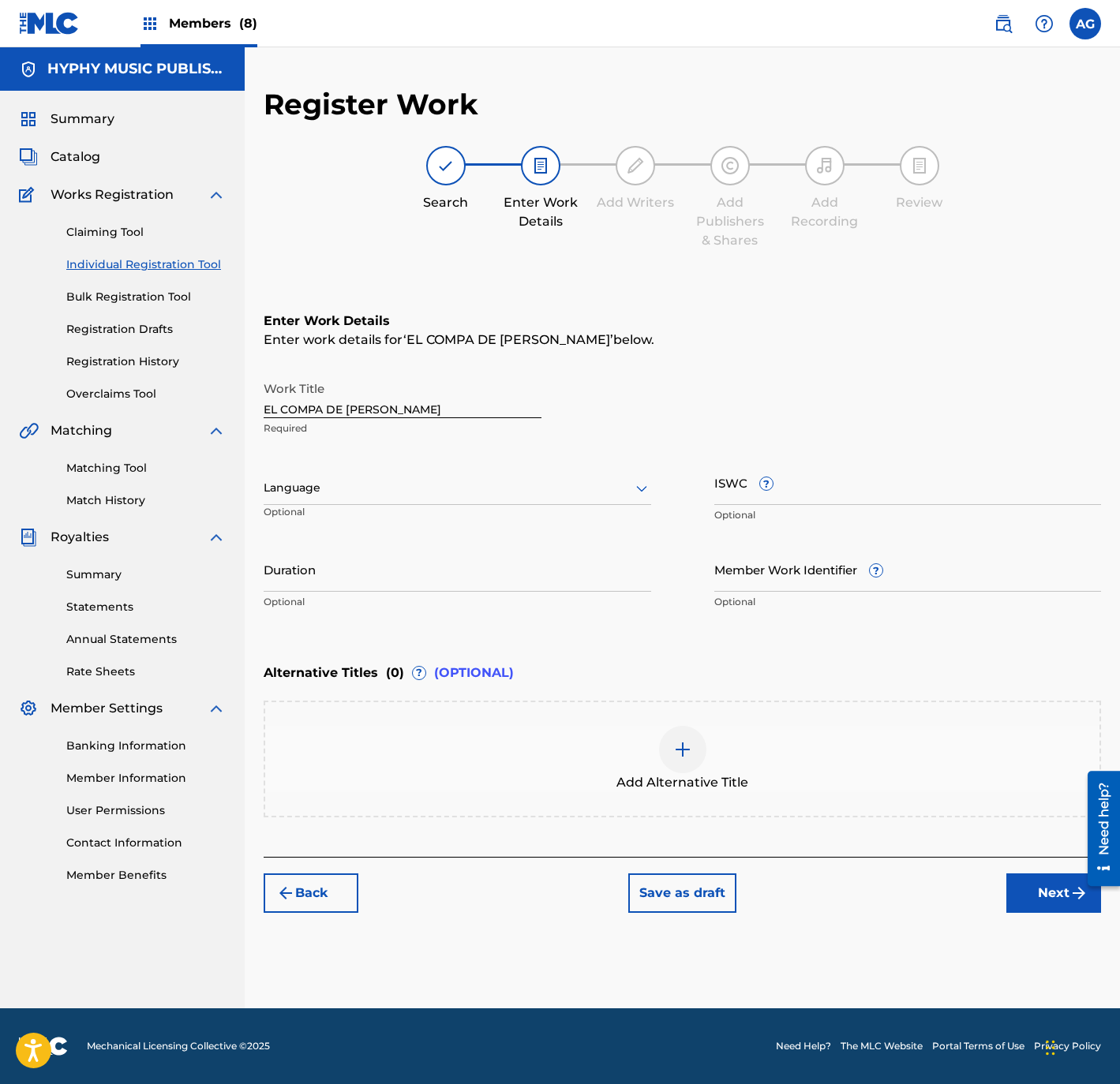
drag, startPoint x: 339, startPoint y: 476, endPoint x: 339, endPoint y: 502, distance: 26.0
click at [339, 477] on div "Language" at bounding box center [457, 488] width 387 height 33
click at [340, 550] on div "Spanish" at bounding box center [457, 558] width 386 height 35
click at [376, 555] on input "Duration" at bounding box center [457, 570] width 387 height 45
type input "03:44"
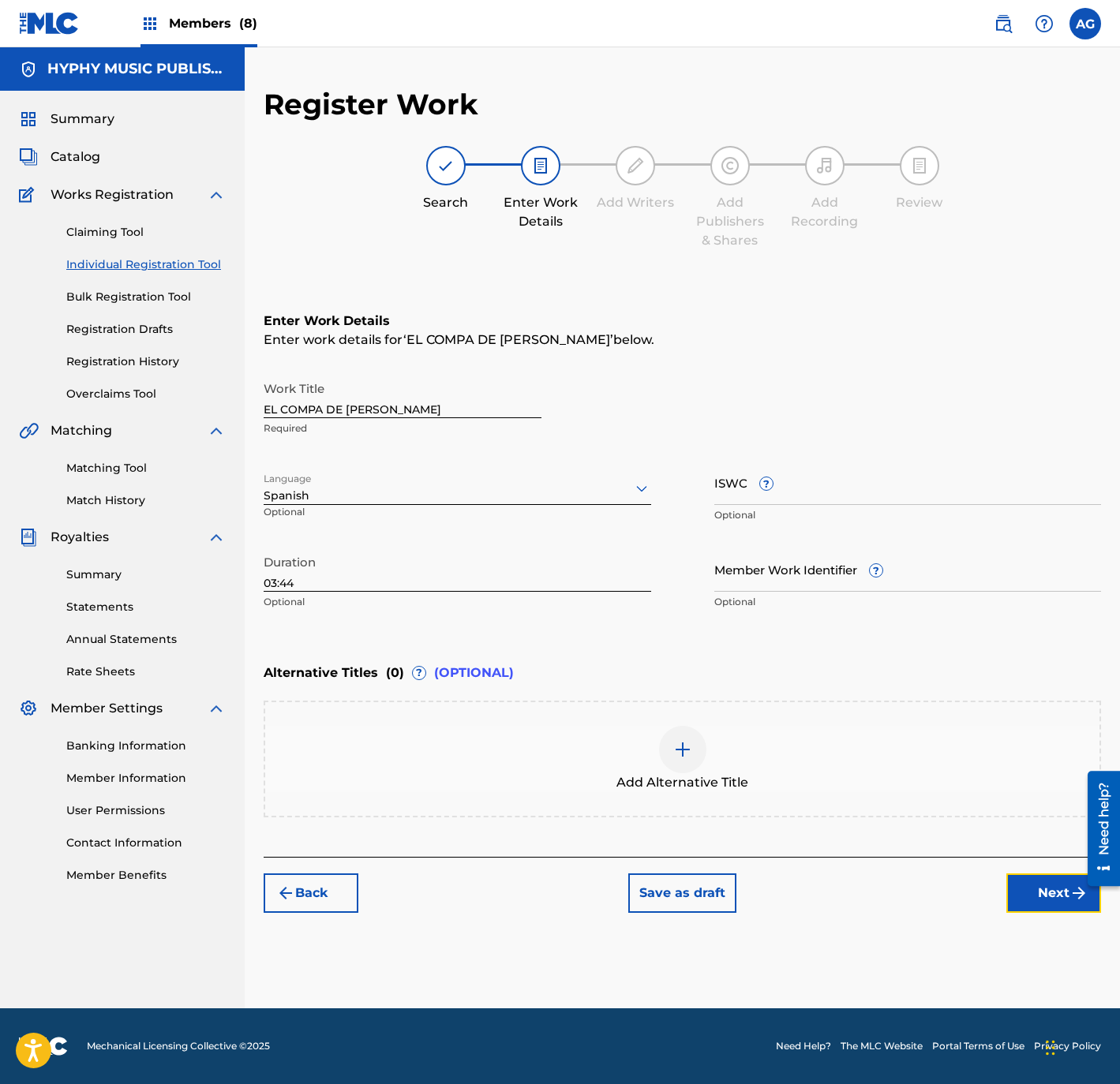
click at [1051, 898] on button "Next" at bounding box center [1054, 893] width 94 height 39
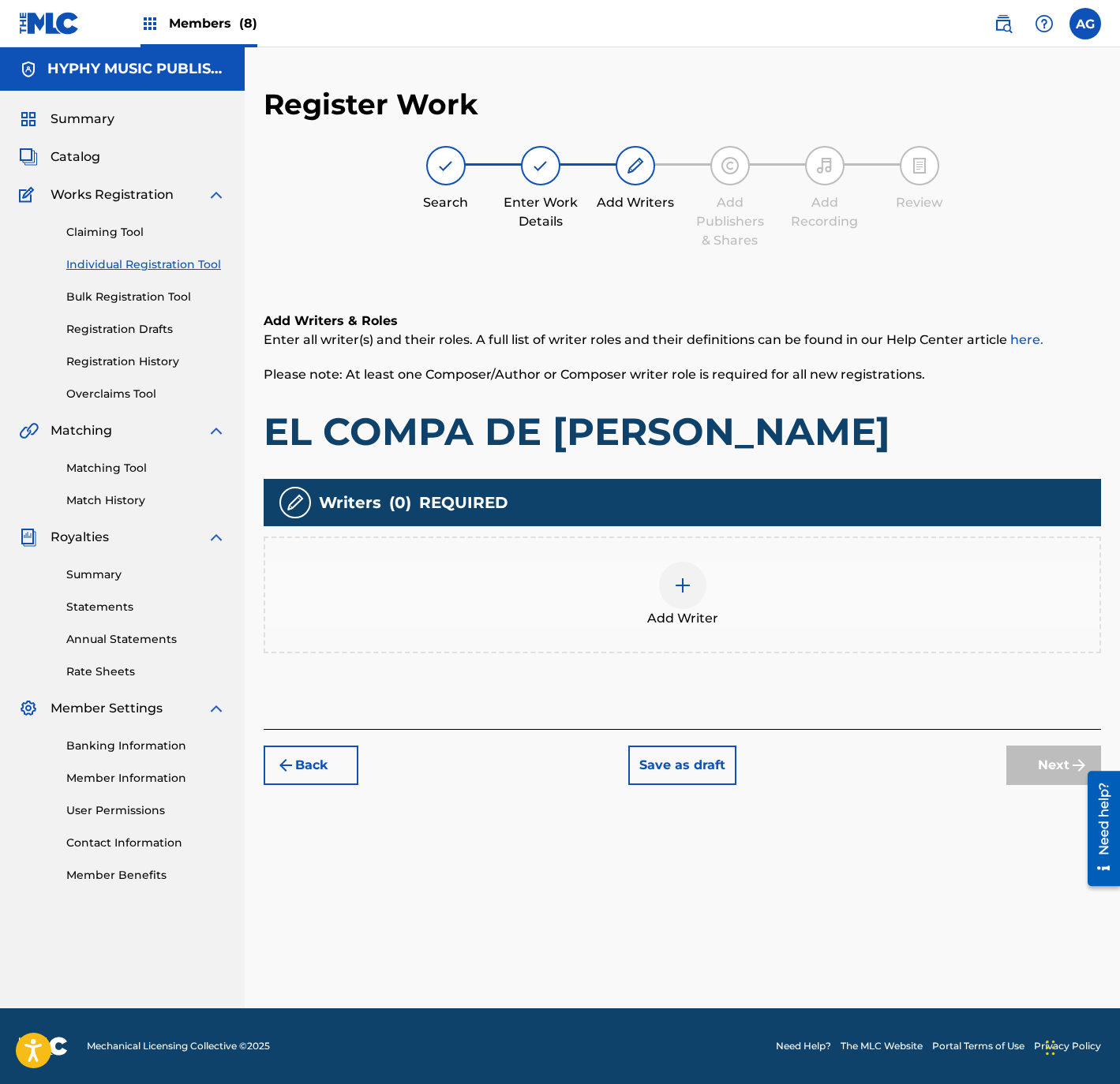
click at [675, 616] on span "Add Writer" at bounding box center [682, 619] width 71 height 19
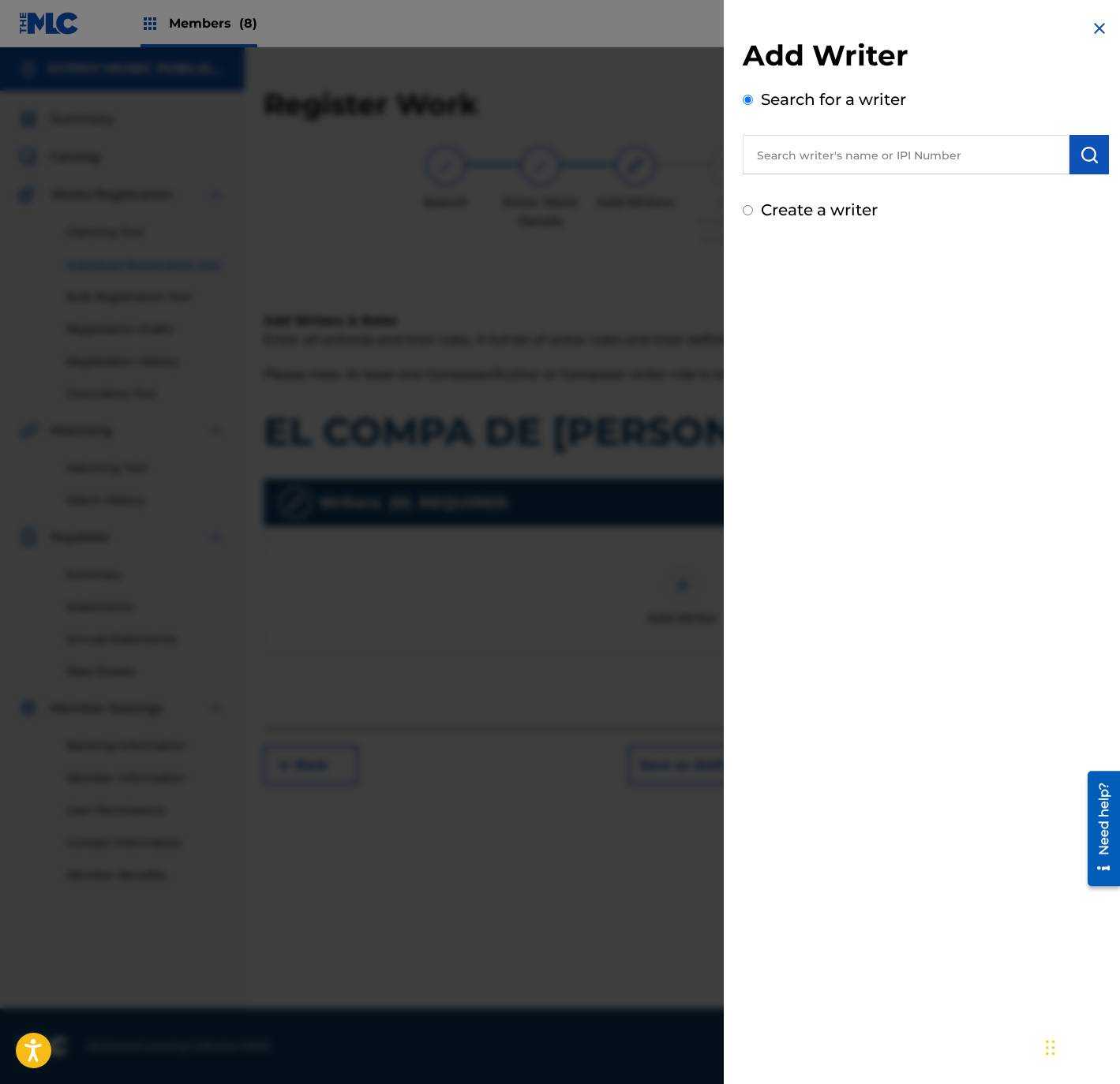
drag, startPoint x: 897, startPoint y: 161, endPoint x: 931, endPoint y: 161, distance: 34.0
click at [897, 161] on input "text" at bounding box center [906, 154] width 327 height 39
click at [1094, 153] on button "submit" at bounding box center [1088, 154] width 39 height 39
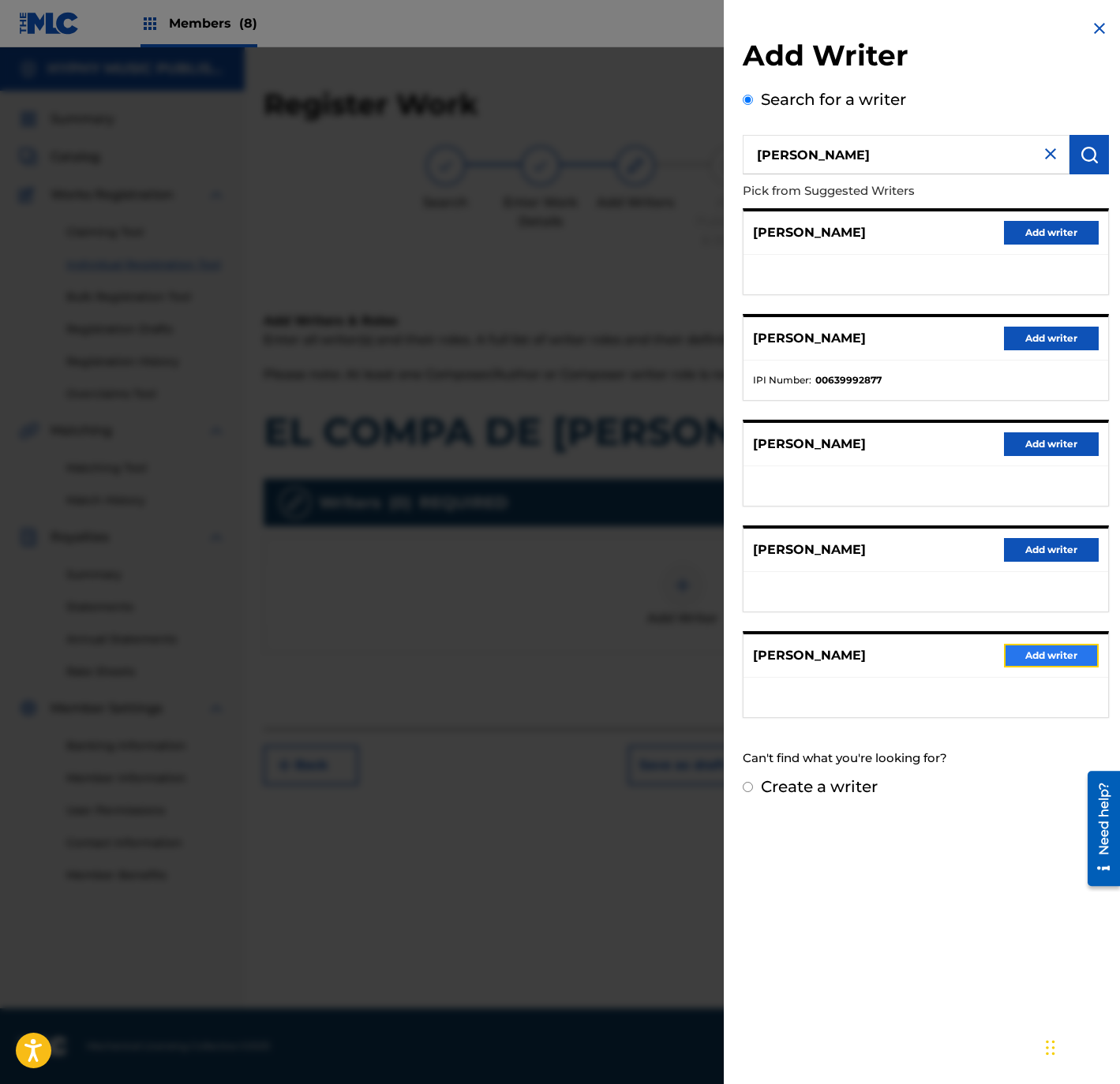
click at [1052, 654] on button "Add writer" at bounding box center [1051, 656] width 94 height 24
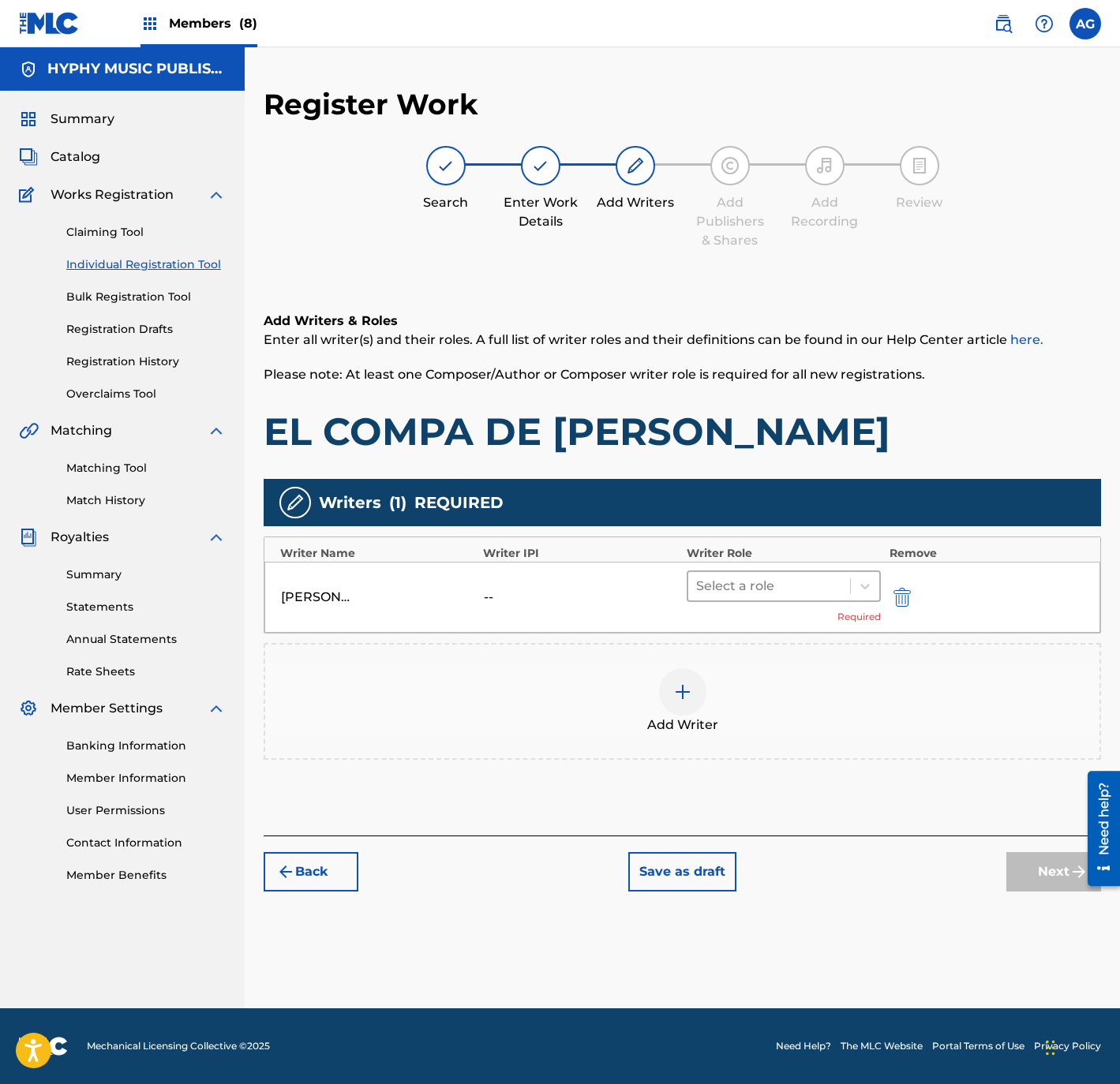
click at [787, 598] on div "Select a role" at bounding box center [768, 586] width 163 height 28
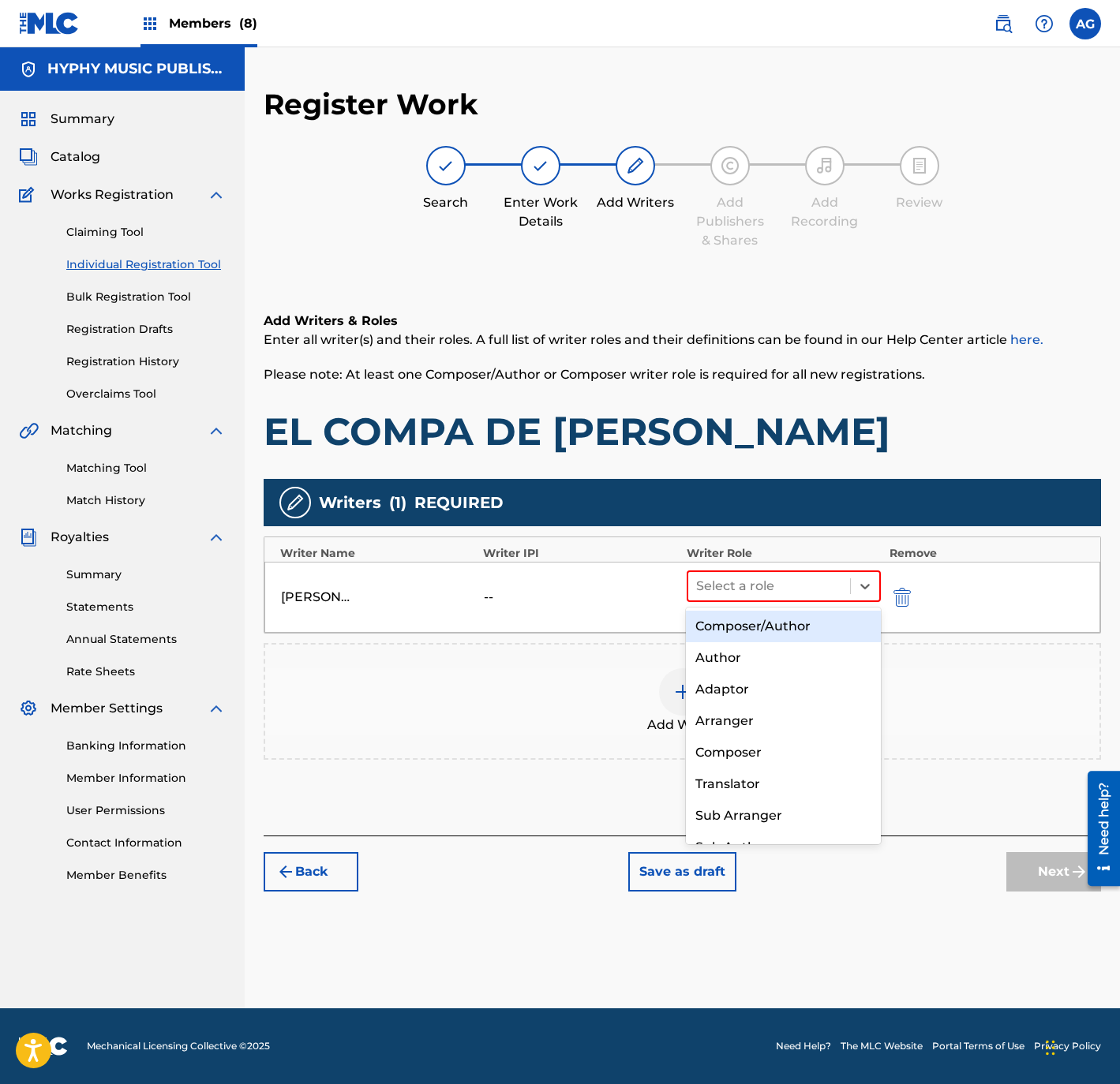
click at [768, 632] on div "Composer/Author" at bounding box center [783, 626] width 194 height 32
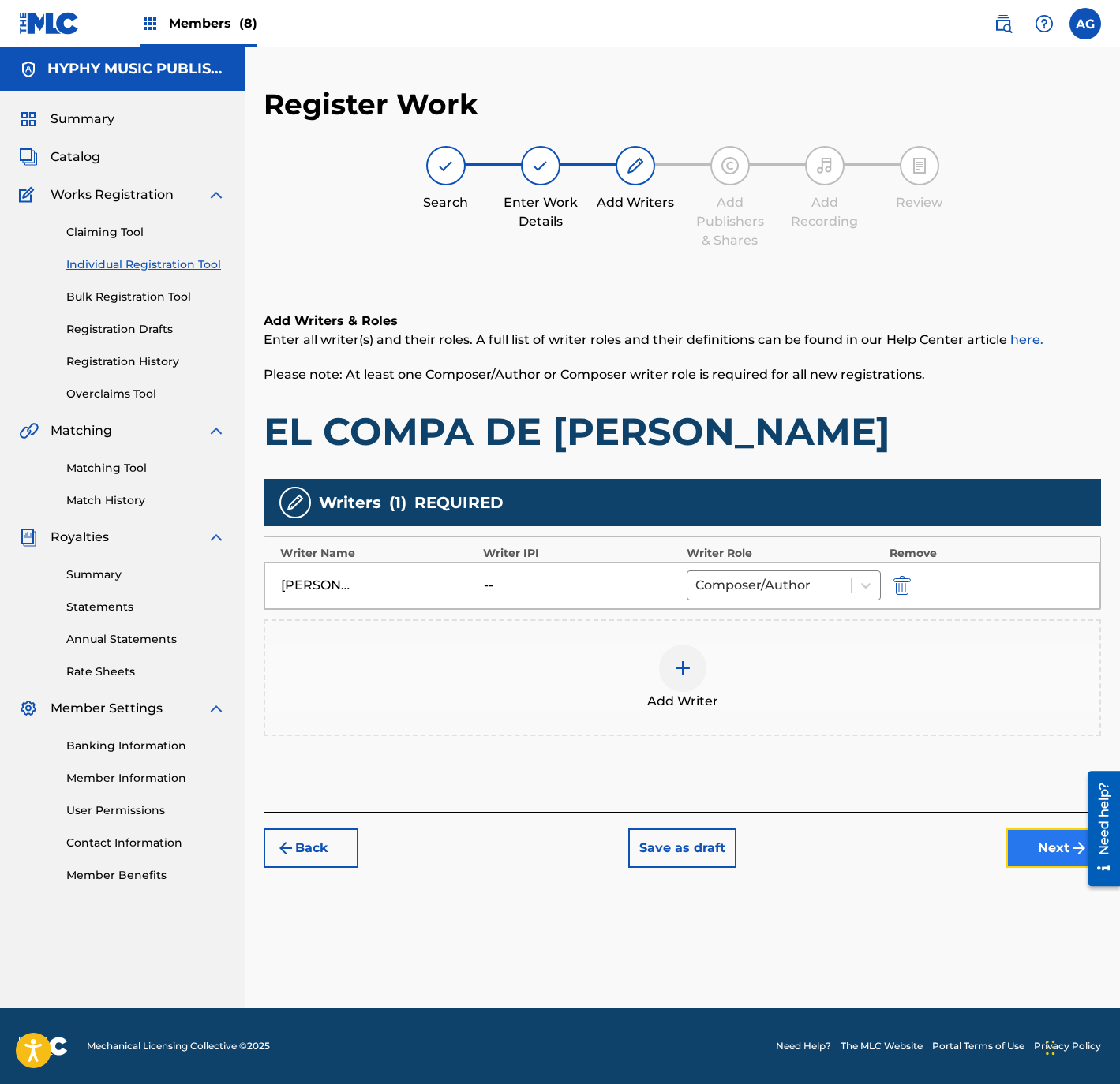
click at [1047, 840] on button "Next" at bounding box center [1054, 848] width 94 height 39
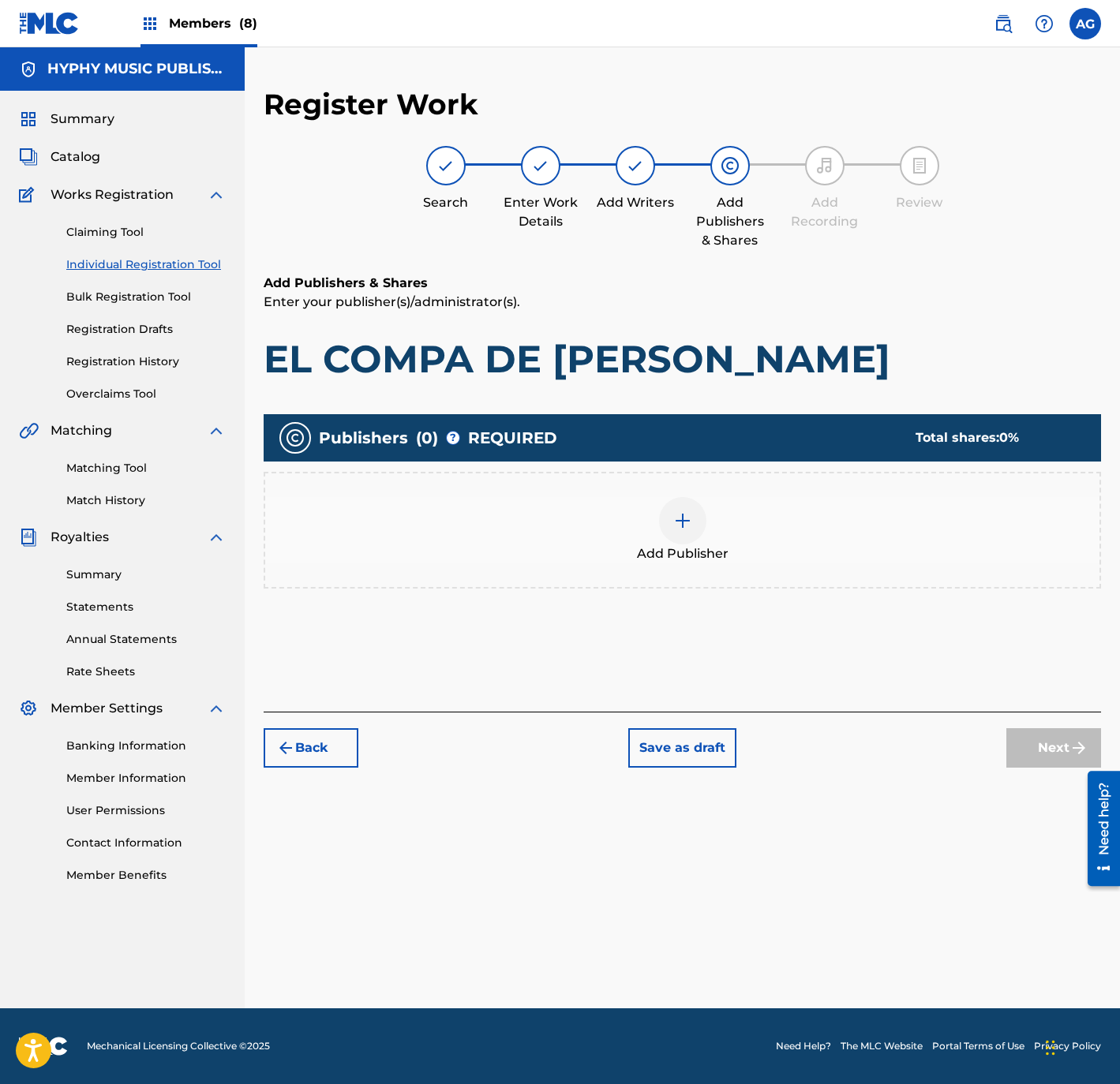
click at [645, 514] on div "Add Publisher" at bounding box center [682, 530] width 834 height 66
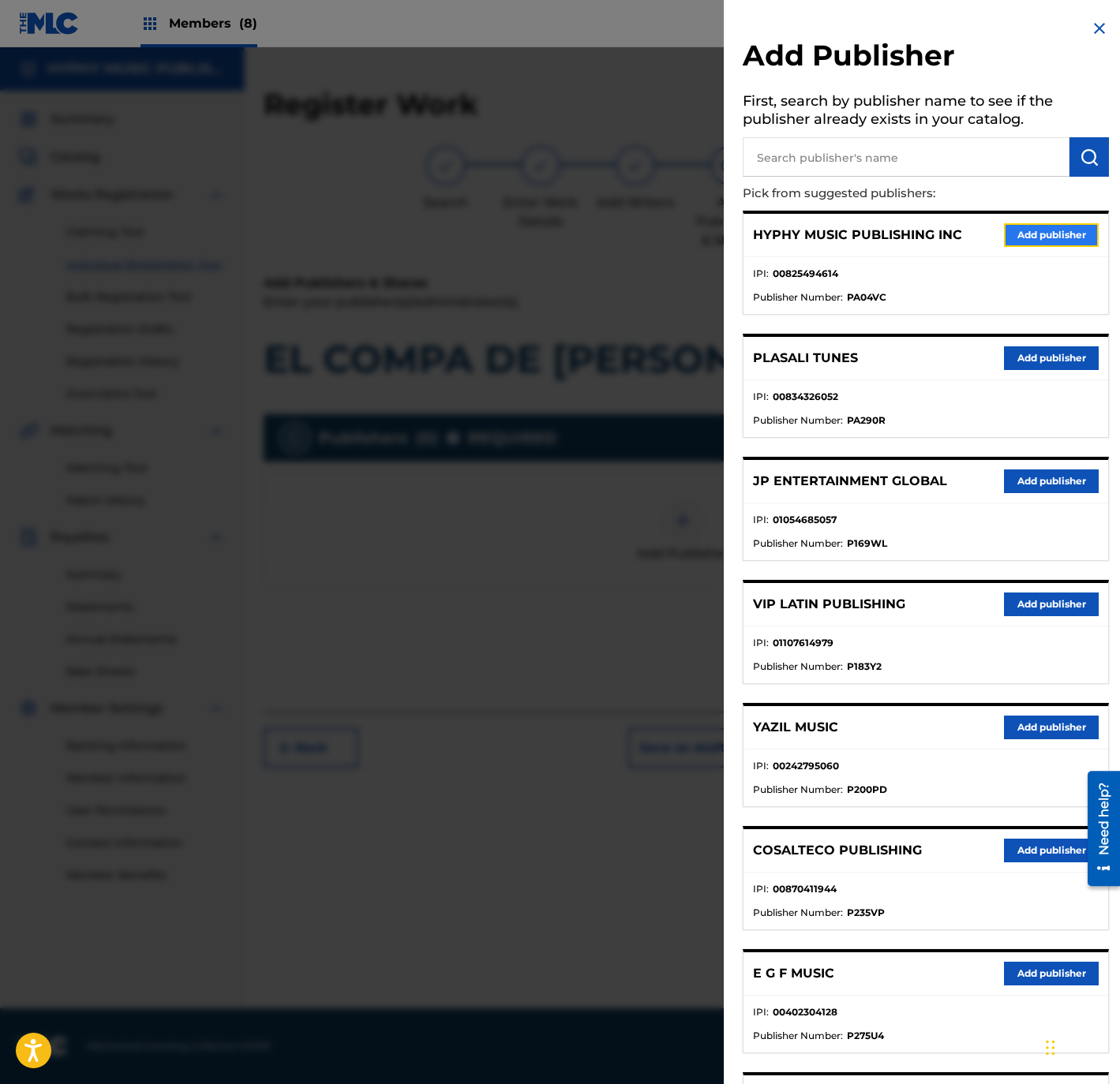
click at [1030, 227] on button "Add publisher" at bounding box center [1051, 235] width 94 height 24
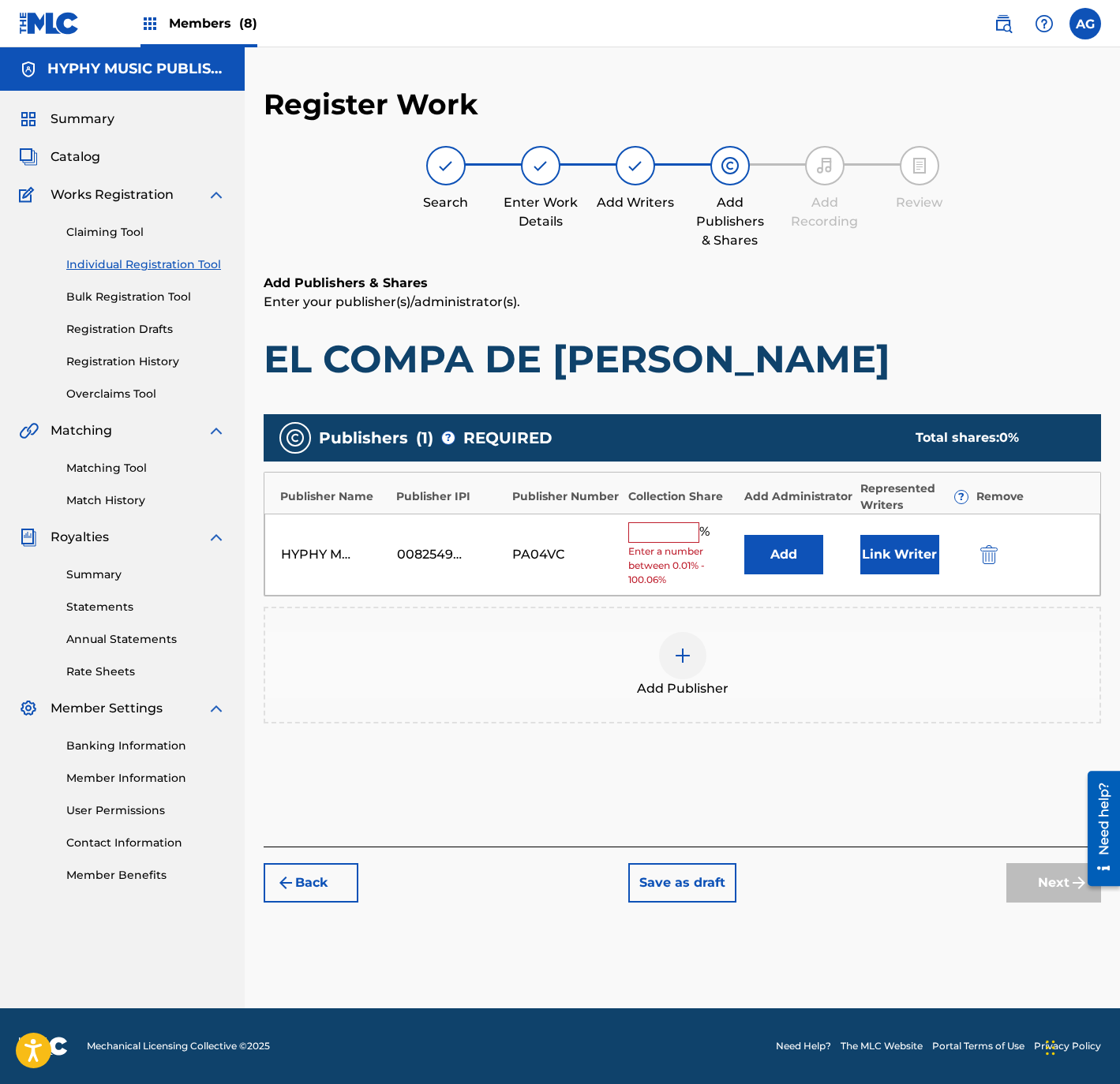
click at [669, 532] on input "text" at bounding box center [663, 532] width 71 height 21
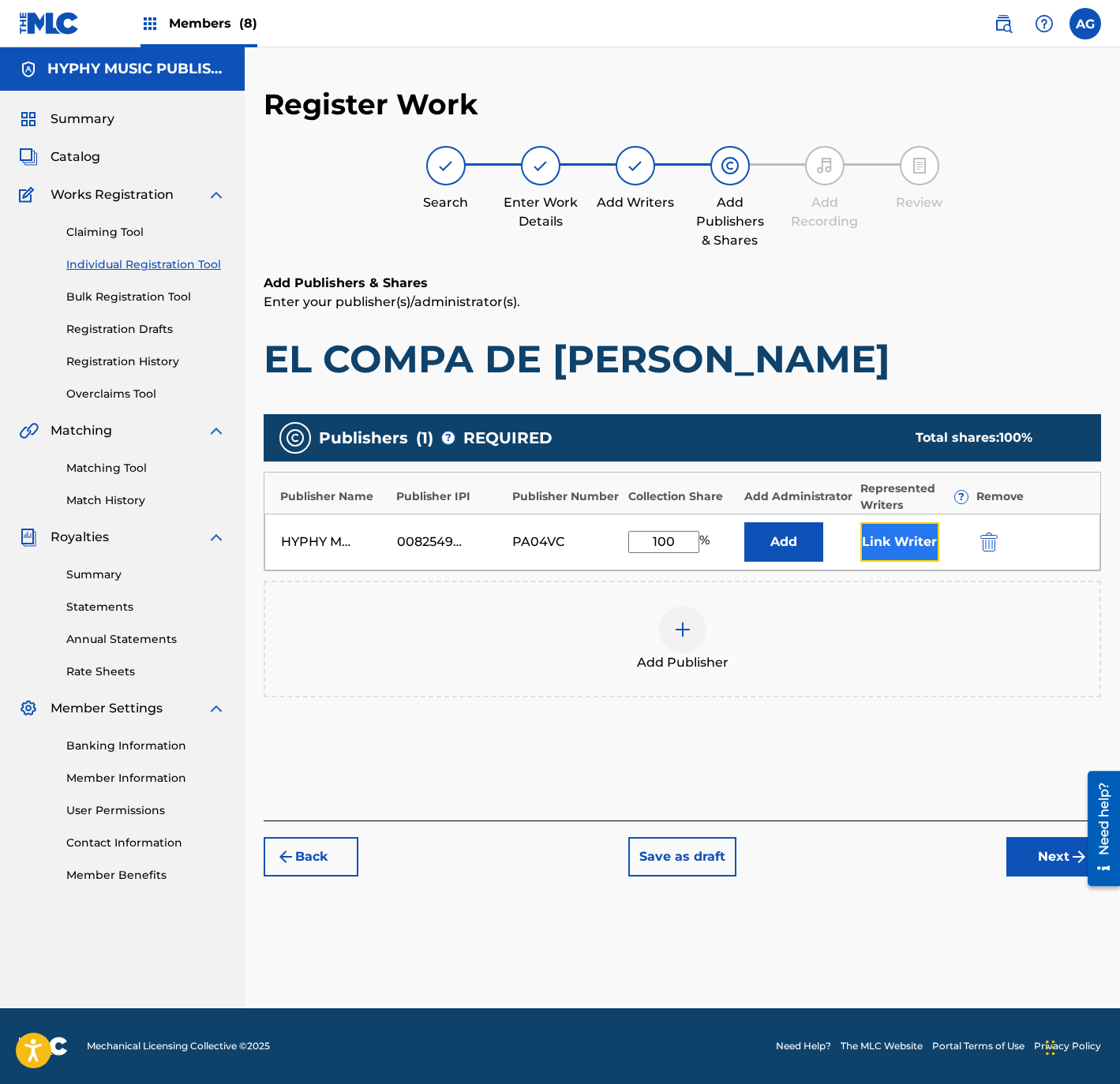
click at [893, 523] on button "Link Writer" at bounding box center [899, 542] width 79 height 39
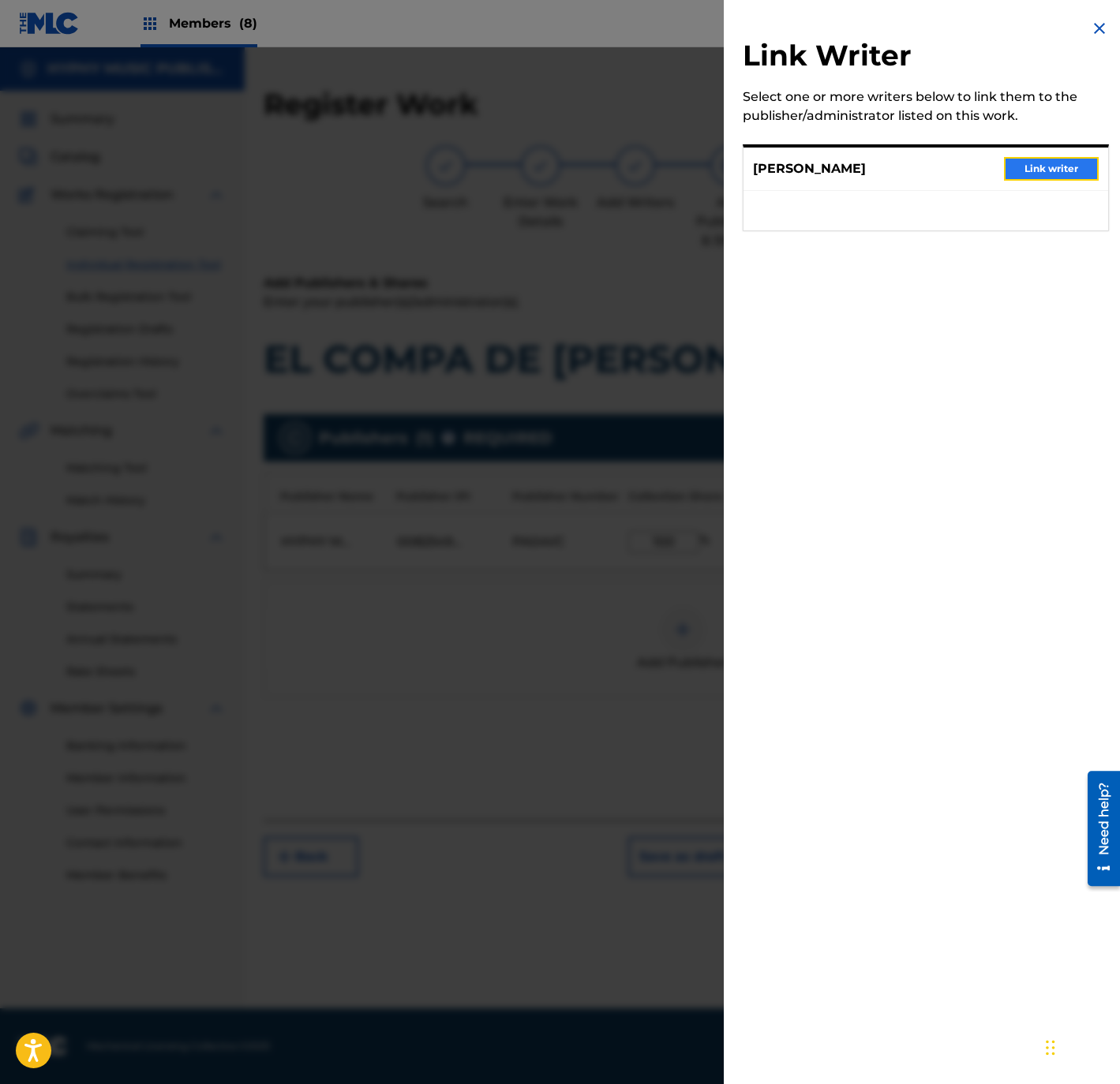
click at [1046, 174] on button "Link writer" at bounding box center [1051, 169] width 94 height 24
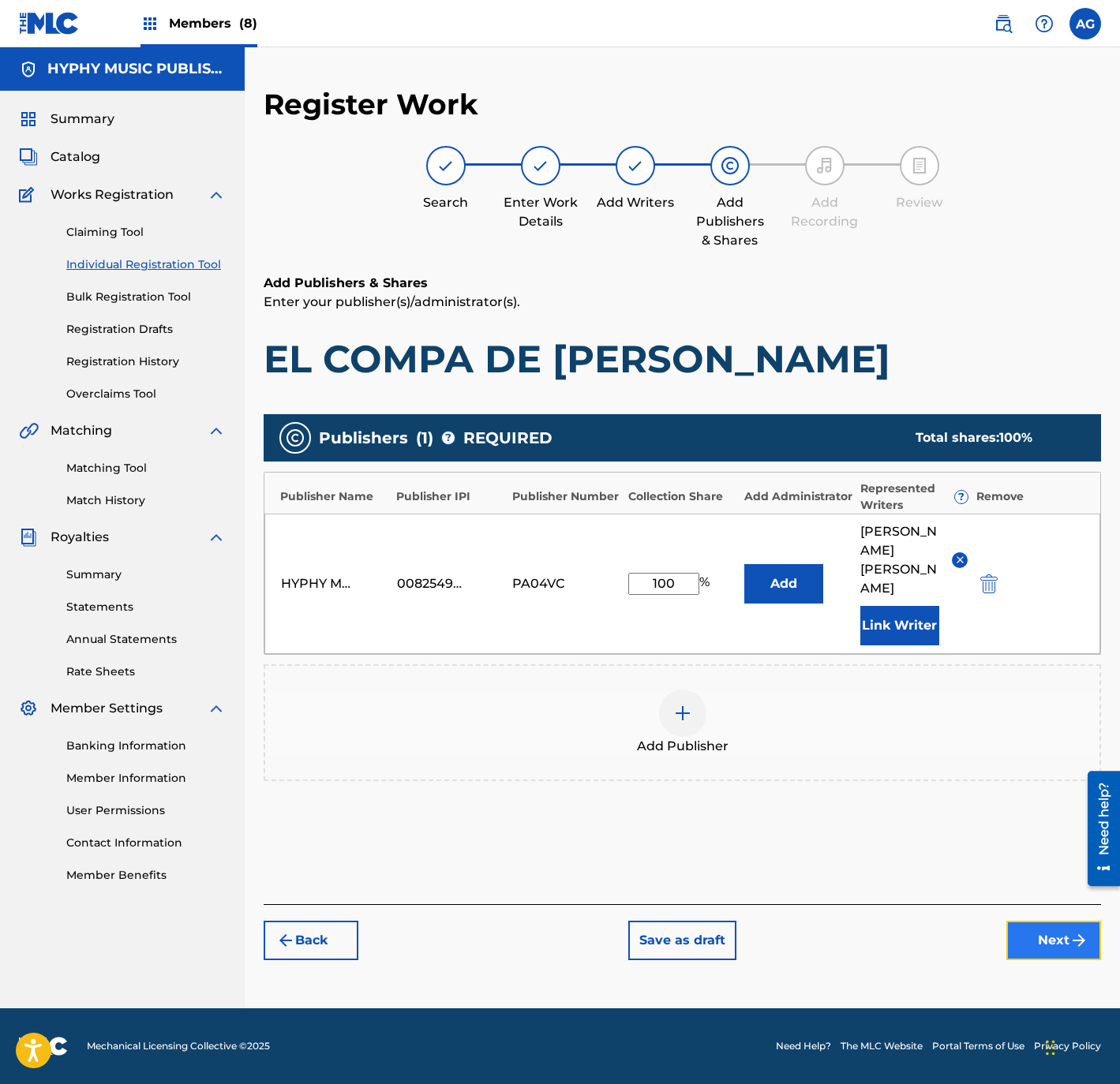
click at [1054, 921] on button "Next" at bounding box center [1054, 940] width 94 height 39
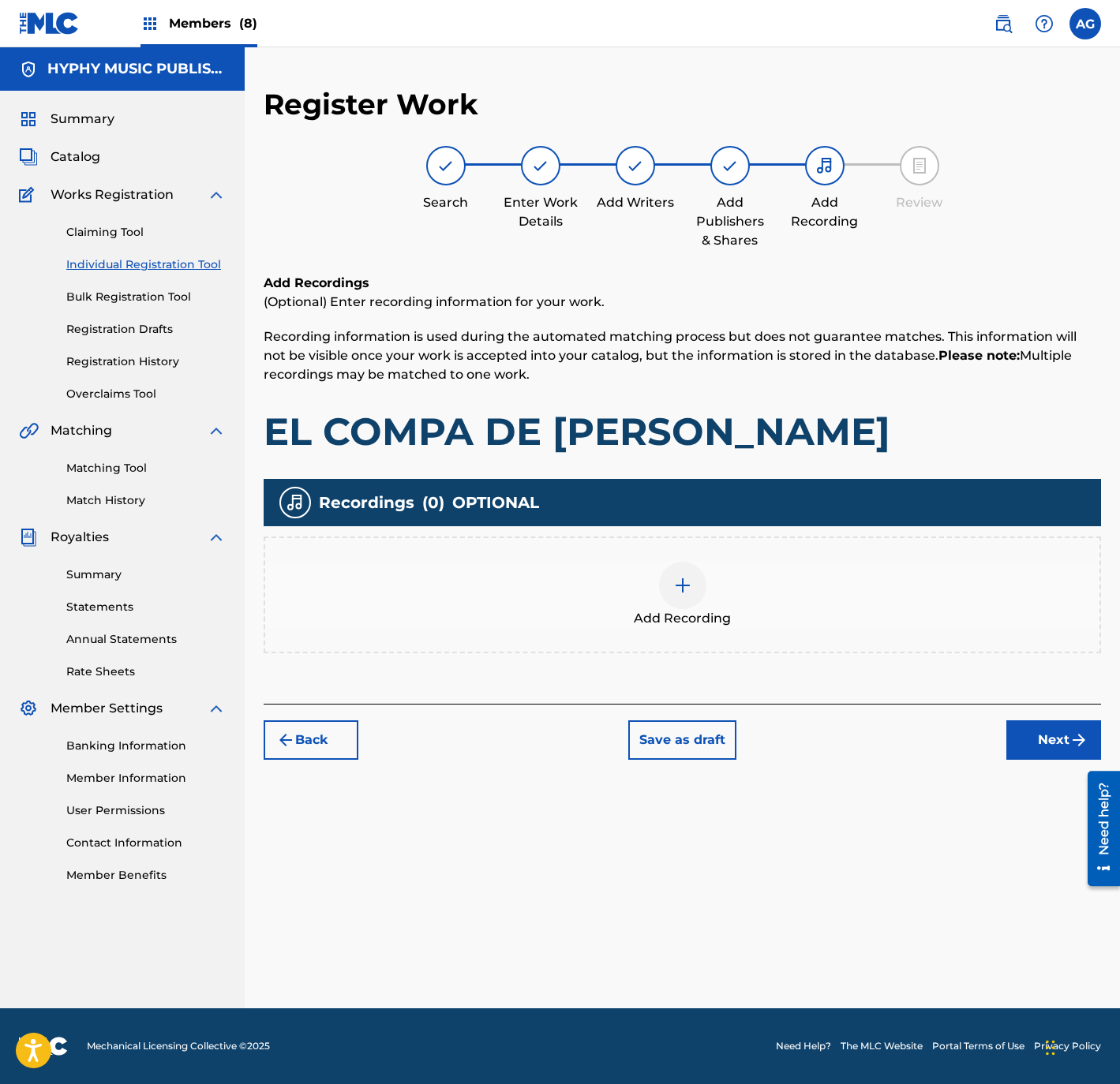
click at [741, 600] on div "Add Recording" at bounding box center [682, 594] width 834 height 66
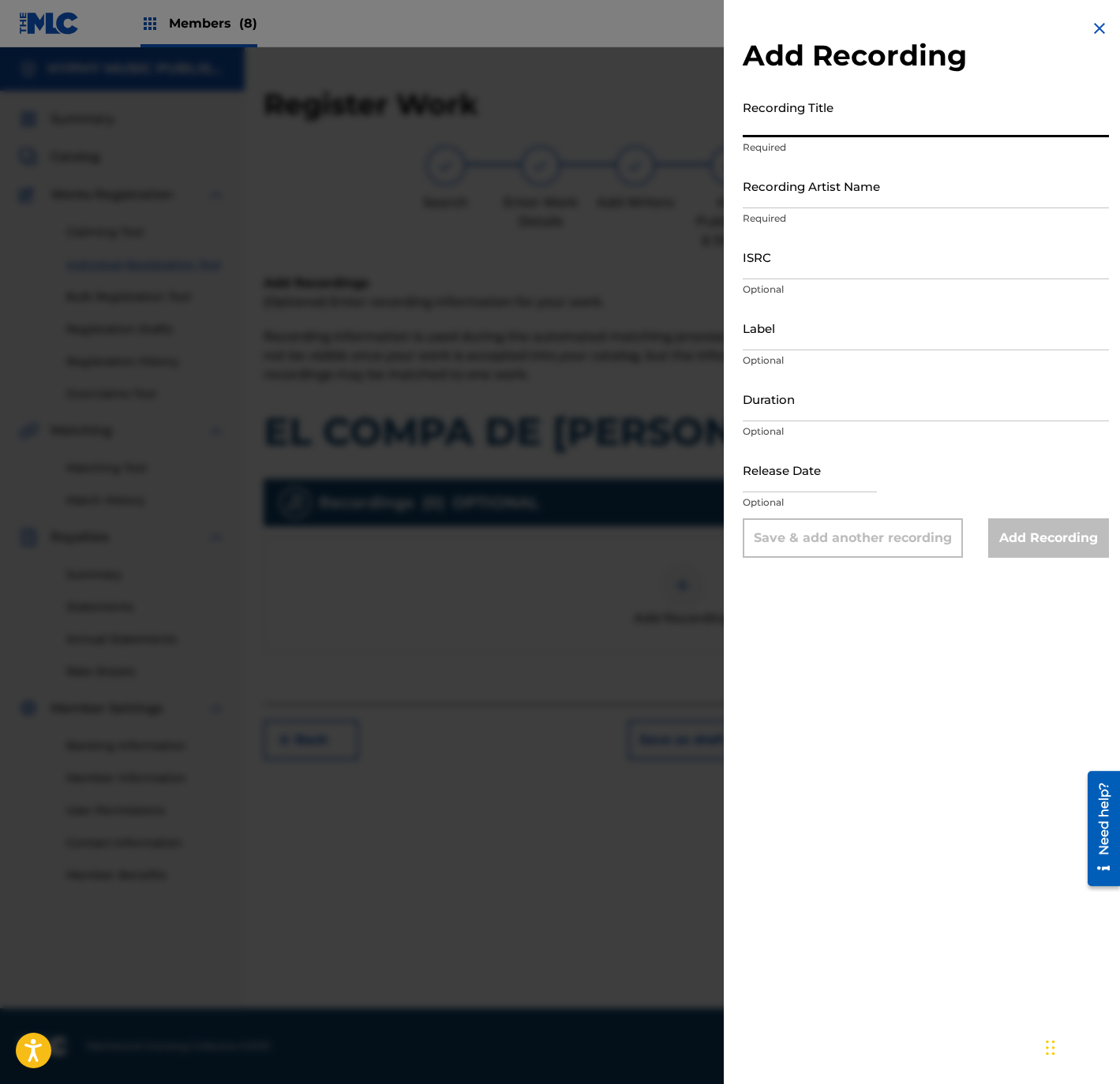
click at [772, 133] on input "Recording Title" at bounding box center [925, 115] width 366 height 45
click at [864, 174] on input "Recording Artist Name" at bounding box center [925, 186] width 366 height 45
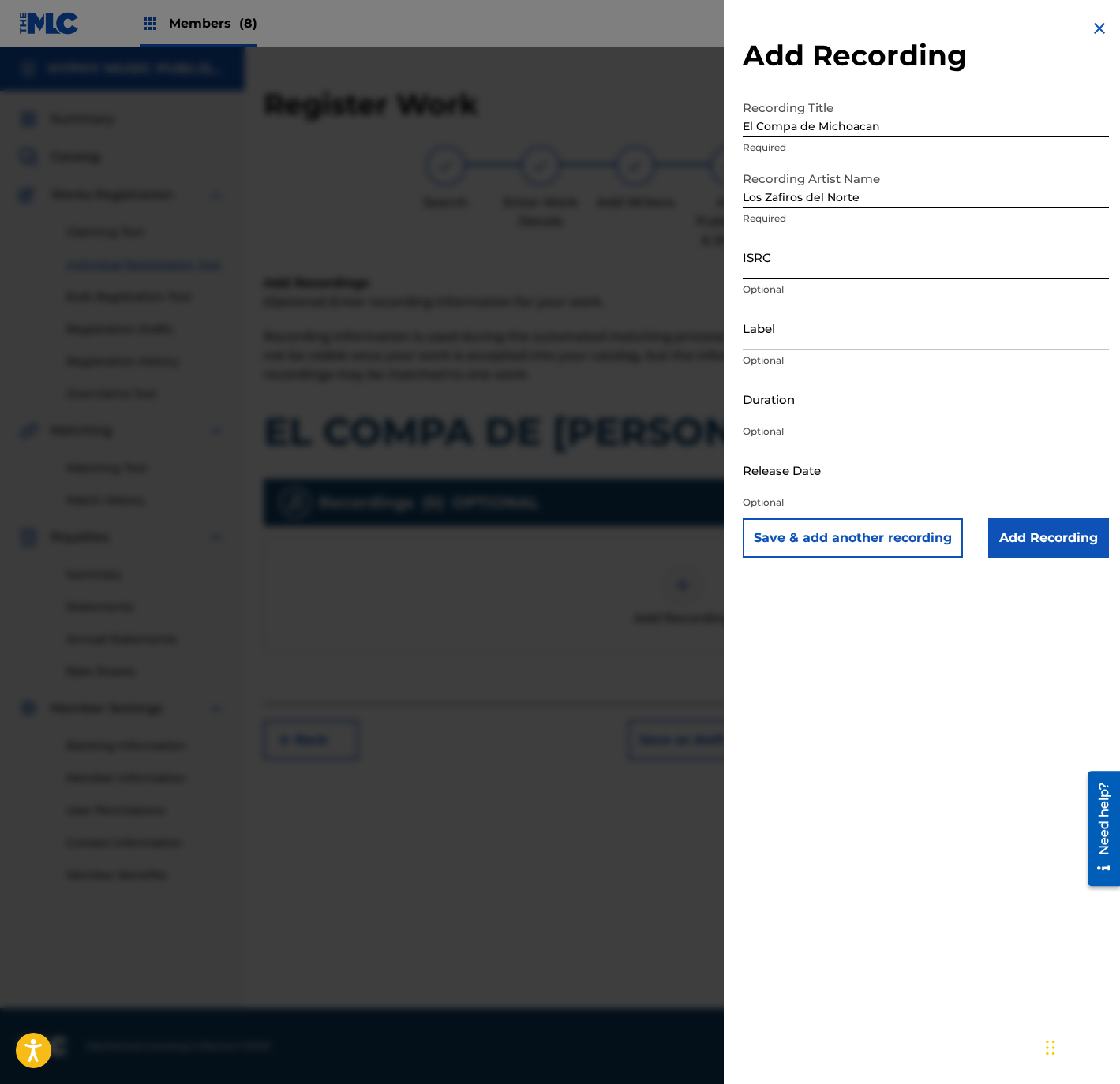
click at [812, 252] on input "ISRC" at bounding box center [925, 257] width 366 height 45
click at [848, 318] on input "Label" at bounding box center [925, 328] width 366 height 45
click at [923, 419] on input "Duration" at bounding box center [925, 399] width 366 height 45
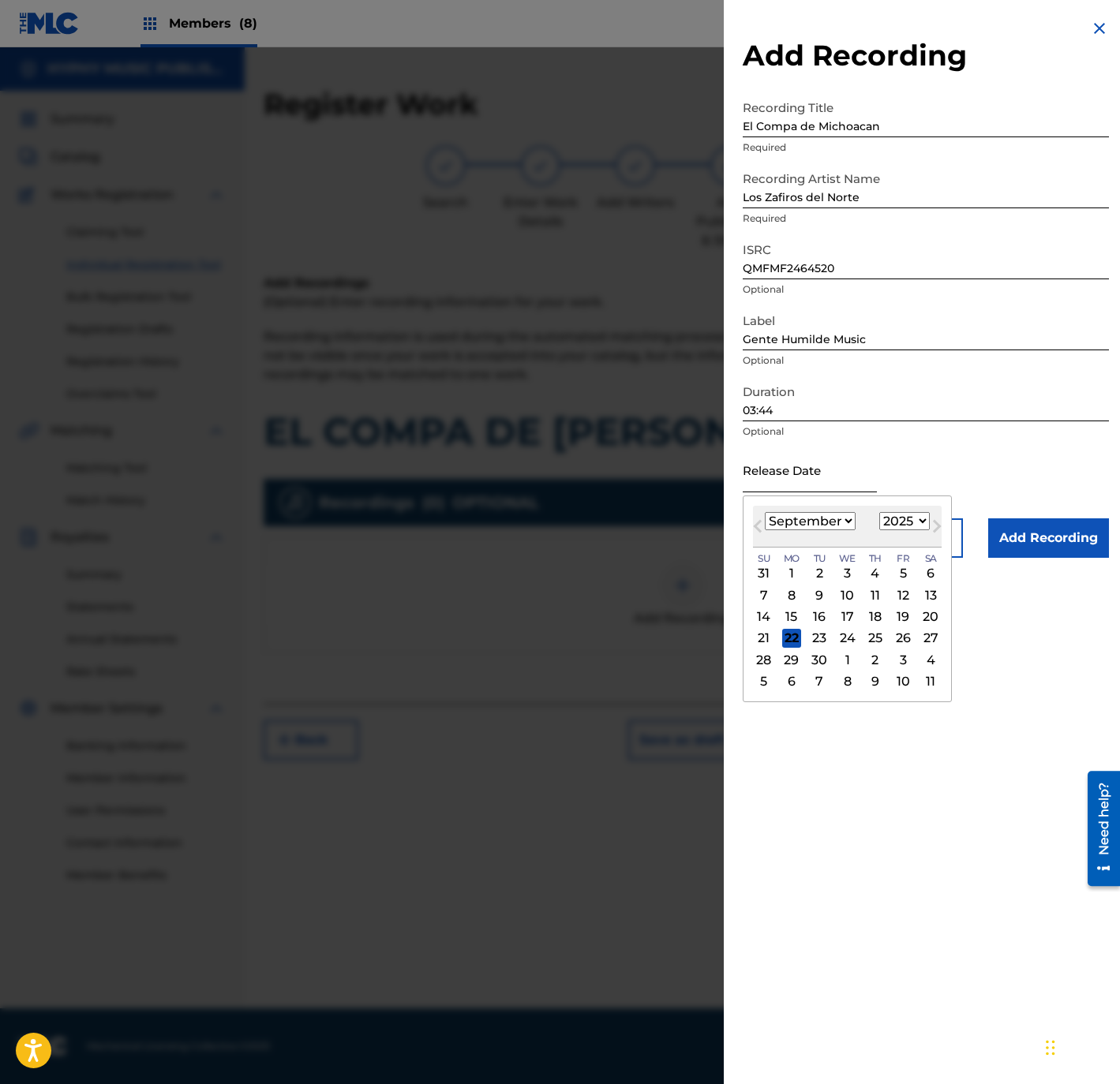
click at [784, 467] on input "text" at bounding box center [809, 471] width 134 height 45
click at [759, 519] on button "Previous Month" at bounding box center [758, 530] width 25 height 25
click at [760, 519] on button "Previous Month" at bounding box center [758, 530] width 25 height 25
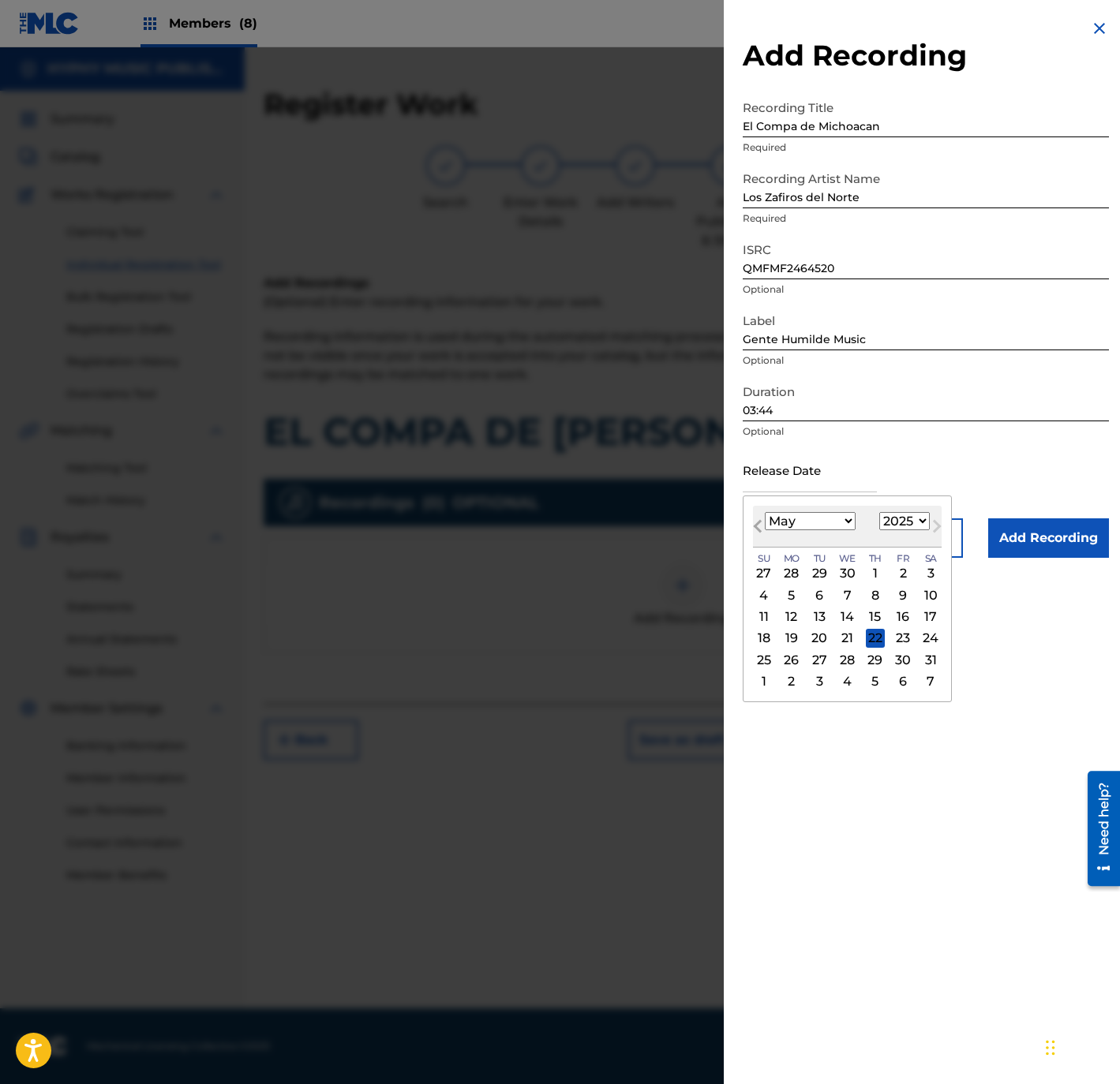
click at [760, 519] on button "Previous Month" at bounding box center [758, 530] width 25 height 25
click at [907, 566] on div "3" at bounding box center [902, 573] width 19 height 19
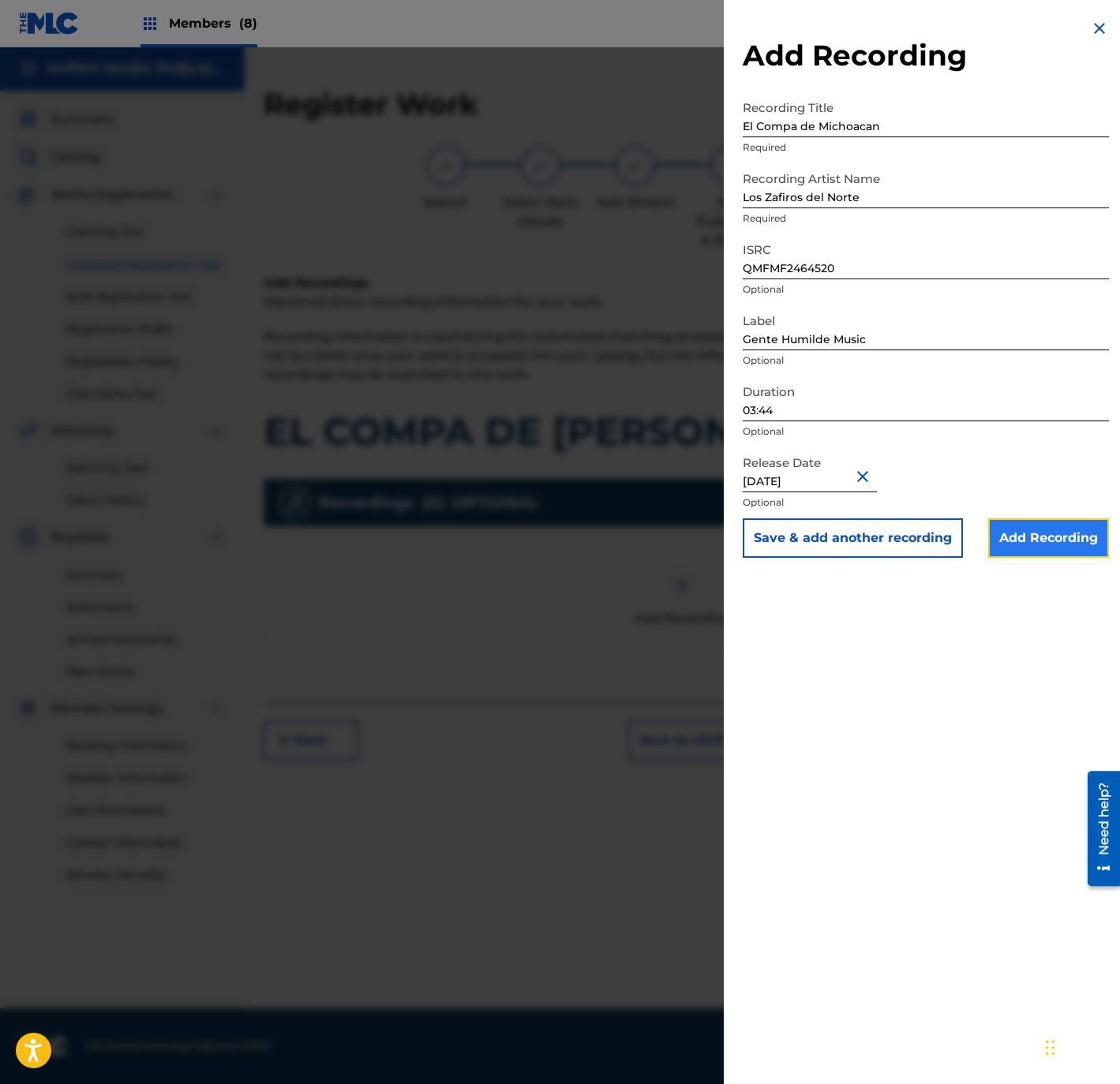
click at [1026, 545] on input "Add Recording" at bounding box center [1048, 538] width 121 height 39
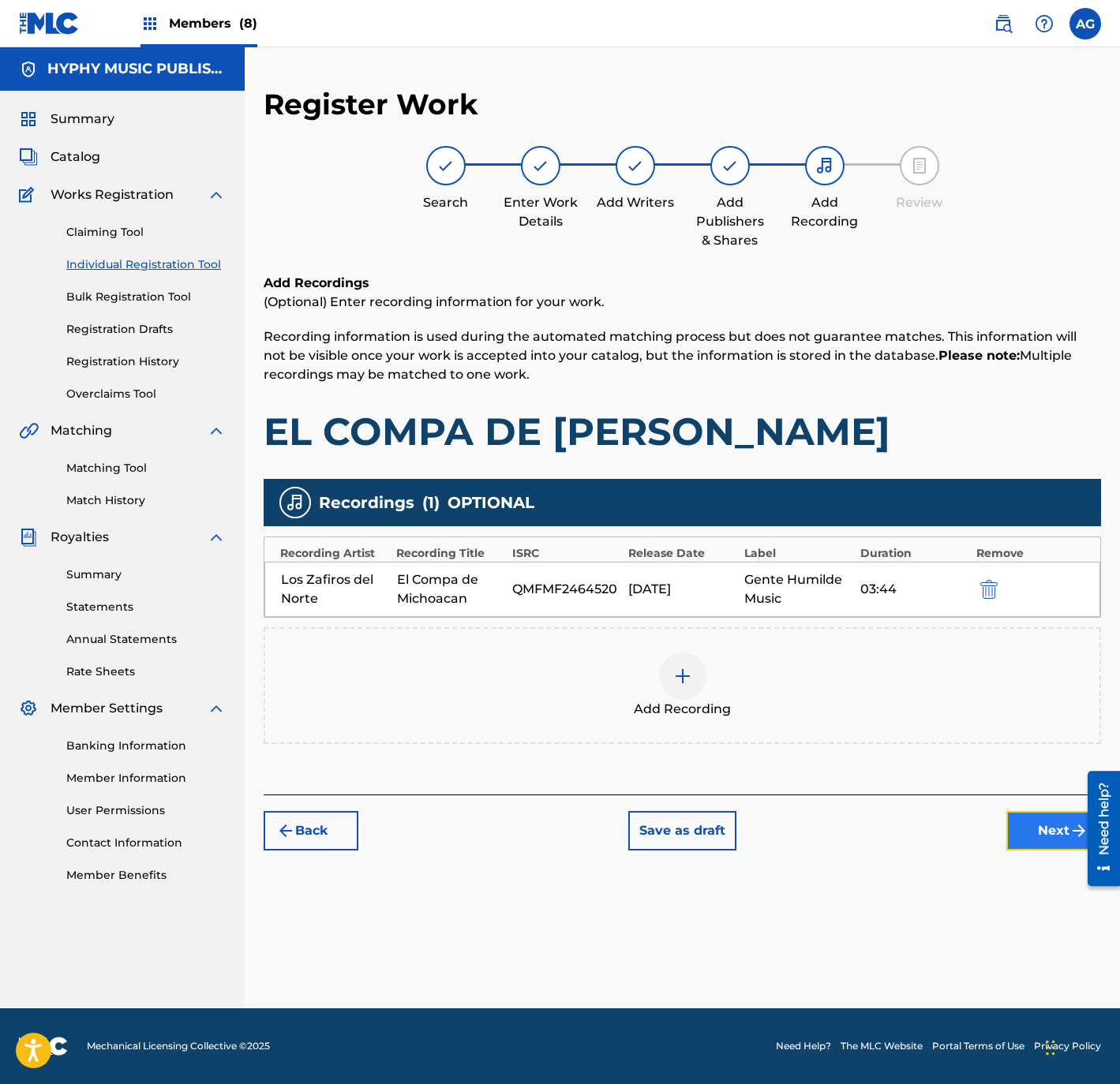
click at [1054, 829] on button "Next" at bounding box center [1054, 830] width 94 height 39
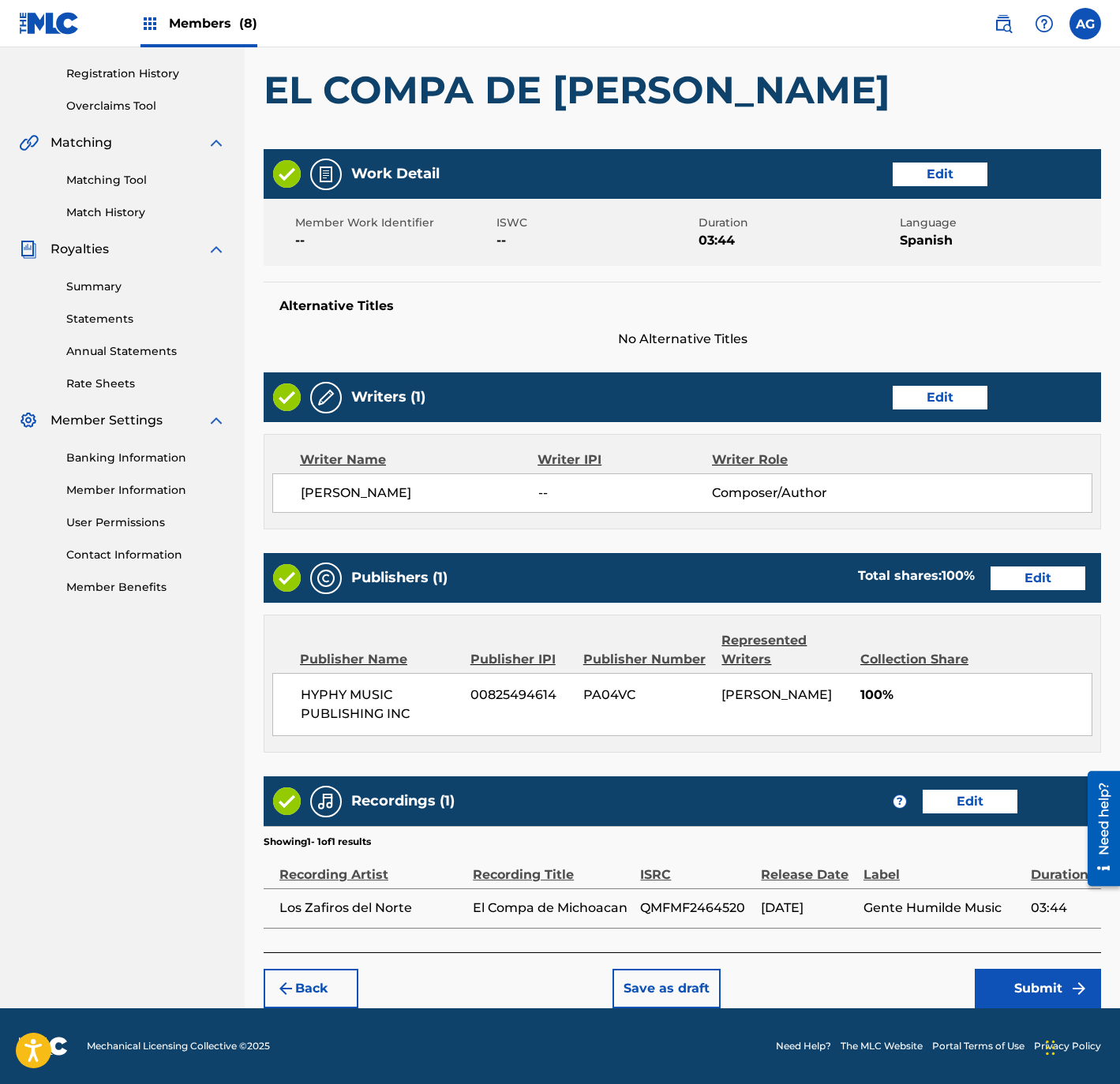
drag, startPoint x: 794, startPoint y: 448, endPoint x: 803, endPoint y: 837, distance: 389.1
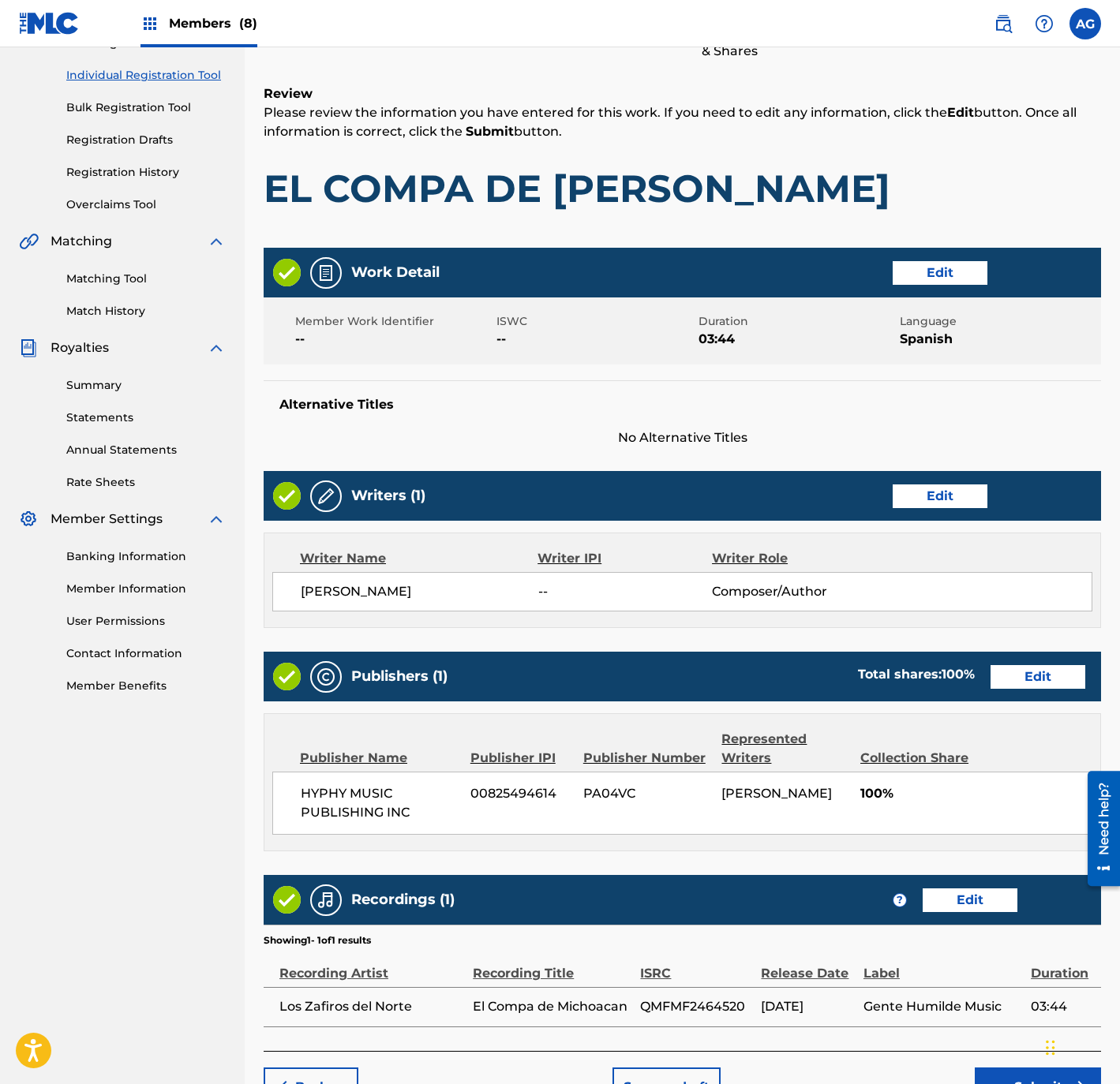
scroll to position [292, 0]
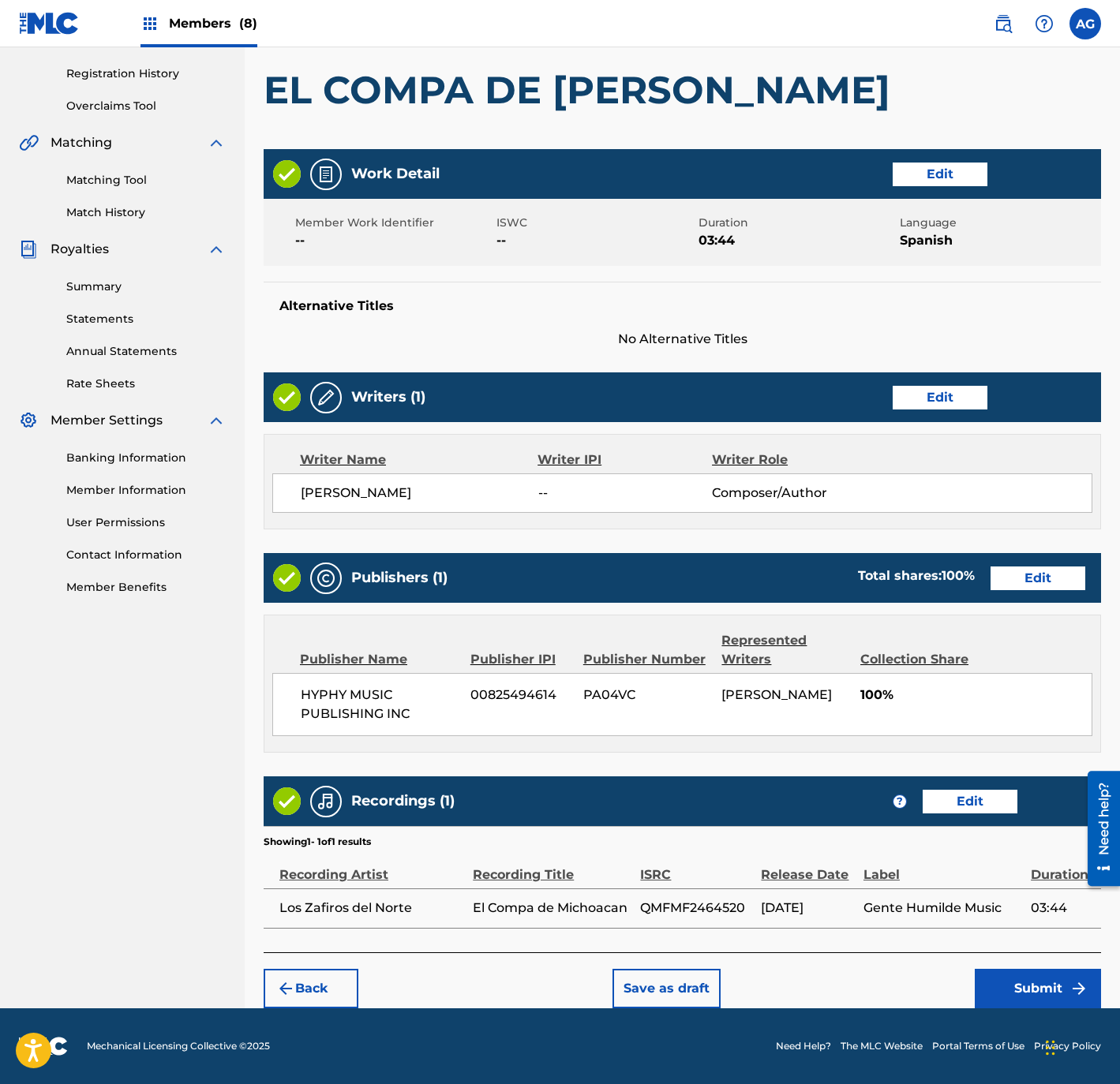
drag, startPoint x: 639, startPoint y: 365, endPoint x: 663, endPoint y: 706, distance: 341.8
click at [1033, 995] on button "Submit" at bounding box center [1037, 989] width 126 height 39
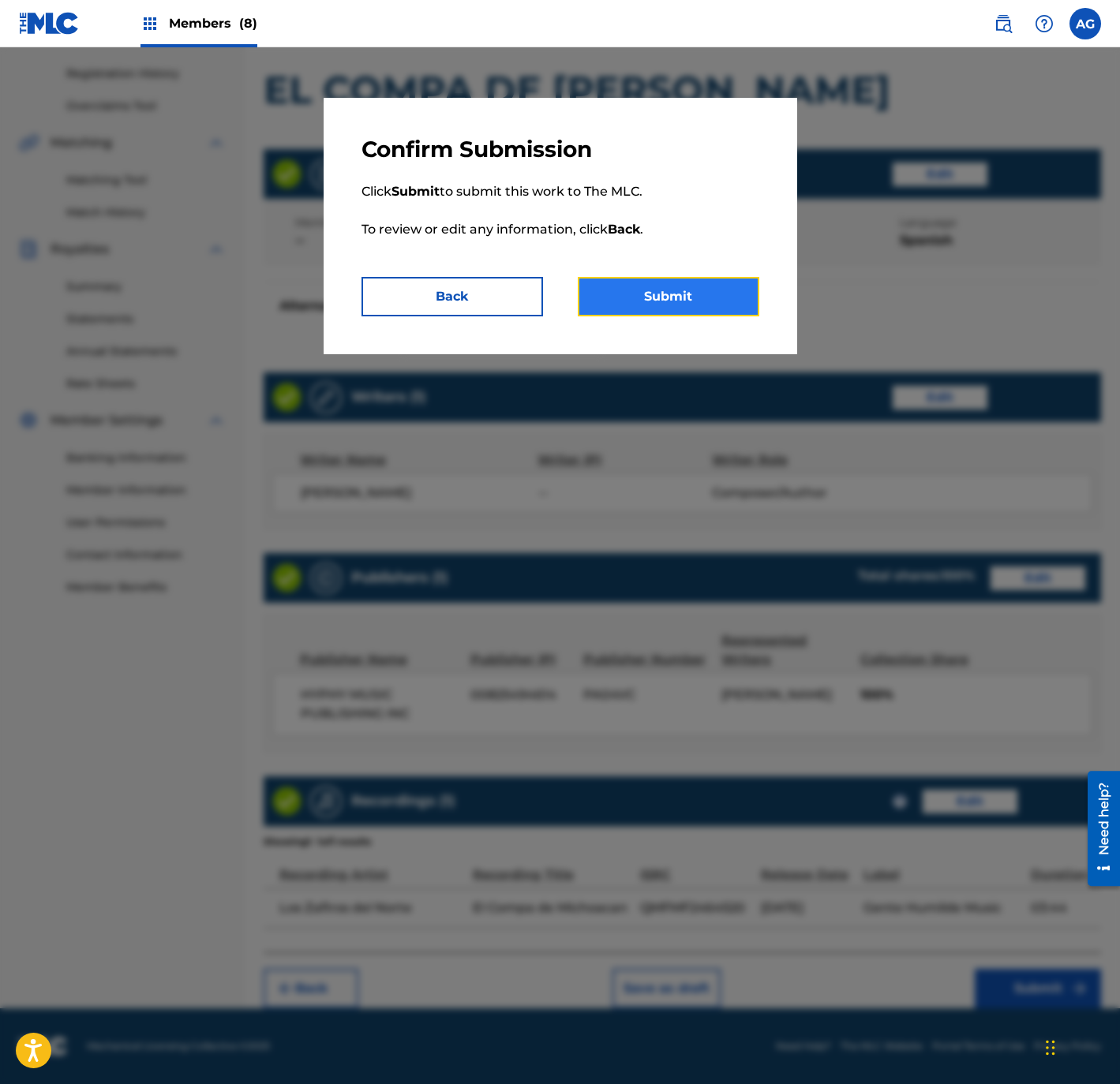
click at [665, 296] on button "Submit" at bounding box center [669, 296] width 182 height 39
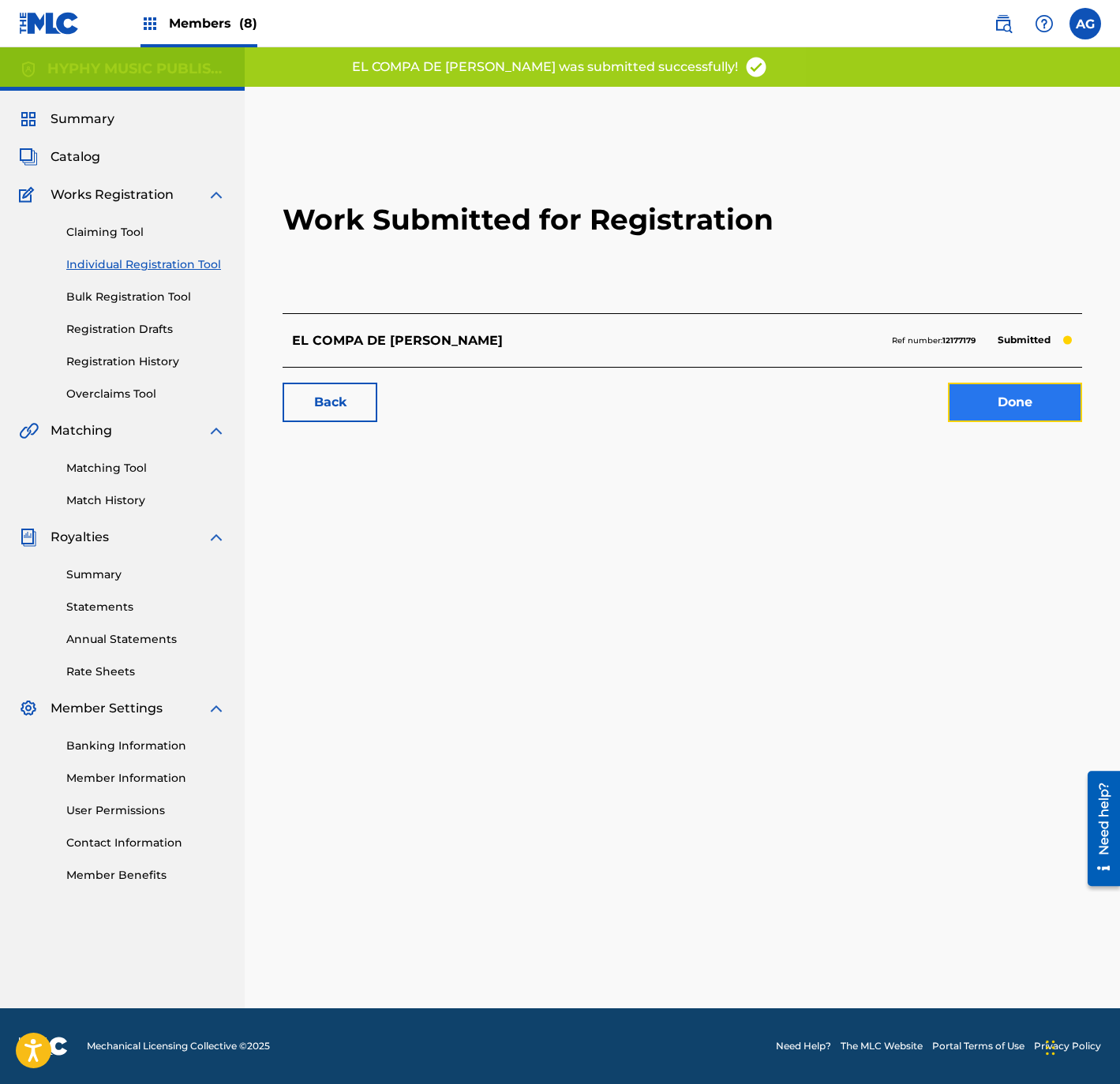
click at [1070, 407] on link "Done" at bounding box center [1015, 402] width 134 height 39
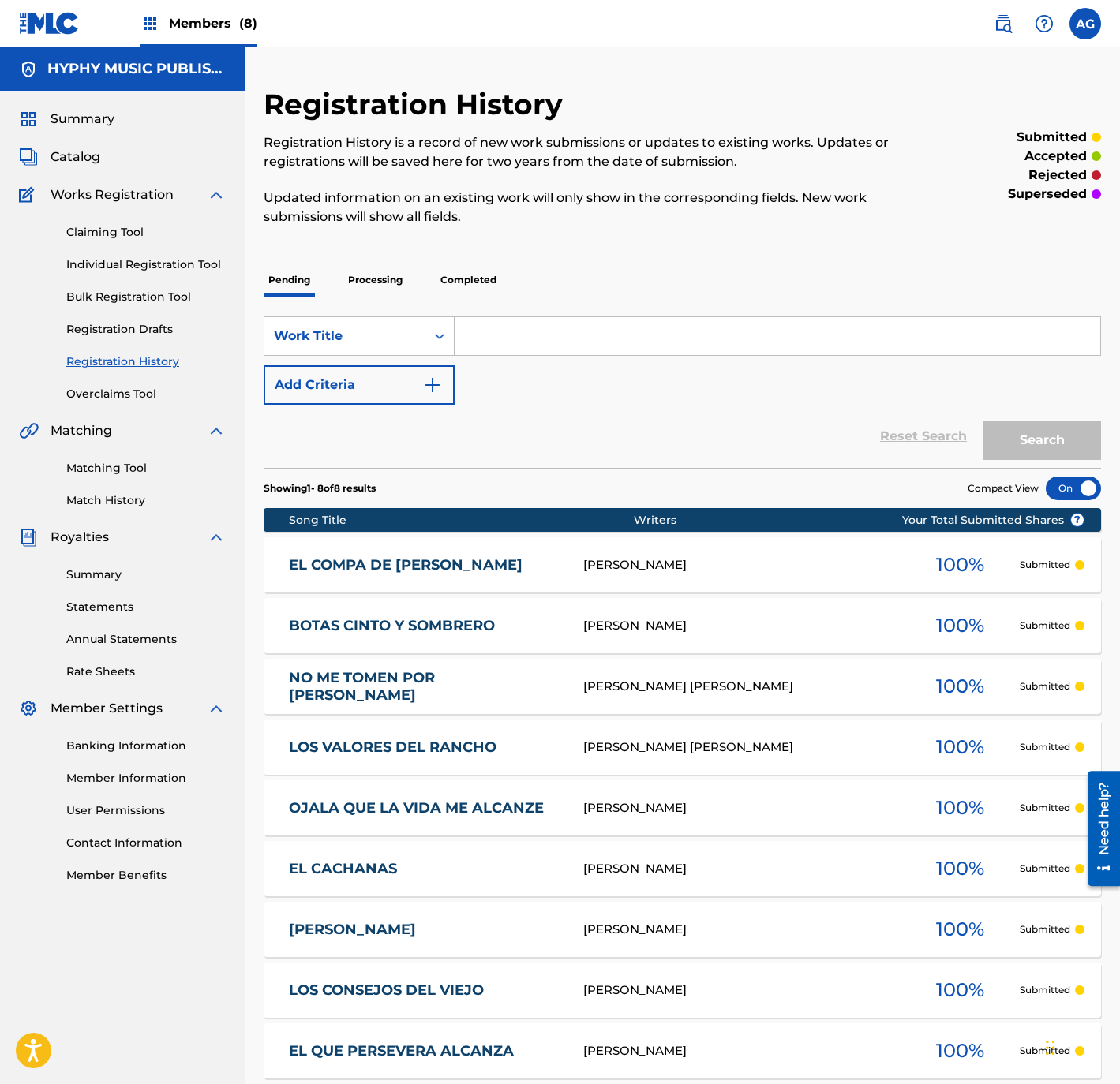
click at [75, 168] on div "Summary Catalog Works Registration Claiming Tool Individual Registration Tool B…" at bounding box center [122, 497] width 244 height 812
click at [76, 157] on span "Catalog" at bounding box center [75, 156] width 50 height 19
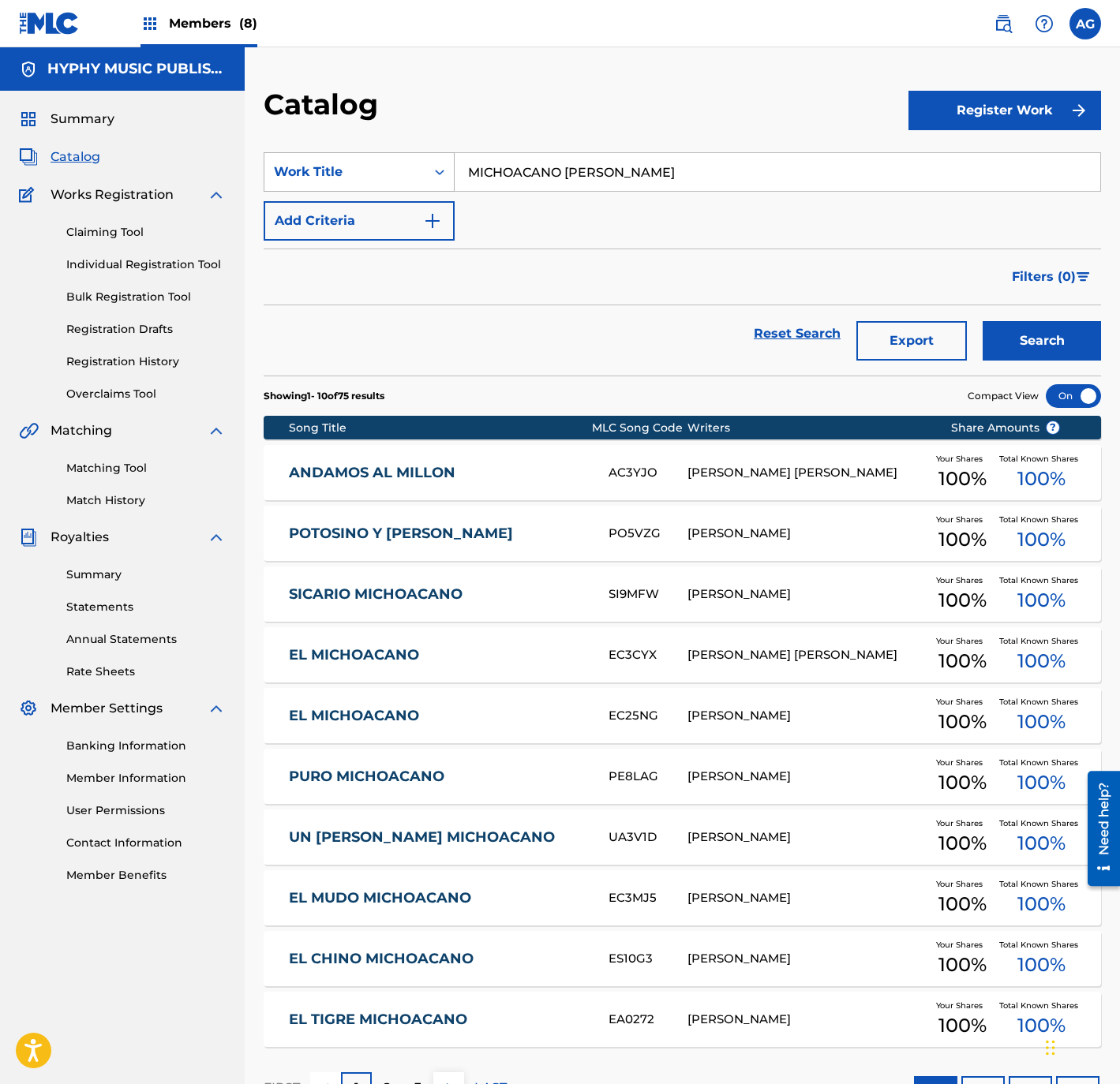
drag, startPoint x: 701, startPoint y: 173, endPoint x: 431, endPoint y: 164, distance: 270.1
click at [431, 164] on div "SearchWithCriteria9bb75b42-0fcc-4f11-a629-bfba71cd49ee Work Title MICHOACANO [P…" at bounding box center [682, 172] width 838 height 39
click at [982, 322] on button "Search" at bounding box center [1041, 341] width 118 height 39
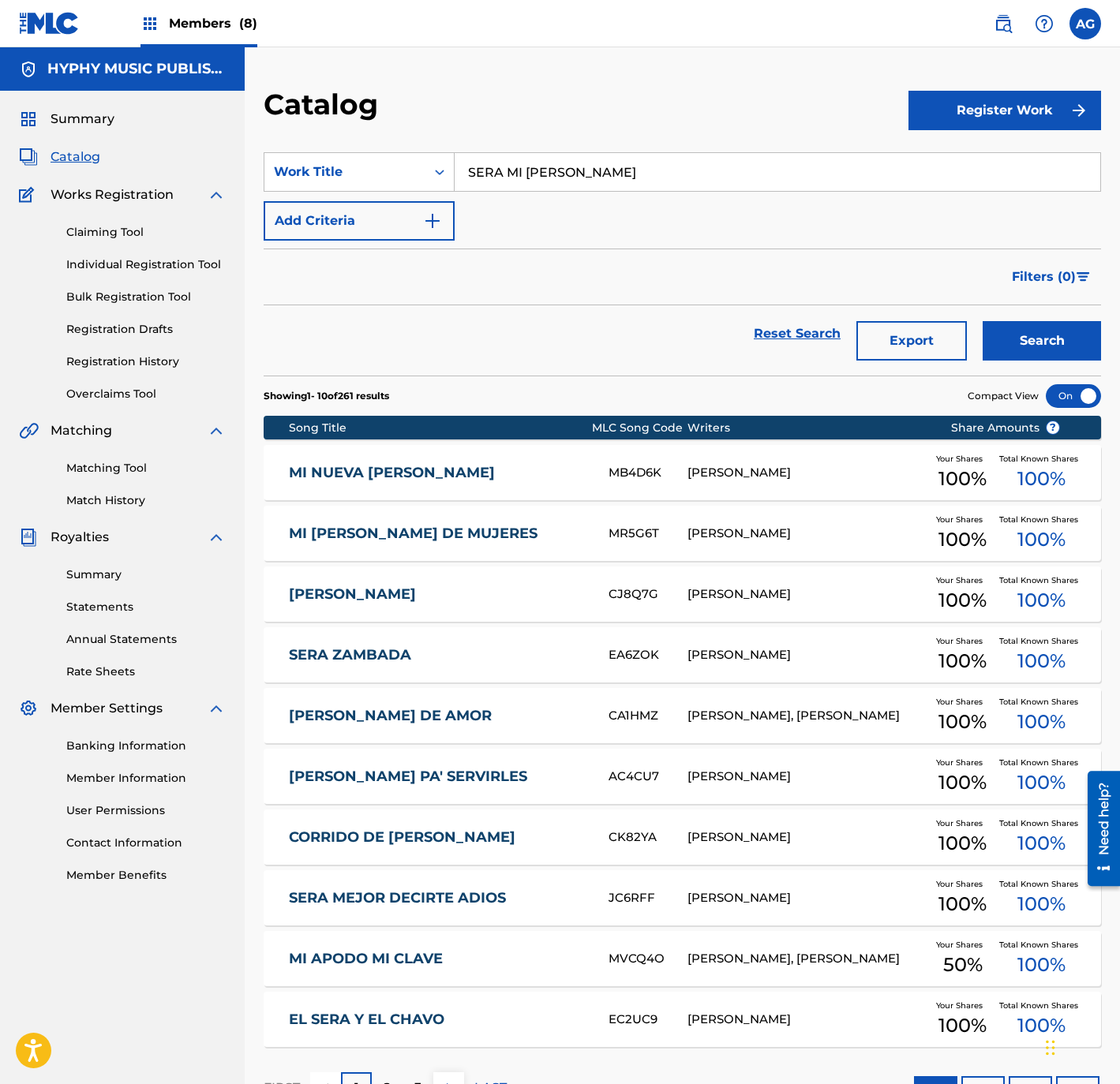
click at [568, 327] on div "Reset Search Export Search" at bounding box center [682, 333] width 838 height 57
click at [495, 311] on div "Reset Search Export Search" at bounding box center [682, 333] width 838 height 57
